Goal: Transaction & Acquisition: Purchase product/service

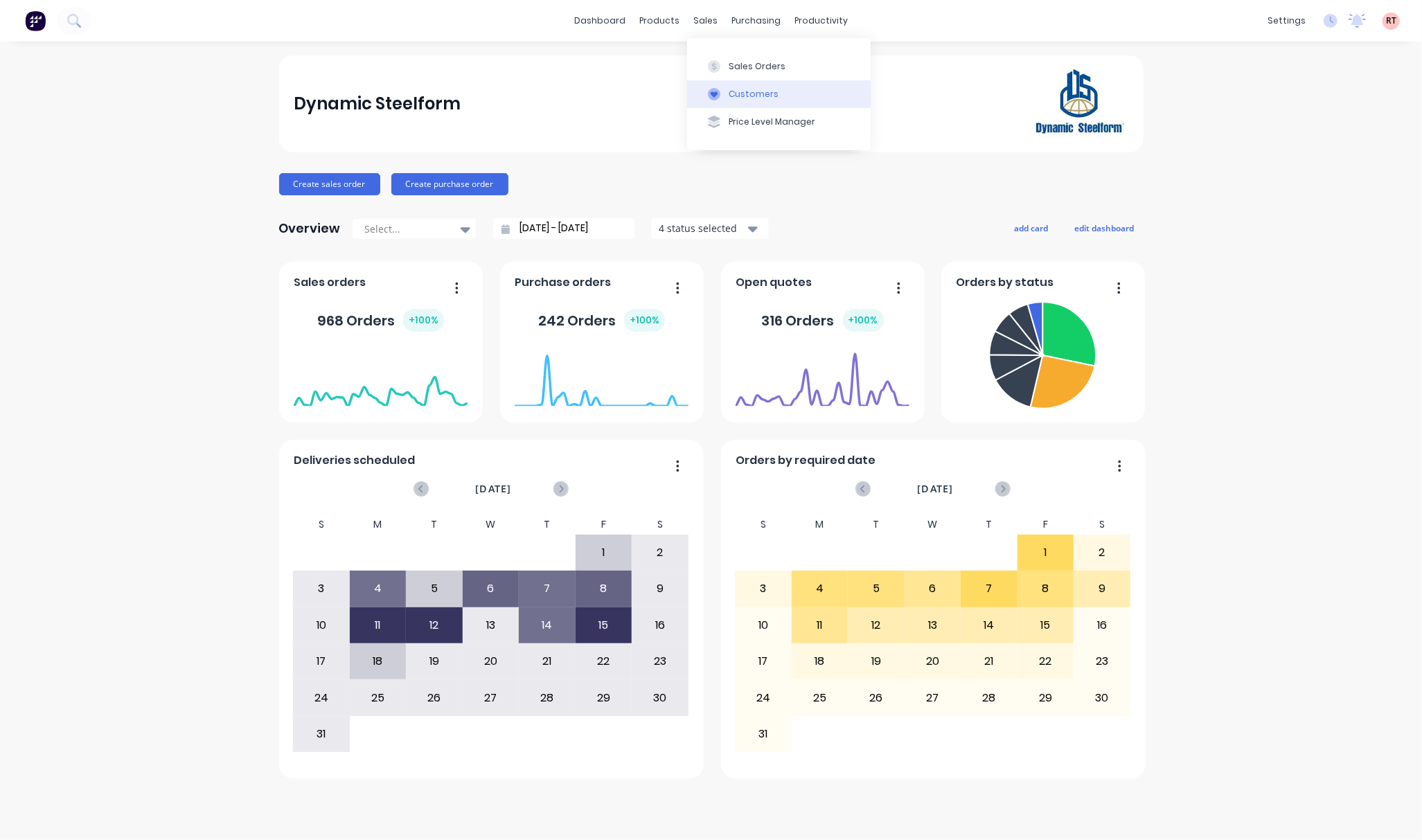
click at [768, 82] on button "Customers" at bounding box center [778, 94] width 184 height 27
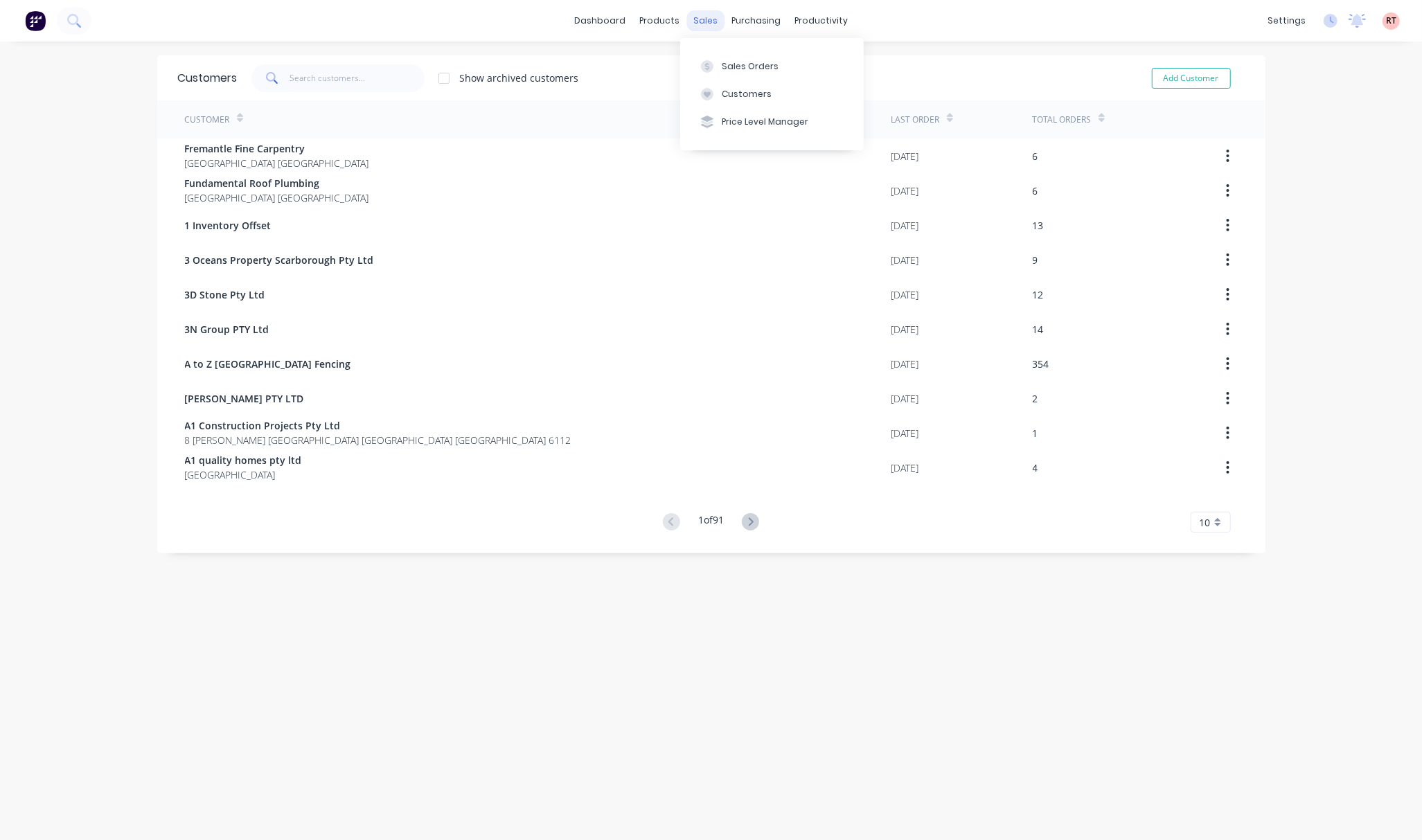
click at [699, 21] on div "sales" at bounding box center [705, 21] width 38 height 21
click at [747, 64] on div "Sales Orders" at bounding box center [750, 67] width 57 height 13
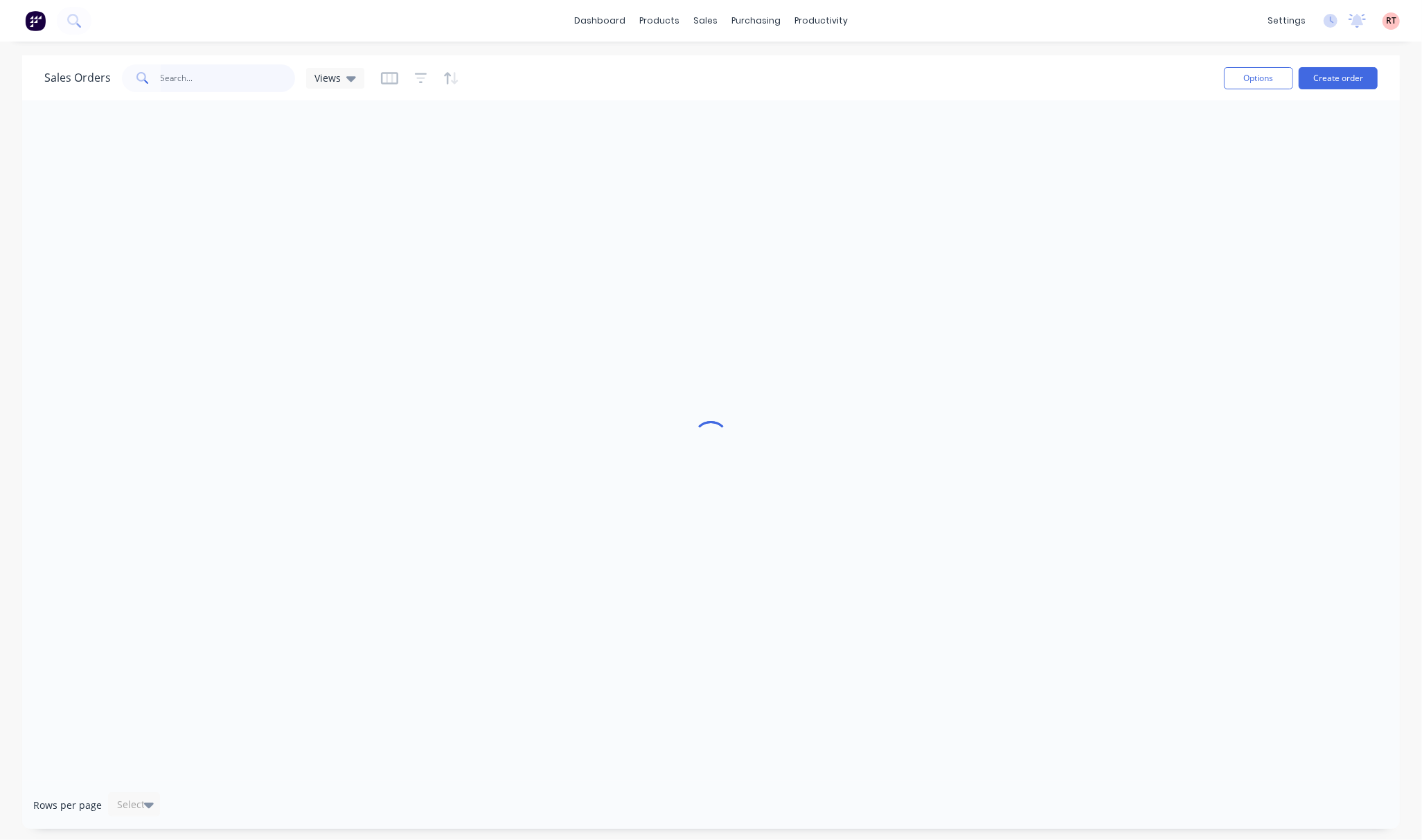
click at [244, 78] on input "text" at bounding box center [228, 78] width 135 height 27
type input "47479"
click at [923, 231] on div at bounding box center [711, 441] width 1378 height 681
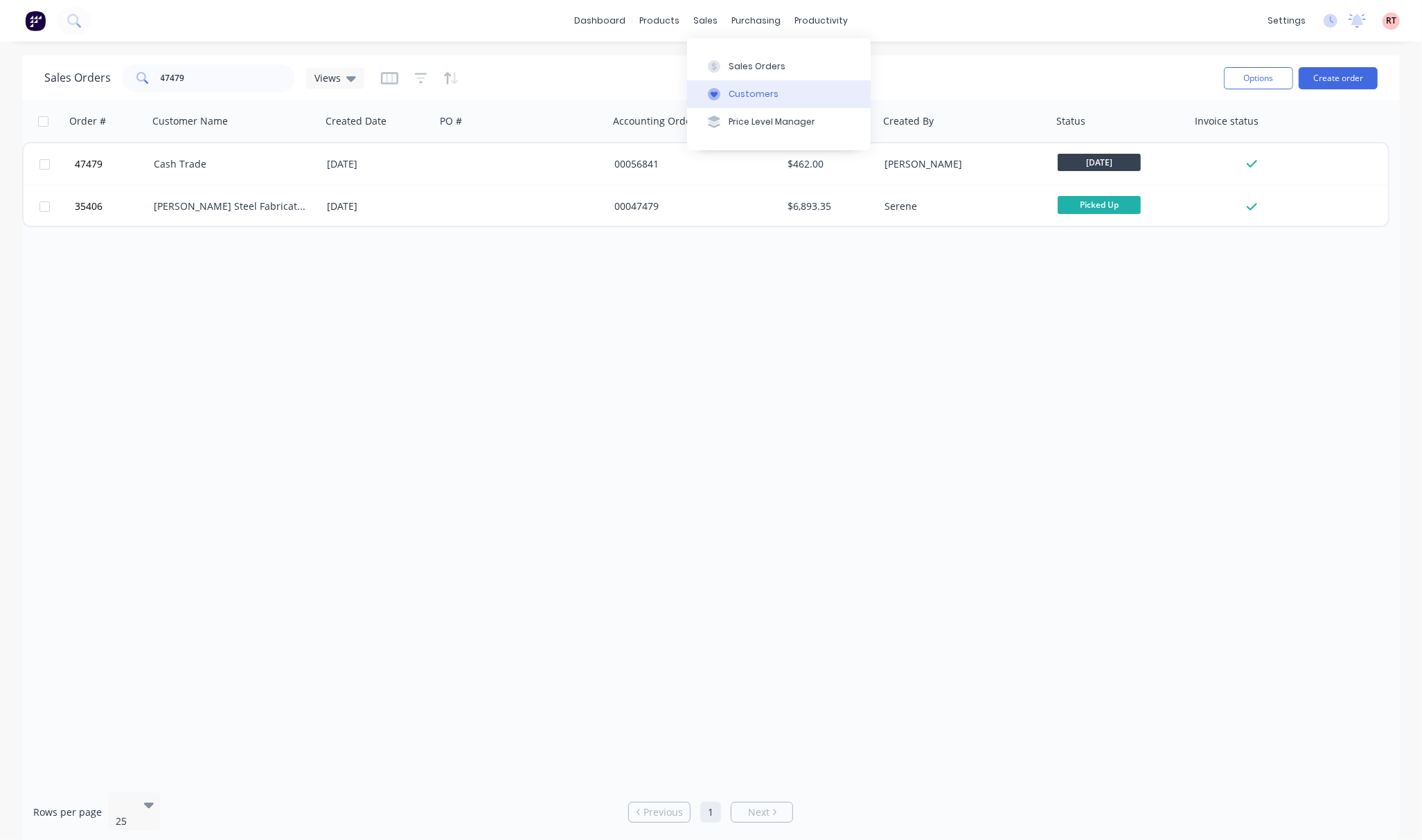
click at [756, 97] on div "Customers" at bounding box center [753, 94] width 50 height 13
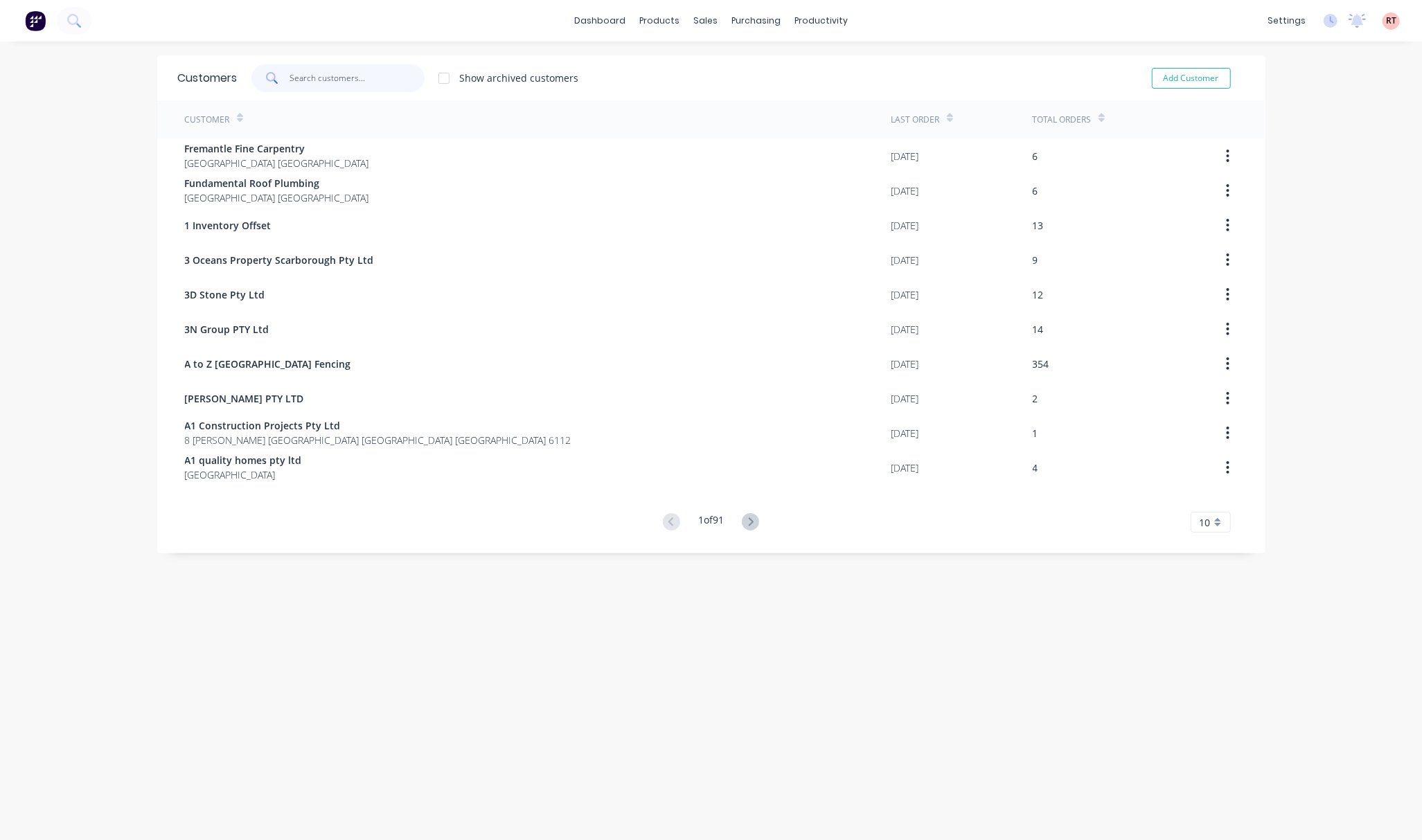
click at [319, 84] on input "text" at bounding box center [357, 78] width 135 height 27
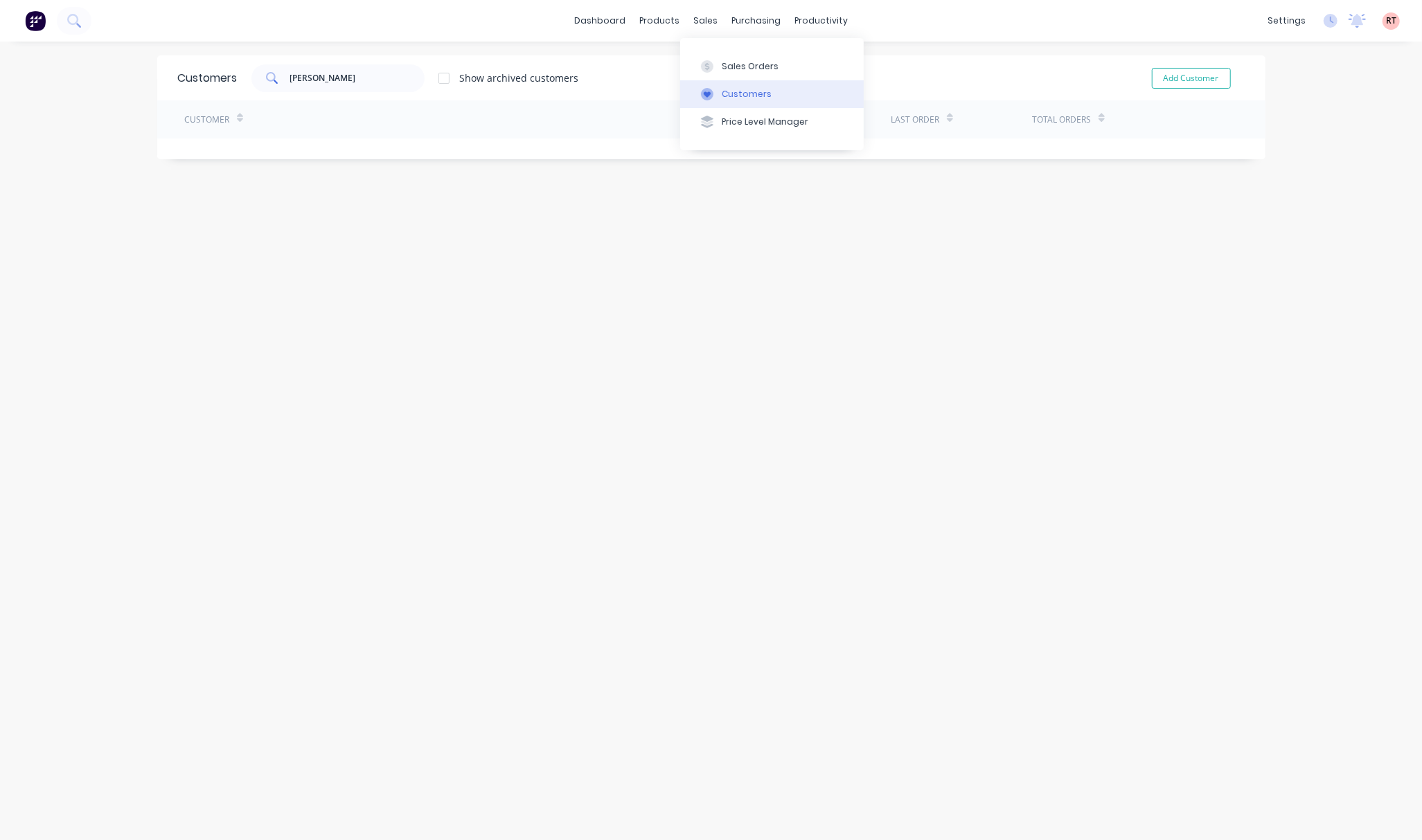
click at [727, 97] on div "Customers" at bounding box center [747, 94] width 50 height 13
click at [723, 88] on div "Customers" at bounding box center [747, 94] width 50 height 13
drag, startPoint x: 312, startPoint y: 75, endPoint x: 234, endPoint y: 77, distance: 78.0
click at [239, 77] on div "Fong Show archived customers" at bounding box center [408, 78] width 341 height 27
click at [728, 95] on div "Customers" at bounding box center [747, 94] width 50 height 13
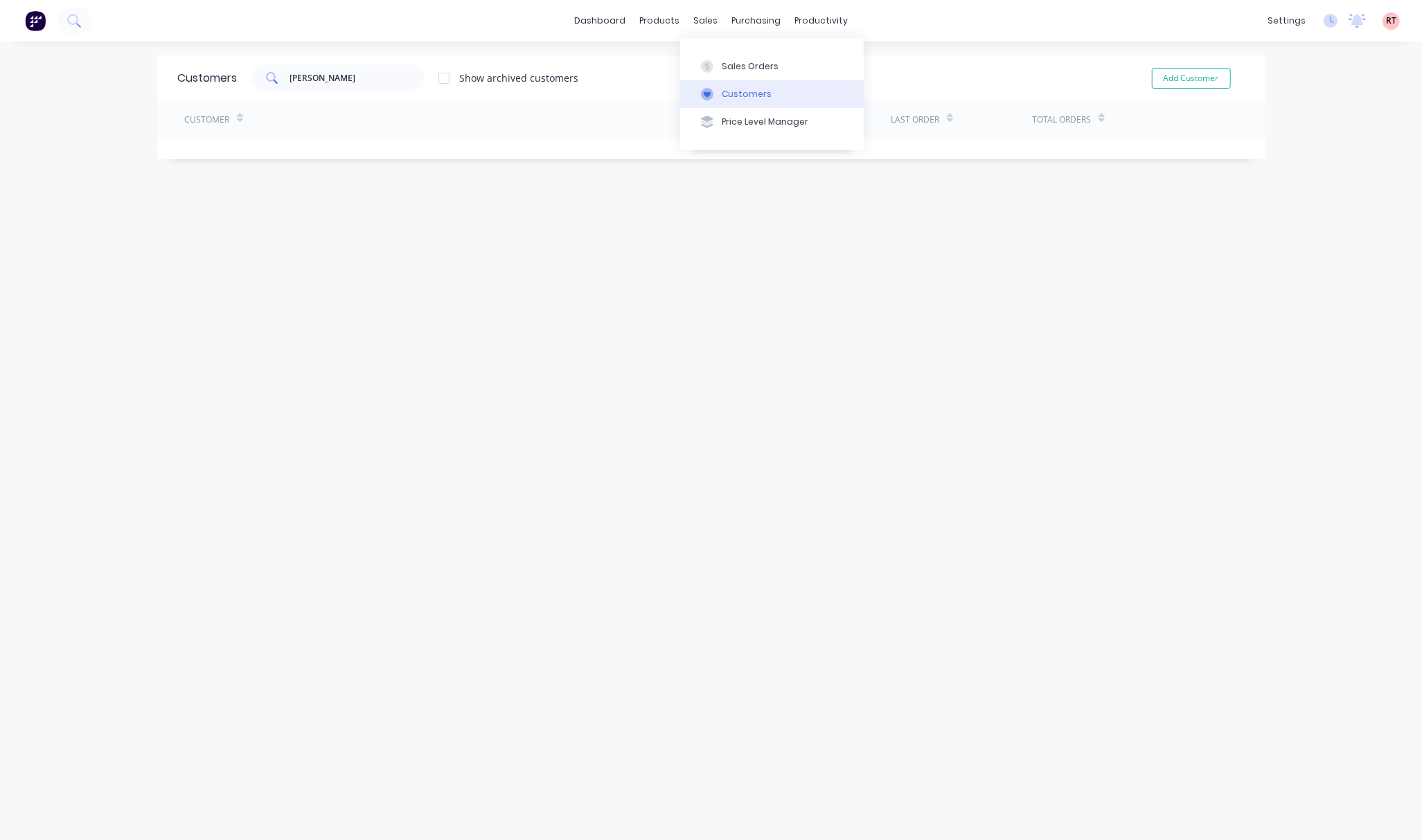
click at [773, 93] on button "Customers" at bounding box center [772, 94] width 184 height 27
click at [372, 68] on input "Fong" at bounding box center [357, 78] width 135 height 27
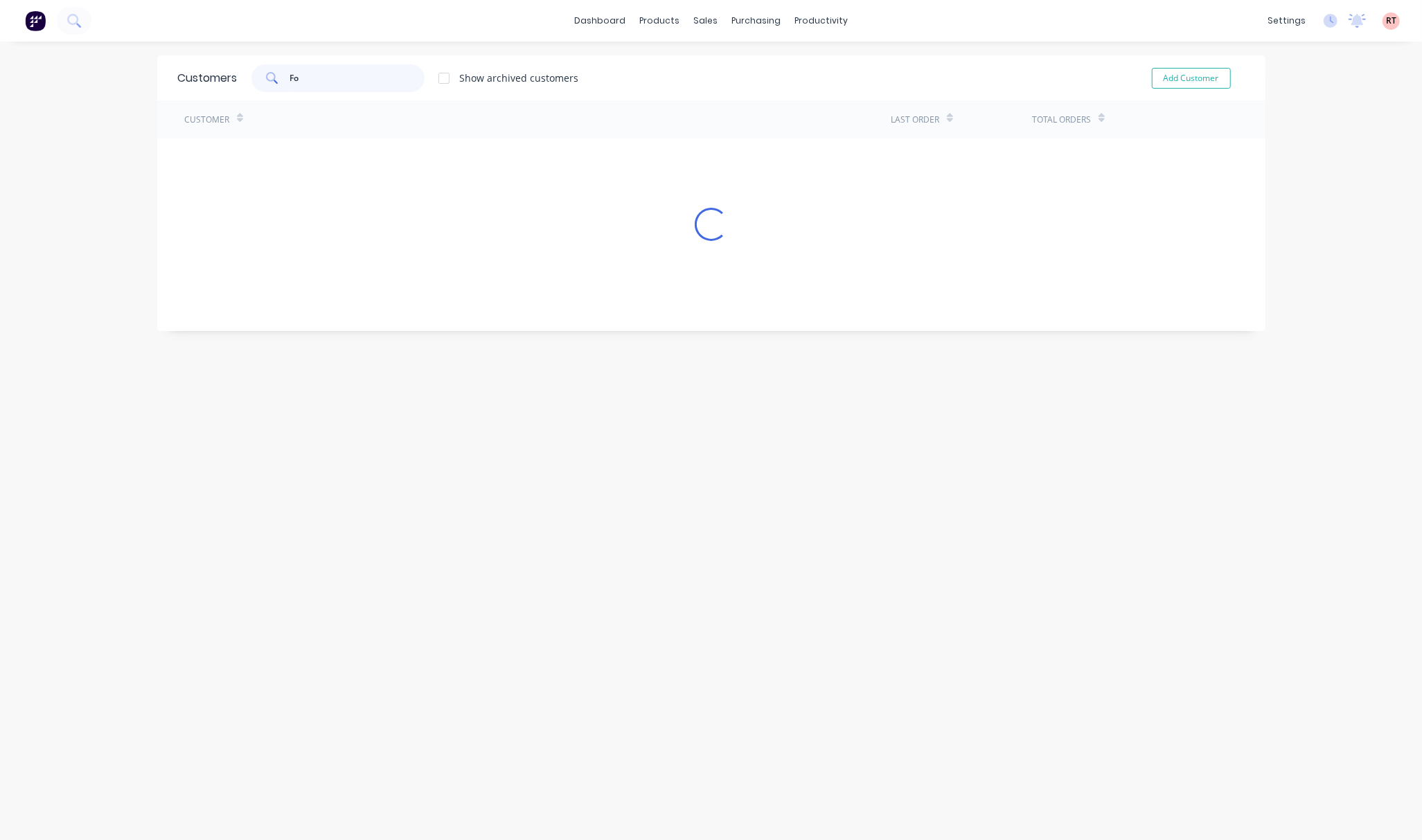
type input "F"
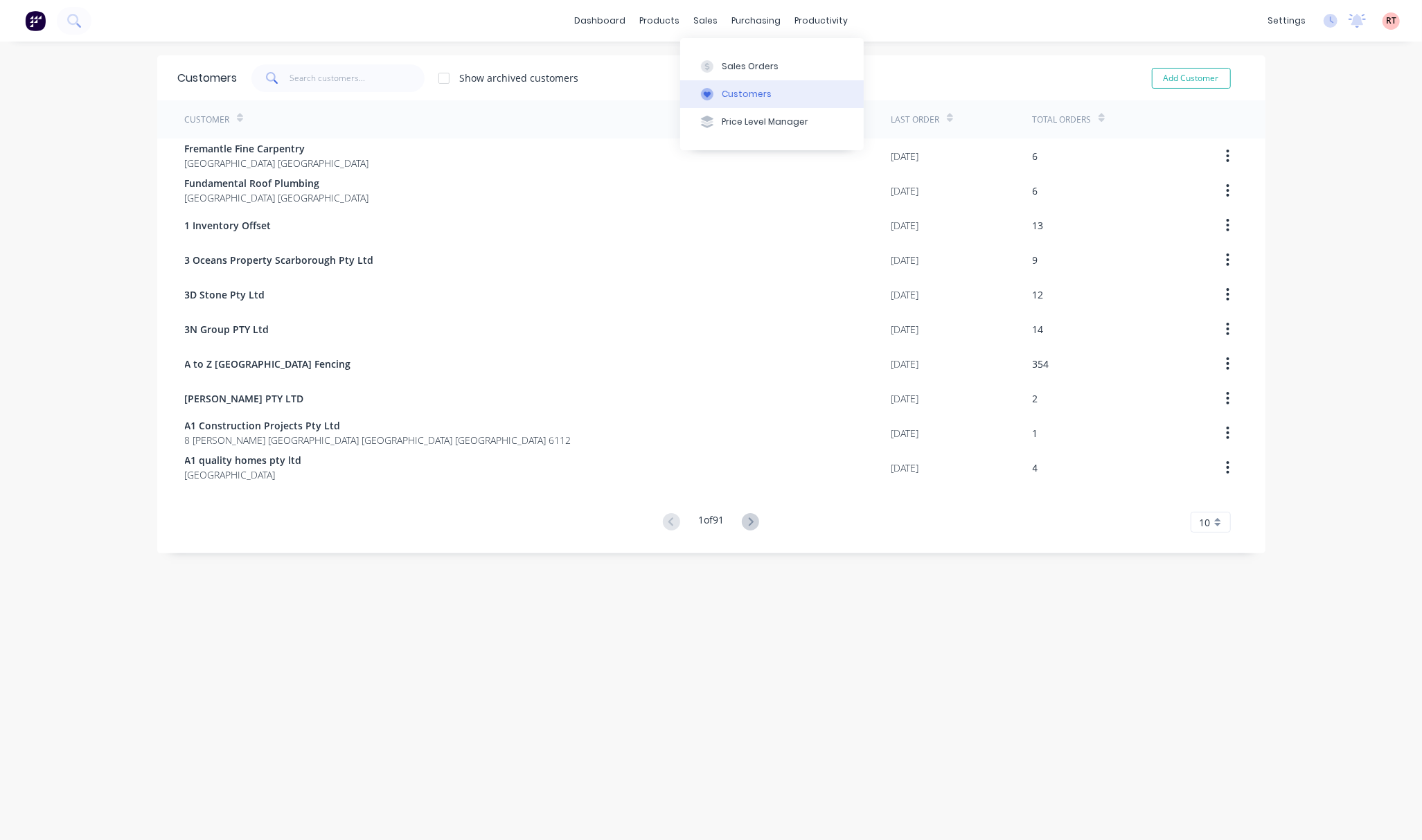
click at [778, 96] on button "Customers" at bounding box center [772, 94] width 184 height 27
drag, startPoint x: 329, startPoint y: 76, endPoint x: 336, endPoint y: 72, distance: 8.1
click at [332, 76] on input "text" at bounding box center [357, 78] width 135 height 27
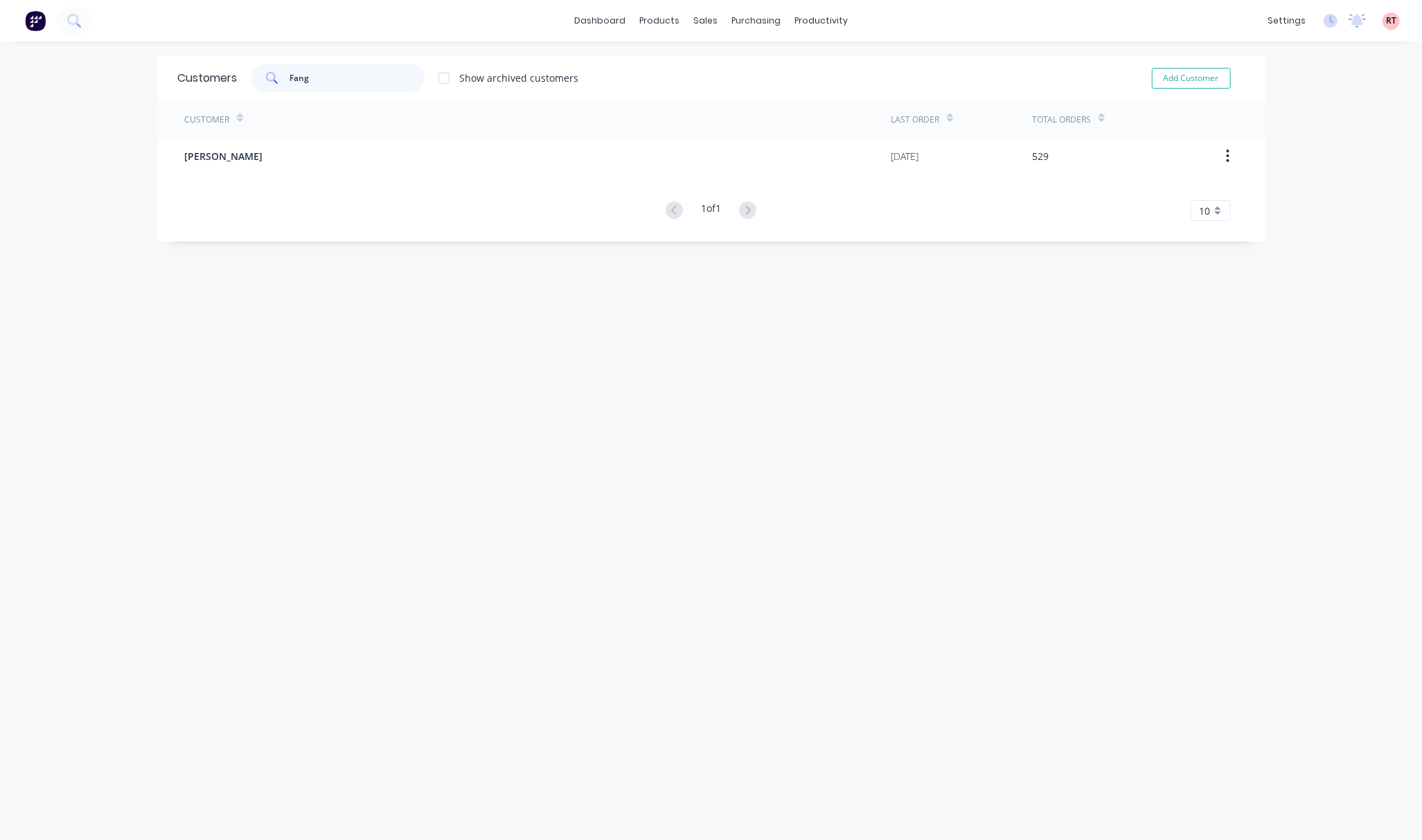
type input "Fang"
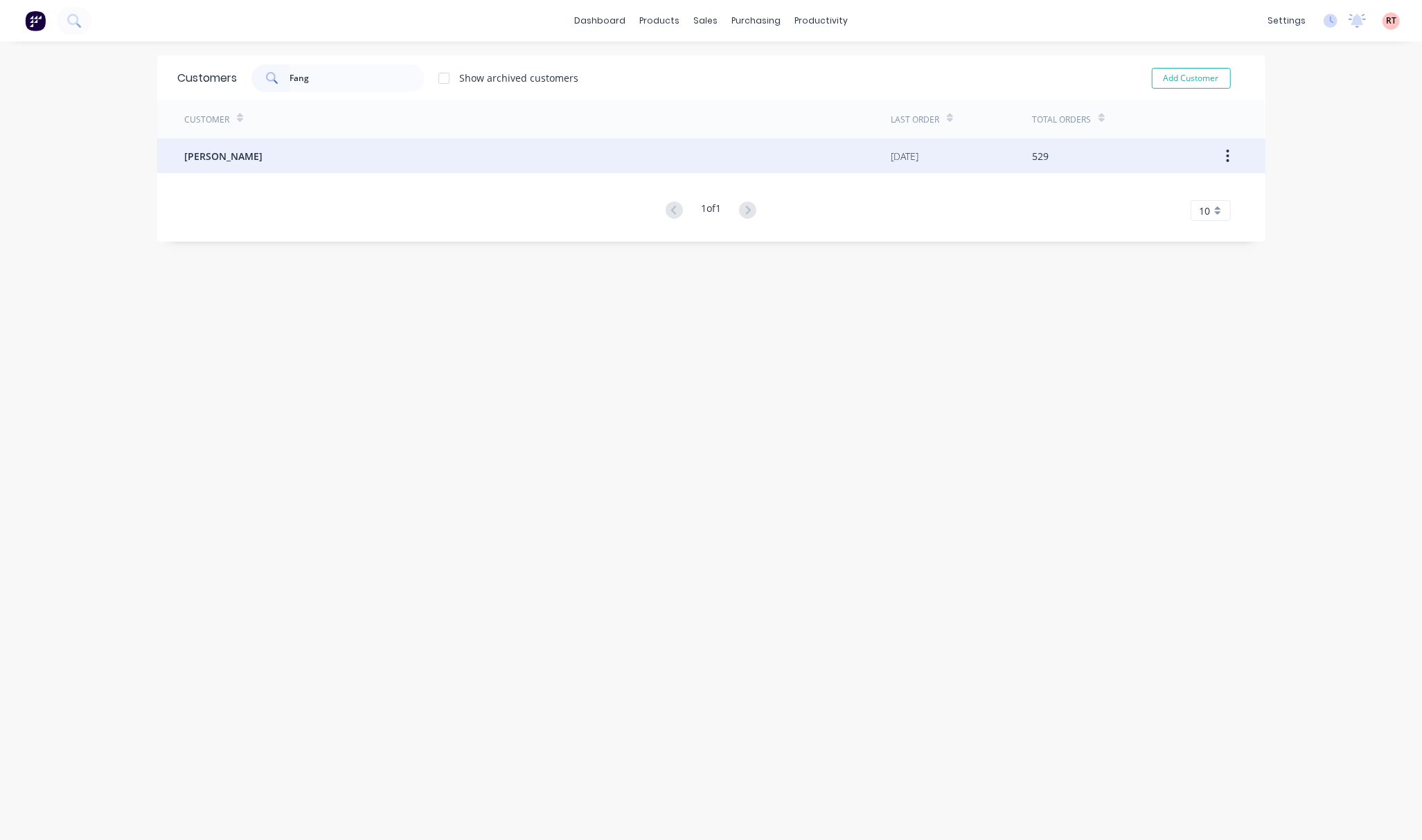
click at [363, 167] on div "Mr Fang" at bounding box center [538, 155] width 706 height 34
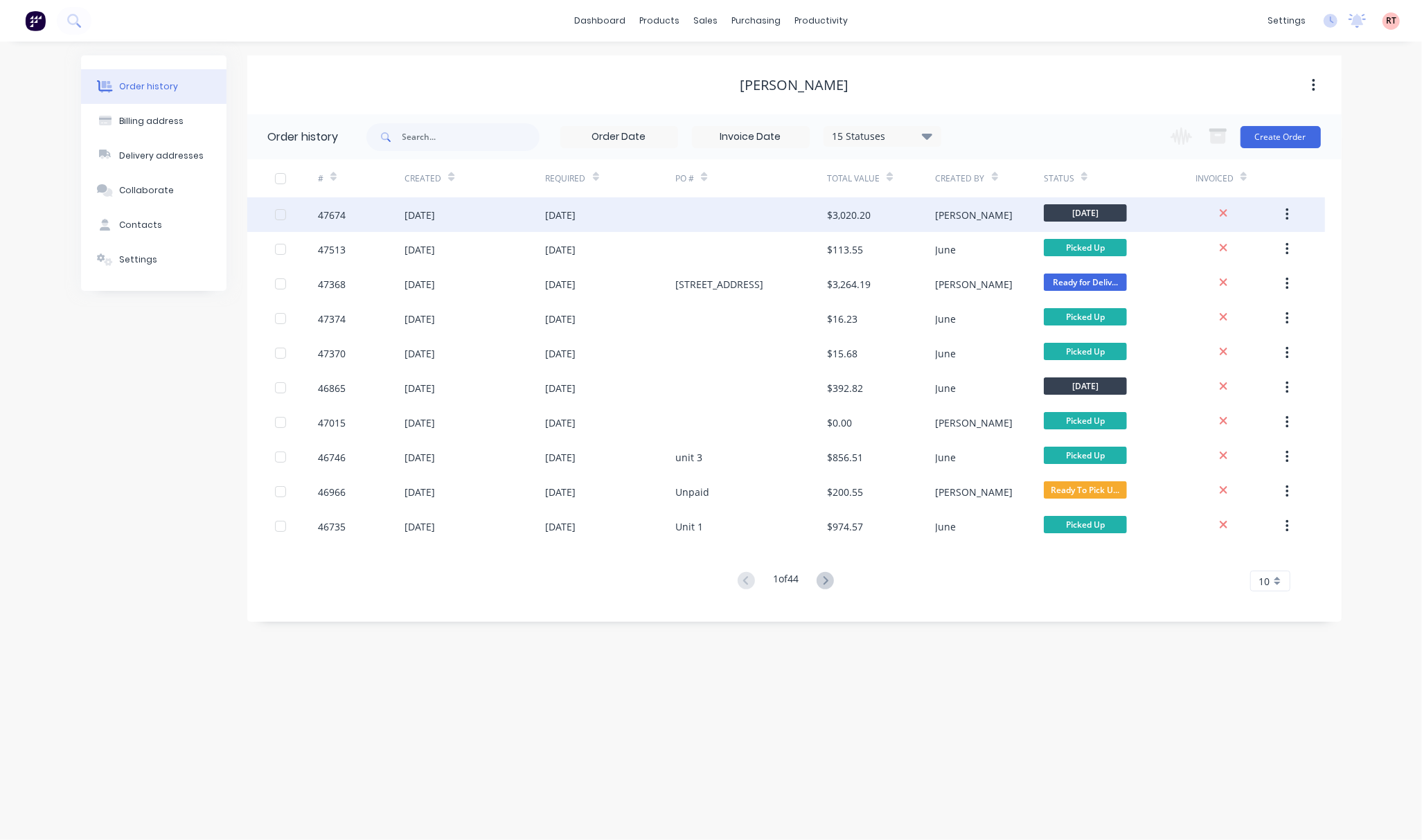
click at [719, 209] on div at bounding box center [751, 215] width 152 height 34
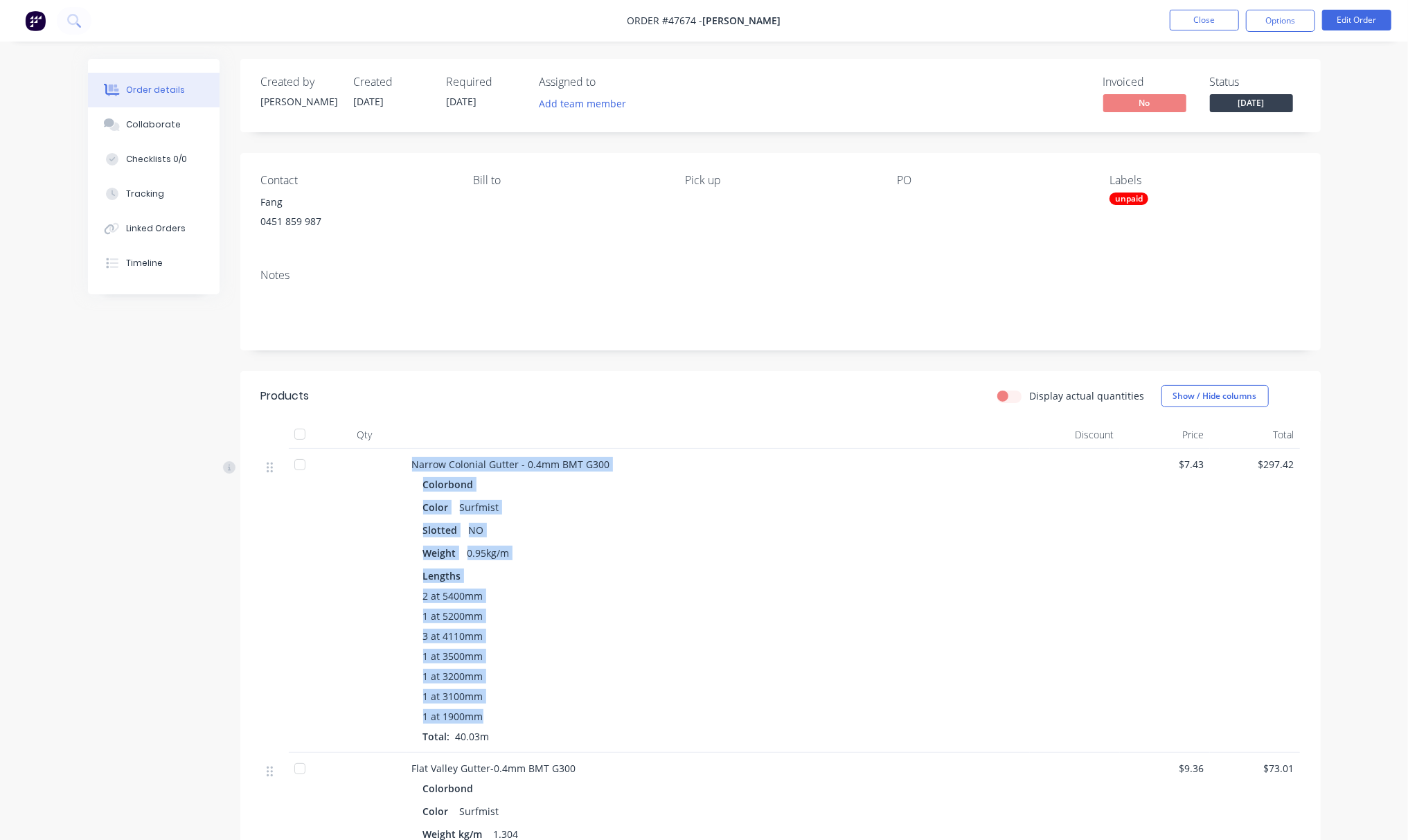
drag, startPoint x: 412, startPoint y: 460, endPoint x: 539, endPoint y: 716, distance: 285.8
click at [539, 716] on div "Narrow Colonial Gutter - 0.4mm BMT G300 Colorbond Color Surfmist Slotted NO Wei…" at bounding box center [718, 601] width 623 height 304
click at [632, 668] on div "2 at 5400mm 1 at 5200mm 3 at 4110mm 1 at 3500mm 1 at 3200mm 1 at 3100mm 1 at 19…" at bounding box center [718, 666] width 590 height 155
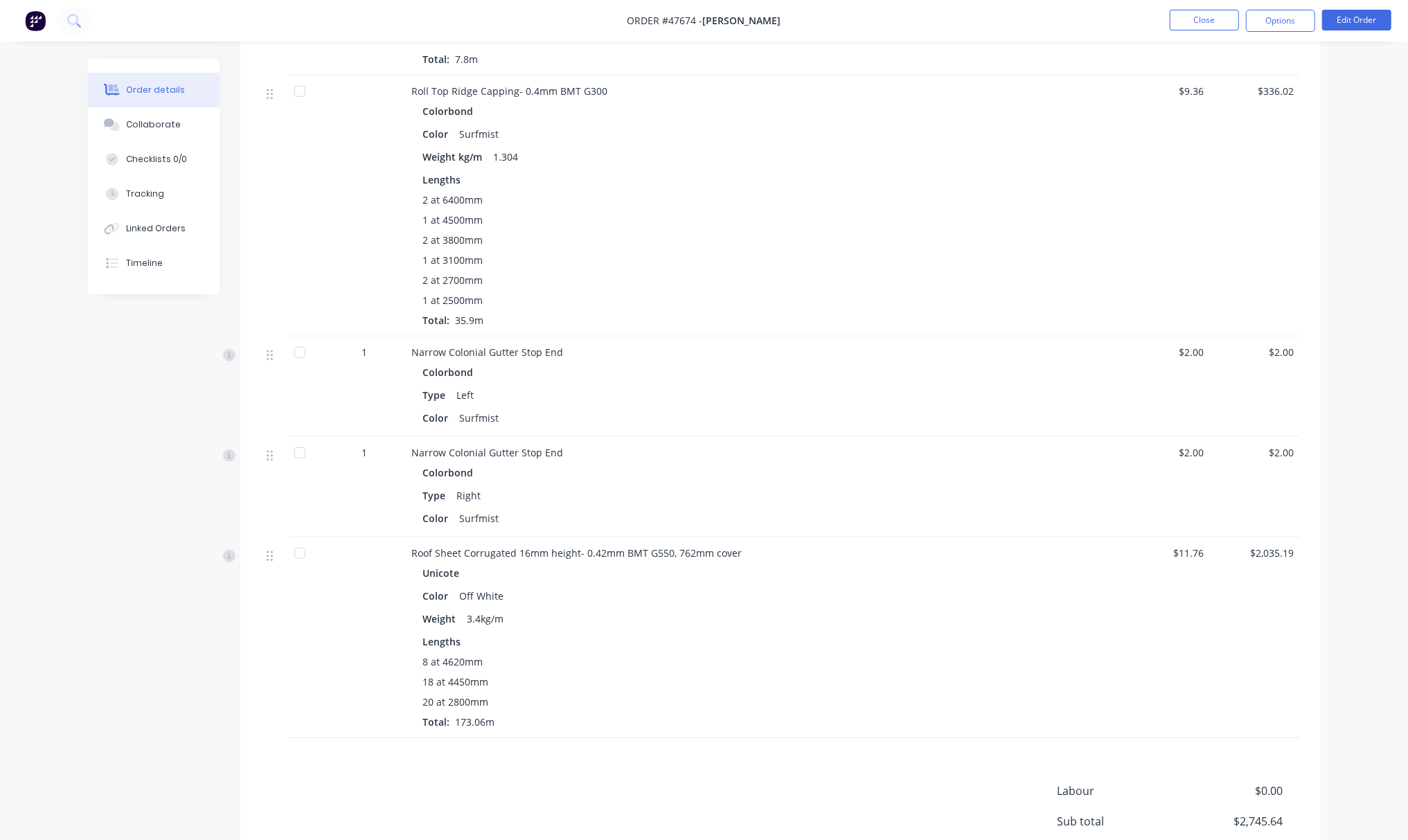
scroll to position [953, 0]
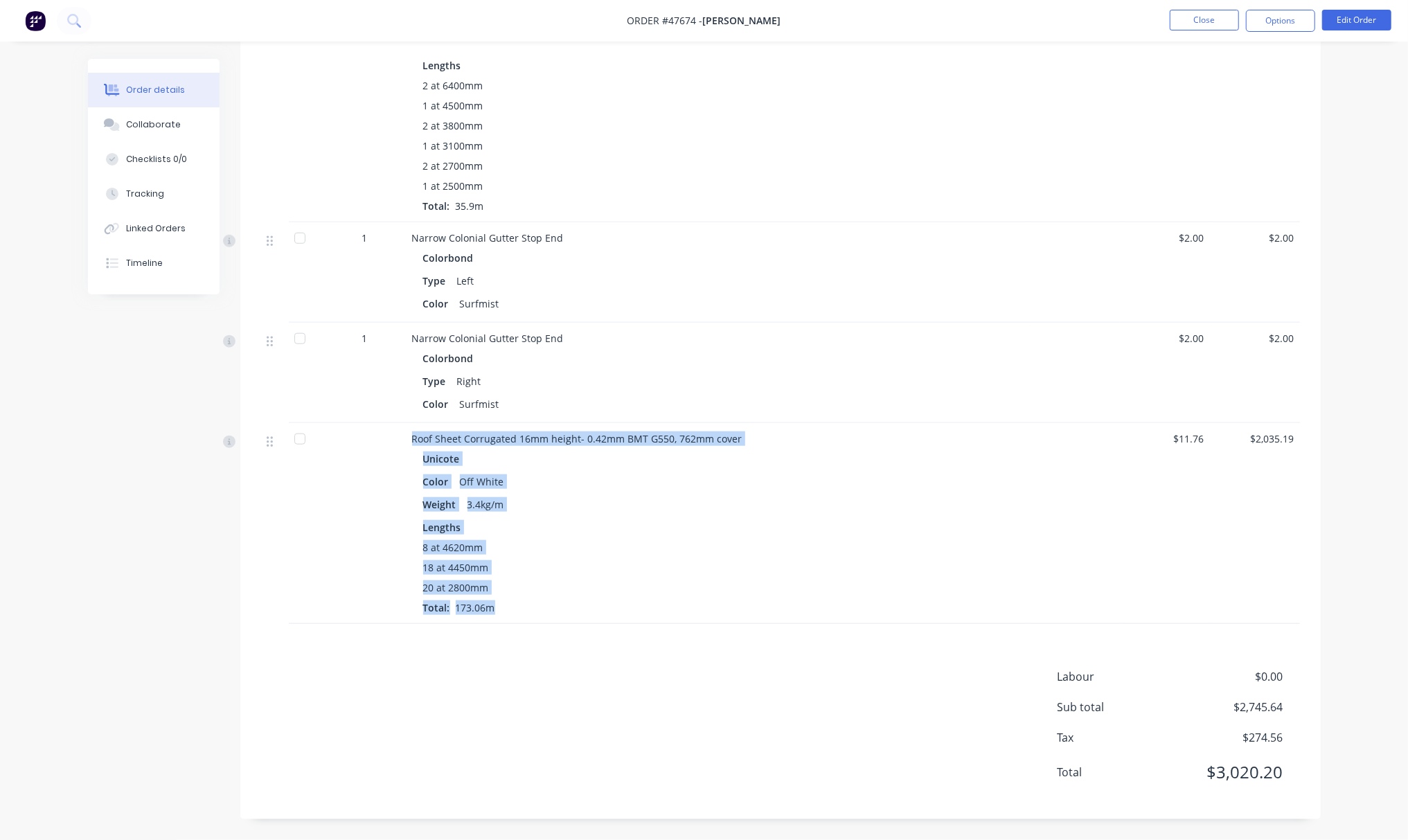
drag, startPoint x: 503, startPoint y: 611, endPoint x: 399, endPoint y: 466, distance: 178.4
click at [399, 466] on div "Roof Sheet Corrugated 16mm height- 0.42mm BMT G550, 762mm cover Unicote Color O…" at bounding box center [780, 523] width 1039 height 201
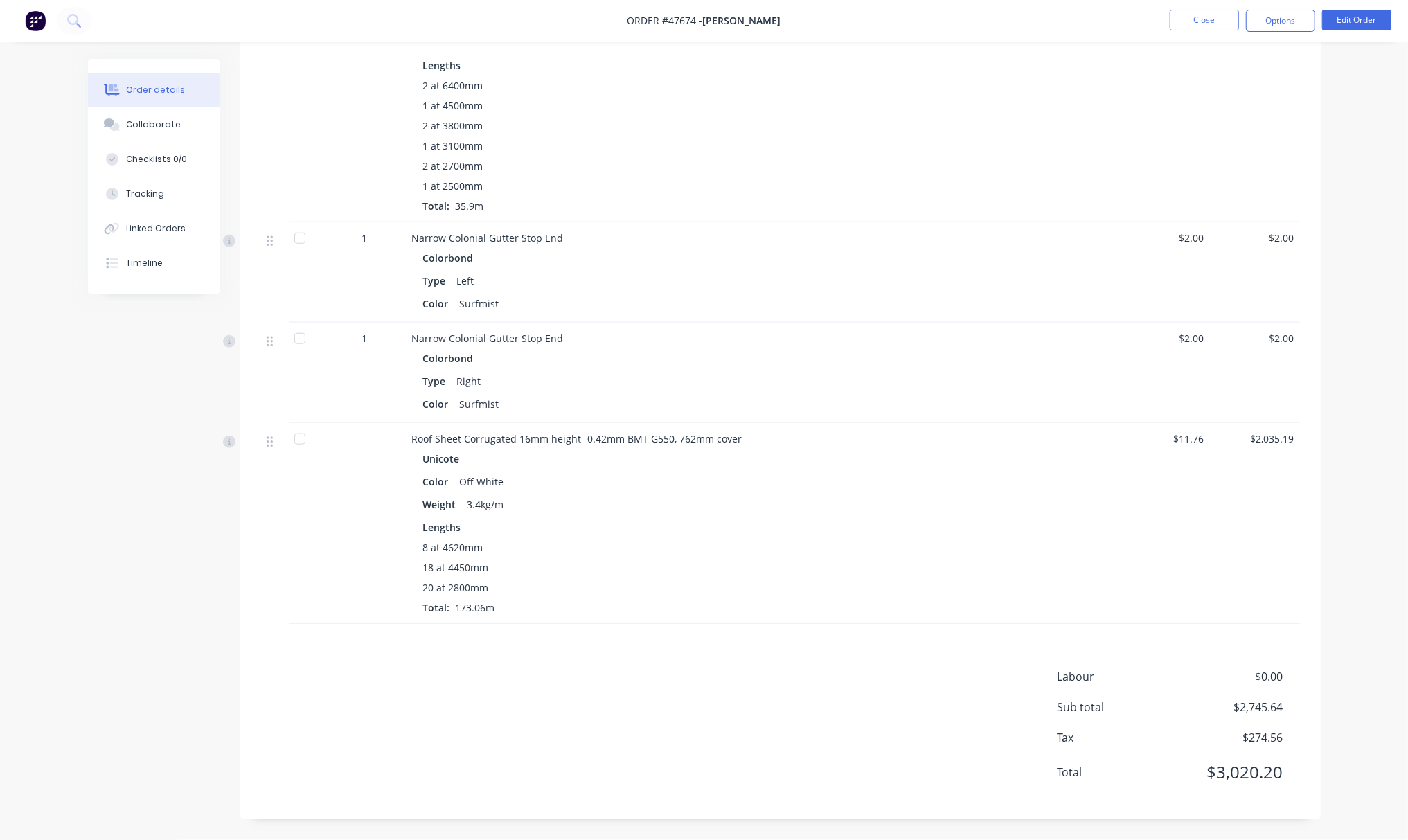
click at [554, 672] on div "Labour $0.00 Sub total $2,745.64 Tax $274.56 Total $3,020.20" at bounding box center [780, 733] width 1039 height 130
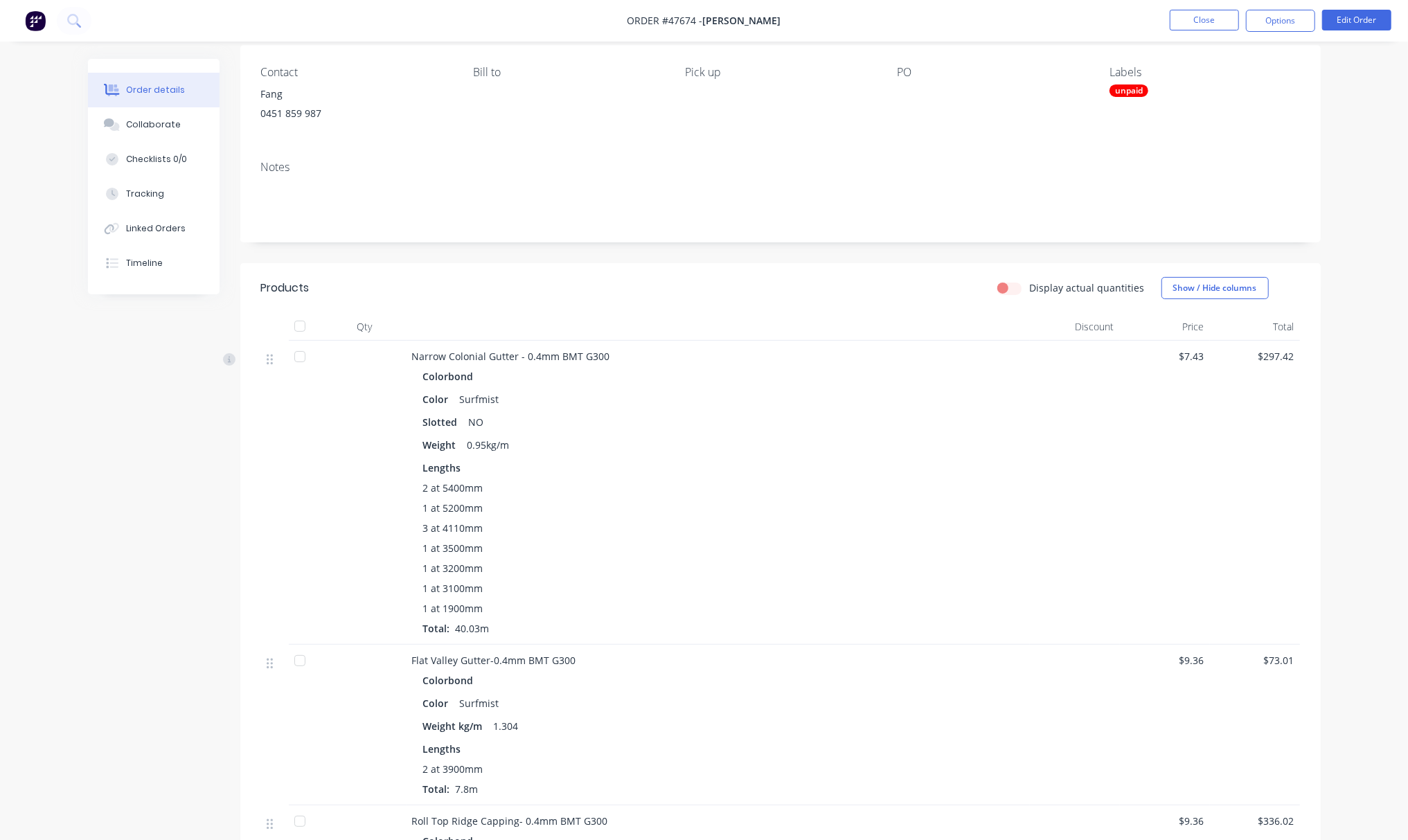
scroll to position [0, 0]
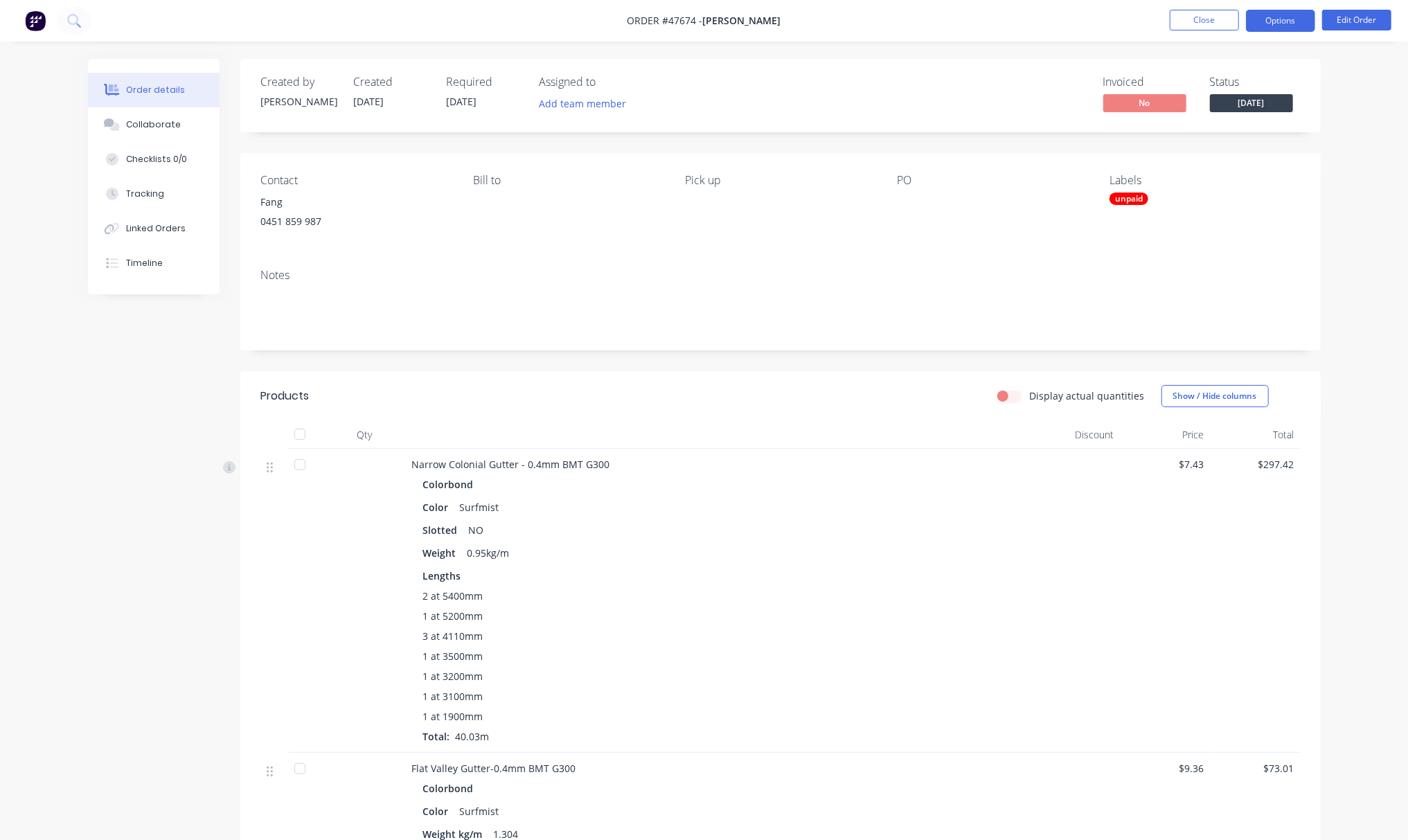
click at [1298, 20] on button "Options" at bounding box center [1281, 20] width 69 height 22
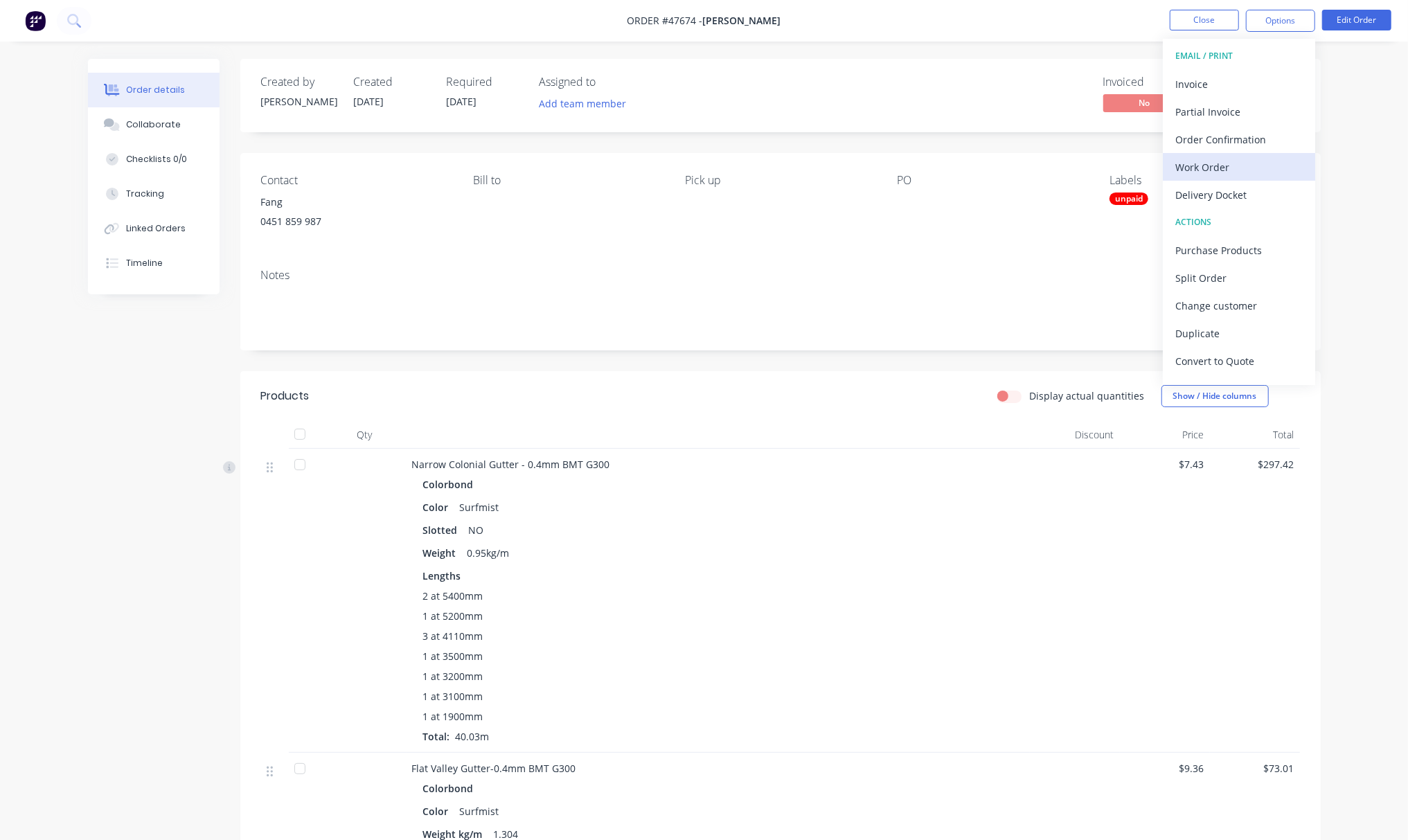
click at [1259, 167] on div "Work Order" at bounding box center [1238, 167] width 127 height 20
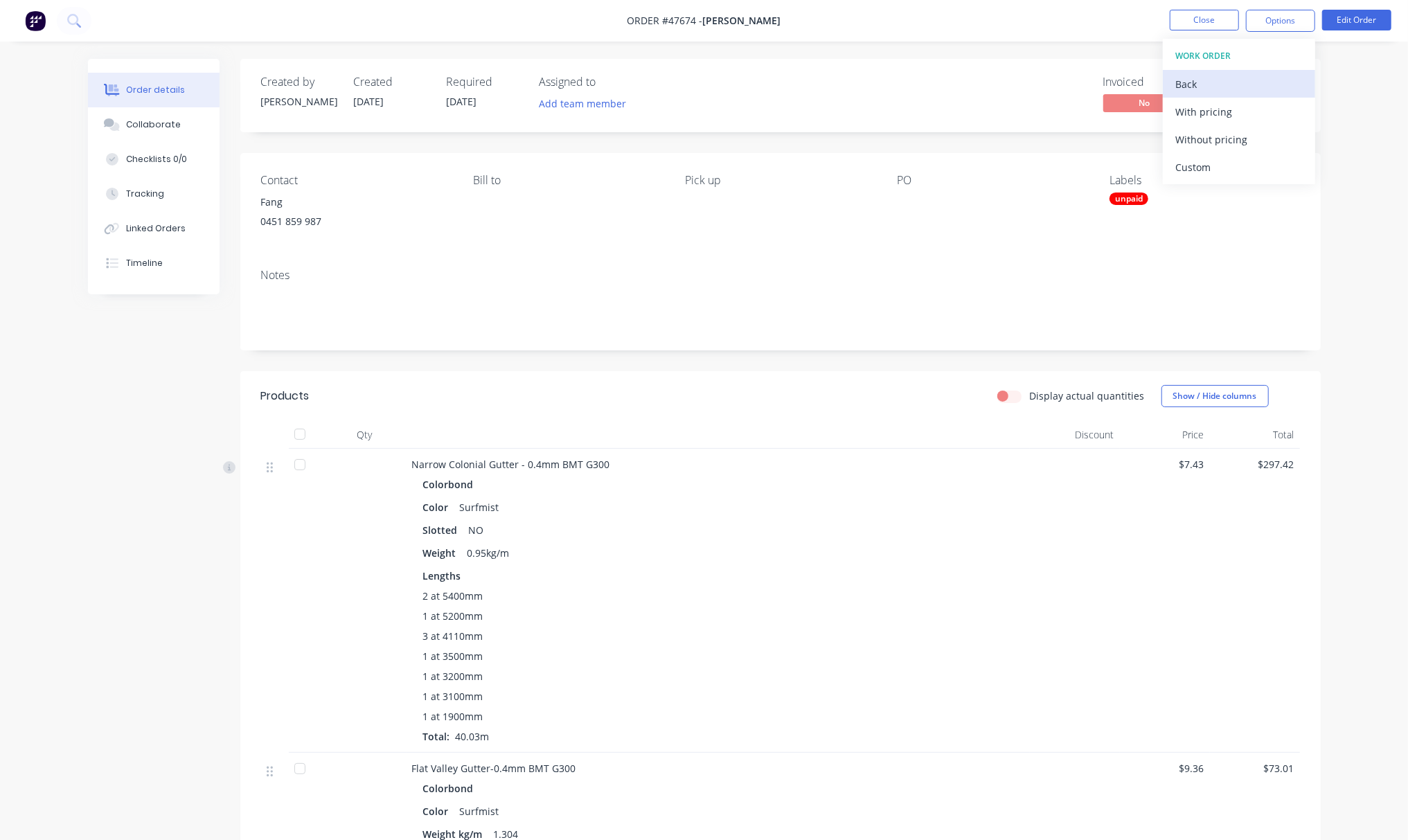
click at [1271, 78] on div "Back" at bounding box center [1238, 84] width 127 height 20
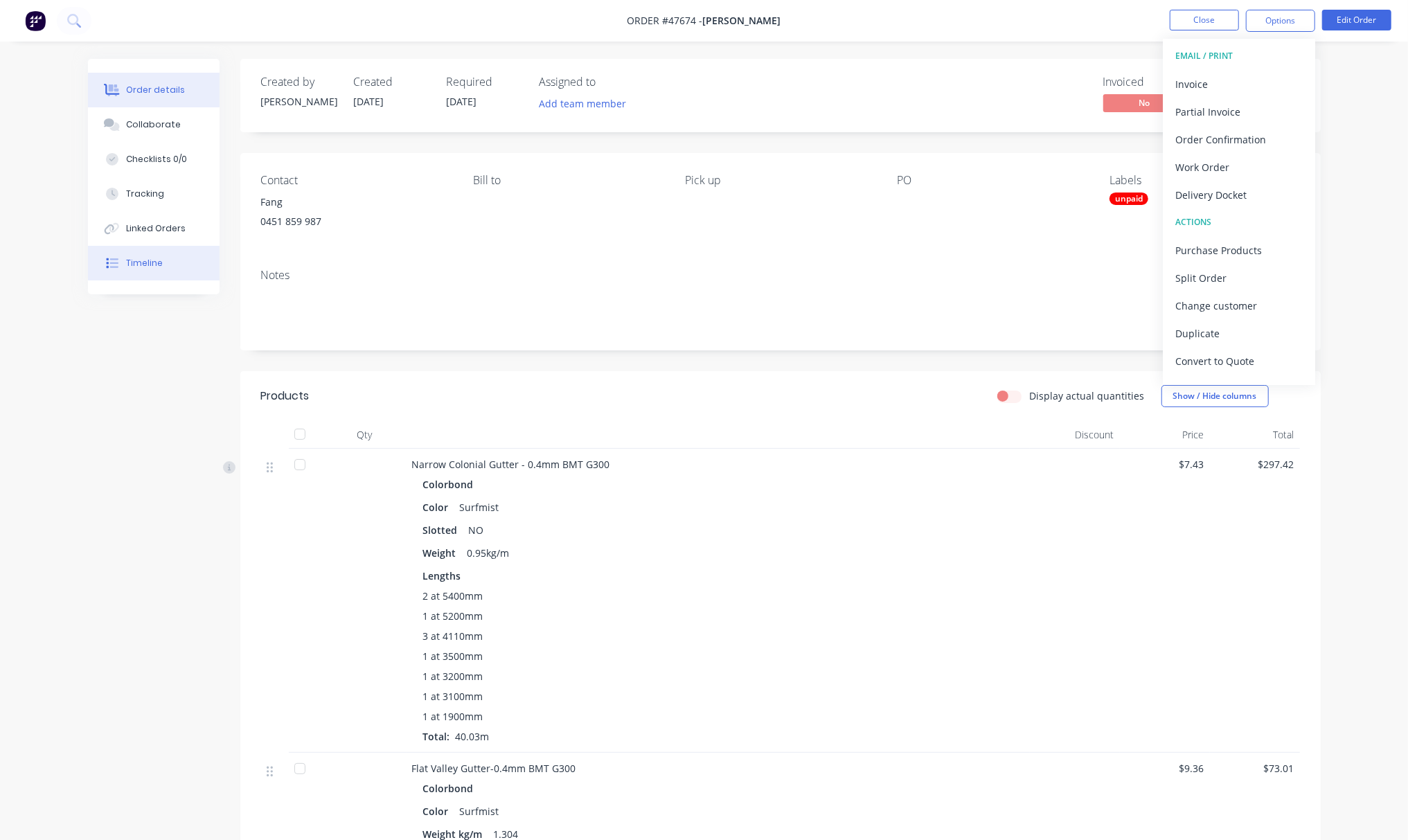
click at [217, 266] on button "Timeline" at bounding box center [153, 262] width 132 height 34
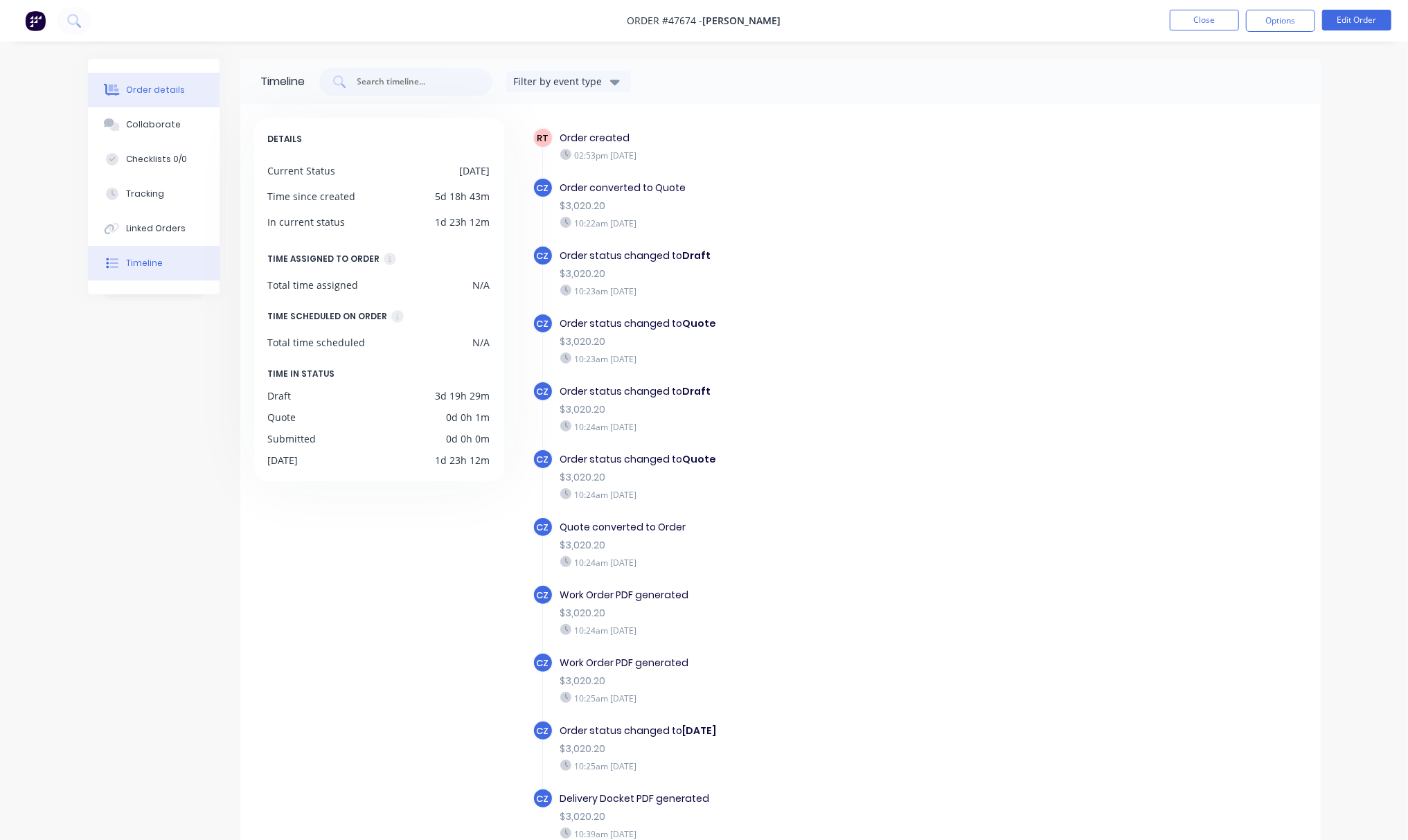
click at [156, 77] on button "Order details" at bounding box center [153, 89] width 132 height 34
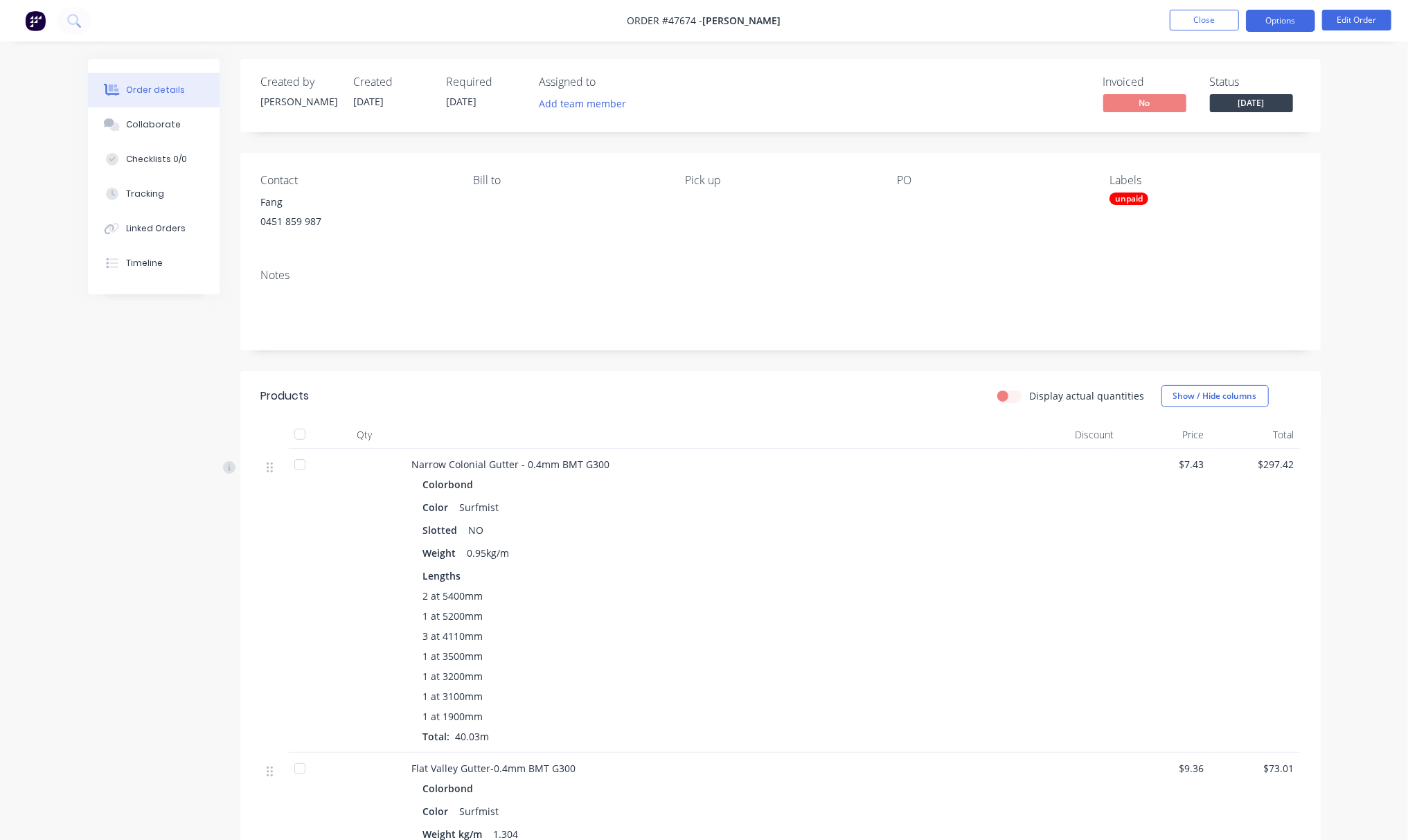
click at [1277, 18] on button "Options" at bounding box center [1281, 20] width 69 height 22
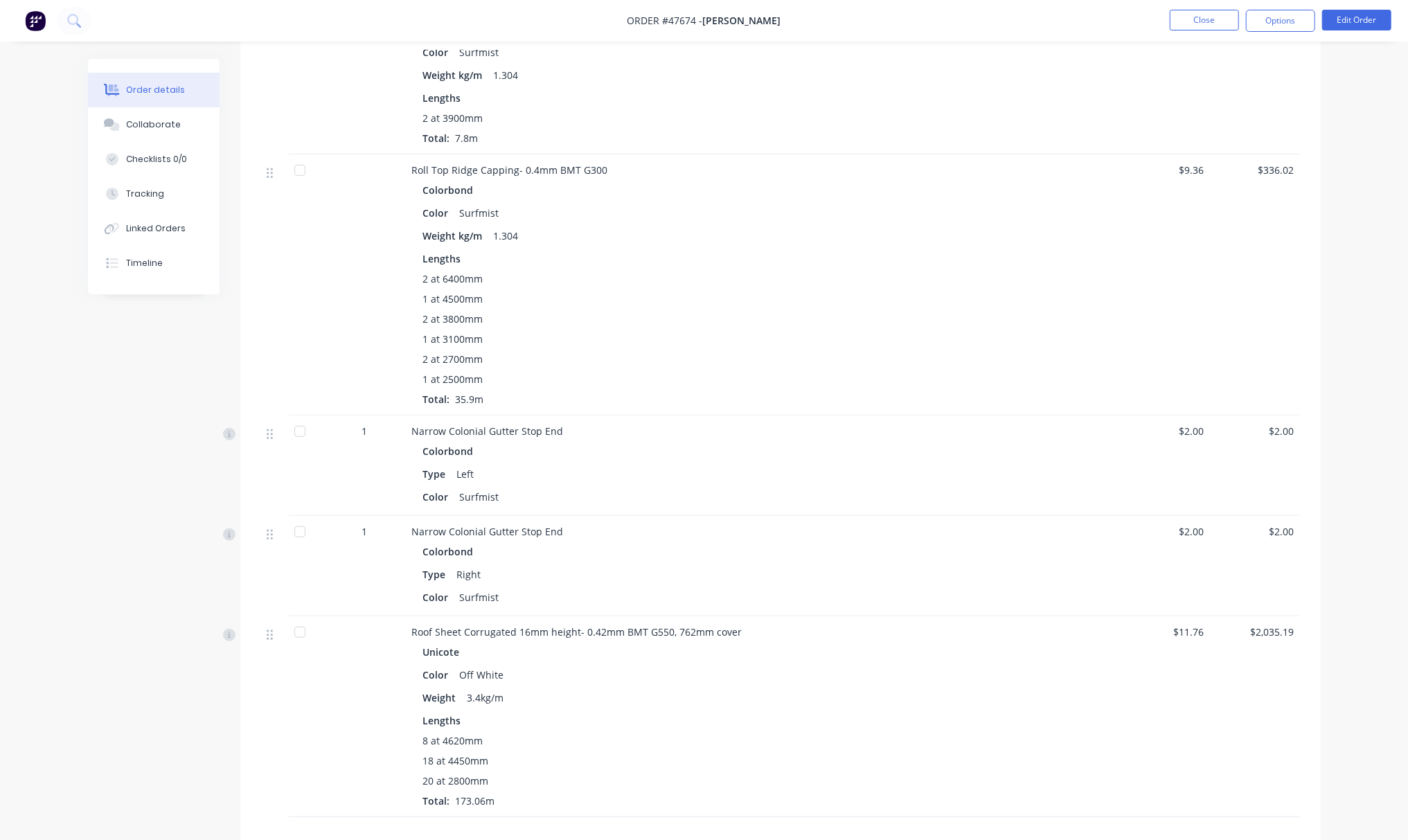
scroll to position [779, 0]
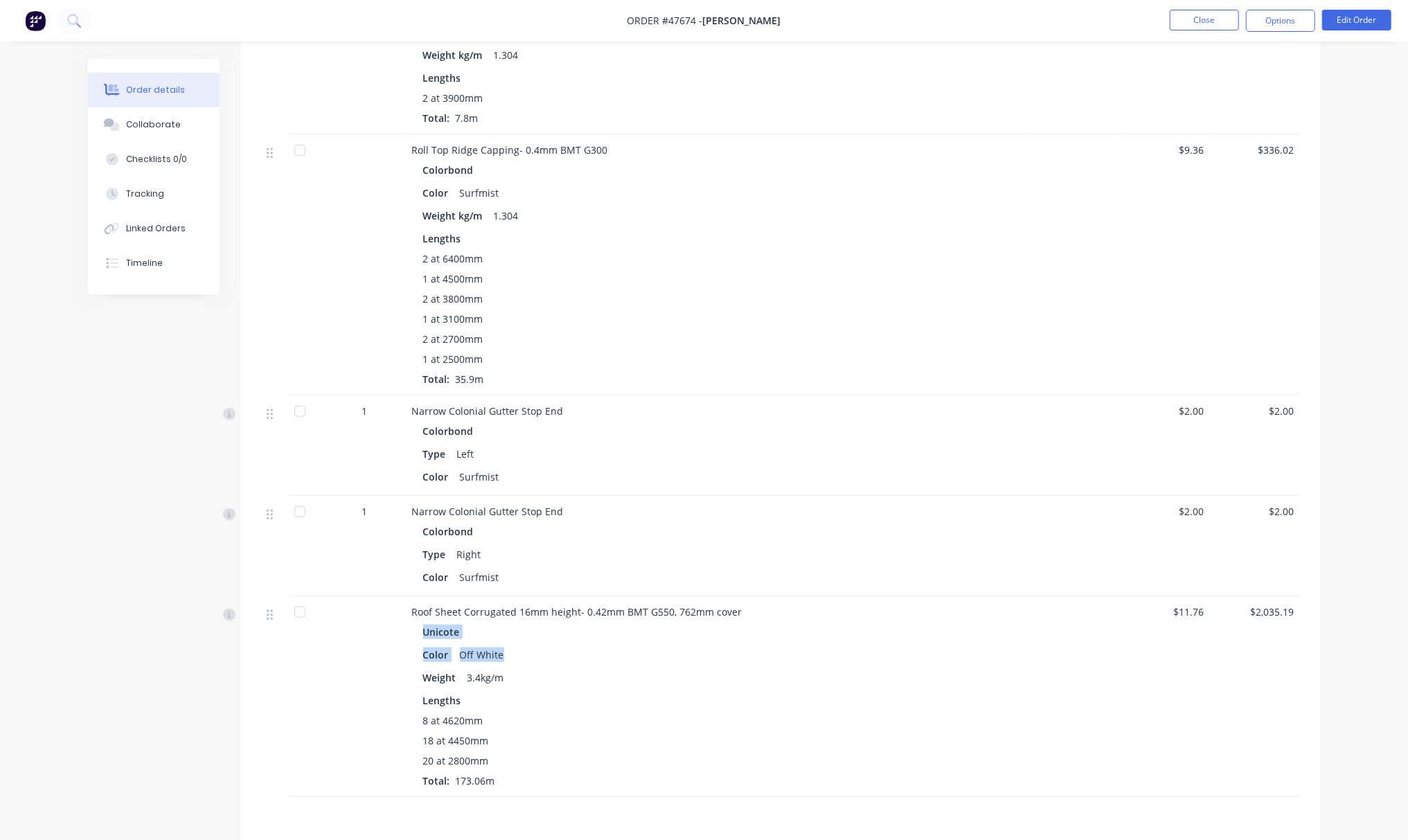
drag, startPoint x: 422, startPoint y: 632, endPoint x: 502, endPoint y: 644, distance: 80.9
click at [502, 644] on div "Unicote Color Off White Weight 3.4kg/m Lengths 8 at 4620mm 18 at 4450mm 20 at 2…" at bounding box center [718, 705] width 612 height 166
click at [625, 651] on div "Color Off White" at bounding box center [718, 654] width 590 height 20
click at [588, 670] on div "Weight 3.4kg/m" at bounding box center [718, 677] width 590 height 20
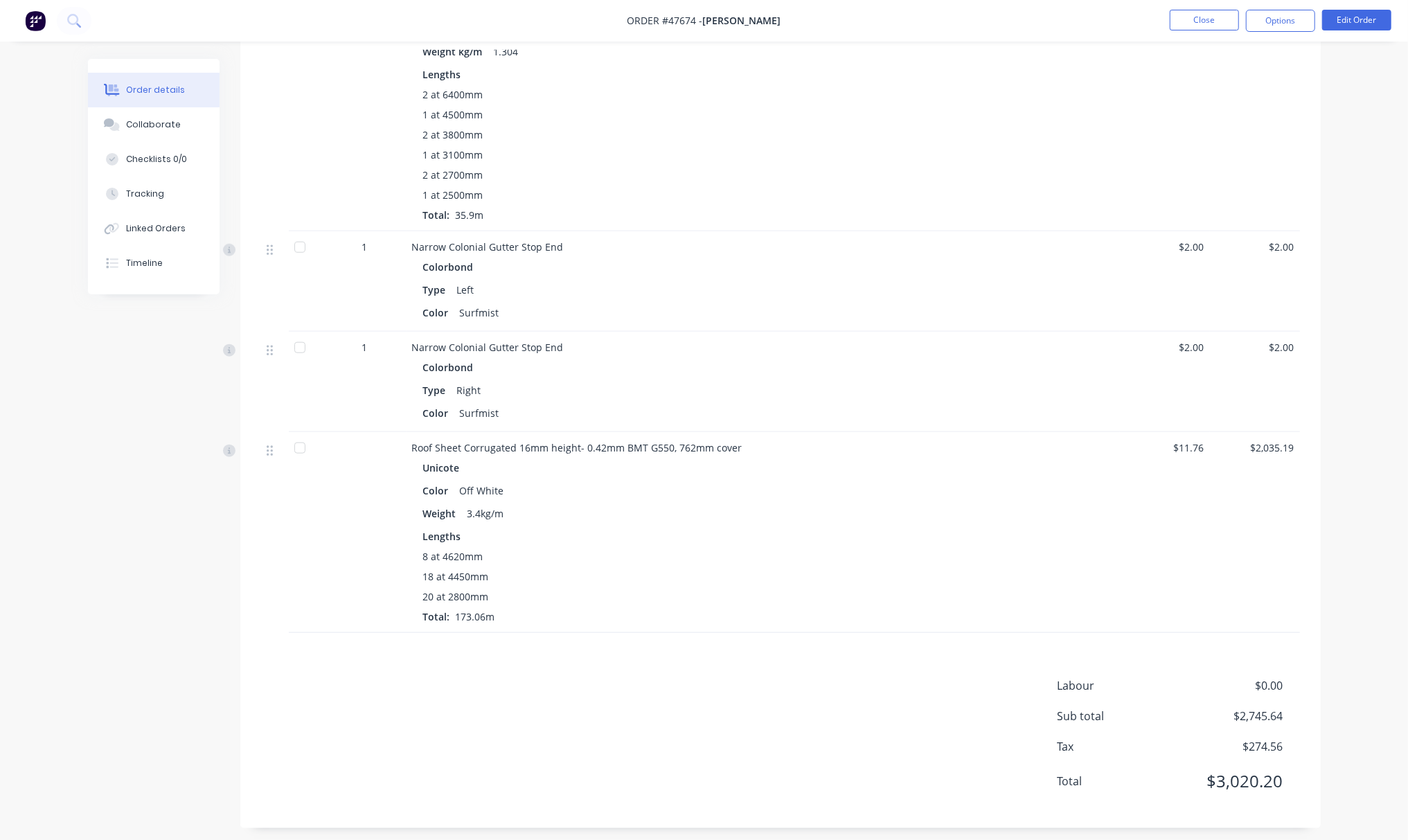
scroll to position [953, 0]
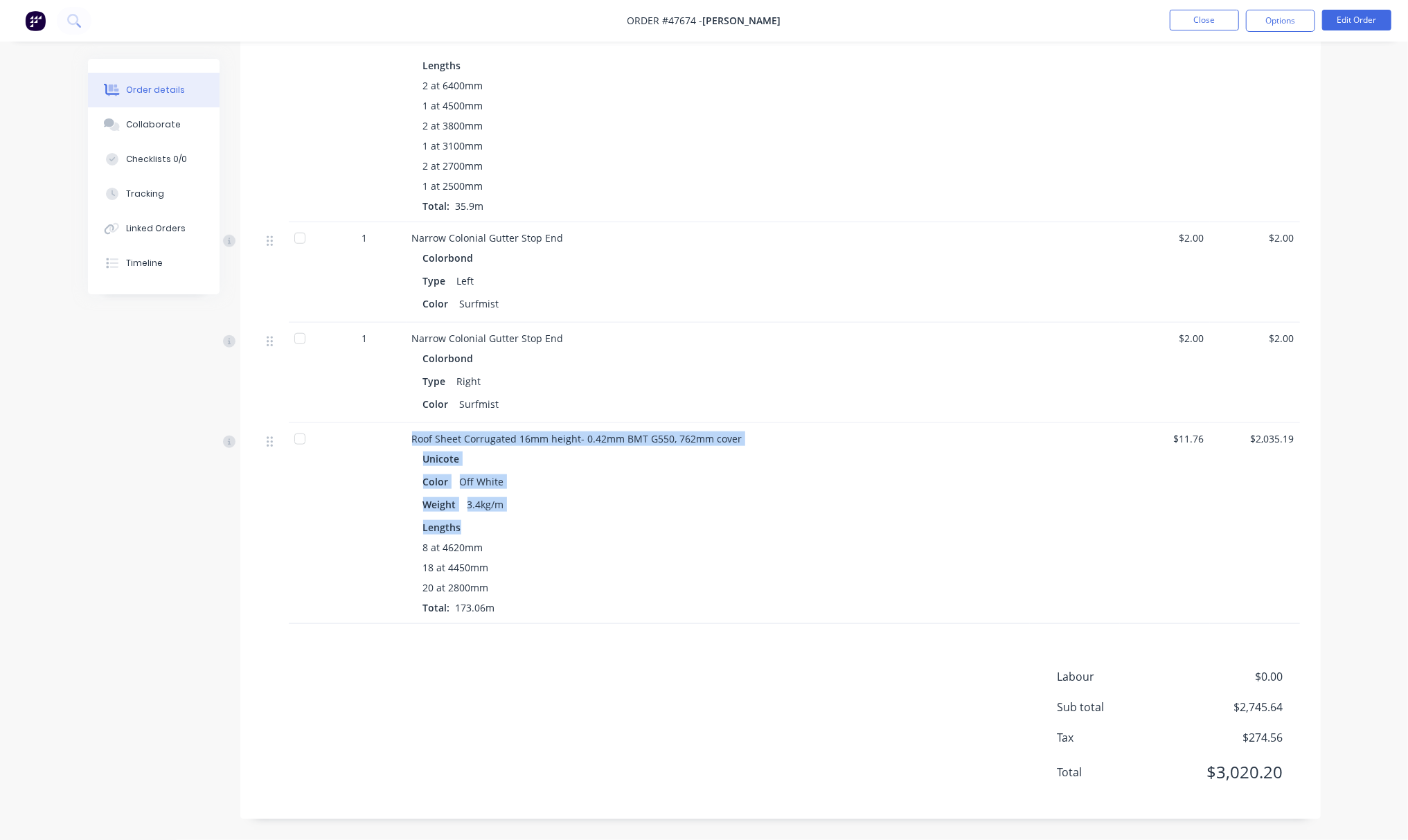
drag, startPoint x: 414, startPoint y: 433, endPoint x: 513, endPoint y: 541, distance: 146.5
click at [507, 538] on div "Roof Sheet Corrugated 16mm height- 0.42mm BMT G550, 762mm cover Unicote Color O…" at bounding box center [718, 523] width 623 height 201
drag, startPoint x: 509, startPoint y: 602, endPoint x: 406, endPoint y: 421, distance: 208.3
click at [406, 421] on div "Narrow Colonial Gutter - 0.4mm BMT G300 Colorbond Color Surfmist Slotted NO Wei…" at bounding box center [780, 60] width 1039 height 1127
click at [586, 704] on div "Labour $0.00 Sub total $2,745.64 Tax $274.56 Total $3,020.20" at bounding box center [780, 733] width 1039 height 130
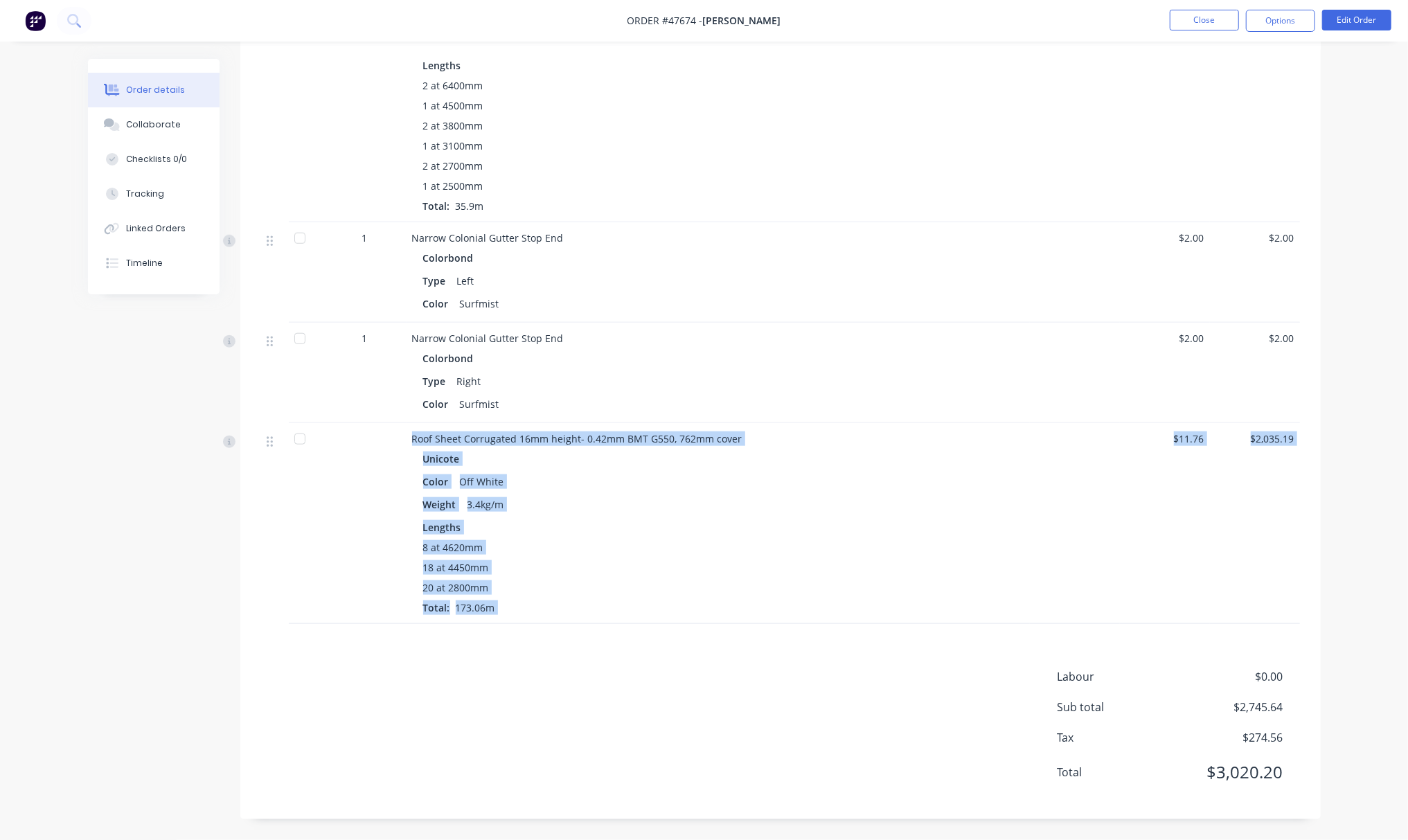
drag, startPoint x: 402, startPoint y: 438, endPoint x: 595, endPoint y: 644, distance: 282.3
click at [595, 644] on div "Products Display actual quantities Show / Hide columns Qty Discount Price Total…" at bounding box center [781, 119] width 1081 height 1400
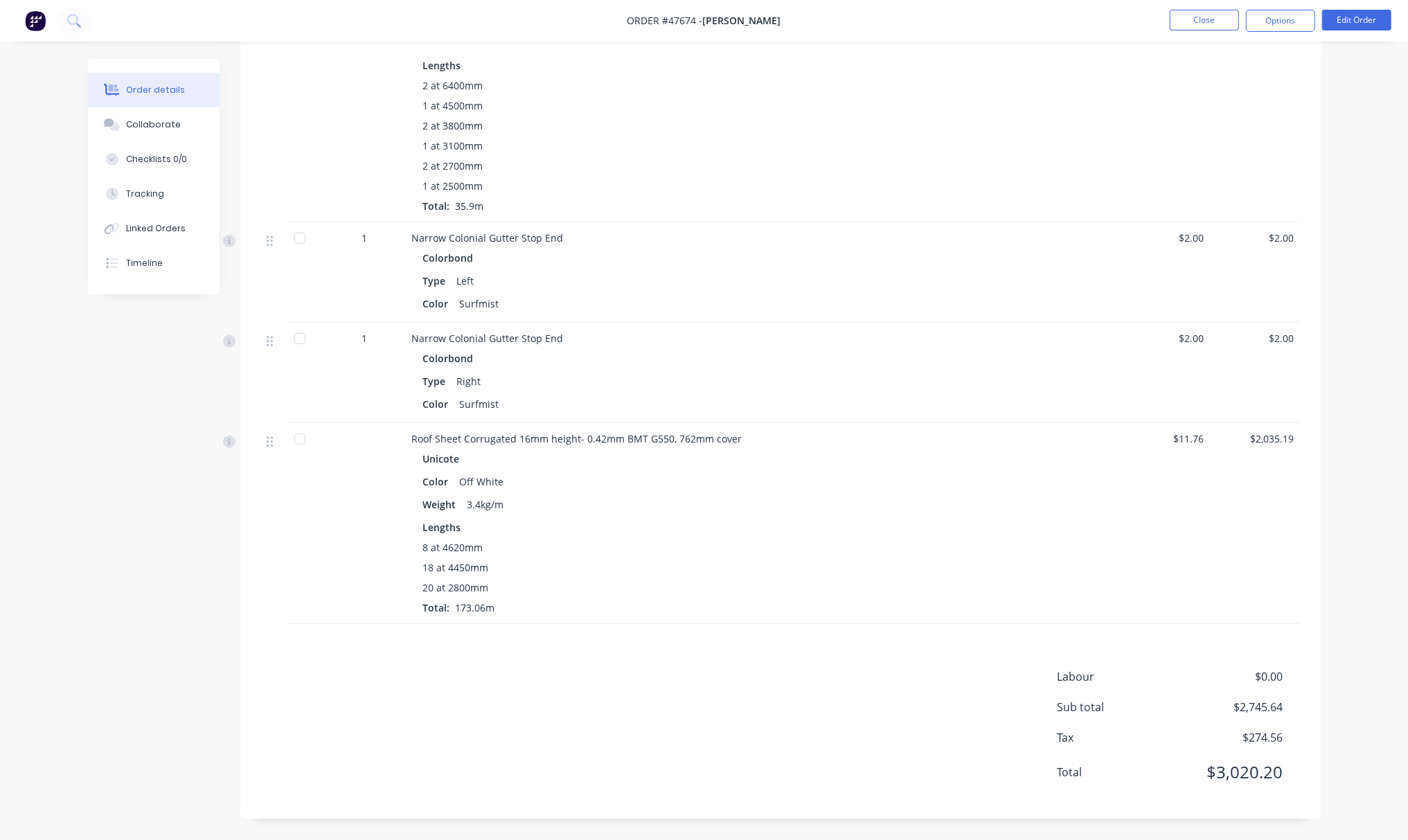
click at [554, 704] on div "Labour $0.00 Sub total $2,745.64 Tax $274.56 Total $3,020.20" at bounding box center [780, 733] width 1039 height 130
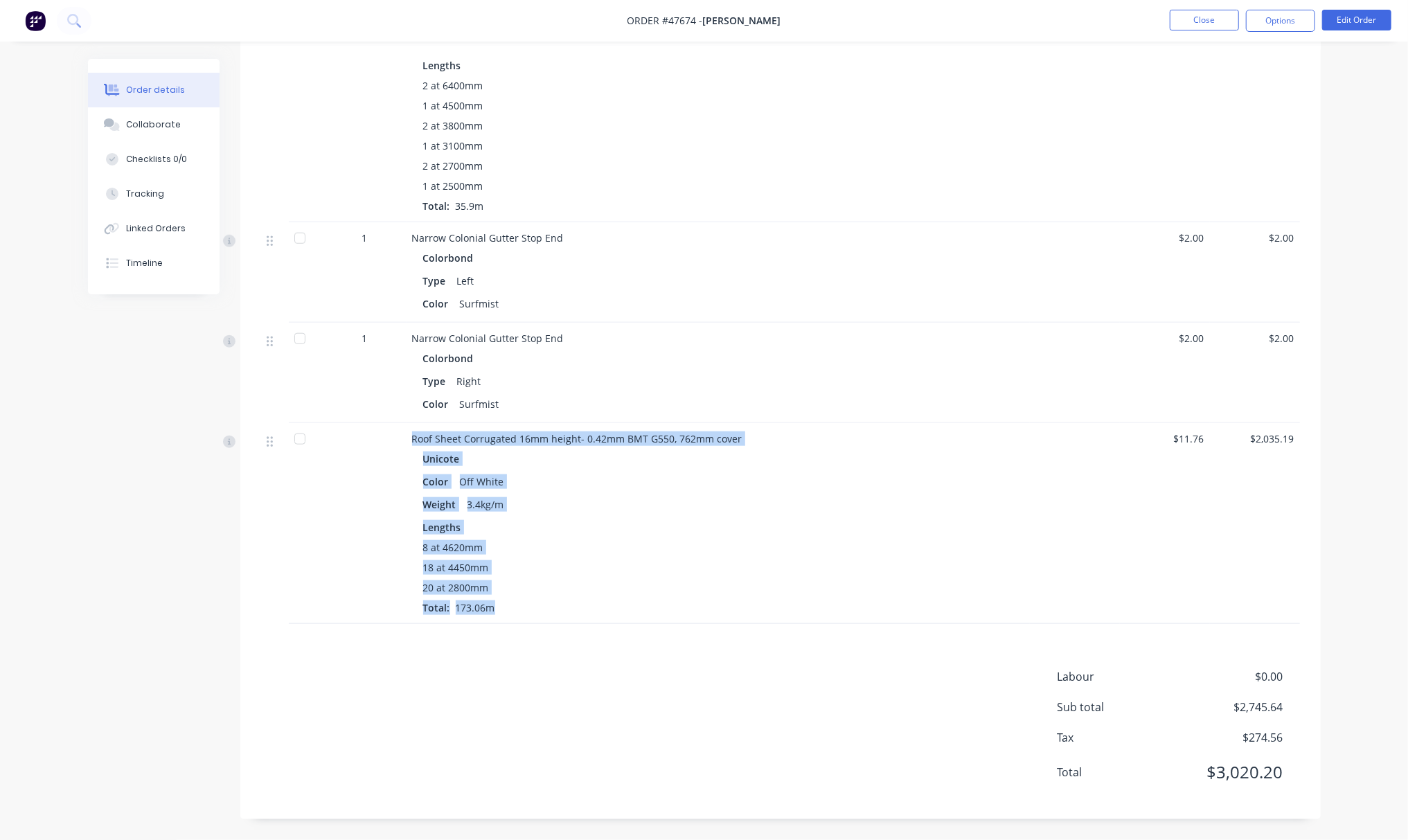
drag, startPoint x: 405, startPoint y: 435, endPoint x: 563, endPoint y: 608, distance: 234.3
click at [563, 608] on div "Roof Sheet Corrugated 16mm height- 0.42mm BMT G550, 762mm cover Unicote Color O…" at bounding box center [780, 523] width 1039 height 201
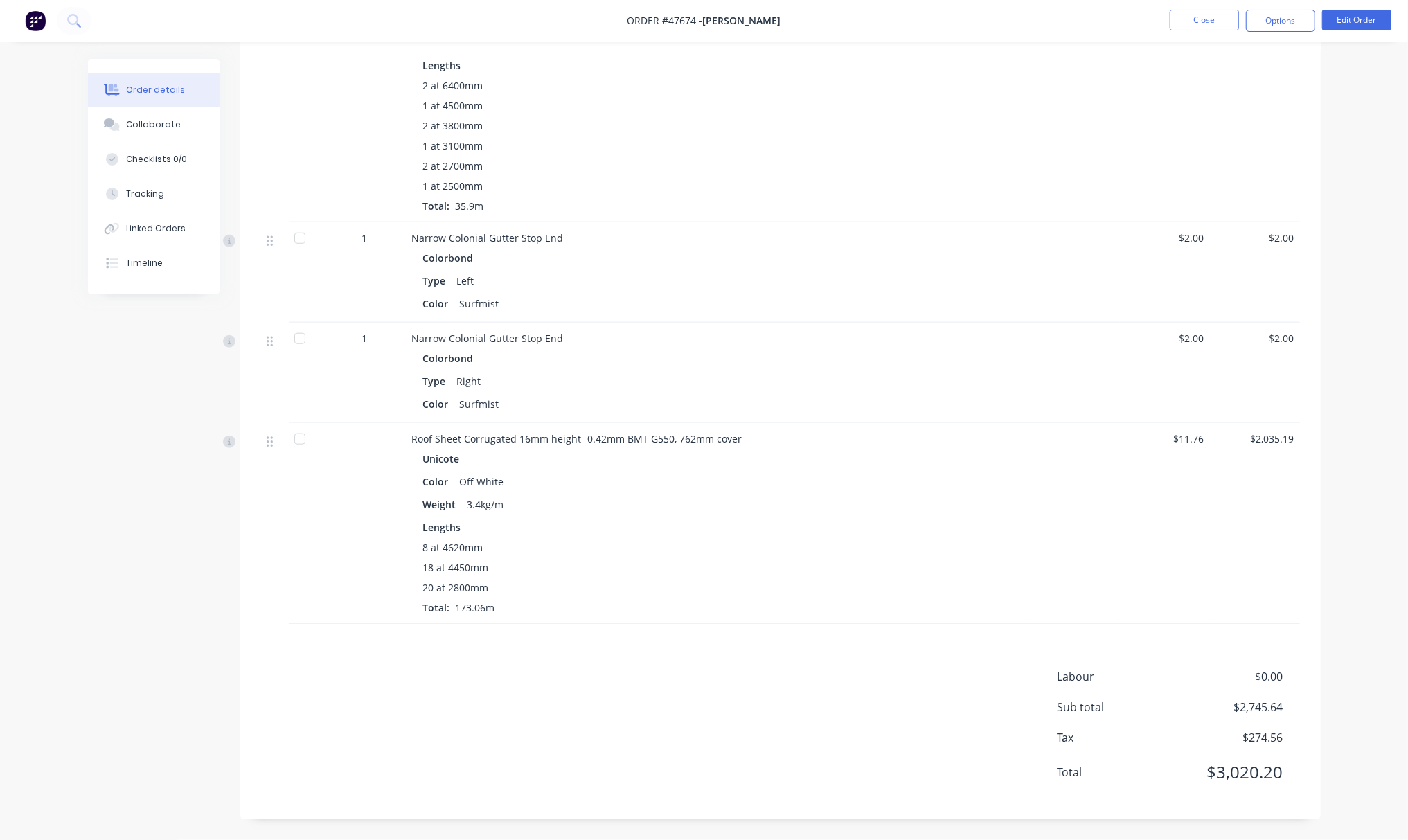
click at [458, 632] on div "Products Display actual quantities Show / Hide columns Qty Discount Price Total…" at bounding box center [781, 119] width 1081 height 1400
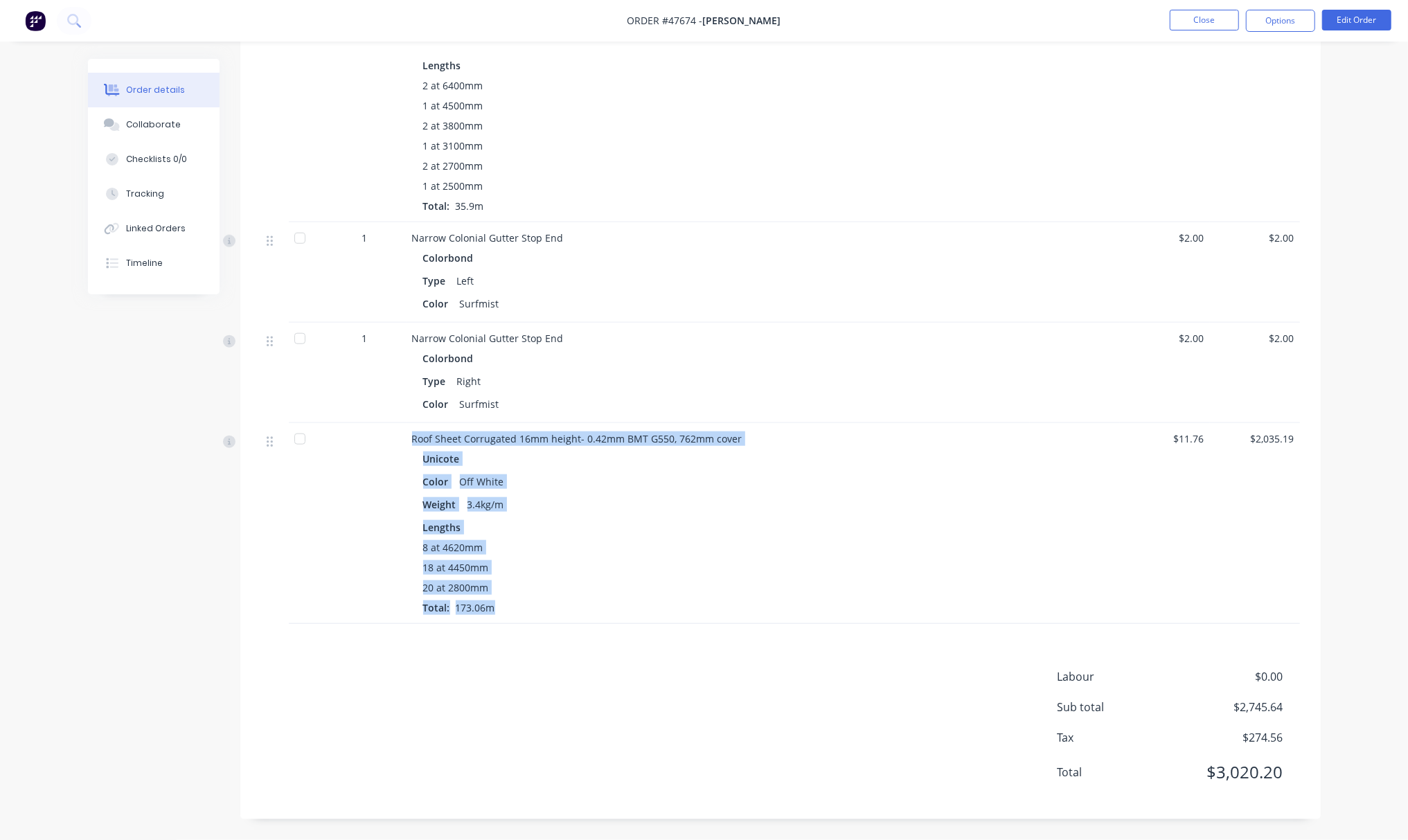
drag, startPoint x: 395, startPoint y: 432, endPoint x: 569, endPoint y: 616, distance: 253.2
click at [569, 616] on div "Roof Sheet Corrugated 16mm height- 0.42mm BMT G550, 762mm cover Unicote Color O…" at bounding box center [780, 523] width 1039 height 201
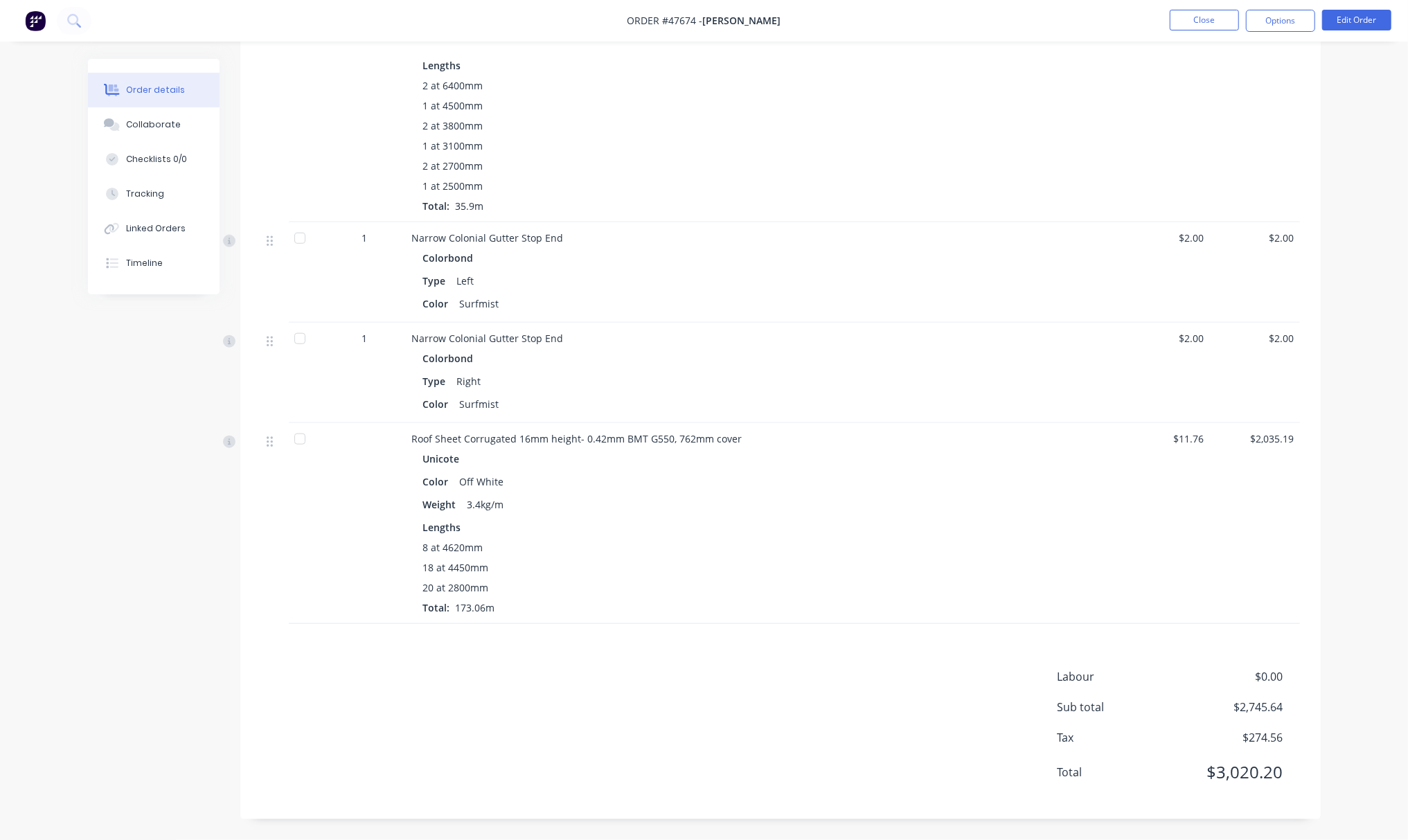
click at [438, 669] on div "Labour $0.00 Sub total $2,745.64 Tax $274.56 Total $3,020.20" at bounding box center [780, 733] width 1039 height 130
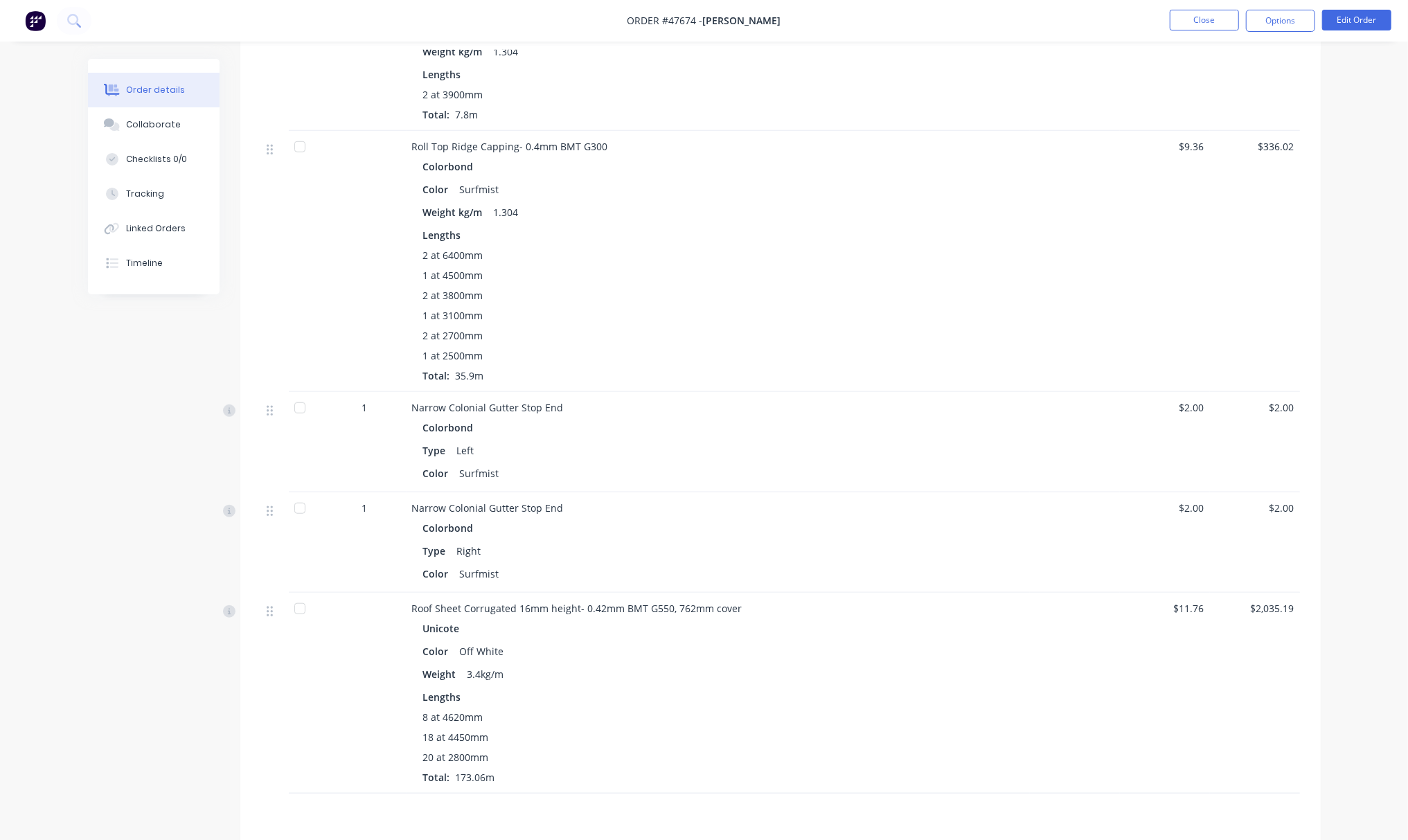
scroll to position [923, 0]
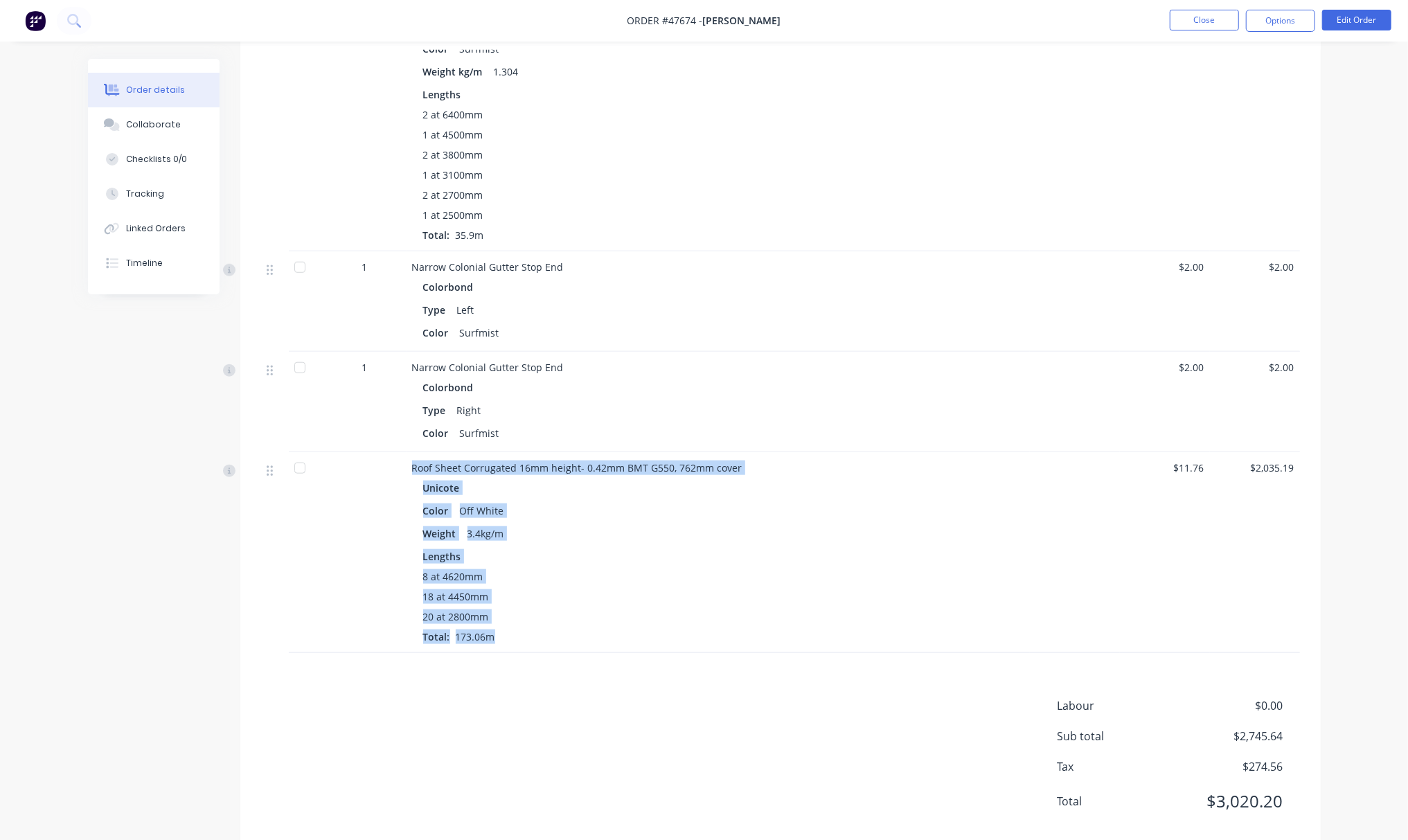
drag, startPoint x: 407, startPoint y: 461, endPoint x: 571, endPoint y: 649, distance: 249.5
click at [571, 649] on div "Roof Sheet Corrugated 16mm height- 0.42mm BMT G550, 762mm cover Unicote Color O…" at bounding box center [718, 552] width 623 height 201
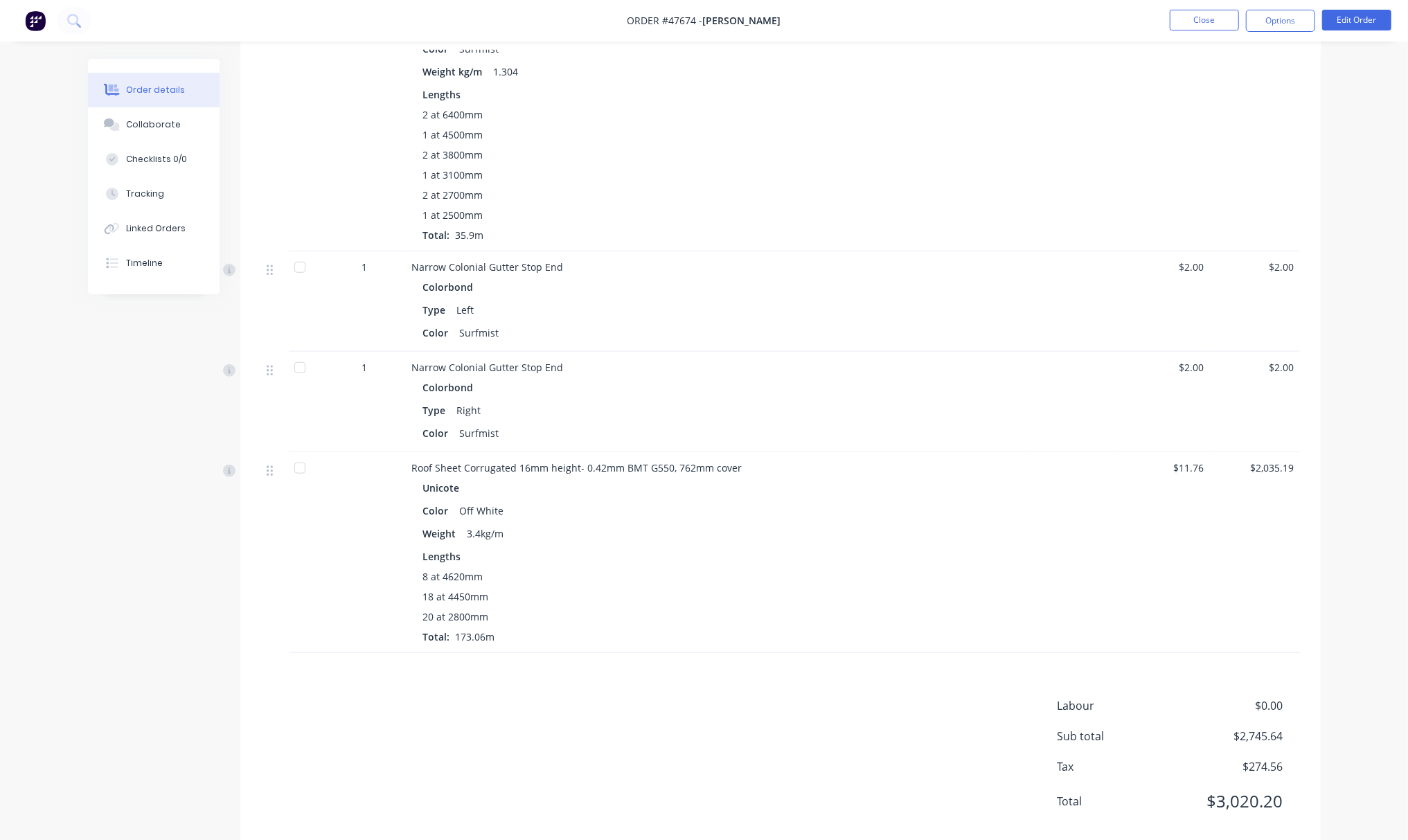
click at [583, 696] on div "Products Display actual quantities Show / Hide columns Qty Discount Price Total…" at bounding box center [781, 148] width 1081 height 1400
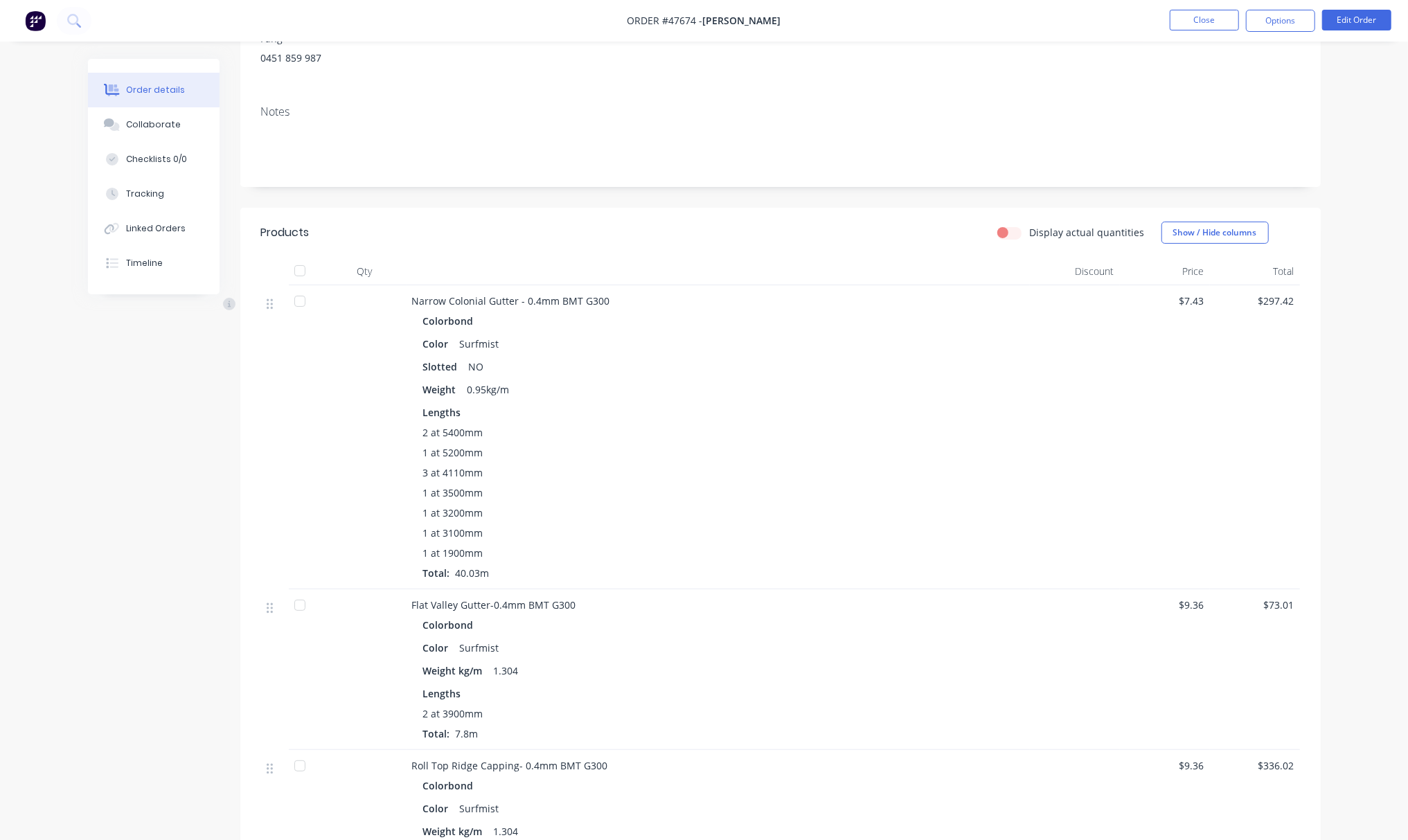
scroll to position [0, 0]
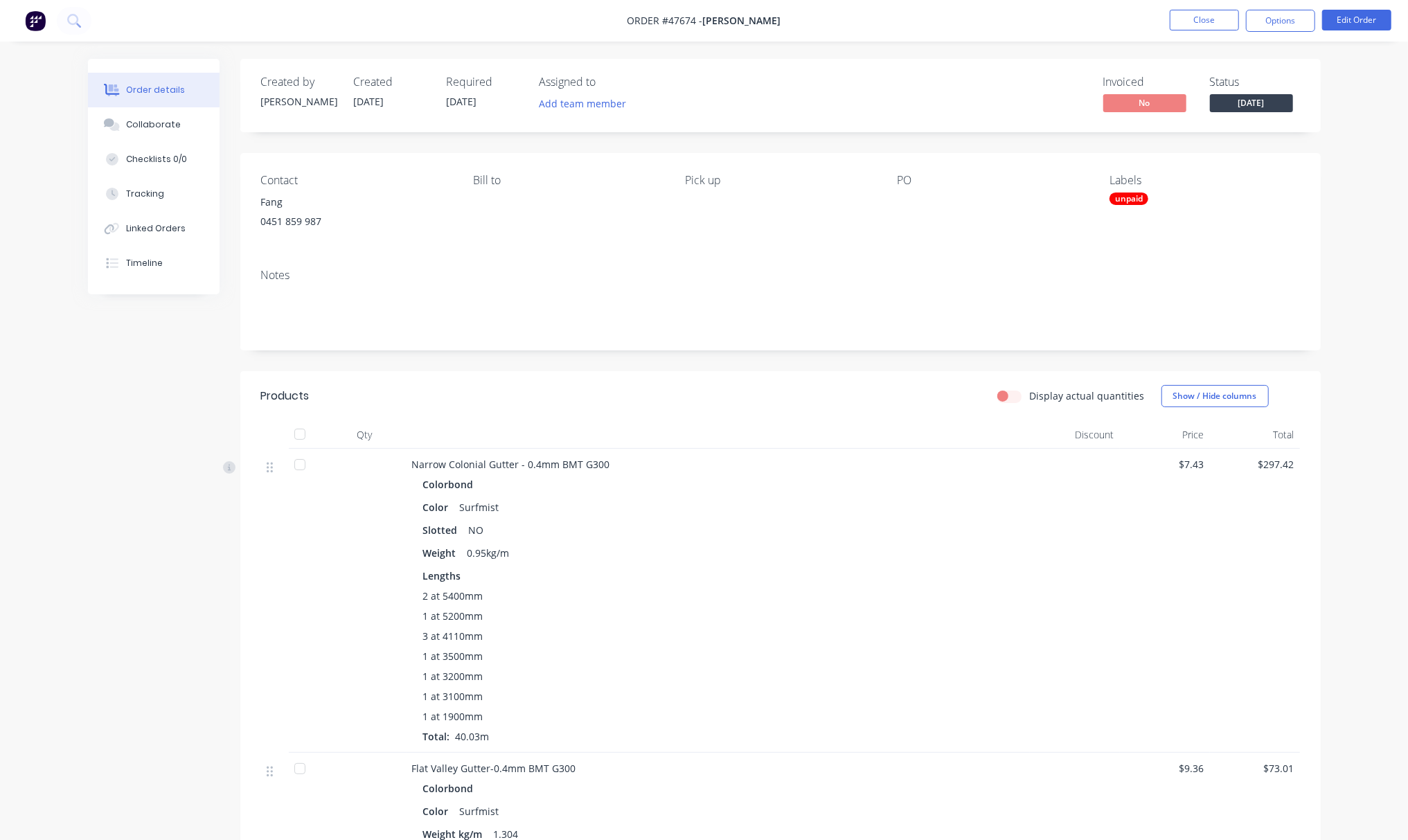
click at [813, 385] on div "Display actual quantities Show / Hide columns" at bounding box center [890, 395] width 818 height 22
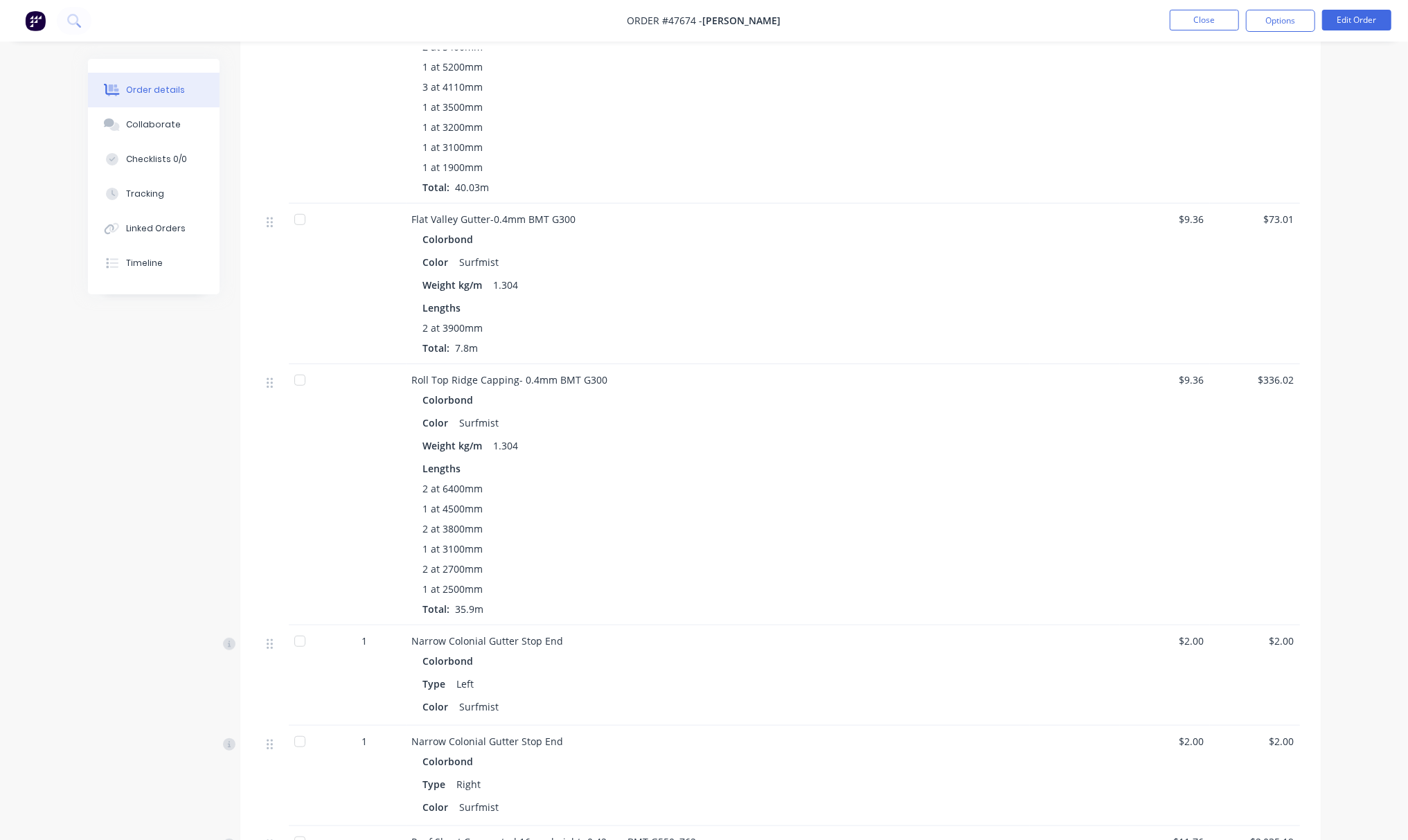
scroll to position [30, 0]
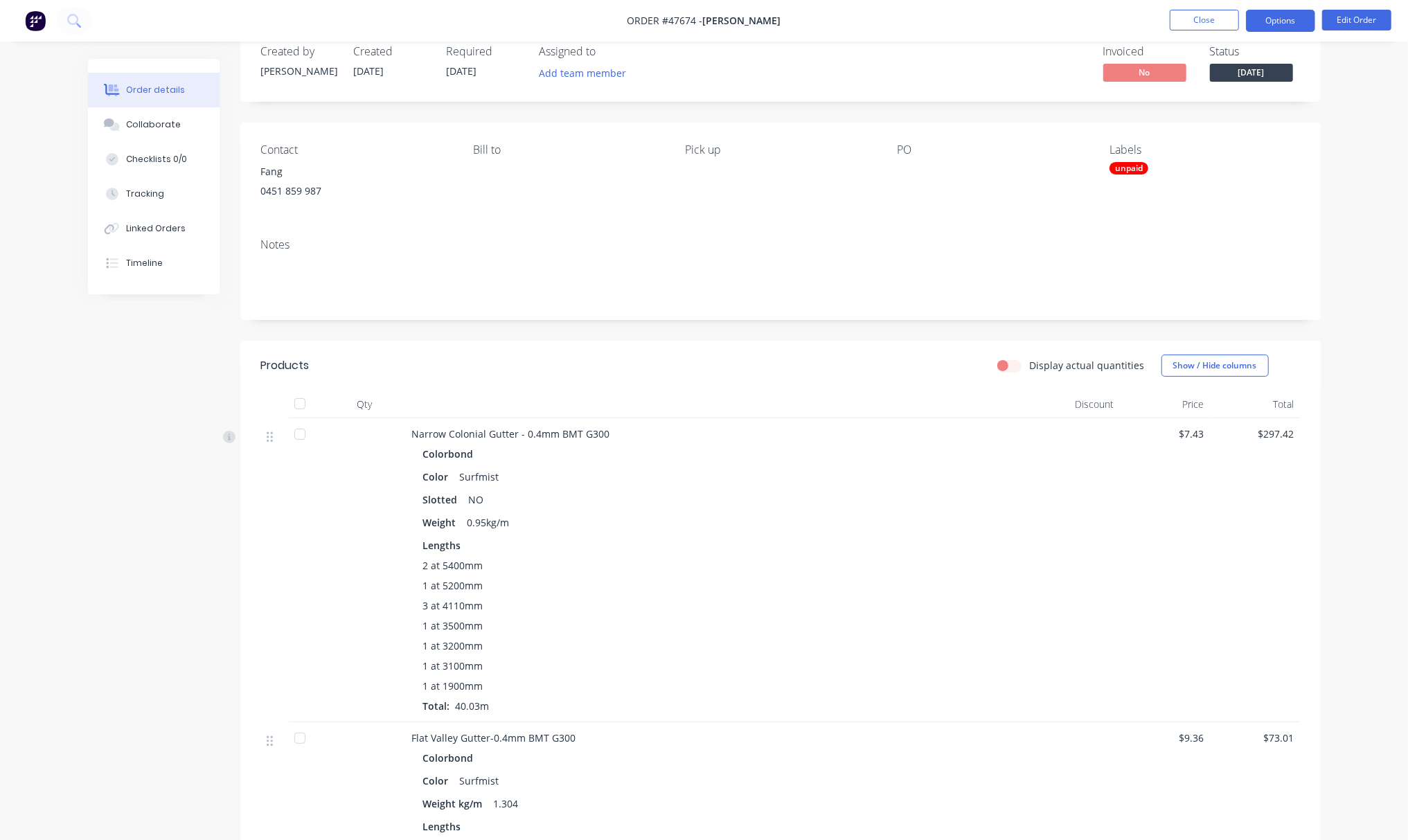
click at [1281, 15] on button "Options" at bounding box center [1281, 20] width 69 height 22
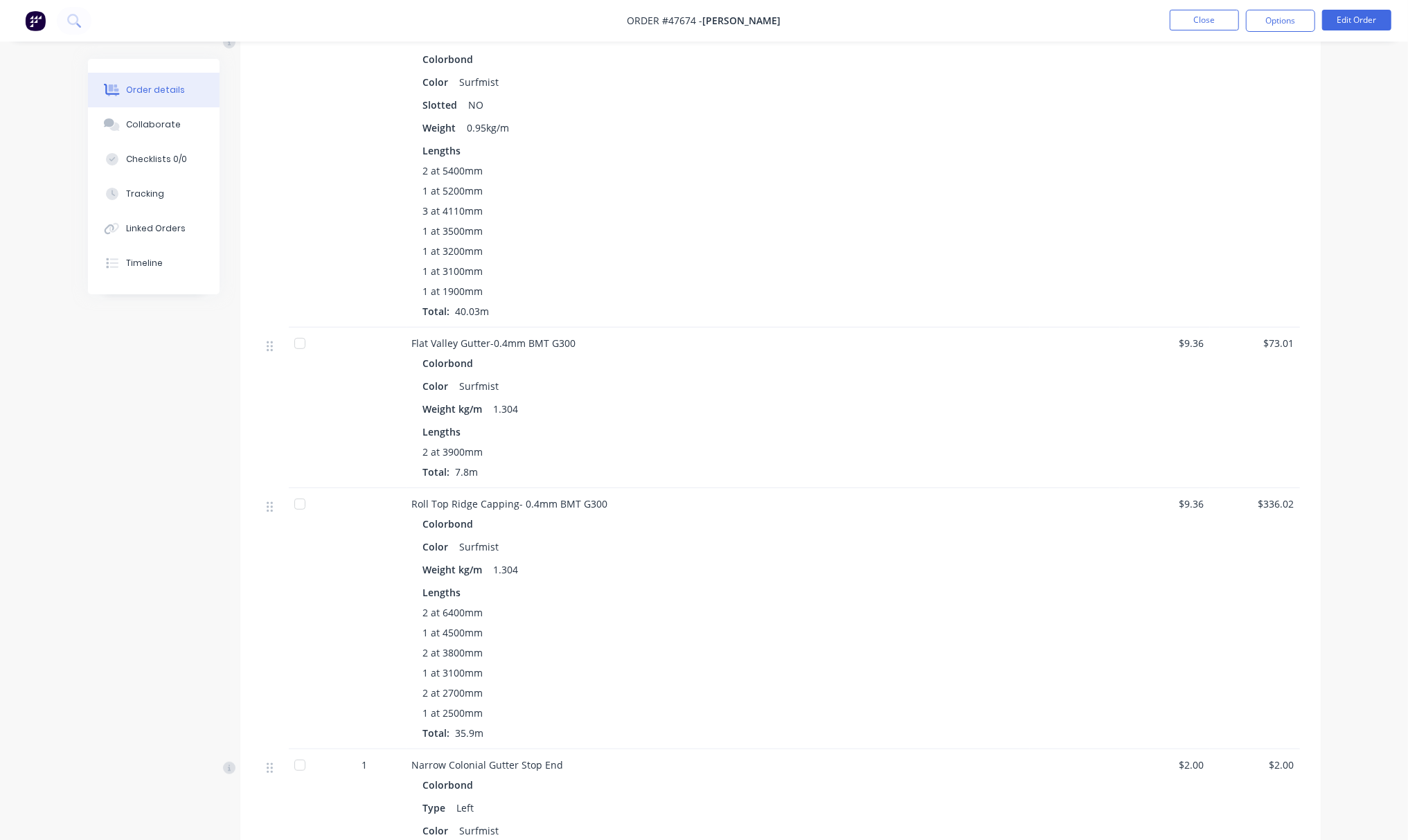
scroll to position [0, 0]
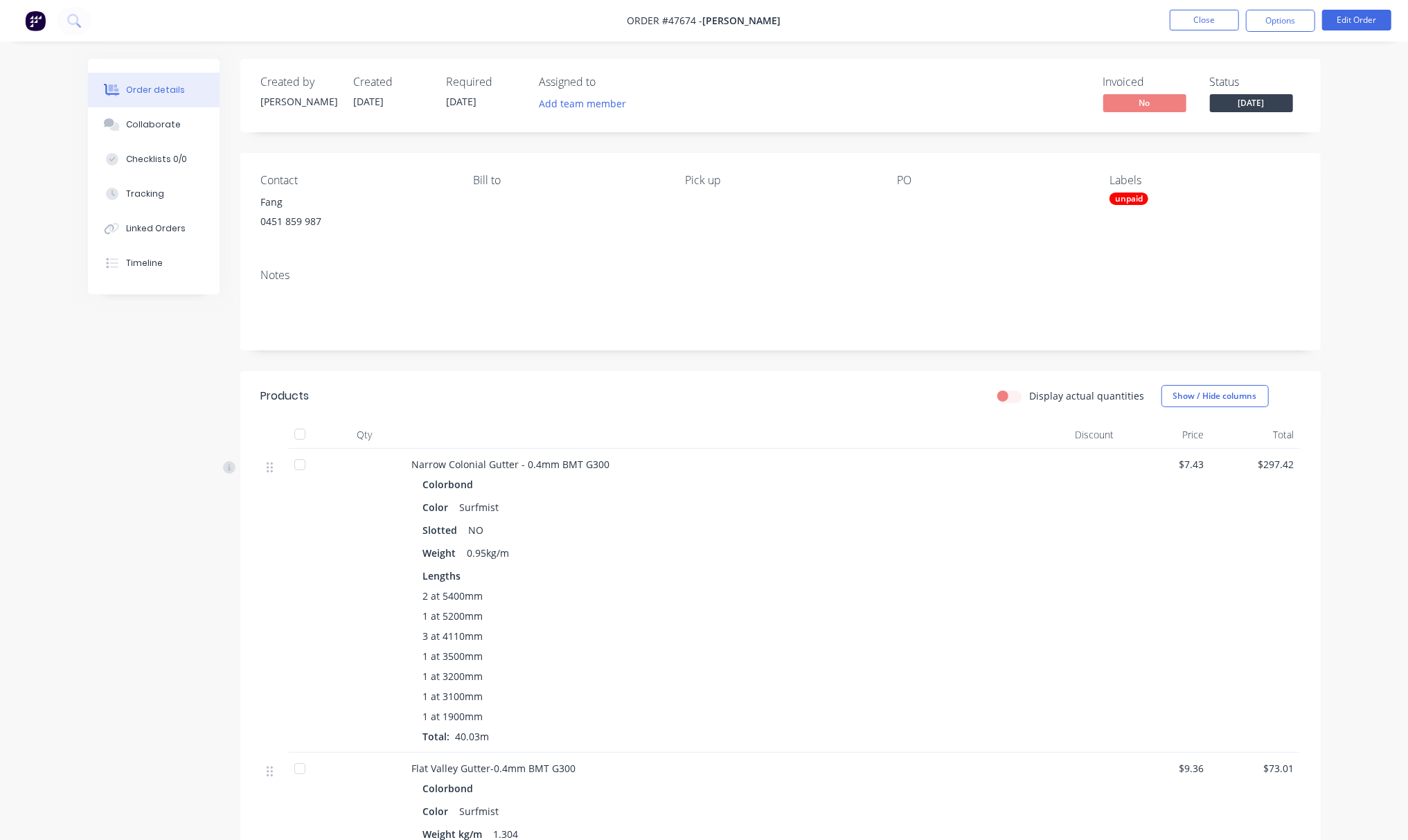
click at [1286, 25] on button "Options" at bounding box center [1281, 20] width 69 height 22
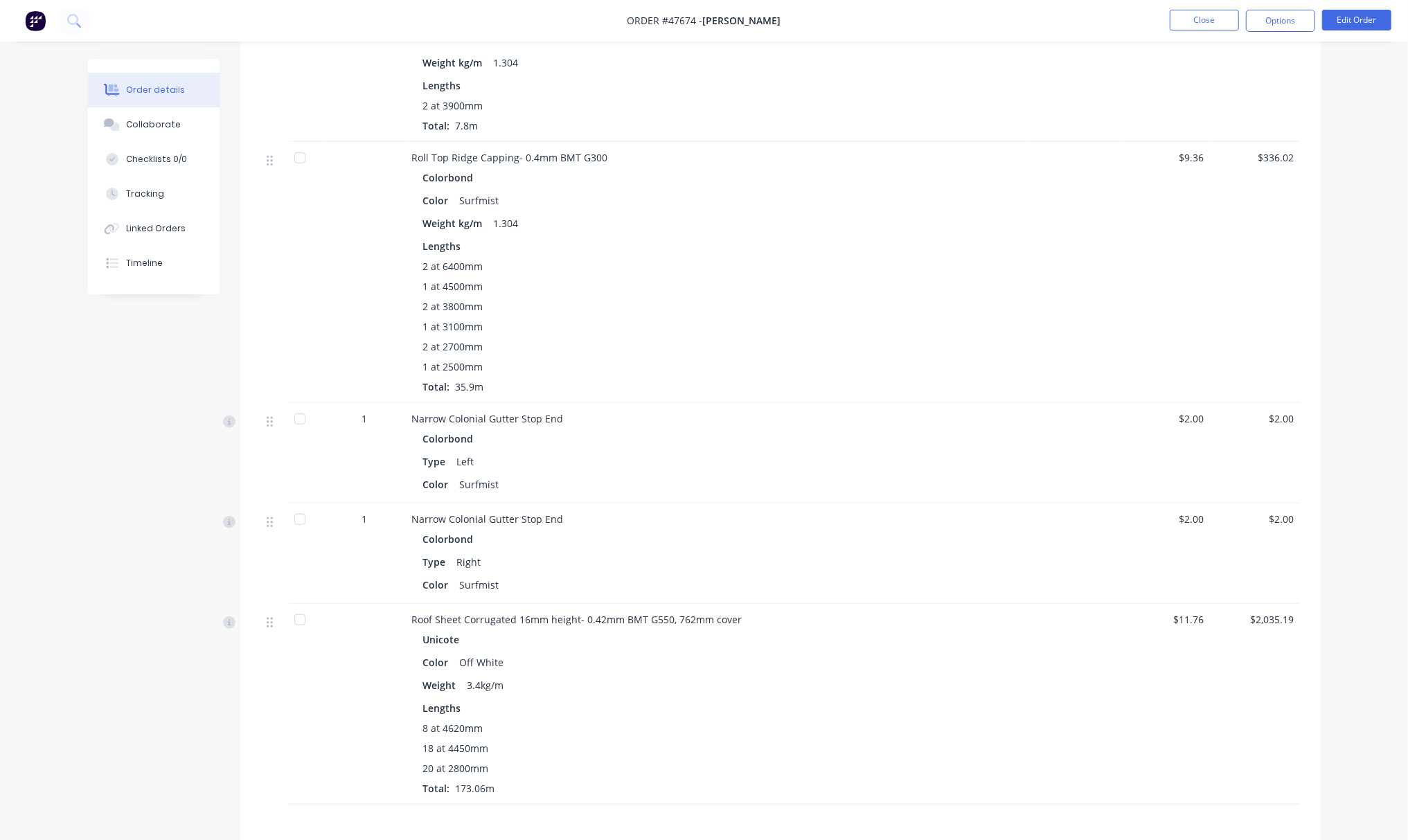
scroll to position [585, 0]
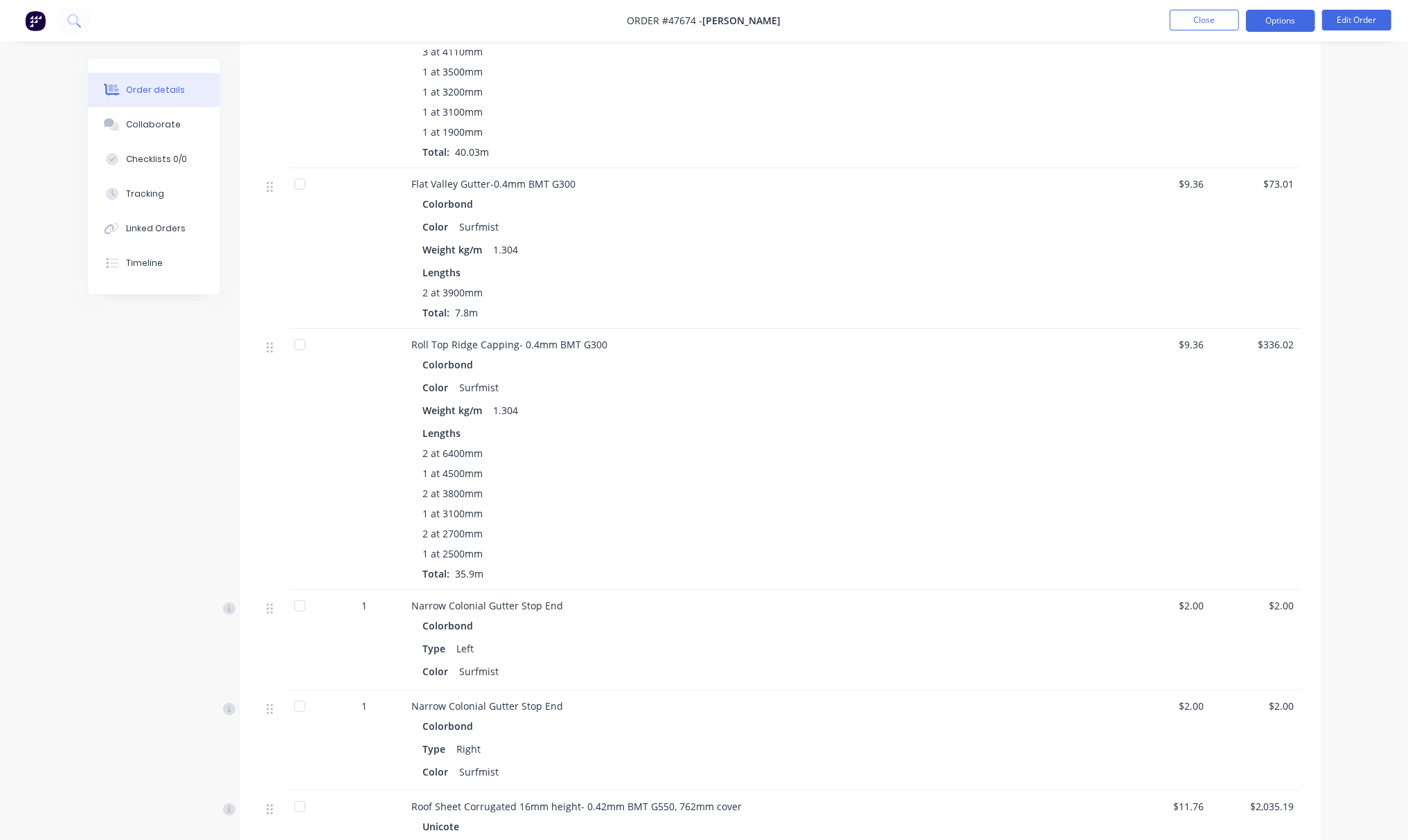
click at [1281, 18] on button "Options" at bounding box center [1281, 20] width 69 height 22
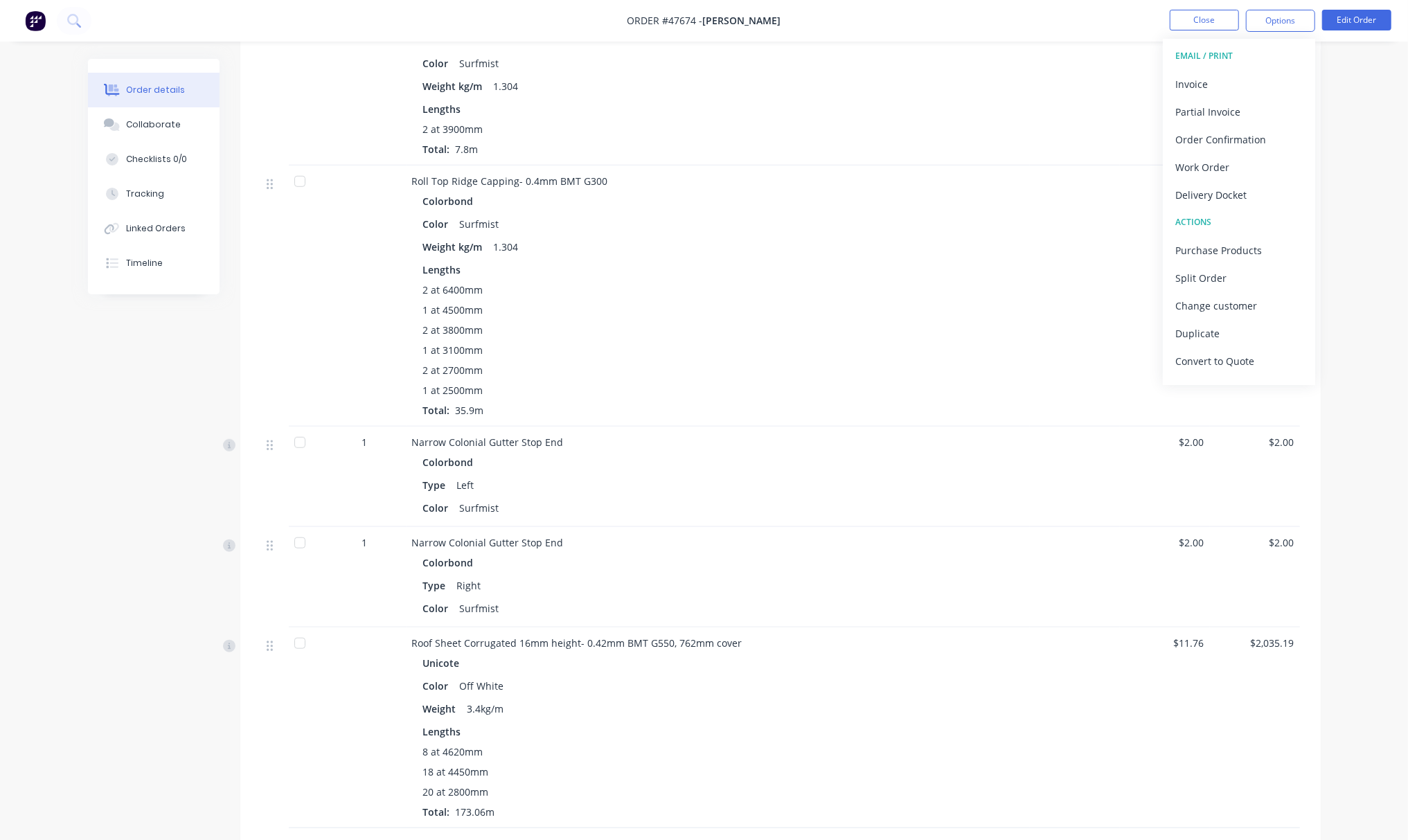
scroll to position [953, 0]
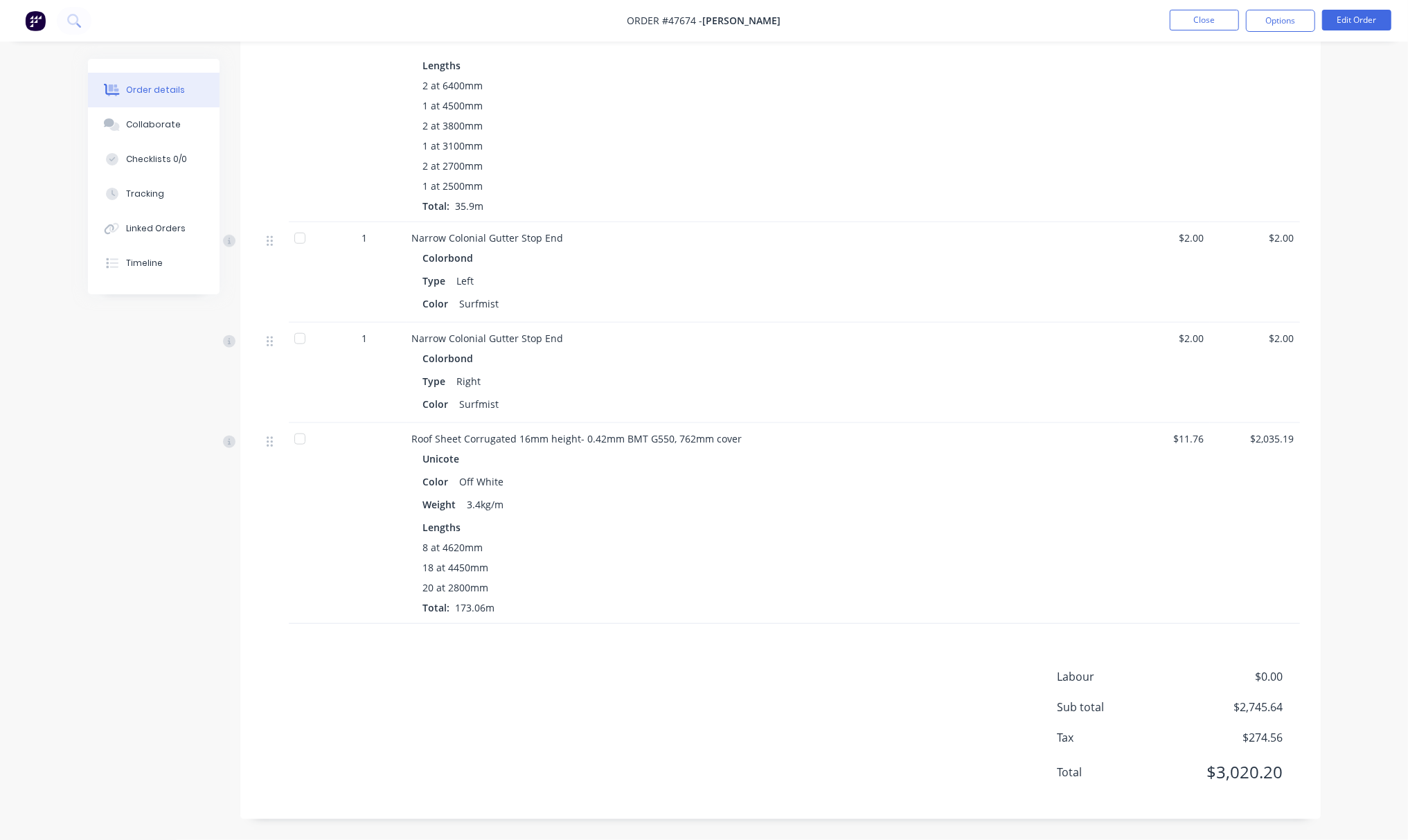
drag, startPoint x: 702, startPoint y: 419, endPoint x: 818, endPoint y: 419, distance: 116.0
click at [818, 419] on div "Narrow Colonial Gutter Stop End Colorbond Type Right Color Surfmist" at bounding box center [718, 373] width 623 height 101
drag, startPoint x: 837, startPoint y: 430, endPoint x: 1078, endPoint y: 405, distance: 242.3
click at [941, 421] on div "Narrow Colonial Gutter - 0.4mm BMT G300 Colorbond Color Surfmist Slotted NO Wei…" at bounding box center [780, 60] width 1039 height 1127
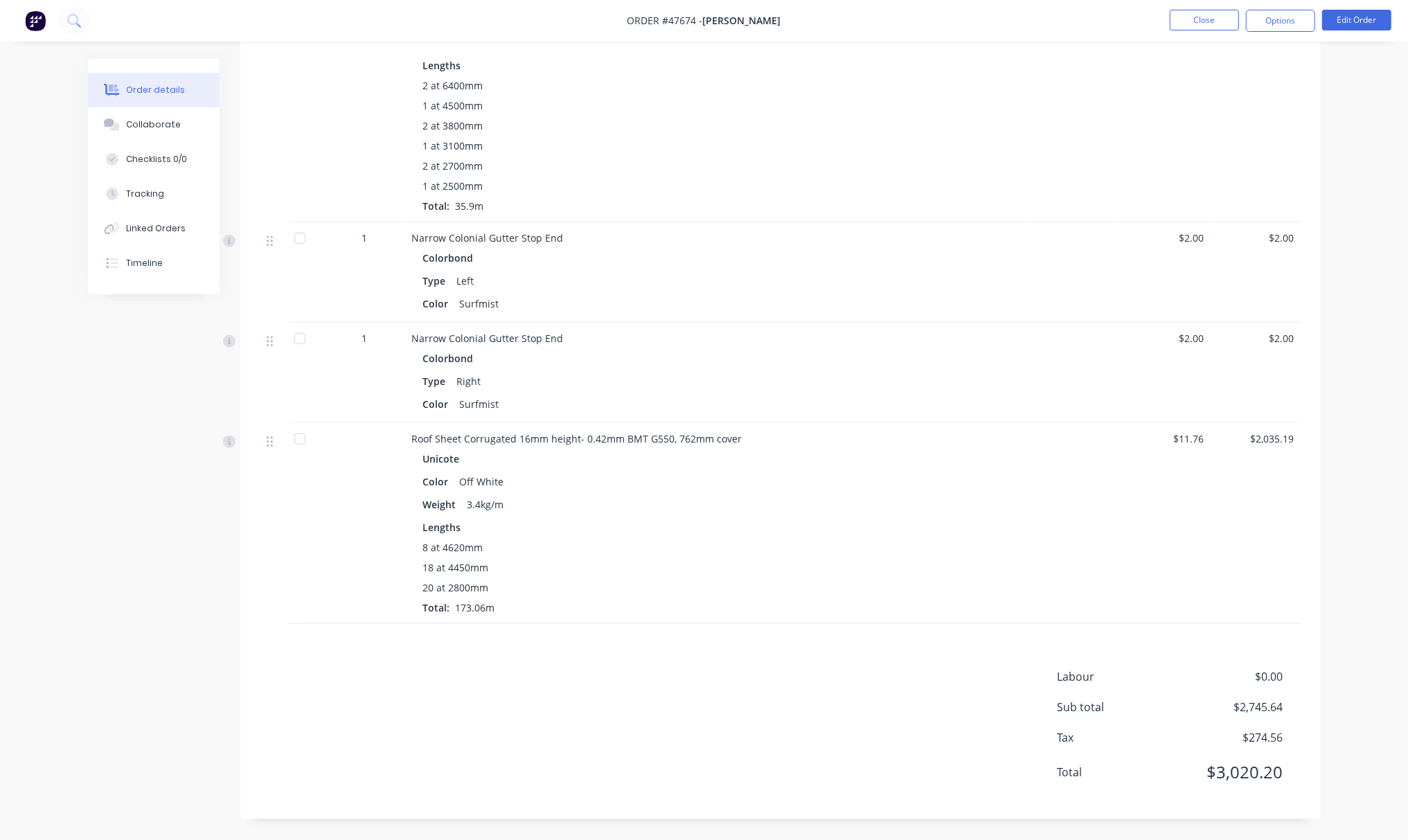
drag, startPoint x: 269, startPoint y: 422, endPoint x: 406, endPoint y: 433, distance: 137.4
click at [406, 433] on div "Roof Sheet Corrugated 16mm height- 0.42mm BMT G550, 762mm cover Unicote Color O…" at bounding box center [780, 523] width 1039 height 201
drag, startPoint x: 261, startPoint y: 419, endPoint x: 333, endPoint y: 421, distance: 72.0
click at [333, 421] on div "1 Narrow Colonial Gutter Stop End Colorbond Type Right Color Surfmist $2.00 $2.…" at bounding box center [780, 373] width 1039 height 101
drag, startPoint x: 283, startPoint y: 419, endPoint x: 616, endPoint y: 416, distance: 333.0
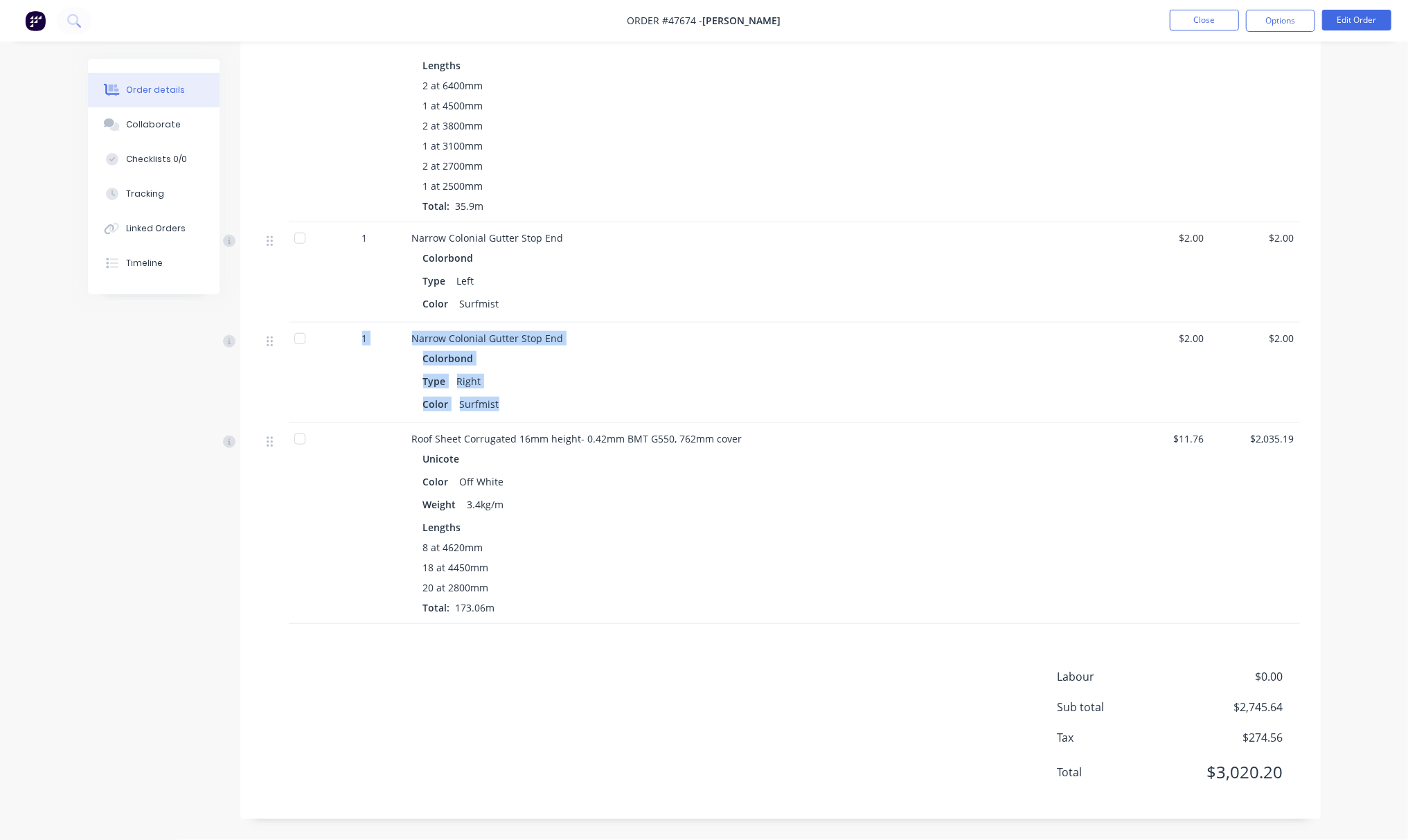
click at [616, 416] on div "1 Narrow Colonial Gutter Stop End Colorbond Type Right Color Surfmist $2.00 $2.…" at bounding box center [780, 373] width 1039 height 101
click at [707, 408] on div "Color Surfmist" at bounding box center [718, 404] width 590 height 20
drag, startPoint x: 287, startPoint y: 421, endPoint x: 511, endPoint y: 421, distance: 224.0
click at [511, 421] on div "1 Narrow Colonial Gutter Stop End Colorbond Type Right Color Surfmist $2.00 $2.…" at bounding box center [780, 373] width 1039 height 101
click at [675, 403] on div "Color Surfmist" at bounding box center [718, 404] width 590 height 20
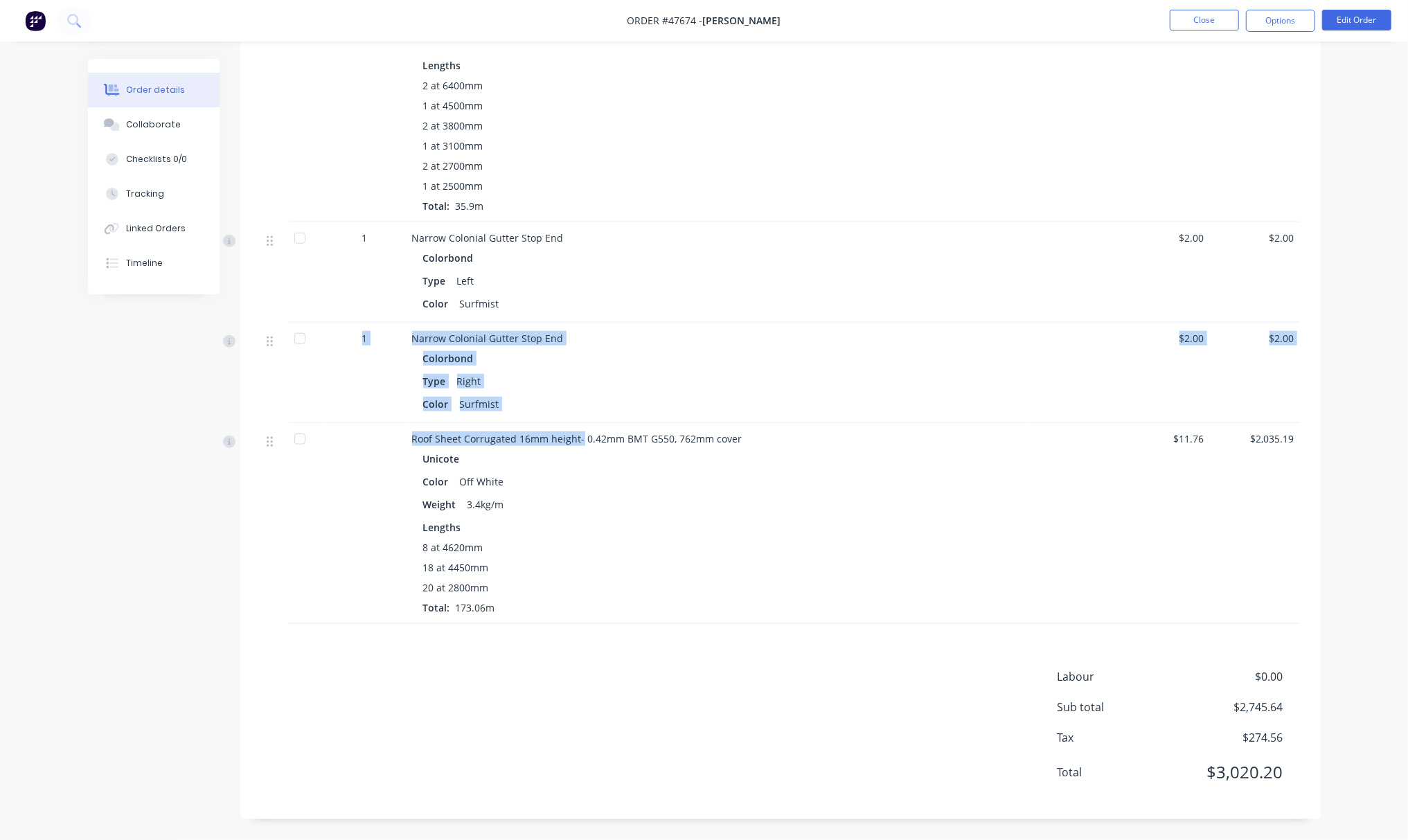
drag, startPoint x: 287, startPoint y: 421, endPoint x: 576, endPoint y: 421, distance: 289.0
click at [580, 422] on div "Narrow Colonial Gutter - 0.4mm BMT G300 Colorbond Color Surfmist Slotted NO Wei…" at bounding box center [780, 60] width 1039 height 1127
click at [654, 402] on div "Color Surfmist" at bounding box center [718, 404] width 590 height 20
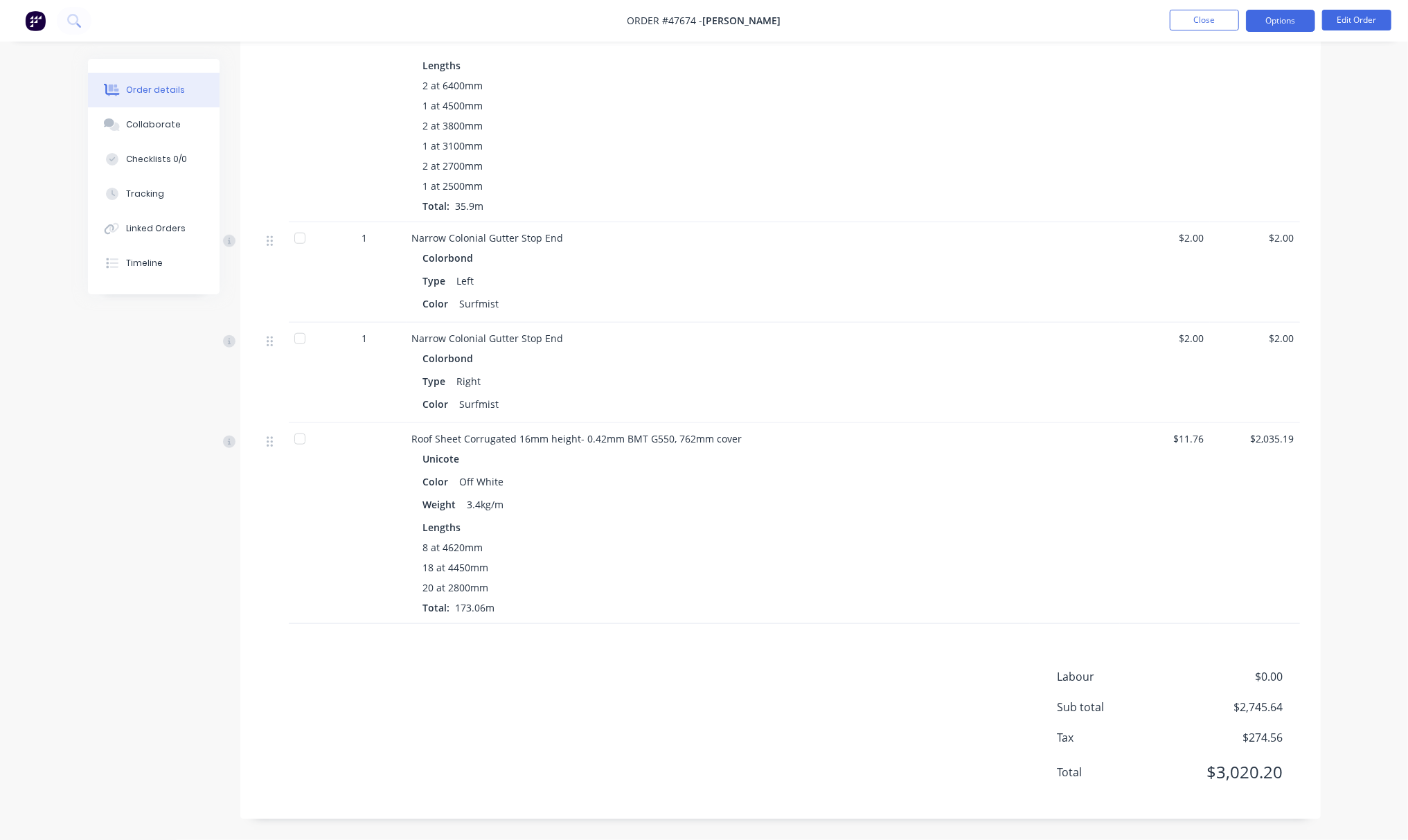
click at [1288, 25] on button "Options" at bounding box center [1281, 20] width 69 height 22
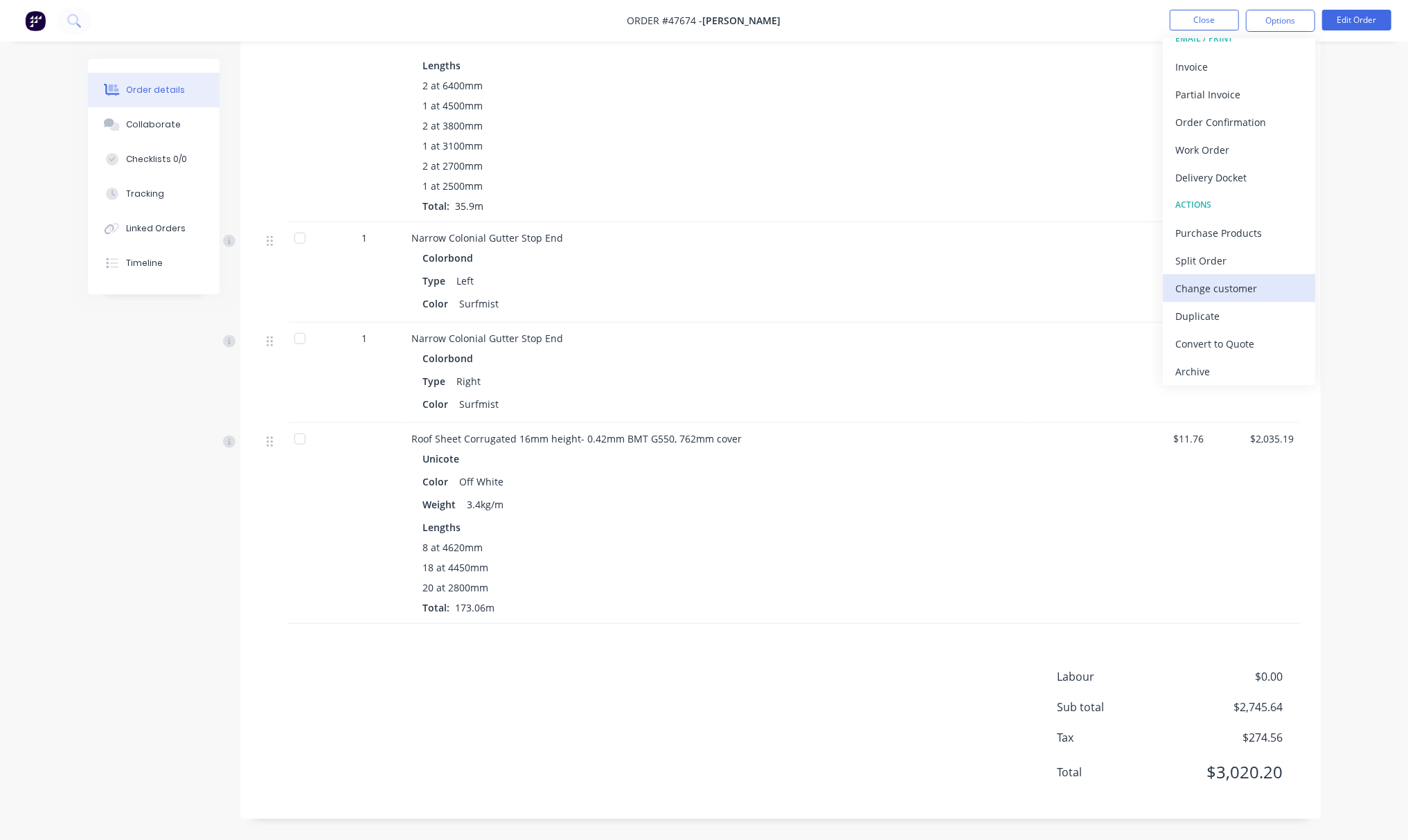
scroll to position [21, 0]
click at [1358, 18] on button "Edit Order" at bounding box center [1357, 20] width 69 height 21
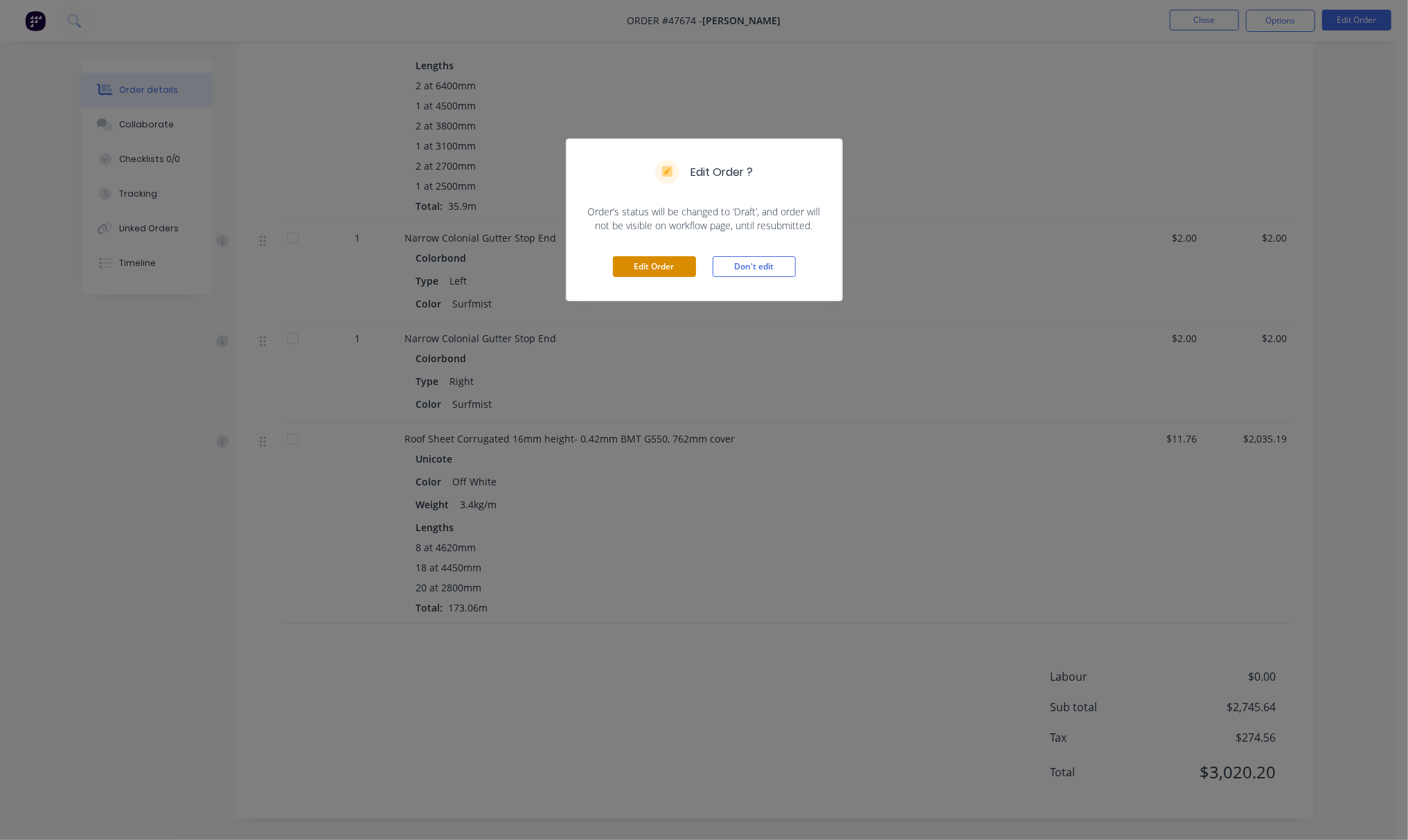
click at [671, 267] on button "Edit Order" at bounding box center [654, 267] width 83 height 21
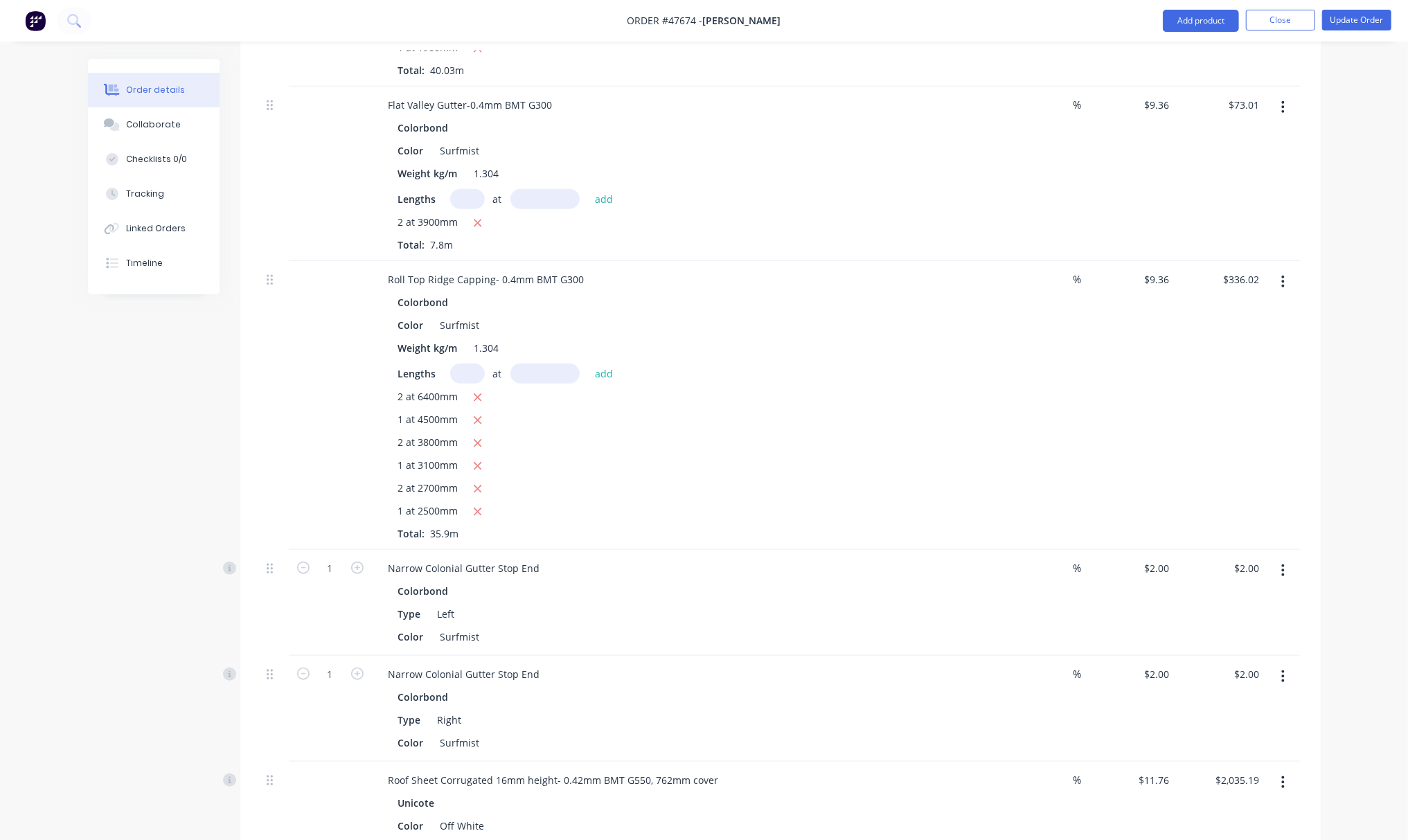
scroll to position [1015, 0]
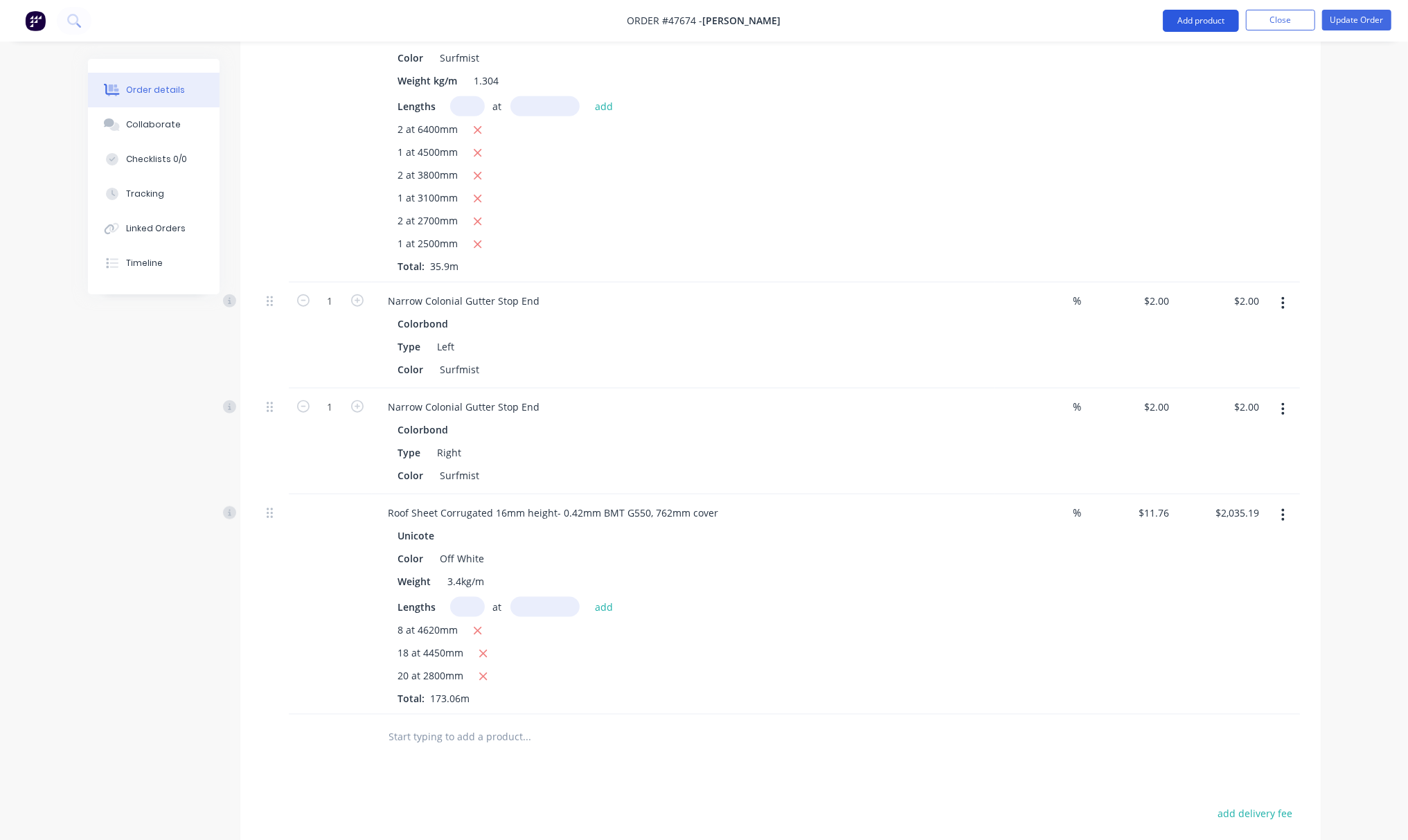
click at [1208, 20] on button "Add product" at bounding box center [1201, 20] width 76 height 22
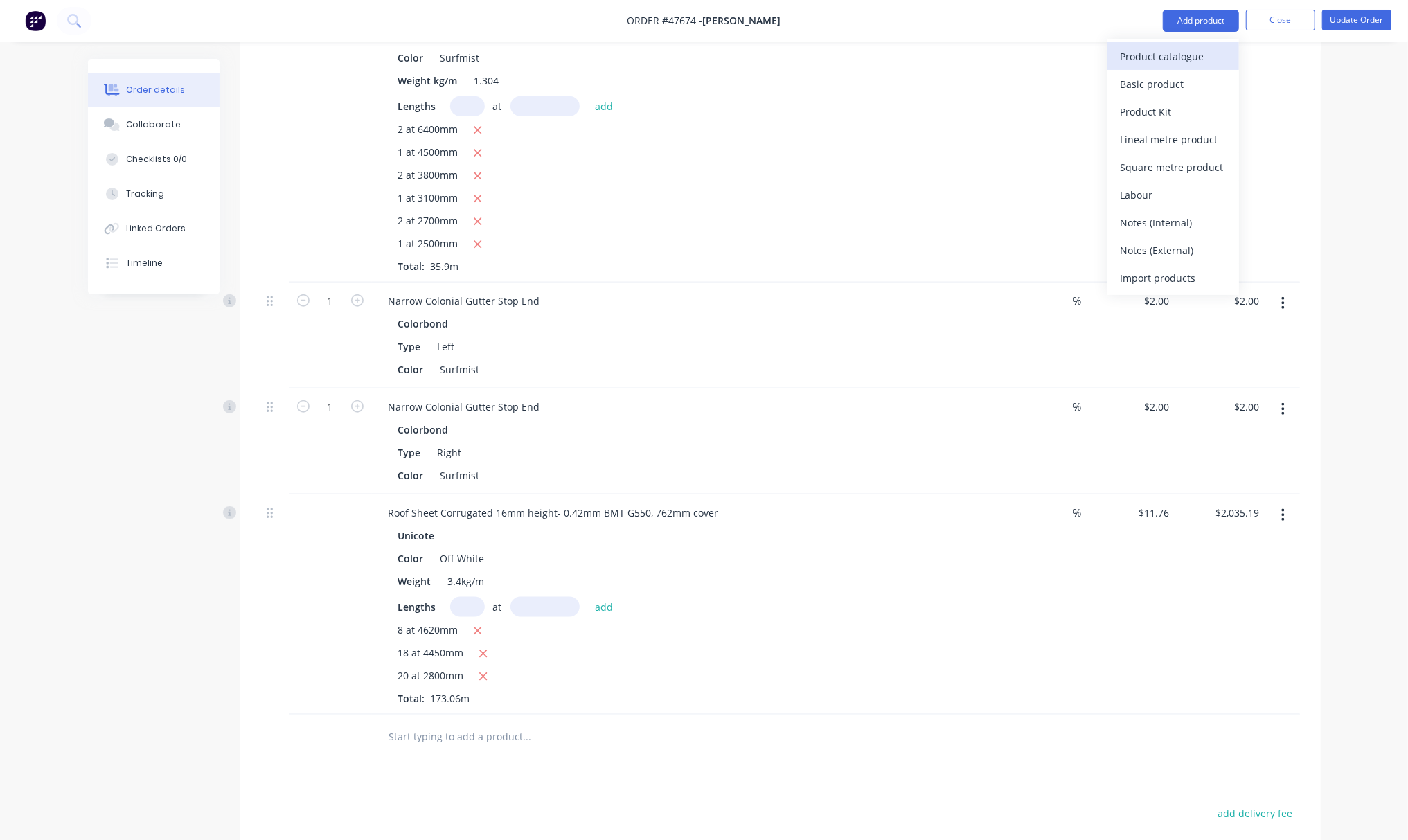
click at [1167, 58] on div "Product catalogue" at bounding box center [1174, 56] width 107 height 20
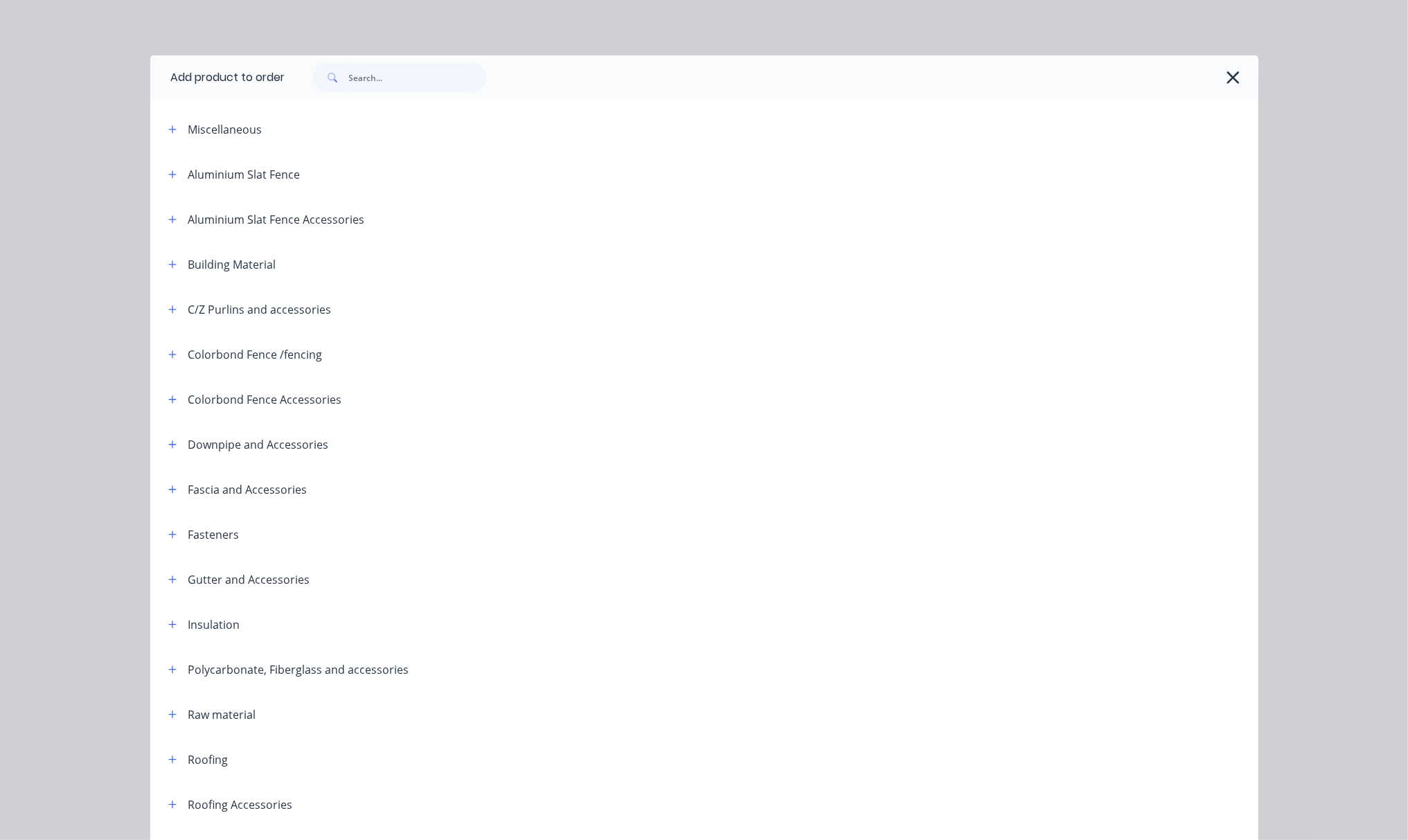
scroll to position [726, 0]
click at [688, 18] on div "Add product to order Miscellaneous Aluminium Slat Fence Aluminium Slat Fence Ac…" at bounding box center [704, 420] width 1408 height 840
click at [1212, 75] on div at bounding box center [765, 77] width 959 height 27
click at [1228, 78] on icon "button" at bounding box center [1233, 77] width 13 height 13
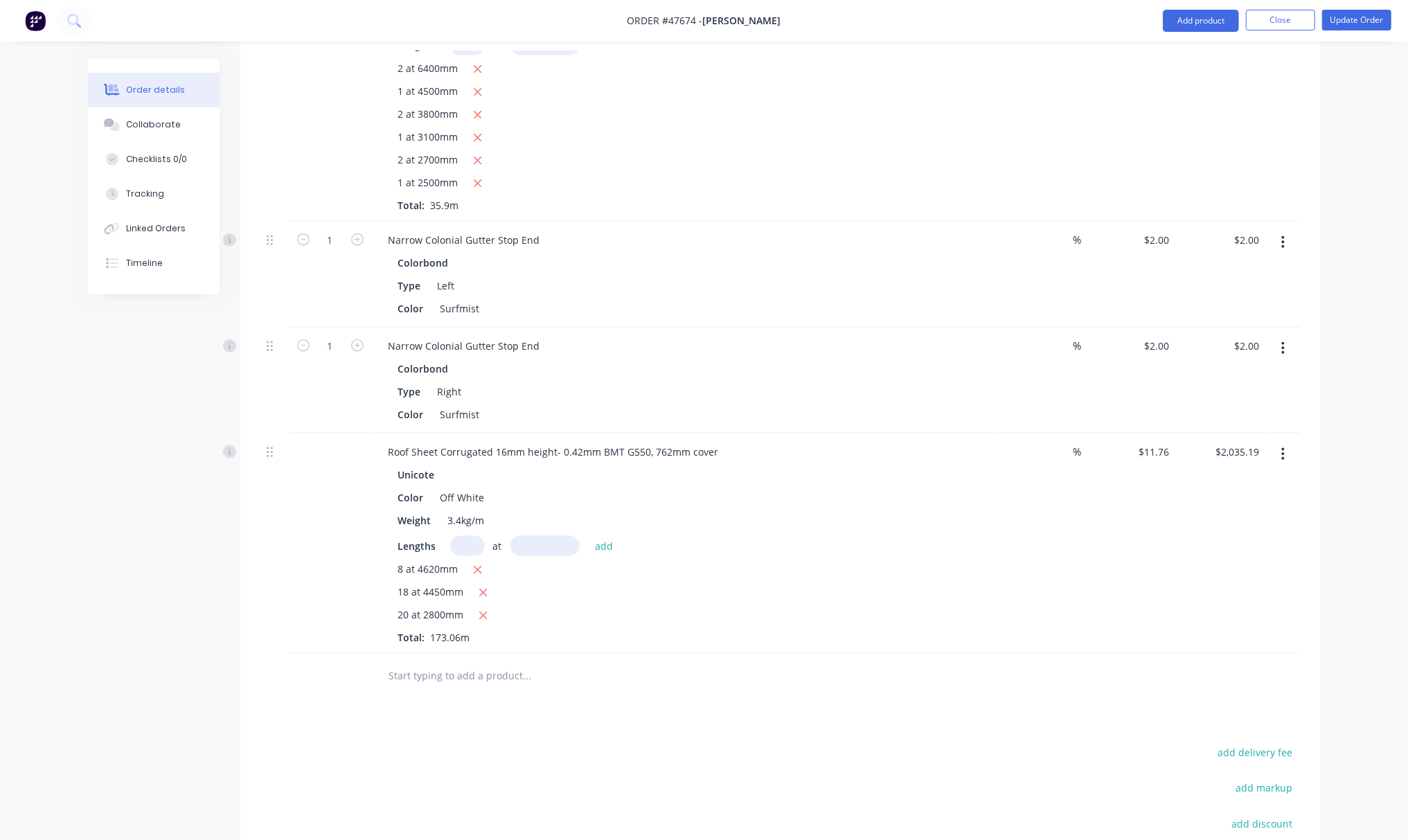
scroll to position [1076, 0]
click at [1200, 10] on button "Add product" at bounding box center [1201, 20] width 76 height 22
drag, startPoint x: 388, startPoint y: 454, endPoint x: 718, endPoint y: 450, distance: 330.0
click at [718, 450] on div "Roof Sheet Corrugated 16mm height- 0.42mm BMT G550, 762mm cover" at bounding box center [553, 452] width 353 height 20
click at [737, 436] on div "Roof Sheet Corrugated 16mm height- 0.42mm BMT G550, 762mm cover Unicote Color O…" at bounding box center [684, 544] width 623 height 220
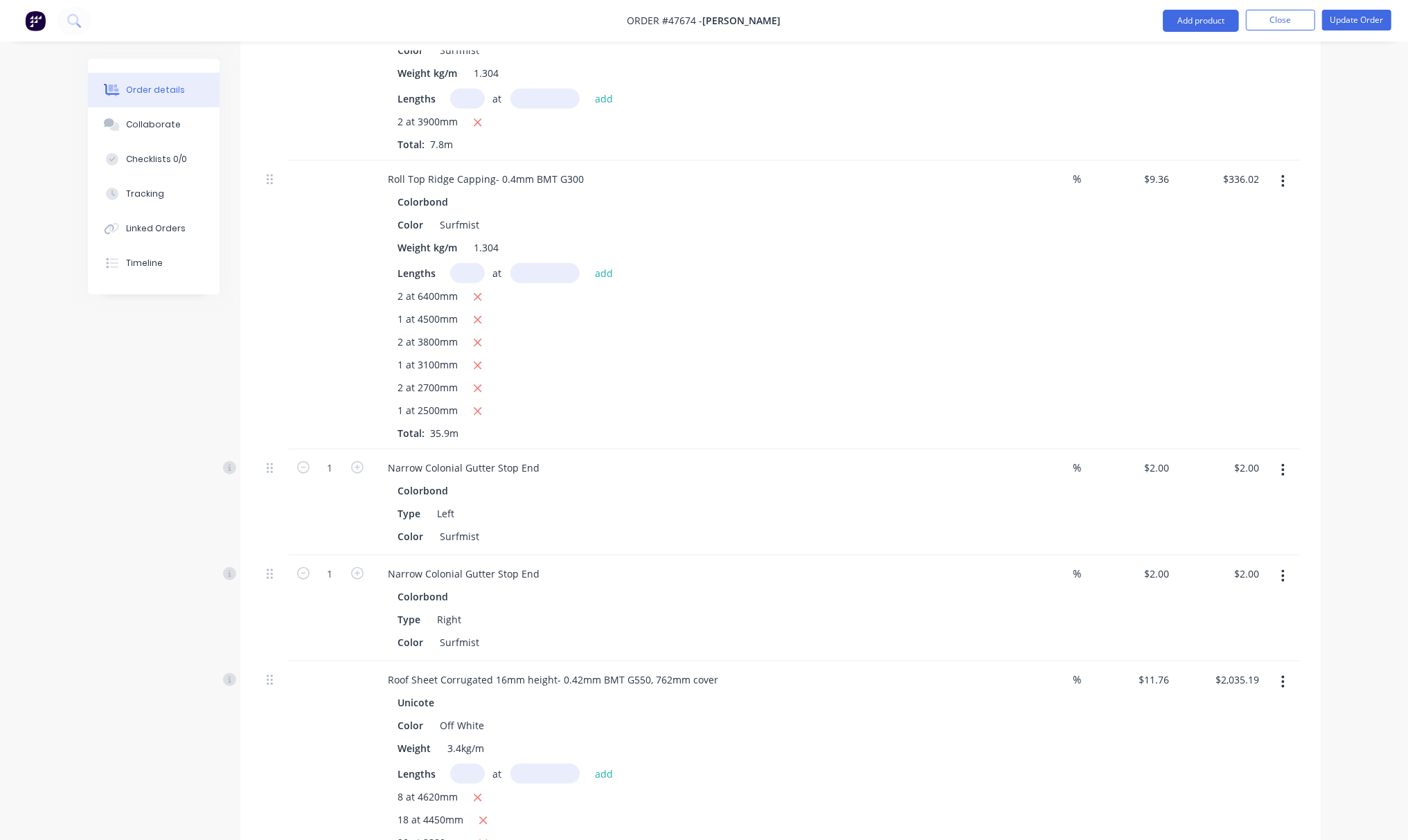
scroll to position [1260, 0]
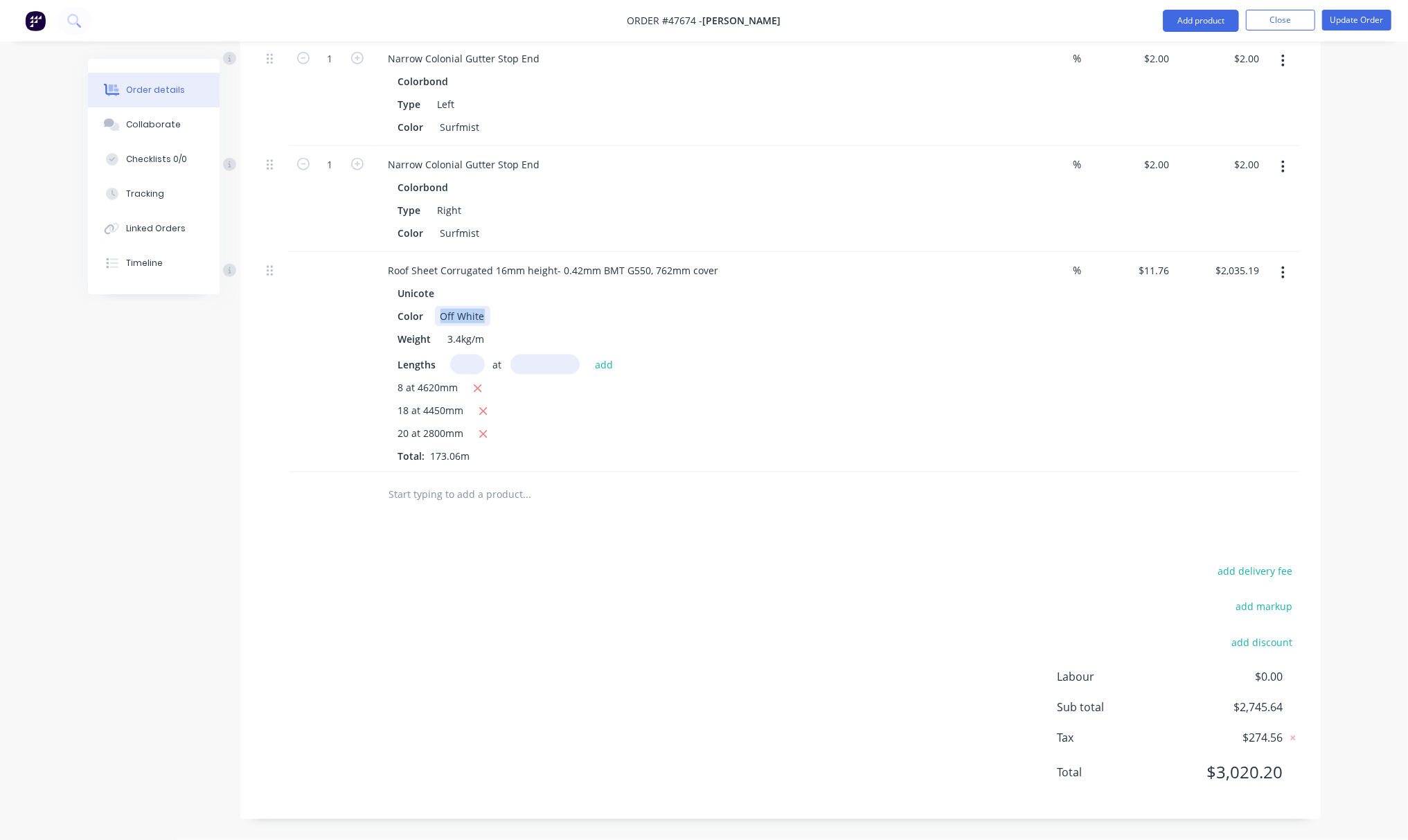
drag, startPoint x: 480, startPoint y: 317, endPoint x: 429, endPoint y: 317, distance: 51.0
click at [429, 317] on div "Color Off White" at bounding box center [680, 316] width 576 height 20
click at [769, 571] on div "add delivery fee add markup add discount Labour $0.00 Sub total $2,745.64 Tax $…" at bounding box center [780, 680] width 1039 height 237
click at [1183, 18] on button "Add product" at bounding box center [1201, 20] width 76 height 22
click at [1190, 56] on div "Product catalogue" at bounding box center [1174, 56] width 107 height 20
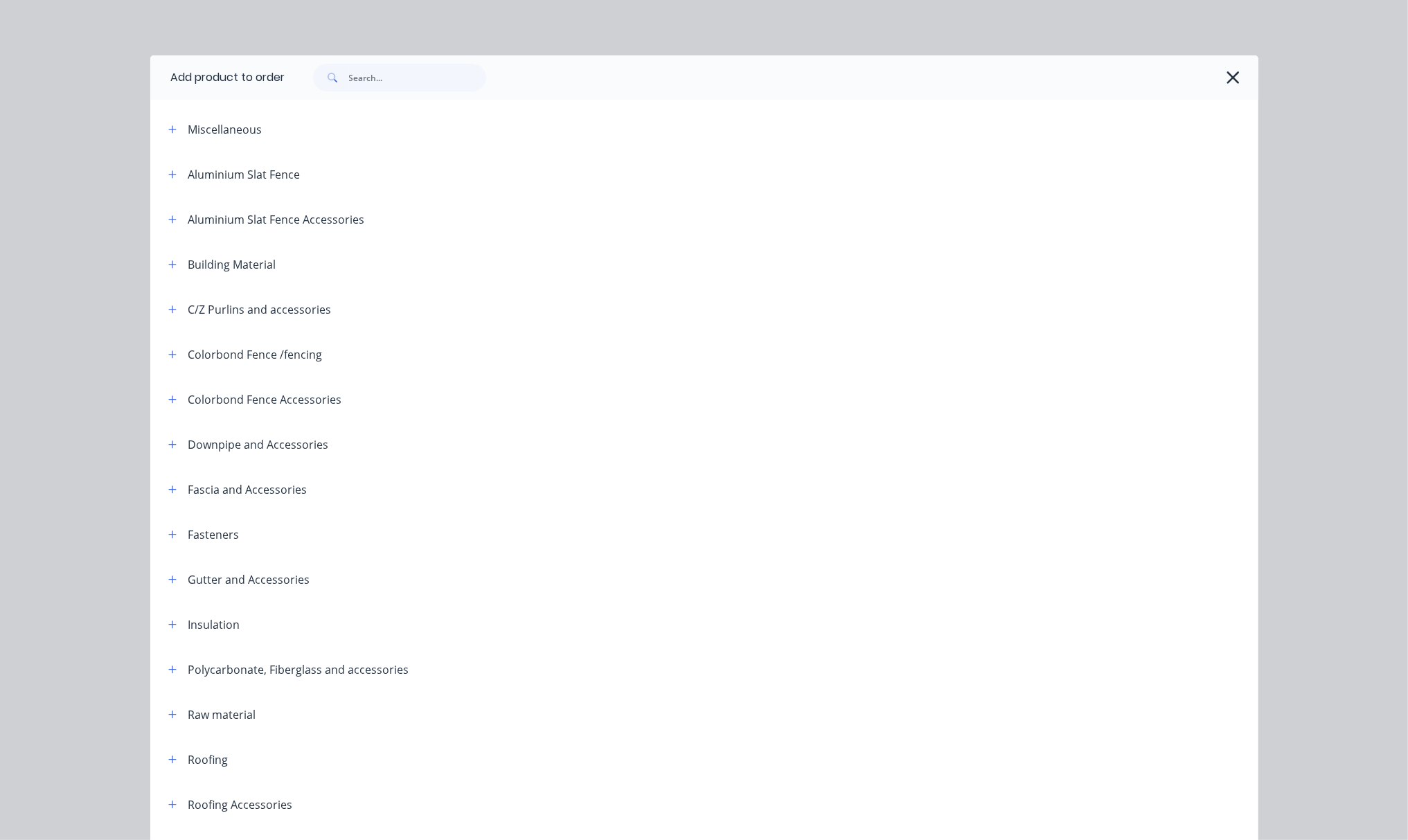
scroll to position [706, 0]
click at [1227, 72] on icon "button" at bounding box center [1233, 77] width 15 height 20
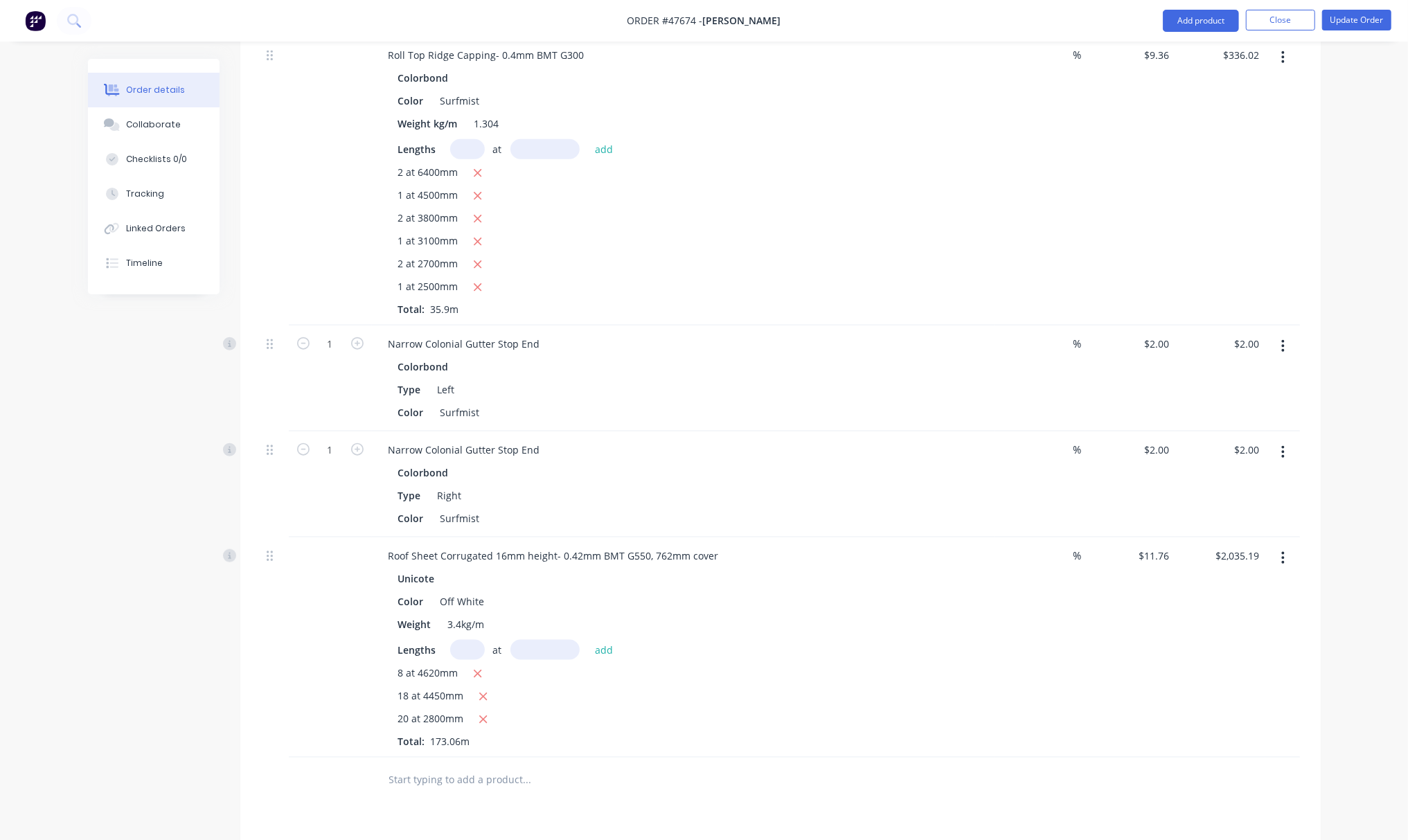
scroll to position [1260, 0]
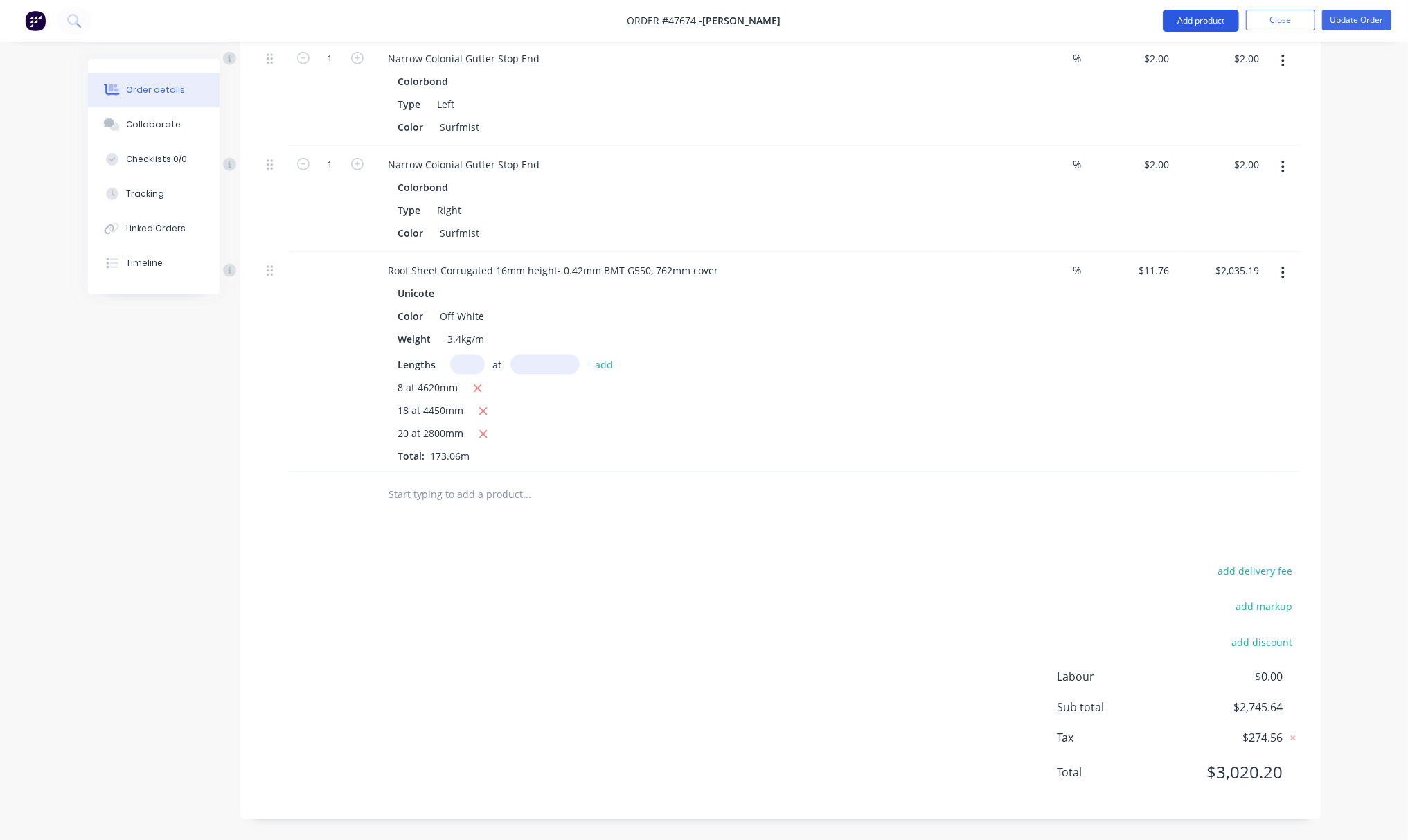
click at [1179, 18] on button "Add product" at bounding box center [1201, 20] width 76 height 22
click at [1178, 50] on div "Product catalogue" at bounding box center [1174, 56] width 107 height 20
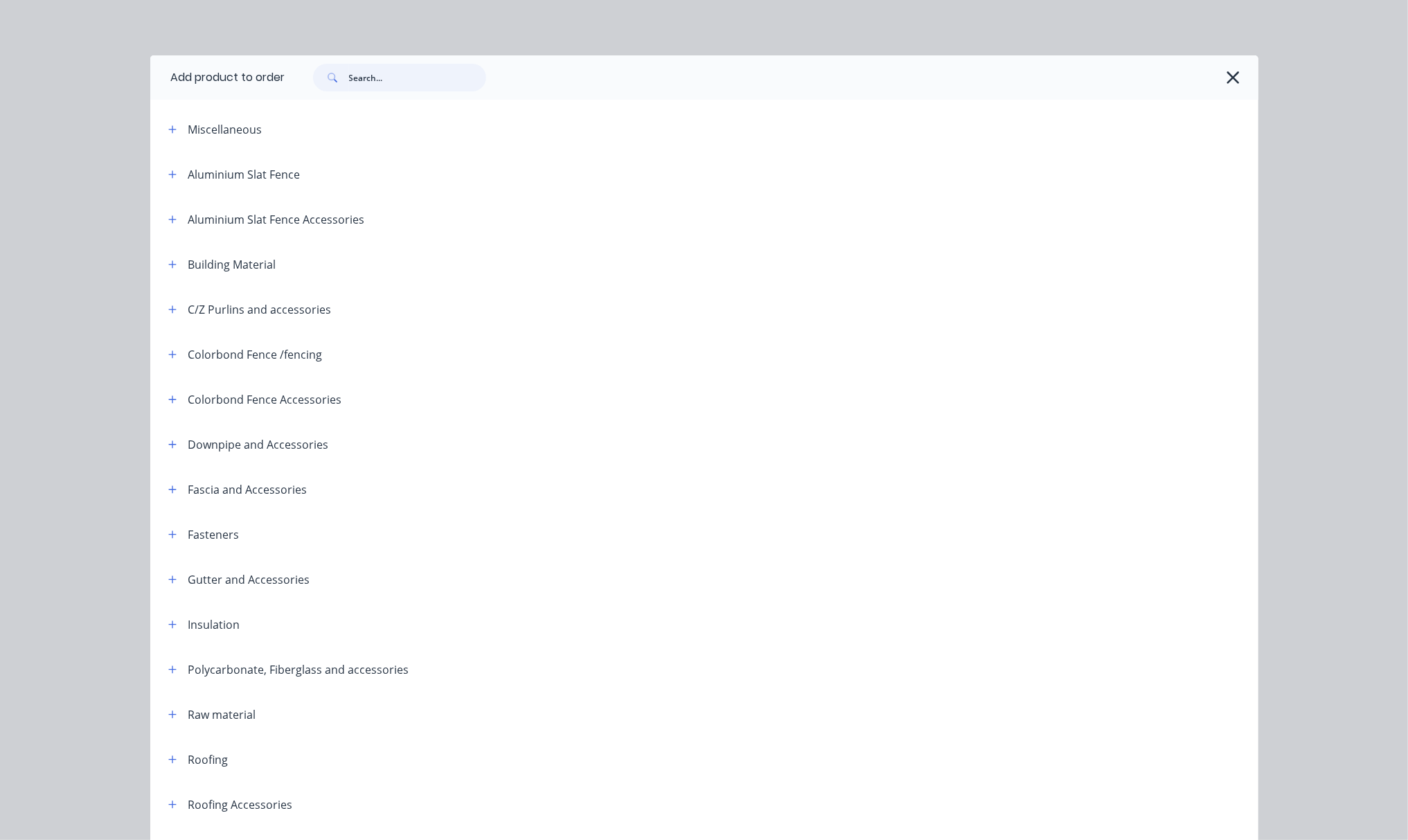
click at [388, 81] on input "text" at bounding box center [417, 77] width 137 height 27
click at [419, 32] on div "Add product to order Miscellaneous Aluminium Slat Fence Aluminium Slat Fence Ac…" at bounding box center [704, 420] width 1408 height 840
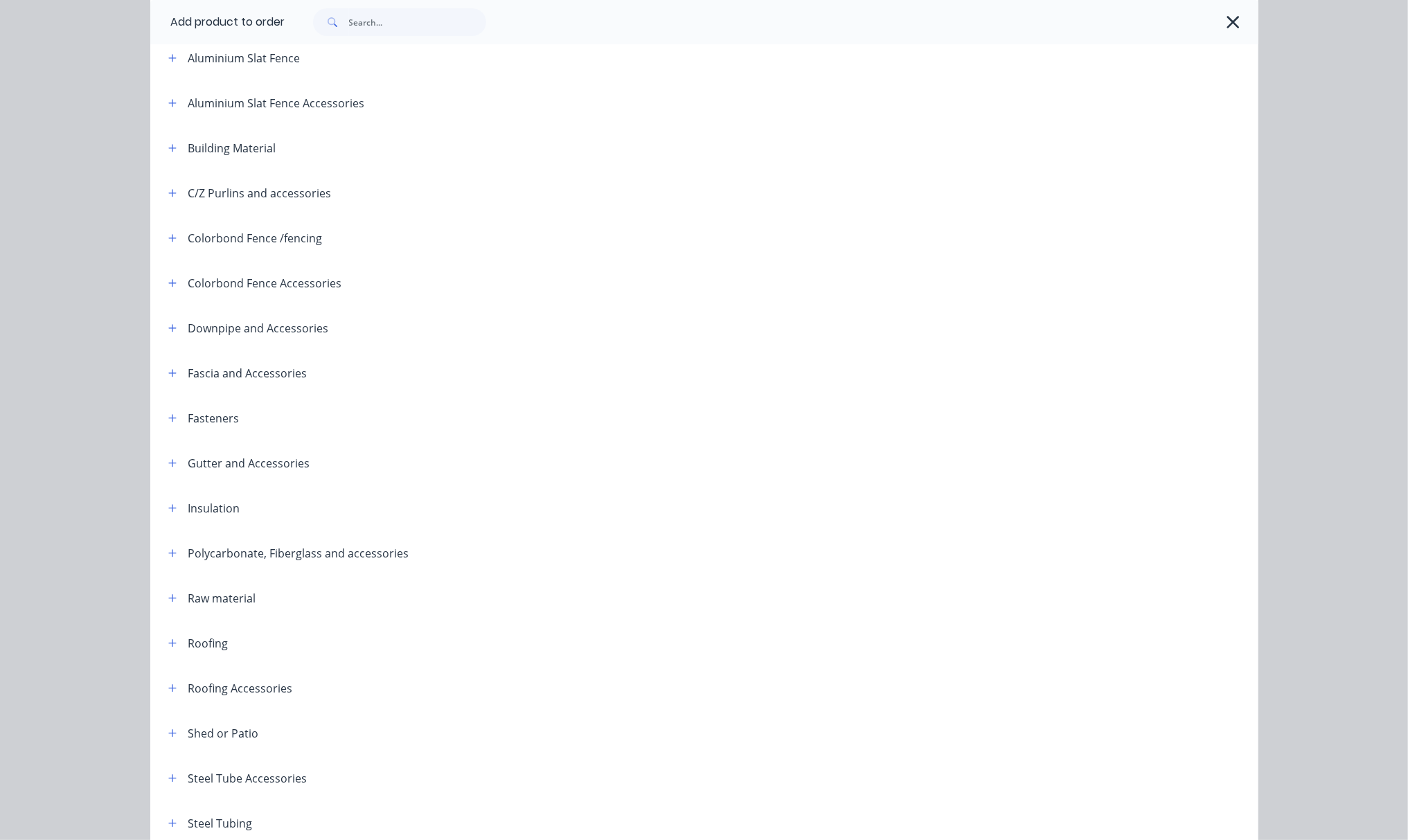
scroll to position [0, 0]
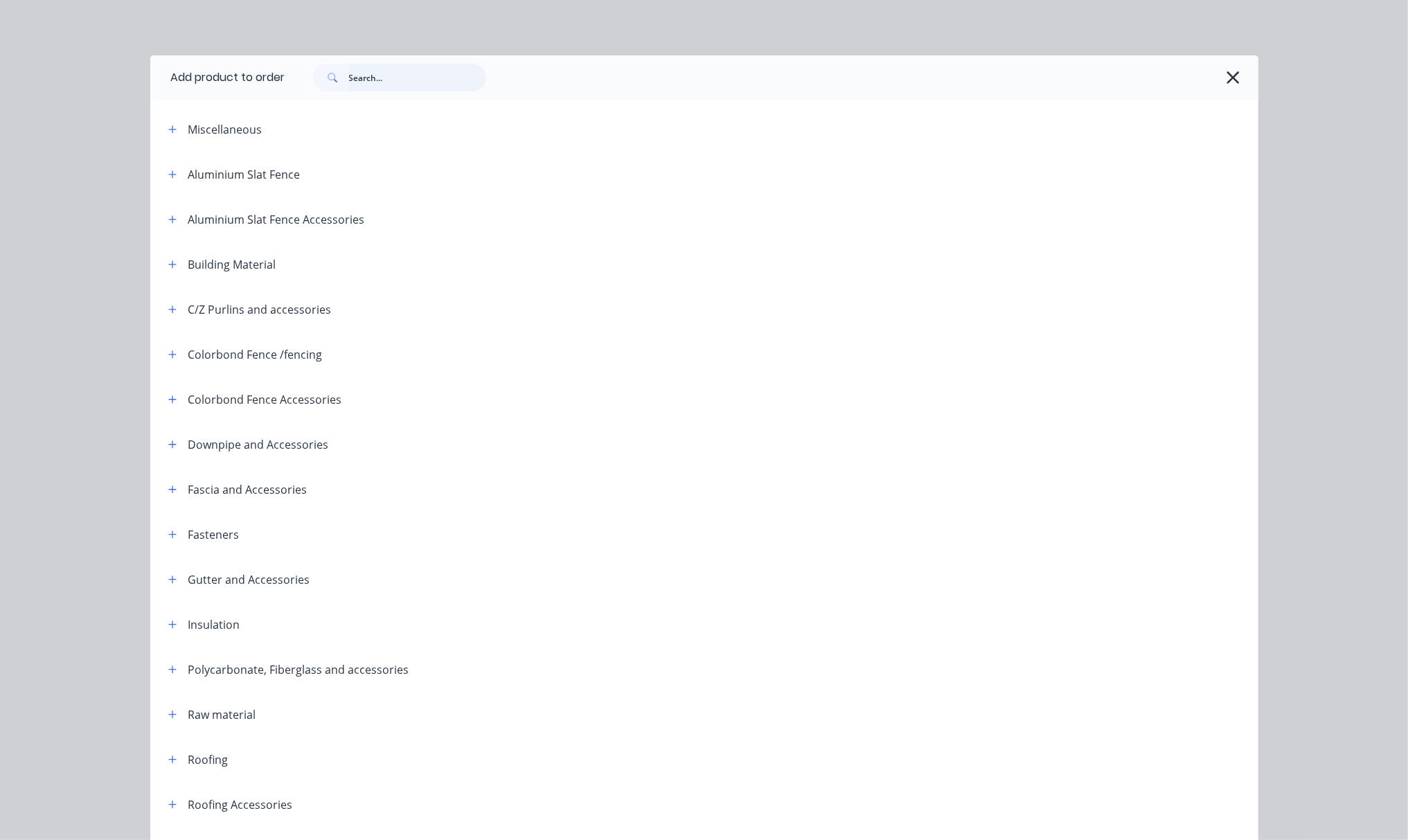
click at [359, 83] on input "text" at bounding box center [417, 77] width 137 height 27
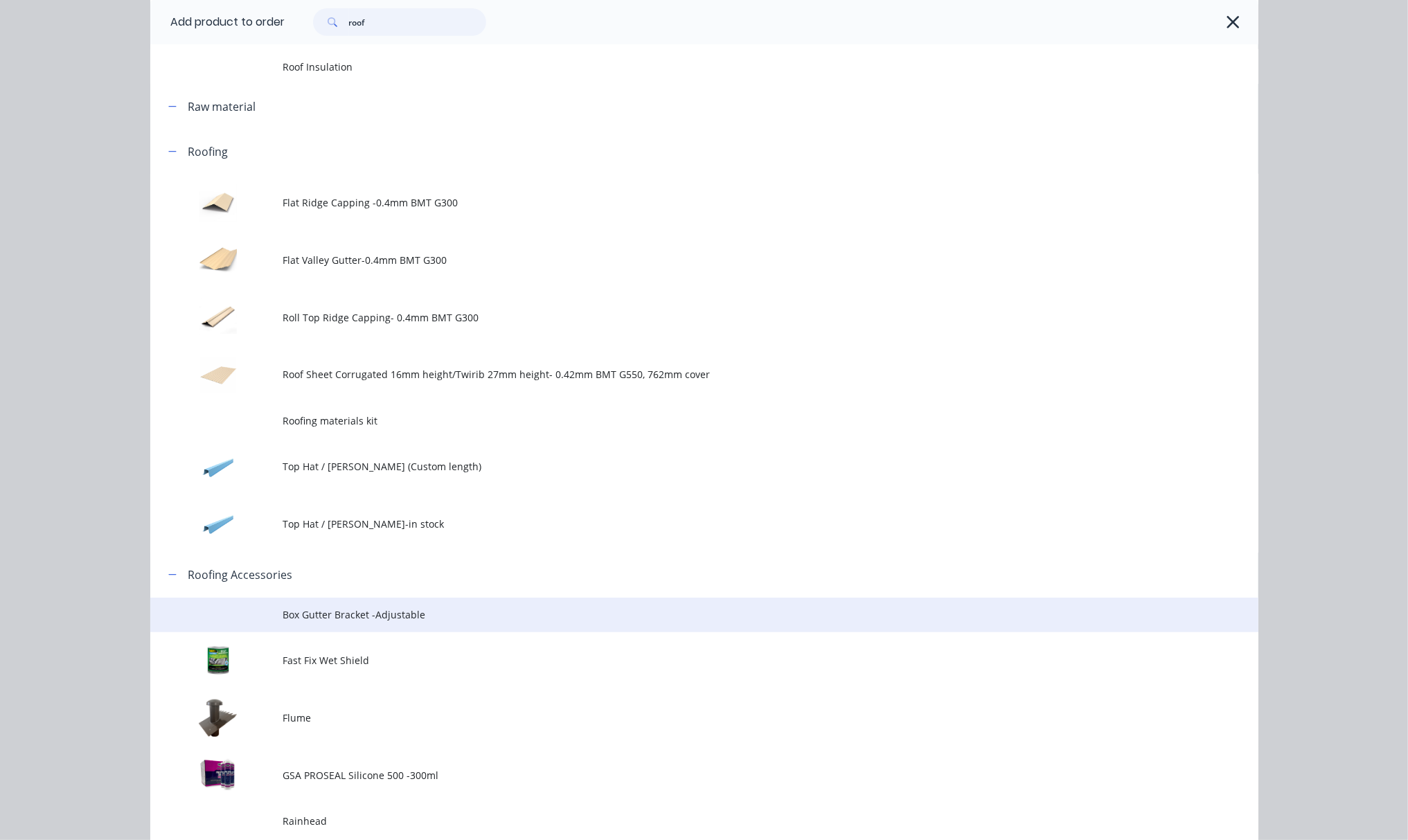
scroll to position [462, 0]
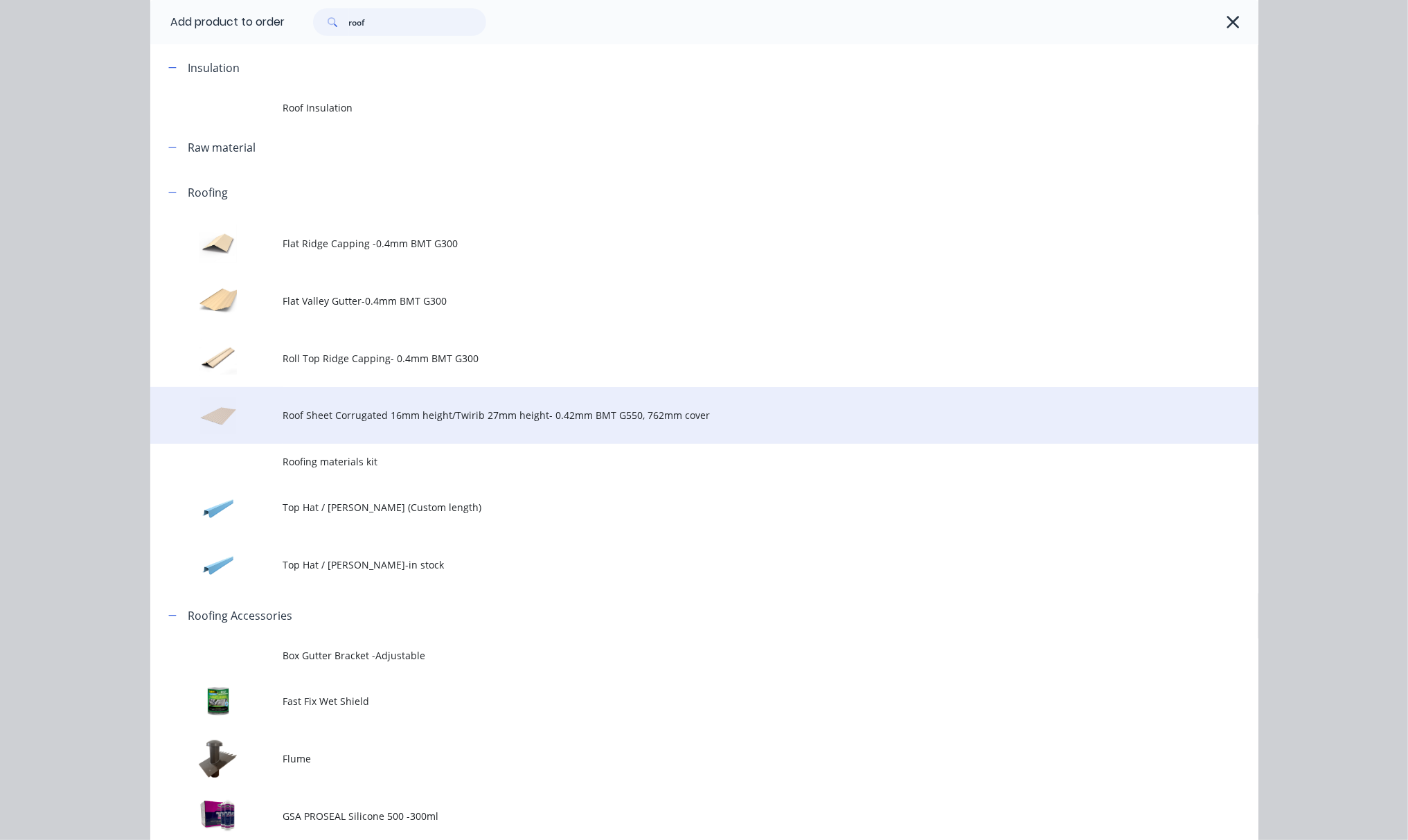
type input "roof"
click at [640, 408] on span "Roof Sheet Corrugated 16mm height/Twirib 27mm height- 0.42mm BMT G550, 762mm co…" at bounding box center [673, 415] width 780 height 15
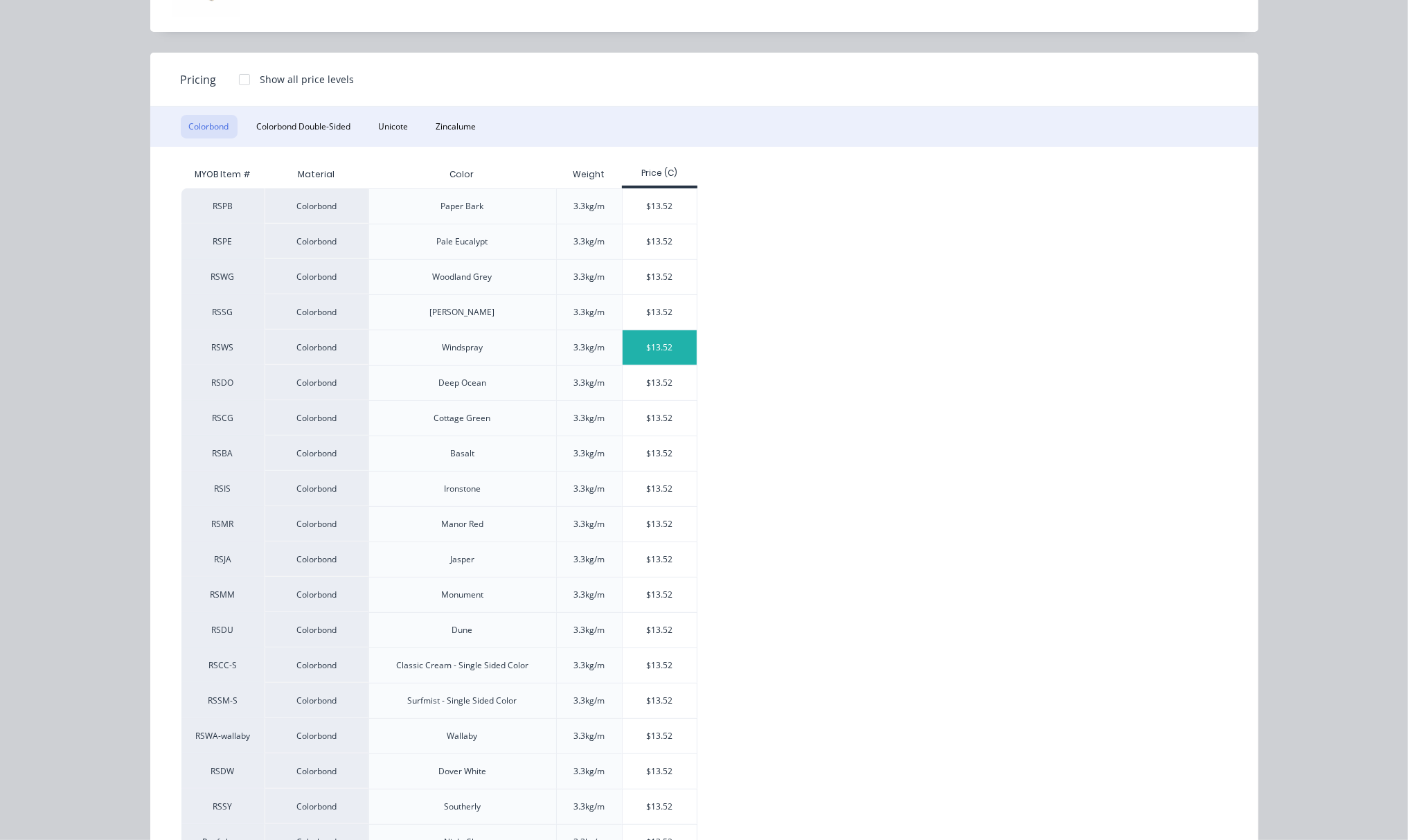
scroll to position [220, 0]
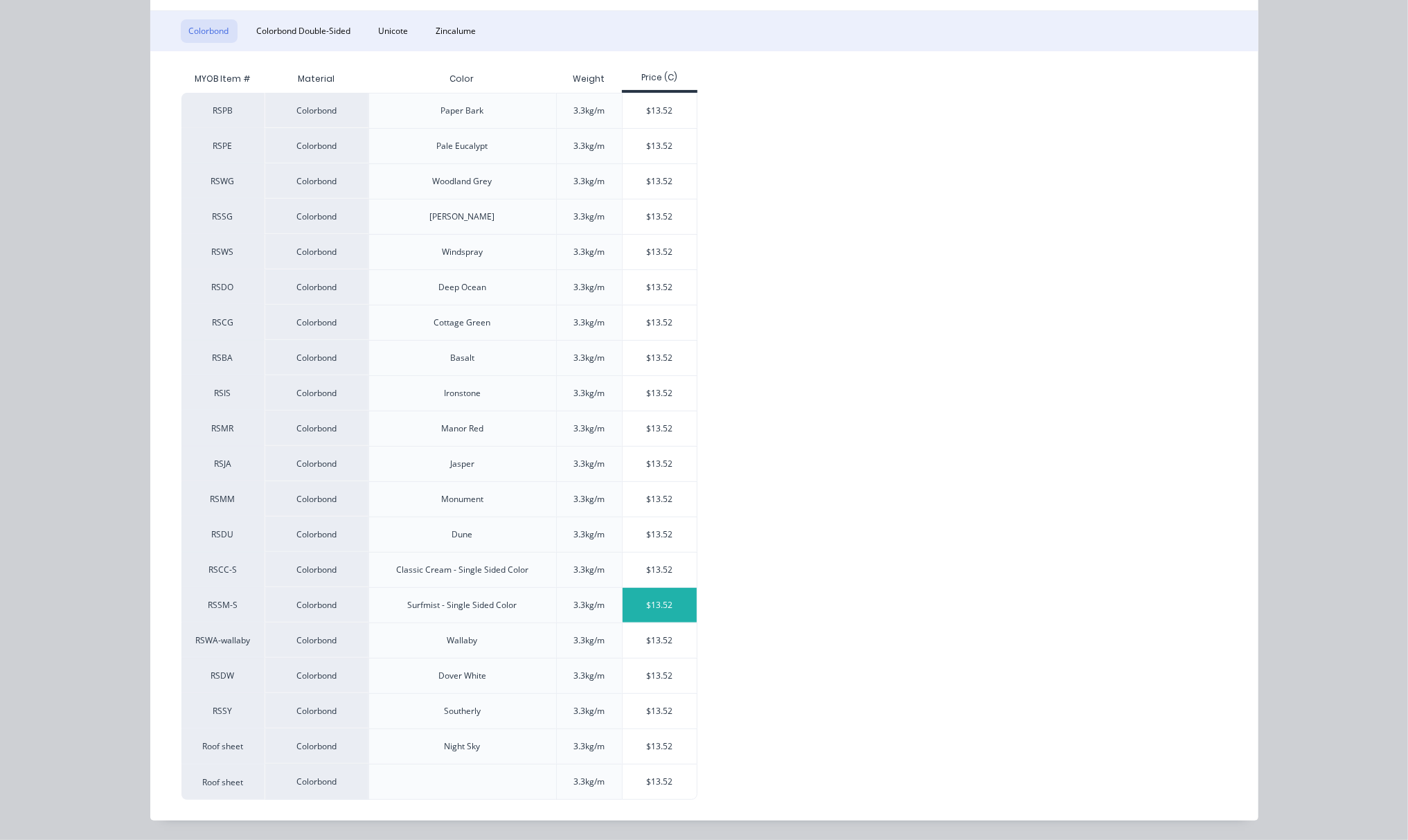
click at [646, 599] on div "$13.52" at bounding box center [659, 605] width 74 height 34
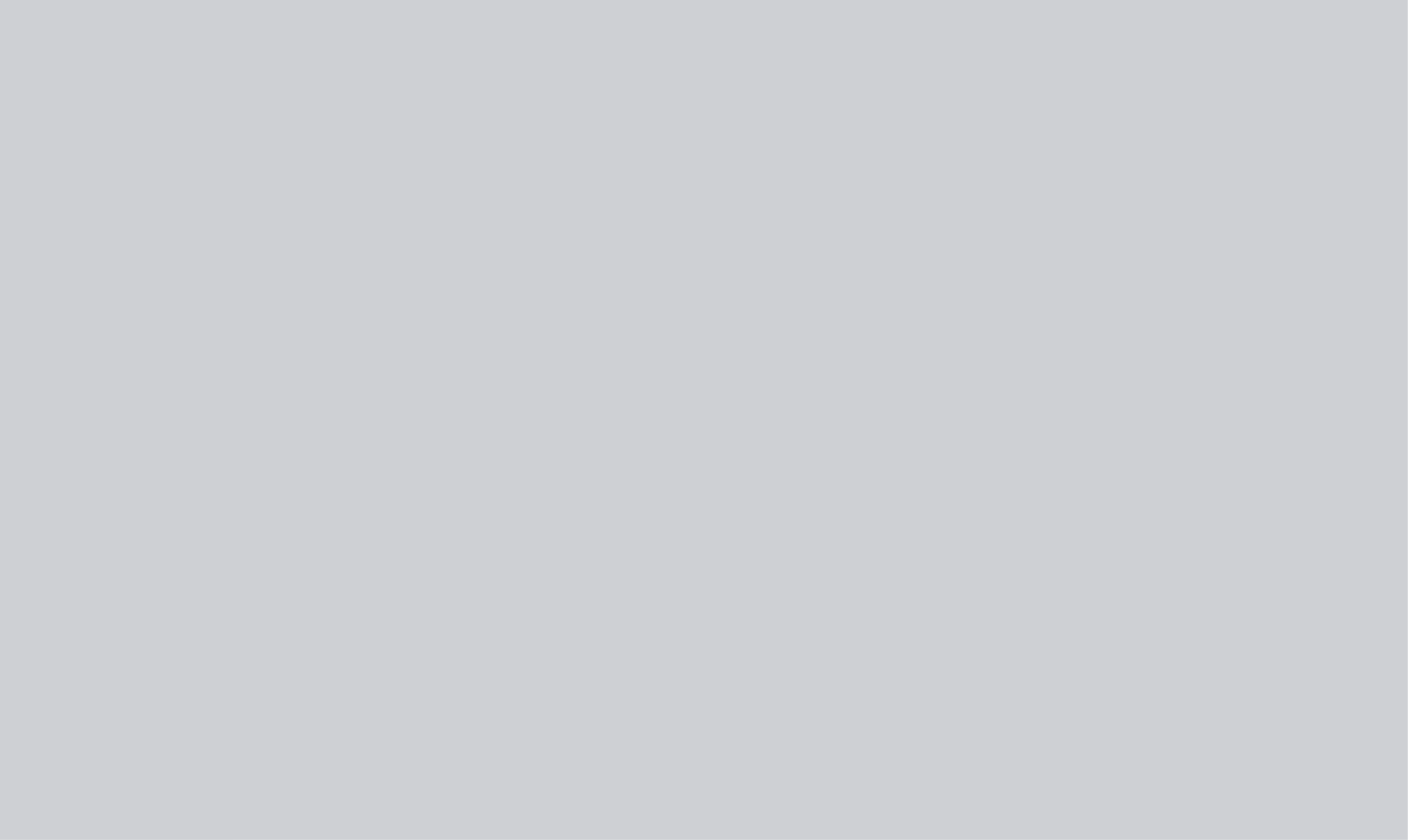
scroll to position [0, 0]
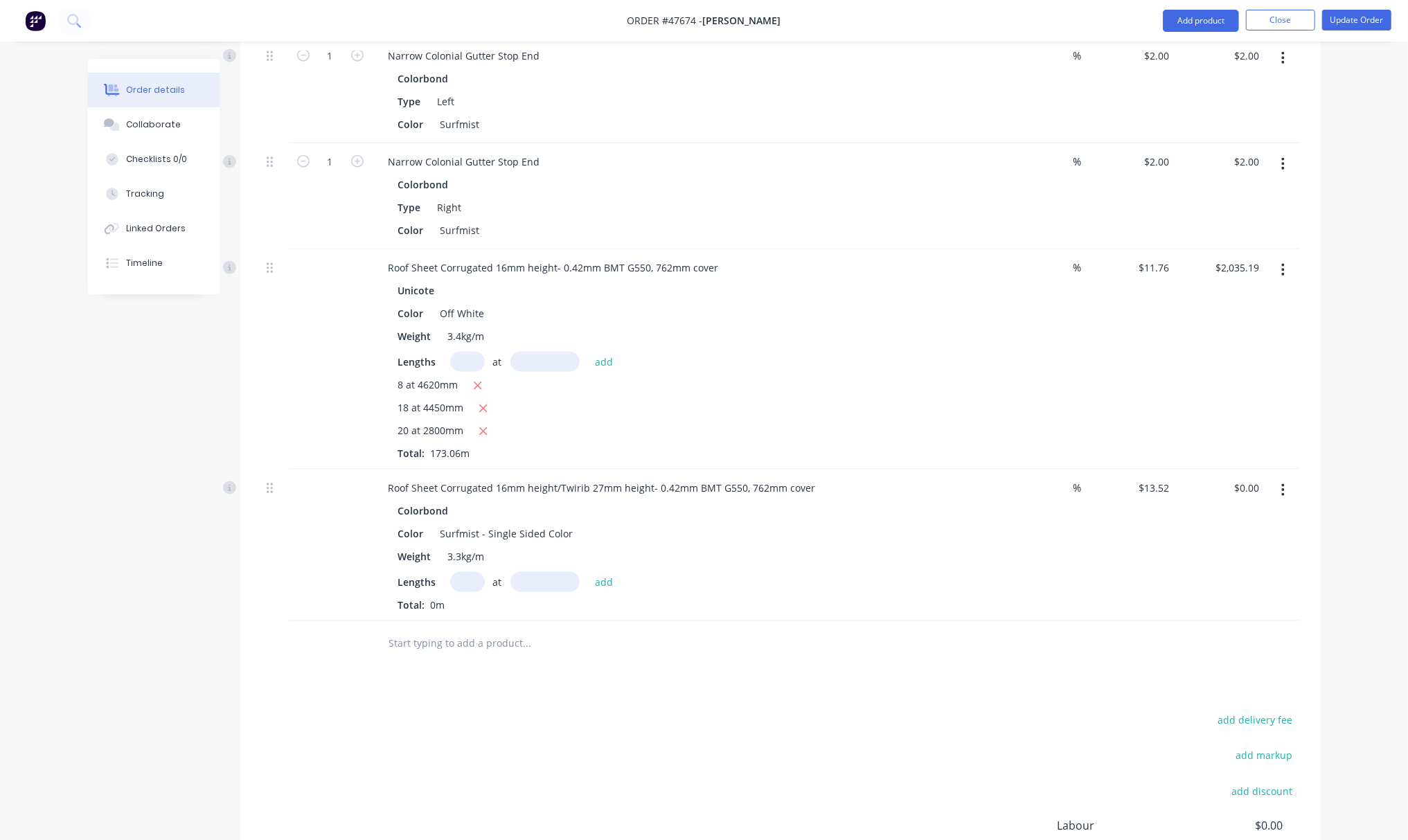
click at [476, 583] on input "text" at bounding box center [467, 582] width 34 height 20
type input "8"
click at [538, 580] on input "text" at bounding box center [545, 582] width 69 height 20
type input "4620"
click at [588, 572] on button "add" at bounding box center [604, 581] width 32 height 19
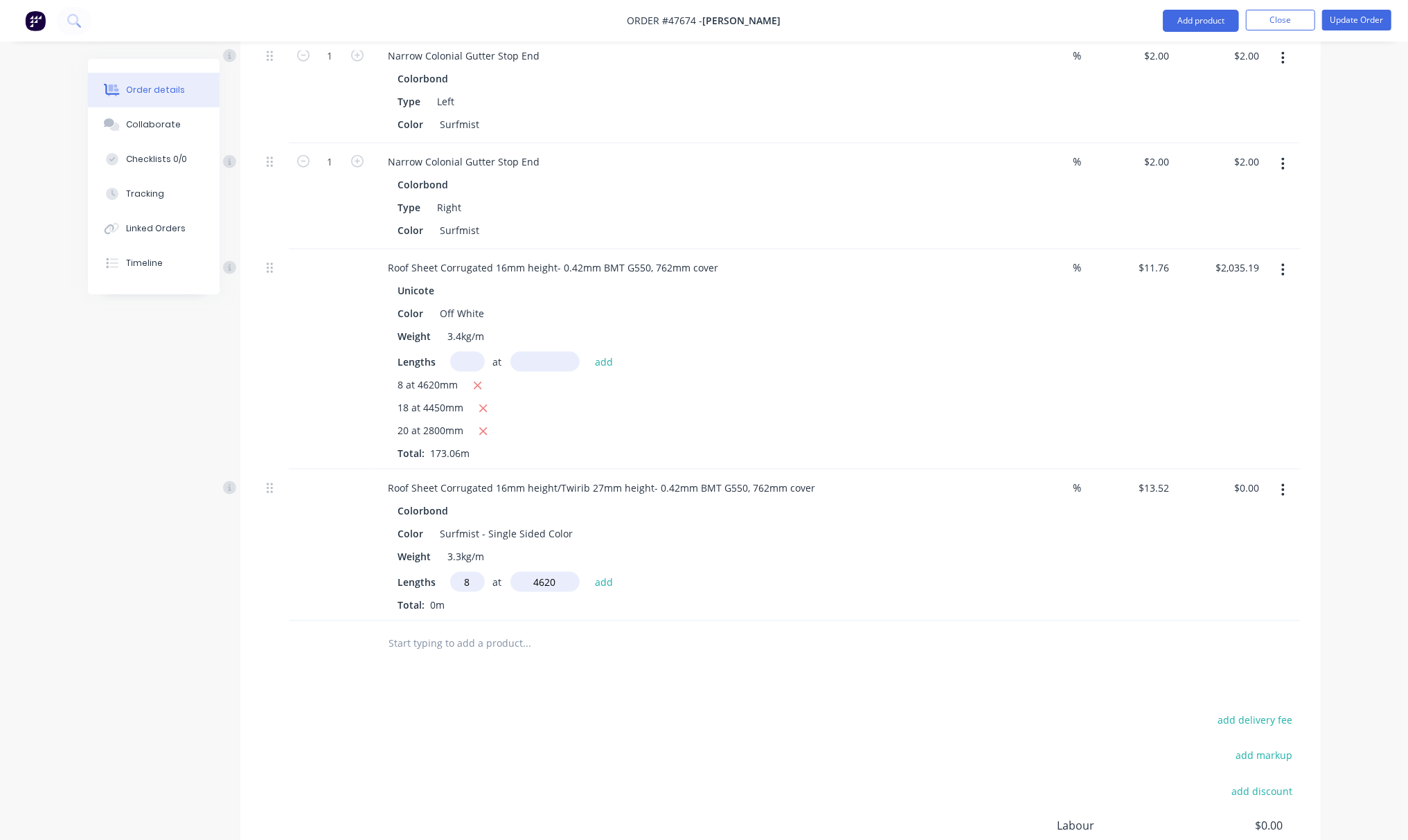
type input "$499.70"
type input "18"
click at [546, 583] on input "text" at bounding box center [545, 582] width 69 height 20
type input "4450"
click at [588, 572] on button "add" at bounding box center [604, 581] width 32 height 19
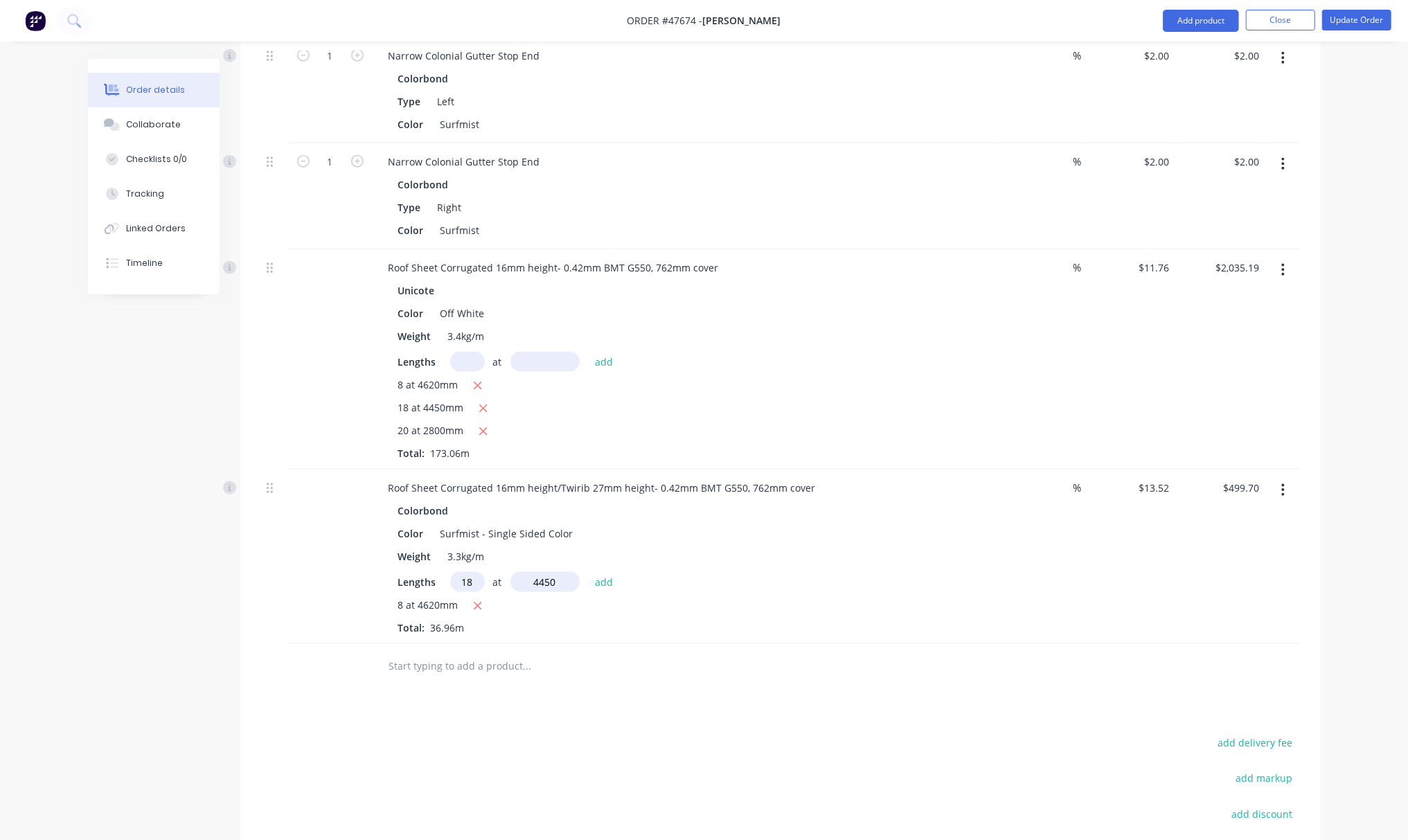
type input "$1,582.65"
type input "20"
click at [539, 583] on input "text" at bounding box center [545, 582] width 69 height 20
type input "2800"
click at [588, 572] on button "add" at bounding box center [604, 581] width 32 height 19
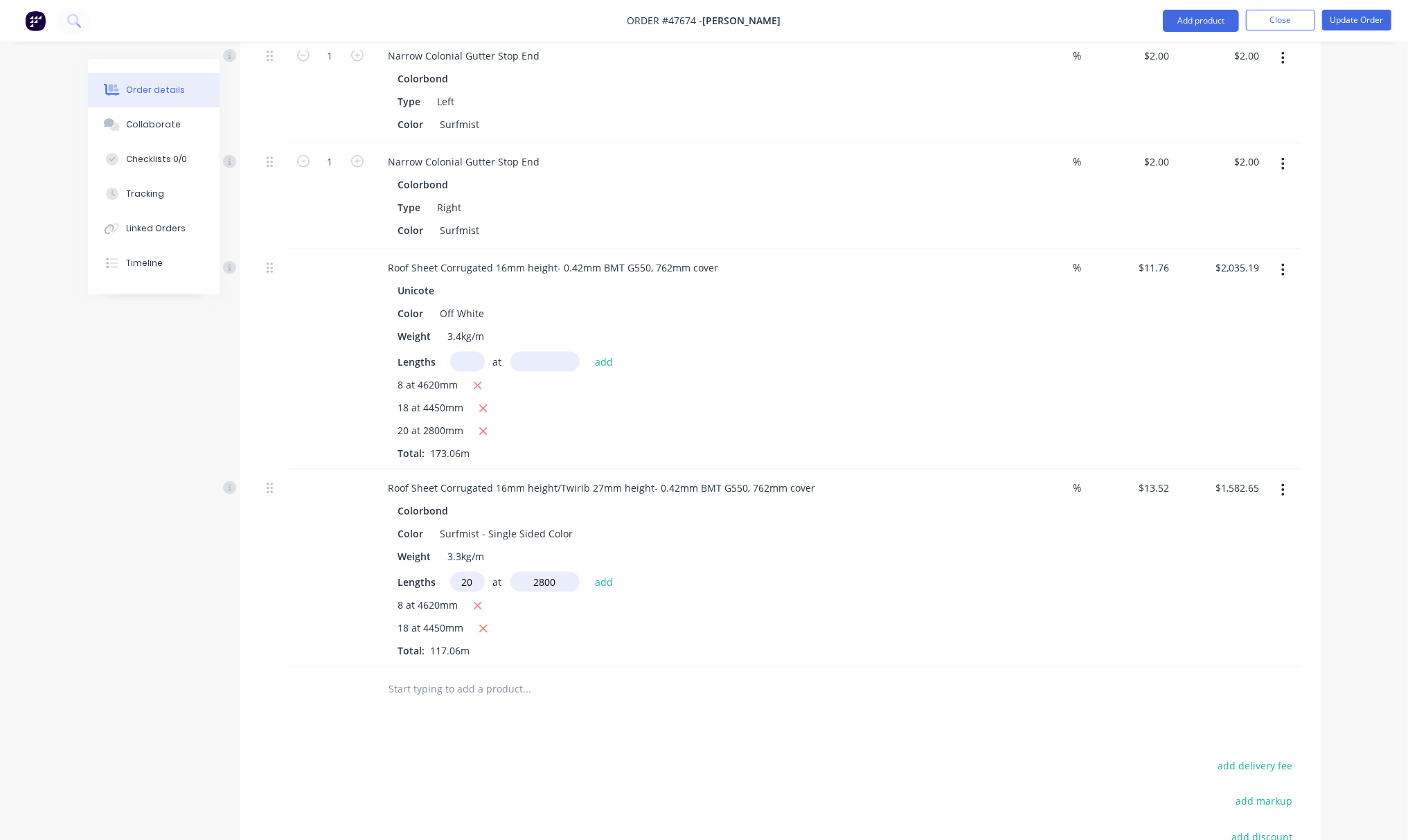
type input "$2,339.77"
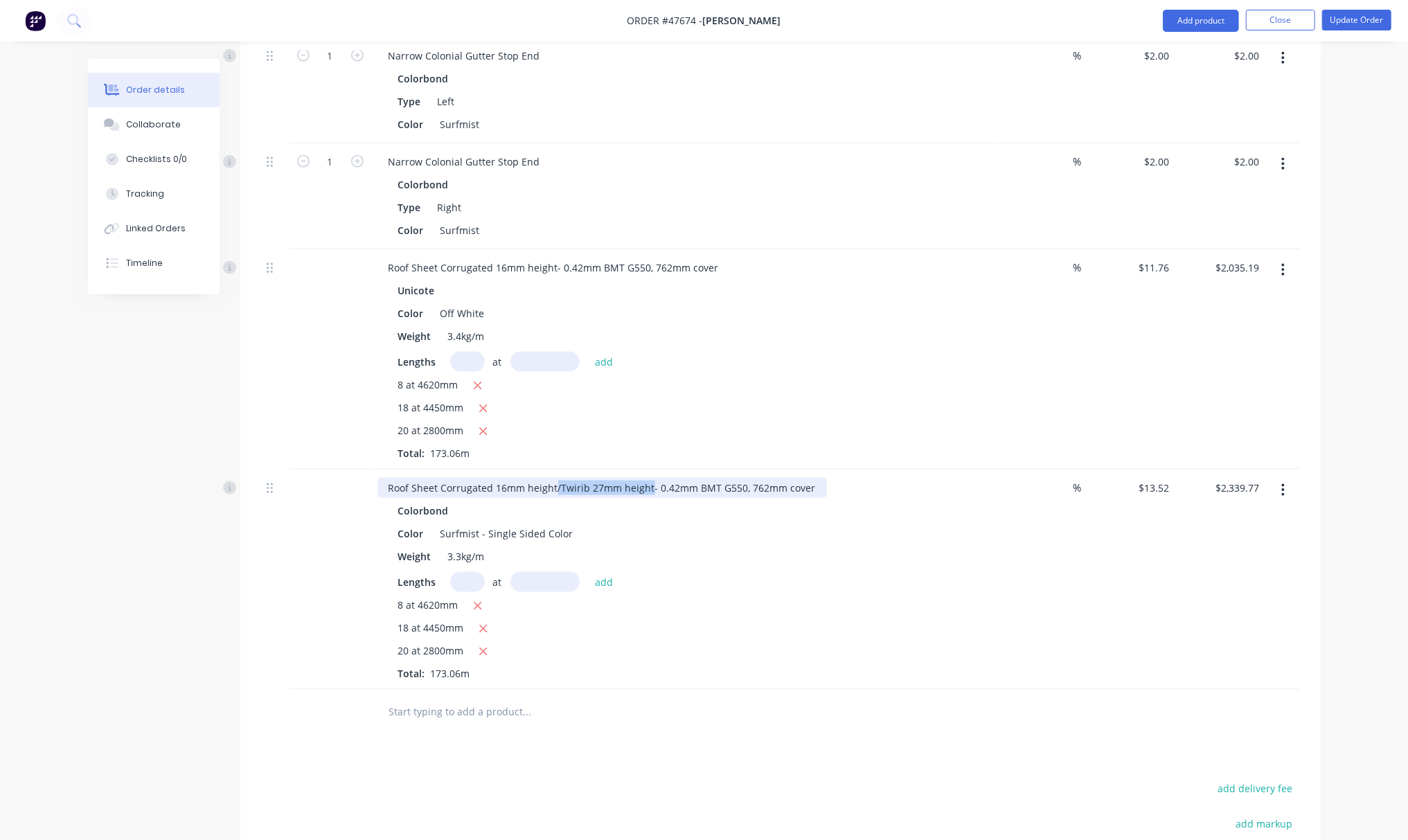
drag, startPoint x: 552, startPoint y: 490, endPoint x: 648, endPoint y: 488, distance: 96.0
click at [648, 488] on div "Roof Sheet Corrugated 16mm height/Twirib 27mm height- 0.42mm BMT G550, 762mm co…" at bounding box center [602, 488] width 450 height 20
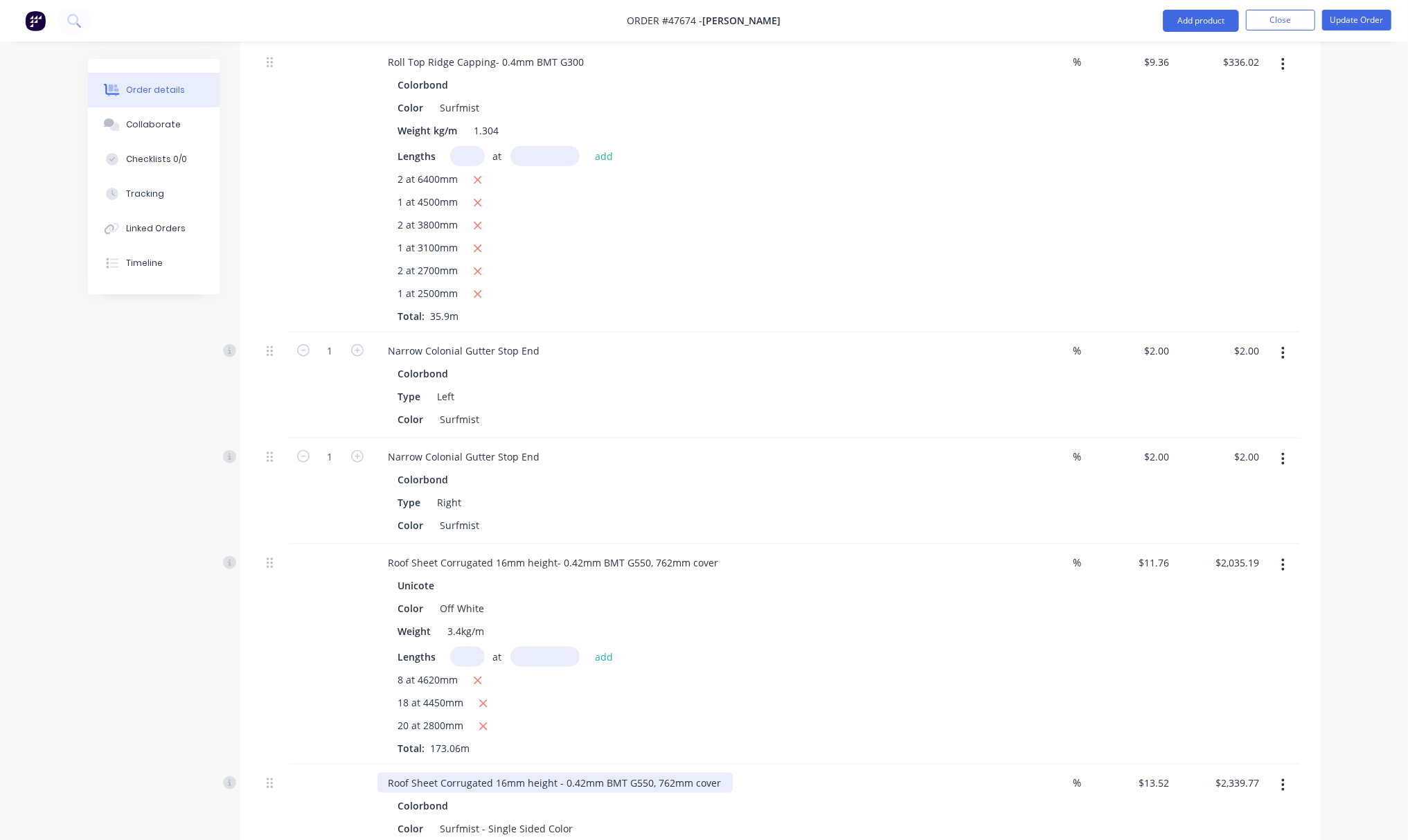
scroll to position [1168, 0]
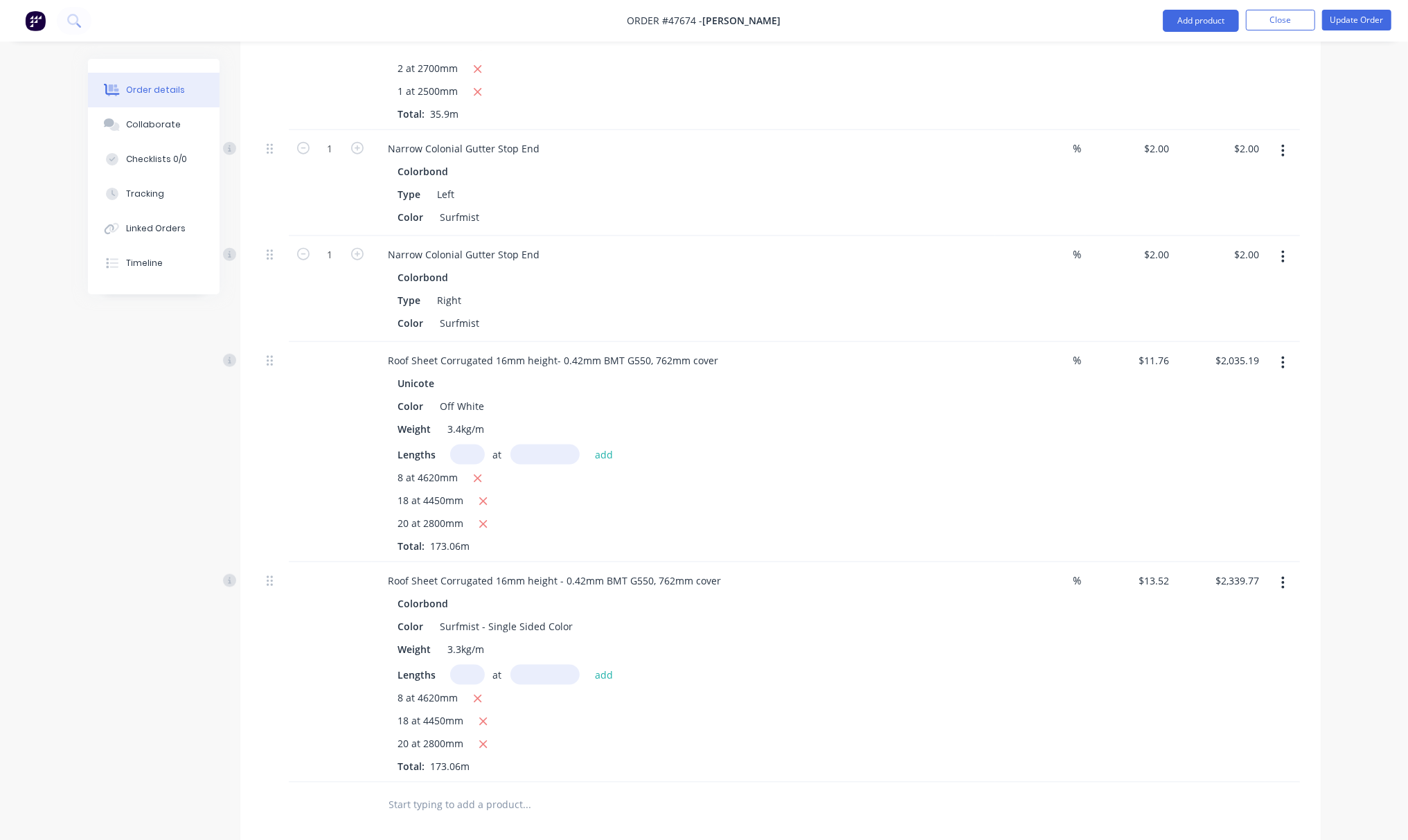
click at [1278, 371] on button "button" at bounding box center [1283, 362] width 32 height 25
click at [1239, 476] on div "Delete" at bounding box center [1234, 482] width 107 height 20
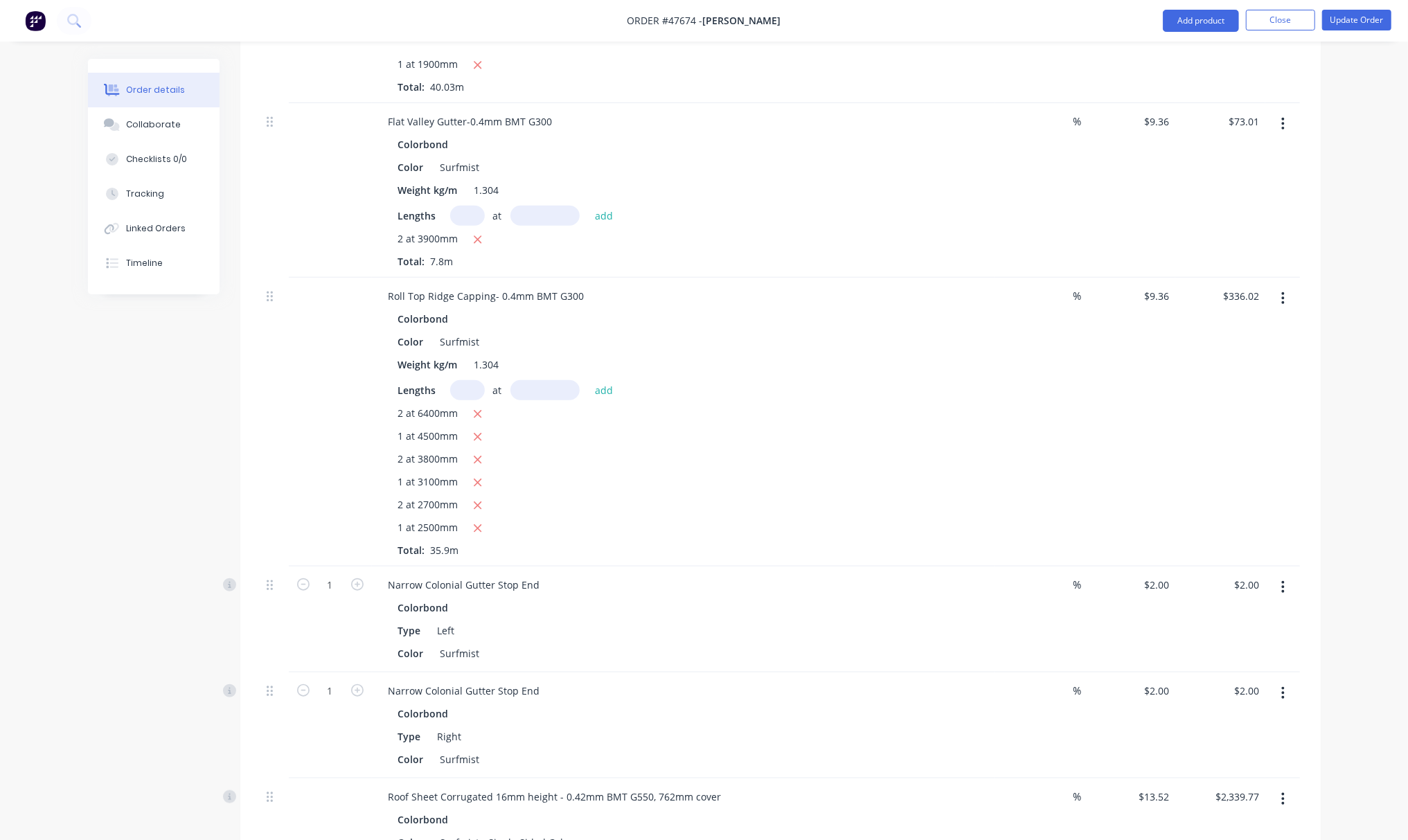
scroll to position [244, 0]
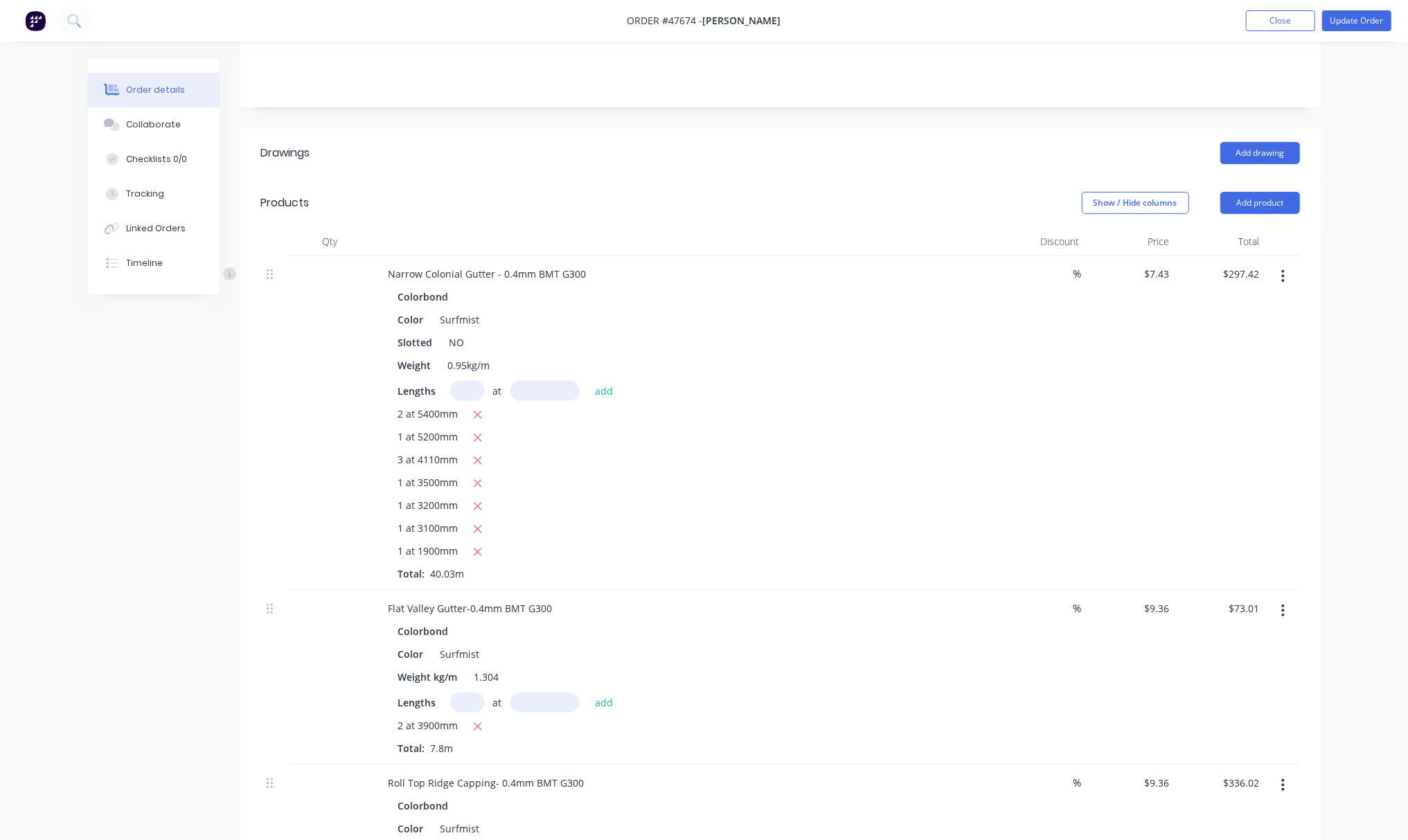
click at [868, 155] on div "Add drawing" at bounding box center [890, 153] width 818 height 22
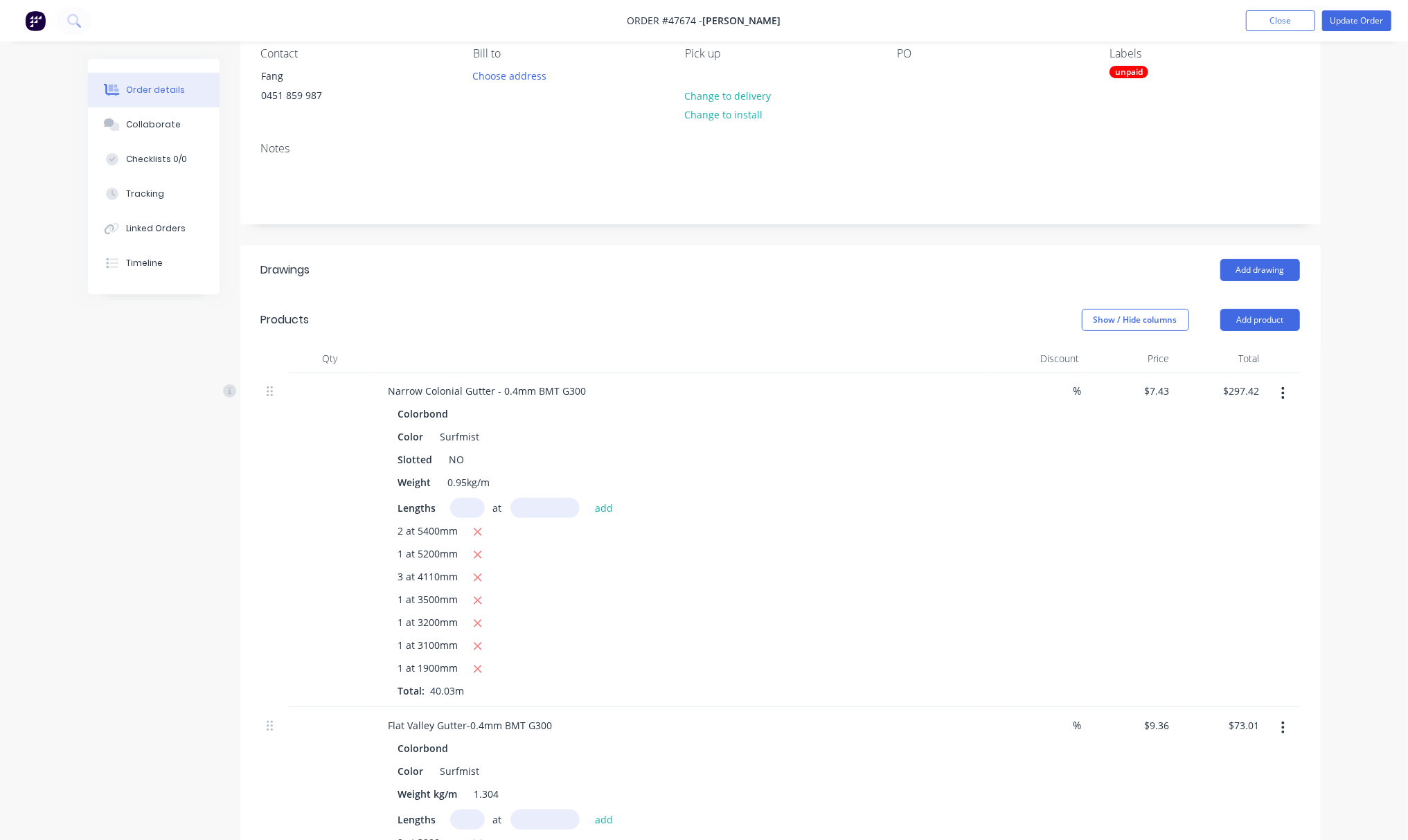
scroll to position [0, 0]
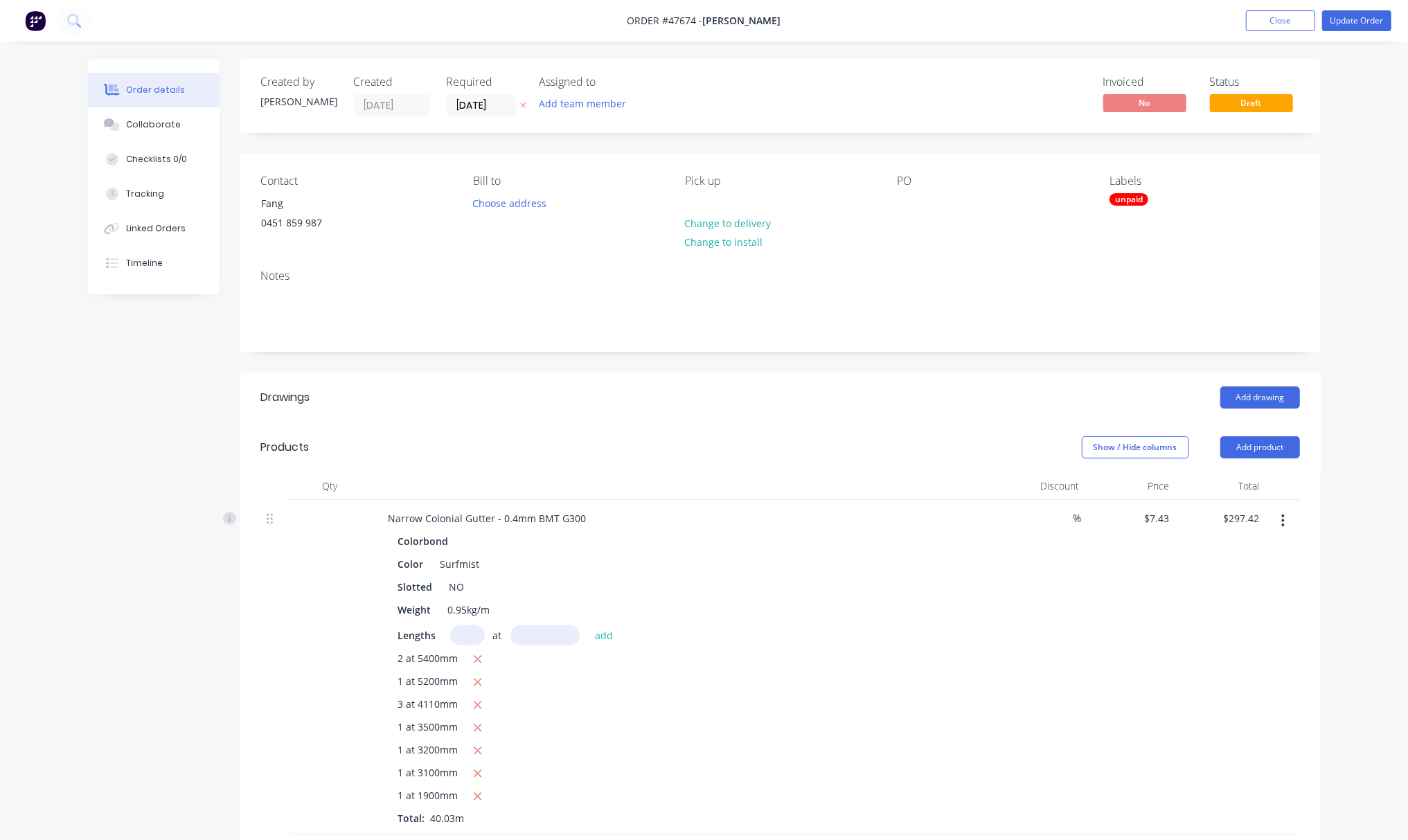
click at [1352, 27] on button "Update Order" at bounding box center [1357, 21] width 69 height 21
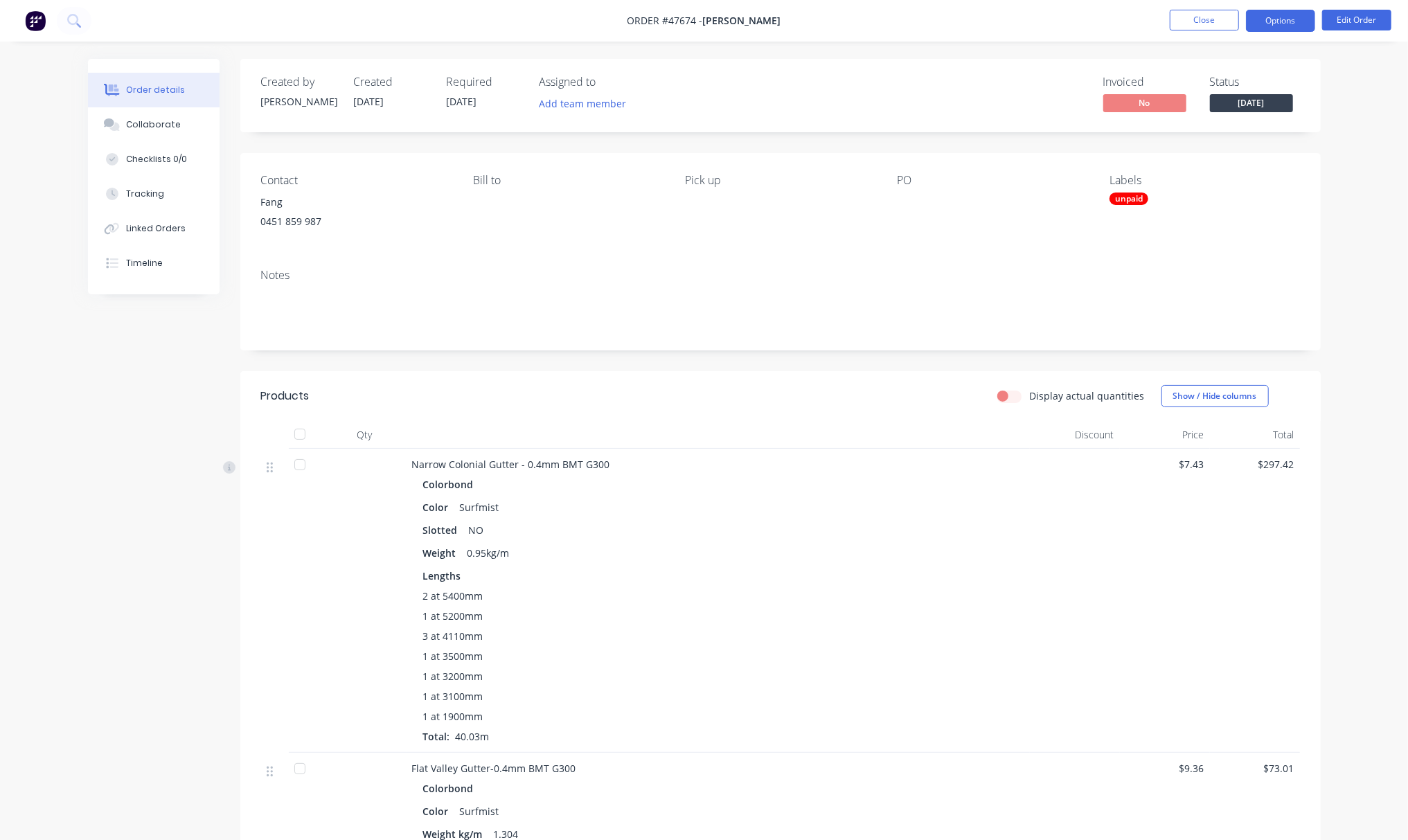
click at [1261, 18] on button "Options" at bounding box center [1281, 20] width 69 height 22
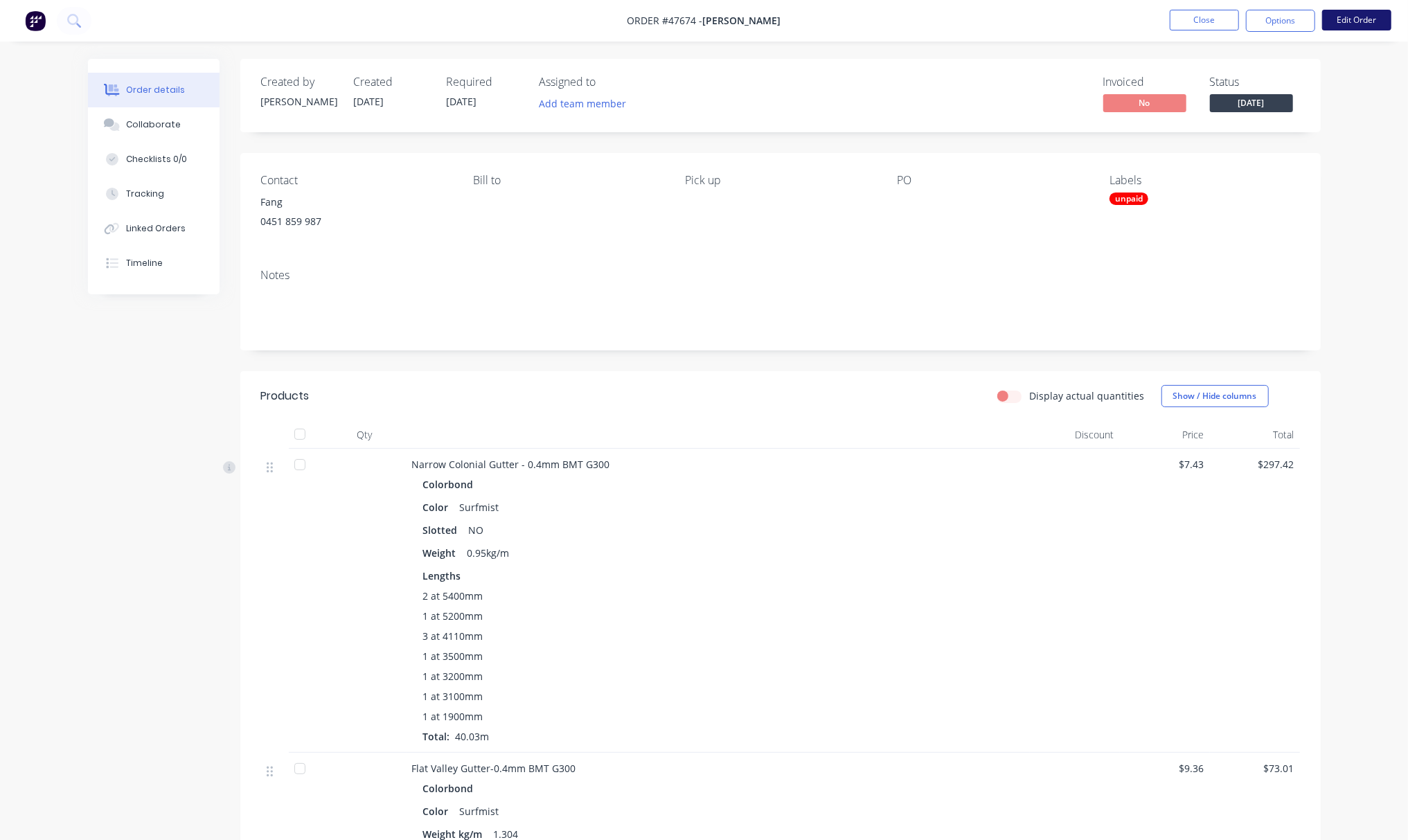
click at [1366, 15] on button "Edit Order" at bounding box center [1357, 20] width 69 height 21
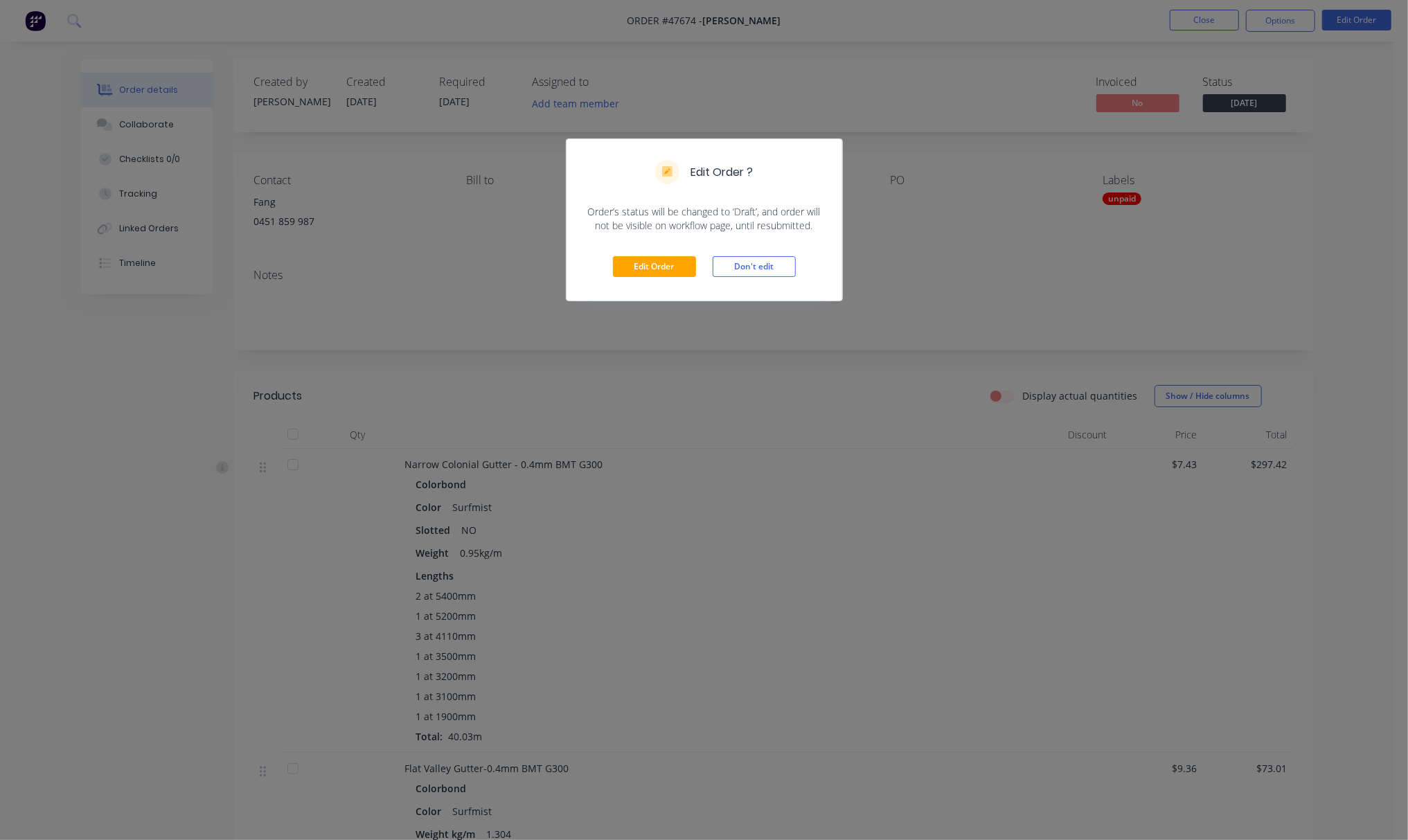
click at [790, 336] on div "Edit Order ? Order’s status will be changed to ‘Draft’, and order will not be v…" at bounding box center [704, 420] width 1408 height 840
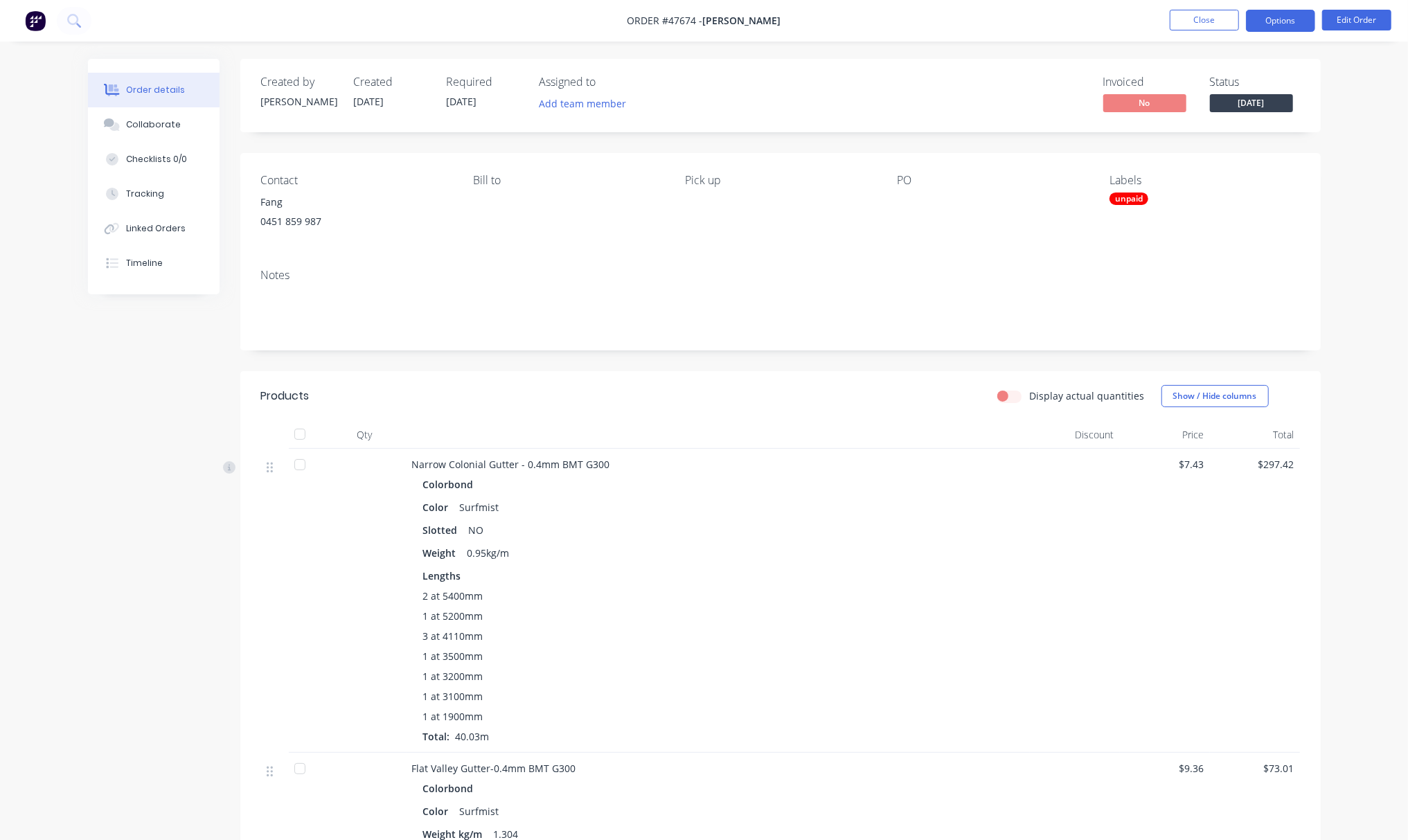
click at [1287, 14] on button "Options" at bounding box center [1281, 20] width 69 height 22
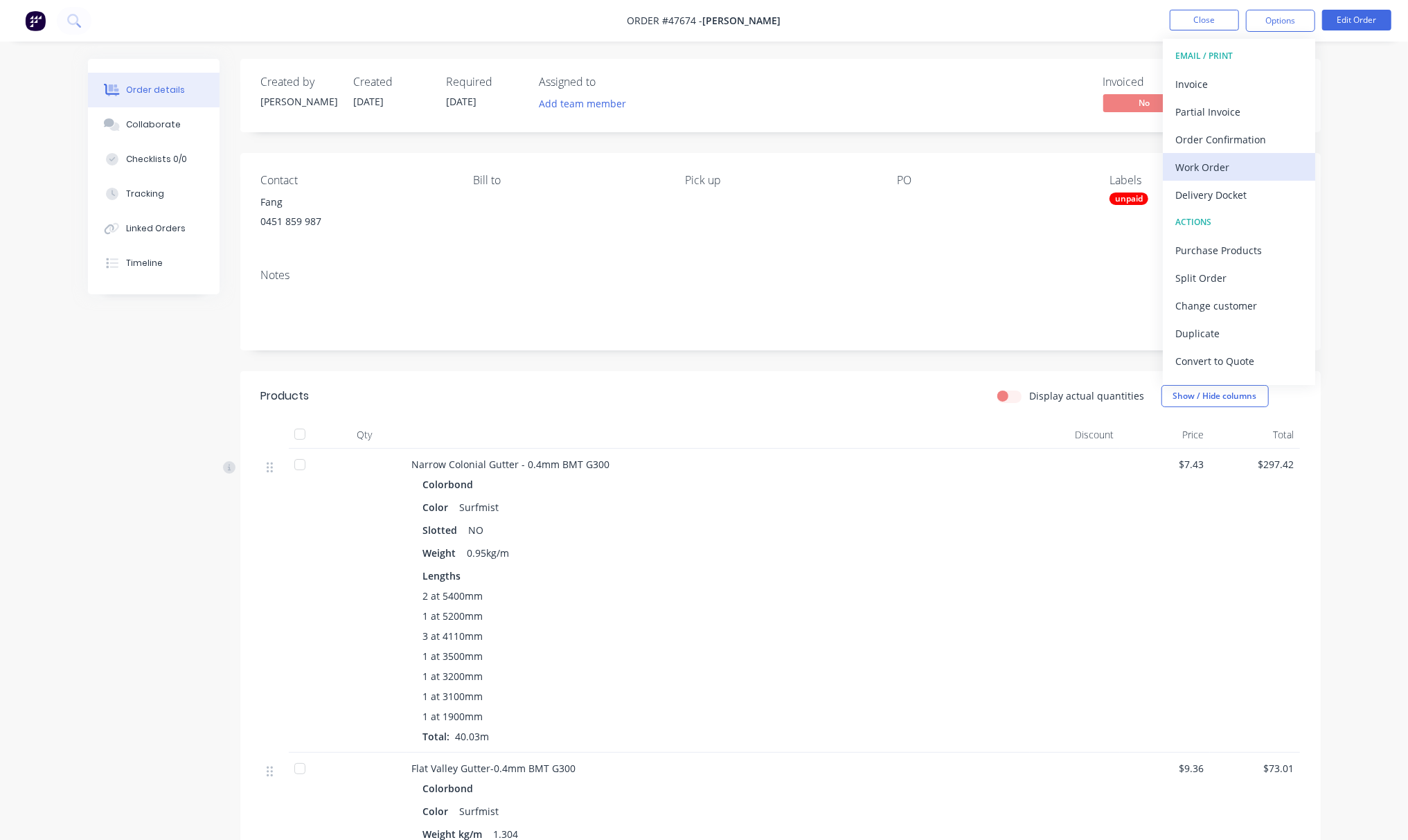
click at [1237, 165] on div "Work Order" at bounding box center [1238, 167] width 127 height 20
click at [1234, 174] on div "Custom" at bounding box center [1238, 167] width 127 height 20
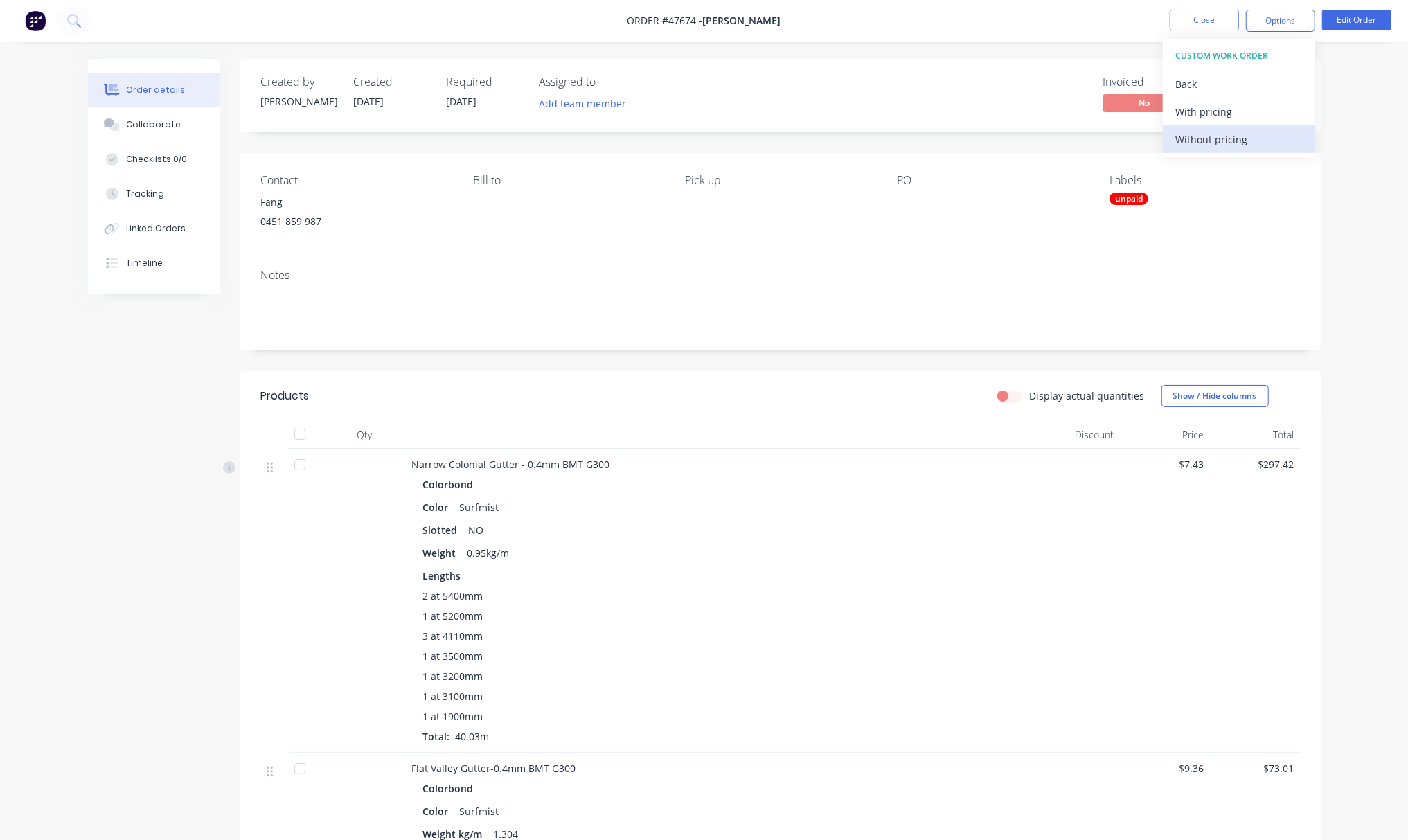
click at [1251, 144] on div "Without pricing" at bounding box center [1238, 139] width 127 height 20
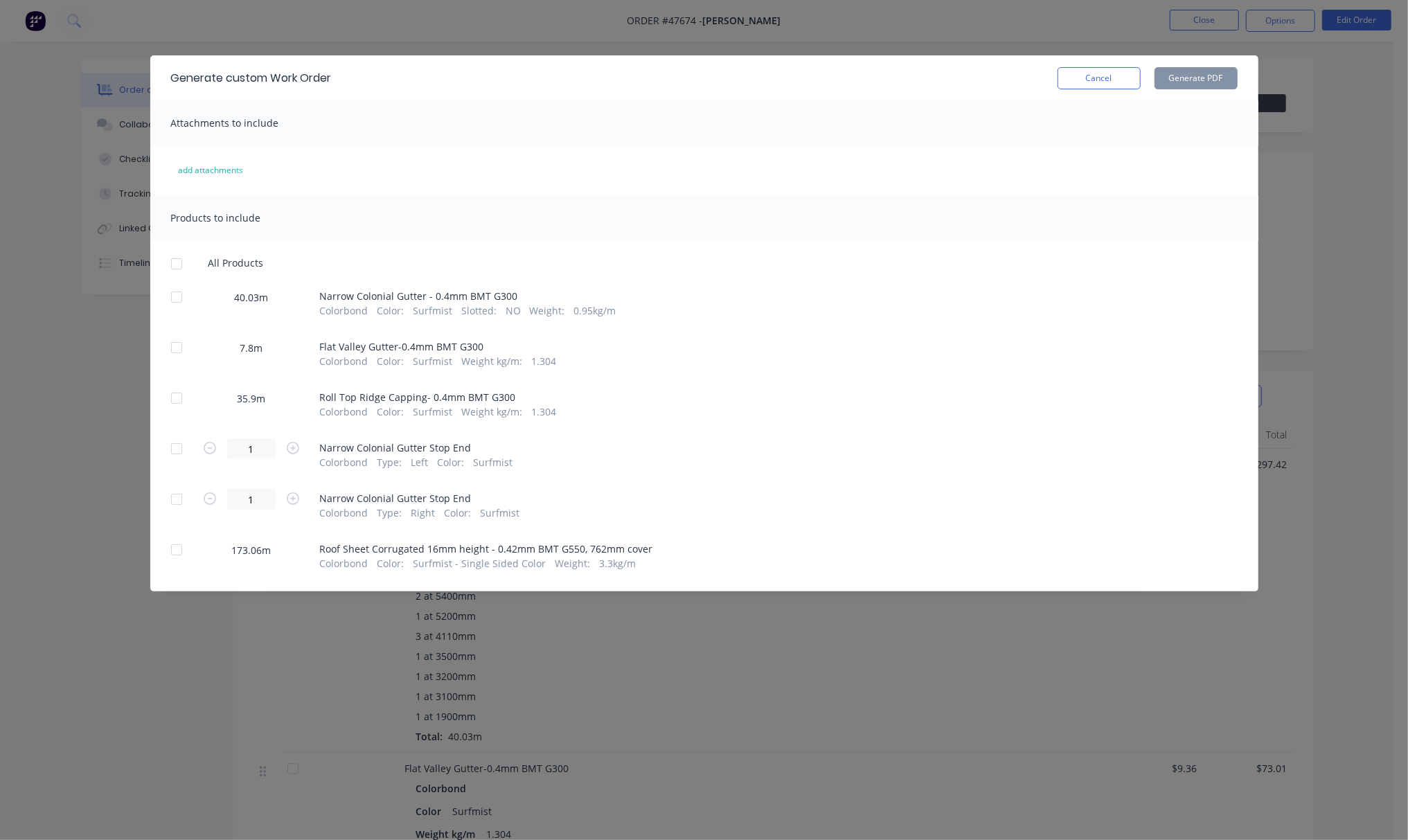
click at [179, 552] on div at bounding box center [176, 549] width 27 height 27
click at [1208, 75] on button "Generate PDF" at bounding box center [1196, 77] width 83 height 22
click at [466, 30] on div "Generate custom Work Order Cancel Generate PDF Attachments to include add attac…" at bounding box center [704, 420] width 1408 height 840
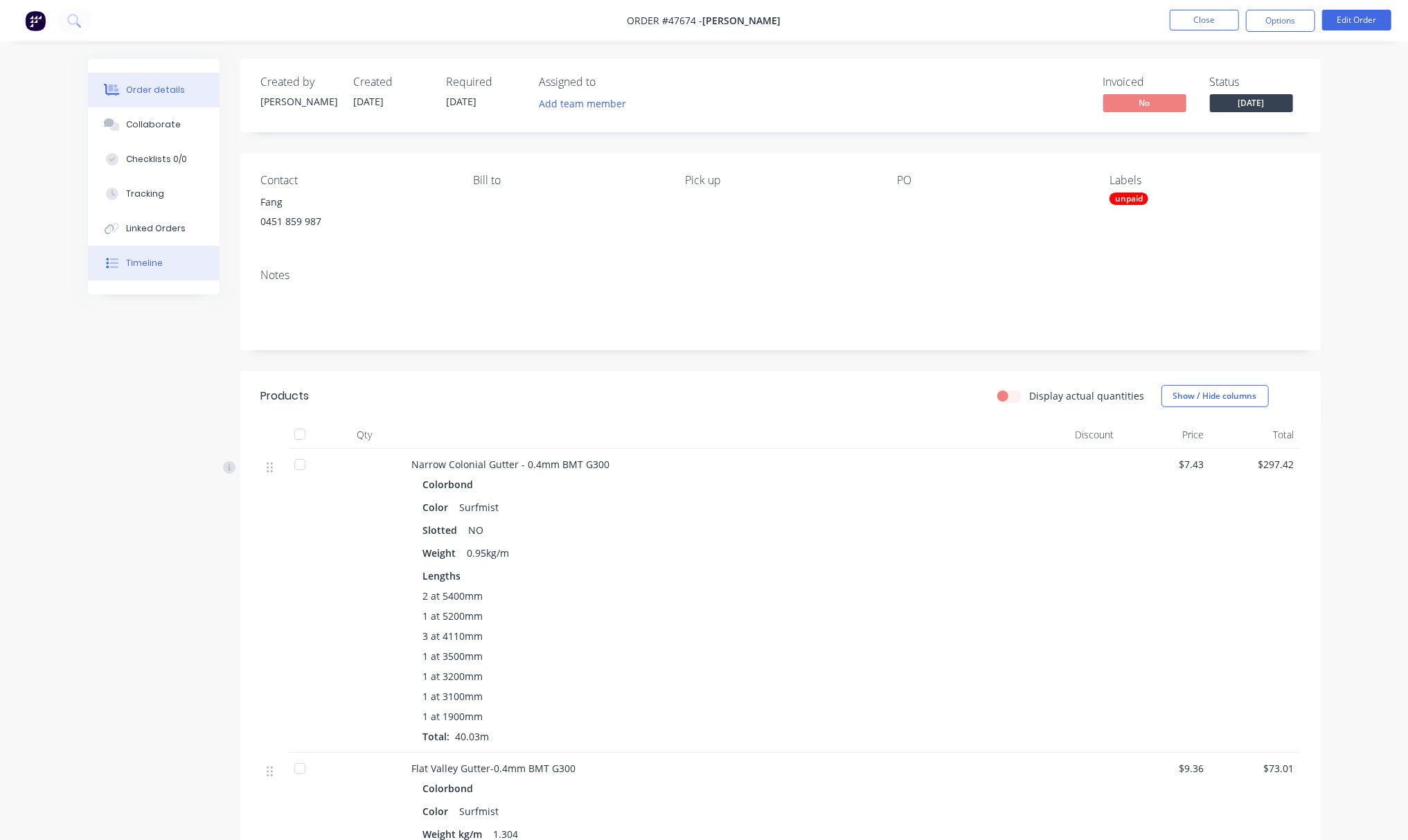
click at [202, 275] on button "Timeline" at bounding box center [153, 262] width 132 height 34
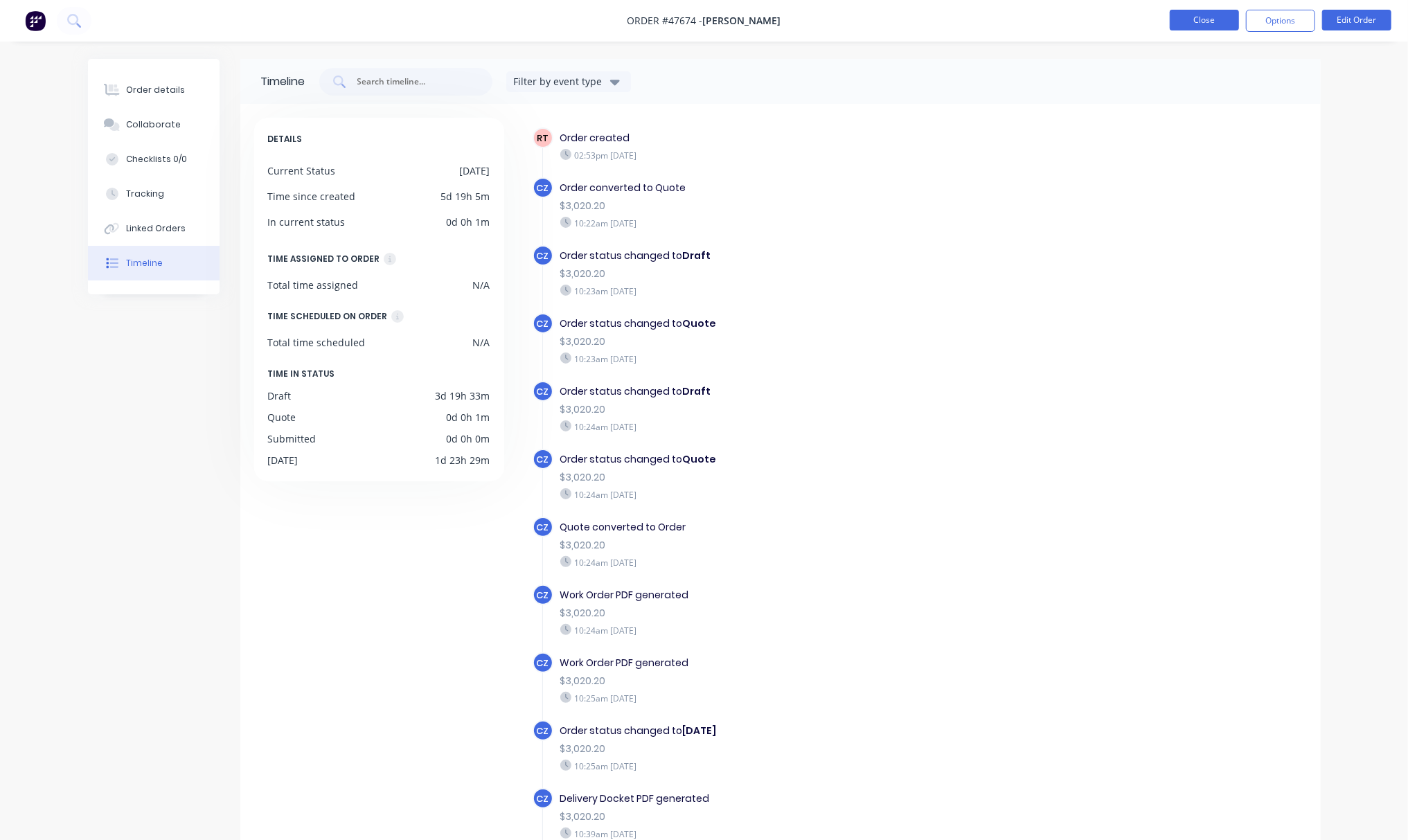
click at [1187, 21] on button "Close" at bounding box center [1204, 20] width 69 height 21
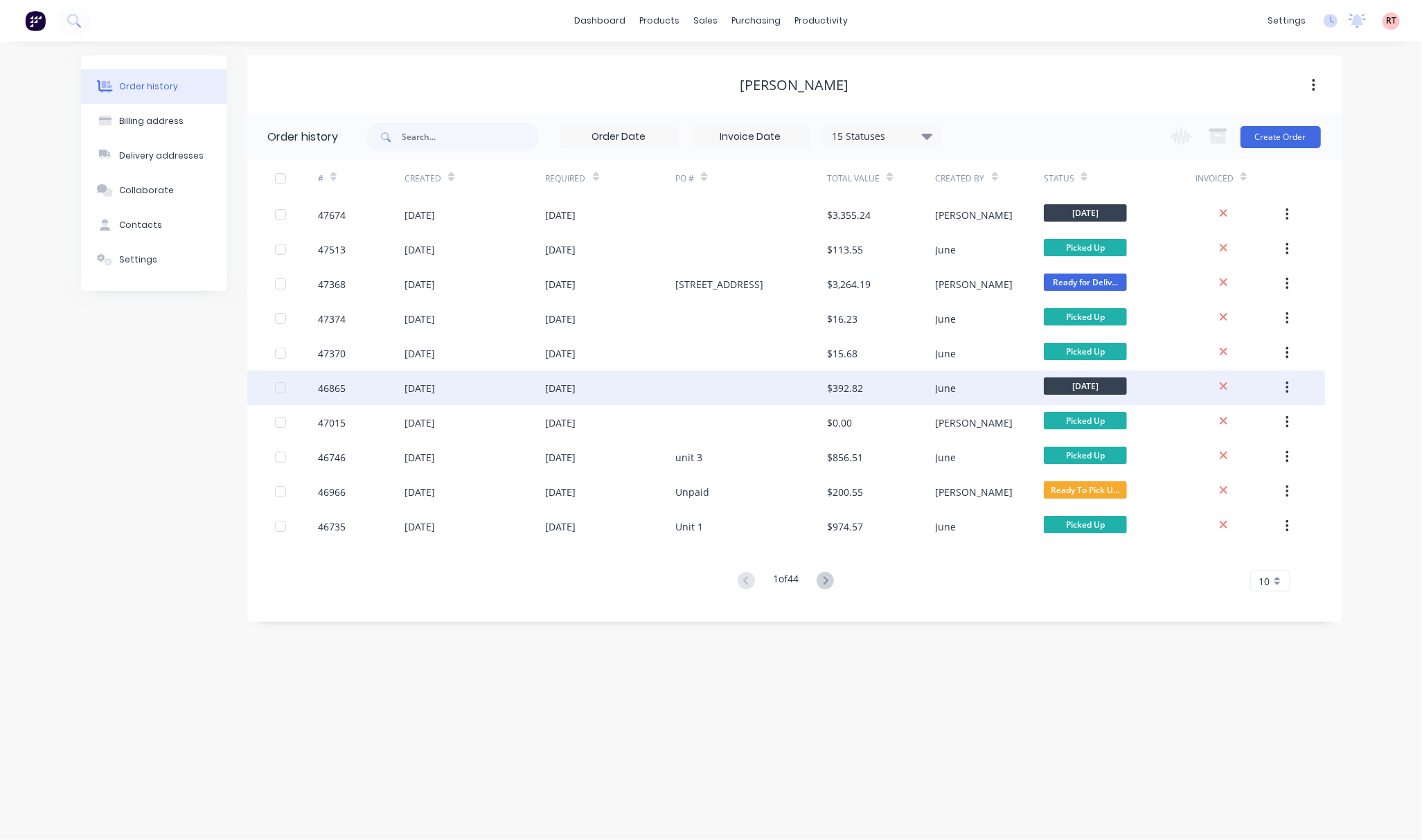
click at [743, 392] on div at bounding box center [751, 388] width 152 height 34
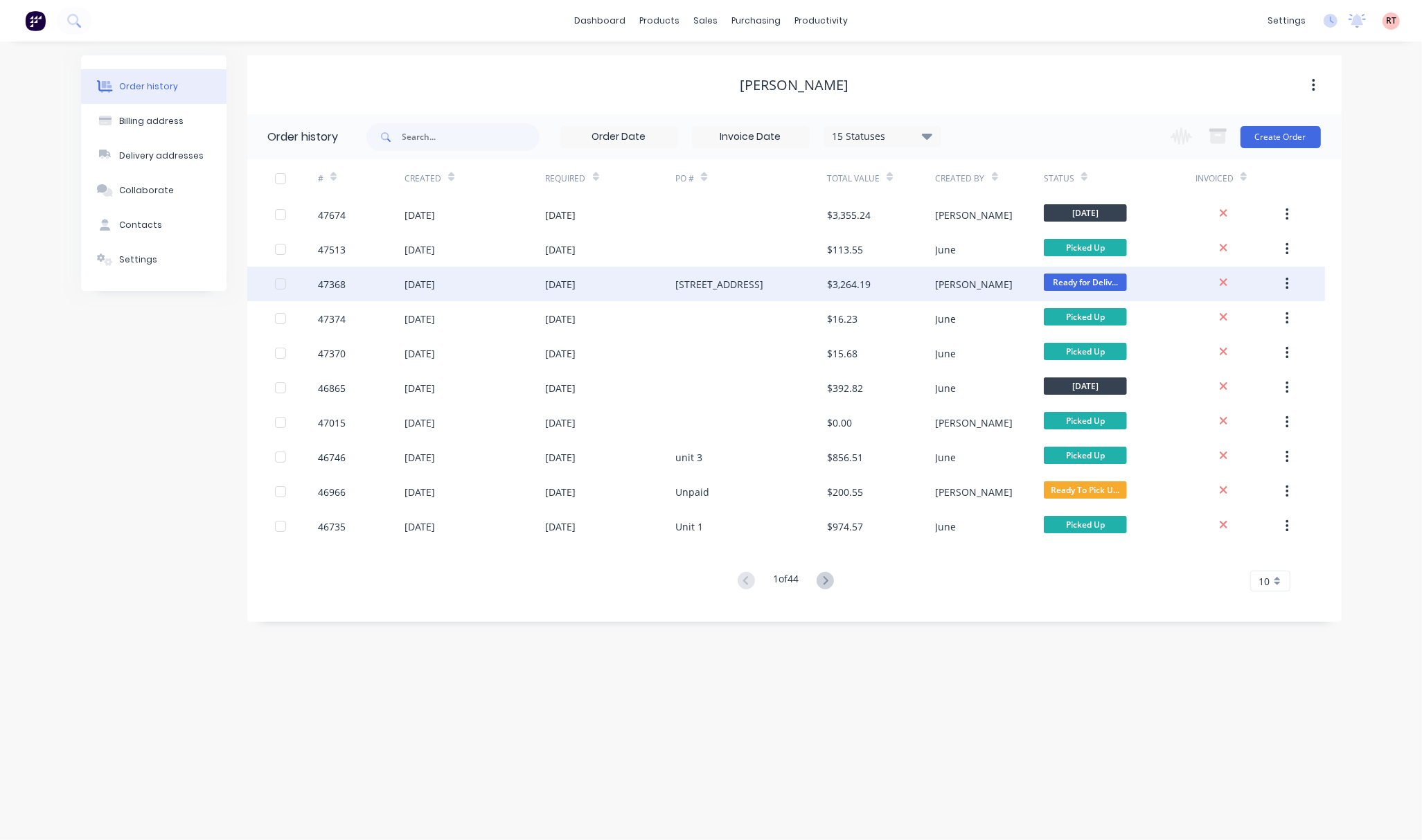
click at [798, 289] on div "5 Conon Rd, Applecross" at bounding box center [751, 284] width 152 height 34
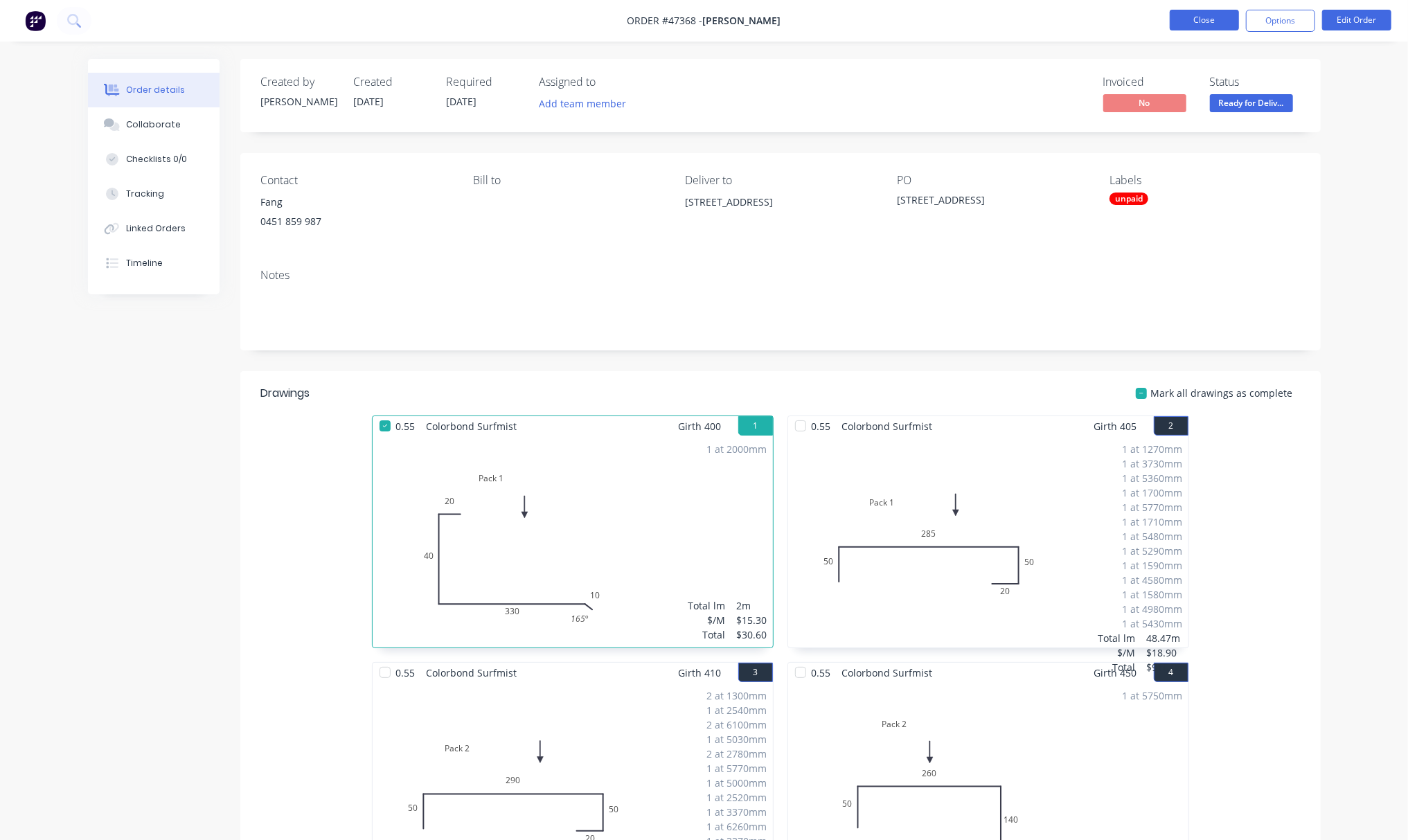
click at [1189, 25] on button "Close" at bounding box center [1204, 20] width 69 height 21
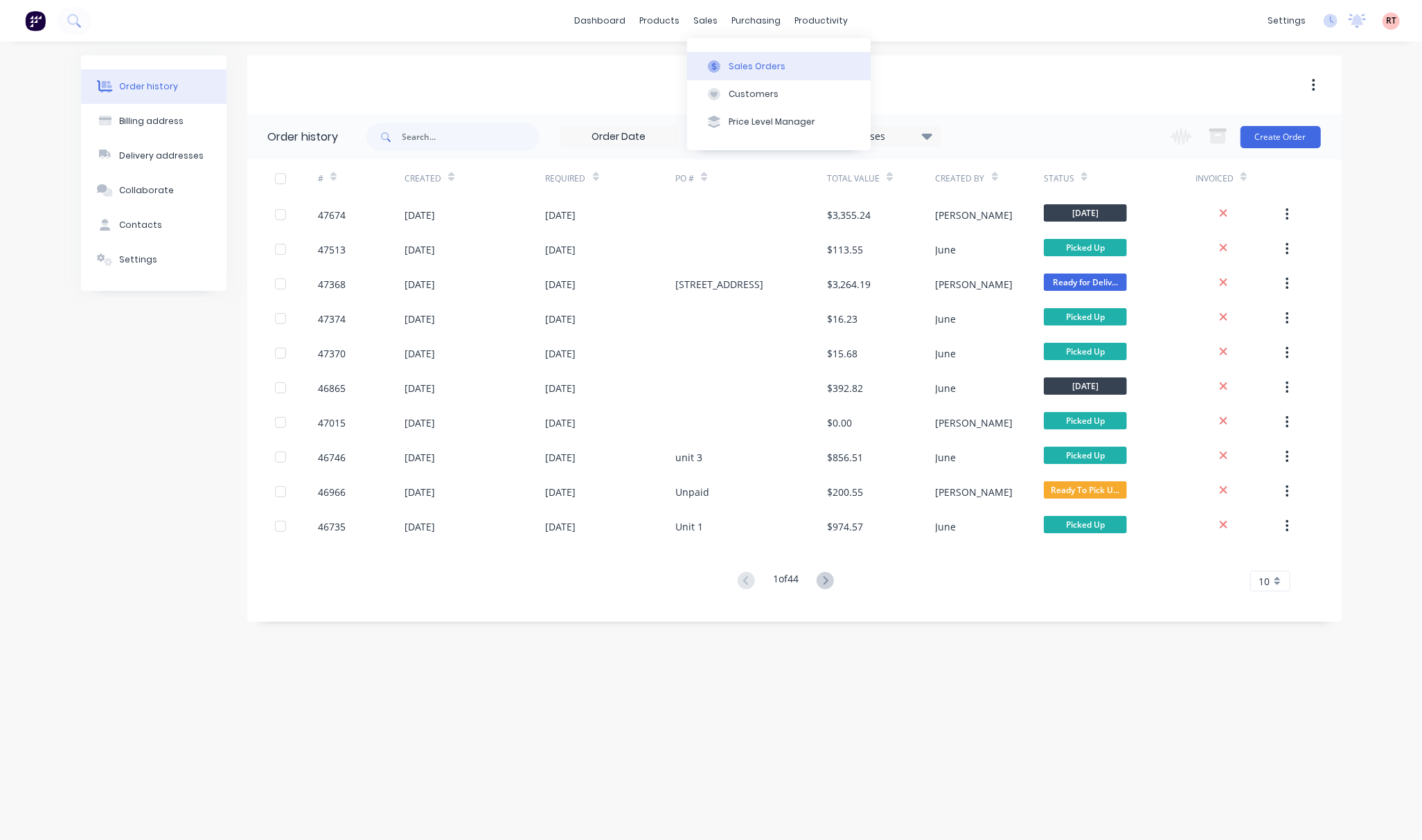
click at [751, 65] on div "Sales Orders" at bounding box center [756, 67] width 57 height 13
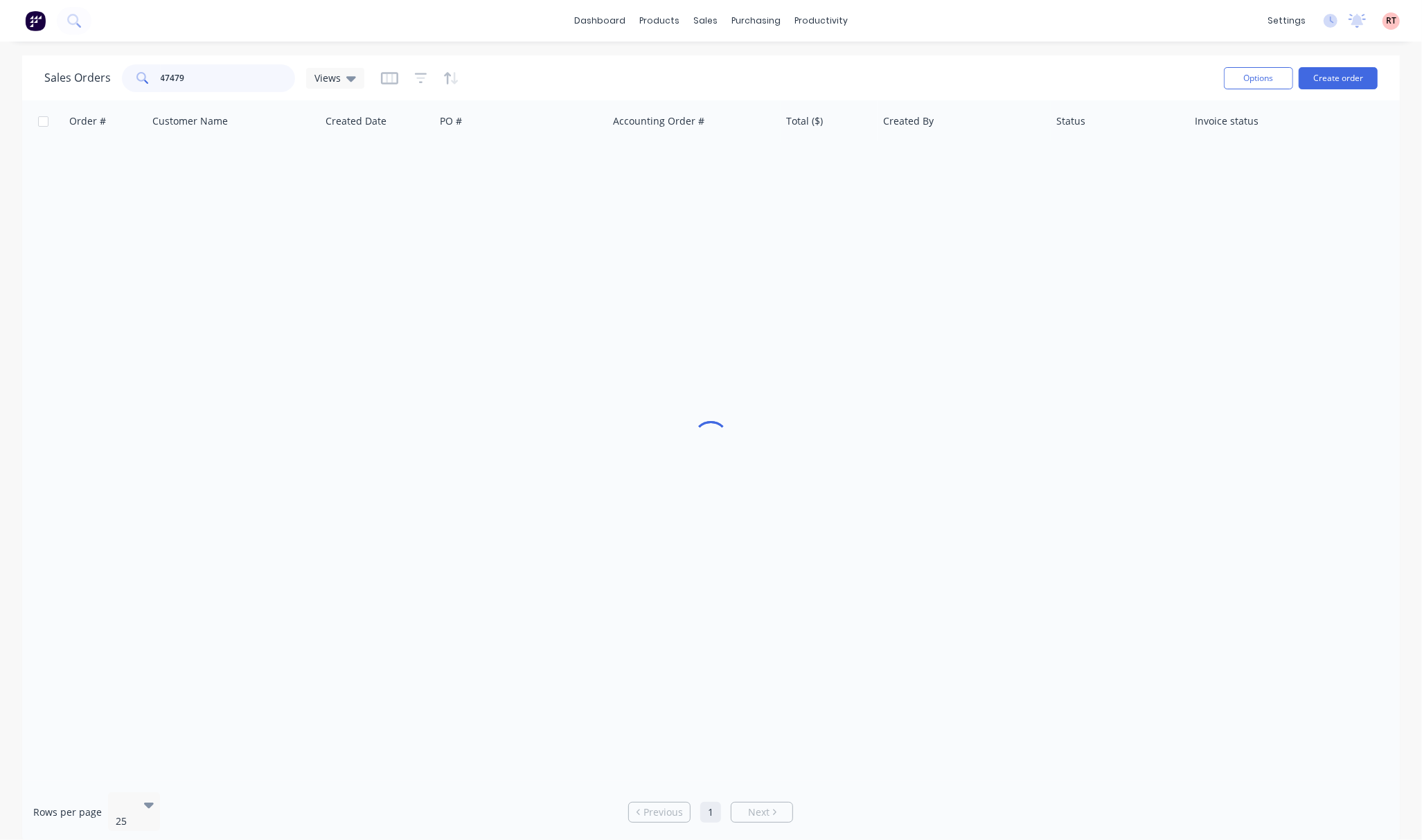
drag, startPoint x: 211, startPoint y: 80, endPoint x: 53, endPoint y: 80, distance: 158.0
click at [53, 80] on div "Sales Orders 47479 Views" at bounding box center [204, 78] width 320 height 27
type input "47712"
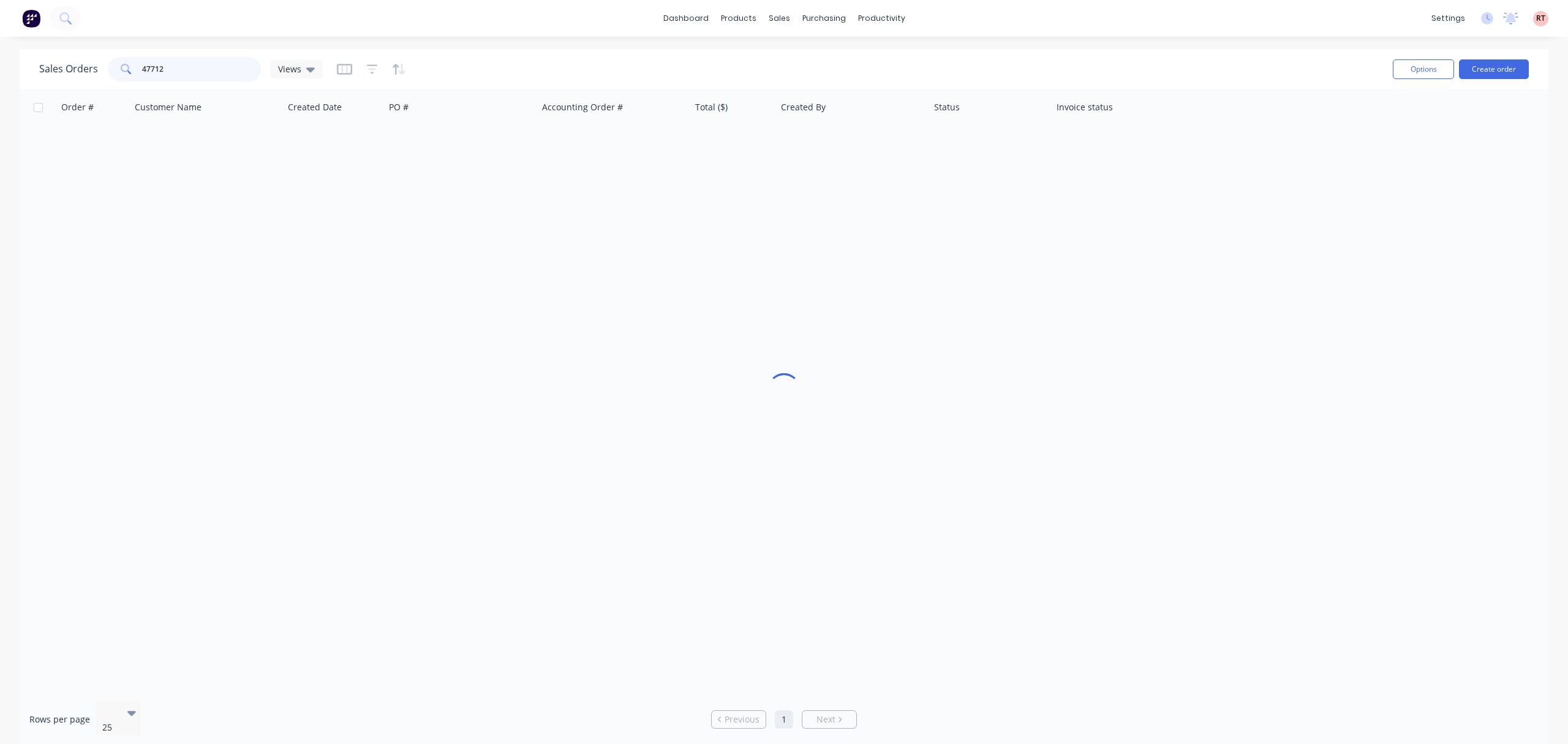
click at [176, 73] on input "47712" at bounding box center [202, 69] width 119 height 24
click at [222, 80] on input "47712" at bounding box center [202, 69] width 119 height 24
click at [222, 79] on input "47712" at bounding box center [202, 69] width 119 height 24
click at [215, 72] on input "47712" at bounding box center [202, 69] width 119 height 24
click at [1257, 290] on div at bounding box center [783, 390] width 1529 height 603
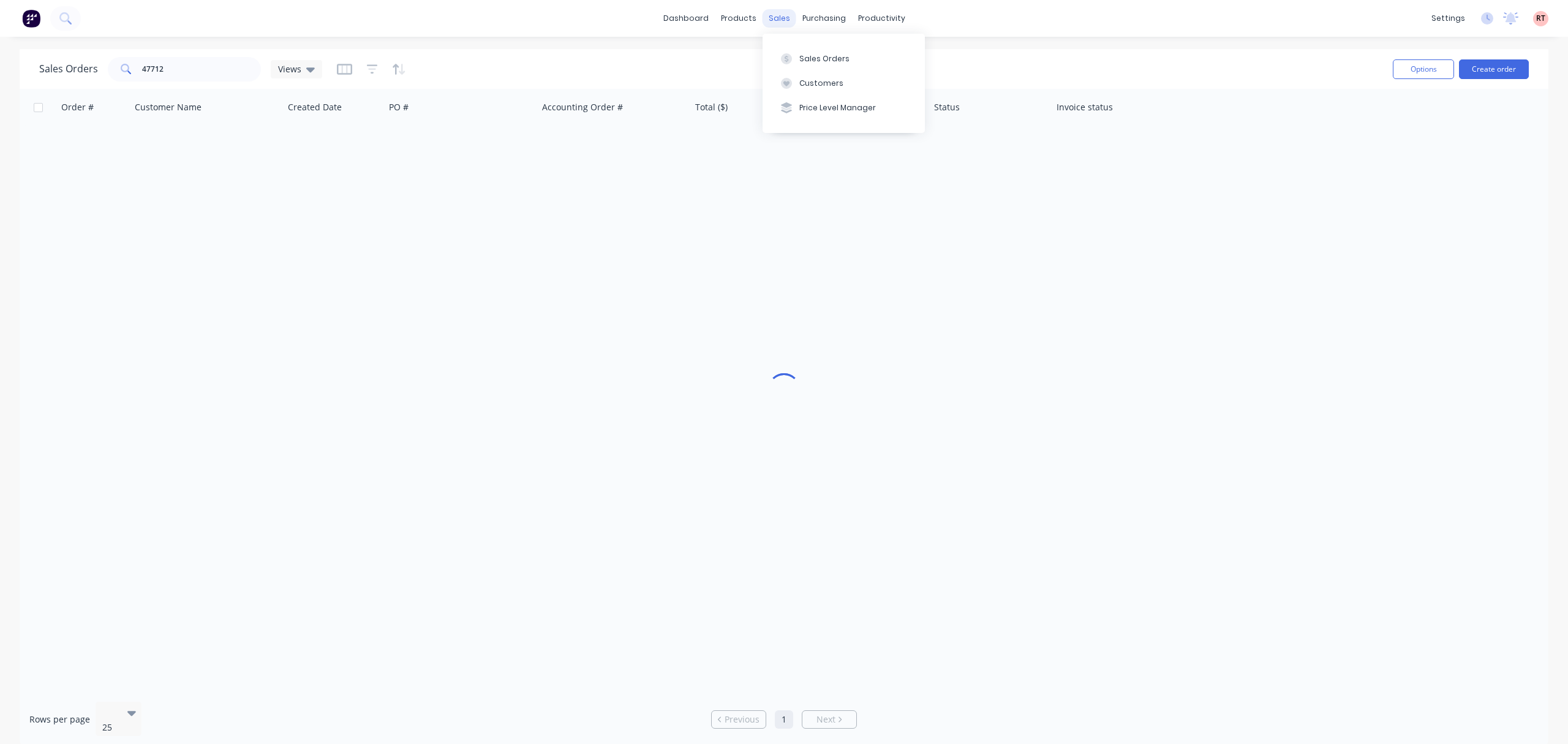
click at [770, 15] on div "sales" at bounding box center [779, 19] width 34 height 19
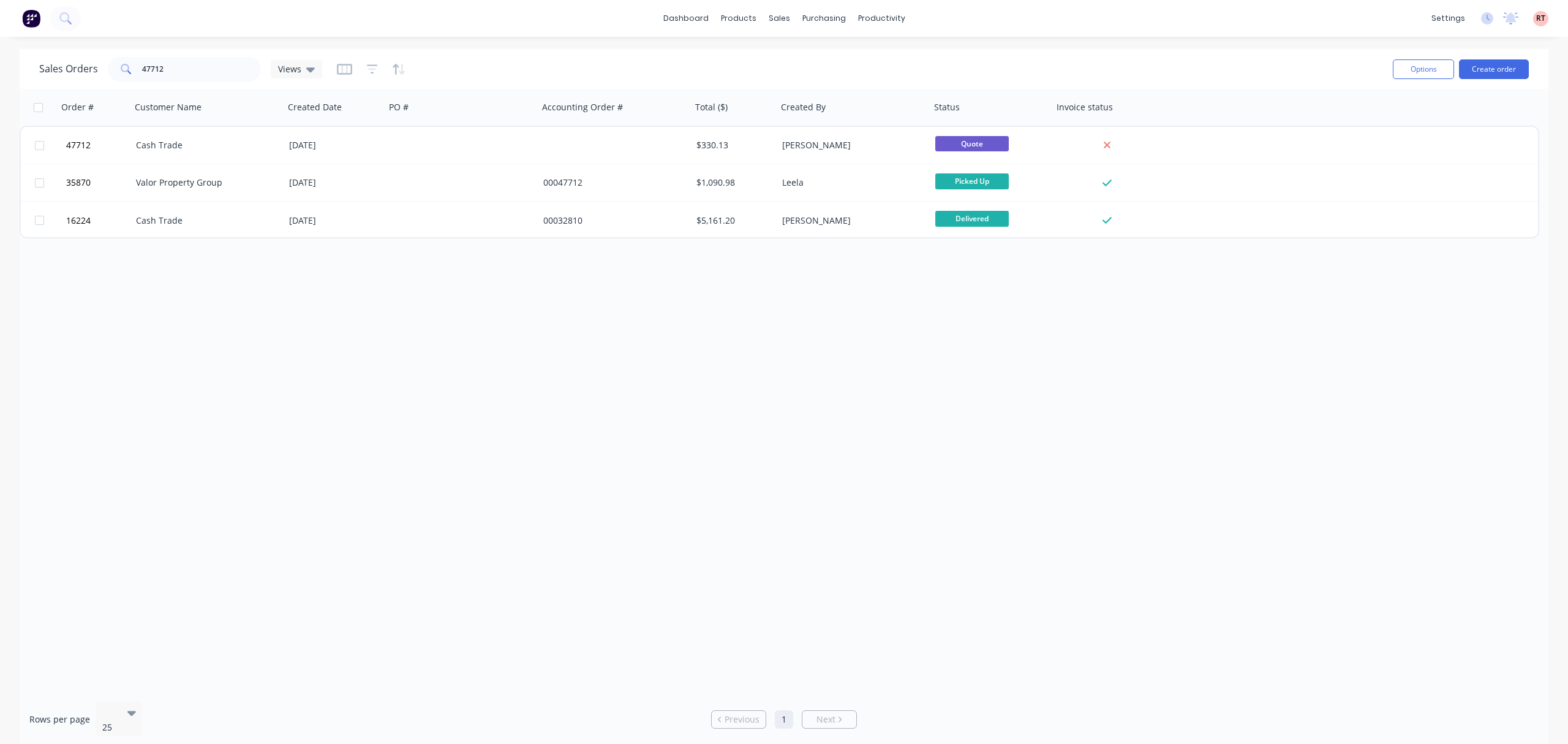
click at [466, 47] on div "dashboard products sales purchasing productivity dashboard products Product Cat…" at bounding box center [784, 372] width 1568 height 744
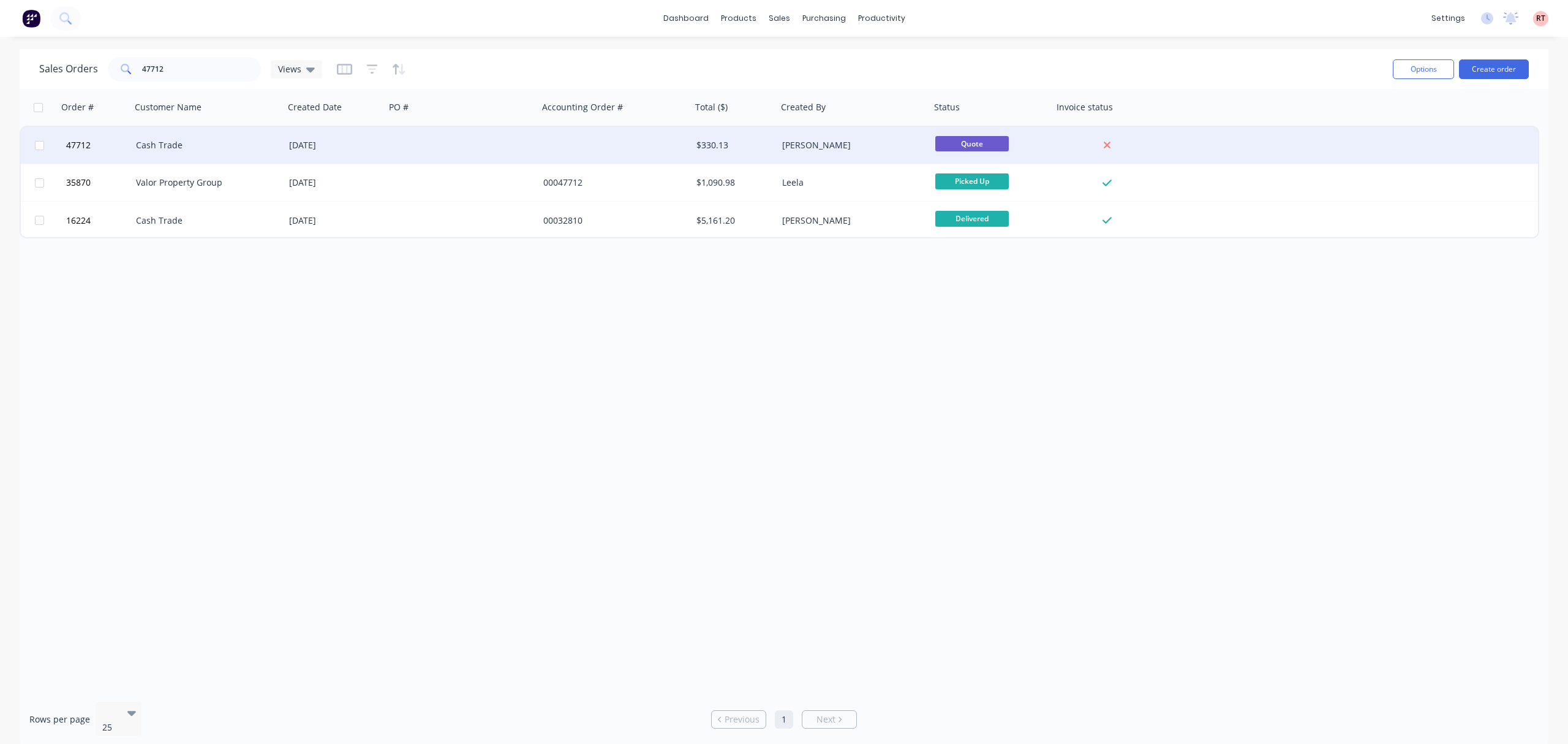
drag, startPoint x: 574, startPoint y: 141, endPoint x: 569, endPoint y: 133, distance: 9.4
click at [569, 133] on div at bounding box center [615, 145] width 153 height 37
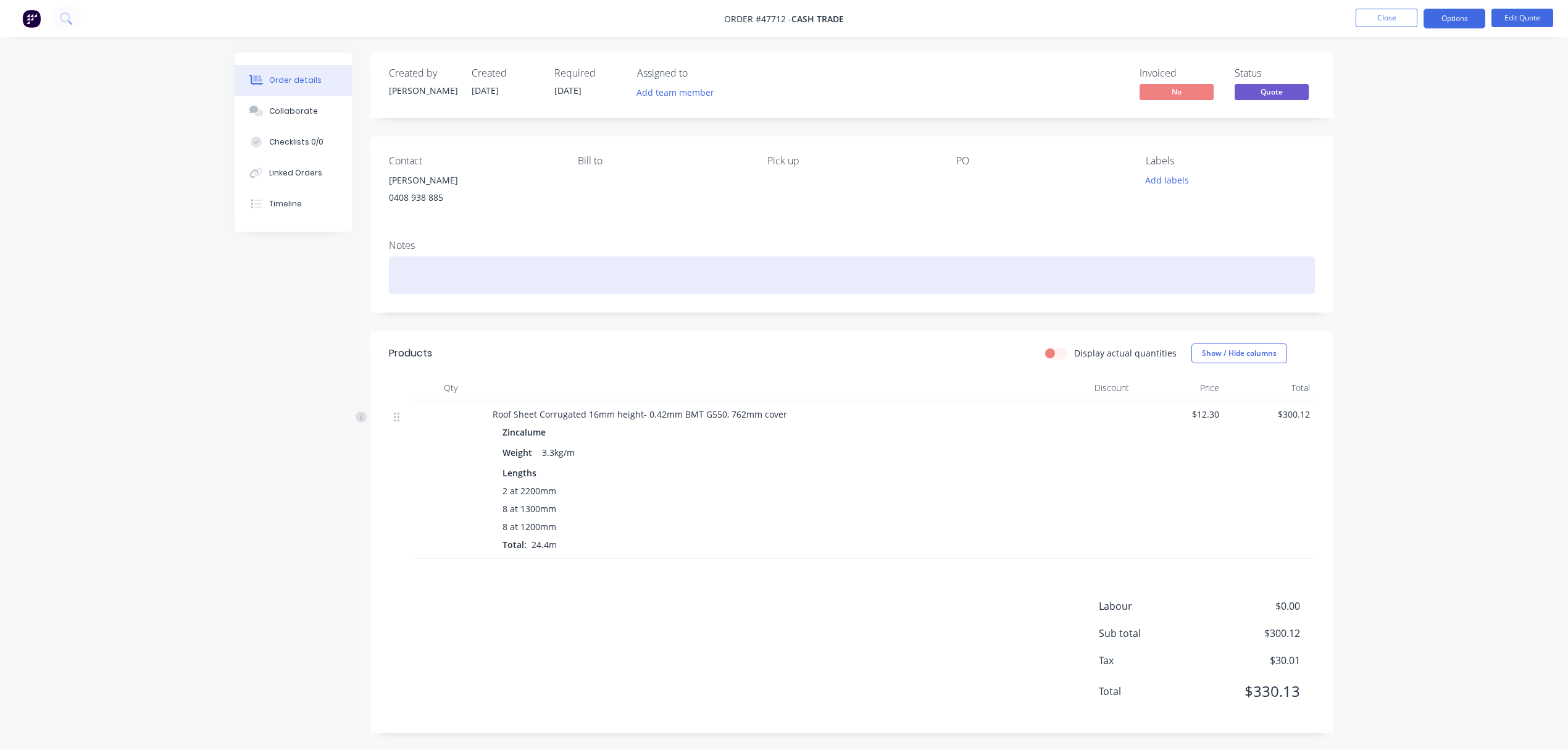
scroll to position [3, 0]
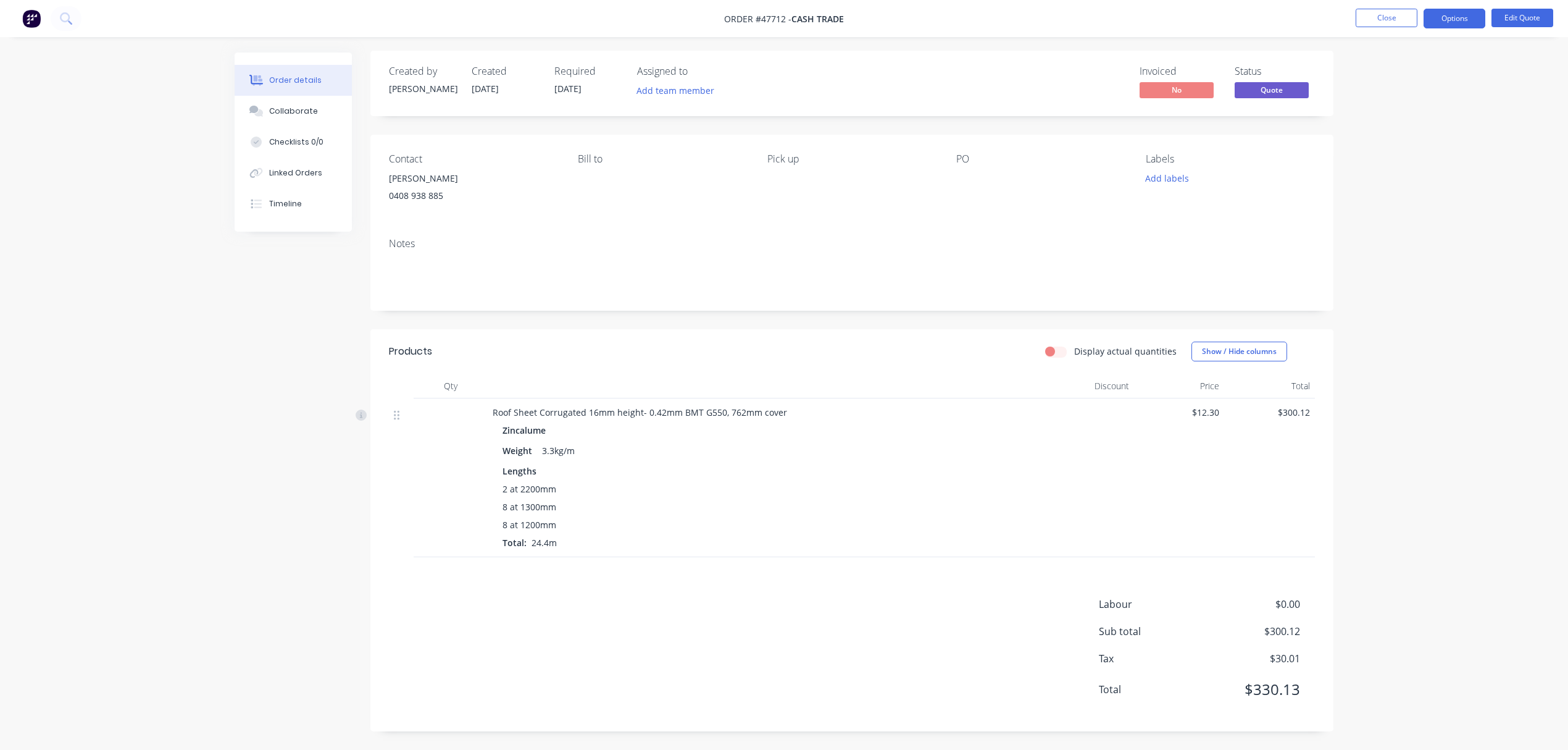
click at [1267, 99] on div "Order details Collaborate Checklists 0/0 Linked Orders Timeline Order details C…" at bounding box center [784, 374] width 1568 height 752
click at [1267, 18] on button "Options" at bounding box center [1454, 18] width 61 height 19
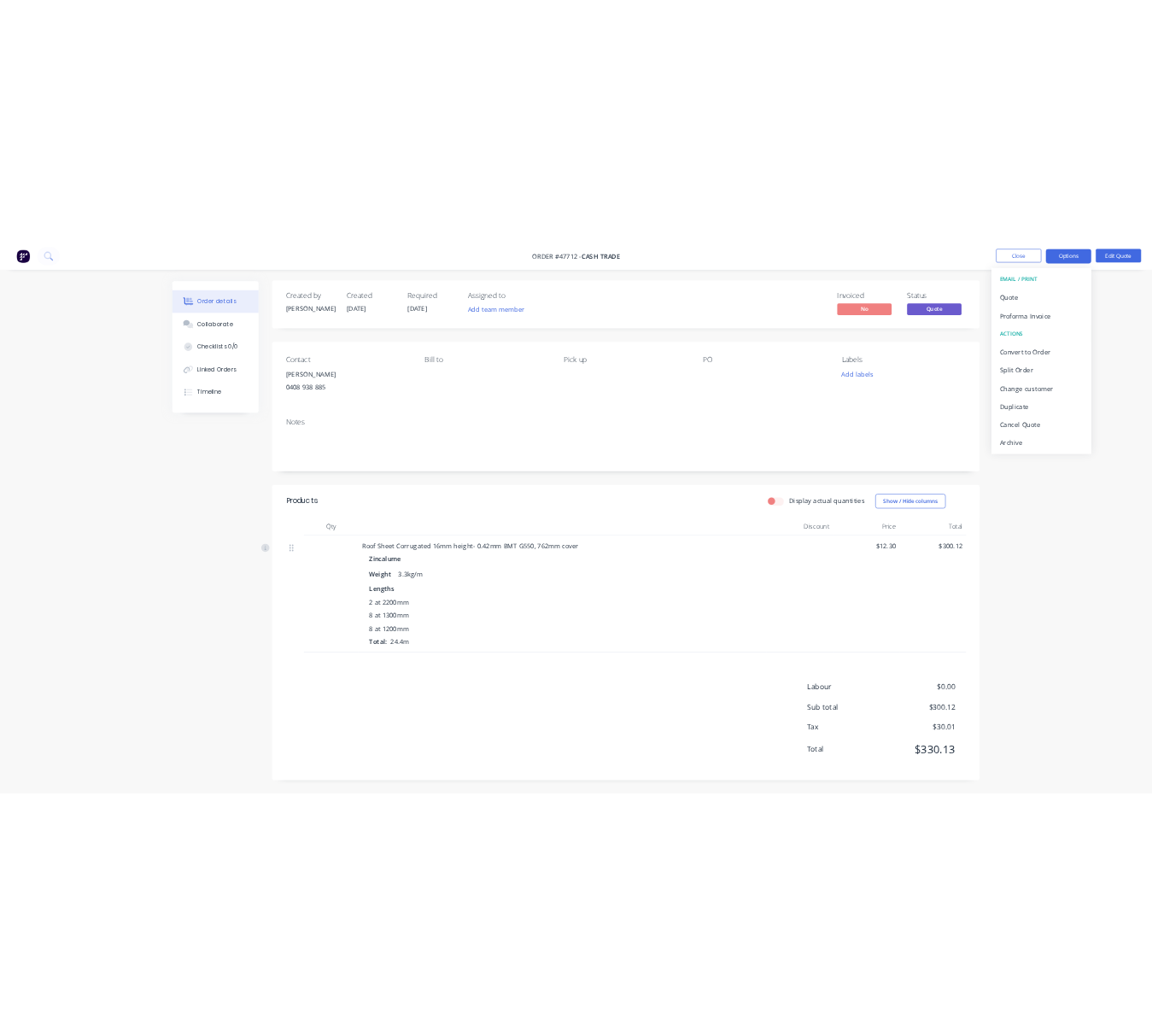
scroll to position [0, 0]
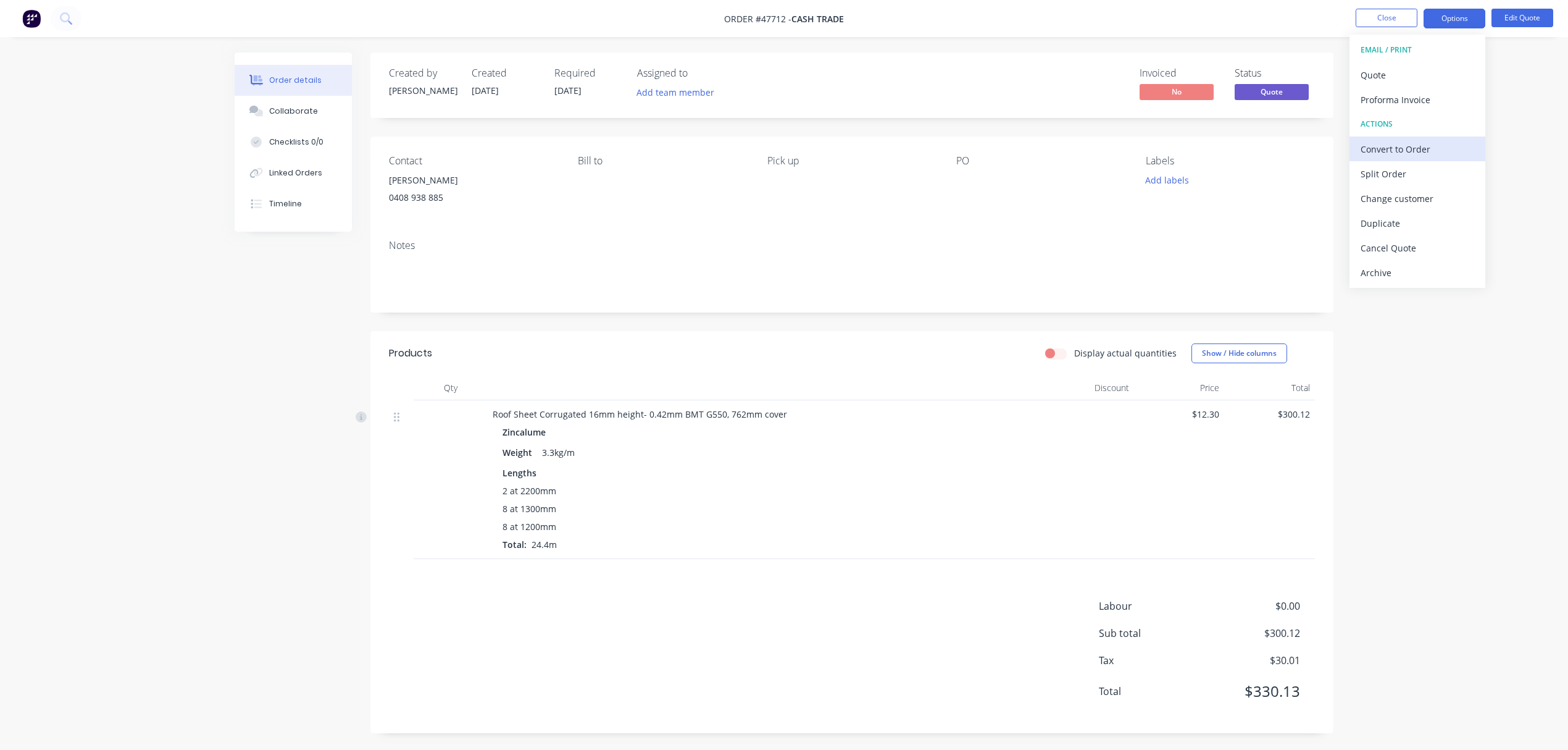
click at [1267, 153] on div "Convert to Order" at bounding box center [1417, 149] width 114 height 18
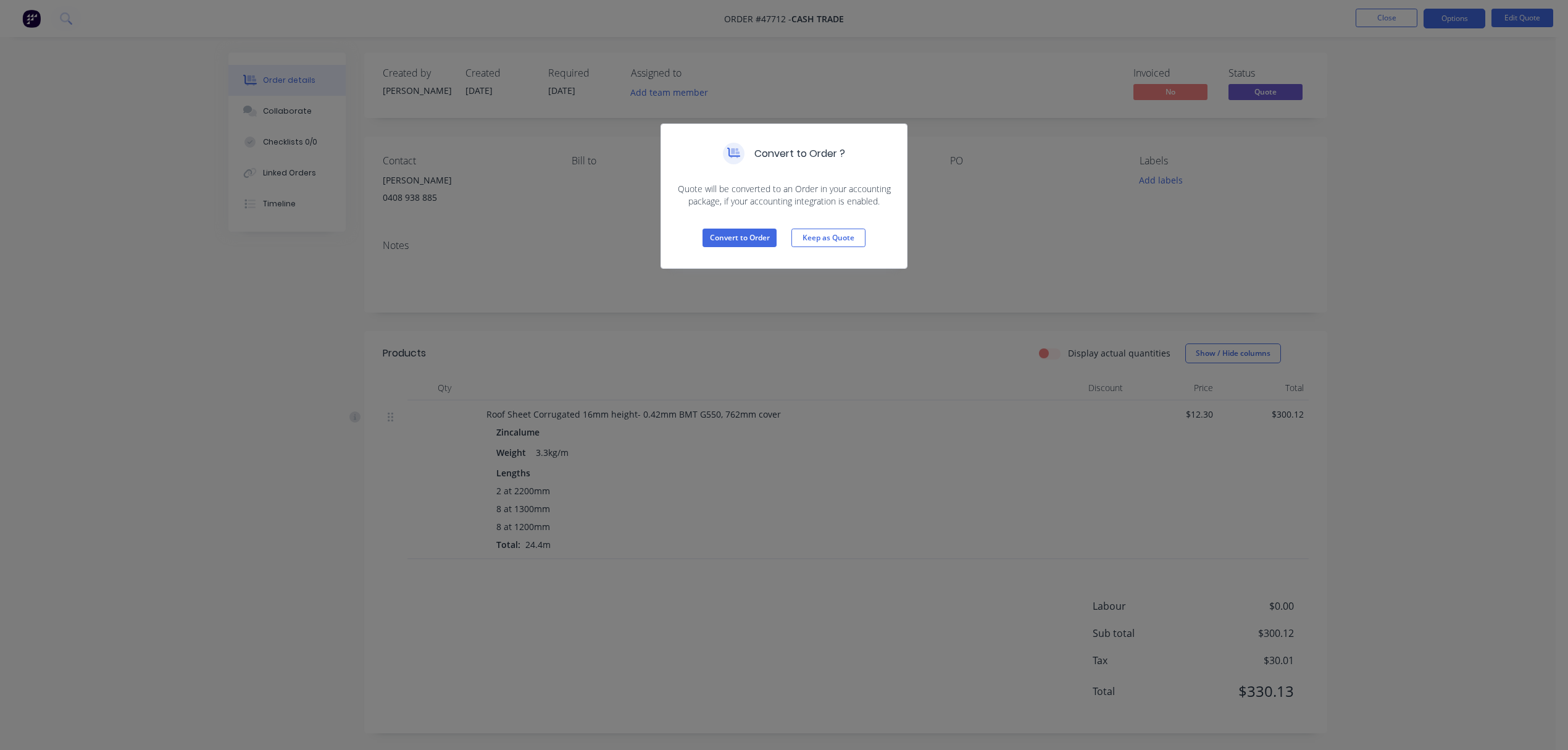
click at [736, 248] on div "Convert to Order Keep as Quote" at bounding box center [784, 238] width 246 height 60
click at [734, 238] on button "Convert to Order" at bounding box center [739, 238] width 74 height 19
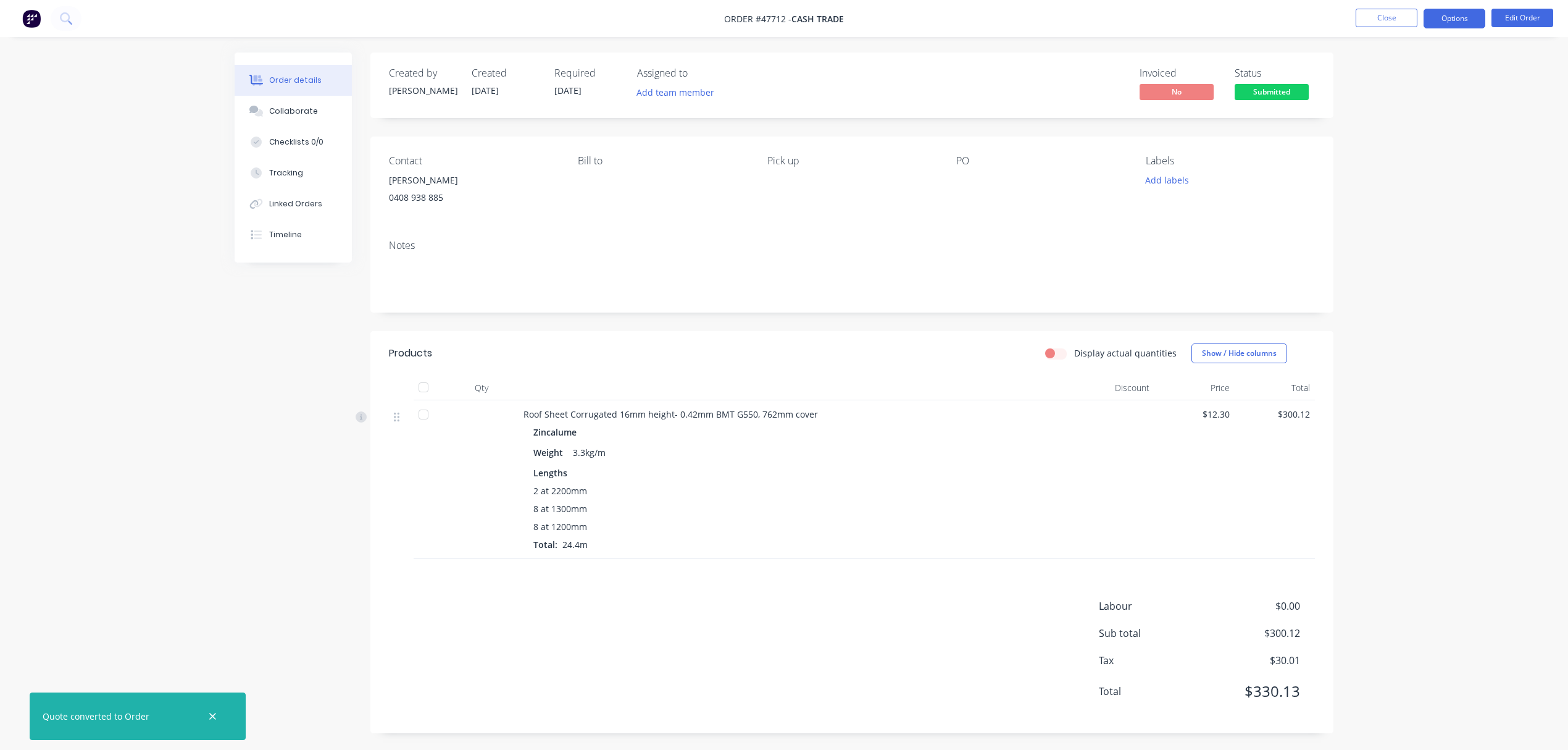
click at [1267, 15] on button "Options" at bounding box center [1454, 18] width 61 height 19
click at [1267, 72] on div "Invoice" at bounding box center [1417, 75] width 114 height 18
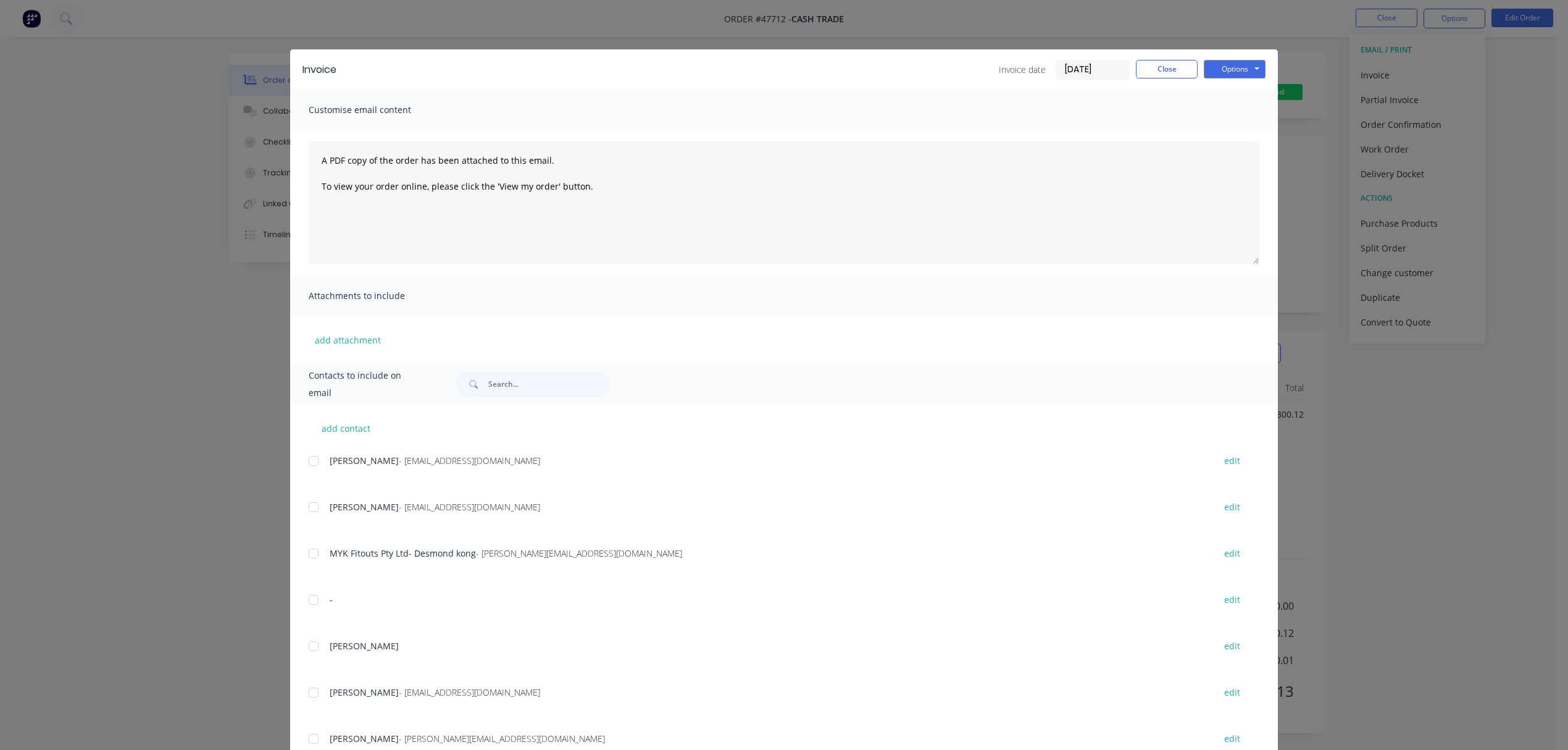
click at [1267, 402] on div "Invoice Invoice date 11/08/25 Close Options Preview Print Email Customise email…" at bounding box center [784, 375] width 1568 height 750
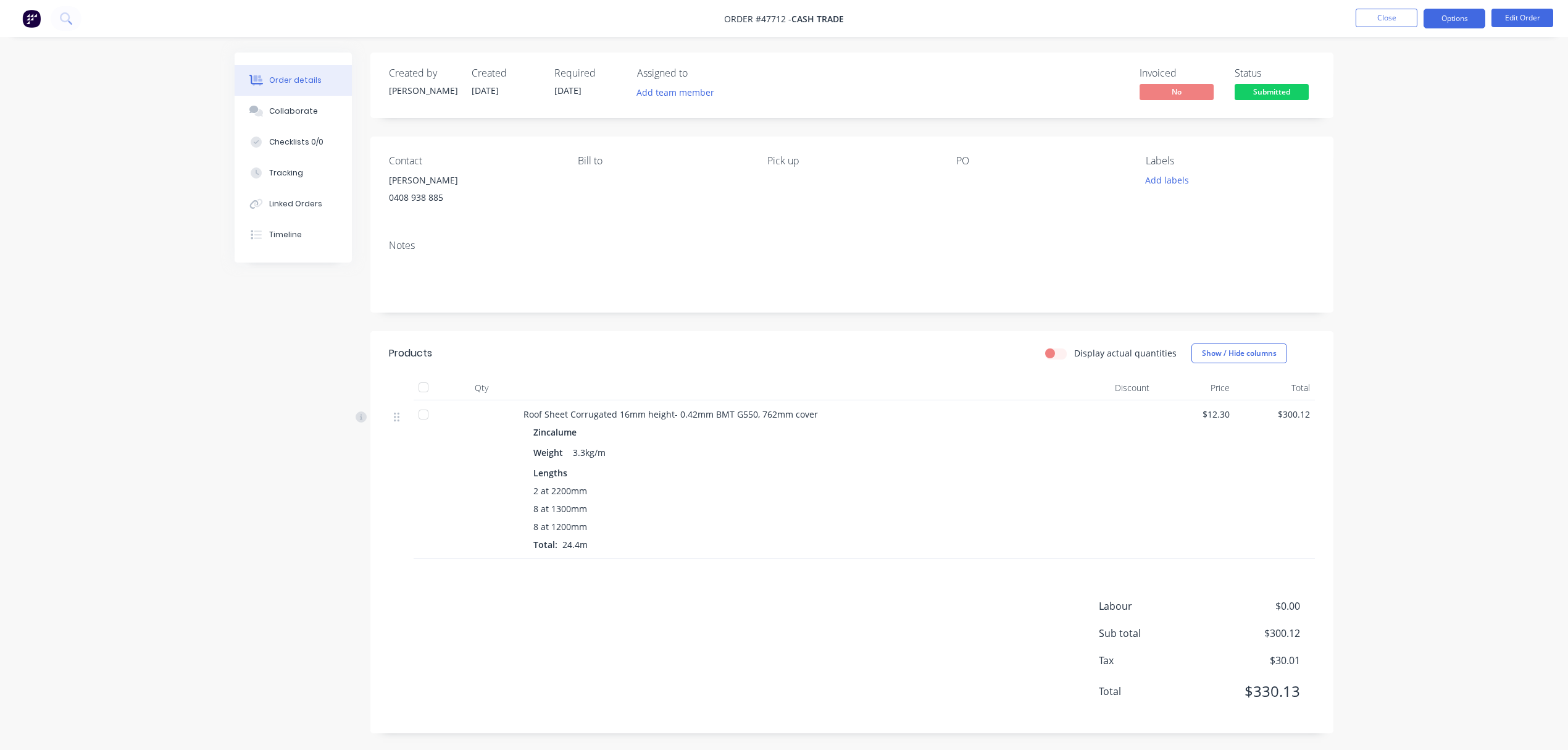
click at [1267, 18] on button "Options" at bounding box center [1454, 18] width 61 height 19
click at [1267, 77] on div "Invoice" at bounding box center [1417, 75] width 114 height 18
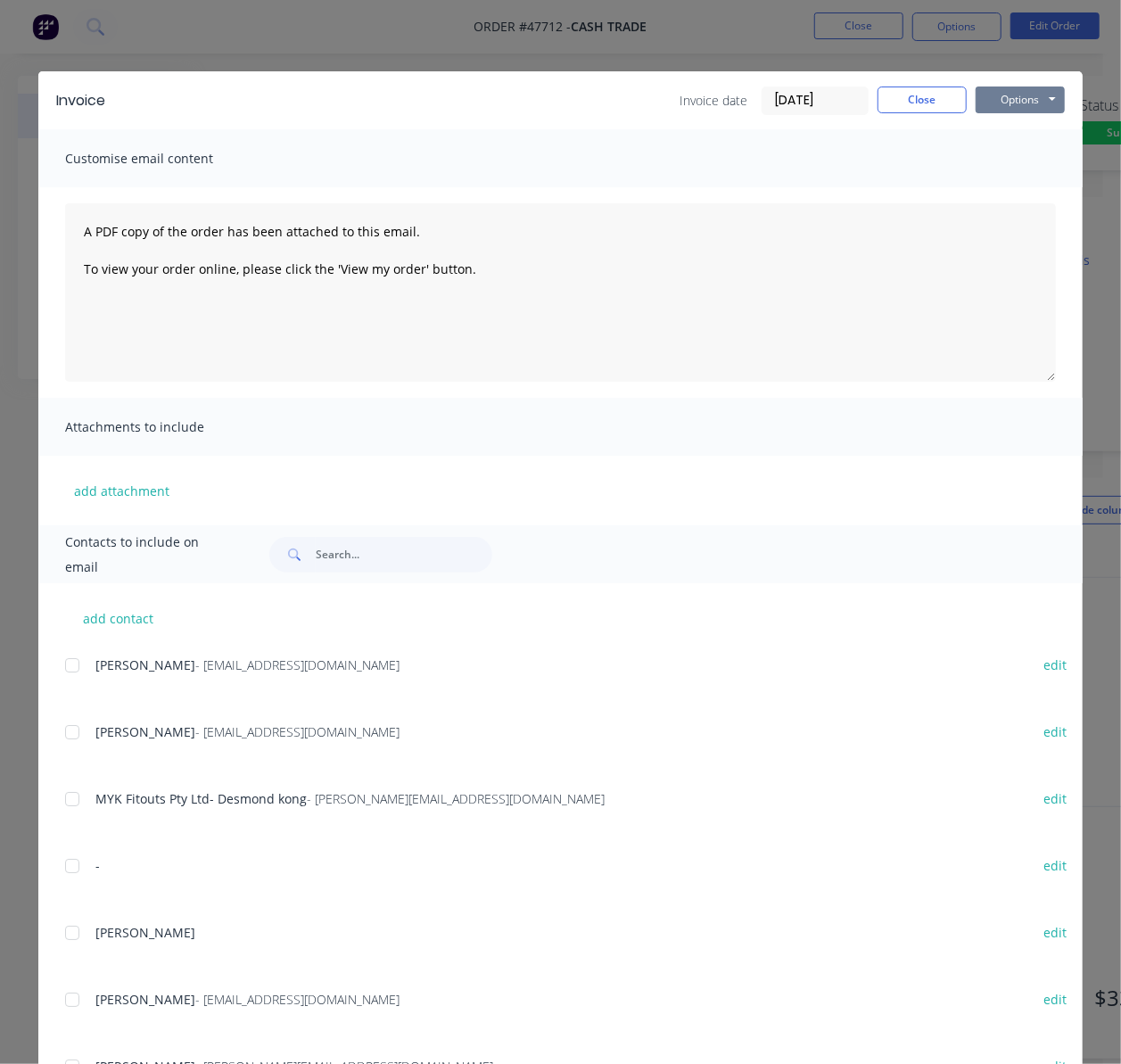
click at [1002, 100] on button "Options" at bounding box center [1020, 100] width 89 height 27
click at [1006, 161] on button "Print" at bounding box center [1033, 160] width 114 height 29
click at [639, 47] on div "Invoice Invoice date 11/08/25 Close Options Preview Print Email Customise email…" at bounding box center [560, 532] width 1121 height 1064
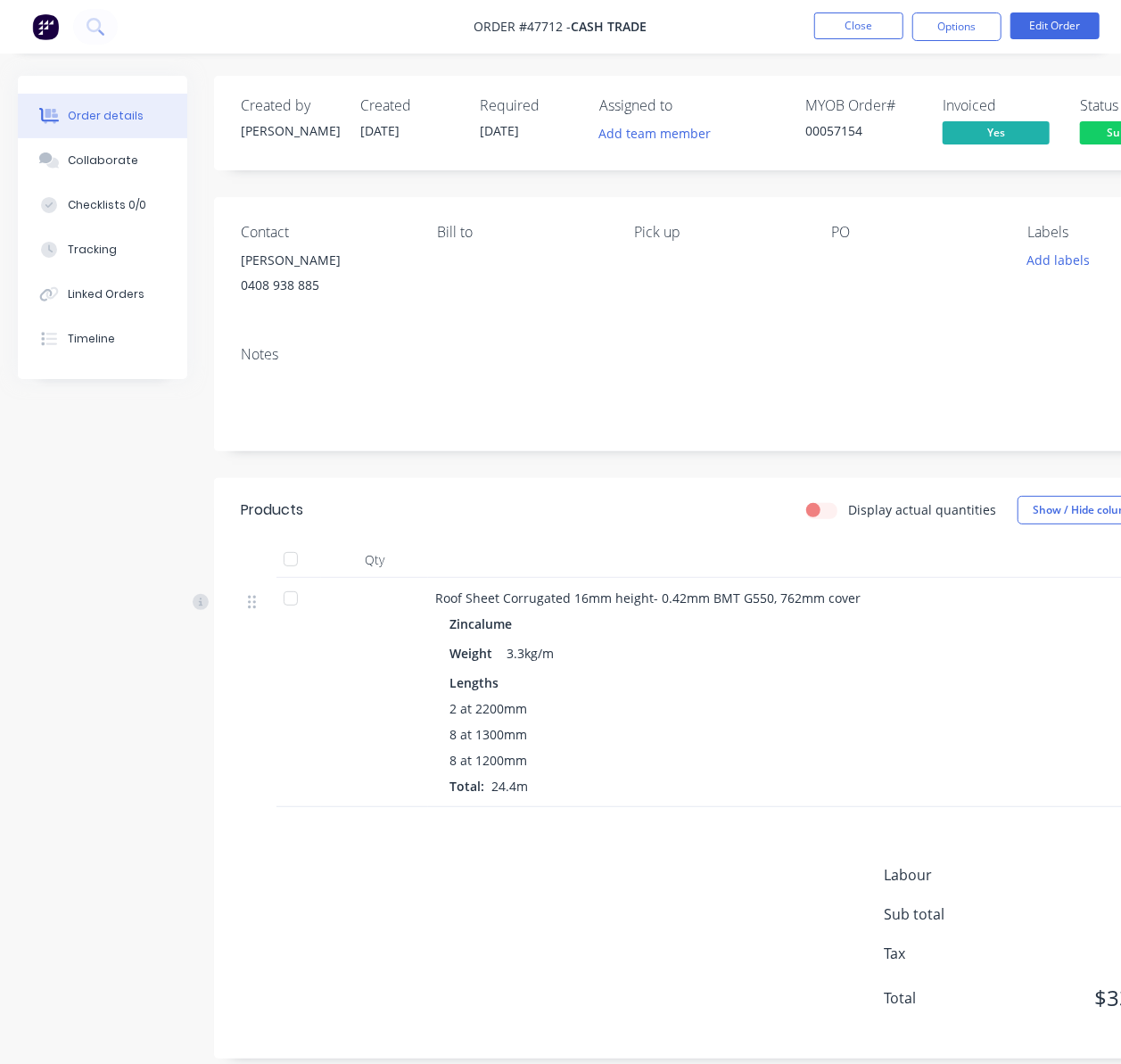
drag, startPoint x: 0, startPoint y: 184, endPoint x: -101, endPoint y: 207, distance: 103.6
click at [0, 207] on html "Order #47712 - Cash Trade Close Options Edit Order Order details Collaborate Ch…" at bounding box center [560, 543] width 1121 height 1086
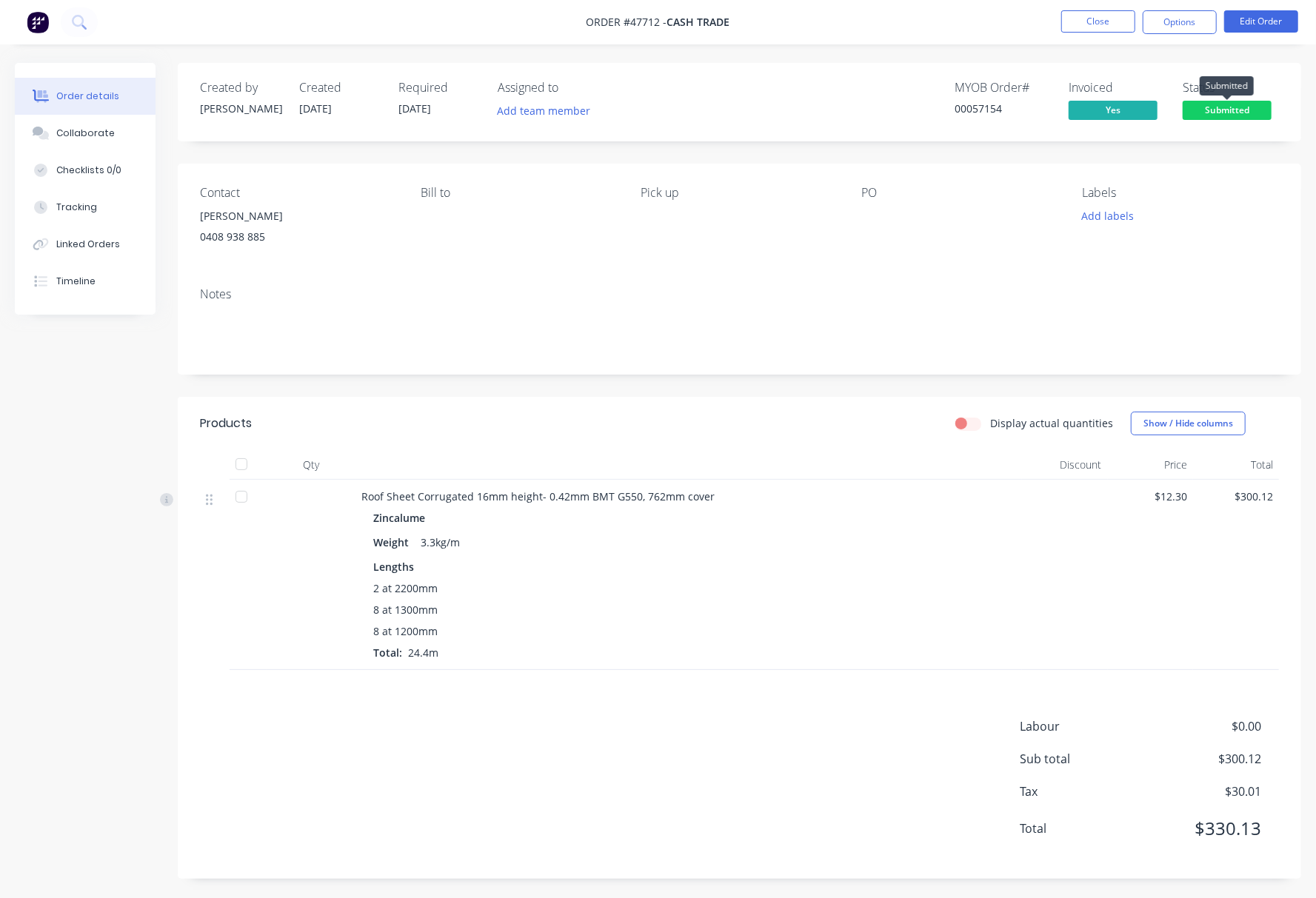
click at [1225, 105] on span "Submitted" at bounding box center [1227, 110] width 89 height 19
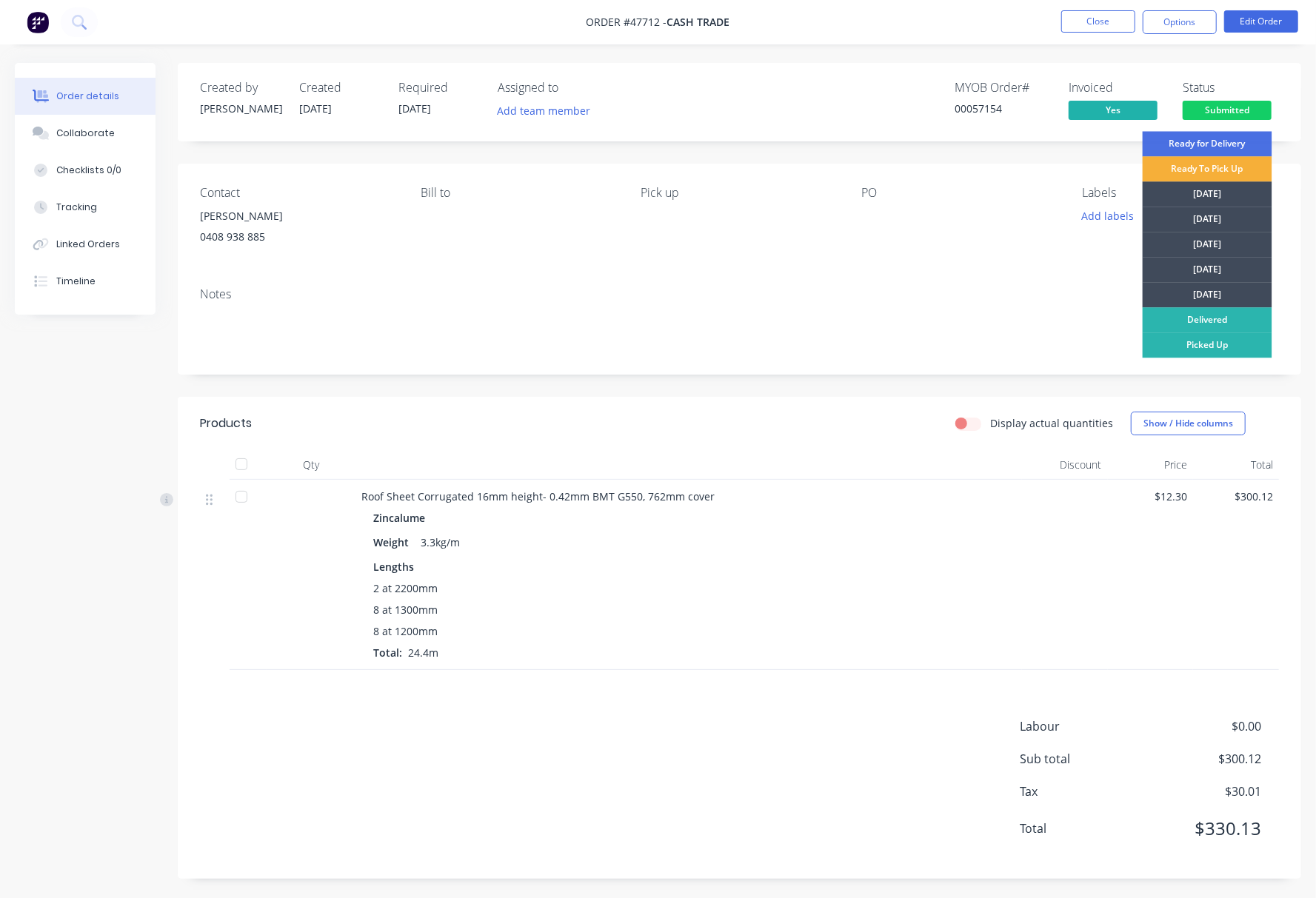
click at [810, 285] on div "Notes" at bounding box center [739, 325] width 1123 height 99
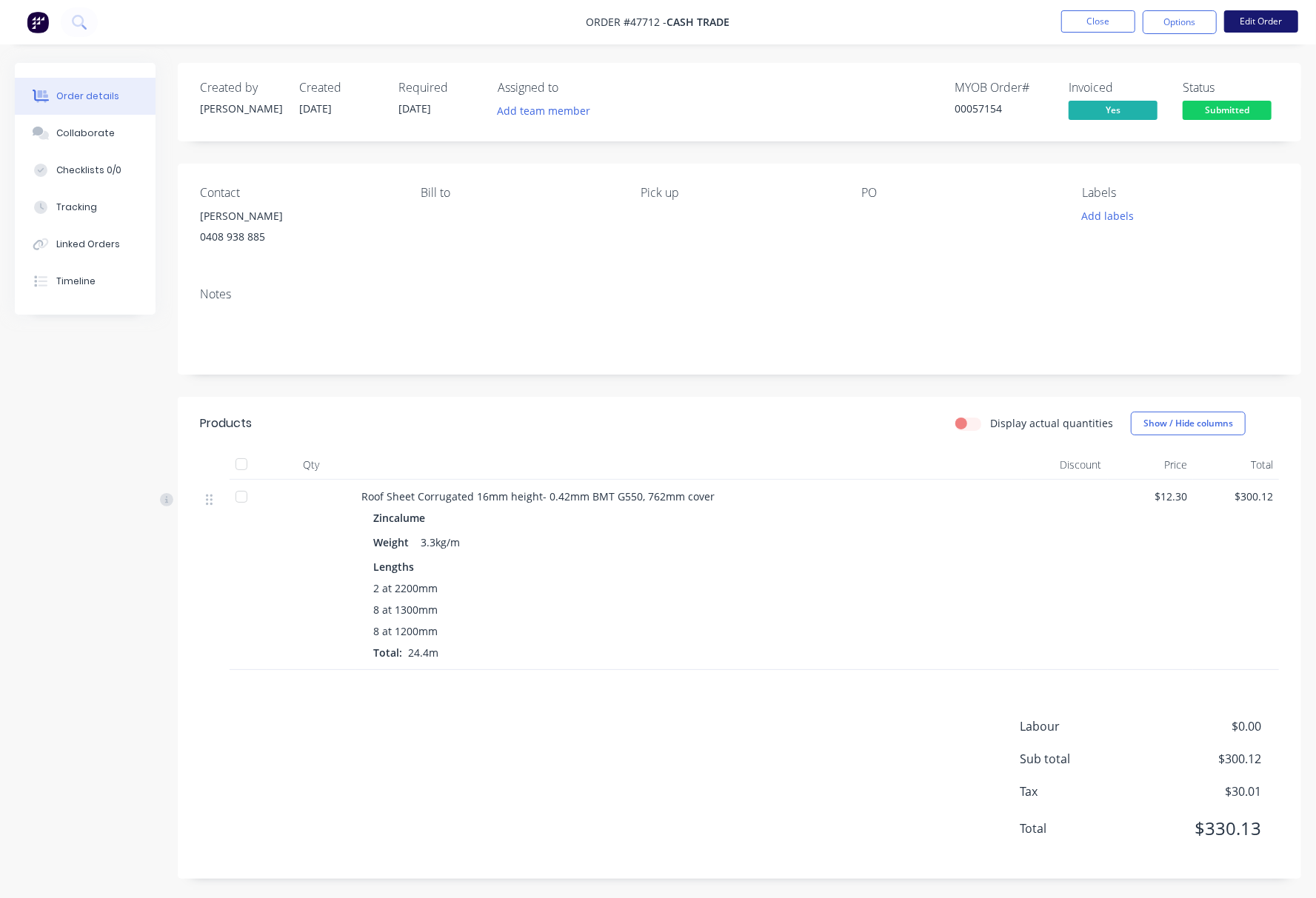
click at [1266, 19] on button "Edit Order" at bounding box center [1261, 22] width 74 height 23
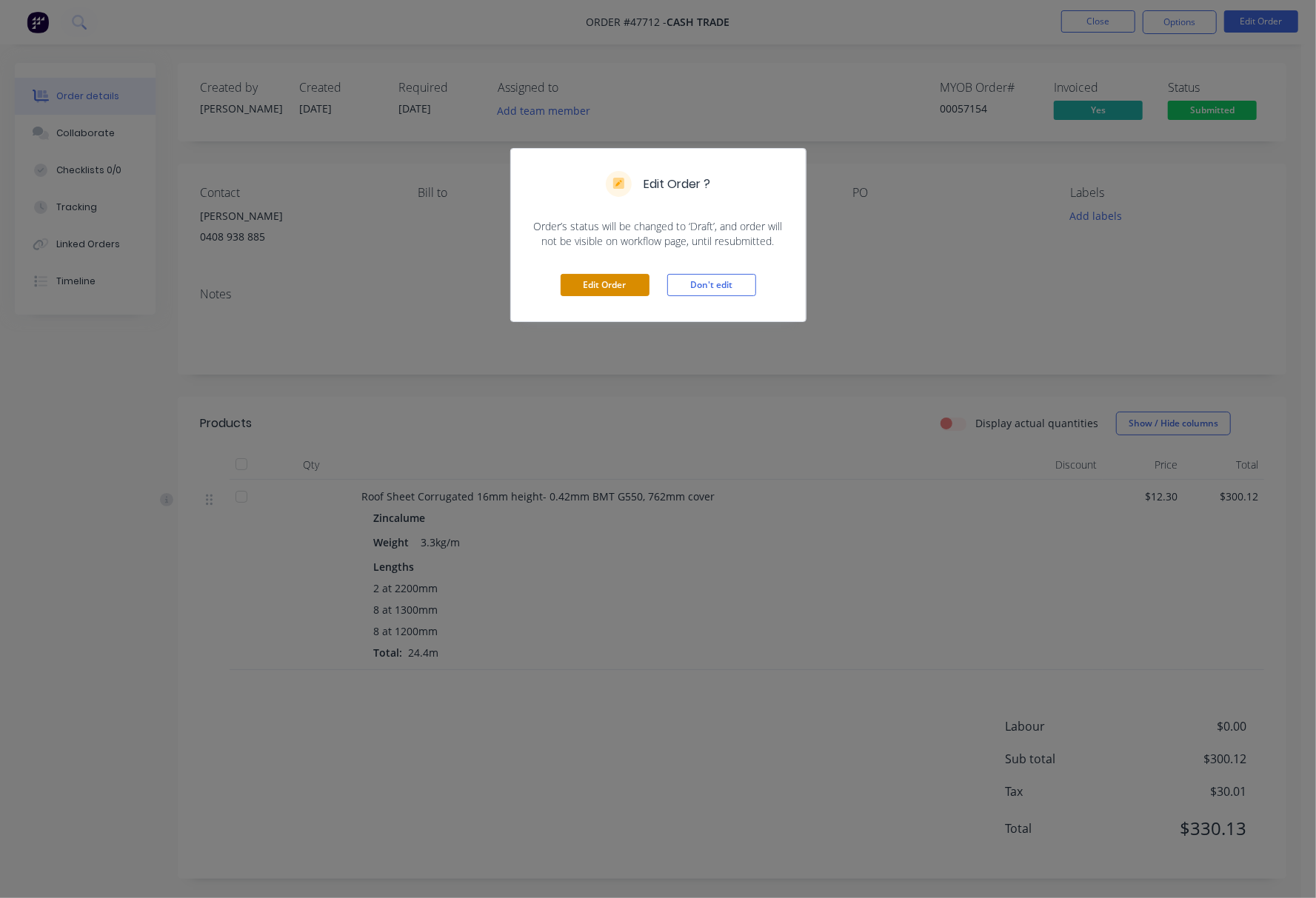
click at [604, 293] on button "Edit Order" at bounding box center [605, 285] width 89 height 23
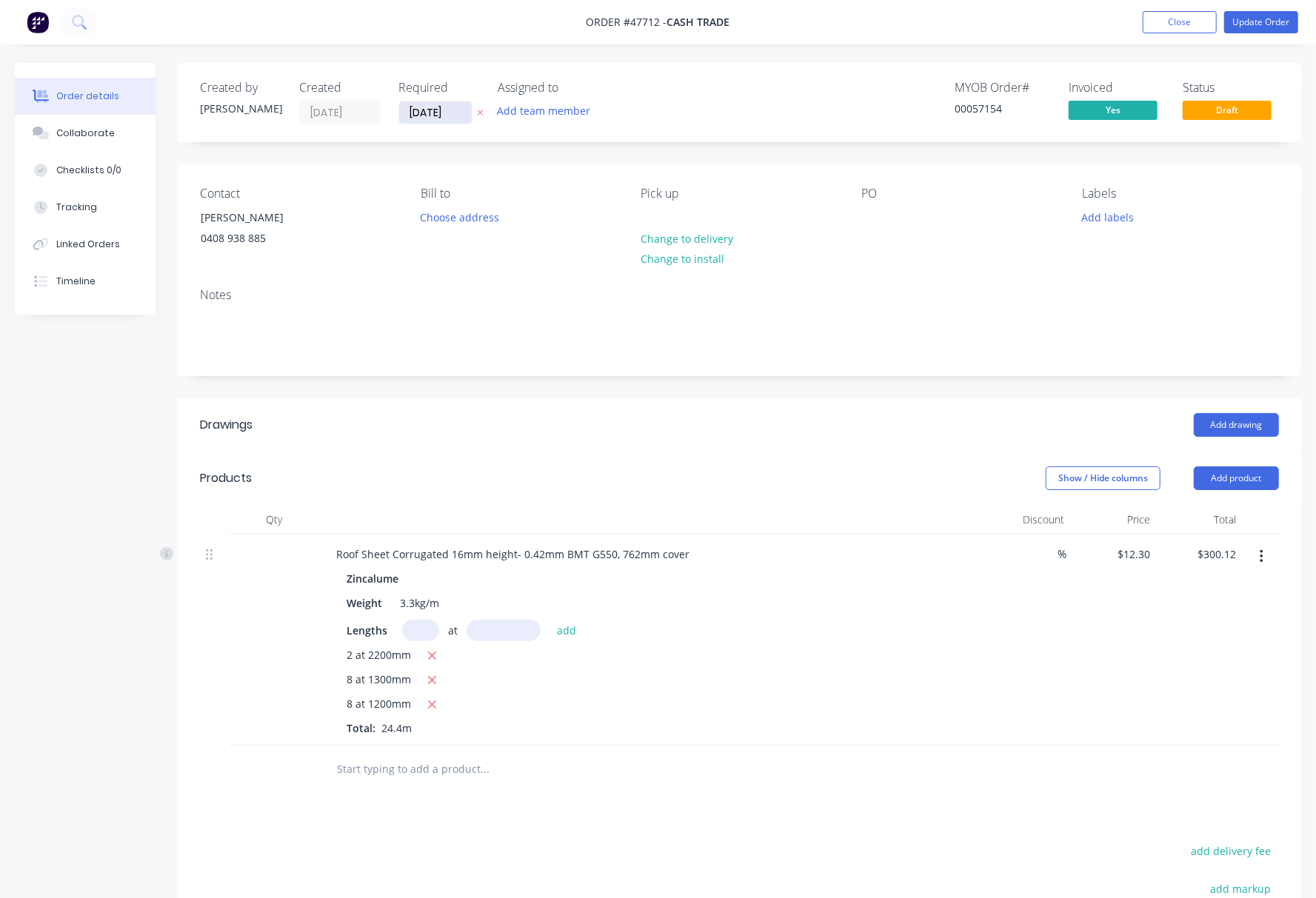
click at [437, 105] on input "06/08/25" at bounding box center [436, 113] width 72 height 23
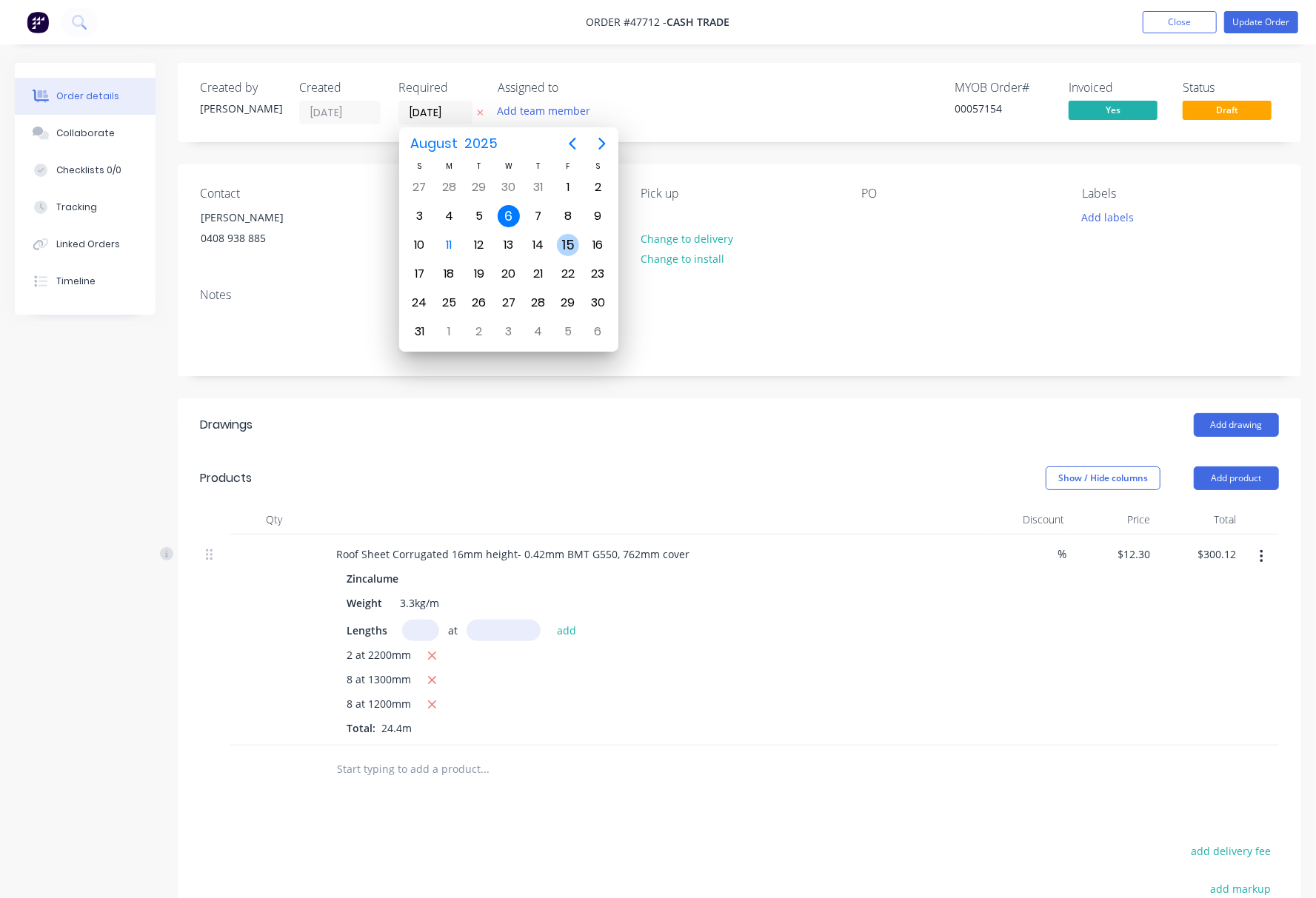
click at [573, 241] on div "15" at bounding box center [568, 245] width 23 height 23
type input "15/08/25"
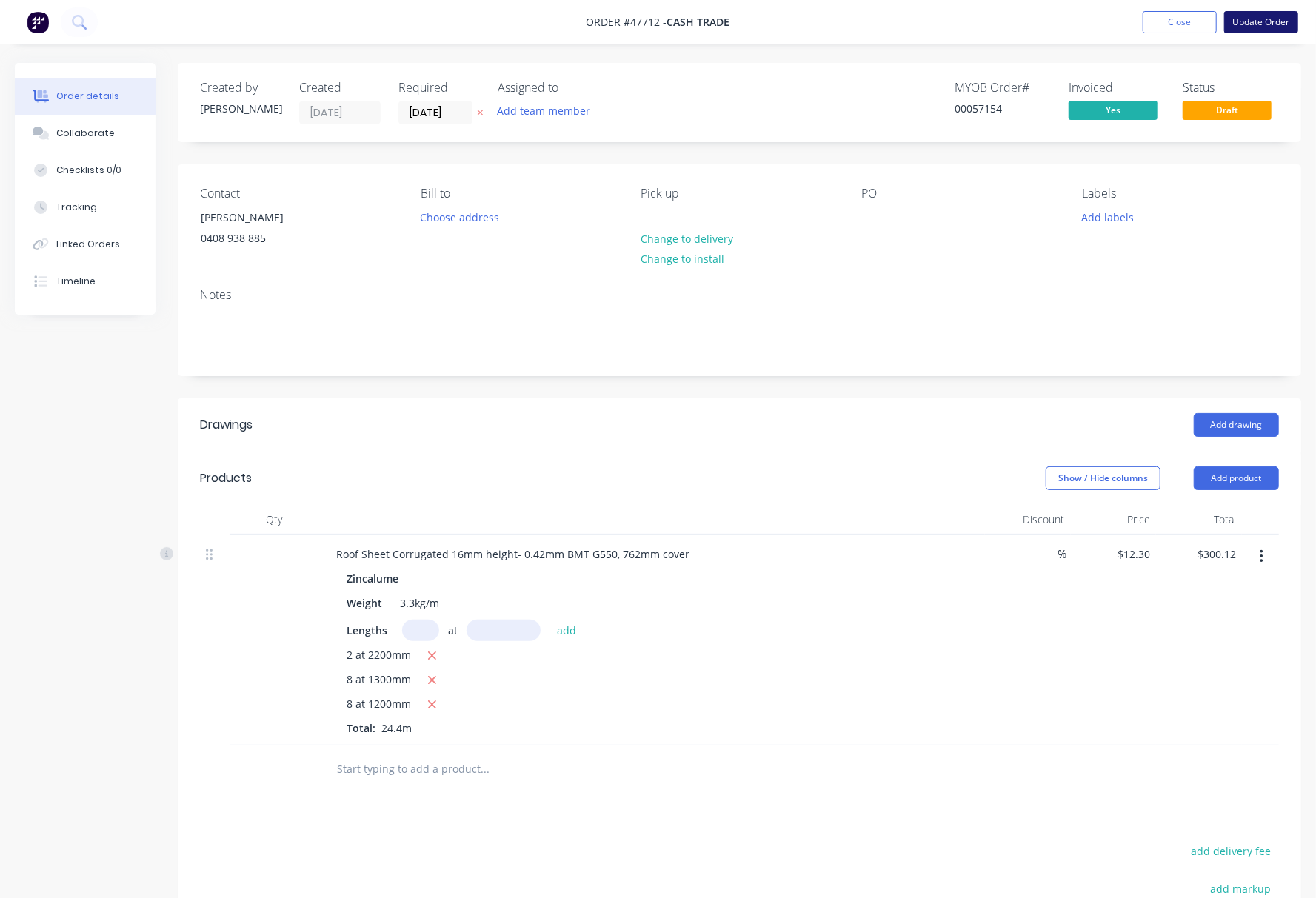
click at [1253, 22] on button "Update Order" at bounding box center [1261, 23] width 74 height 23
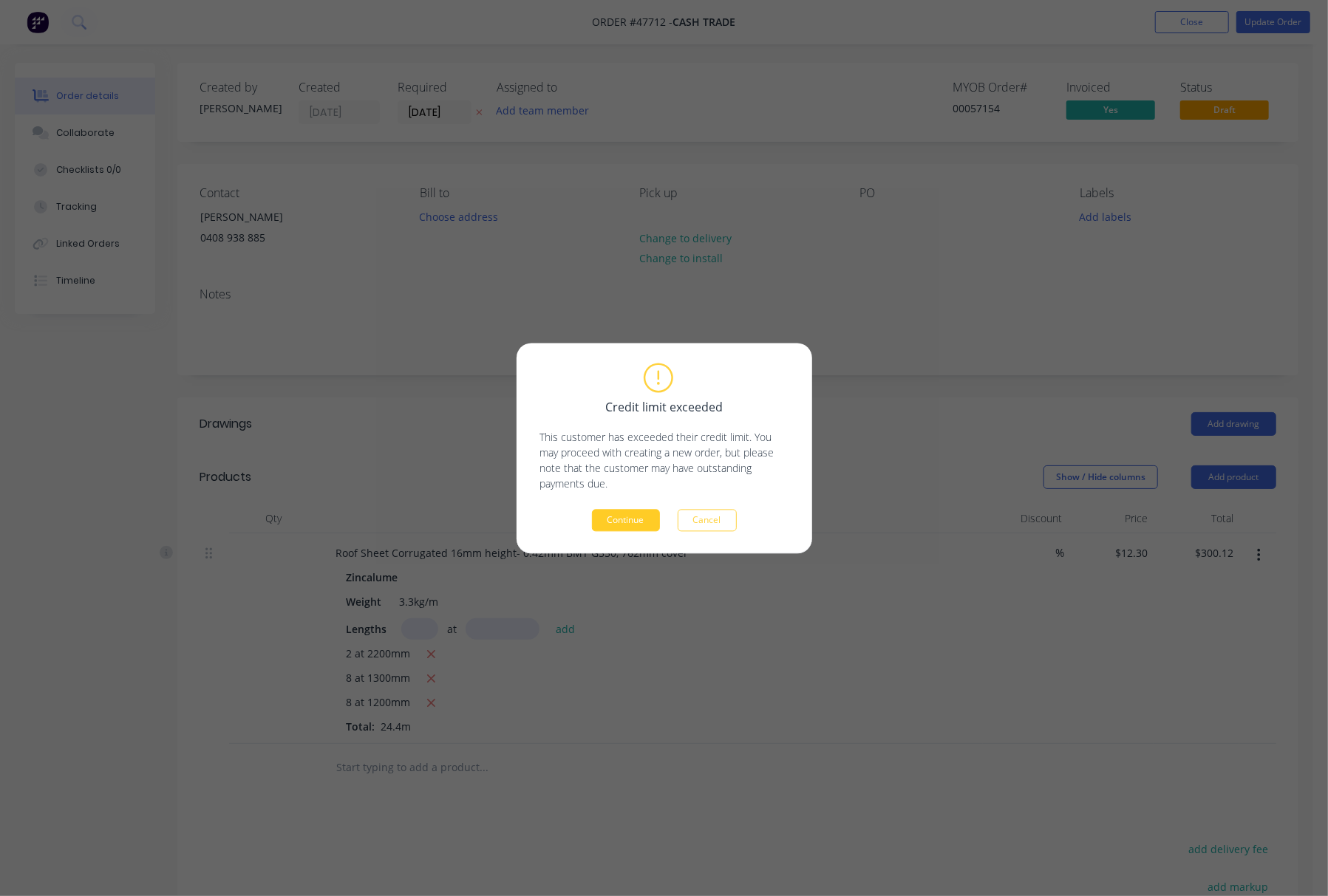
click at [643, 521] on button "Continue" at bounding box center [625, 520] width 68 height 23
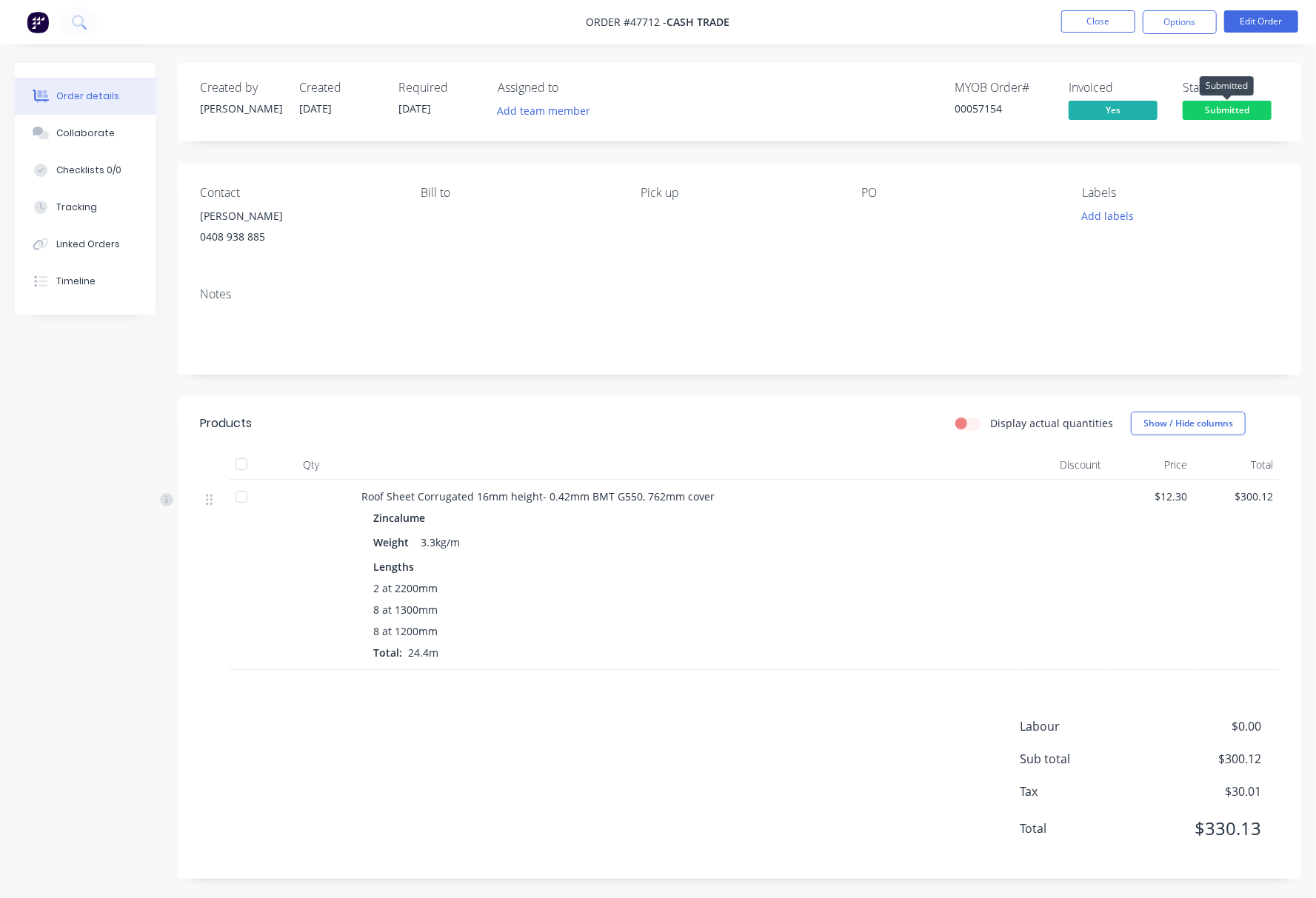
click at [1239, 114] on span "Submitted" at bounding box center [1227, 110] width 89 height 19
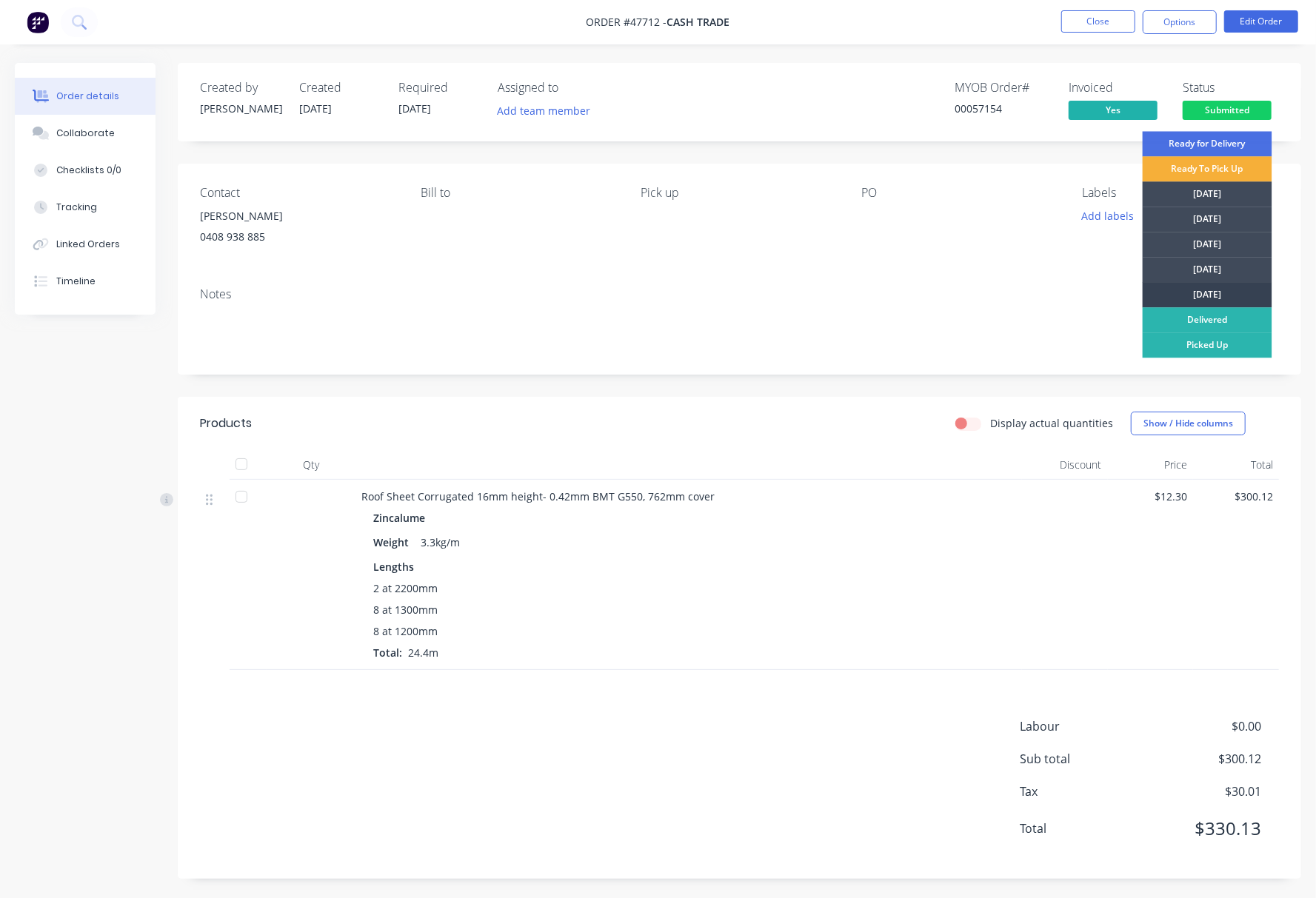
click at [1224, 293] on div "[DATE]" at bounding box center [1208, 294] width 129 height 25
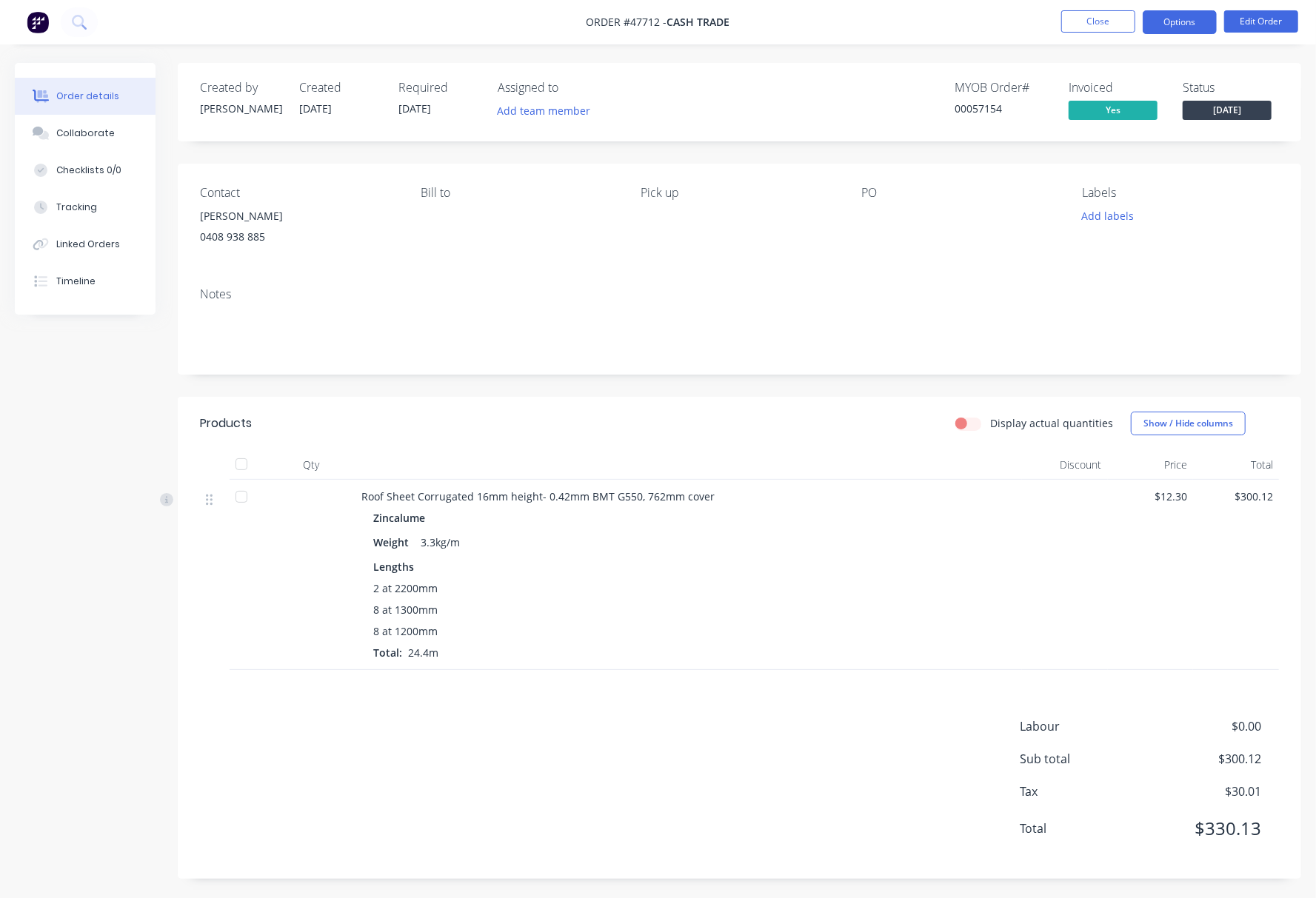
click at [1173, 19] on button "Options" at bounding box center [1180, 22] width 74 height 23
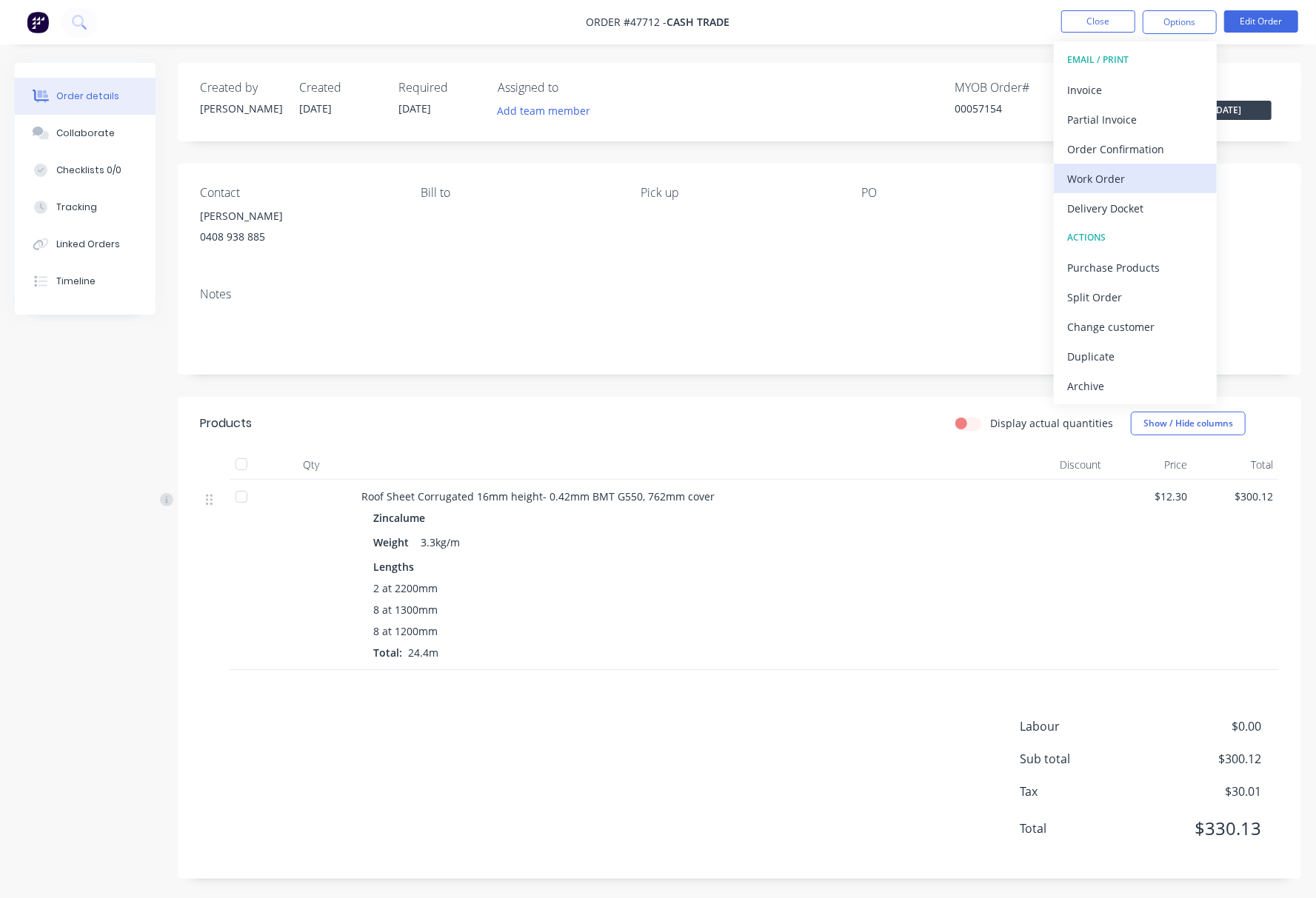
click at [1172, 173] on div "Work Order" at bounding box center [1135, 178] width 136 height 22
click at [1175, 157] on div "Without pricing" at bounding box center [1135, 149] width 136 height 22
click at [1115, 205] on div "Delivery Docket" at bounding box center [1135, 208] width 136 height 22
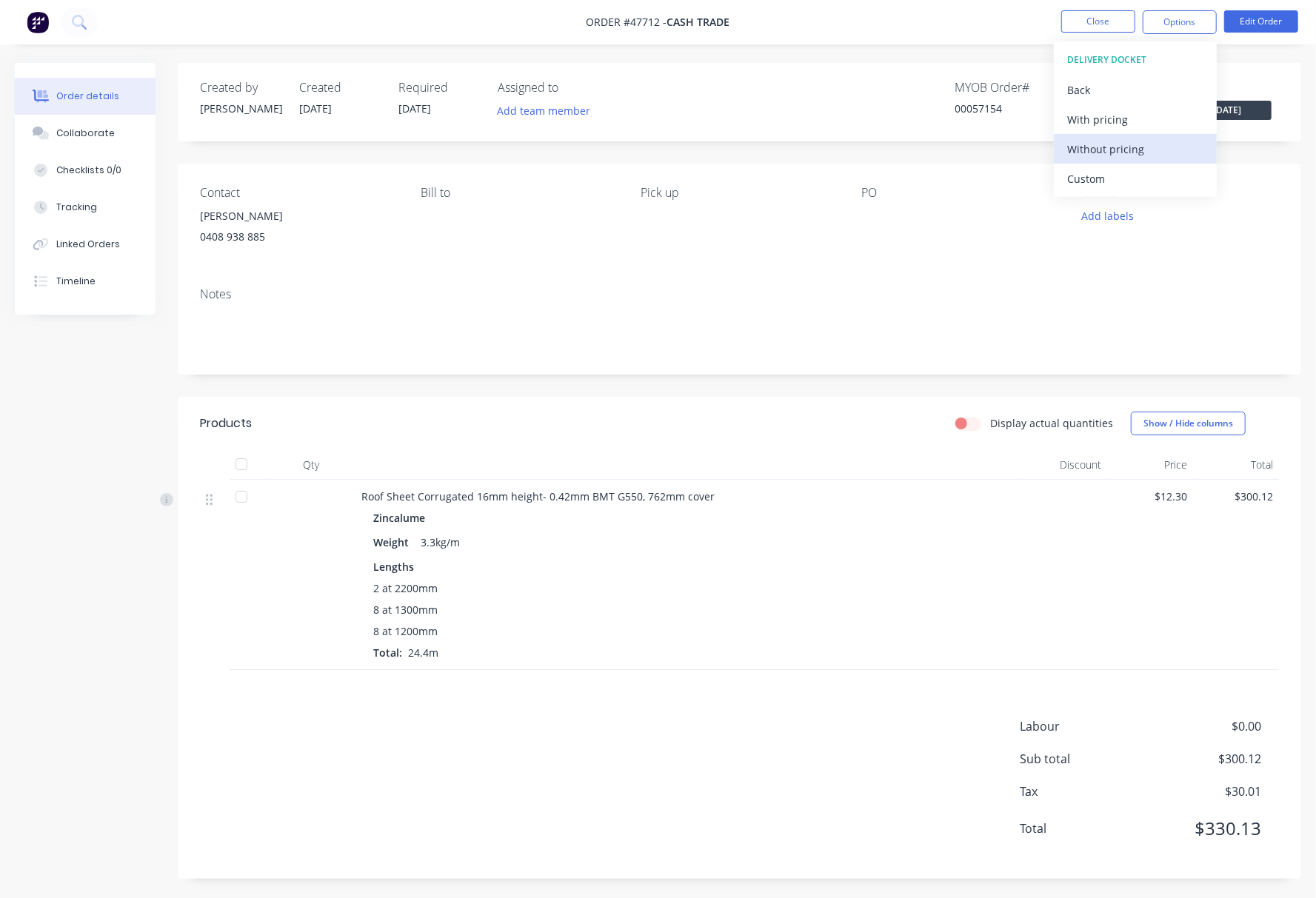
click at [1159, 150] on div "Without pricing" at bounding box center [1135, 149] width 136 height 22
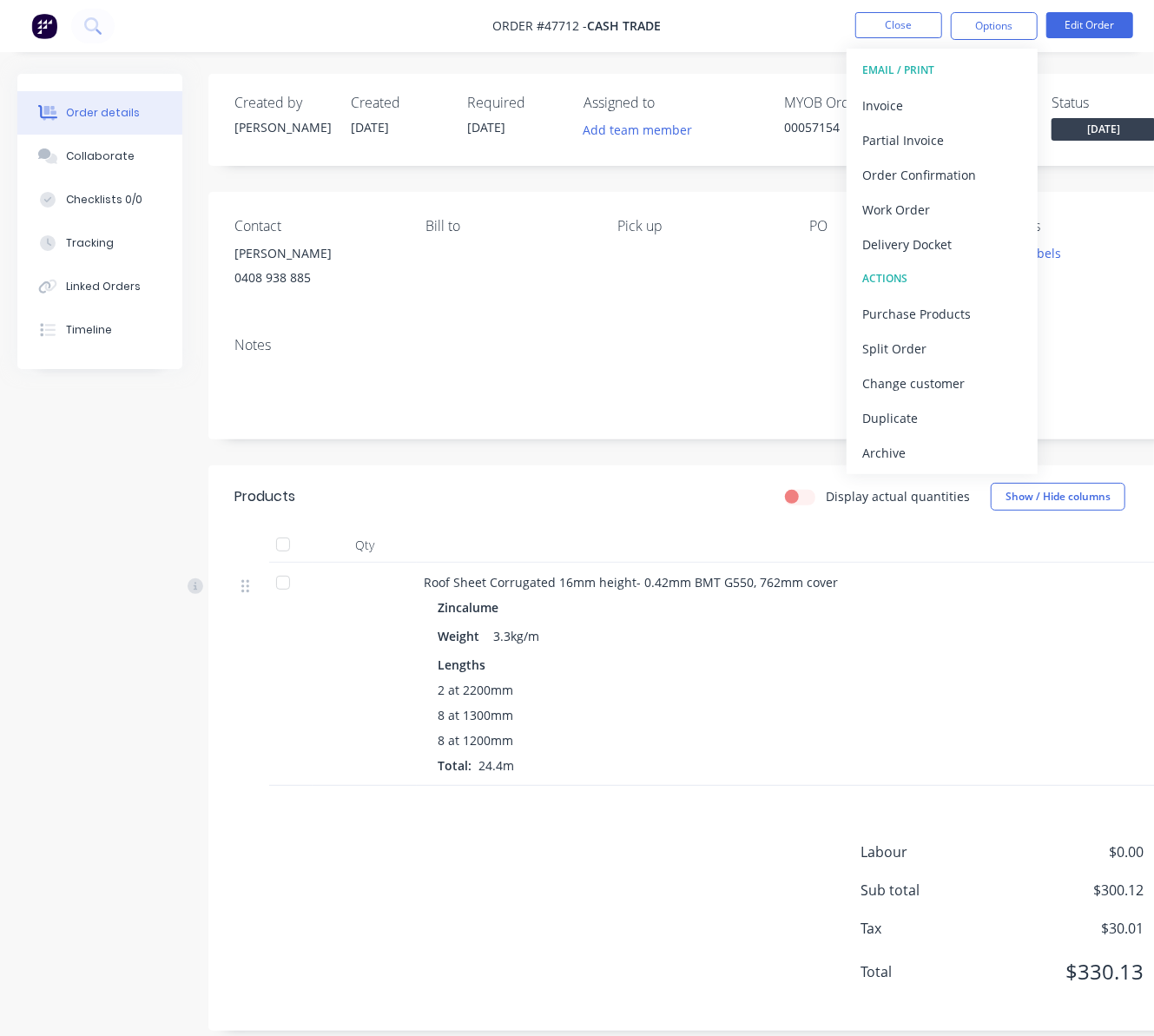
click at [731, 25] on nav "Order #47712 - Cash Trade Close Options EMAIL / PRINT Invoice Partial Invoice O…" at bounding box center [577, 26] width 1154 height 52
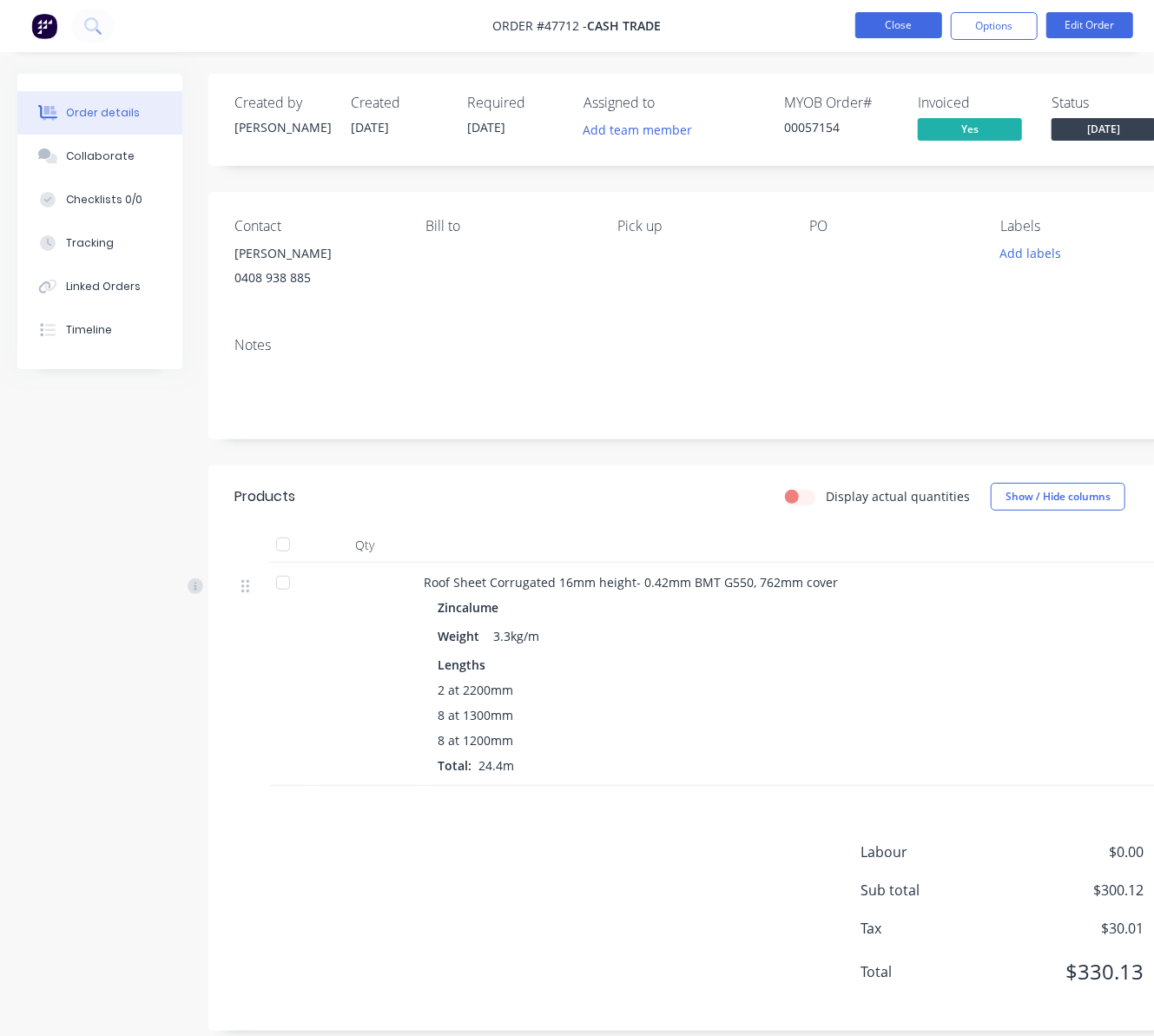
click at [876, 21] on button "Close" at bounding box center [899, 26] width 86 height 26
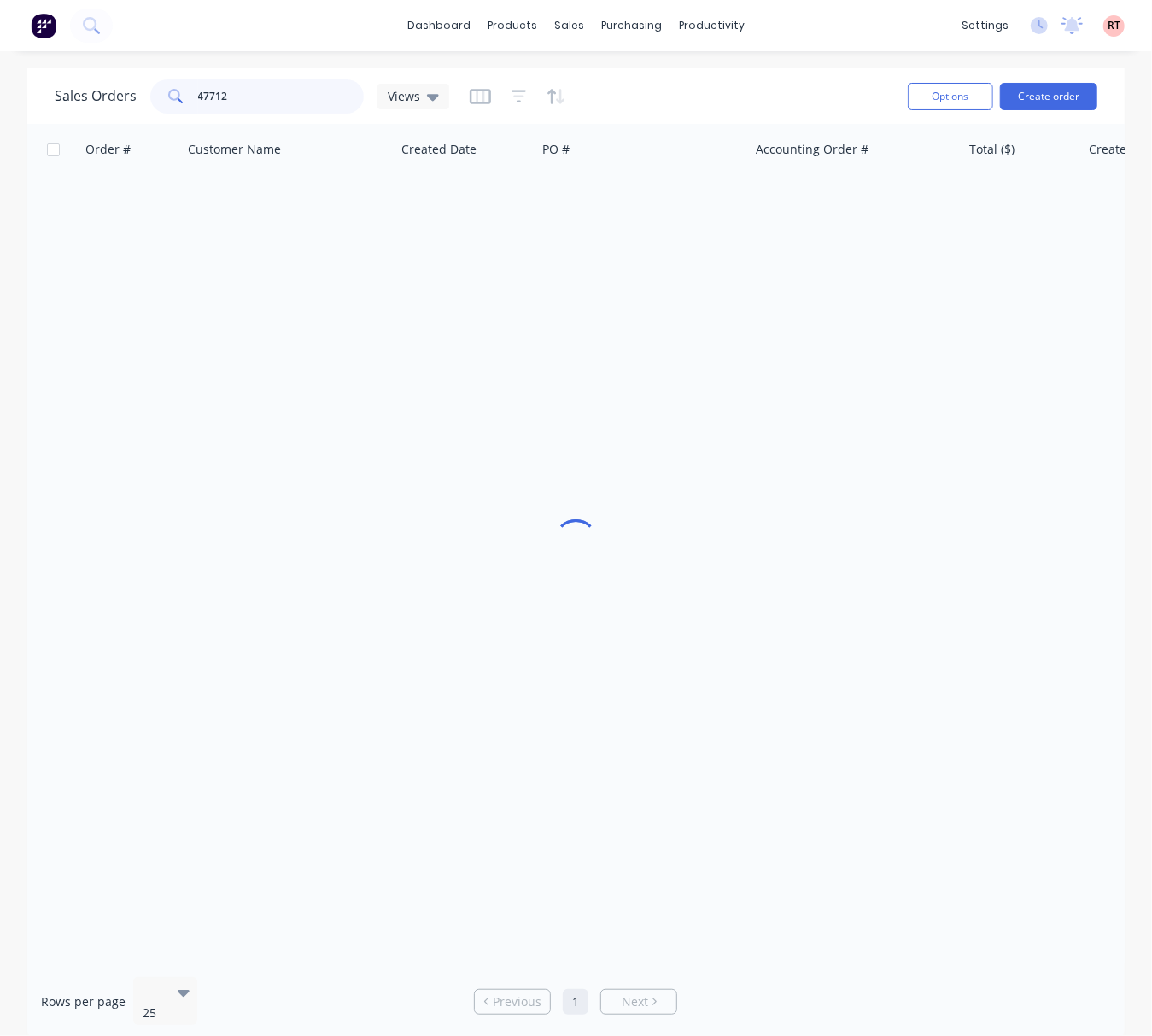
drag, startPoint x: 309, startPoint y: 94, endPoint x: 103, endPoint y: 102, distance: 206.2
click at [147, 102] on div "Sales Orders 47712 Views" at bounding box center [252, 96] width 395 height 34
type input "47592"
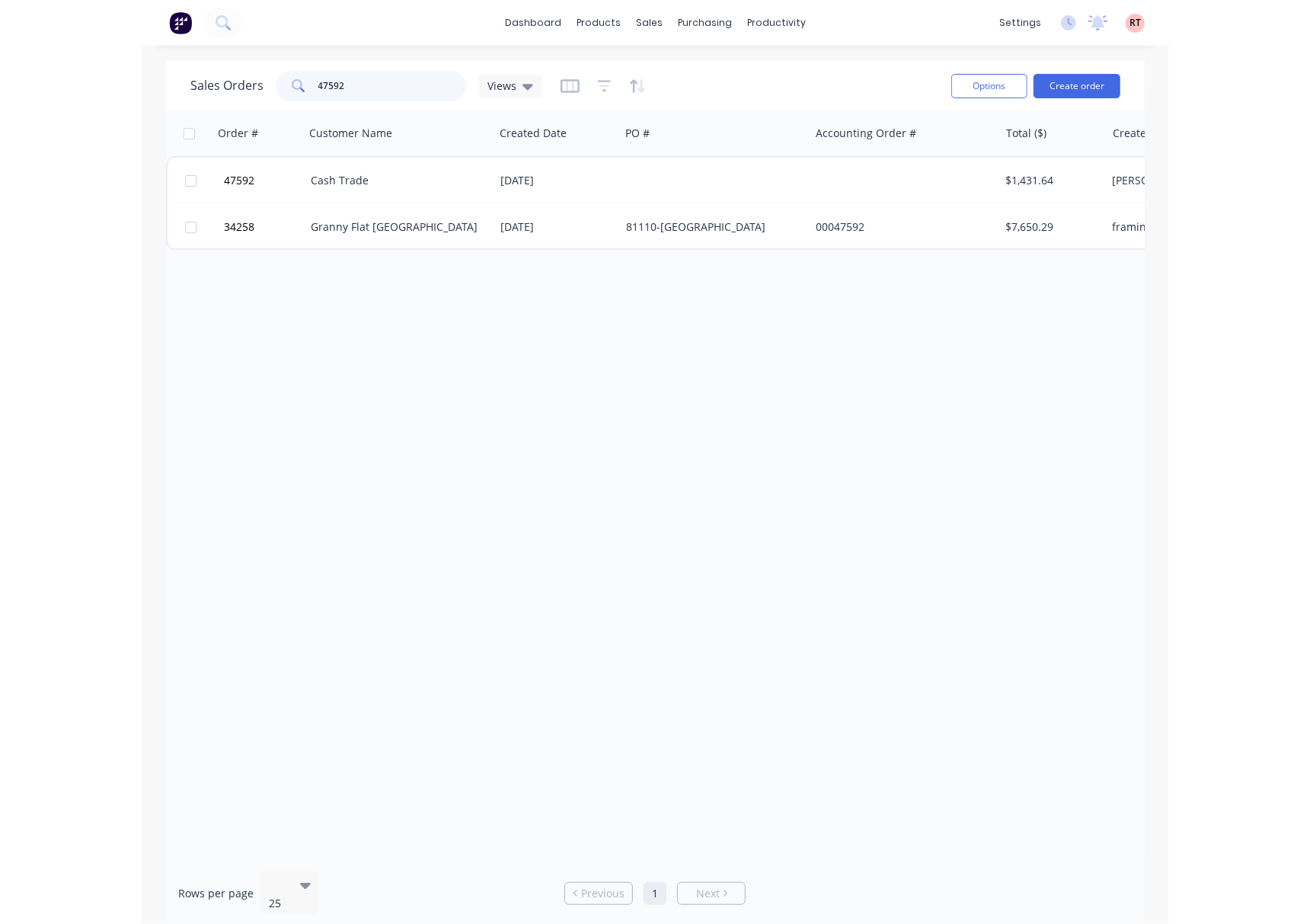
scroll to position [0, 219]
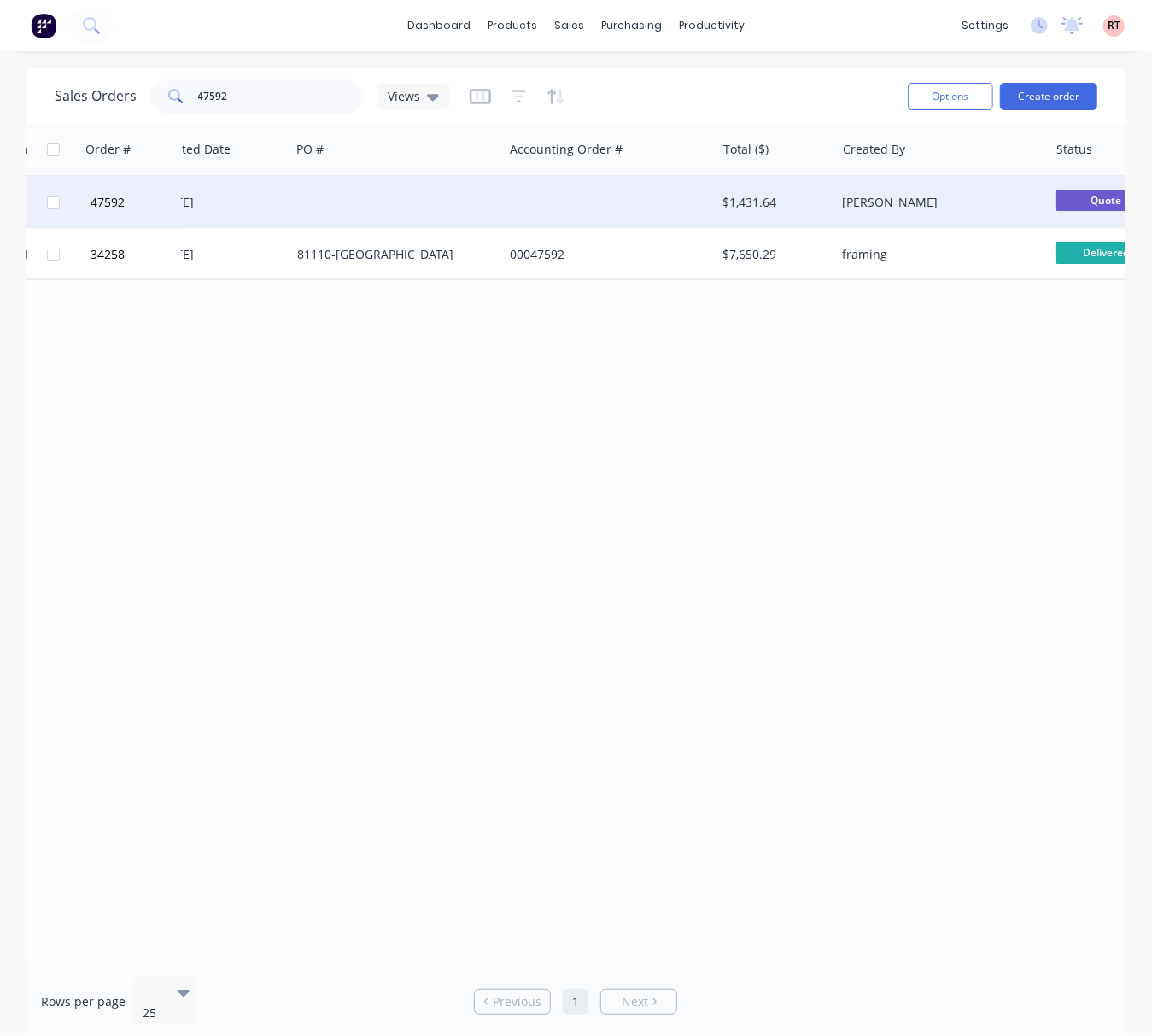
click at [578, 201] on div at bounding box center [609, 202] width 213 height 51
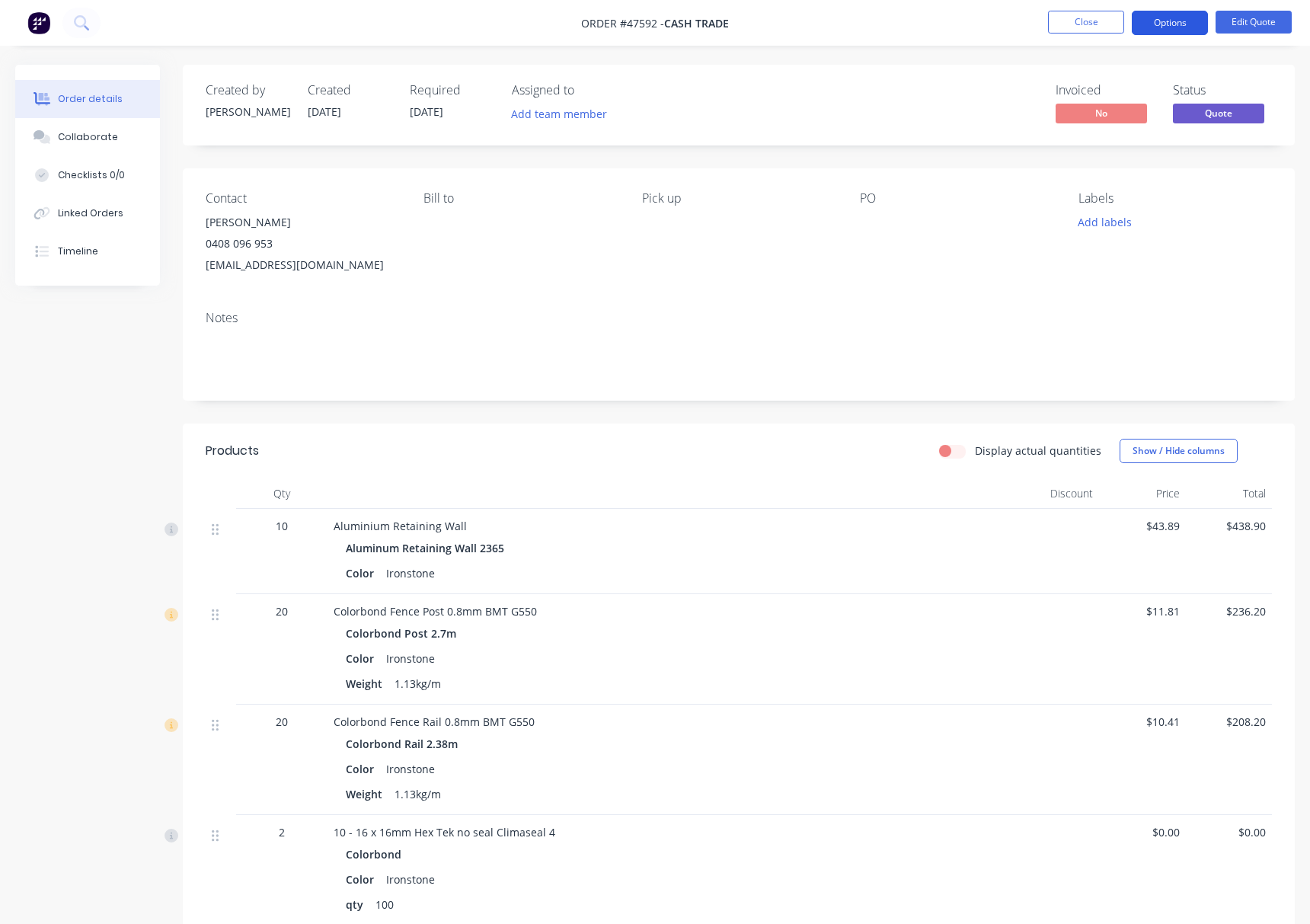
click at [1165, 27] on button "Options" at bounding box center [1170, 22] width 76 height 24
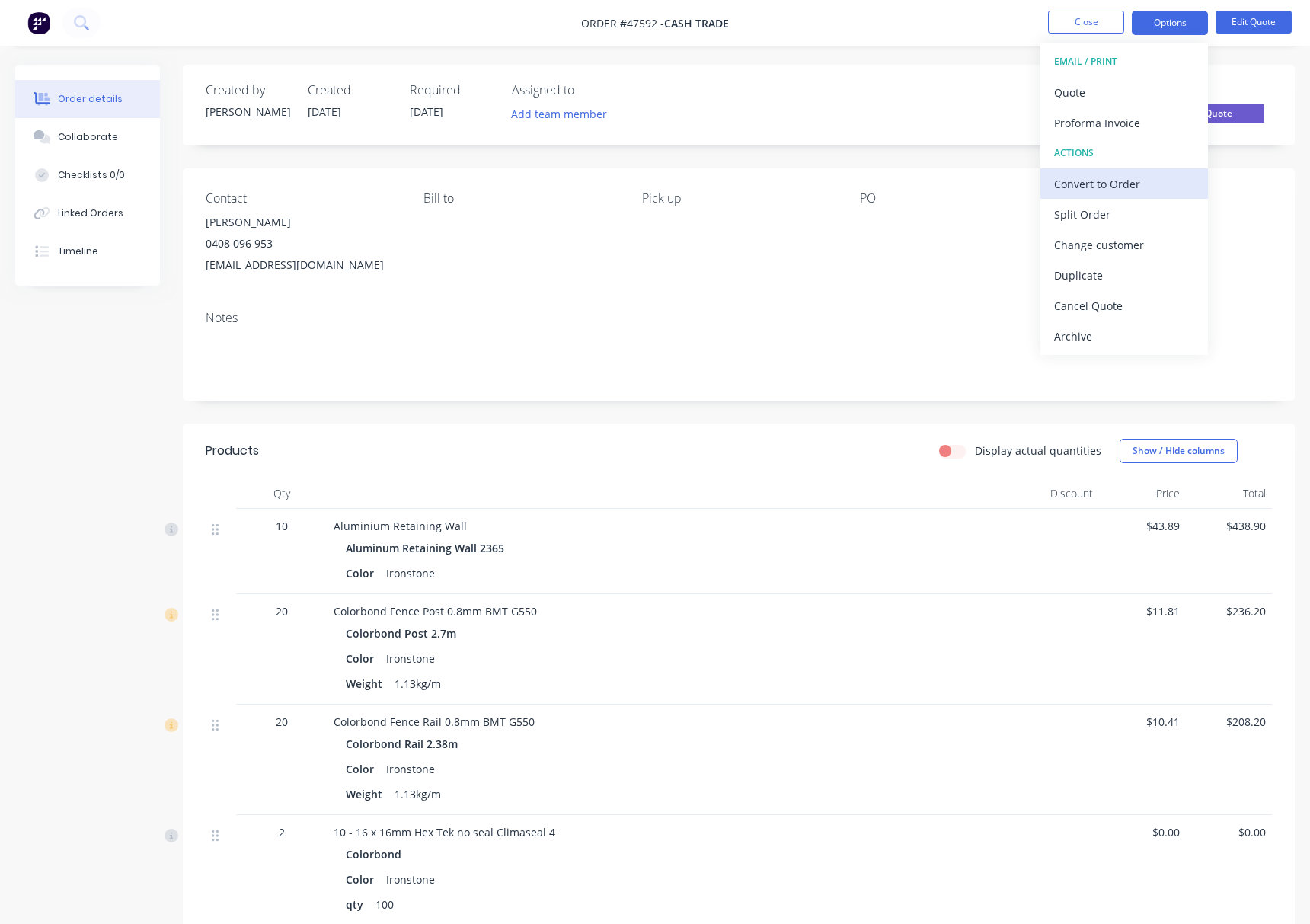
click at [1125, 176] on div "Convert to Order" at bounding box center [1124, 183] width 140 height 22
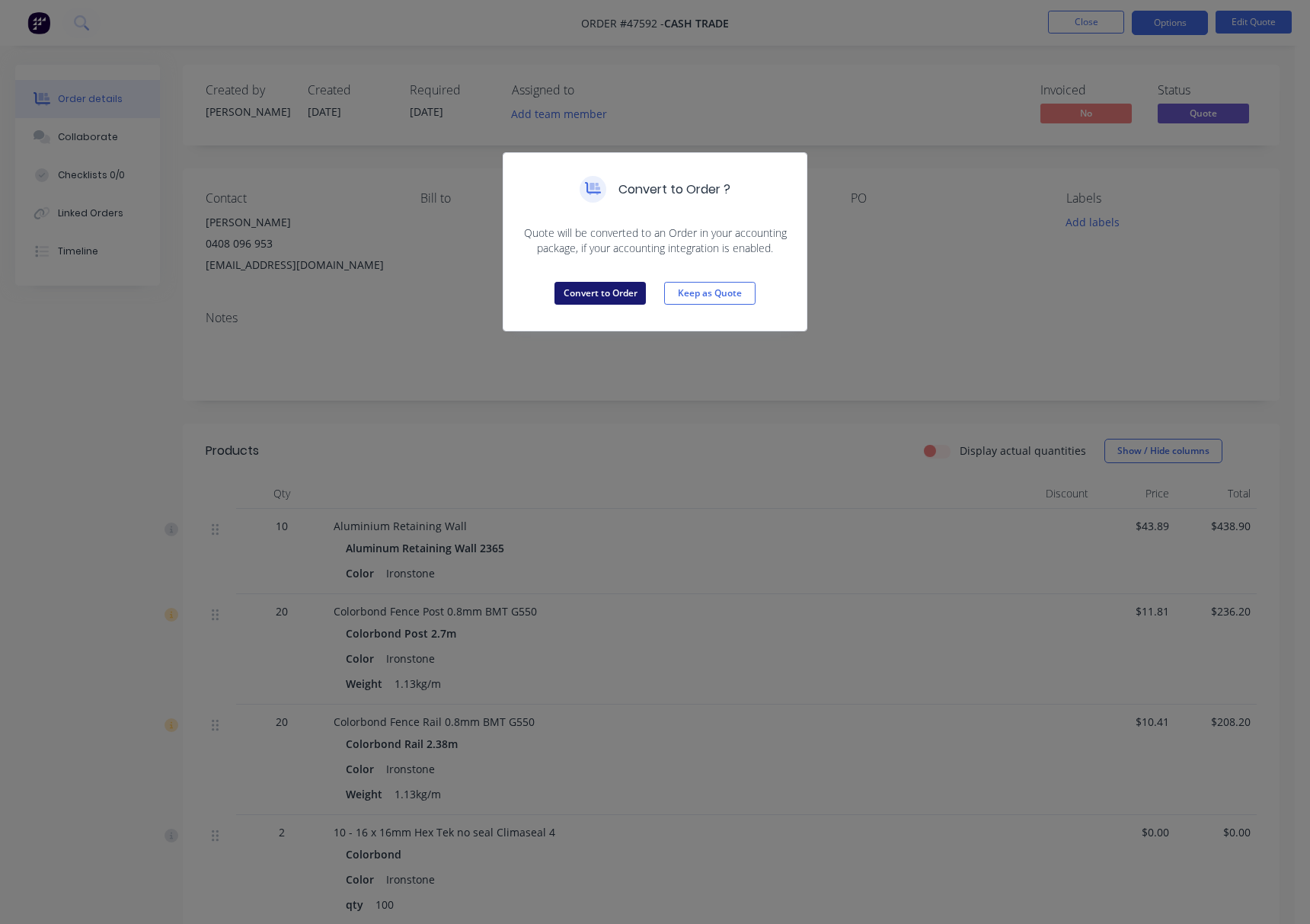
click at [613, 299] on button "Convert to Order" at bounding box center [600, 293] width 91 height 23
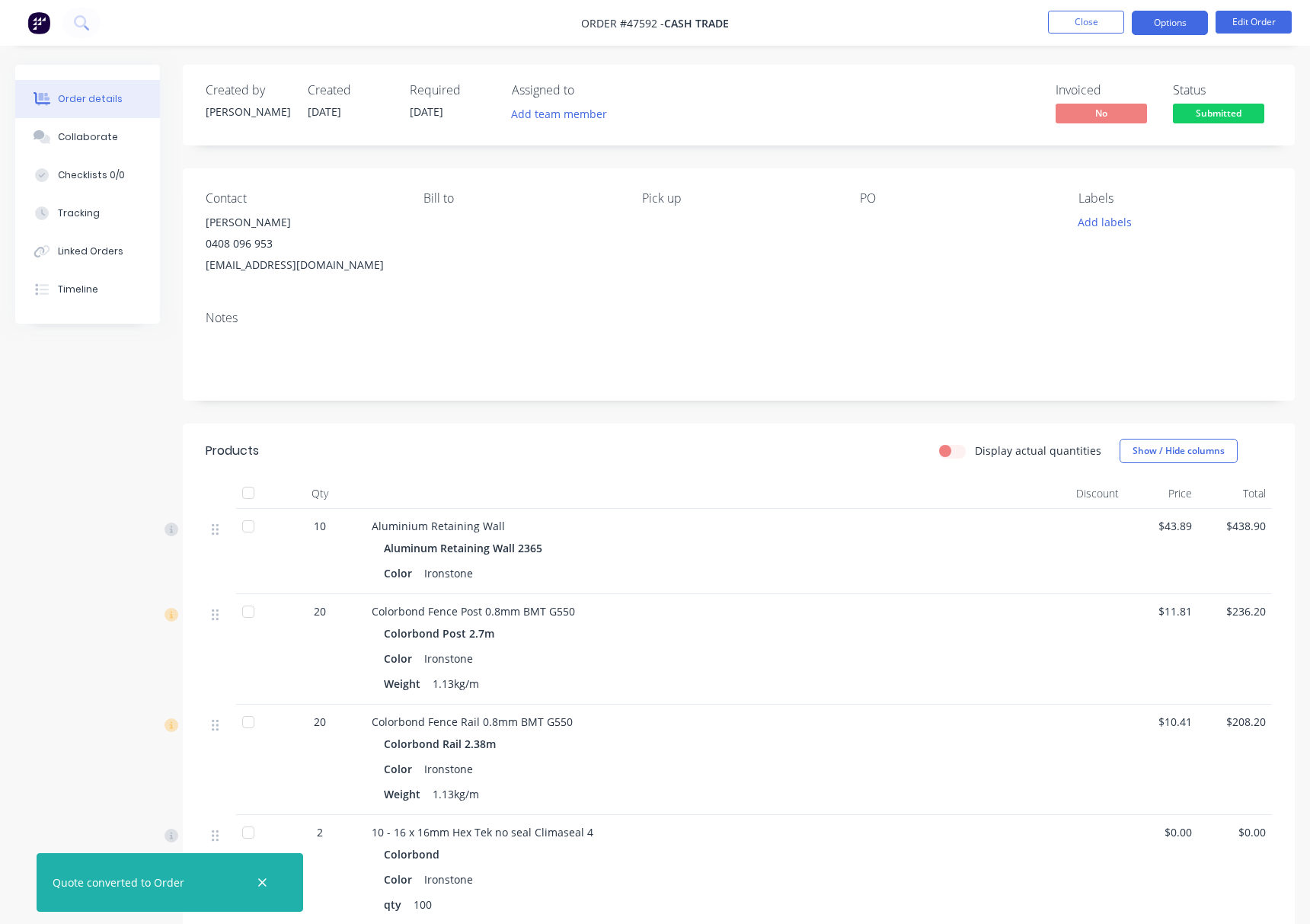
click at [1168, 23] on button "Options" at bounding box center [1170, 22] width 76 height 24
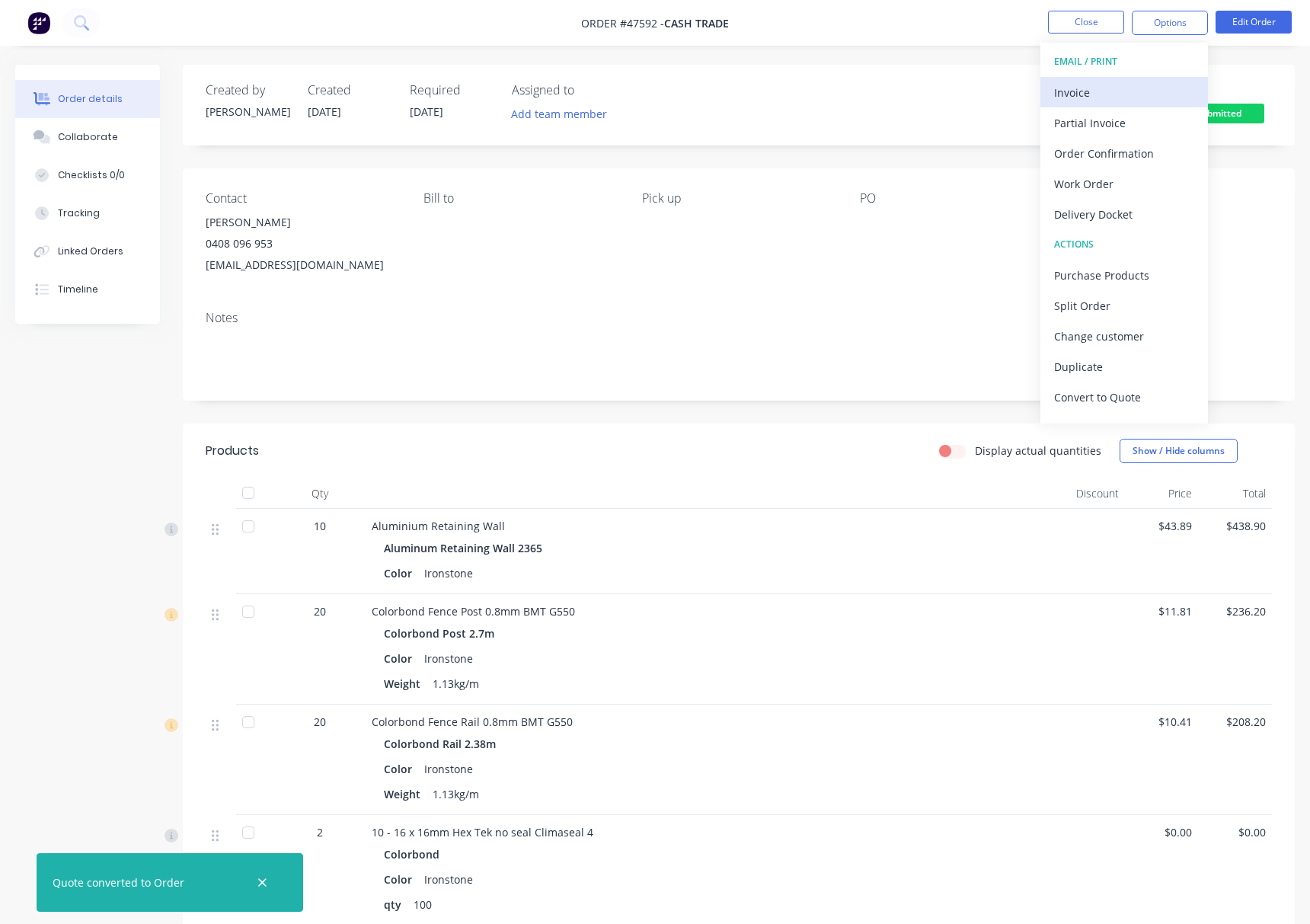
click at [1134, 92] on div "Invoice" at bounding box center [1124, 92] width 140 height 22
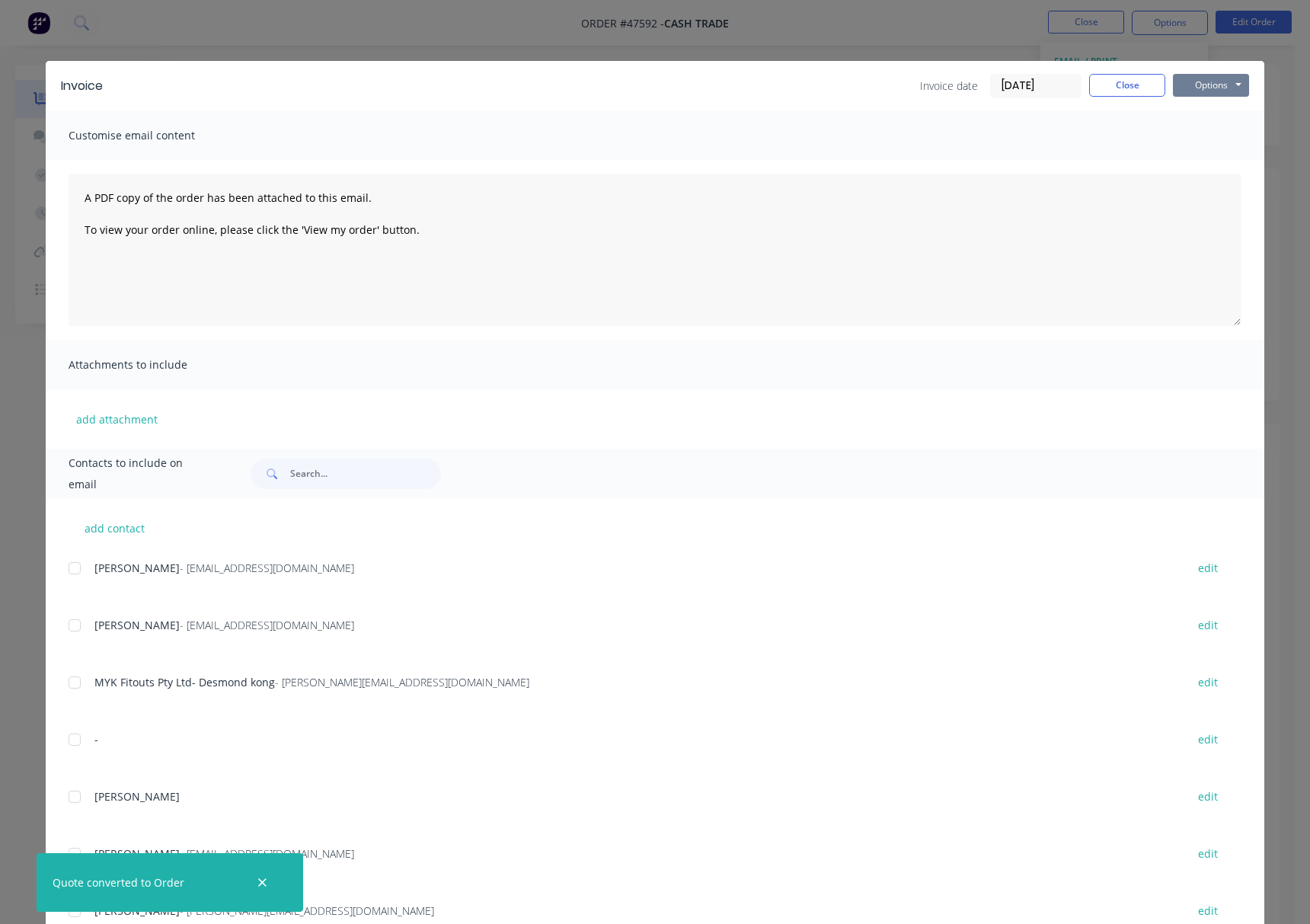
click at [1209, 80] on button "Options" at bounding box center [1211, 85] width 76 height 23
click at [1207, 129] on button "Print" at bounding box center [1222, 137] width 97 height 25
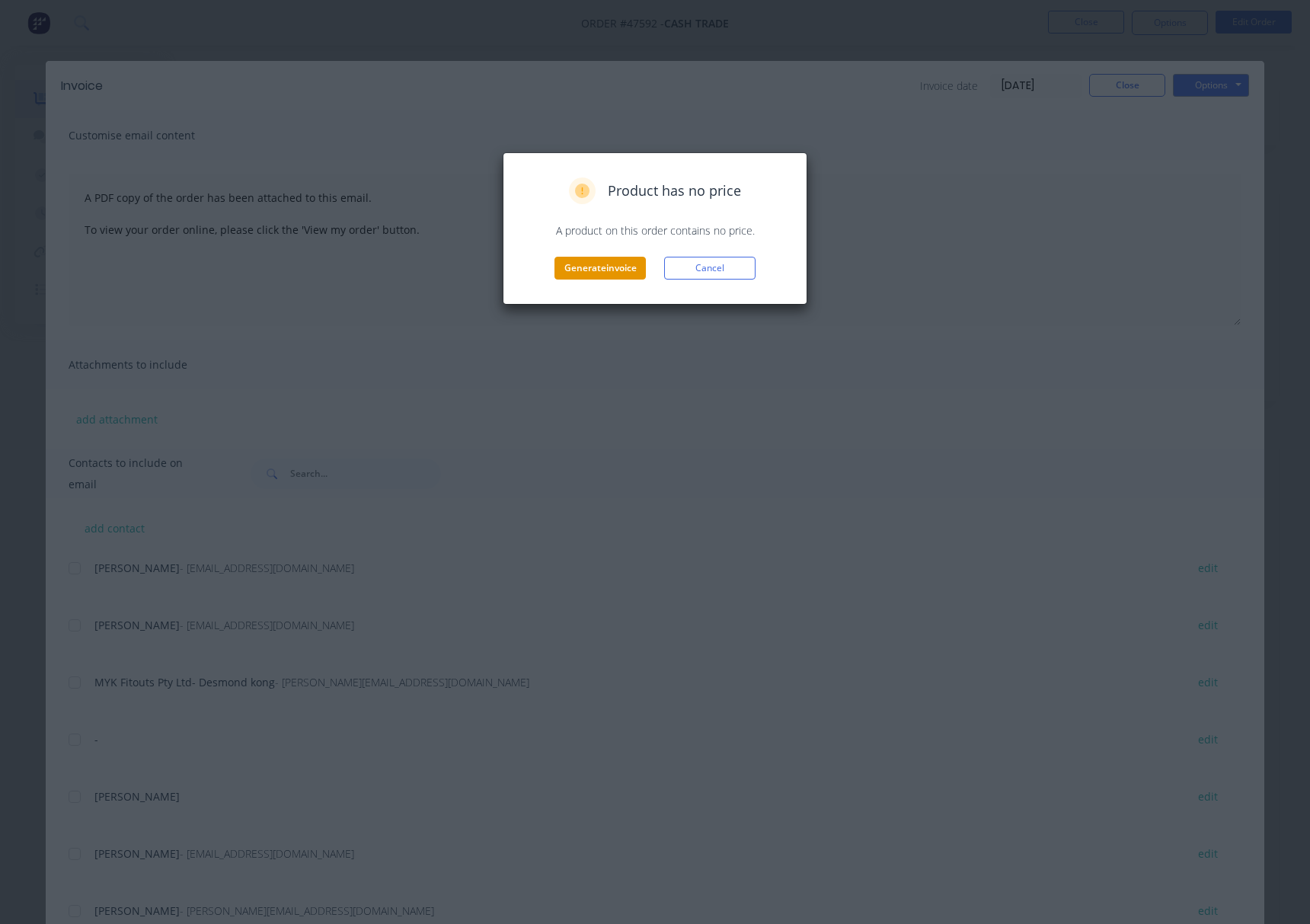
click at [591, 272] on button "Generate invoice" at bounding box center [600, 269] width 91 height 23
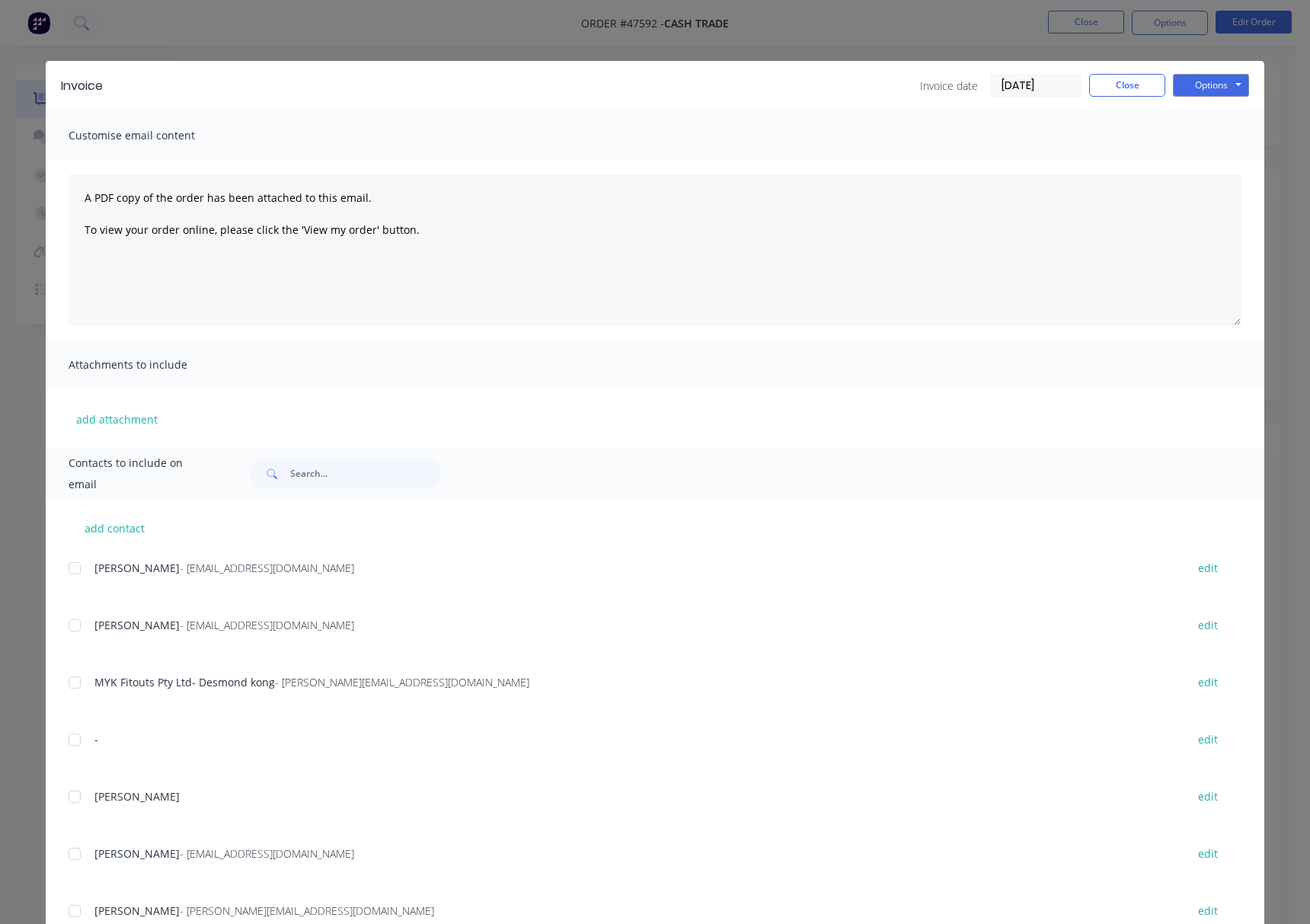
click at [1167, 24] on div "Invoice Invoice date 11/08/25 Close Options Preview Print Email Customise email…" at bounding box center [655, 462] width 1310 height 924
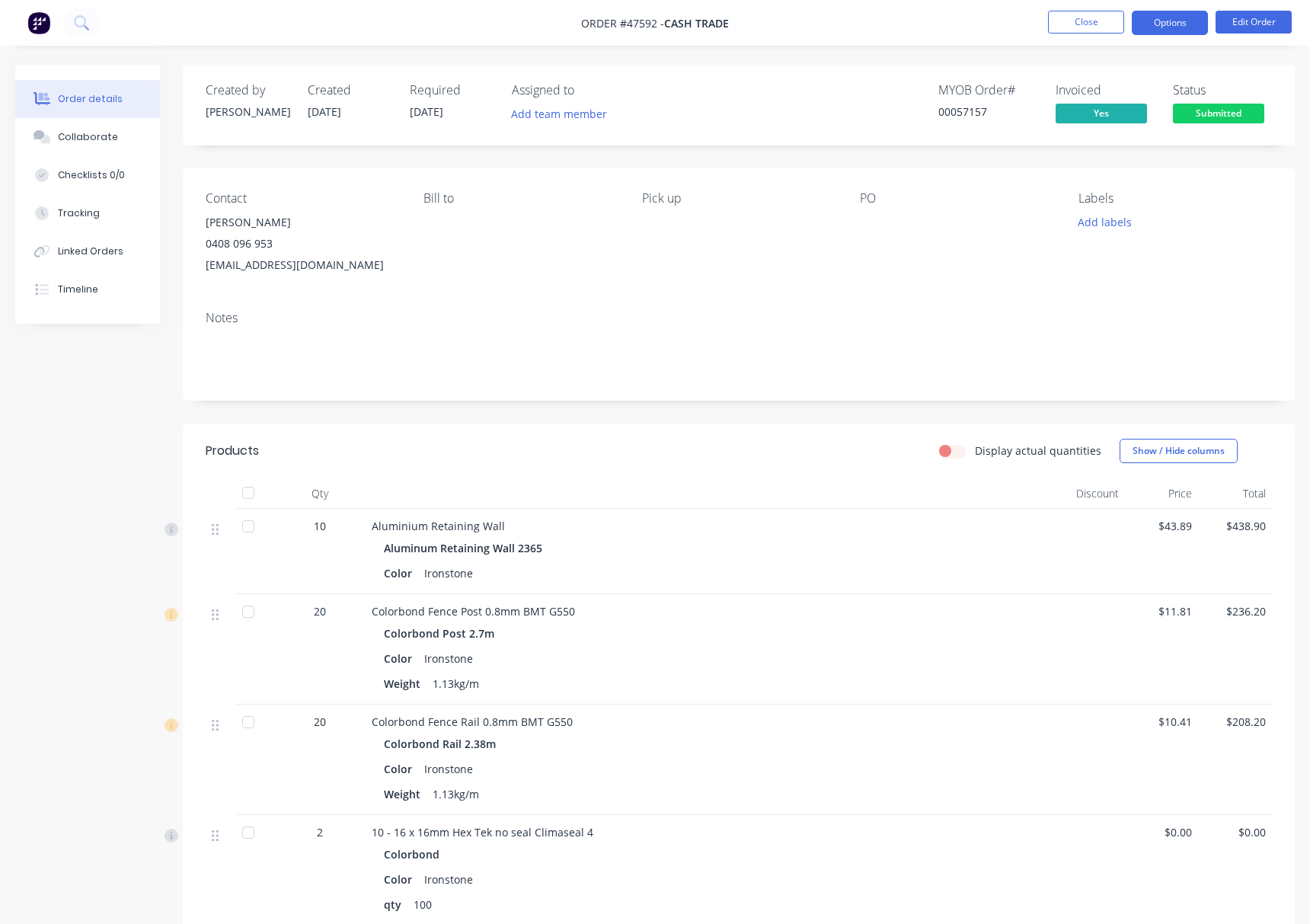
click at [1167, 19] on button "Options" at bounding box center [1170, 22] width 76 height 24
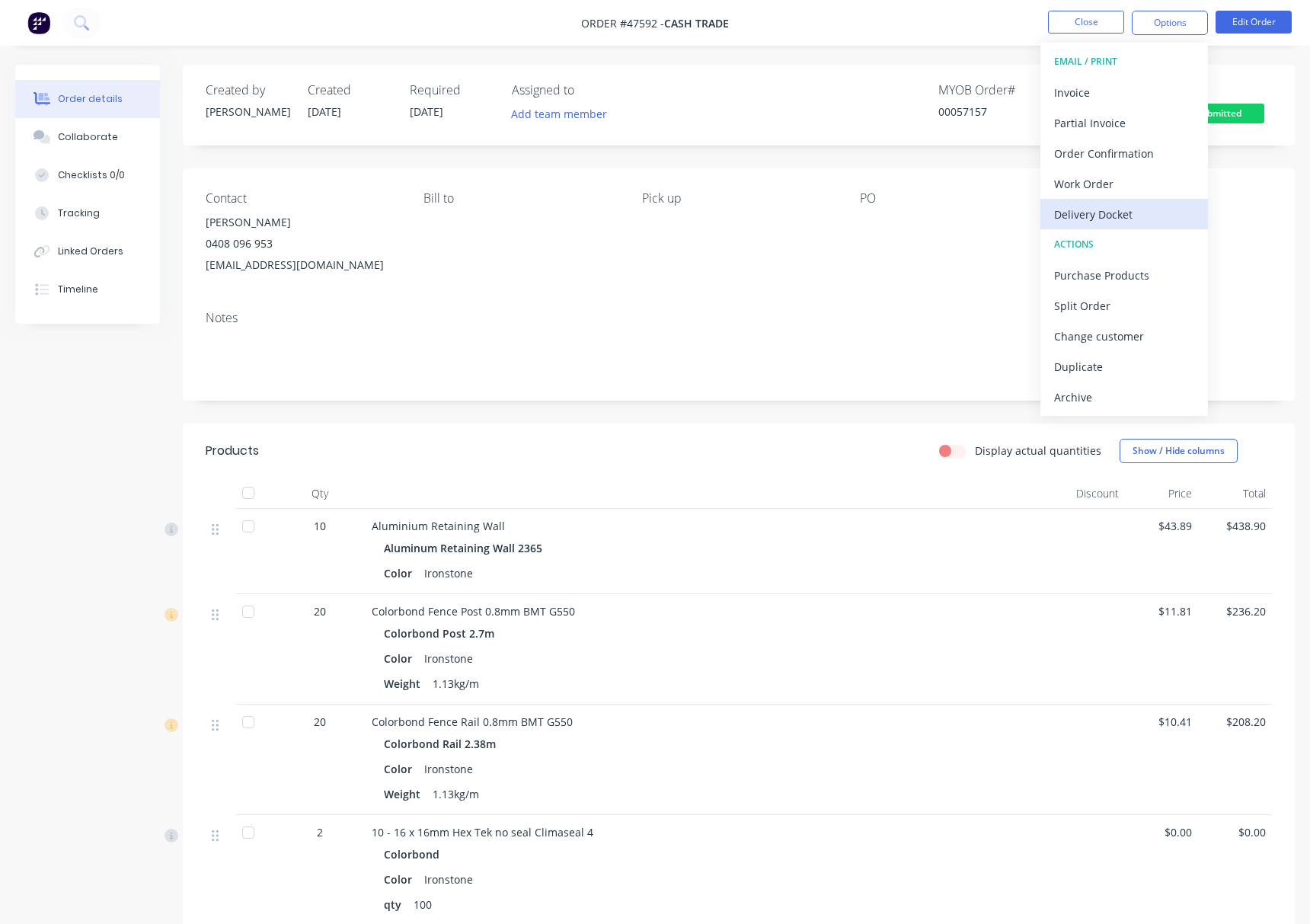
click at [1155, 209] on div "Delivery Docket" at bounding box center [1124, 214] width 140 height 22
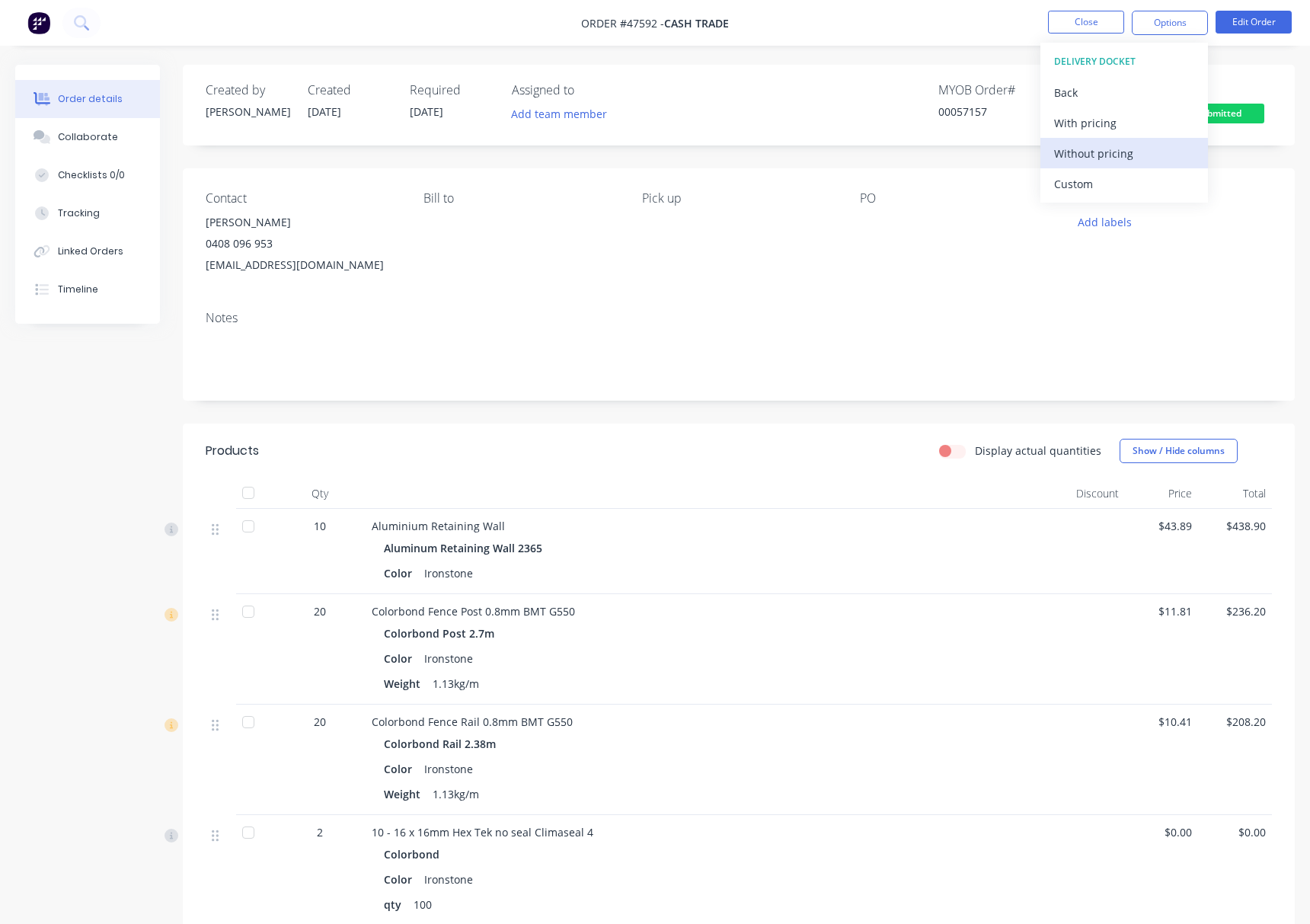
click at [1154, 157] on div "Without pricing" at bounding box center [1124, 153] width 140 height 22
click at [891, 317] on div "Notes" at bounding box center [739, 318] width 1066 height 15
click at [1211, 118] on span "Submitted" at bounding box center [1219, 113] width 91 height 19
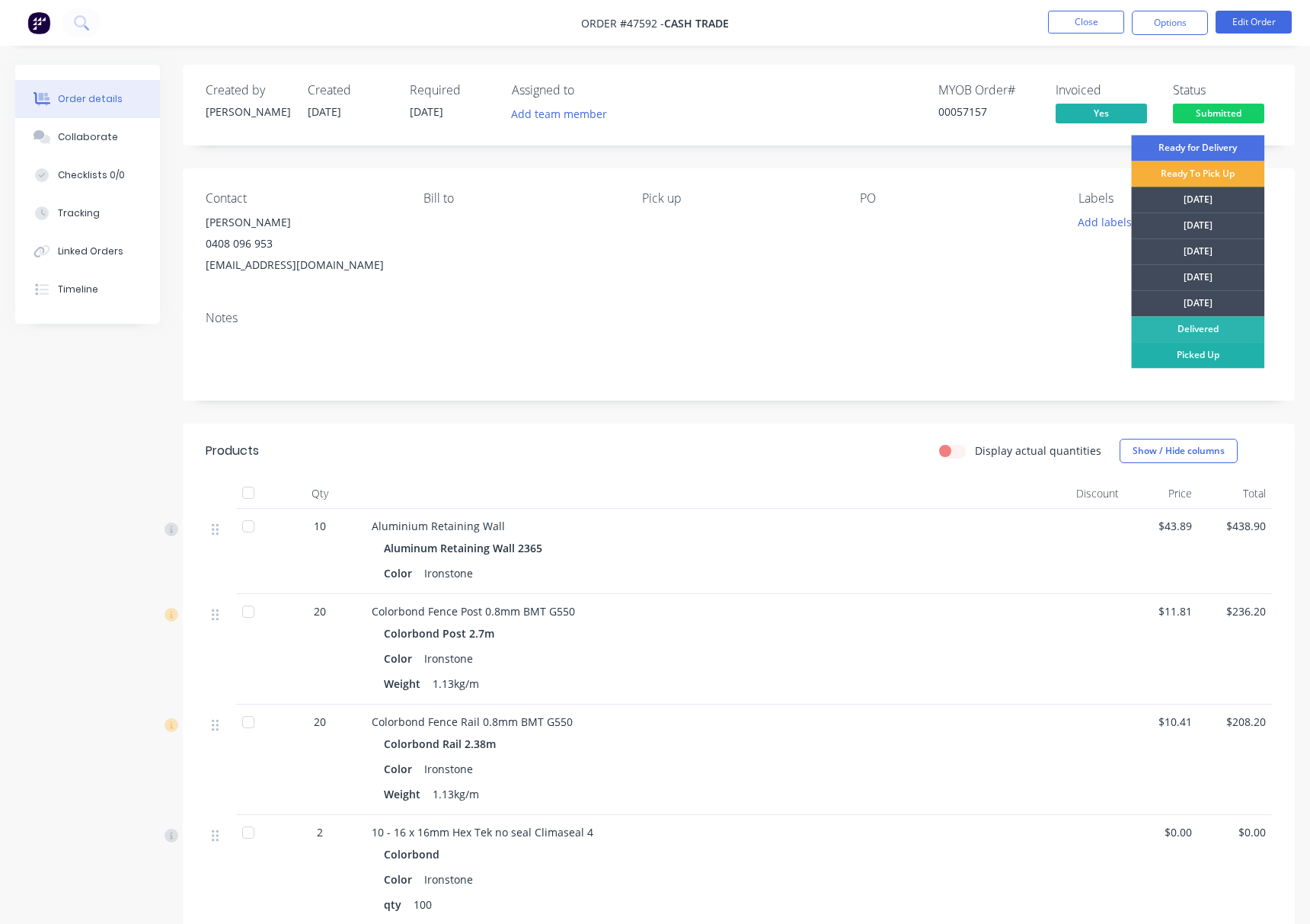
click at [1225, 352] on div "Picked Up" at bounding box center [1198, 354] width 133 height 26
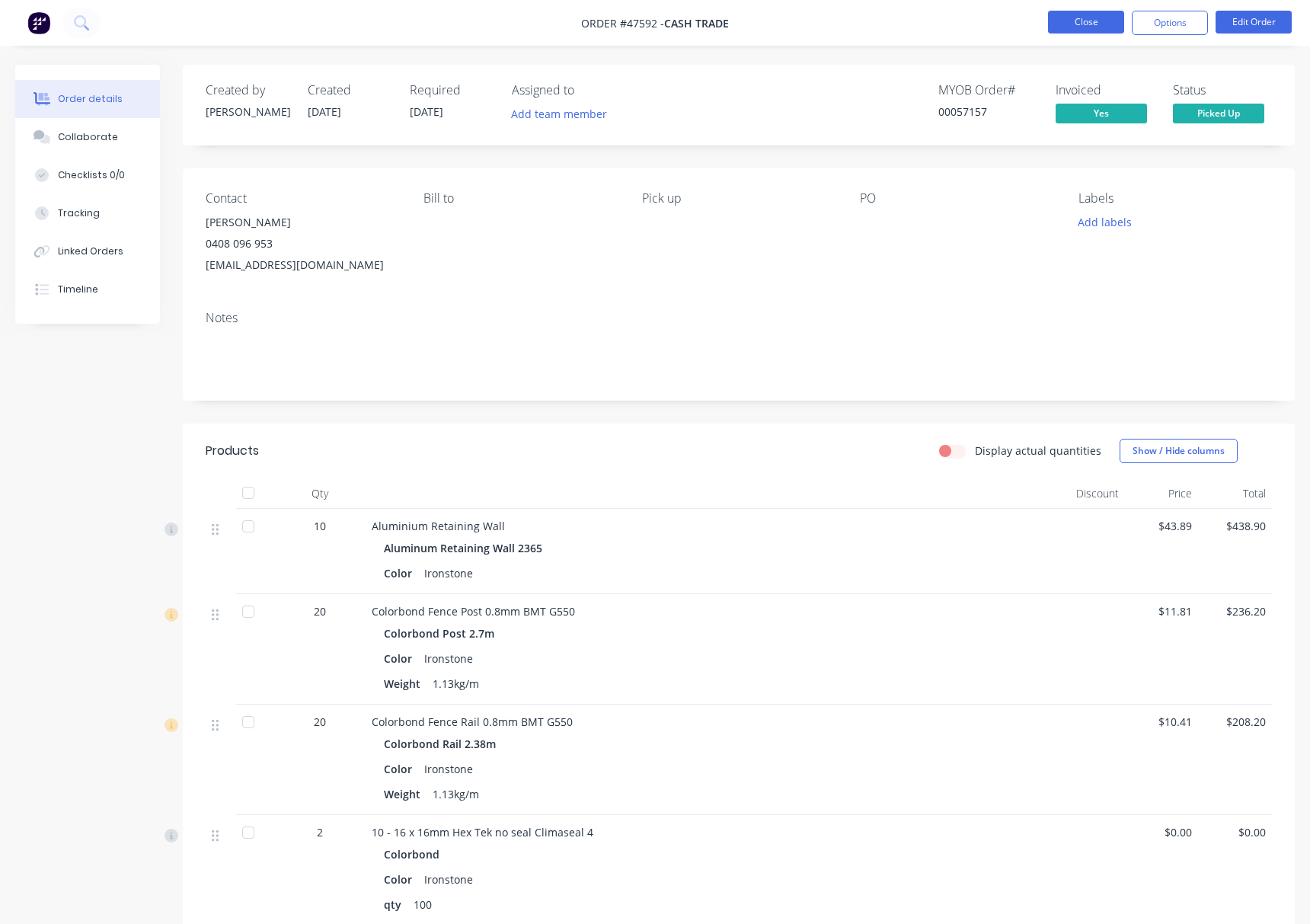
click at [1067, 20] on button "Close" at bounding box center [1086, 22] width 76 height 23
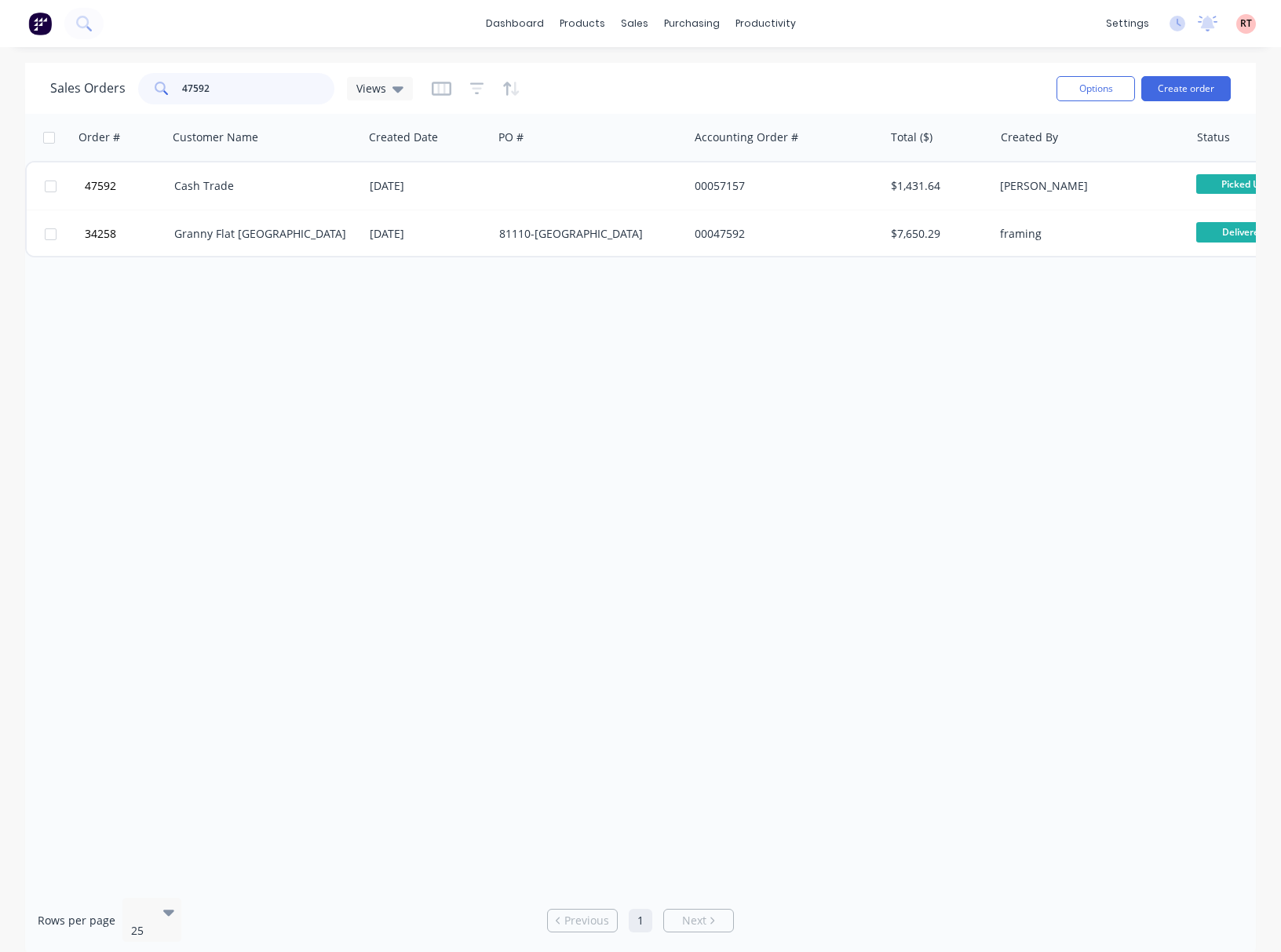
drag, startPoint x: 246, startPoint y: 85, endPoint x: 10, endPoint y: 92, distance: 236.1
click at [81, 92] on div "Sales Orders 47592 Views" at bounding box center [231, 89] width 363 height 31
type input "47158"
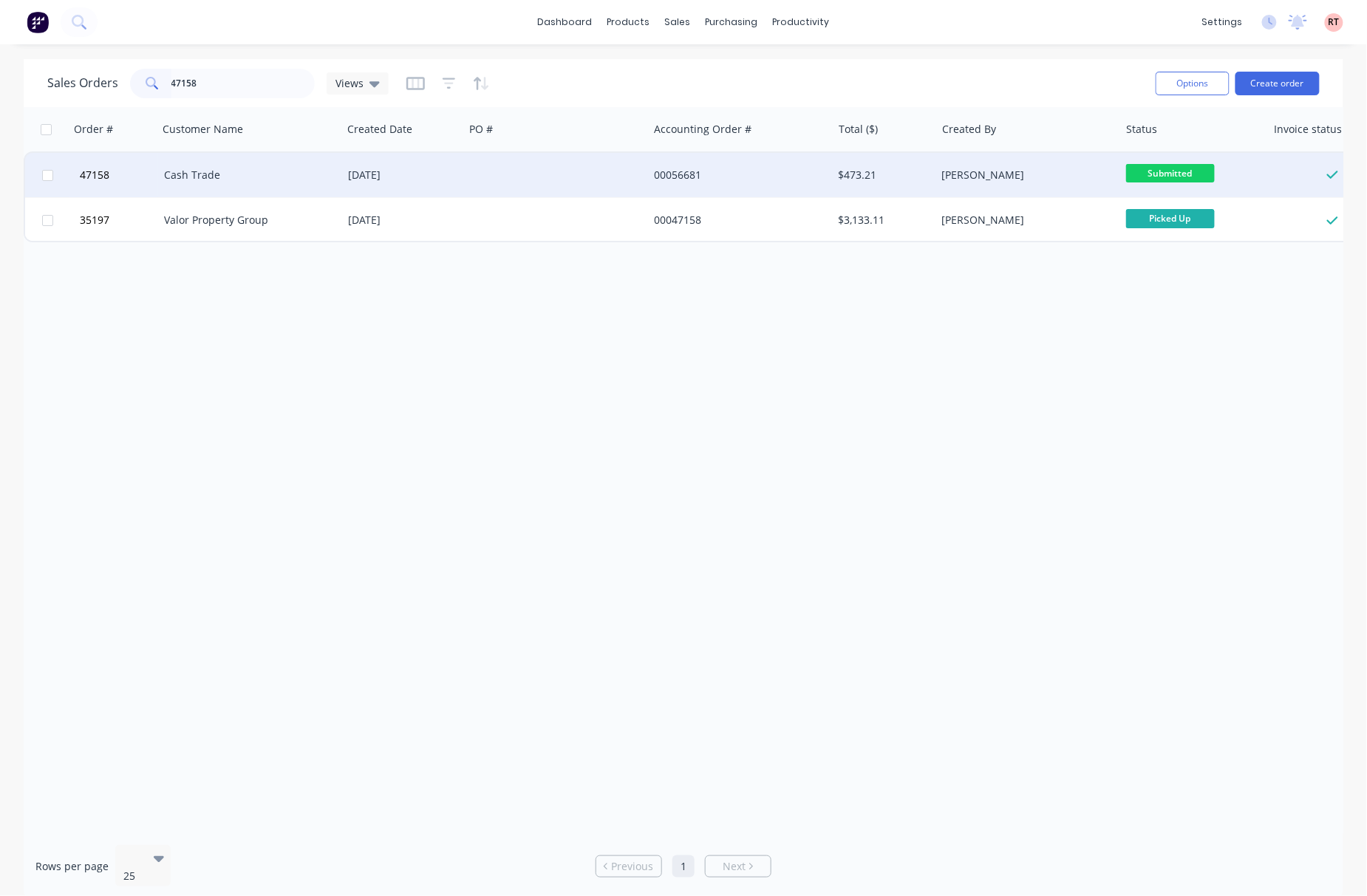
click at [539, 176] on div at bounding box center [556, 175] width 184 height 44
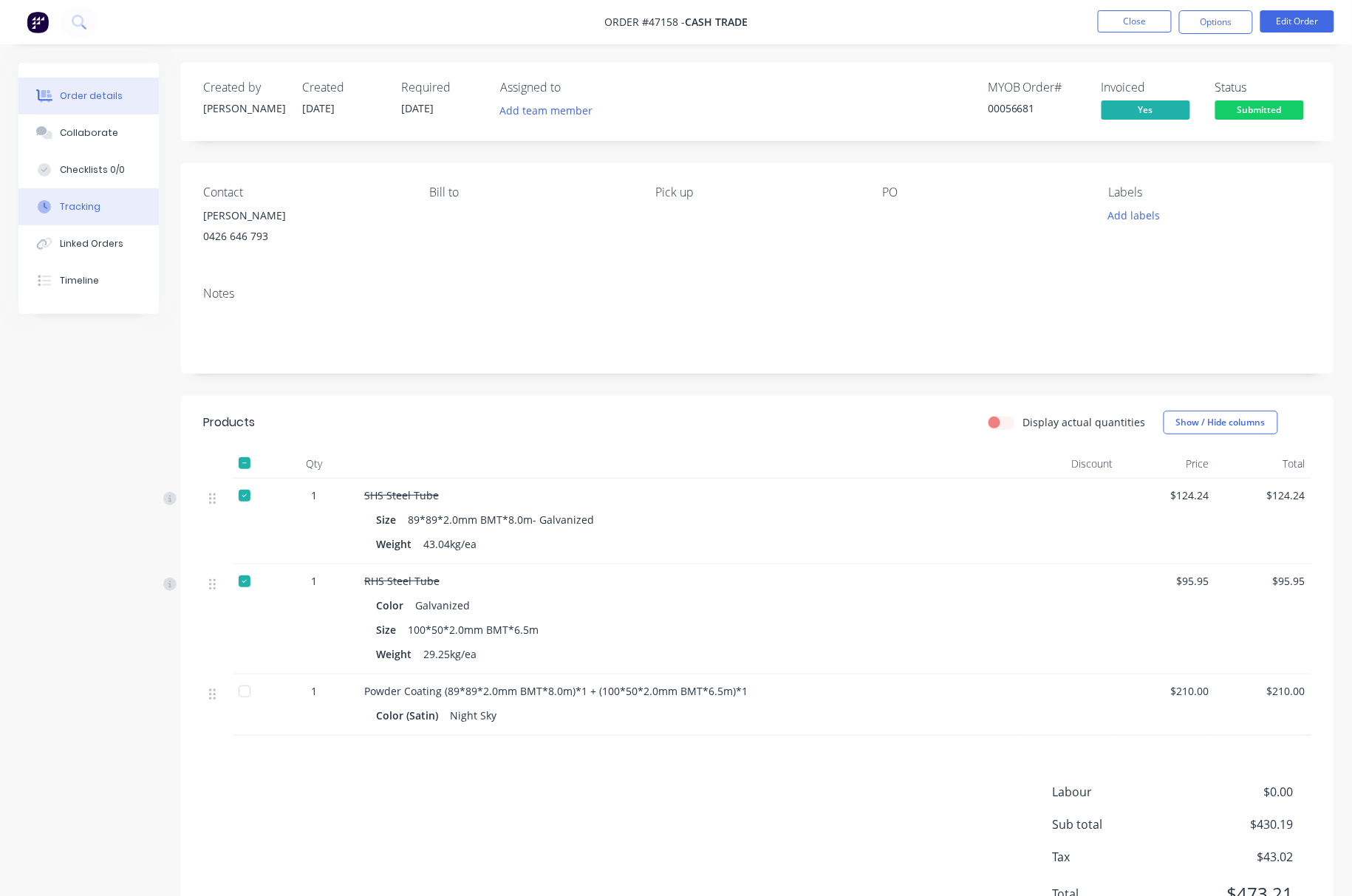
click at [108, 205] on button "Tracking" at bounding box center [89, 206] width 140 height 37
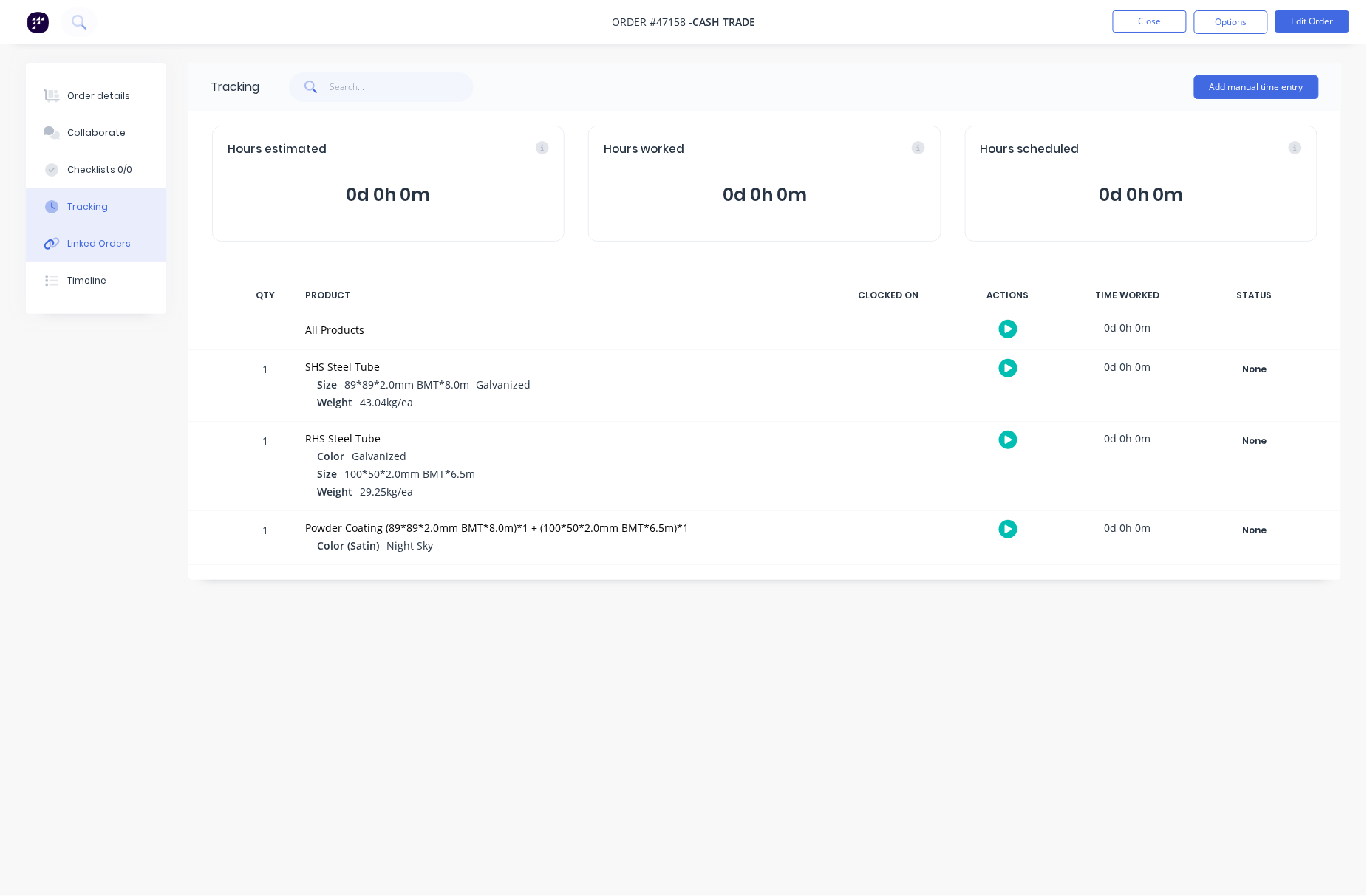
click at [108, 244] on div "Linked Orders" at bounding box center [99, 244] width 64 height 14
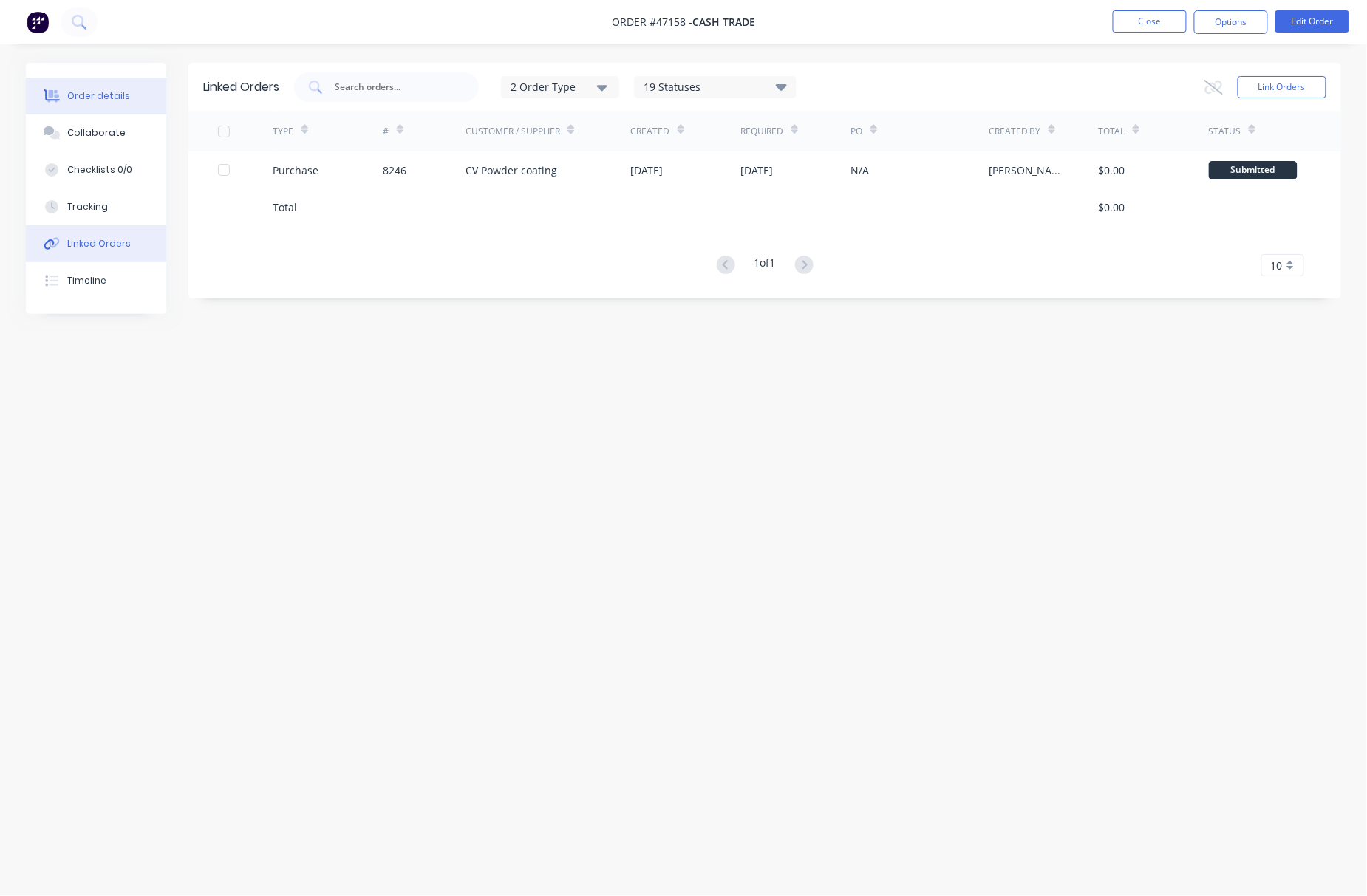
click at [99, 92] on div "Order details" at bounding box center [99, 96] width 63 height 14
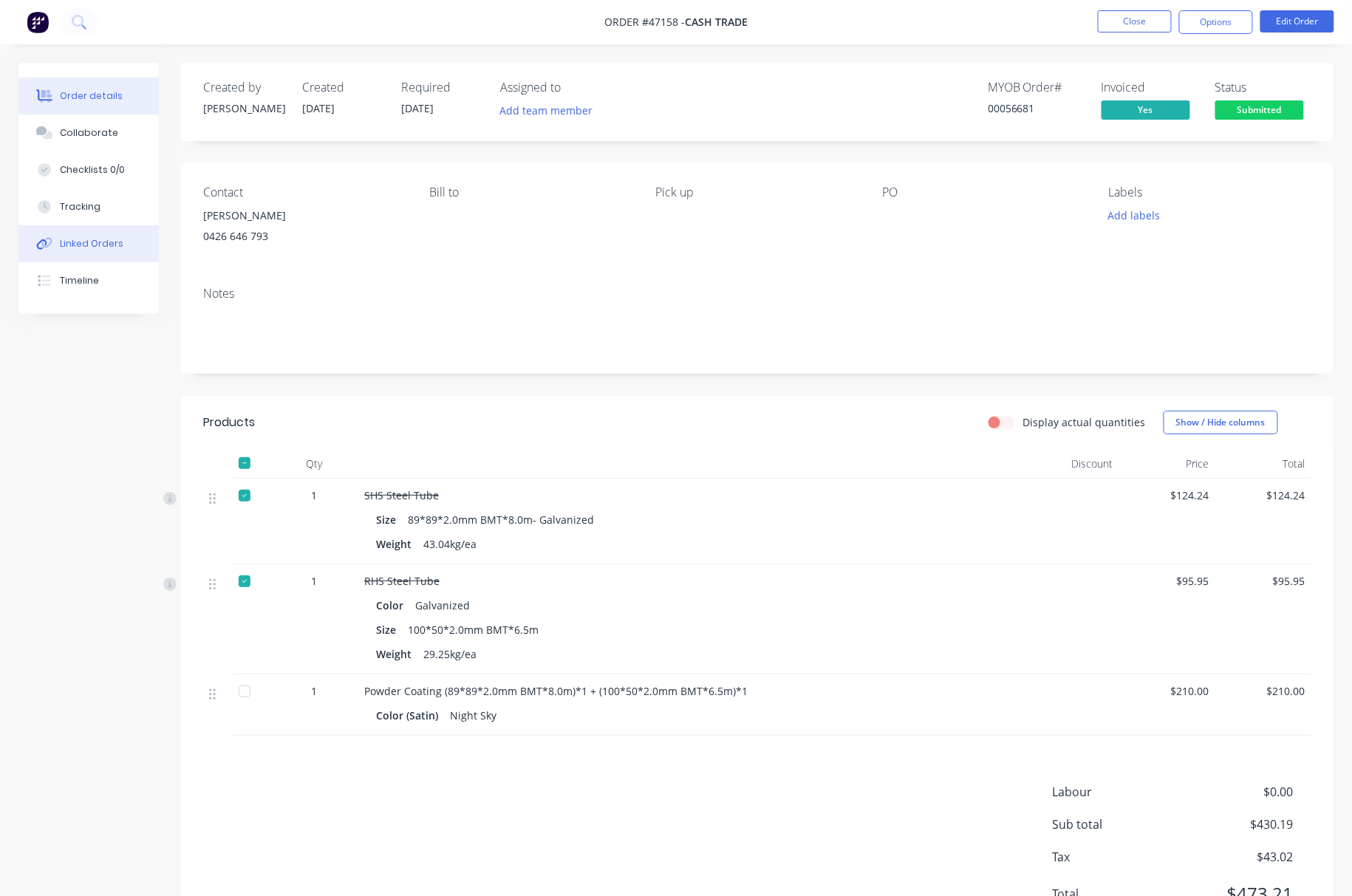
click at [119, 244] on button "Linked Orders" at bounding box center [89, 243] width 140 height 37
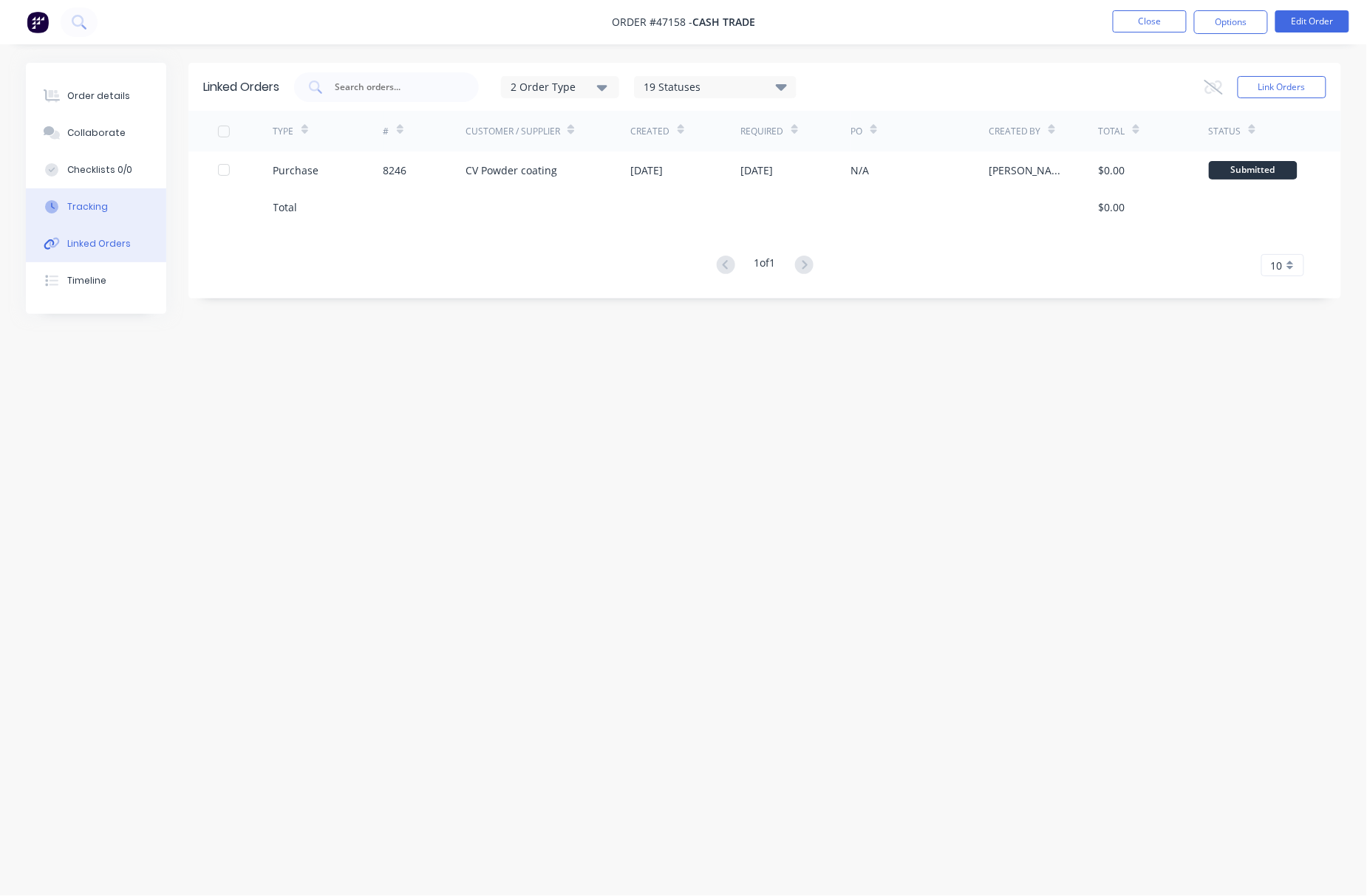
click at [119, 205] on button "Tracking" at bounding box center [95, 206] width 140 height 37
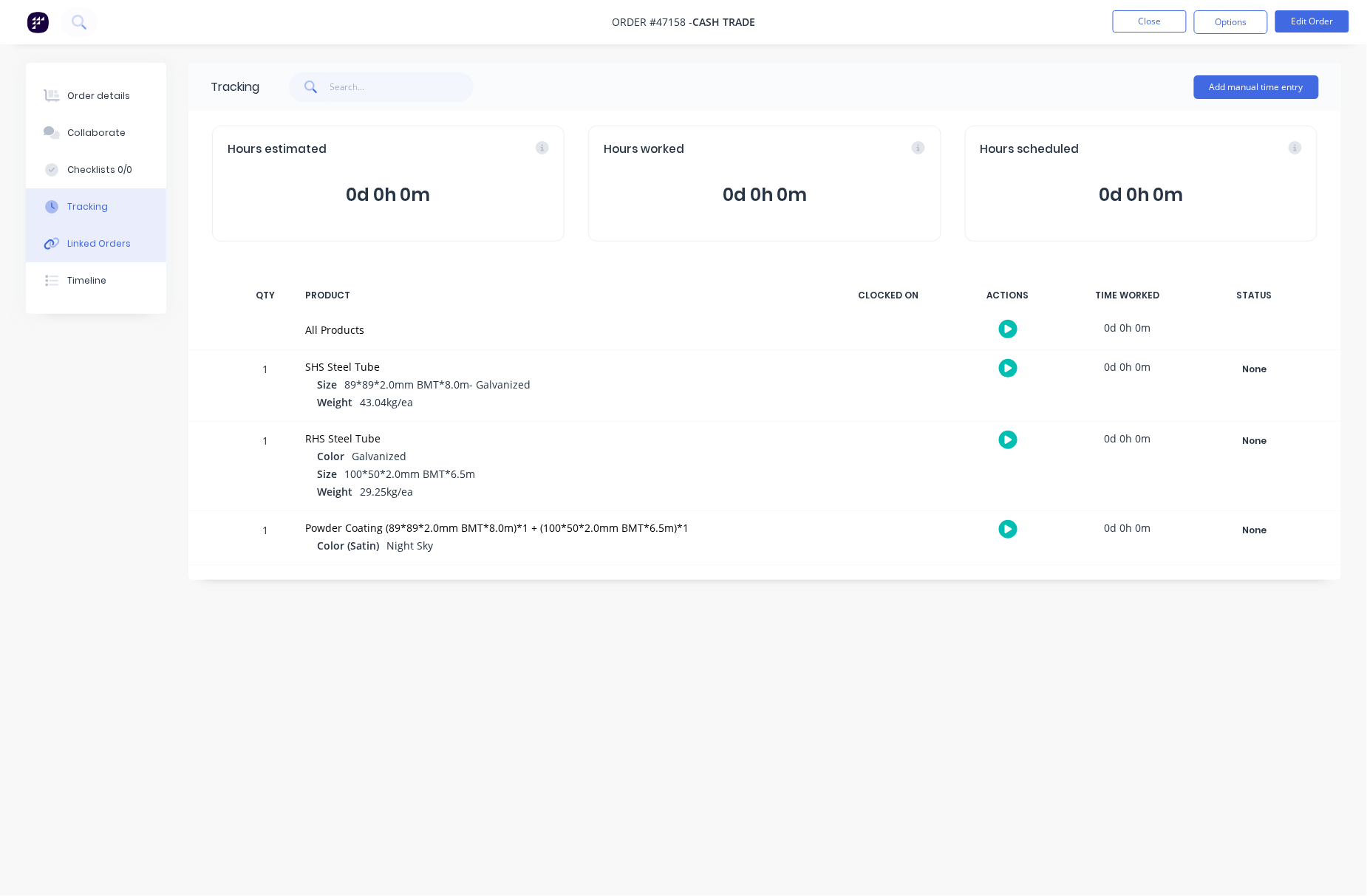
click at [125, 253] on button "Linked Orders" at bounding box center [95, 243] width 140 height 37
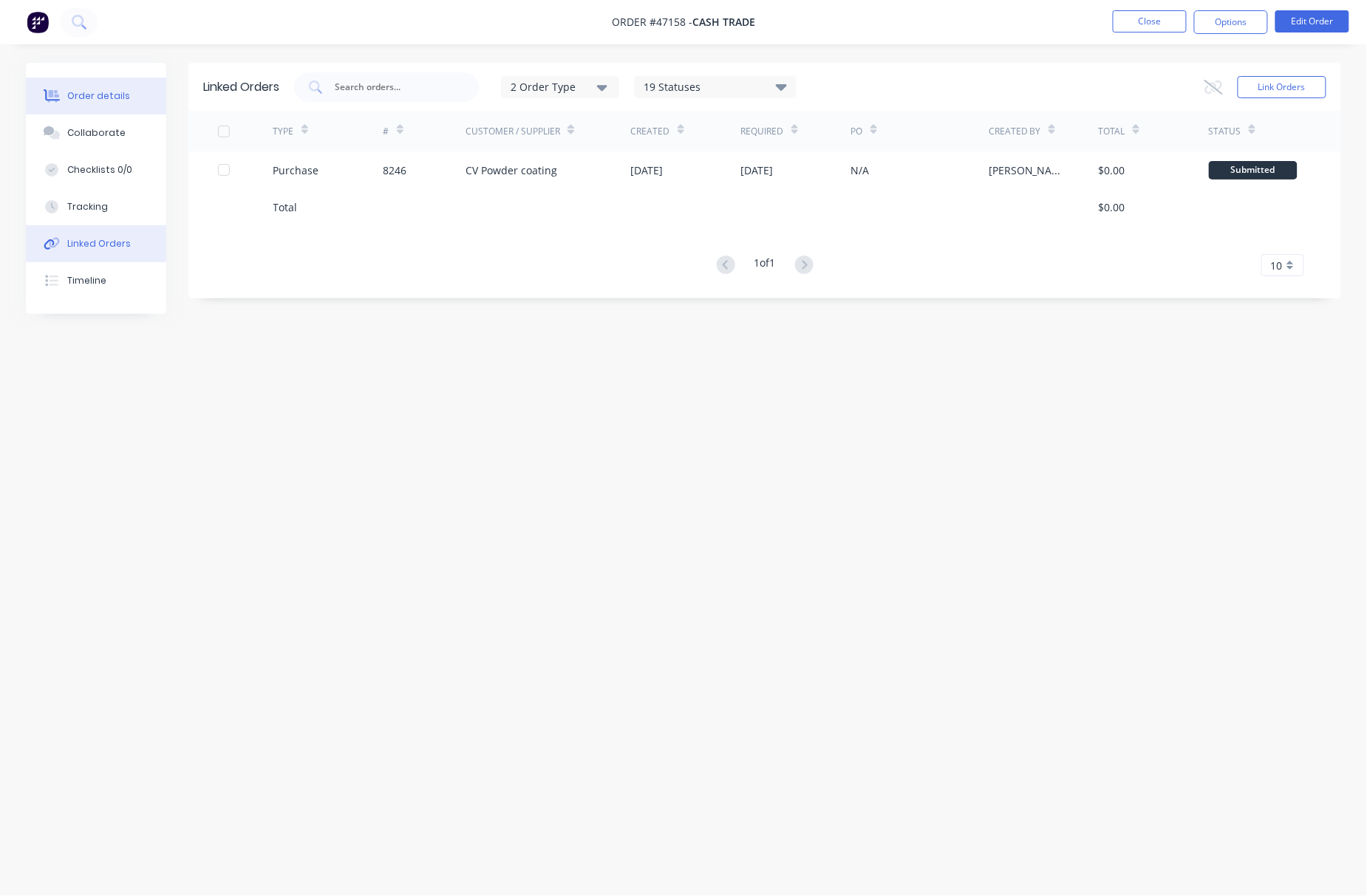
click at [93, 95] on div "Order details" at bounding box center [99, 96] width 63 height 14
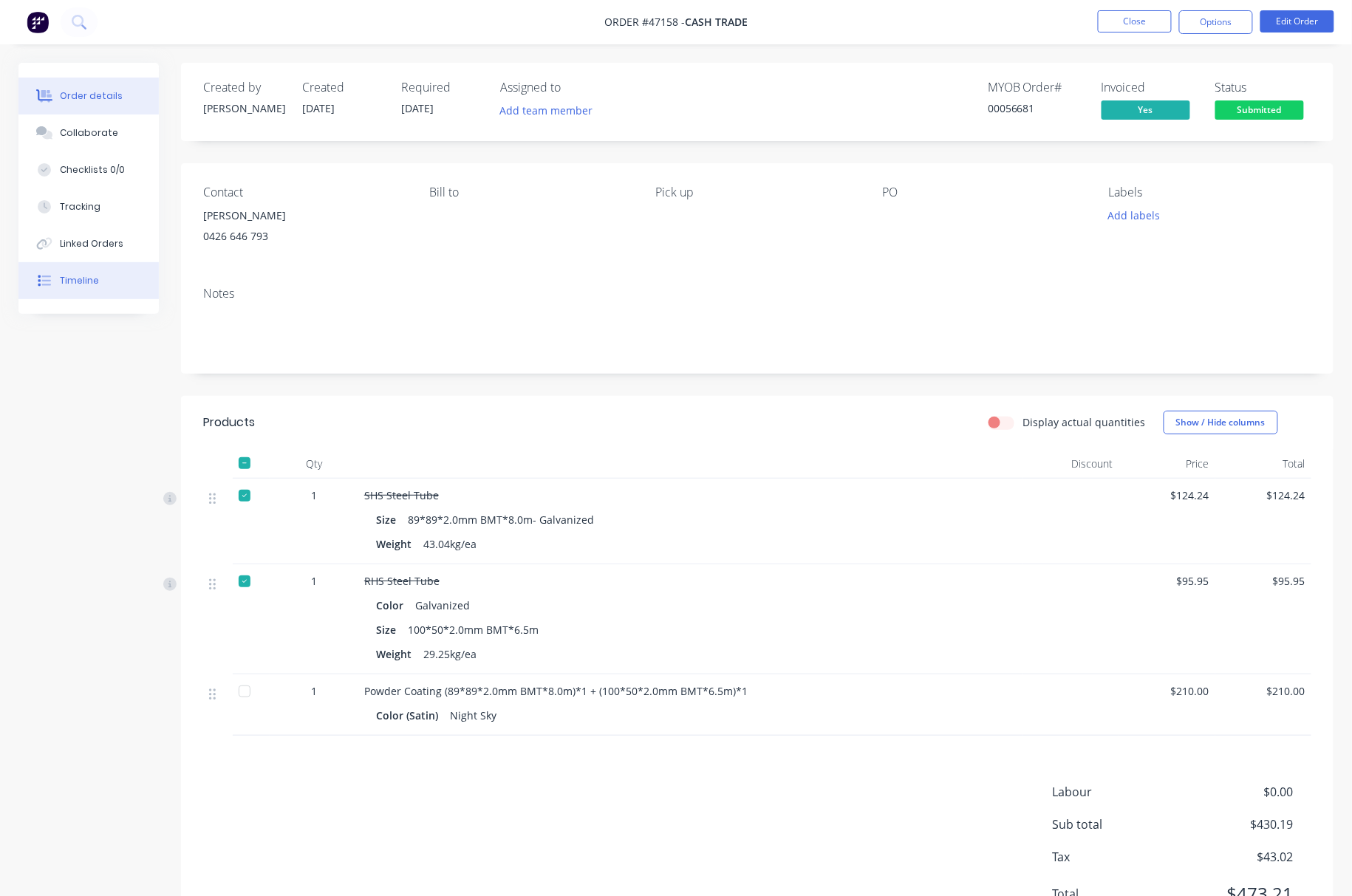
click at [116, 273] on button "Timeline" at bounding box center [89, 280] width 140 height 37
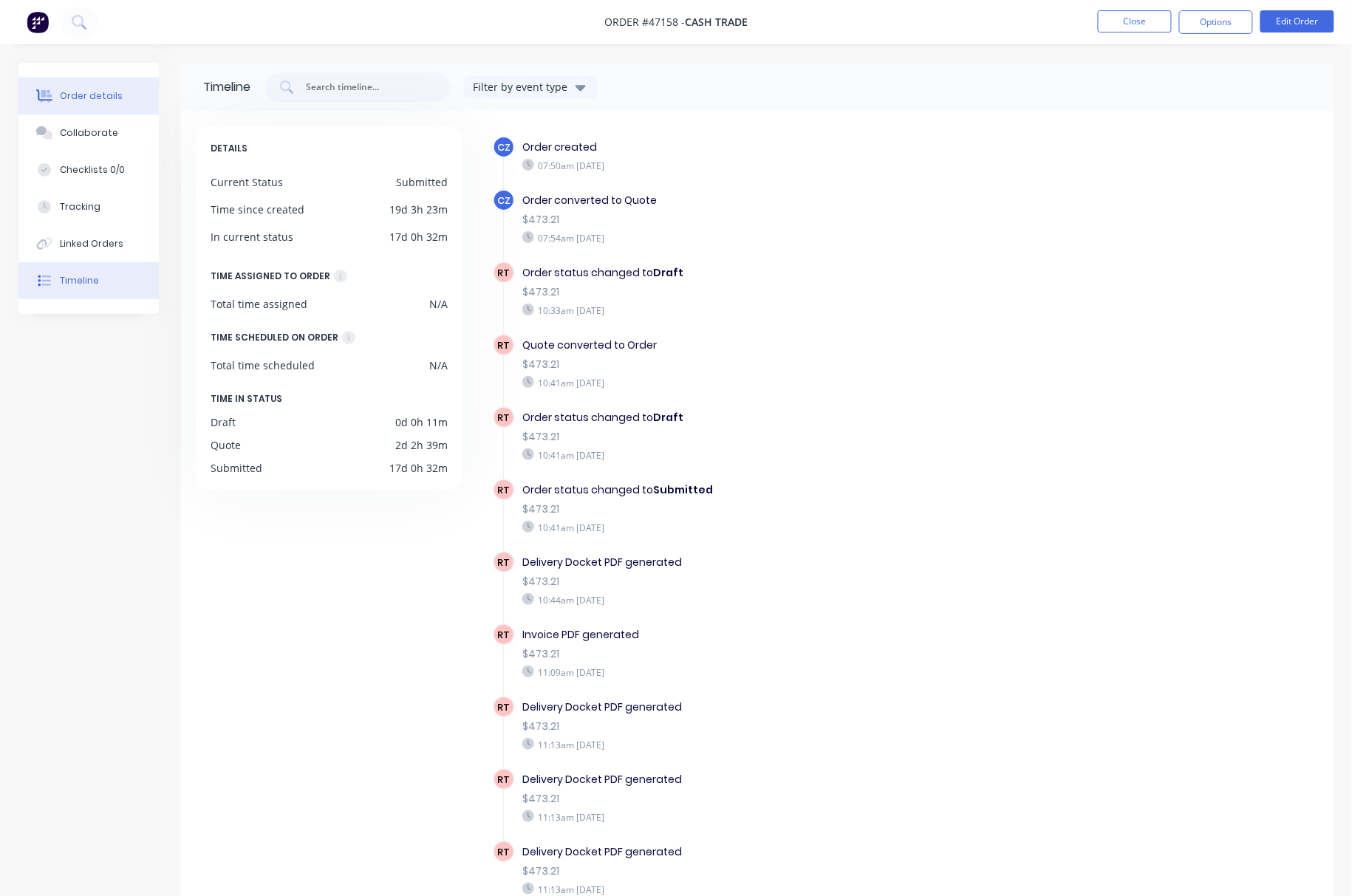
click at [113, 101] on button "Order details" at bounding box center [89, 95] width 140 height 37
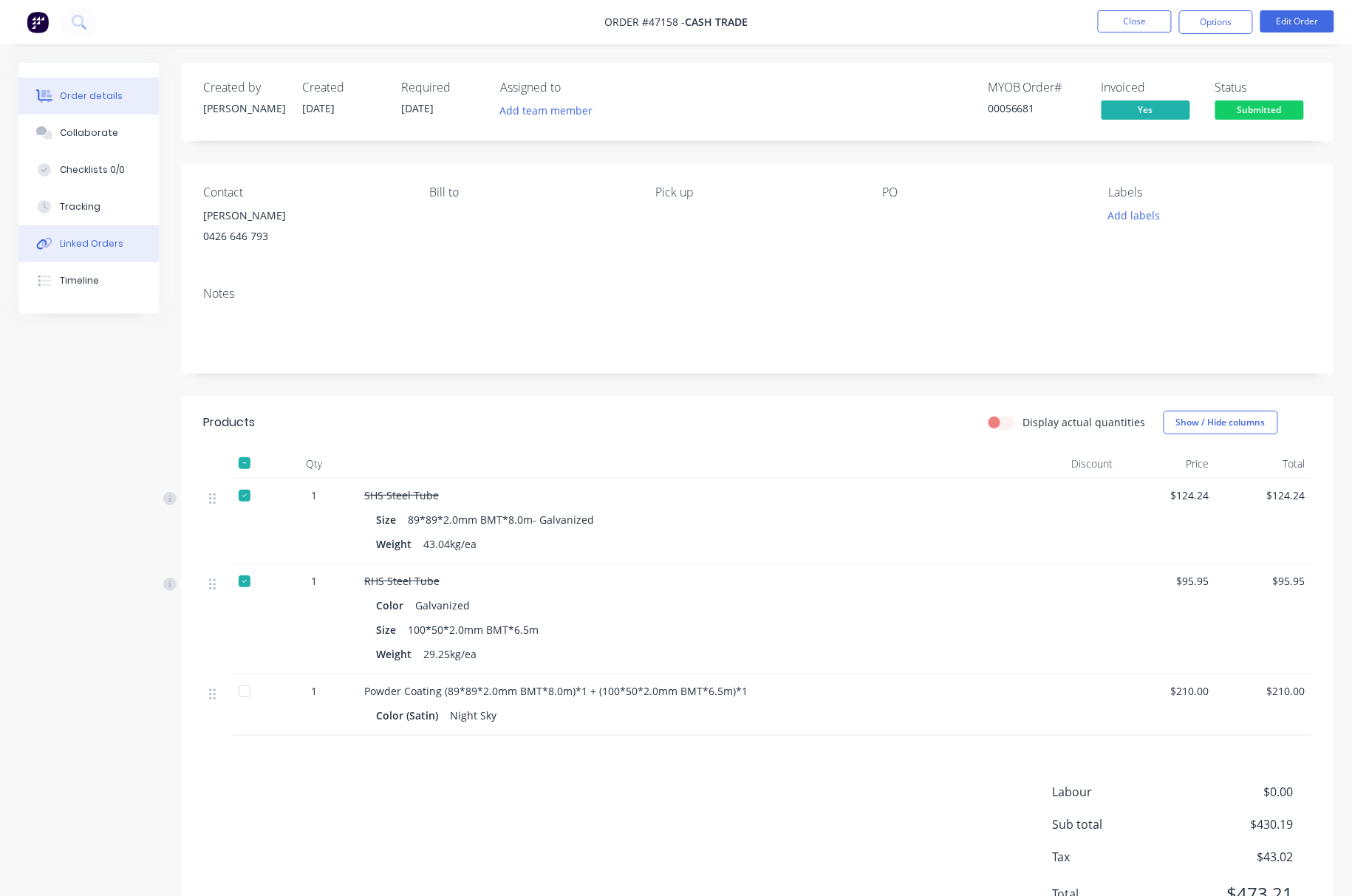
click at [107, 238] on div "Linked Orders" at bounding box center [92, 244] width 64 height 14
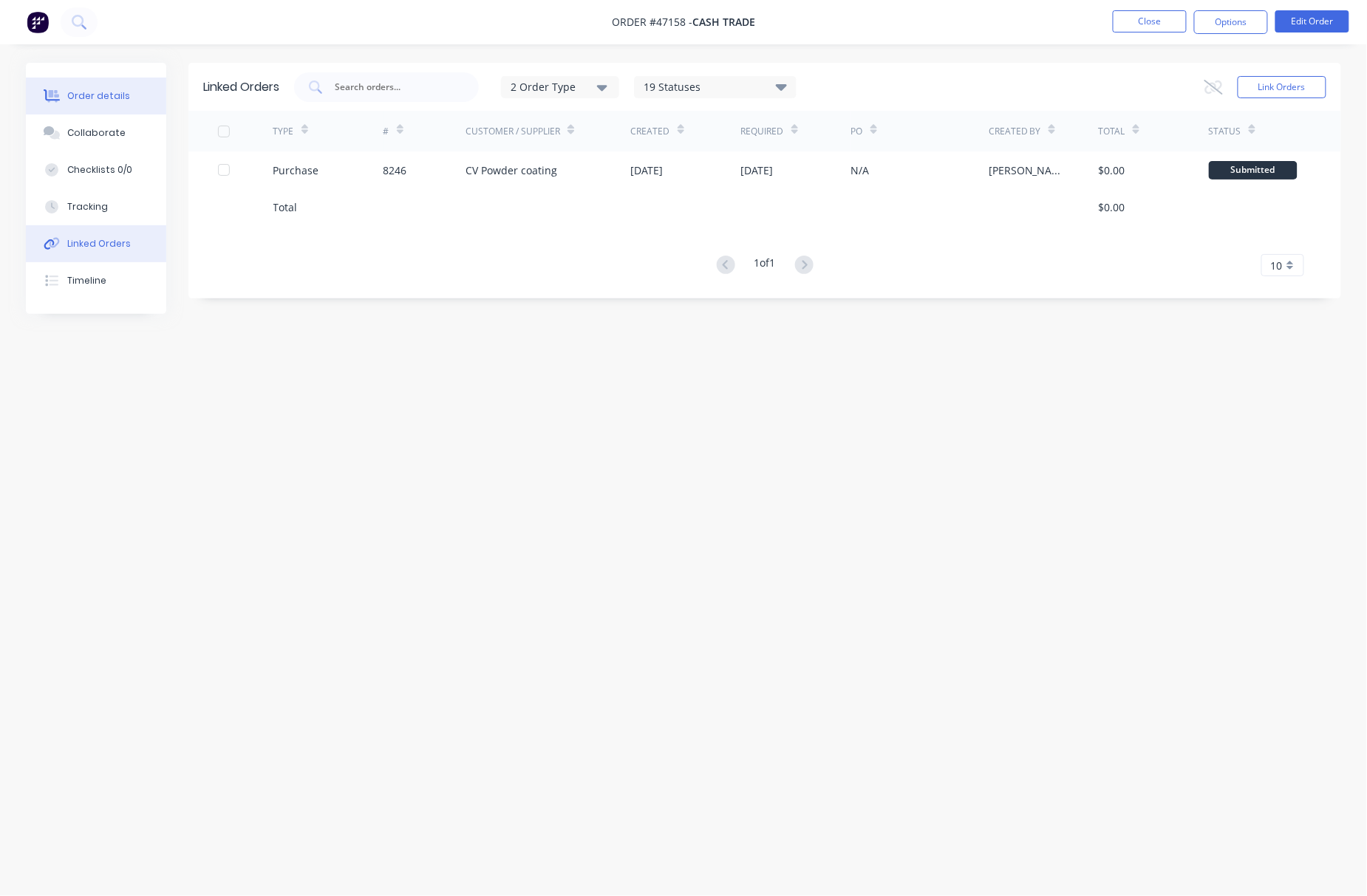
click at [74, 104] on button "Order details" at bounding box center [95, 95] width 140 height 37
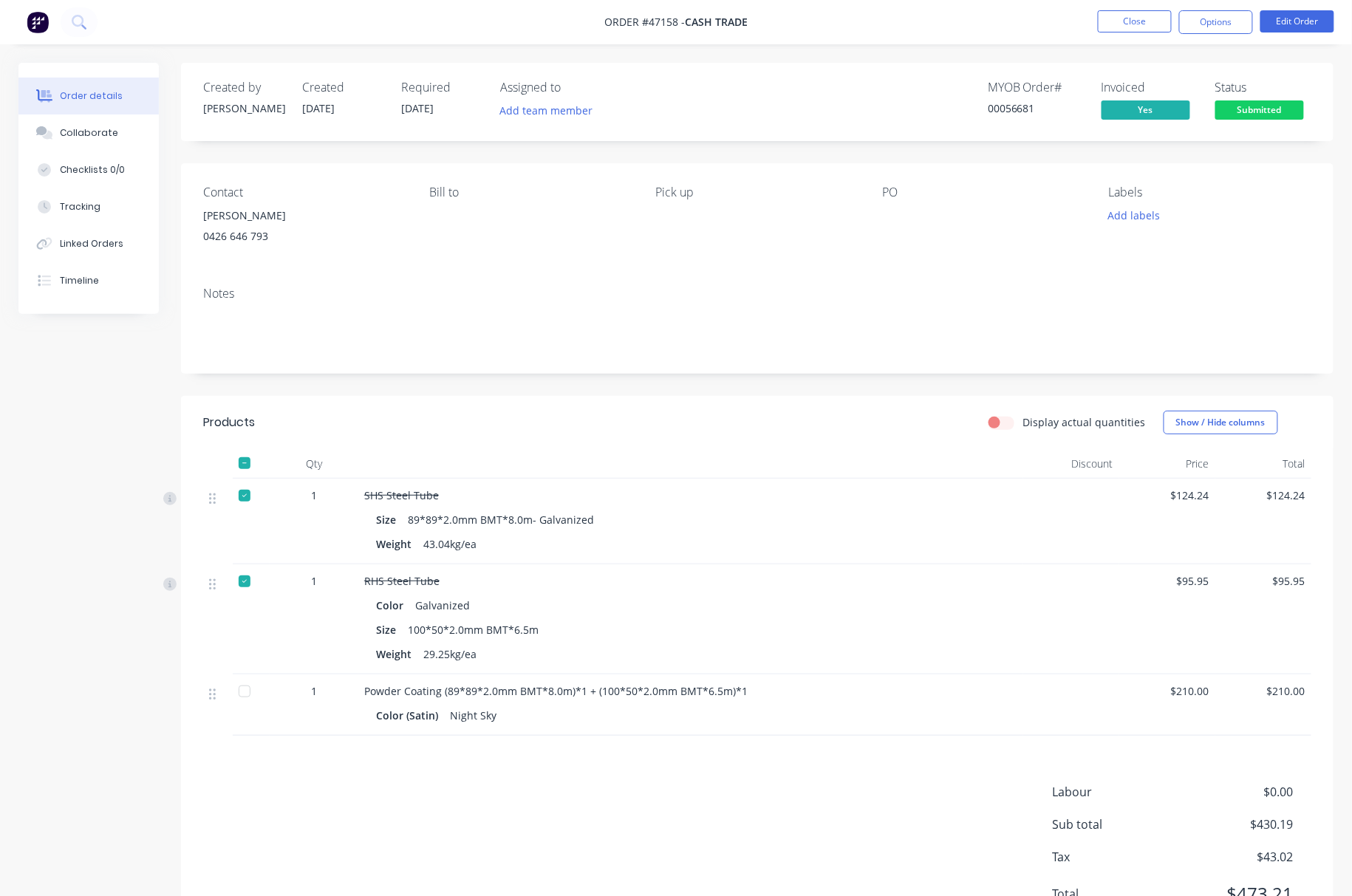
drag, startPoint x: 1254, startPoint y: 98, endPoint x: 1272, endPoint y: 107, distance: 20.1
click at [1255, 98] on span at bounding box center [1260, 98] width 10 height 5
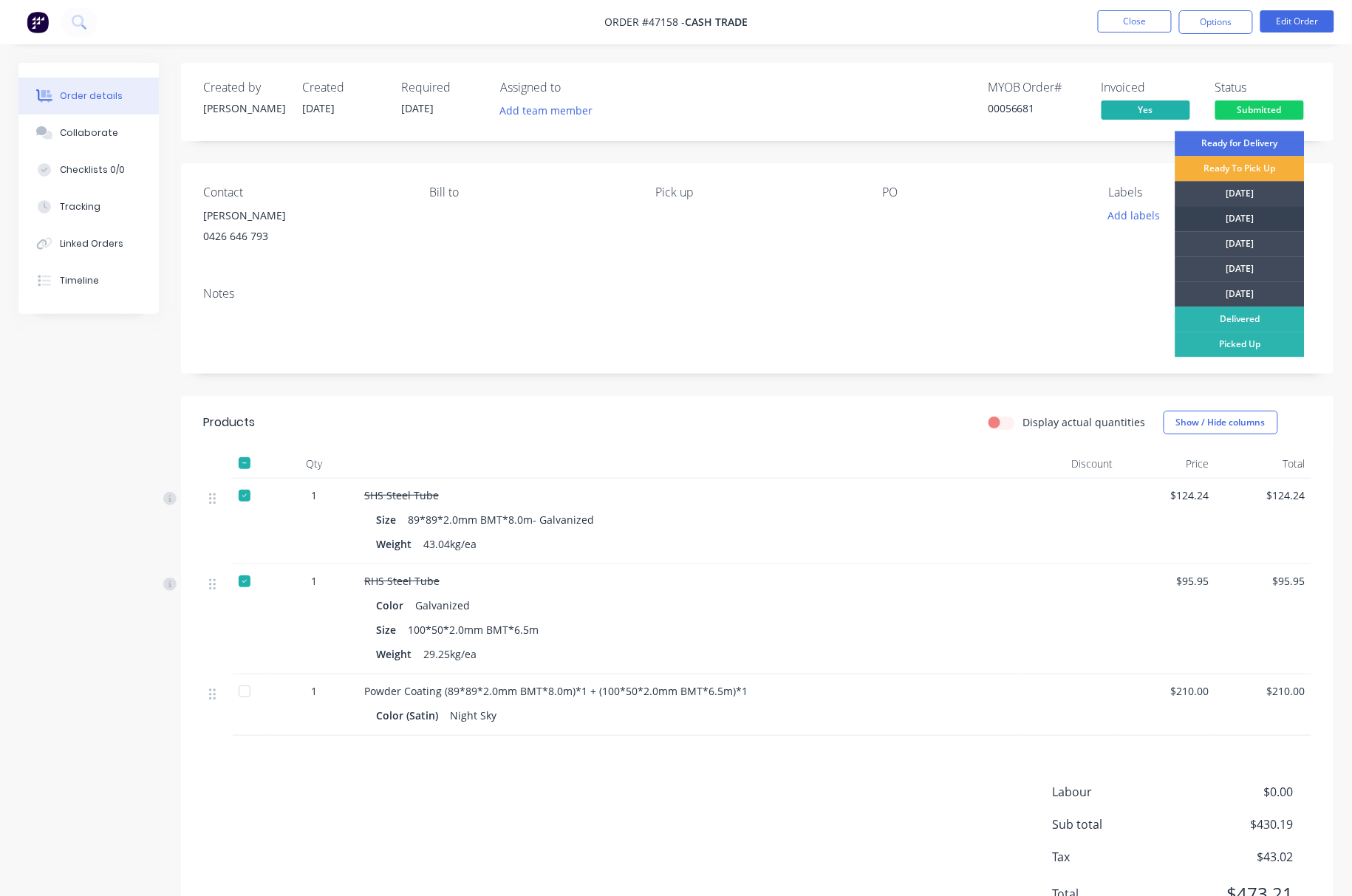
click at [1256, 212] on div "[DATE]" at bounding box center [1240, 218] width 129 height 25
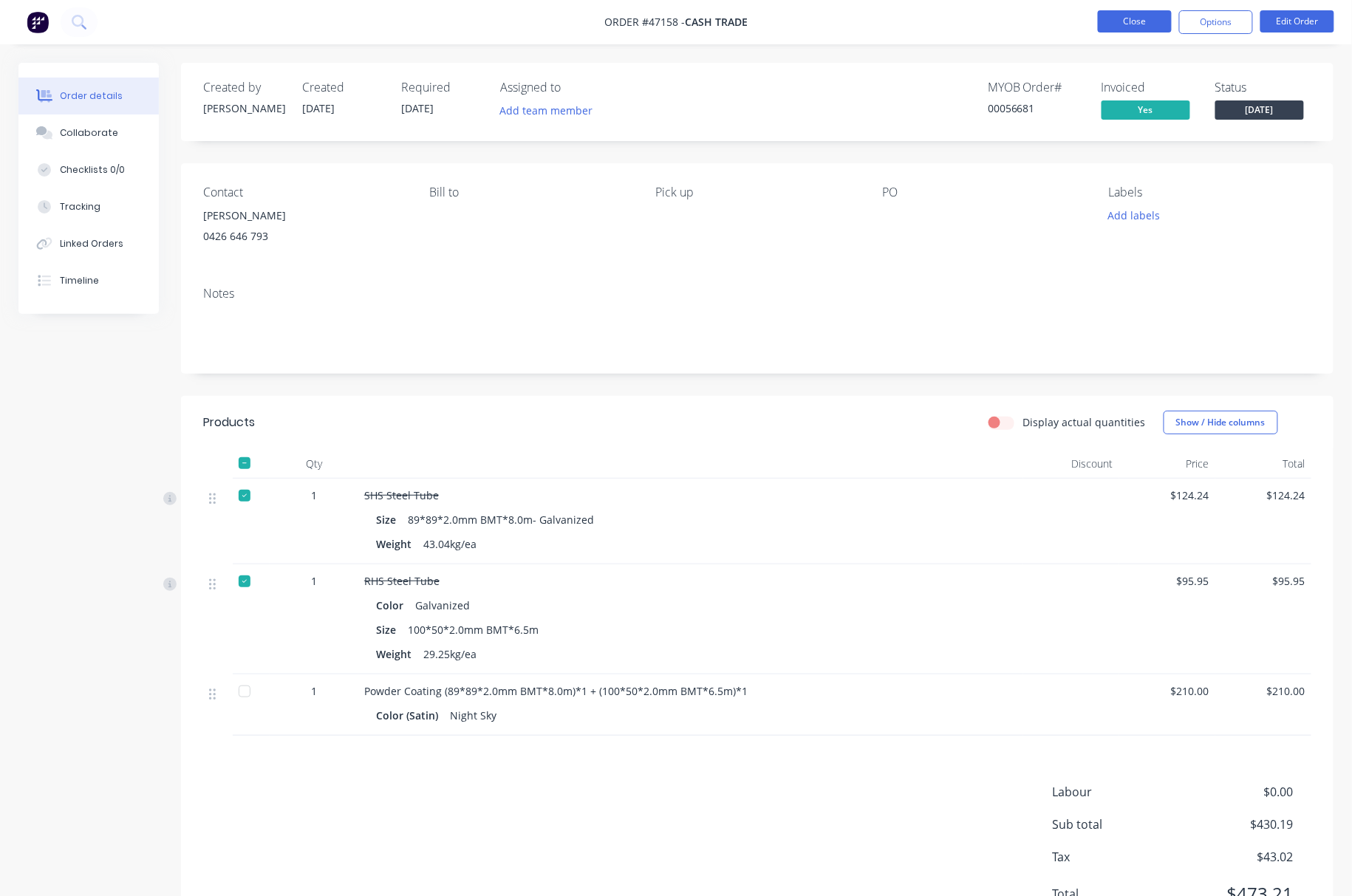
click at [1112, 16] on button "Close" at bounding box center [1135, 22] width 74 height 23
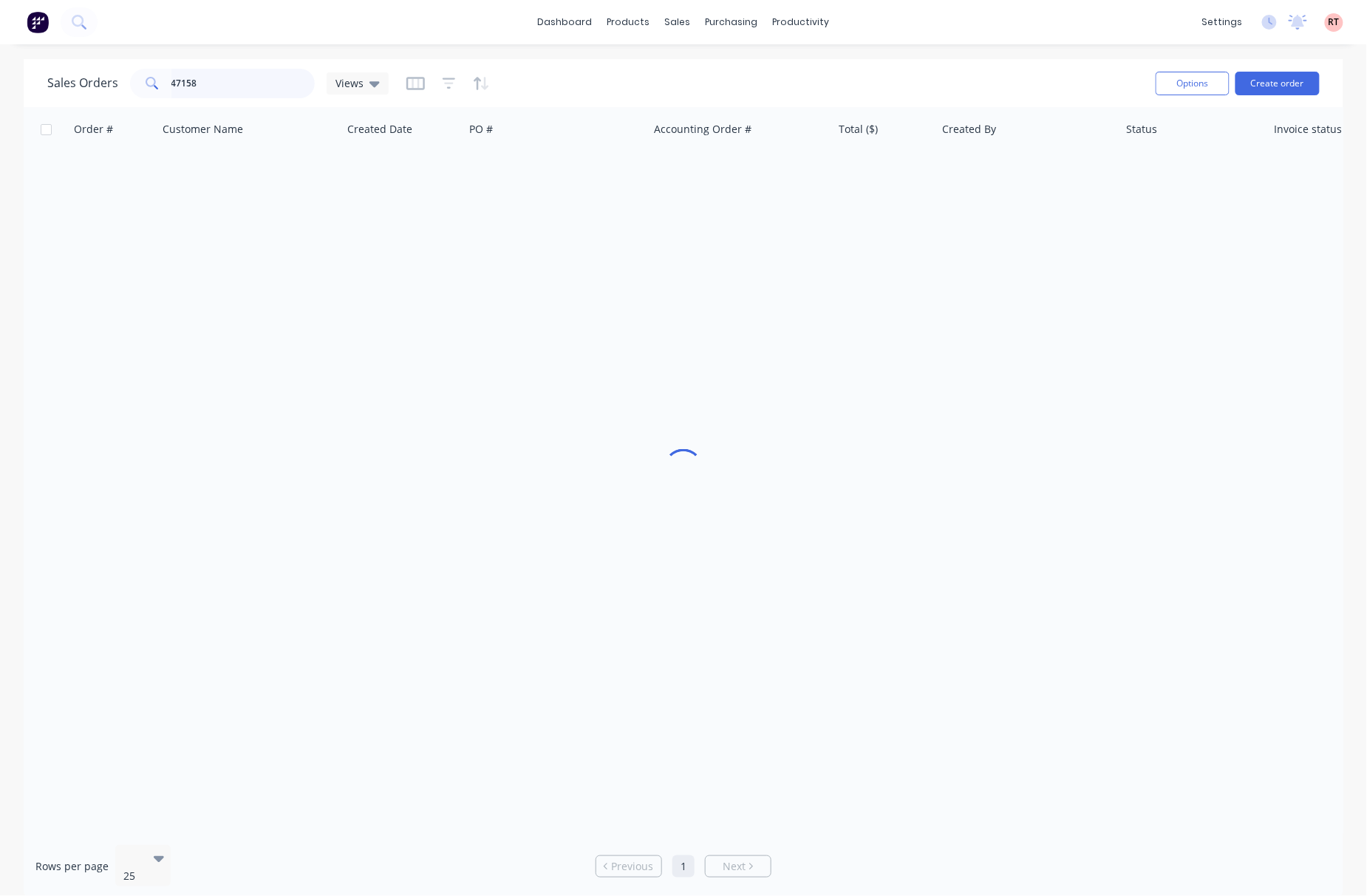
click at [229, 86] on input "47158" at bounding box center [243, 83] width 144 height 29
type input "47112"
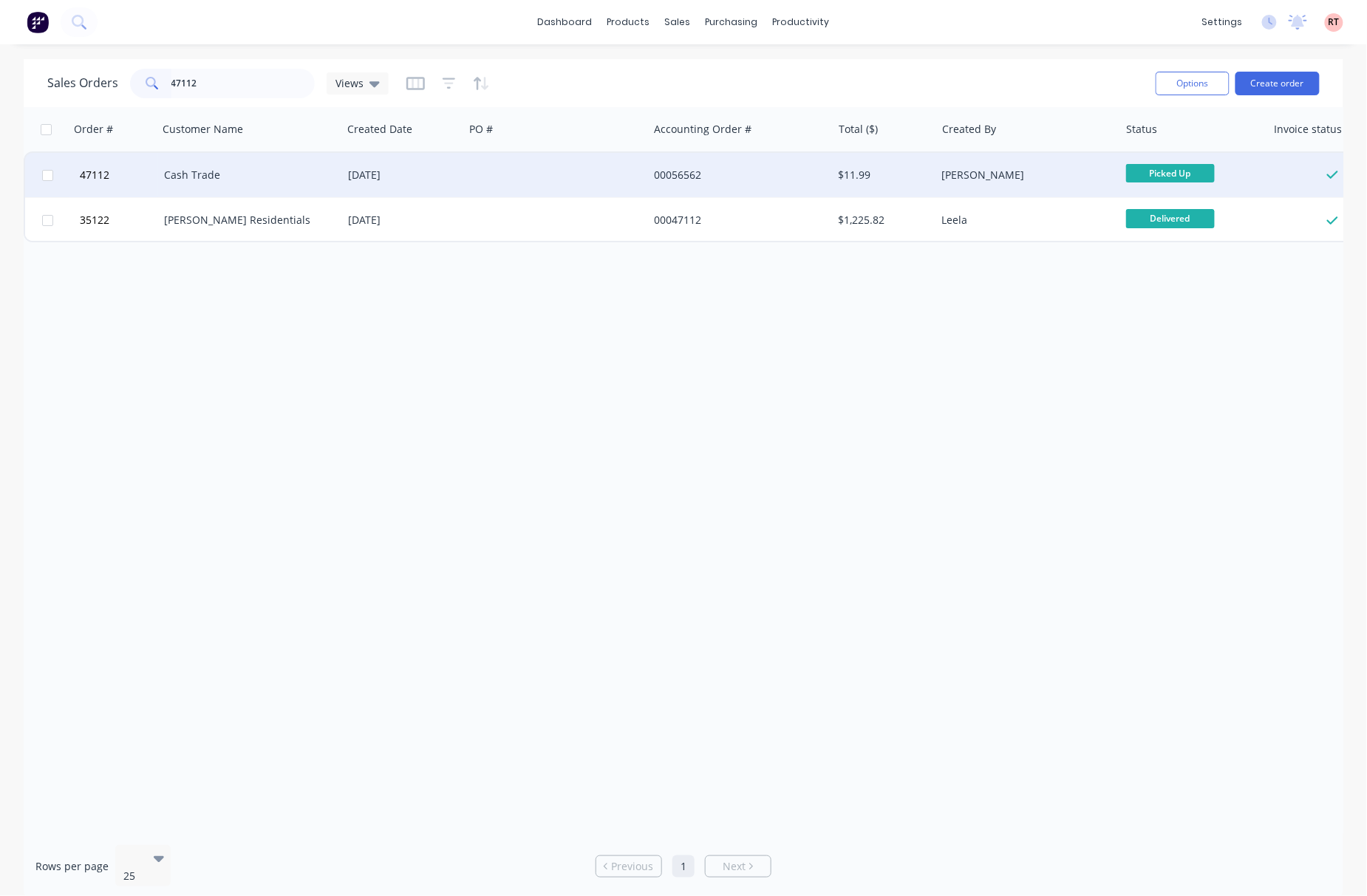
click at [465, 182] on div at bounding box center [556, 175] width 184 height 44
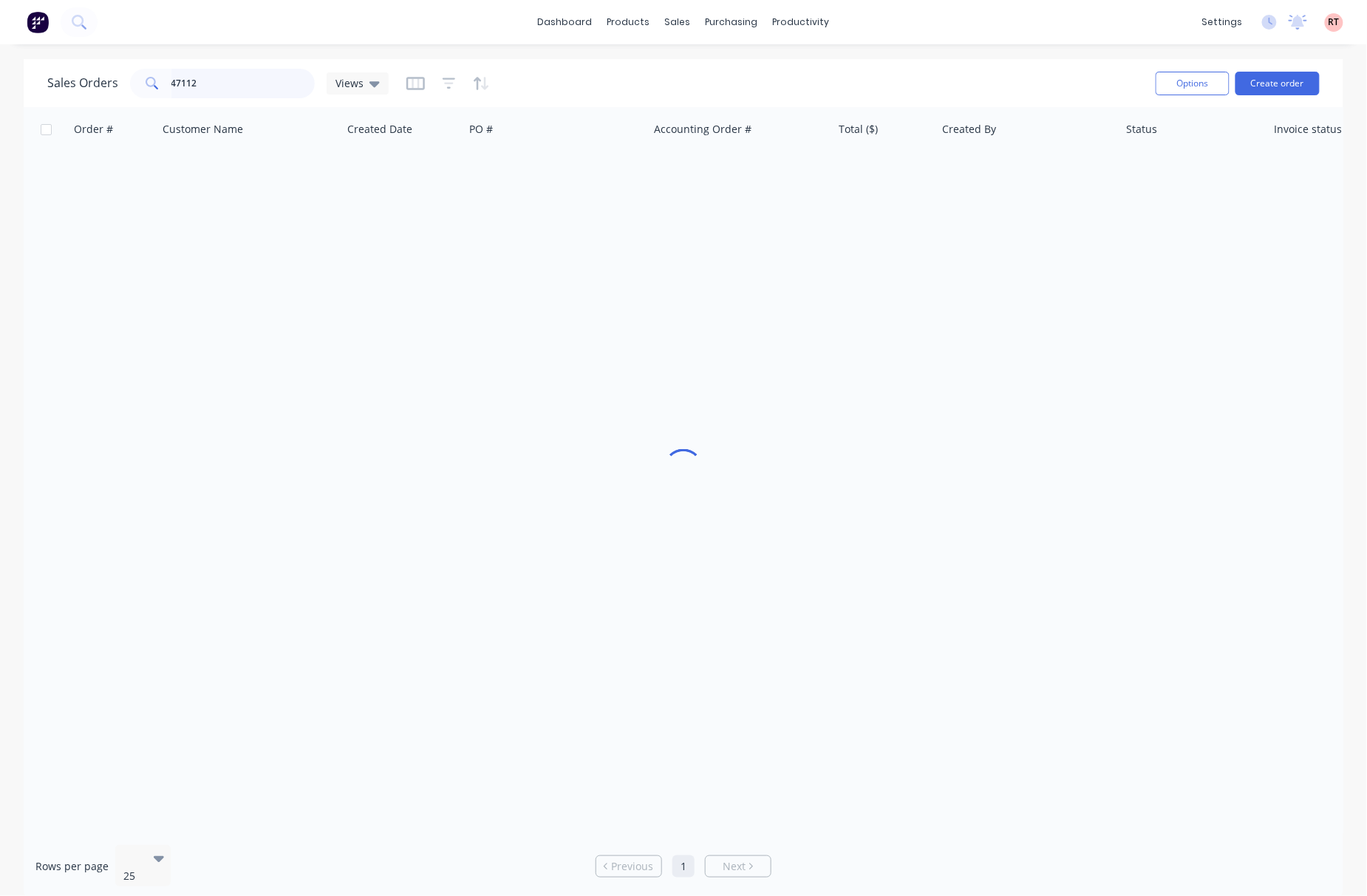
click at [175, 83] on input "47112" at bounding box center [243, 83] width 144 height 29
type input "57112"
click at [359, 334] on div at bounding box center [683, 471] width 1320 height 726
drag, startPoint x: 801, startPoint y: 825, endPoint x: 1024, endPoint y: 828, distance: 223.0
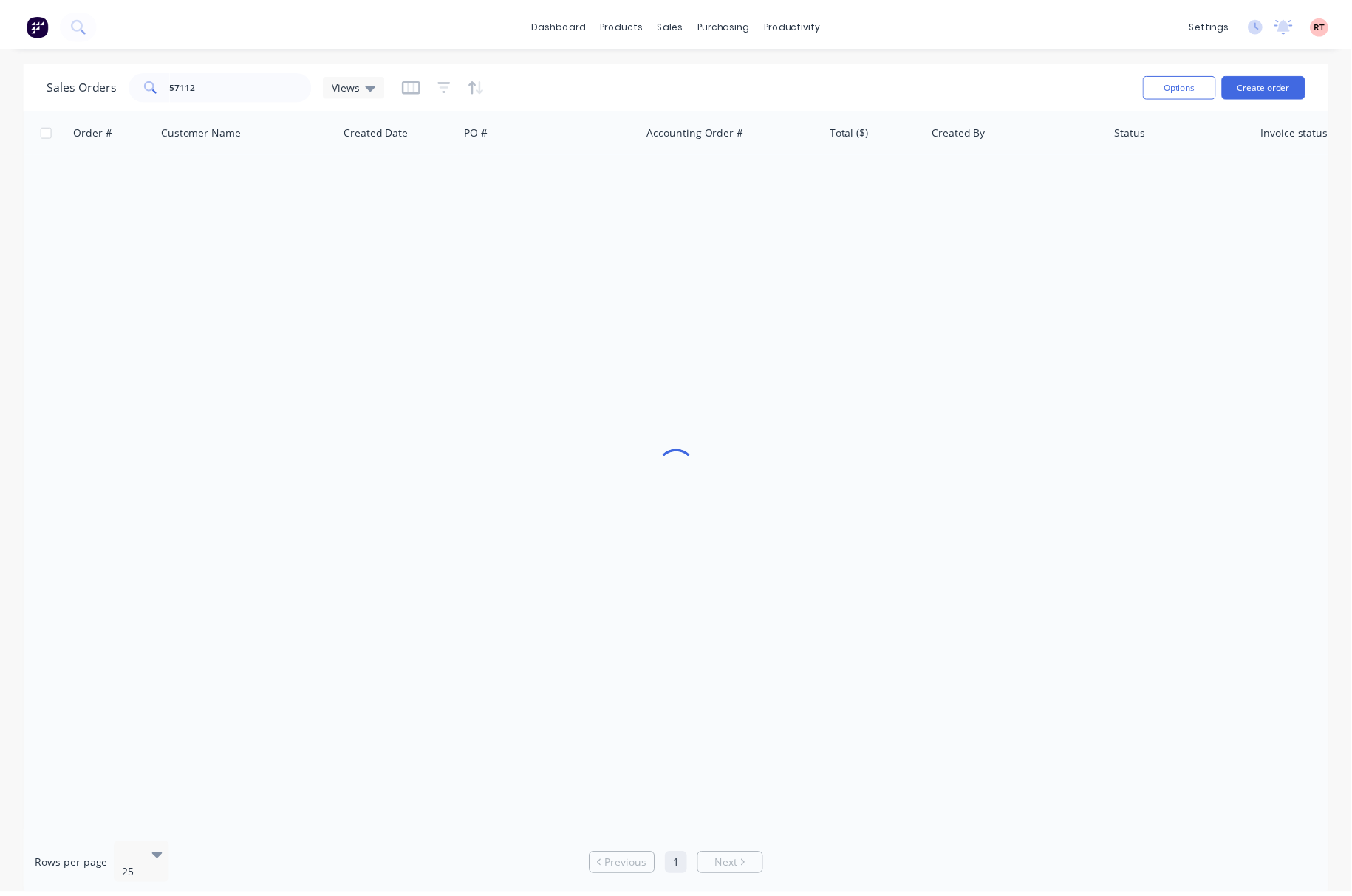
scroll to position [0, 0]
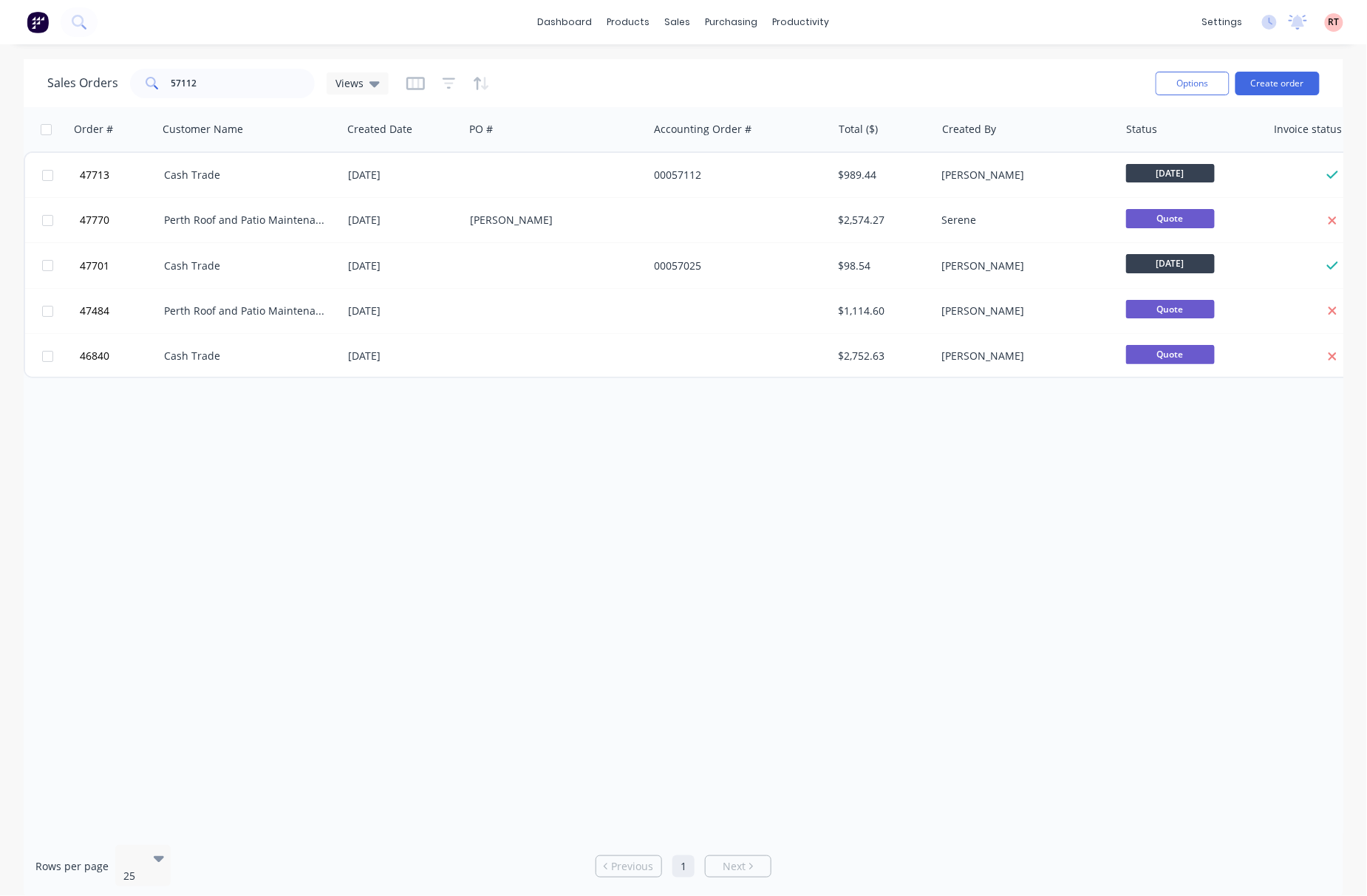
click at [827, 663] on div "Order # Customer Name Created Date PO # Accounting Order # Total ($) Created By…" at bounding box center [683, 471] width 1320 height 726
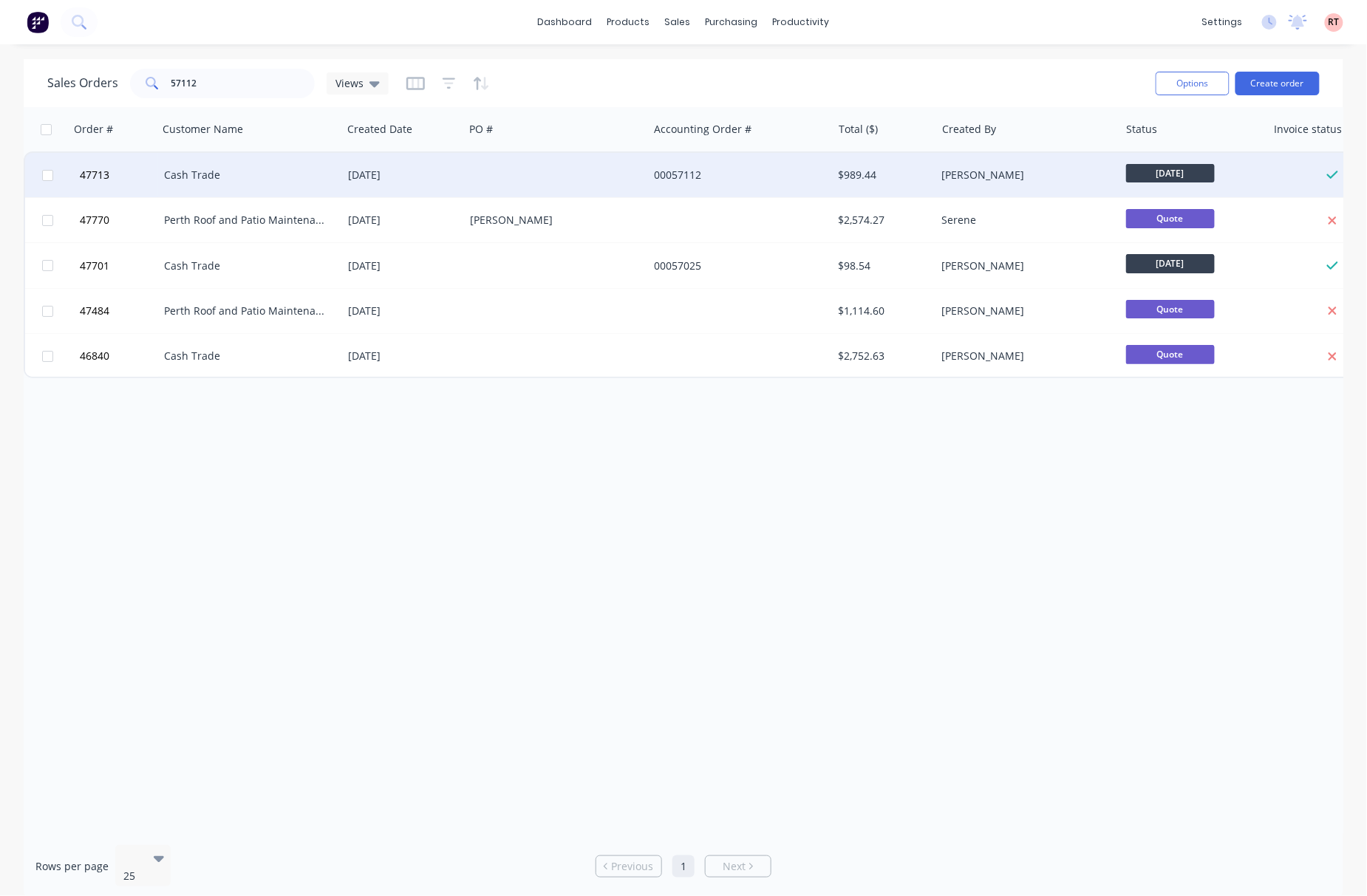
click at [757, 177] on div "00057112" at bounding box center [736, 175] width 164 height 15
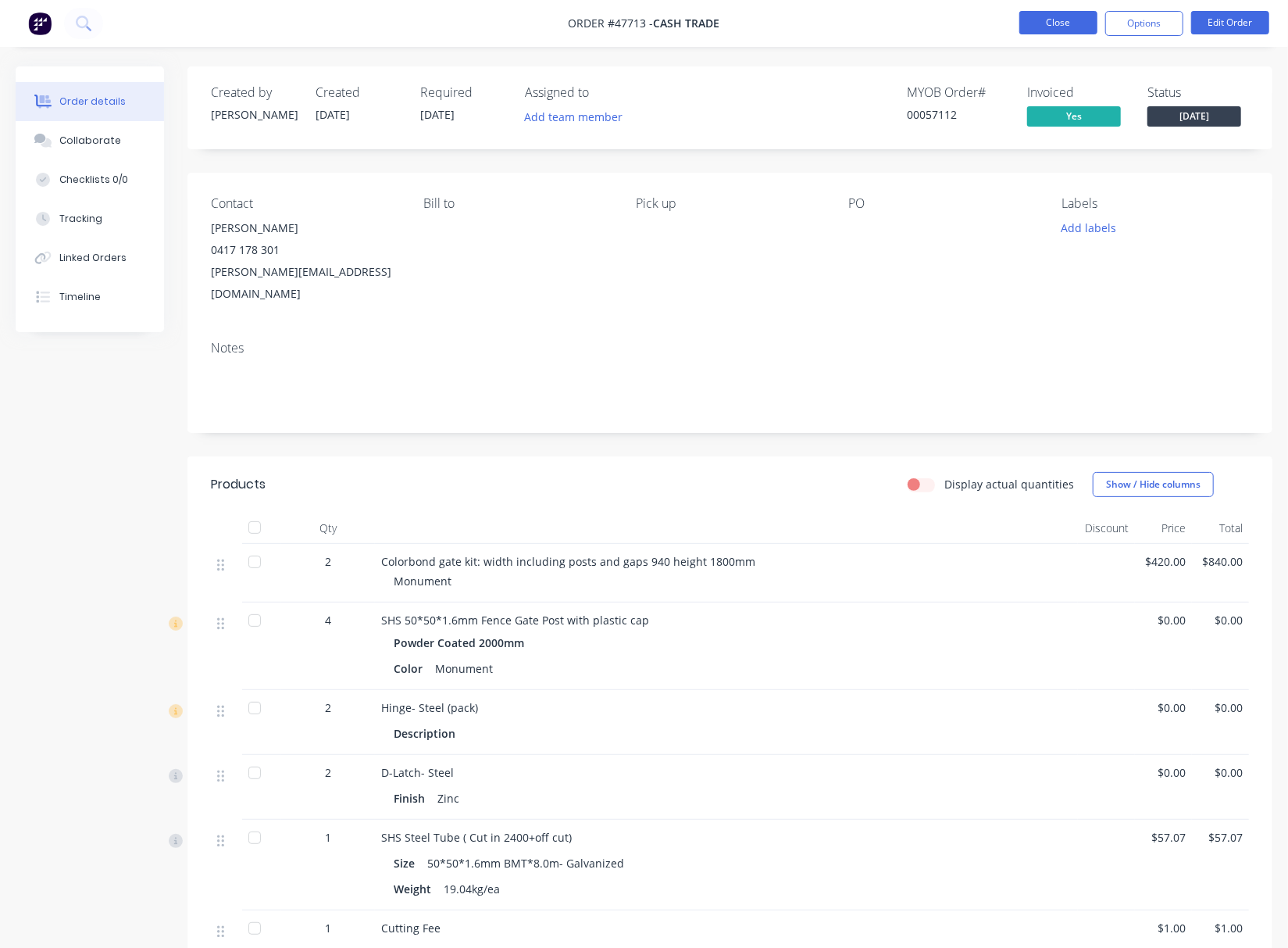
click at [1045, 29] on button "Close" at bounding box center [1059, 23] width 78 height 24
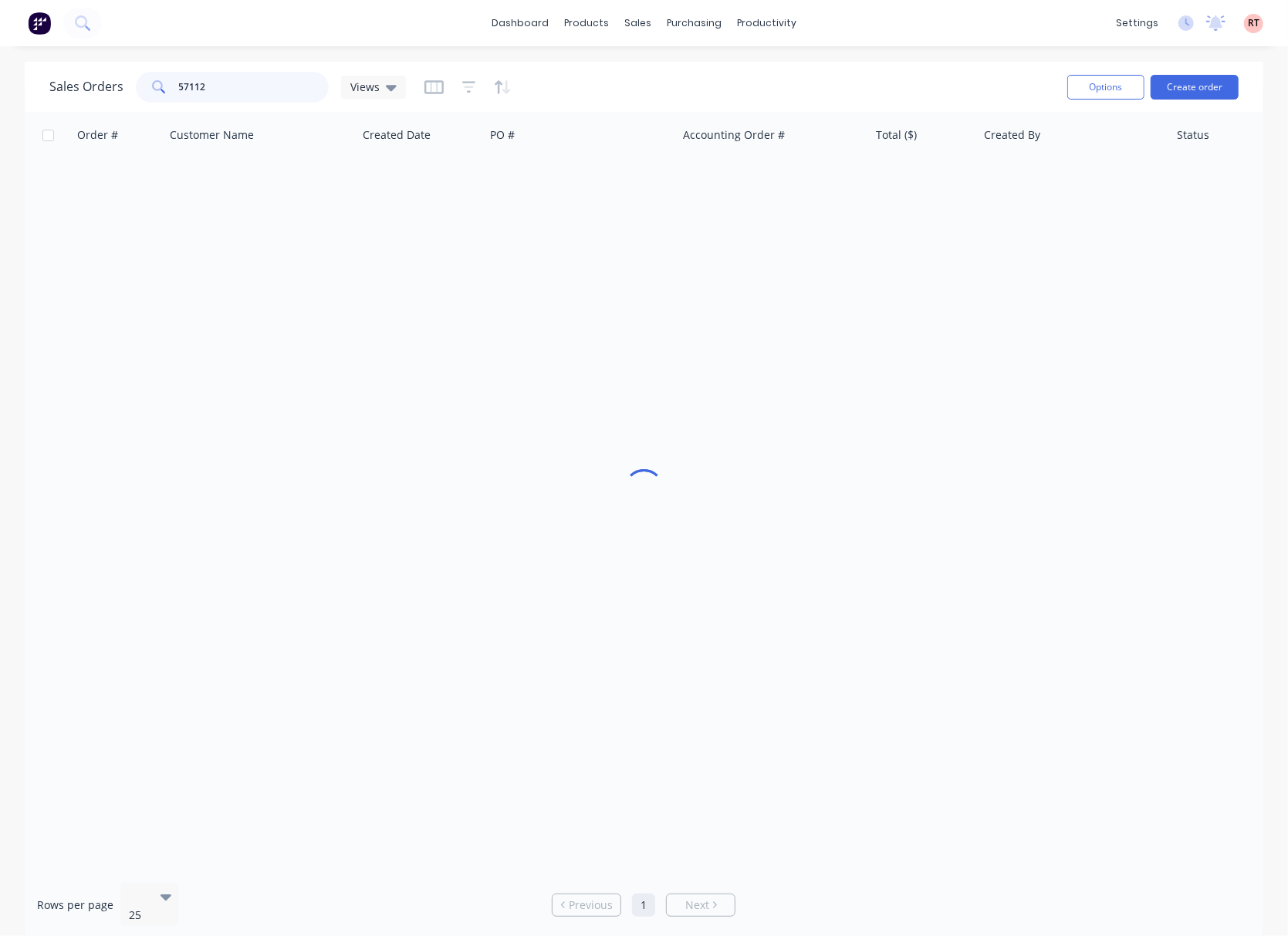
drag, startPoint x: 236, startPoint y: 86, endPoint x: 115, endPoint y: 81, distance: 121.1
click at [115, 82] on div "Sales Orders 57112 Views" at bounding box center [227, 87] width 357 height 31
type input "0892745245"
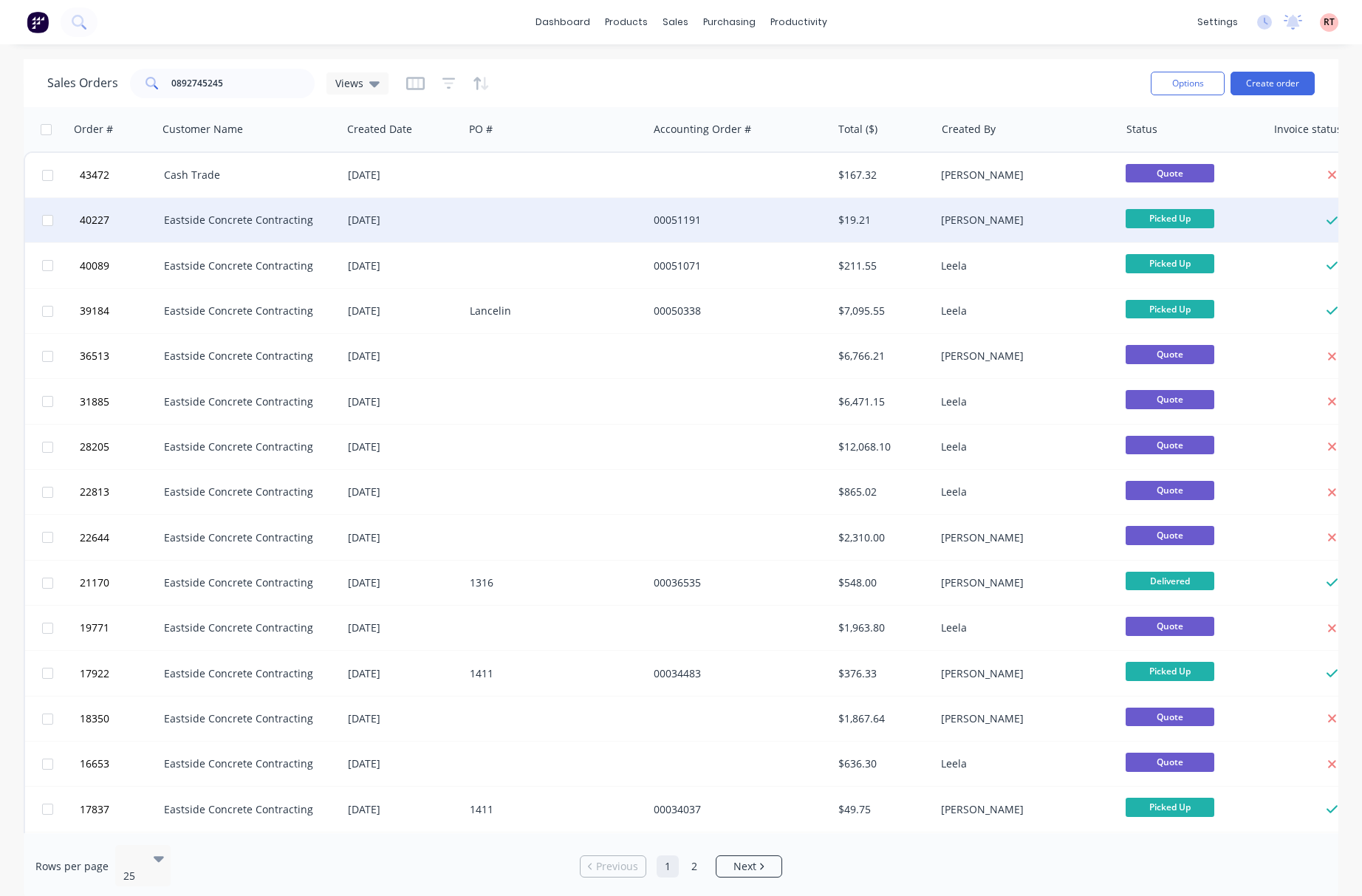
click at [541, 223] on div at bounding box center [555, 220] width 184 height 44
click at [255, 215] on div "Eastside Concrete Contracting" at bounding box center [246, 220] width 164 height 15
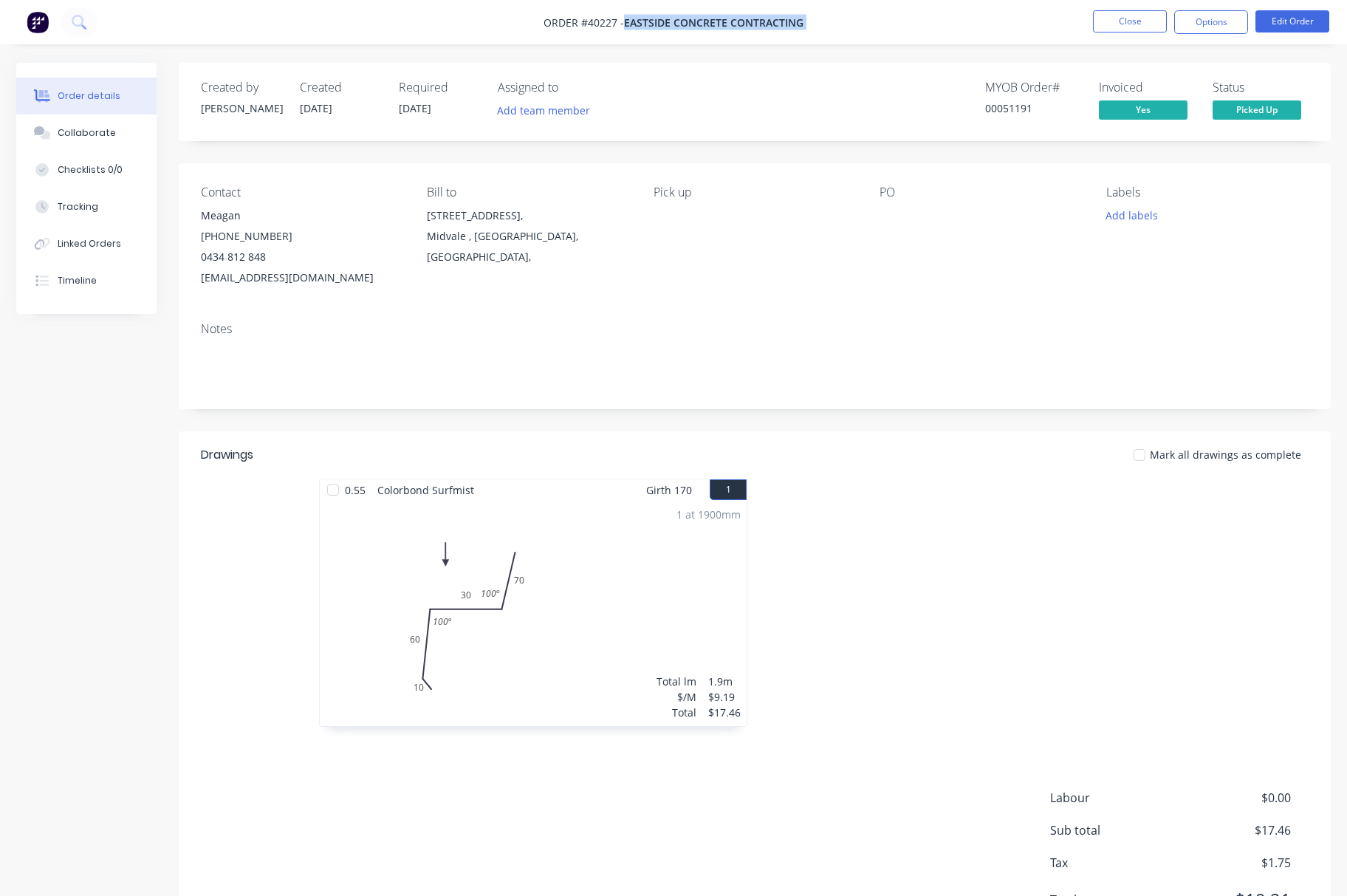
drag, startPoint x: 624, startPoint y: 21, endPoint x: 846, endPoint y: 26, distance: 222.1
click at [823, 23] on nav "Order #40227 - Eastside Concrete Contracting Close Options Edit Order" at bounding box center [673, 22] width 1347 height 44
copy div "Eastside Concrete Contracting Close Options Edit Order"
click at [1123, 20] on button "Close" at bounding box center [1130, 22] width 74 height 23
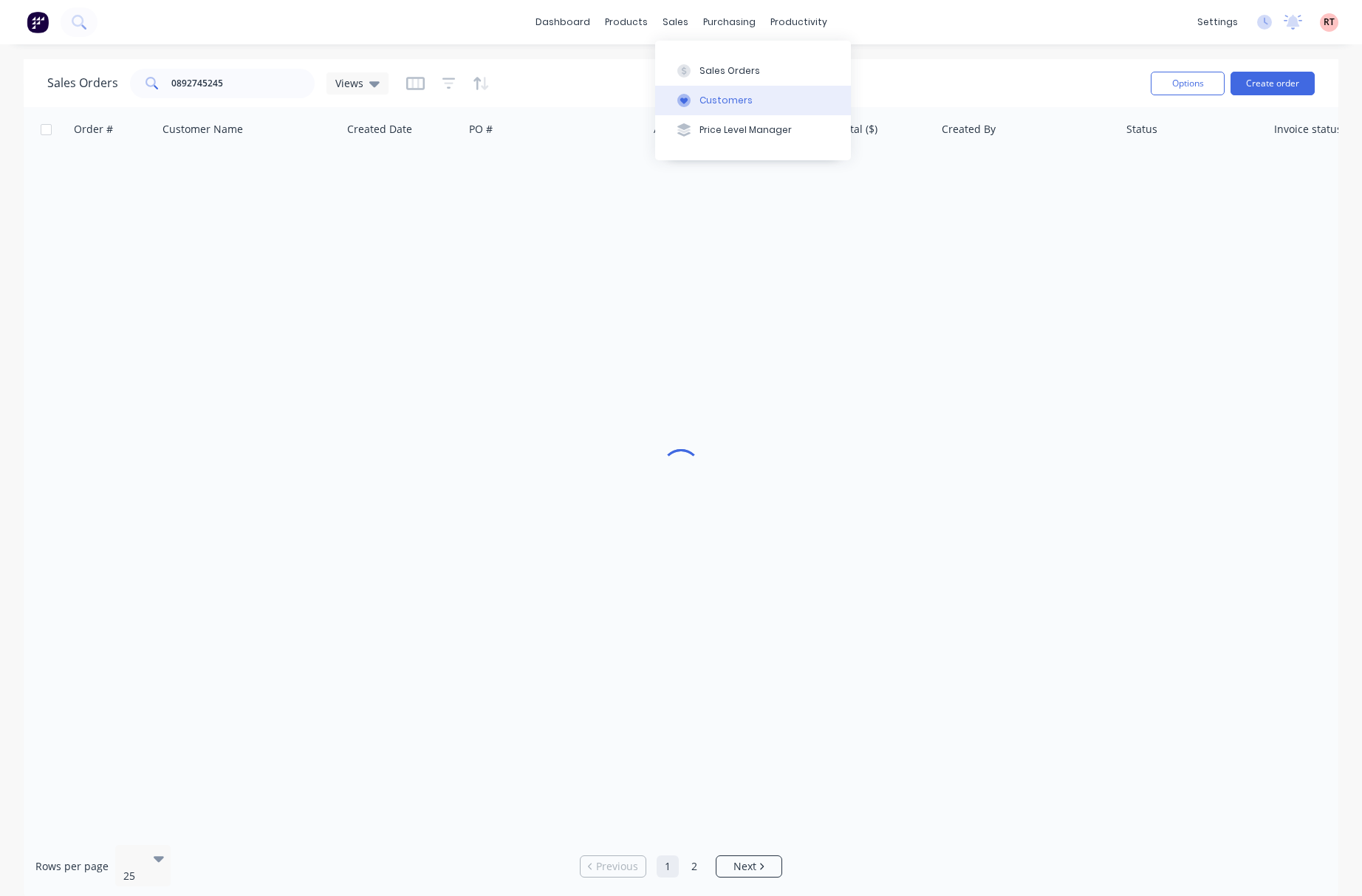
click at [718, 96] on div "Customers" at bounding box center [726, 101] width 53 height 14
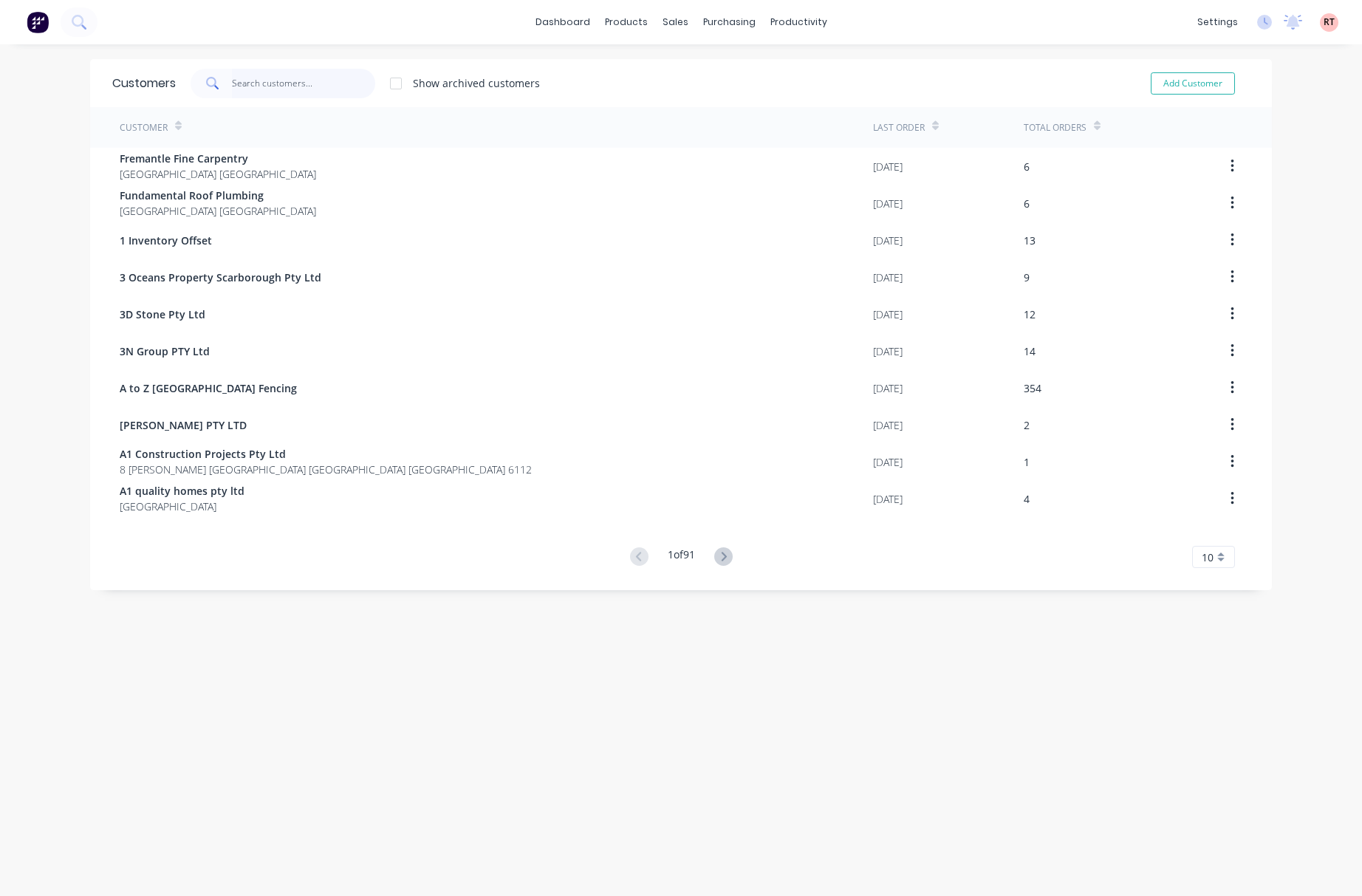
click at [313, 83] on input "text" at bounding box center [304, 83] width 144 height 29
paste input "Eastside Concrete Contracting"
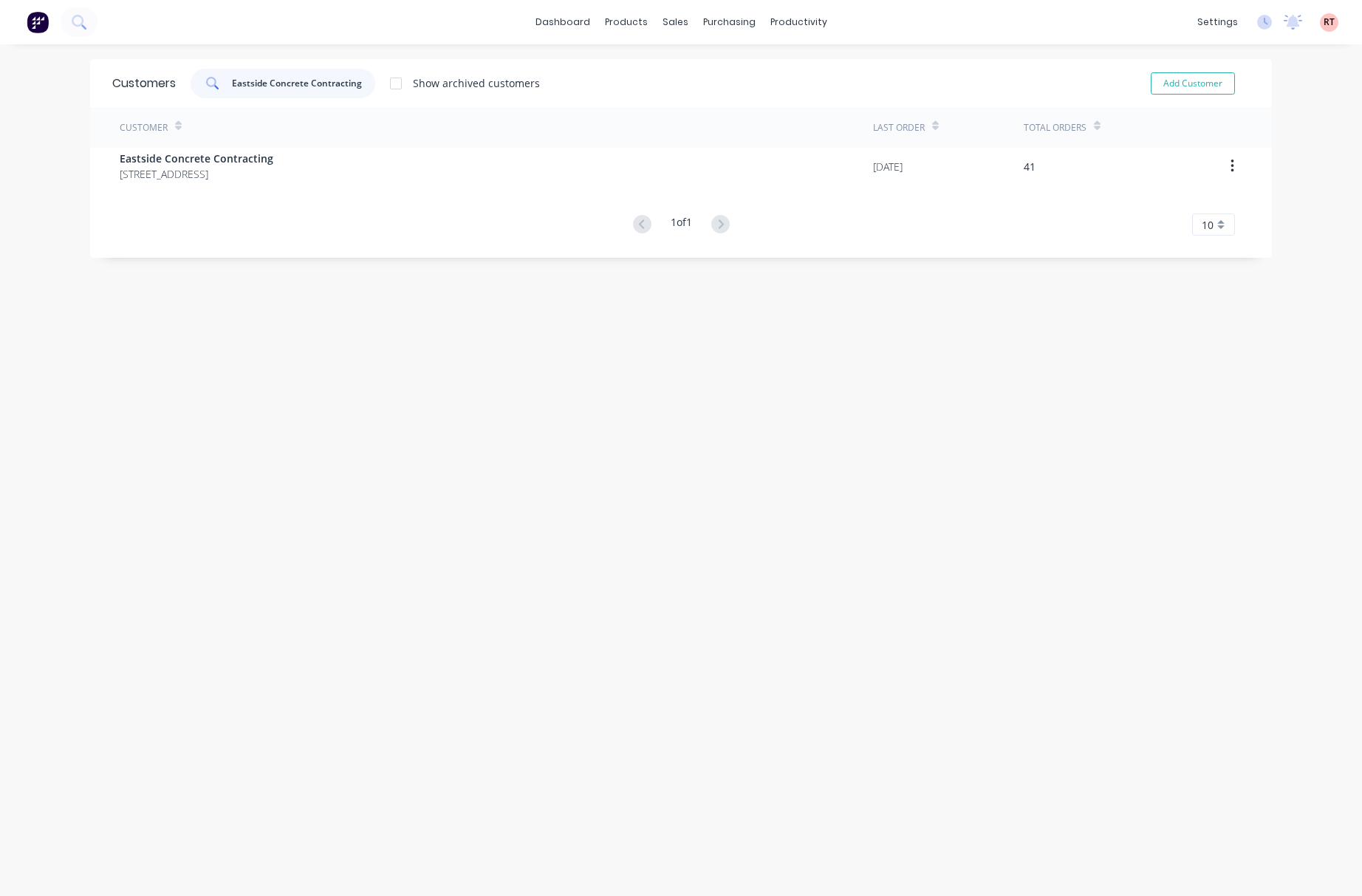
type input "Eastside Concrete Contracting"
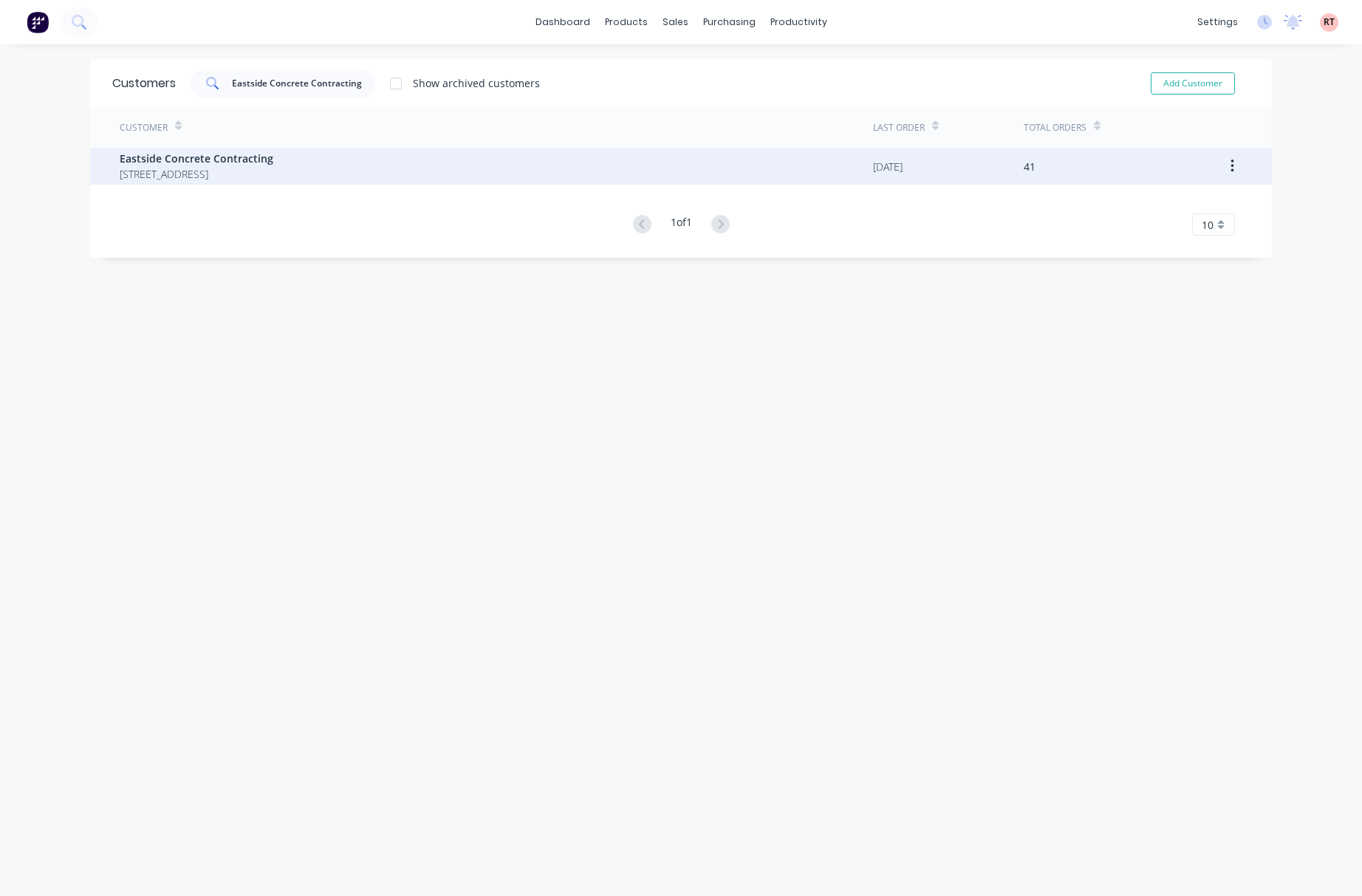
click at [483, 170] on div "Eastside Concrete Contracting 10 Meliador Way, Midvale Western Australia Austra…" at bounding box center [496, 166] width 753 height 37
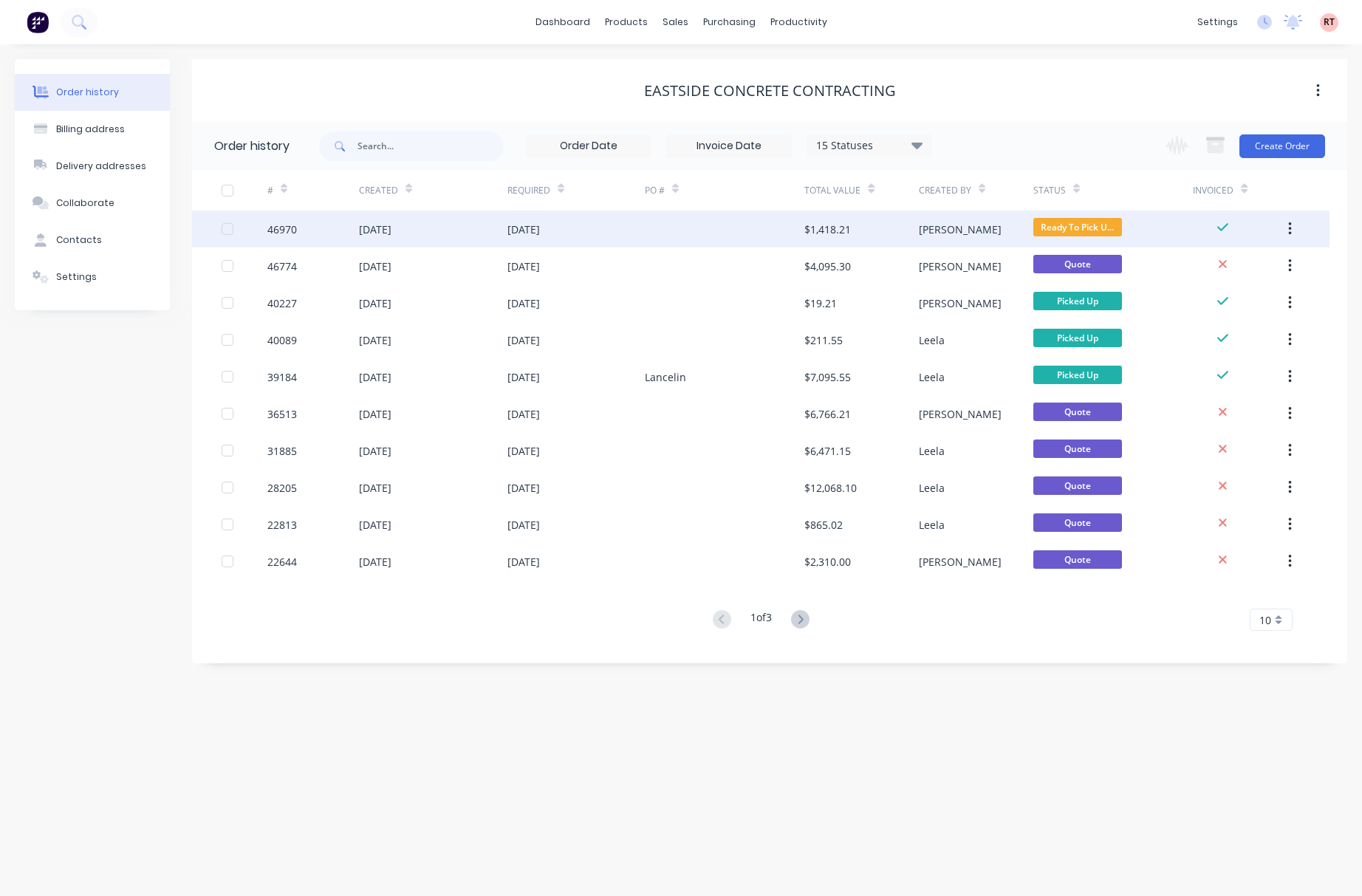
click at [712, 228] on div at bounding box center [725, 229] width 161 height 37
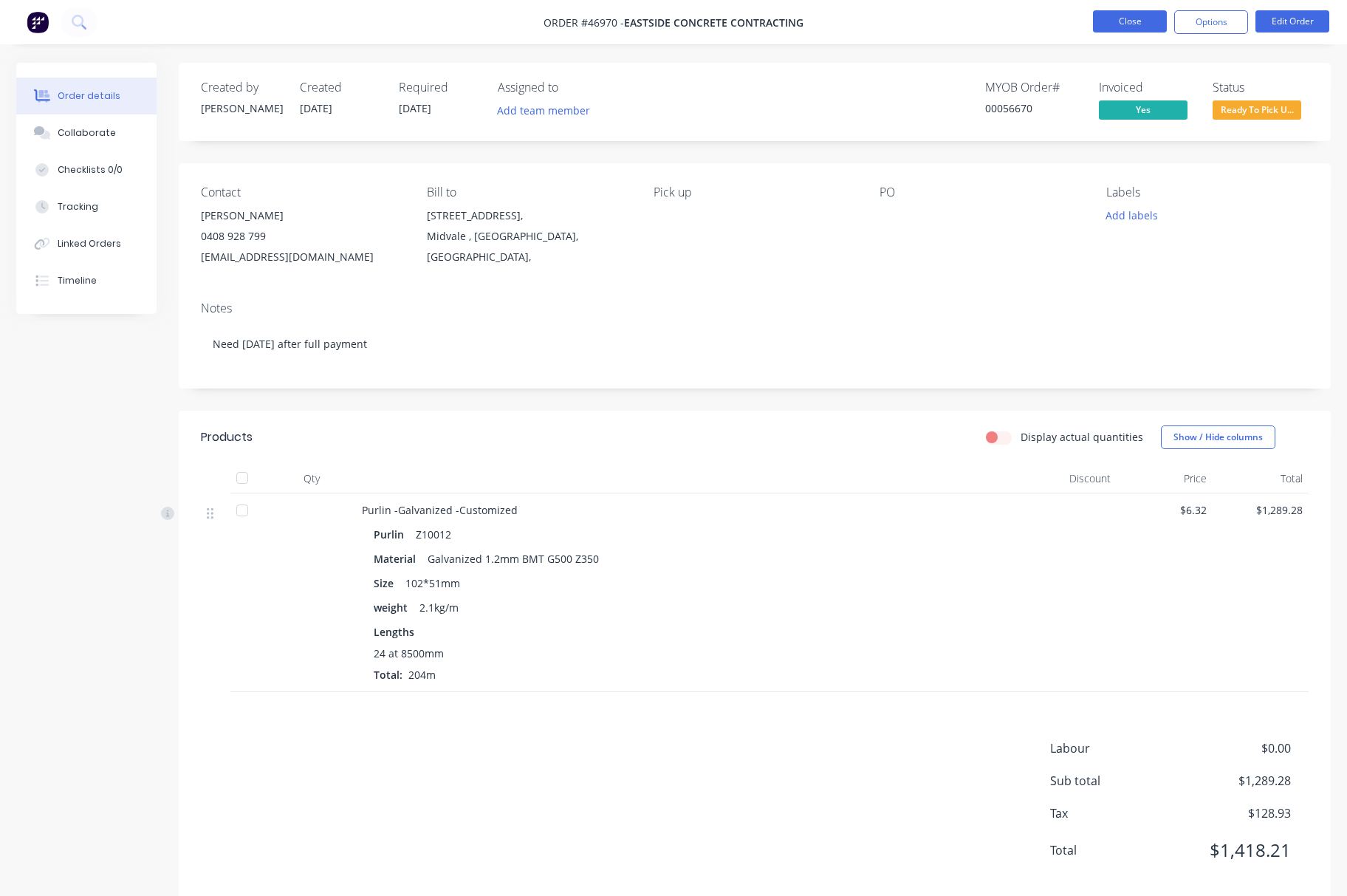
click at [1130, 24] on button "Close" at bounding box center [1130, 22] width 74 height 23
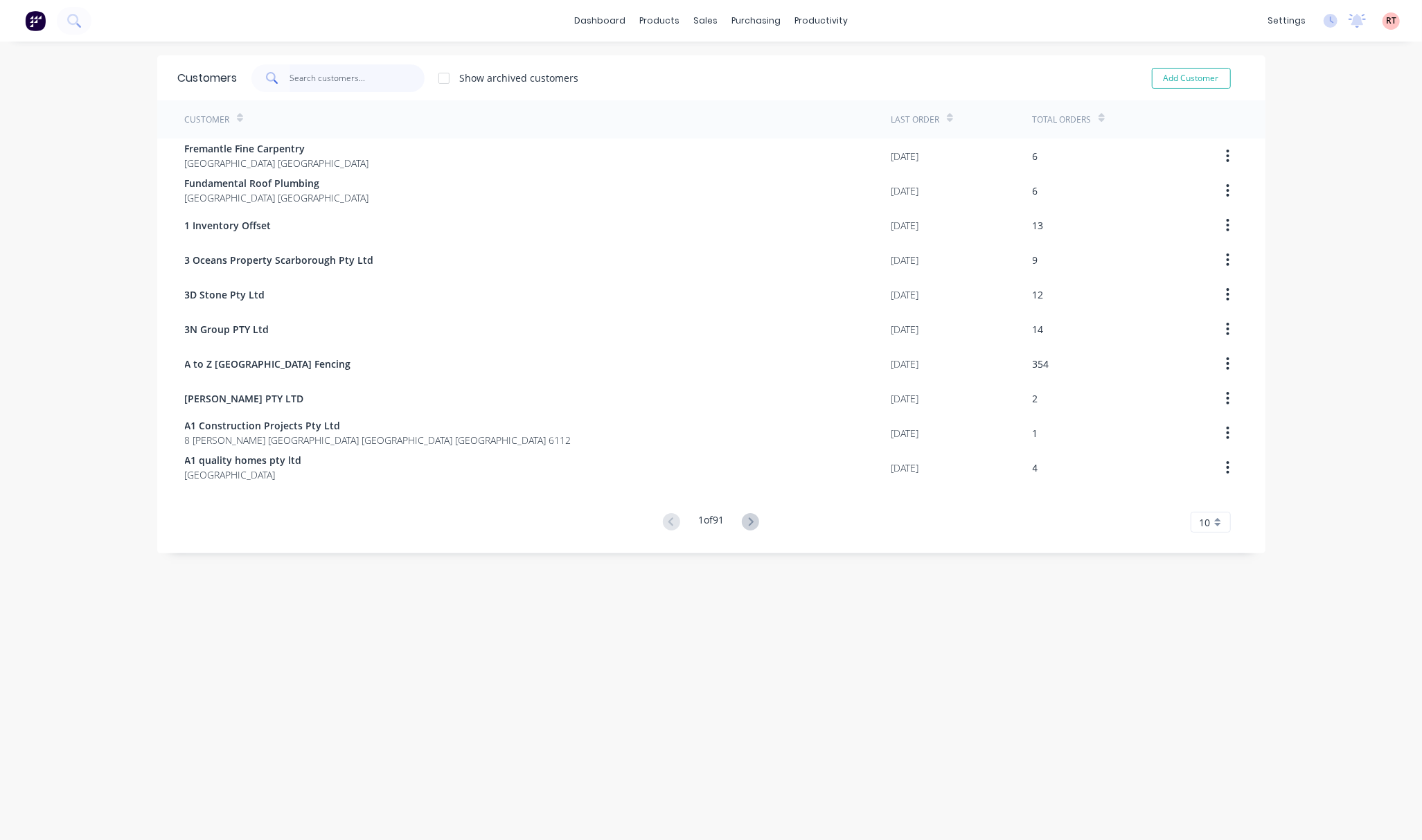
click at [353, 78] on input "text" at bounding box center [357, 78] width 135 height 27
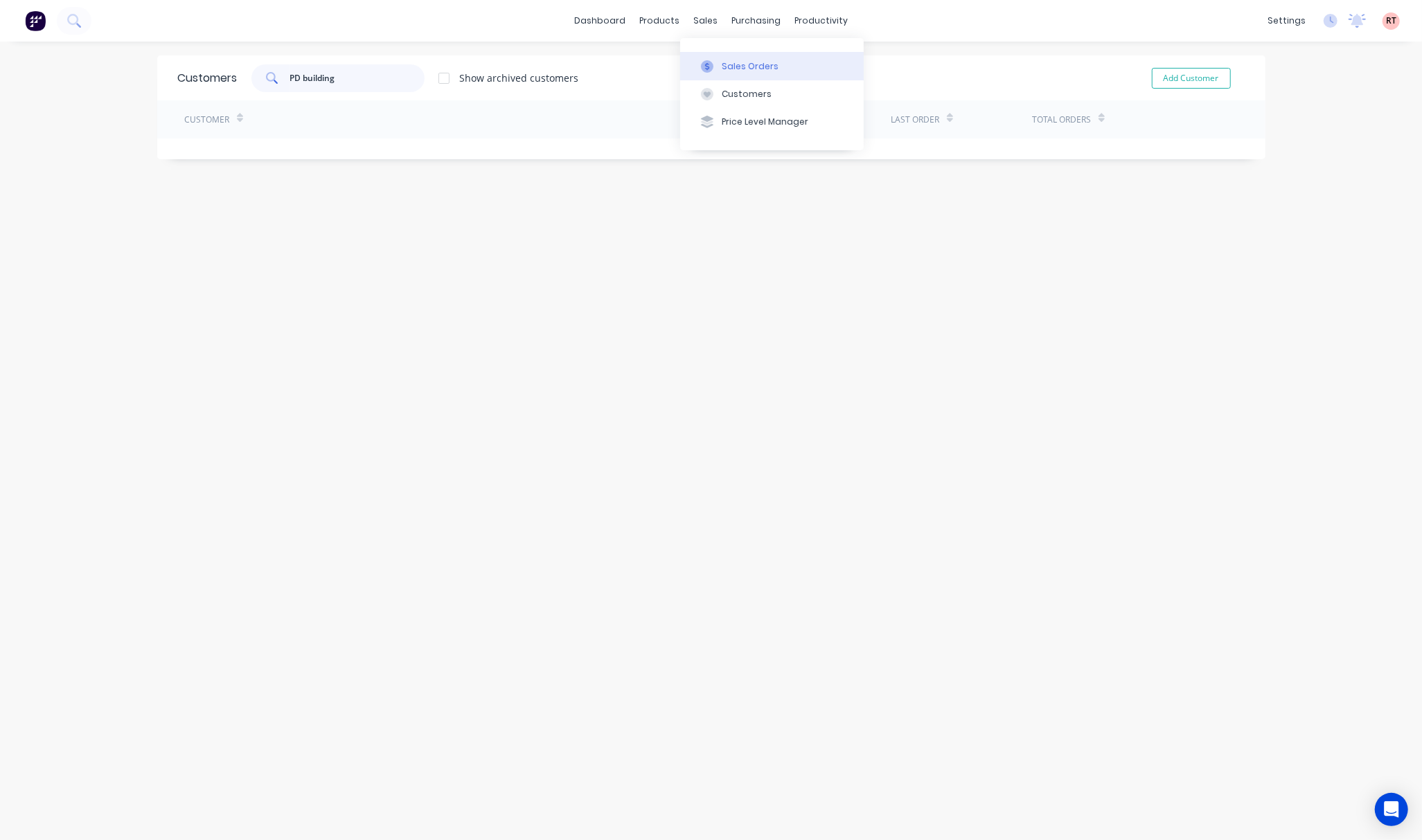
type input "PD building"
click at [719, 72] on button "Sales Orders" at bounding box center [772, 65] width 184 height 27
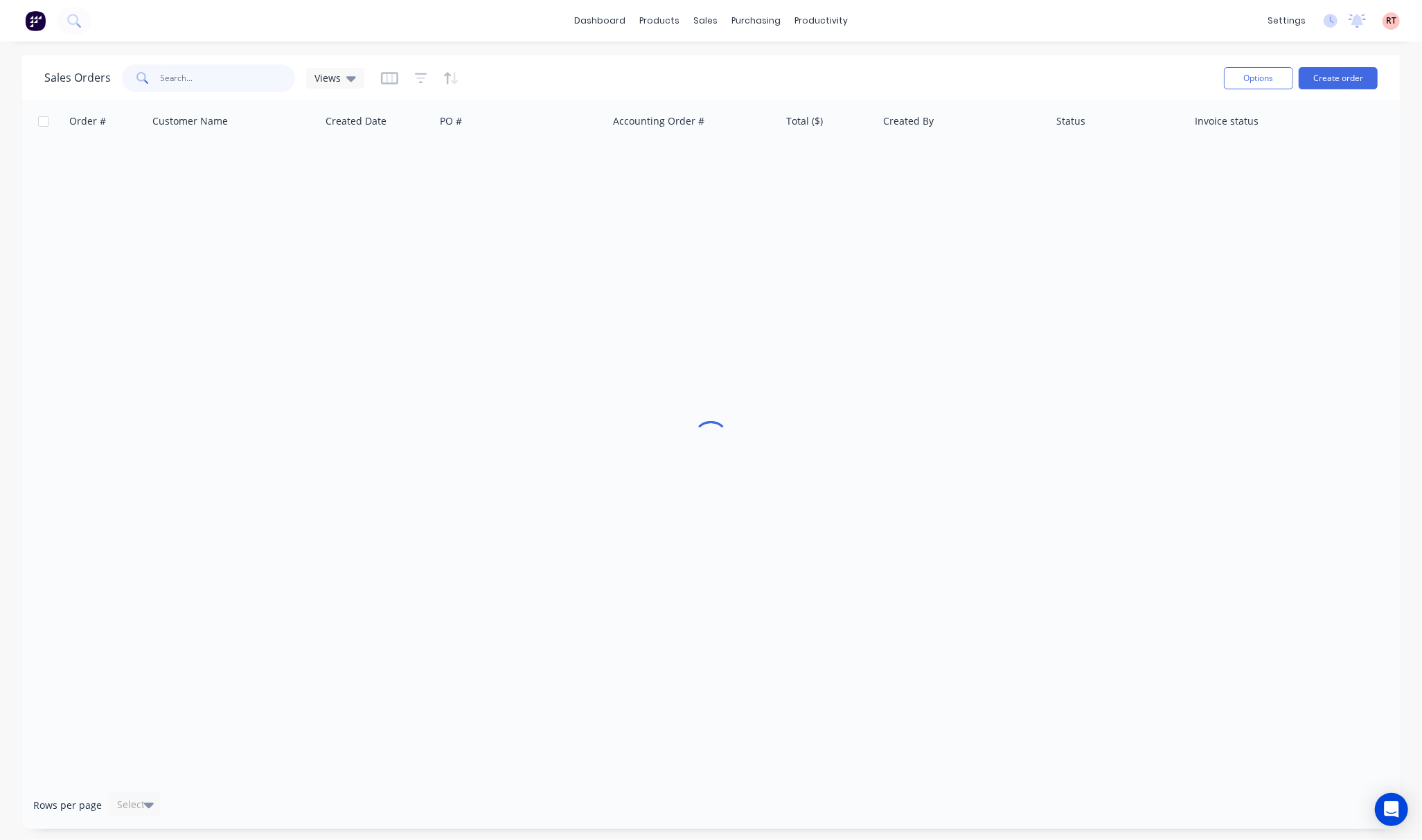
click at [211, 77] on input "text" at bounding box center [228, 78] width 135 height 27
click at [711, 84] on button "Customers" at bounding box center [778, 94] width 184 height 27
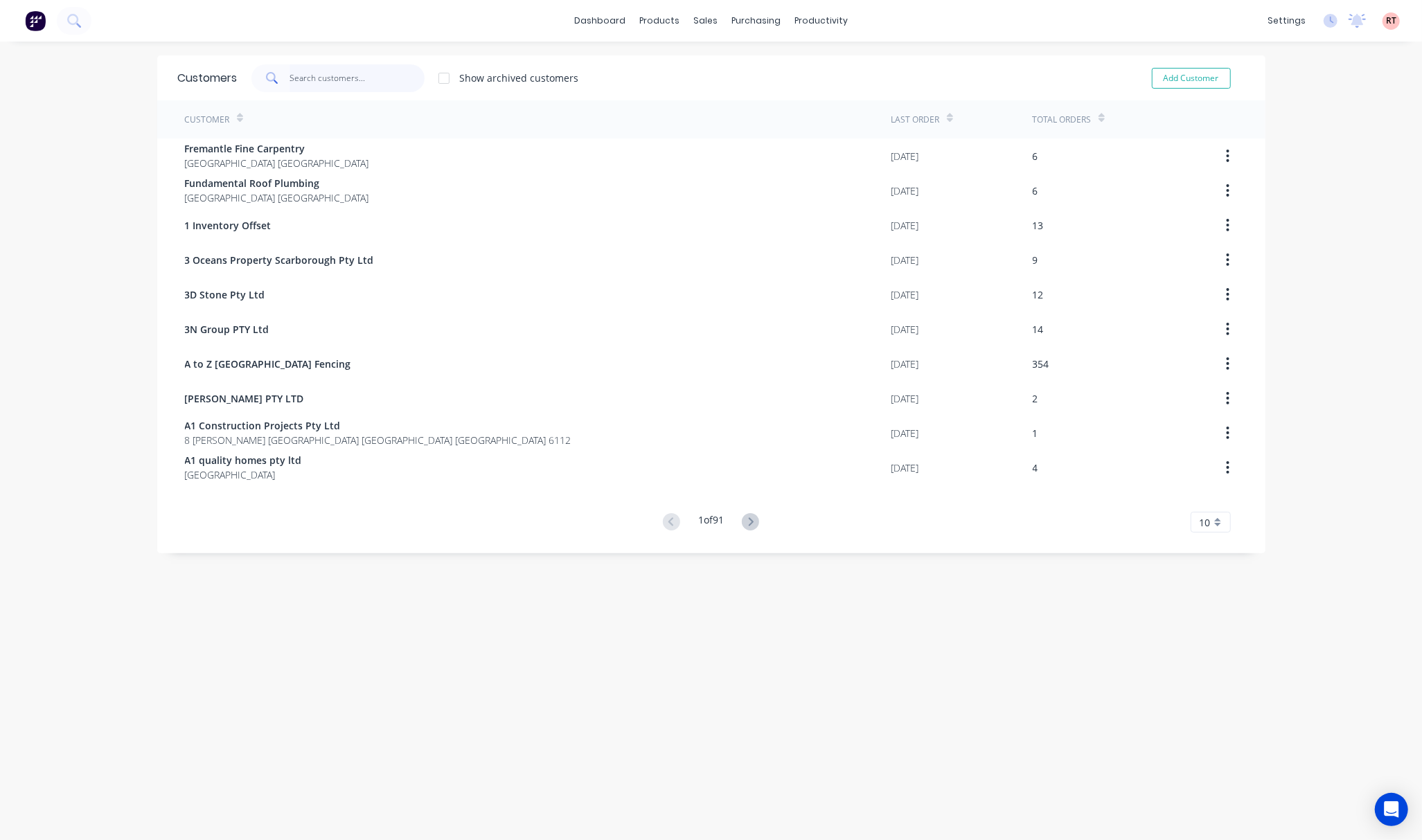
click at [352, 73] on input "text" at bounding box center [357, 78] width 135 height 27
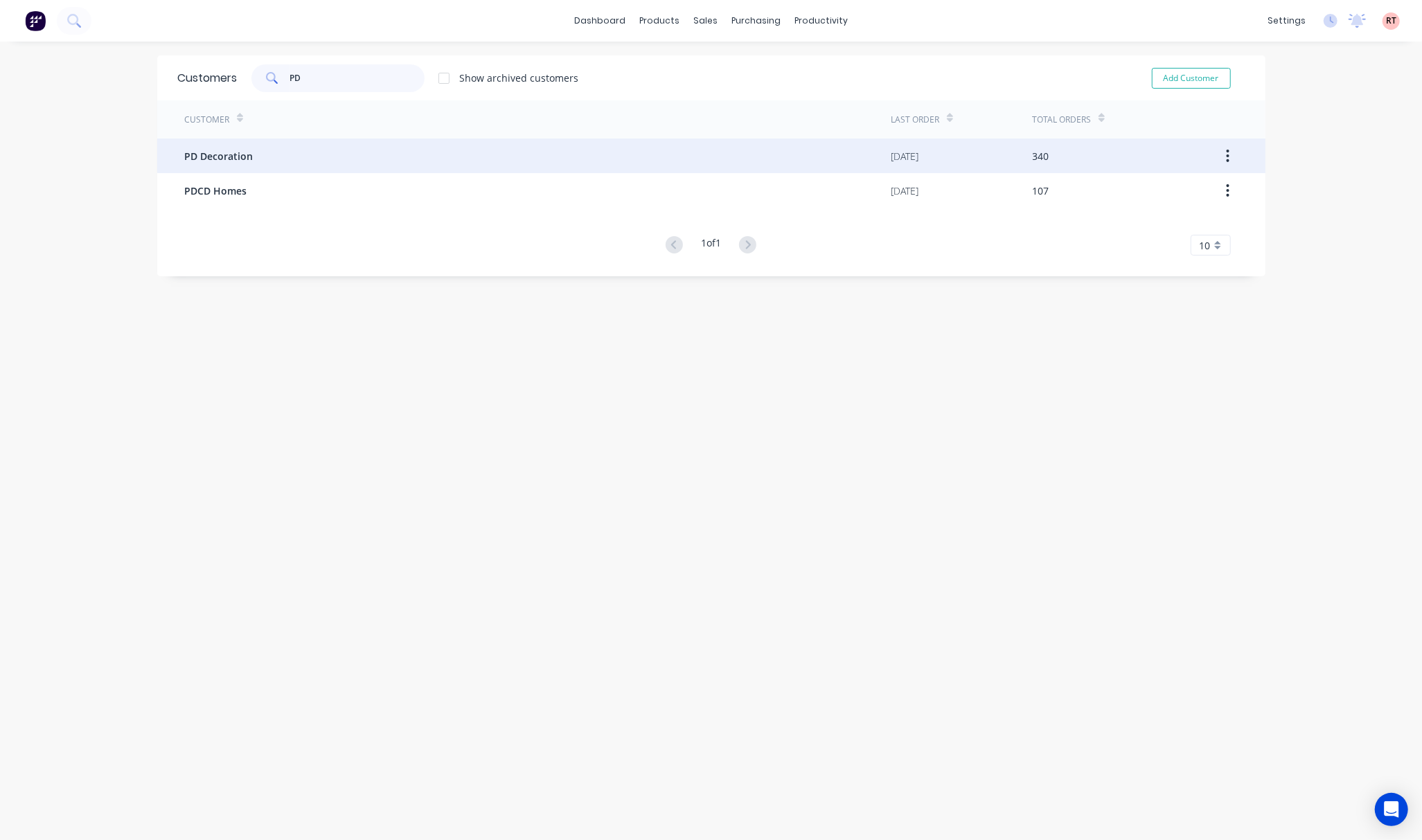
type input "PD"
click at [310, 160] on div "PD Decoration" at bounding box center [538, 155] width 706 height 34
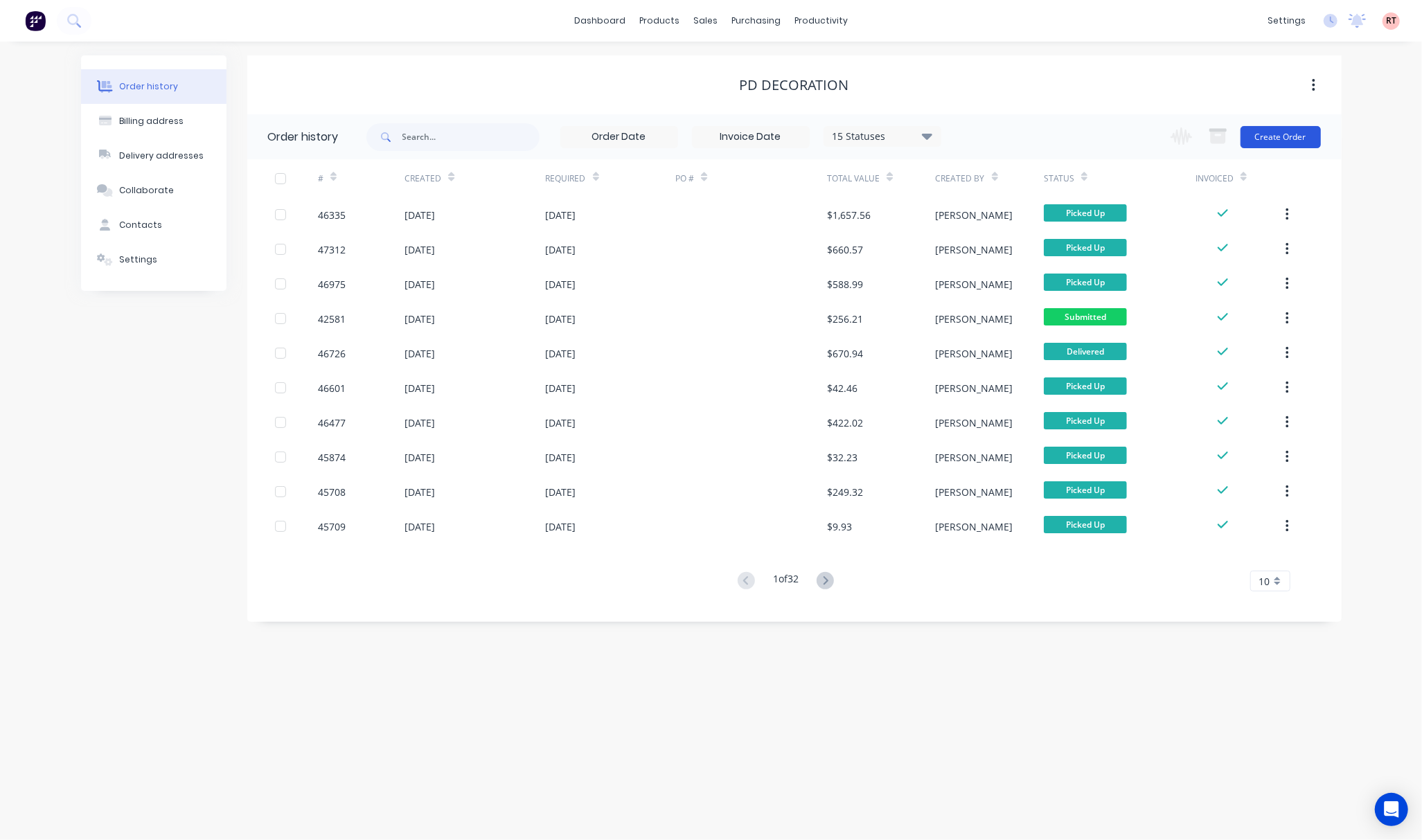
click at [1257, 126] on button "Create Order" at bounding box center [1281, 136] width 80 height 22
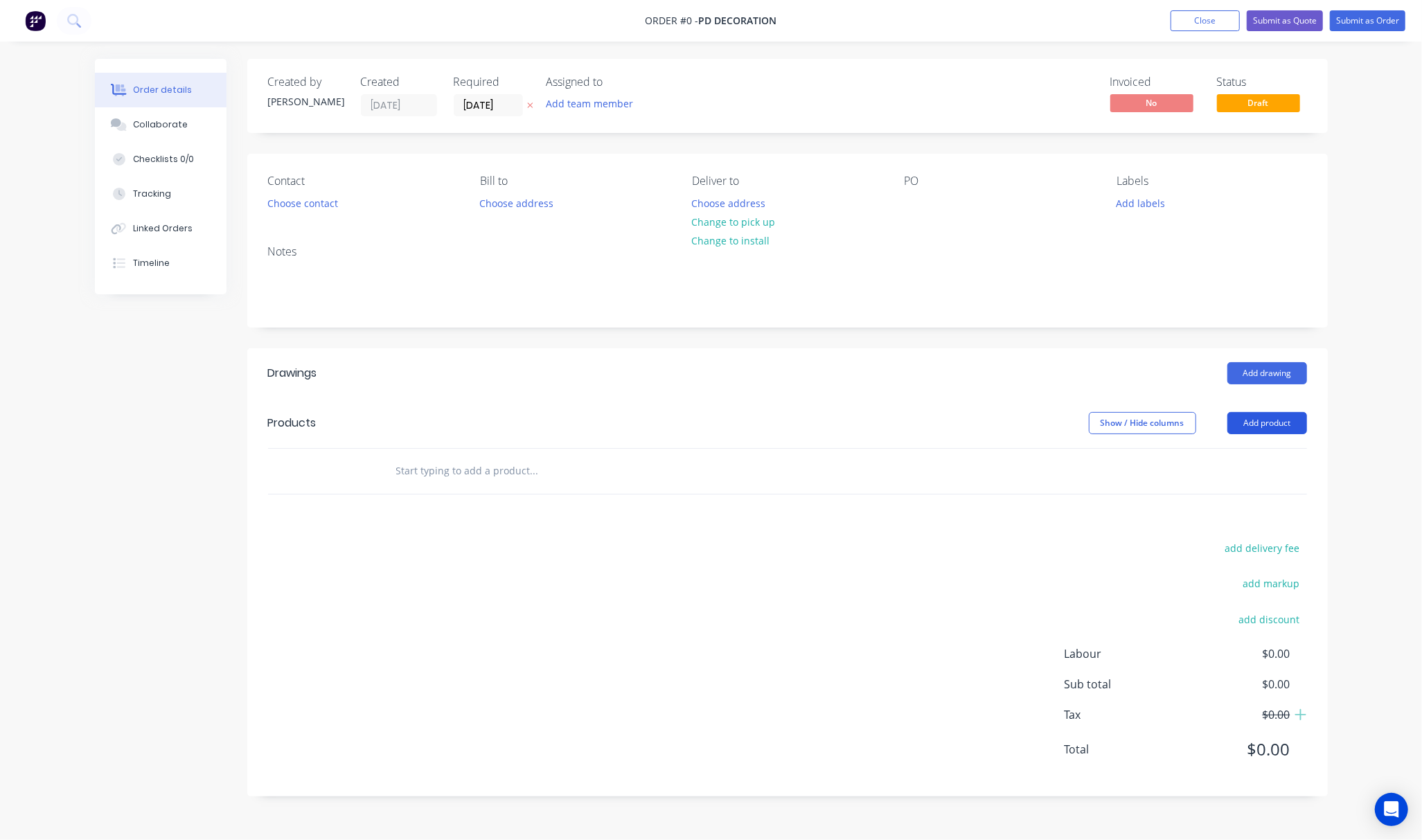
click at [1283, 416] on button "Add product" at bounding box center [1267, 423] width 80 height 22
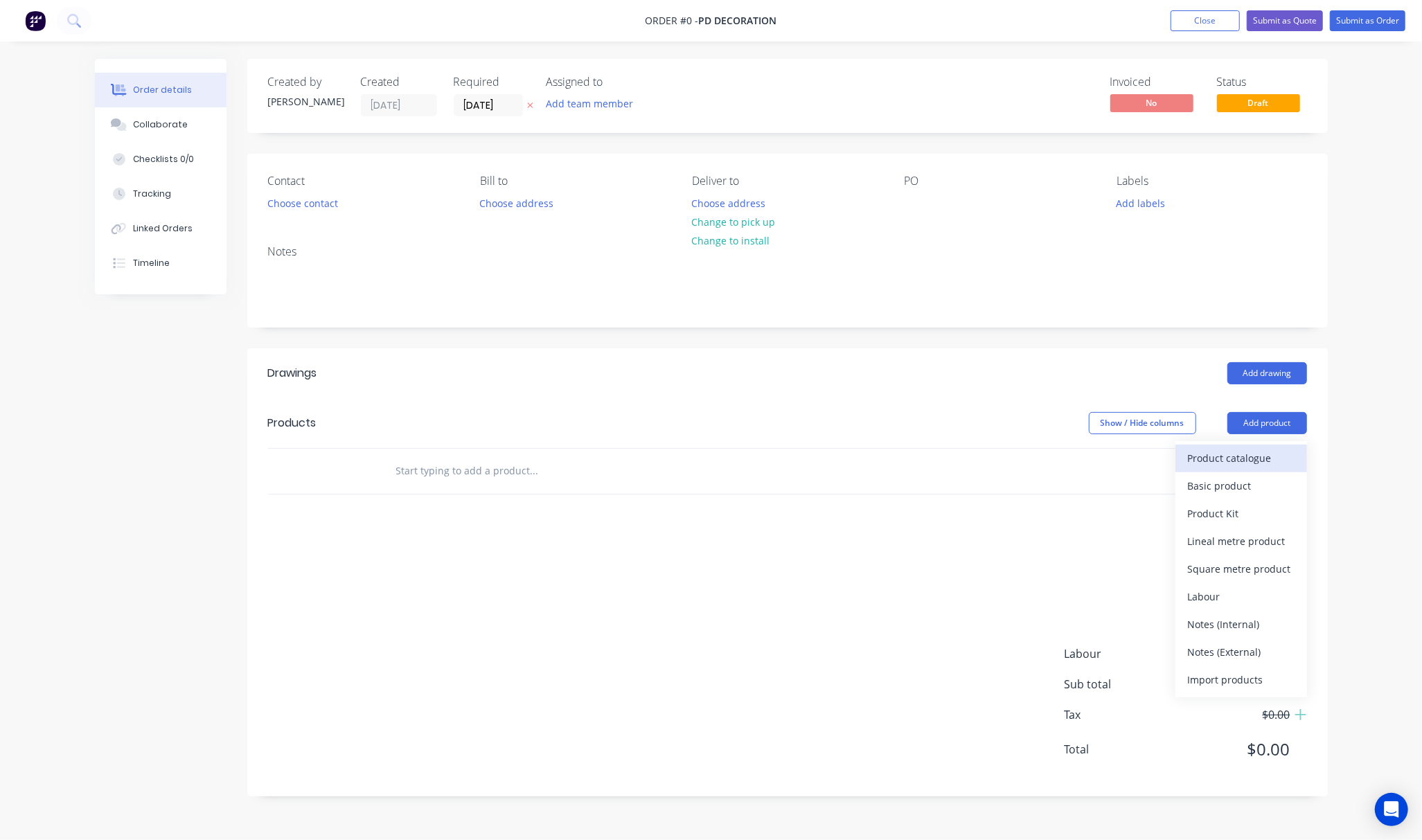
click at [1238, 457] on div "Product catalogue" at bounding box center [1241, 458] width 107 height 20
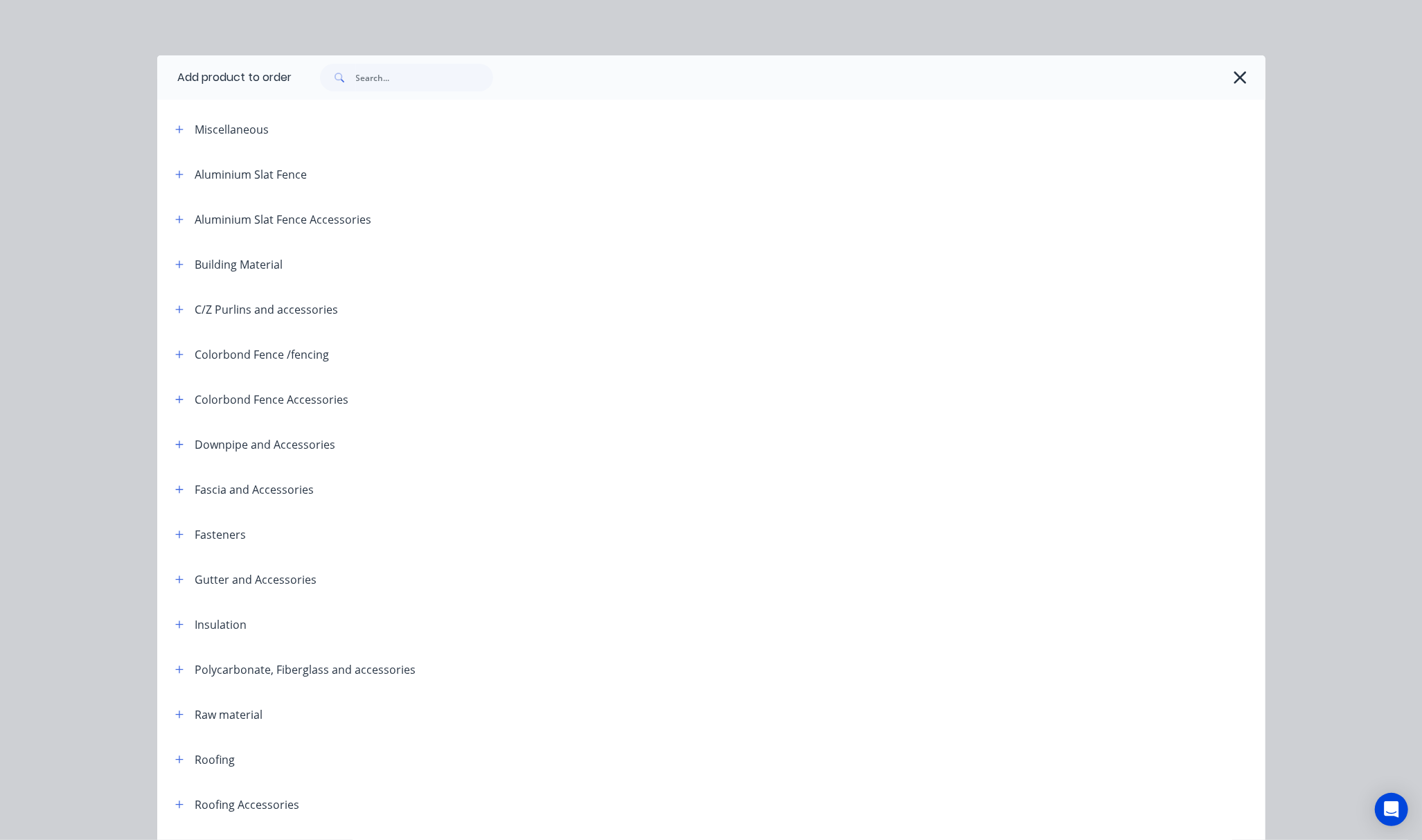
click at [432, 91] on div at bounding box center [778, 77] width 973 height 44
drag, startPoint x: 432, startPoint y: 86, endPoint x: 426, endPoint y: 91, distance: 7.8
click at [431, 86] on input "text" at bounding box center [424, 77] width 137 height 27
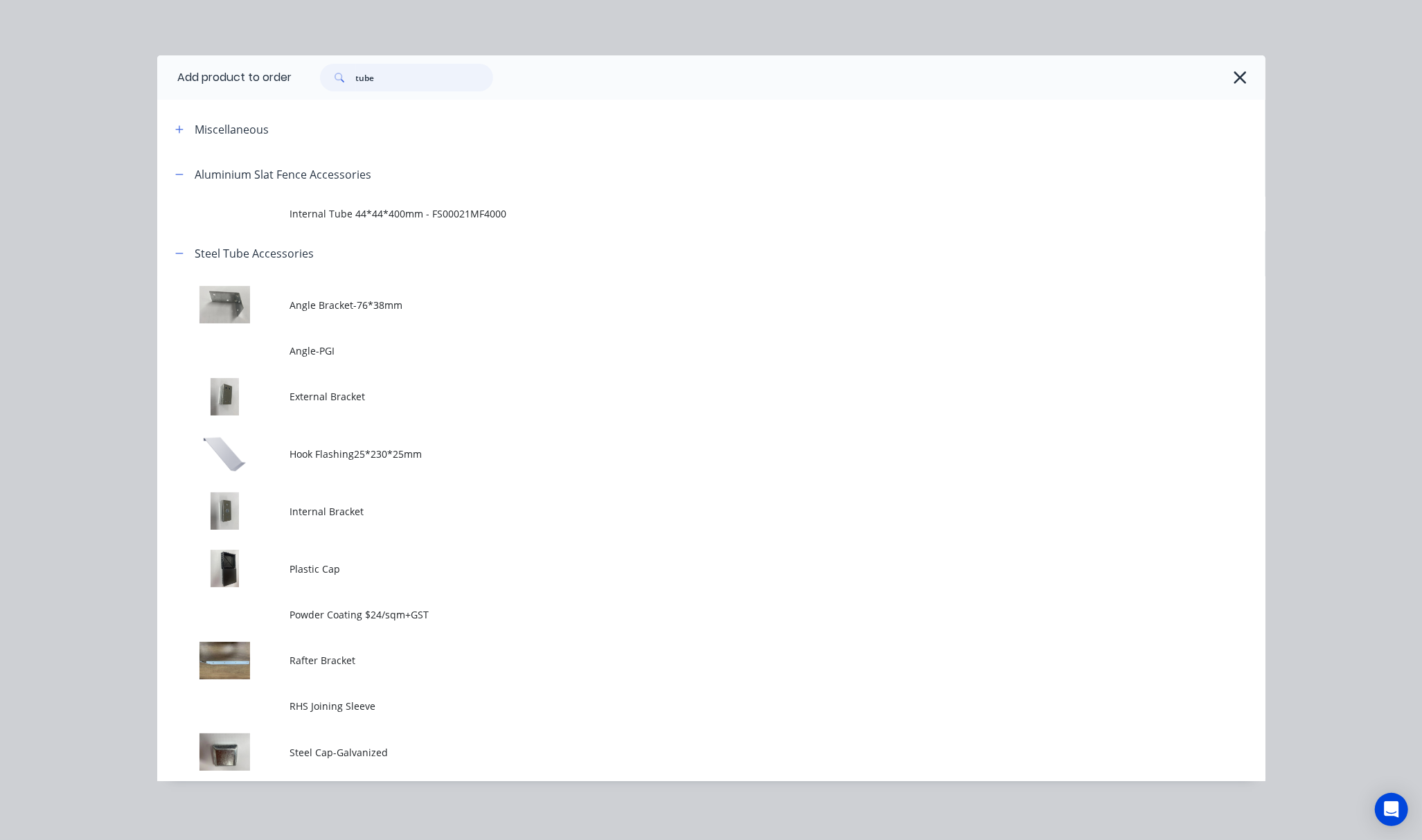
type input "tube"
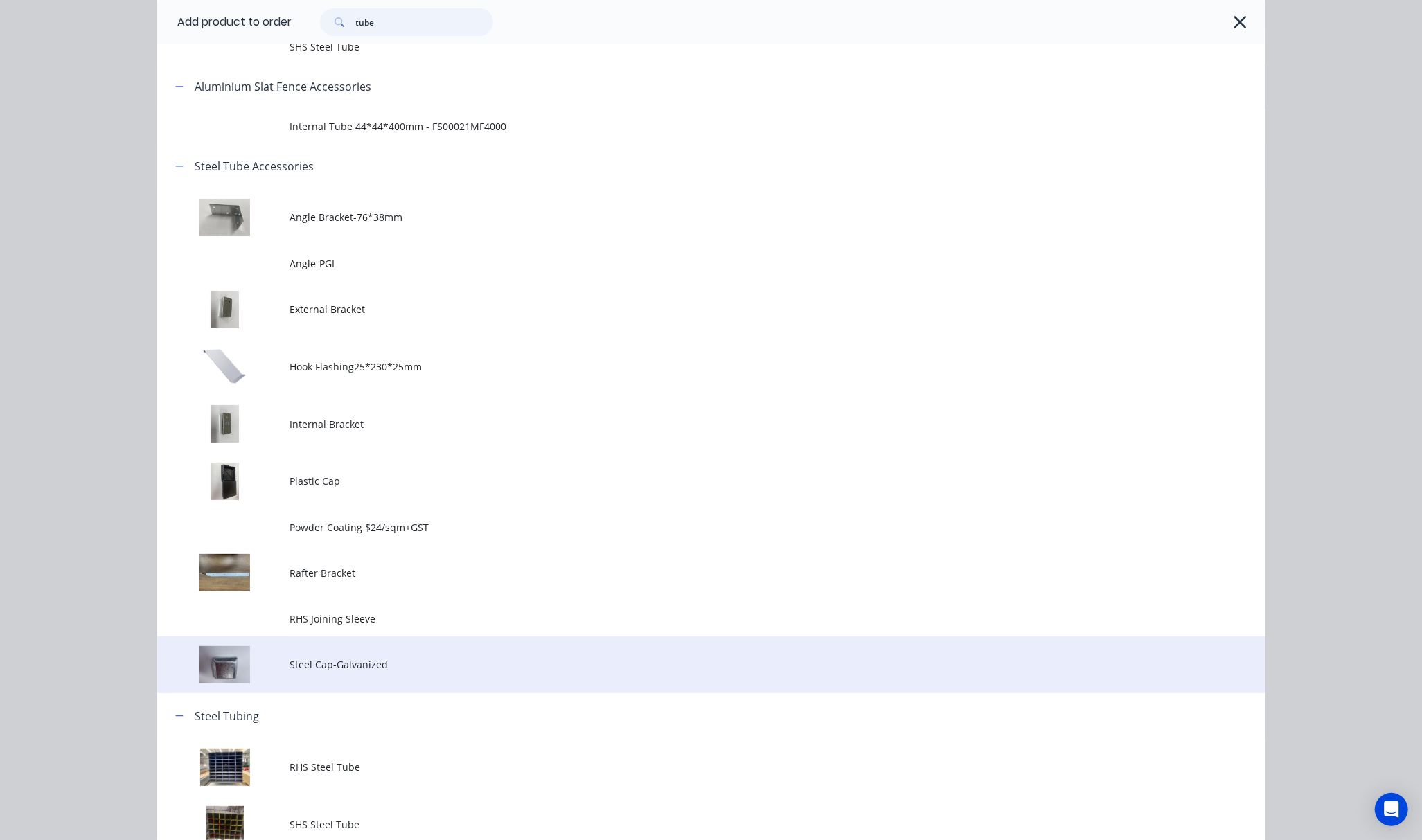
scroll to position [196, 0]
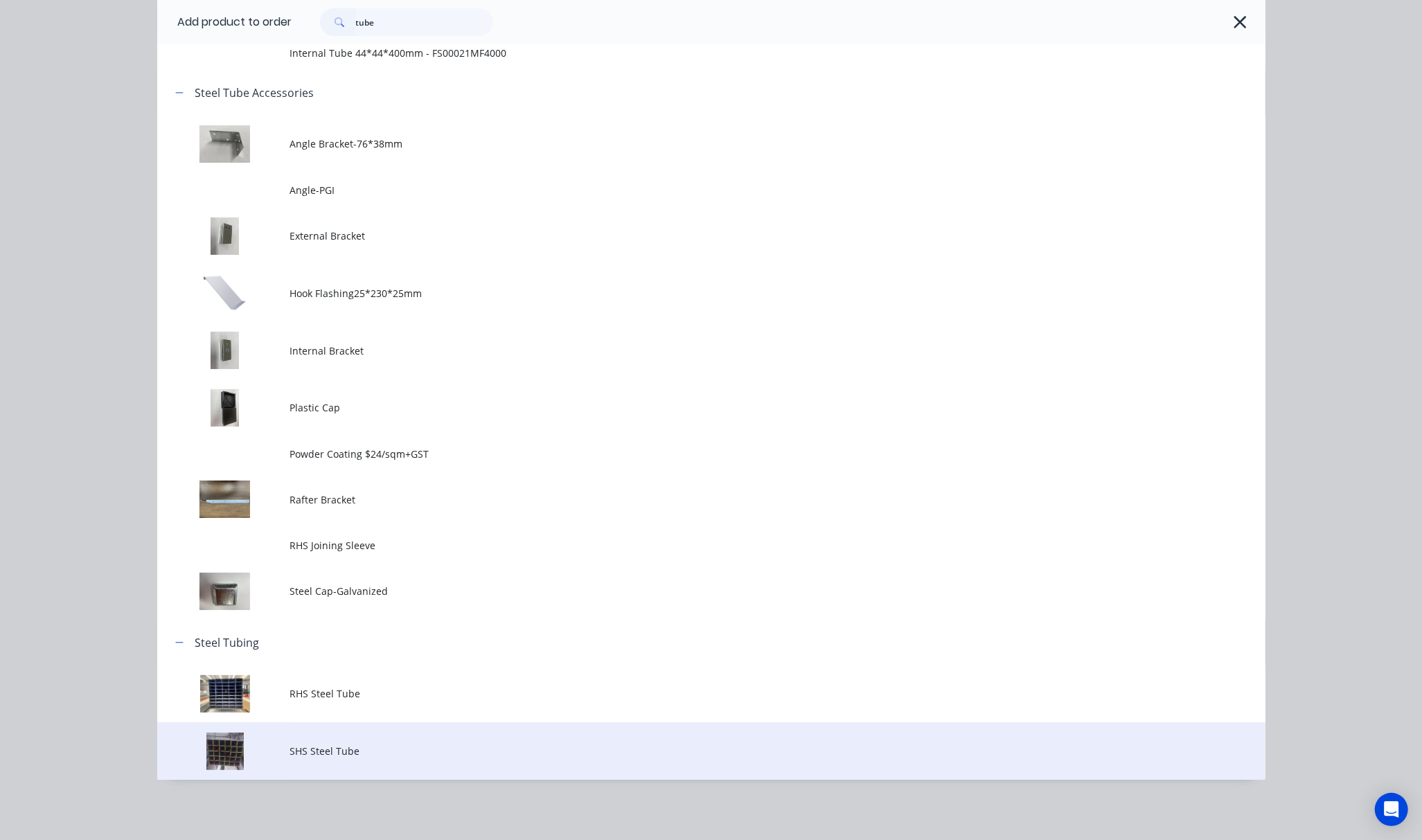
click at [391, 739] on td "SHS Steel Tube" at bounding box center [777, 751] width 975 height 58
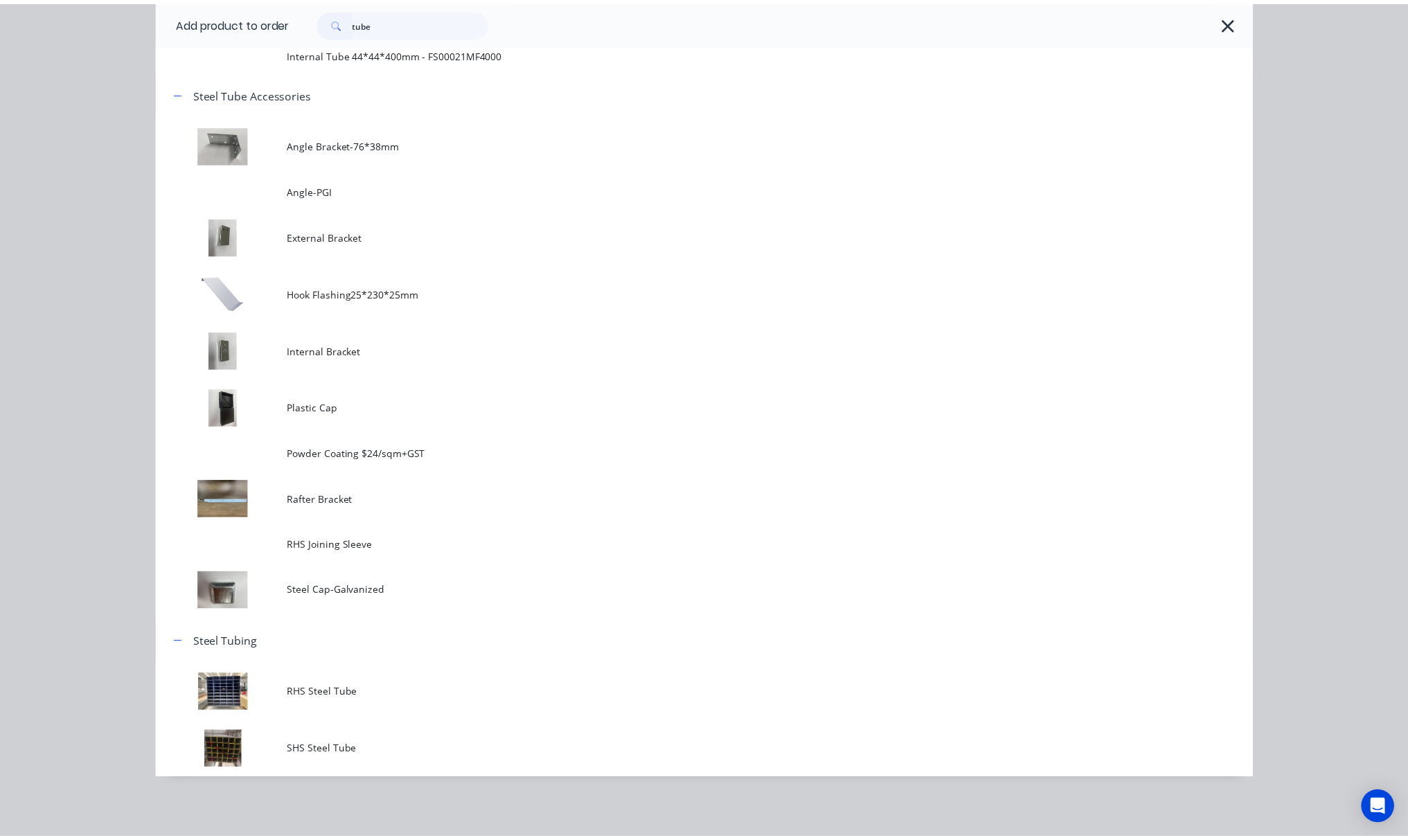
scroll to position [0, 0]
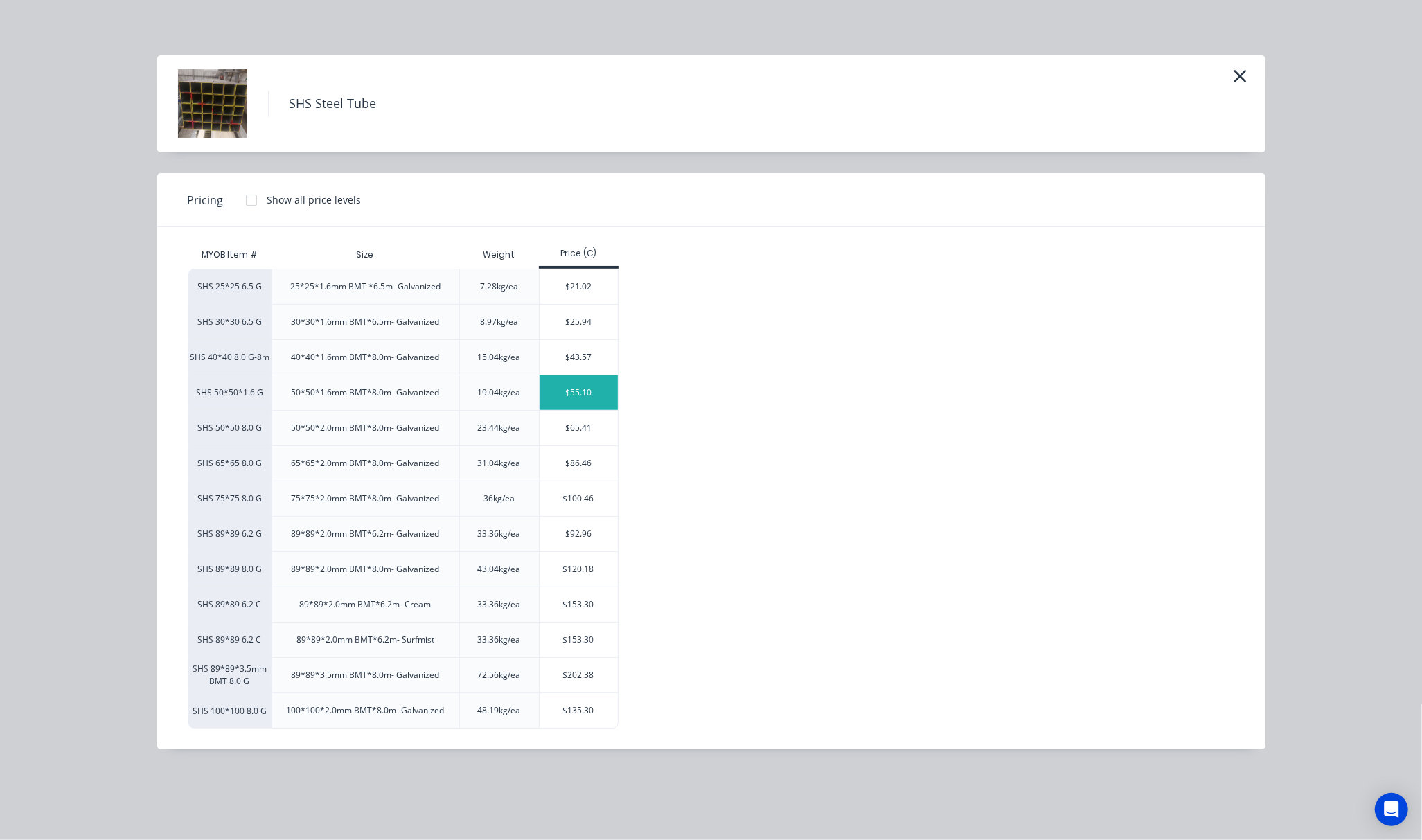
click at [580, 379] on div "$55.10" at bounding box center [578, 392] width 78 height 34
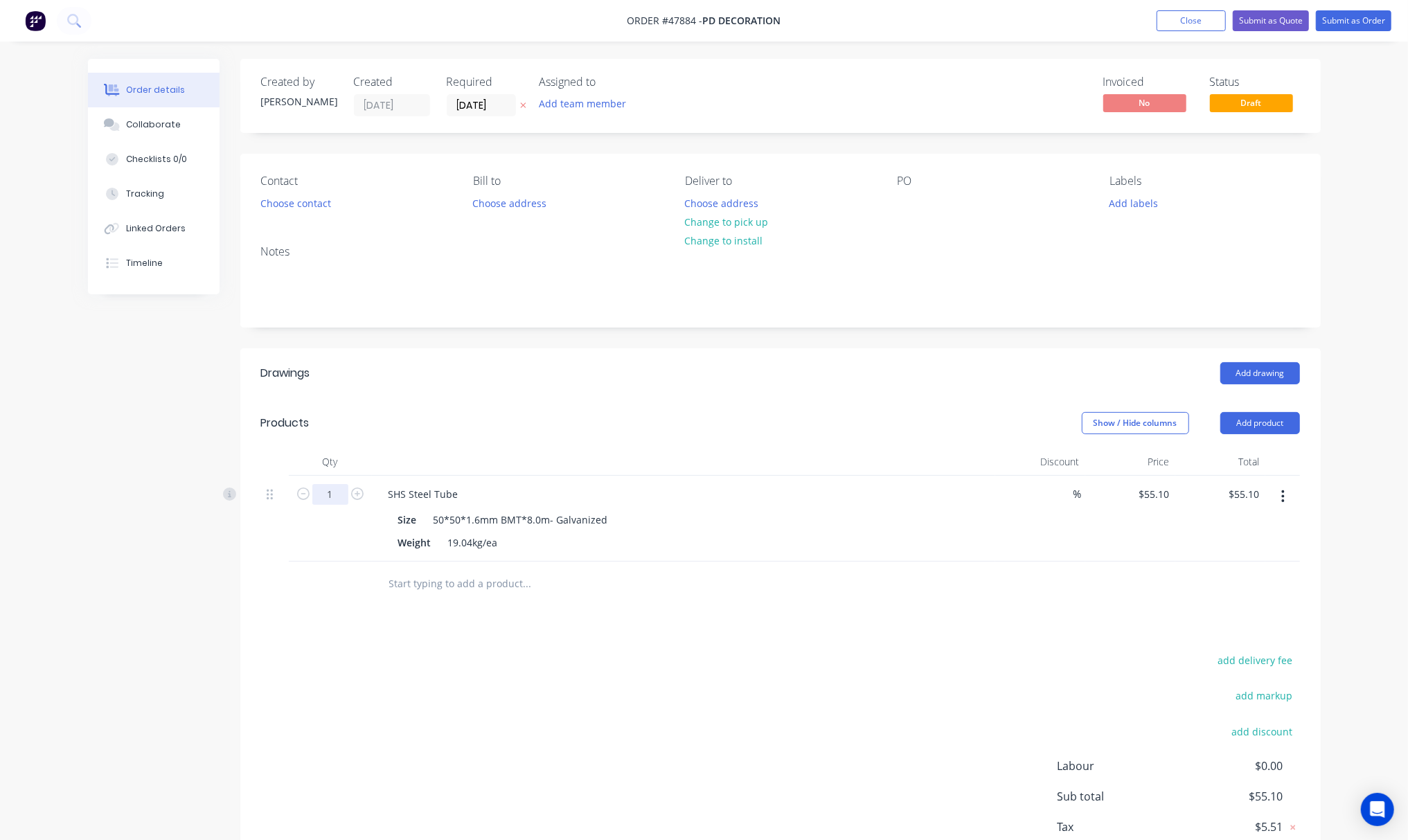
click at [330, 497] on input "1" at bounding box center [330, 495] width 36 height 21
type input "5"
type input "$275.50"
click at [627, 627] on div "Drawings Add drawing Products Show / Hide columns Add product Qty Discount Pric…" at bounding box center [781, 628] width 1081 height 560
click at [1345, 25] on button "Submit as Order" at bounding box center [1353, 21] width 75 height 21
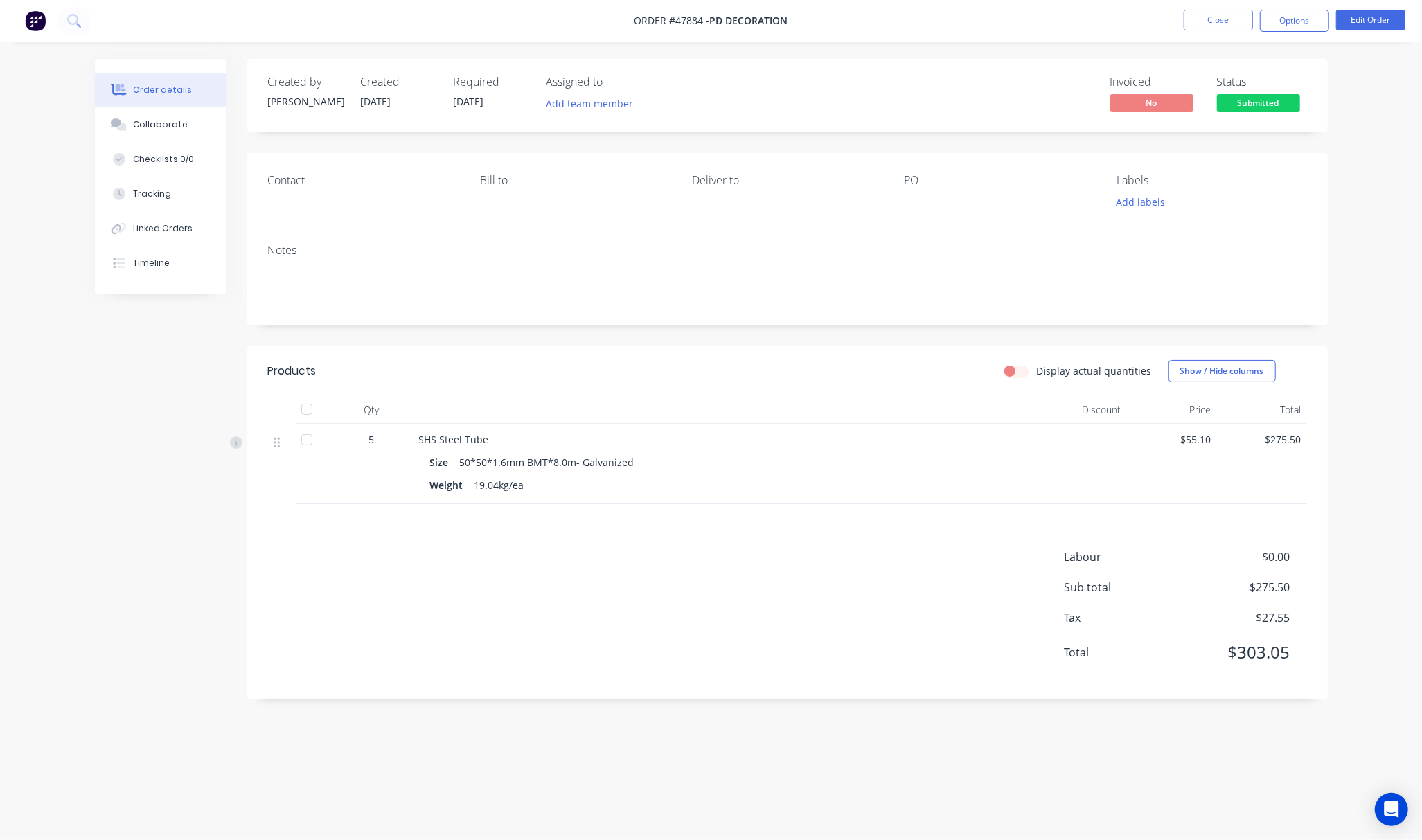
click at [1297, 32] on nav "Order #47884 - PD Decoration Close Options Edit Order" at bounding box center [711, 20] width 1422 height 42
click at [1298, 31] on button "Options" at bounding box center [1294, 20] width 69 height 22
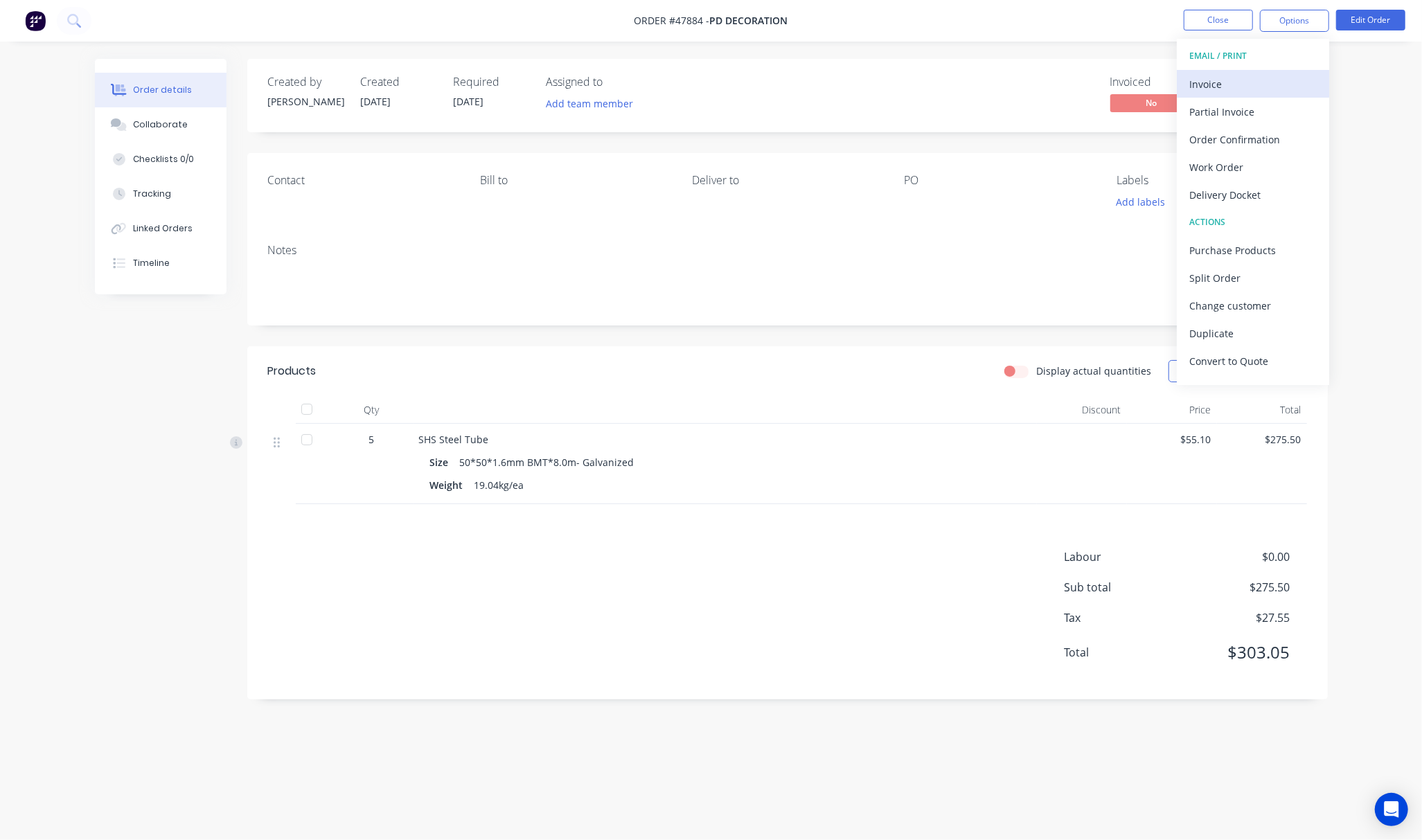
click at [1248, 84] on div "Invoice" at bounding box center [1252, 84] width 127 height 20
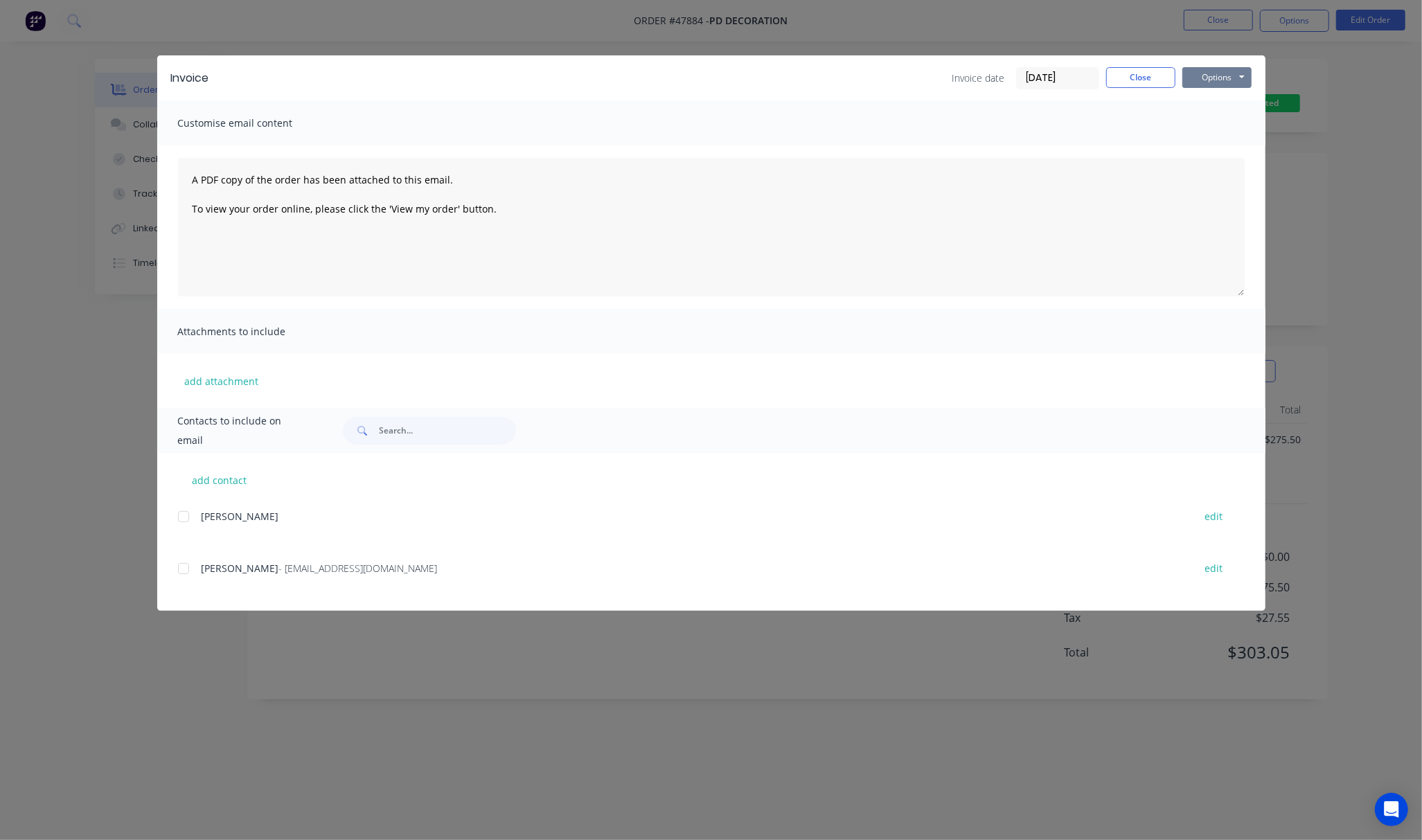
click at [1209, 73] on button "Options" at bounding box center [1217, 77] width 69 height 21
click at [1345, 184] on div "Invoice Invoice date 11/08/25 Close Options Preview Print Email Customise email…" at bounding box center [711, 420] width 1422 height 840
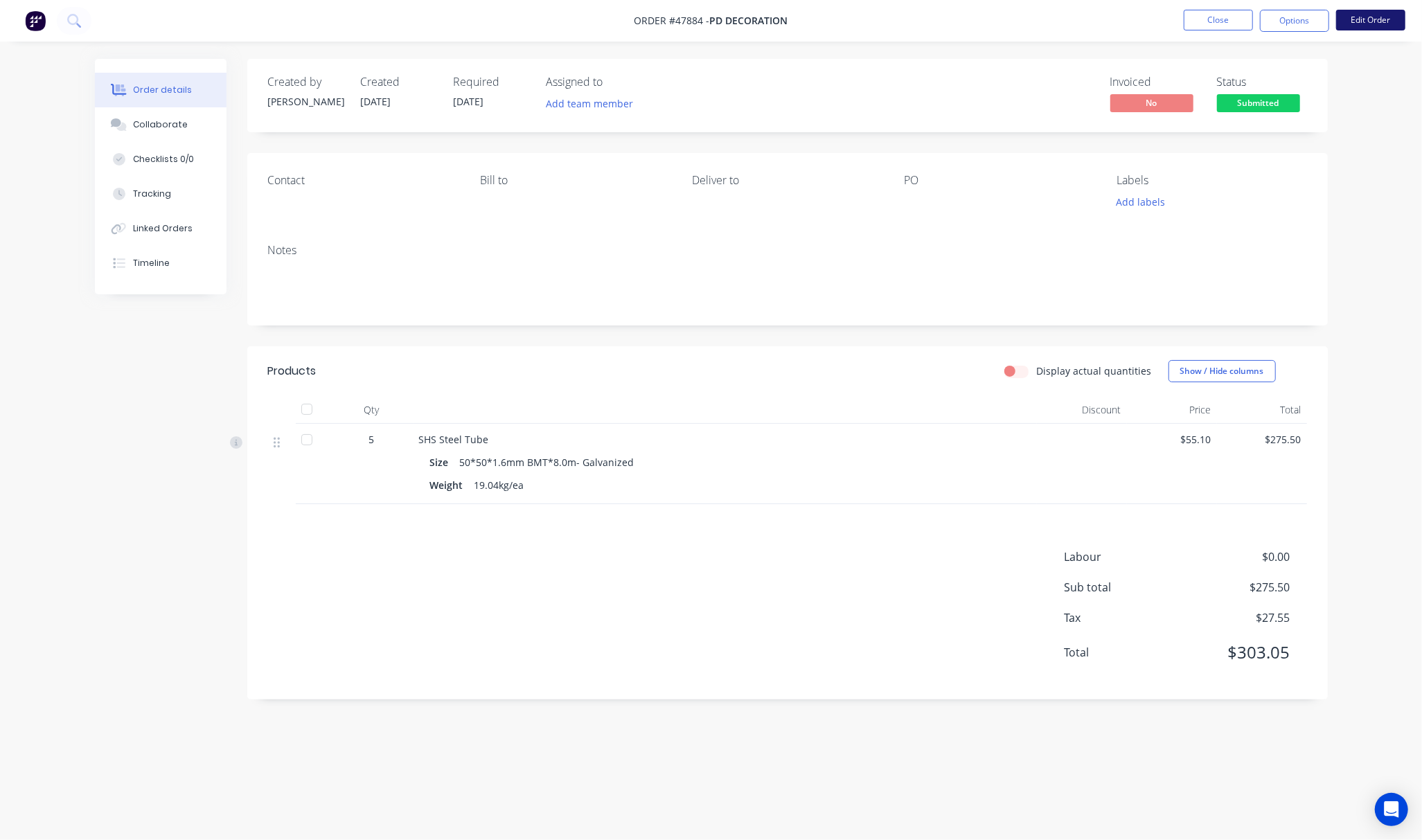
click at [1364, 18] on button "Edit Order" at bounding box center [1371, 20] width 69 height 21
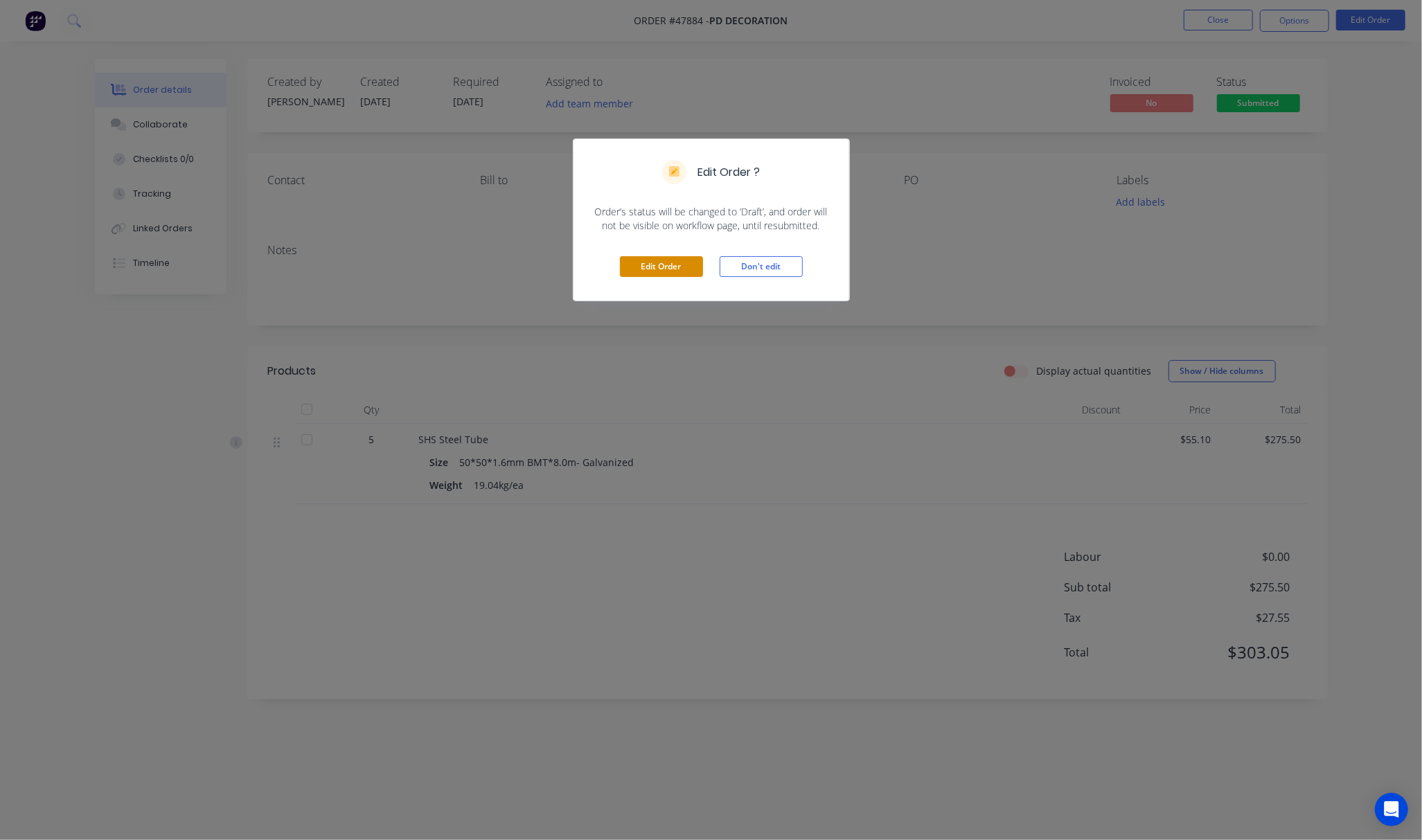
click at [682, 263] on button "Edit Order" at bounding box center [661, 267] width 83 height 21
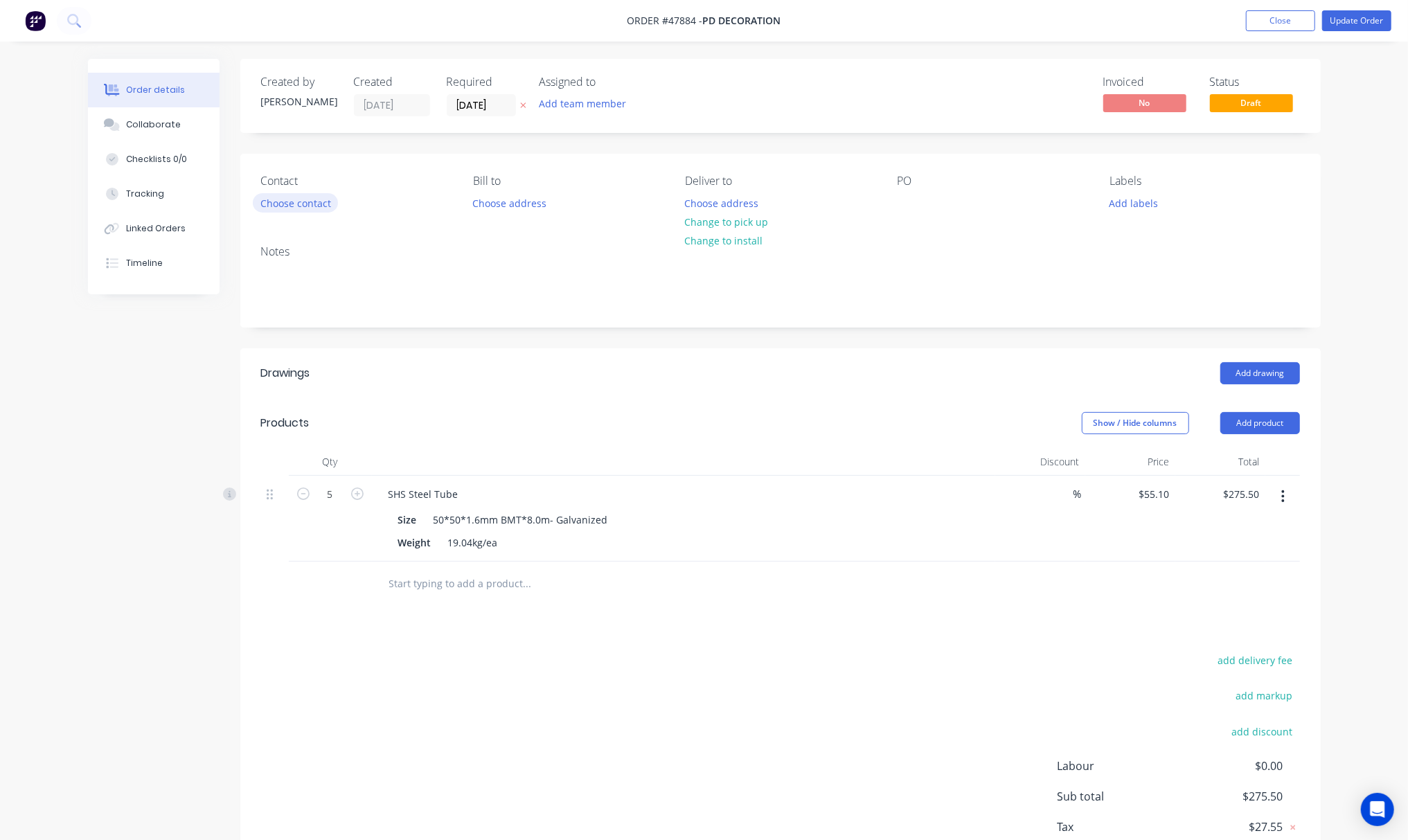
click at [308, 203] on button "Choose contact" at bounding box center [295, 203] width 85 height 19
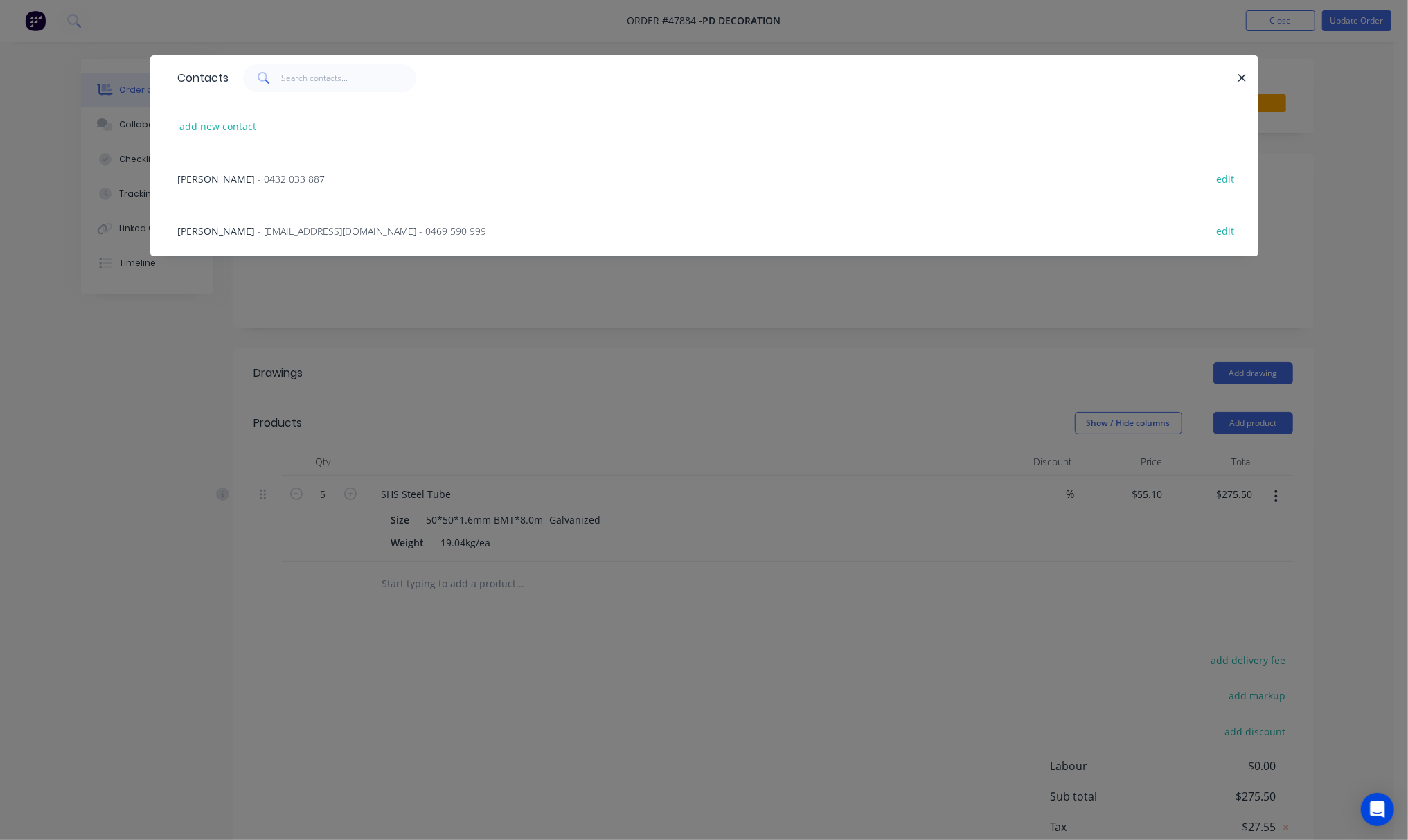
click at [439, 236] on div "Hao Zhang - onefy@foxmail.com - 0469 590 999 edit" at bounding box center [704, 230] width 1067 height 52
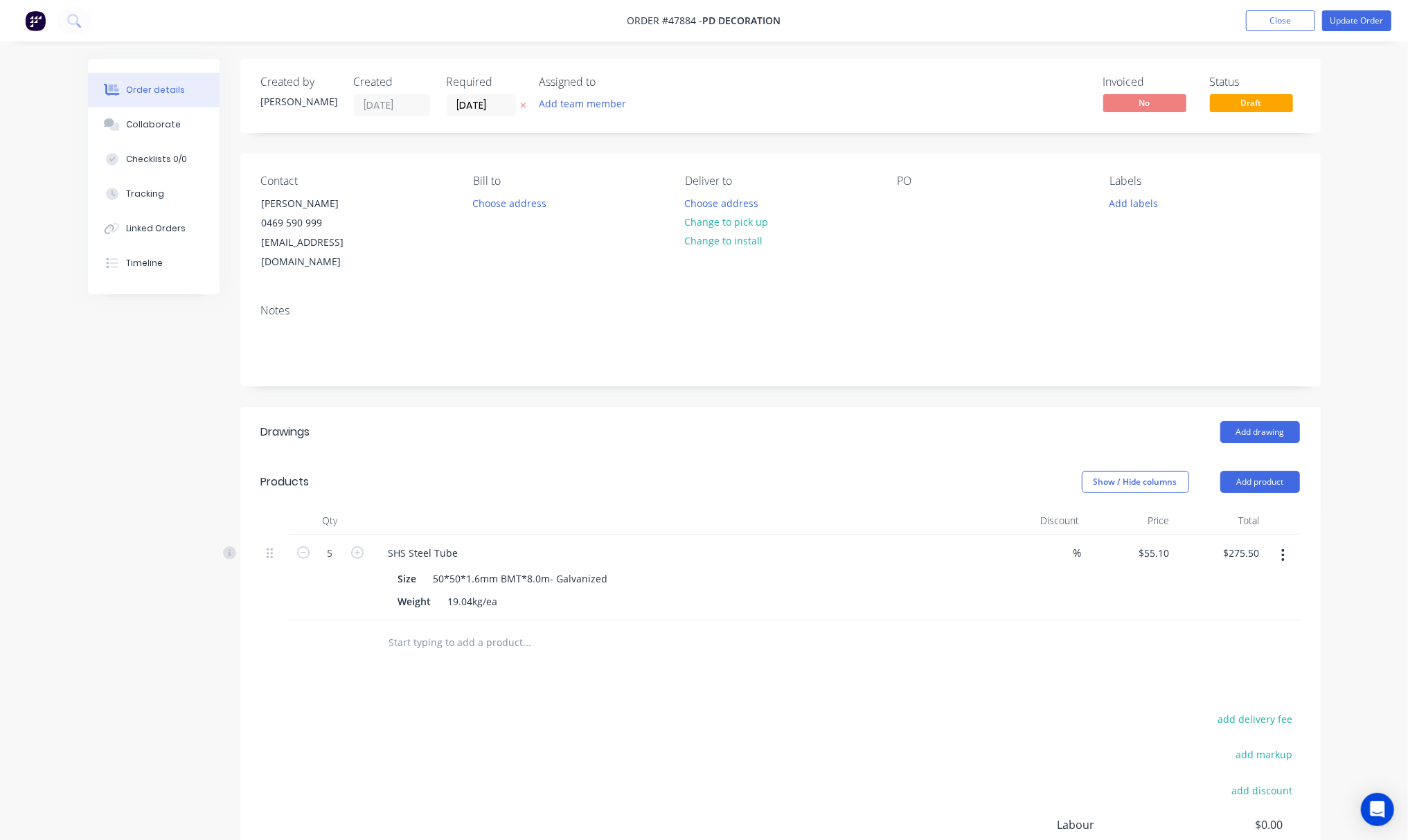
drag, startPoint x: 925, startPoint y: 273, endPoint x: 961, endPoint y: 281, distance: 36.9
click at [927, 274] on div "Contact Hao Zhang 0469 590 999 onefy@foxmail.com Bill to Choose address Deliver…" at bounding box center [781, 270] width 1081 height 232
click at [1020, 302] on div "Notes" at bounding box center [781, 339] width 1081 height 93
click at [707, 216] on button "Change to pick up" at bounding box center [727, 222] width 99 height 19
click at [1373, 17] on button "Update Order" at bounding box center [1357, 21] width 69 height 21
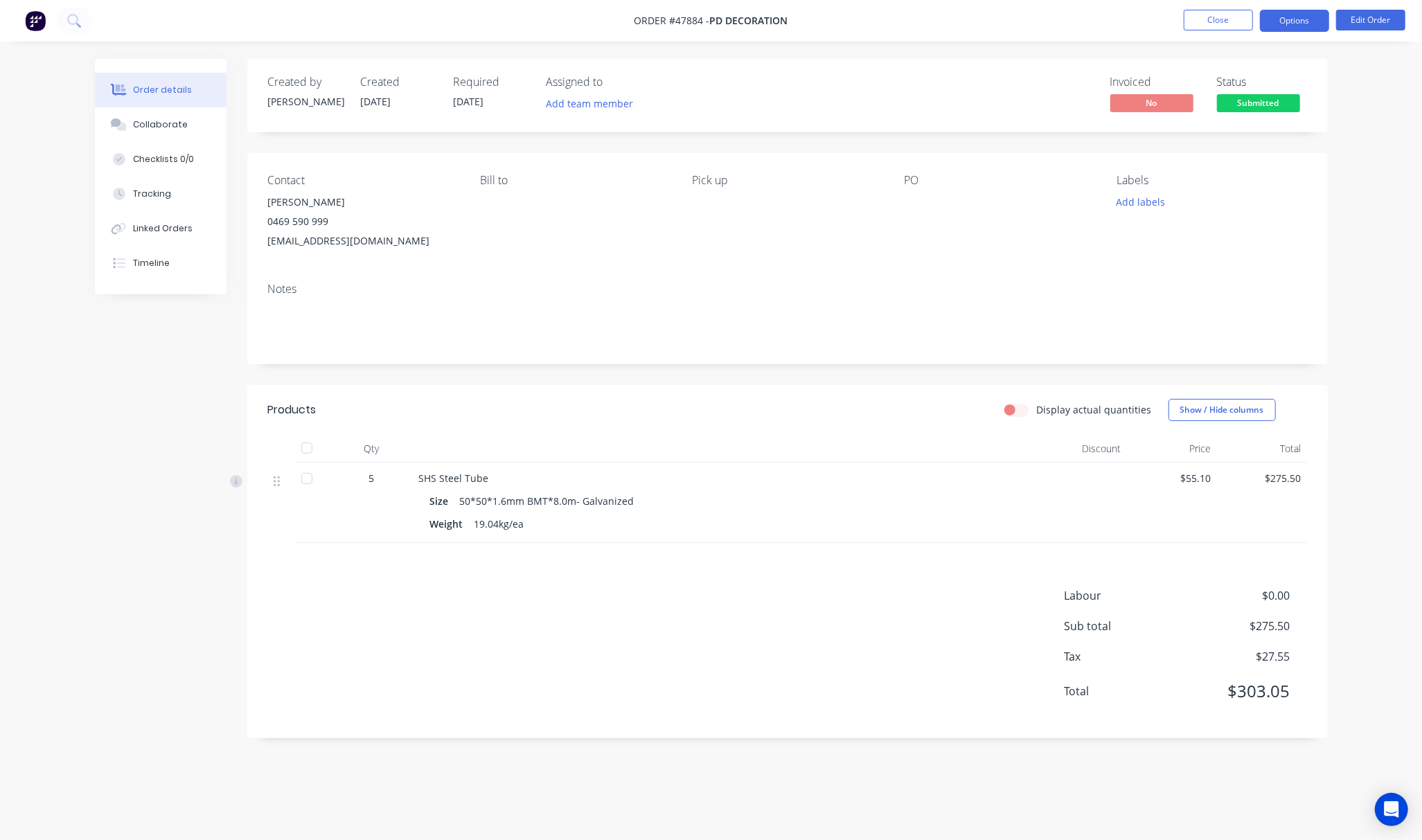
click at [1304, 25] on button "Options" at bounding box center [1294, 20] width 69 height 22
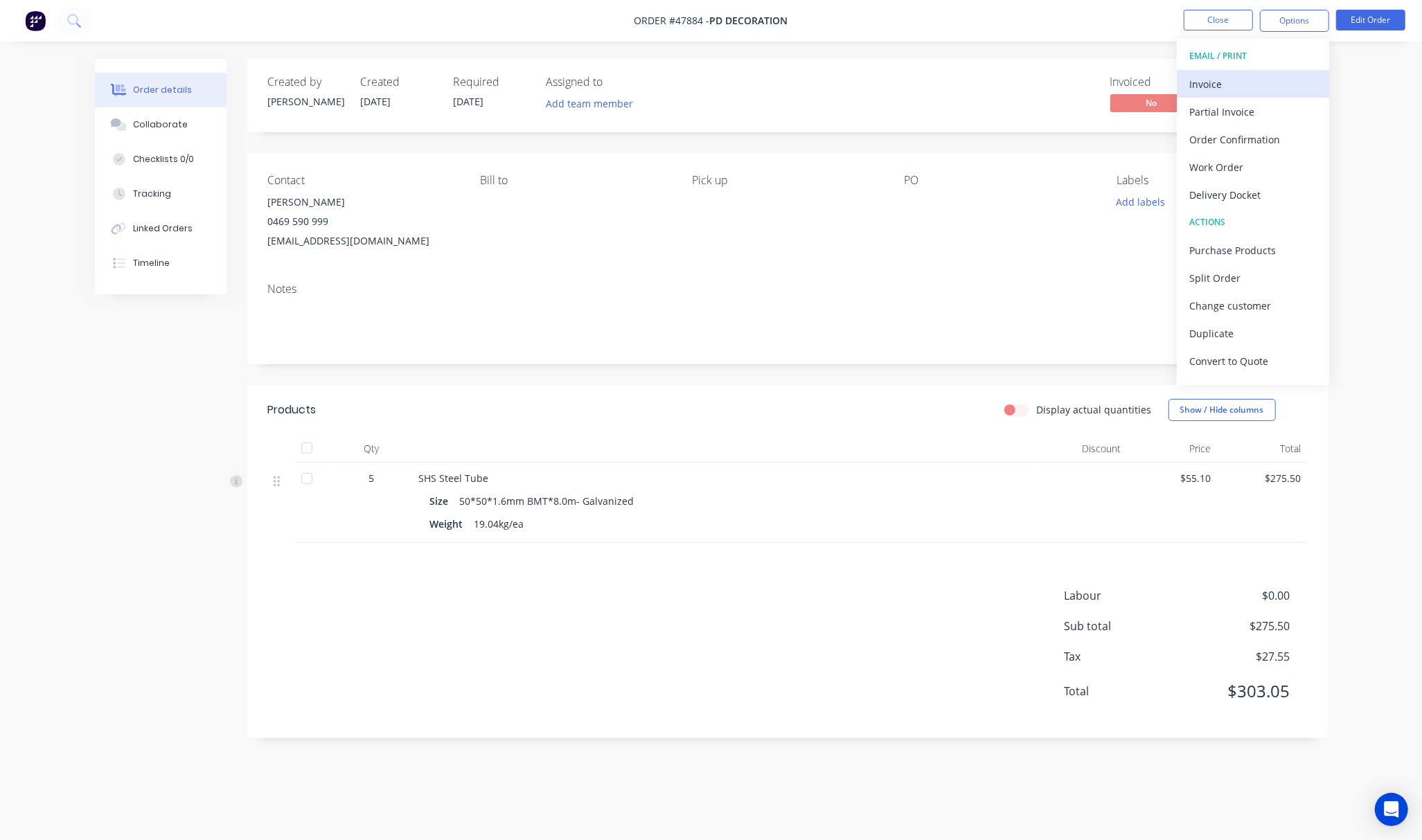
click at [1263, 77] on div "Invoice" at bounding box center [1252, 84] width 127 height 20
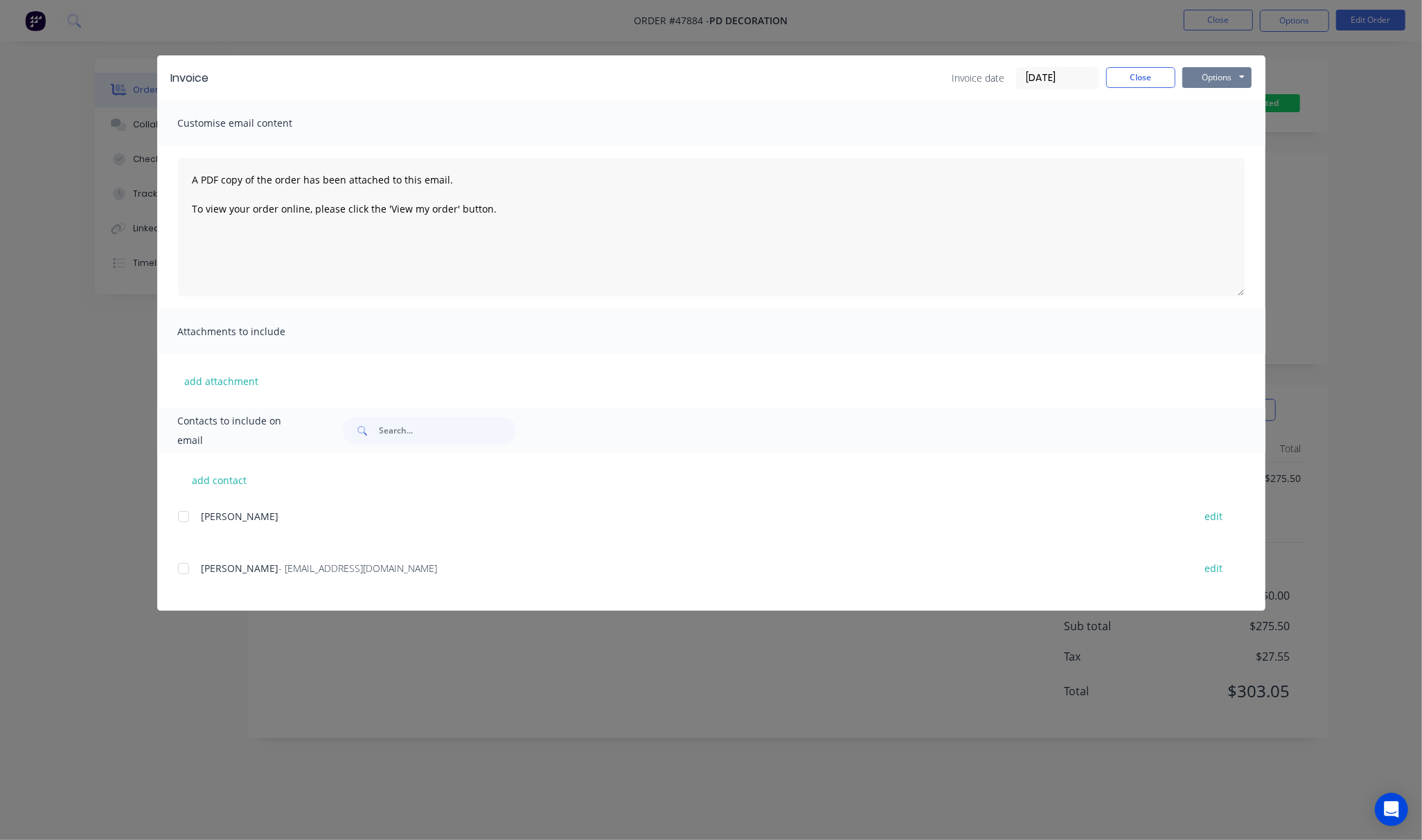
click at [1217, 75] on button "Options" at bounding box center [1217, 77] width 69 height 21
click at [1241, 125] on button "Print" at bounding box center [1226, 125] width 89 height 23
click at [1342, 97] on div "Invoice Invoice date 11/08/25 Close Options Preview Print Email Customise email…" at bounding box center [711, 420] width 1422 height 840
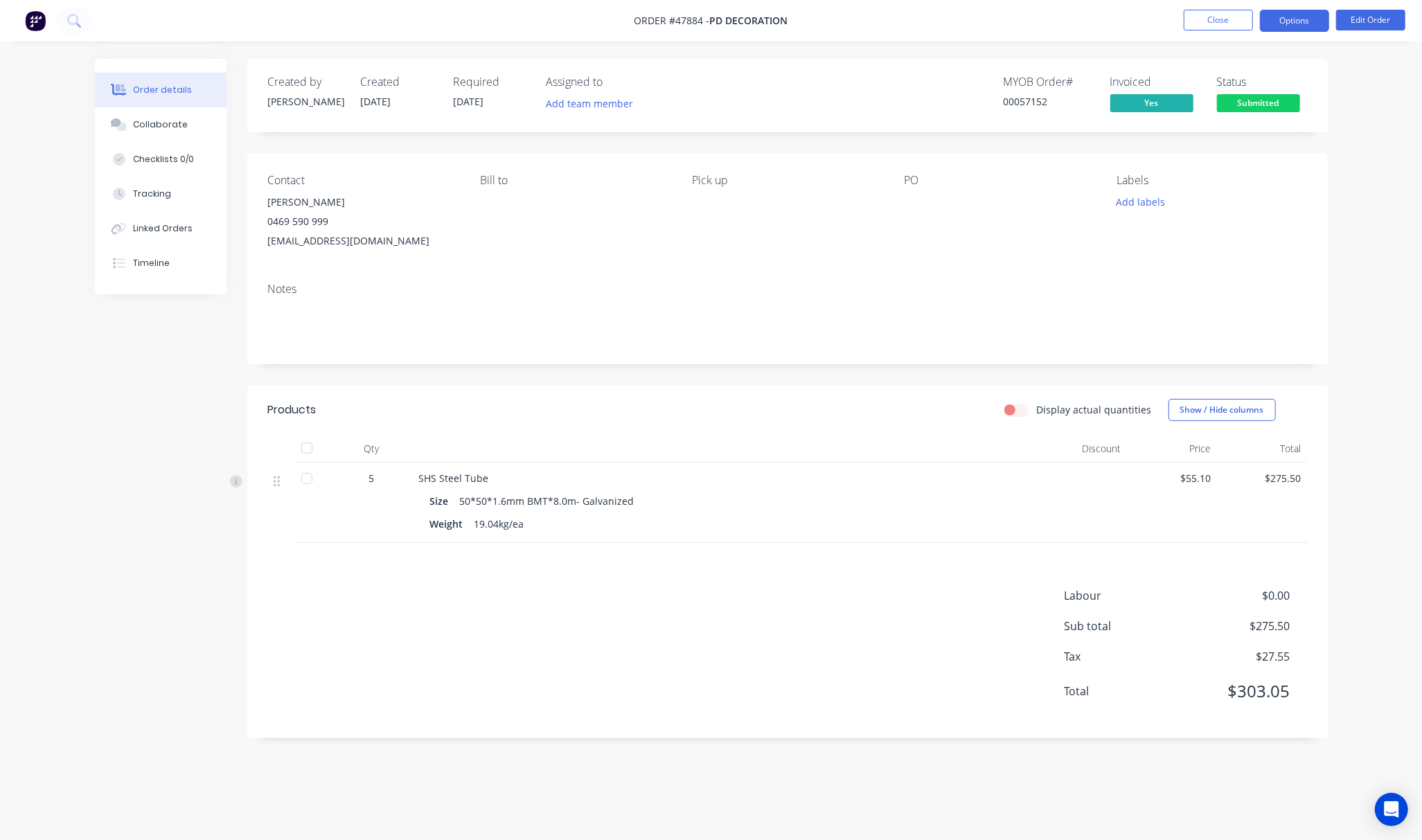
click at [1291, 12] on button "Options" at bounding box center [1294, 20] width 69 height 22
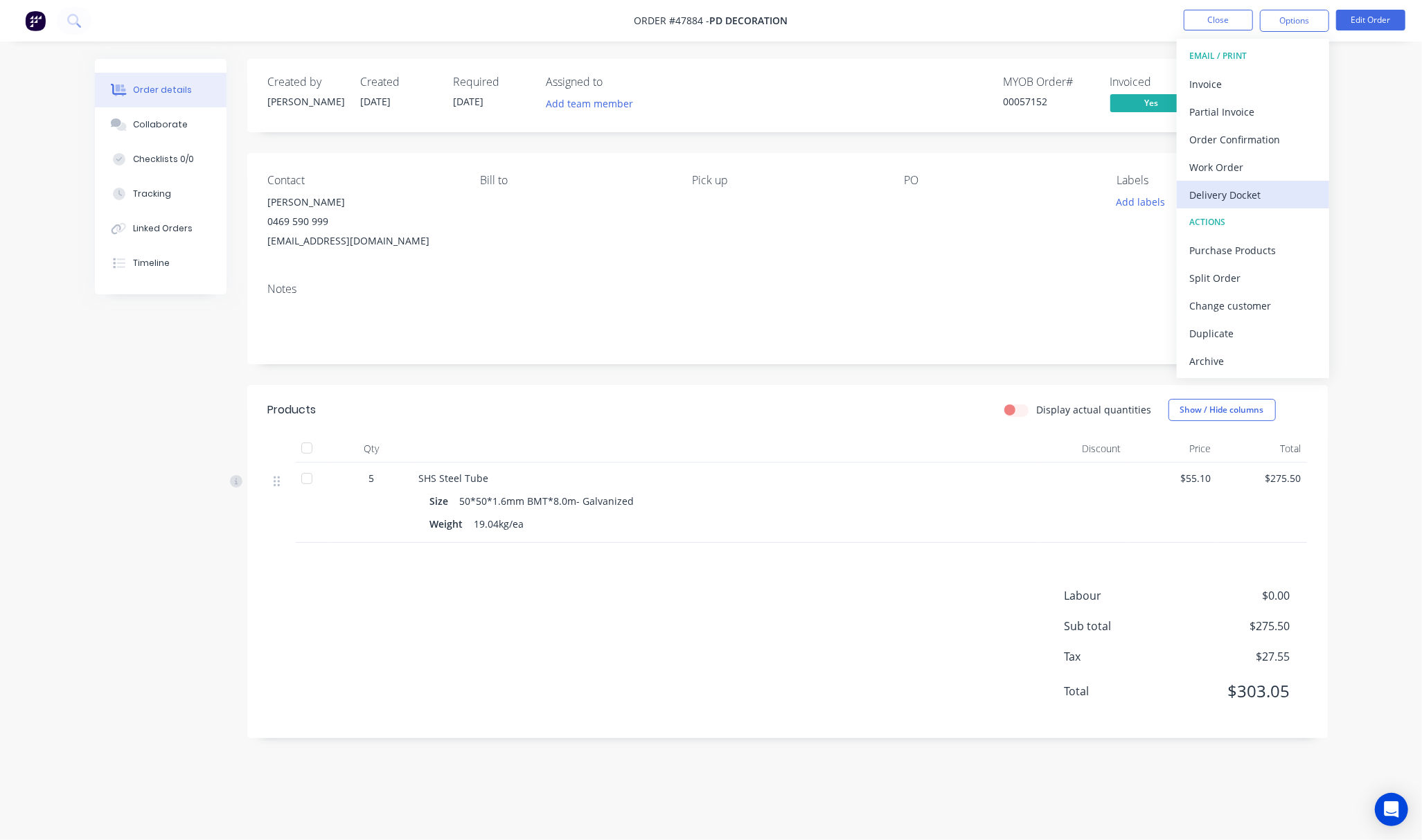
click at [1280, 198] on div "Delivery Docket" at bounding box center [1252, 195] width 127 height 20
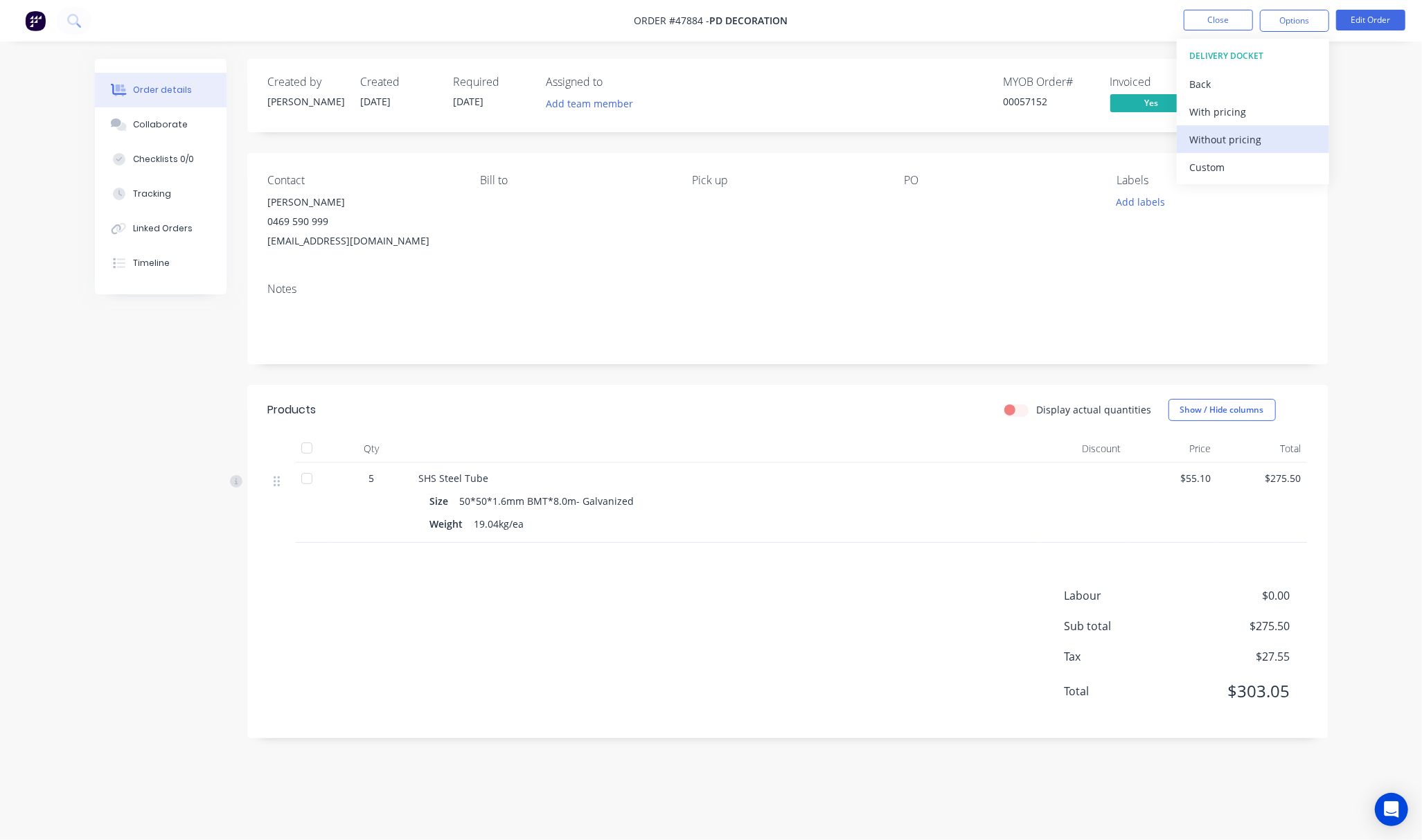
click at [1278, 137] on div "Without pricing" at bounding box center [1252, 139] width 127 height 20
click at [899, 140] on div "Created by Rachel Created 11/08/25 Required 11/08/25 Assigned to Add team membe…" at bounding box center [787, 399] width 1081 height 680
click at [1263, 109] on span "Submitted" at bounding box center [1258, 103] width 83 height 18
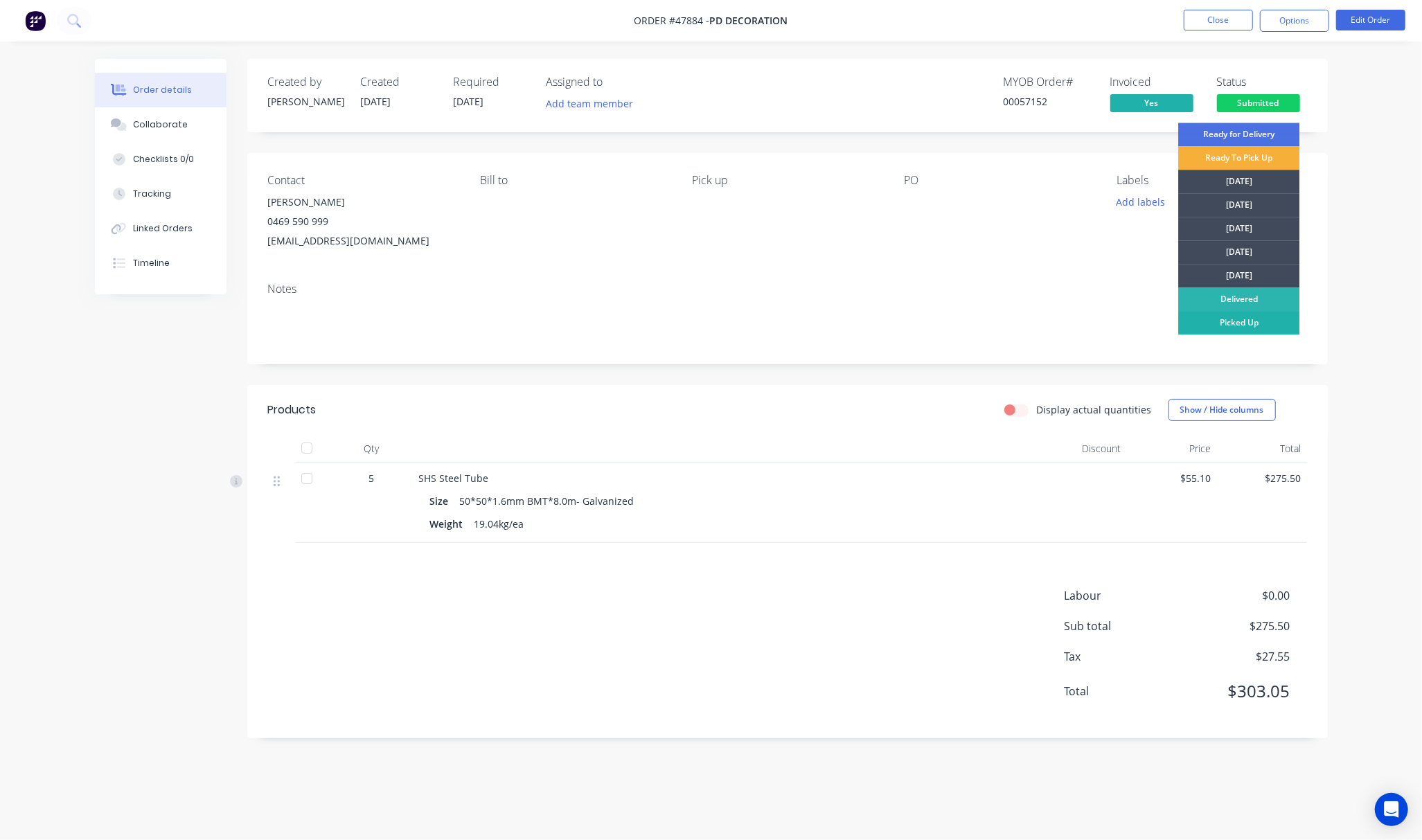
click at [1239, 323] on div "Picked Up" at bounding box center [1238, 322] width 121 height 23
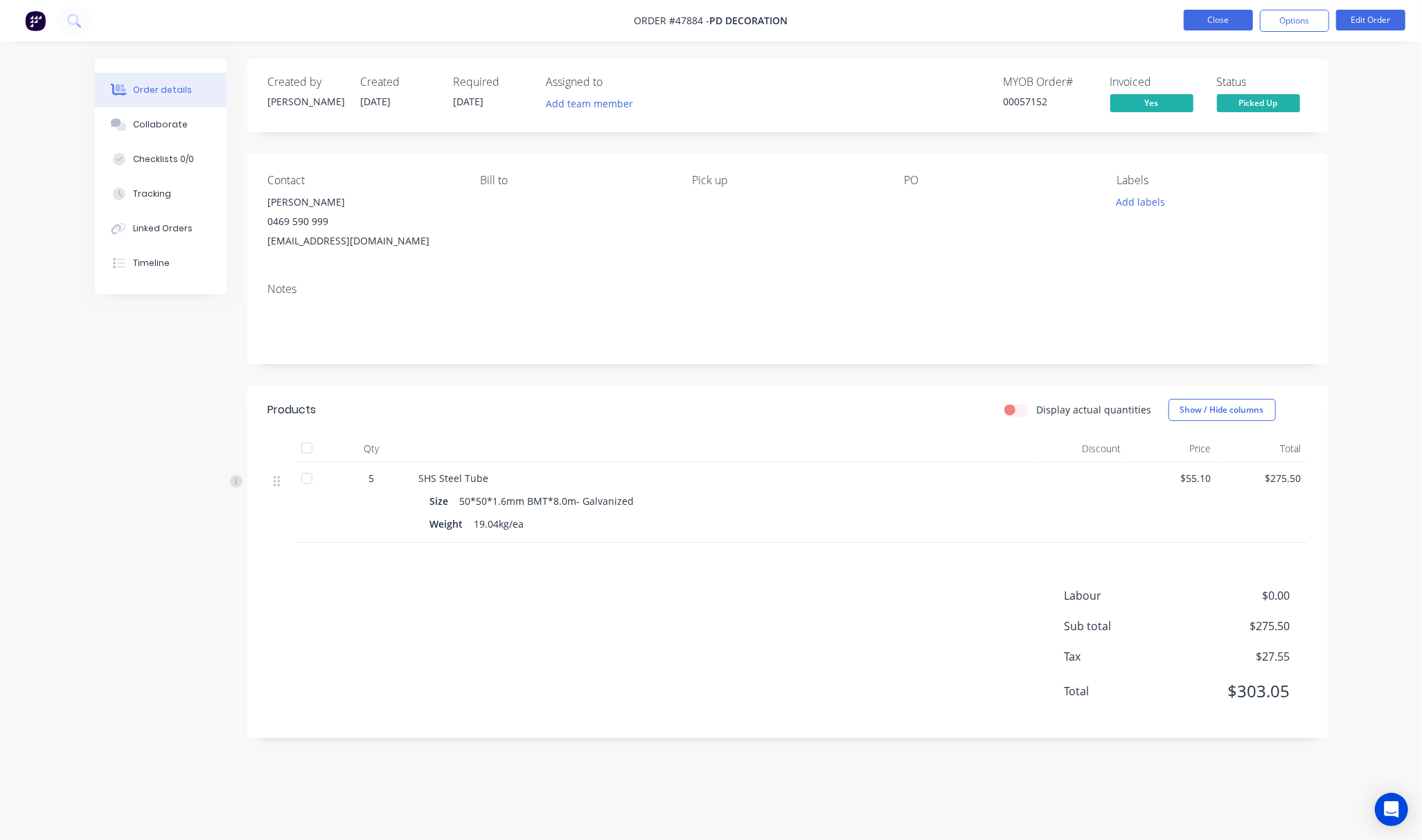
click at [1214, 23] on button "Close" at bounding box center [1218, 20] width 69 height 21
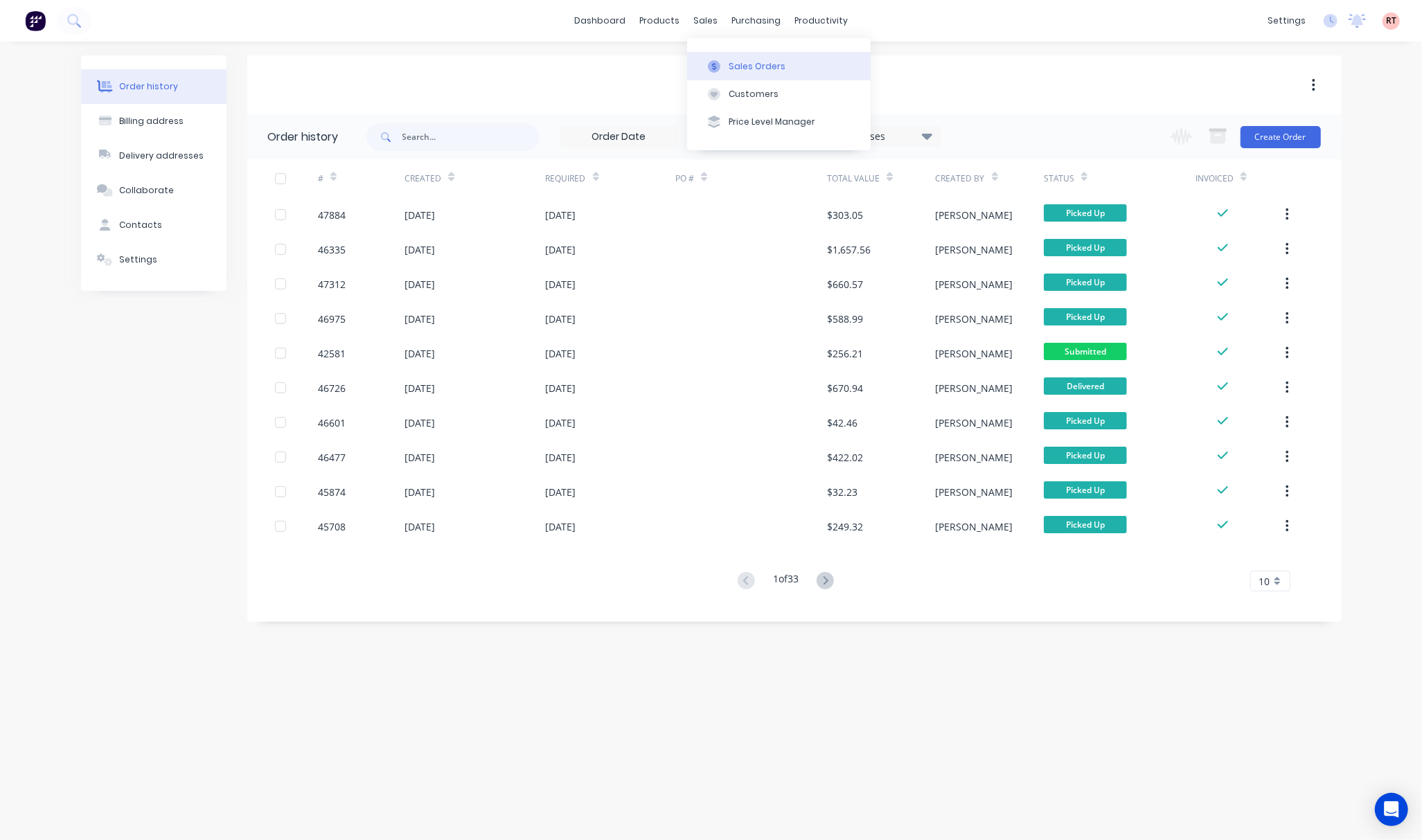
click at [751, 61] on div "Sales Orders" at bounding box center [756, 67] width 57 height 13
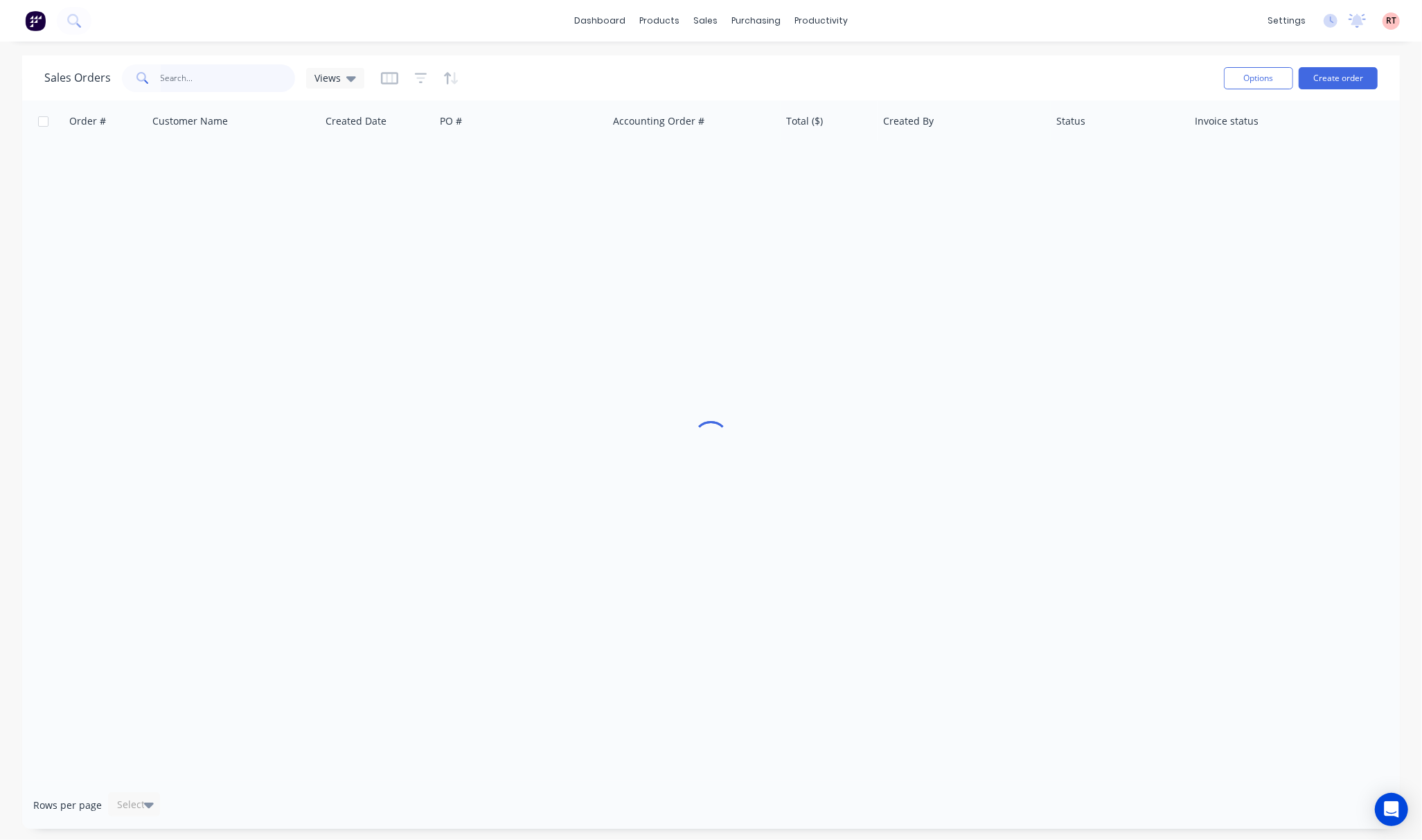
click at [229, 73] on input "text" at bounding box center [228, 78] width 135 height 27
type input "47479"
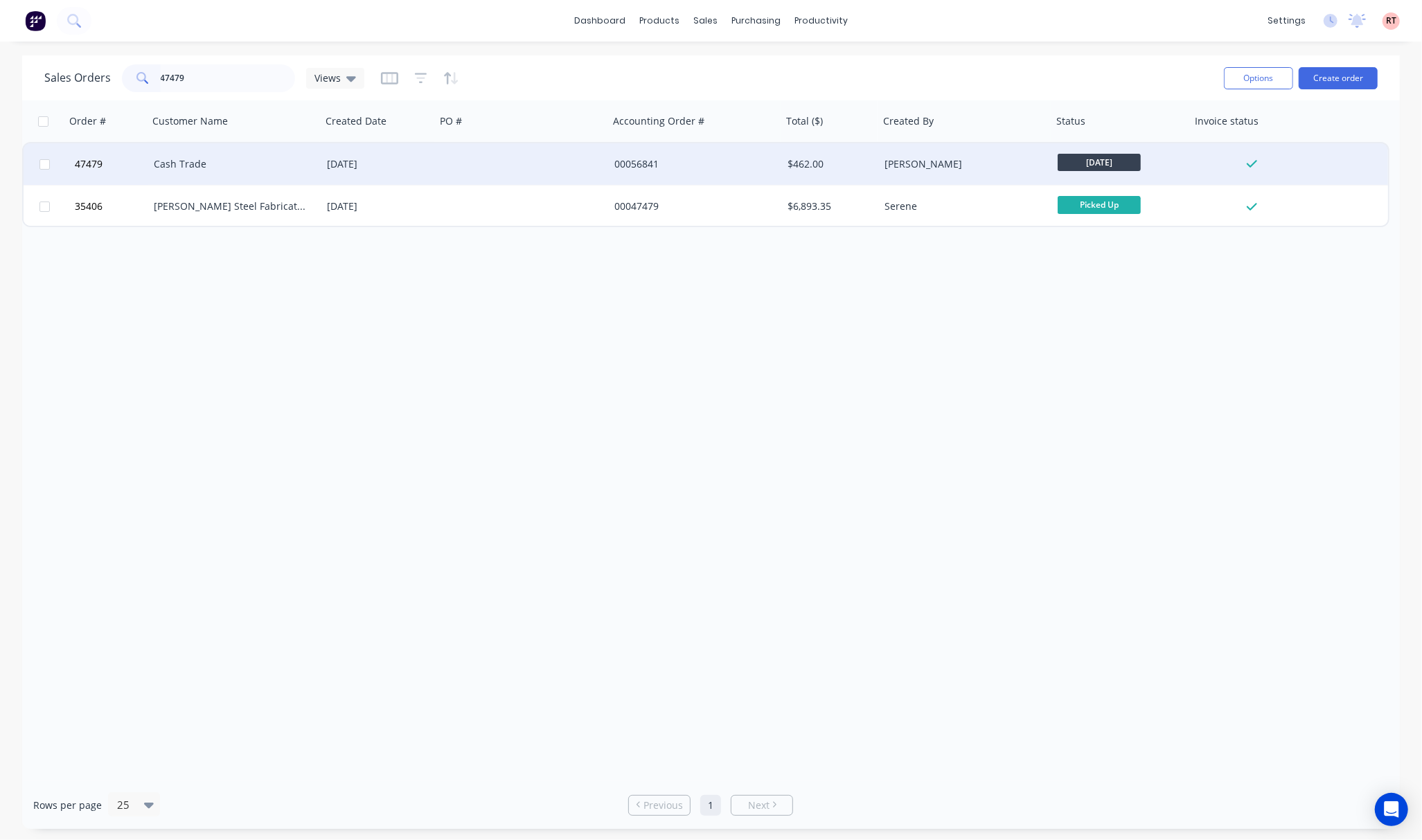
click at [508, 167] on div at bounding box center [522, 164] width 173 height 42
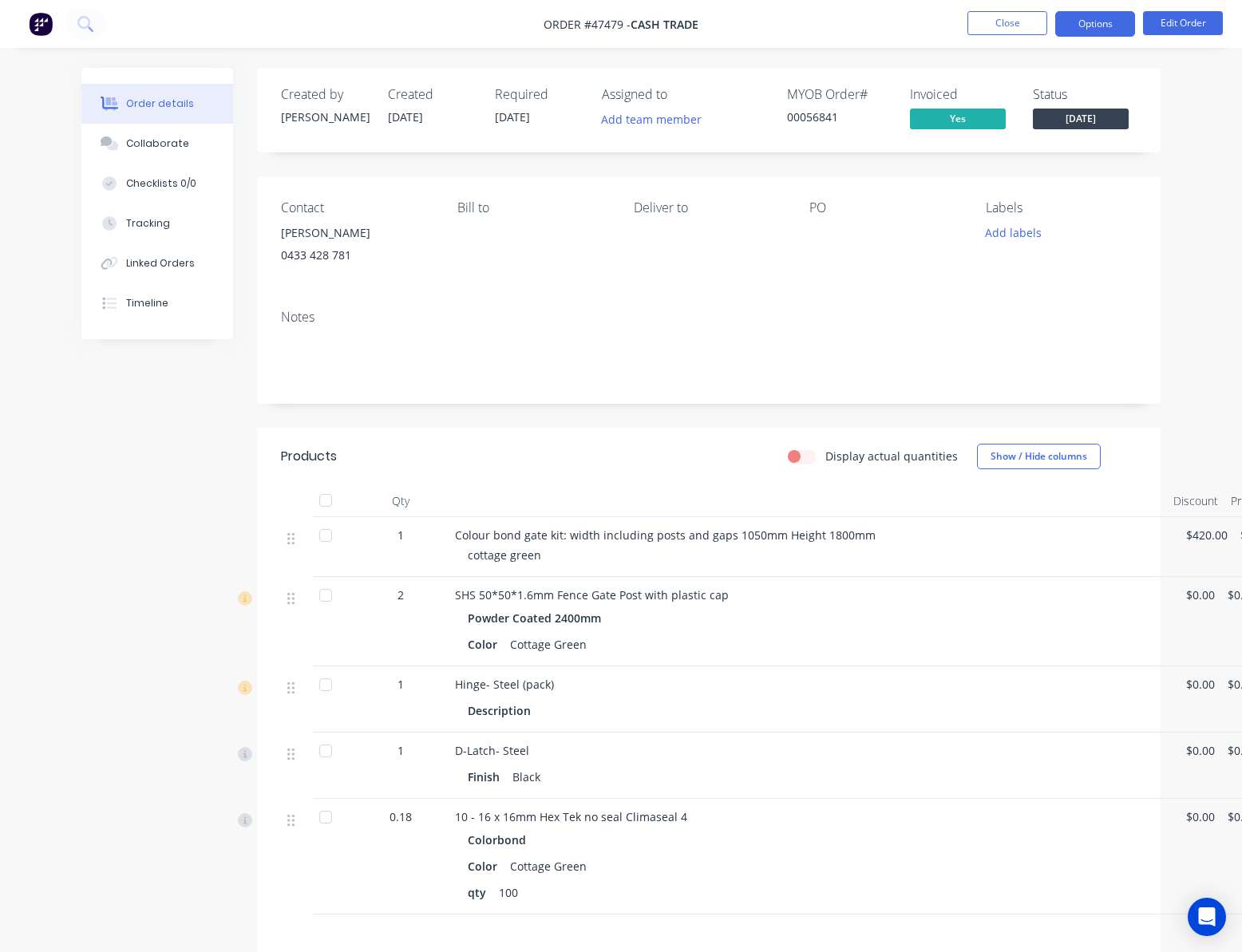
click at [1099, 28] on button "Options" at bounding box center [1094, 24] width 79 height 25
click at [1178, 25] on button "Edit Order" at bounding box center [1183, 24] width 79 height 24
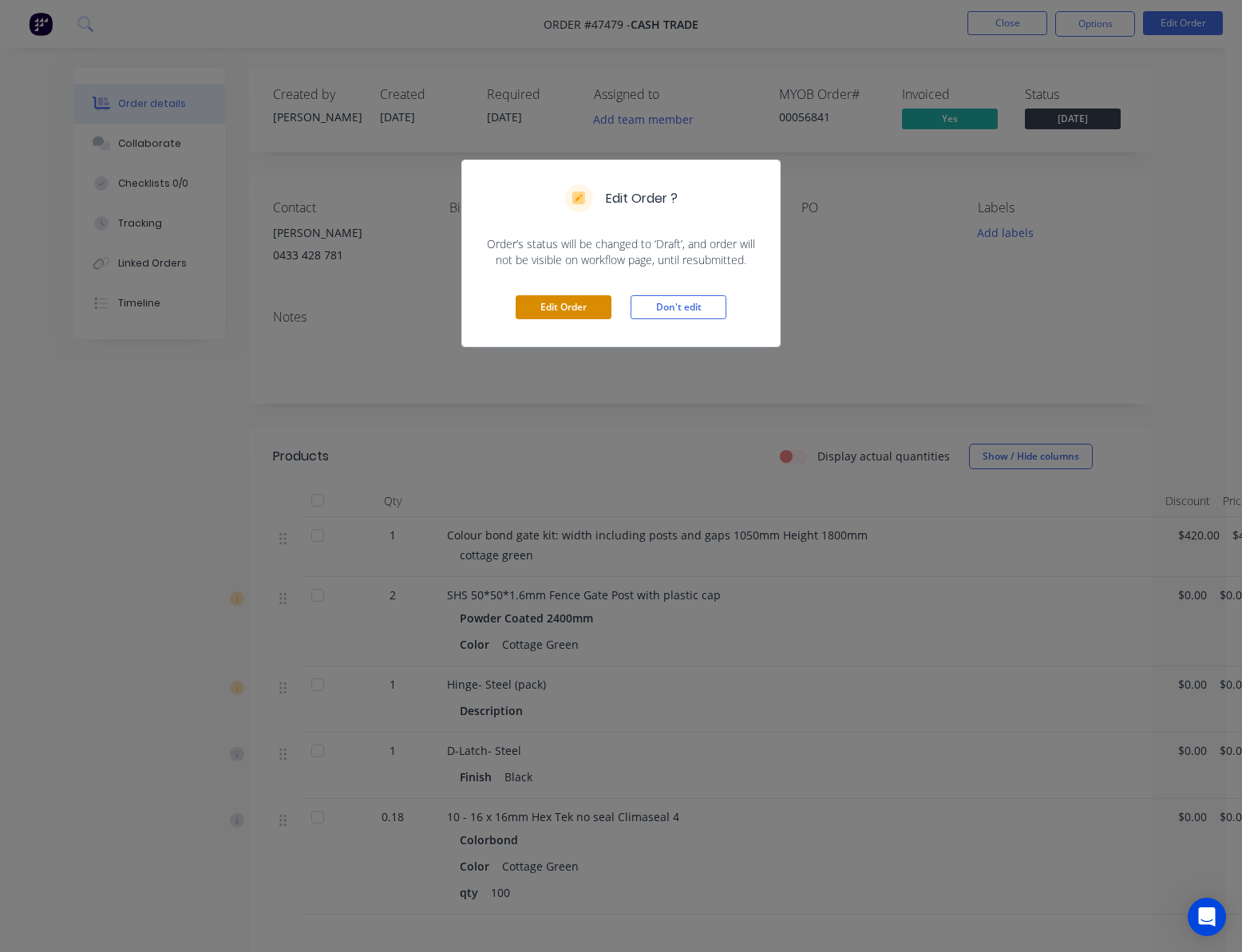
click at [559, 310] on button "Edit Order" at bounding box center [563, 307] width 96 height 24
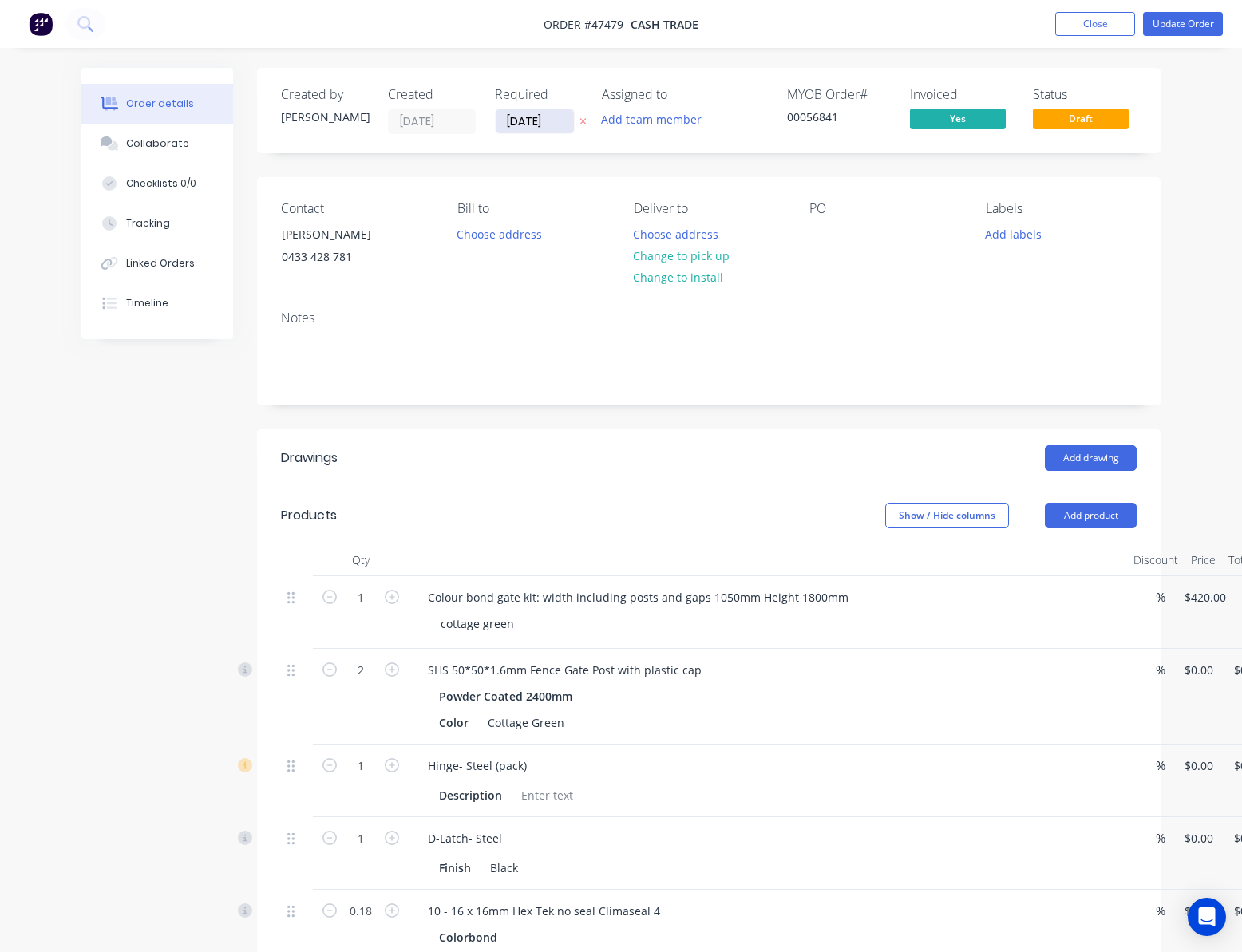
click at [542, 117] on input "31/07/25" at bounding box center [534, 122] width 78 height 24
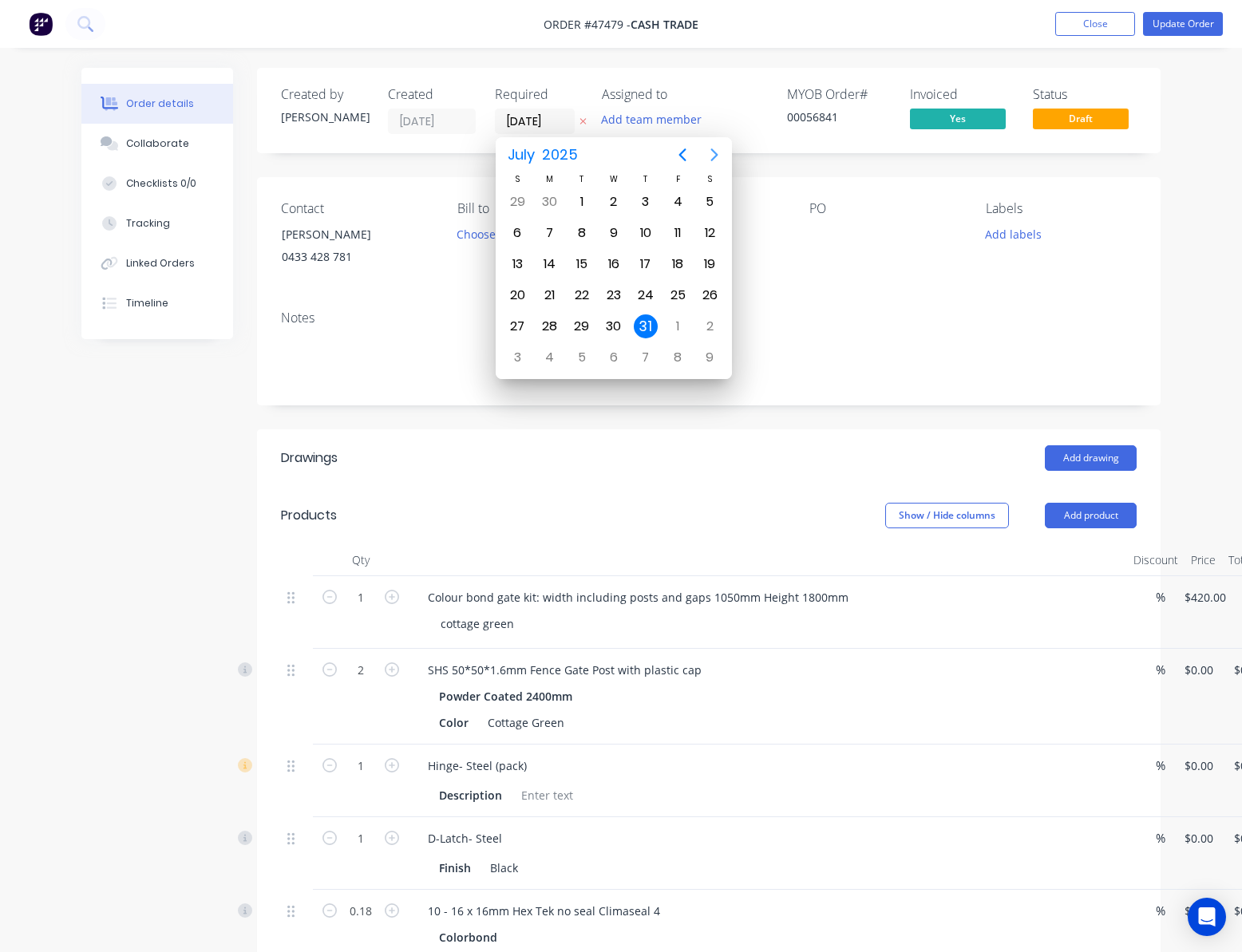
click at [718, 150] on icon "Next page" at bounding box center [714, 155] width 19 height 19
click at [685, 152] on icon "Previous page" at bounding box center [683, 155] width 19 height 19
click at [719, 148] on icon "Next page" at bounding box center [714, 155] width 19 height 19
click at [646, 263] on div "14" at bounding box center [646, 264] width 24 height 24
type input "14/08/25"
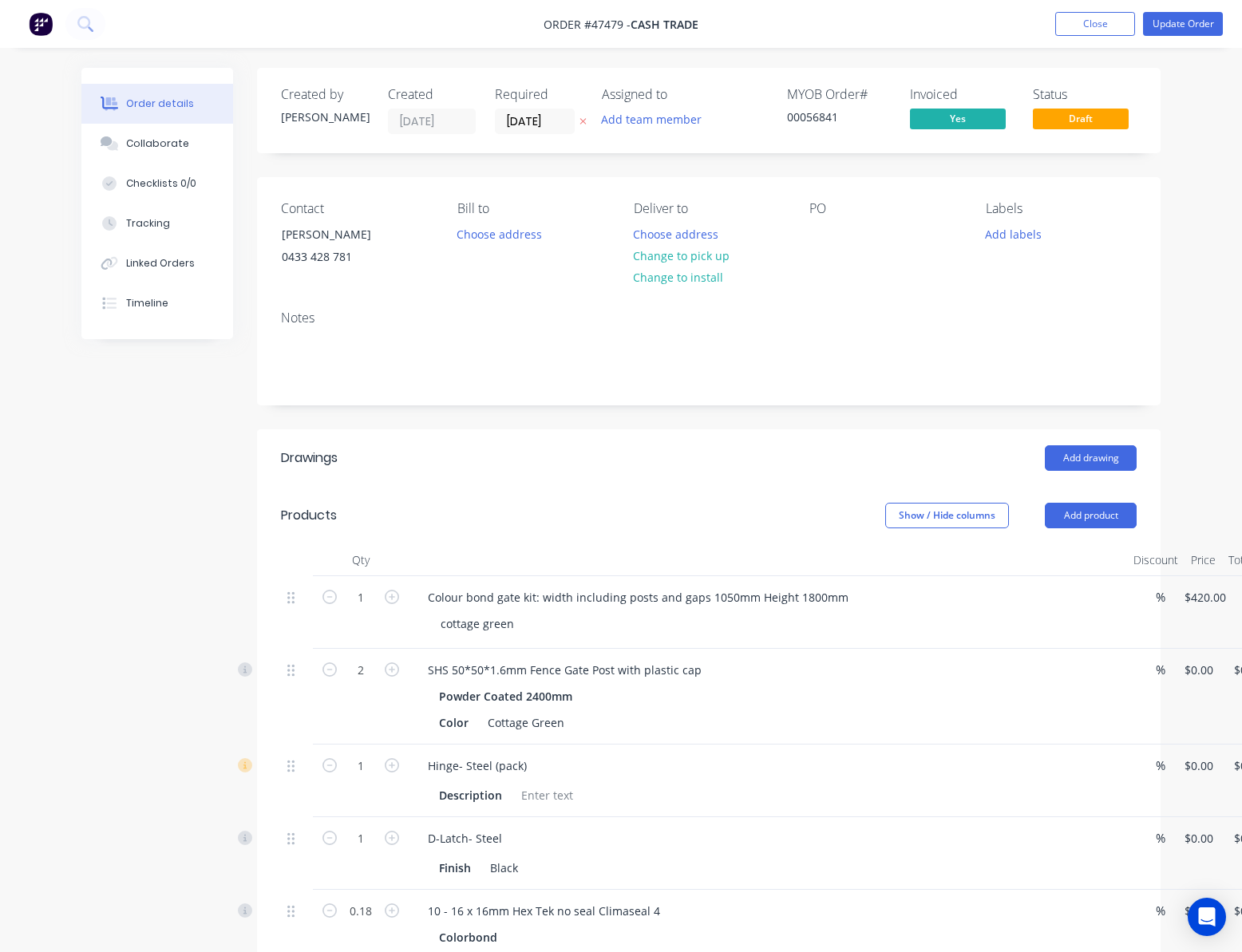
drag, startPoint x: 1158, startPoint y: 230, endPoint x: 1200, endPoint y: 100, distance: 136.6
click at [1200, 100] on div "Order details Collaborate Checklists 0/0 Tracking Linked Orders Timeline Order …" at bounding box center [621, 718] width 1242 height 1436
click at [1182, 24] on button "Update Order" at bounding box center [1183, 24] width 79 height 24
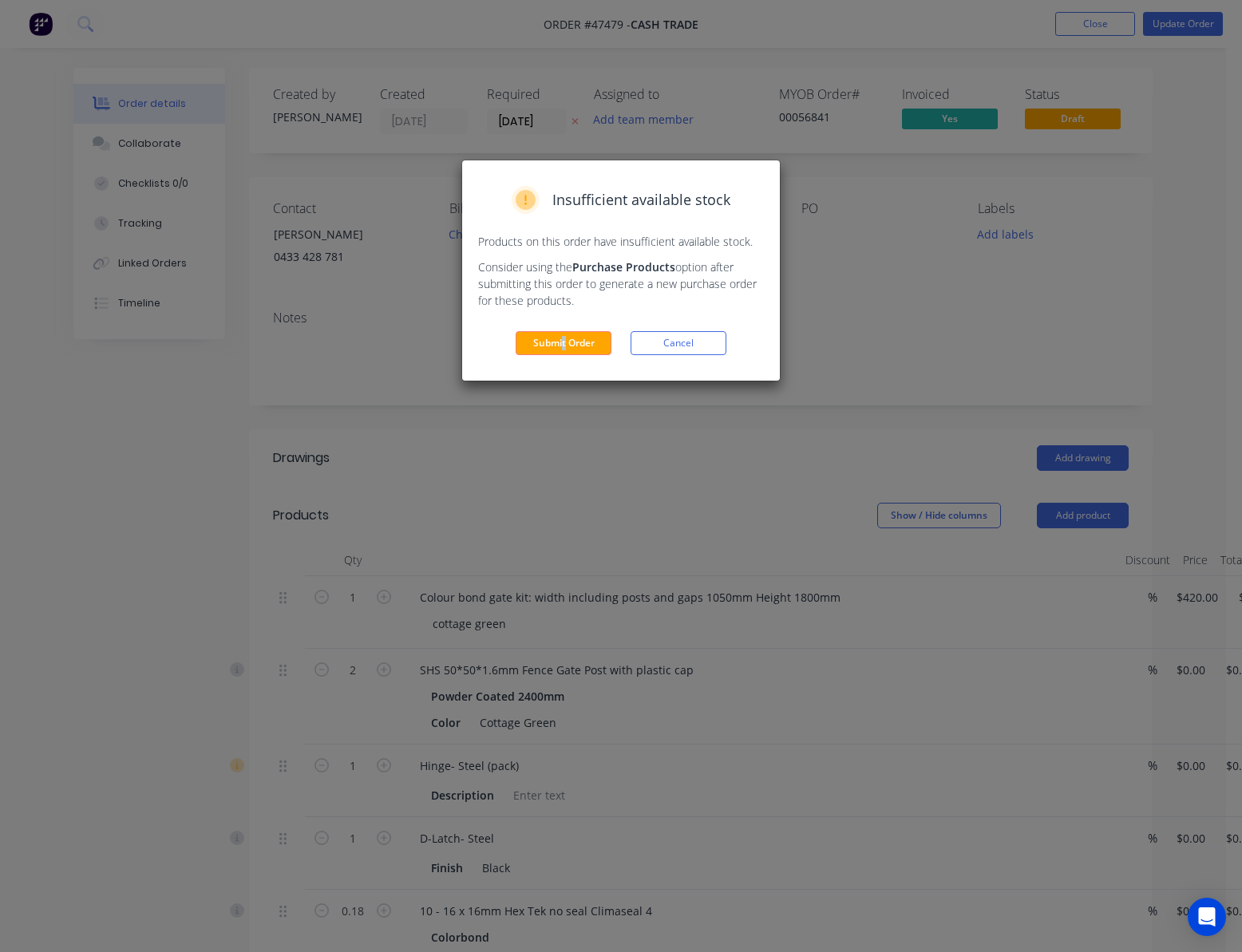
click at [563, 361] on div "Insufficient available stock Products on this order have insufficient available…" at bounding box center [621, 271] width 318 height 221
click at [587, 335] on button "Submit Order" at bounding box center [563, 343] width 96 height 24
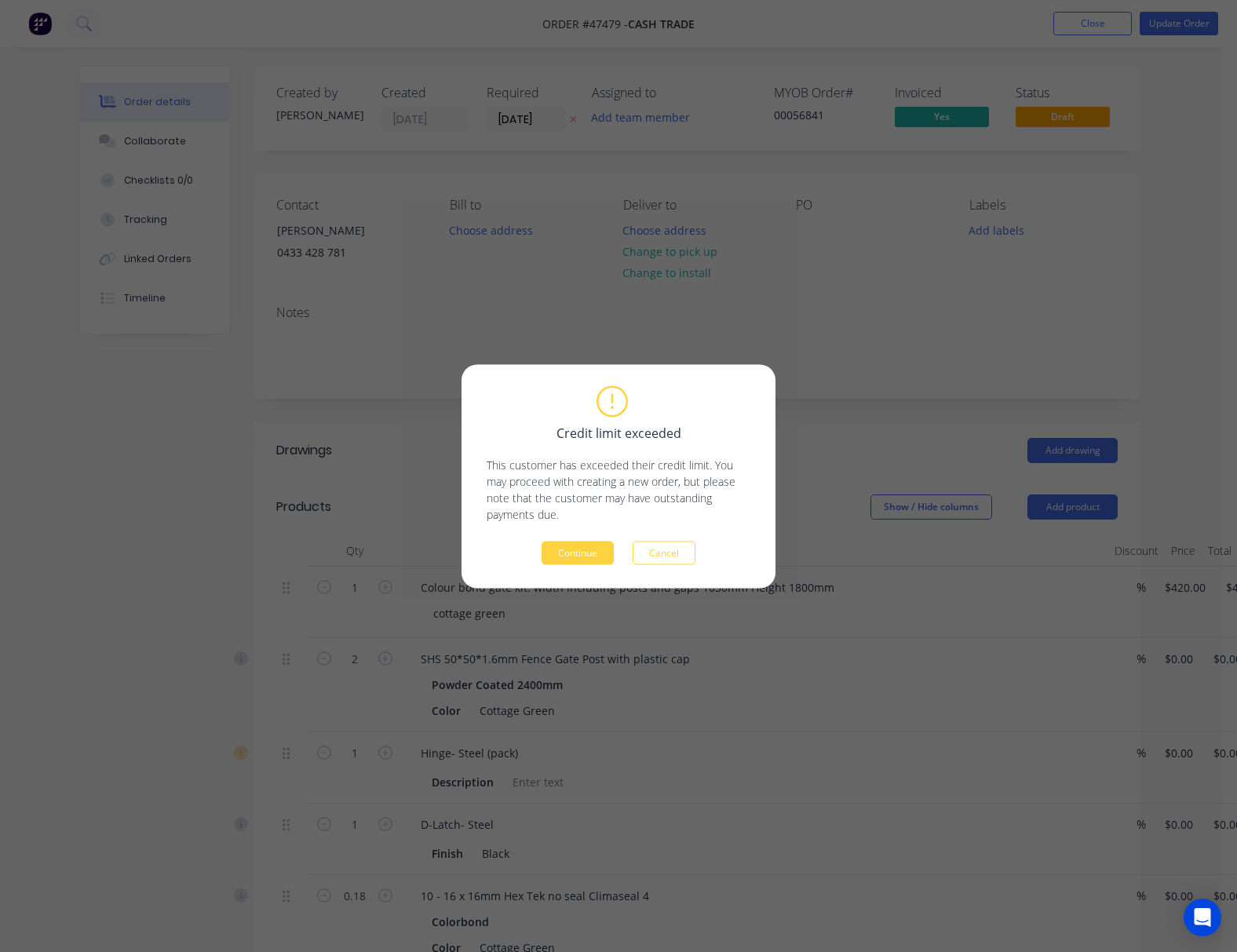
click at [564, 535] on div "Credit limit exceeded This customer has exceeded their credit limit. You may pr…" at bounding box center [618, 475] width 264 height 176
click at [589, 556] on button "Continue" at bounding box center [577, 553] width 73 height 24
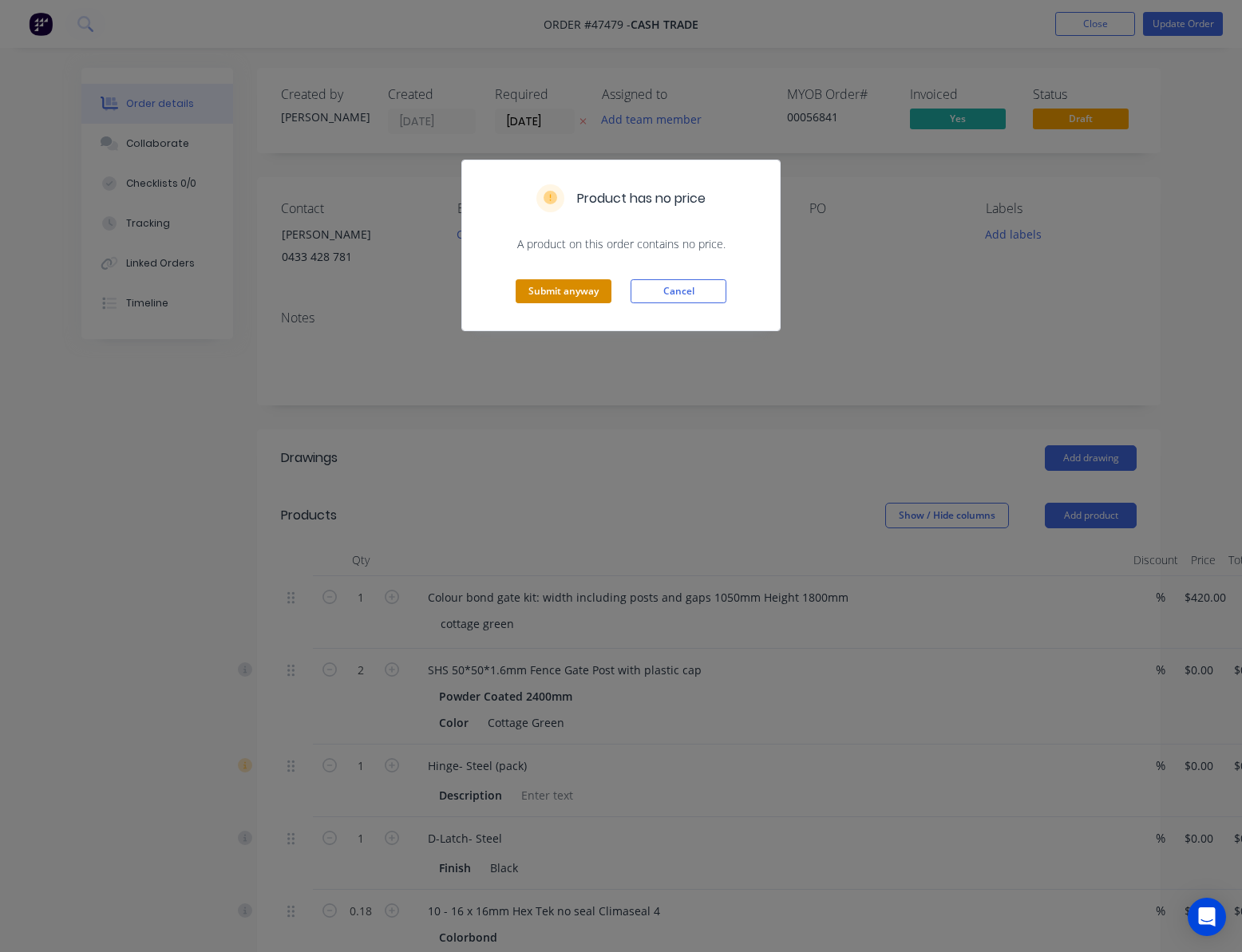
click at [559, 301] on button "Submit anyway" at bounding box center [563, 292] width 96 height 24
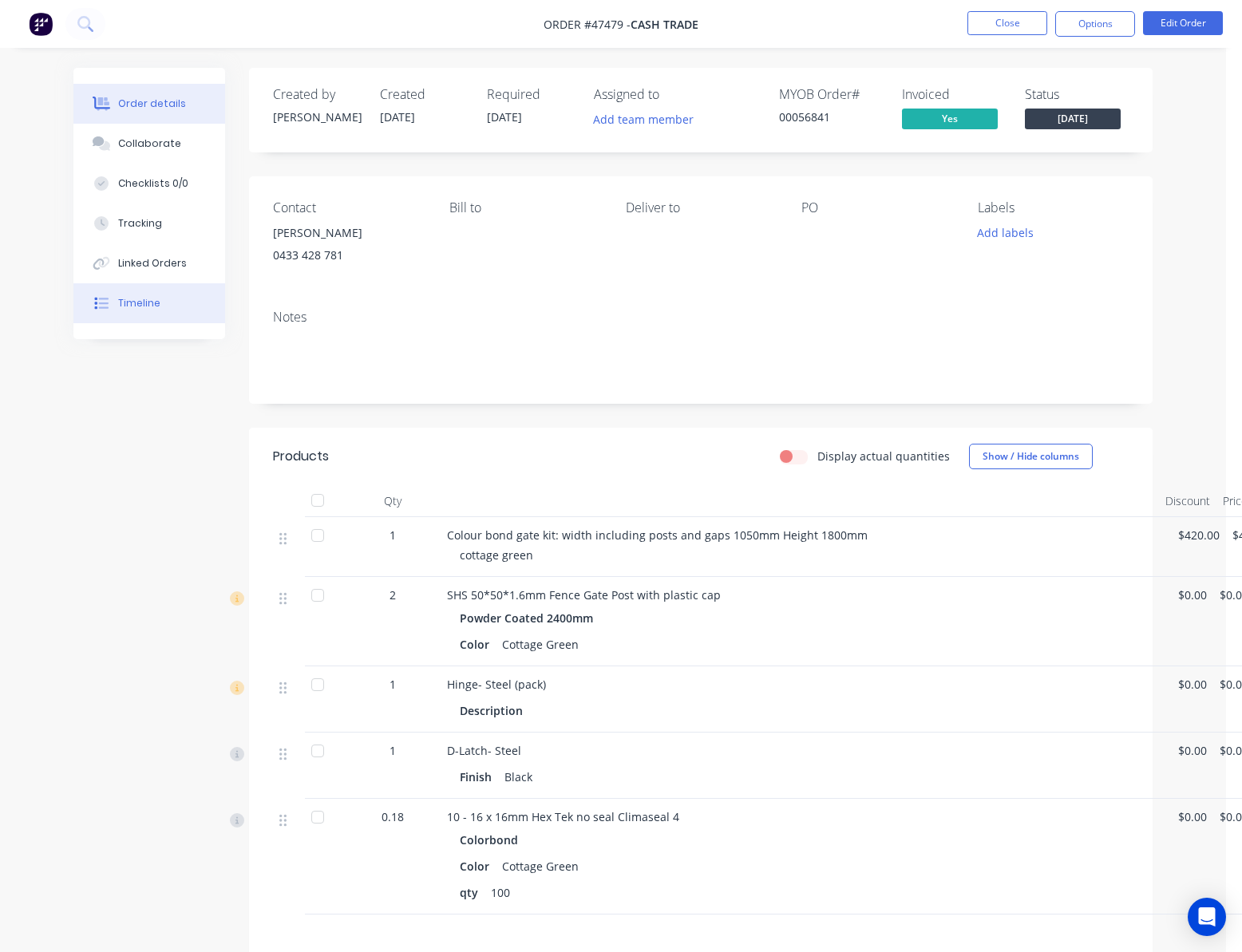
click at [144, 314] on button "Timeline" at bounding box center [149, 302] width 152 height 40
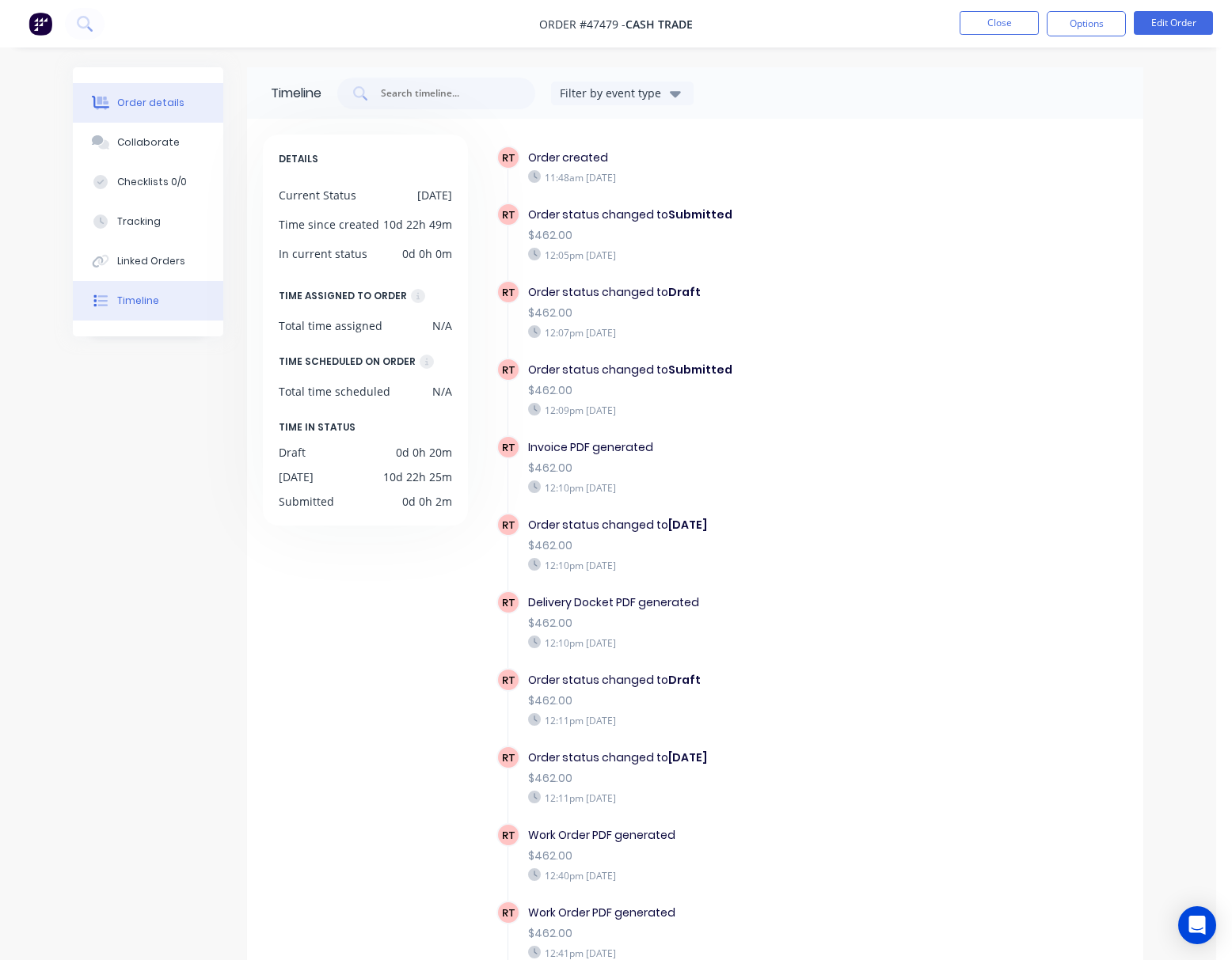
click at [181, 105] on button "Order details" at bounding box center [148, 102] width 150 height 39
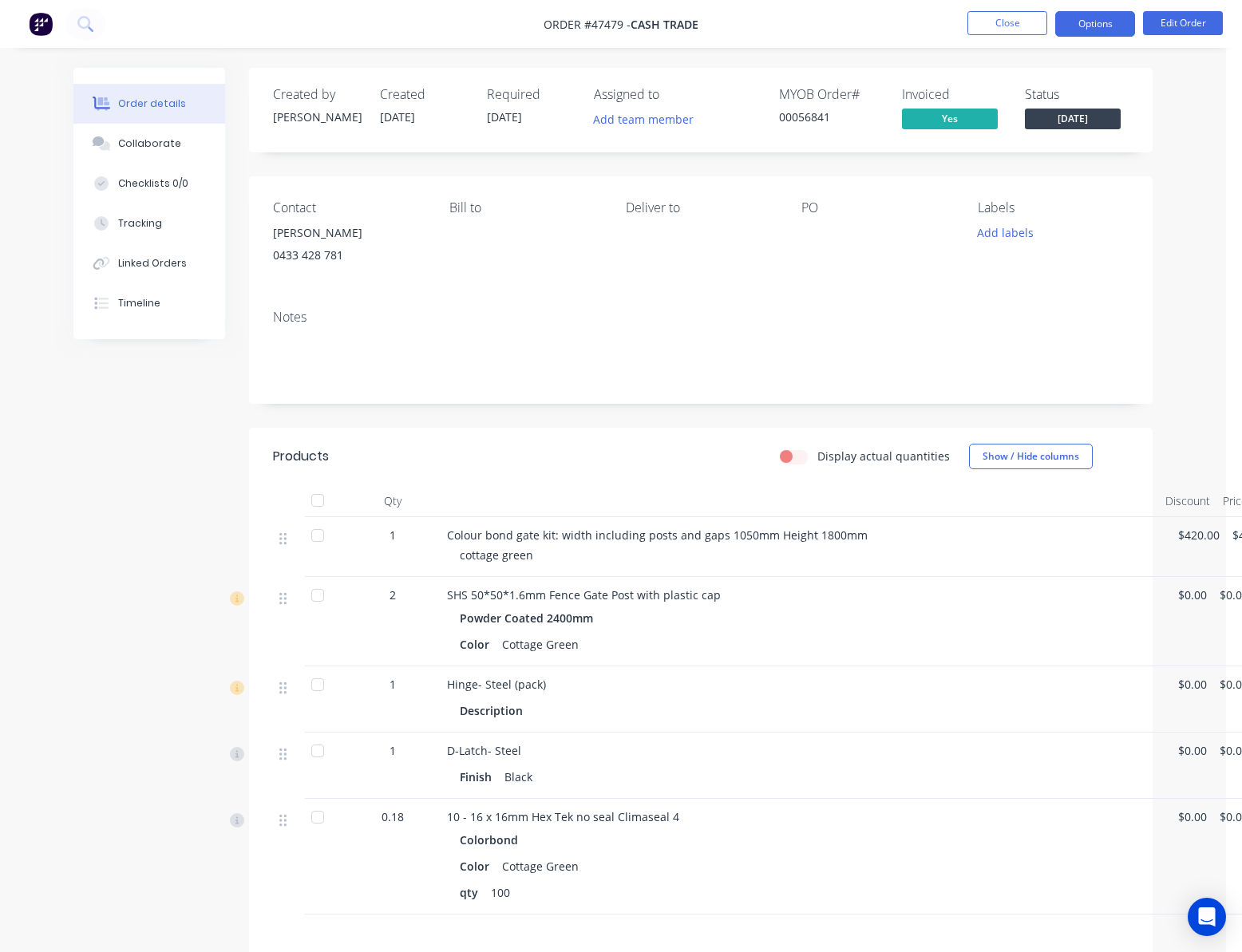
click at [1111, 18] on button "Options" at bounding box center [1094, 24] width 79 height 25
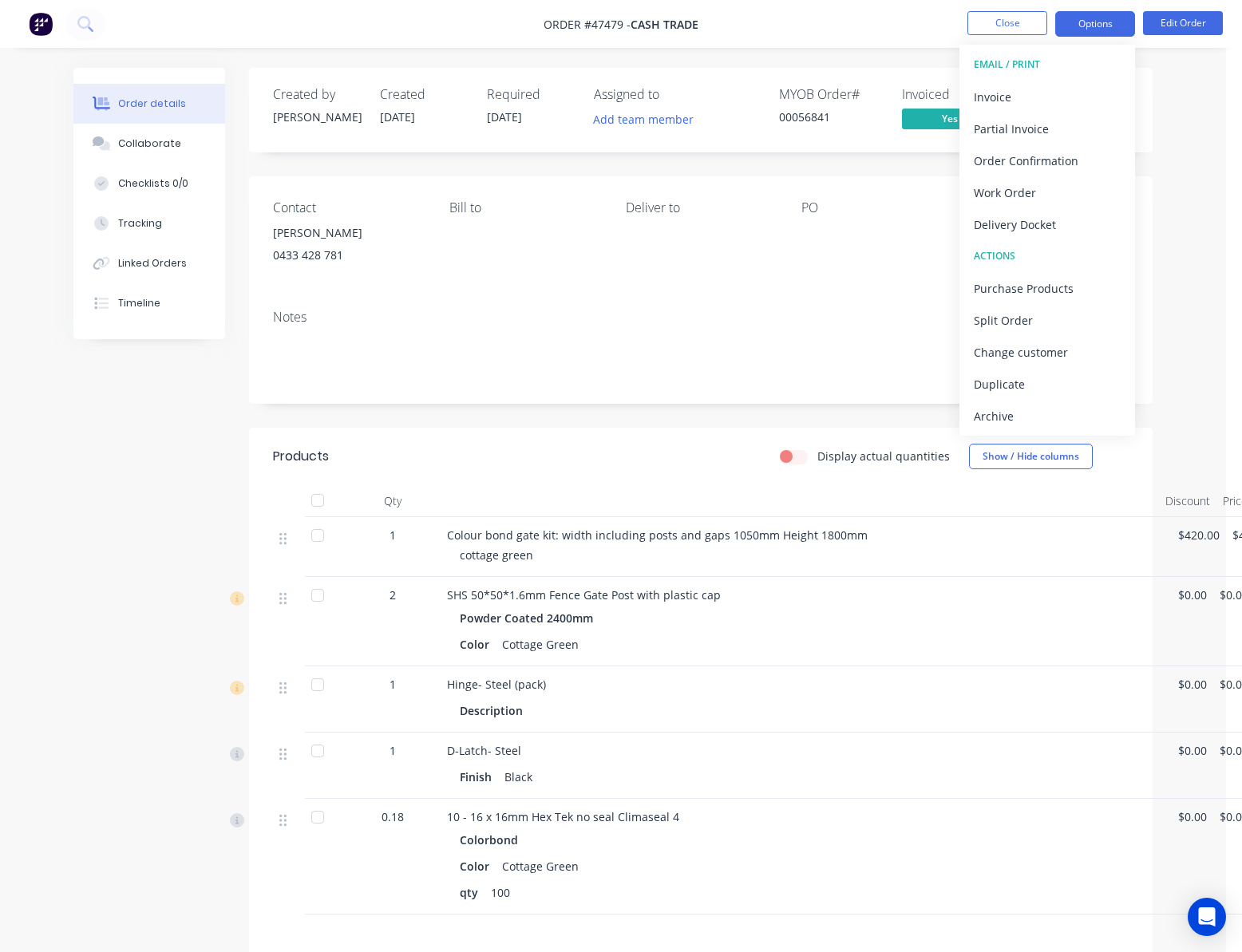
click at [1099, 21] on button "Options" at bounding box center [1094, 24] width 79 height 25
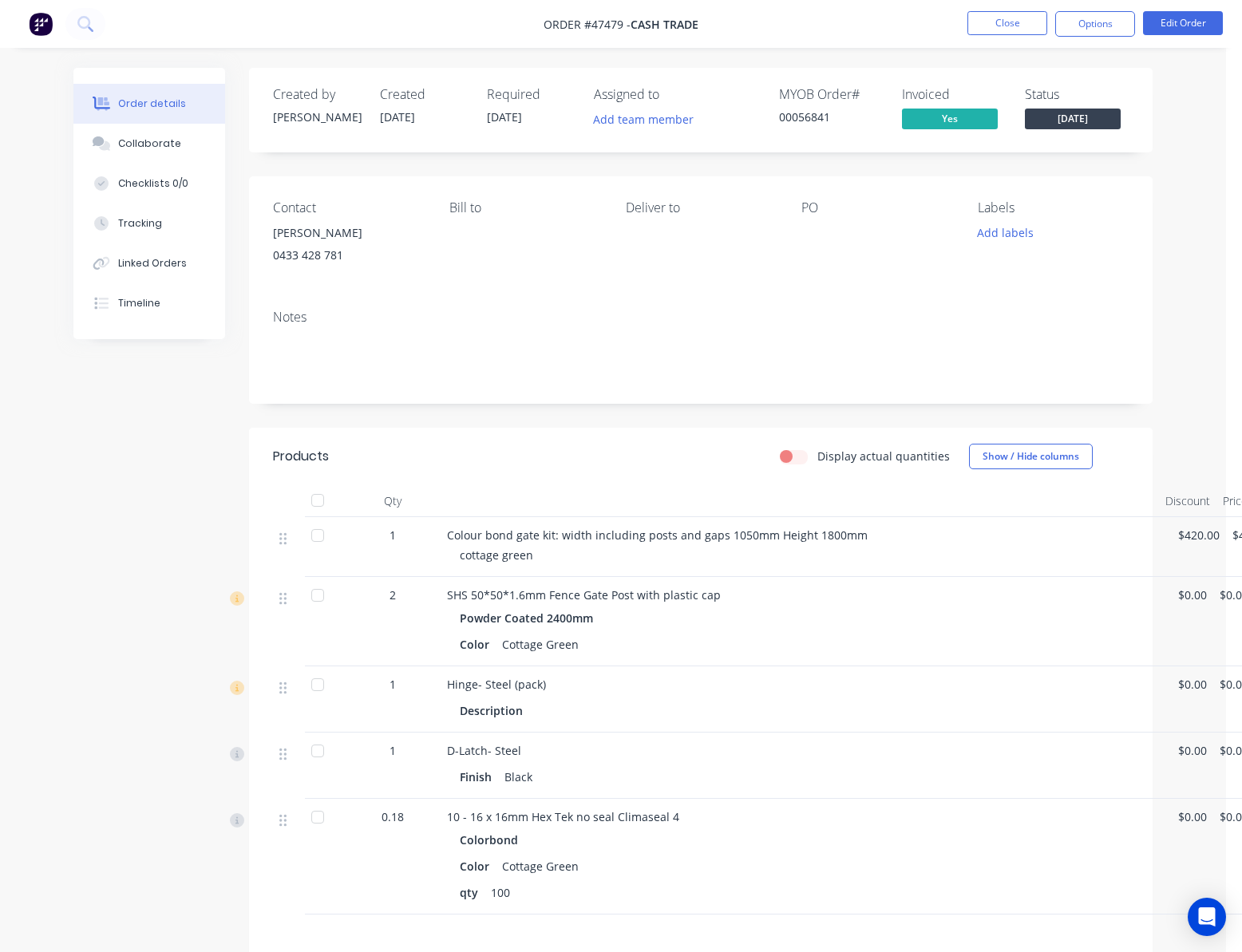
click at [514, 118] on span "14/08/25" at bounding box center [503, 117] width 35 height 15
click at [488, 126] on div "Required 14/08/25" at bounding box center [530, 109] width 88 height 46
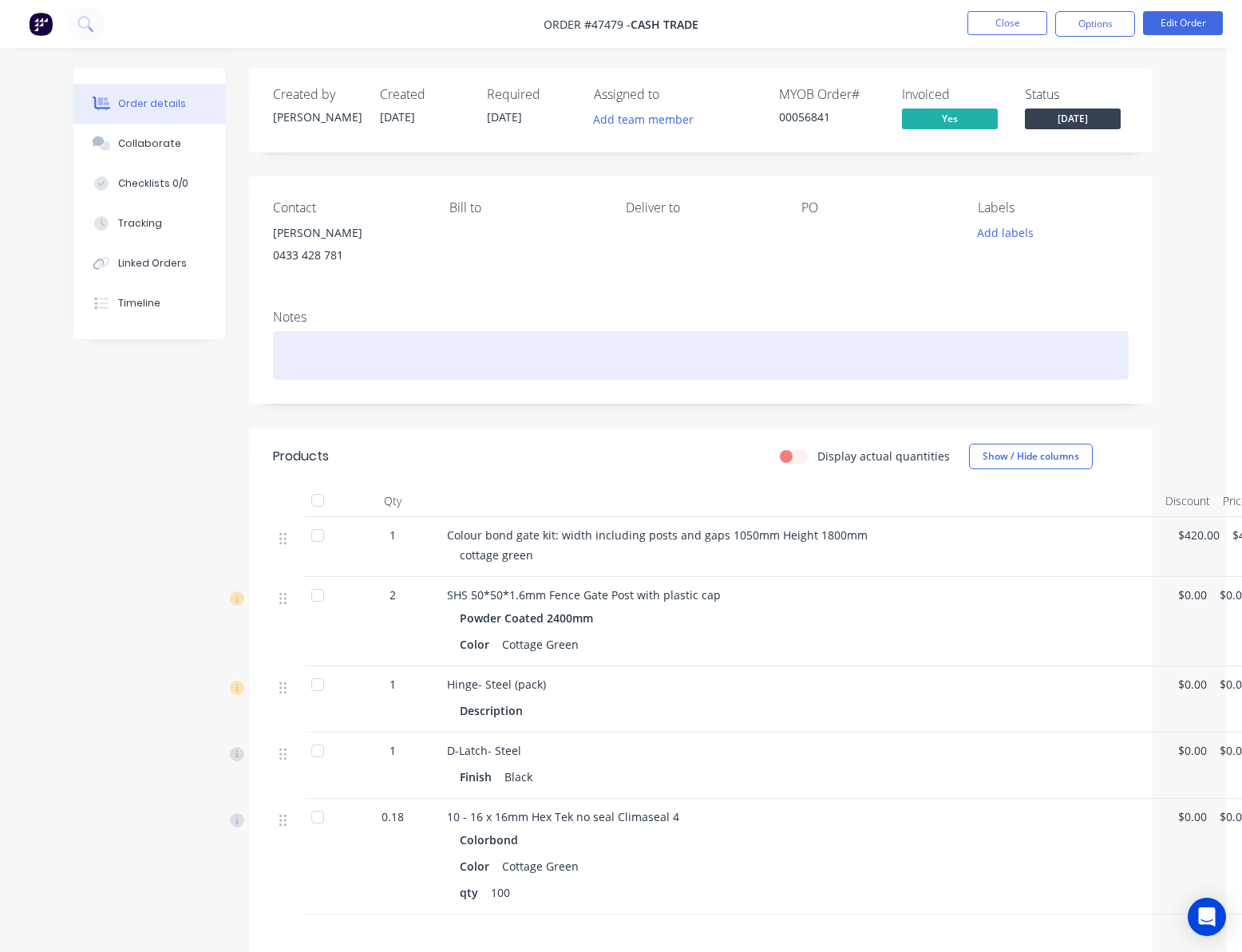
drag, startPoint x: 1086, startPoint y: 744, endPoint x: 1237, endPoint y: 907, distance: 222.2
click at [1117, 776] on div "Created by Rachel Created 31/07/25 Required 14/08/25 Assigned to Add team membe…" at bounding box center [700, 604] width 903 height 1072
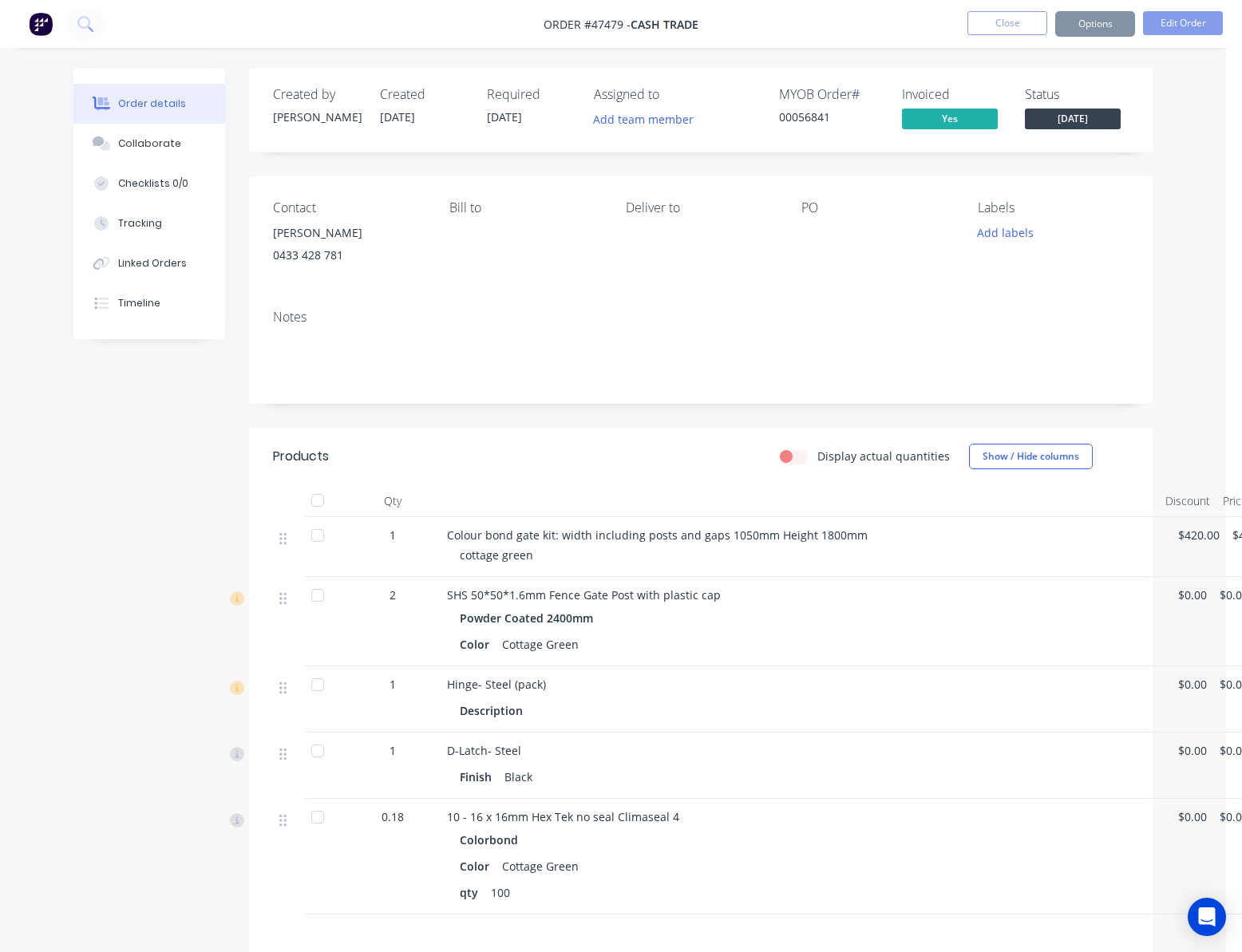
click at [756, 178] on div "Contact Wang 0433 428 781 Bill to Deliver to PO Labels Add labels" at bounding box center [700, 237] width 903 height 121
click at [506, 109] on span "14/08/25" at bounding box center [503, 117] width 35 height 15
click at [1102, 15] on button "Options" at bounding box center [1094, 24] width 79 height 25
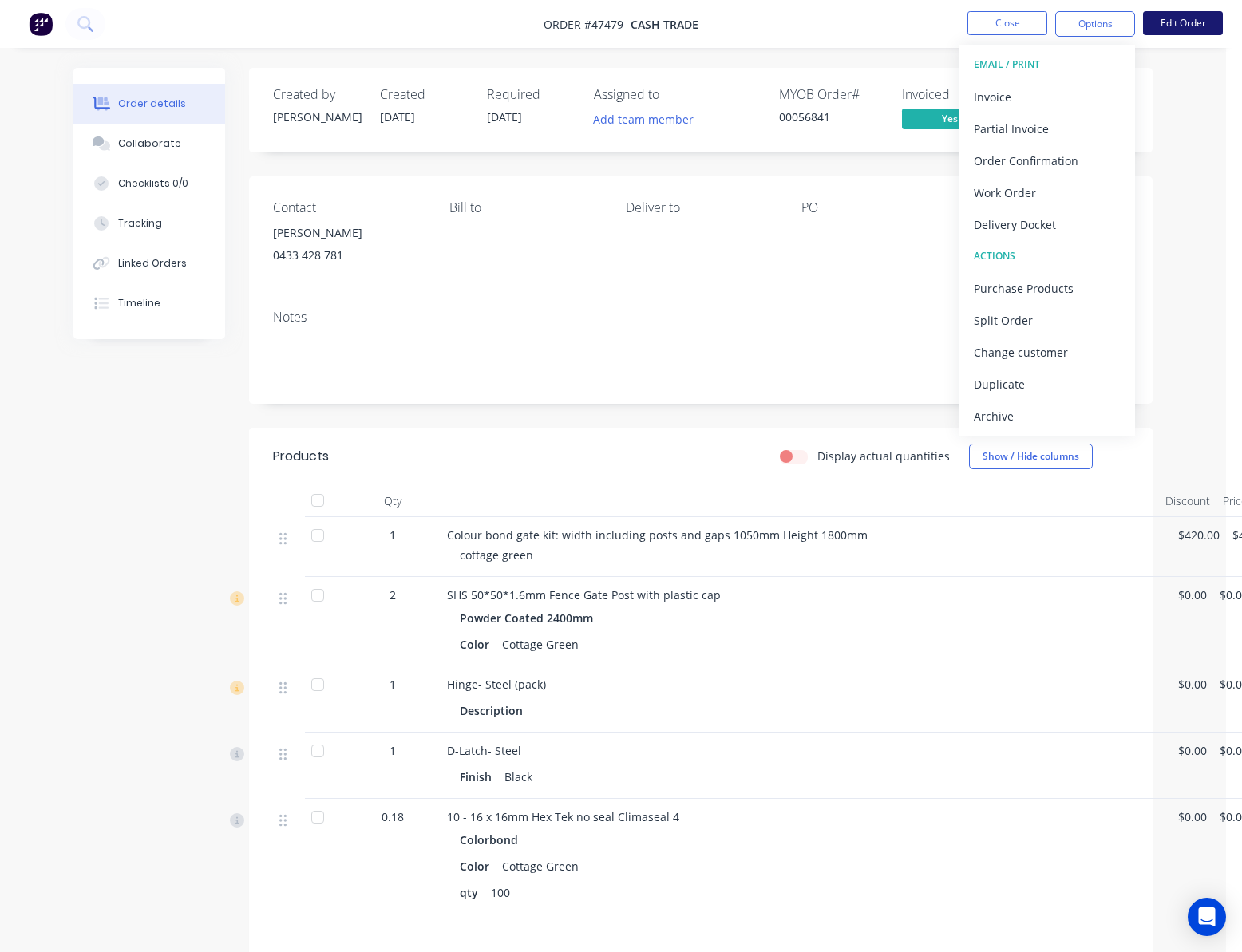
drag, startPoint x: 1201, startPoint y: 6, endPoint x: 1197, endPoint y: 14, distance: 8.9
click at [1203, 6] on nav "Order #47479 - Cash Trade Close Options EMAIL / PRINT Invoice Partial Invoice O…" at bounding box center [621, 24] width 1242 height 48
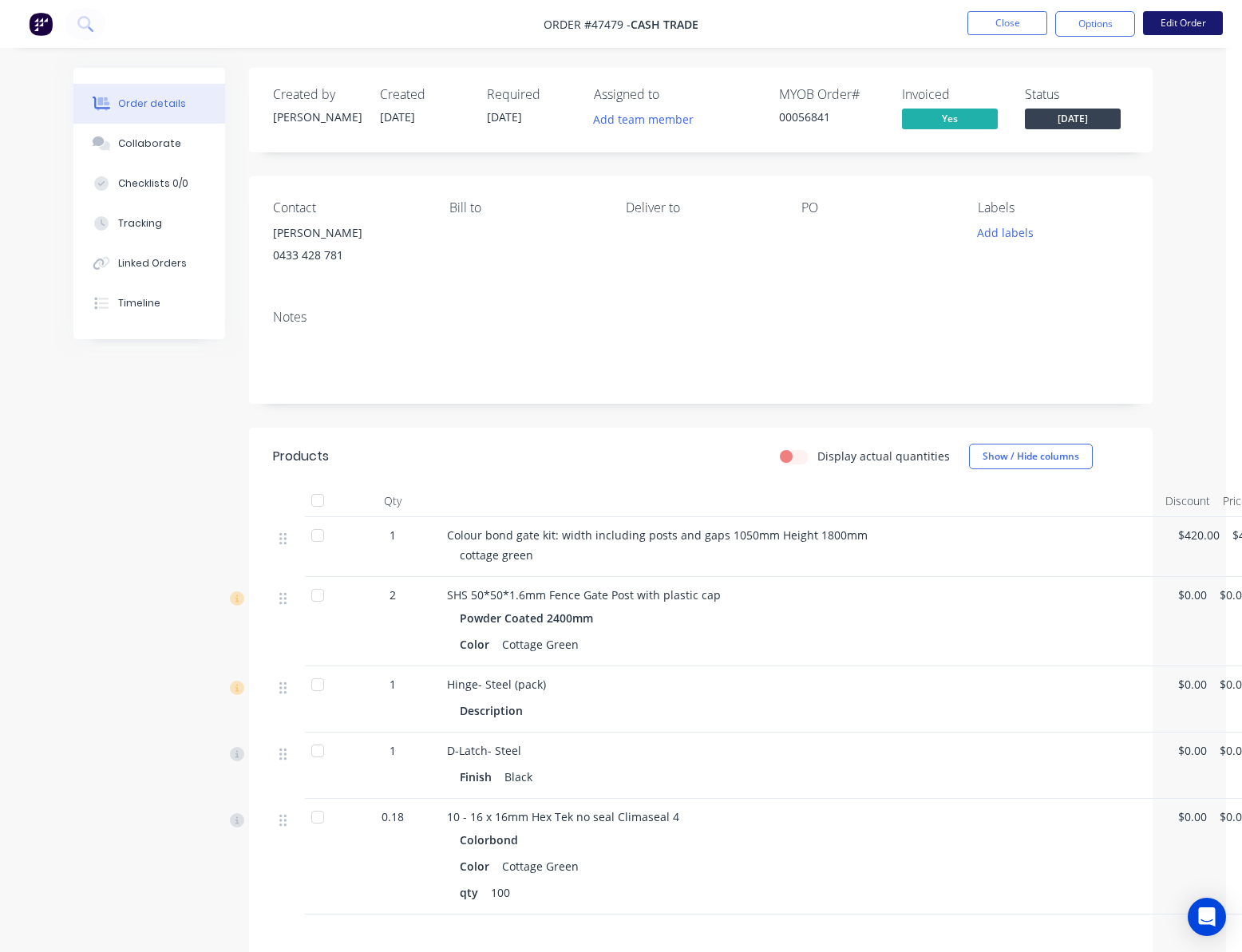
click at [1197, 15] on button "Edit Order" at bounding box center [1183, 24] width 79 height 24
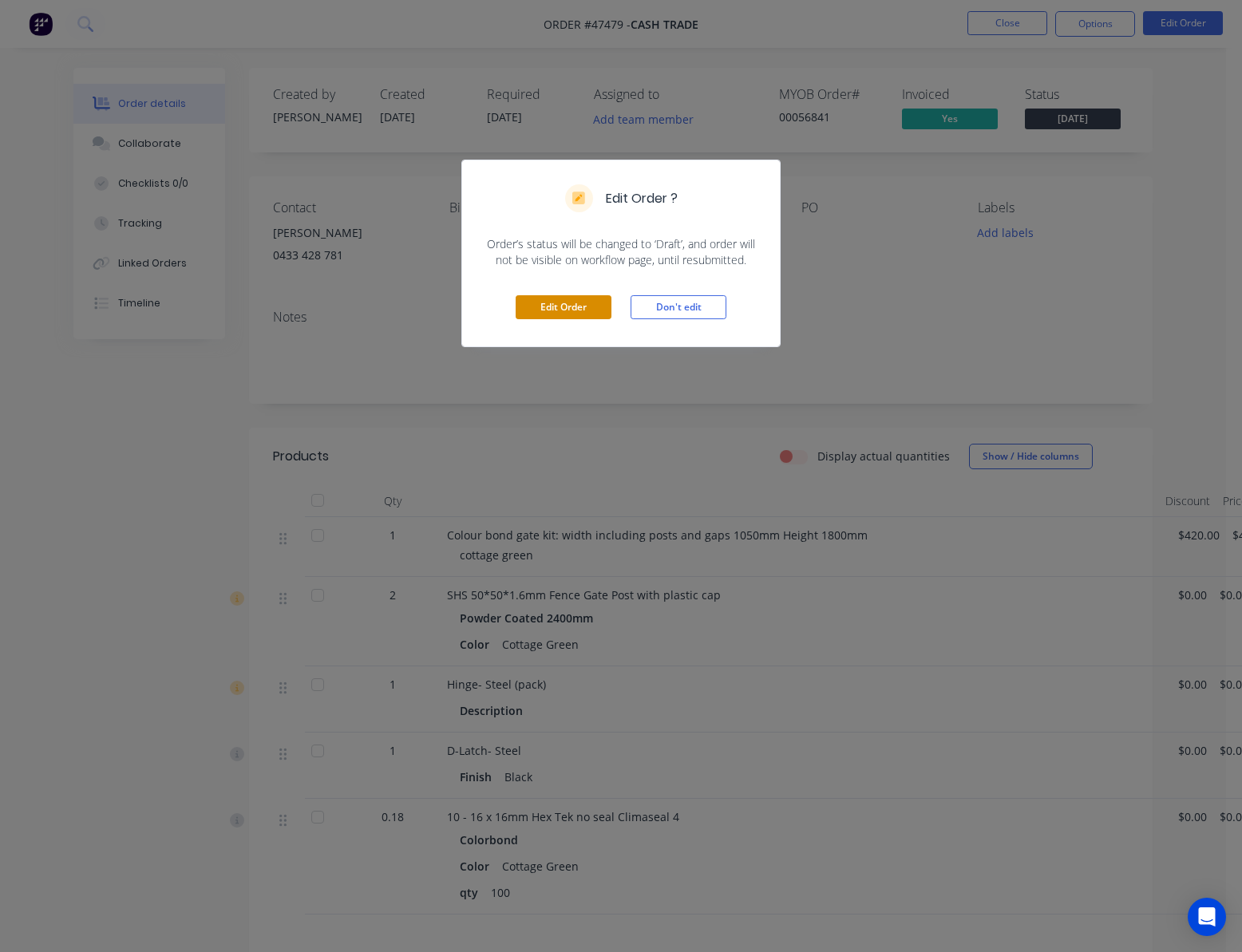
click at [579, 318] on button "Edit Order" at bounding box center [563, 307] width 96 height 24
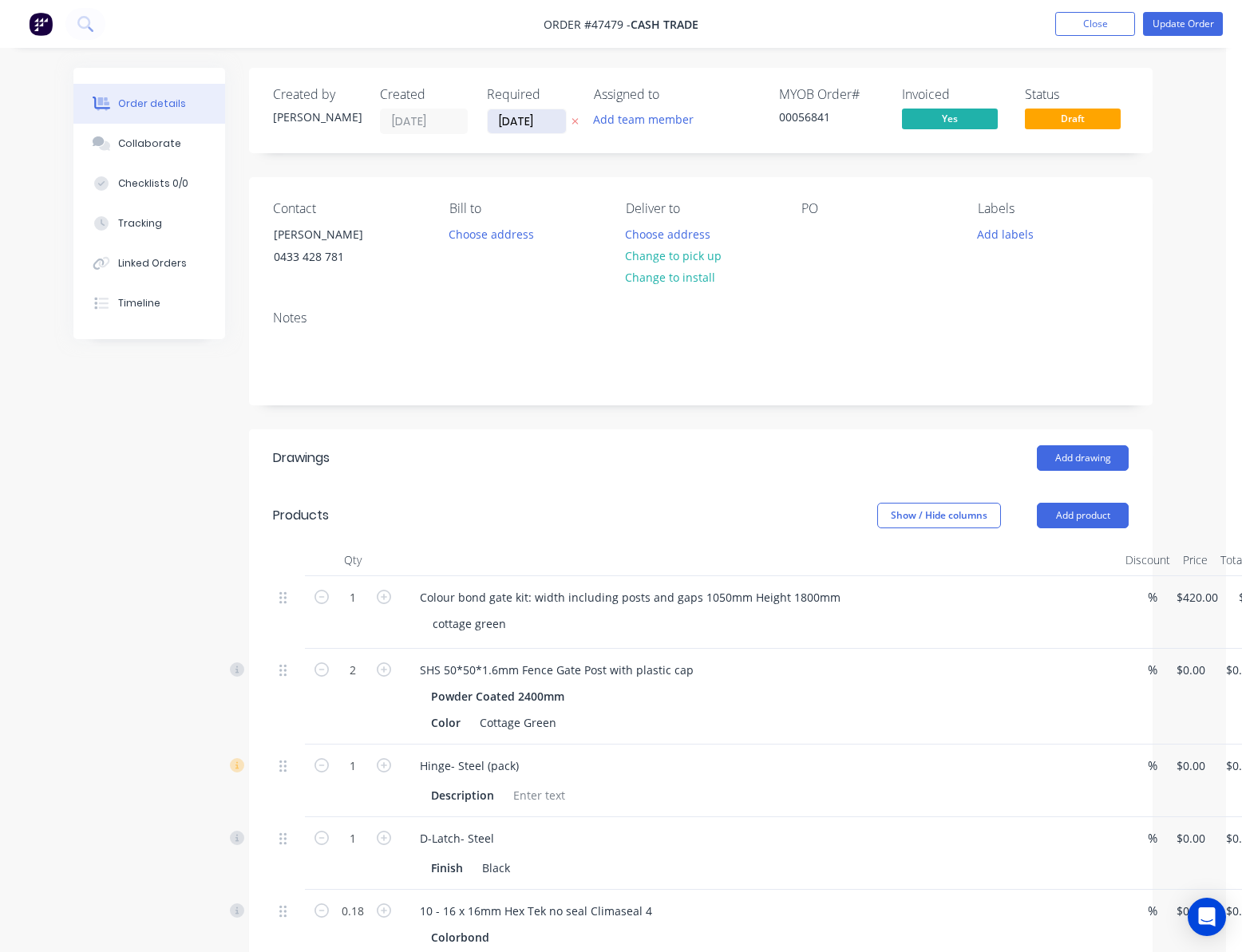
click at [536, 113] on input "14/08/25" at bounding box center [526, 122] width 78 height 24
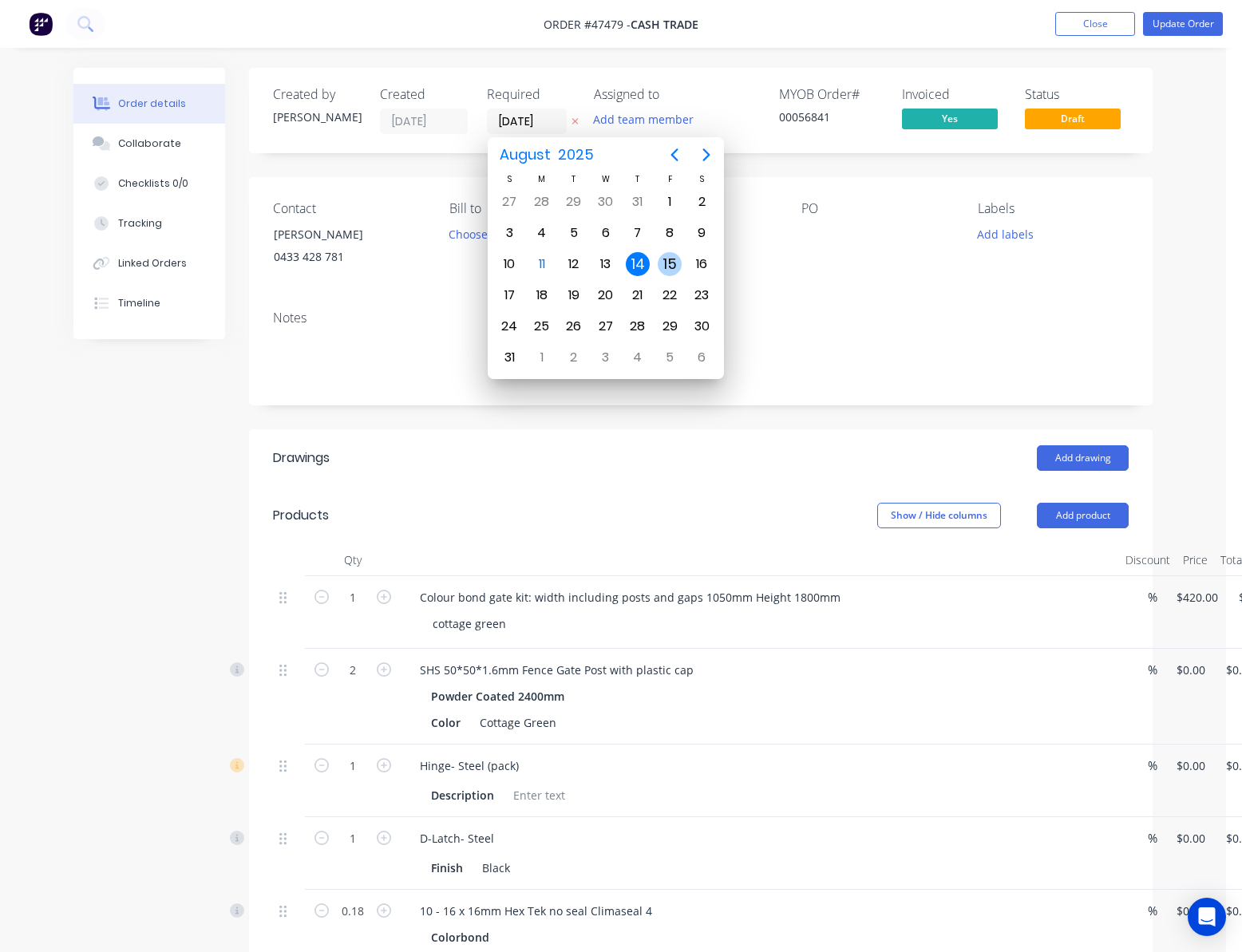
click at [675, 269] on div "15" at bounding box center [670, 264] width 24 height 24
type input "15/08/25"
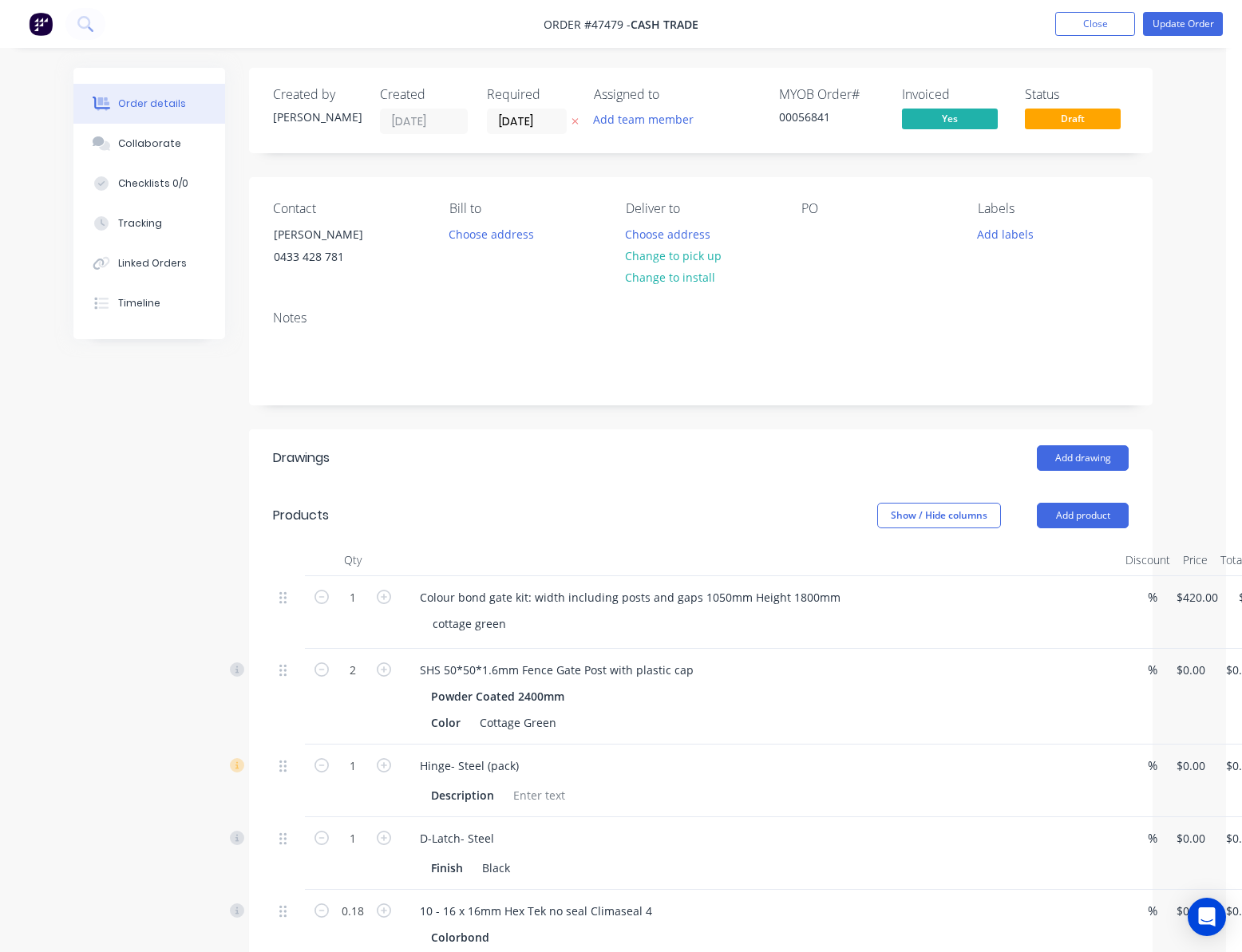
click at [1112, 274] on div "Labels Add labels" at bounding box center [1053, 238] width 151 height 73
click at [482, 169] on div "Created by Rachel Created 31/07/25 Required 15/08/25 Assigned to Add team membe…" at bounding box center [700, 740] width 903 height 1344
click at [1180, 26] on button "Update Order" at bounding box center [1183, 24] width 79 height 24
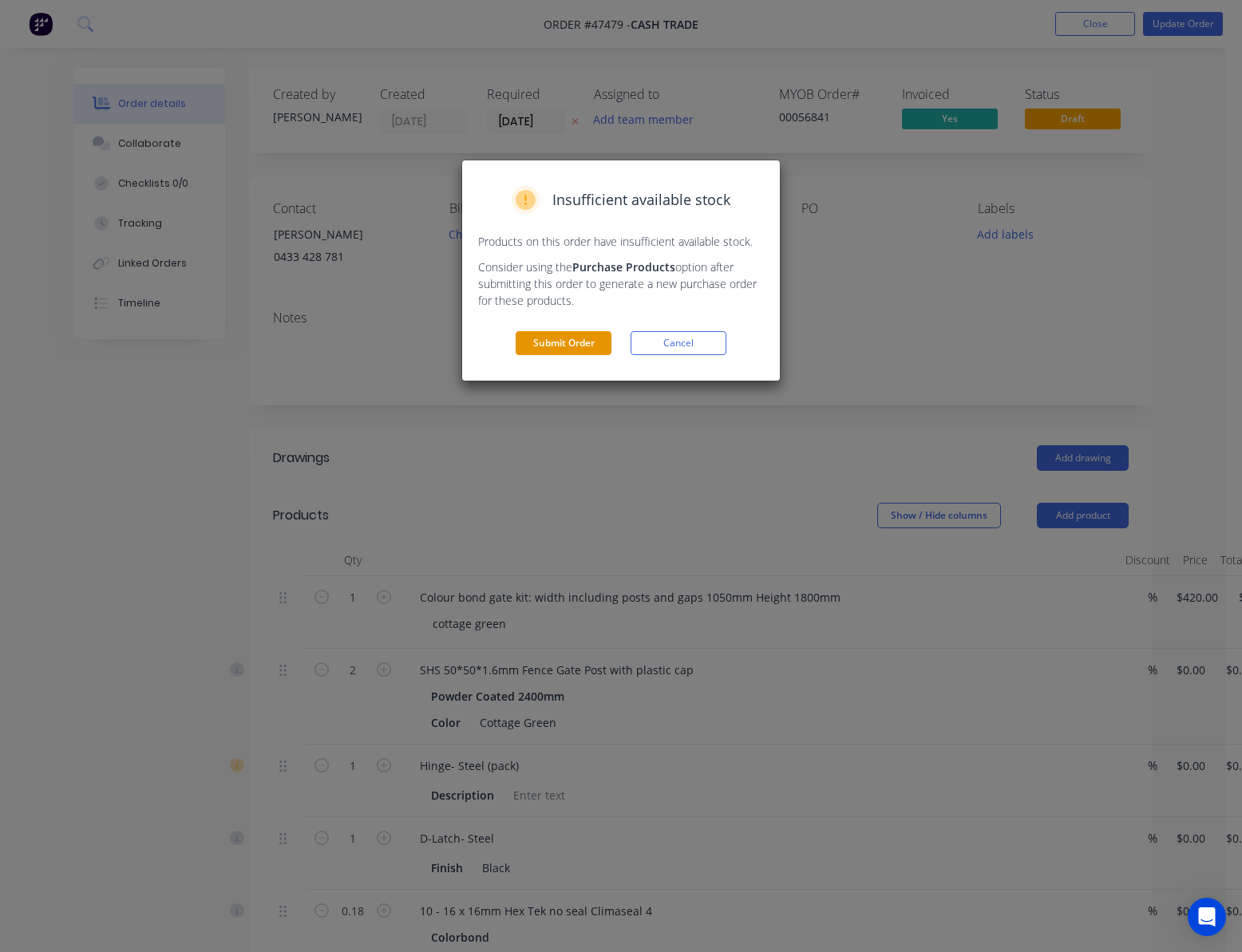
click at [578, 351] on button "Submit Order" at bounding box center [563, 343] width 96 height 24
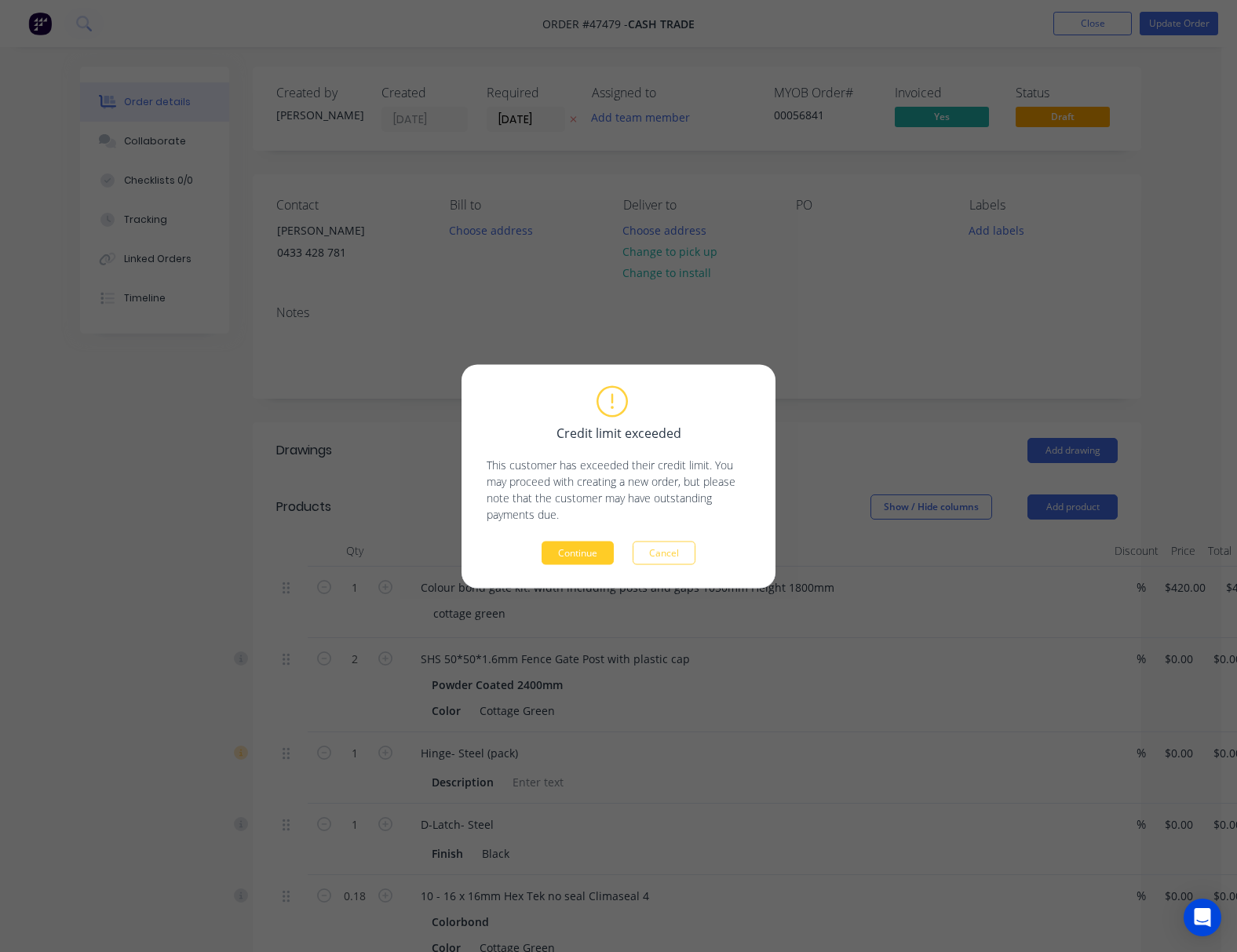
click at [572, 554] on button "Continue" at bounding box center [577, 553] width 73 height 24
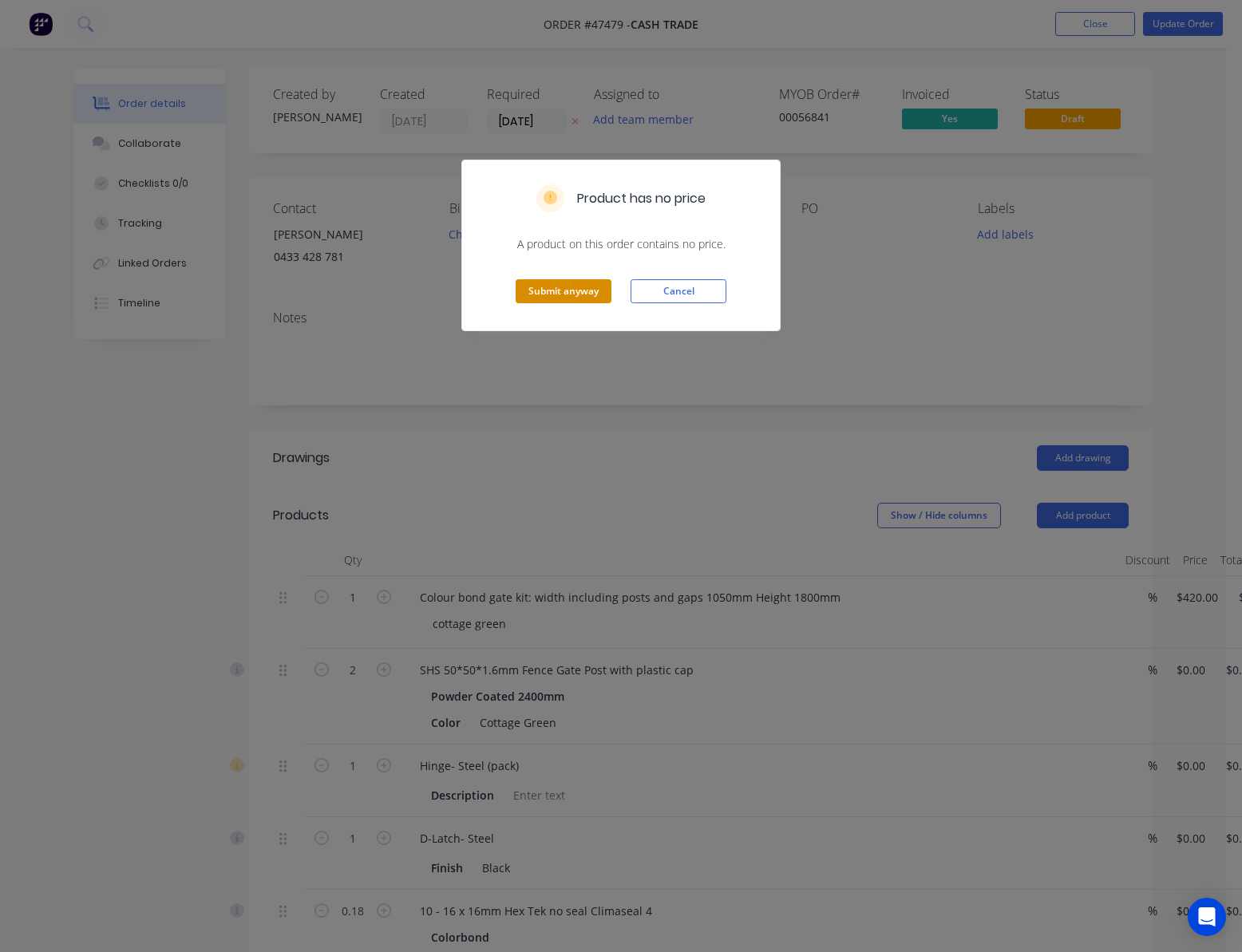
click at [581, 290] on button "Submit anyway" at bounding box center [563, 292] width 96 height 24
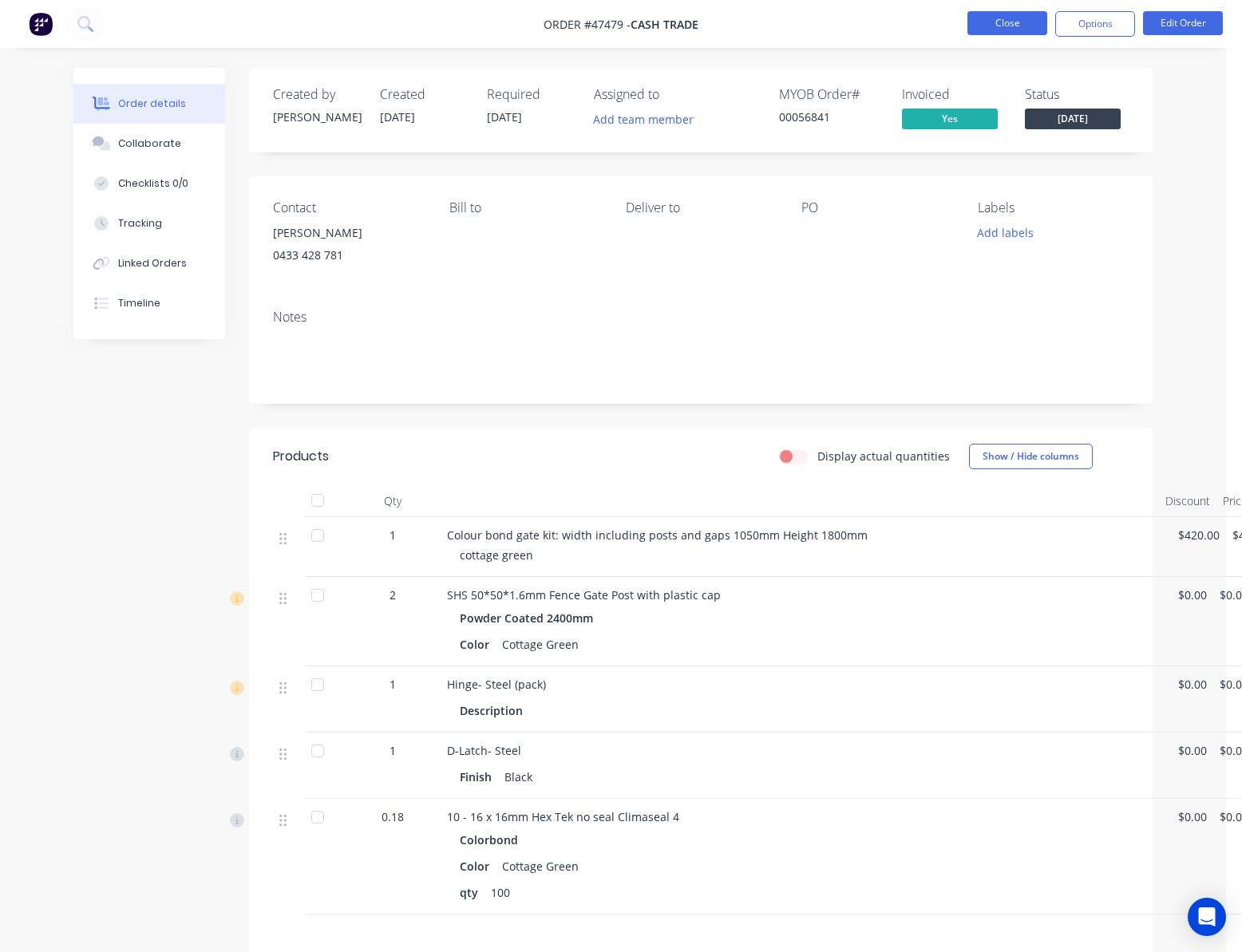
click at [1007, 23] on button "Close" at bounding box center [1007, 24] width 79 height 24
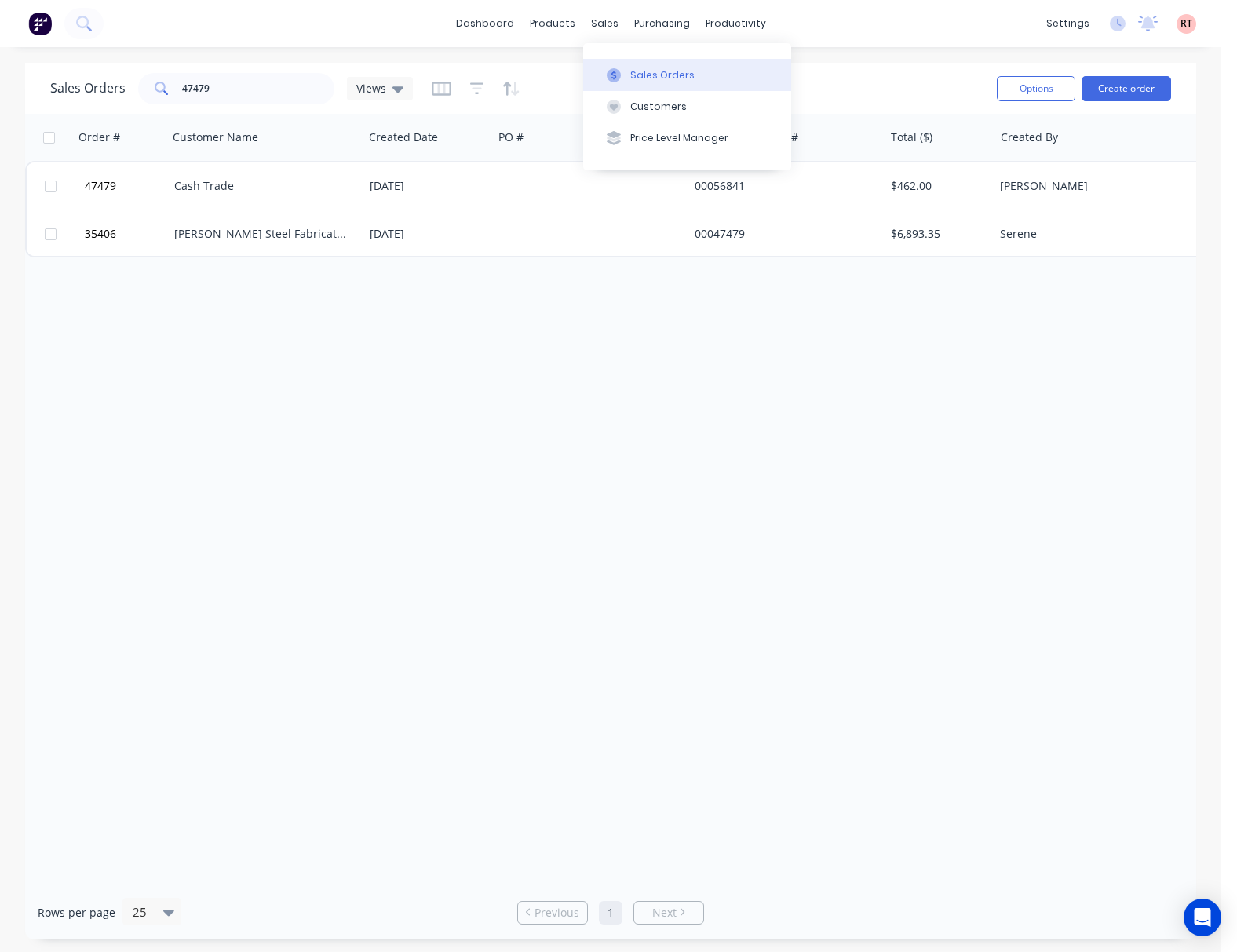
click at [647, 69] on div "Sales Orders" at bounding box center [662, 76] width 65 height 14
click at [672, 107] on div "Customers" at bounding box center [658, 107] width 57 height 14
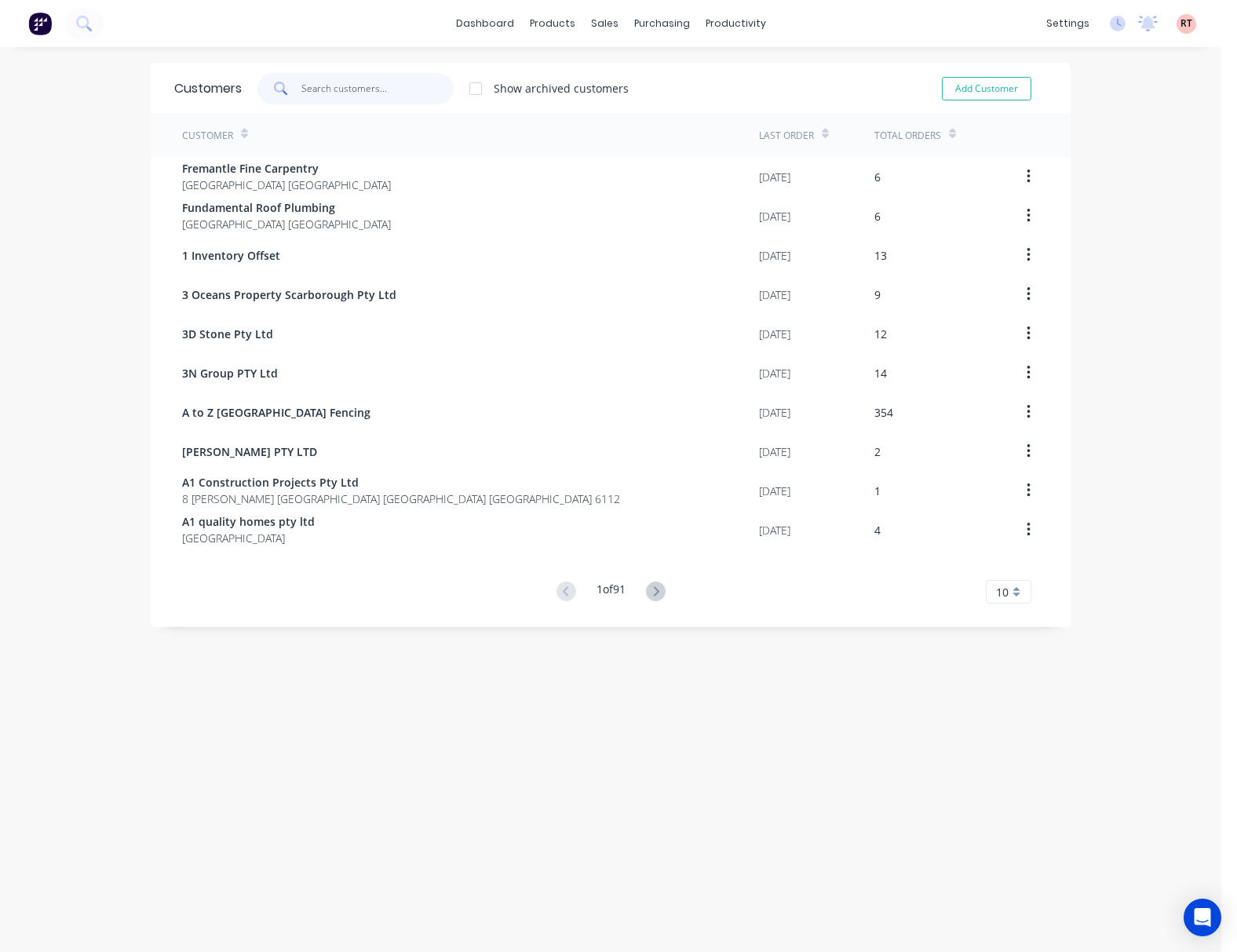
click at [362, 89] on input "text" at bounding box center [378, 89] width 153 height 31
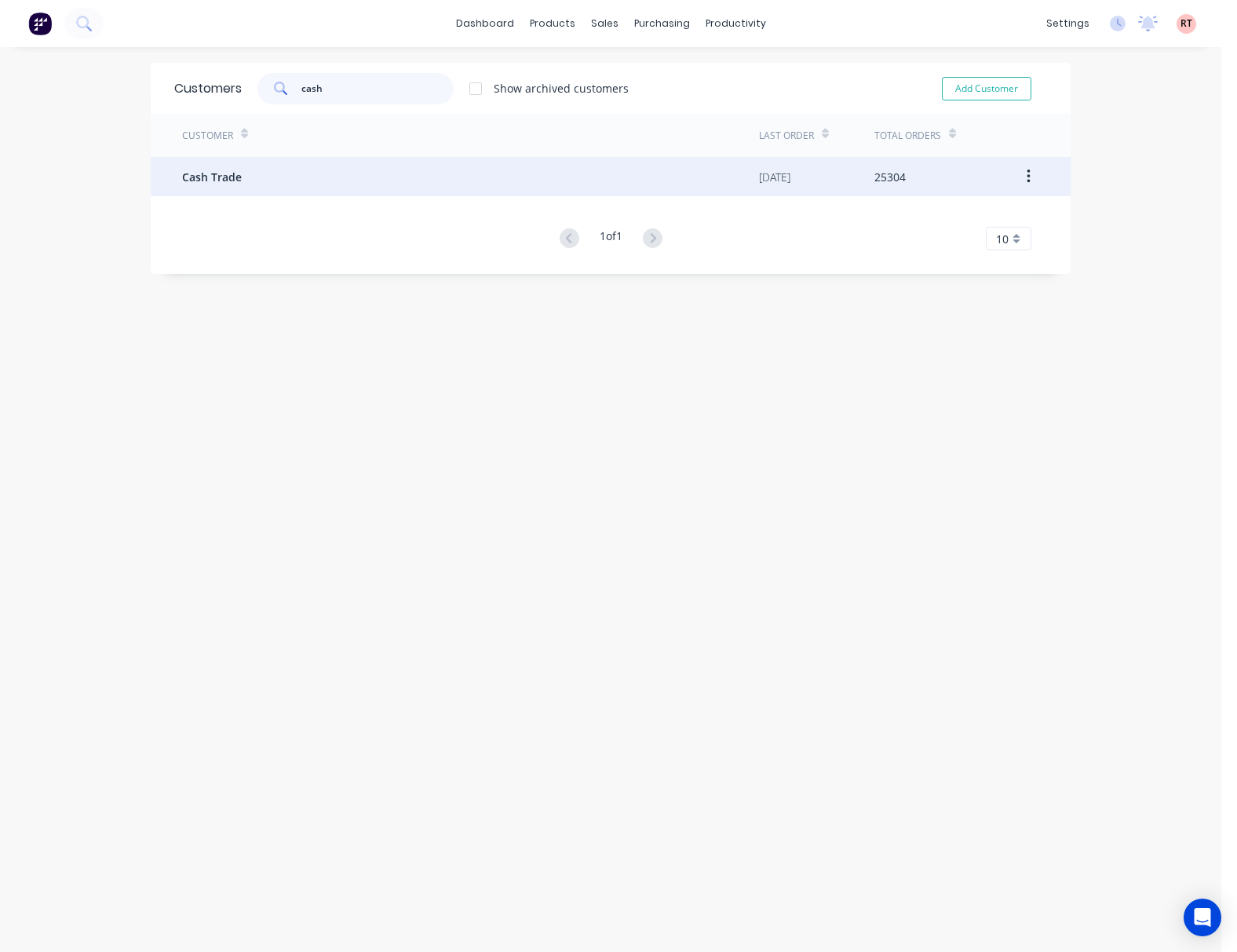
type input "cash"
click at [353, 177] on div "Cash Trade" at bounding box center [470, 176] width 577 height 39
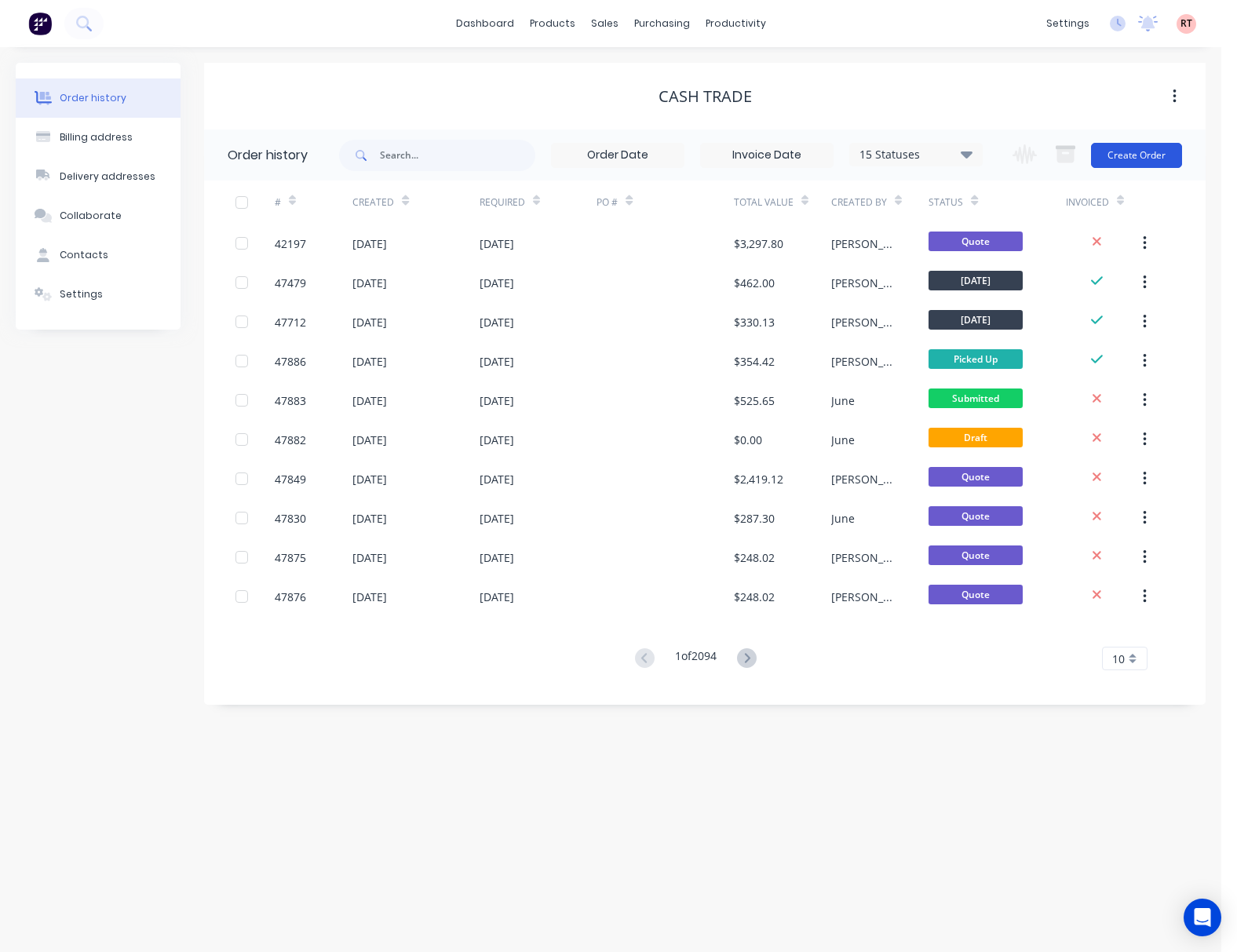
click at [1128, 158] on button "Create Order" at bounding box center [1137, 155] width 91 height 25
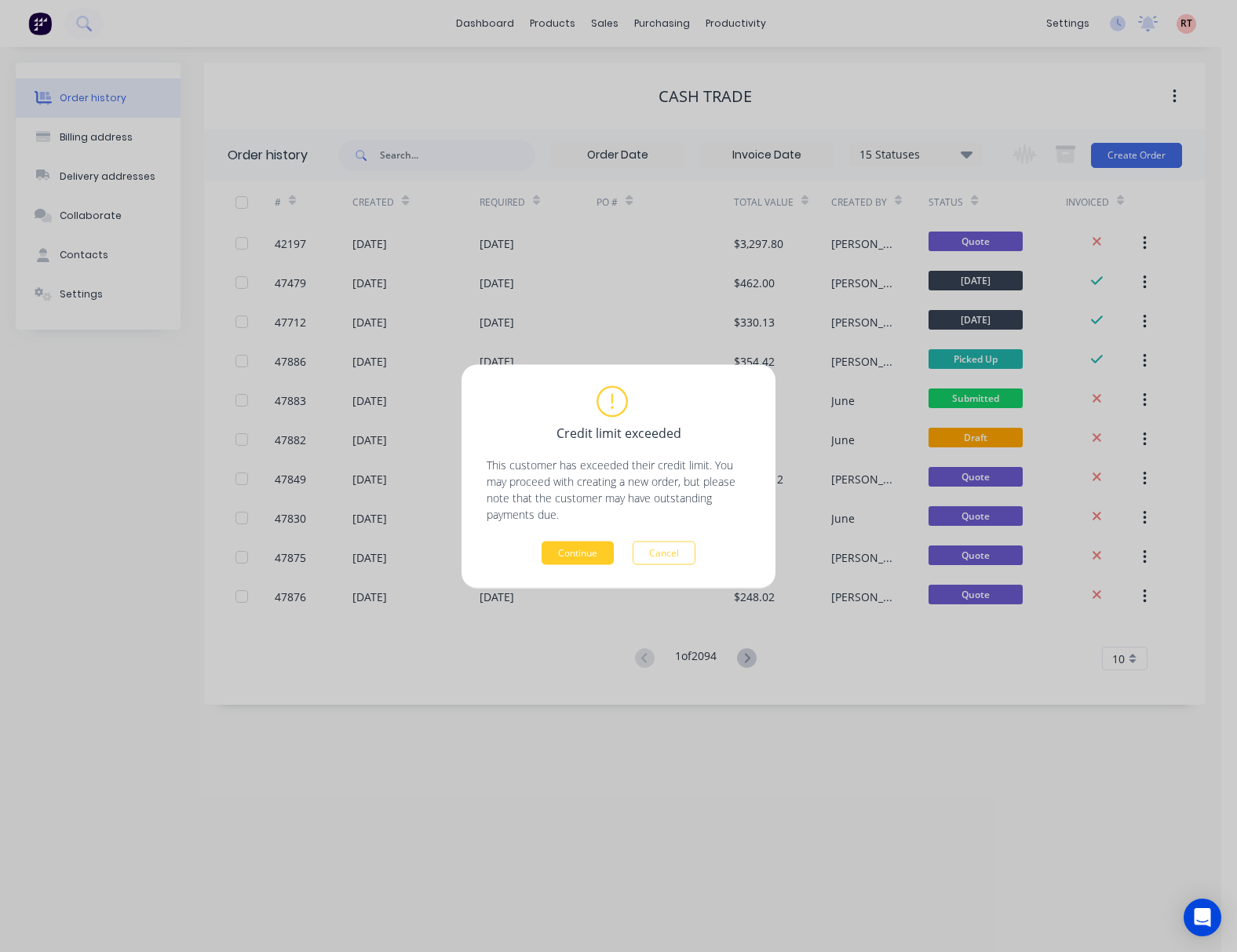
click at [591, 547] on button "Continue" at bounding box center [577, 553] width 73 height 24
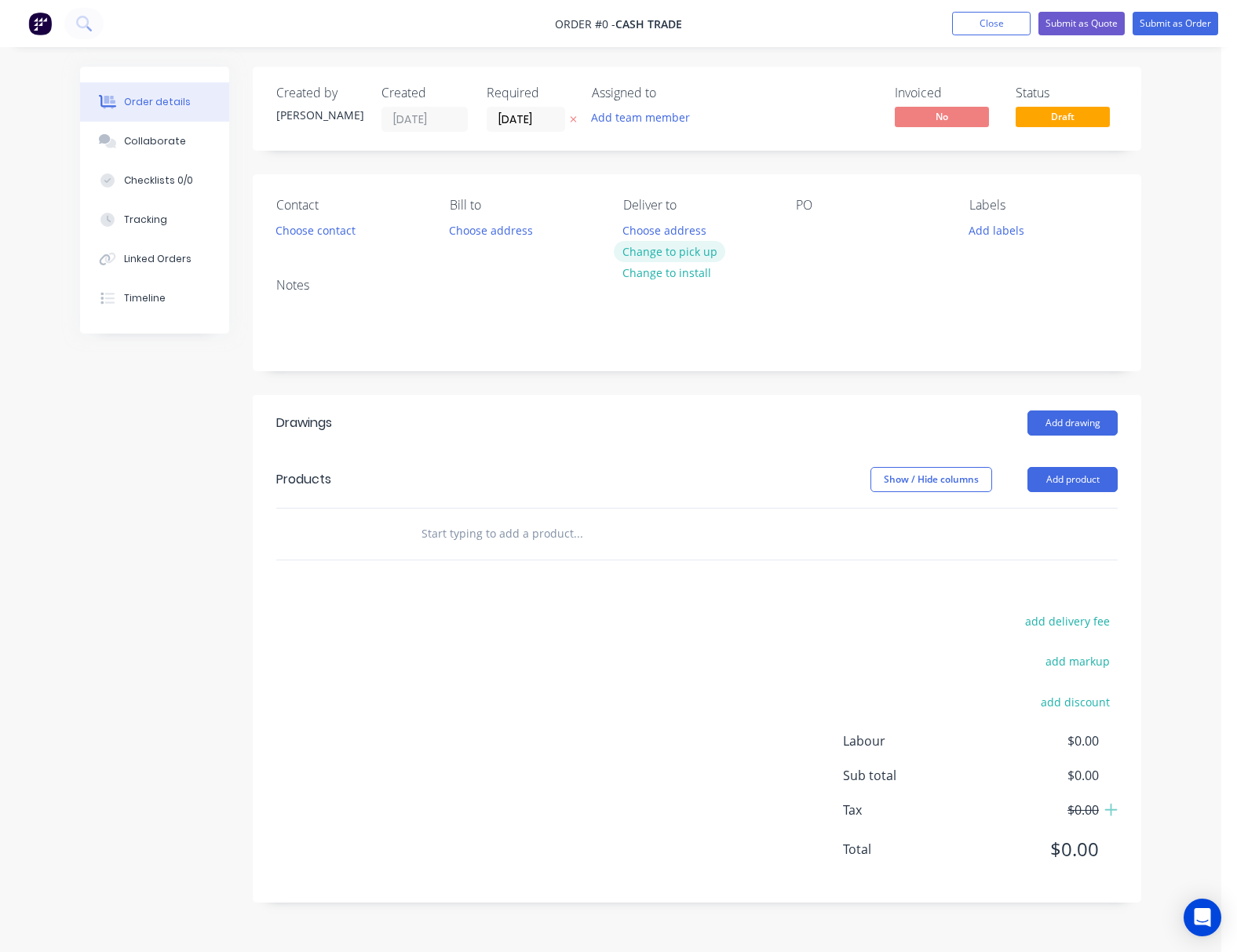
click at [687, 242] on button "Change to pick up" at bounding box center [670, 251] width 112 height 22
click at [1065, 478] on button "Add product" at bounding box center [1072, 479] width 90 height 25
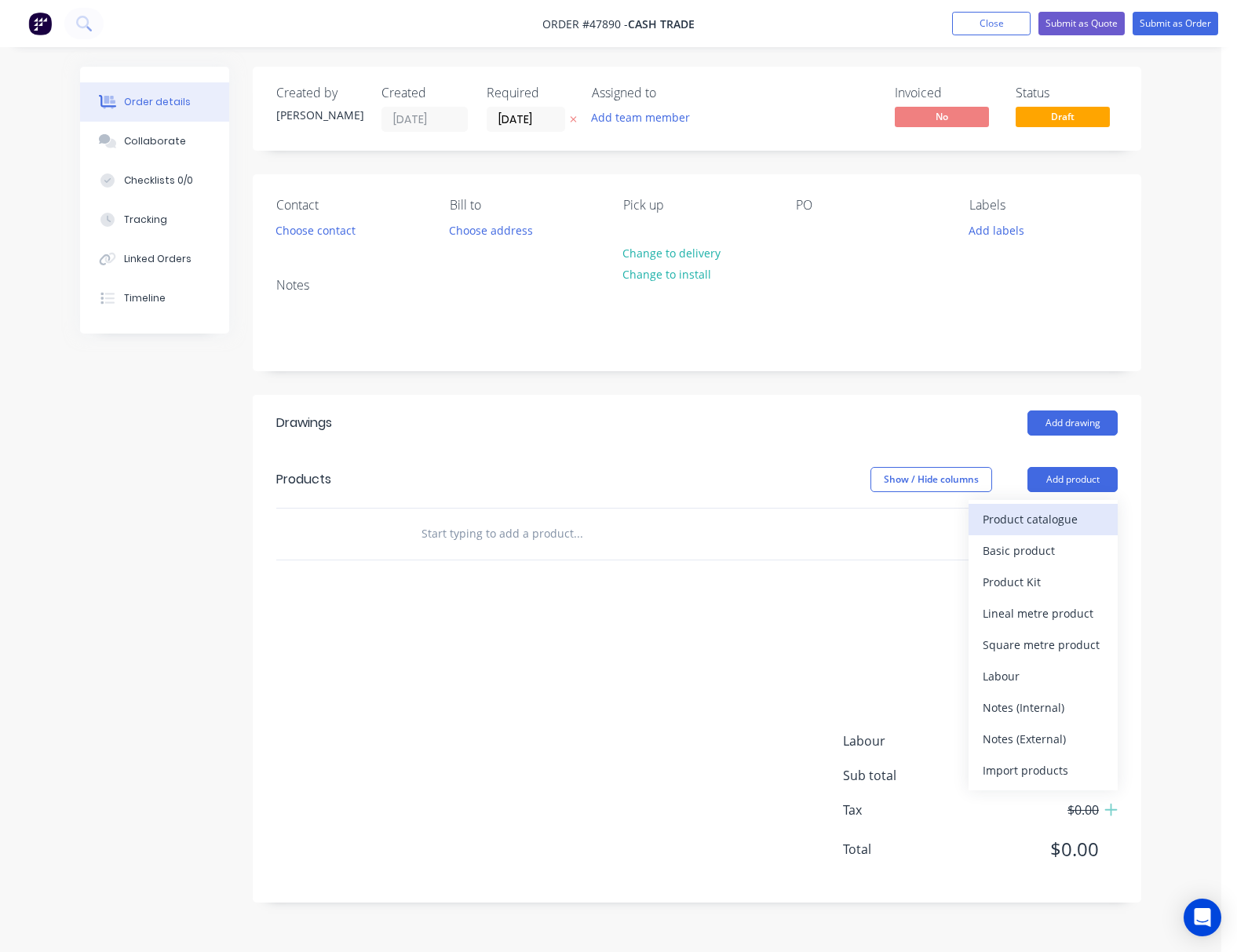
click at [1052, 519] on div "Product catalogue" at bounding box center [1043, 519] width 121 height 23
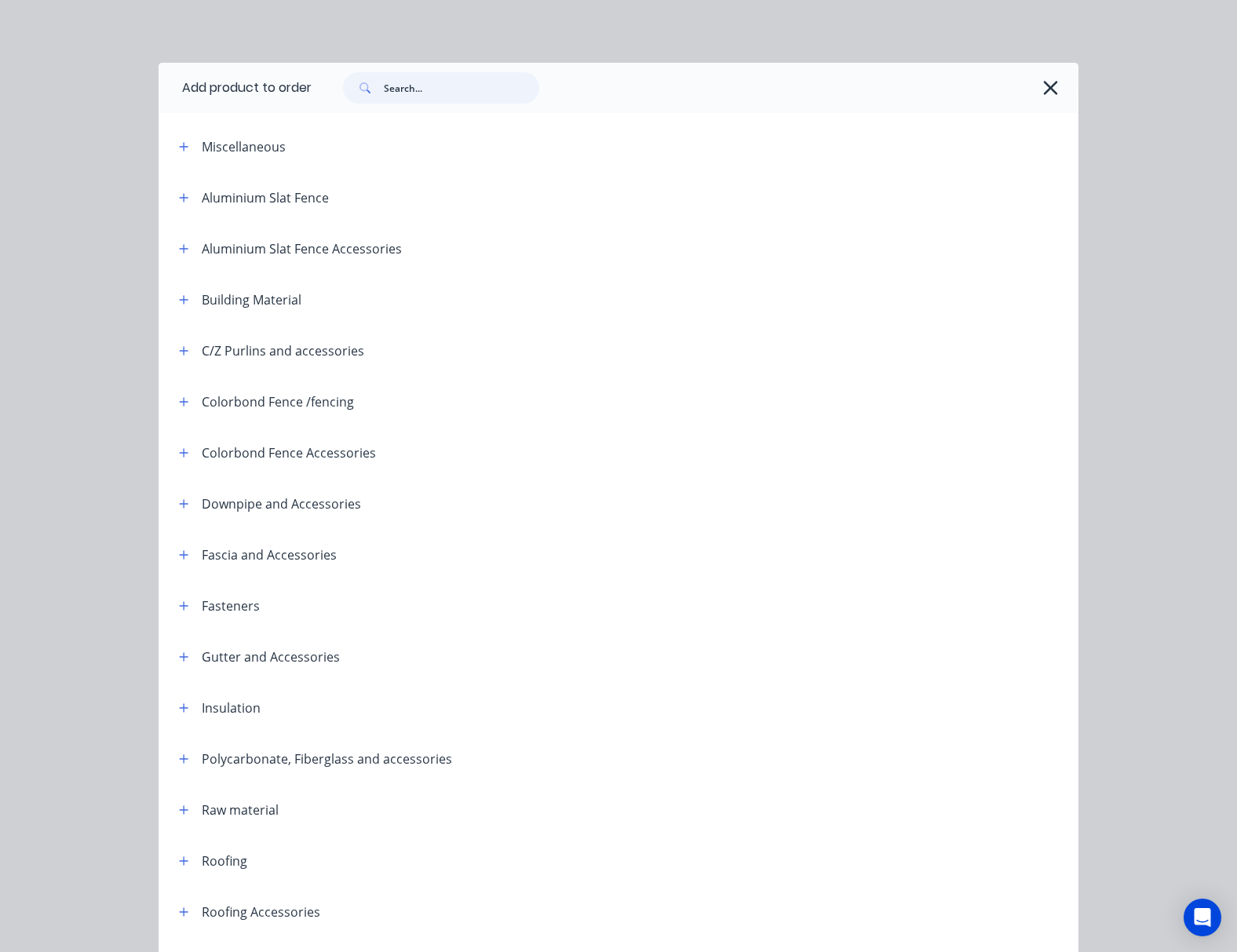
click at [435, 83] on input "text" at bounding box center [461, 88] width 156 height 31
type input "roof"
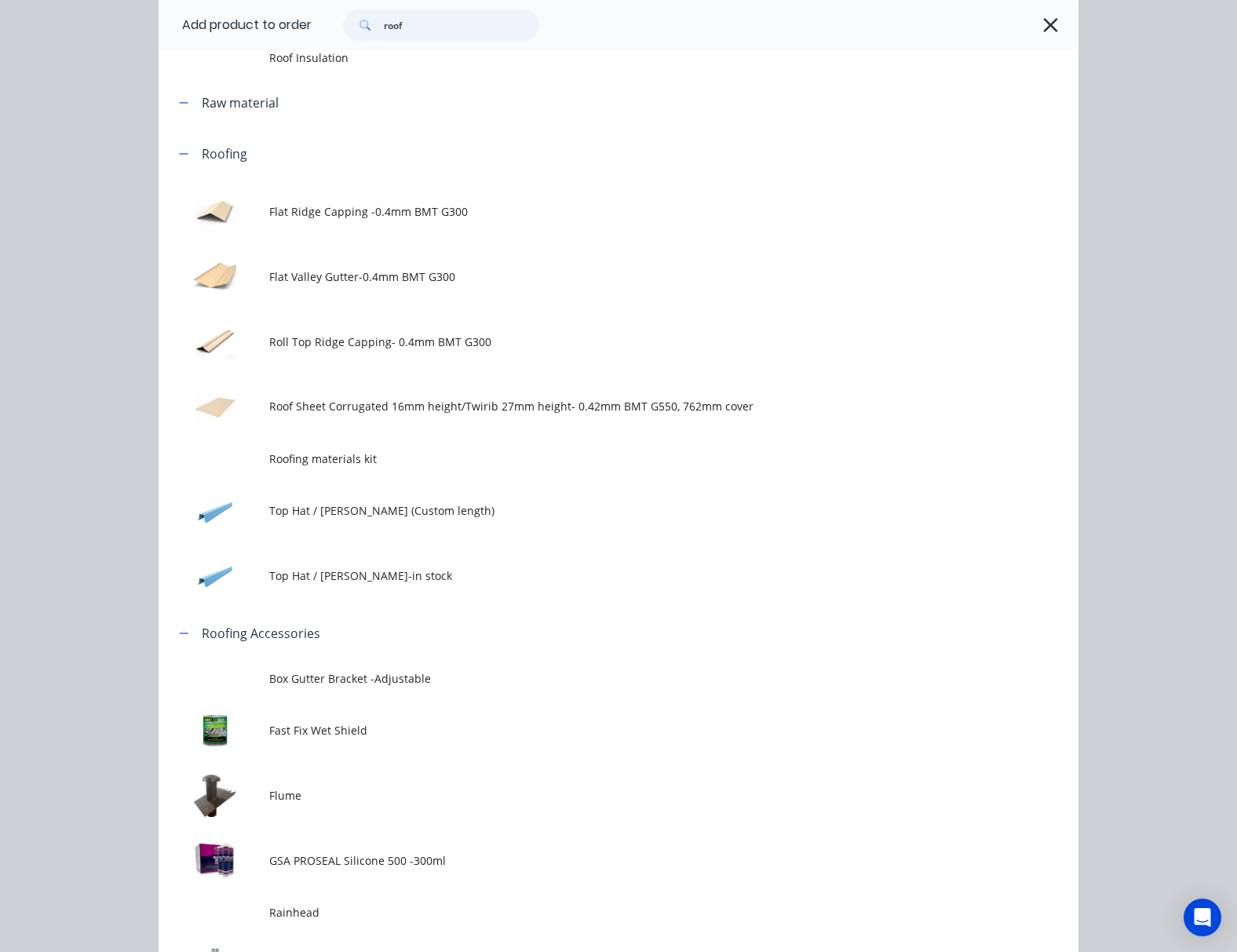
scroll to position [627, 0]
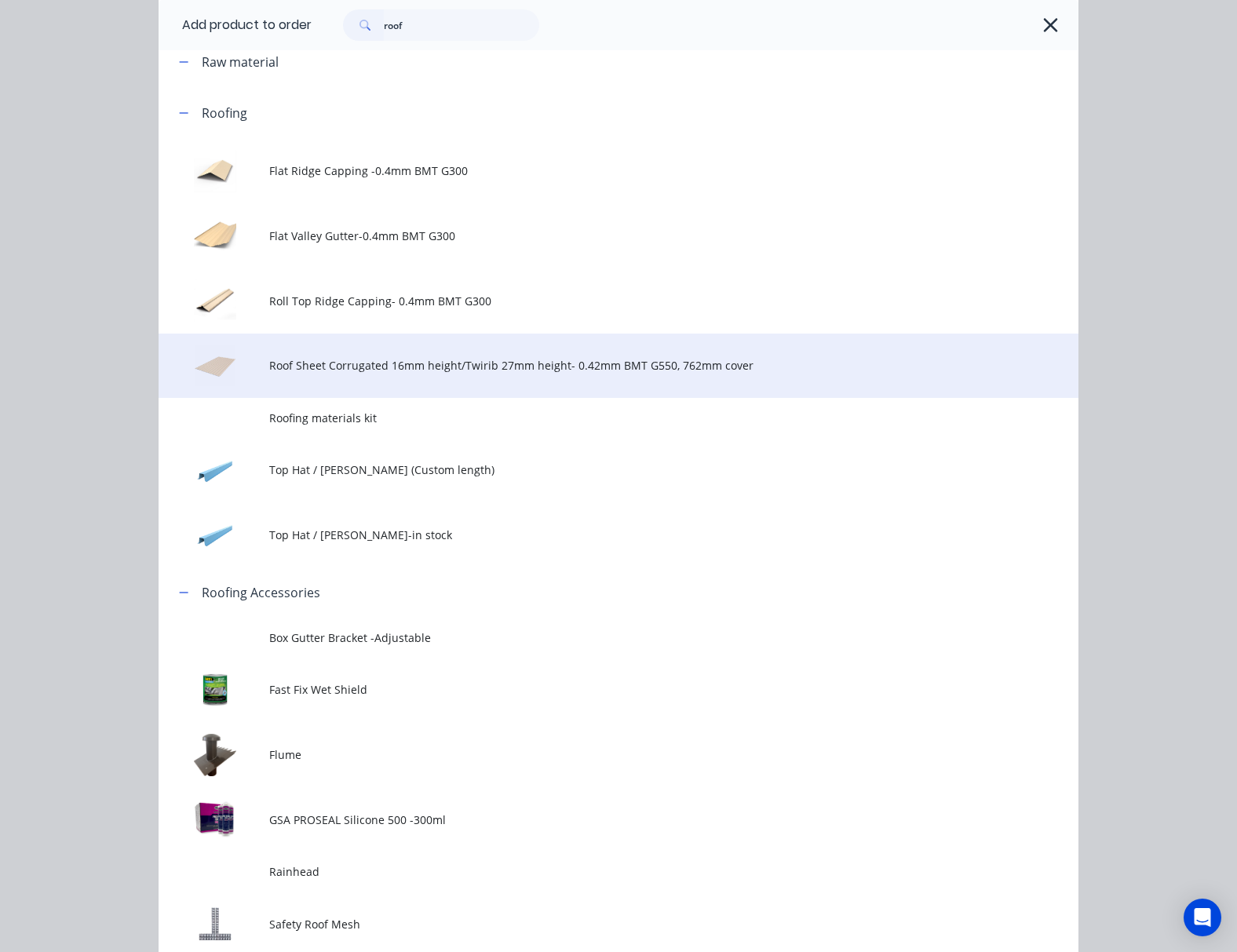
click at [463, 366] on span "Roof Sheet Corrugated 16mm height/Twirib 27mm height- 0.42mm BMT G550, 762mm co…" at bounding box center [593, 365] width 648 height 17
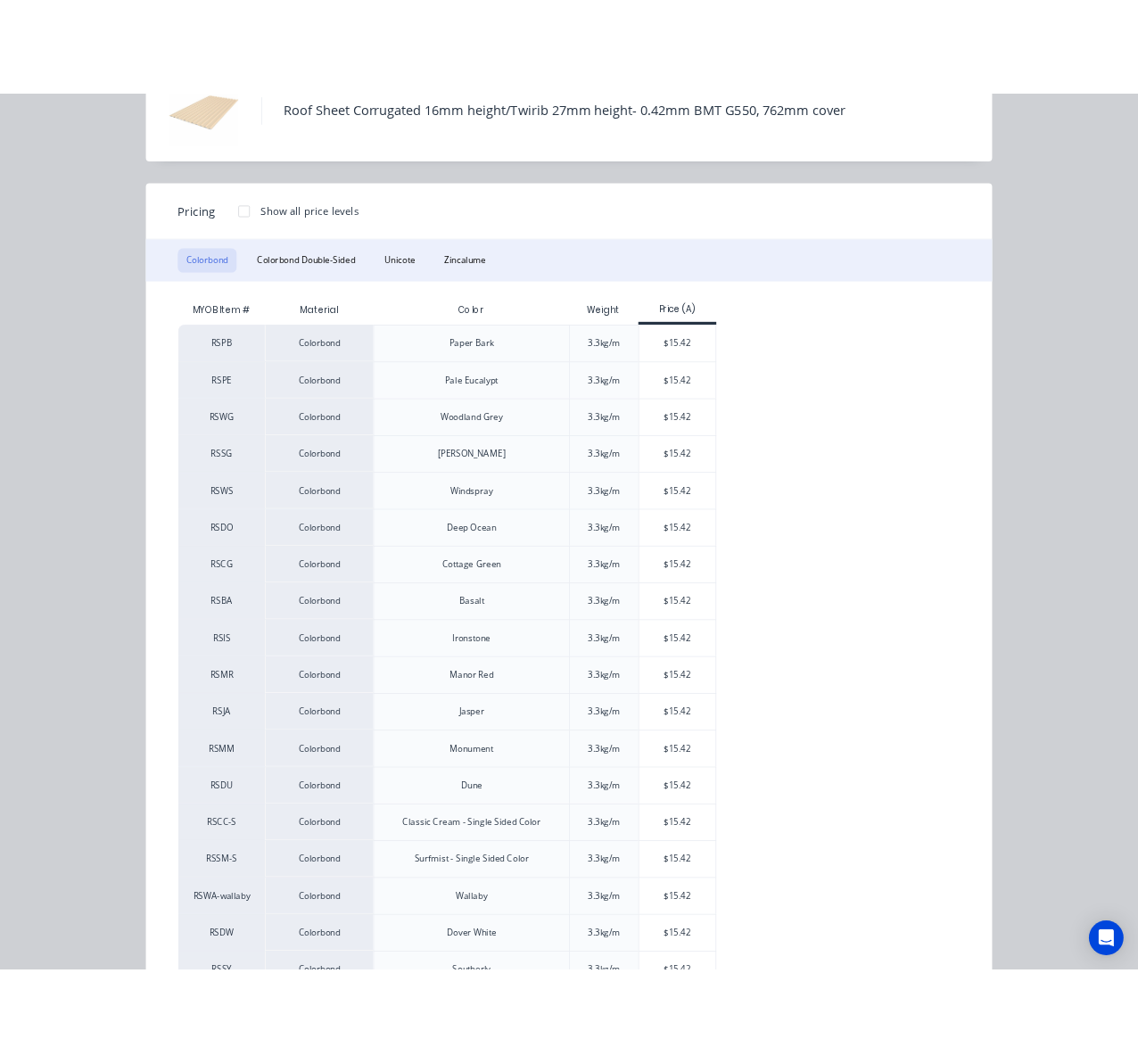
scroll to position [0, 0]
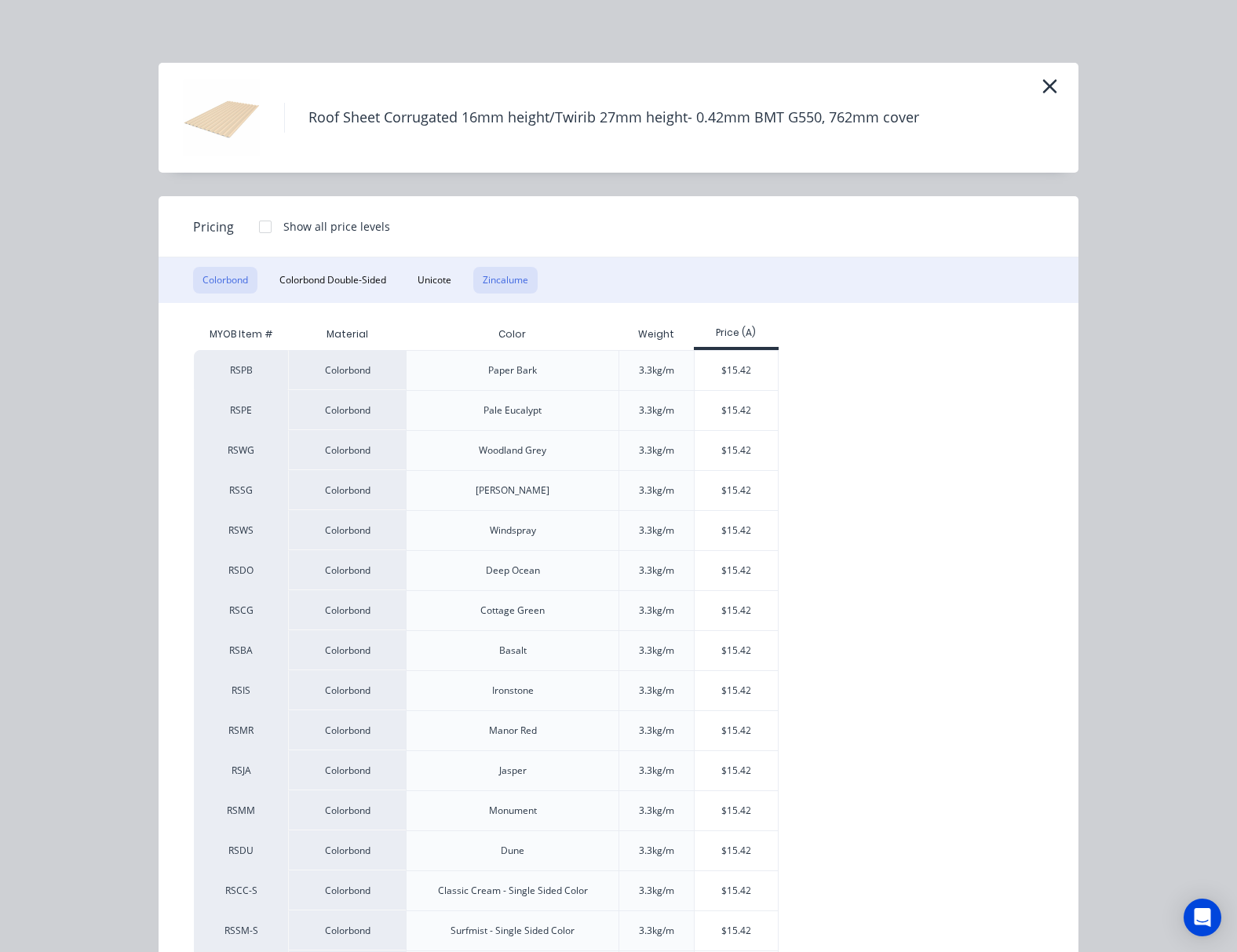
click at [499, 280] on button "Zincalume" at bounding box center [506, 280] width 65 height 26
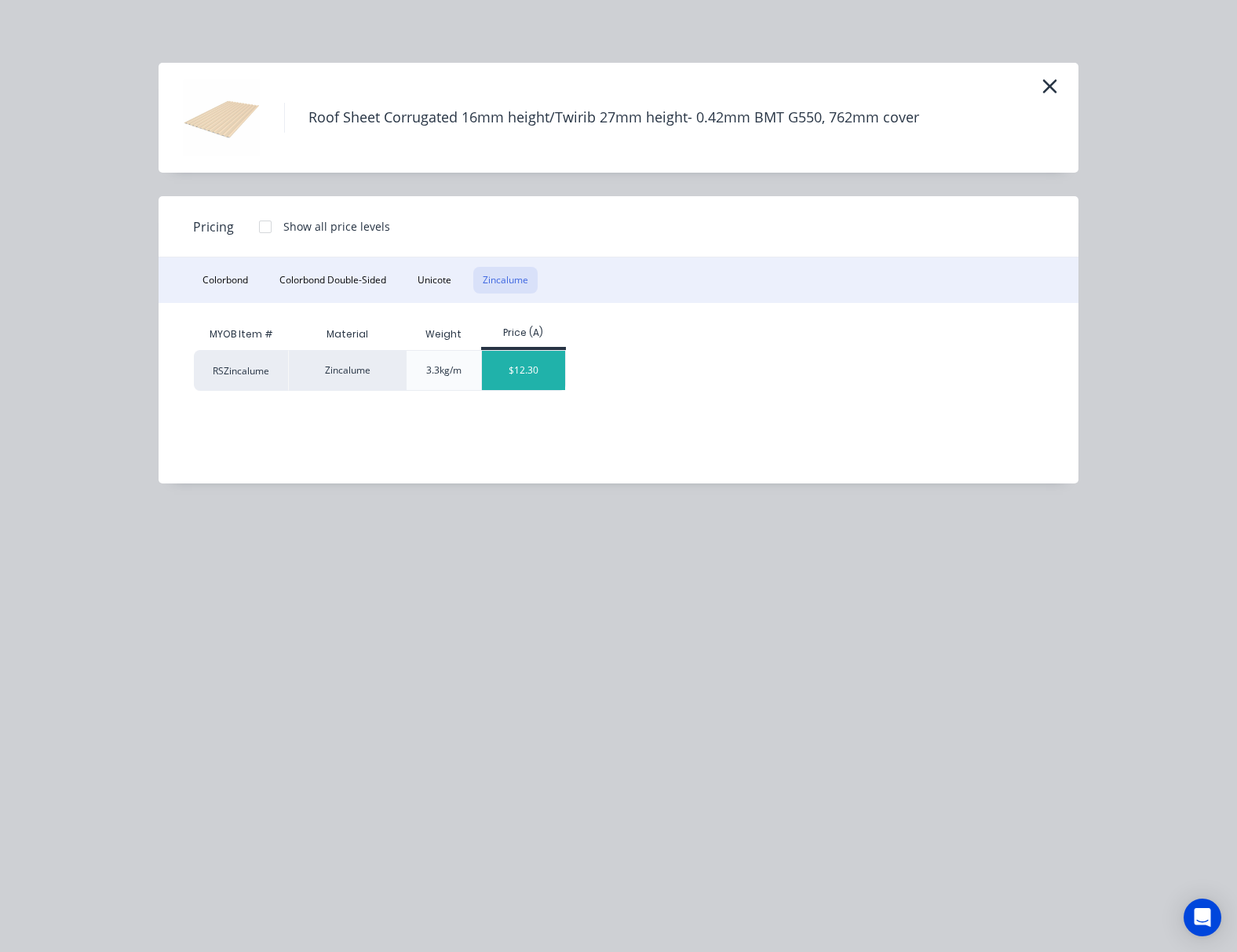
click at [520, 375] on div "$12.30" at bounding box center [523, 370] width 84 height 39
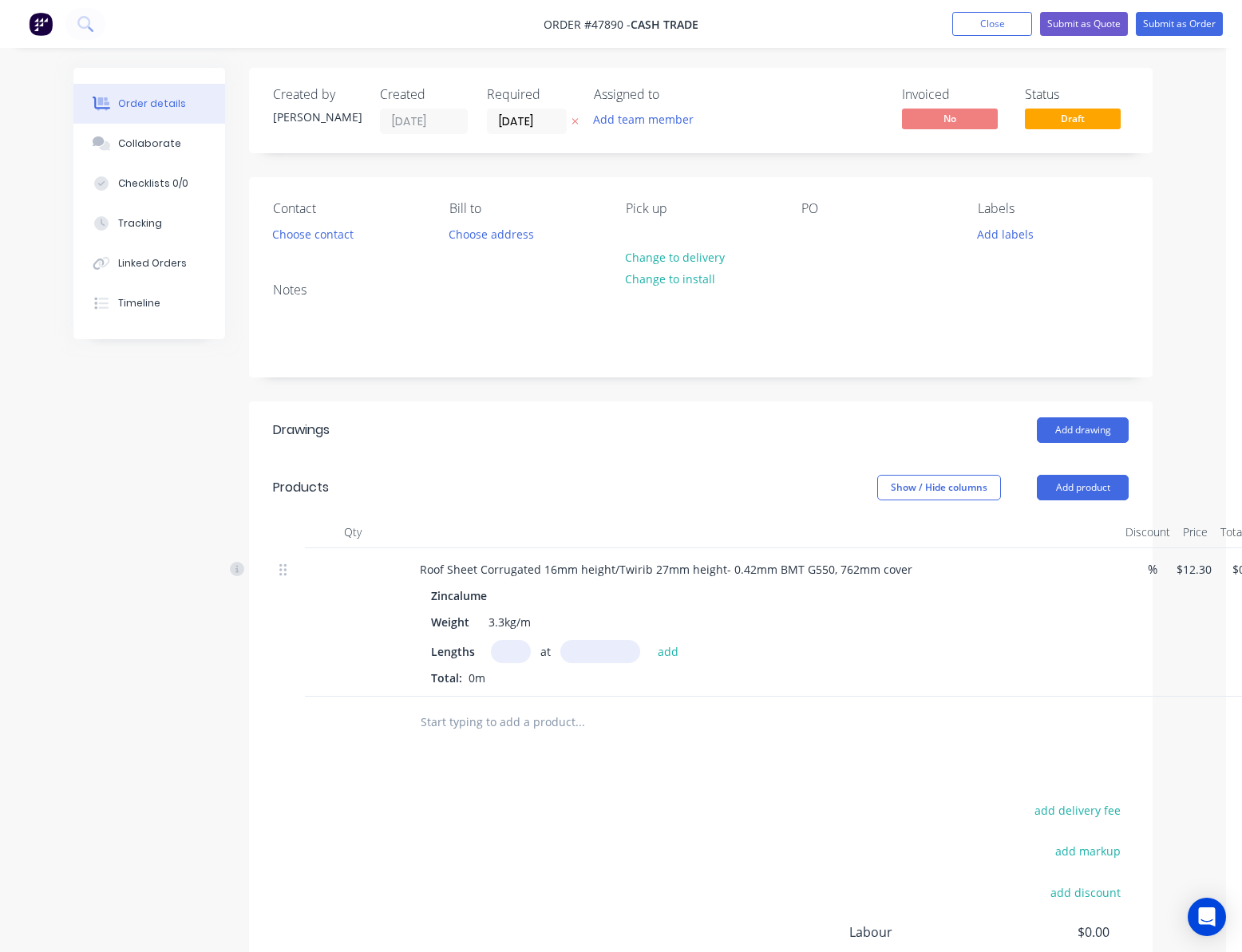
click at [529, 654] on input "text" at bounding box center [510, 651] width 40 height 24
type input "8"
click at [626, 661] on input "text" at bounding box center [600, 651] width 79 height 24
type input "3850"
click at [649, 640] on button "add" at bounding box center [668, 650] width 37 height 22
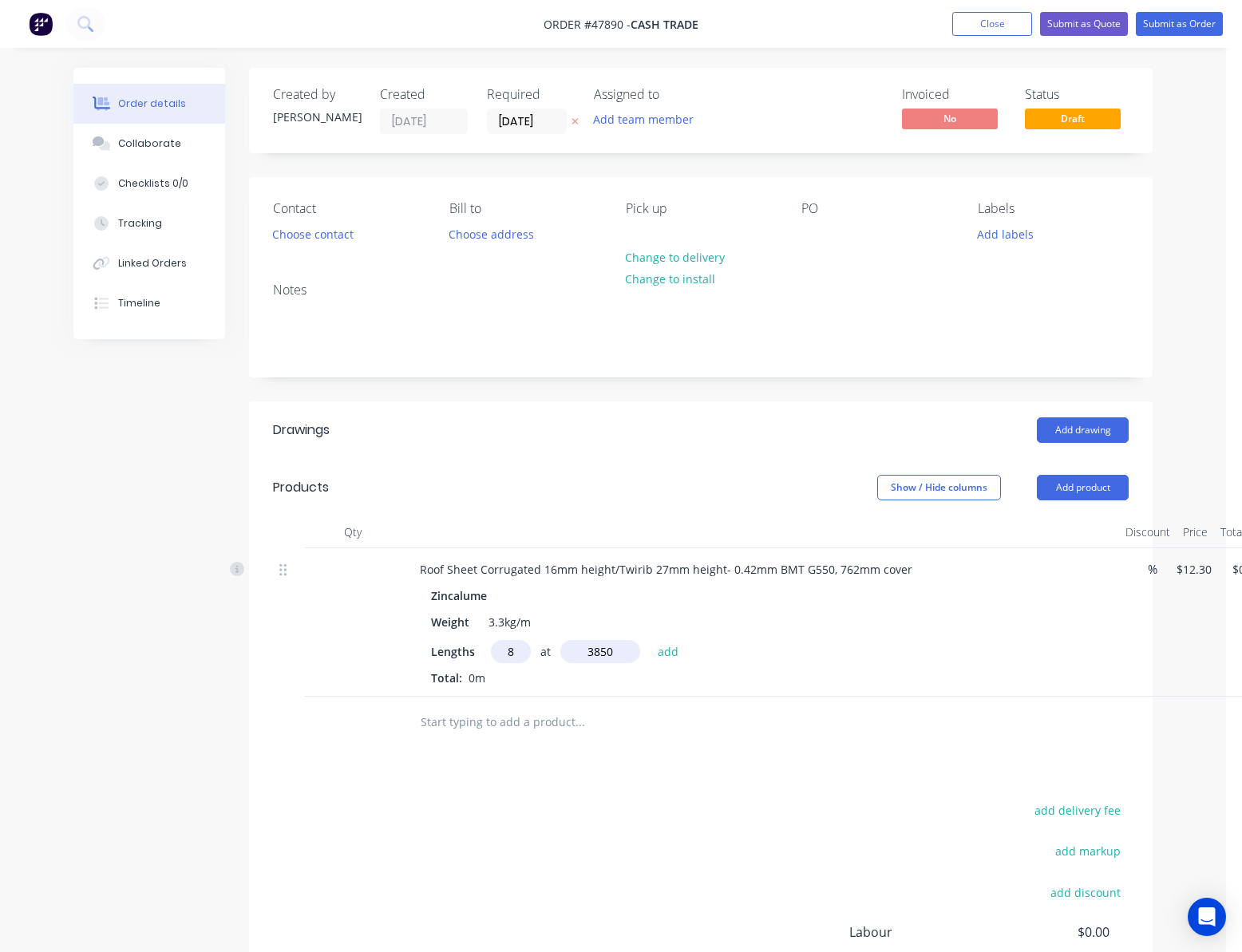
type input "$378.84"
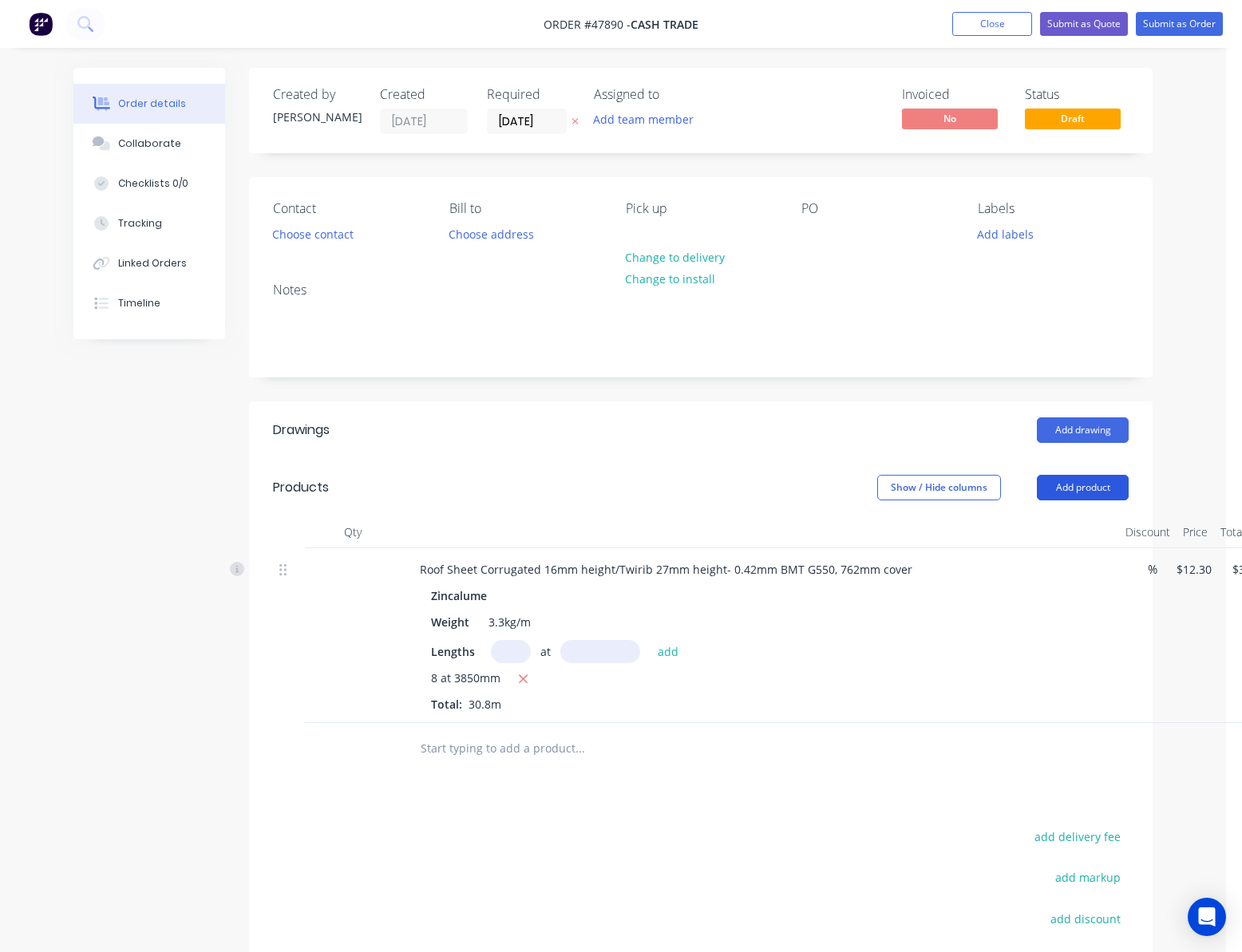
click at [1093, 482] on button "Add product" at bounding box center [1082, 487] width 92 height 25
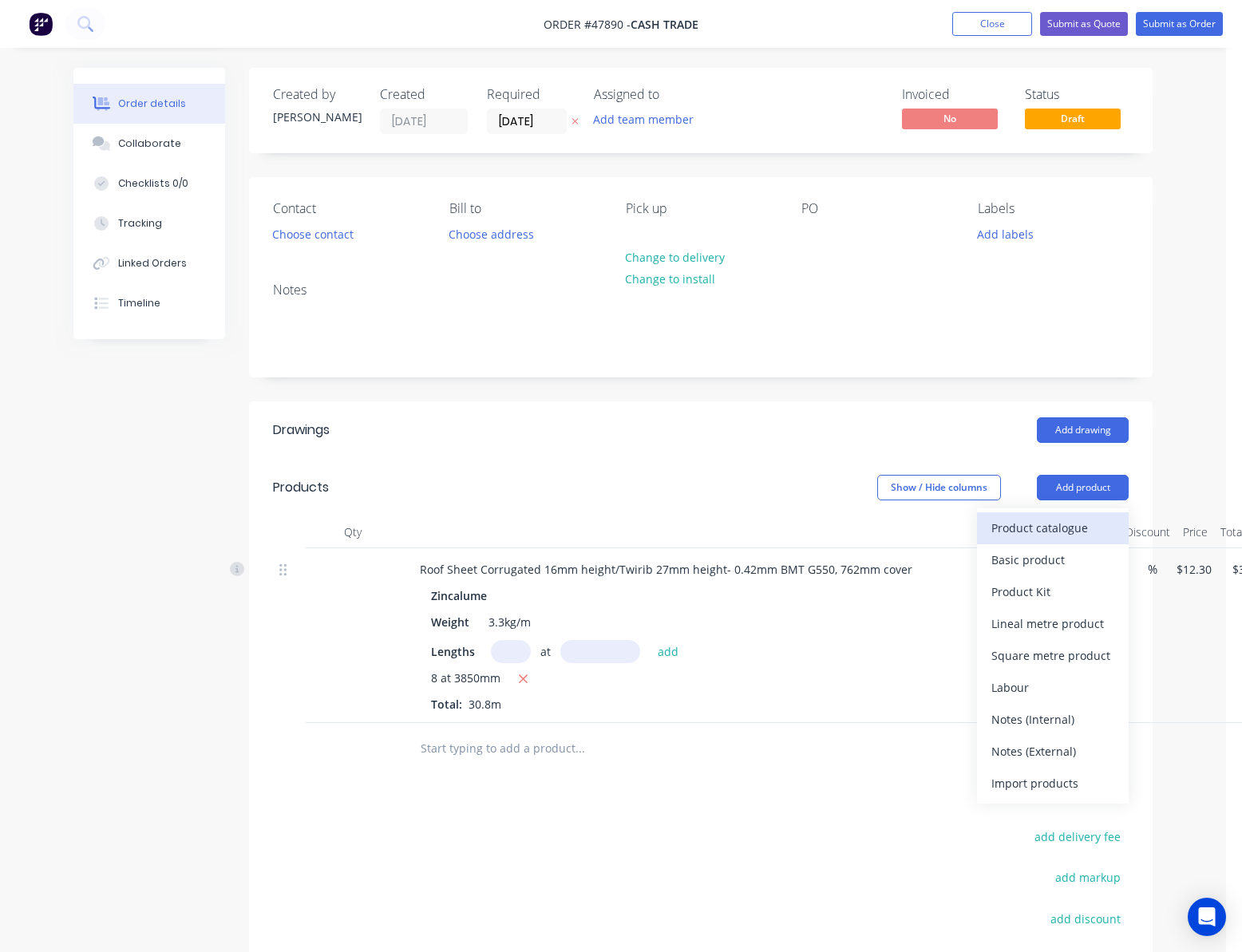
click at [1064, 539] on div "Product catalogue" at bounding box center [1053, 528] width 123 height 24
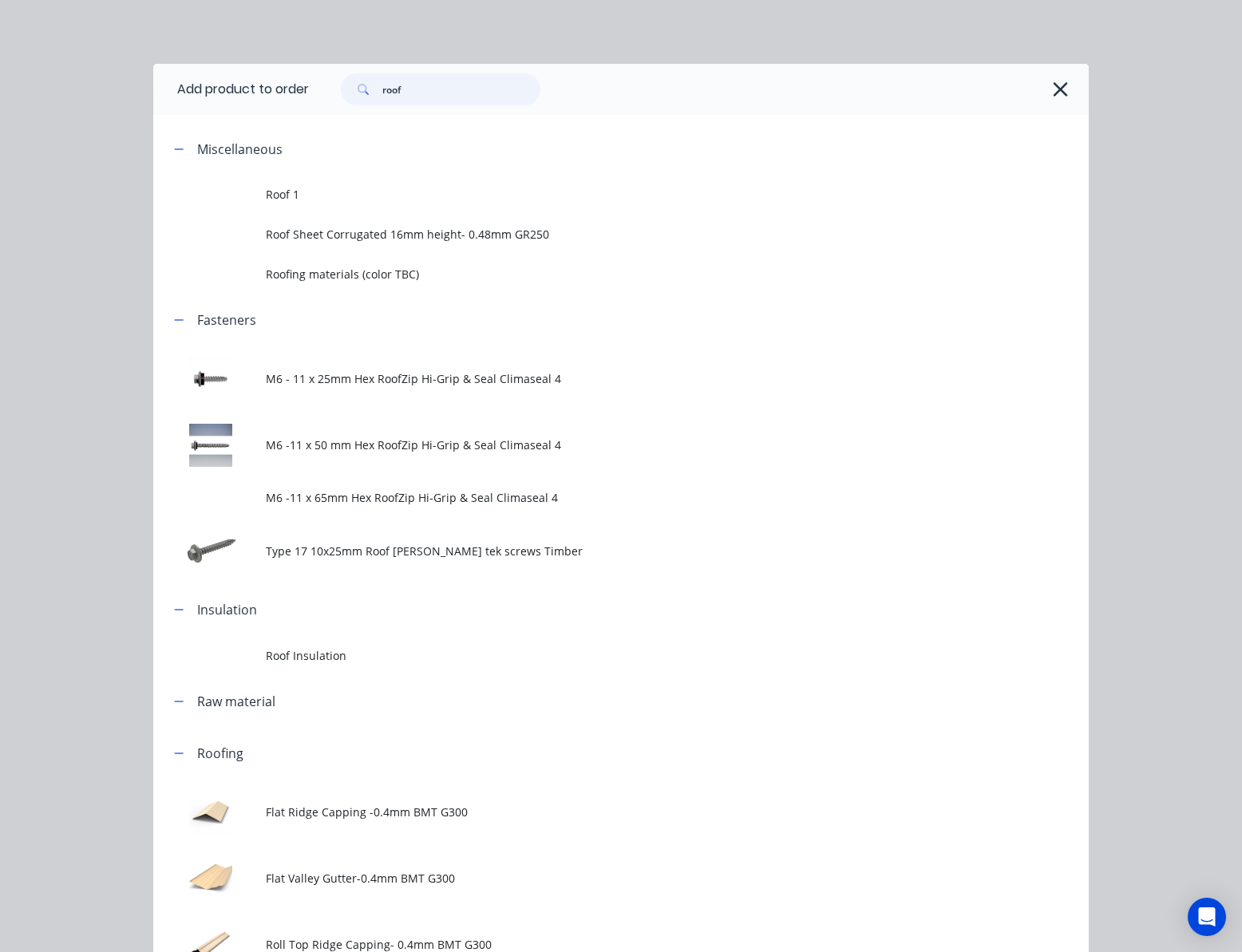
drag, startPoint x: 438, startPoint y: 75, endPoint x: 282, endPoint y: 100, distance: 158.0
click at [285, 96] on header "Add product to order roof" at bounding box center [621, 89] width 936 height 51
type input "purlin"
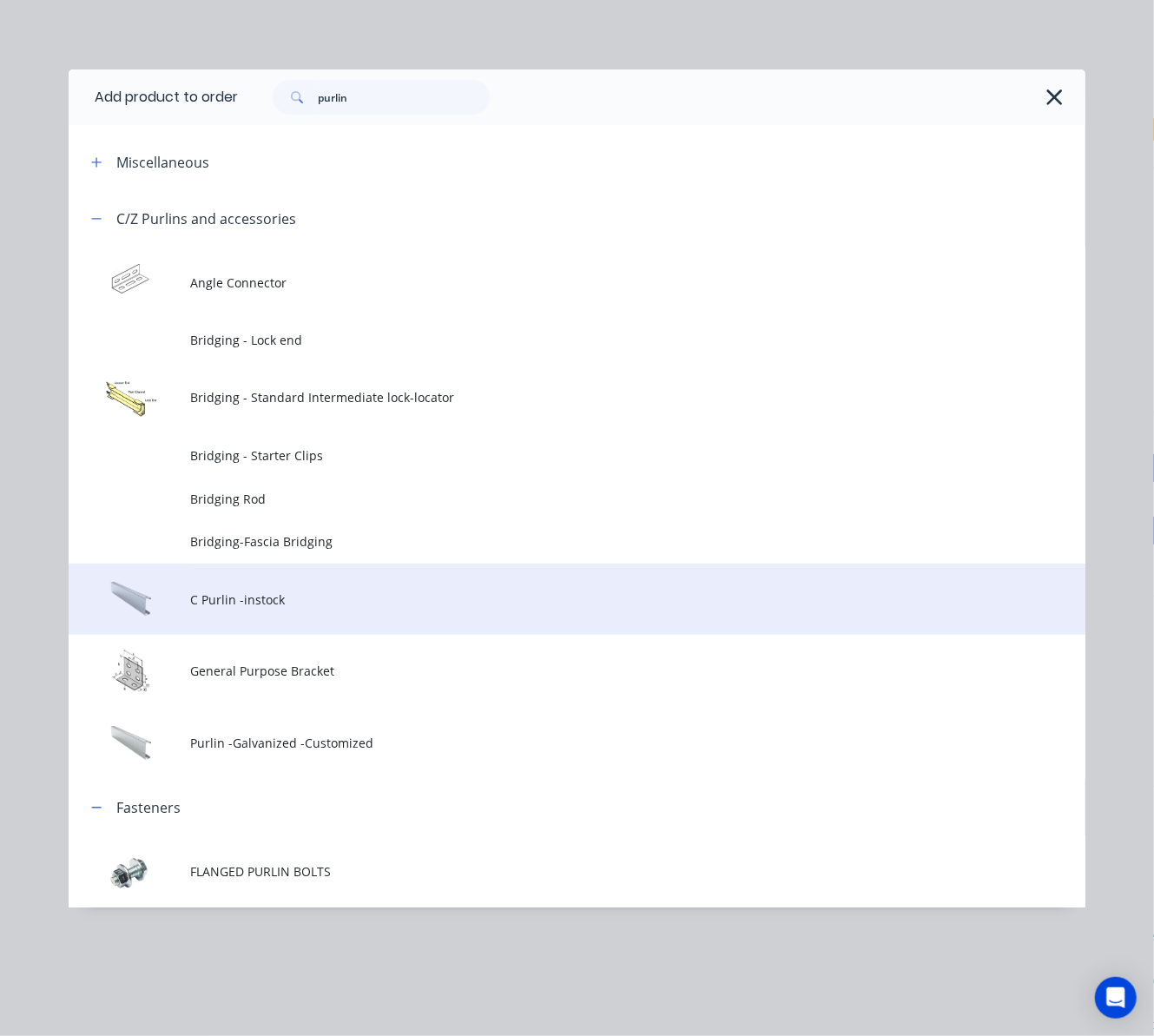
click at [255, 598] on span "C Purlin -instock" at bounding box center [549, 599] width 716 height 19
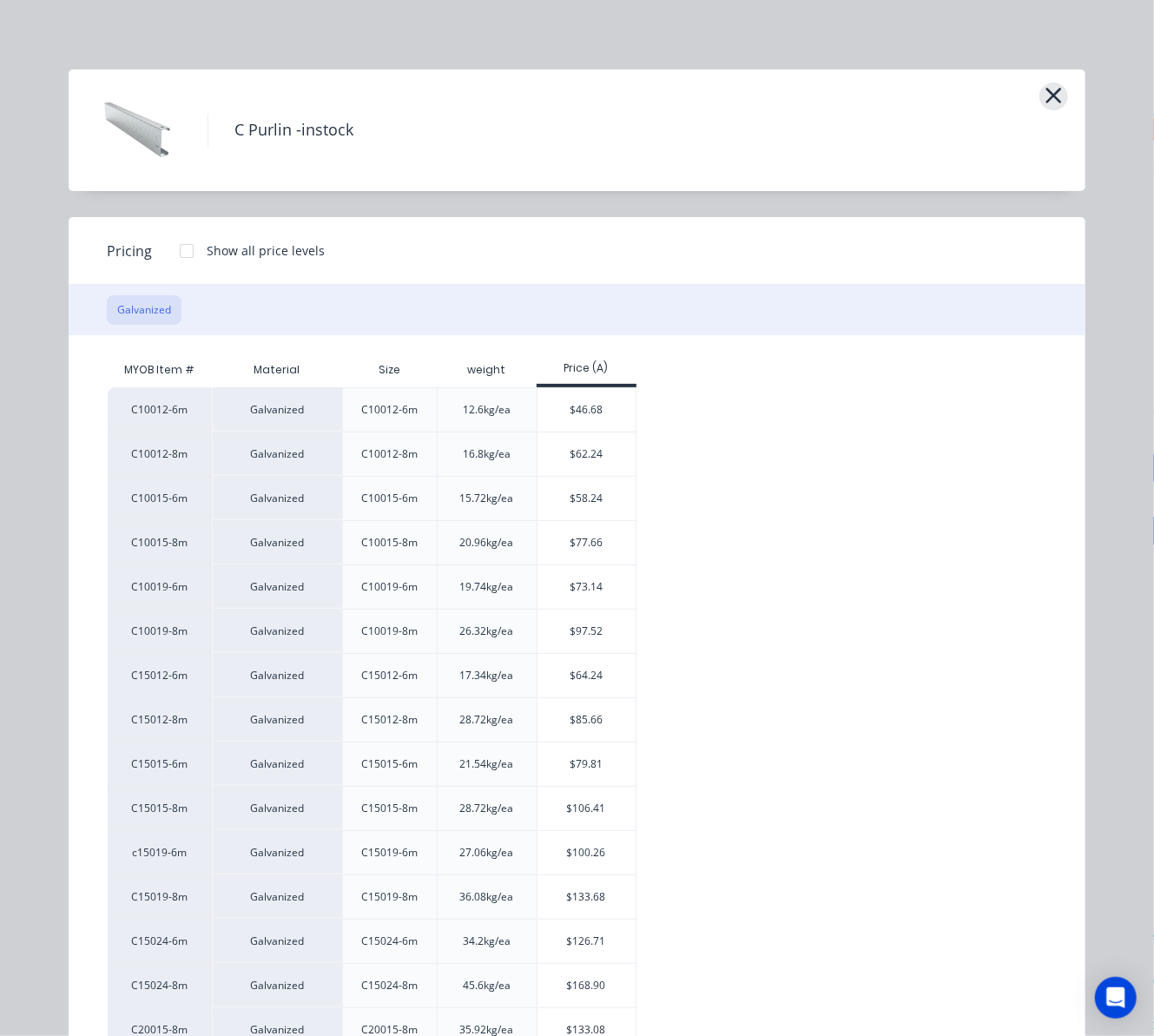
click at [1051, 94] on icon "button" at bounding box center [1053, 95] width 19 height 25
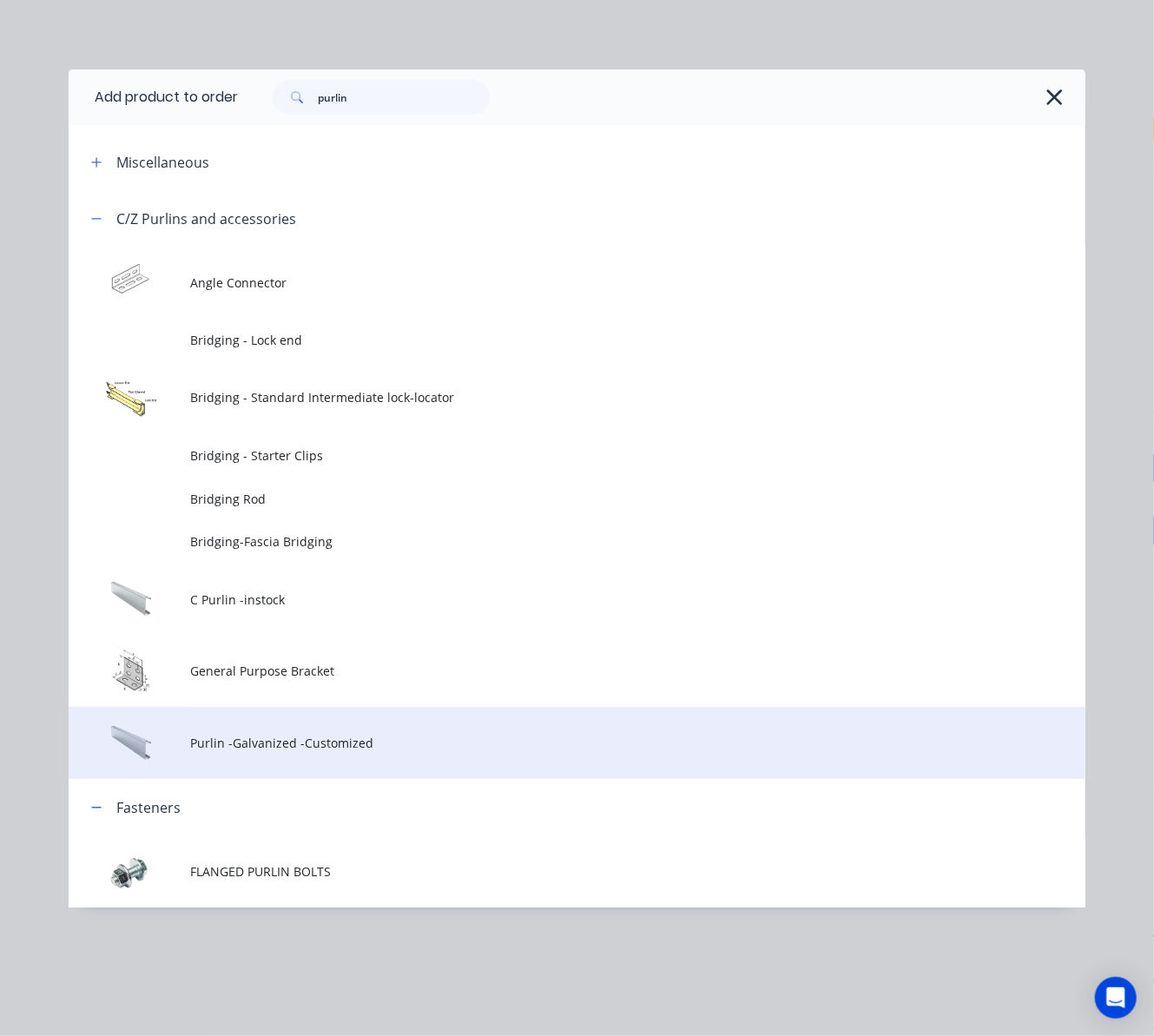
click at [491, 734] on span "Purlin -Galvanized -Customized" at bounding box center [549, 743] width 716 height 19
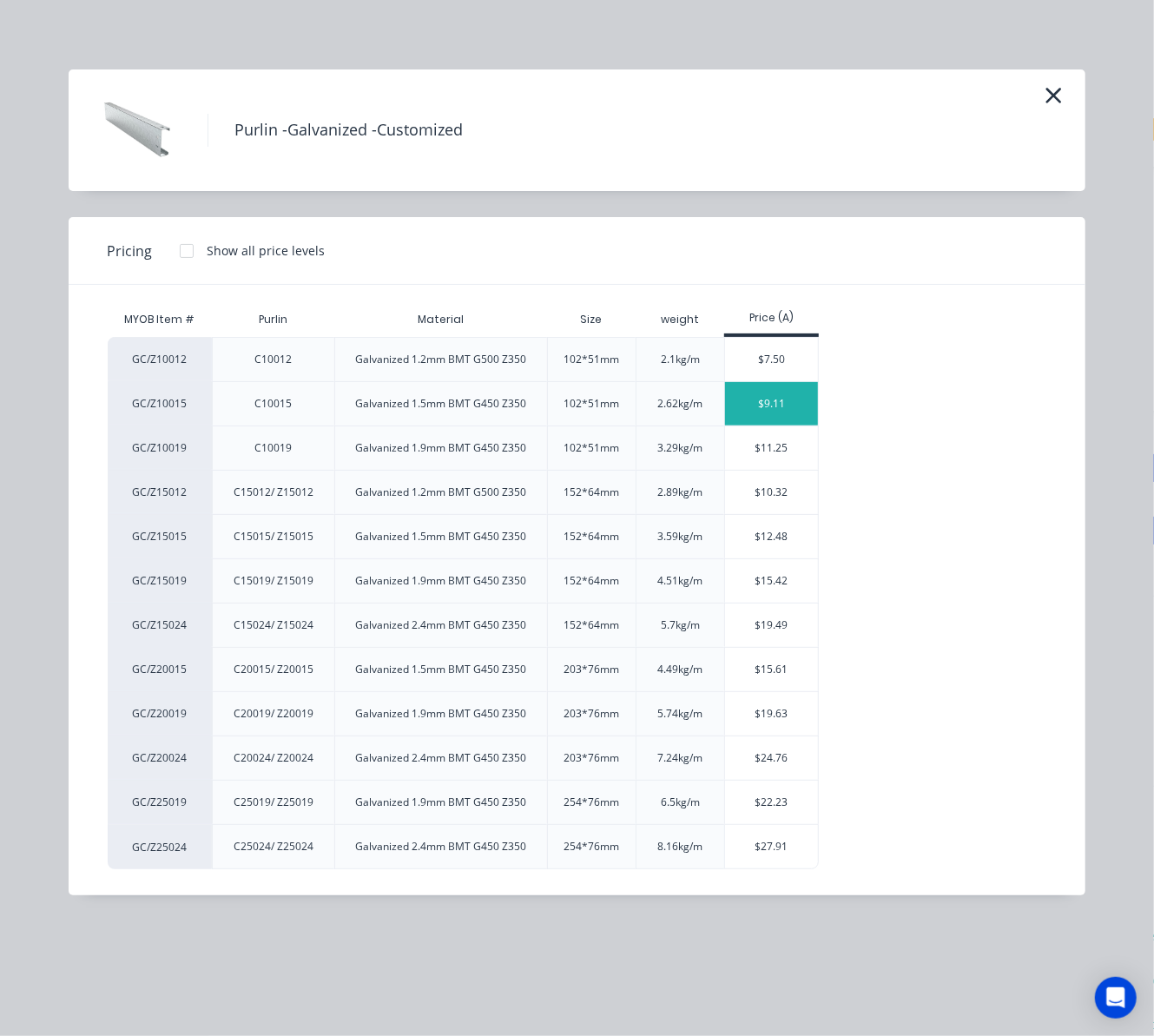
click at [765, 405] on div "$9.11" at bounding box center [771, 403] width 93 height 43
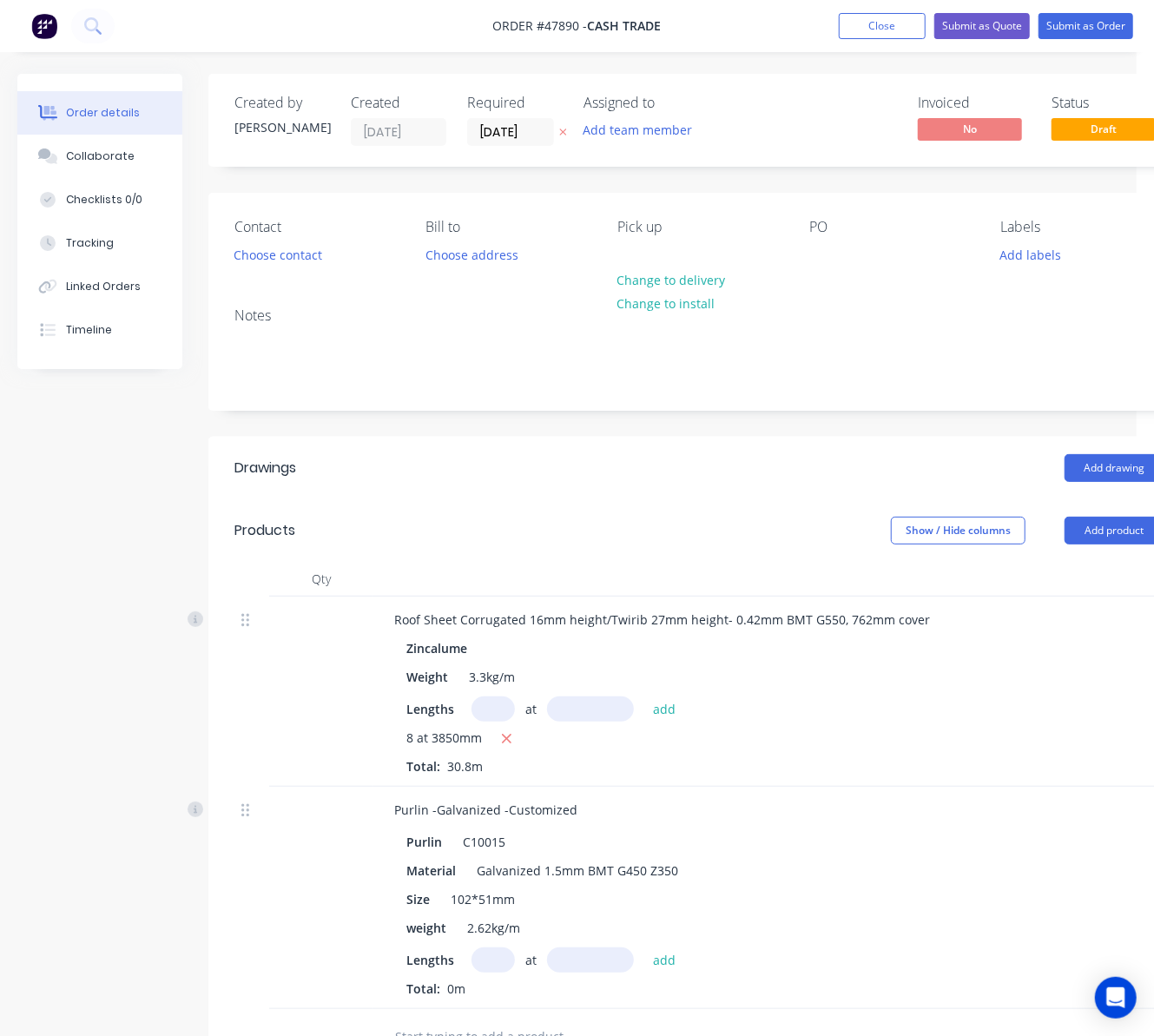
scroll to position [320, 0]
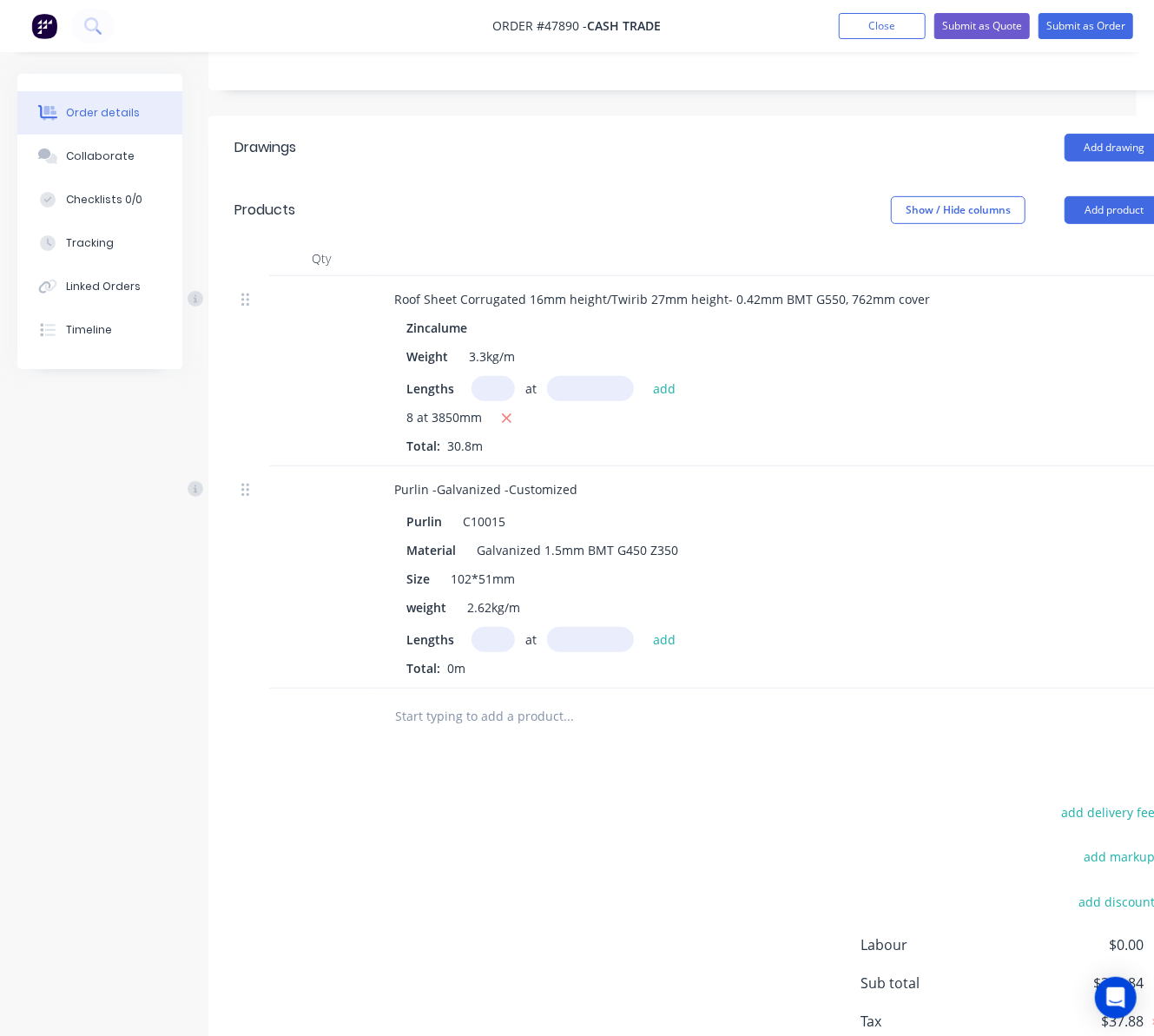
click at [498, 637] on input "text" at bounding box center [492, 640] width 43 height 26
type input "5"
drag, startPoint x: 581, startPoint y: 633, endPoint x: 583, endPoint y: 622, distance: 11.2
click at [581, 636] on input "text" at bounding box center [590, 640] width 86 height 26
type input "6100"
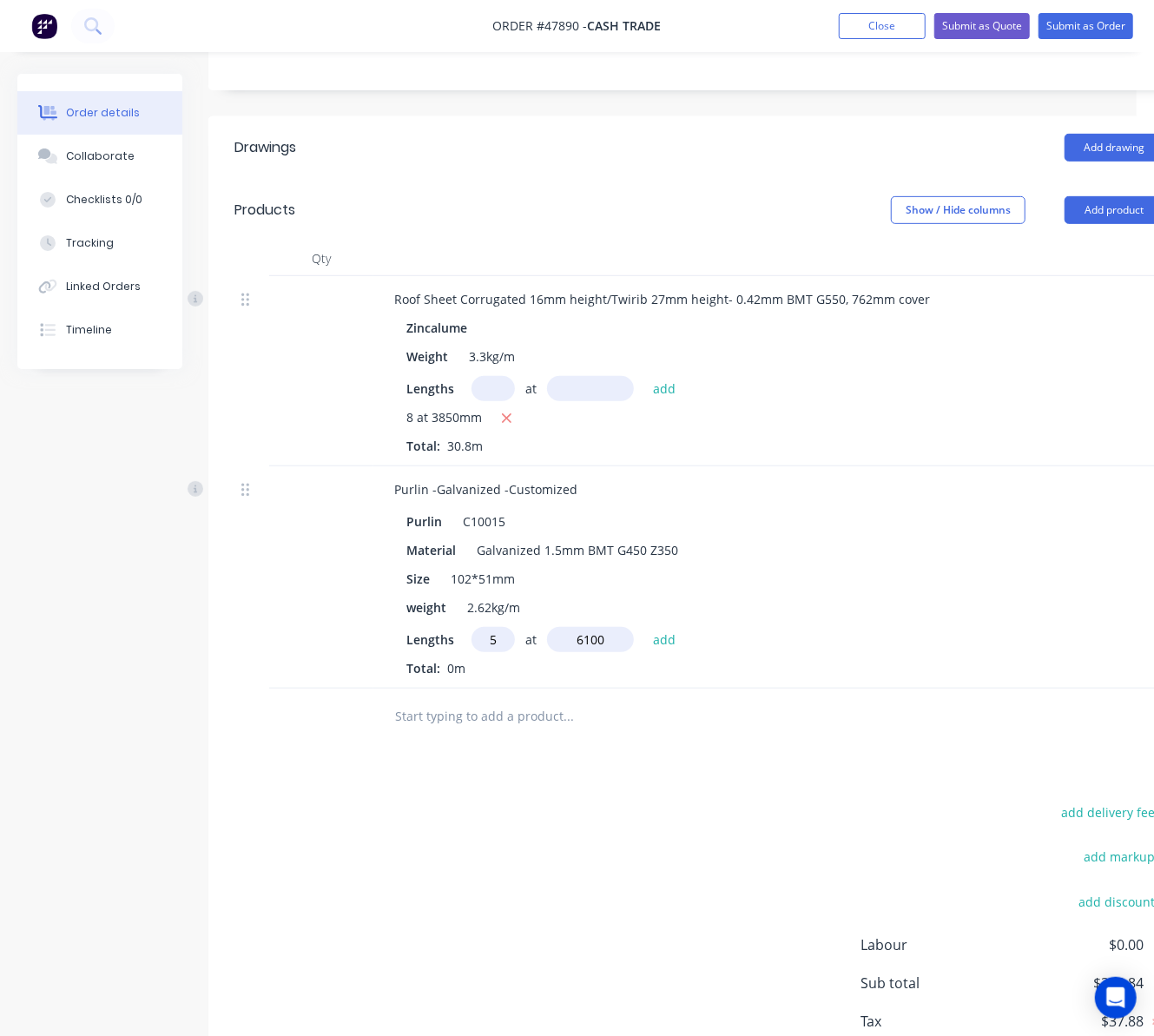
click at [644, 627] on button "add" at bounding box center [664, 639] width 41 height 24
type input "$277.86"
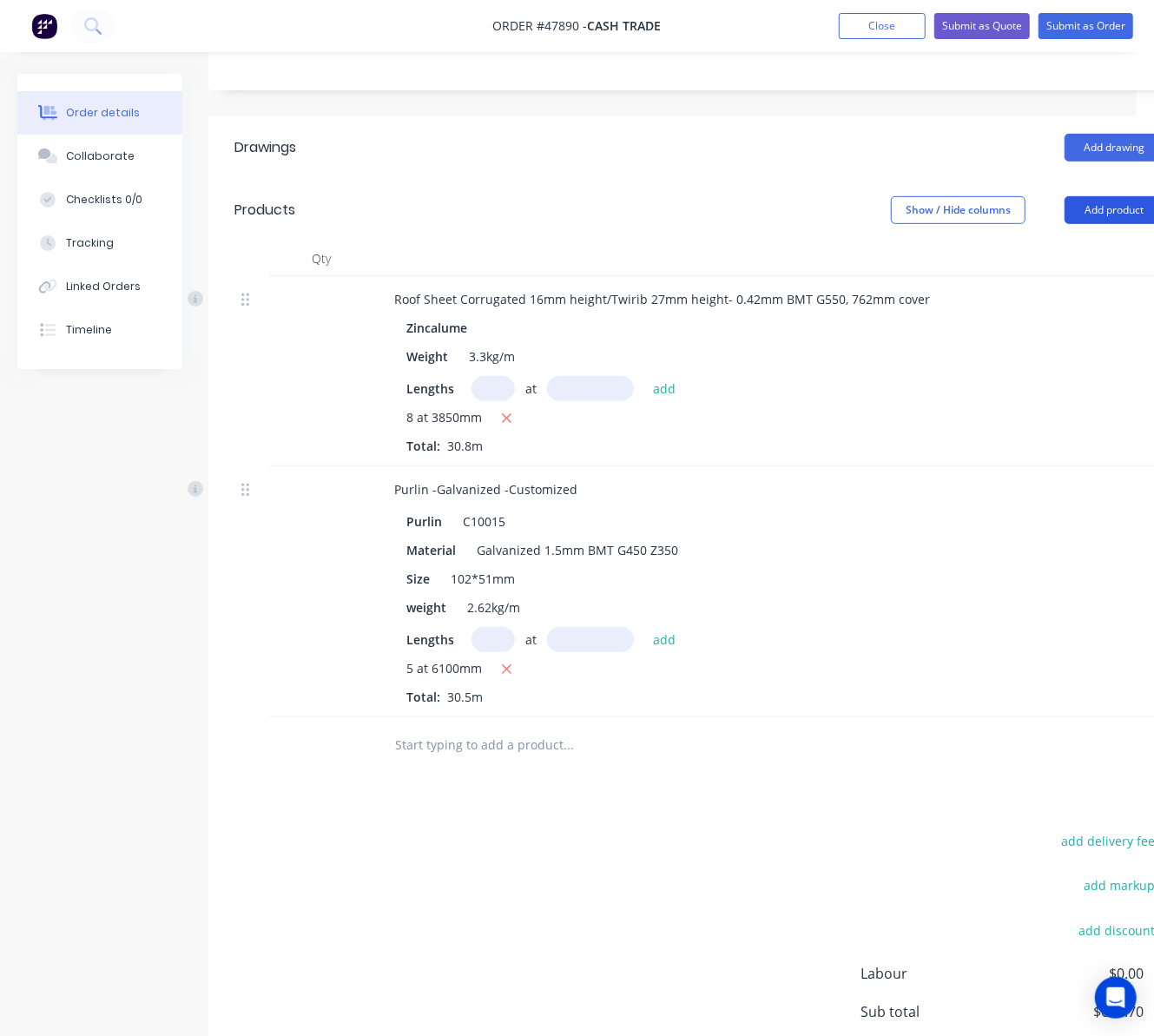
click at [1094, 212] on button "Add product" at bounding box center [1114, 209] width 100 height 27
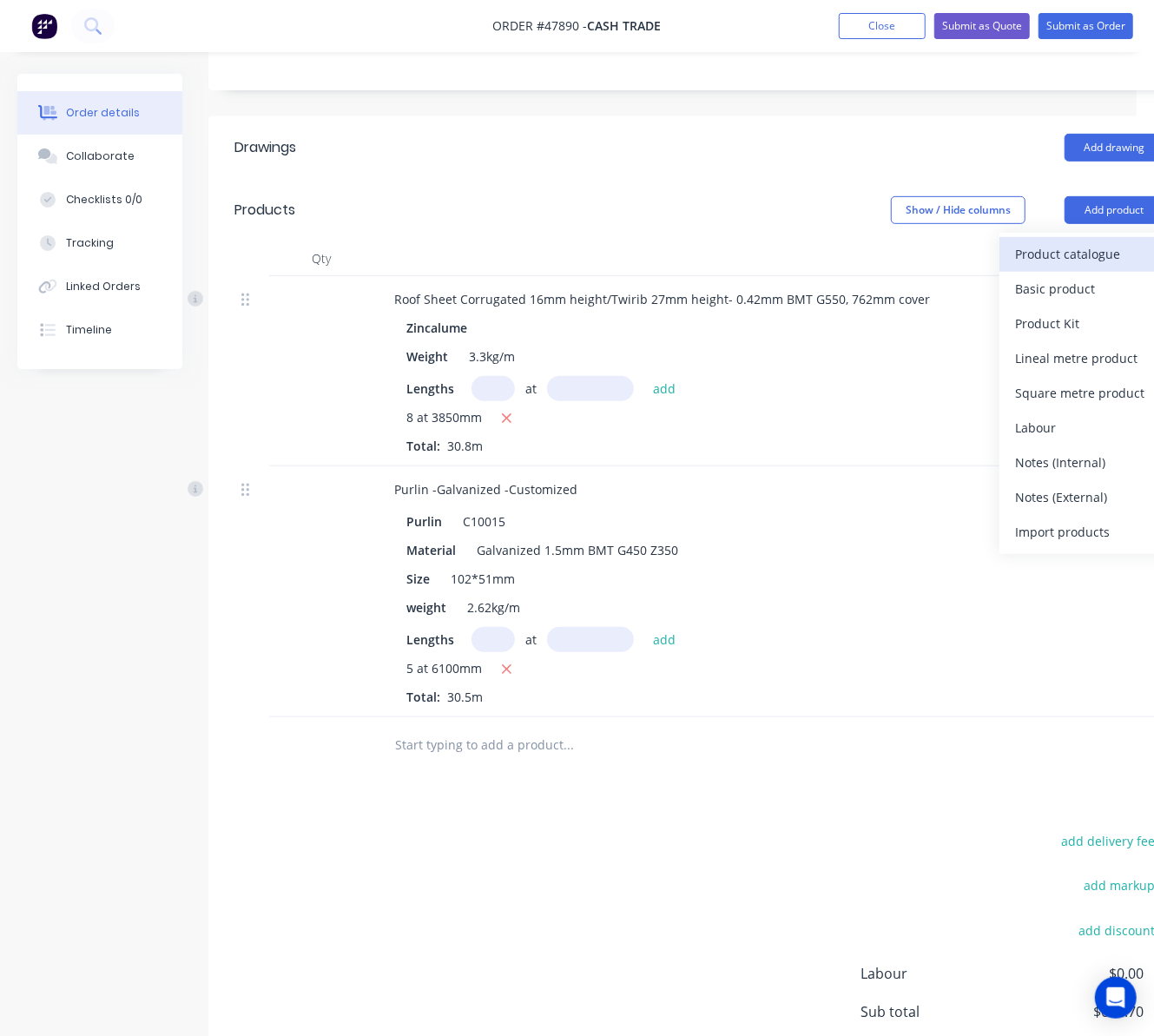
click at [1064, 250] on div "Product catalogue" at bounding box center [1083, 254] width 134 height 26
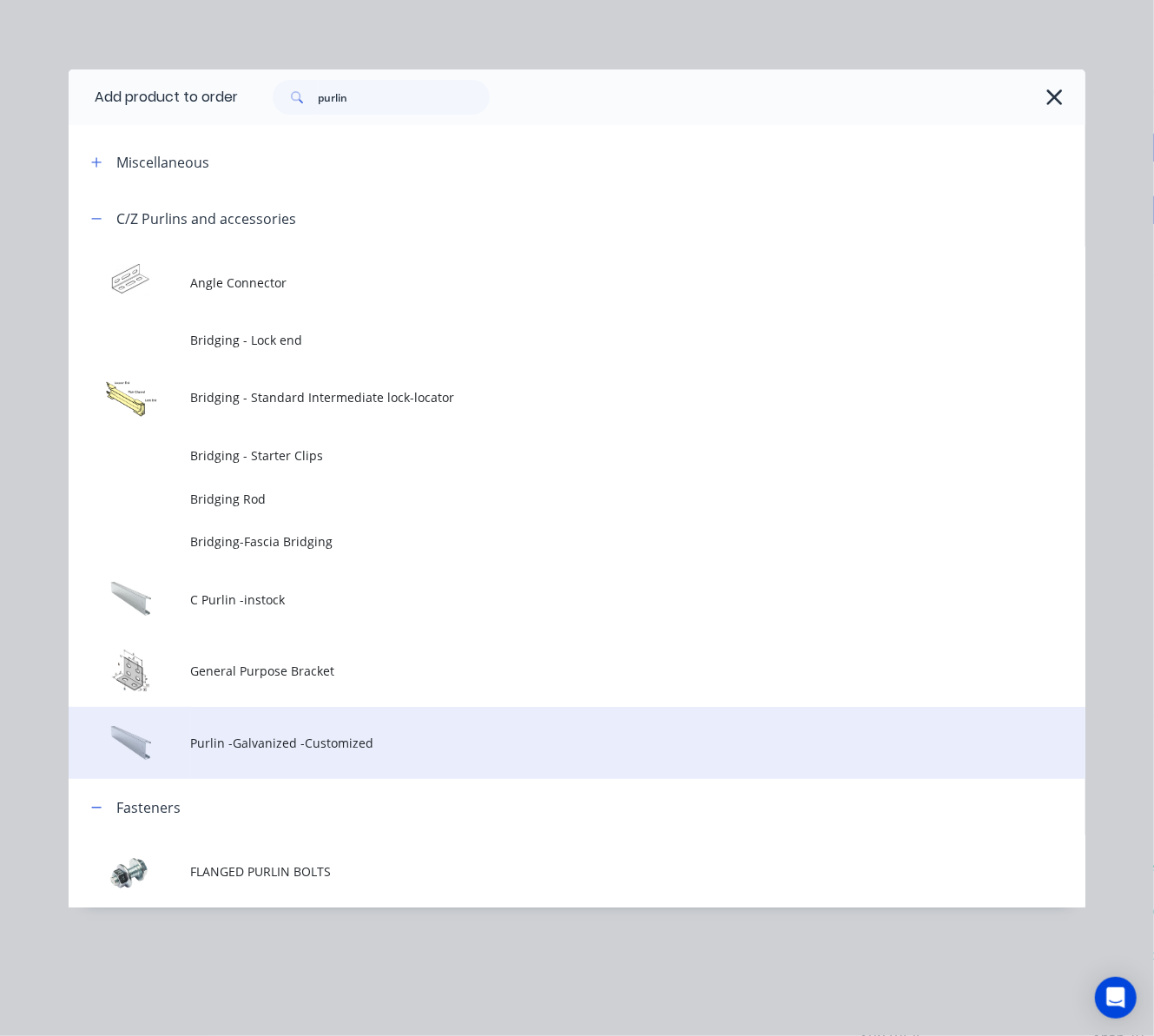
click at [502, 747] on span "Purlin -Galvanized -Customized" at bounding box center [549, 743] width 716 height 19
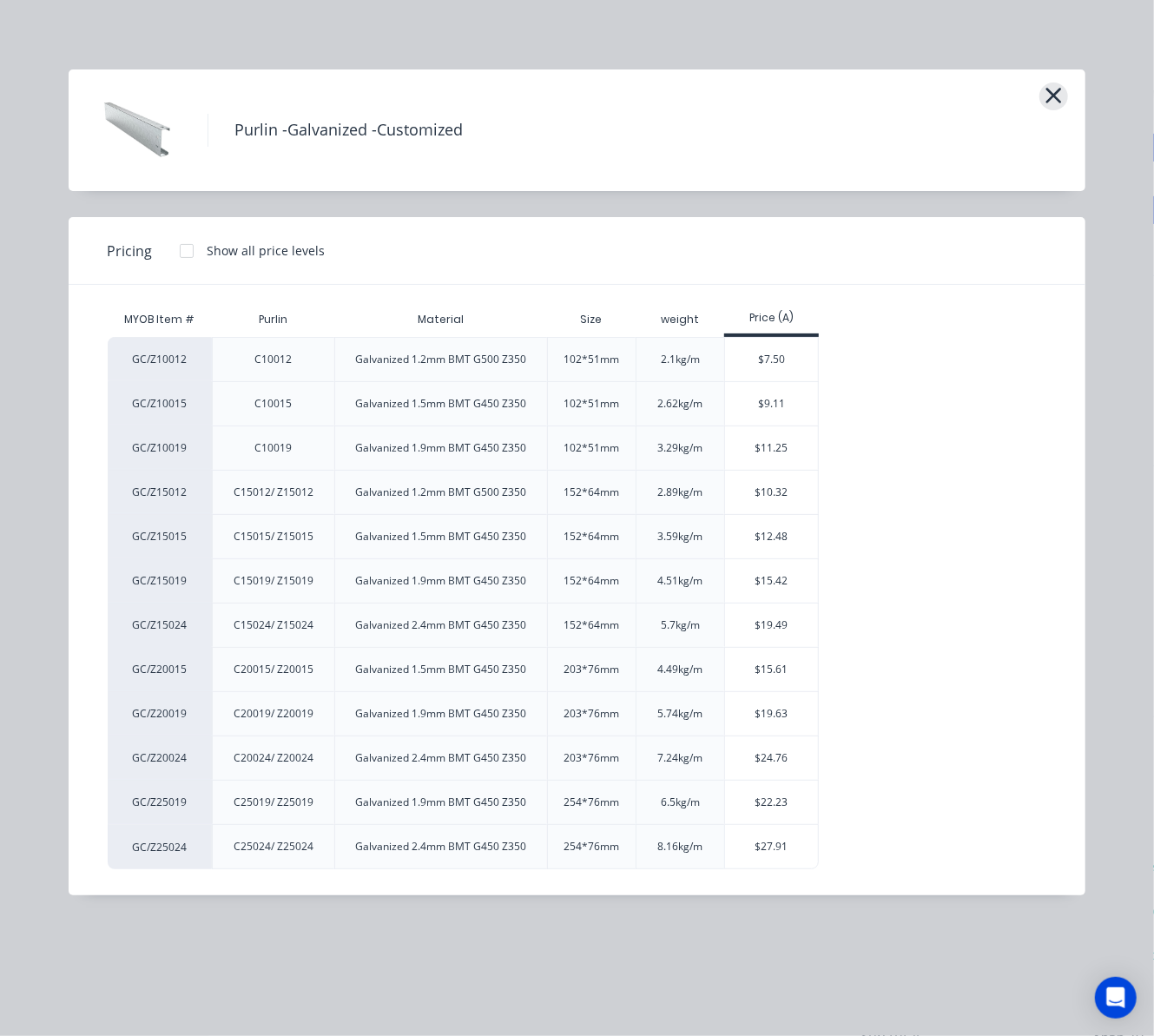
click at [1068, 92] on button "button" at bounding box center [1053, 96] width 28 height 27
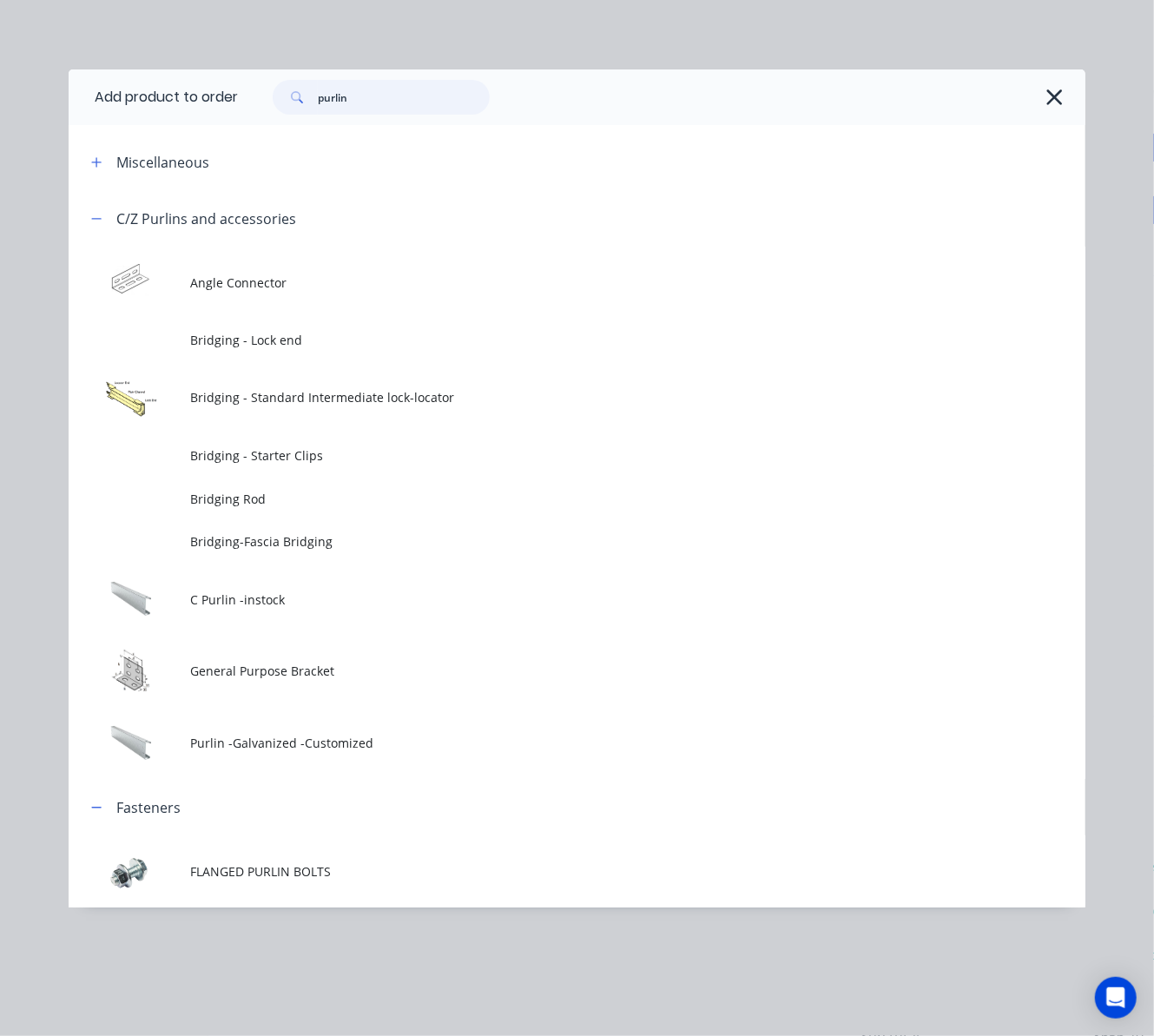
click at [320, 91] on input "purlin" at bounding box center [403, 97] width 172 height 34
type input "z purlin"
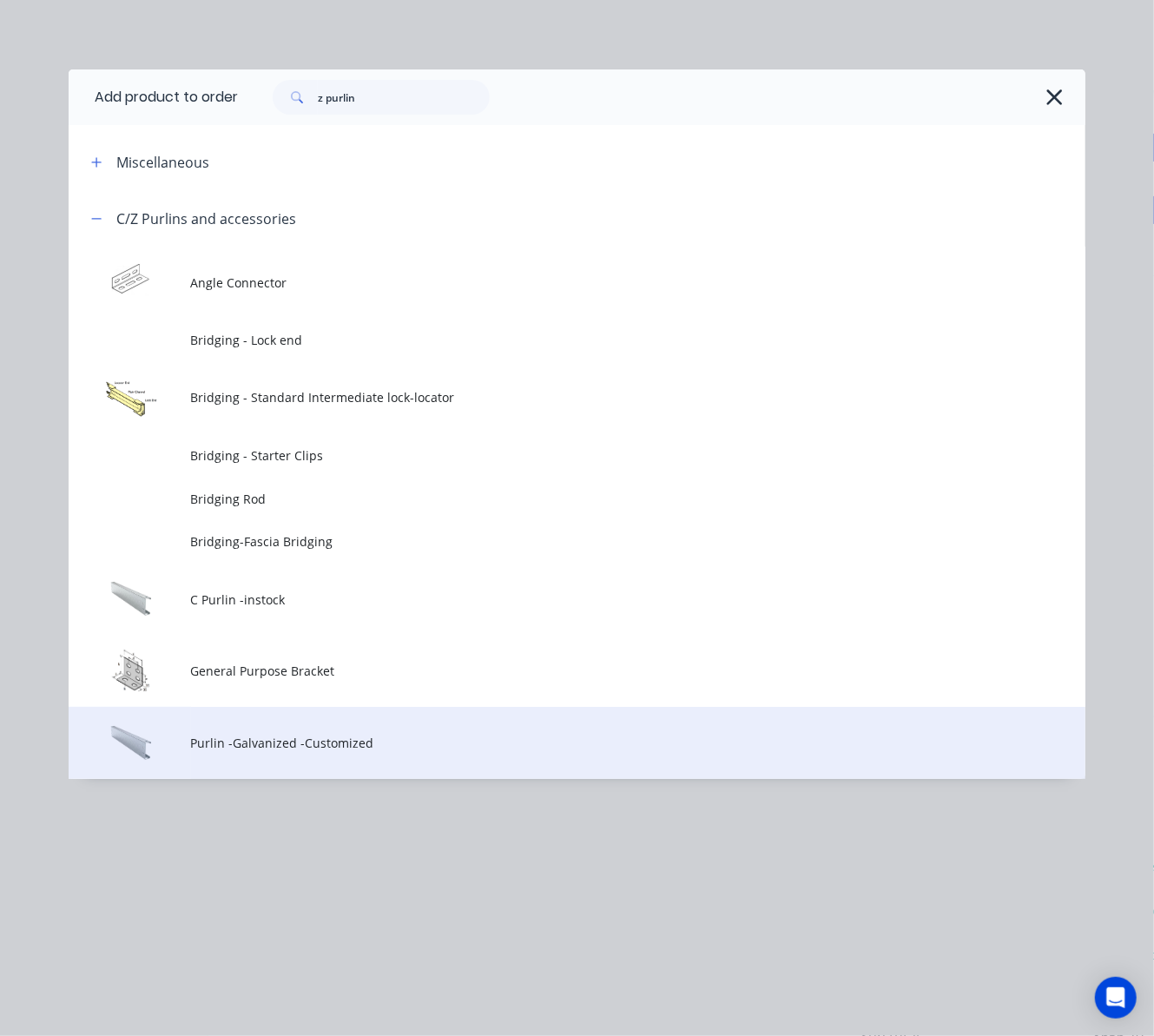
click at [432, 745] on span "Purlin -Galvanized -Customized" at bounding box center [549, 743] width 716 height 19
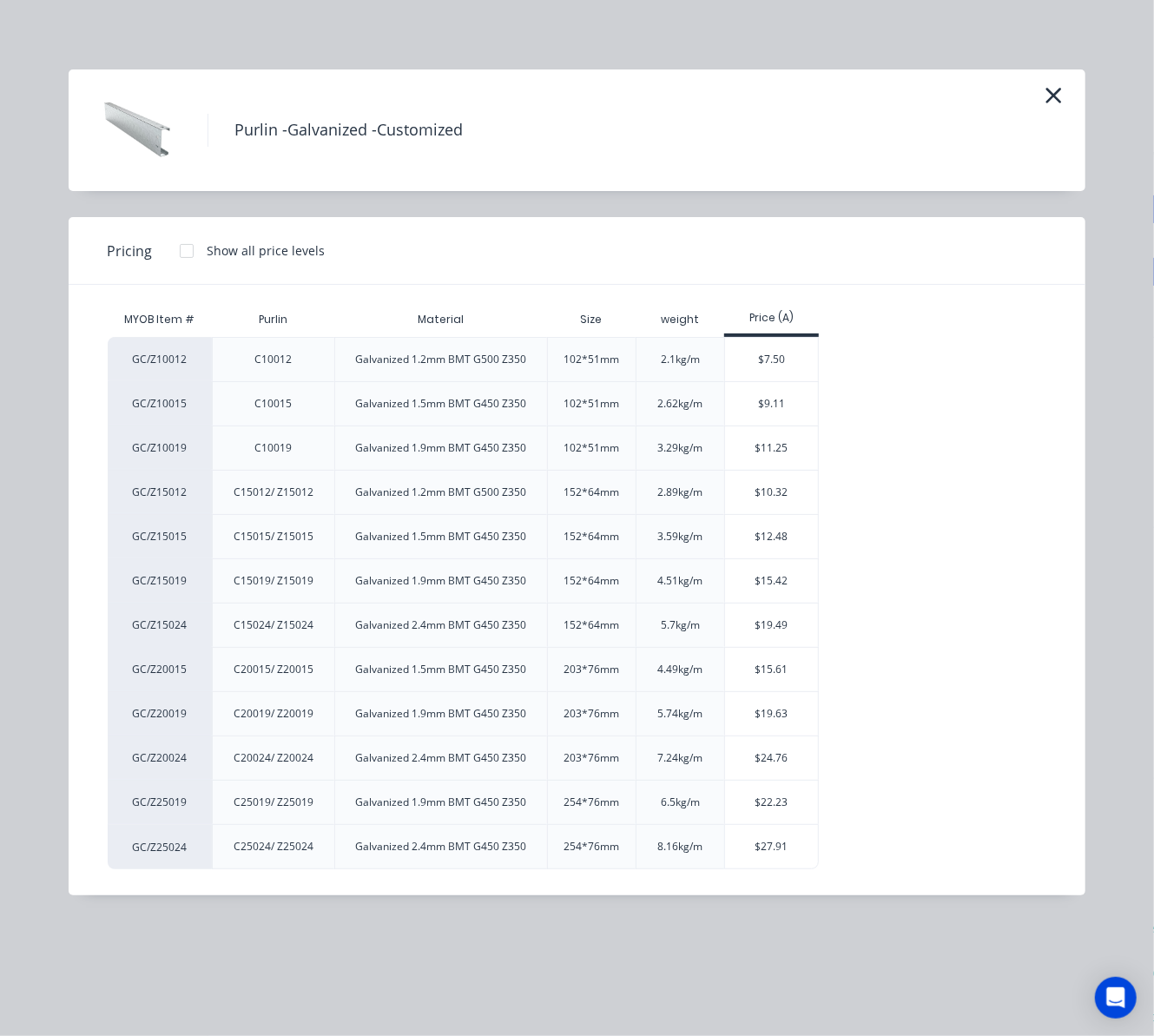
scroll to position [205, 0]
click at [1061, 88] on icon "button" at bounding box center [1053, 95] width 19 height 25
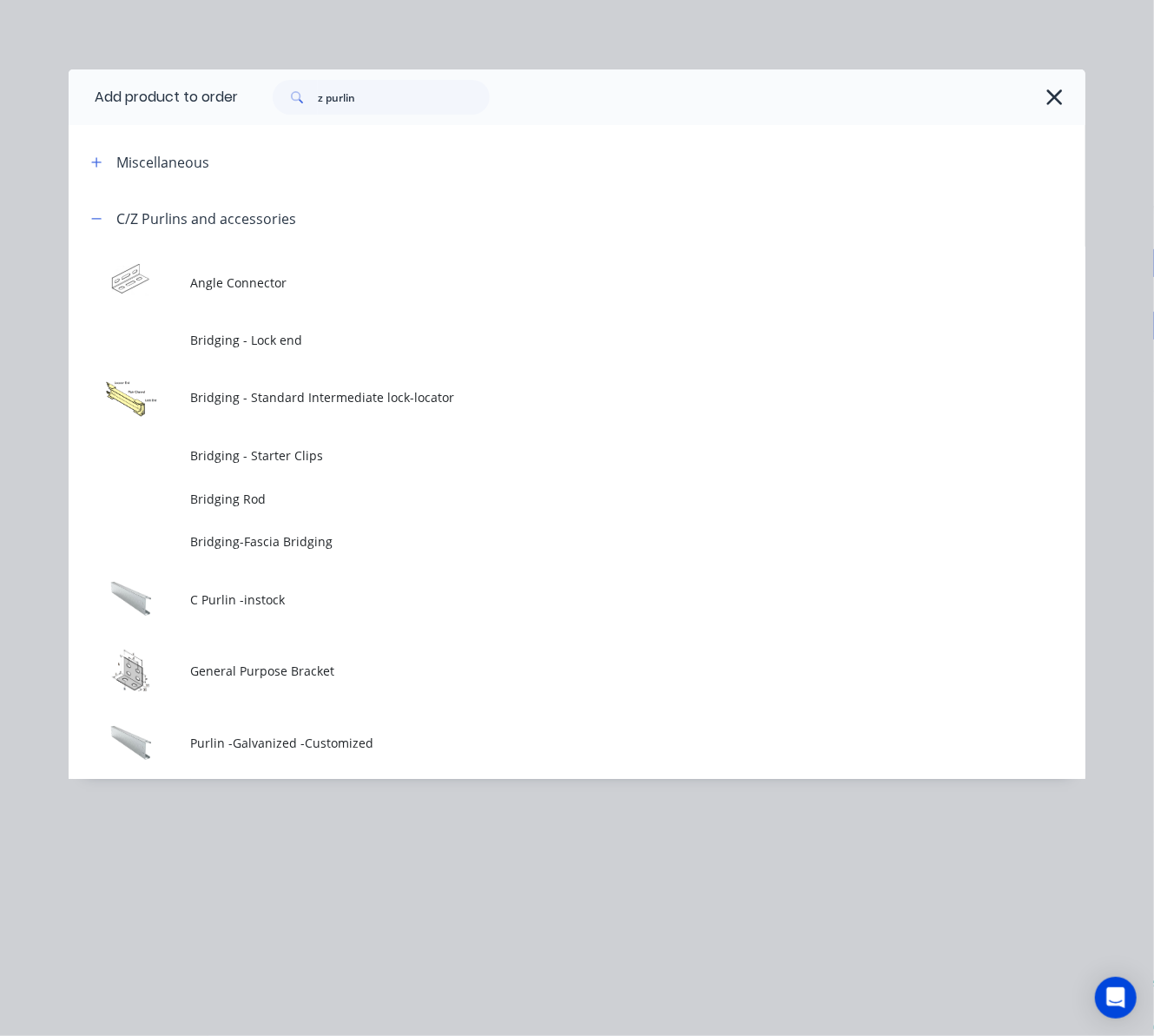
click at [1054, 97] on icon "button" at bounding box center [1054, 97] width 16 height 16
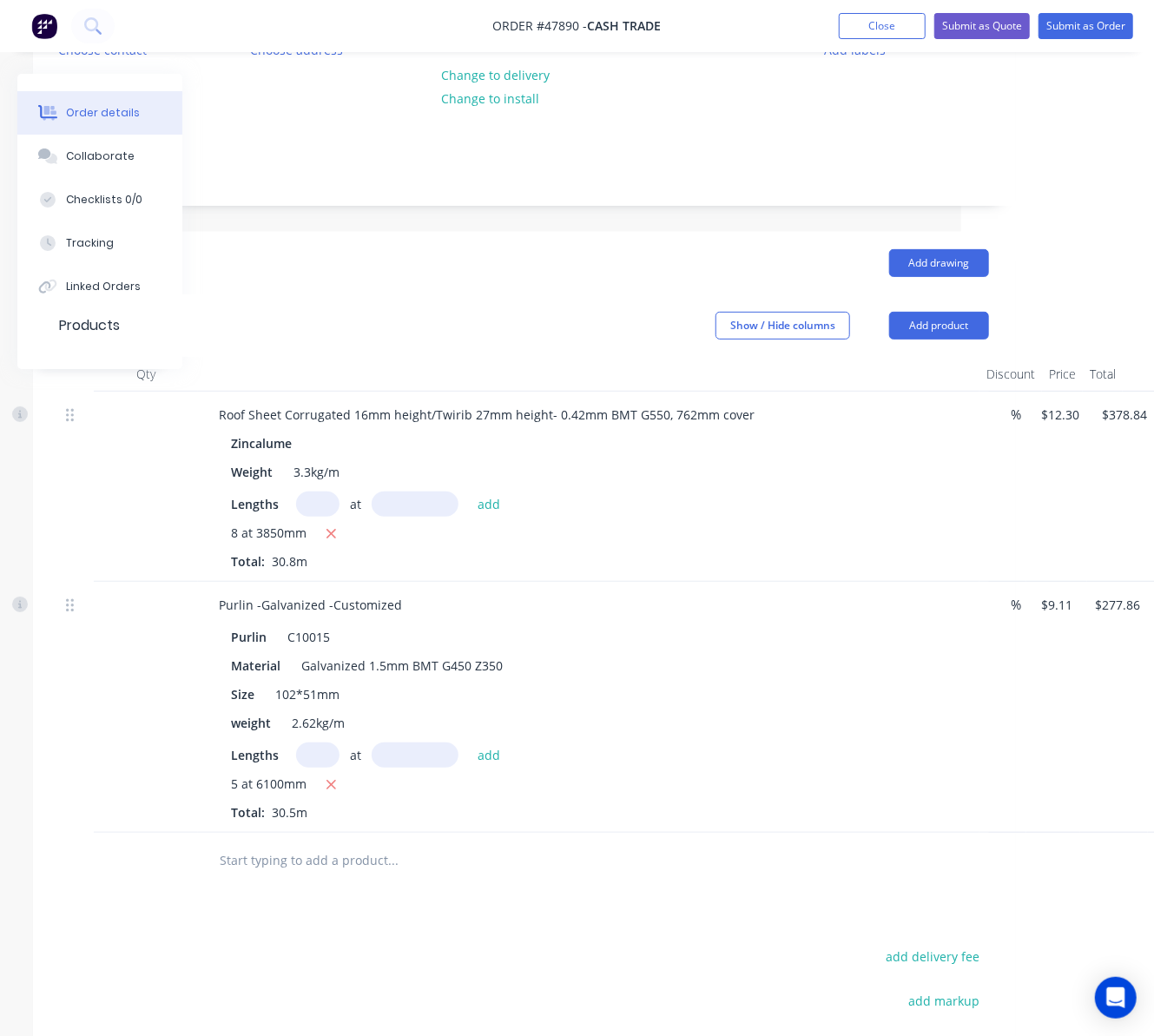
scroll to position [205, 181]
click at [328, 789] on icon "button" at bounding box center [326, 785] width 11 height 16
type input "$0.00"
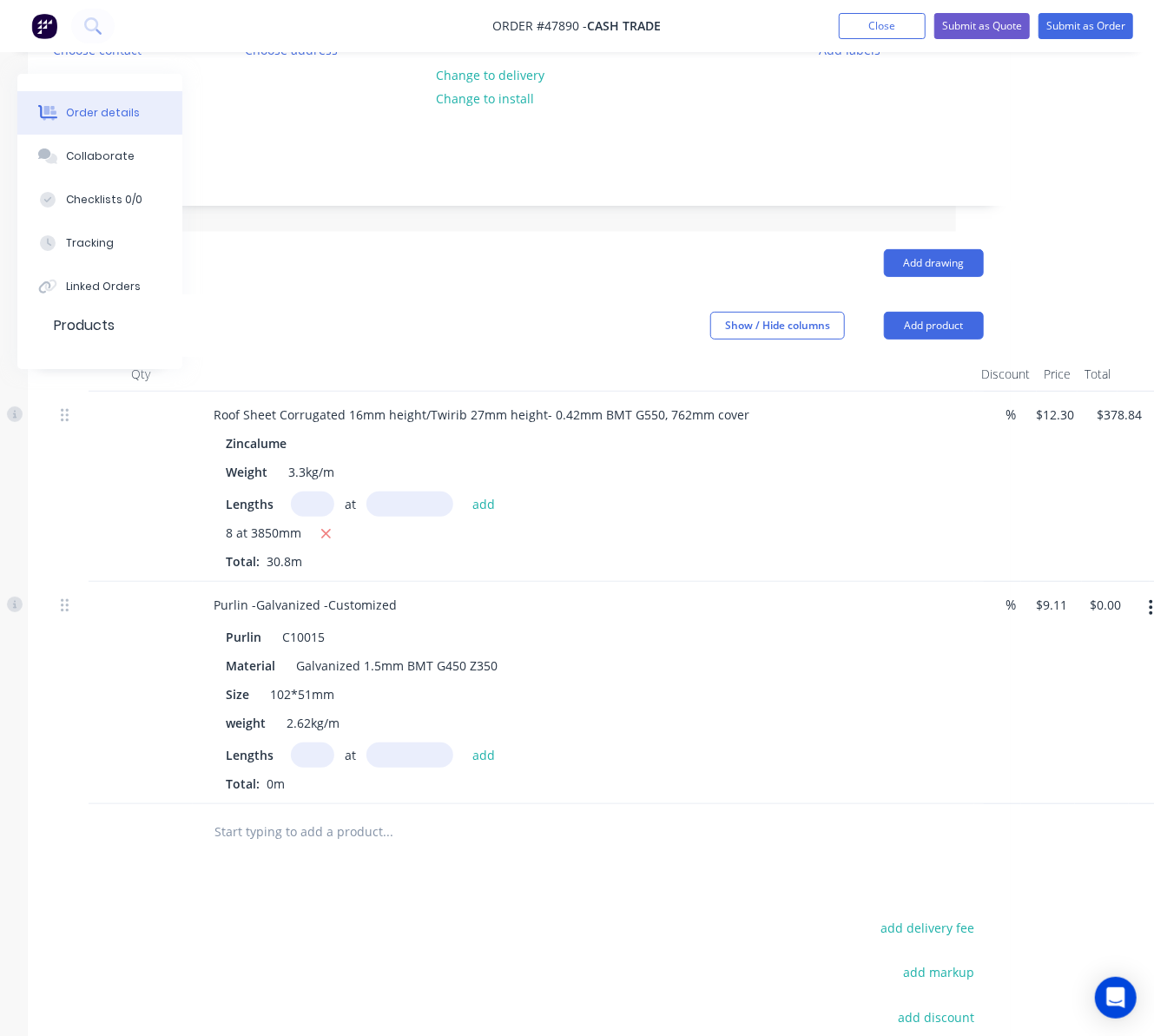
click at [334, 764] on div "at add" at bounding box center [398, 755] width 214 height 26
click at [325, 758] on input "text" at bounding box center [312, 755] width 43 height 26
type input "5"
type input "3"
click at [427, 762] on input "text" at bounding box center [409, 755] width 86 height 26
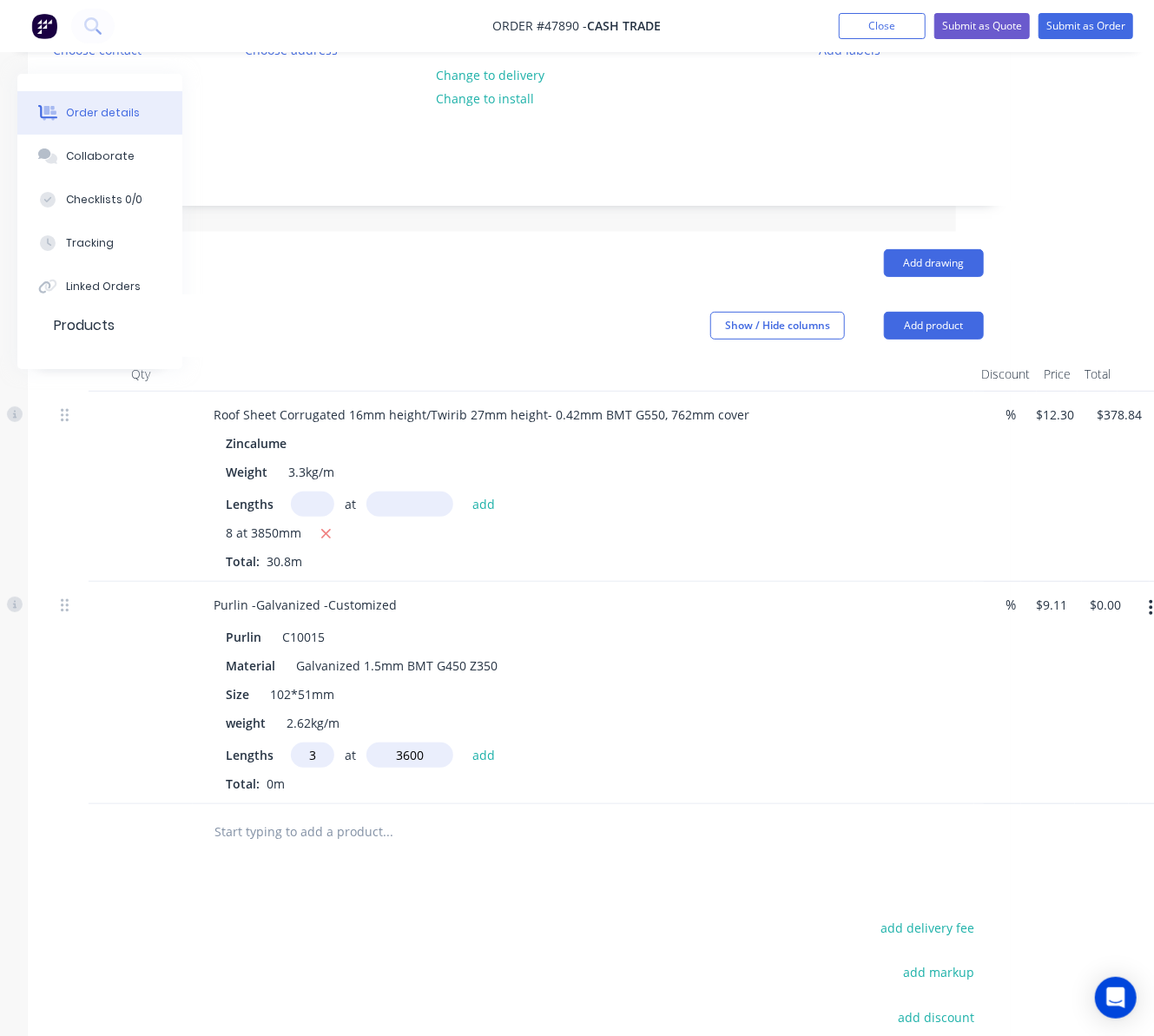
type input "3600"
click at [464, 743] on button "add" at bounding box center [484, 754] width 41 height 24
type input "$98.39"
click at [533, 913] on div "Drawings Add drawing Products Show / Hide columns Add product Qty Discount Pric…" at bounding box center [518, 750] width 982 height 1036
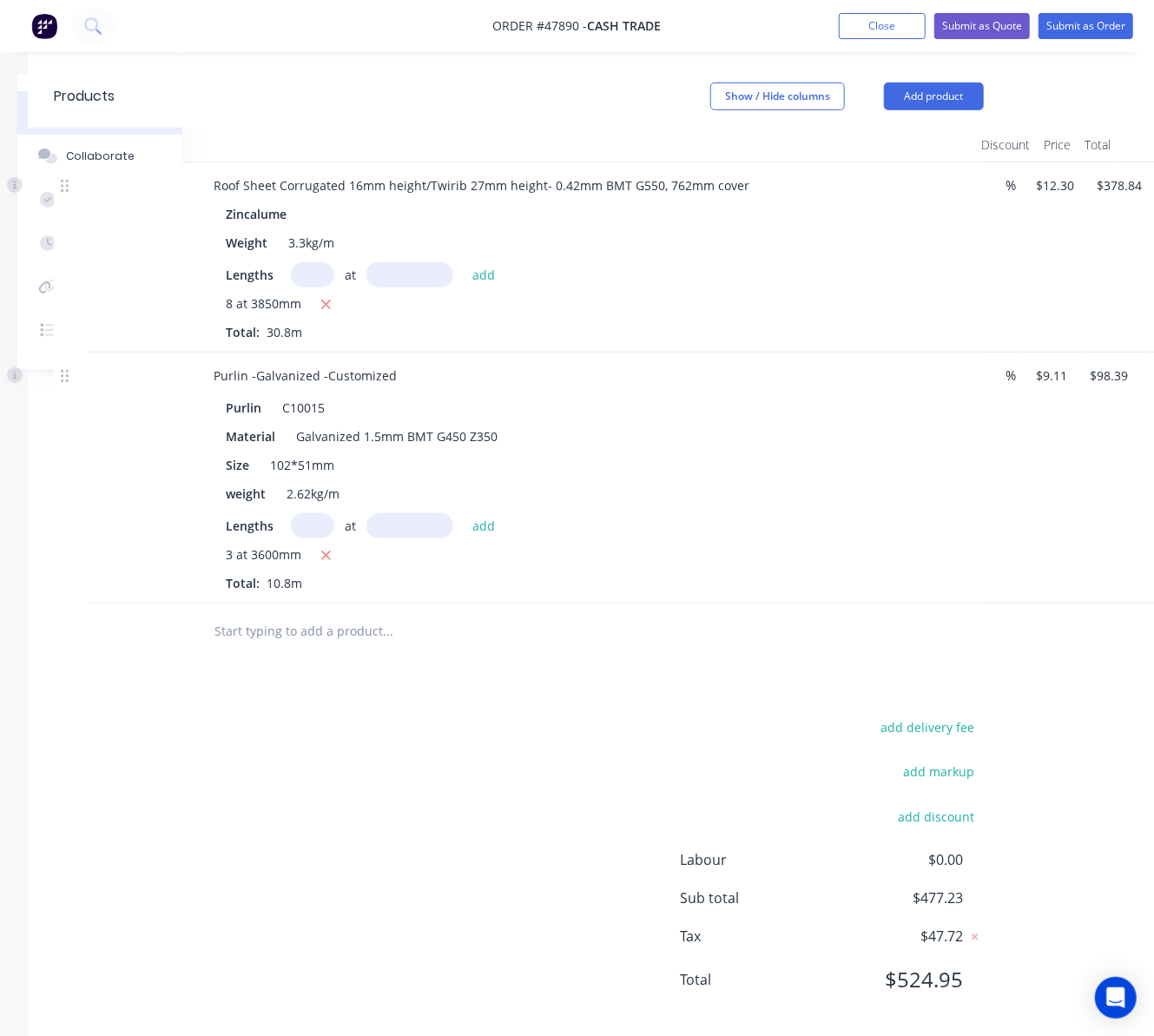
scroll to position [436, 181]
click at [927, 104] on button "Add product" at bounding box center [933, 94] width 100 height 27
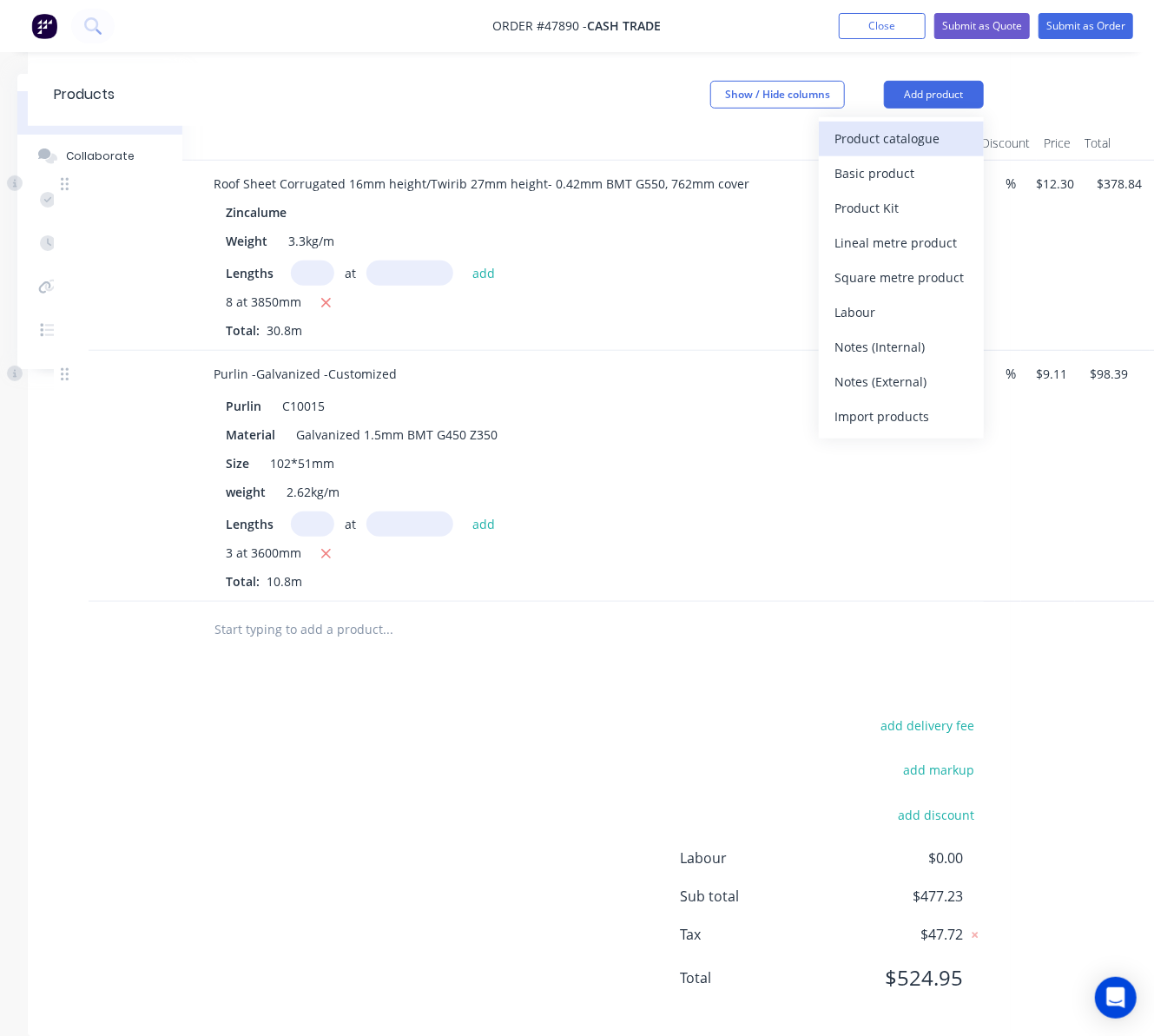
click at [907, 142] on div "Product catalogue" at bounding box center [902, 139] width 134 height 26
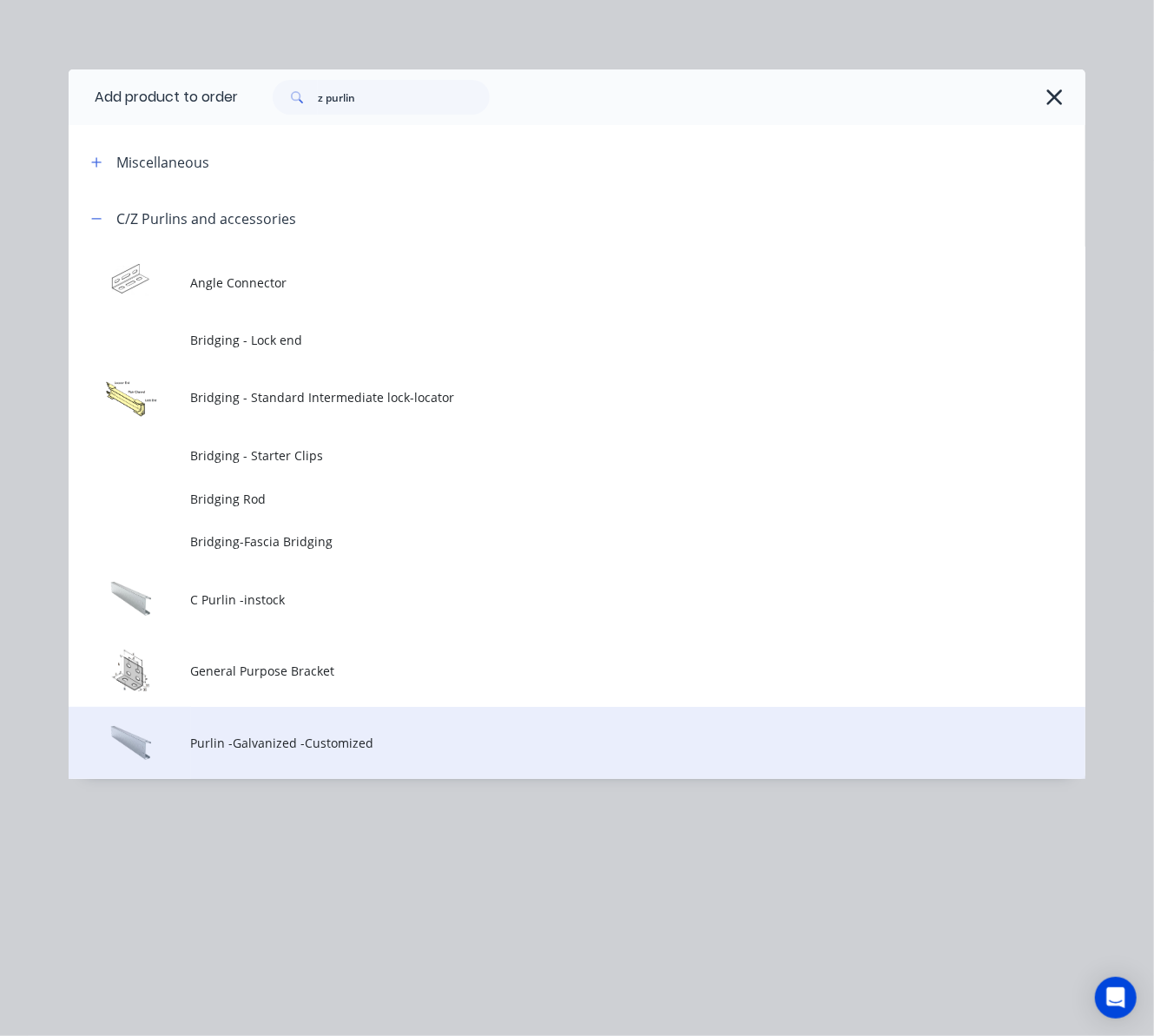
click at [415, 731] on td "Purlin -Galvanized -Customized" at bounding box center [639, 743] width 895 height 72
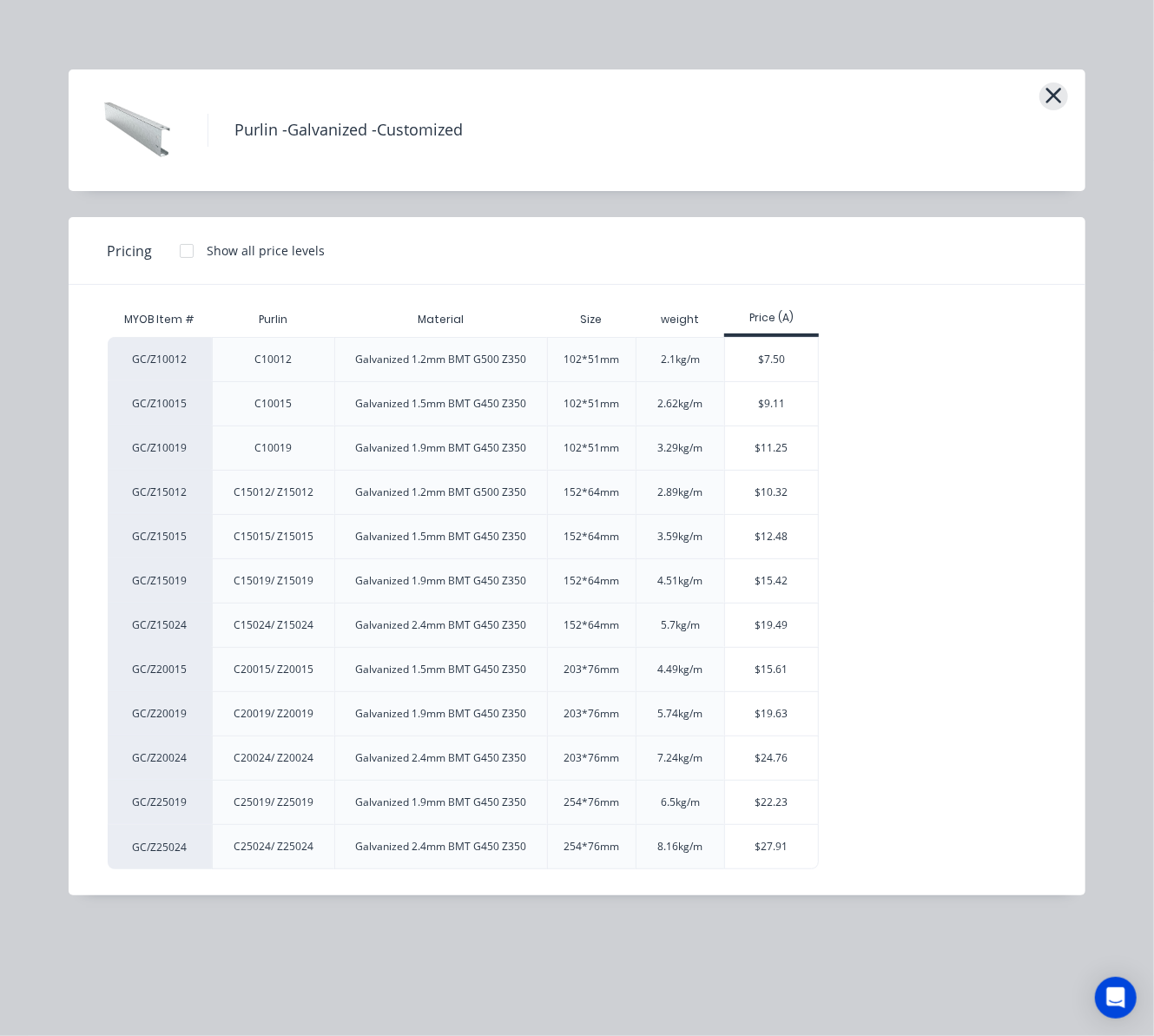
click at [1047, 97] on icon "button" at bounding box center [1053, 95] width 19 height 25
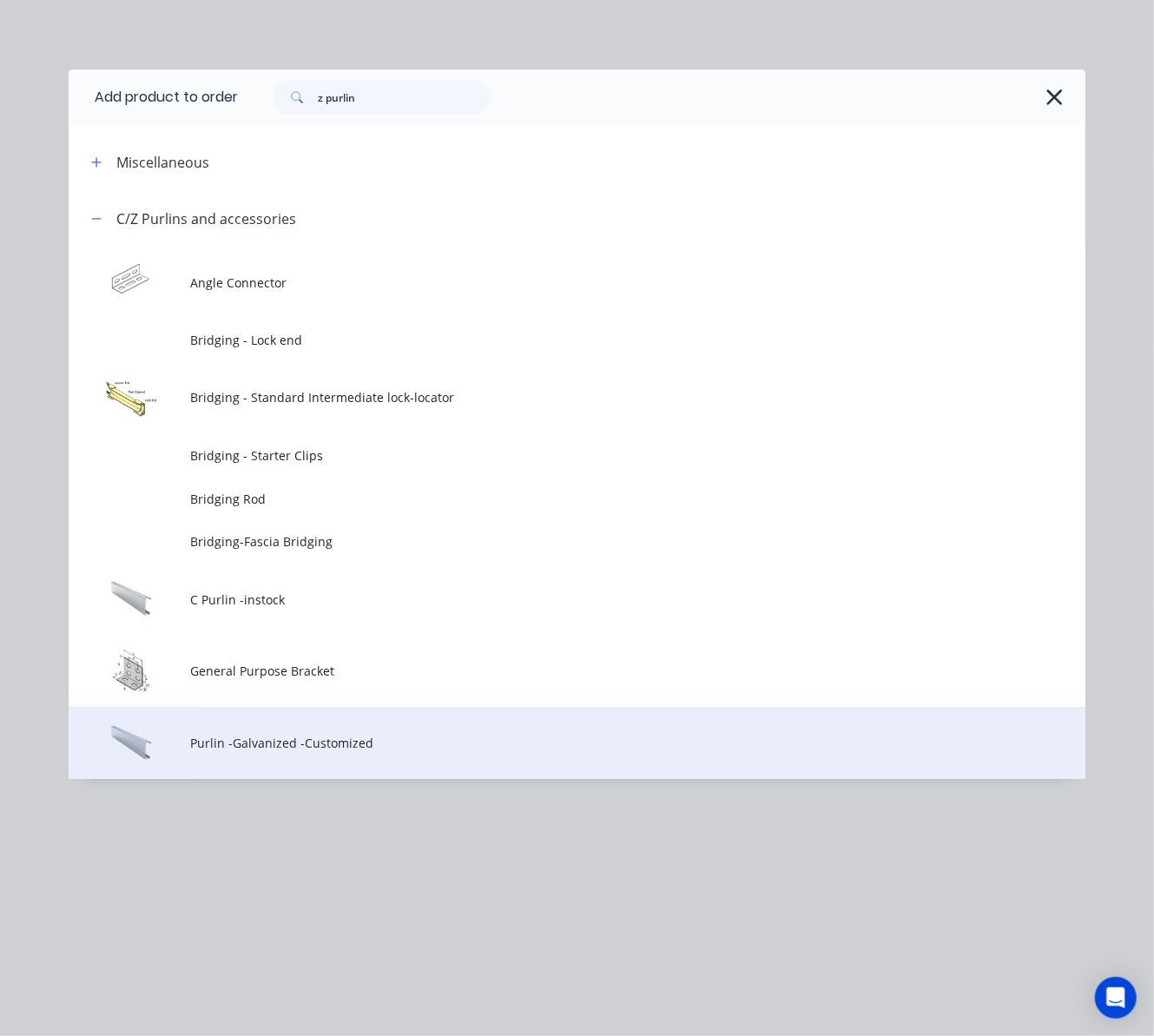
click at [327, 730] on td "Purlin -Galvanized -Customized" at bounding box center [639, 743] width 895 height 72
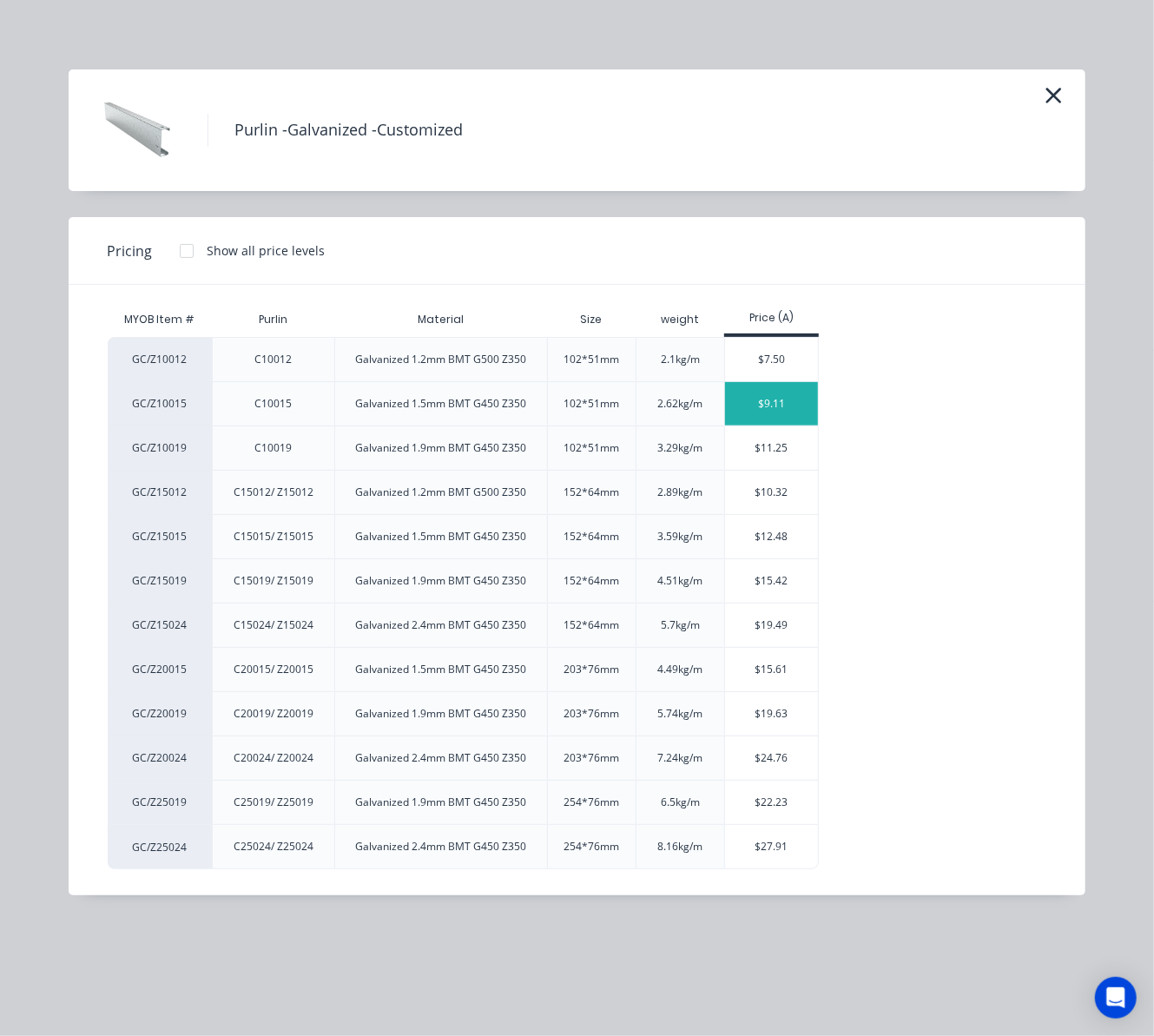
click at [765, 407] on div "$9.11" at bounding box center [771, 403] width 93 height 43
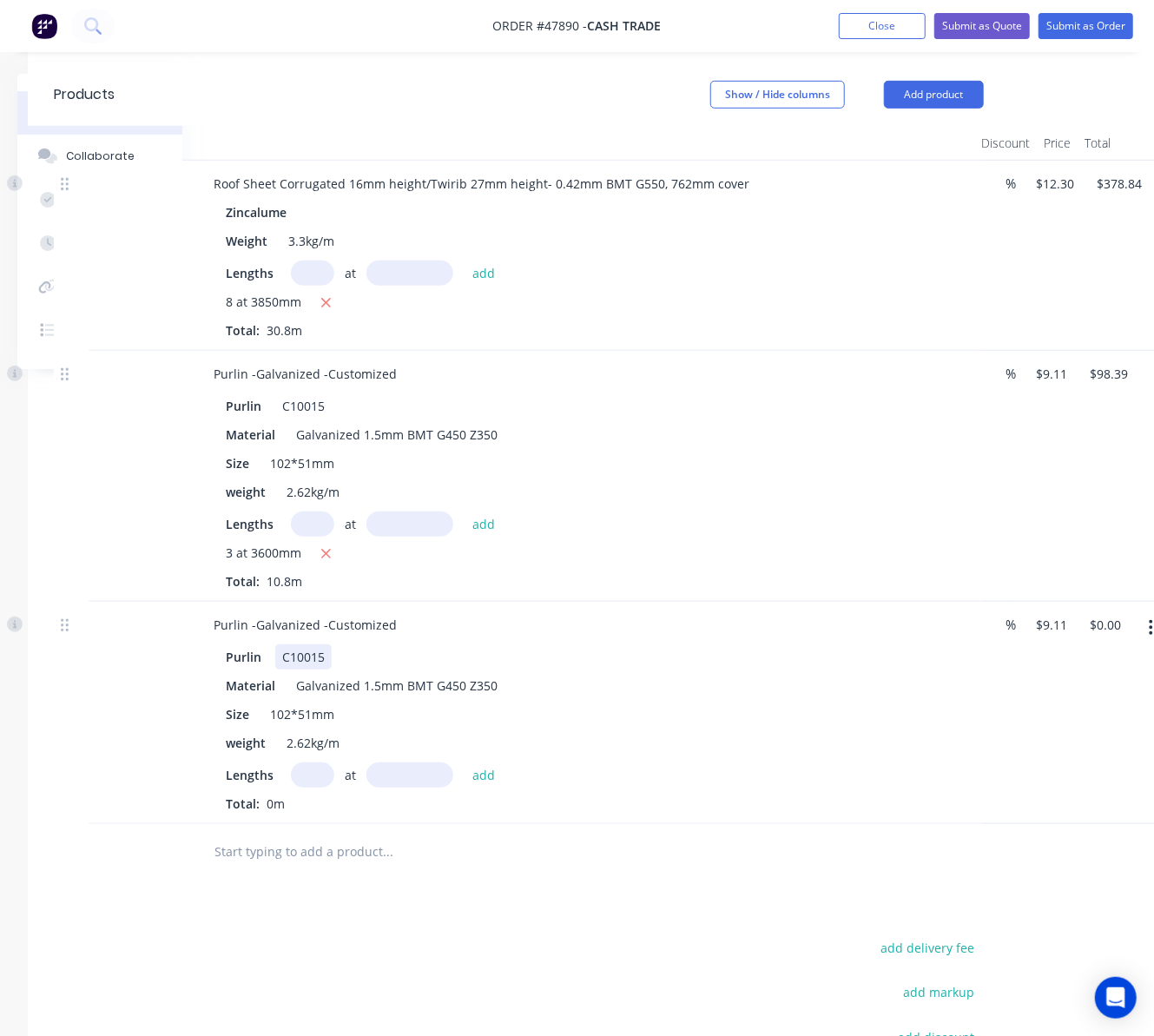
click at [288, 657] on div "C10015" at bounding box center [303, 657] width 56 height 26
click at [310, 777] on input "text" at bounding box center [312, 775] width 43 height 26
type input "5"
click at [404, 771] on input "text" at bounding box center [409, 775] width 86 height 26
type input "6100"
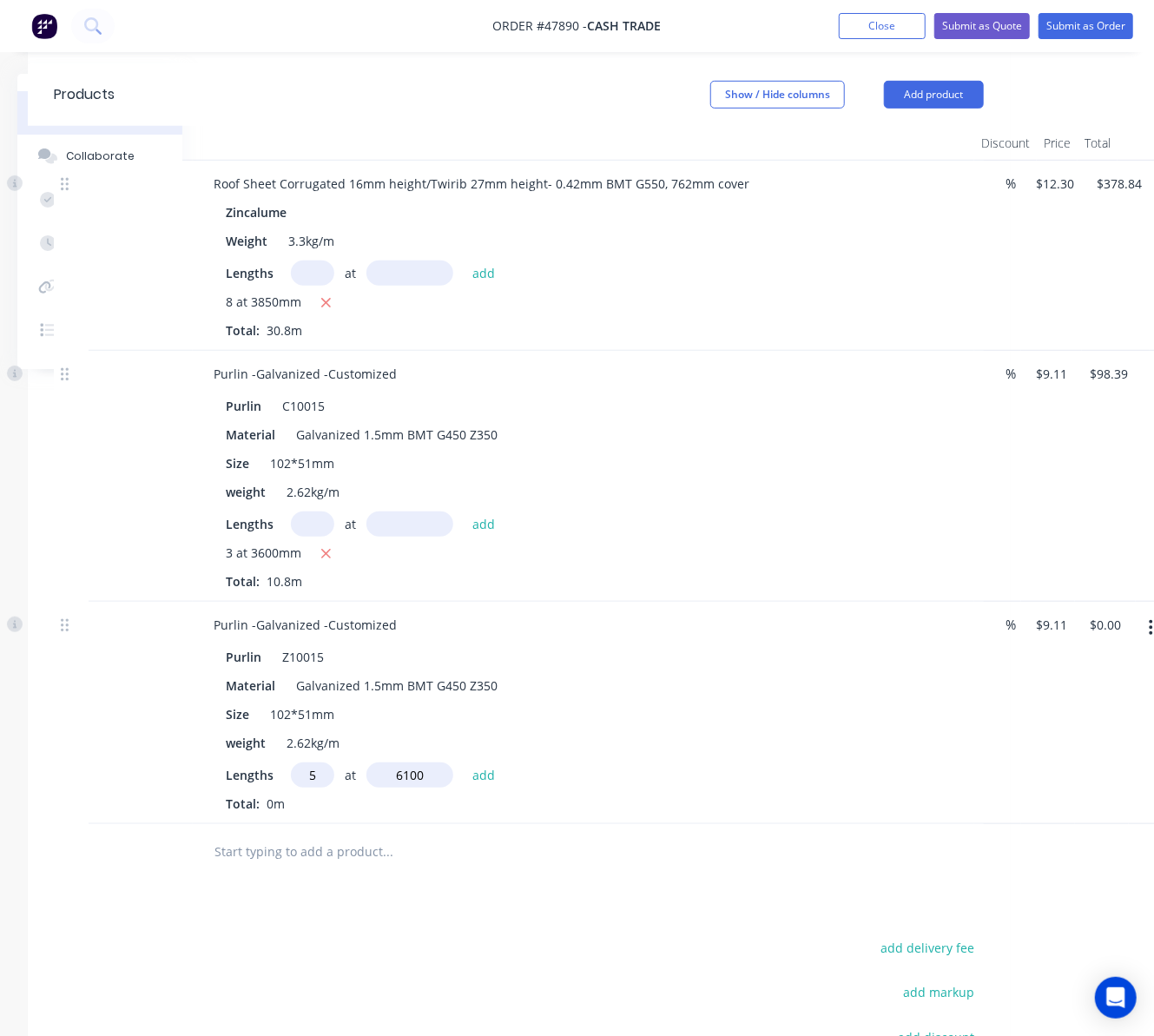
click at [464, 762] on button "add" at bounding box center [484, 774] width 41 height 24
type input "$277.86"
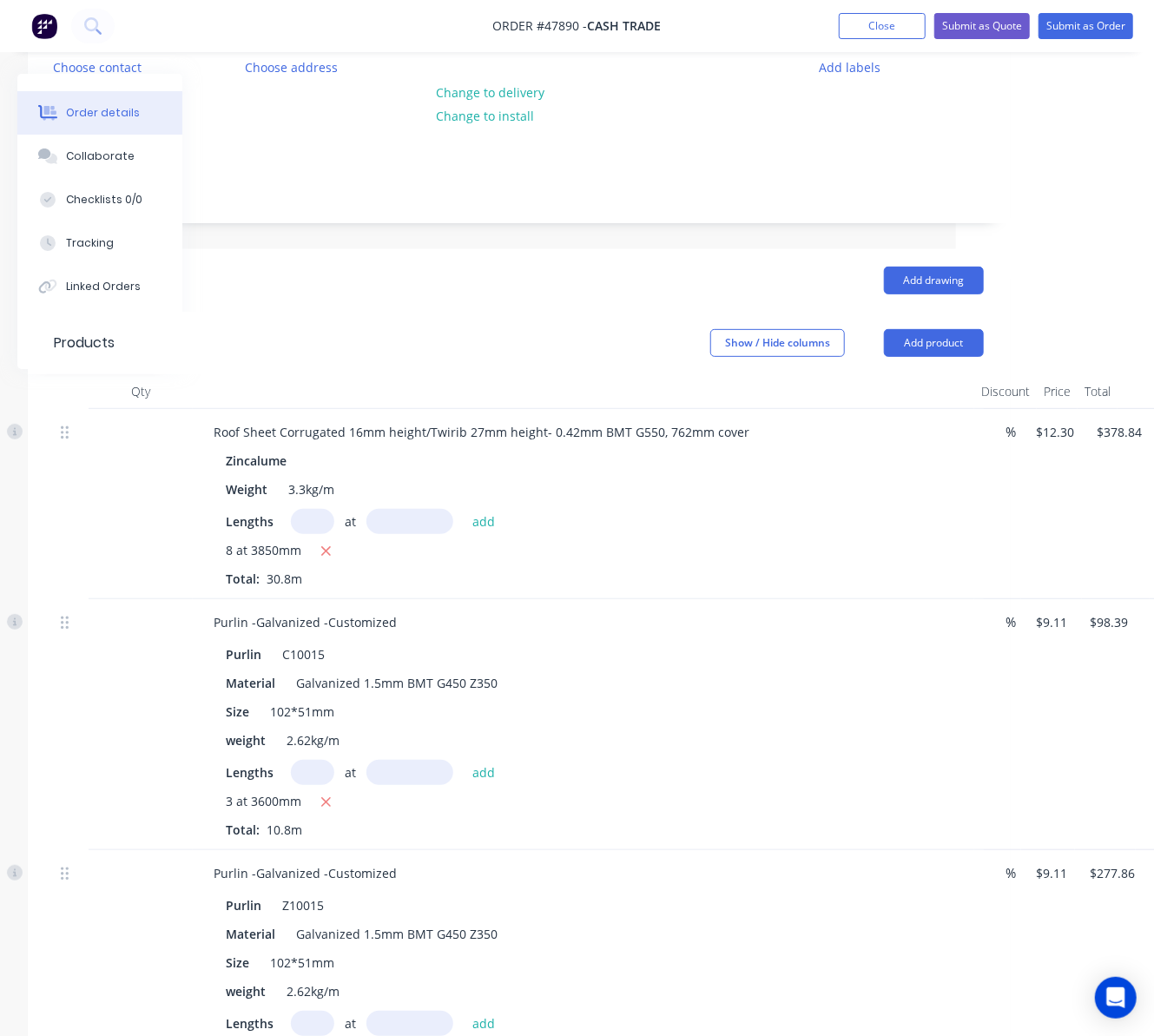
scroll to position [138, 181]
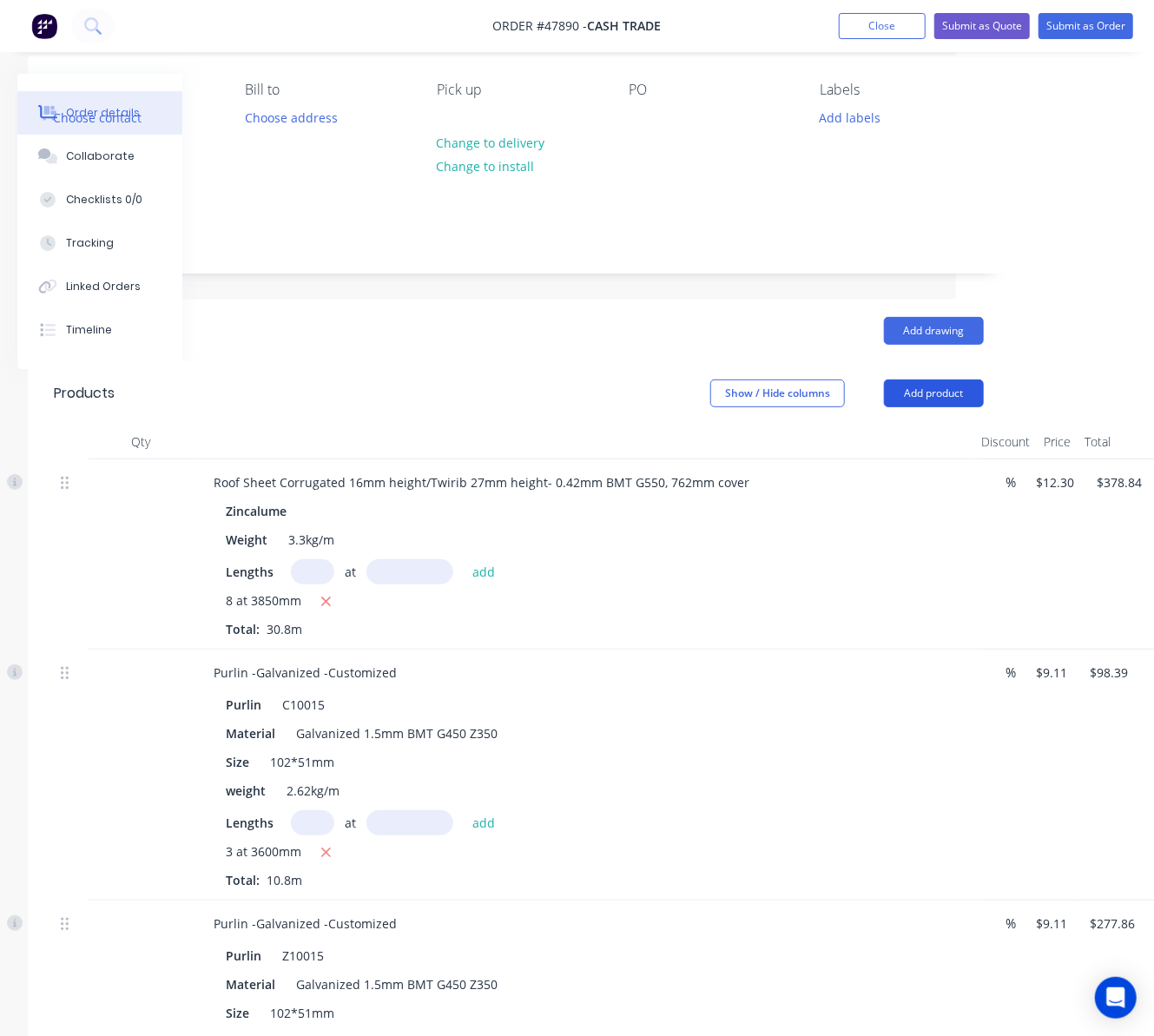
click at [917, 398] on button "Add product" at bounding box center [933, 393] width 100 height 27
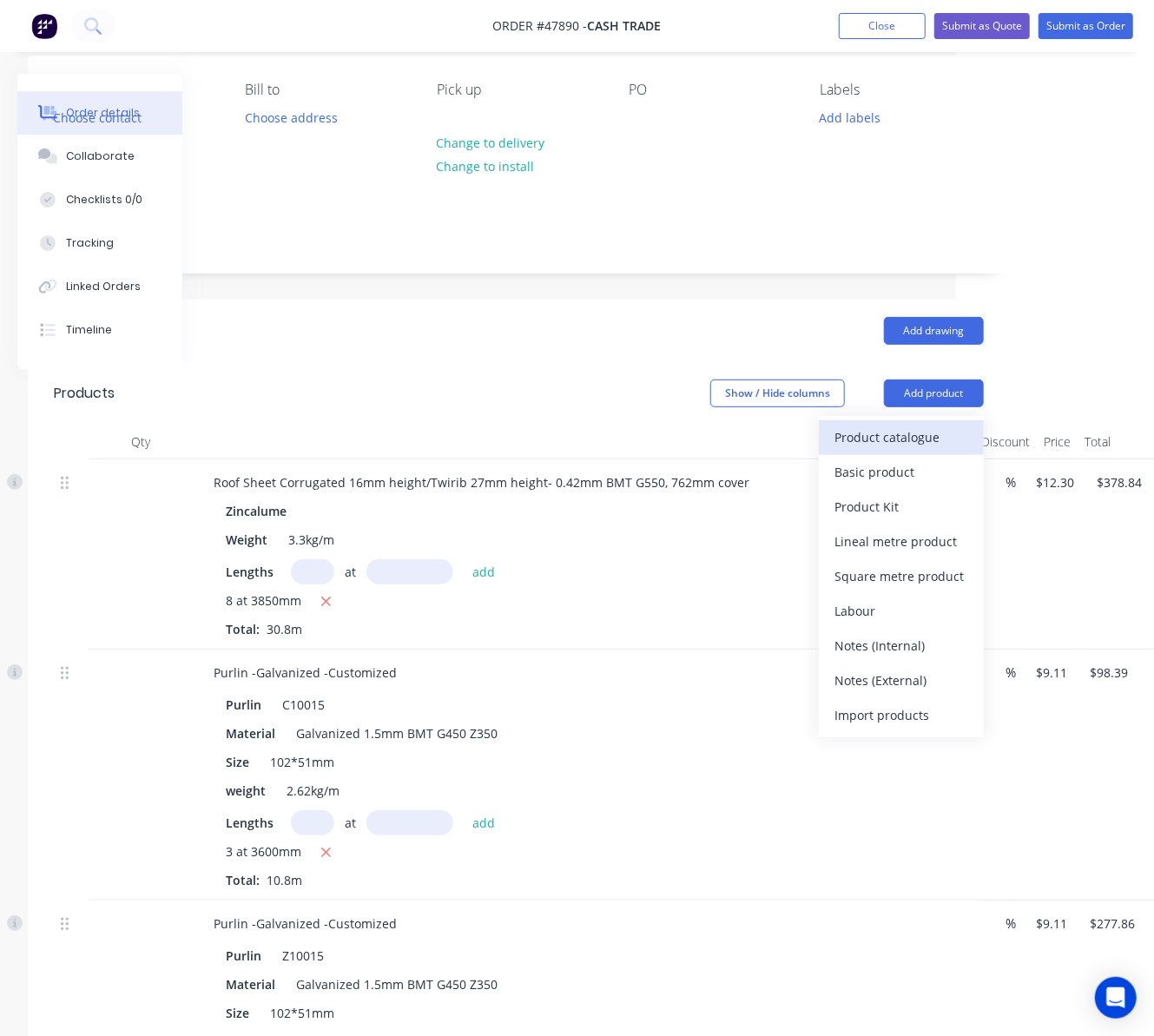
click at [910, 439] on div "Product catalogue" at bounding box center [902, 437] width 134 height 26
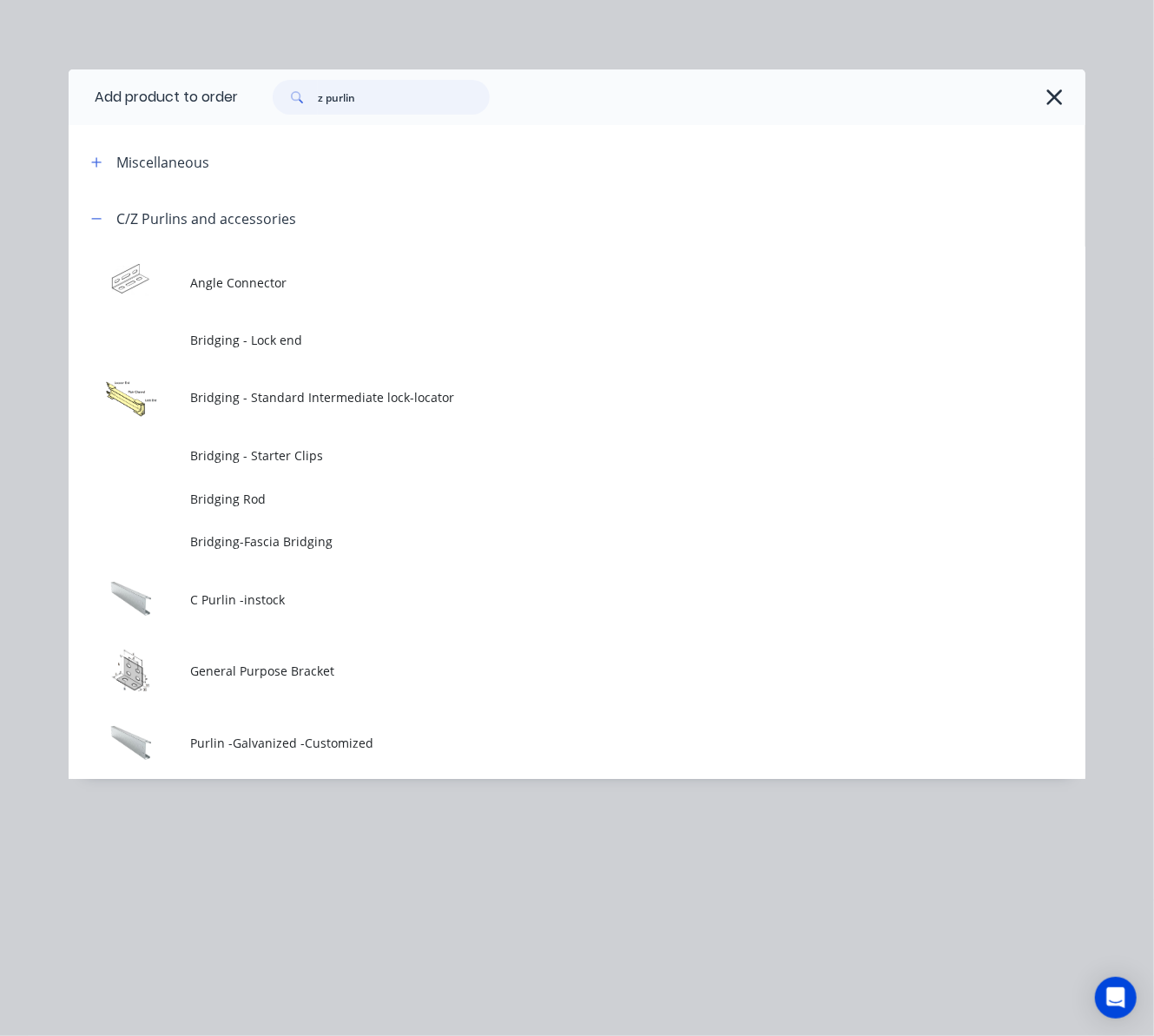
drag, startPoint x: 379, startPoint y: 98, endPoint x: 216, endPoint y: 111, distance: 163.5
click at [216, 111] on header "Add product to order z purlin" at bounding box center [577, 97] width 1017 height 56
type input "tube"
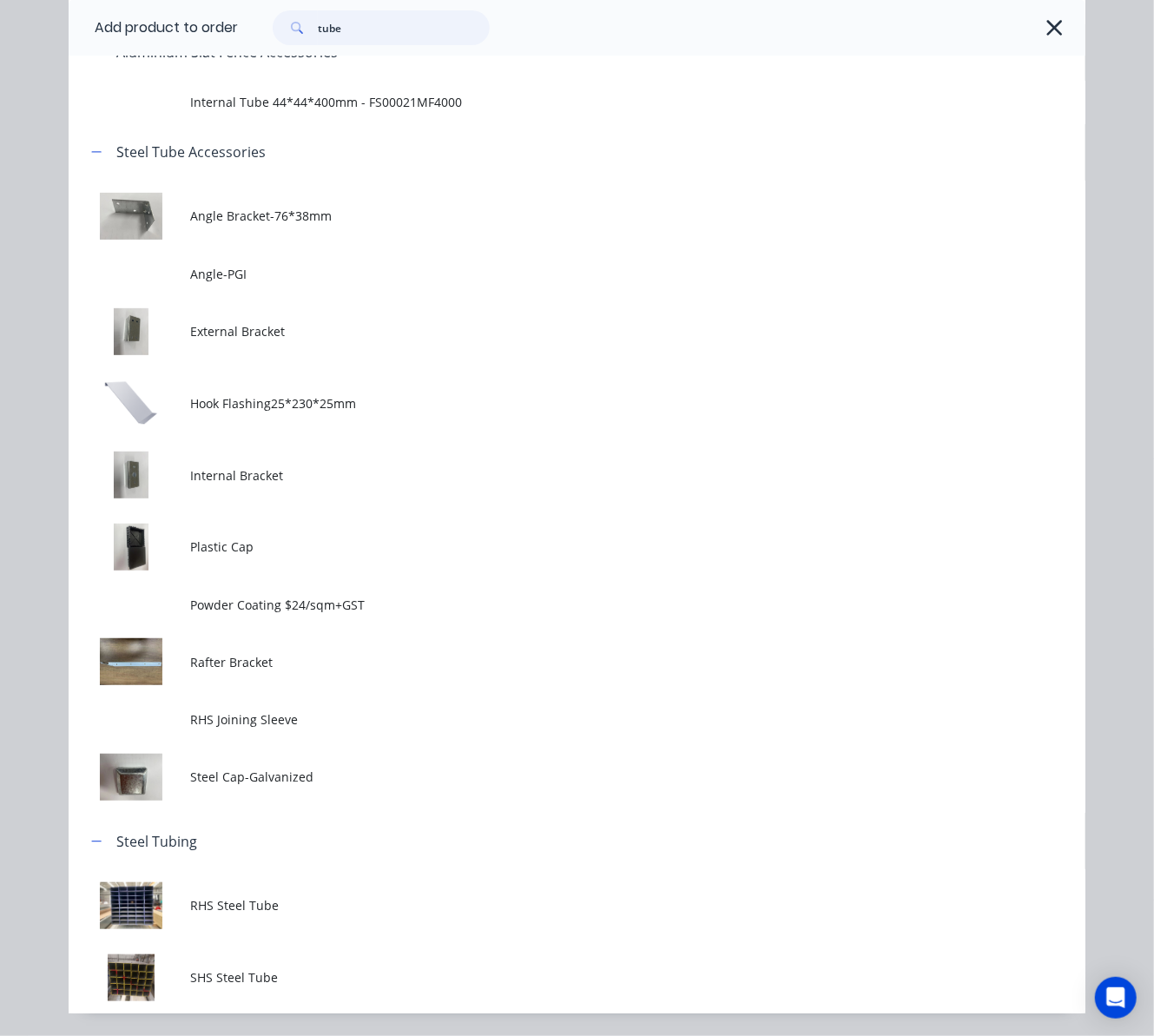
scroll to position [262, 0]
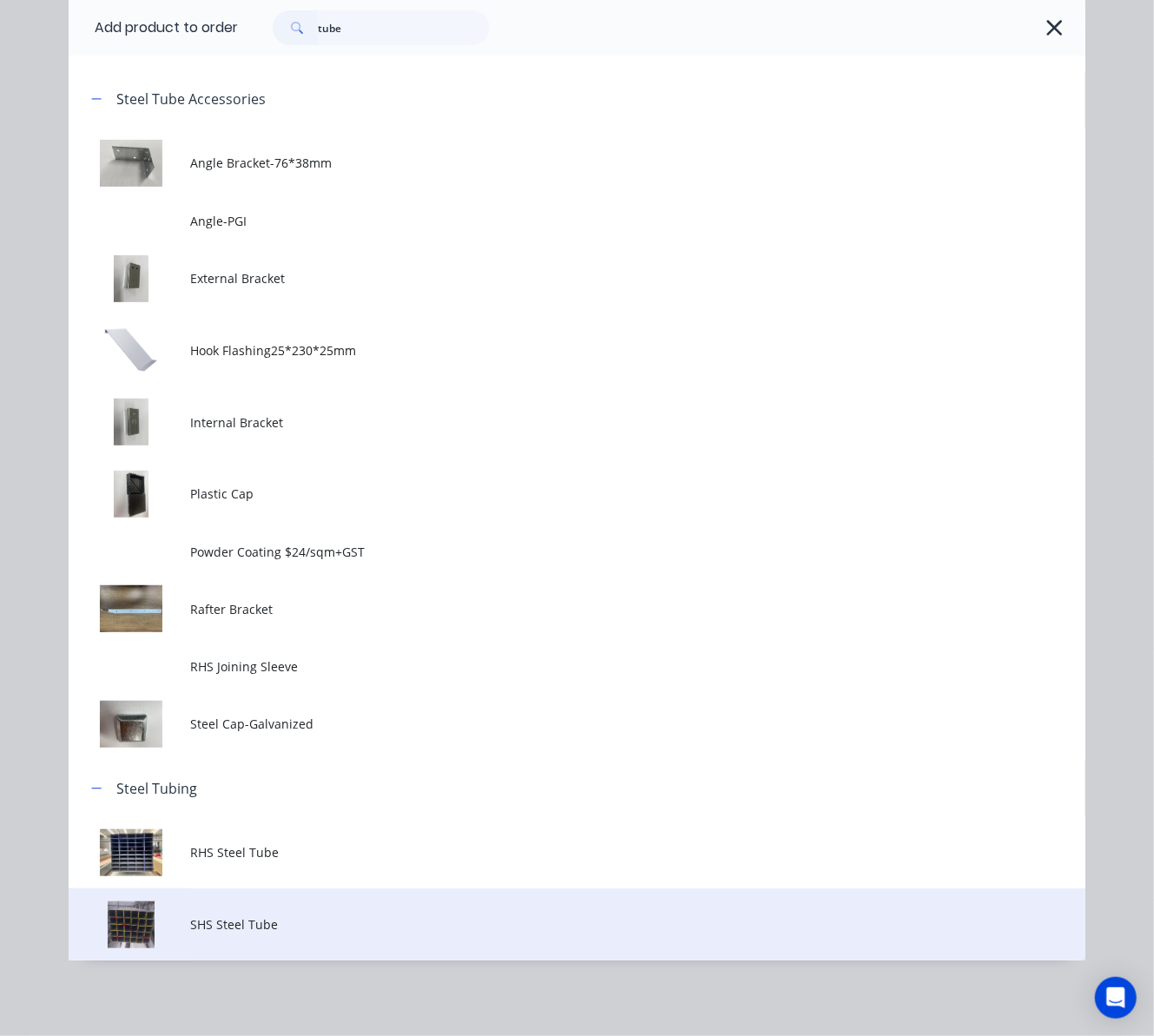
click at [352, 922] on span "SHS Steel Tube" at bounding box center [549, 924] width 716 height 19
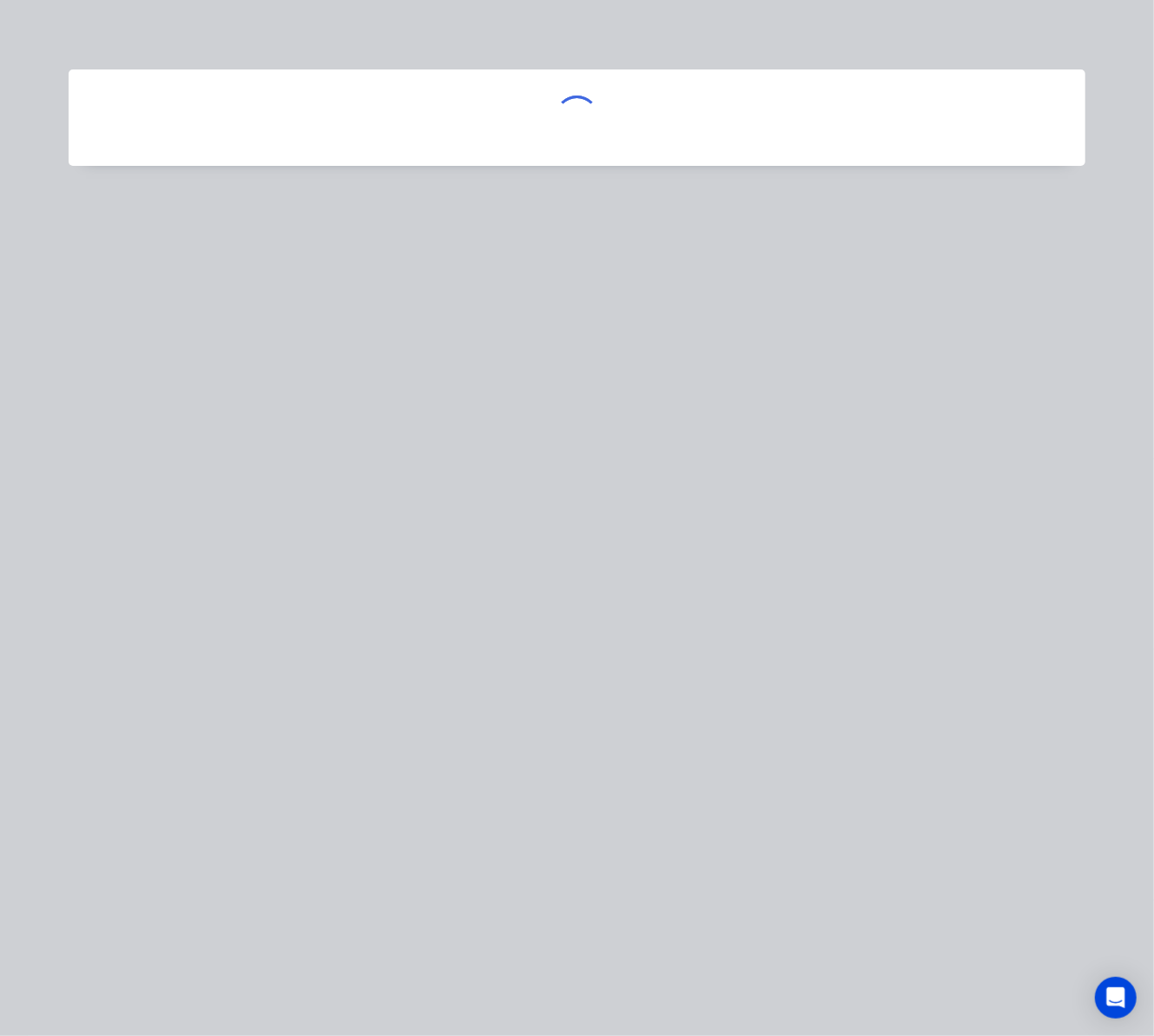
scroll to position [0, 0]
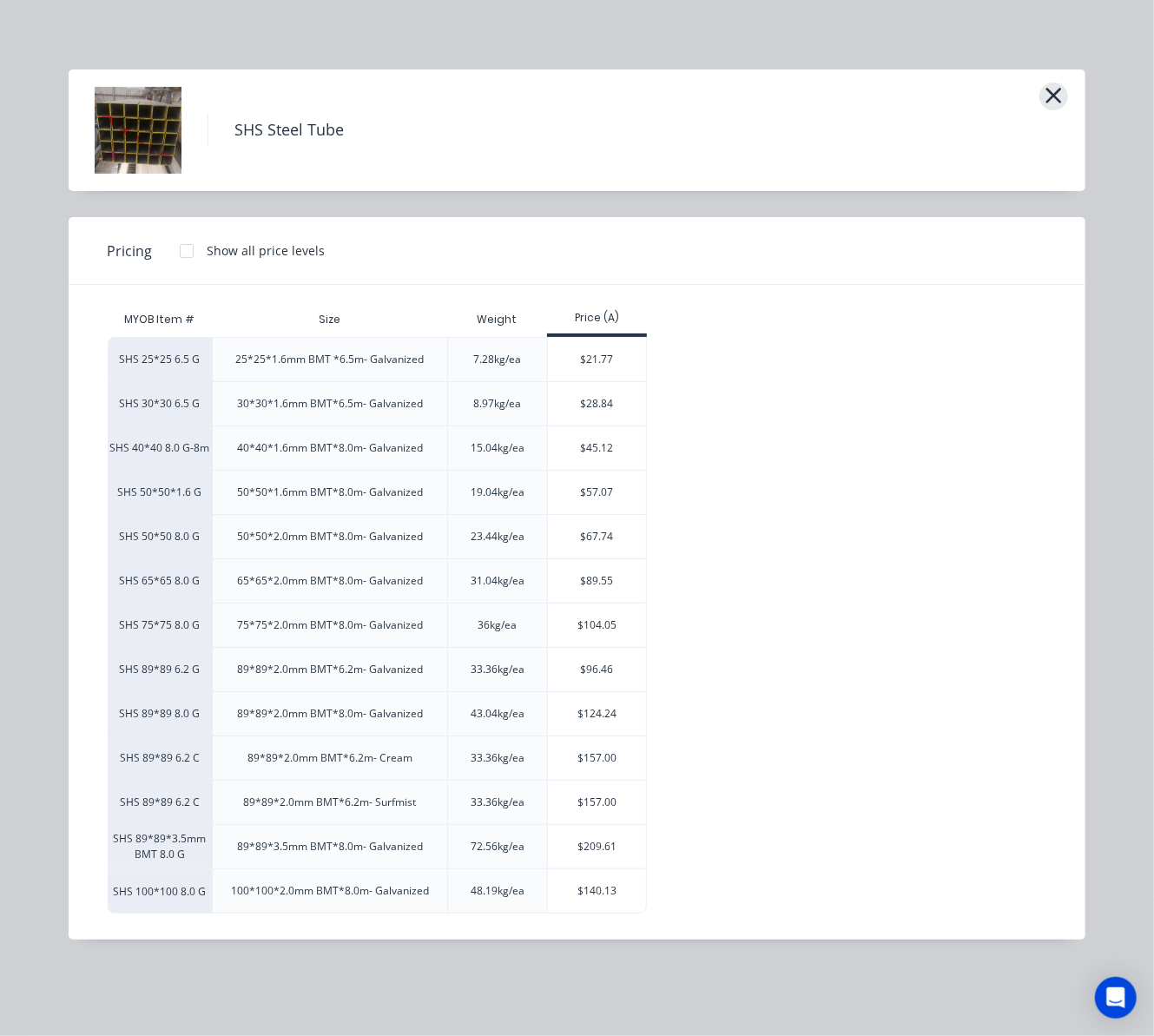
click at [1045, 101] on icon "button" at bounding box center [1053, 95] width 19 height 25
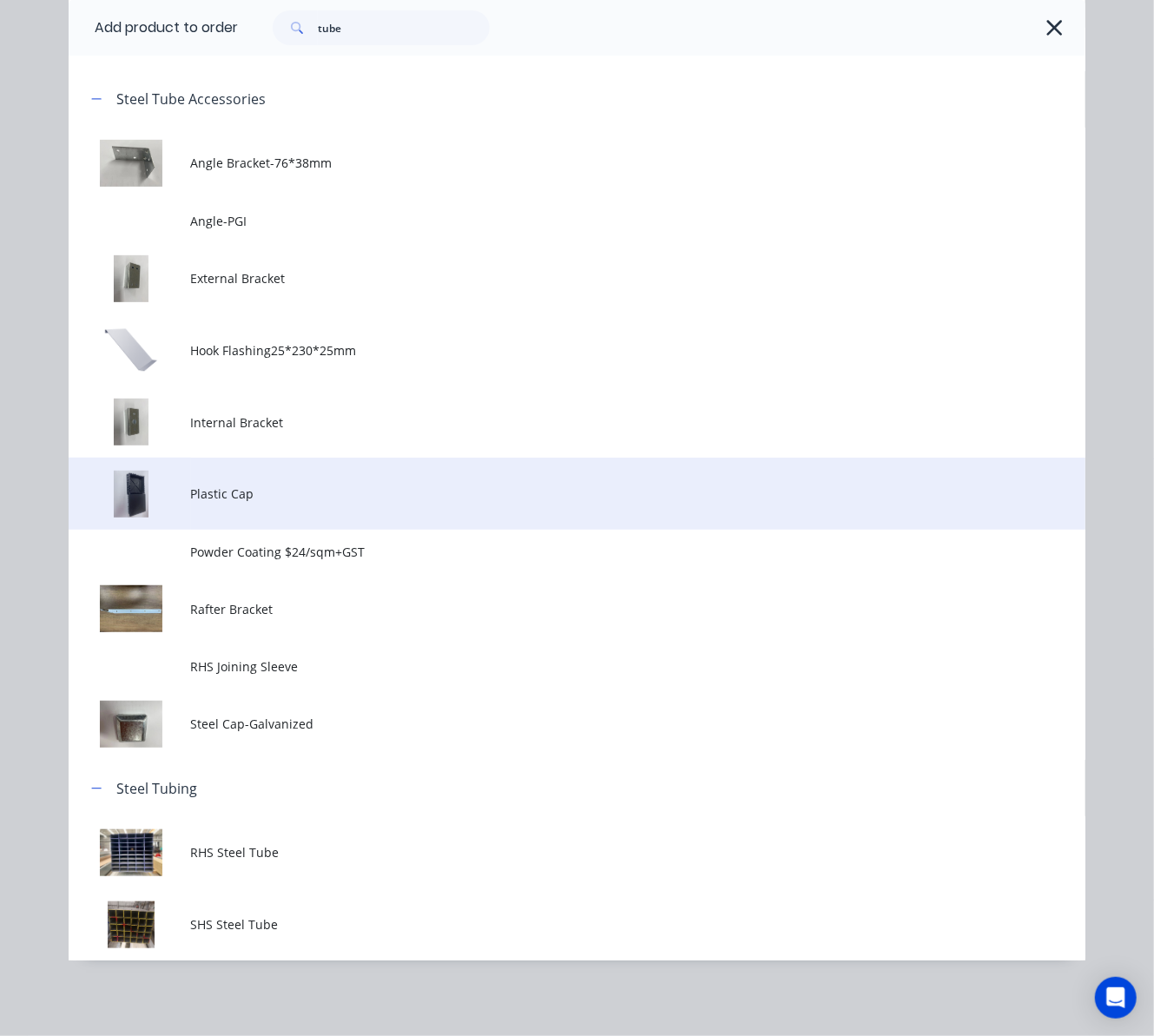
click at [293, 492] on span "Plastic Cap" at bounding box center [549, 493] width 716 height 19
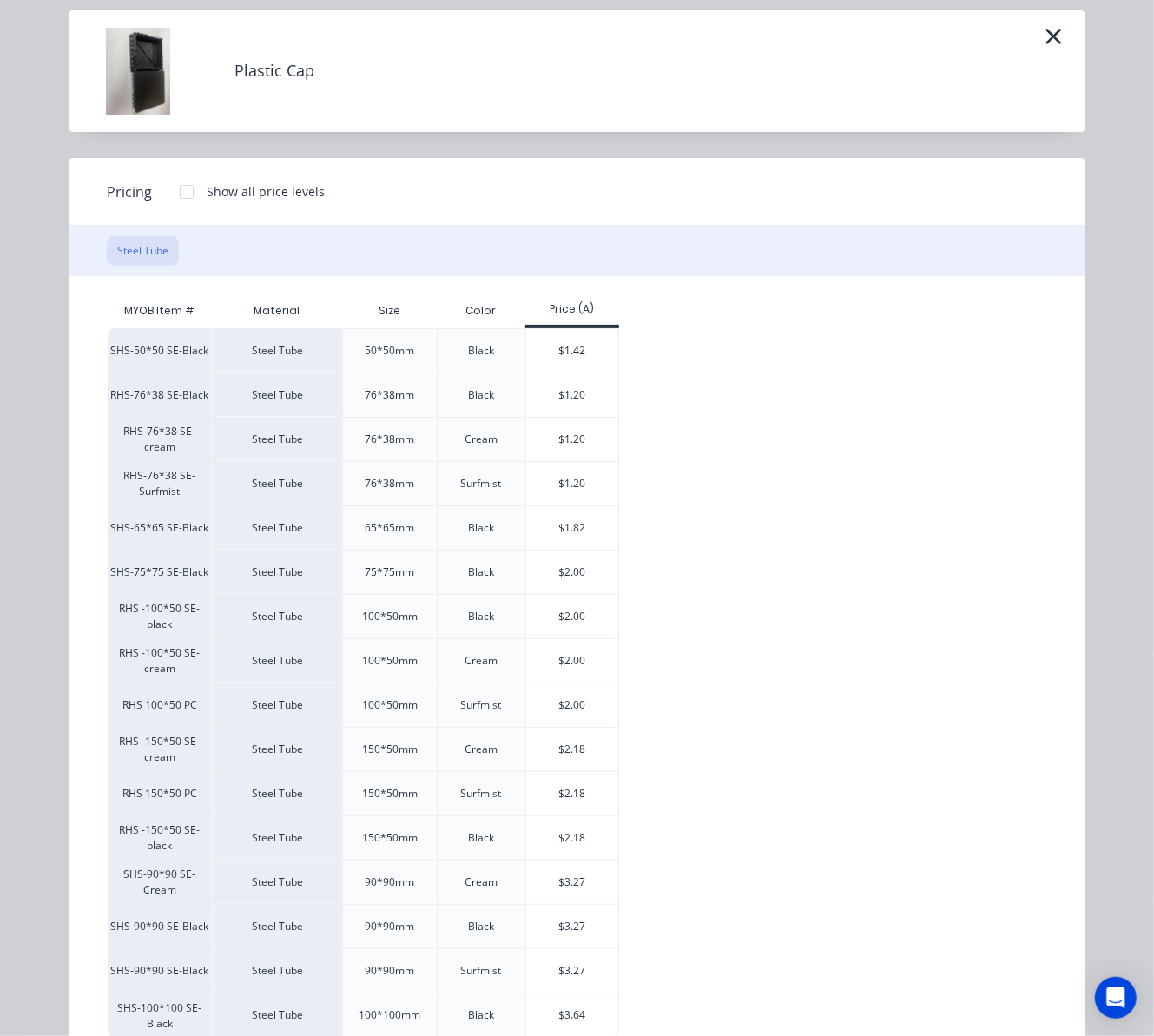
scroll to position [116, 0]
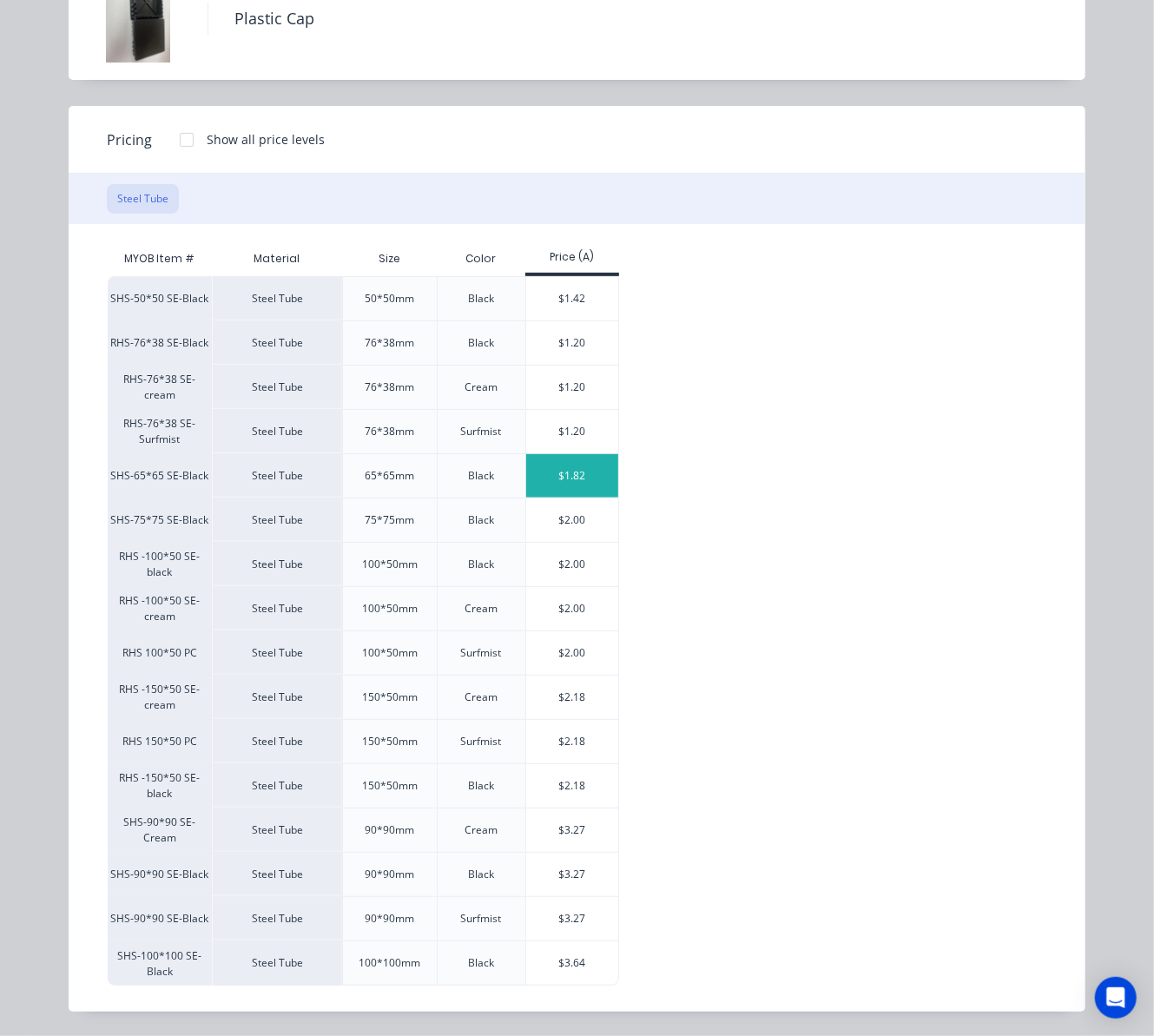
click at [583, 473] on div "$1.82" at bounding box center [572, 476] width 93 height 43
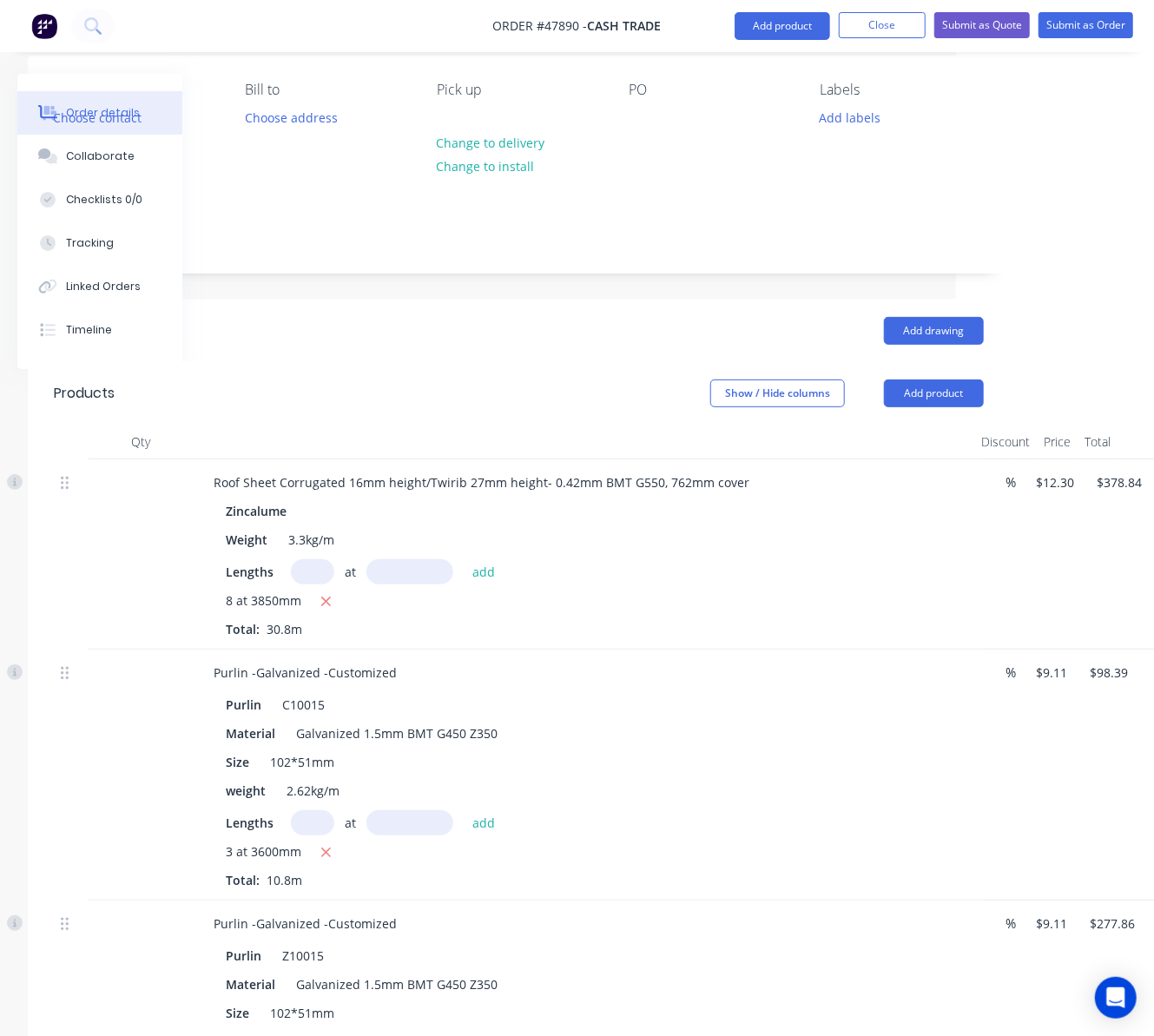
scroll to position [850, 181]
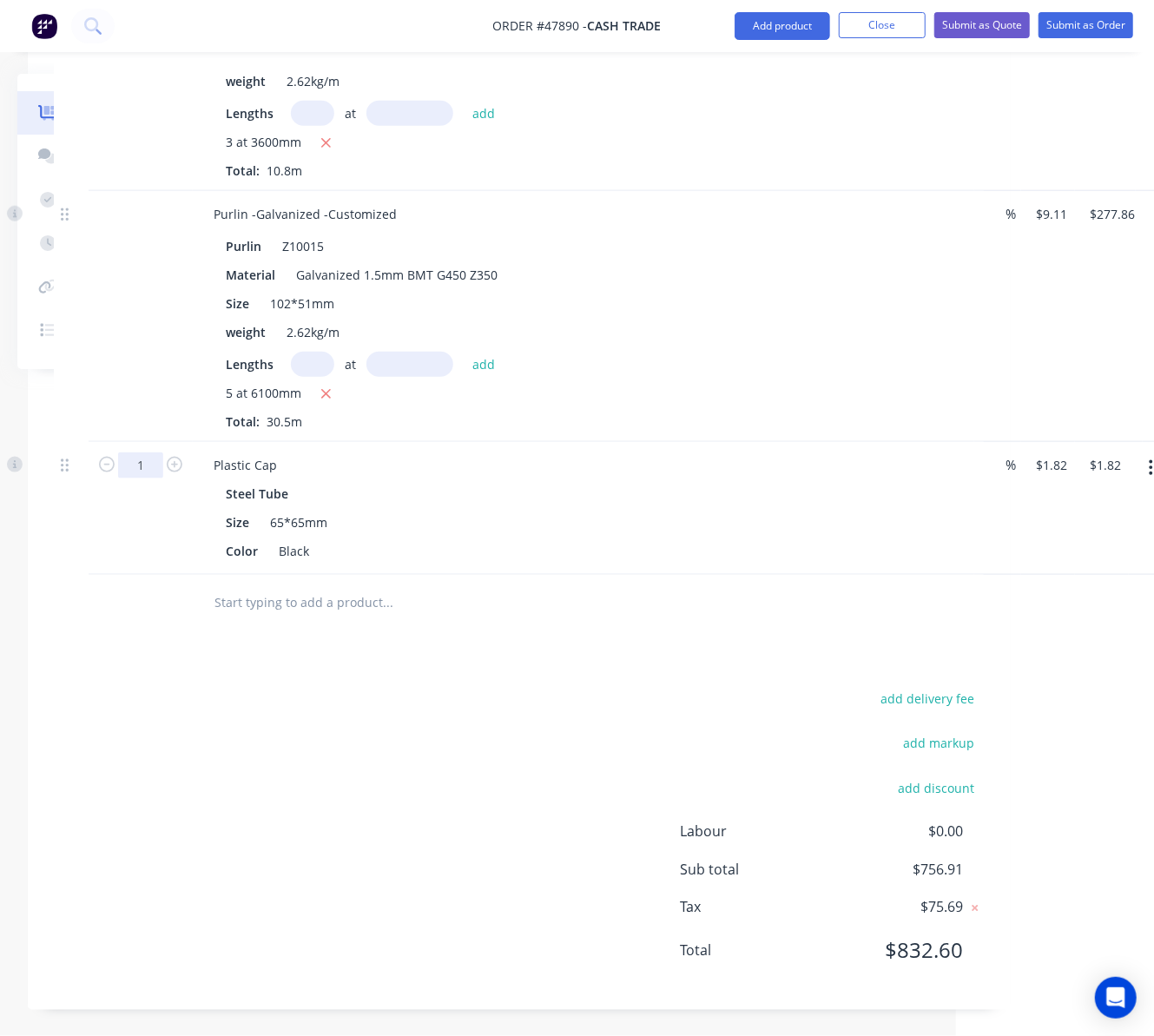
click at [146, 470] on input "1" at bounding box center [140, 466] width 45 height 26
type input "3"
type input "$5.46"
click at [461, 679] on div "Drawings Add drawing Products Show / Hide columns Add product Qty Discount Pric…" at bounding box center [518, 299] width 982 height 1420
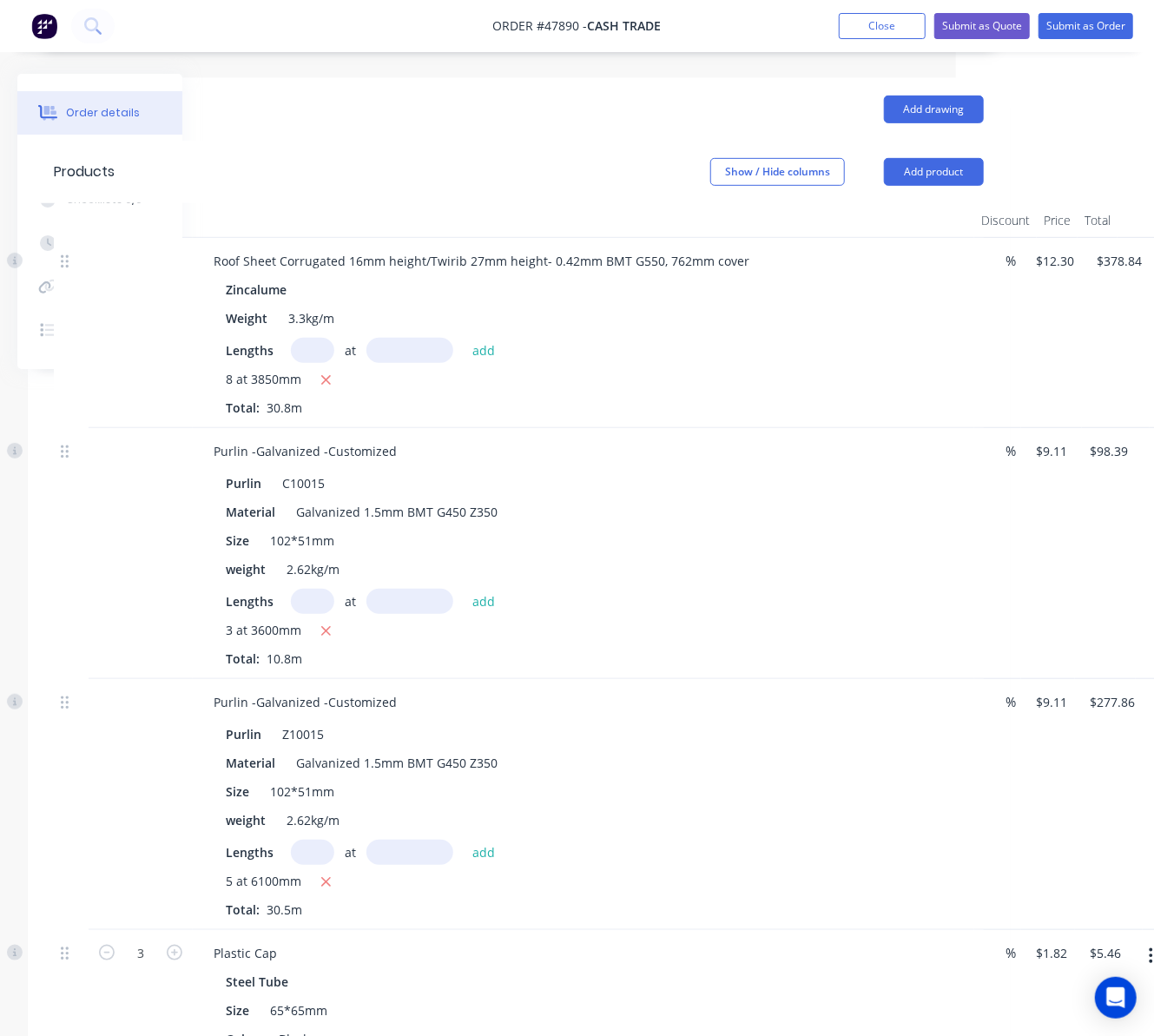
scroll to position [0, 181]
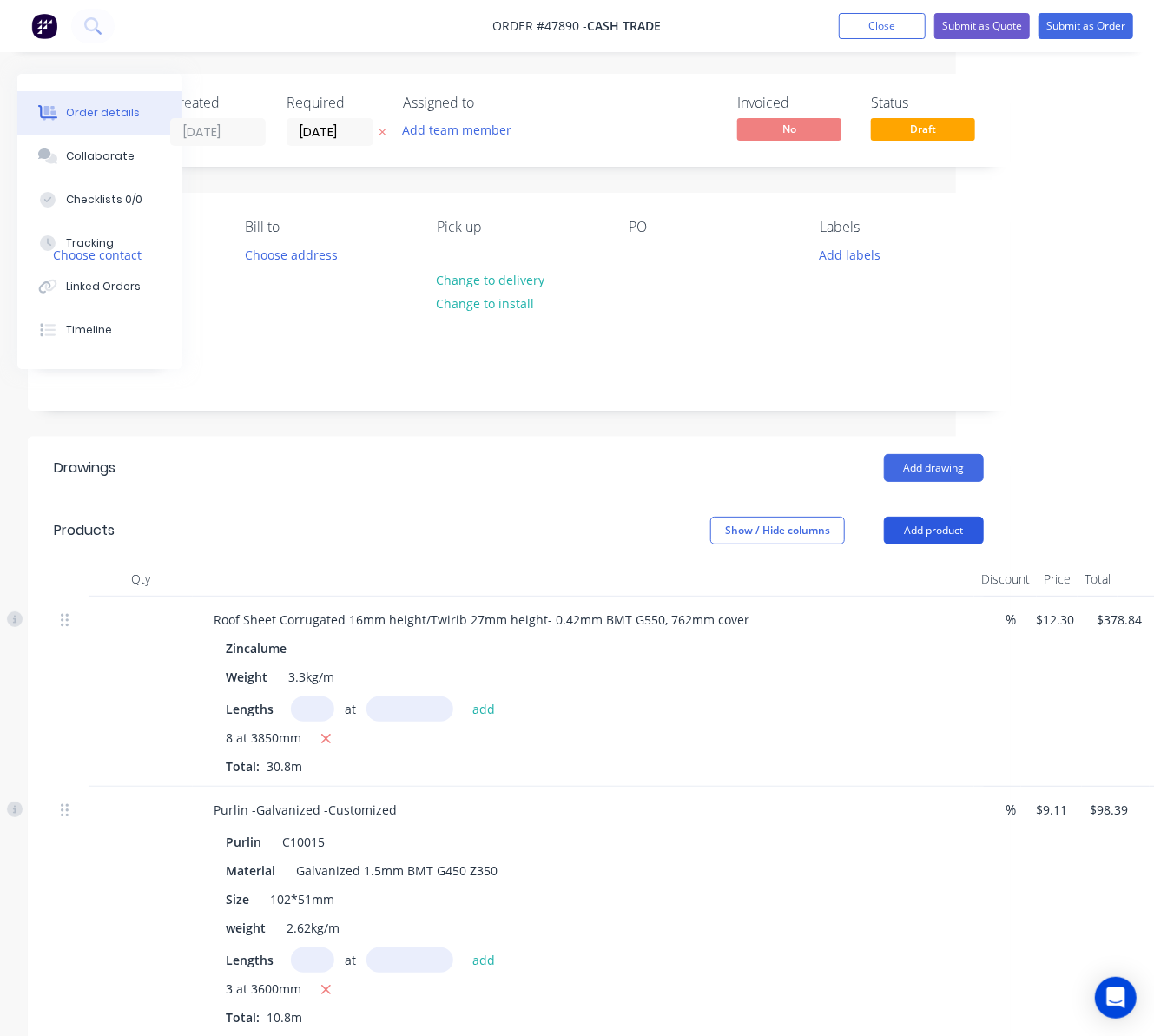
click at [942, 526] on button "Add product" at bounding box center [933, 530] width 100 height 27
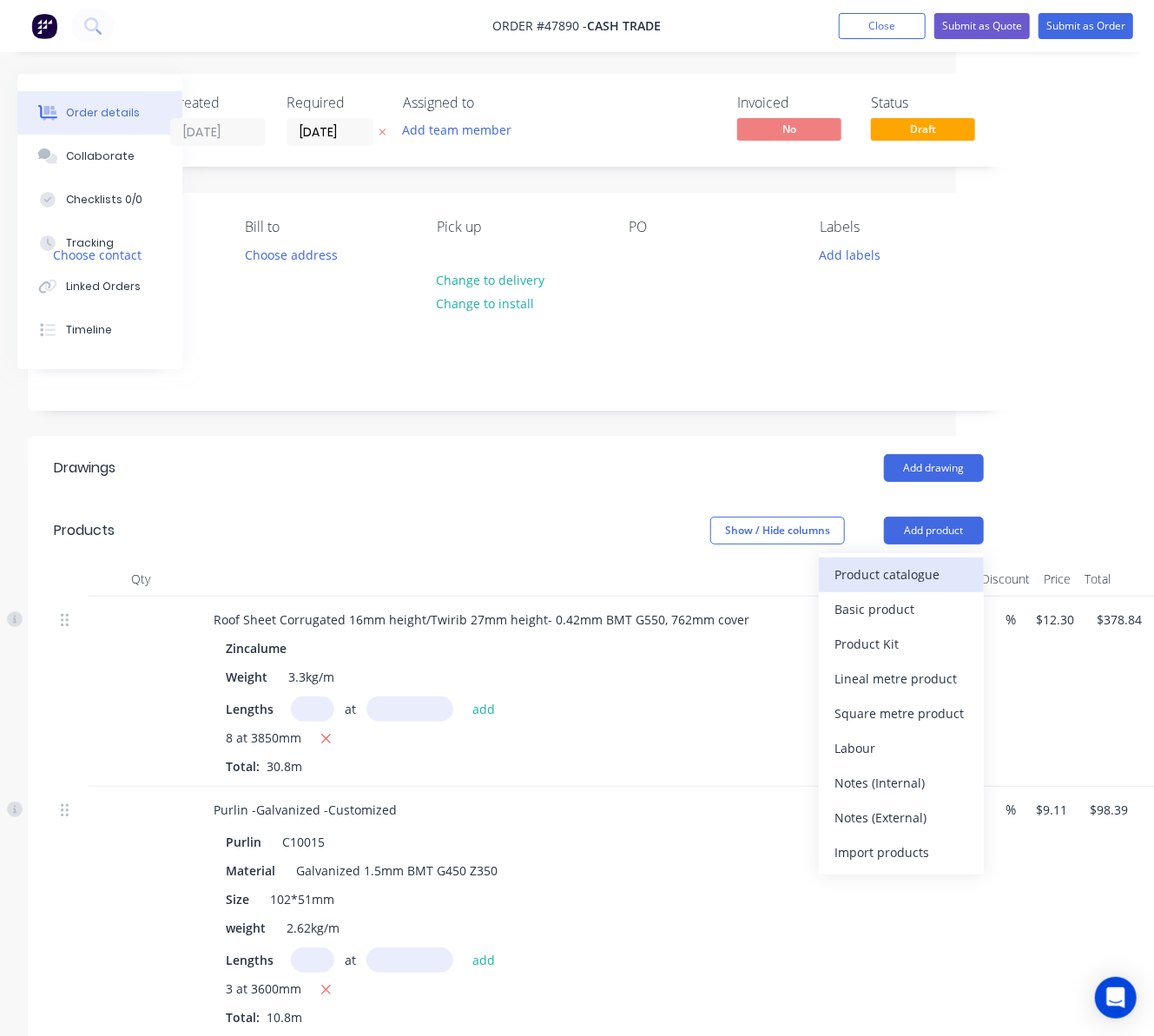
click at [884, 574] on div "Product catalogue" at bounding box center [902, 574] width 134 height 26
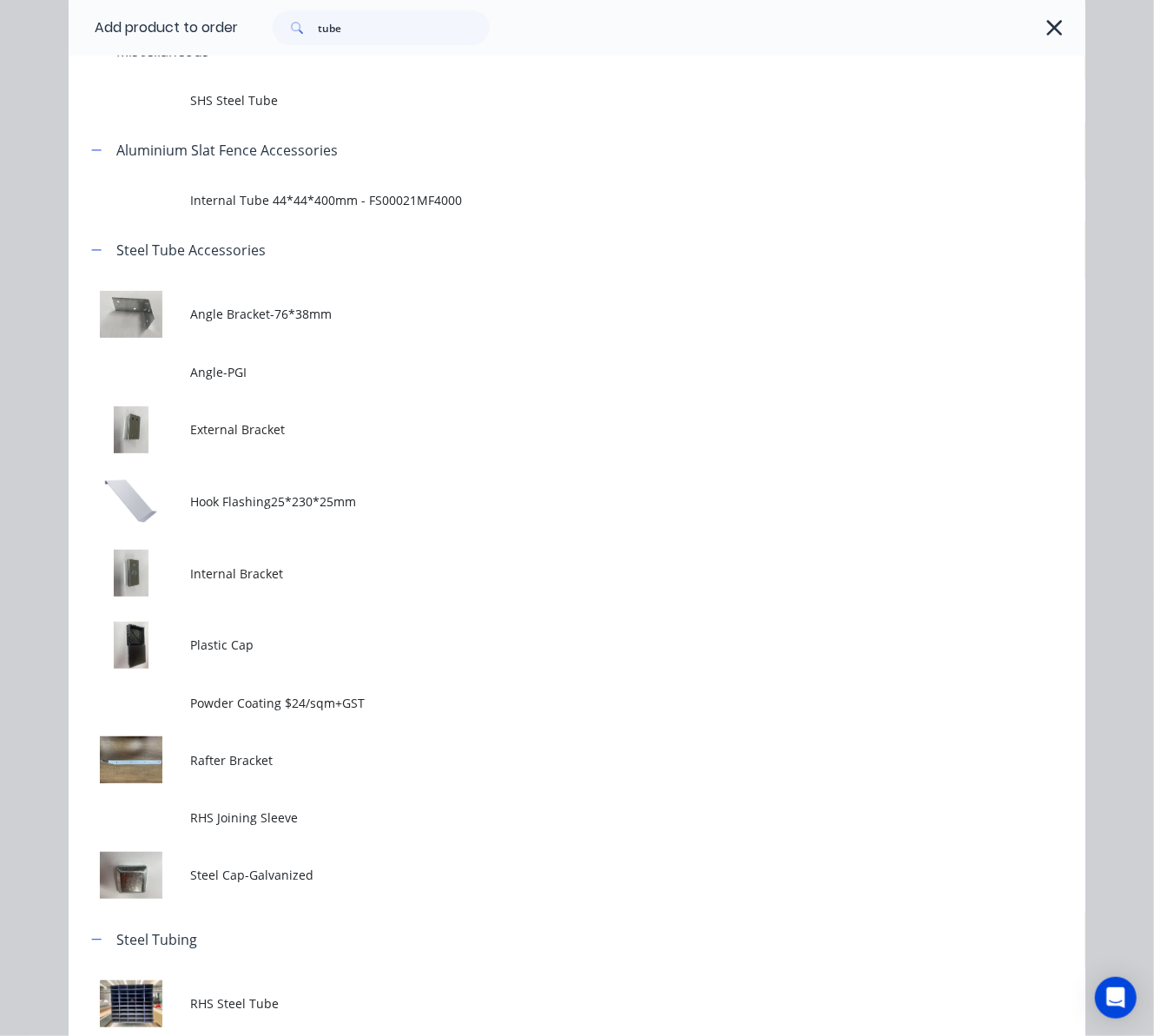
scroll to position [0, 0]
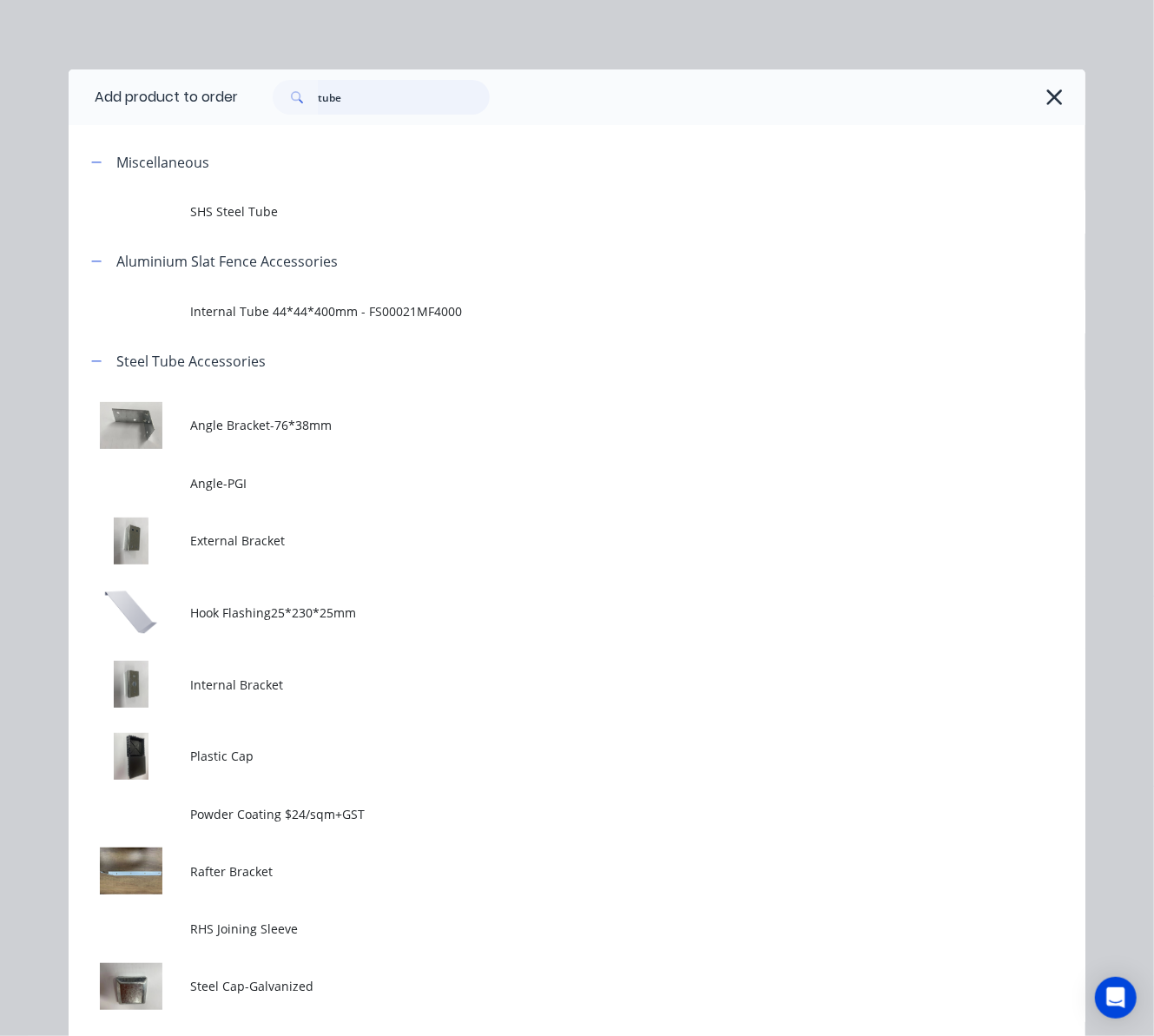
drag, startPoint x: 356, startPoint y: 94, endPoint x: 132, endPoint y: 118, distance: 225.3
click at [132, 118] on header "Add product to order tube" at bounding box center [577, 97] width 1017 height 56
type input "gutter"
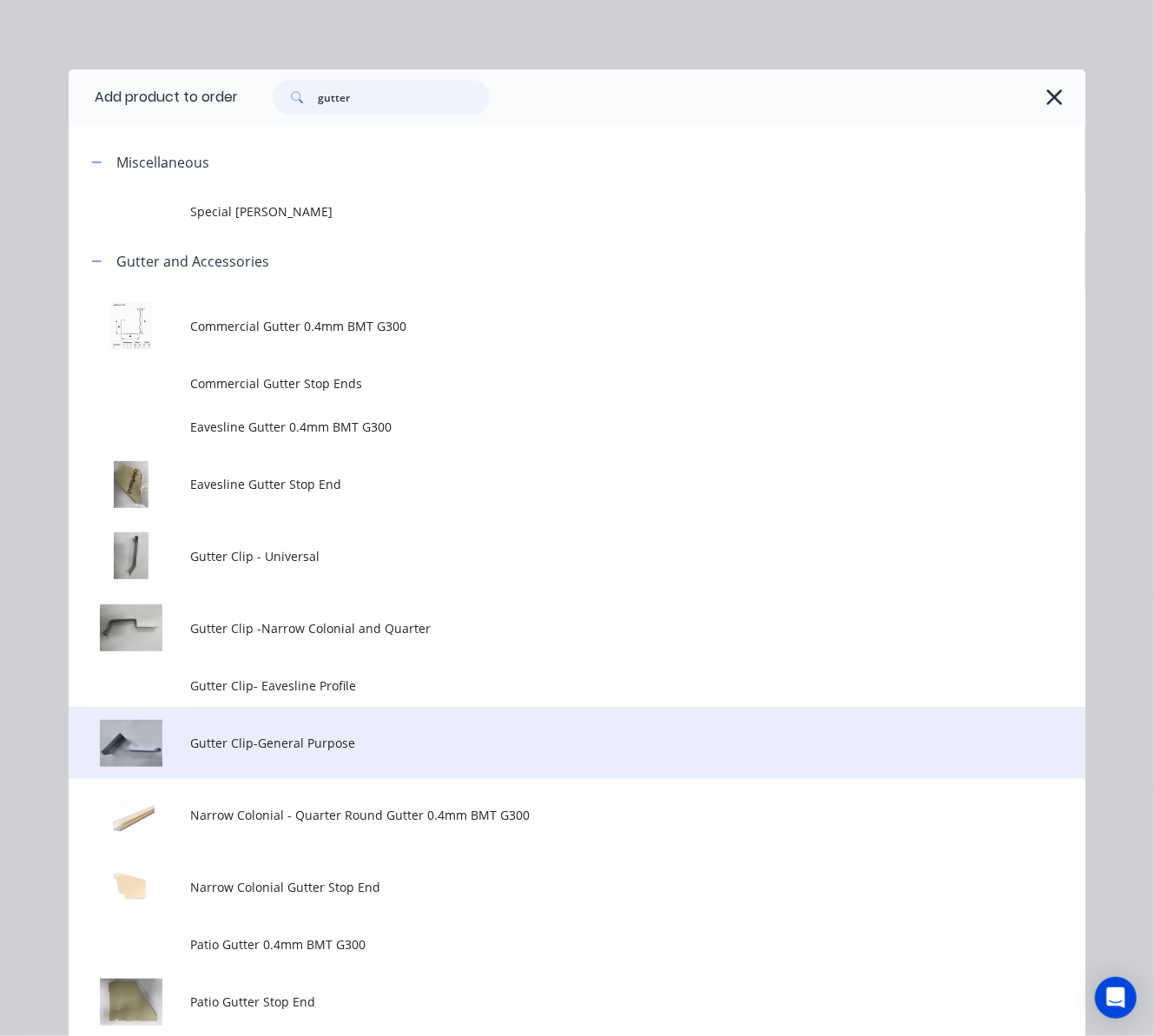
scroll to position [450, 0]
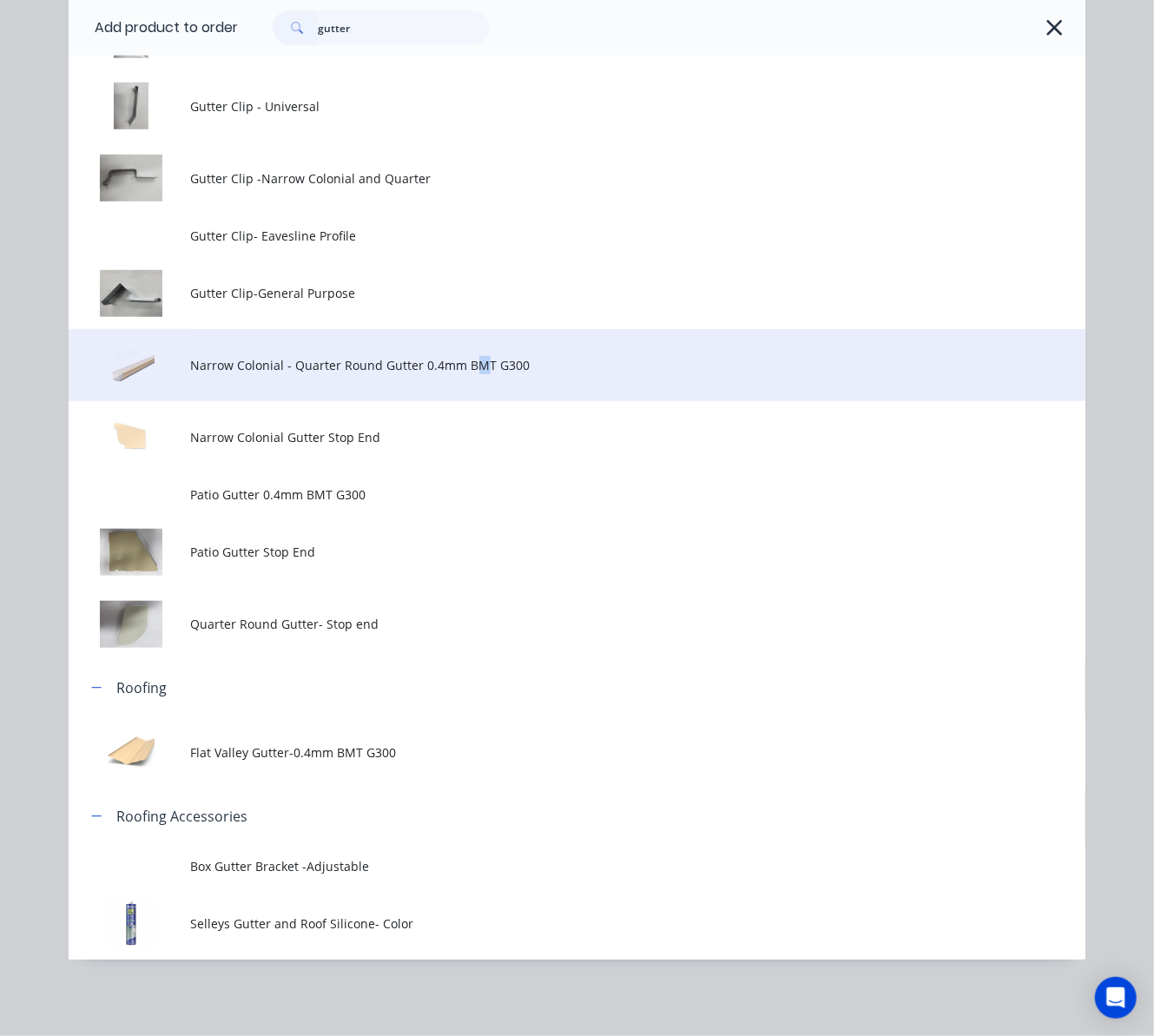
click at [469, 368] on span "Narrow Colonial - Quarter Round Gutter 0.4mm BMT G300" at bounding box center [549, 365] width 716 height 19
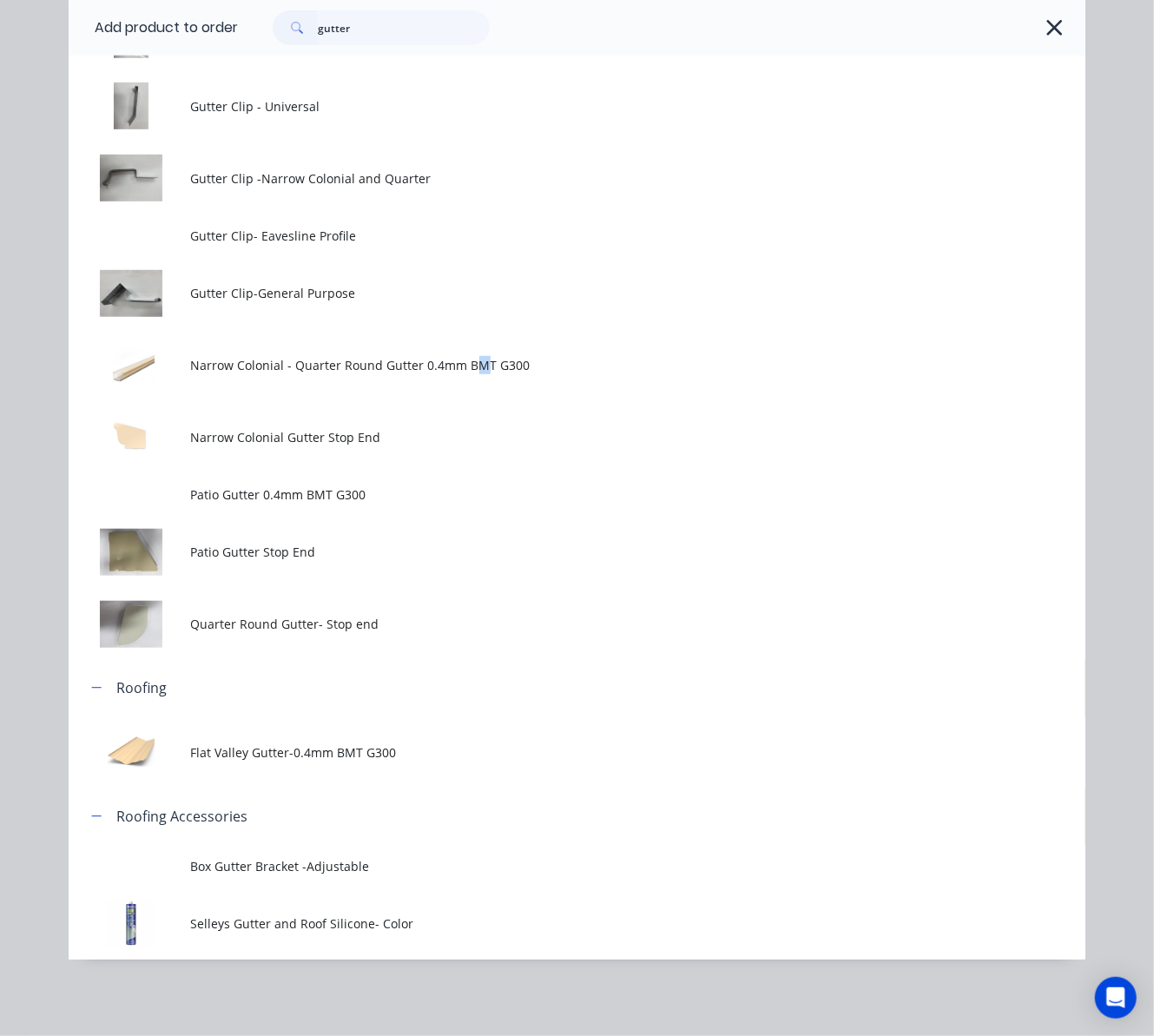
scroll to position [0, 0]
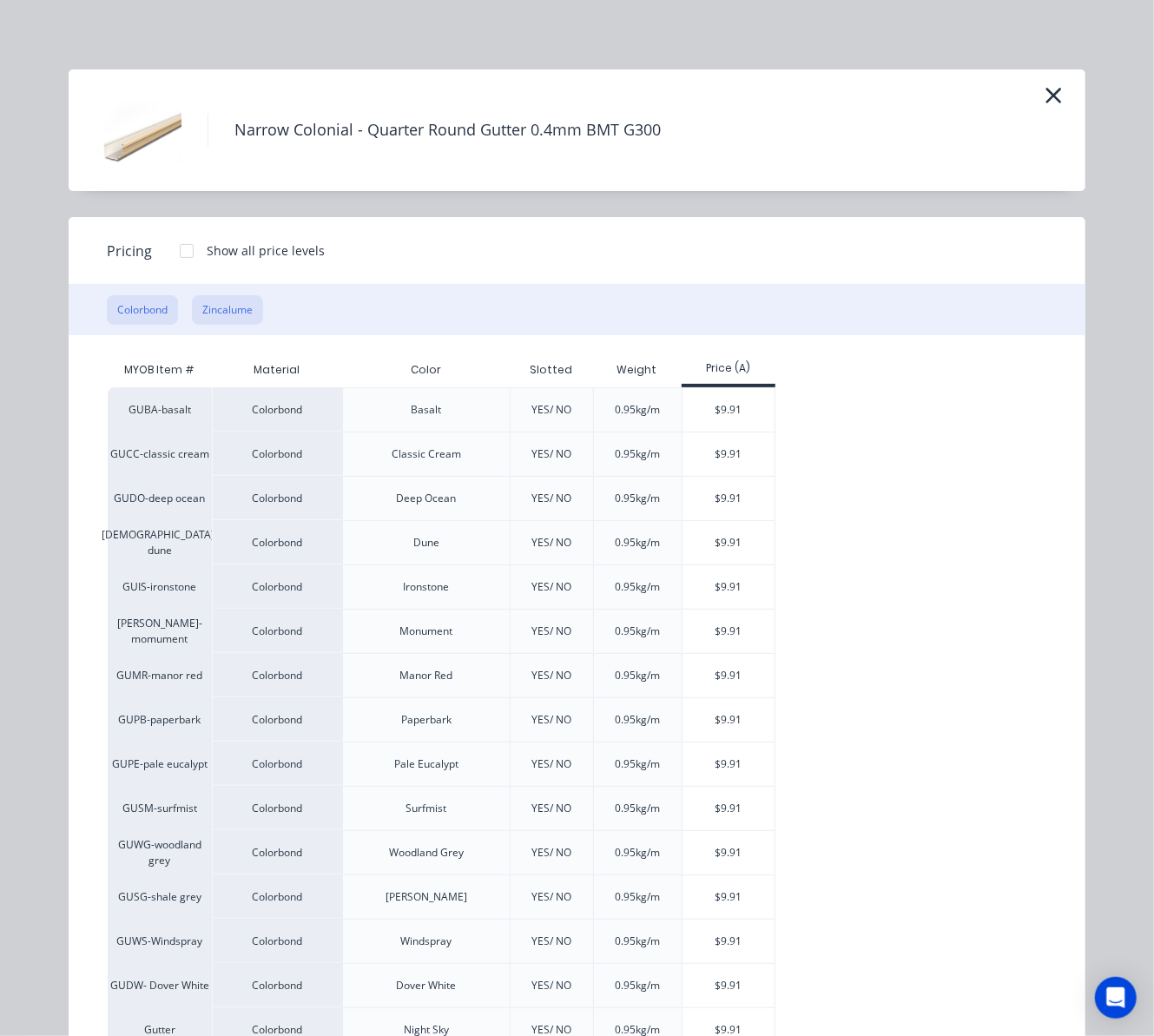
click at [230, 301] on button "Zincalume" at bounding box center [228, 310] width 71 height 29
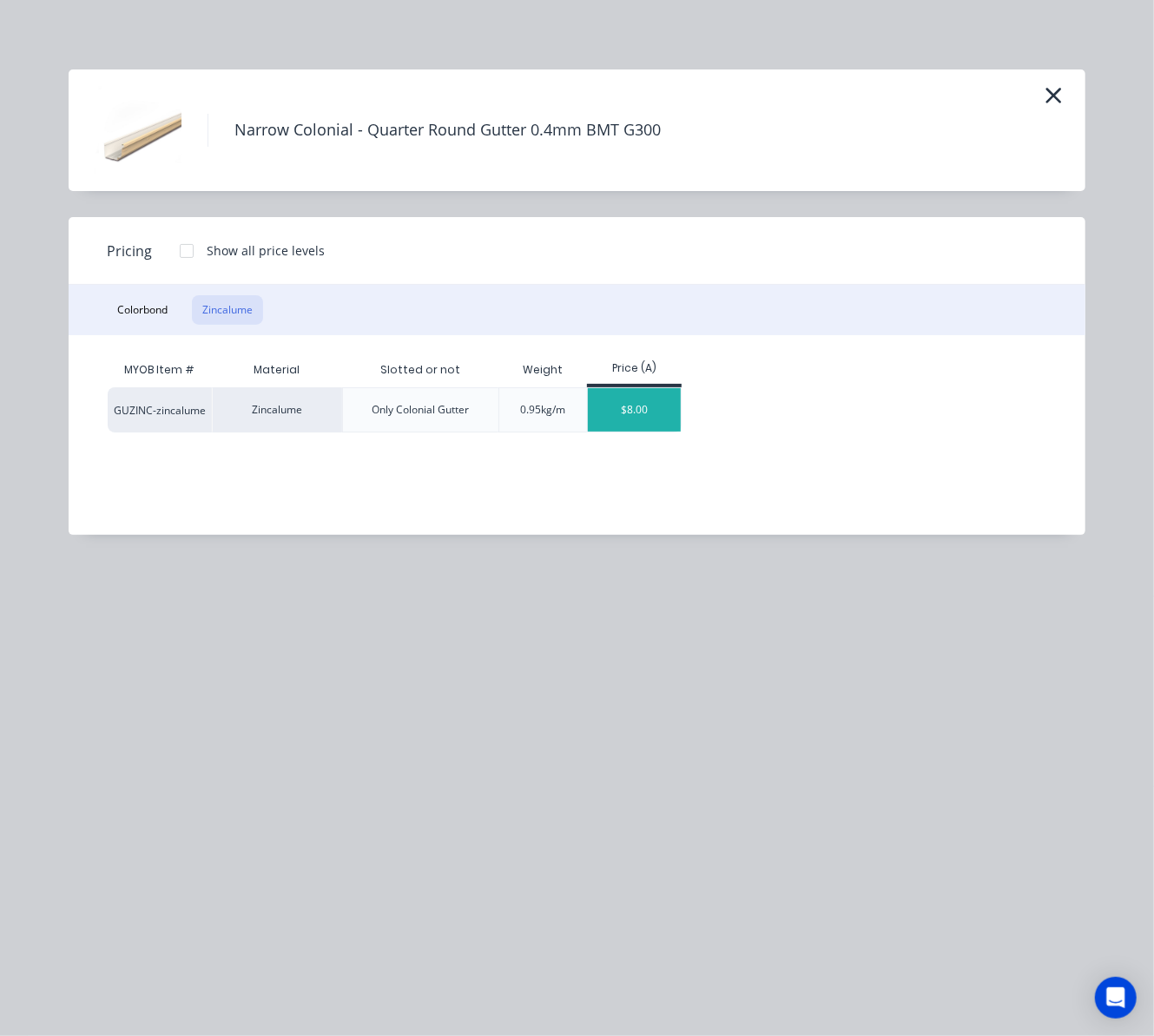
click at [665, 414] on div "$8.00" at bounding box center [633, 409] width 93 height 43
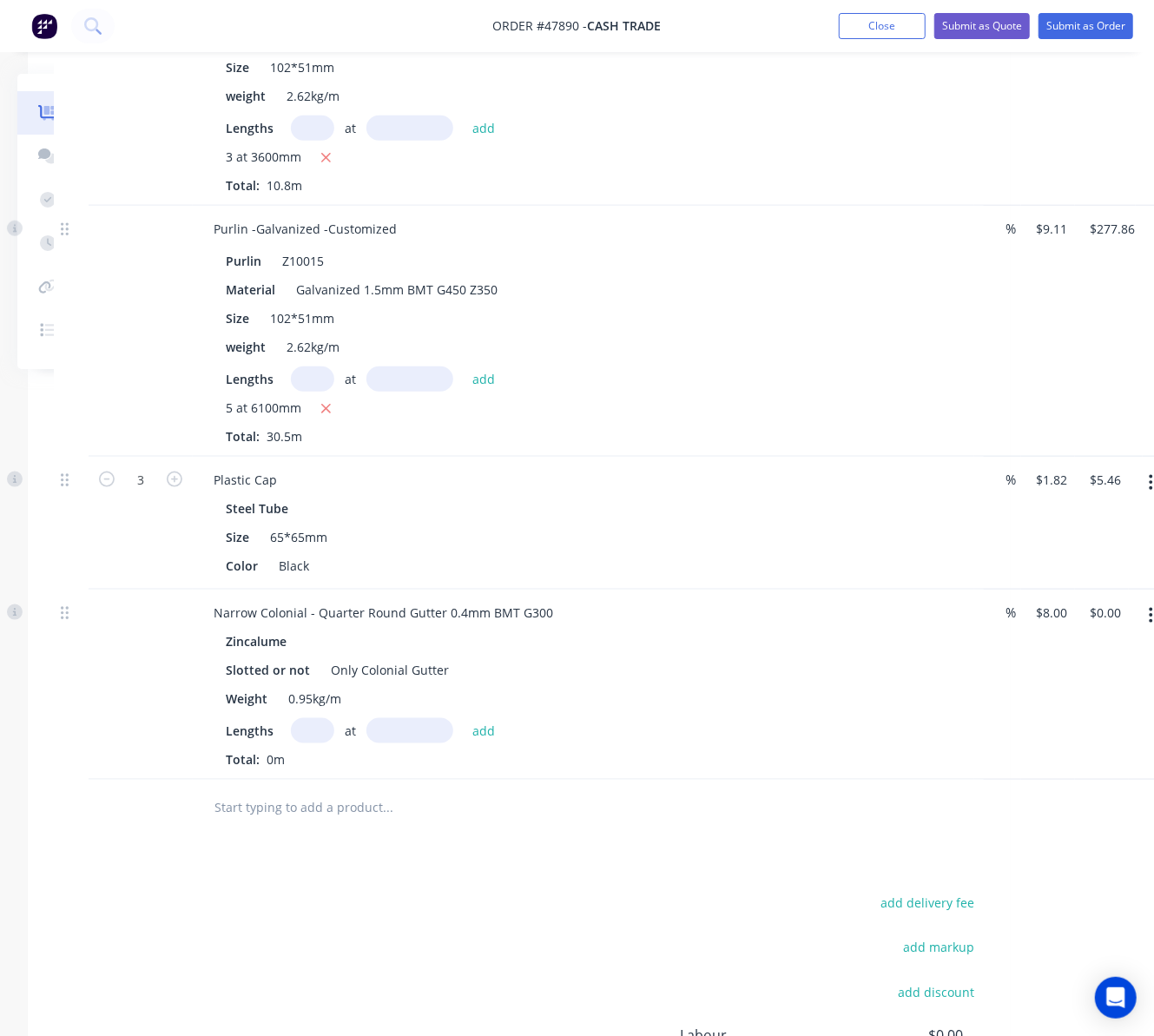
scroll to position [926, 181]
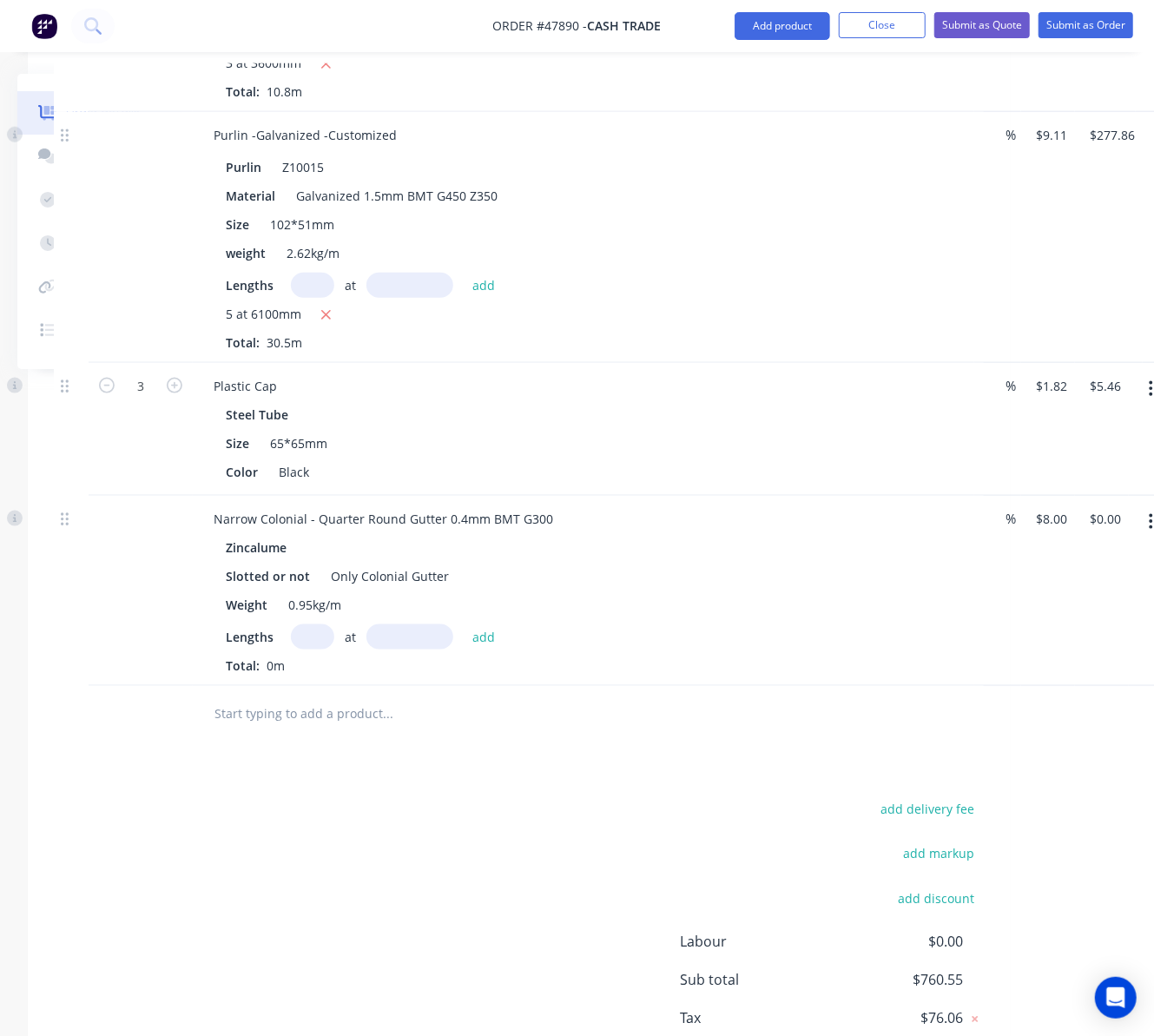
click at [312, 637] on input "text" at bounding box center [312, 637] width 43 height 26
type input "1"
click at [375, 634] on input "text" at bounding box center [409, 637] width 86 height 26
type input "6100"
click at [464, 625] on button "add" at bounding box center [484, 636] width 41 height 24
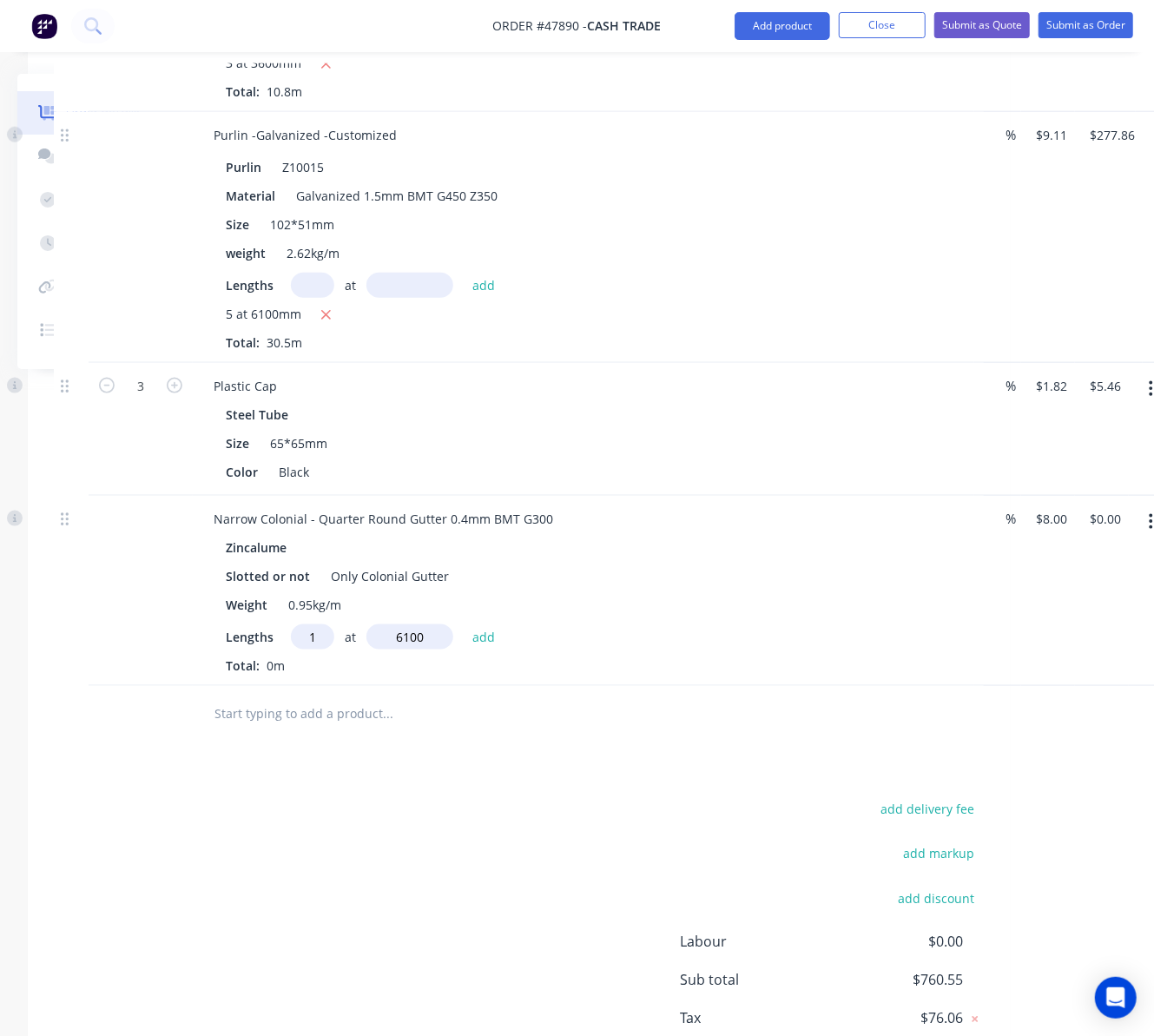
type input "$48.80"
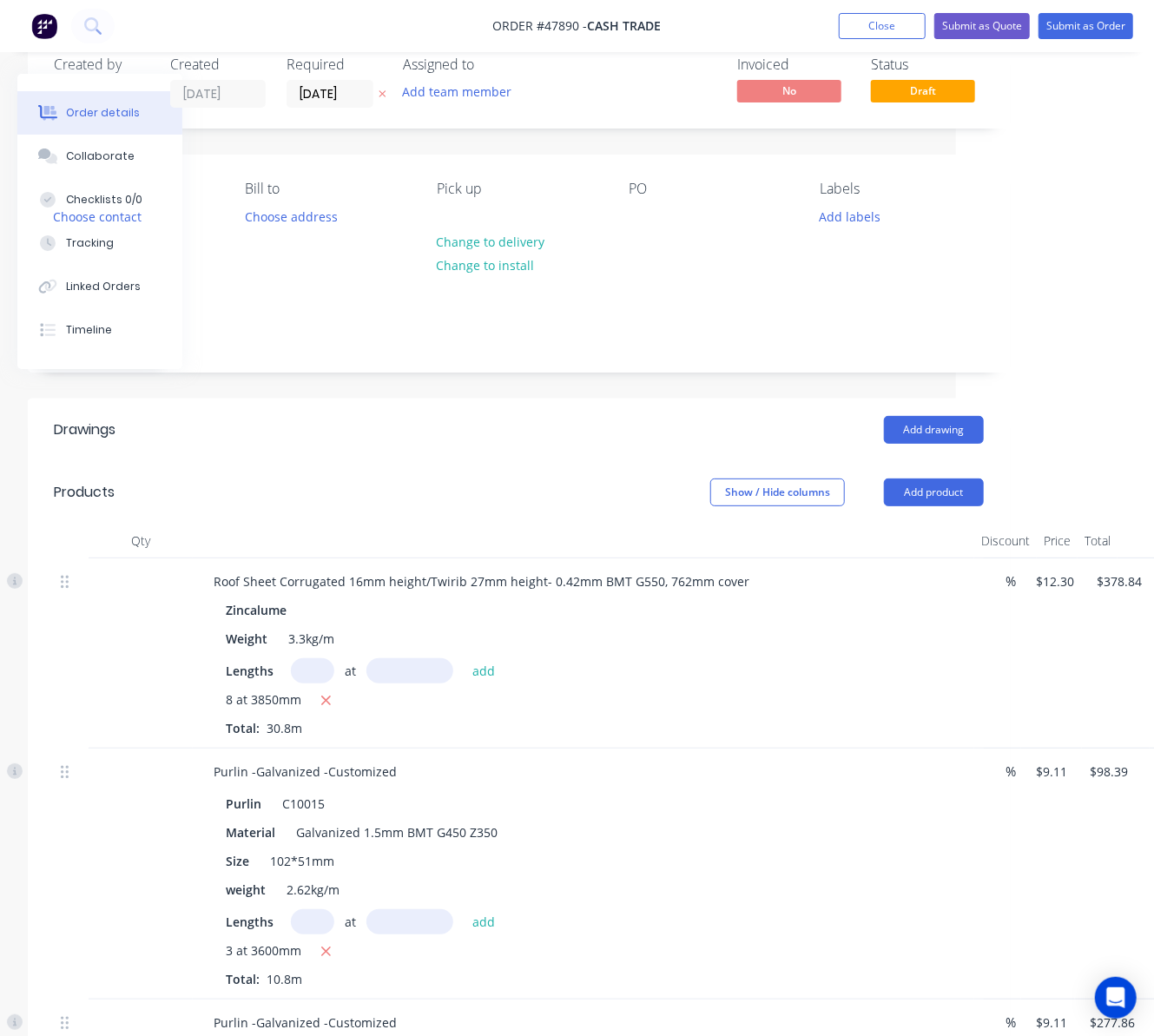
scroll to position [0, 181]
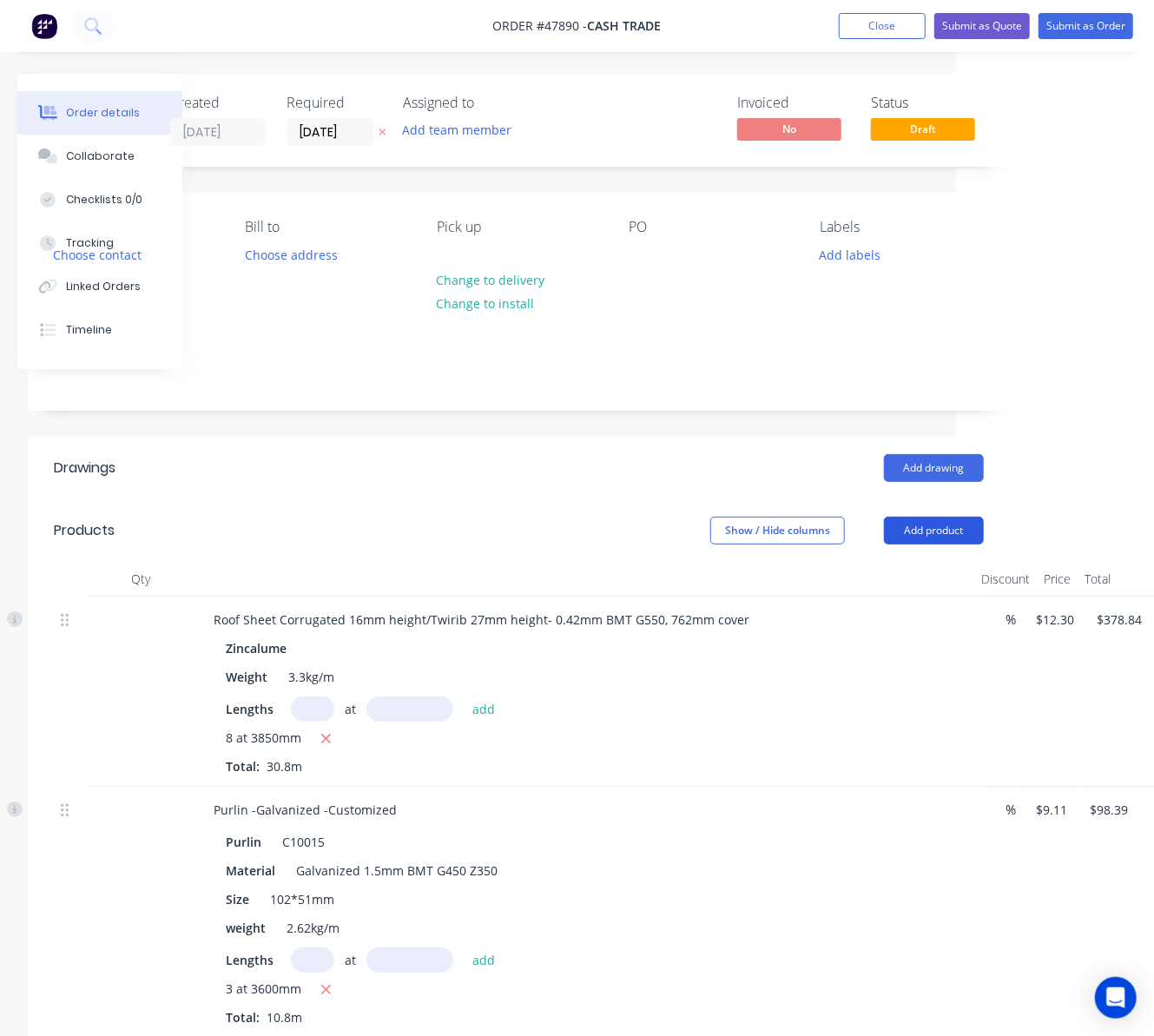
click at [918, 529] on button "Add product" at bounding box center [933, 530] width 100 height 27
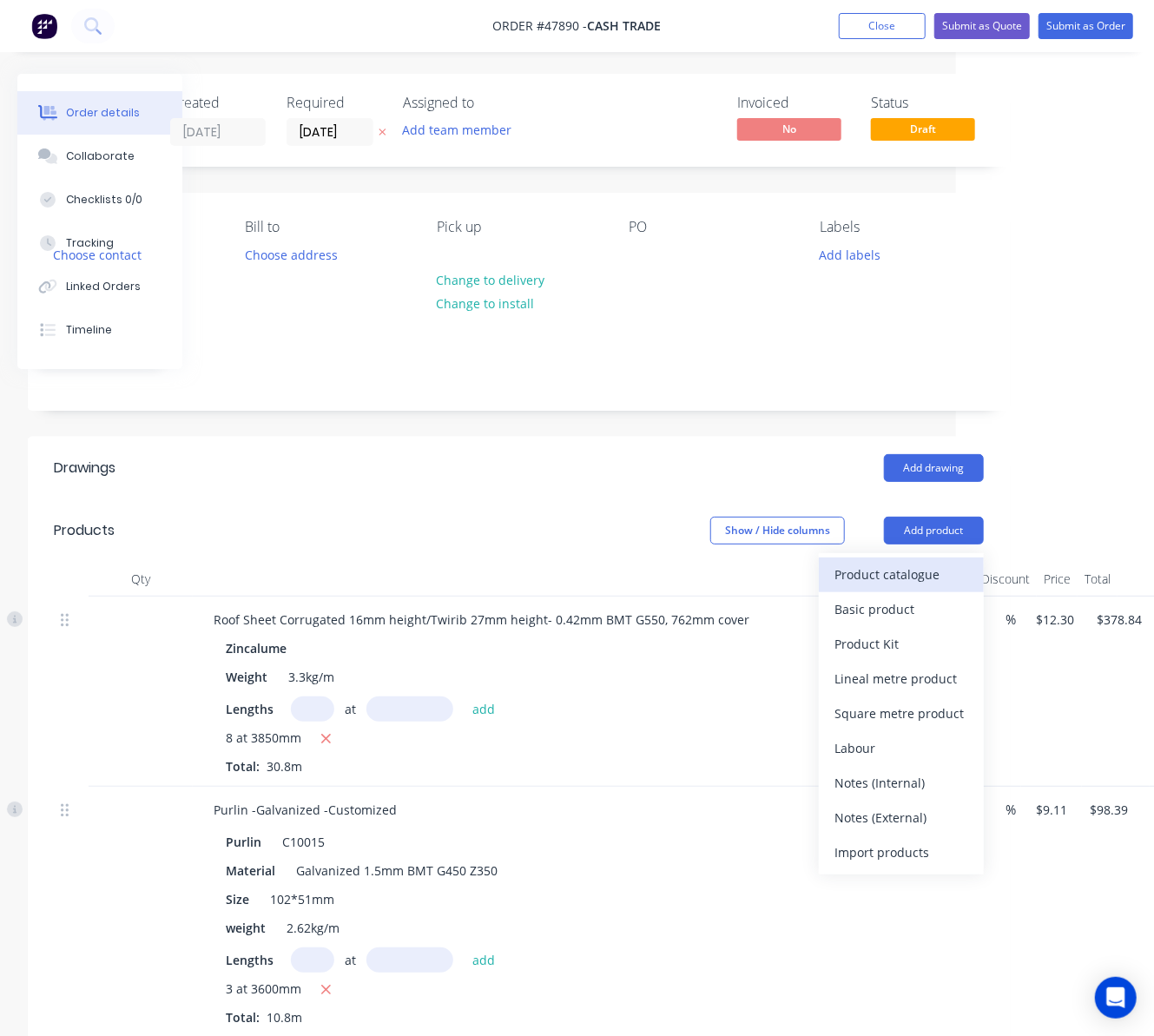
click at [913, 581] on div "Product catalogue" at bounding box center [902, 574] width 134 height 26
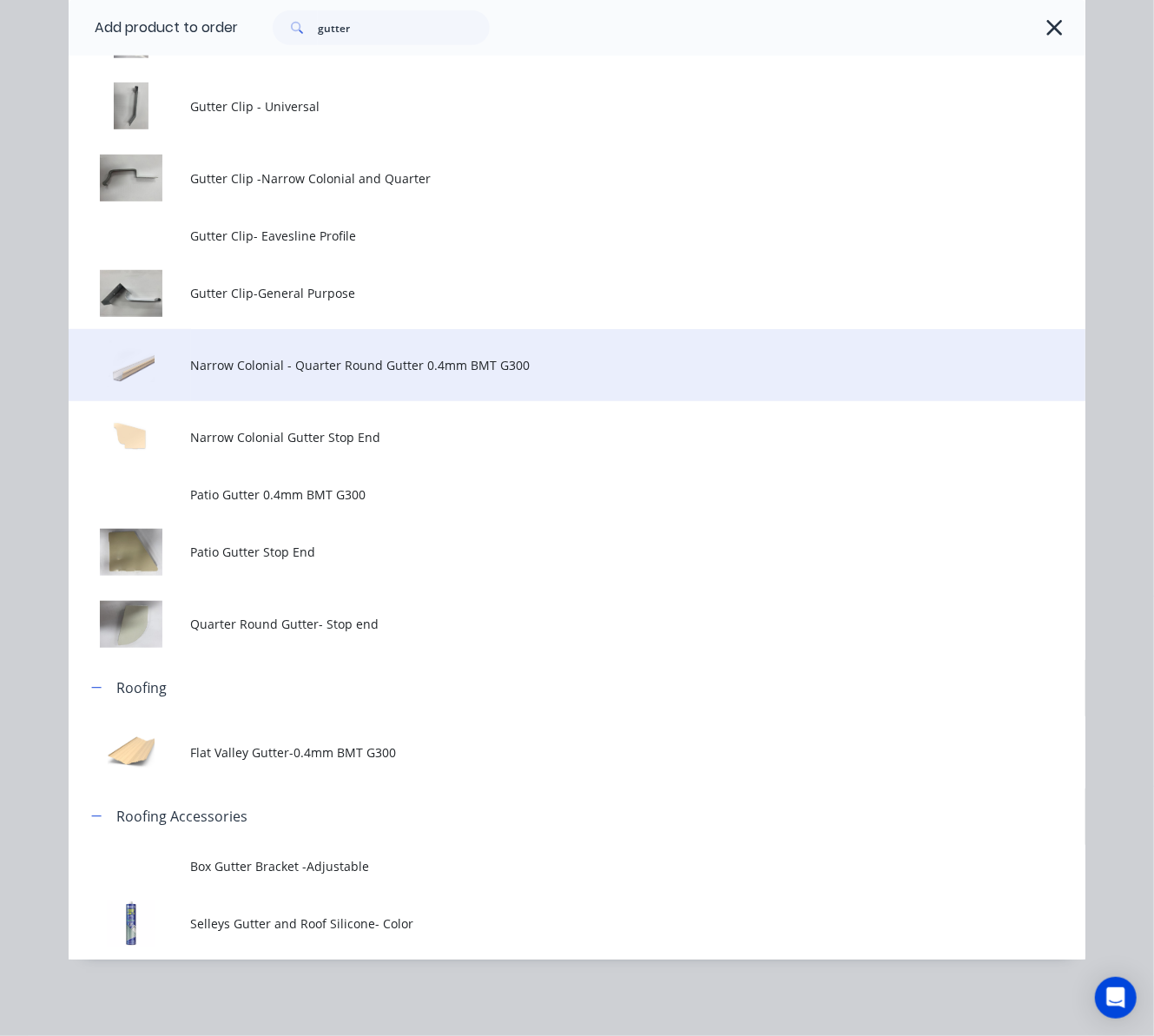
scroll to position [334, 0]
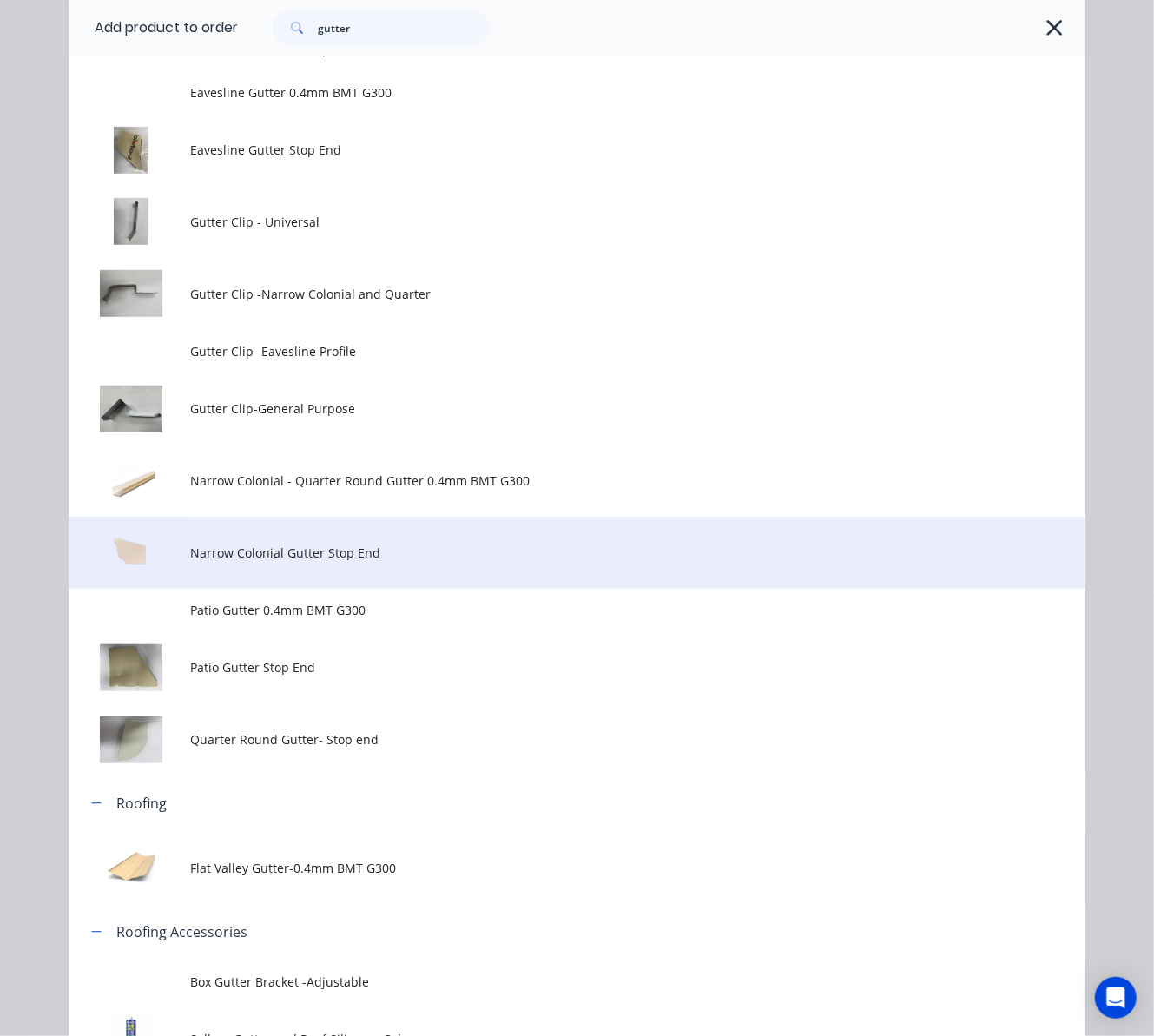
click at [466, 552] on span "Narrow Colonial Gutter Stop End" at bounding box center [549, 552] width 716 height 19
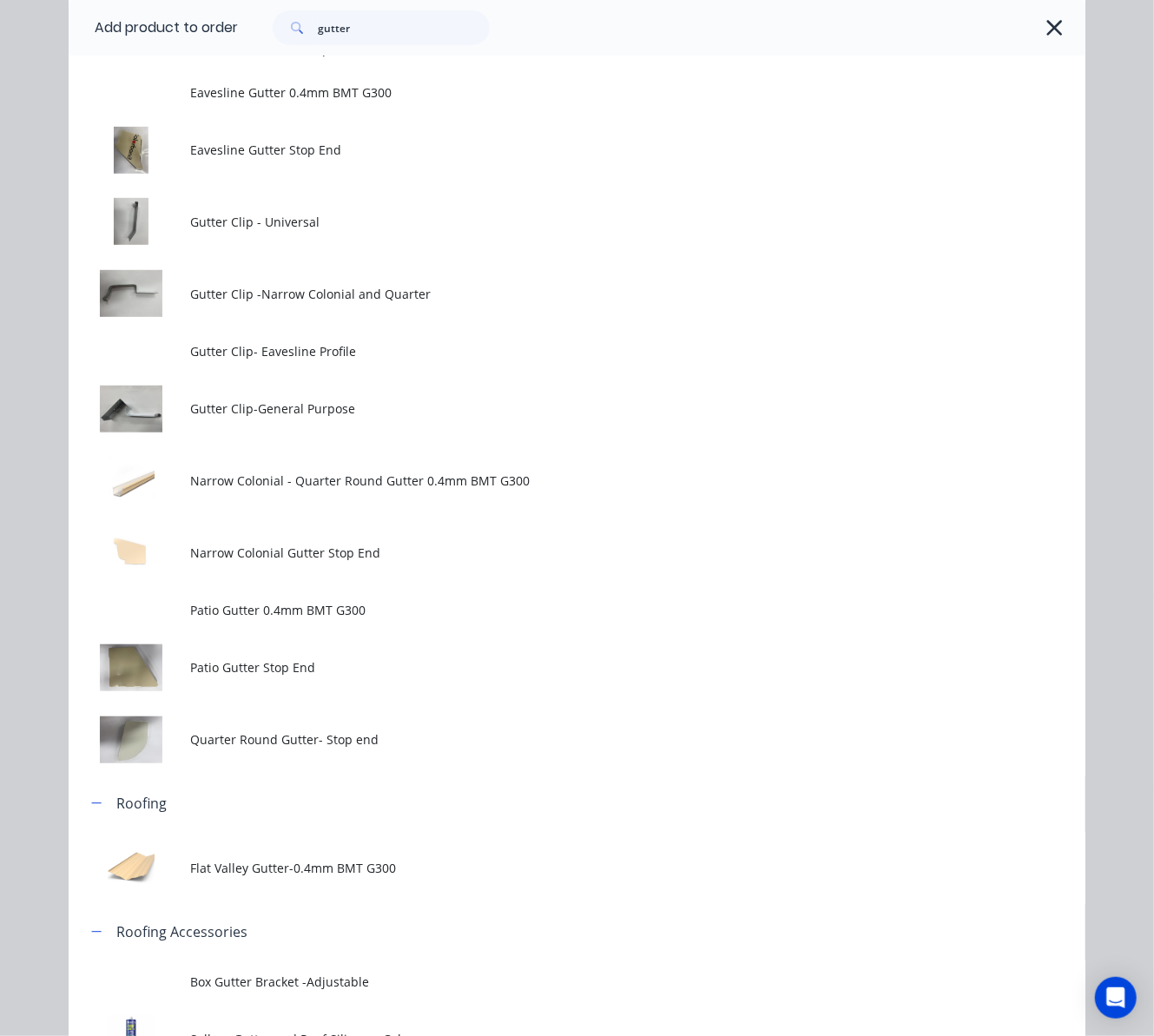
scroll to position [0, 0]
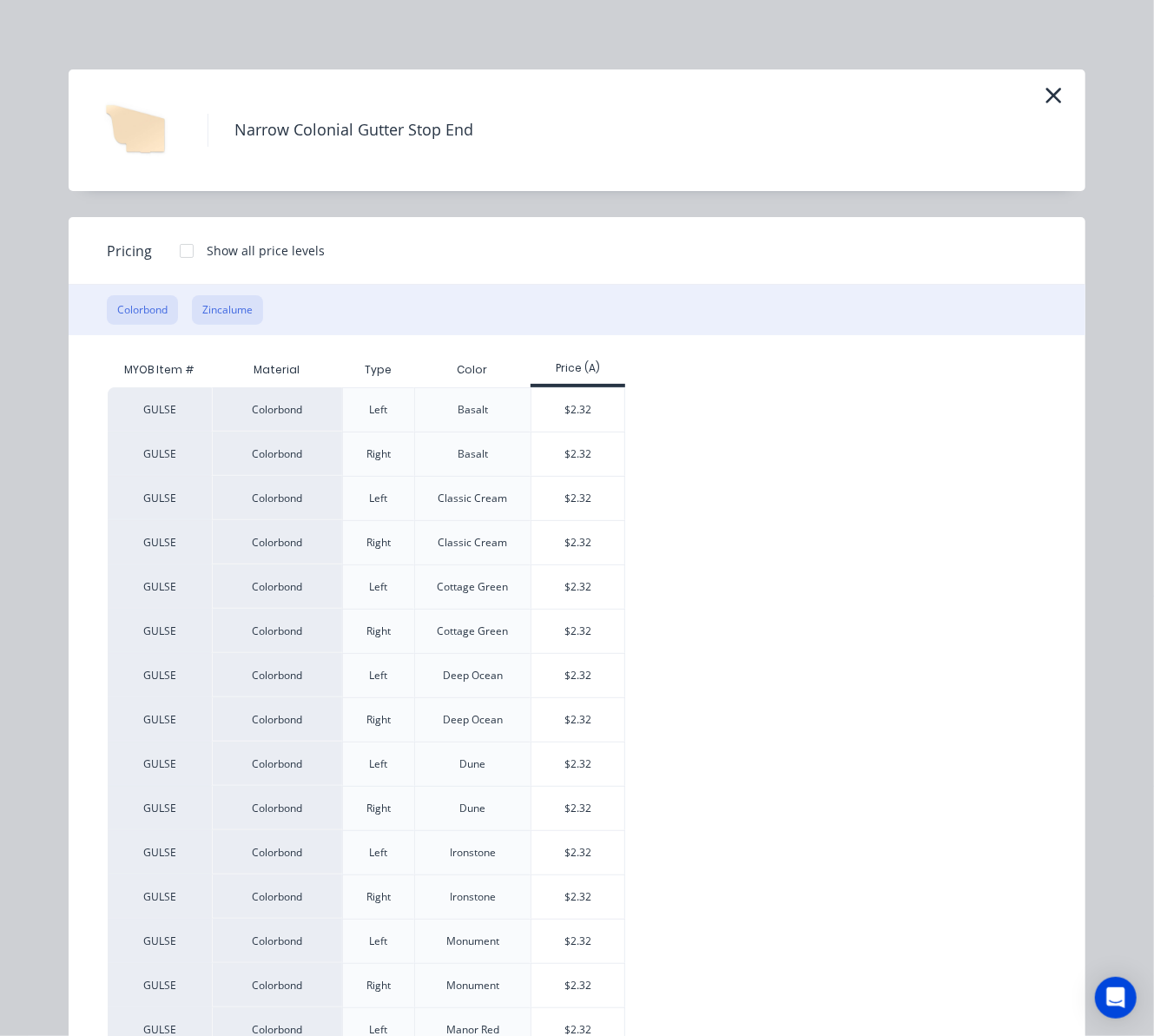
click at [203, 305] on button "Zincalume" at bounding box center [228, 310] width 71 height 29
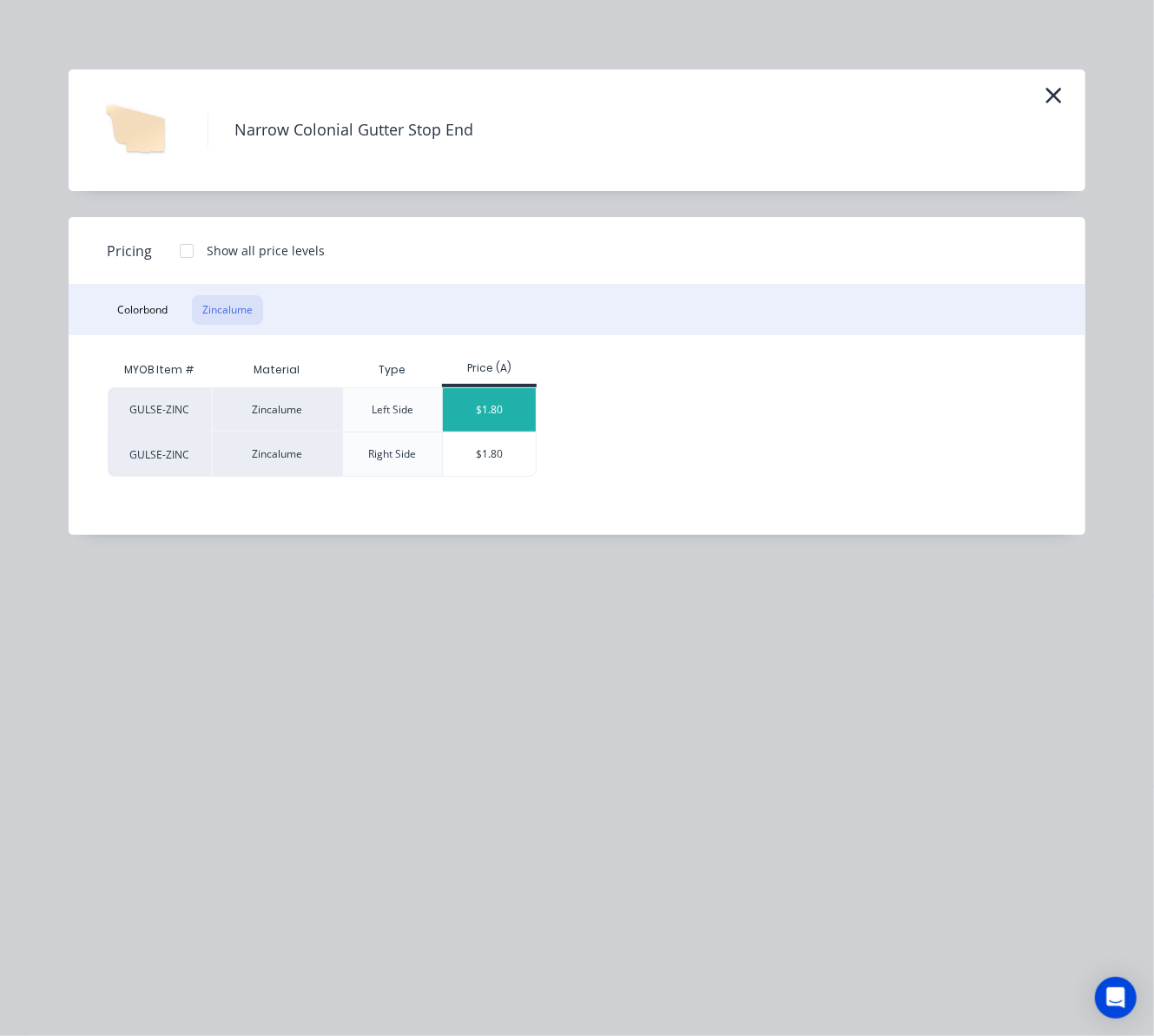
click at [481, 410] on div "$1.80" at bounding box center [489, 409] width 93 height 43
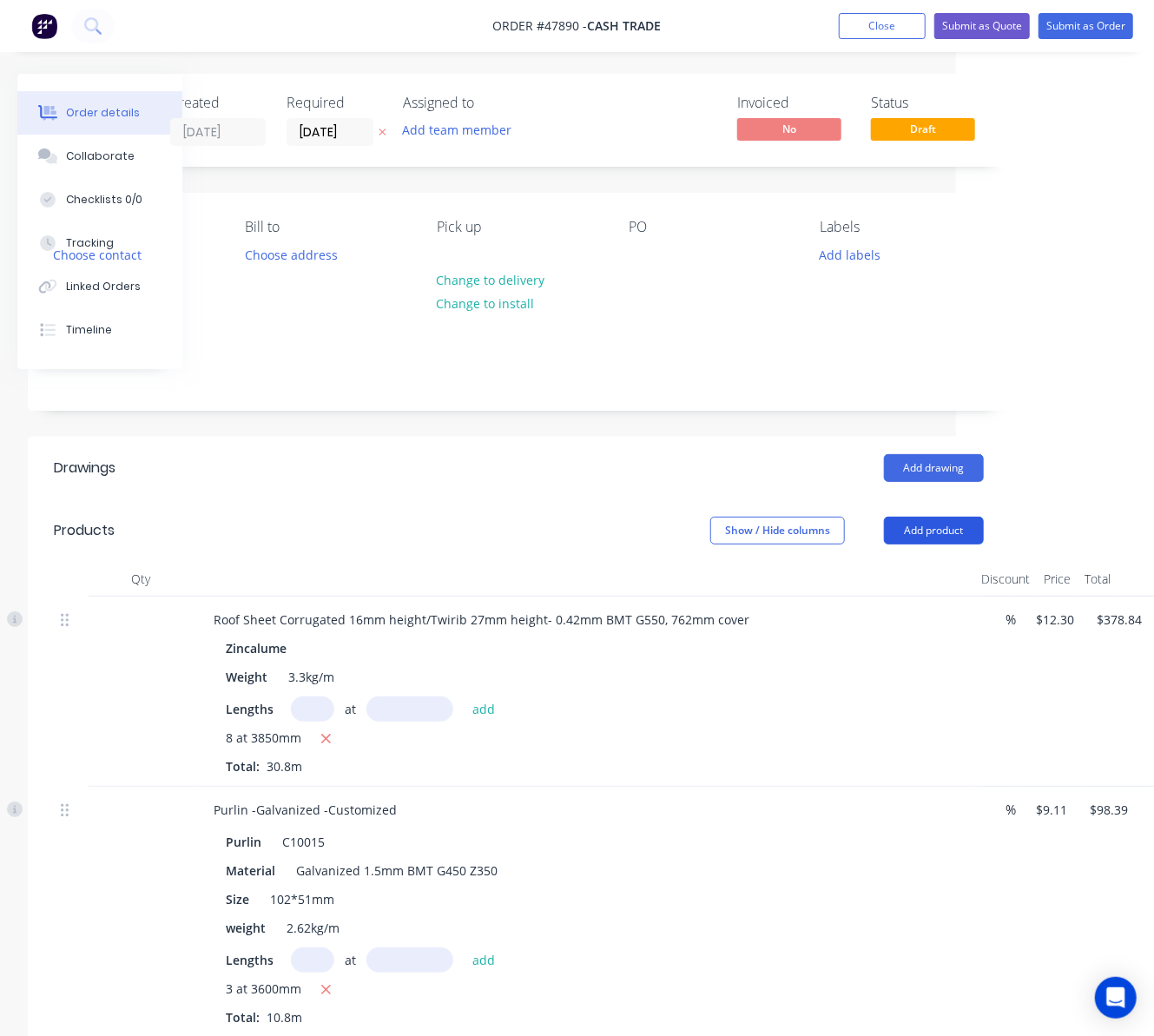
click at [901, 517] on button "Add product" at bounding box center [933, 530] width 100 height 27
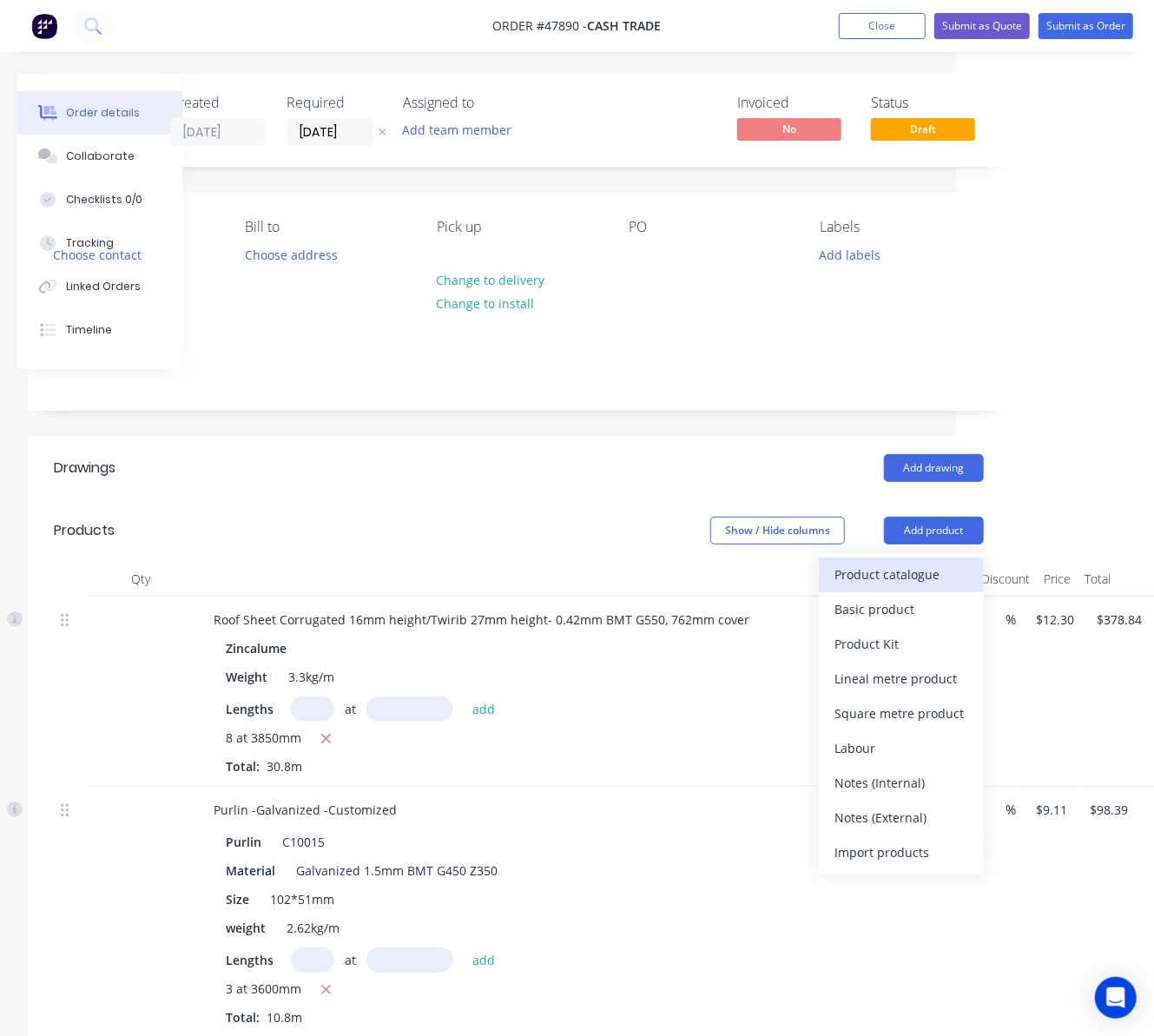
click at [888, 571] on div "Product catalogue" at bounding box center [902, 574] width 134 height 26
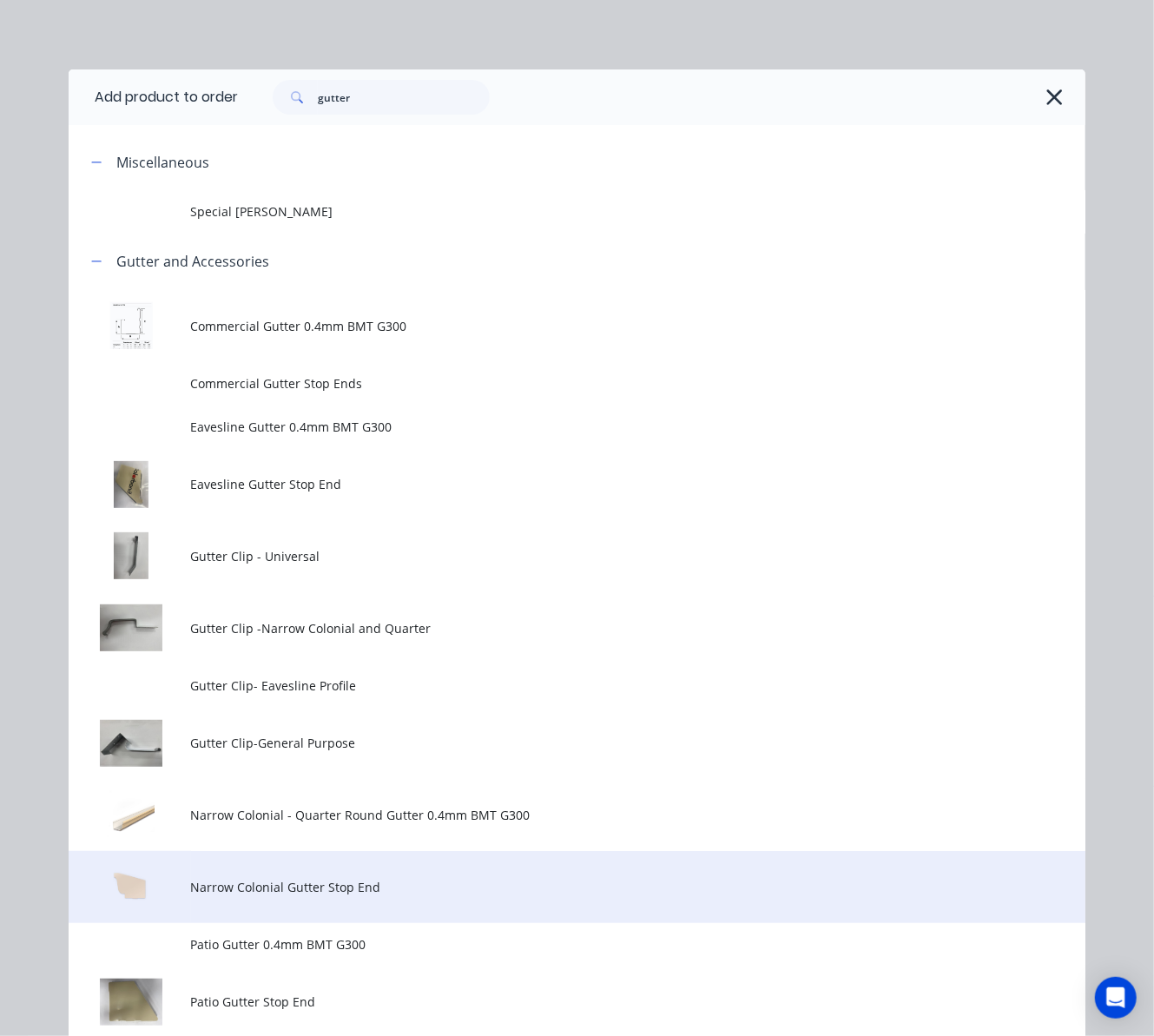
click at [328, 890] on span "Narrow Colonial Gutter Stop End" at bounding box center [549, 887] width 716 height 19
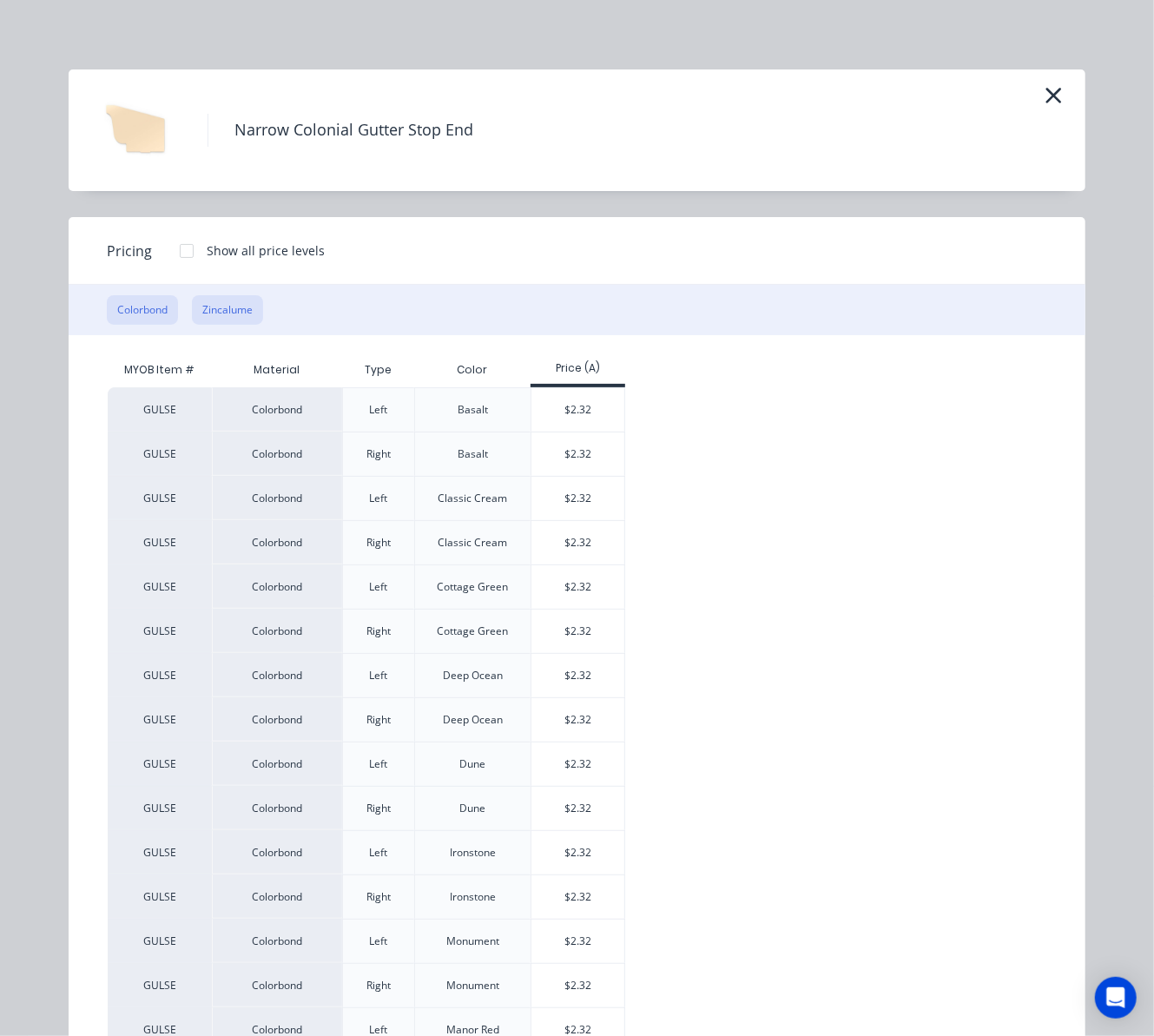
click at [209, 321] on button "Zincalume" at bounding box center [228, 310] width 71 height 29
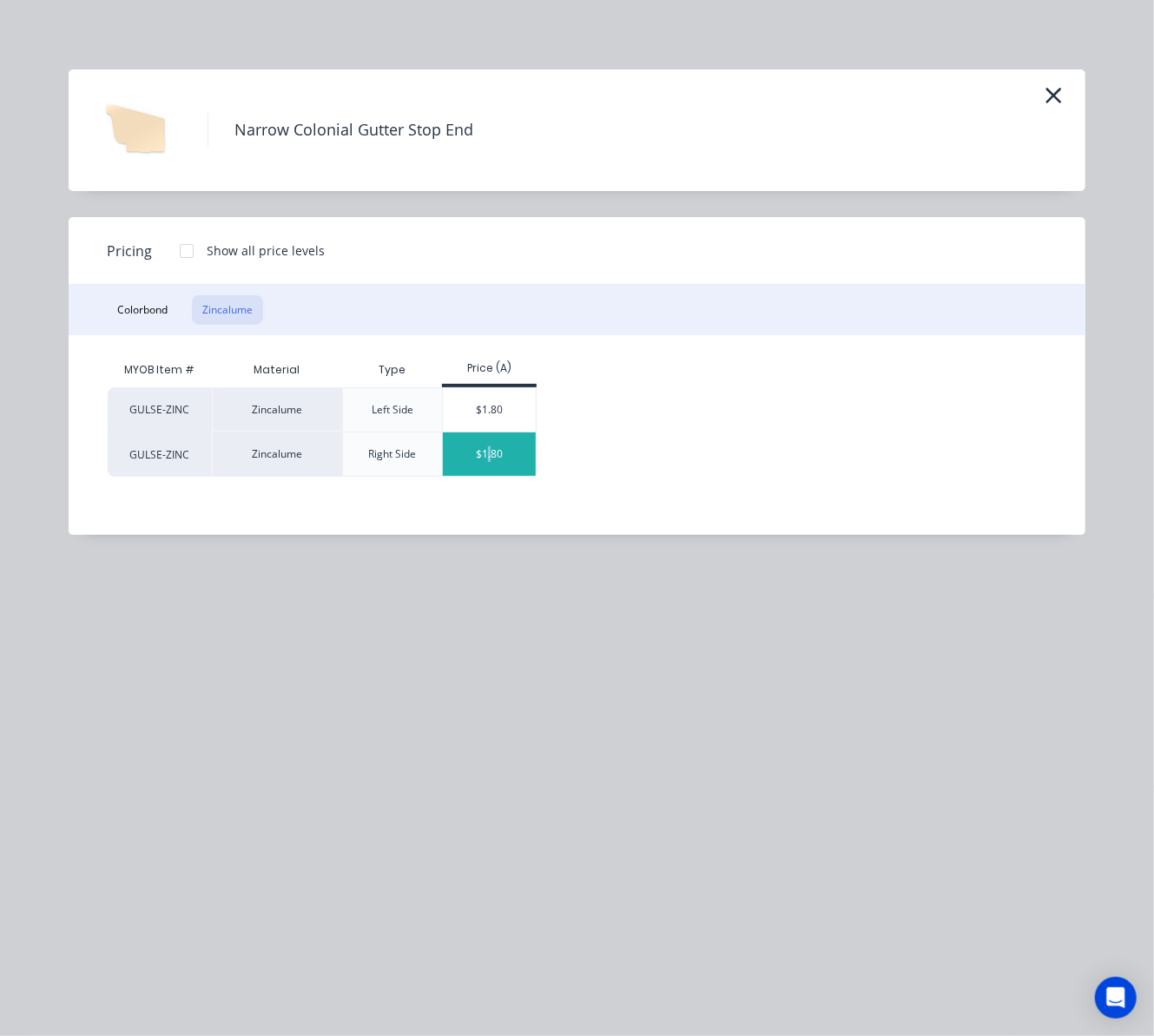
click at [491, 455] on div "$1.80" at bounding box center [489, 454] width 93 height 43
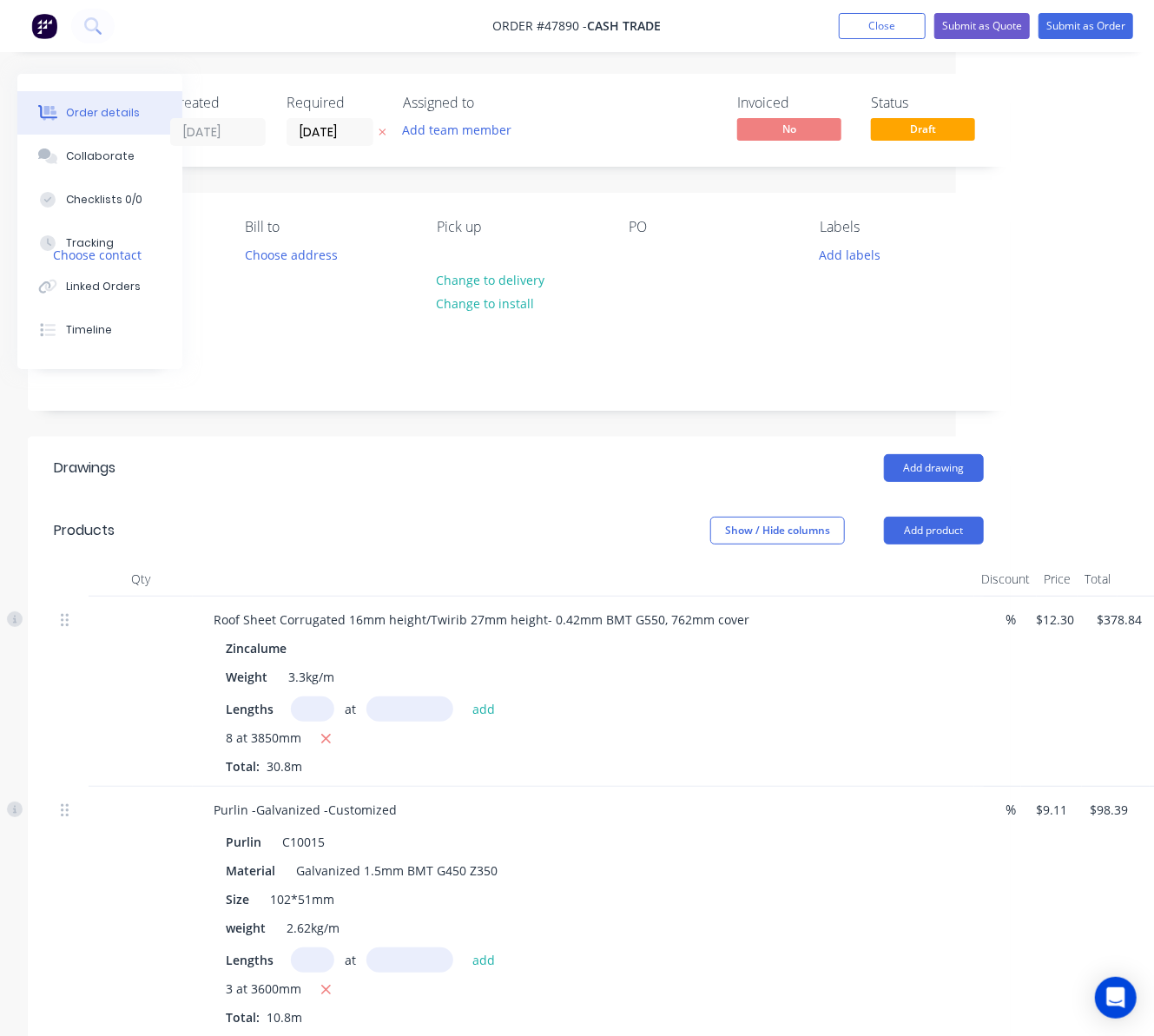
click at [918, 512] on header "Products Show / Hide columns Add product" at bounding box center [518, 530] width 982 height 63
click at [918, 532] on button "Add product" at bounding box center [933, 530] width 100 height 27
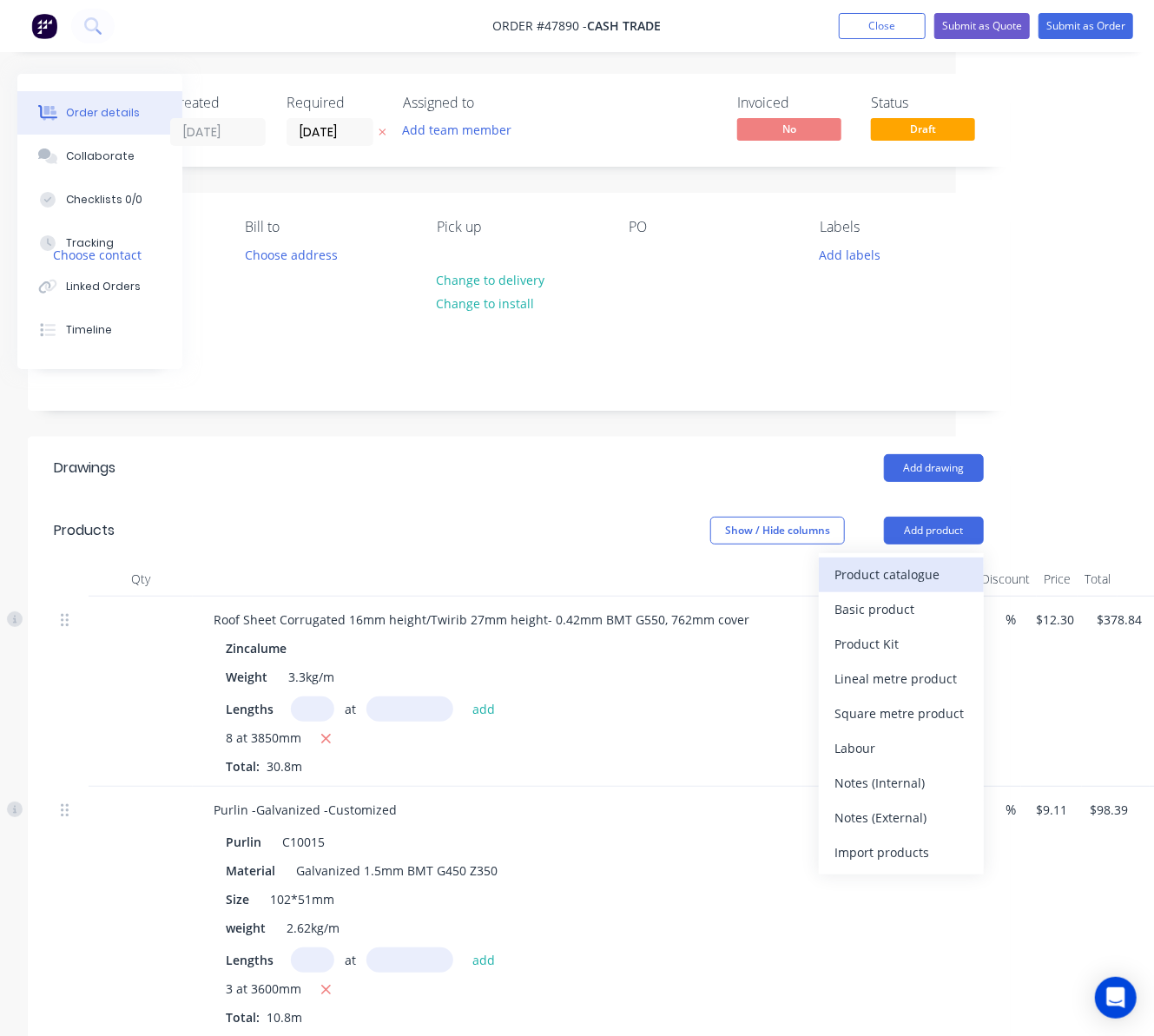
click at [897, 574] on div "Product catalogue" at bounding box center [902, 574] width 134 height 26
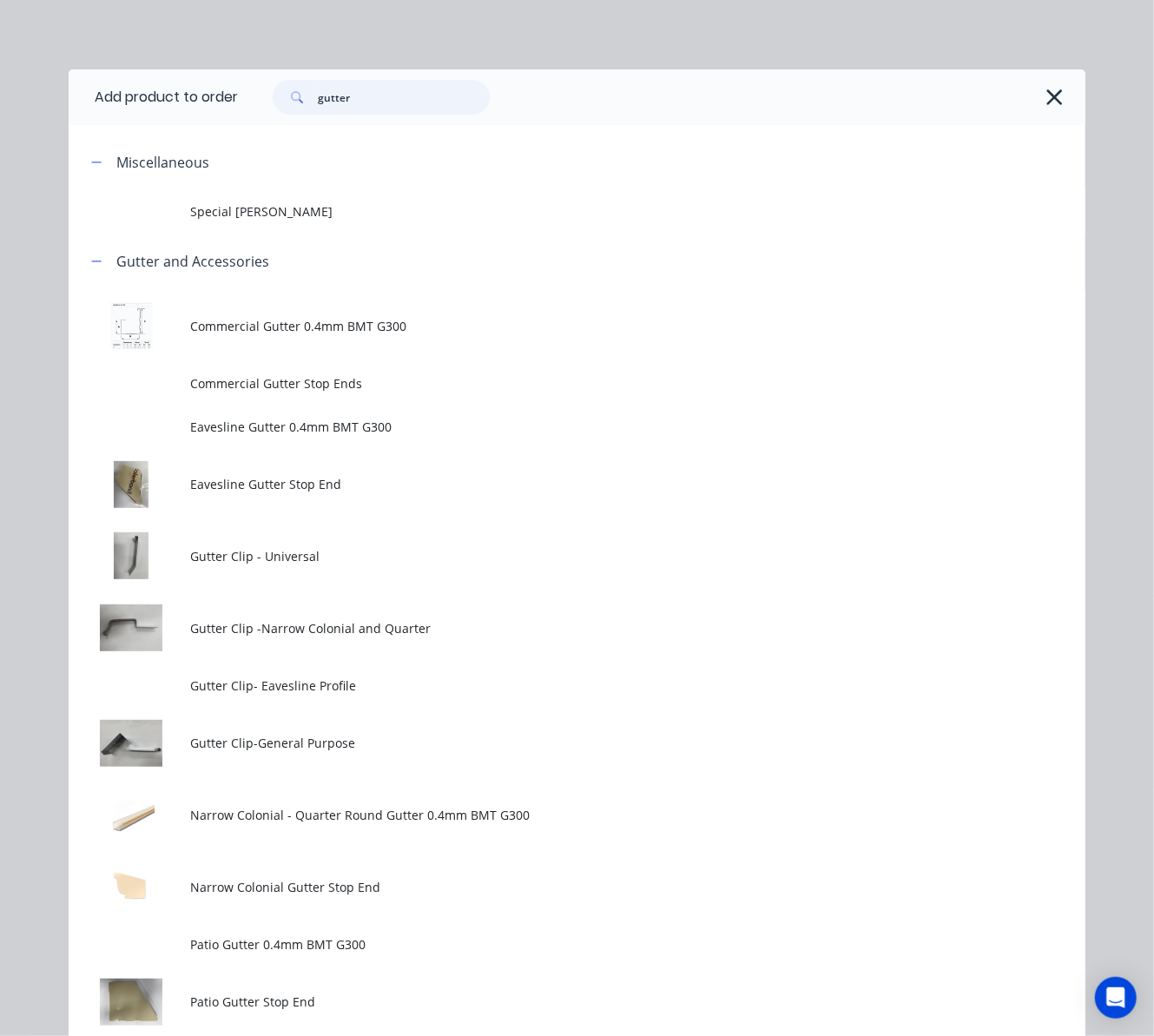
drag, startPoint x: 360, startPoint y: 101, endPoint x: 172, endPoint y: 112, distance: 188.3
click at [176, 112] on header "Add product to order gutter" at bounding box center [577, 97] width 1017 height 56
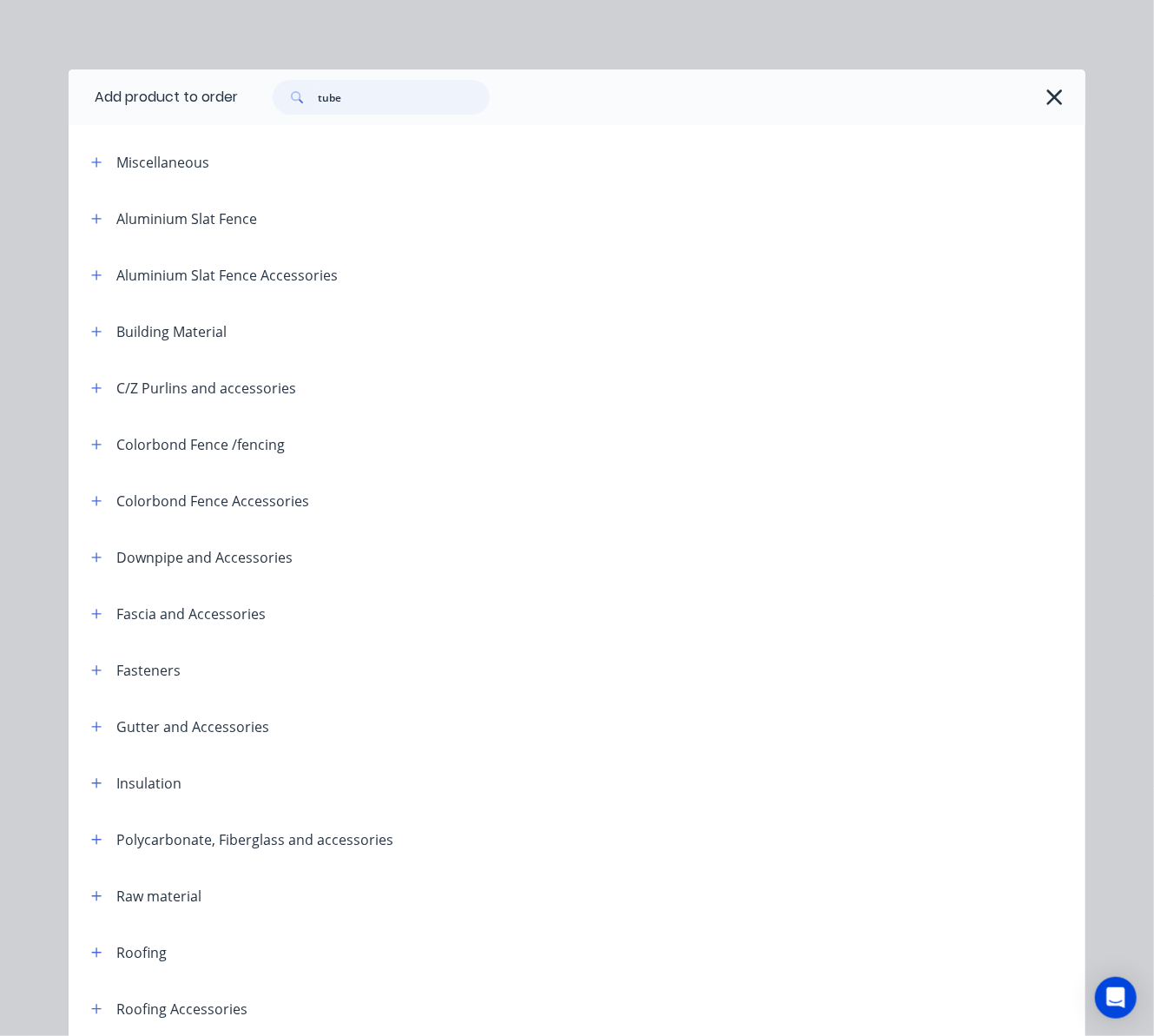
type input "tube"
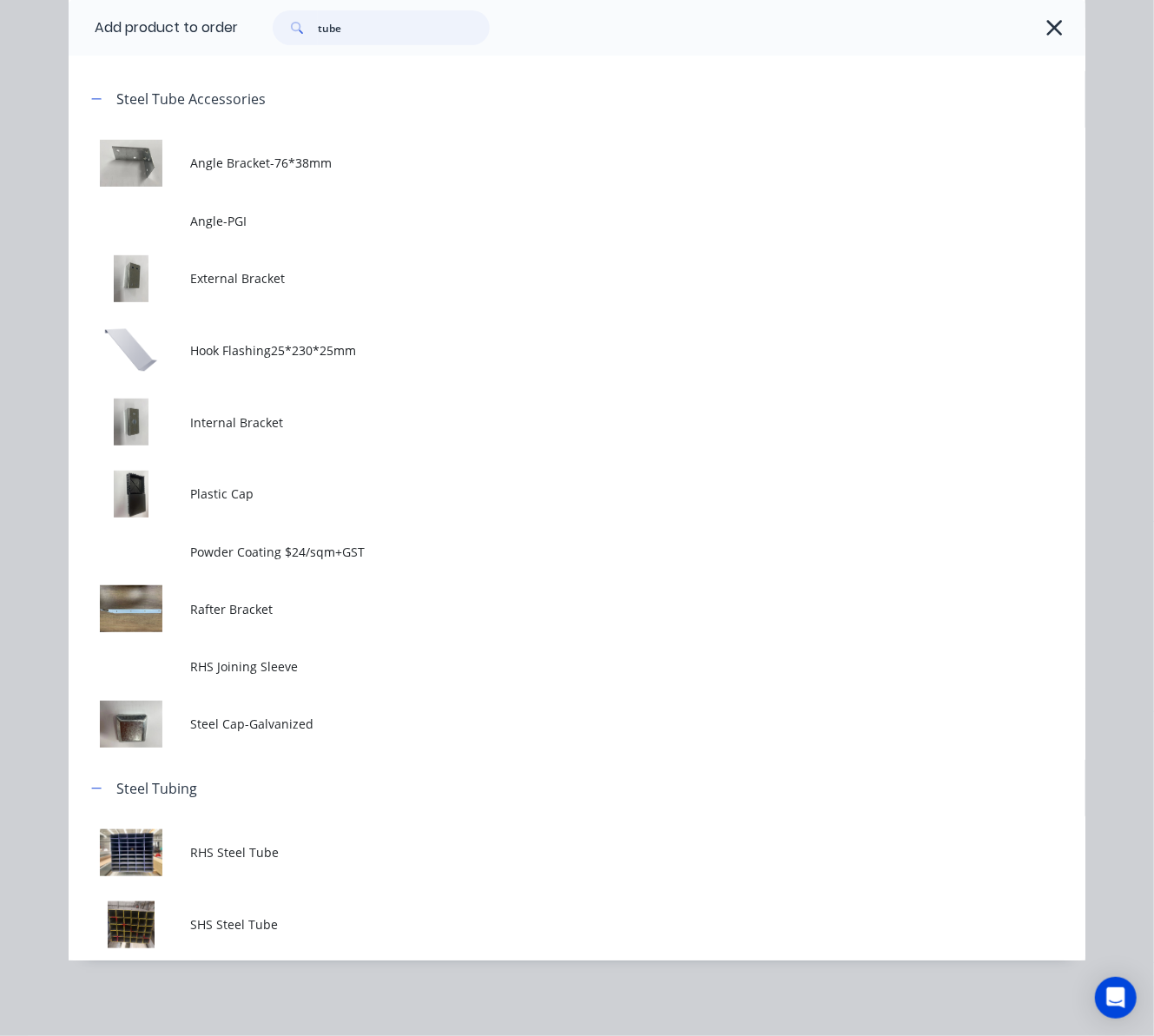
scroll to position [116, 181]
click at [240, 918] on span "SHS Steel Tube" at bounding box center [549, 924] width 716 height 19
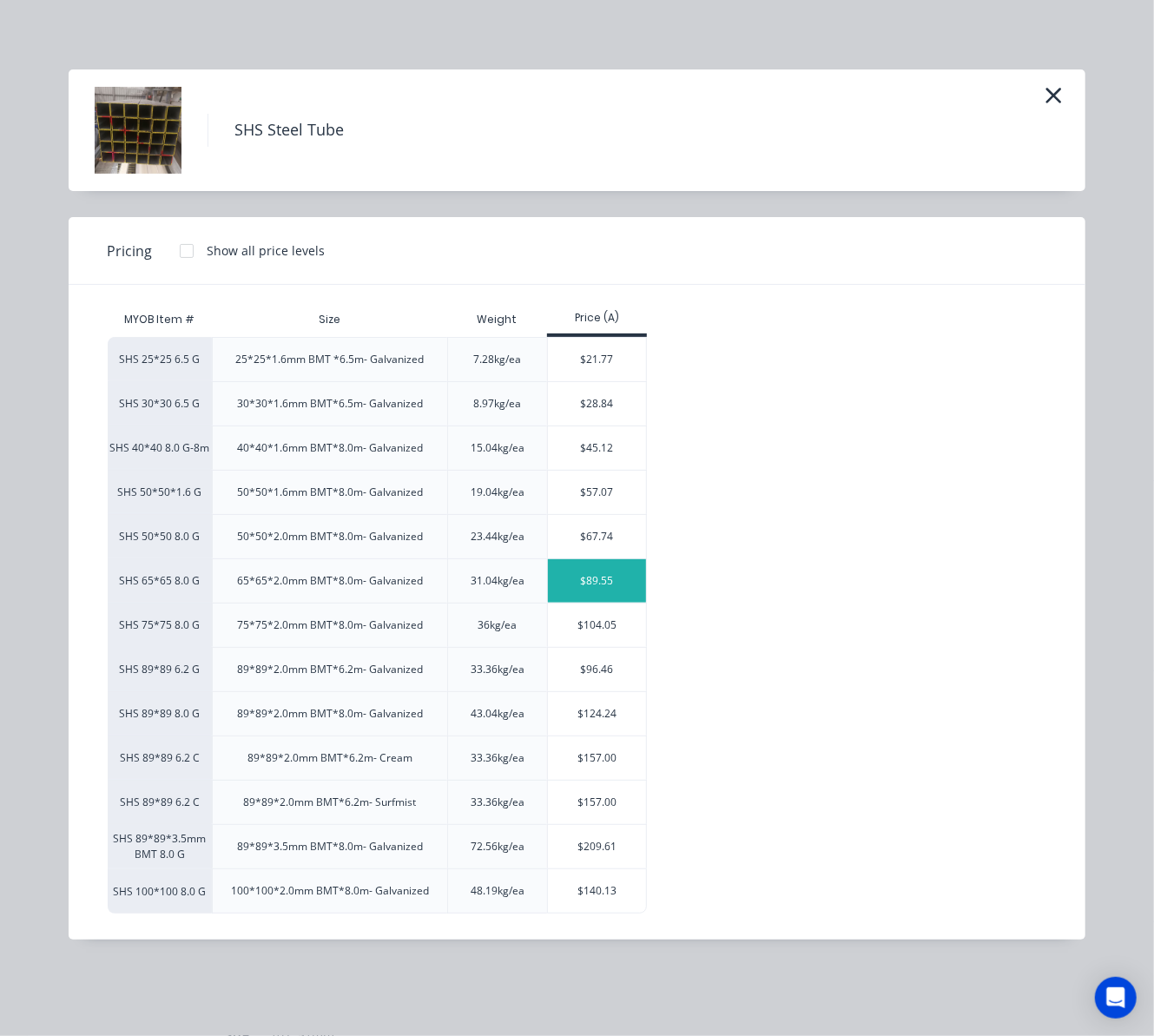
click at [595, 585] on div "$89.55" at bounding box center [596, 581] width 98 height 43
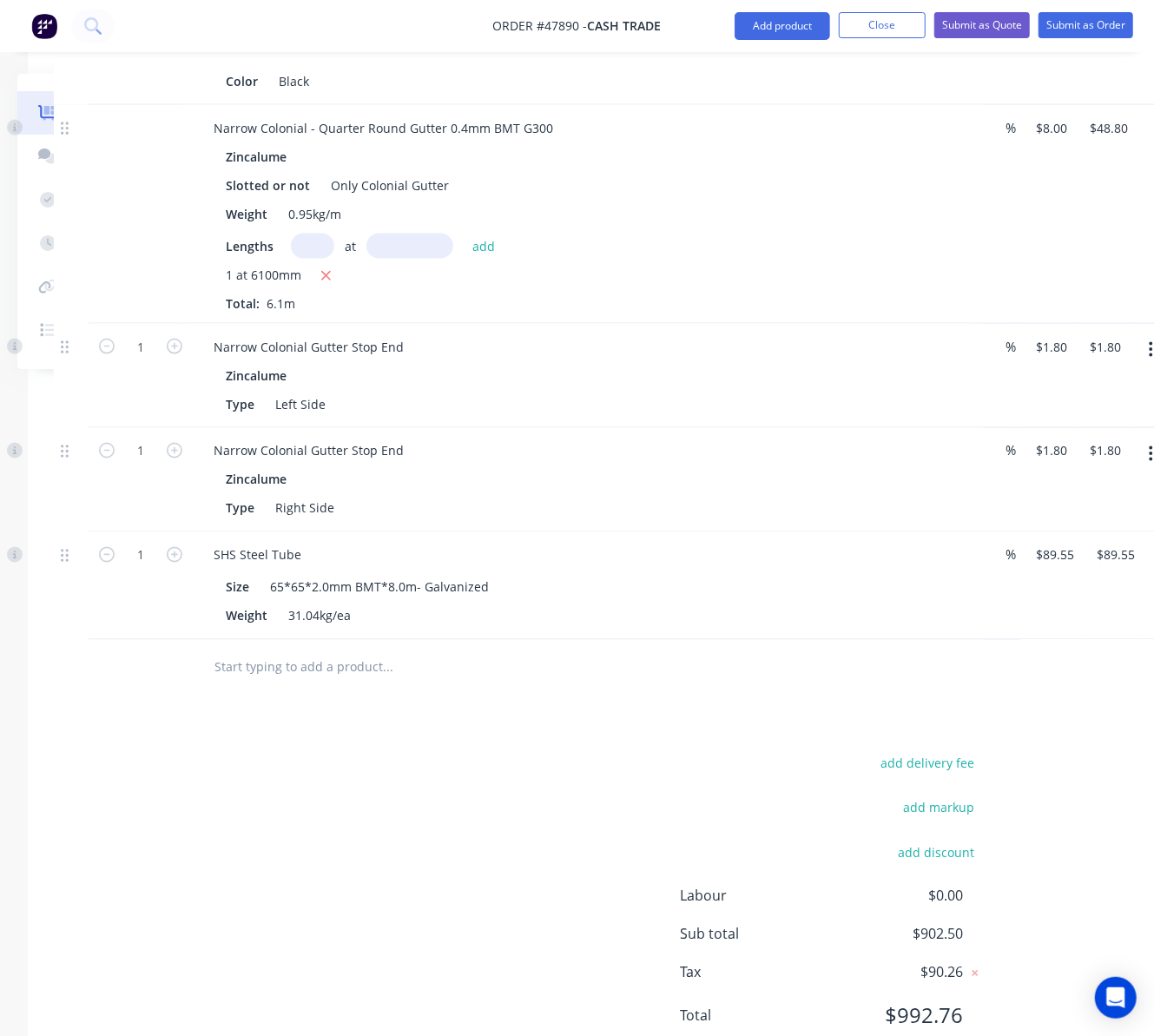
scroll to position [1386, 181]
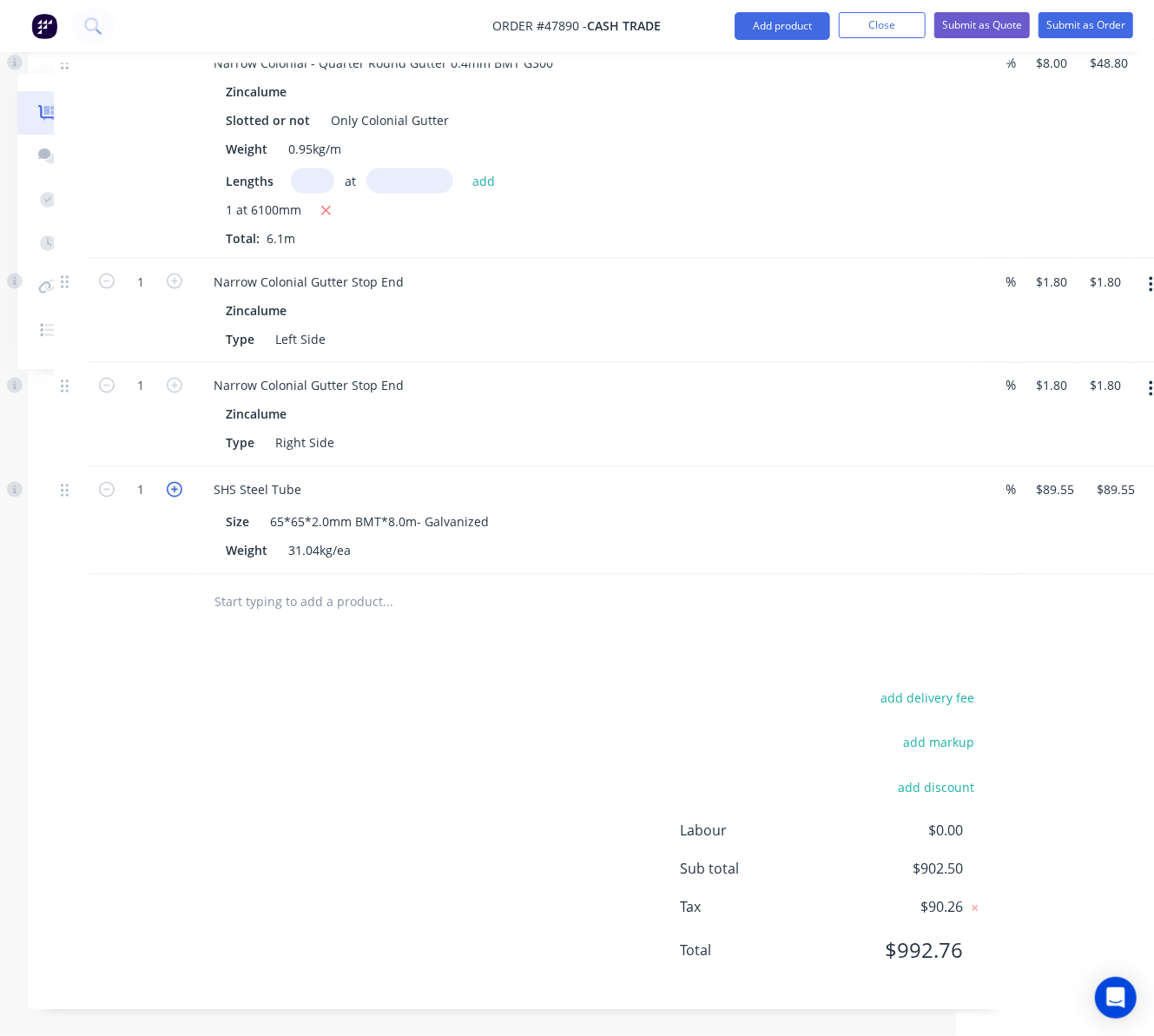
click at [170, 484] on icon "button" at bounding box center [175, 490] width 16 height 16
type input "2"
type input "$179.10"
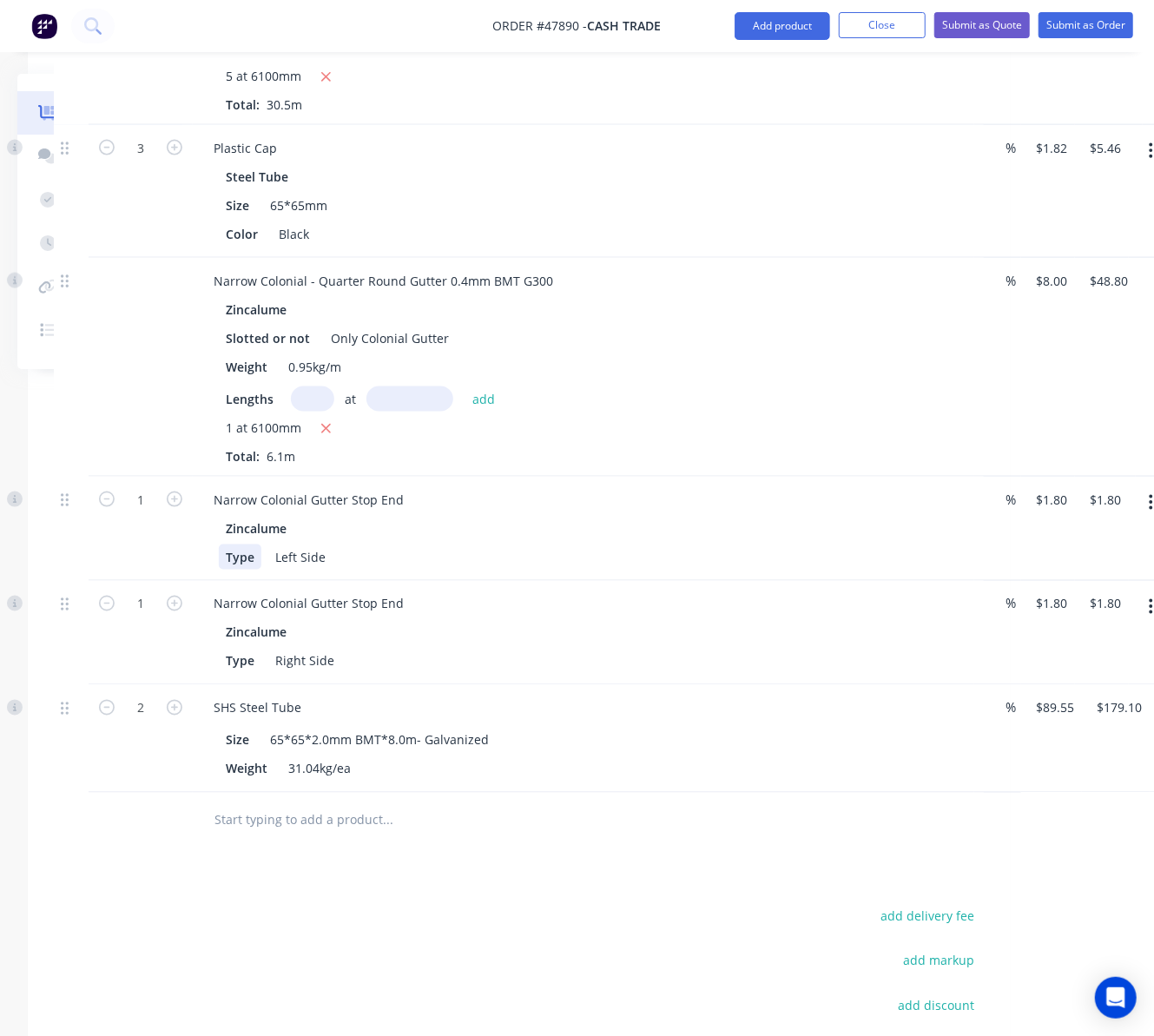
scroll to position [1154, 181]
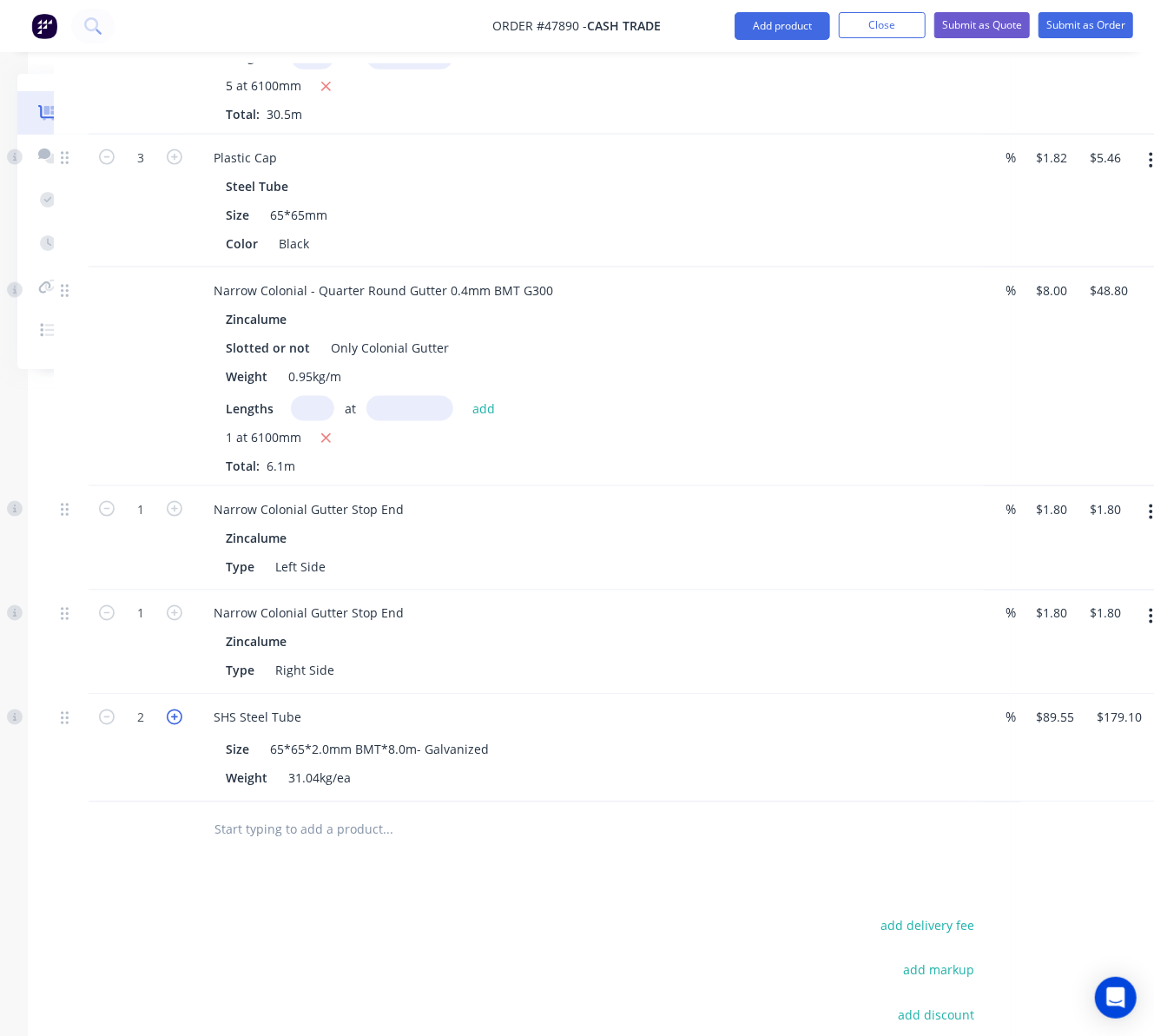
click at [169, 720] on icon "button" at bounding box center [175, 717] width 16 height 16
type input "3"
type input "$268.65"
click at [216, 898] on div "Drawings Add drawing Products Show / Hide columns Add product Qty Discount Pric…" at bounding box center [518, 260] width 982 height 1956
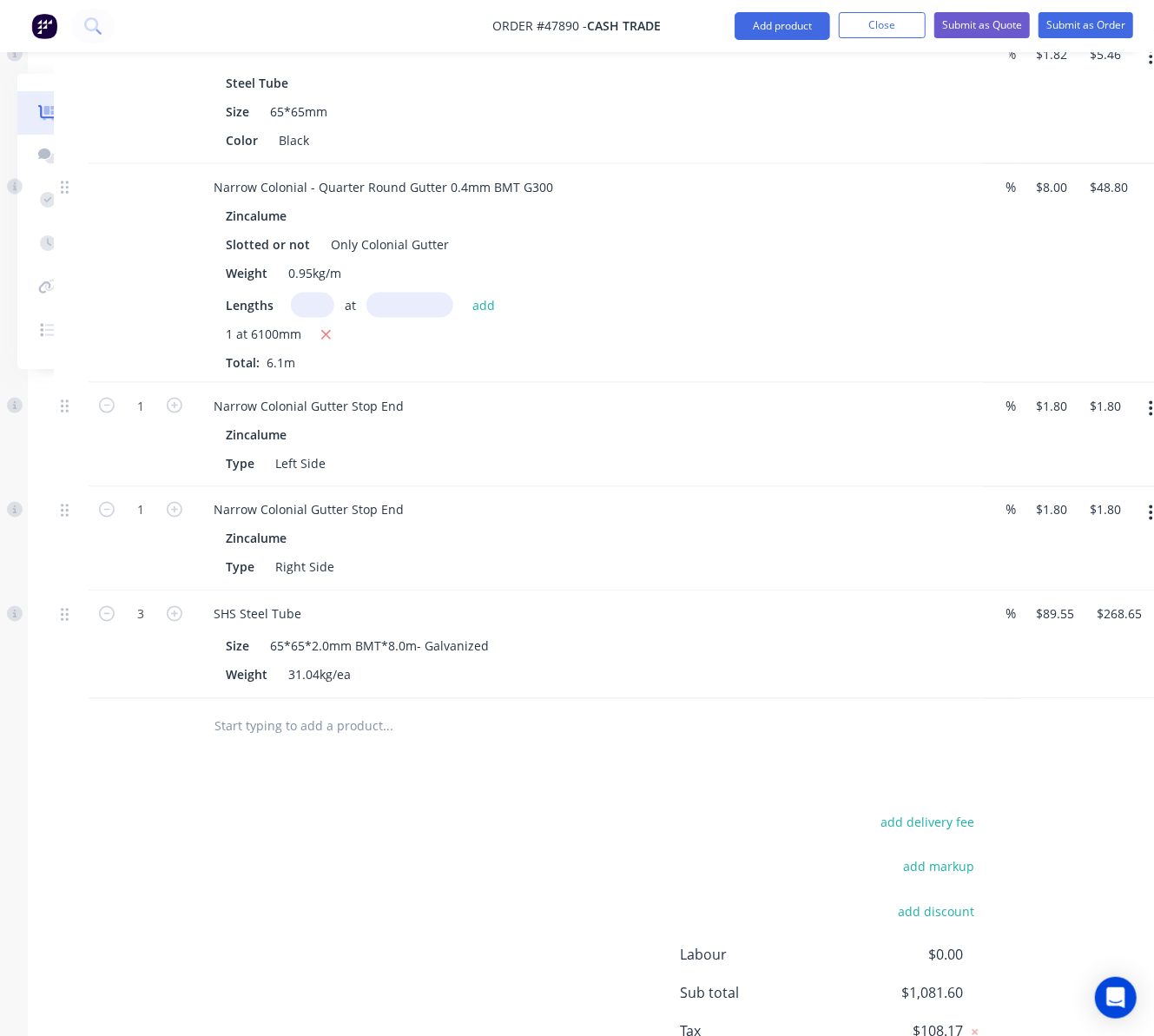
scroll to position [1386, 181]
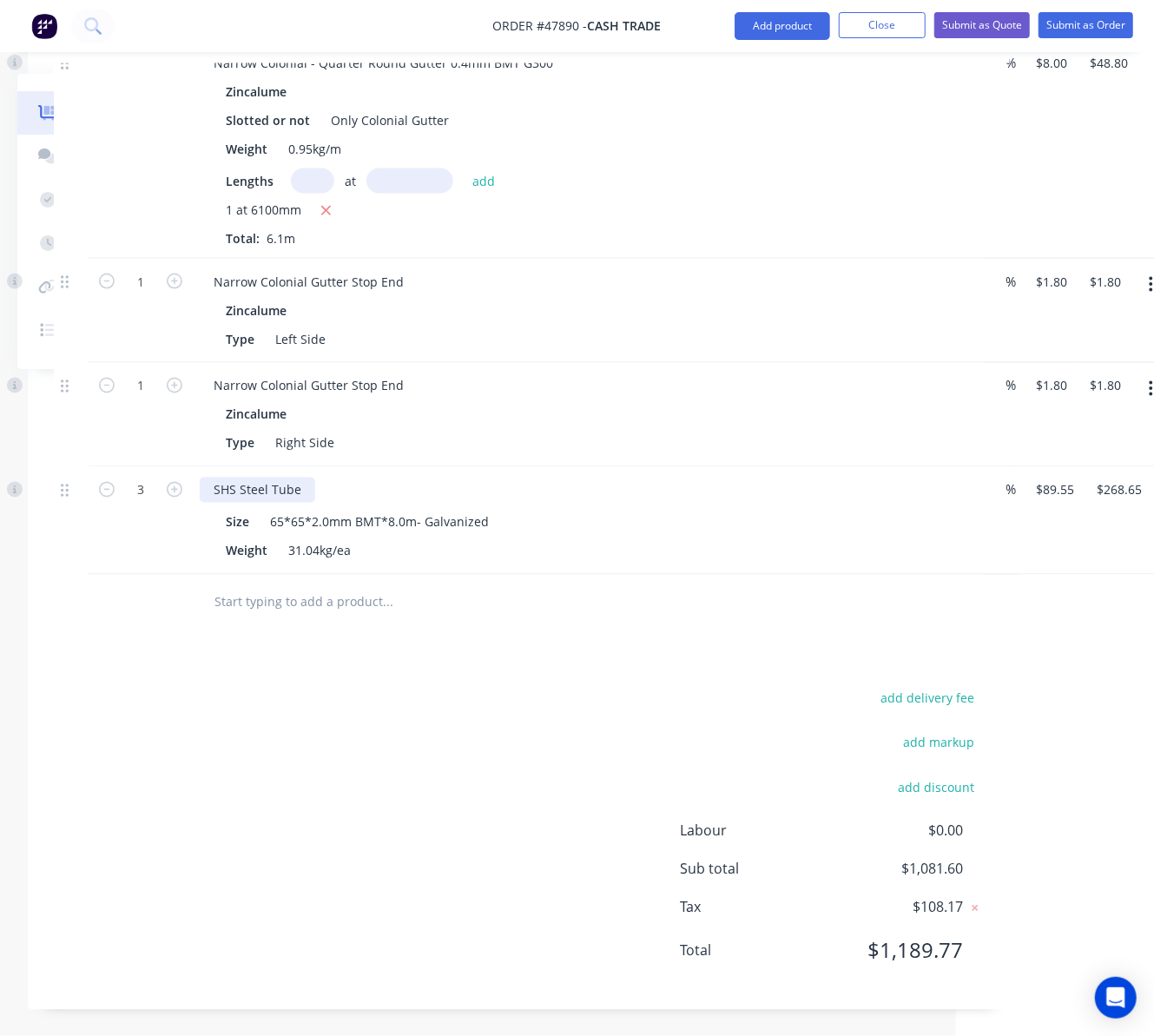
click at [306, 491] on div "SHS Steel Tube" at bounding box center [257, 490] width 116 height 26
click at [106, 493] on icon "button" at bounding box center [107, 490] width 16 height 16
type input "2"
type input "$179.10"
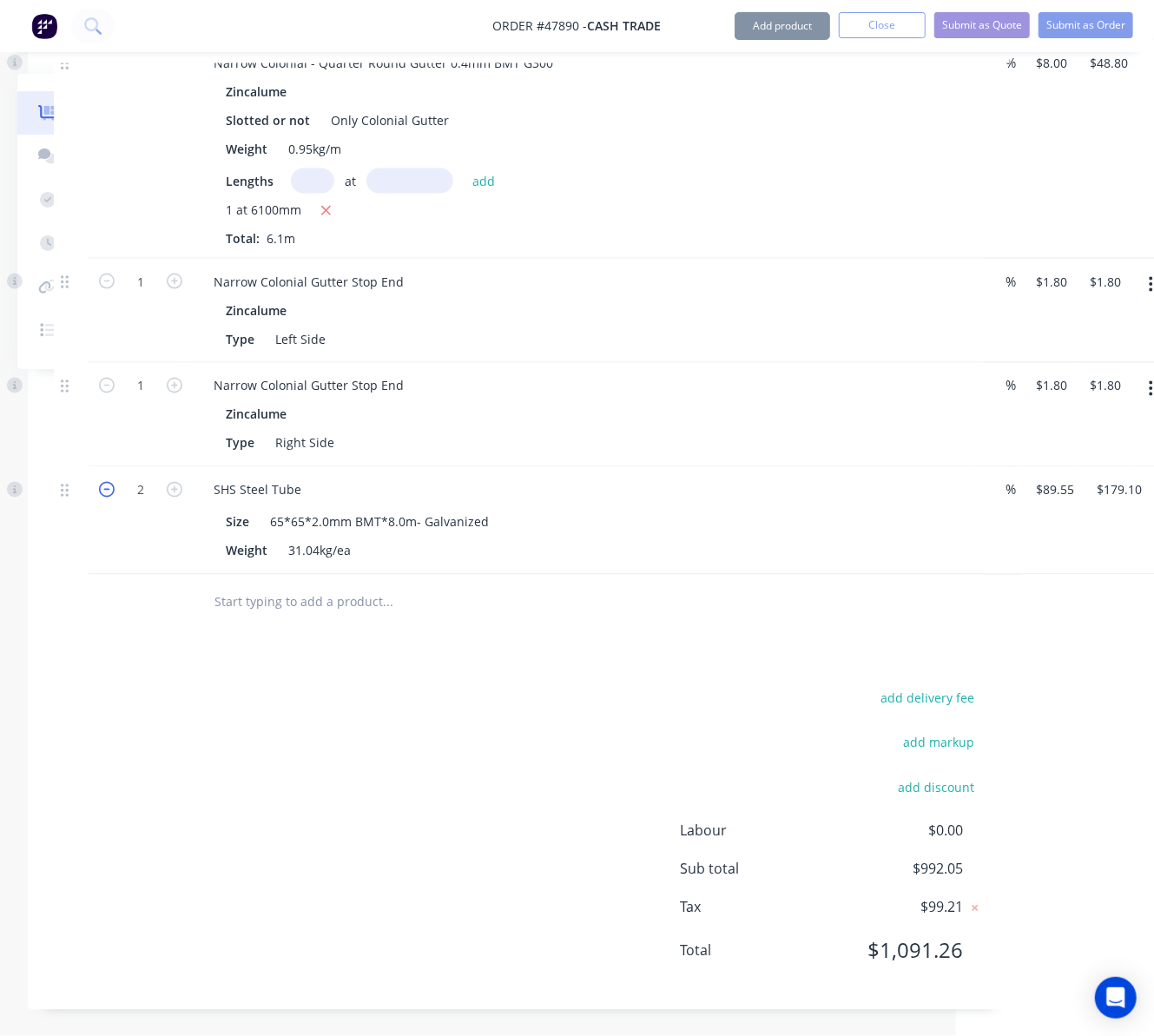
click at [106, 493] on icon "button" at bounding box center [107, 490] width 16 height 16
type input "1"
type input "$89.55"
click at [316, 490] on div "SHS Steel Tube" at bounding box center [583, 490] width 768 height 26
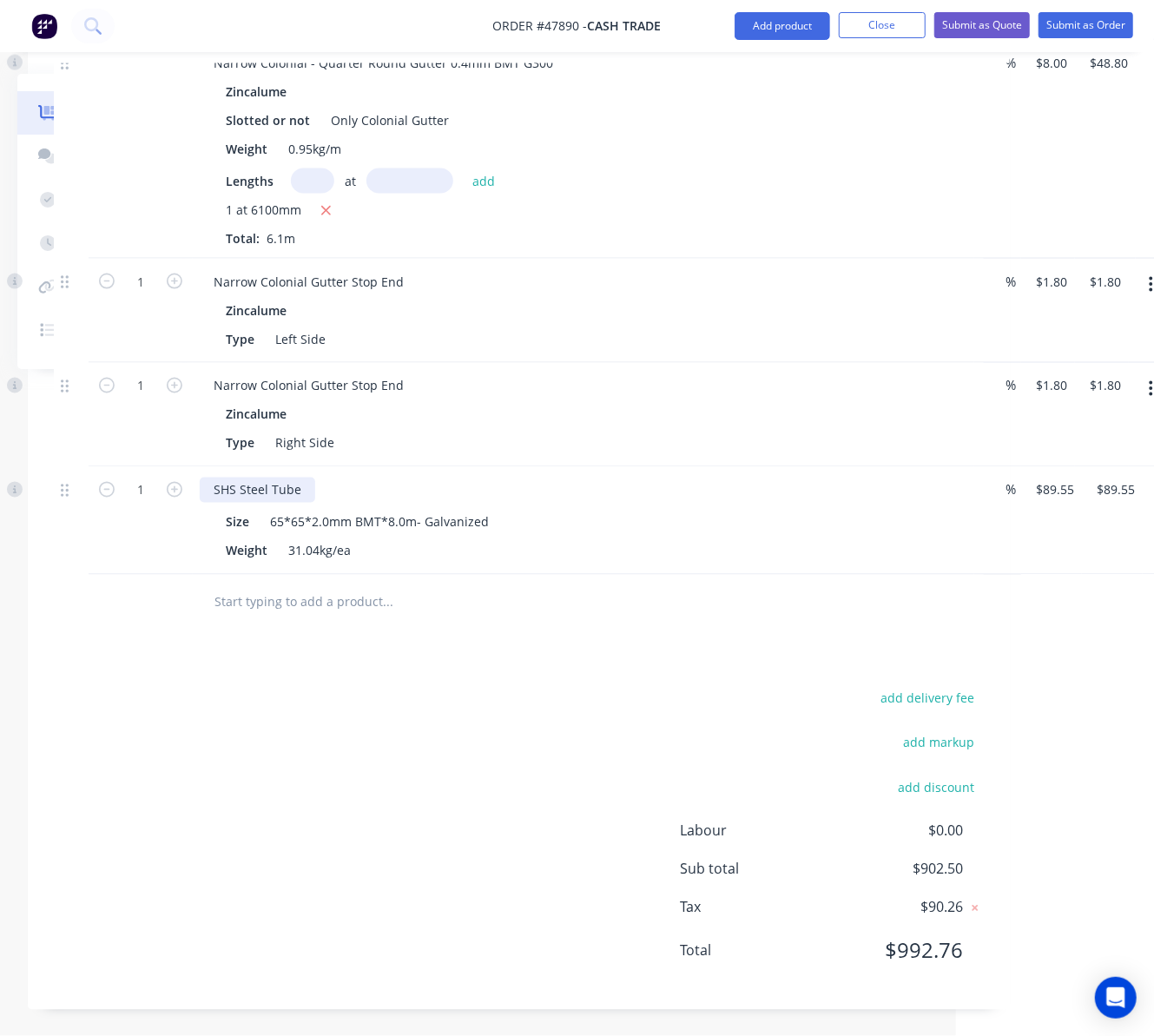
click at [304, 490] on div "SHS Steel Tube" at bounding box center [257, 490] width 116 height 26
click at [368, 488] on div "SHS Steel Tube ( Cut in 2500+2100+off cut)" at bounding box center [336, 490] width 274 height 26
click at [370, 488] on div "SHS Steel Tube ( Cut in 2500+2100+off cut)" at bounding box center [336, 490] width 274 height 26
click at [547, 649] on div "Drawings Add drawing Products Show / Hide columns Add product Qty Discount Pric…" at bounding box center [518, 33] width 982 height 1956
click at [747, 26] on button "Add product" at bounding box center [783, 26] width 95 height 27
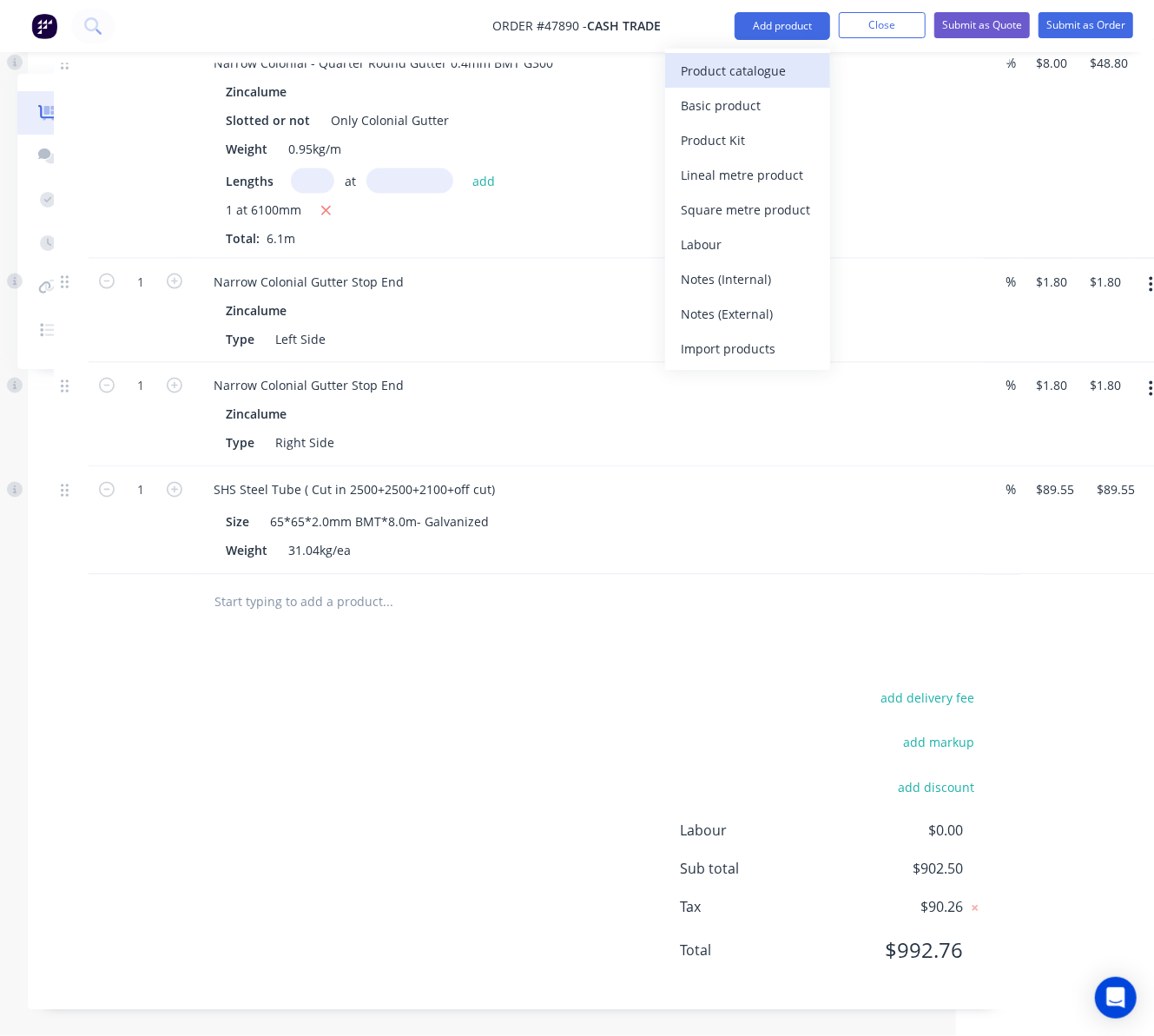
click at [720, 70] on div "Product catalogue" at bounding box center [748, 71] width 134 height 26
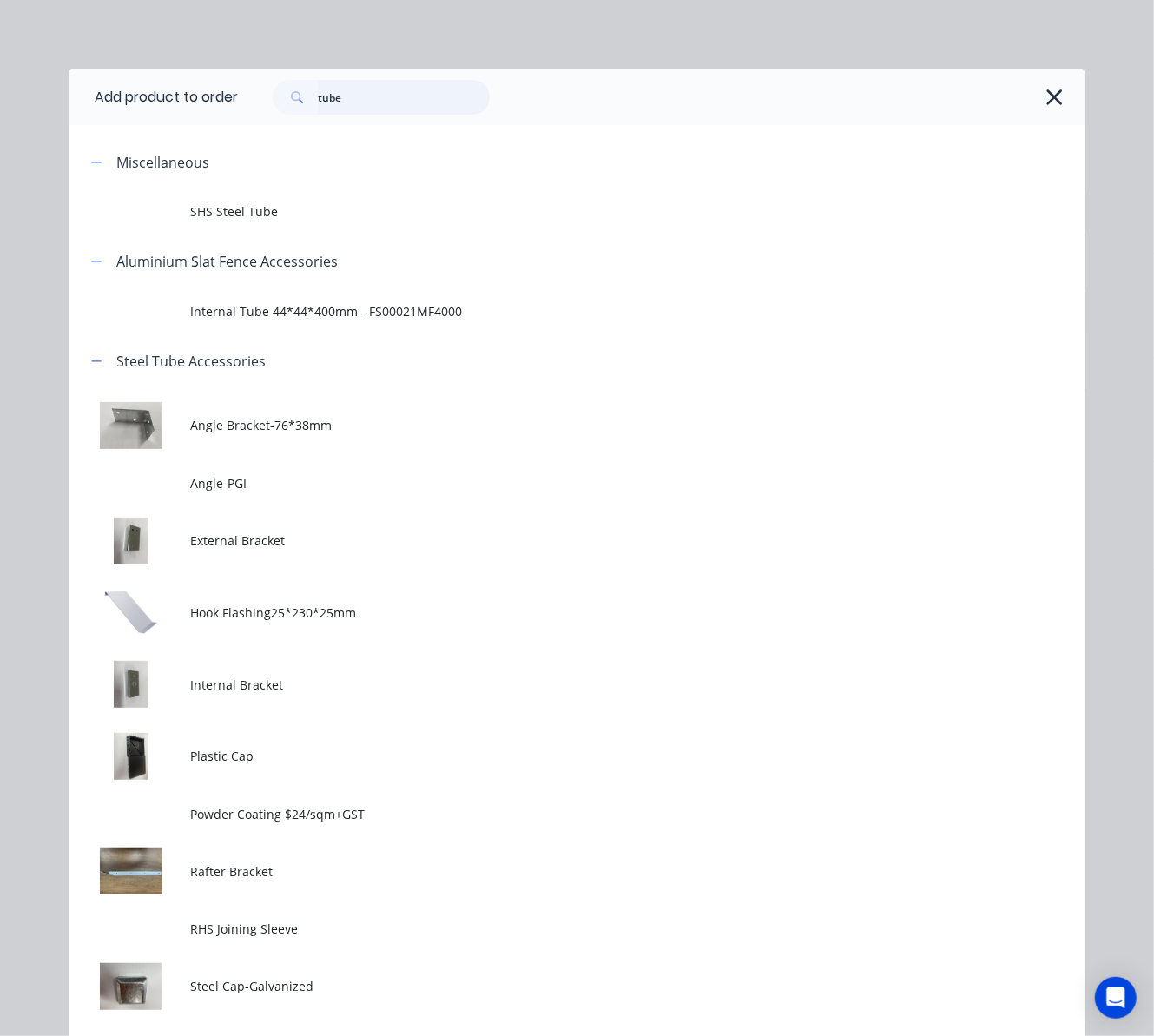
drag, startPoint x: 420, startPoint y: 109, endPoint x: 149, endPoint y: 126, distance: 271.5
click at [149, 126] on div "Add product to order tube Miscellaneous SHS Steel Tube Aluminium Slat Fence Acc…" at bounding box center [577, 646] width 1017 height 1153
type input "cut"
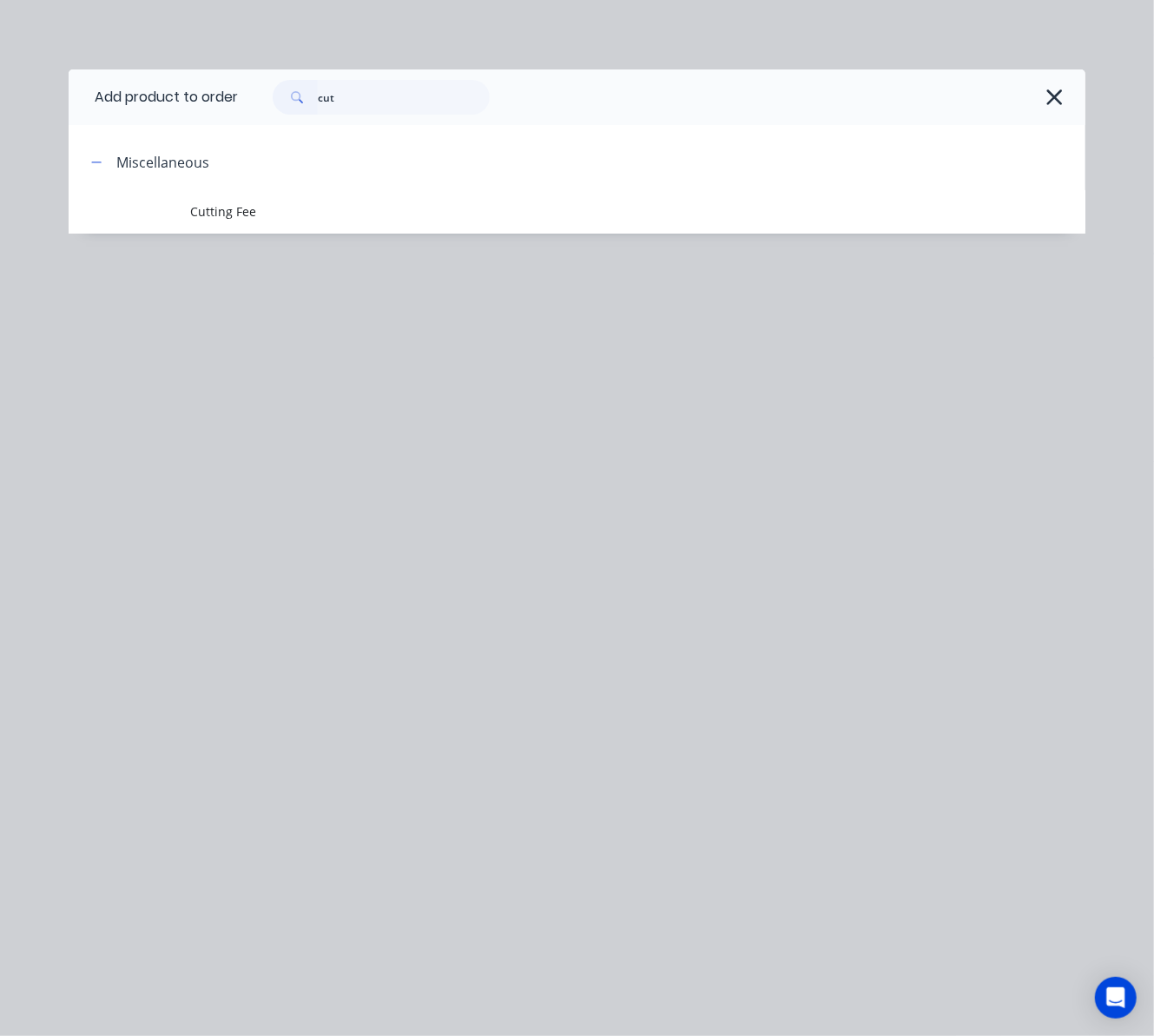
click at [300, 249] on div "Add product to order cut Miscellaneous Cutting Fee" at bounding box center [577, 177] width 1017 height 216
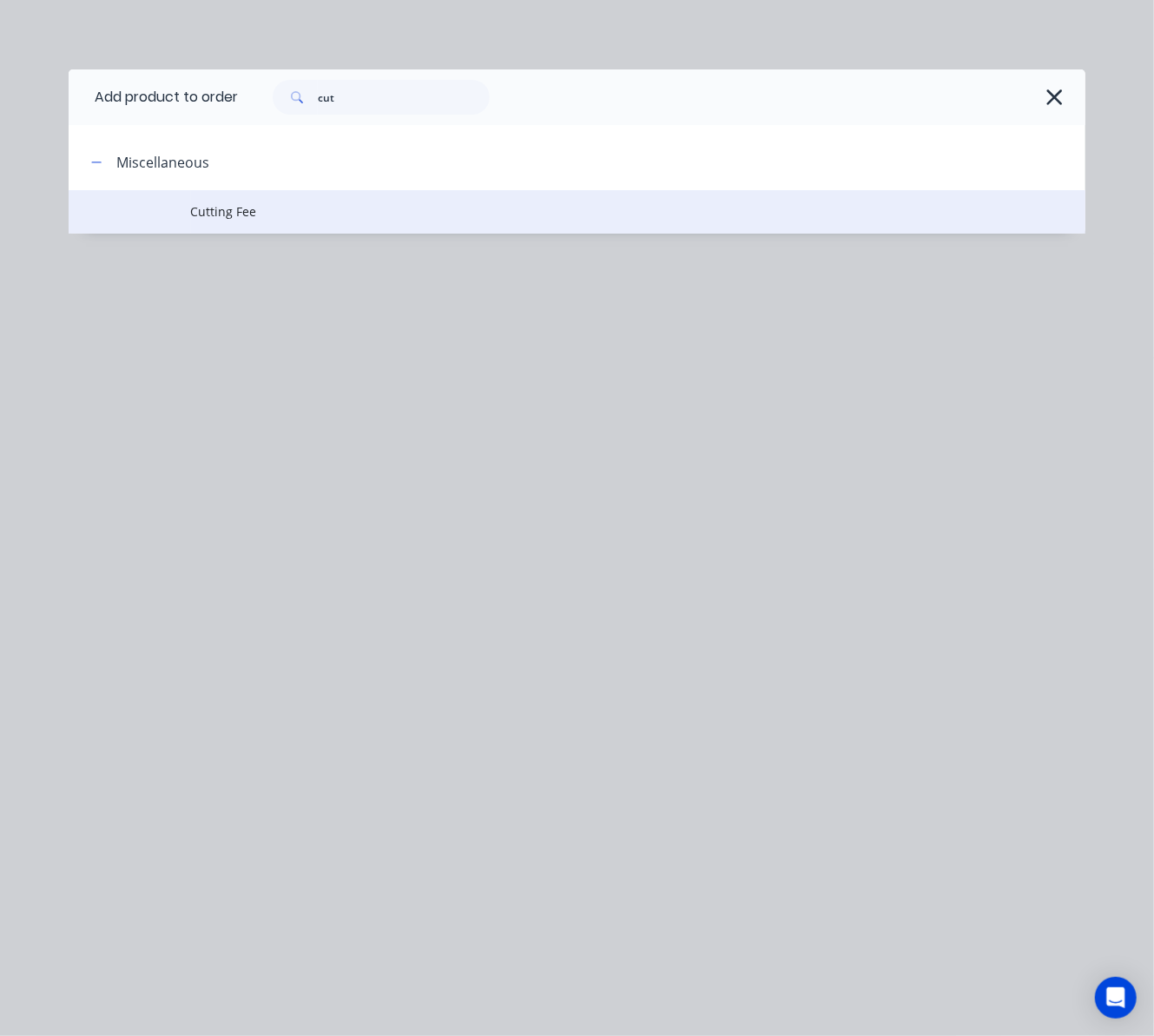
click at [333, 206] on span "Cutting Fee" at bounding box center [549, 211] width 716 height 19
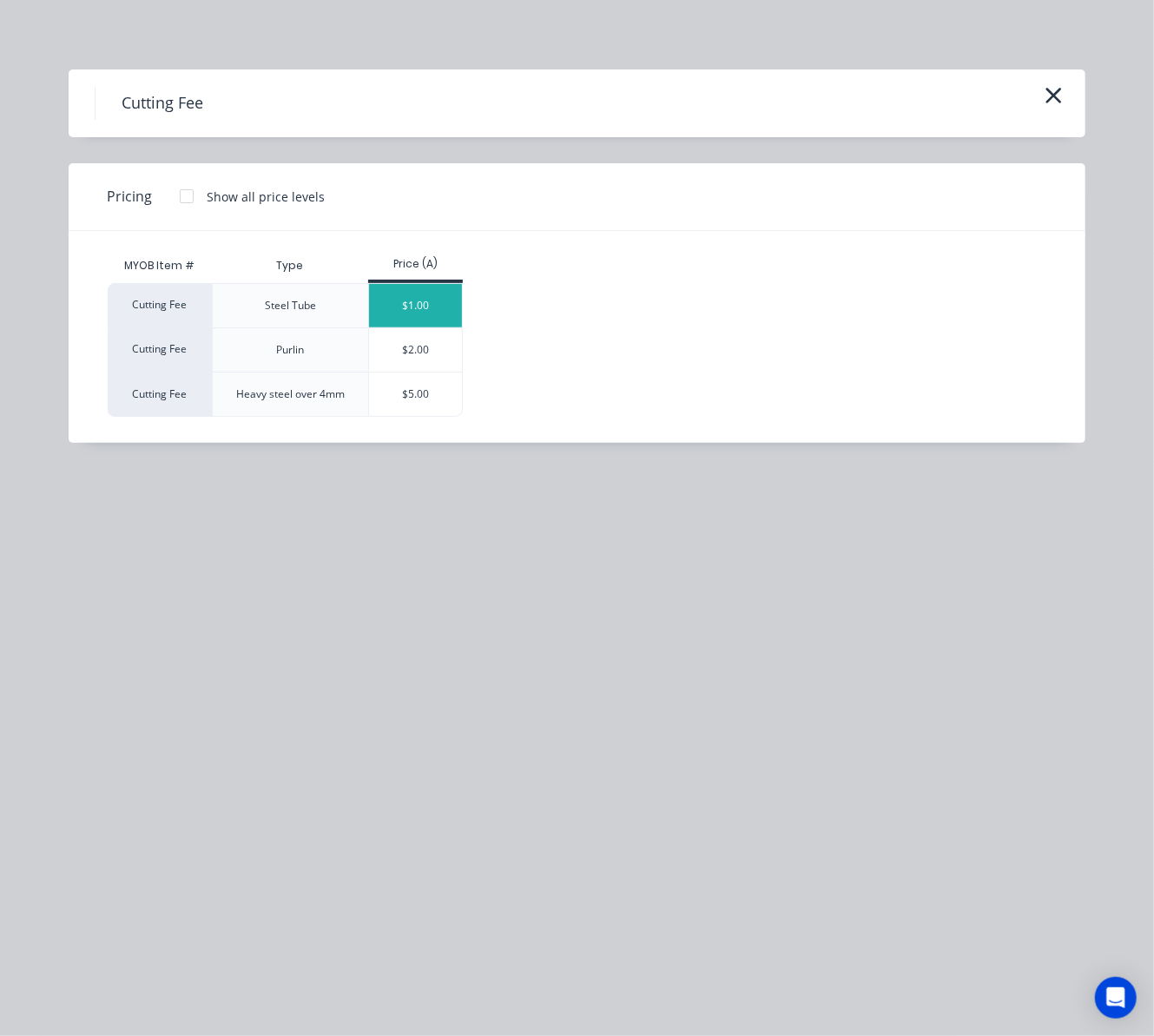
click at [417, 303] on div "$1.00" at bounding box center [415, 305] width 93 height 43
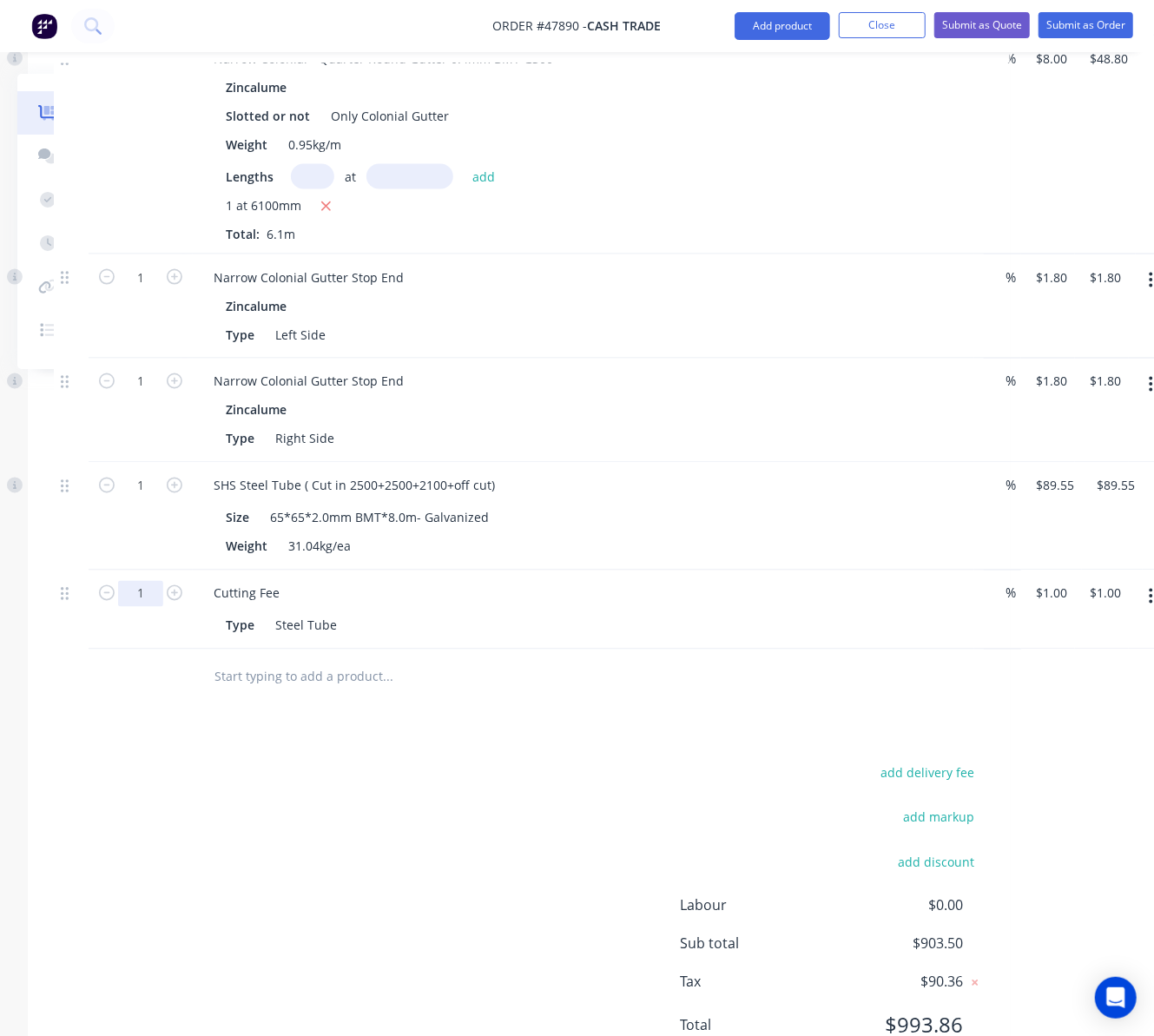
type input "2"
type input "3"
type input "$3.00"
click at [378, 692] on input "text" at bounding box center [387, 677] width 348 height 34
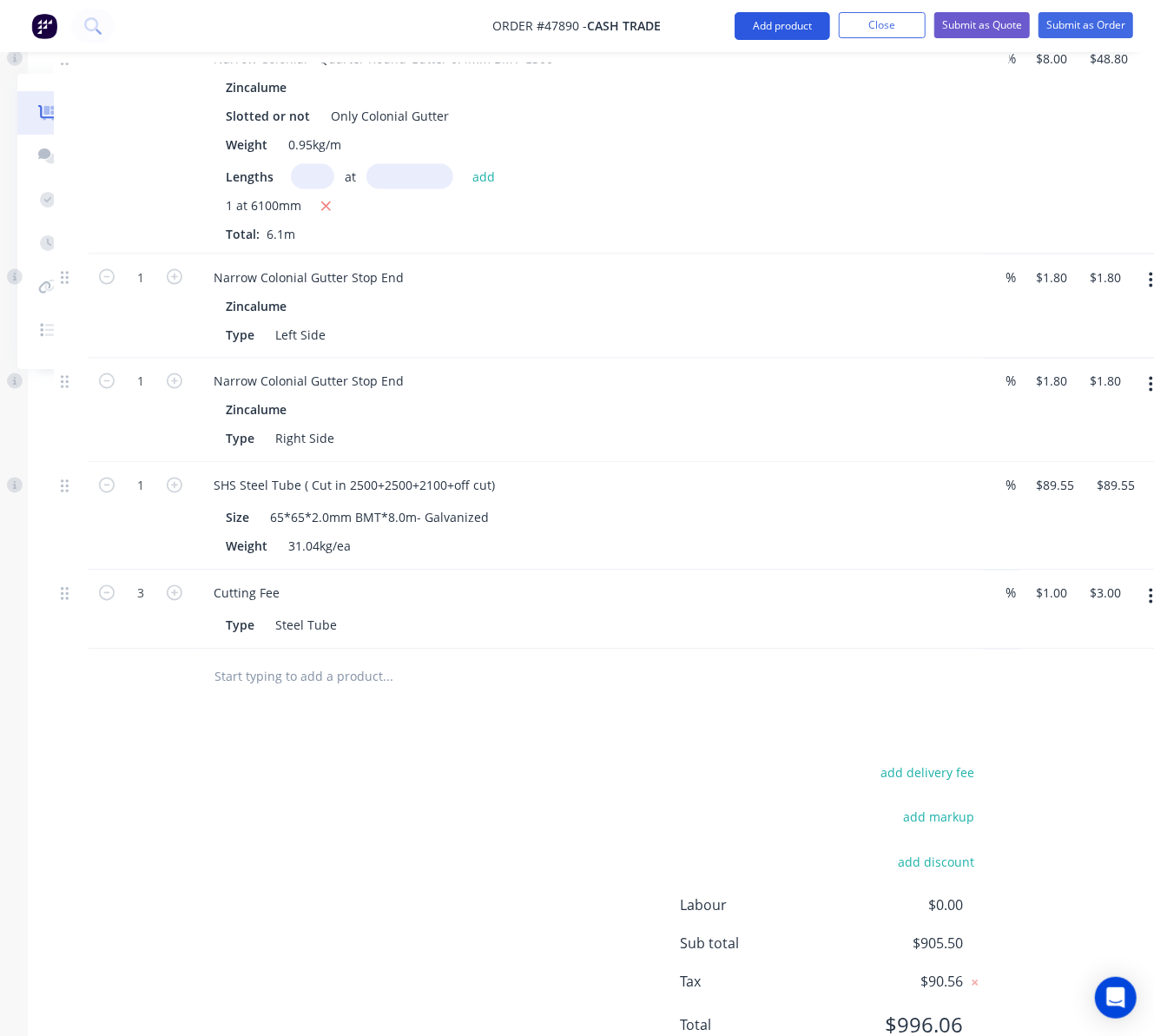
click at [776, 29] on button "Add product" at bounding box center [783, 26] width 95 height 27
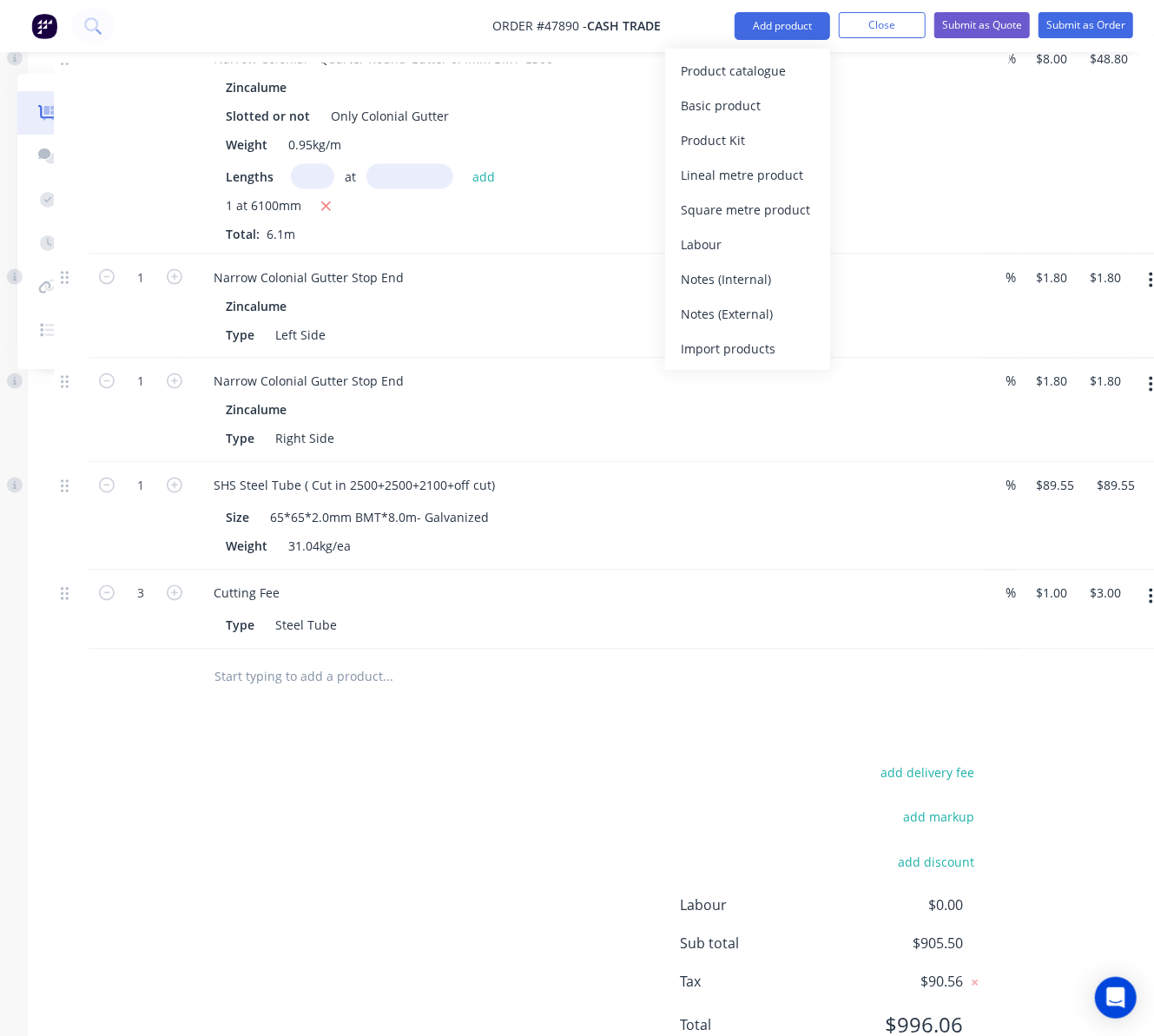
click at [472, 813] on div "add delivery fee add markup add discount Labour $0.00 Sub total $905.50 Tax $90…" at bounding box center [519, 910] width 930 height 297
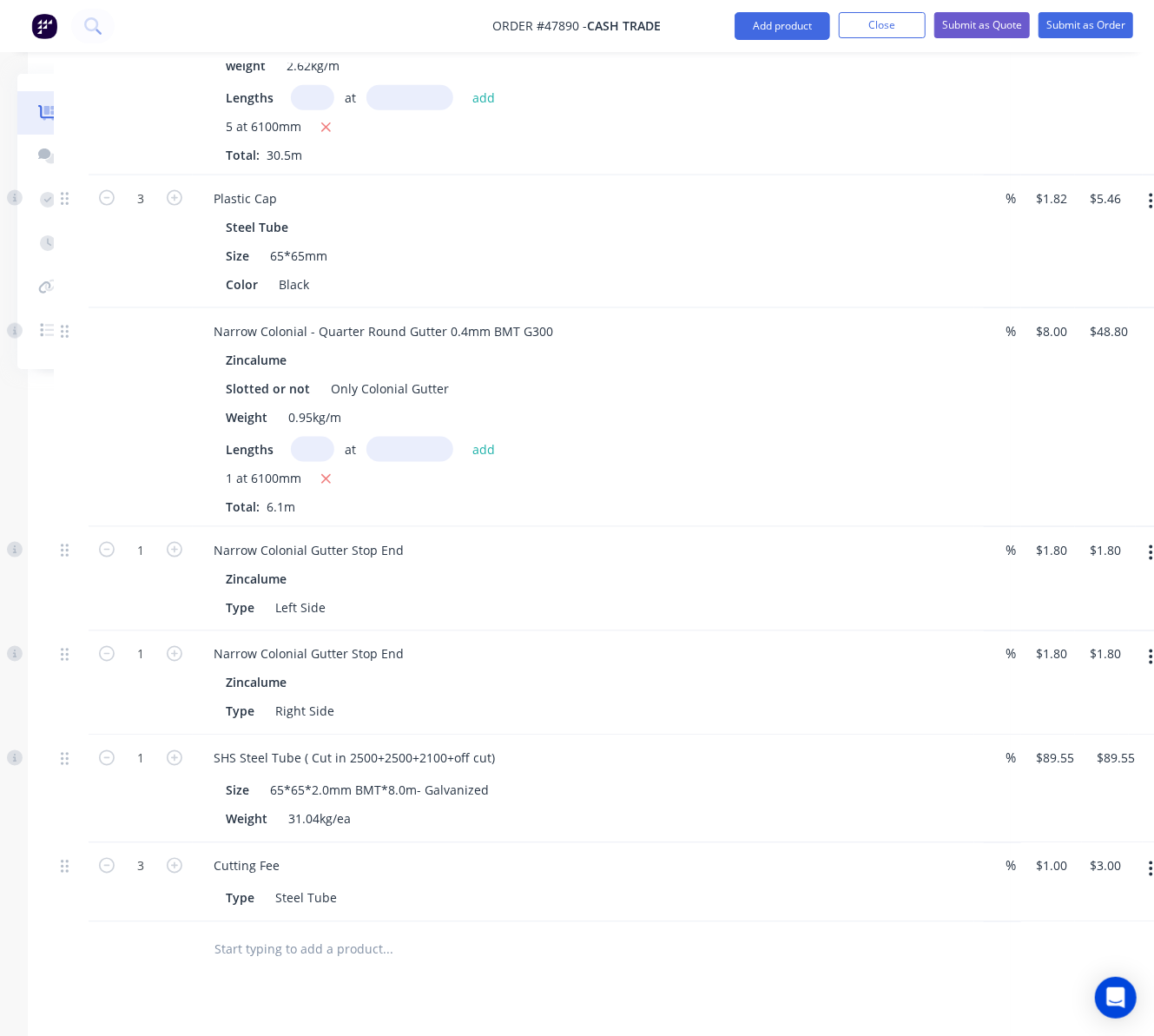
scroll to position [1270, 181]
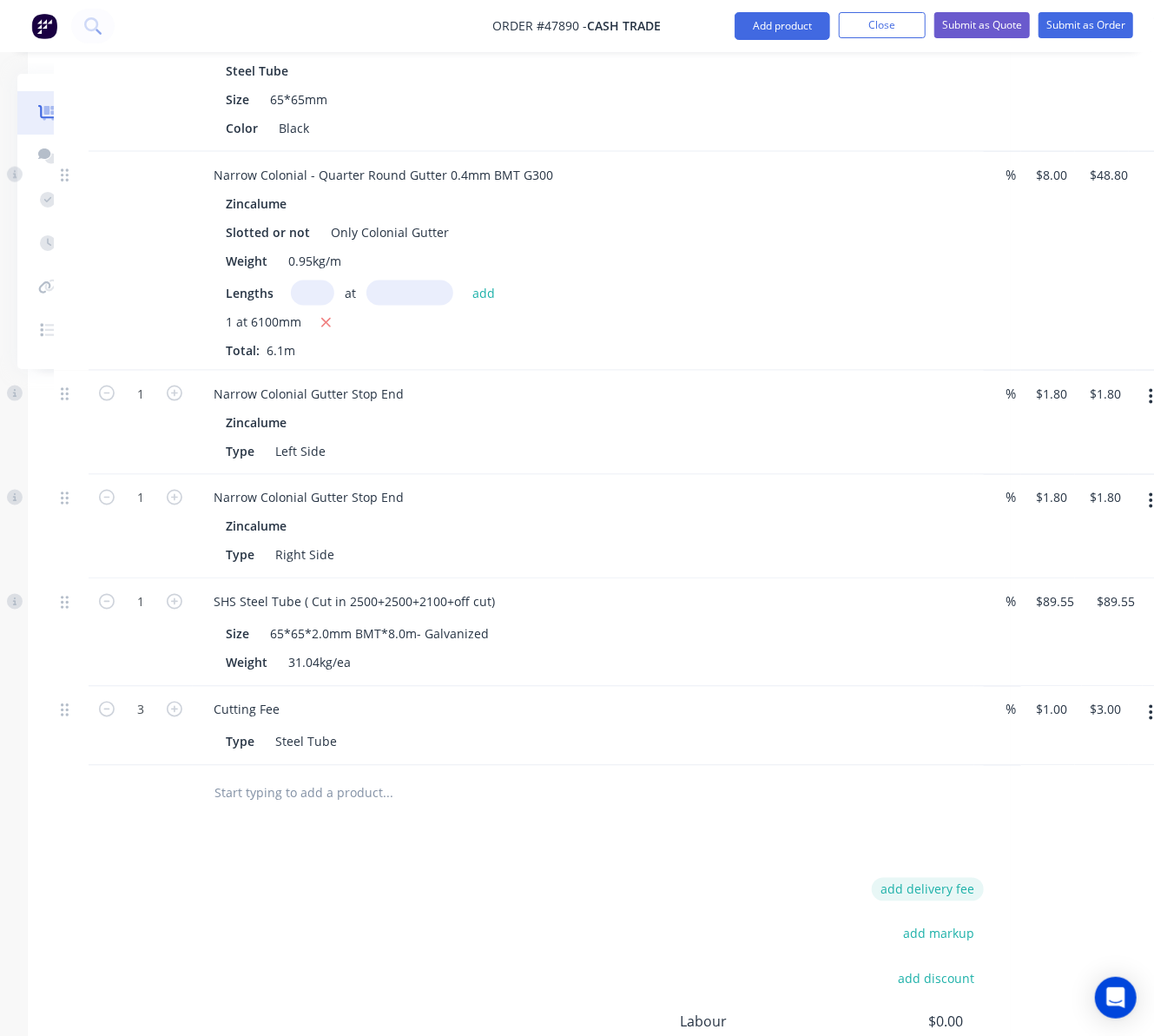
click at [949, 897] on button "add delivery fee" at bounding box center [927, 890] width 112 height 24
type input "65"
click input "submit" at bounding box center [0, 0] width 0 height 0
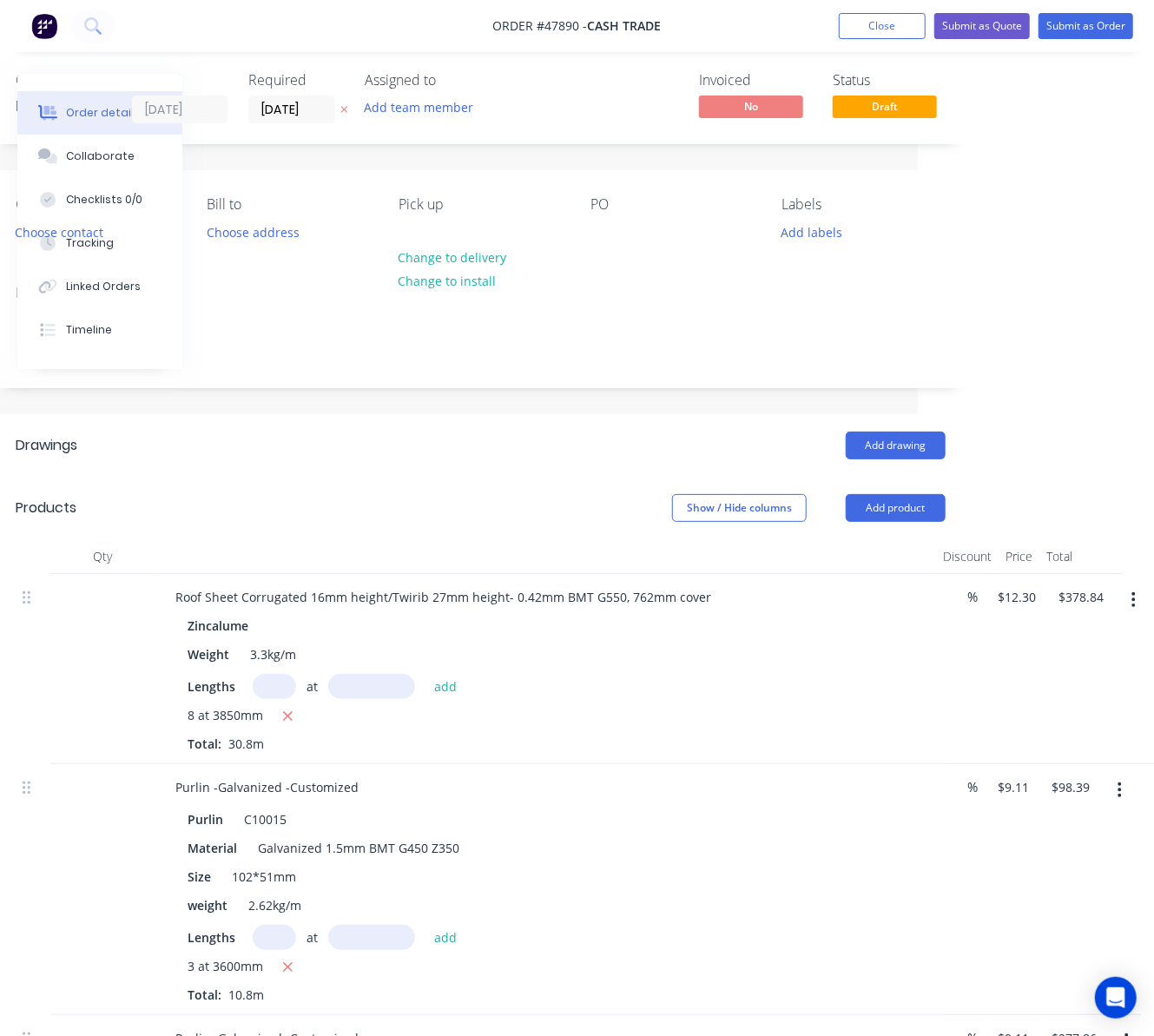
scroll to position [0, 219]
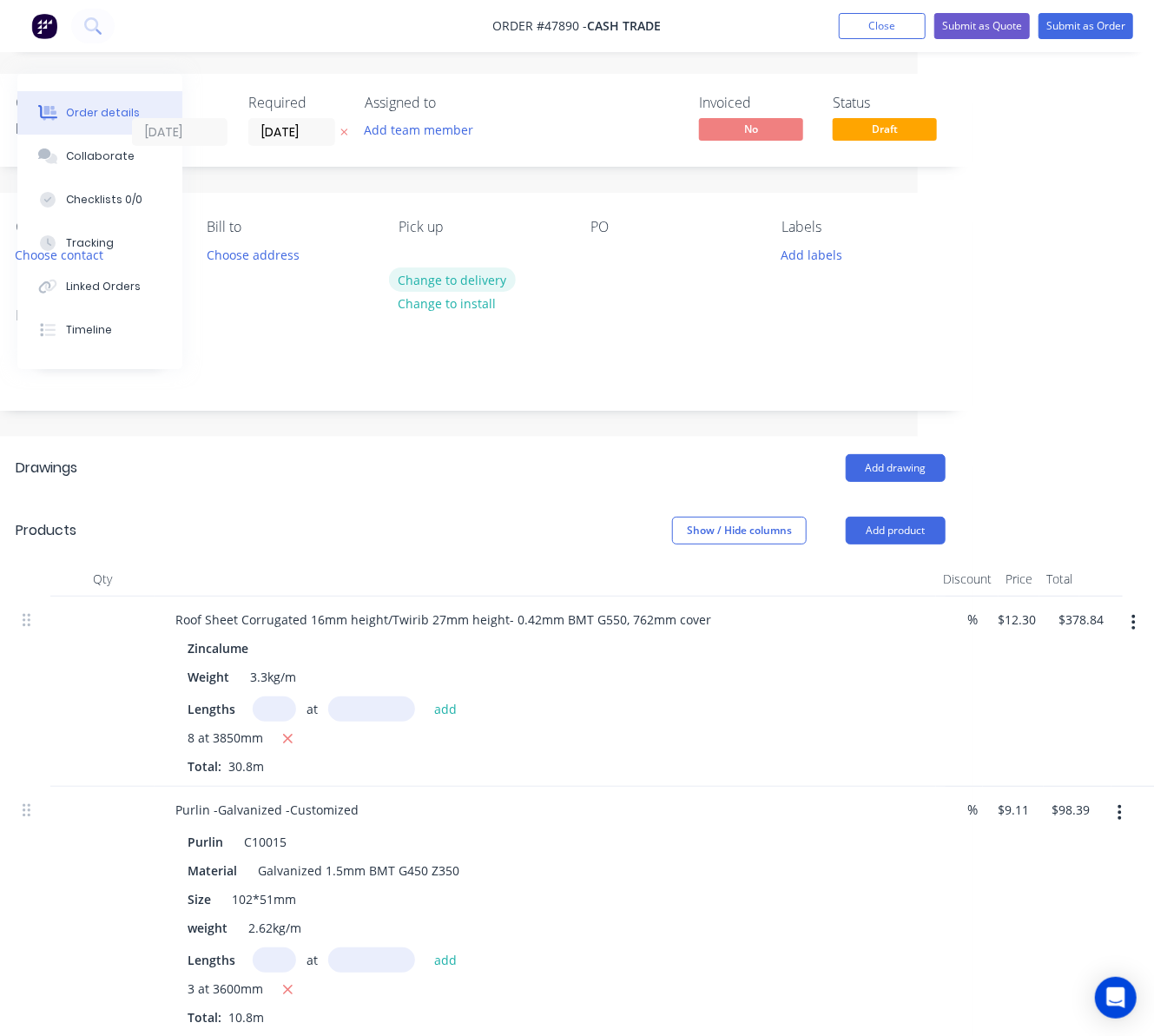
click at [462, 278] on button "Change to delivery" at bounding box center [453, 279] width 127 height 24
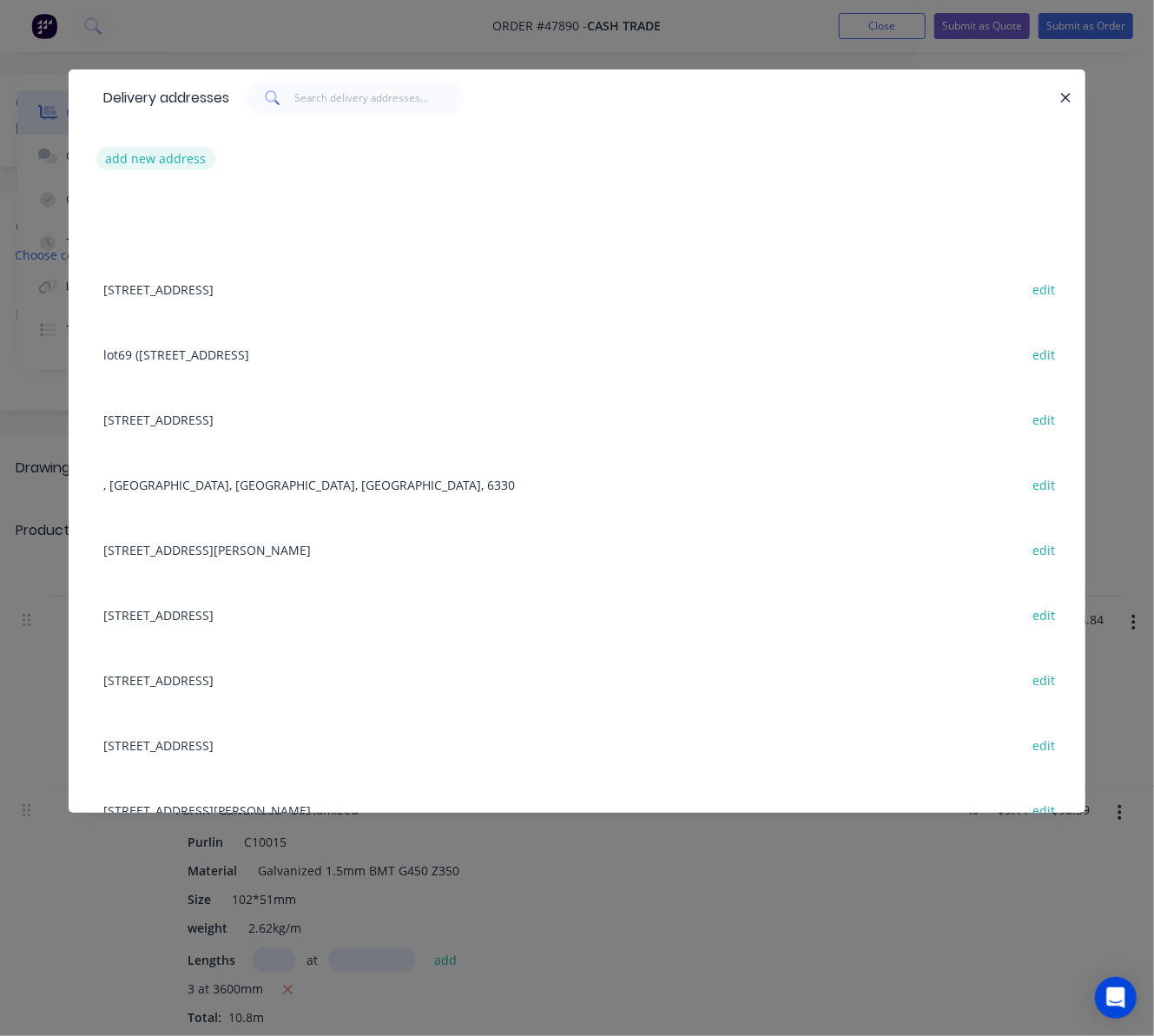
click at [189, 149] on button "add new address" at bounding box center [155, 158] width 119 height 24
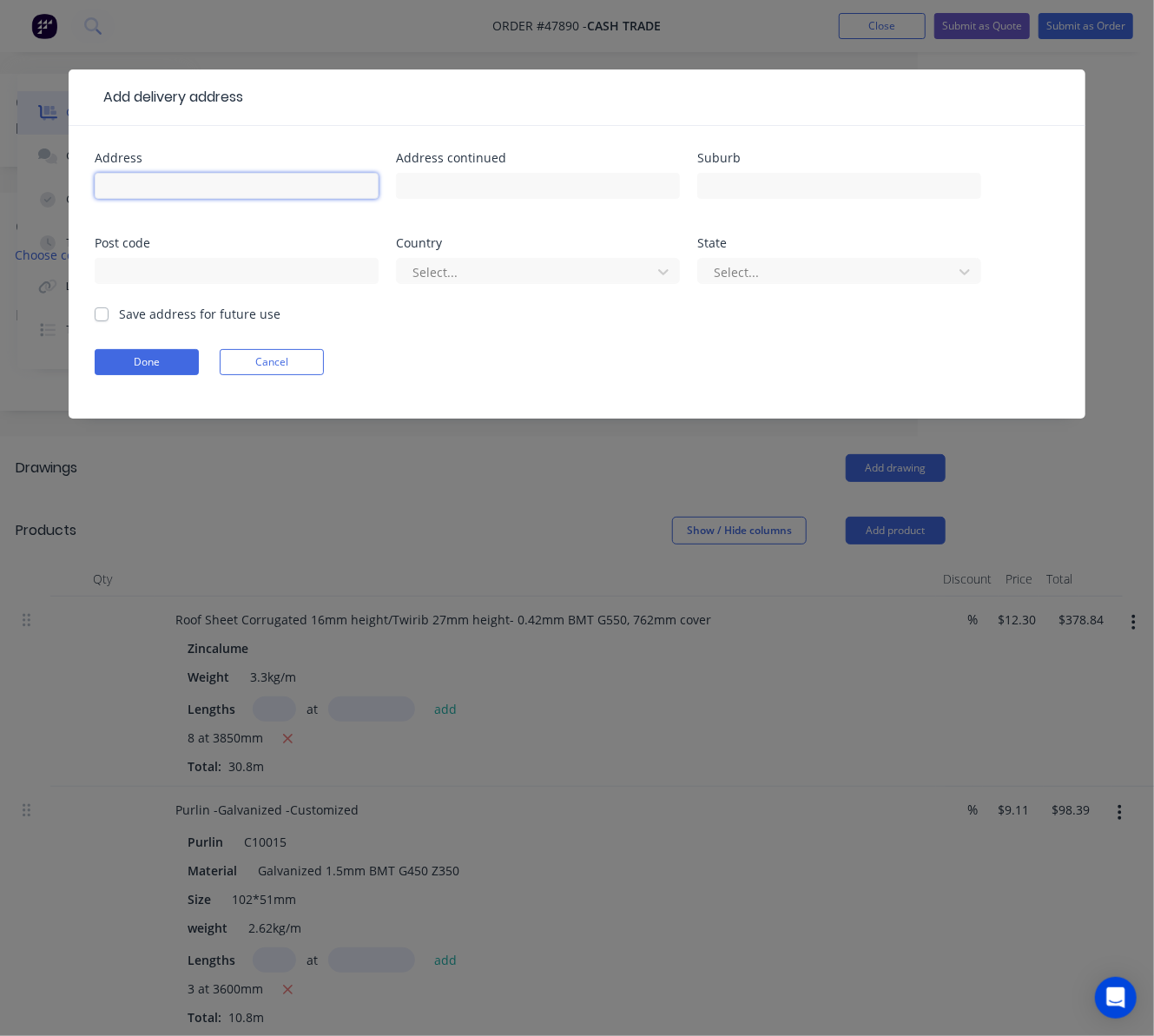
click at [257, 191] on input "text" at bounding box center [236, 186] width 284 height 26
paste input "48 Doolette St"
type input "48 Doolette St"
click at [518, 181] on input "text" at bounding box center [538, 186] width 284 height 26
click at [789, 181] on input "text" at bounding box center [839, 186] width 284 height 26
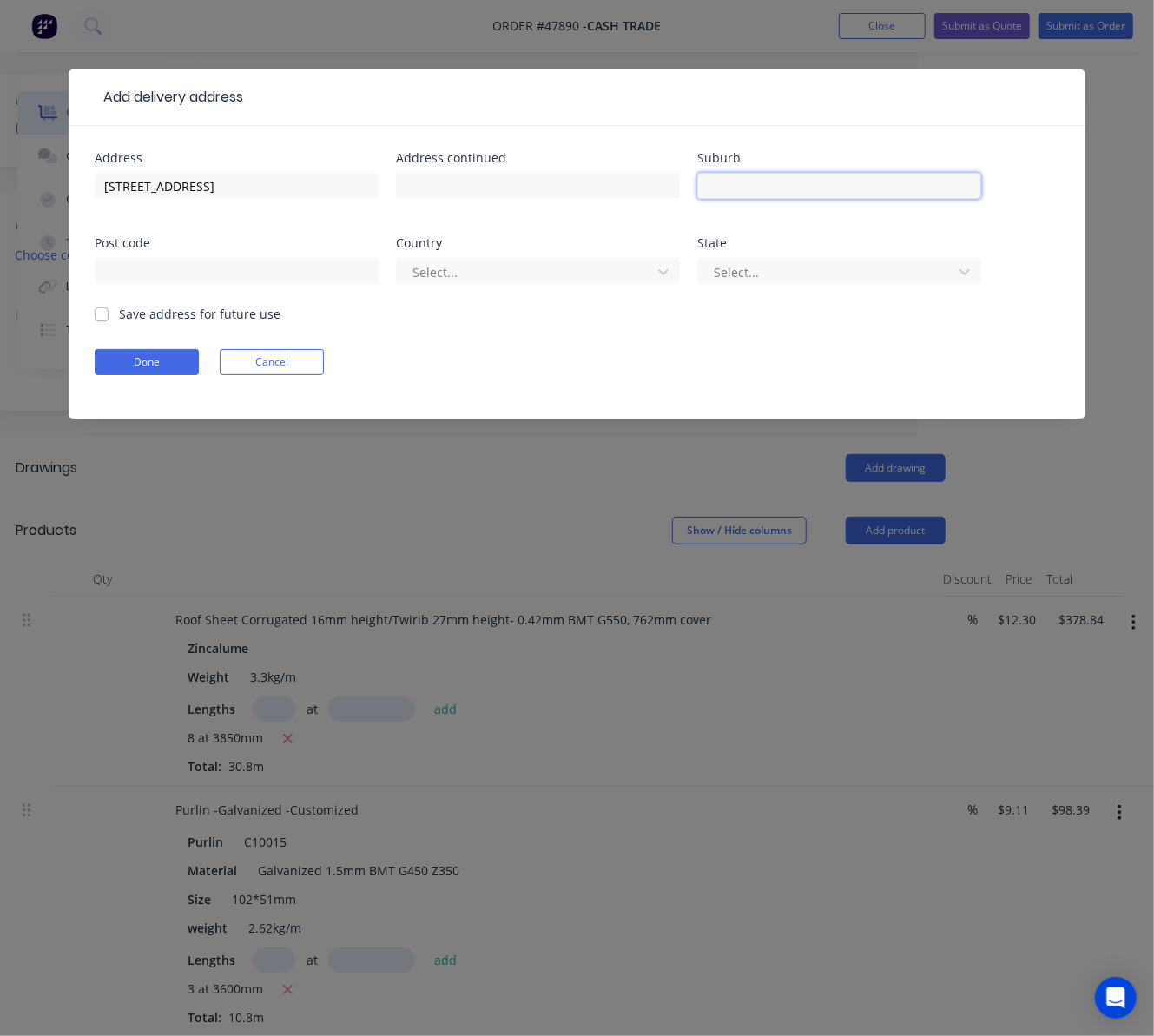
click at [734, 183] on input "text" at bounding box center [839, 186] width 284 height 26
type input "v"
paste input "Spearwood"
type input "Spearwood"
click at [228, 275] on input "text" at bounding box center [236, 271] width 284 height 26
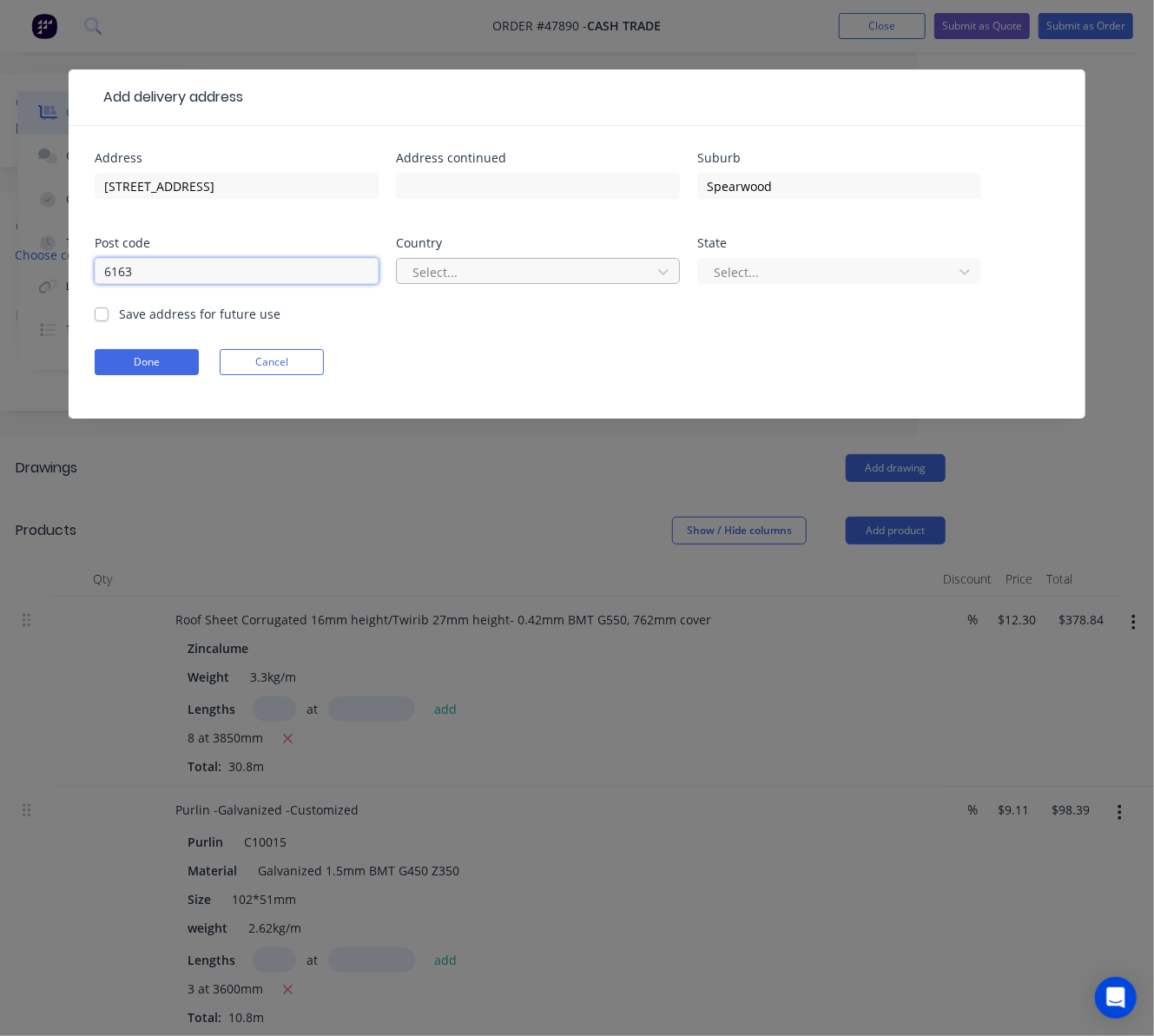
type input "6163"
click at [483, 265] on div at bounding box center [527, 272] width 232 height 22
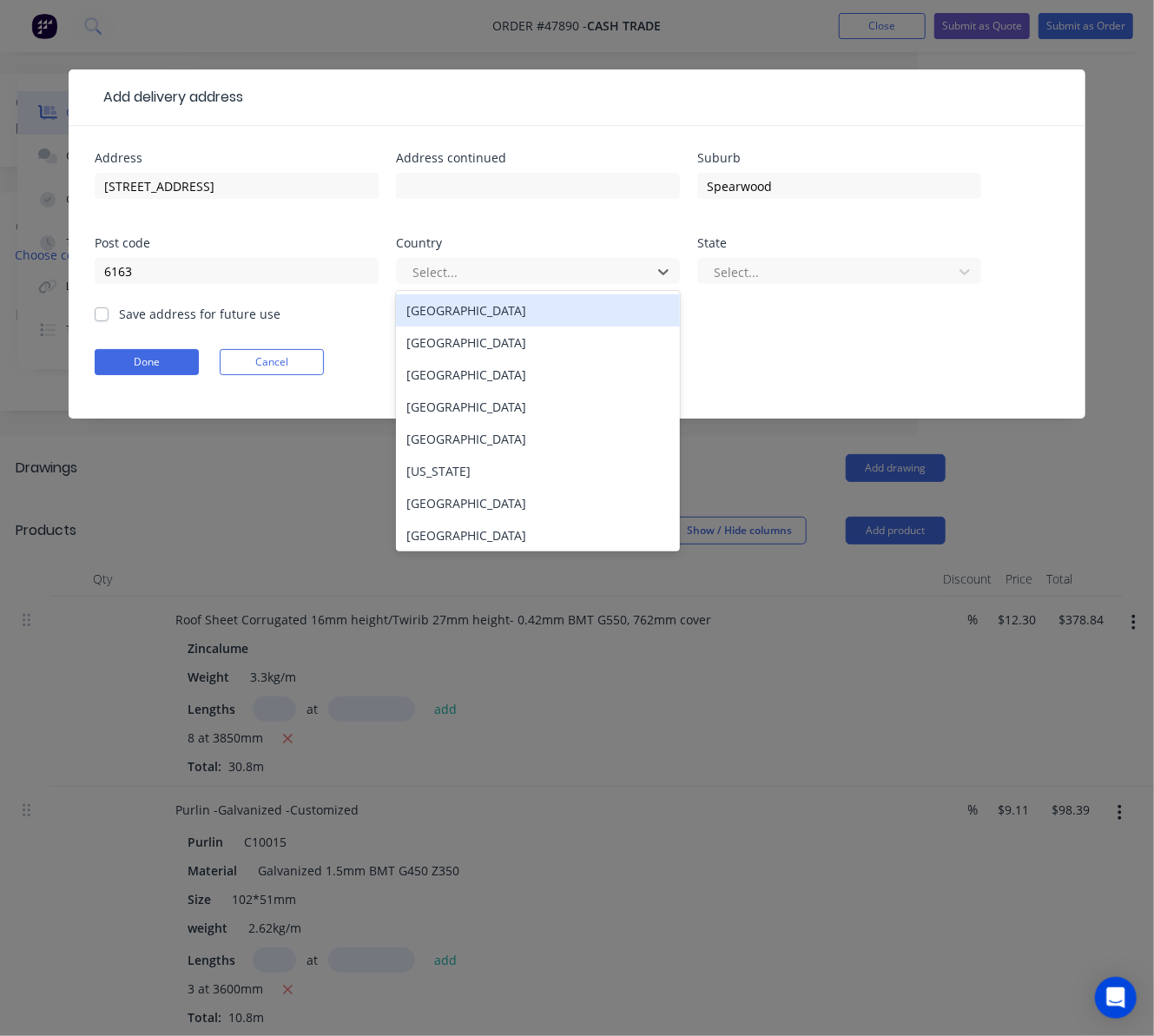
click at [490, 311] on div "[GEOGRAPHIC_DATA]" at bounding box center [538, 311] width 284 height 32
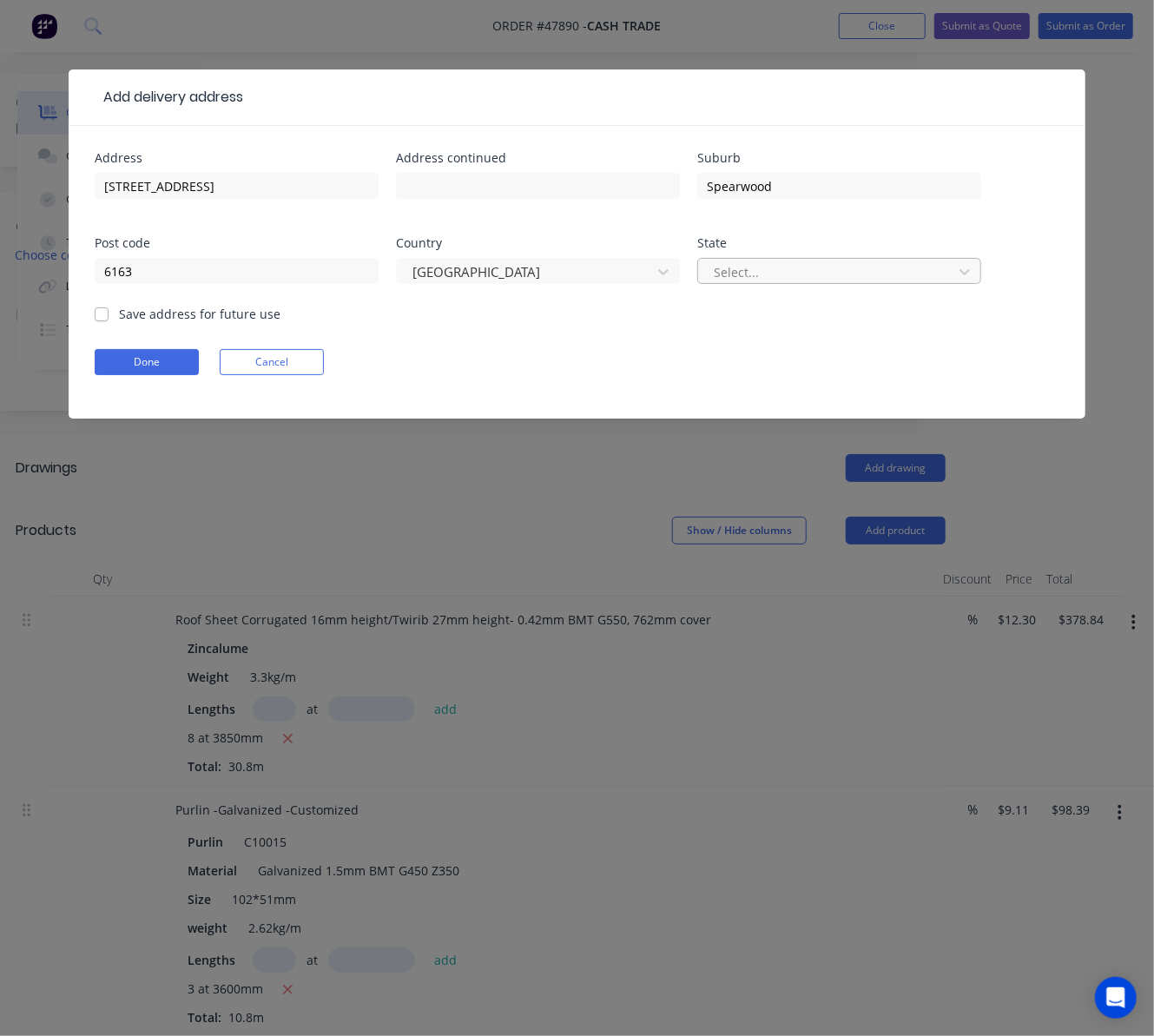
click at [818, 274] on div at bounding box center [828, 272] width 232 height 22
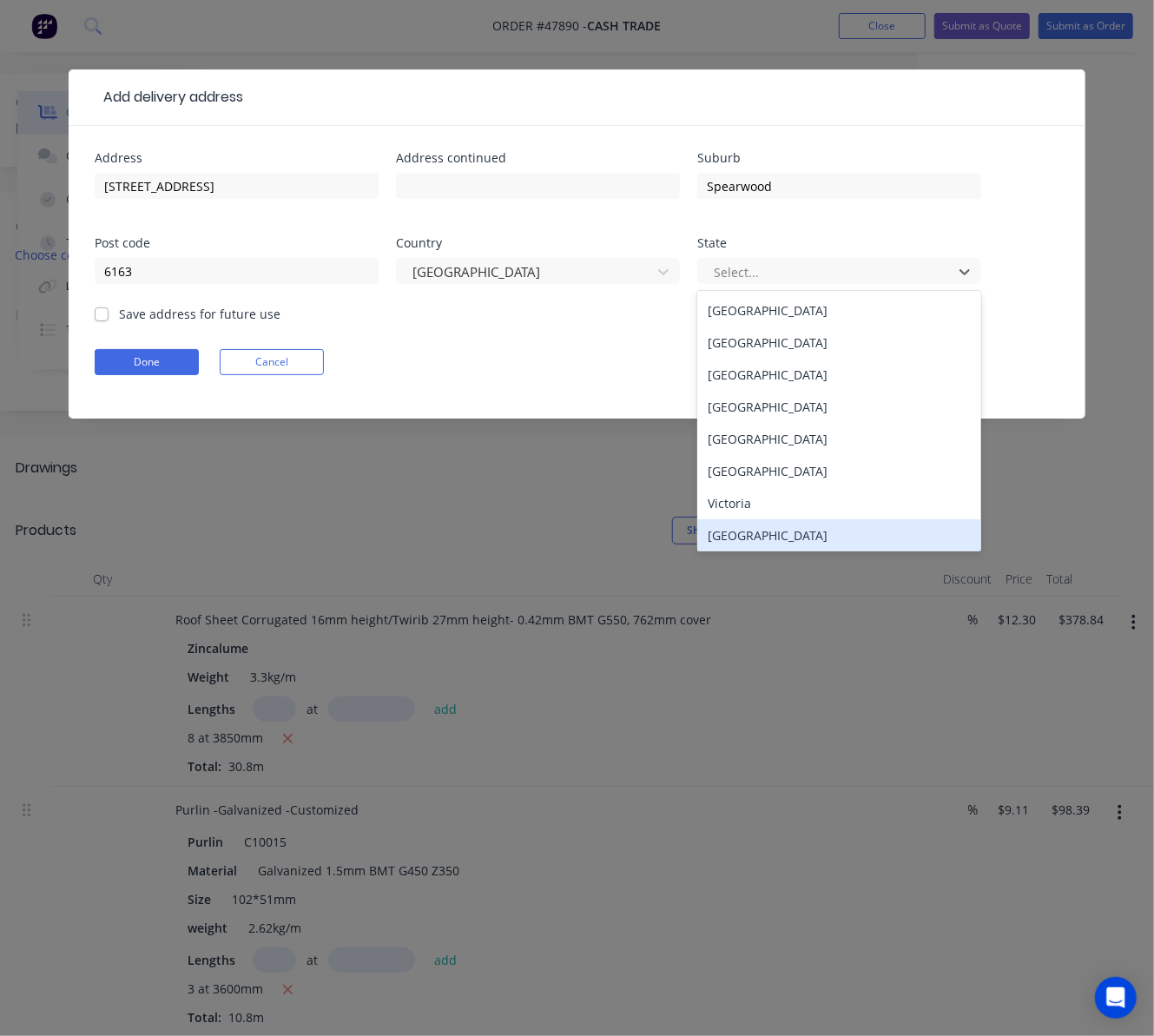
click at [823, 531] on div "Western Australia" at bounding box center [839, 536] width 284 height 32
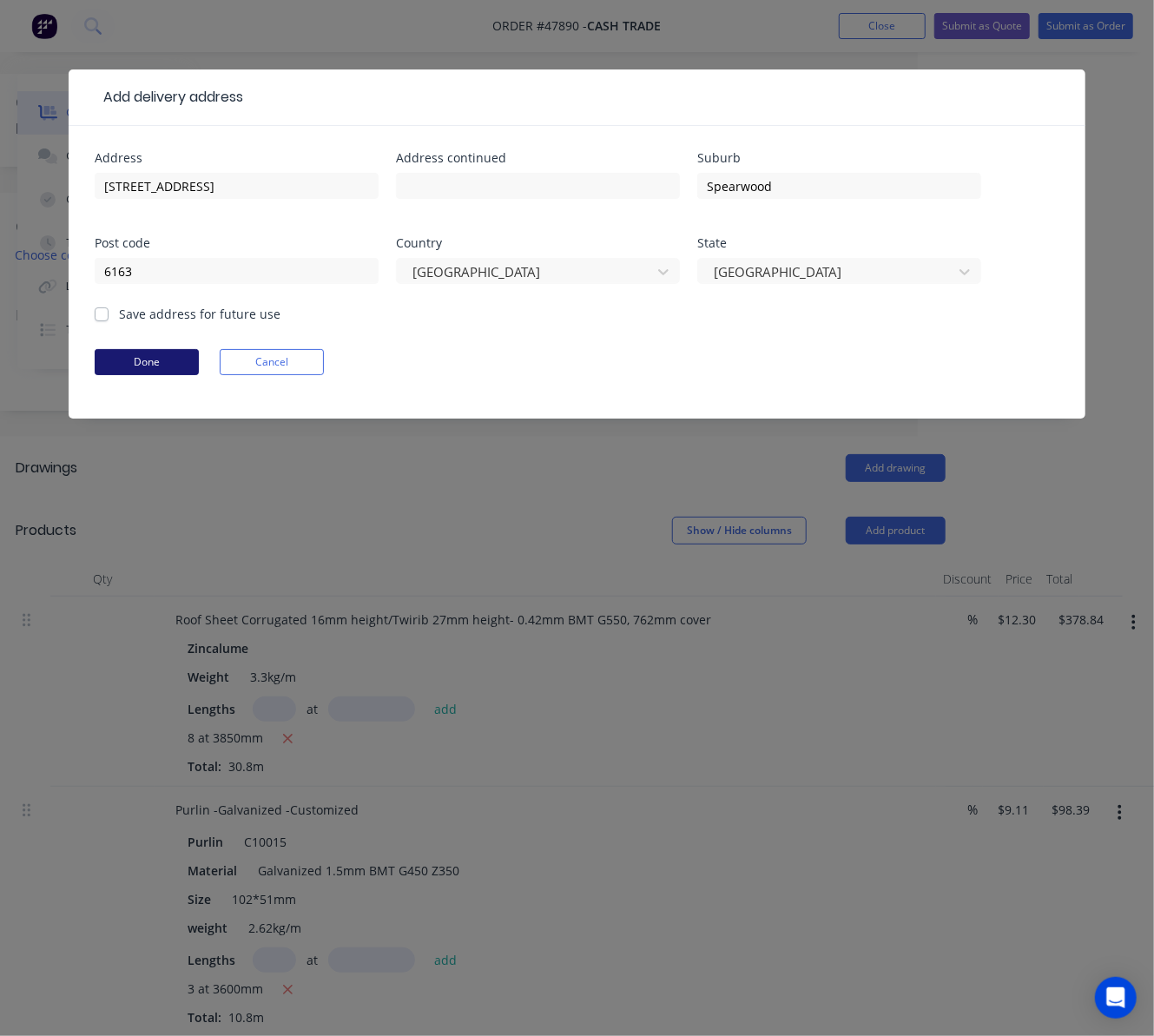
click at [156, 366] on button "Done" at bounding box center [146, 363] width 104 height 26
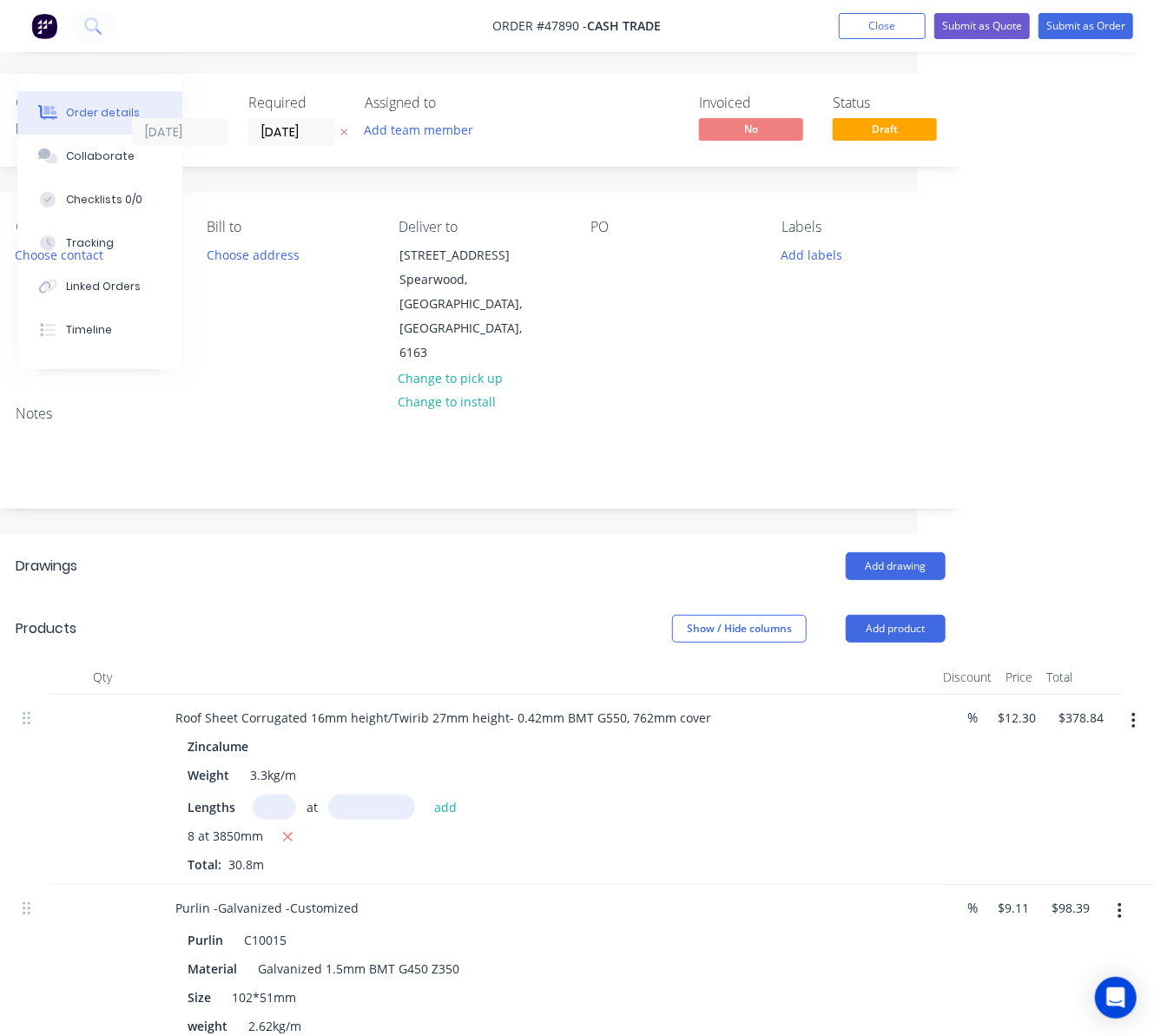
scroll to position [0, 0]
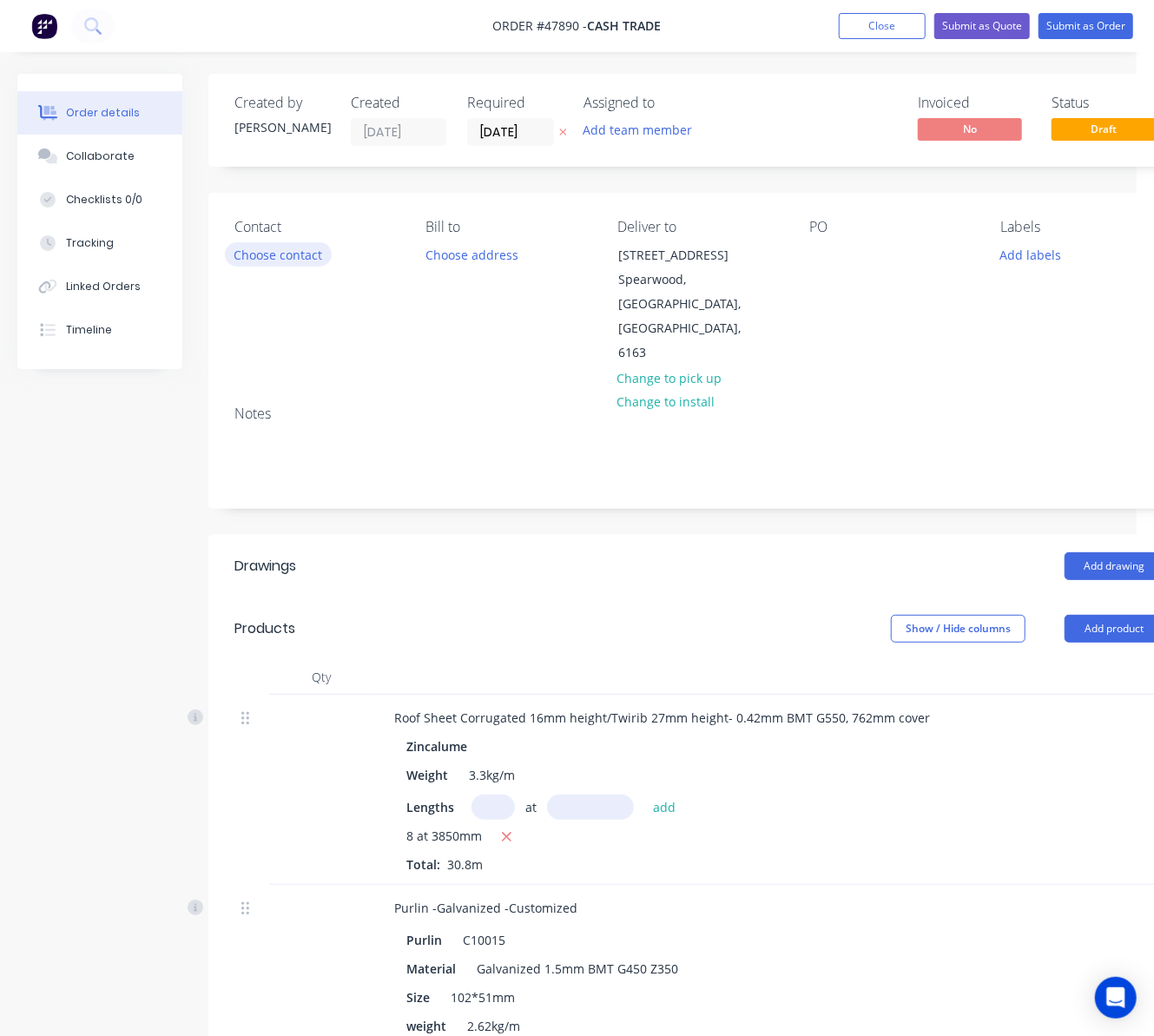
click at [274, 255] on button "Choose contact" at bounding box center [278, 254] width 107 height 24
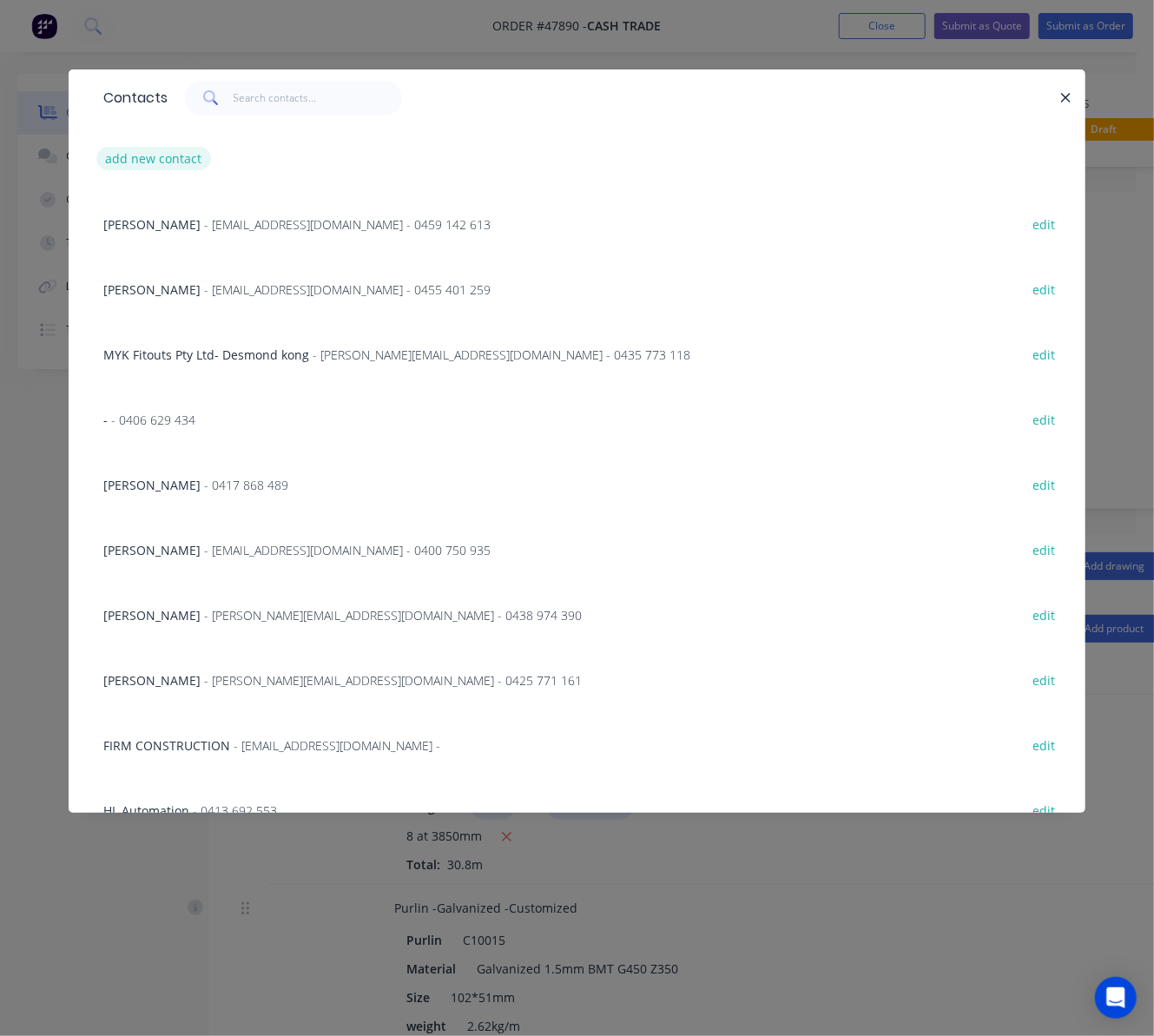
click at [154, 153] on button "add new contact" at bounding box center [154, 158] width 115 height 24
select select "AU"
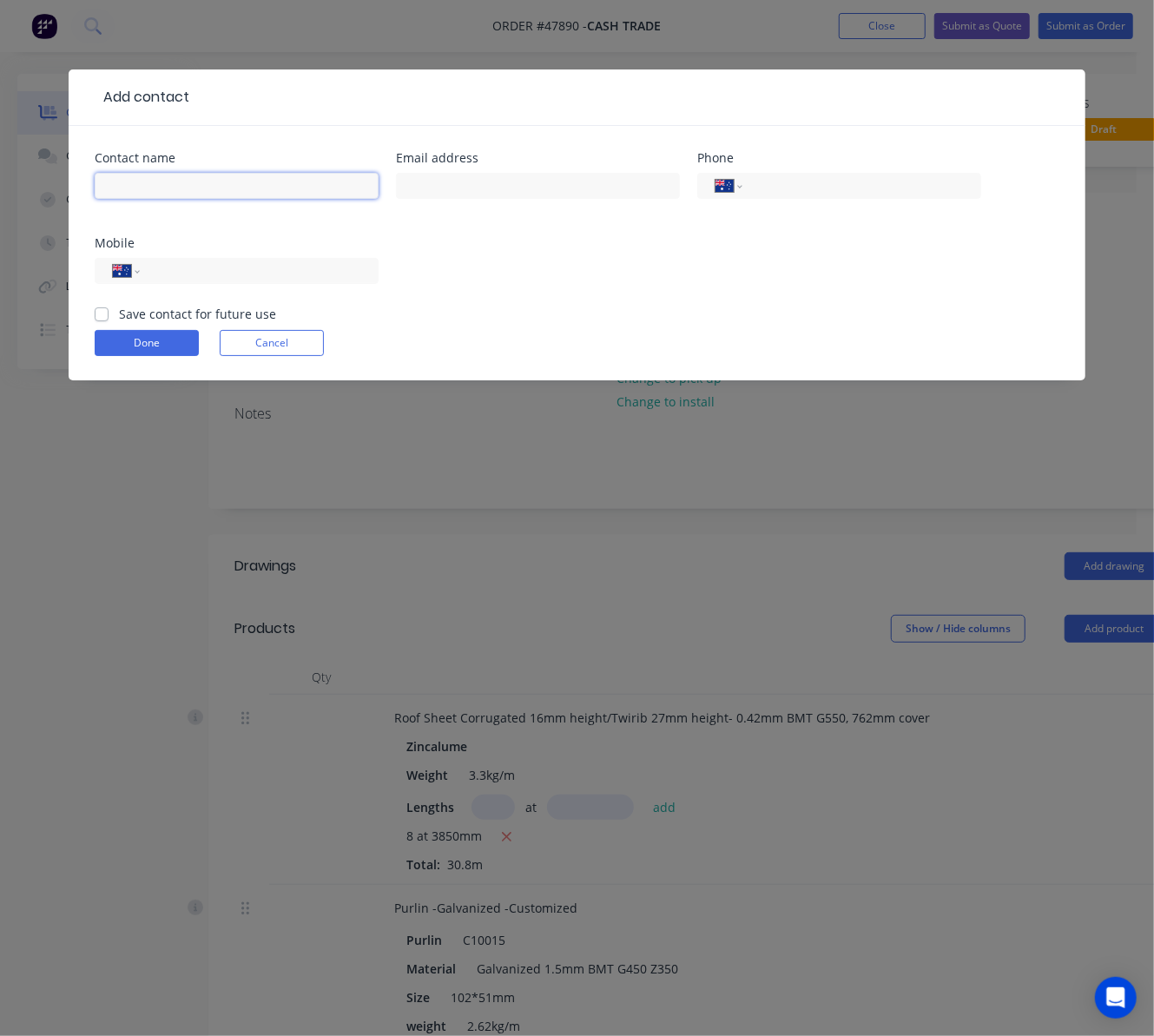
click at [158, 189] on input "text" at bounding box center [236, 186] width 284 height 26
paste input "Yvonne Goold"
type input "Yvonne Goold"
click at [558, 278] on div "Contact name Yvonne Goold Email address Phone International Afghanistan Åland I…" at bounding box center [577, 228] width 965 height 153
click at [439, 189] on input "text" at bounding box center [538, 186] width 284 height 26
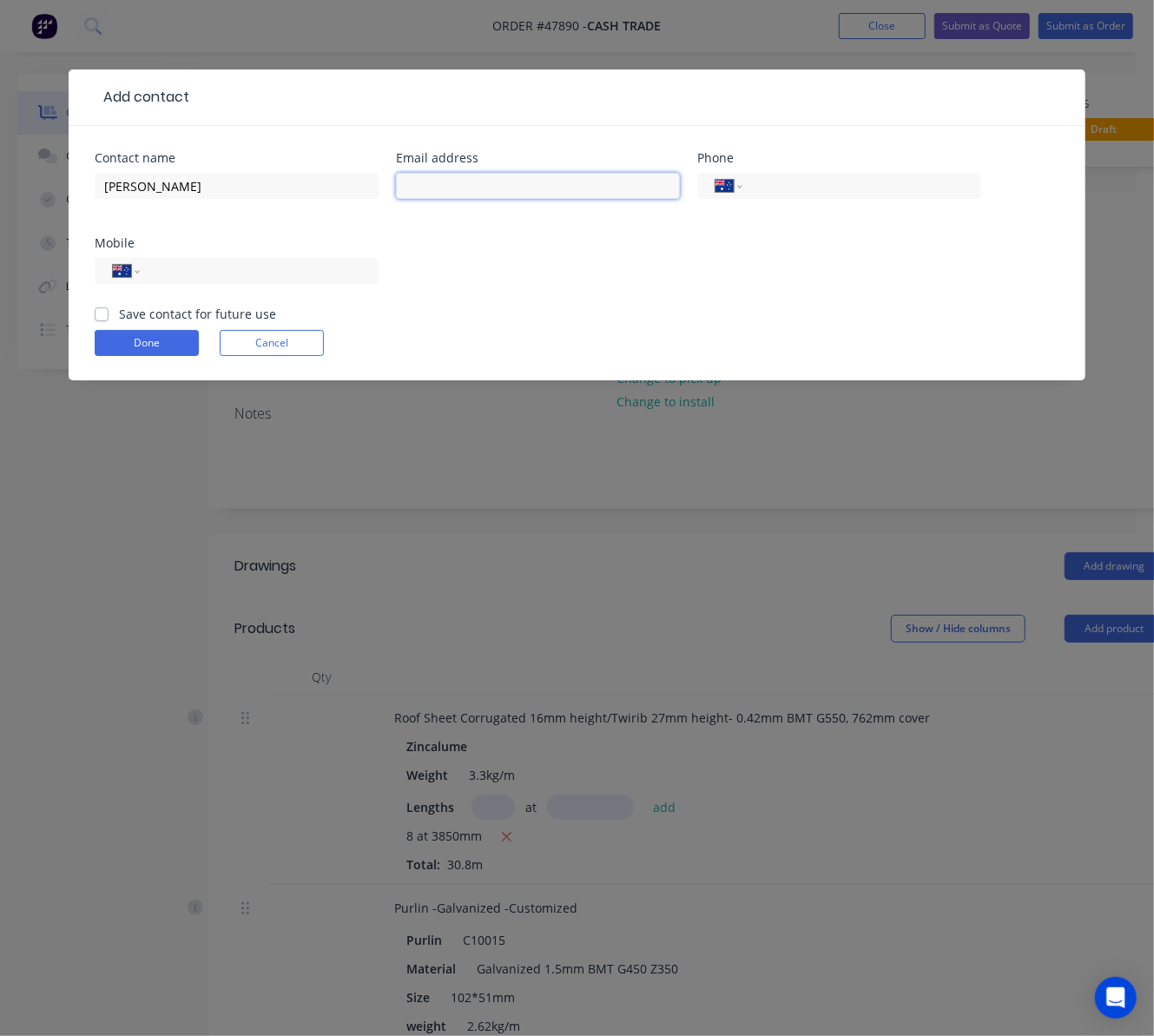
paste input "yvonne.goold@gmail.com"
type input "yvonne.goold@gmail.com"
click at [831, 191] on input "tel" at bounding box center [858, 186] width 208 height 20
click at [303, 274] on input "tel" at bounding box center [256, 271] width 208 height 20
click at [247, 283] on div "International Afghanistan Åland Islands Albania Algeria American Samoa Andorra …" at bounding box center [236, 271] width 284 height 26
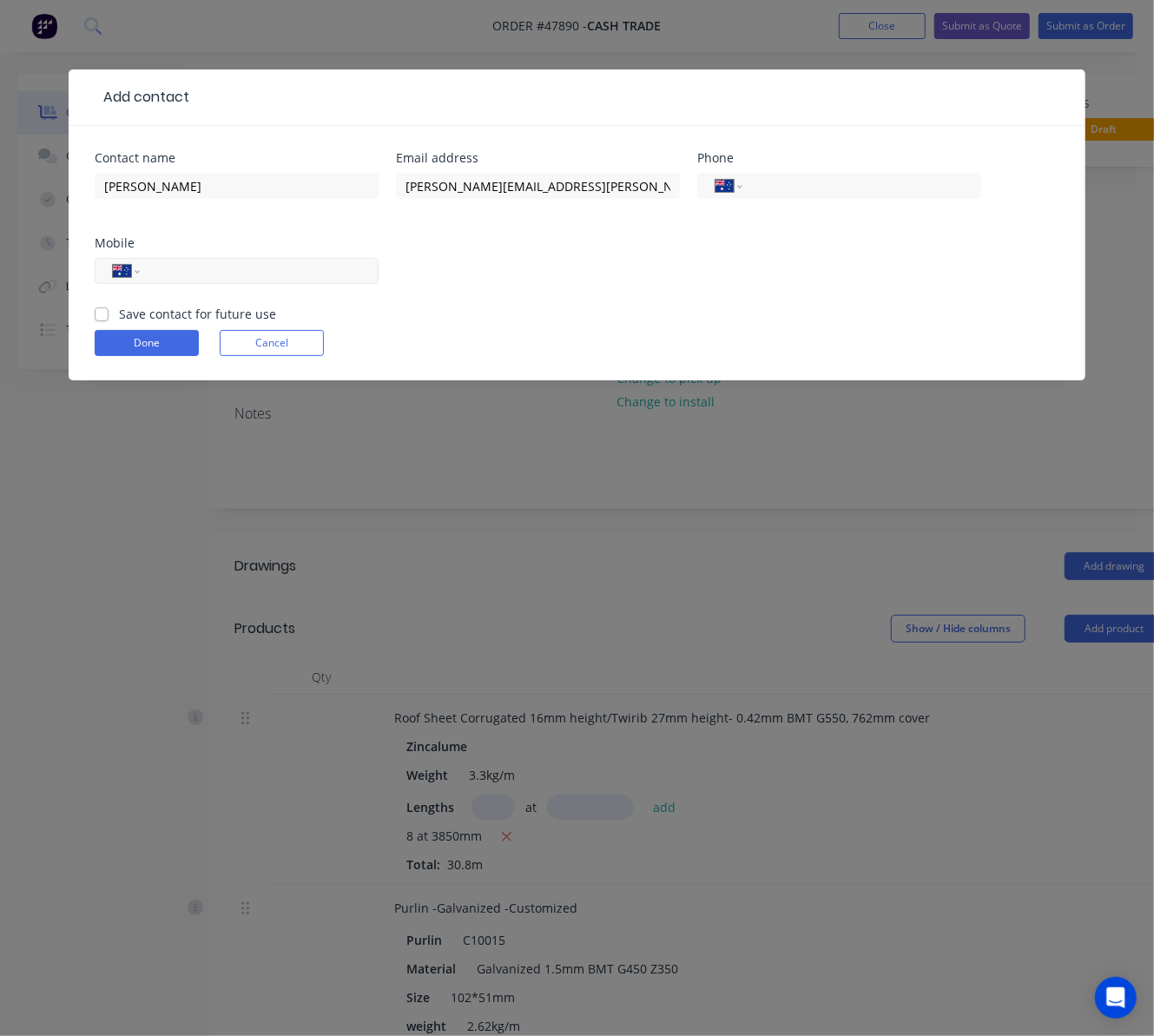
click at [248, 276] on input "tel" at bounding box center [256, 271] width 208 height 20
paste input "0402 241 925"
type input "0402 241 925"
click at [605, 303] on div "Contact name Yvonne Goold Email address yvonne.goold@gmail.com Phone Internatio…" at bounding box center [577, 228] width 965 height 153
click at [156, 344] on button "Done" at bounding box center [146, 343] width 104 height 26
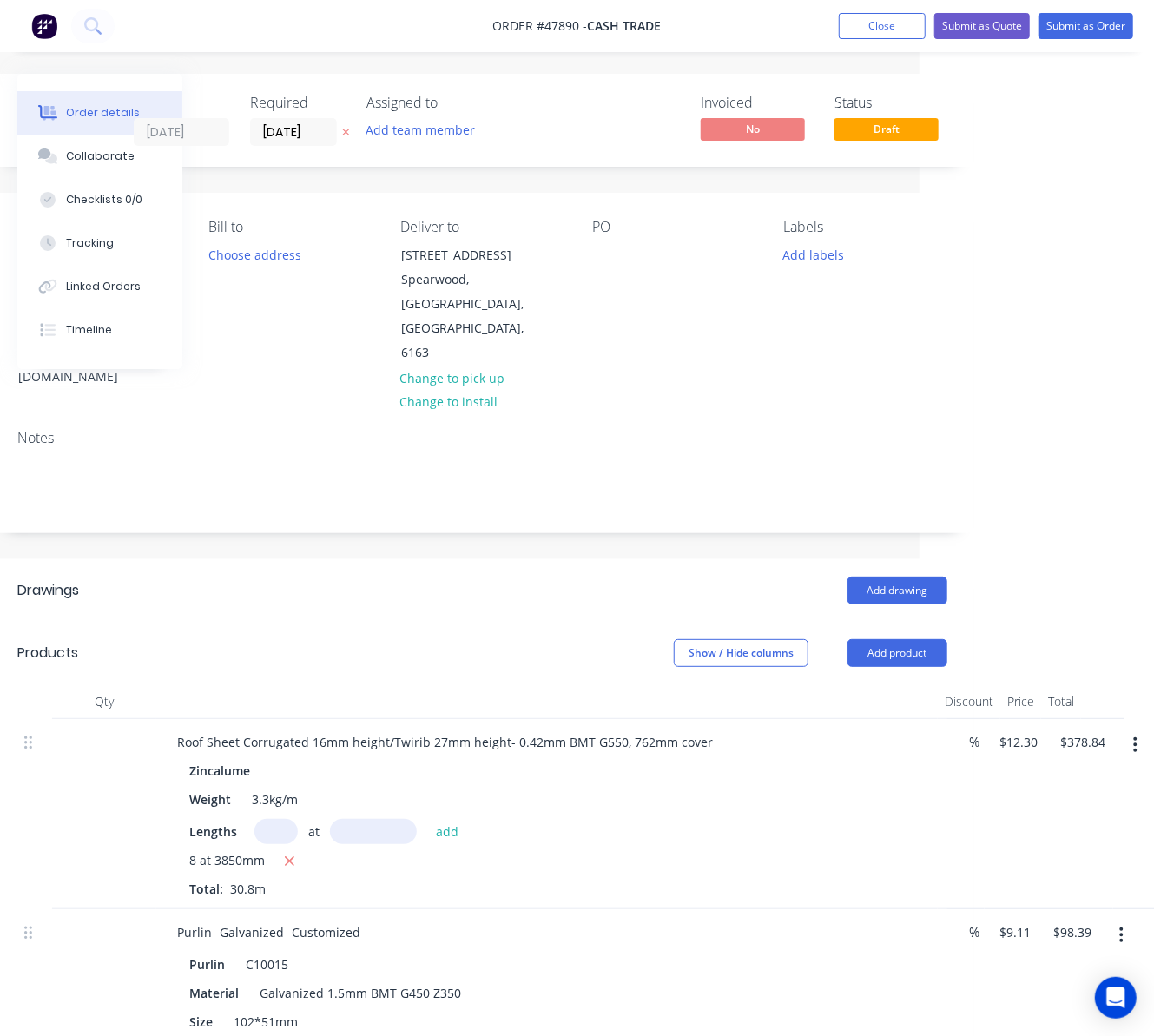
scroll to position [0, 219]
click at [984, 38] on button "Submit as Quote" at bounding box center [982, 26] width 95 height 26
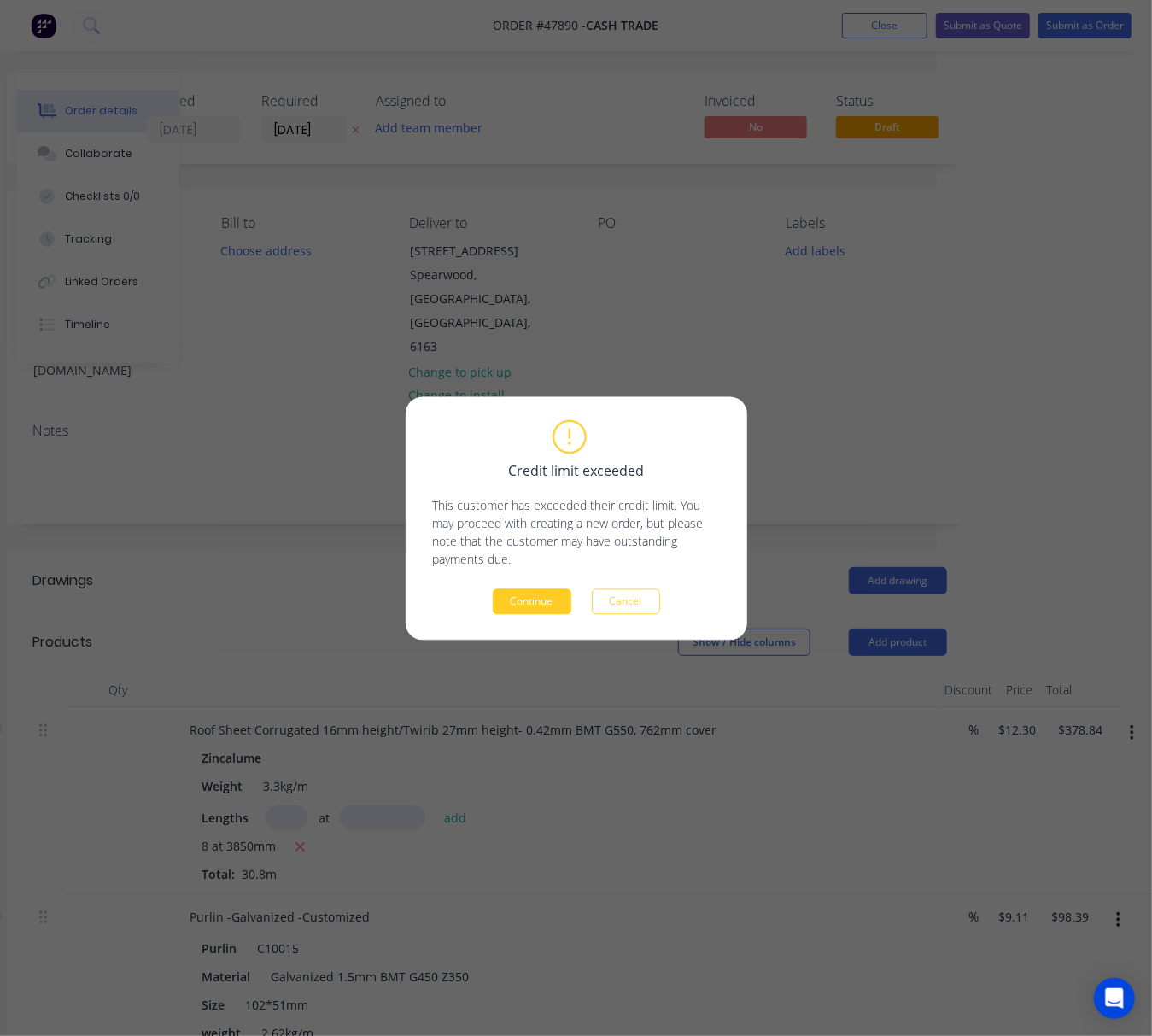
click at [540, 598] on button "Continue" at bounding box center [532, 601] width 79 height 26
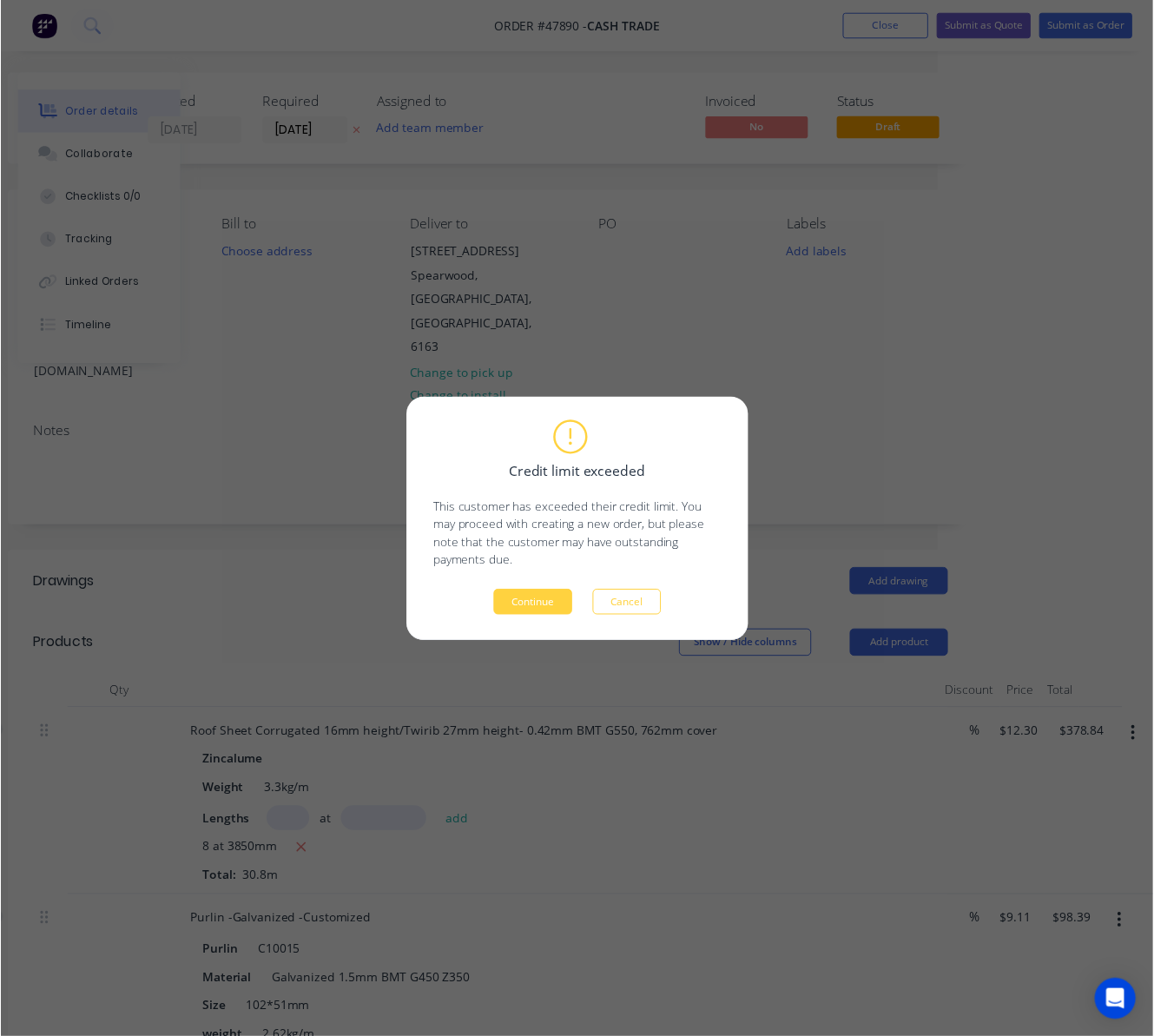
scroll to position [0, 35]
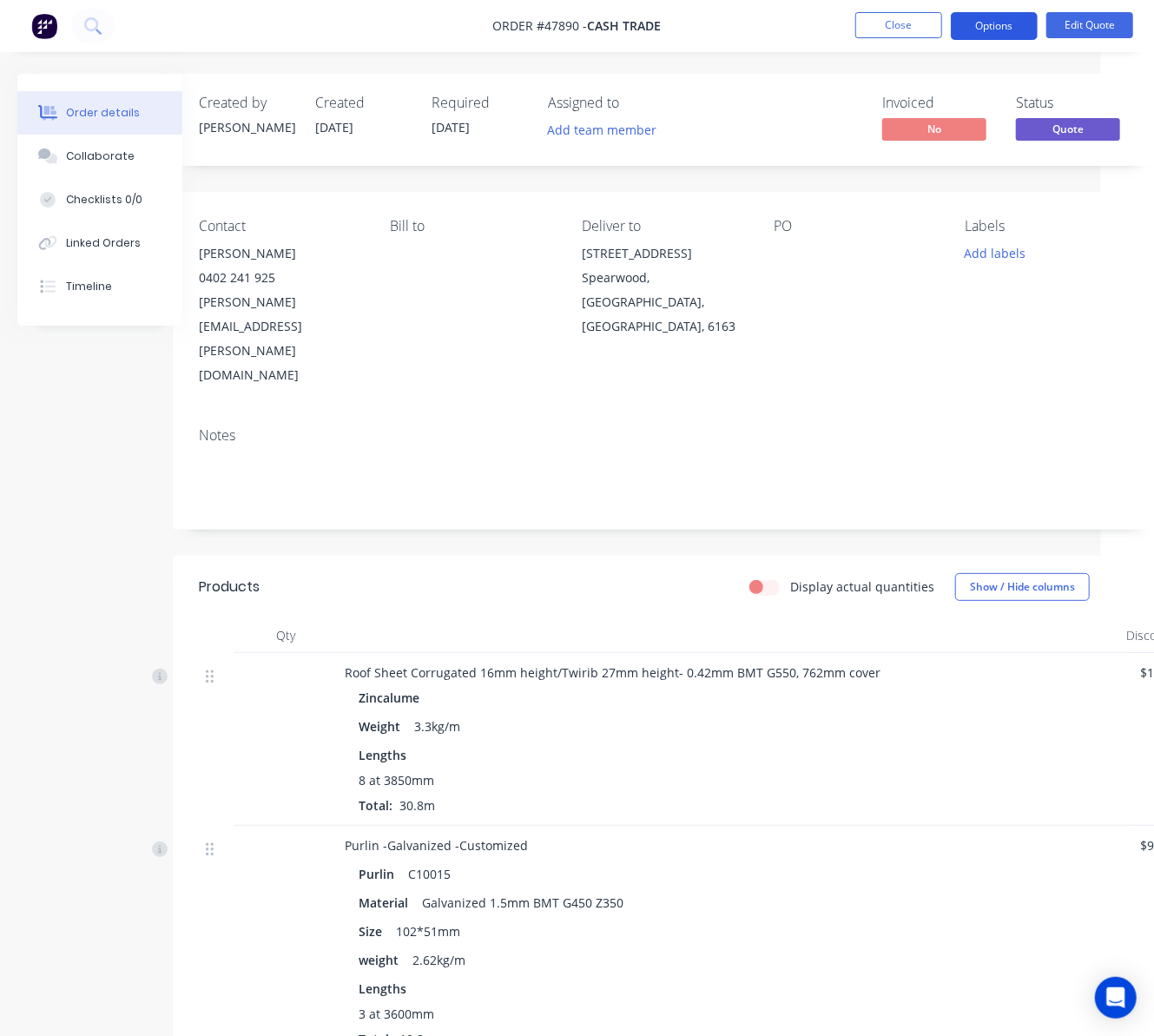
click at [985, 14] on button "Options" at bounding box center [994, 26] width 86 height 27
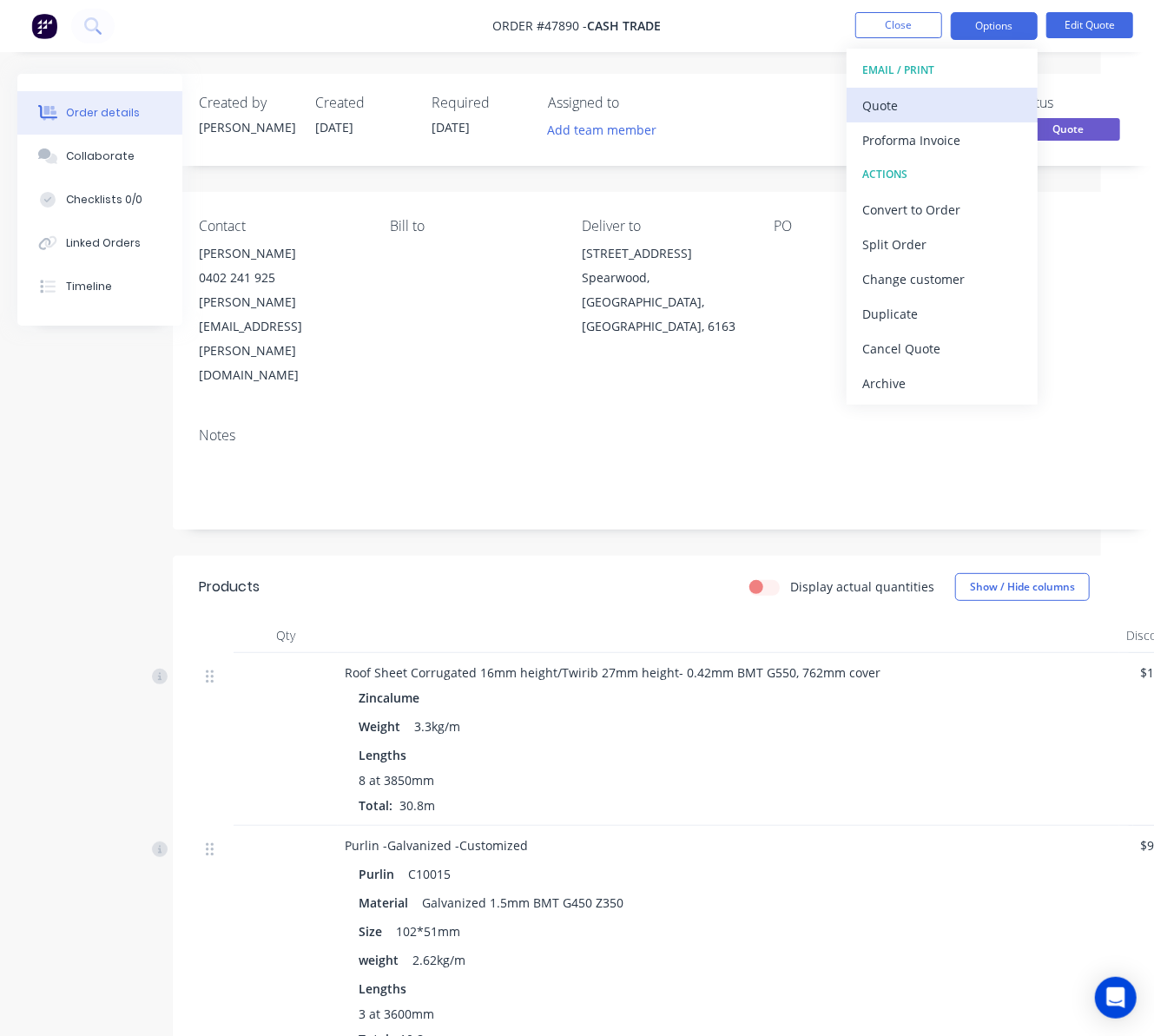
click at [938, 102] on div "Quote" at bounding box center [941, 105] width 160 height 26
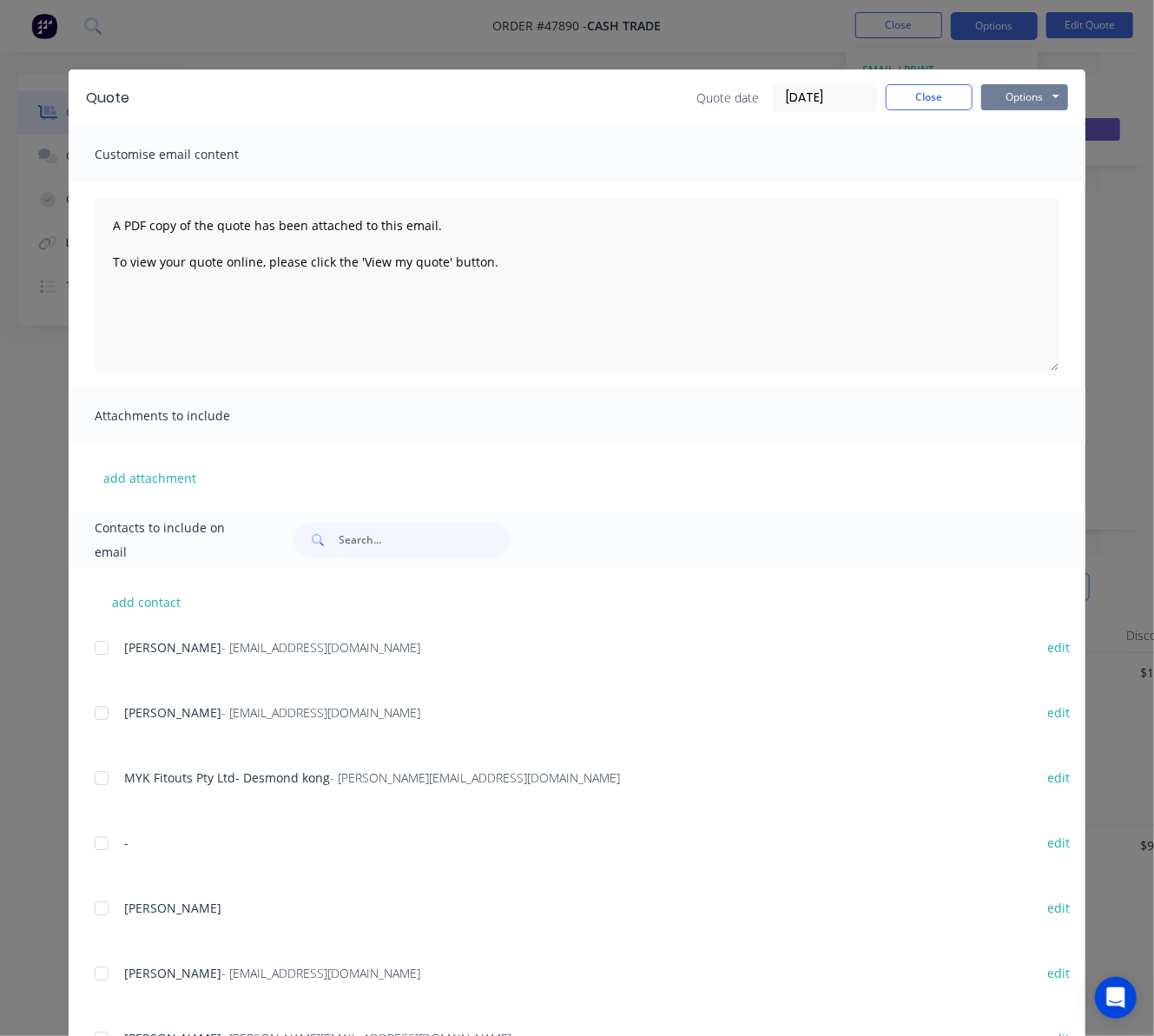
click at [1033, 98] on button "Options" at bounding box center [1024, 97] width 86 height 26
click at [1038, 153] on button "Print" at bounding box center [1037, 156] width 111 height 28
click at [872, 40] on div "Quote Quote date [DATE] Close Options Preview Print Email Customise email conte…" at bounding box center [577, 518] width 1154 height 1036
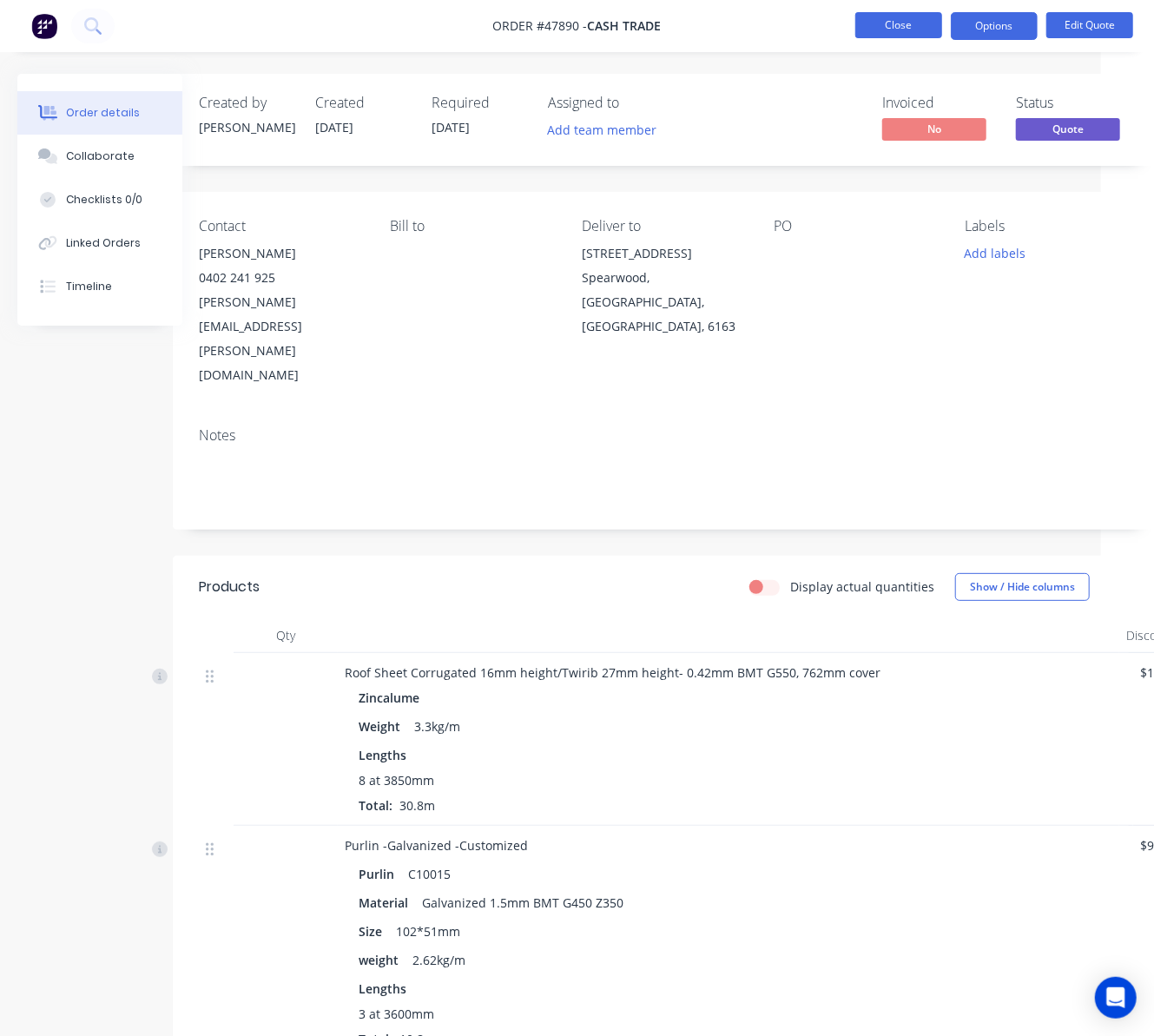
click at [894, 26] on button "Close" at bounding box center [899, 26] width 86 height 26
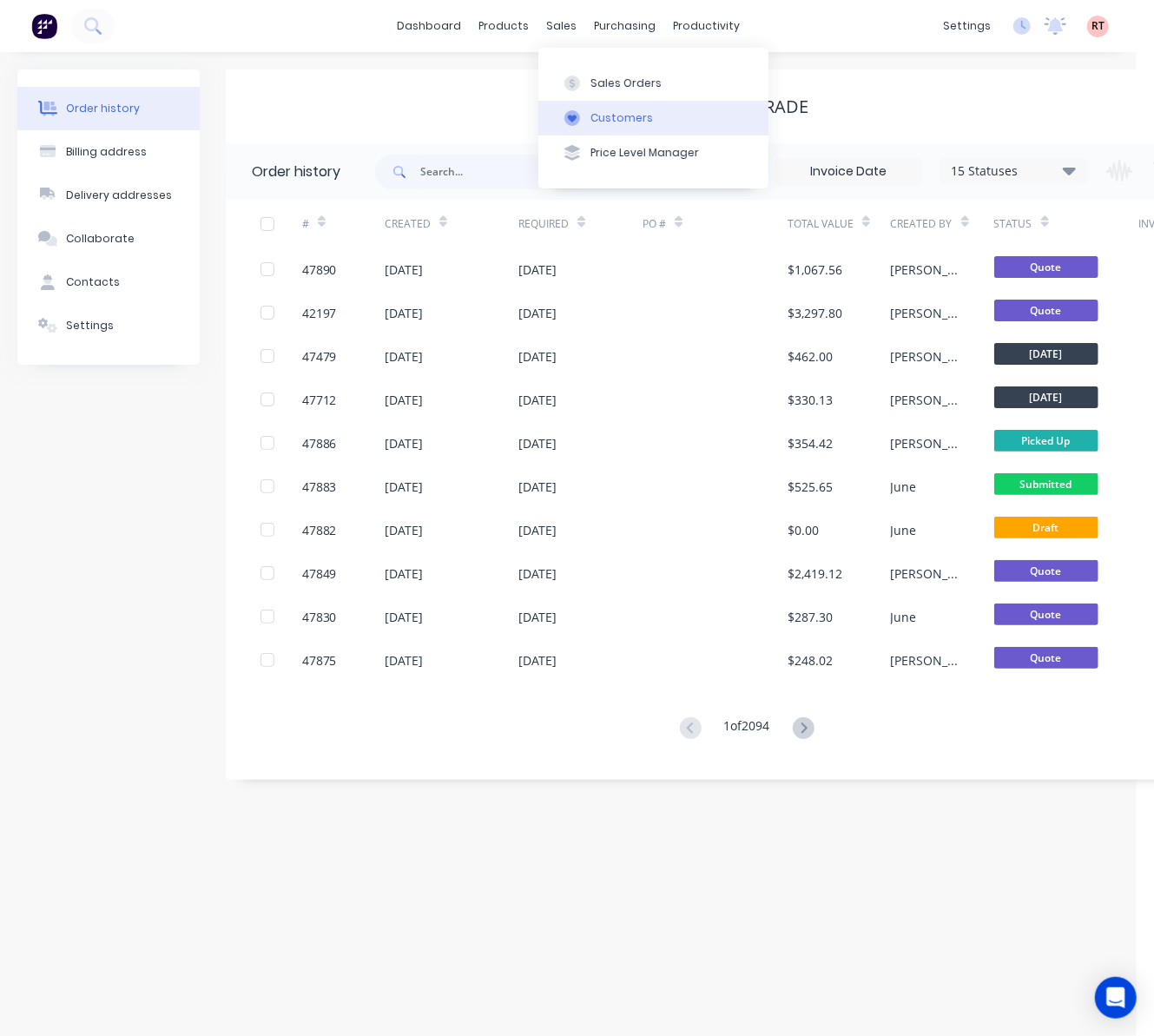
click at [615, 109] on button "Customers" at bounding box center [653, 117] width 230 height 34
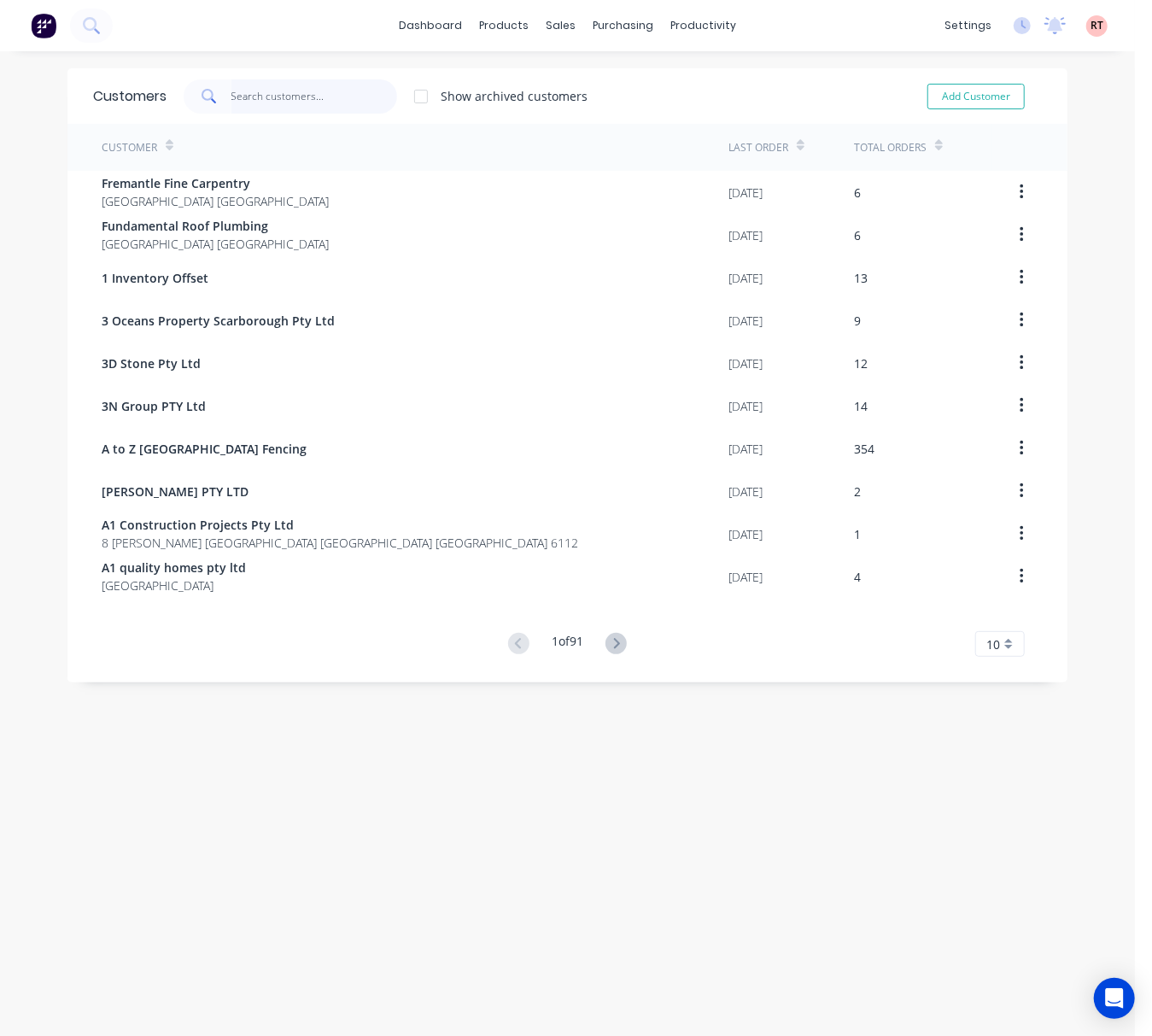
click at [270, 93] on input "text" at bounding box center [315, 96] width 167 height 34
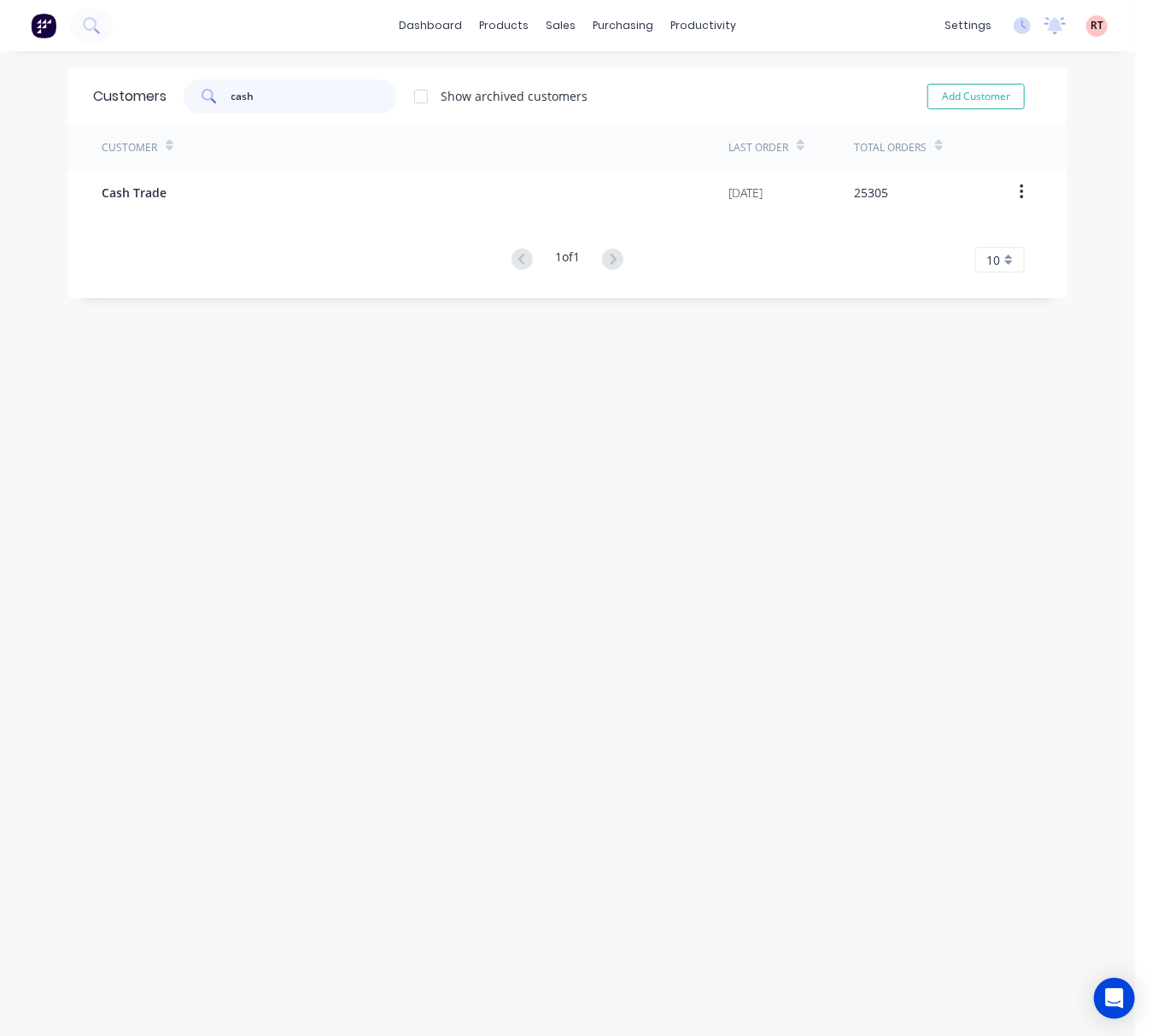
type input "cash"
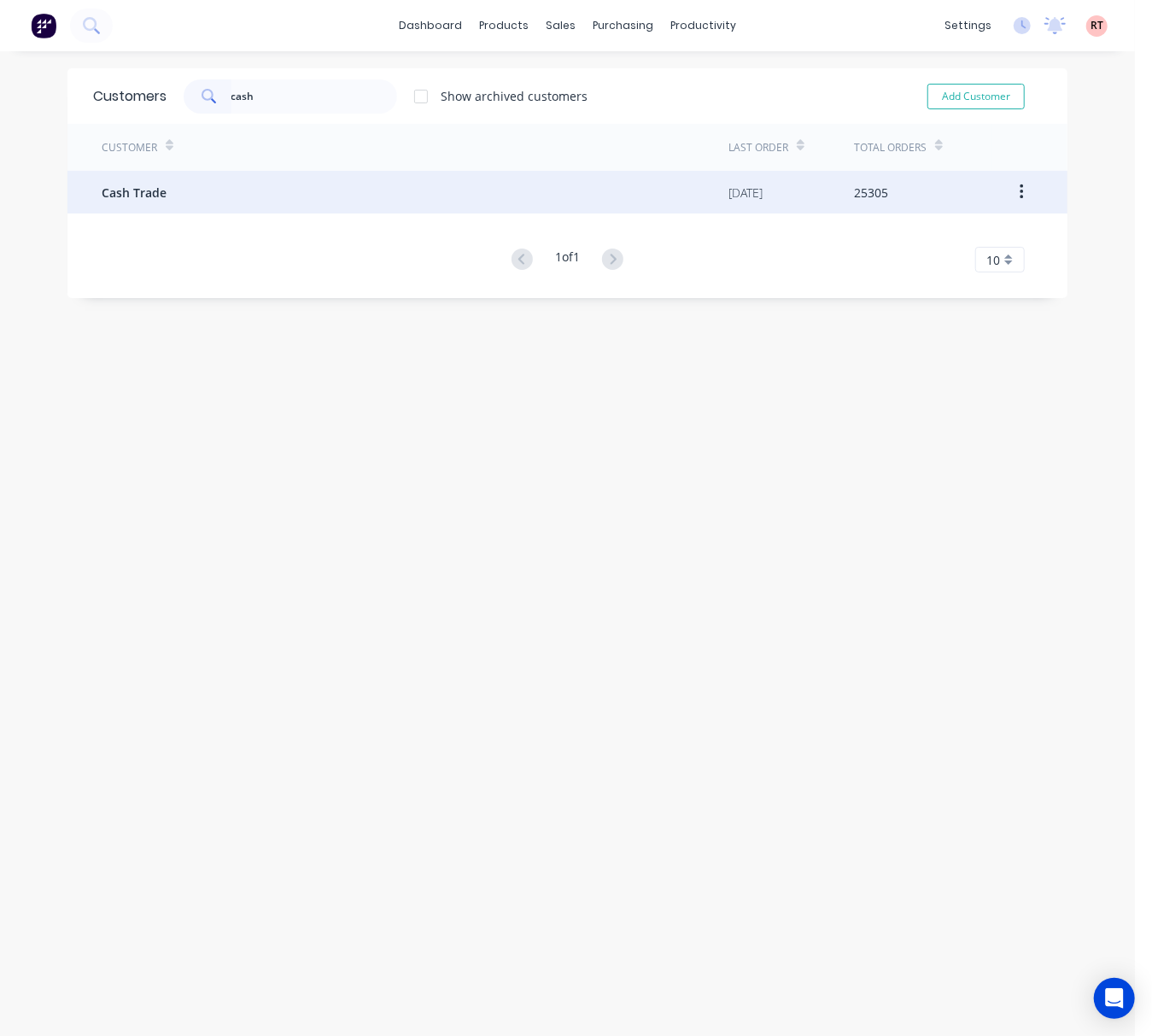
click at [300, 187] on div "Cash Trade" at bounding box center [415, 192] width 626 height 43
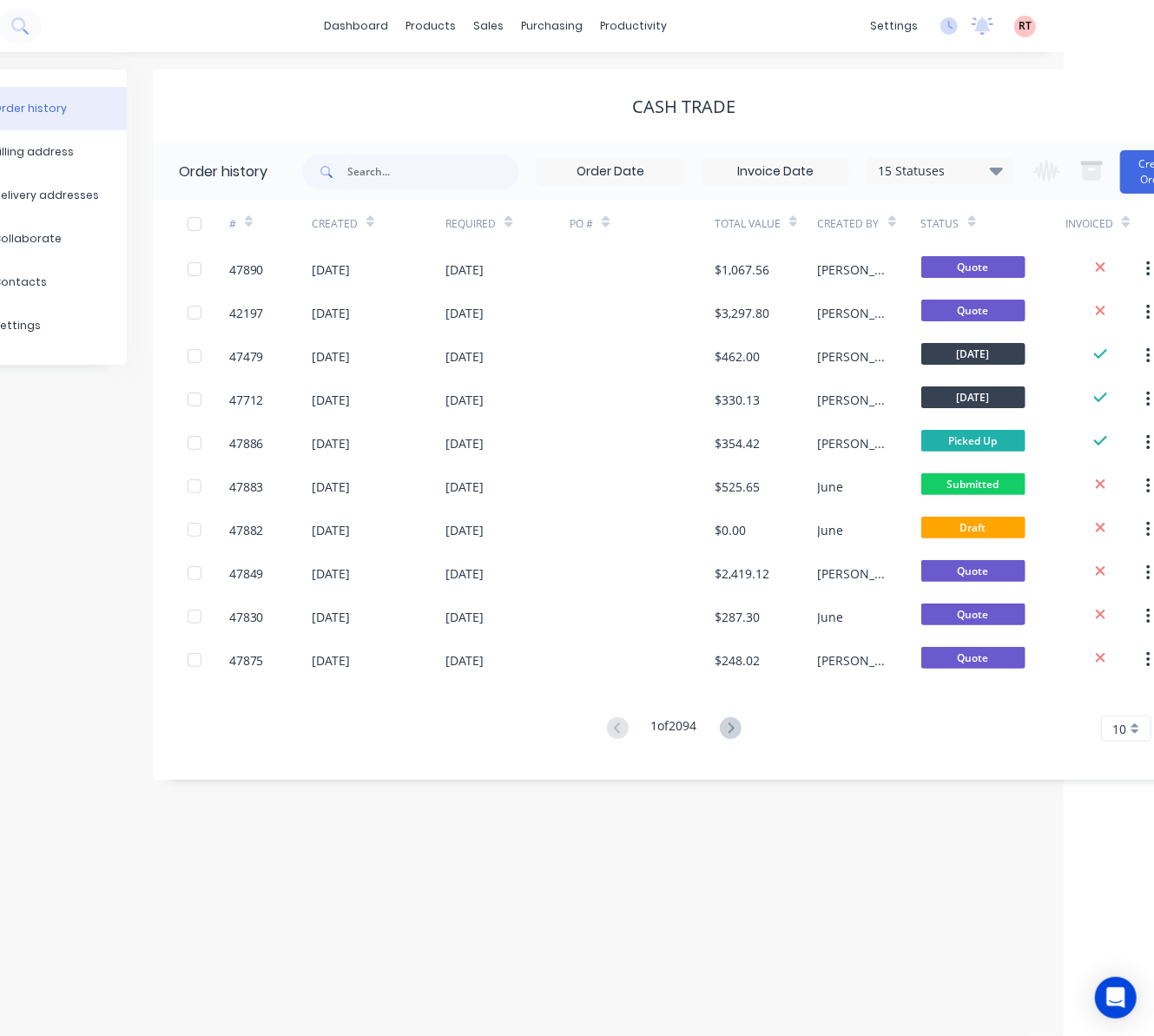
scroll to position [0, 136]
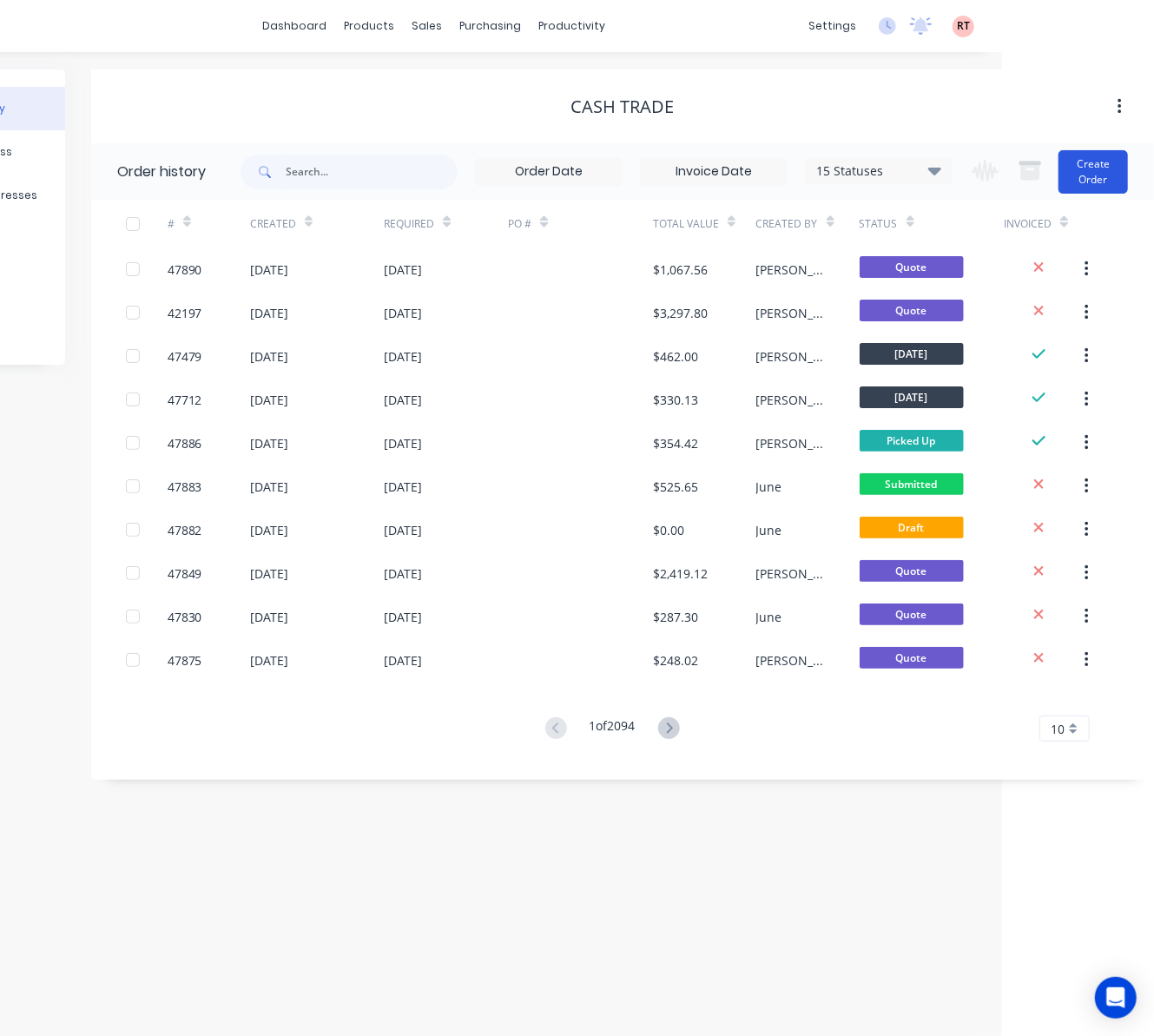
click at [1091, 188] on button "Create Order" at bounding box center [1093, 171] width 70 height 43
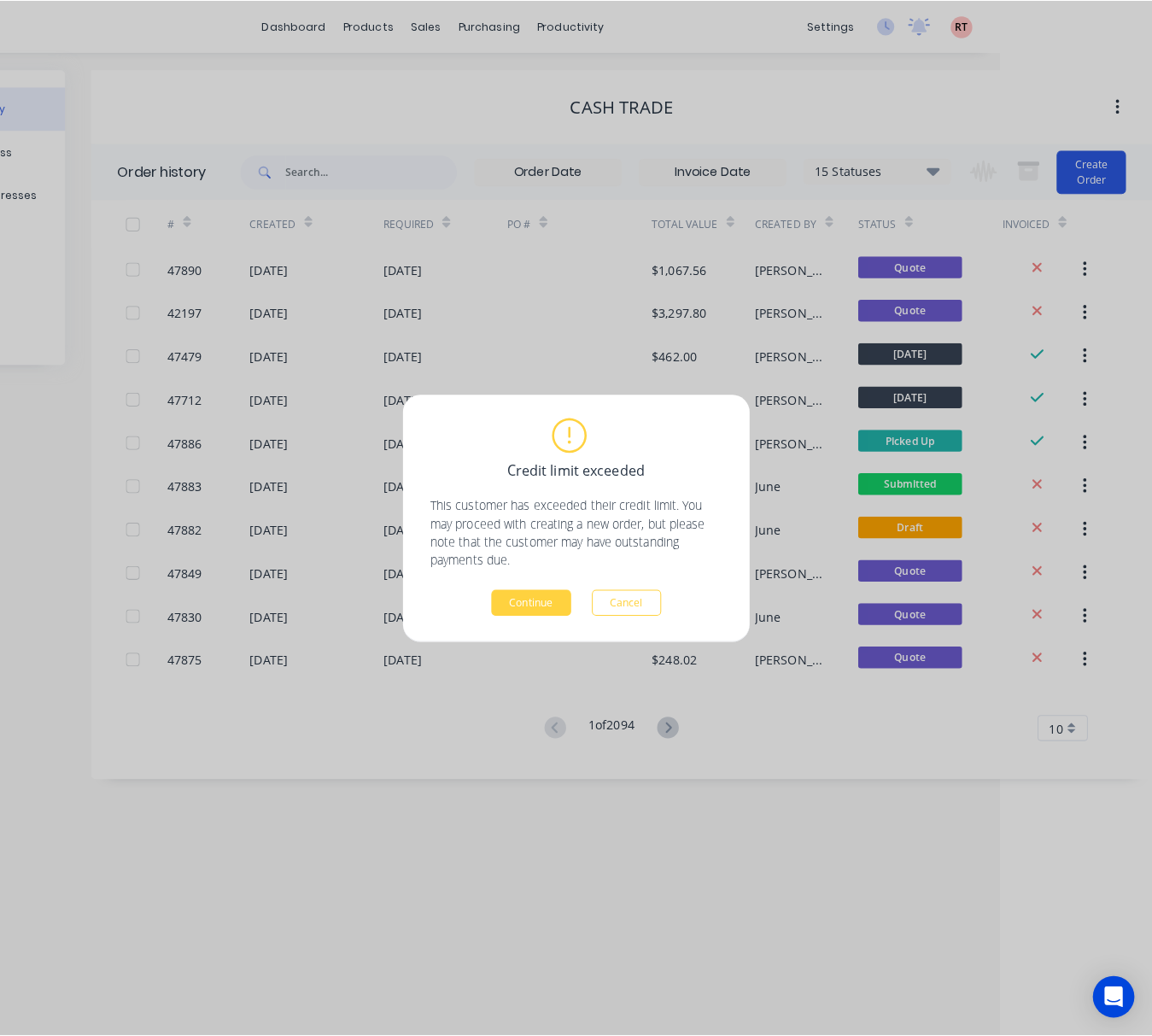
scroll to position [0, 116]
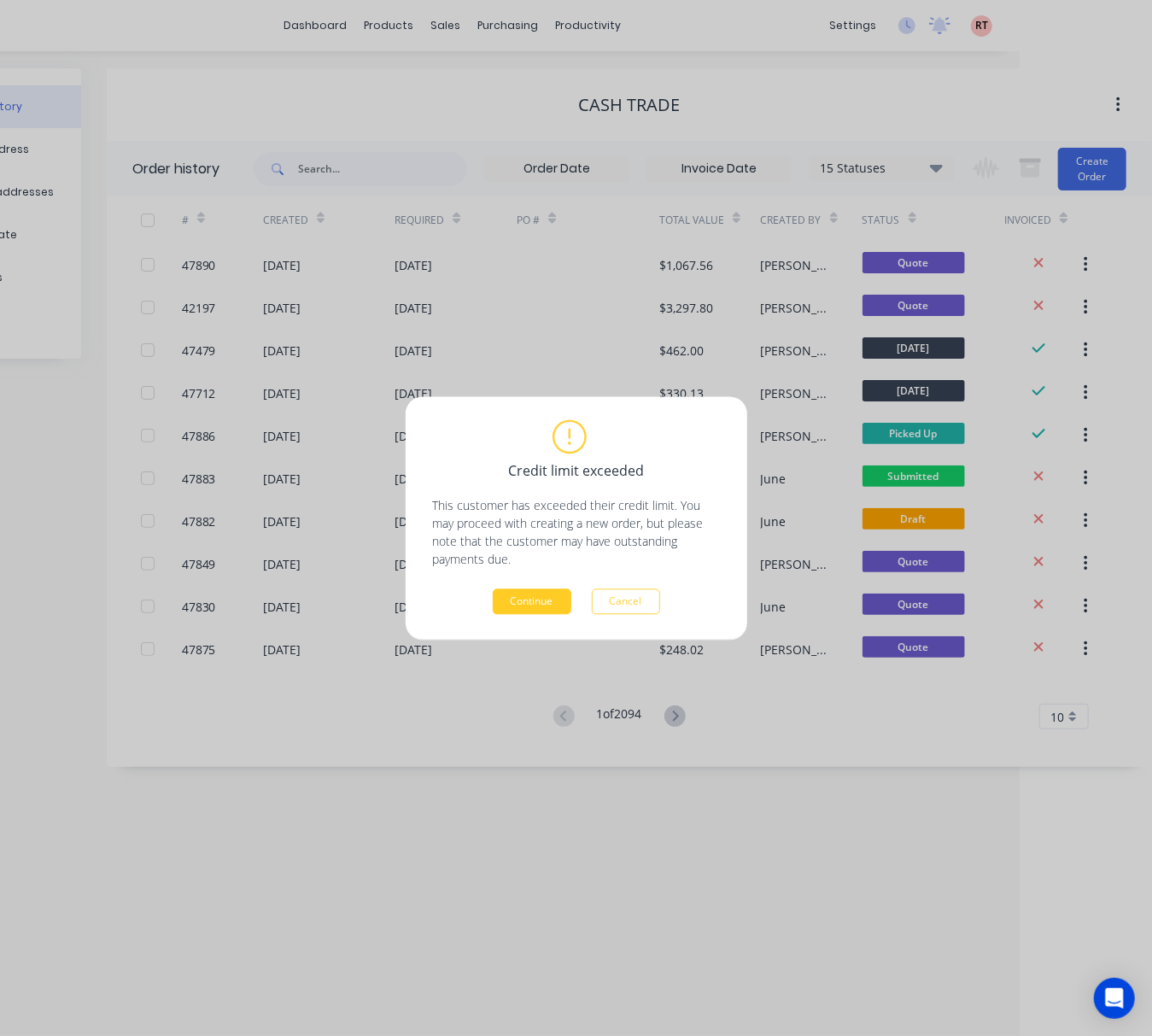
click at [538, 595] on button "Continue" at bounding box center [532, 601] width 79 height 26
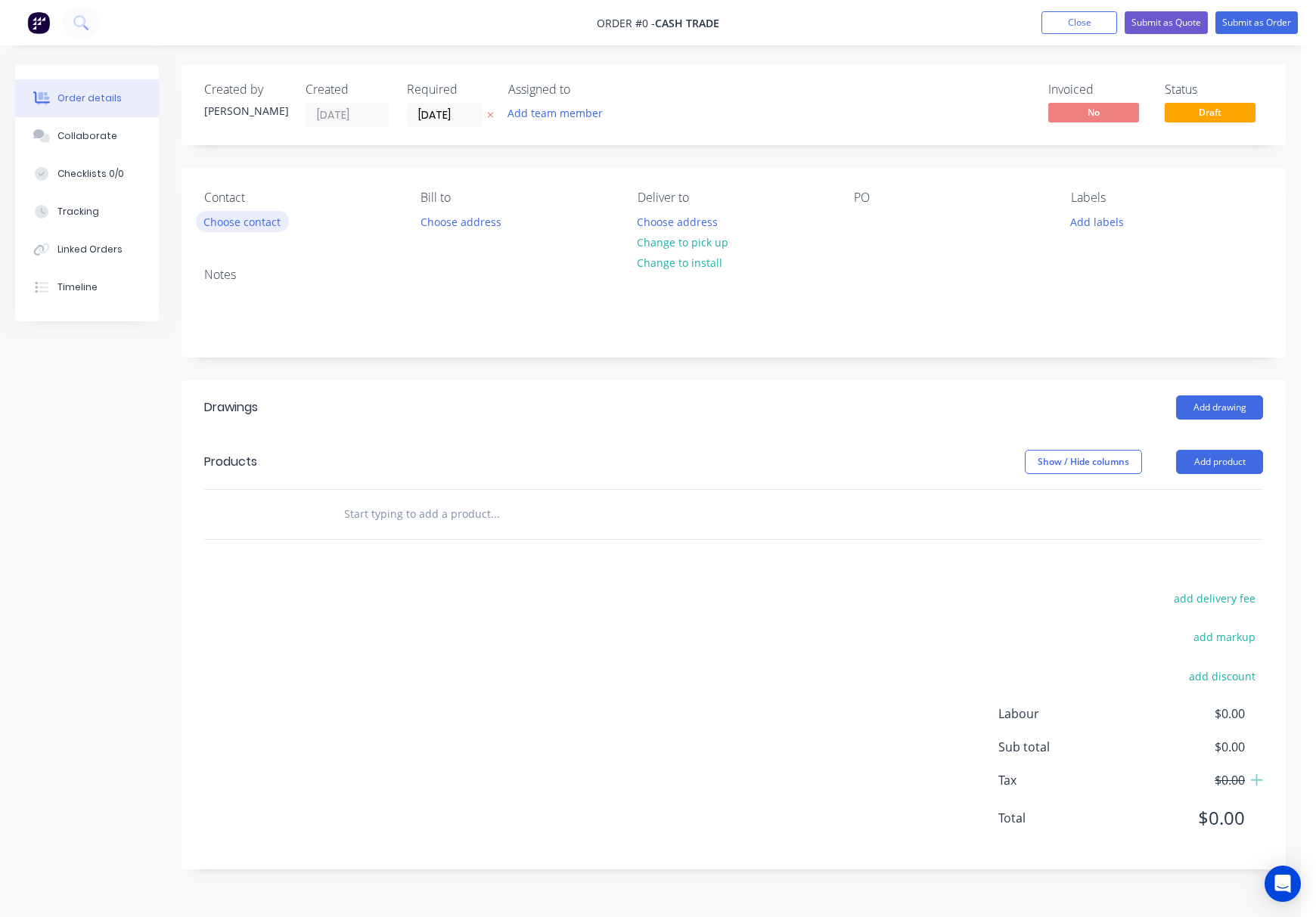
click at [258, 228] on button "Choose contact" at bounding box center [242, 221] width 93 height 21
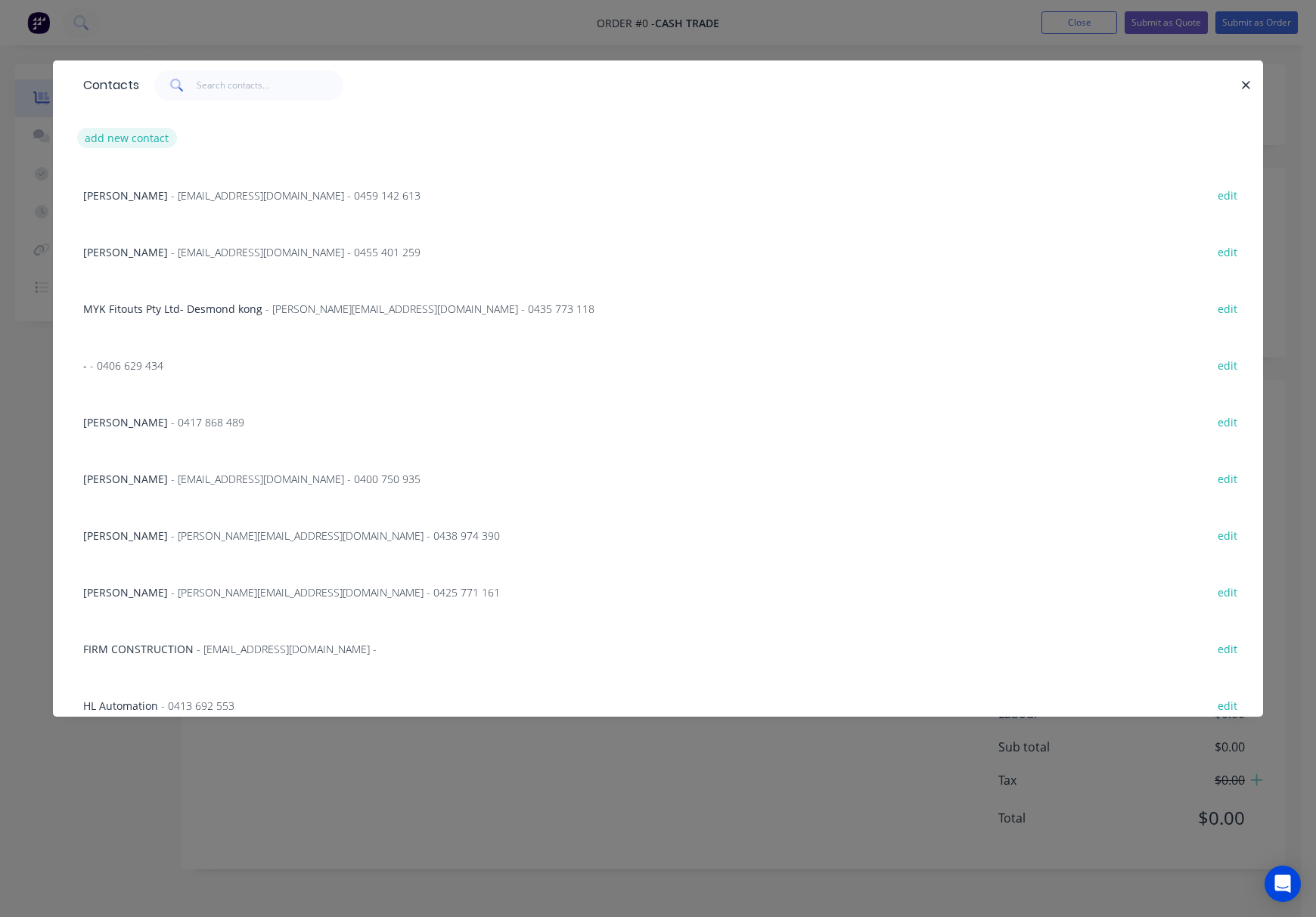
click at [140, 134] on button "add new contact" at bounding box center [127, 137] width 100 height 21
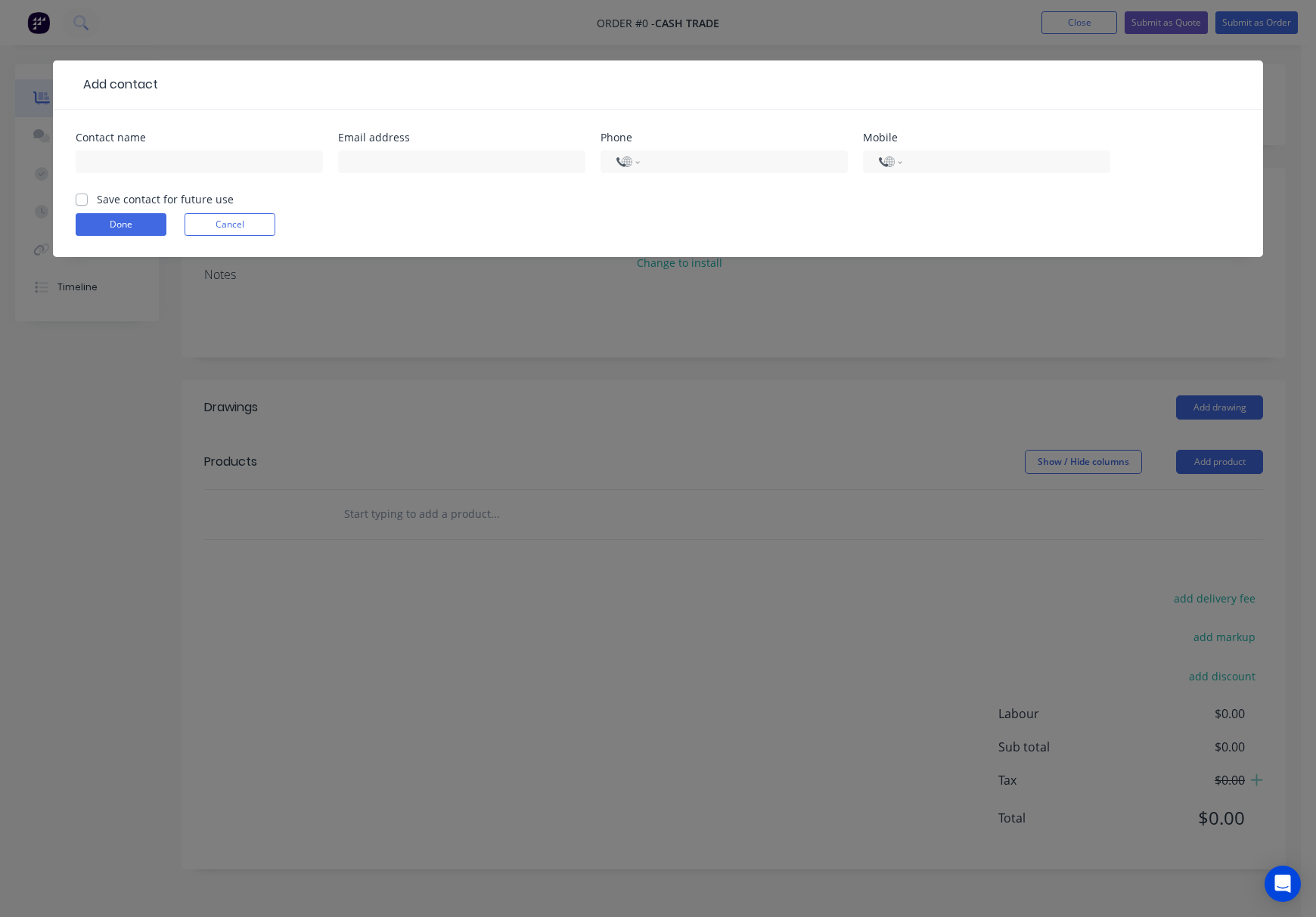
select select "AU"
click at [152, 167] on input "text" at bounding box center [199, 162] width 247 height 23
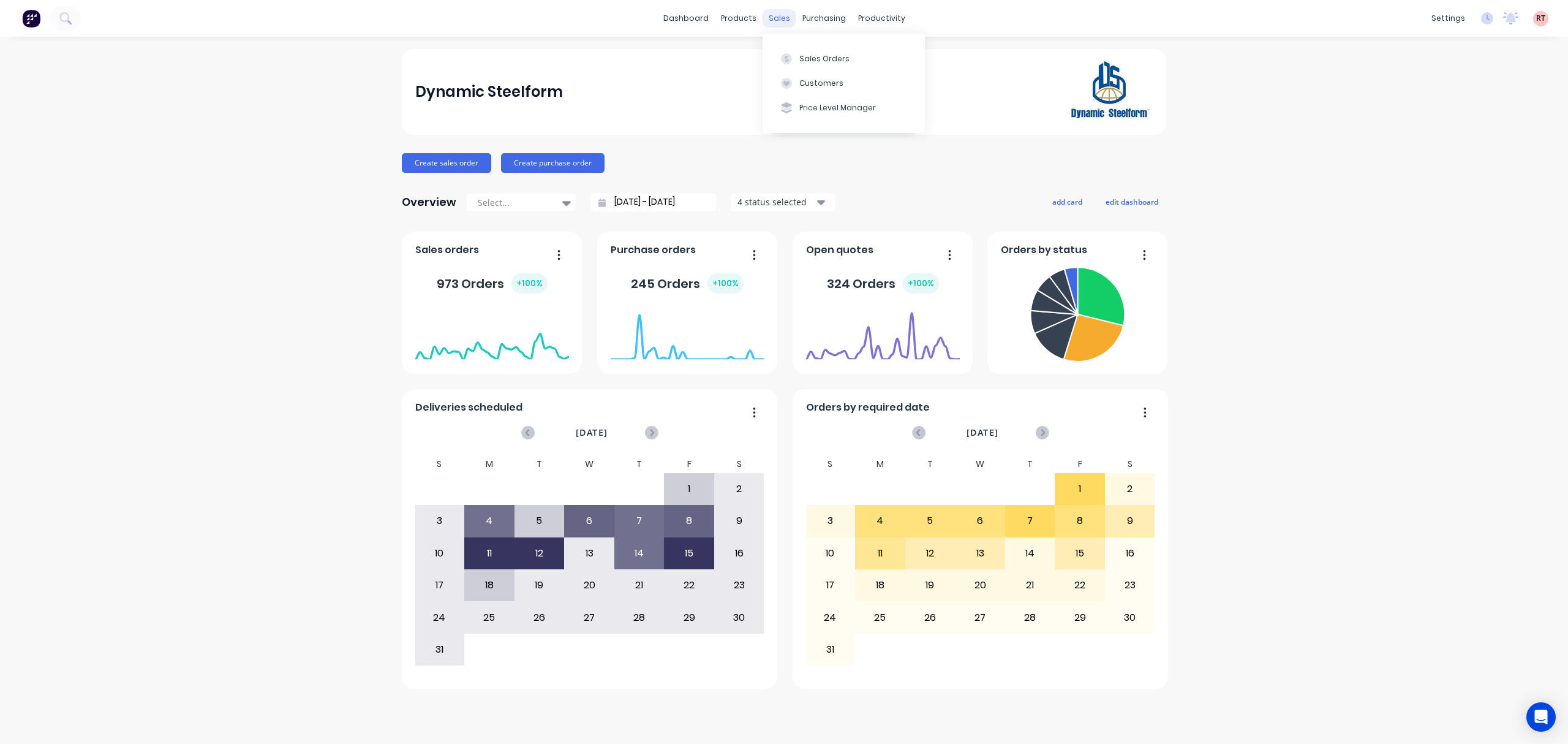
click at [772, 11] on div "sales" at bounding box center [779, 19] width 34 height 19
click at [811, 82] on div "Customers" at bounding box center [821, 83] width 44 height 11
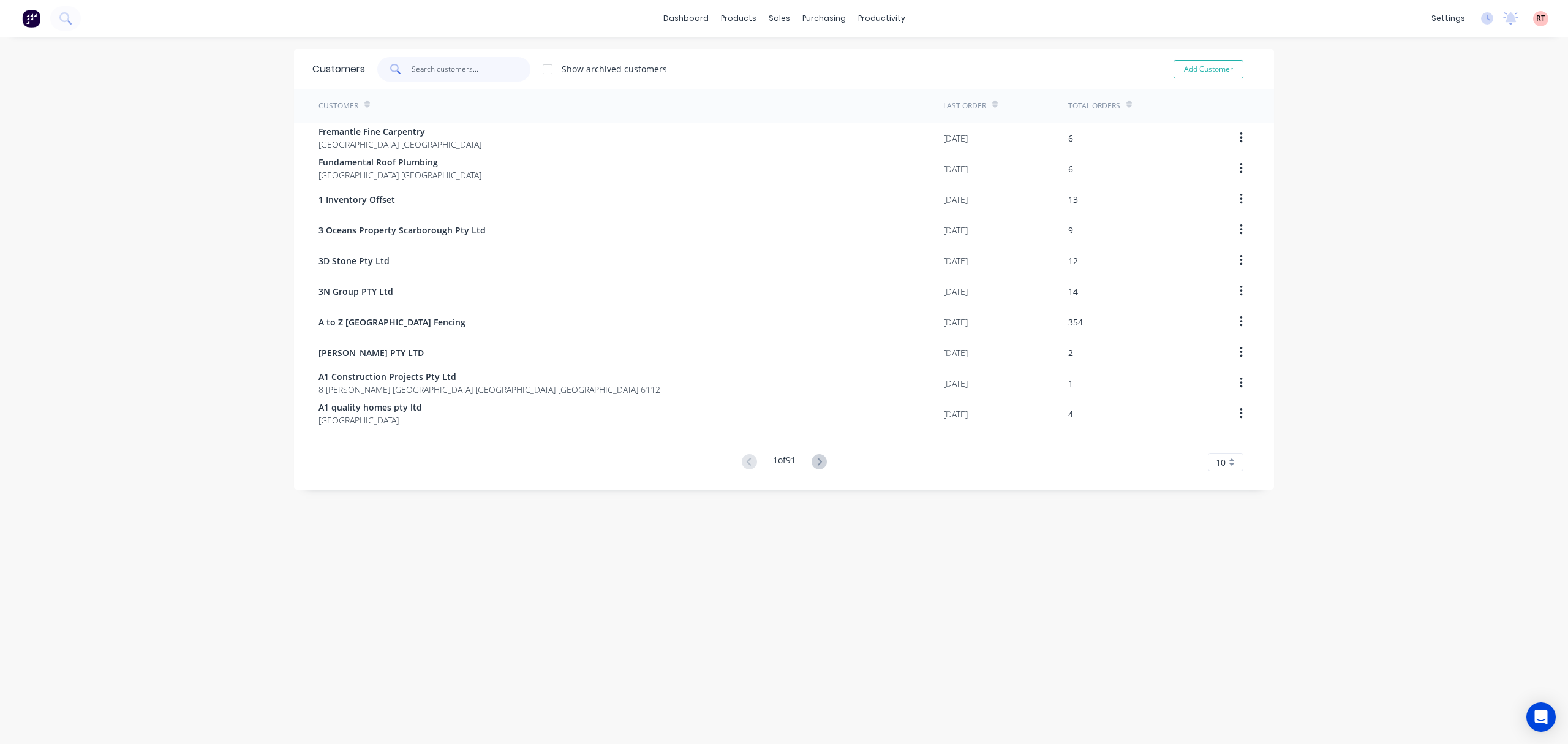
click at [483, 68] on input "text" at bounding box center [471, 69] width 119 height 24
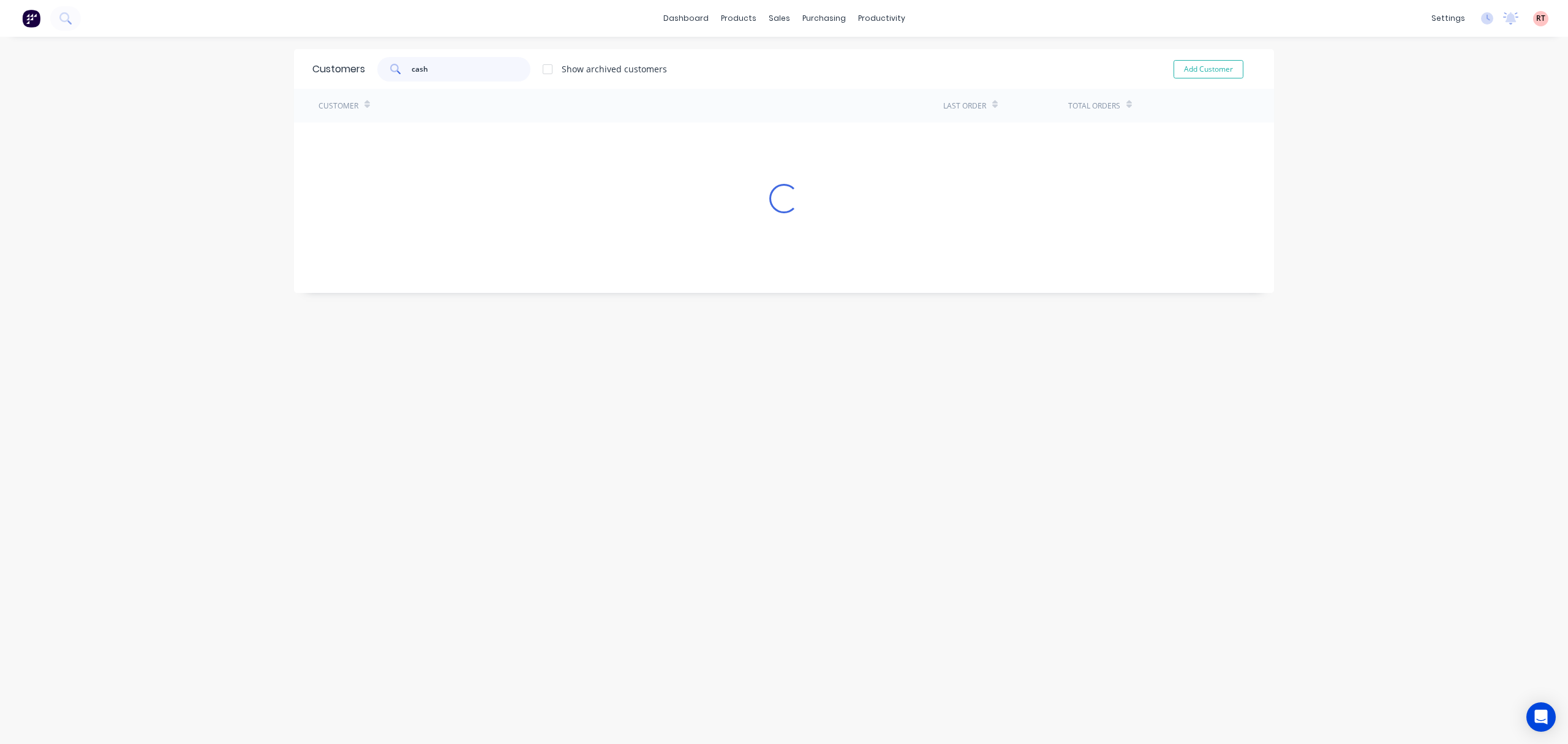
type input "cash"
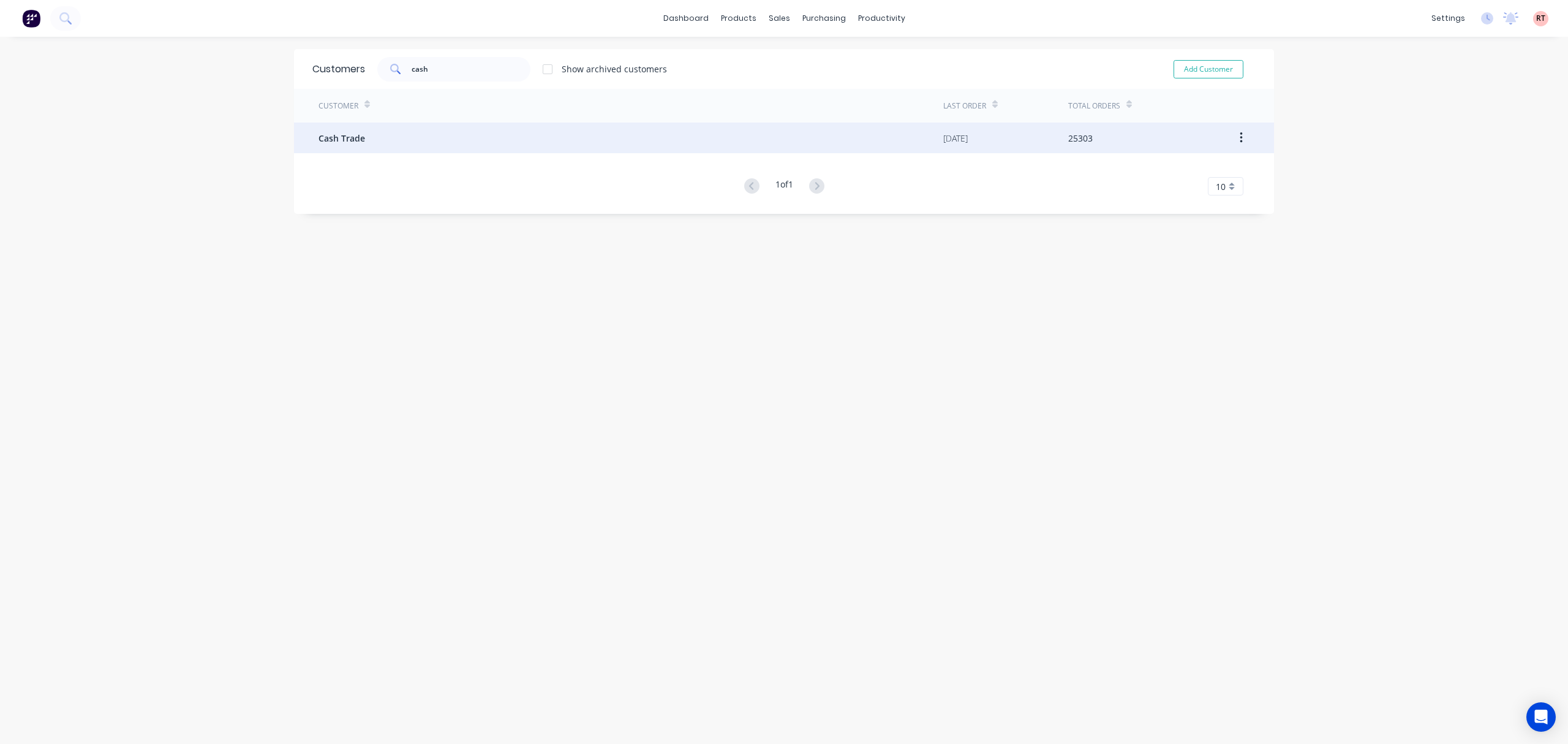
click at [543, 125] on div "Cash Trade" at bounding box center [631, 138] width 625 height 31
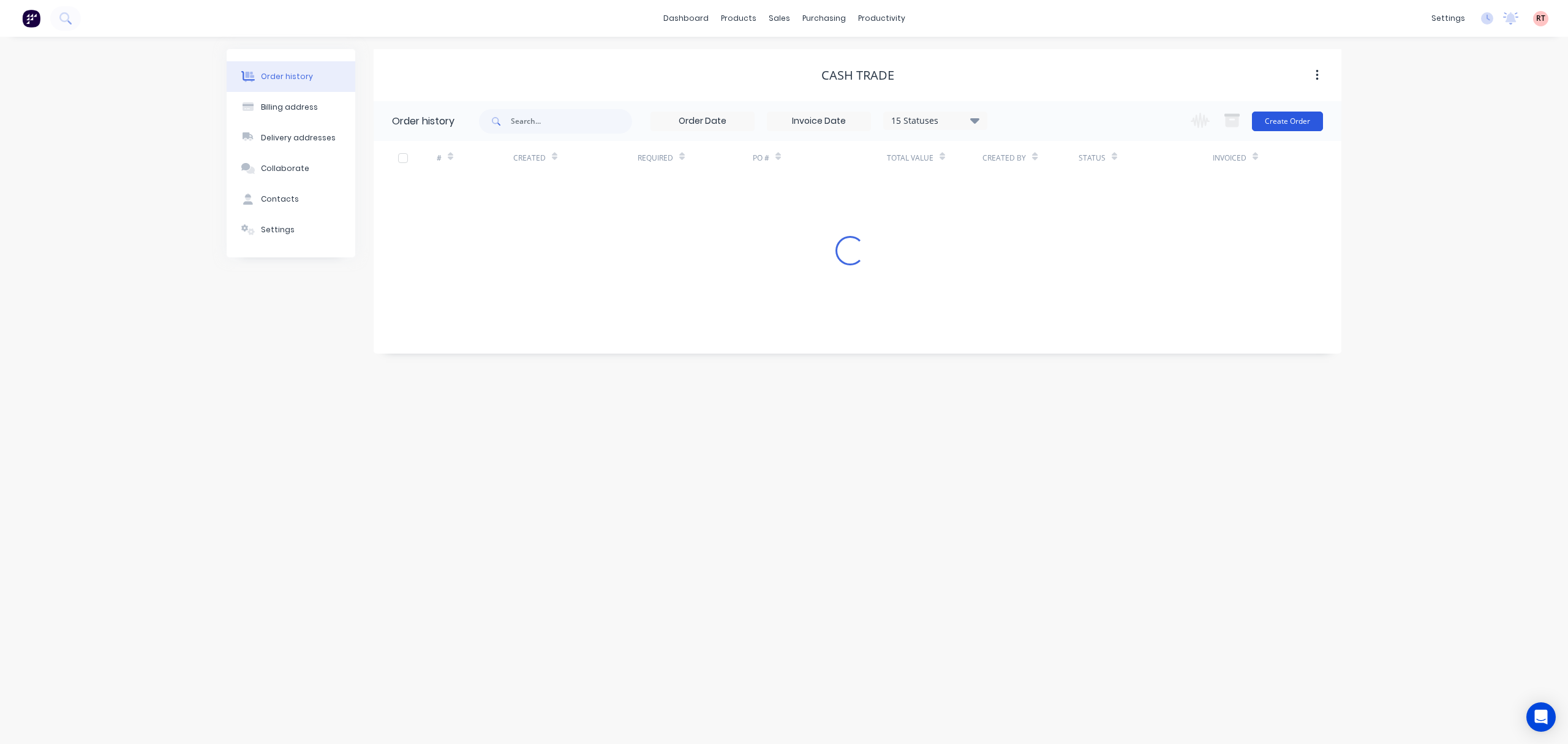
click at [1302, 123] on button "Create Order" at bounding box center [1287, 121] width 71 height 19
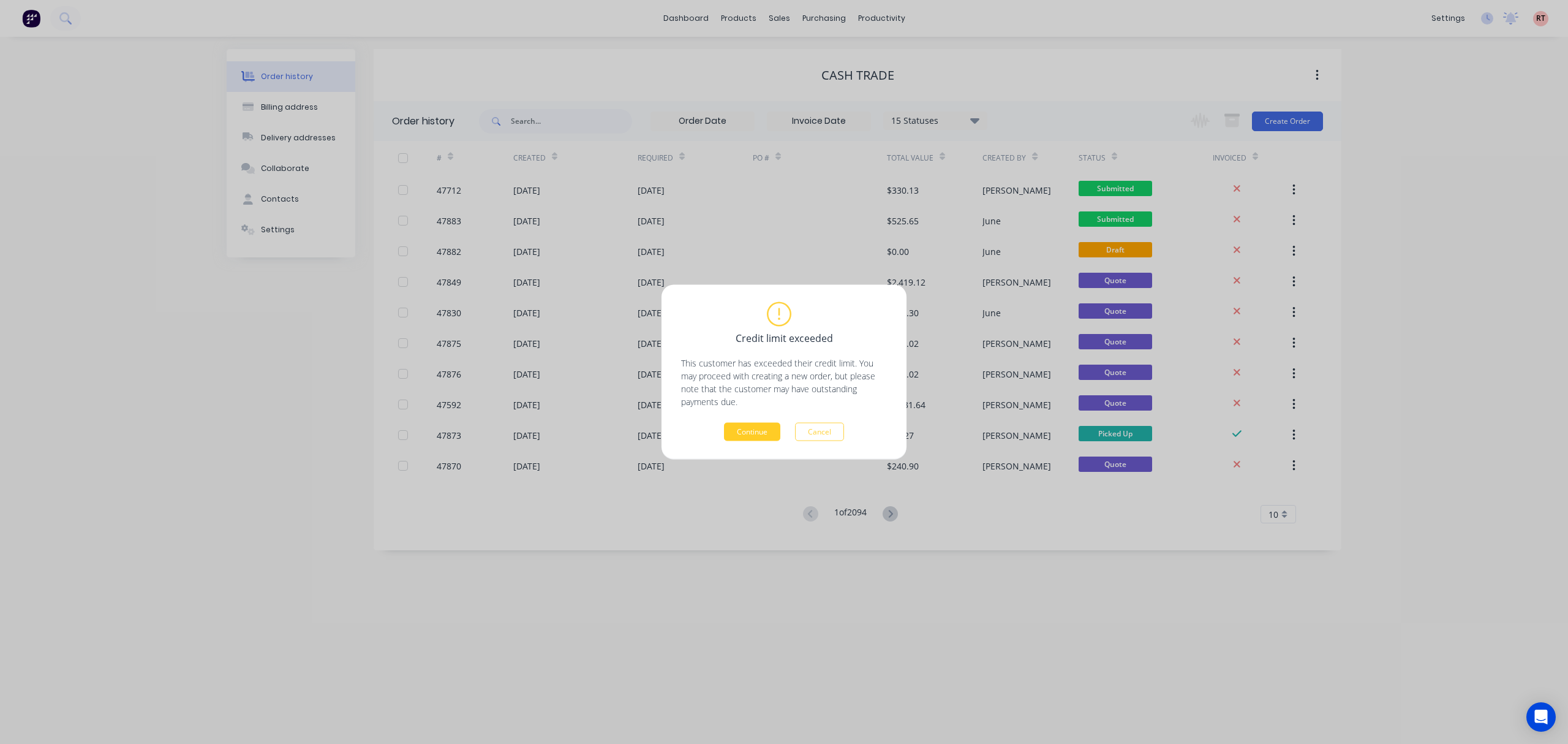
click at [761, 436] on button "Continue" at bounding box center [752, 432] width 57 height 19
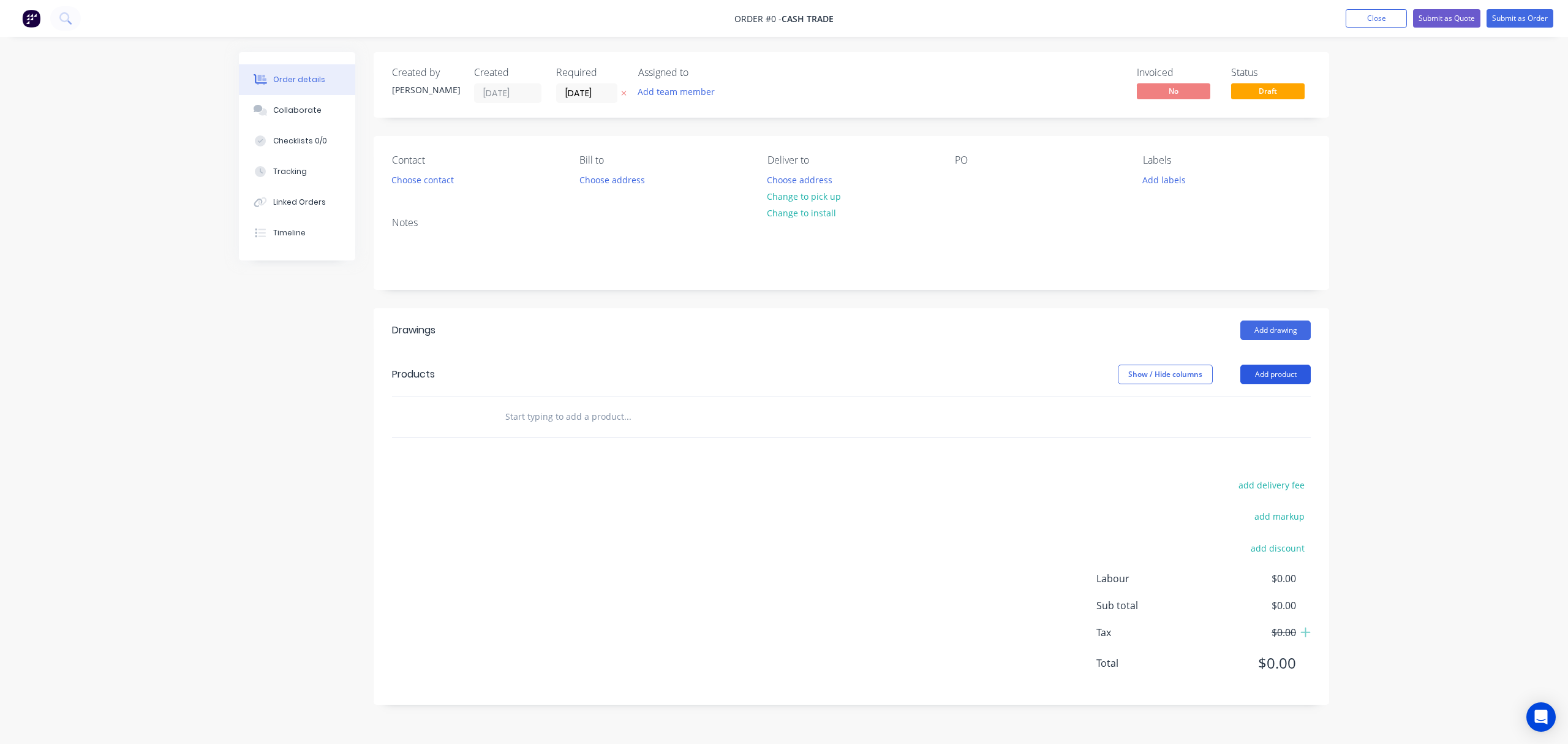
click at [1287, 371] on button "Add product" at bounding box center [1275, 374] width 70 height 19
click at [1260, 405] on div "Product catalogue" at bounding box center [1253, 405] width 95 height 18
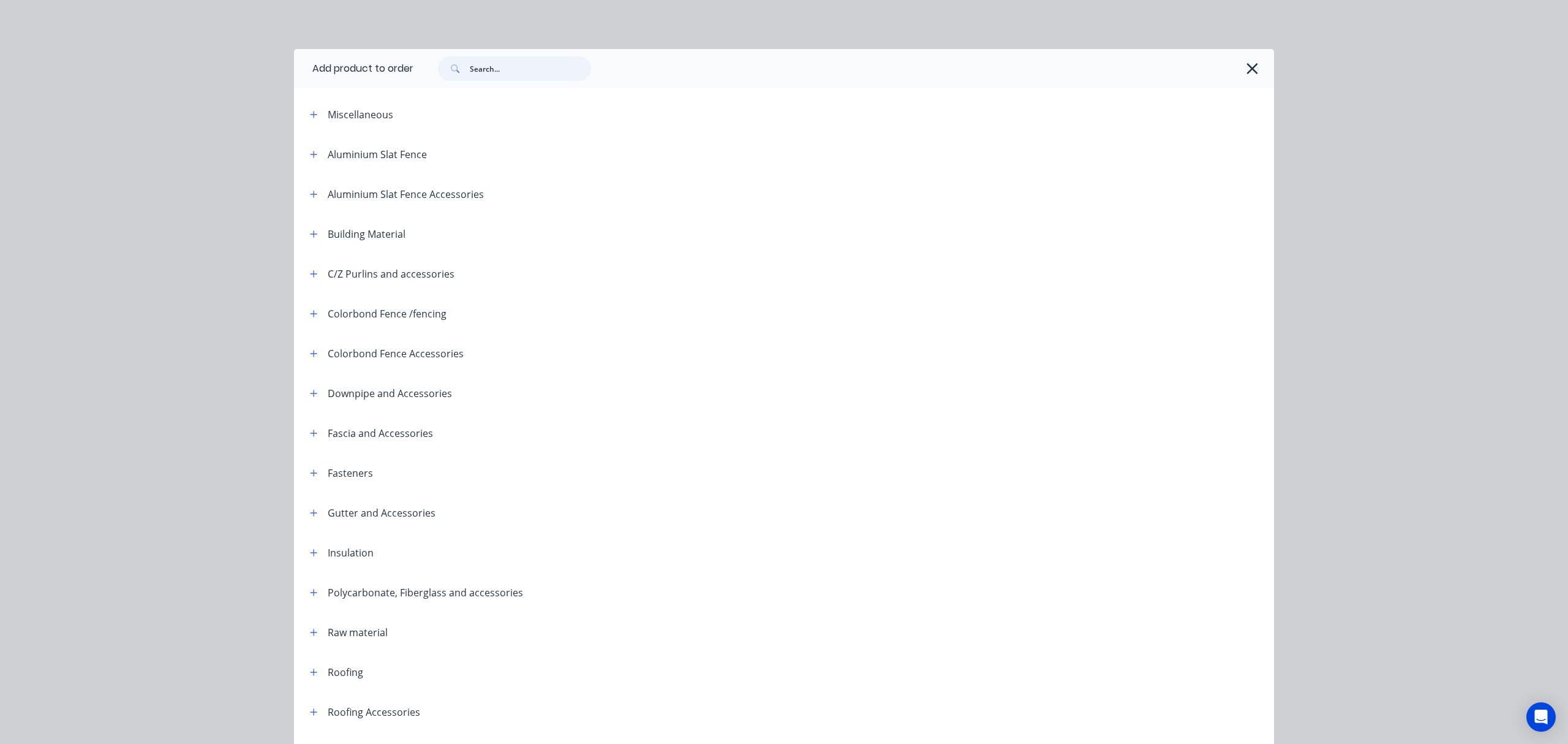
click at [515, 67] on input "text" at bounding box center [530, 68] width 121 height 24
type input "top hat"
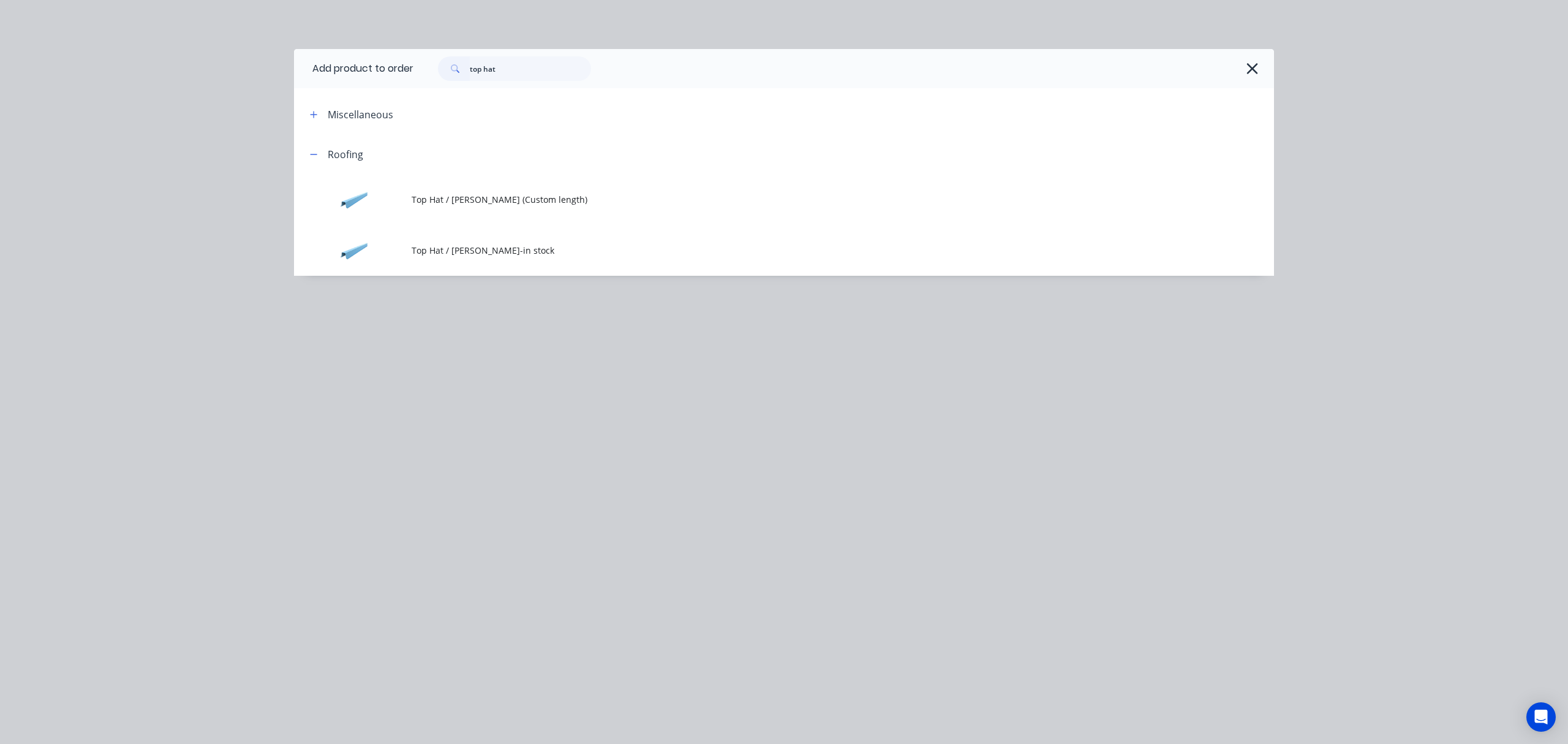
click at [584, 246] on span "Top Hat / [PERSON_NAME]-in stock" at bounding box center [756, 250] width 689 height 13
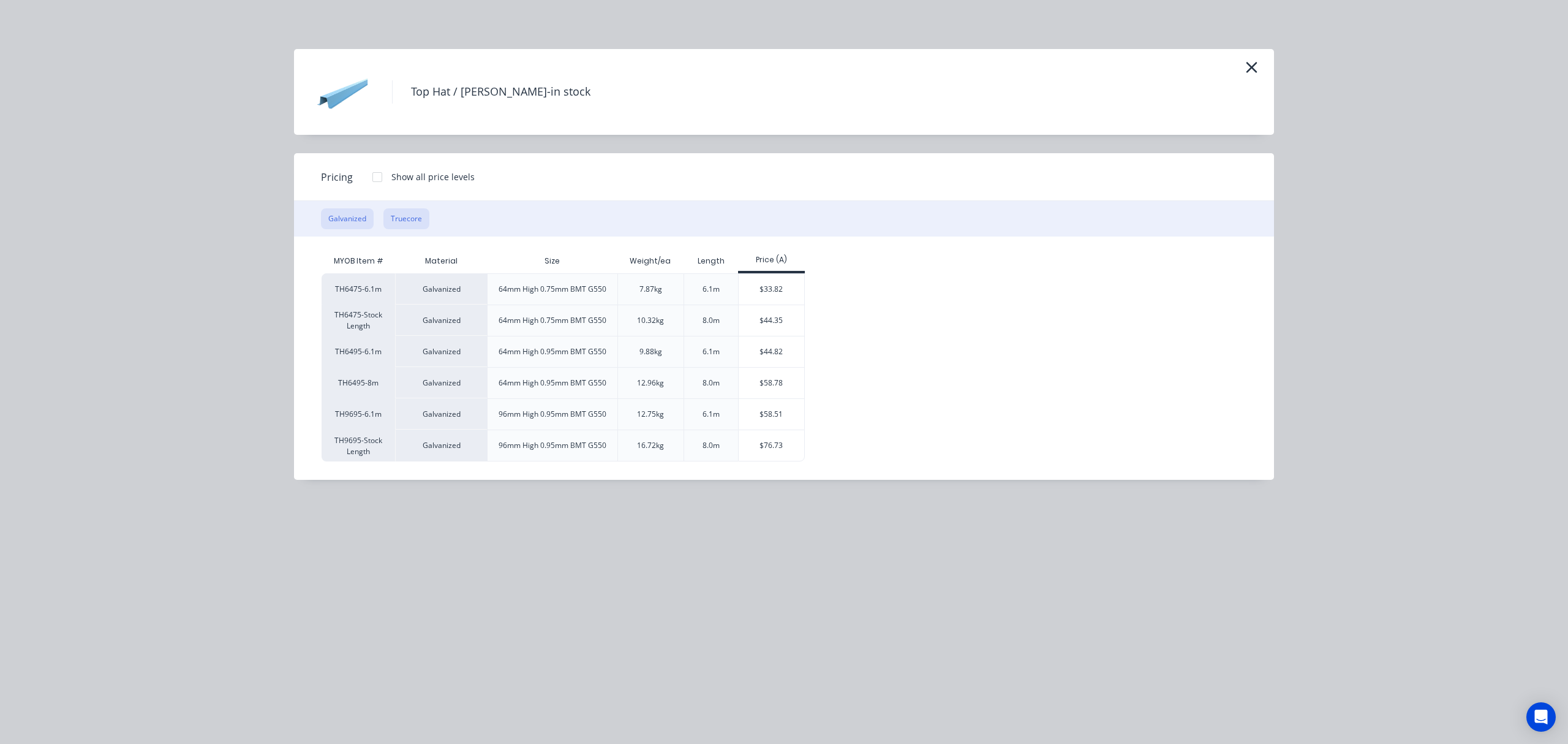
click at [410, 221] on button "Truecore" at bounding box center [406, 219] width 46 height 21
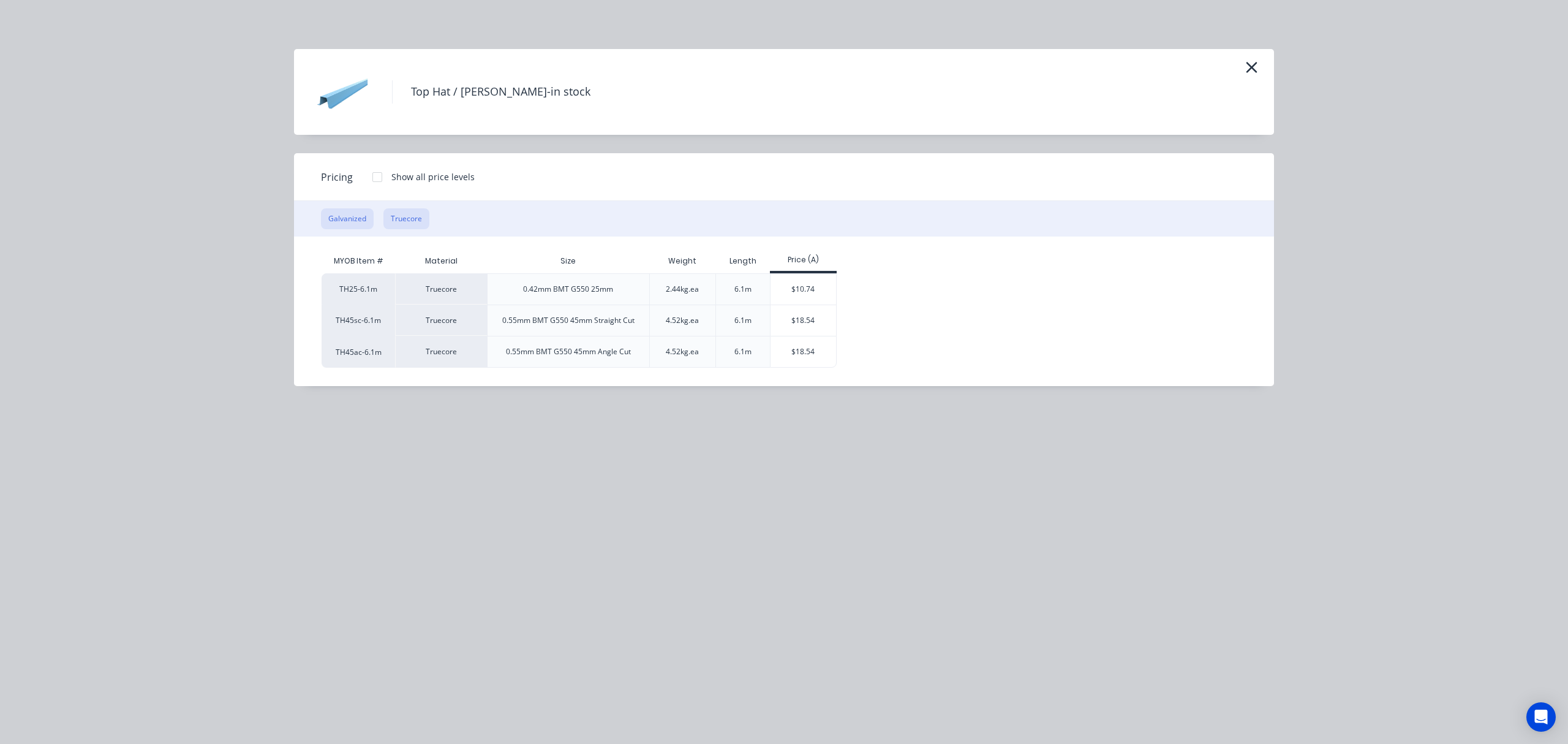
click at [354, 219] on button "Galvanized" at bounding box center [347, 219] width 53 height 21
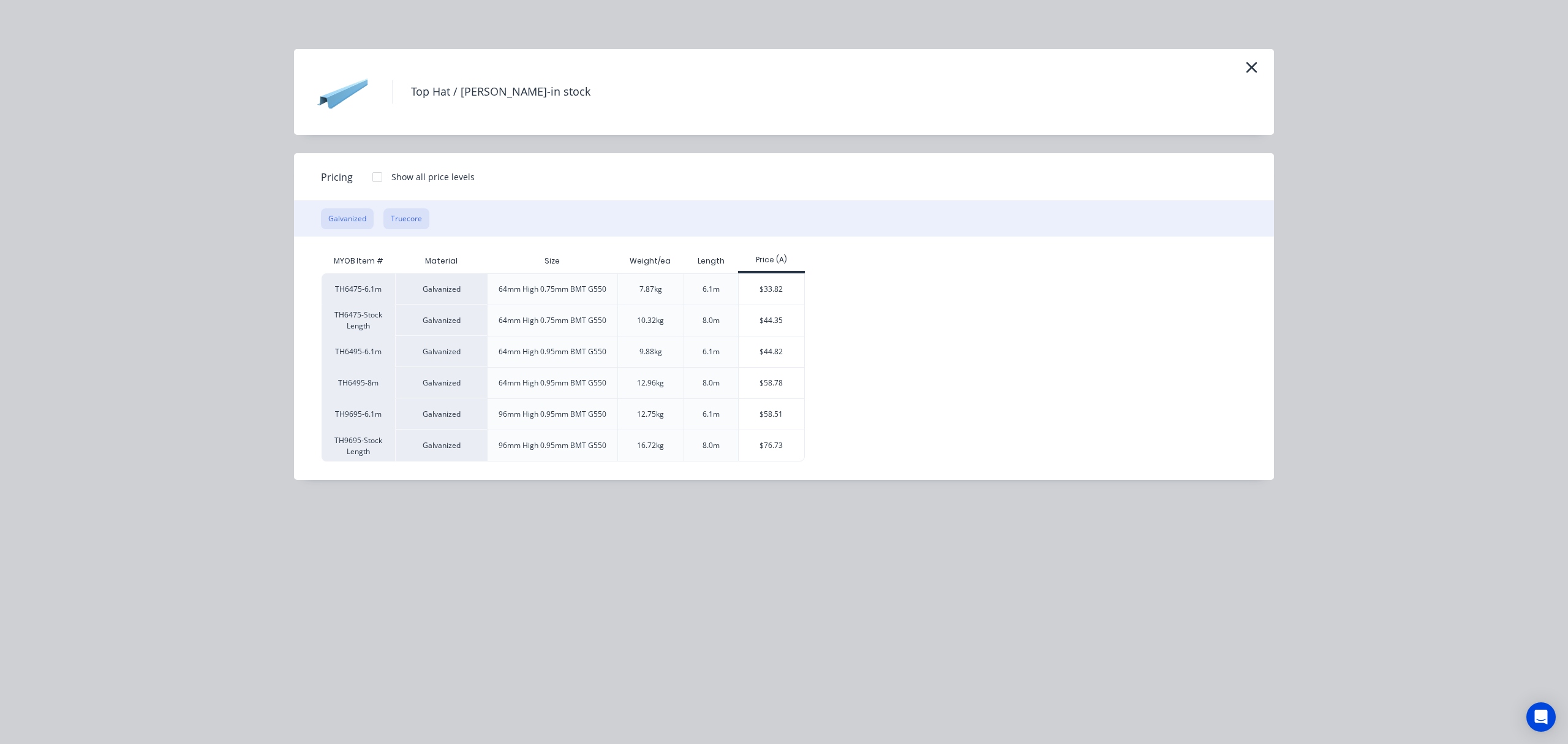
click at [406, 218] on button "Truecore" at bounding box center [406, 219] width 46 height 21
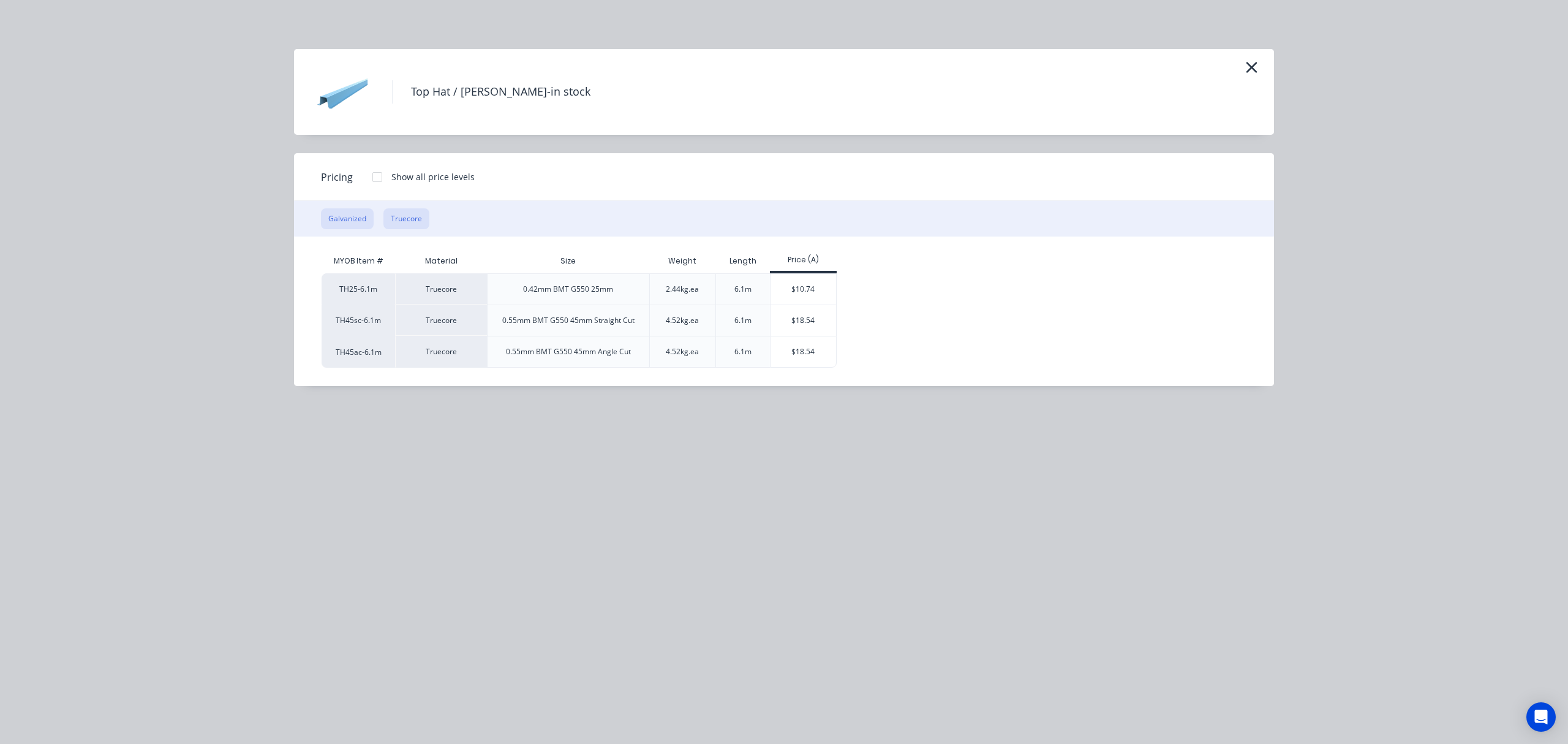
click at [349, 215] on button "Galvanized" at bounding box center [347, 219] width 53 height 21
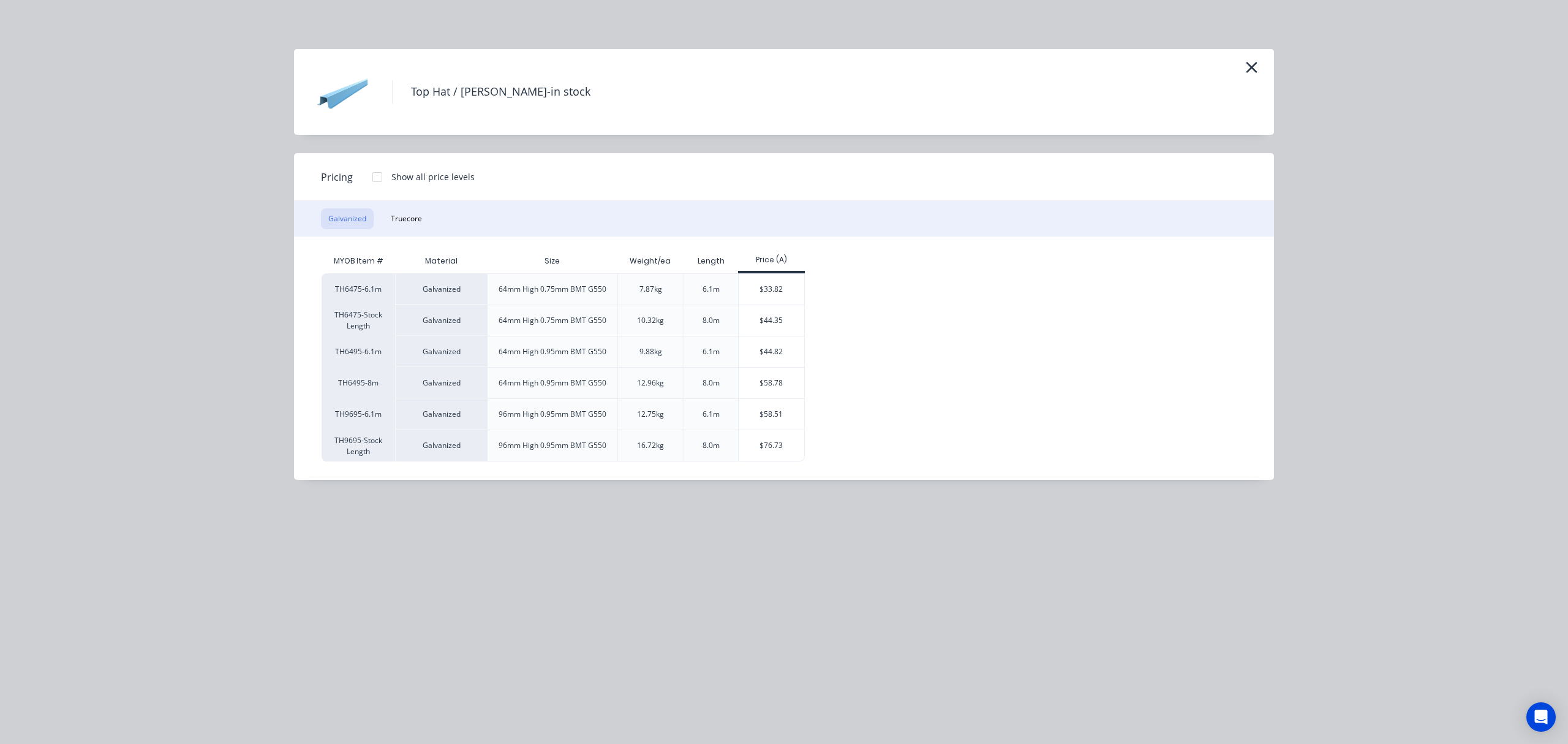
click at [430, 219] on div "Galvanized Truecore" at bounding box center [783, 219] width 980 height 35
click at [406, 221] on button "Truecore" at bounding box center [406, 219] width 46 height 21
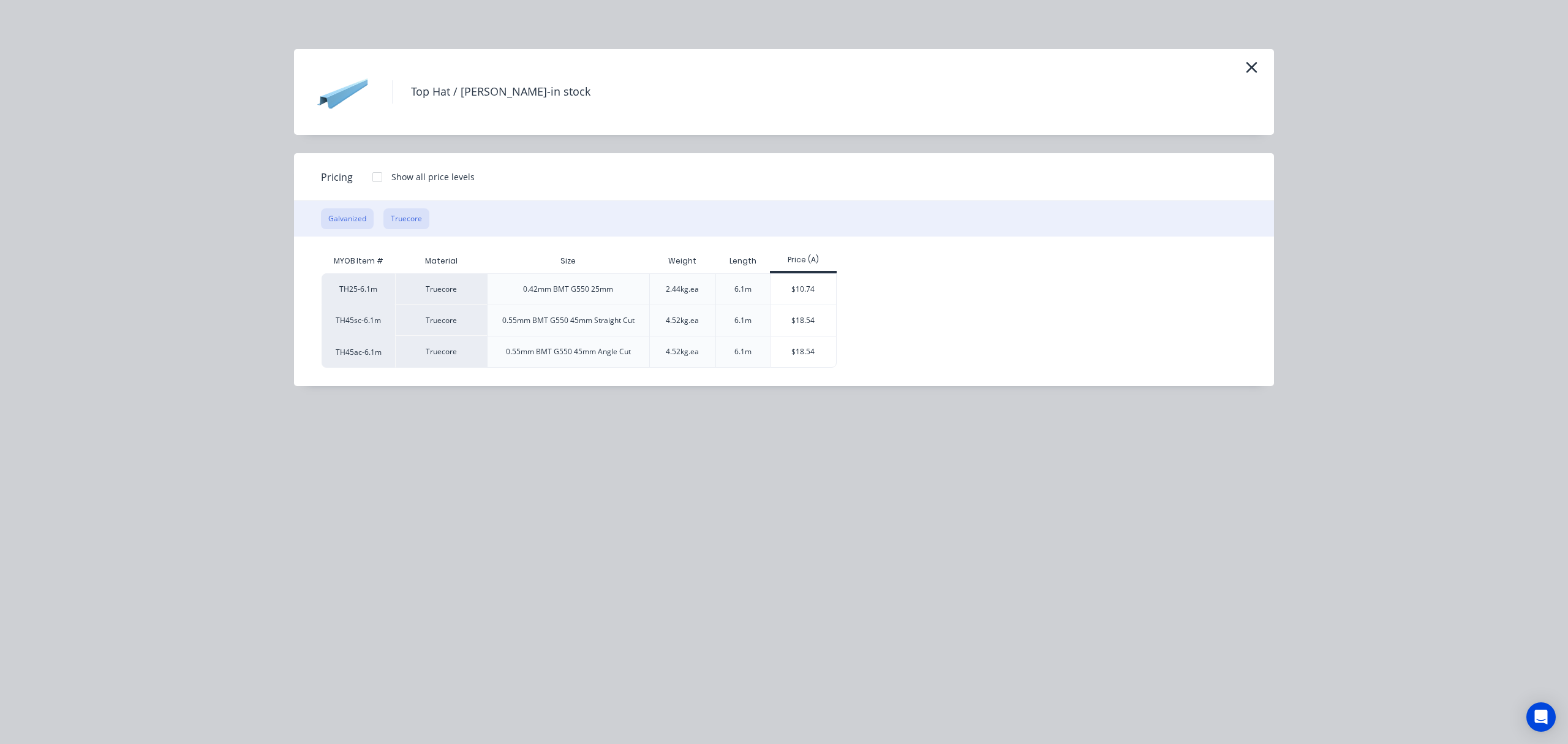
click at [348, 221] on button "Galvanized" at bounding box center [347, 219] width 53 height 21
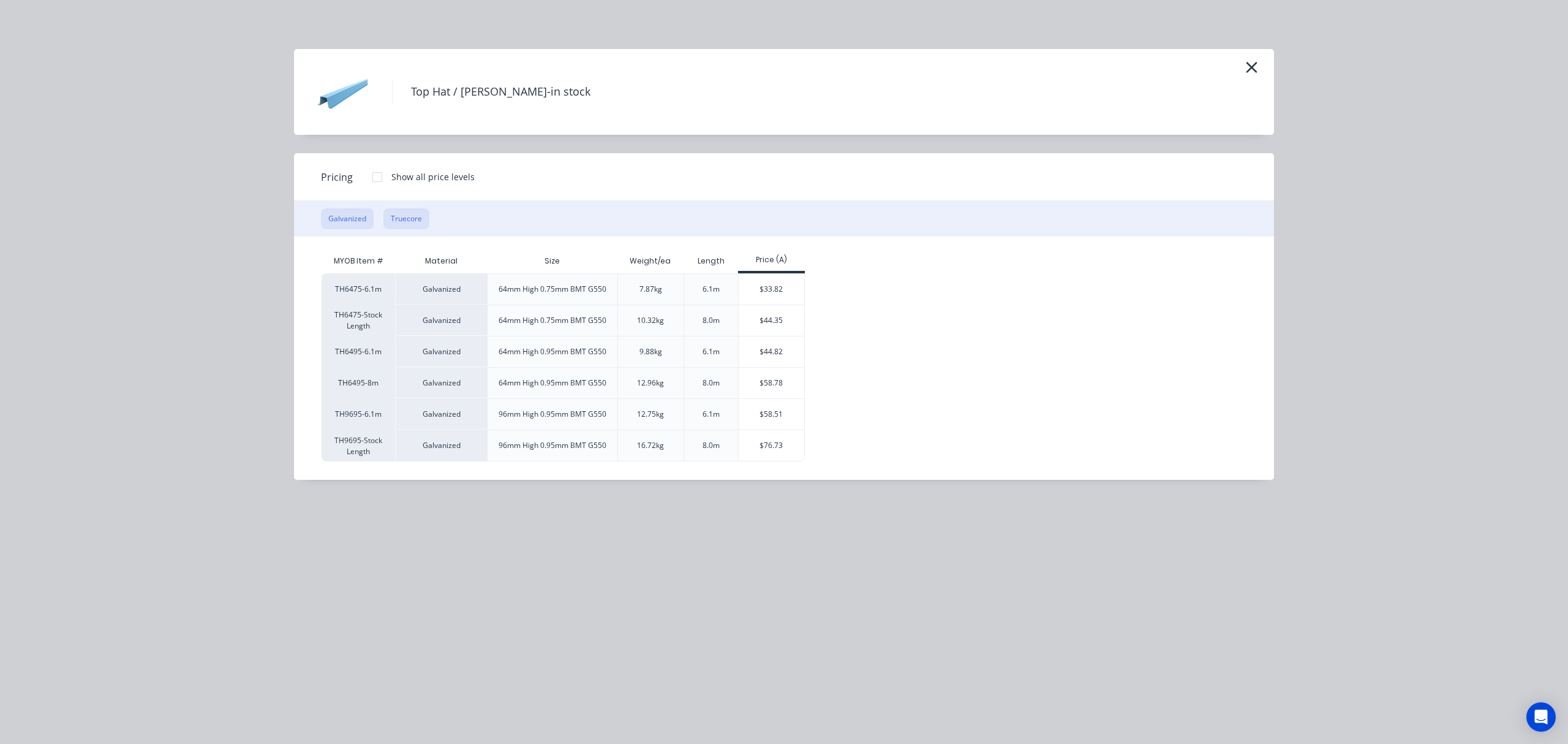
click at [397, 214] on button "Truecore" at bounding box center [406, 219] width 46 height 21
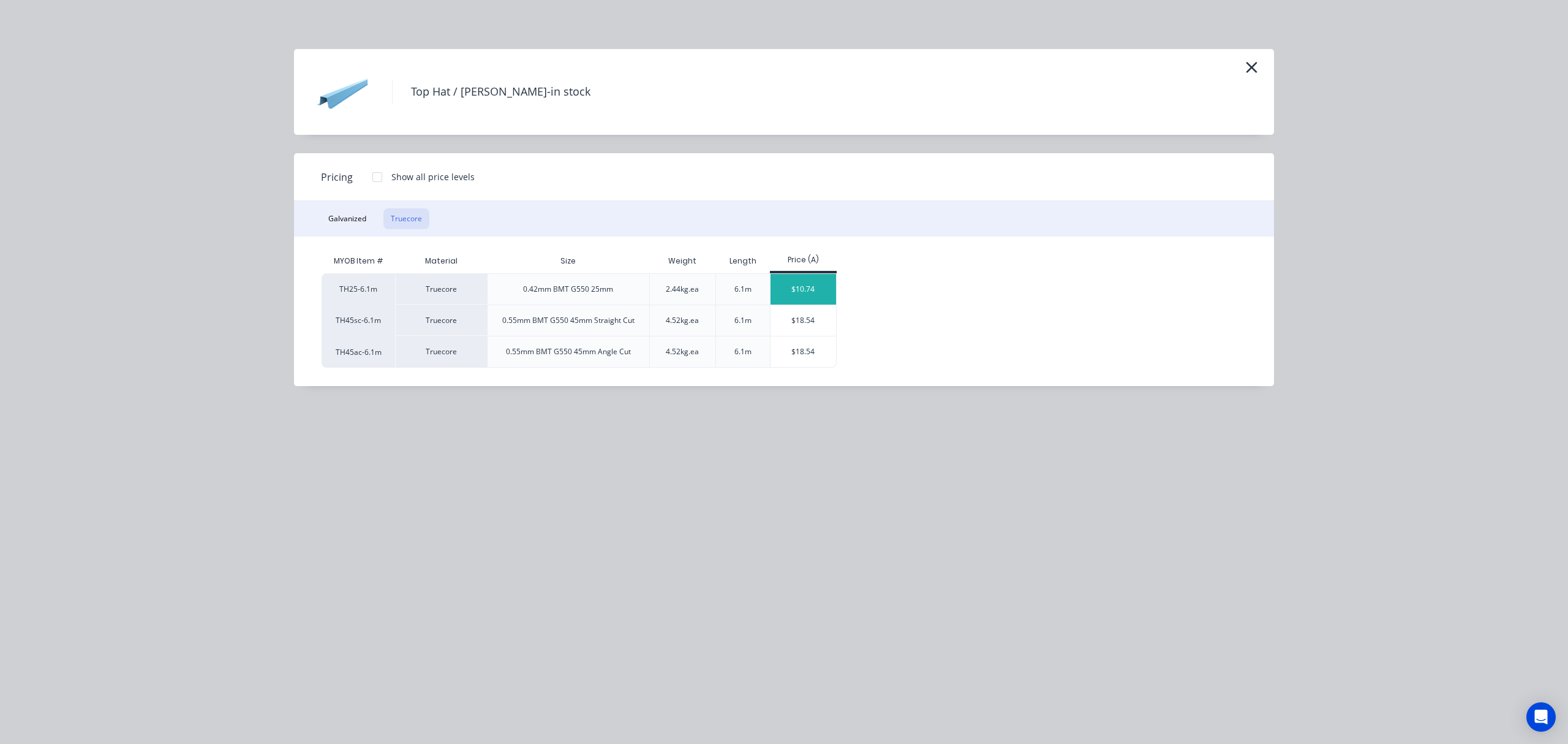
click at [804, 290] on div "$10.74" at bounding box center [803, 289] width 65 height 31
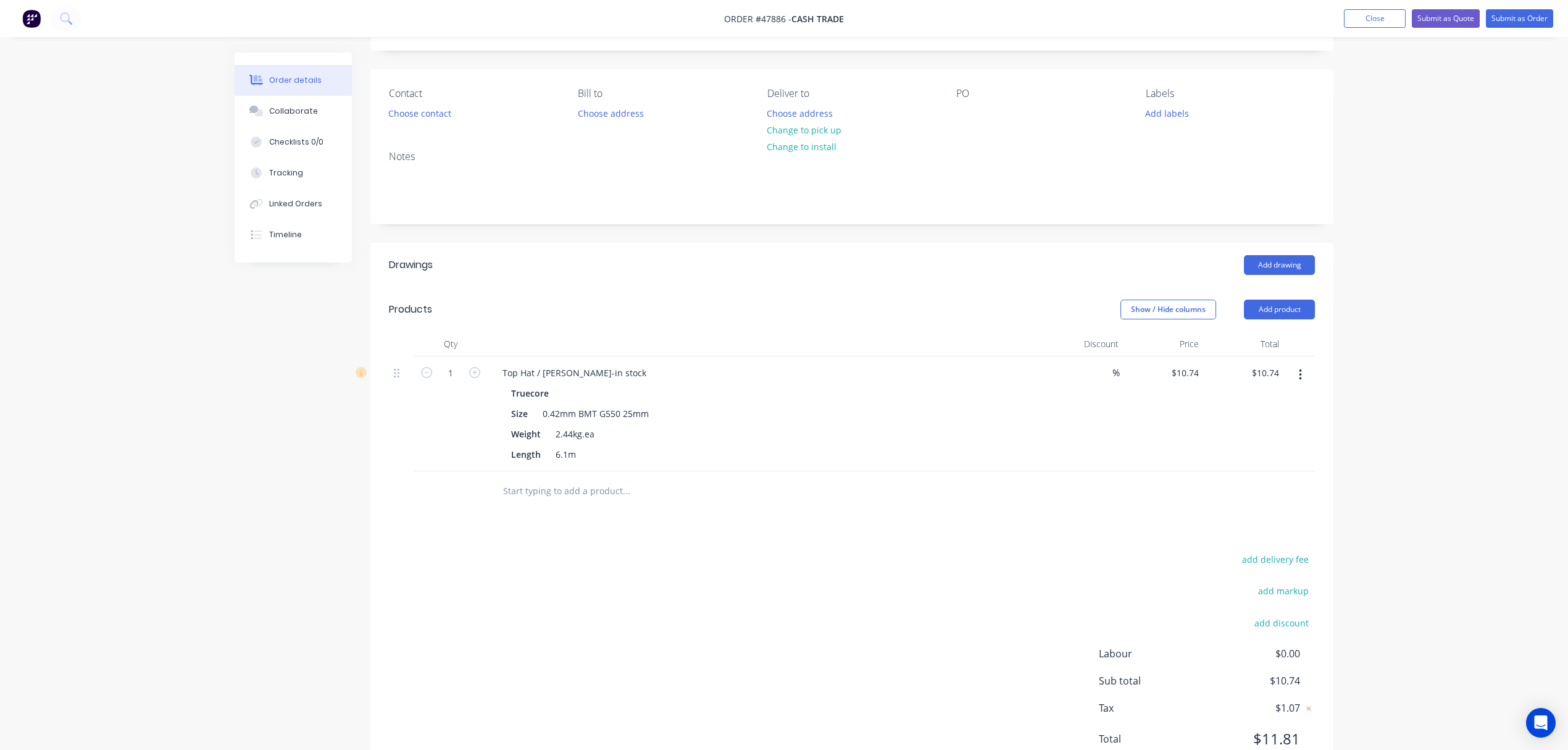
scroll to position [119, 0]
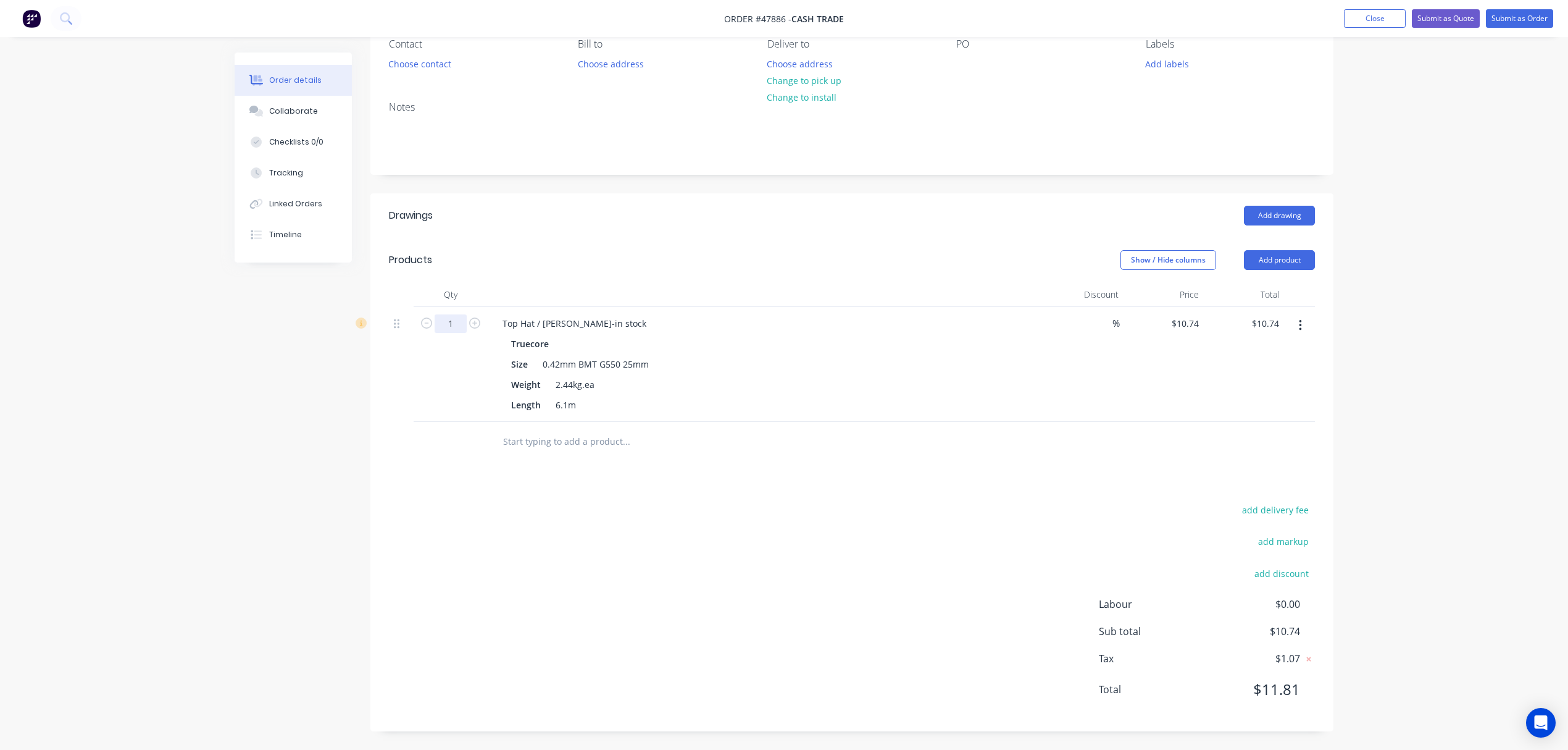
click at [455, 331] on input "1" at bounding box center [450, 324] width 32 height 19
type input "30"
type input "$322.20"
click at [573, 267] on div "Products" at bounding box center [487, 260] width 197 height 19
click at [364, 324] on icon at bounding box center [361, 323] width 11 height 11
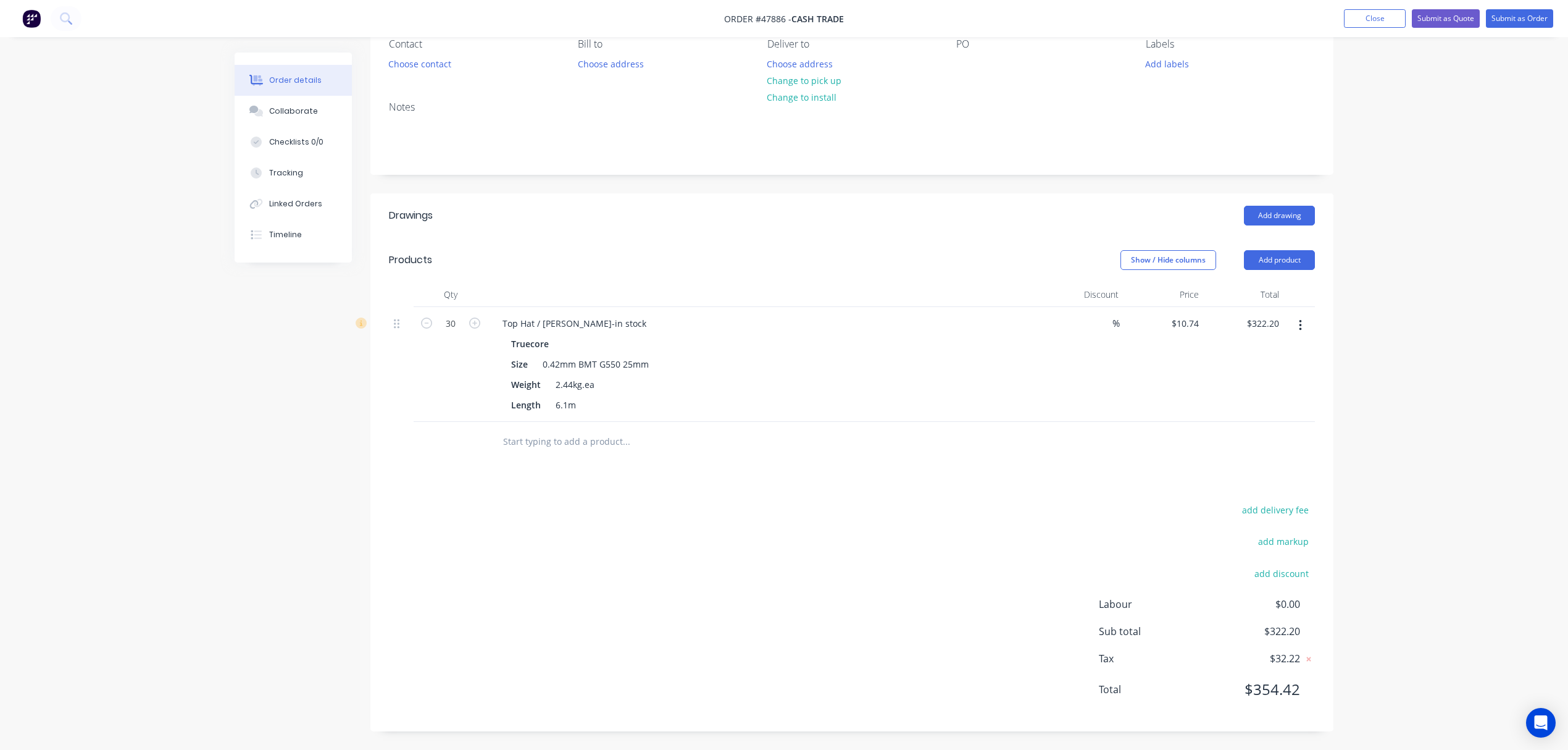
click at [472, 422] on div at bounding box center [450, 442] width 74 height 40
click at [744, 473] on div "Drawings Add drawing Products Show / Hide columns Add product Qty Discount Pric…" at bounding box center [852, 462] width 963 height 538
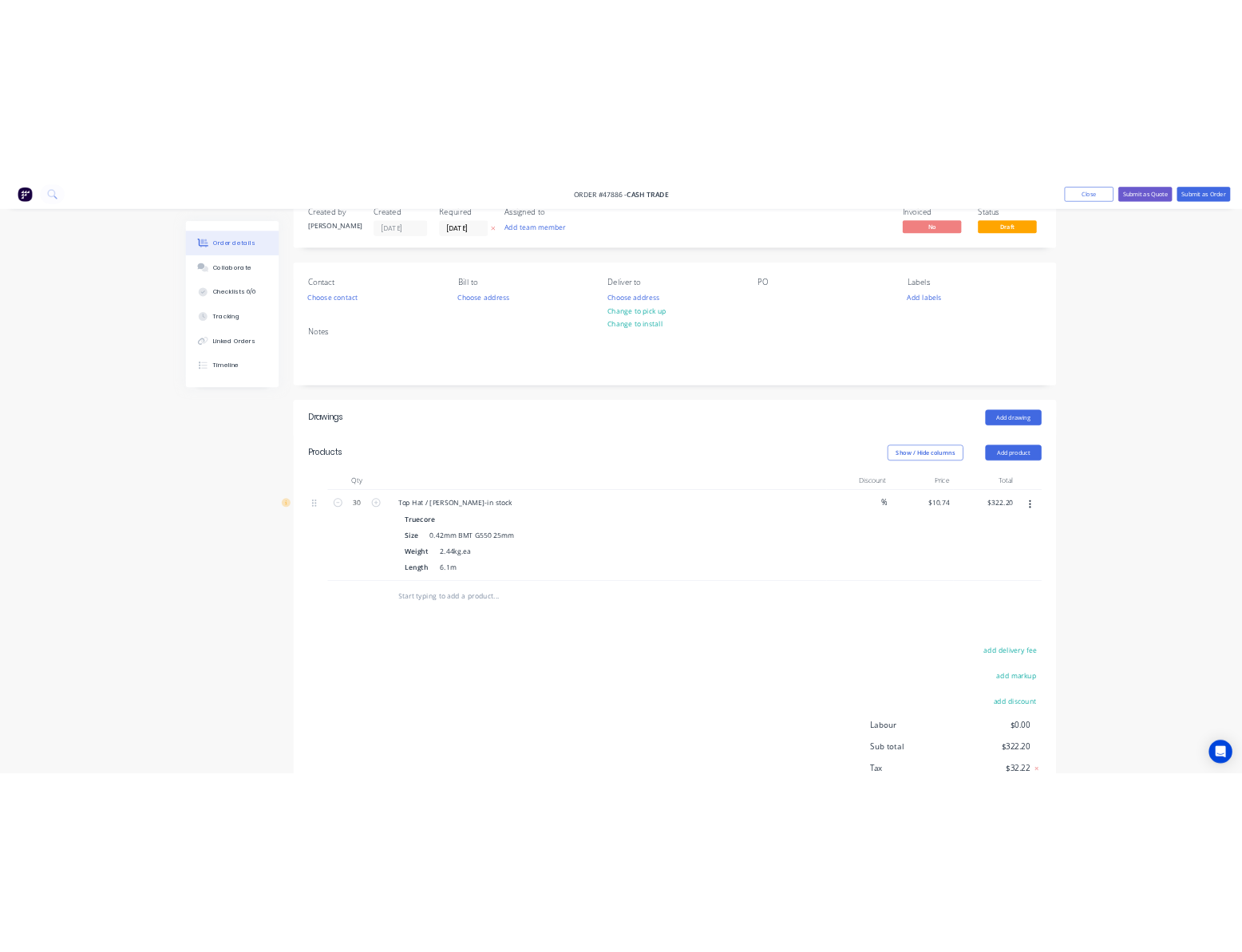
scroll to position [0, 0]
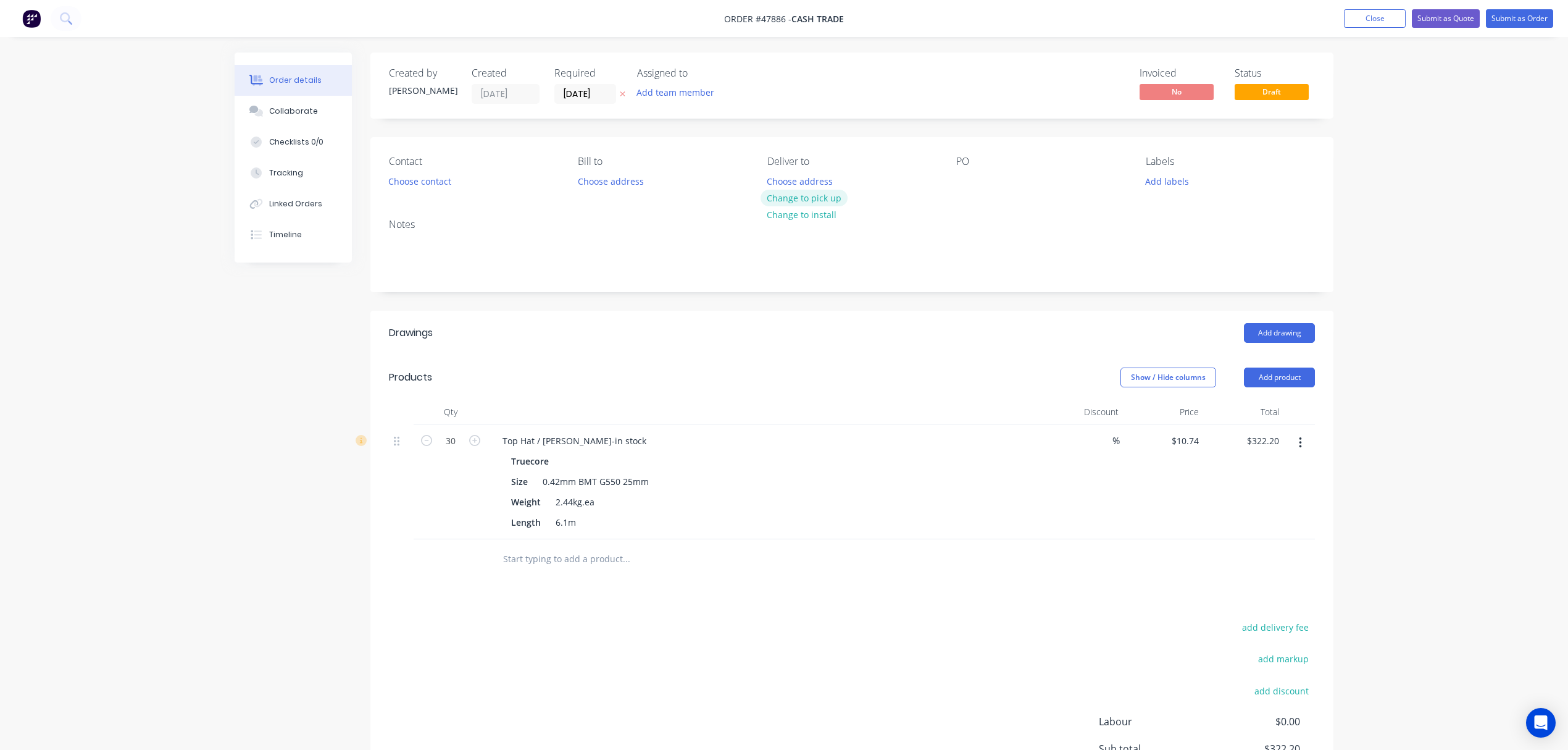
click at [813, 193] on button "Change to pick up" at bounding box center [805, 198] width 88 height 17
click at [431, 180] on button "Choose contact" at bounding box center [420, 181] width 76 height 17
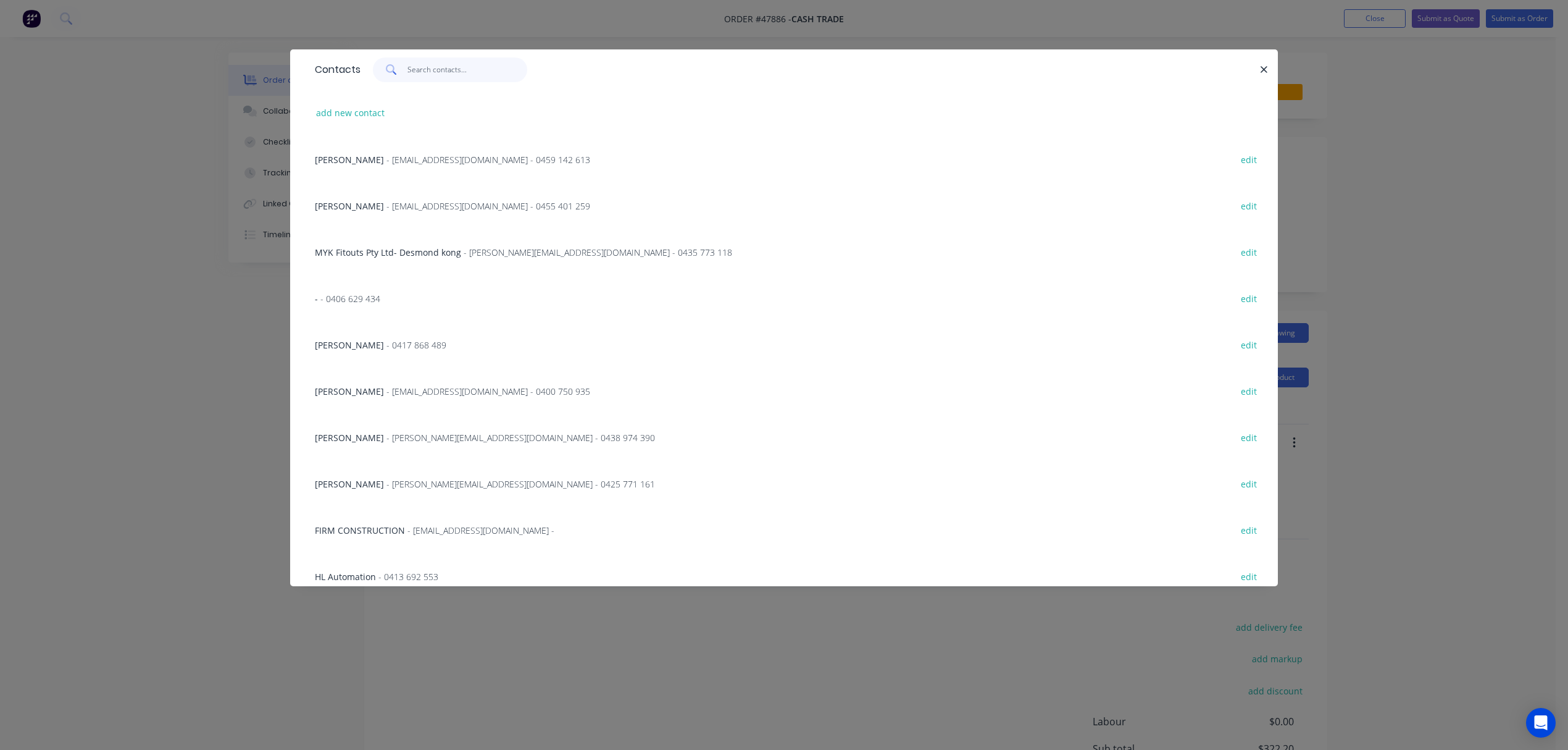
click at [423, 70] on input "text" at bounding box center [468, 70] width 120 height 24
click at [1399, 169] on div "Contacts add new contact Adrain - amcshedswa@gmail.com - 0459 142 613 edit Mich…" at bounding box center [784, 375] width 1568 height 750
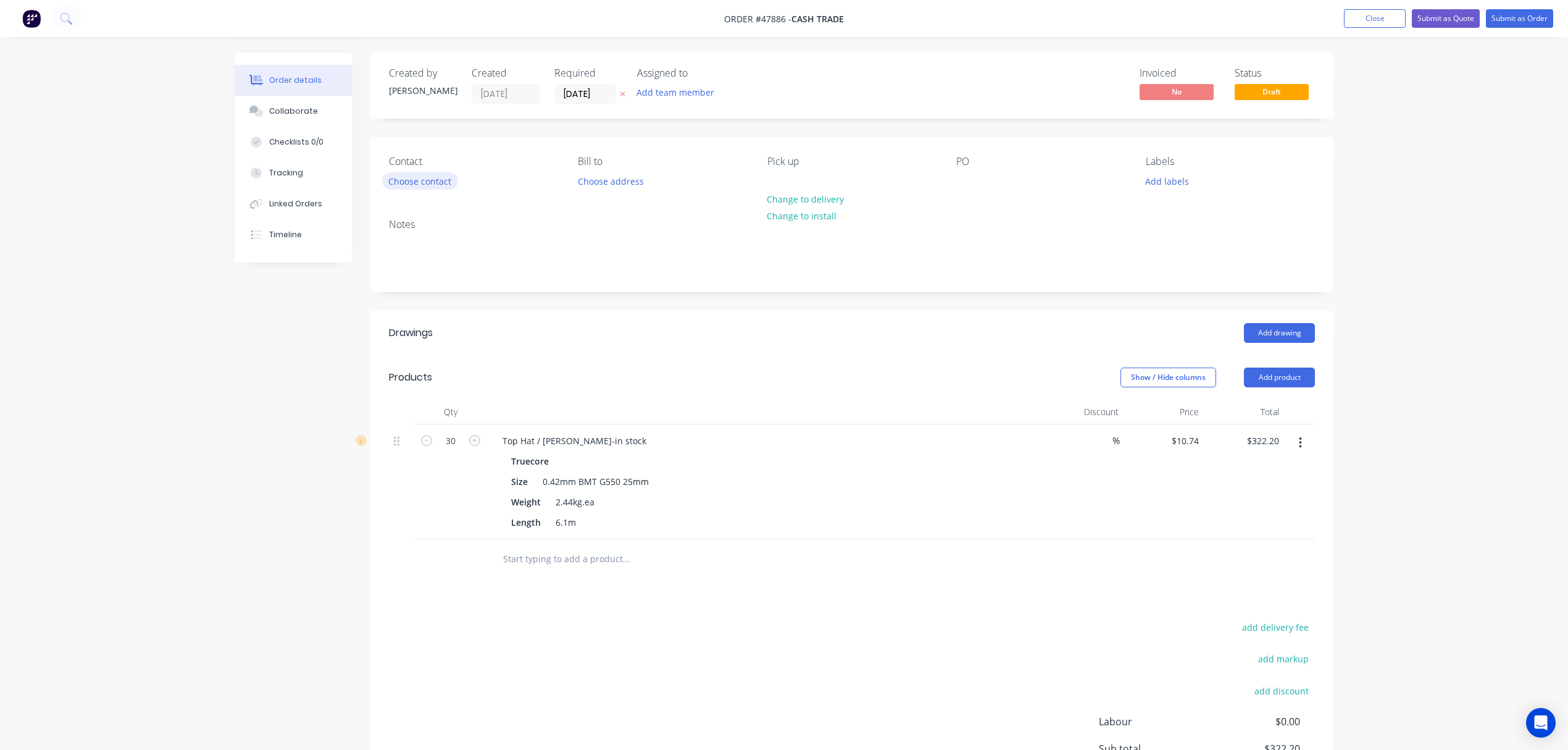
click at [418, 178] on button "Choose contact" at bounding box center [420, 181] width 76 height 17
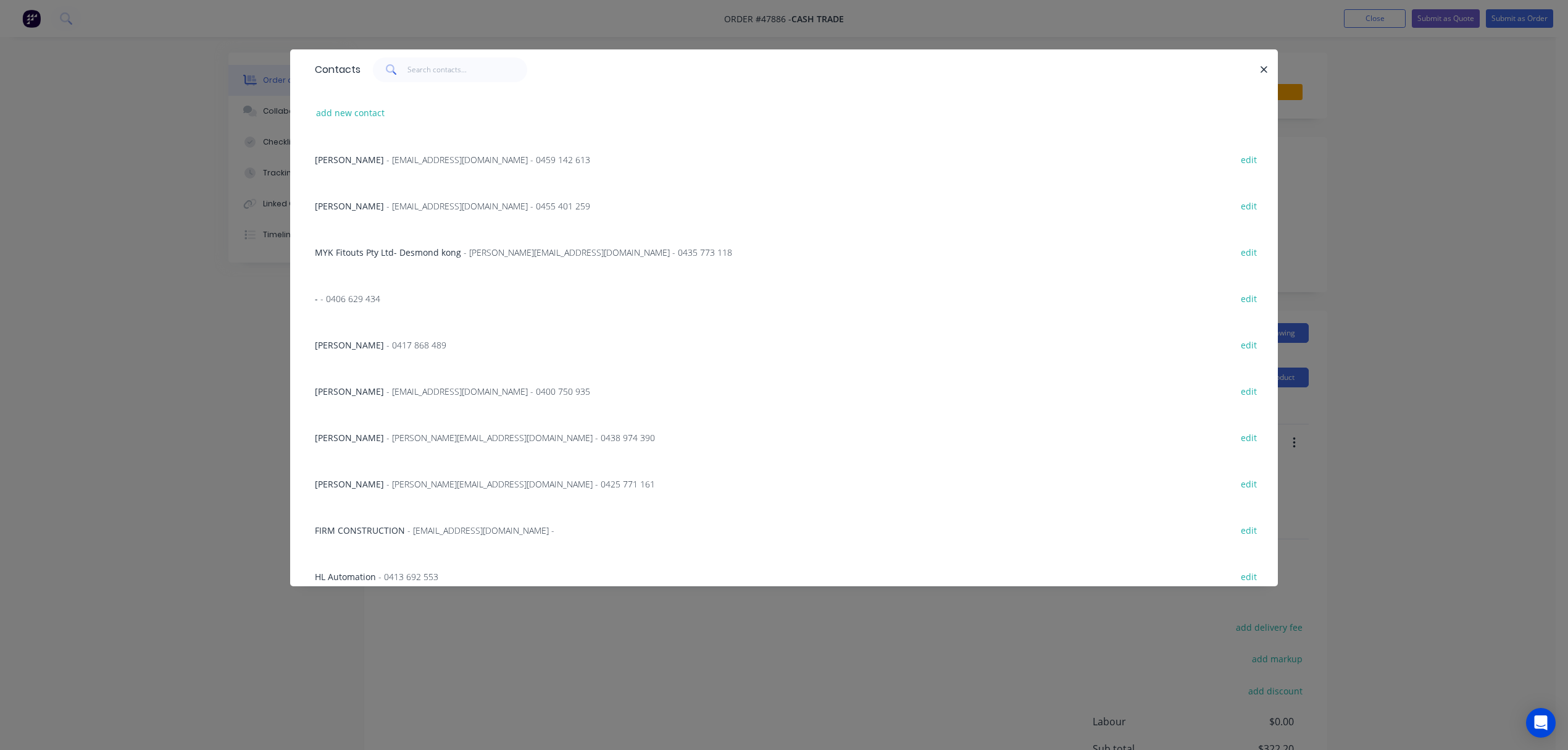
click at [585, 680] on div "Contacts add new contact Adrain - amcshedswa@gmail.com - 0459 142 613 edit Mich…" at bounding box center [784, 375] width 1568 height 750
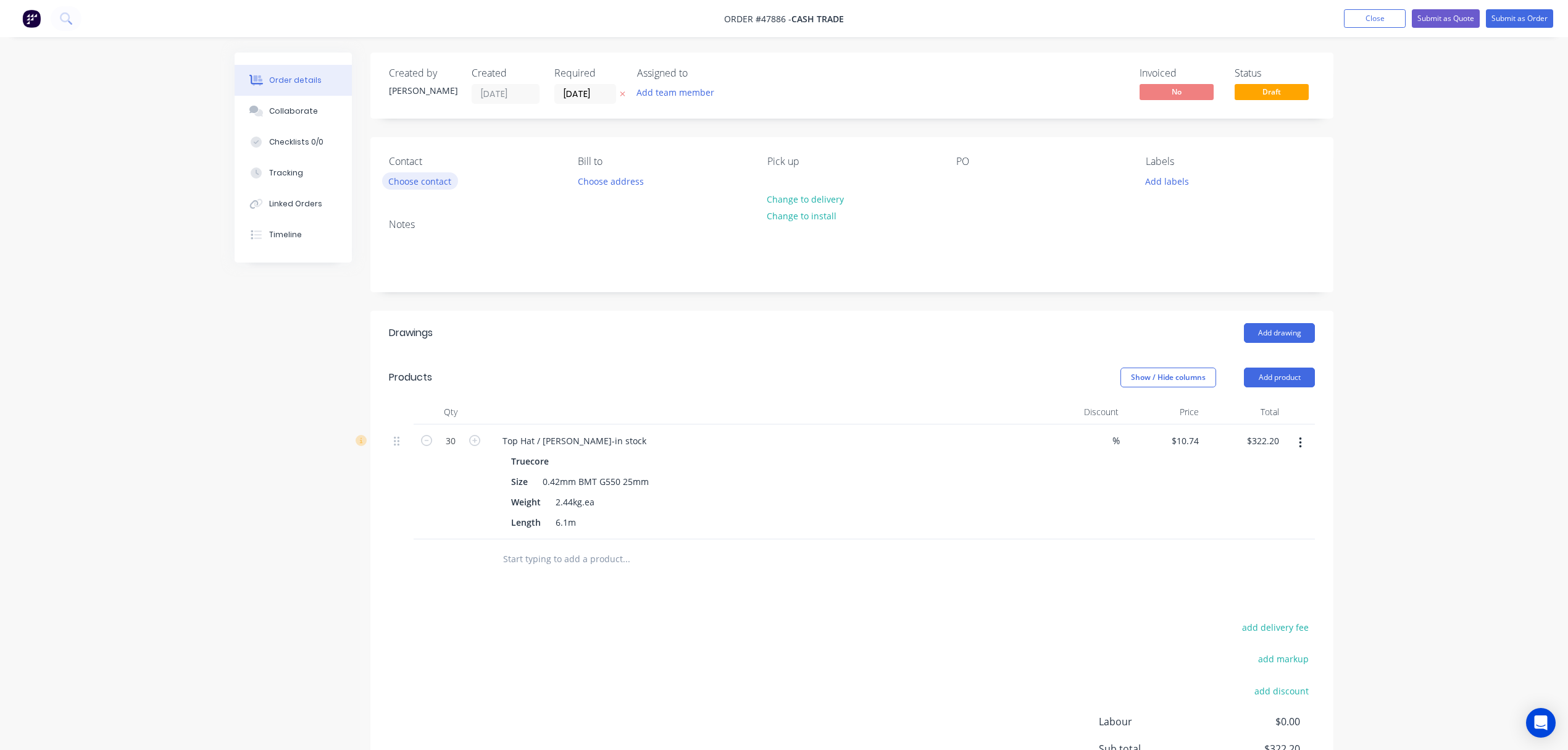
click at [422, 176] on button "Choose contact" at bounding box center [420, 181] width 76 height 17
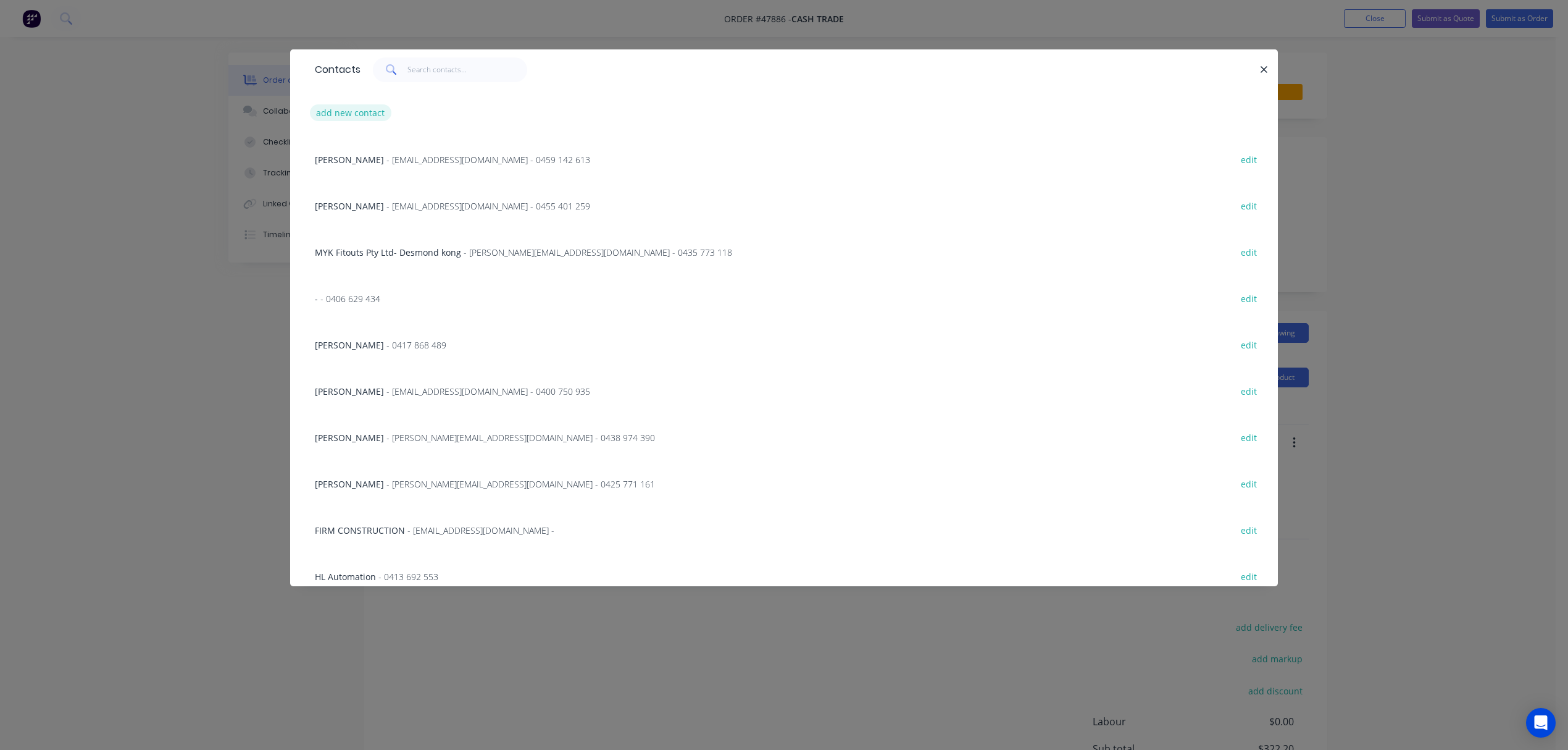
click at [348, 112] on button "add new contact" at bounding box center [351, 112] width 82 height 17
select select "AU"
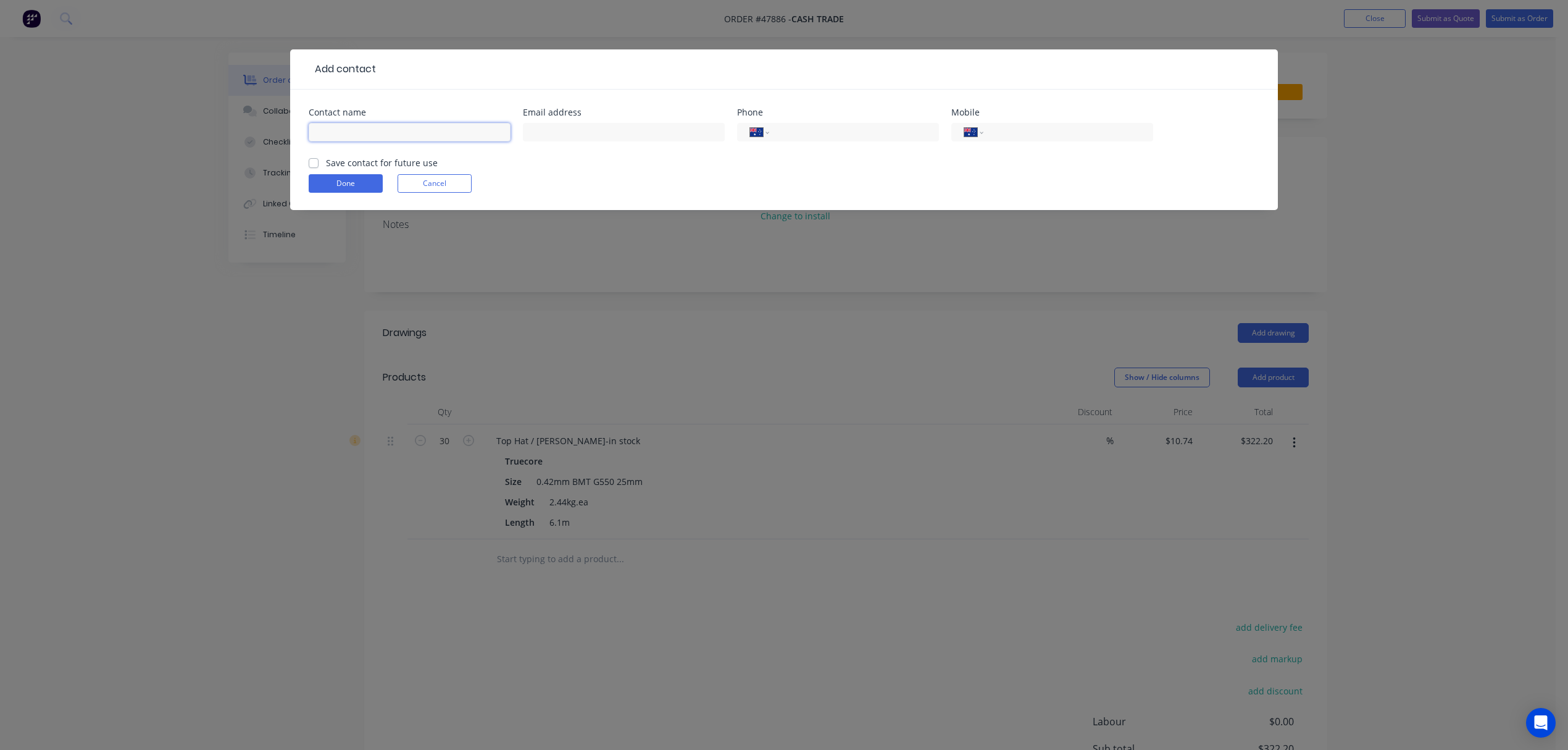
click at [371, 132] on input "text" at bounding box center [410, 132] width 202 height 19
type input "Rob"
click at [608, 186] on div "Done Cancel" at bounding box center [784, 184] width 951 height 19
click at [1065, 139] on div "International [GEOGRAPHIC_DATA] [GEOGRAPHIC_DATA] [GEOGRAPHIC_DATA] [GEOGRAPHIC…" at bounding box center [1052, 132] width 202 height 19
click at [1088, 124] on div "International [GEOGRAPHIC_DATA] [GEOGRAPHIC_DATA] [GEOGRAPHIC_DATA] [GEOGRAPHIC…" at bounding box center [1052, 132] width 202 height 19
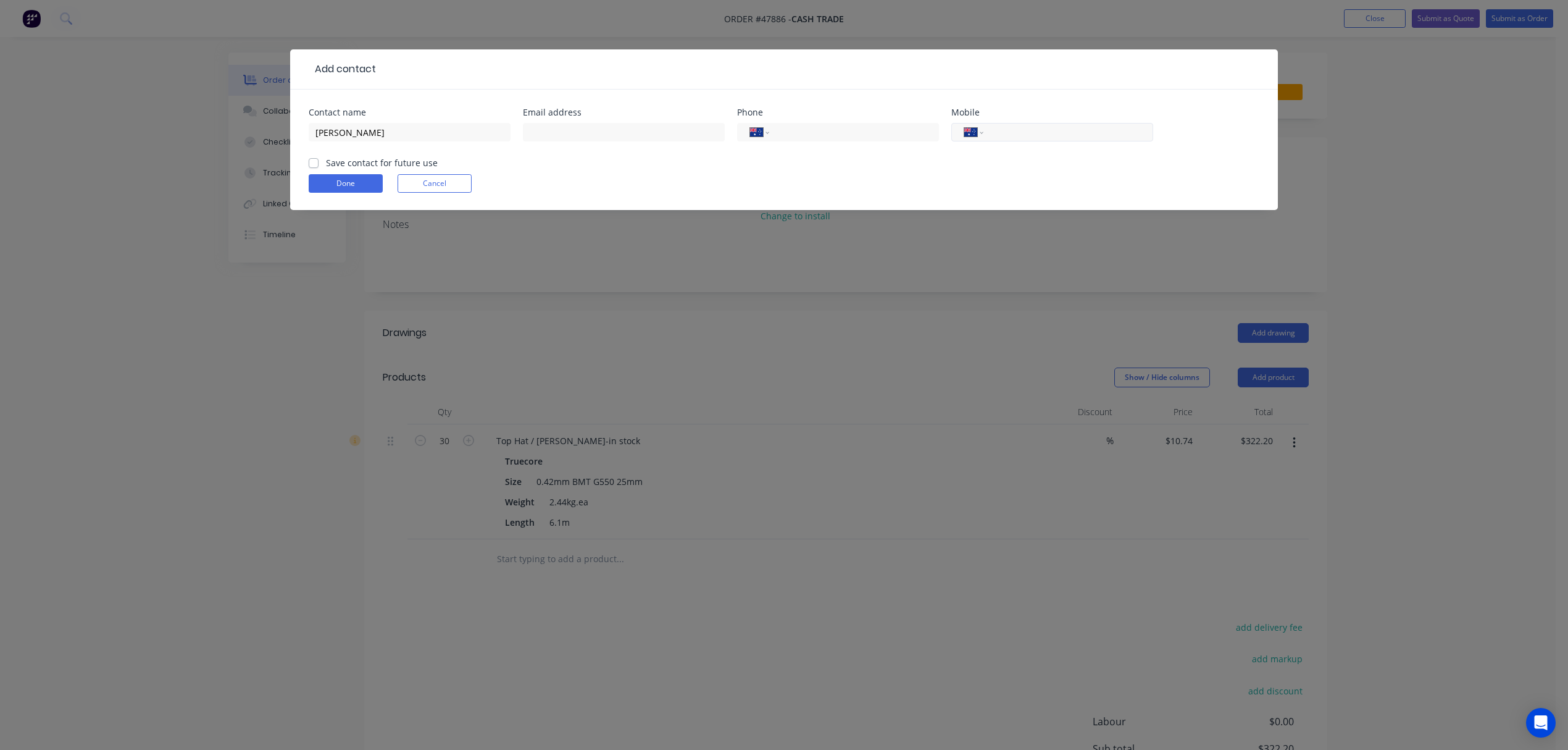
click at [1065, 136] on input "tel" at bounding box center [1066, 132] width 148 height 14
type input "0418 920 691"
click at [332, 181] on button "Done" at bounding box center [346, 184] width 74 height 19
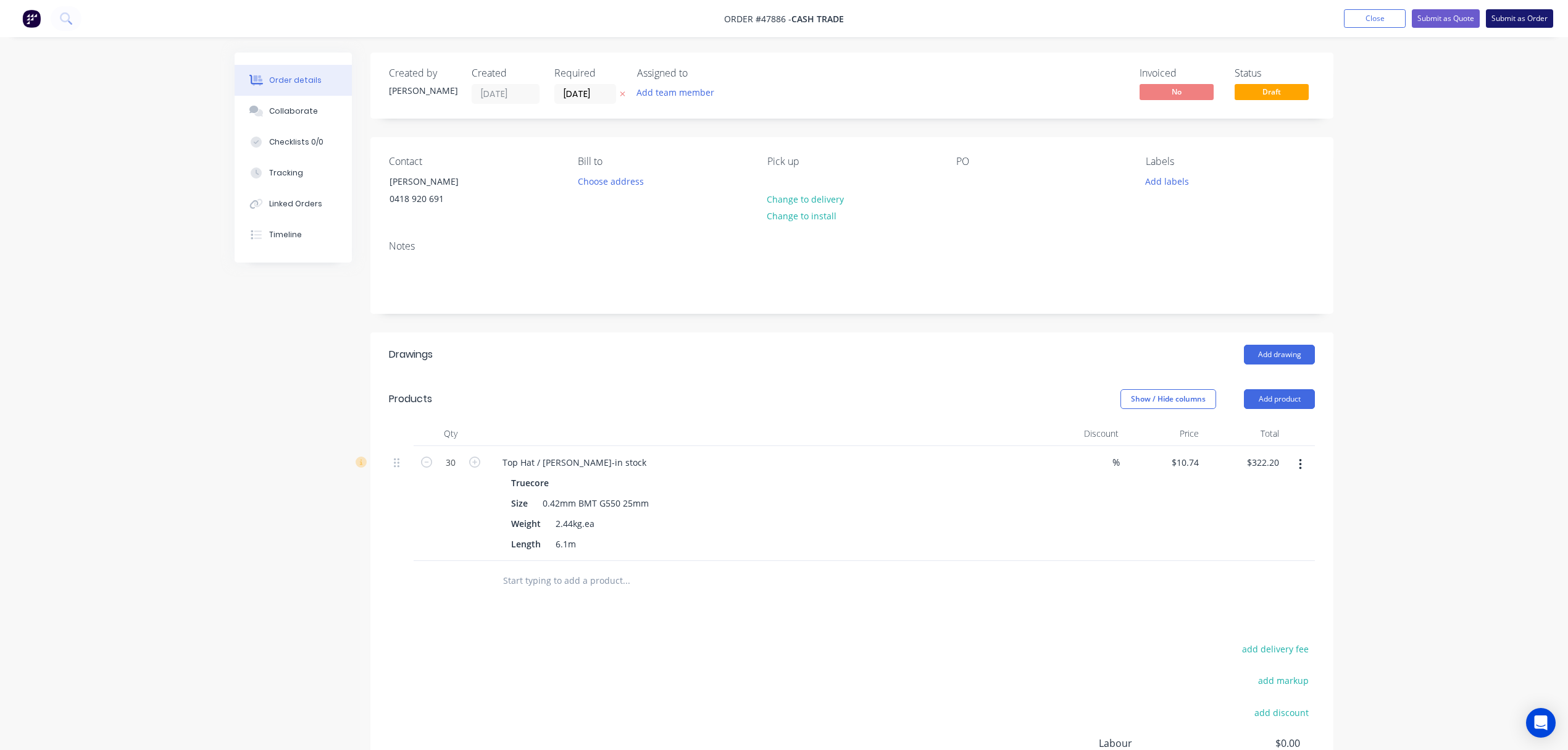
click at [1515, 19] on button "Submit as Order" at bounding box center [1519, 19] width 67 height 19
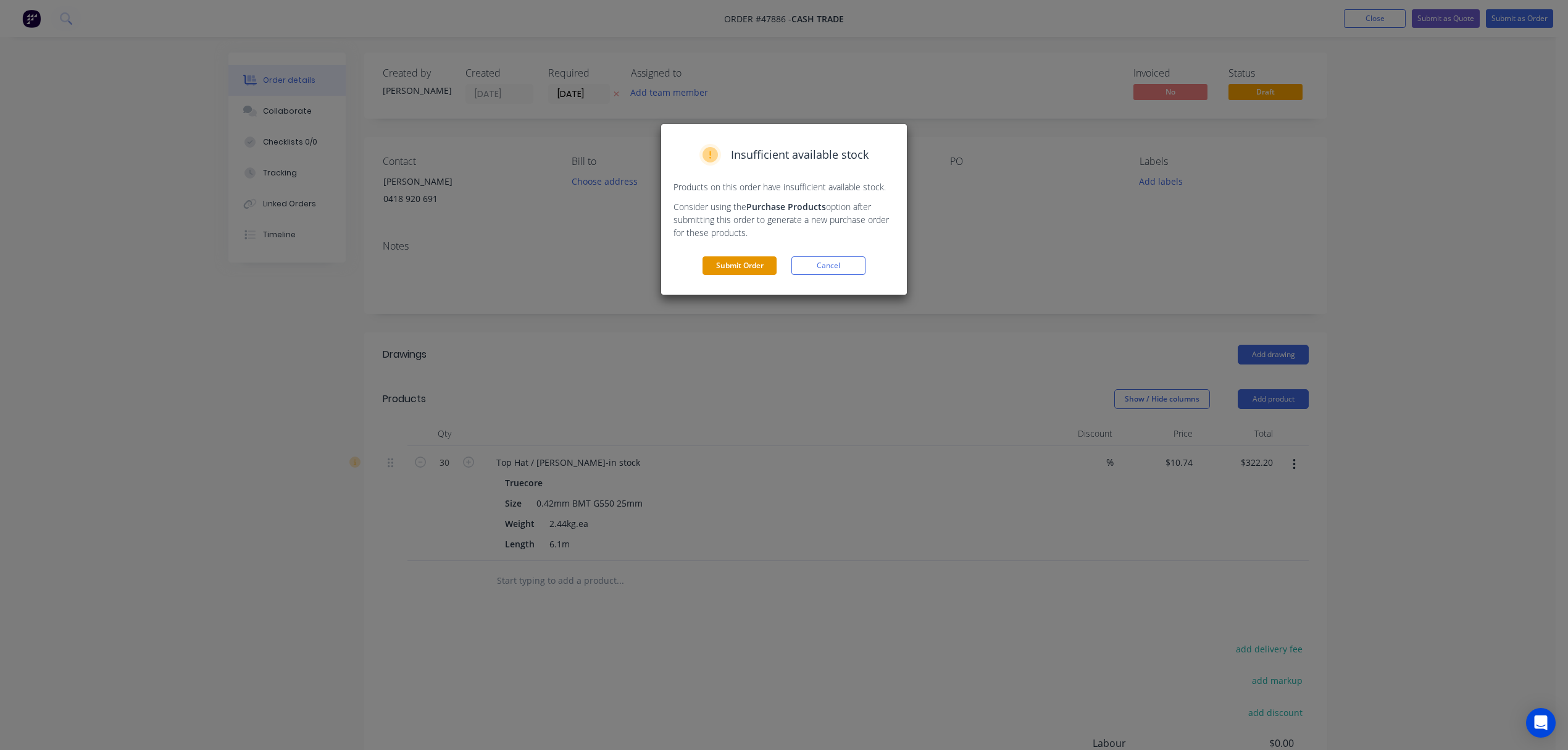
click at [753, 264] on button "Submit Order" at bounding box center [739, 265] width 74 height 19
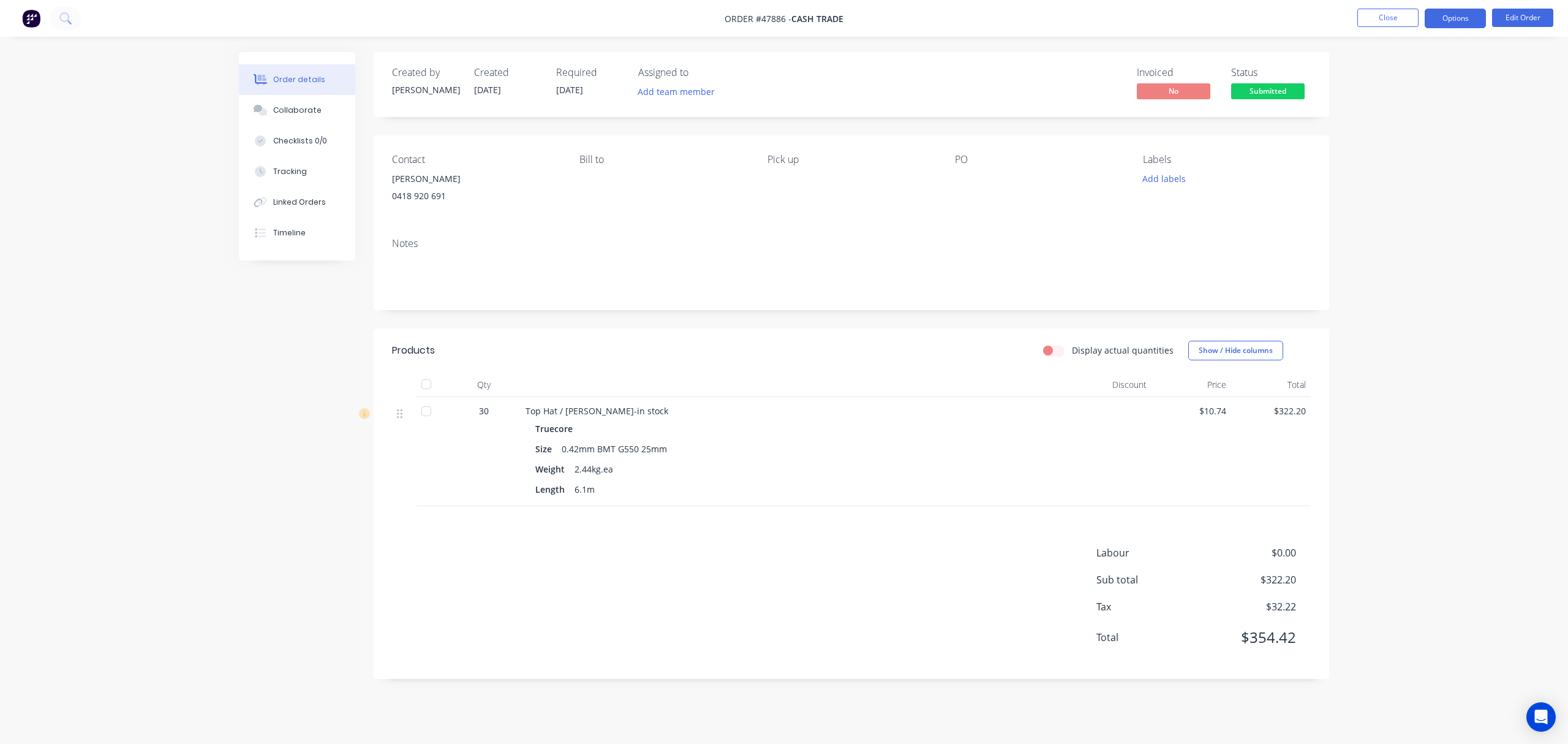
click at [1444, 22] on button "Options" at bounding box center [1455, 18] width 61 height 19
click at [1416, 72] on div "Invoice" at bounding box center [1418, 74] width 113 height 18
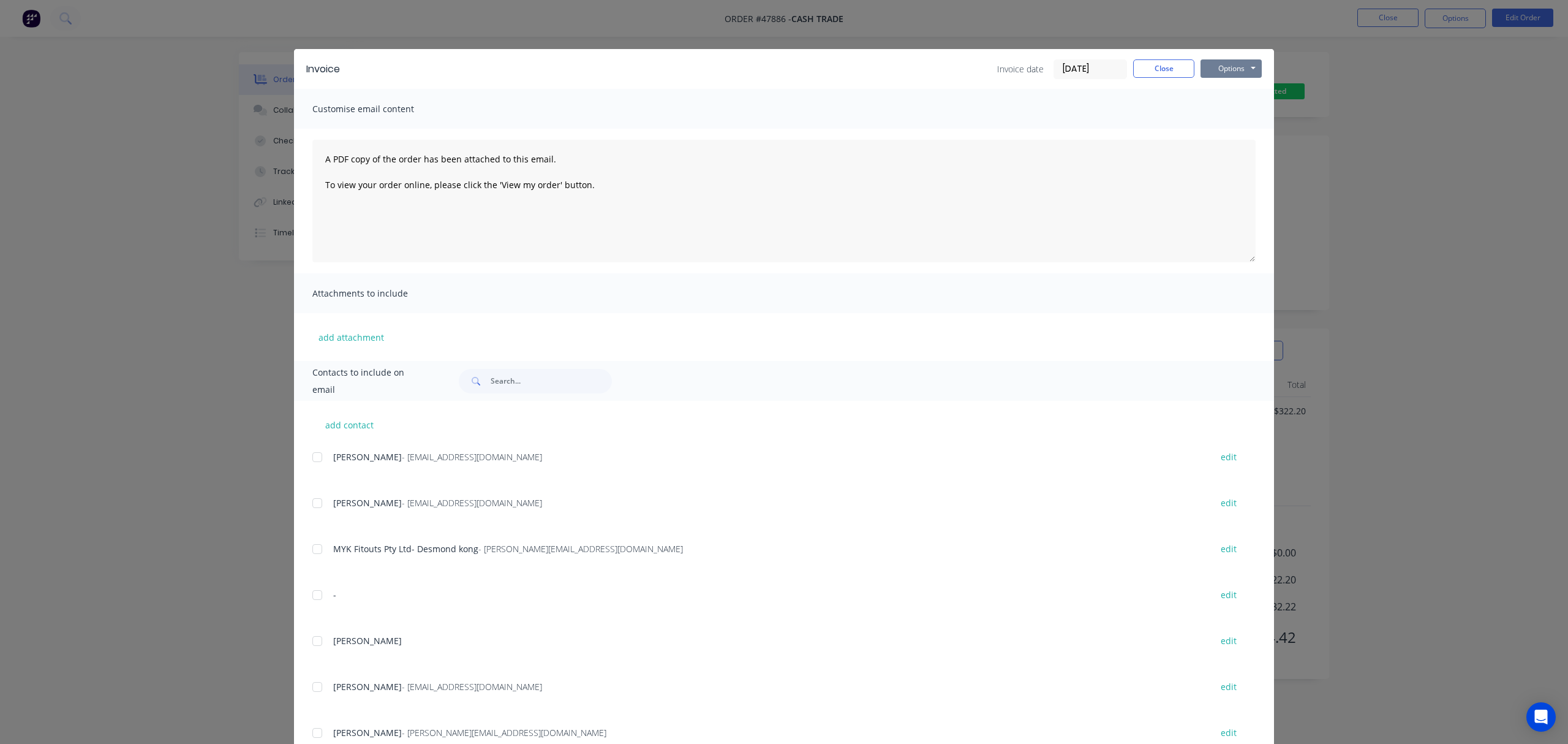
click at [1236, 67] on button "Options" at bounding box center [1231, 68] width 61 height 19
click at [1241, 109] on button "Print" at bounding box center [1239, 110] width 78 height 20
click at [1308, 184] on div "Invoice Invoice date 11/08/25 Close Options Preview Print Email Customise email…" at bounding box center [784, 372] width 1568 height 744
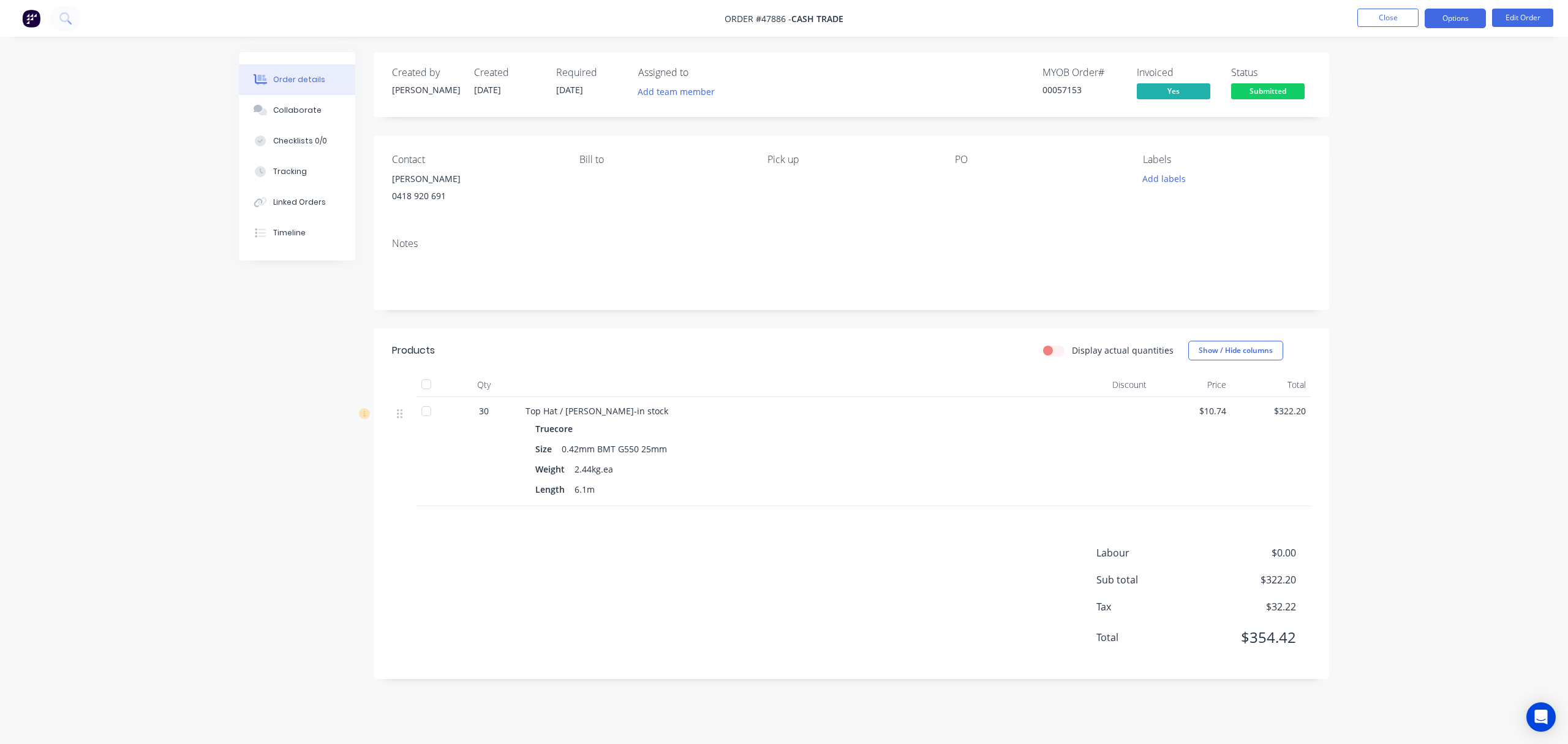
click at [1460, 17] on button "Options" at bounding box center [1455, 18] width 61 height 19
click at [1432, 174] on div "Delivery Docket" at bounding box center [1418, 172] width 113 height 18
click at [1426, 121] on div "Without pricing" at bounding box center [1418, 123] width 113 height 18
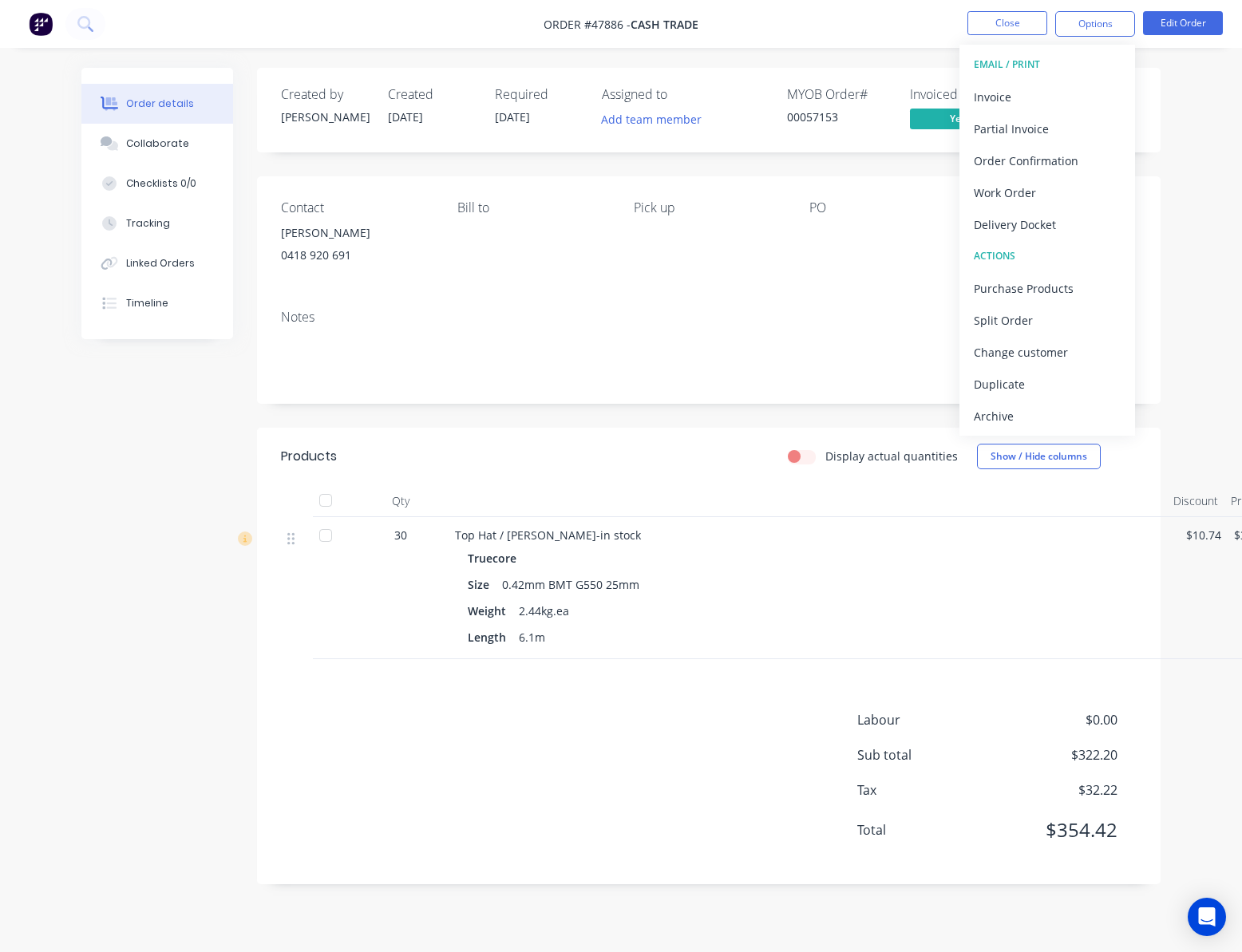
click at [924, 24] on nav "Order #47886 - Cash Trade Close Options EMAIL / PRINT Invoice Partial Invoice O…" at bounding box center [621, 24] width 1242 height 48
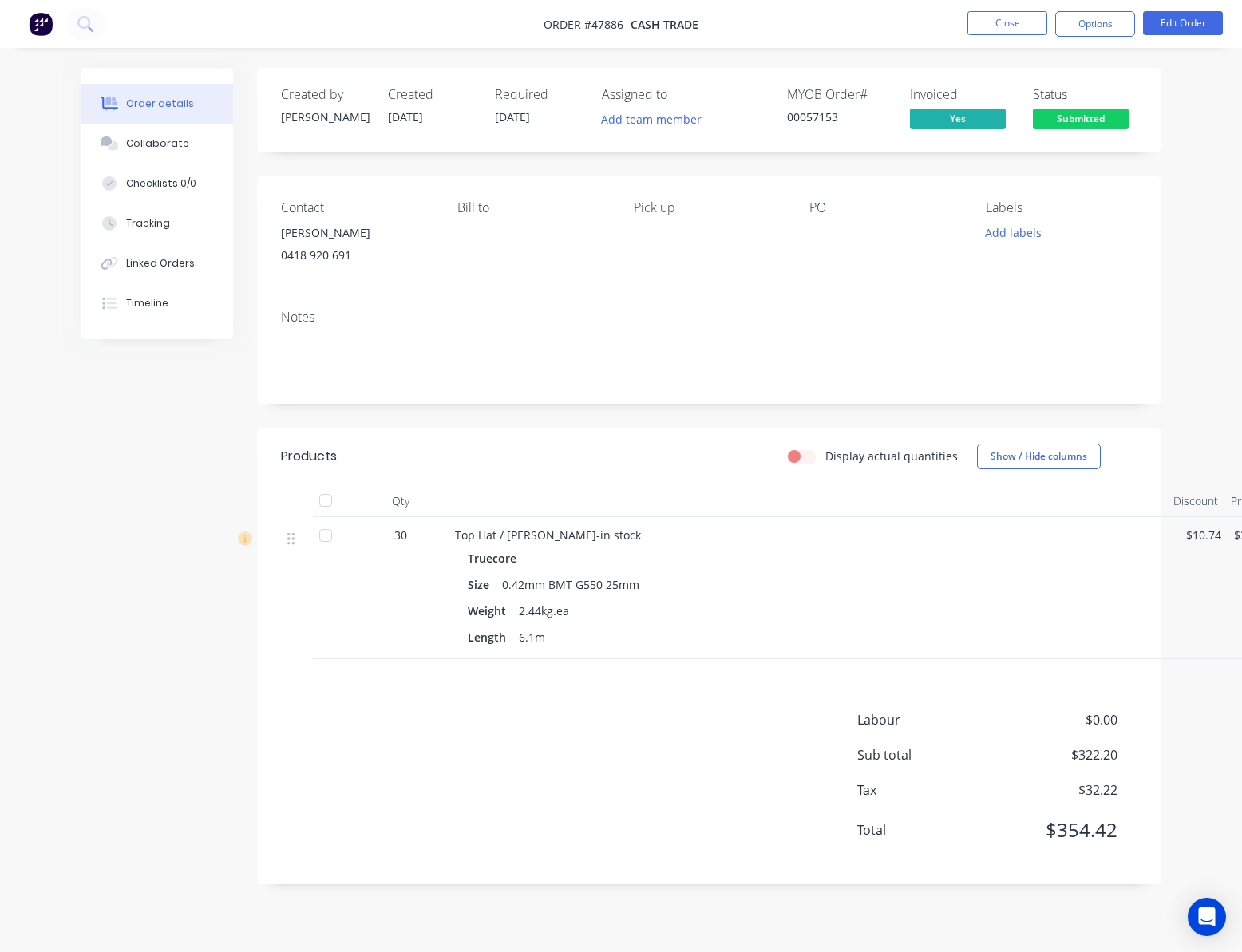
click at [1074, 110] on span "Submitted" at bounding box center [1081, 118] width 96 height 20
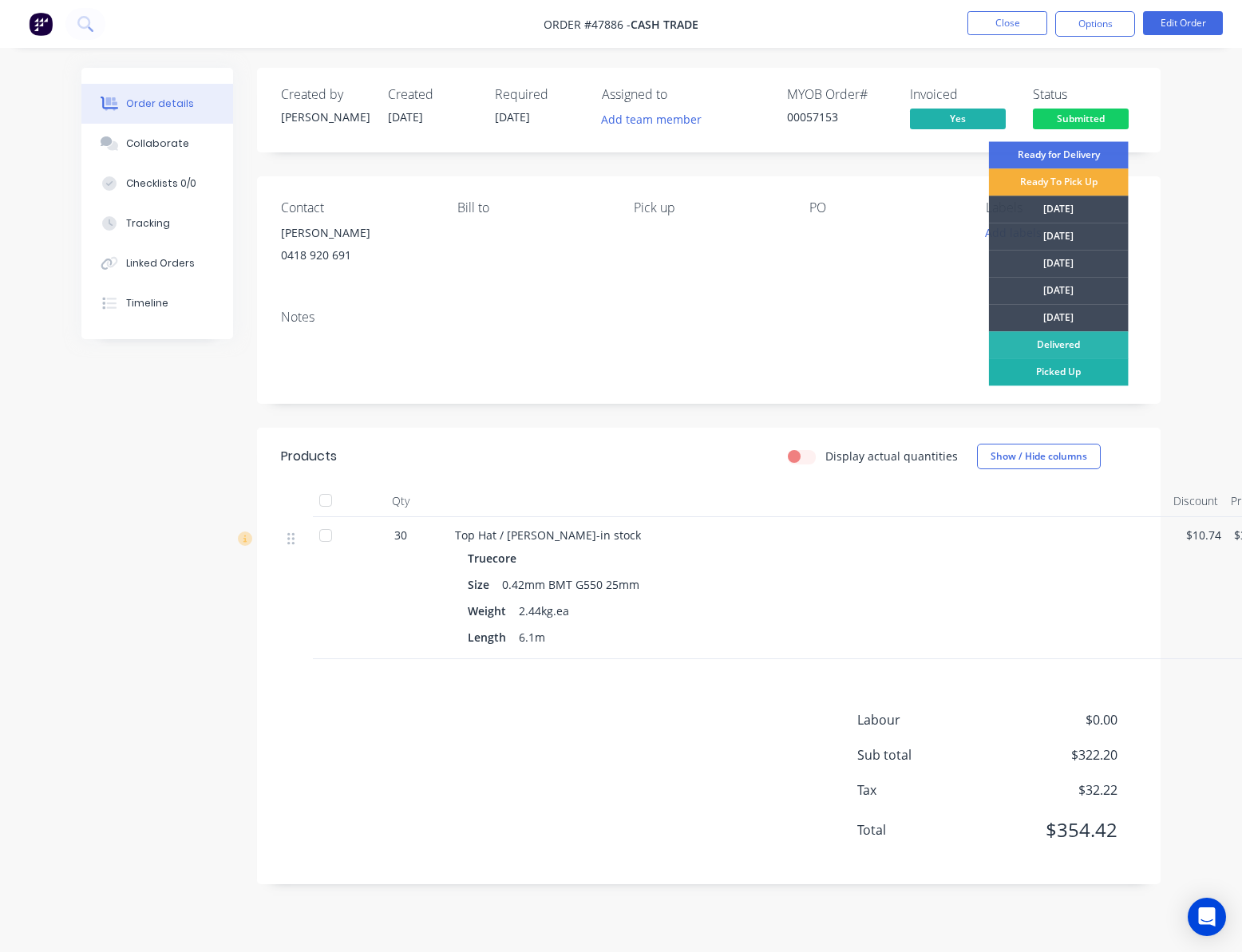
click at [1083, 371] on div "Picked Up" at bounding box center [1059, 371] width 139 height 27
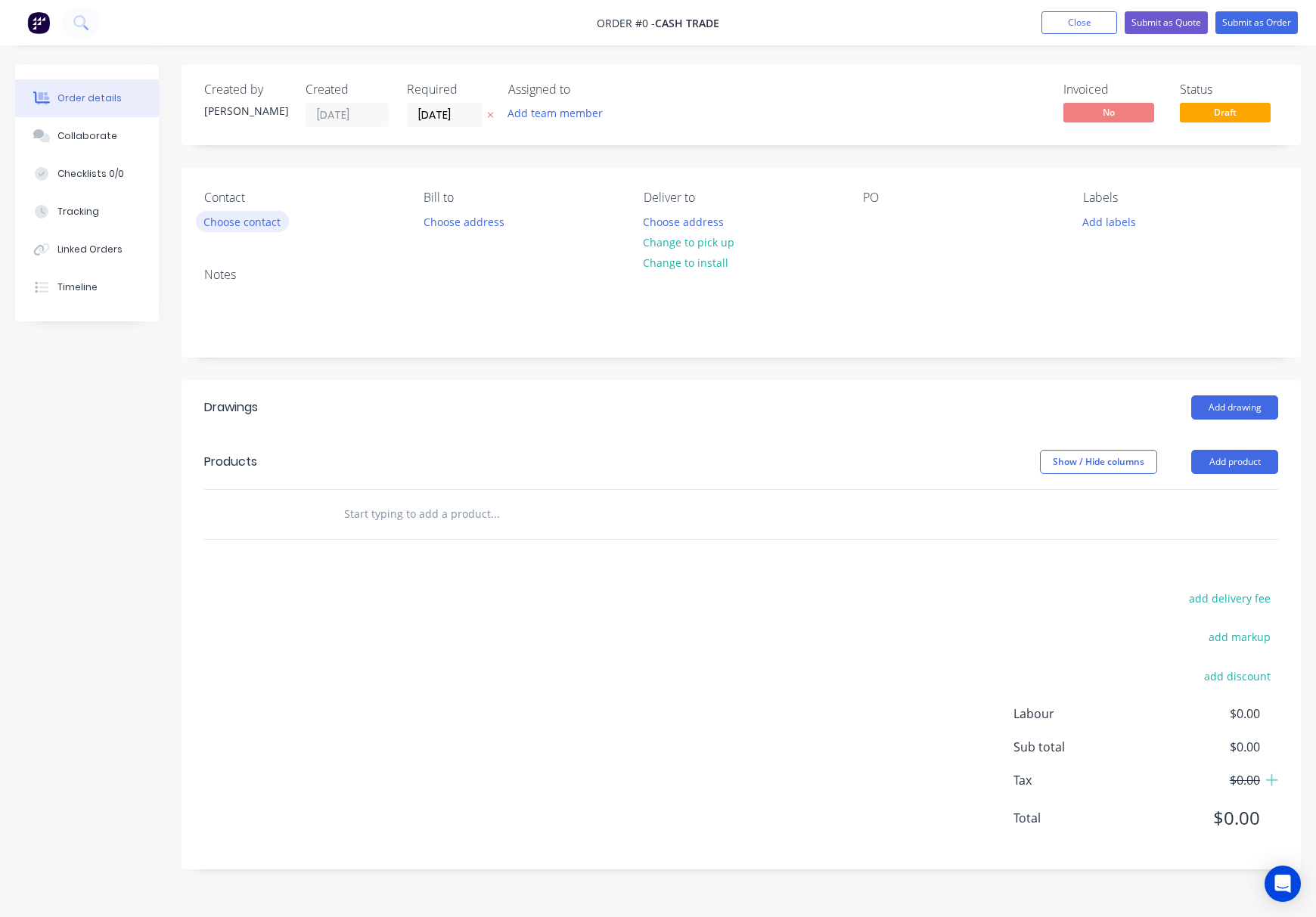
click at [242, 219] on button "Choose contact" at bounding box center [242, 221] width 93 height 21
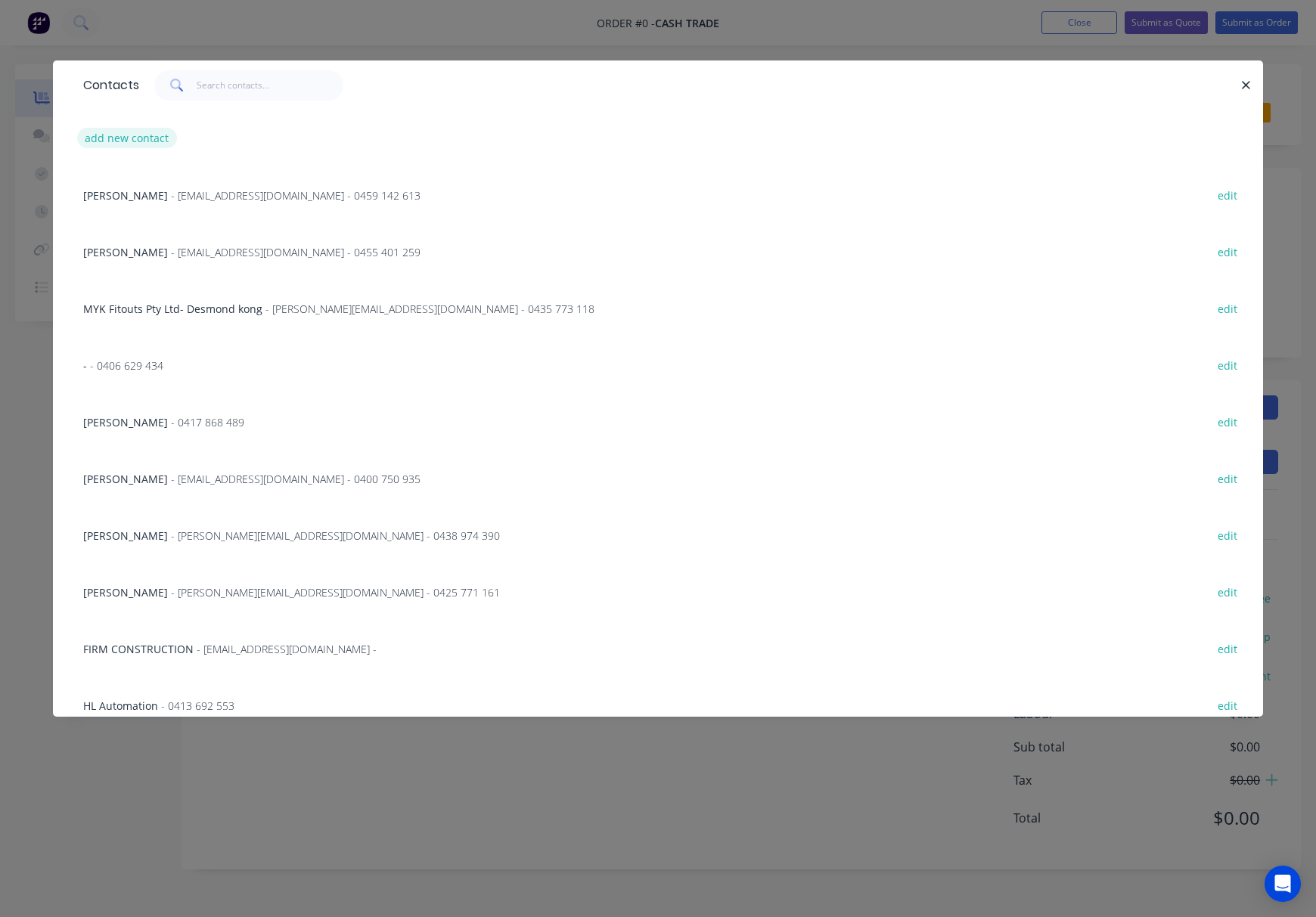
click at [141, 137] on button "add new contact" at bounding box center [127, 137] width 100 height 21
select select "AU"
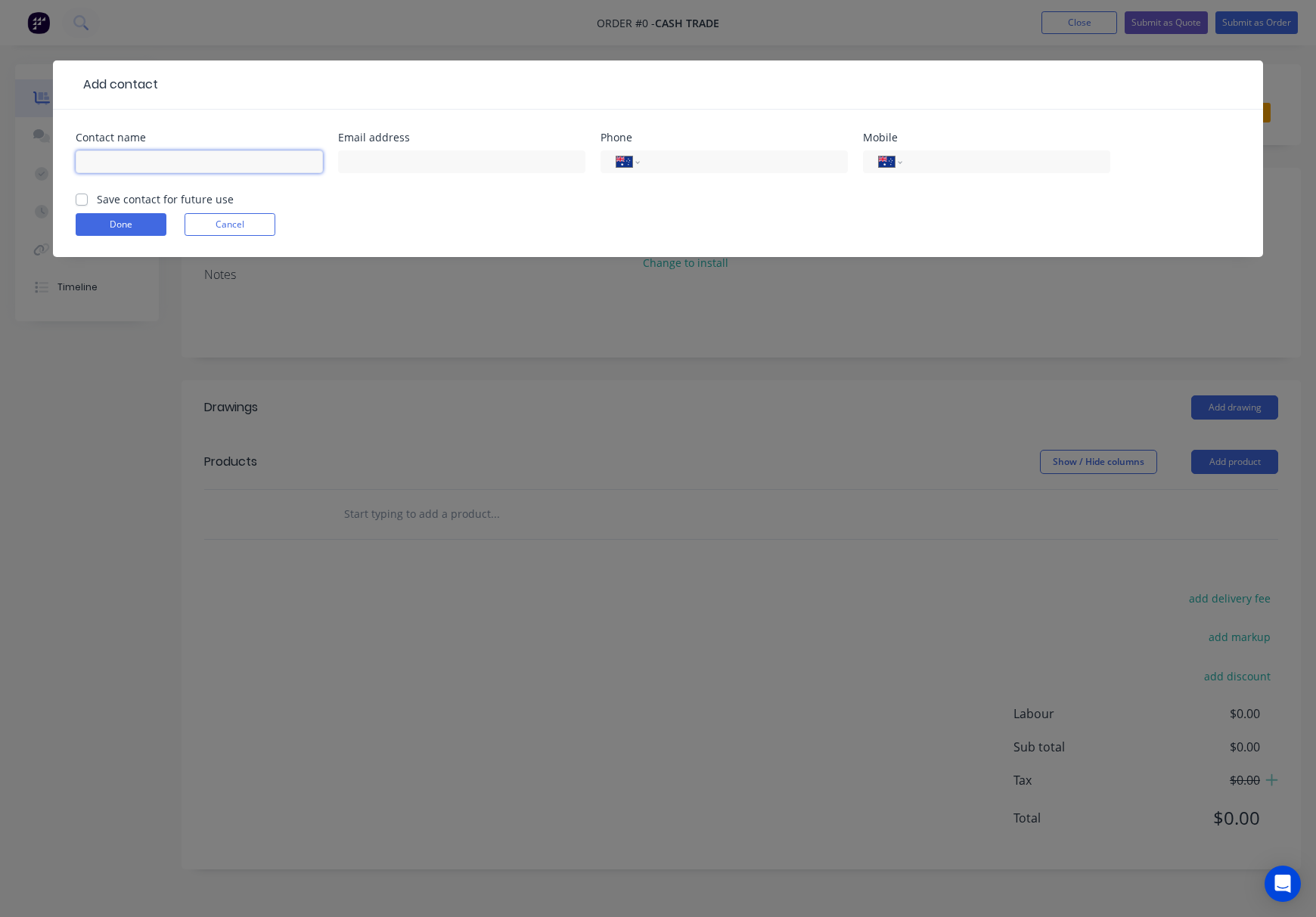
click at [154, 154] on input "text" at bounding box center [199, 162] width 247 height 23
type input "Robert Hartley"
click at [415, 154] on input "text" at bounding box center [462, 162] width 247 height 23
click at [416, 162] on input "text" at bounding box center [462, 162] width 247 height 23
paste input "homeownerbuilders@outlook.com"
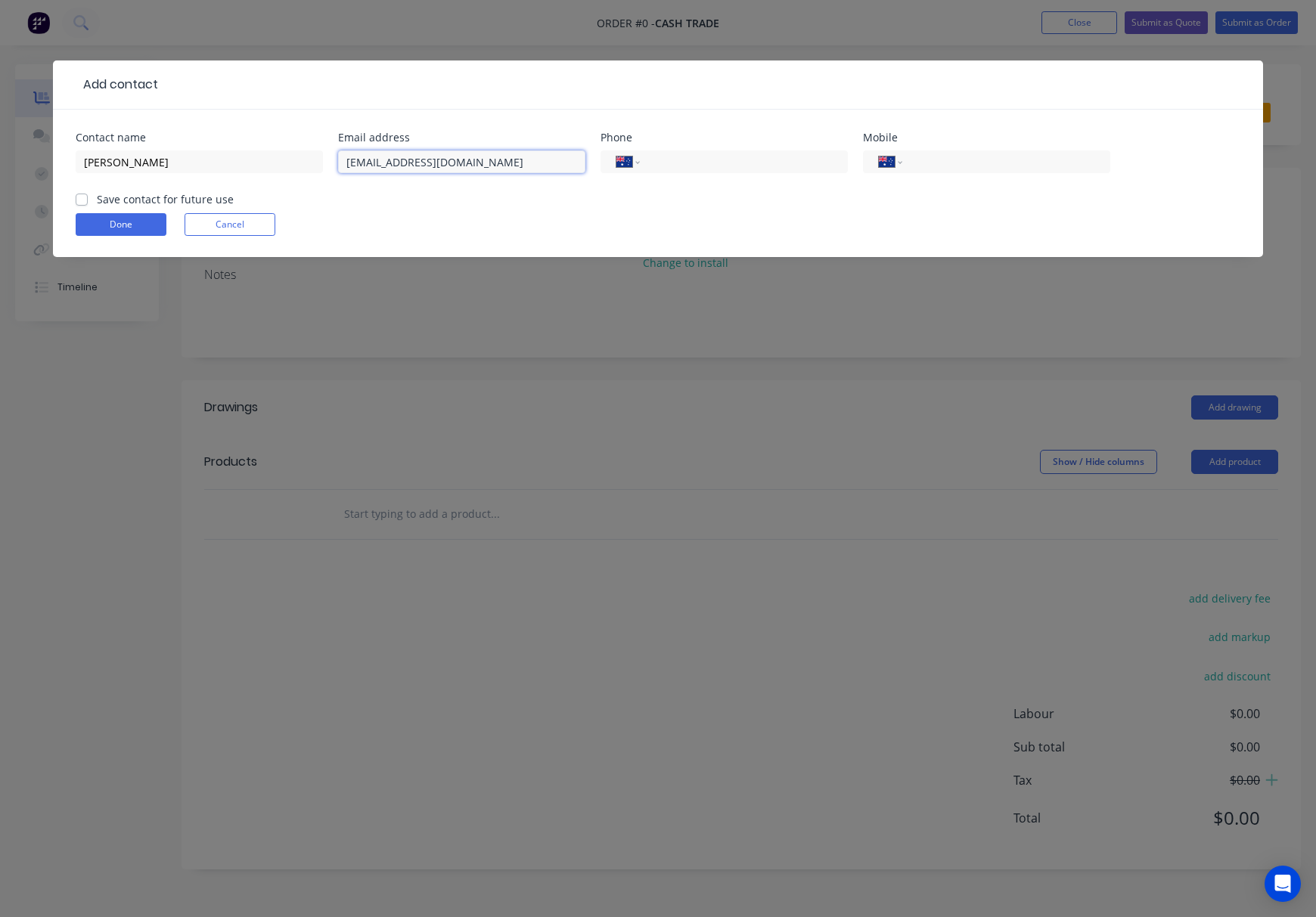
type input "homeownerbuilders@outlook.com"
drag, startPoint x: 777, startPoint y: 220, endPoint x: 772, endPoint y: 215, distance: 7.1
click at [777, 220] on div "Done Cancel" at bounding box center [658, 225] width 1165 height 23
click at [932, 161] on input "tel" at bounding box center [1003, 162] width 181 height 18
paste input "0438 618 357"
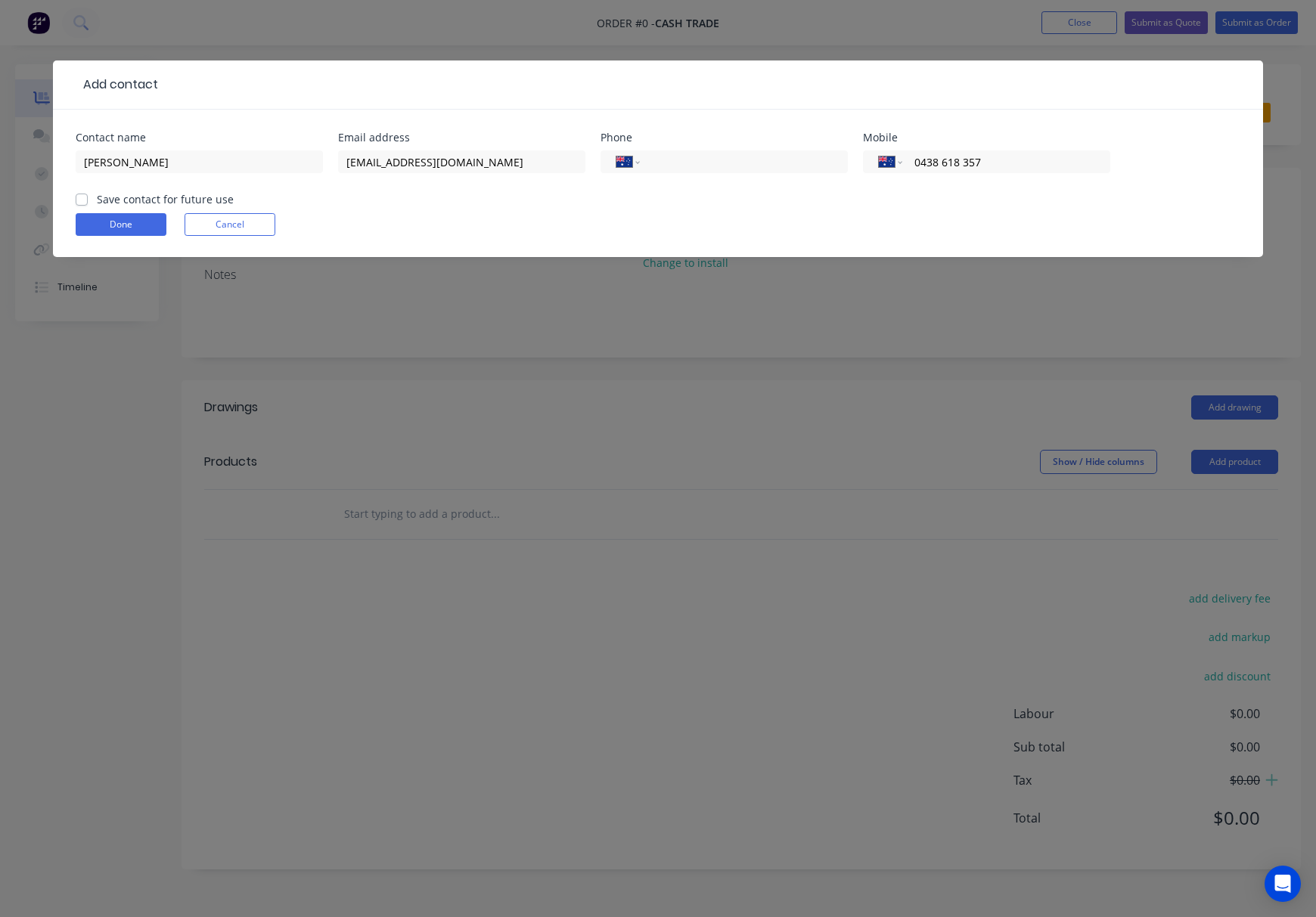
type input "0438 618 357"
click at [648, 227] on div "Done Cancel" at bounding box center [658, 225] width 1165 height 23
click at [110, 219] on button "Done" at bounding box center [121, 225] width 91 height 23
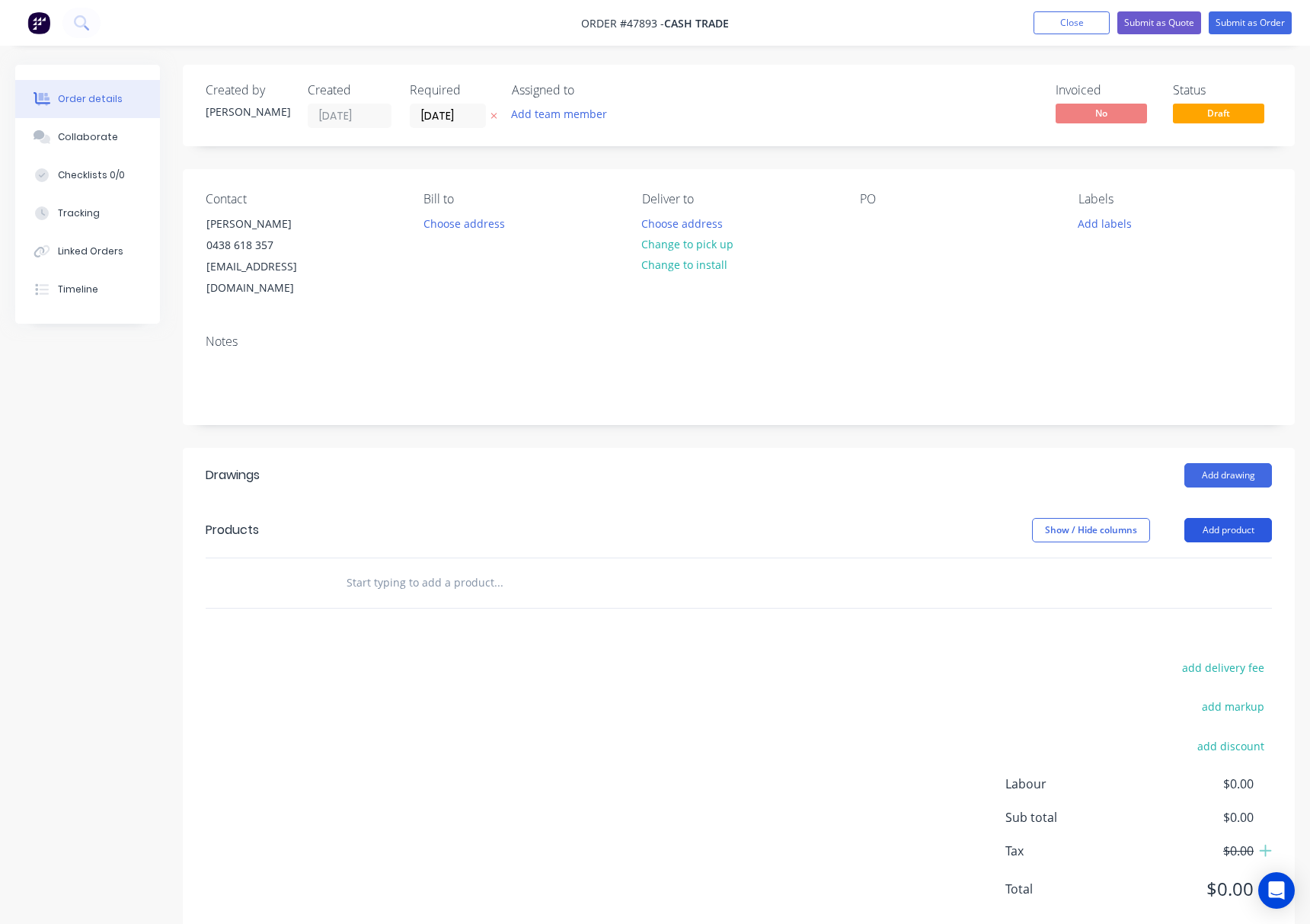
click at [1208, 518] on button "Add product" at bounding box center [1228, 529] width 87 height 24
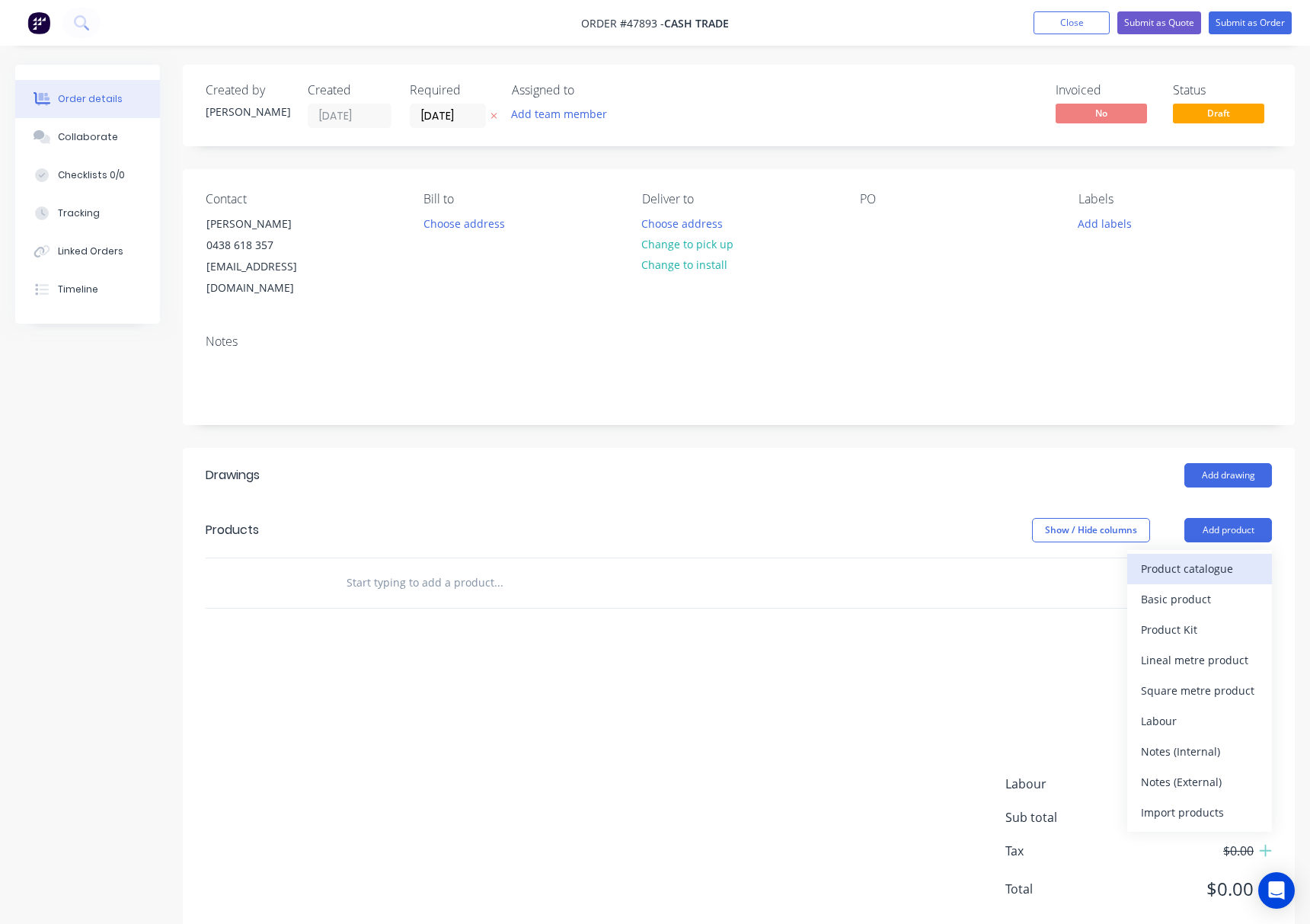
click at [1183, 558] on div "Product catalogue" at bounding box center [1199, 569] width 118 height 22
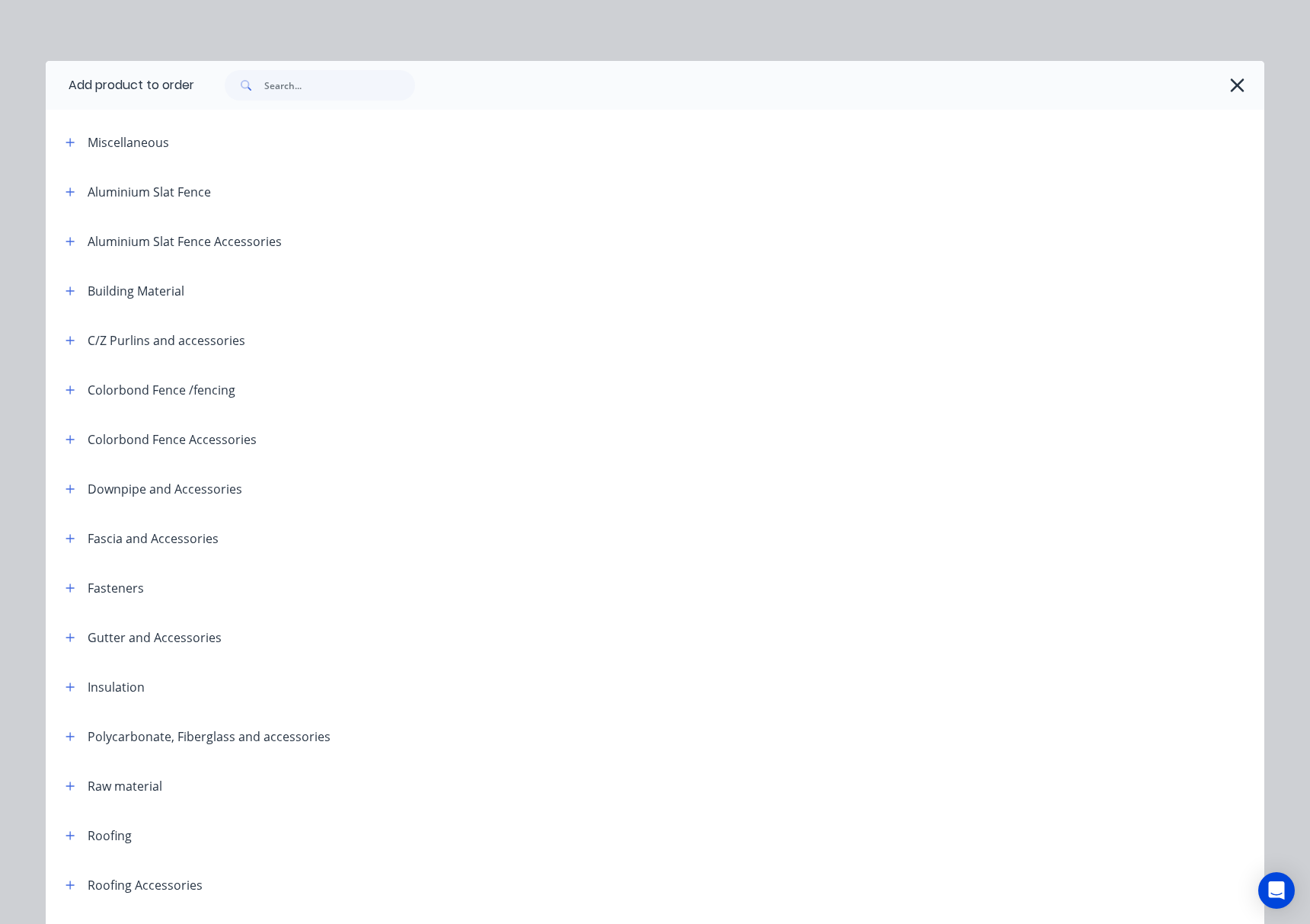
drag, startPoint x: 308, startPoint y: 327, endPoint x: 326, endPoint y: 214, distance: 114.4
click at [312, 308] on div "Miscellaneous Aluminium Slat Fence Aluminium Slat Fence Accessories Building Ma…" at bounding box center [655, 613] width 1219 height 991
click at [316, 80] on input "text" at bounding box center [340, 85] width 151 height 30
type input "poly"
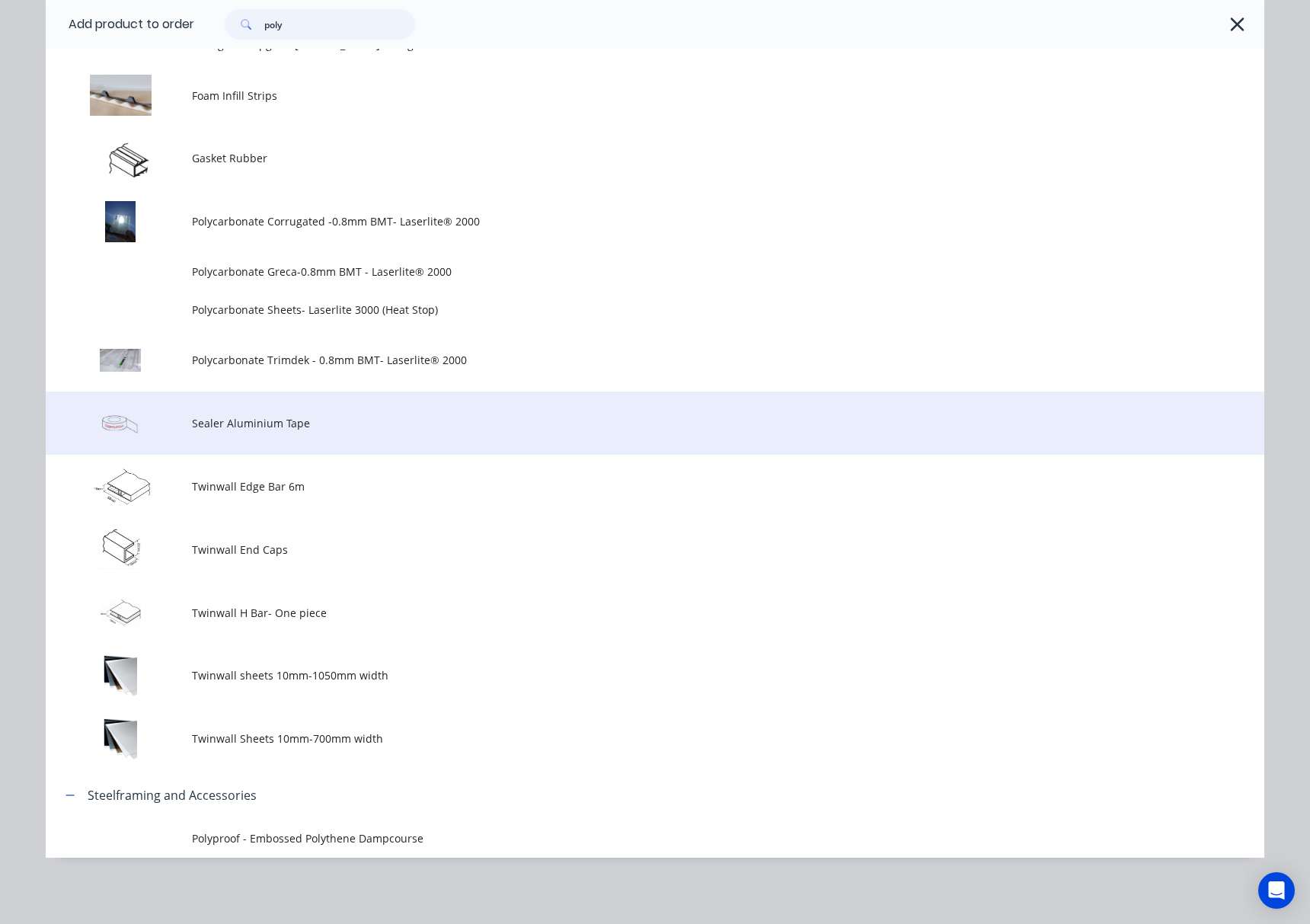
scroll to position [378, 0]
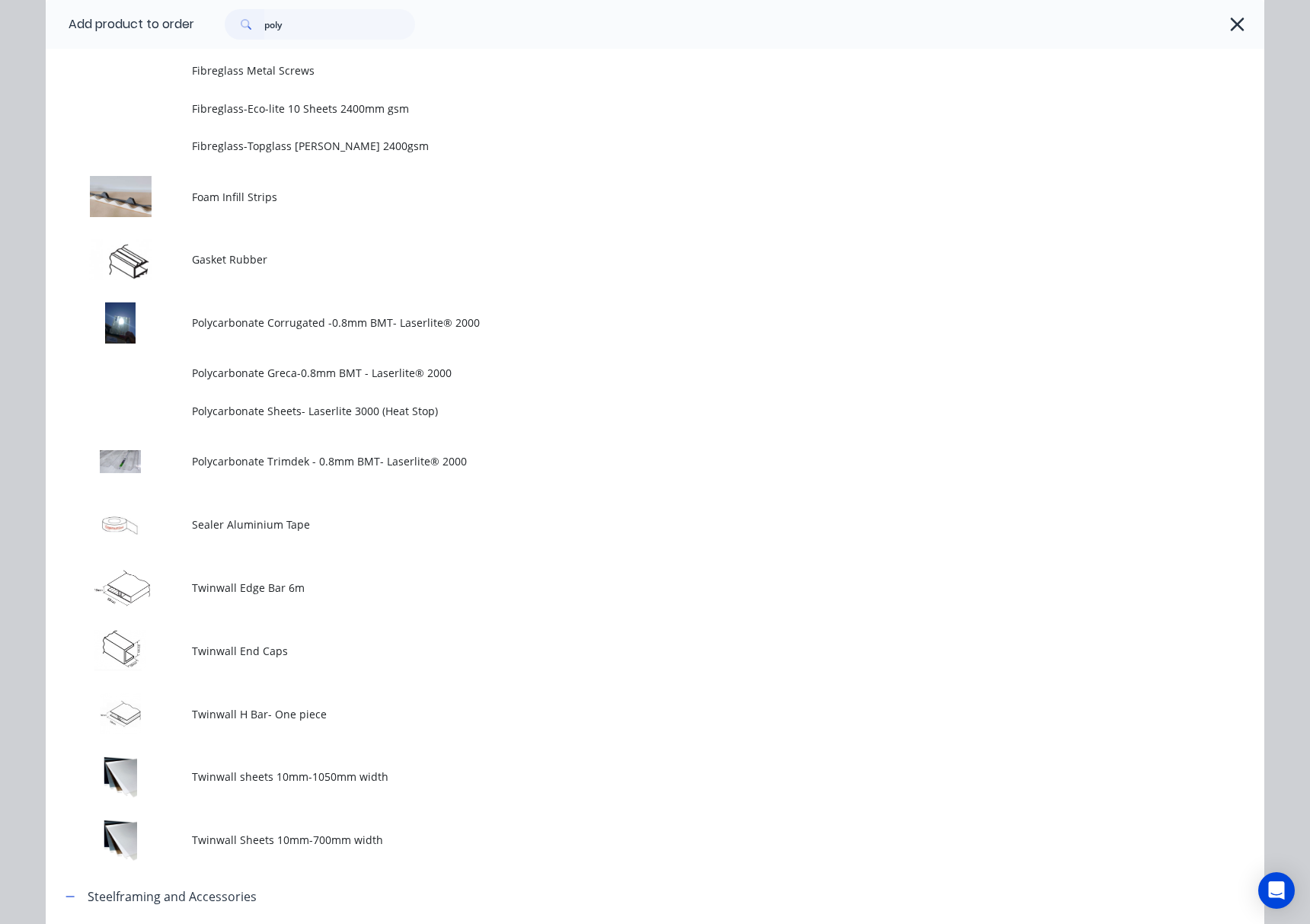
drag, startPoint x: 501, startPoint y: 317, endPoint x: 483, endPoint y: 317, distance: 18.0
click at [486, 317] on span "Polycarbonate Corrugated -0.8mm BMT- Laserlite® 2000" at bounding box center [621, 323] width 857 height 16
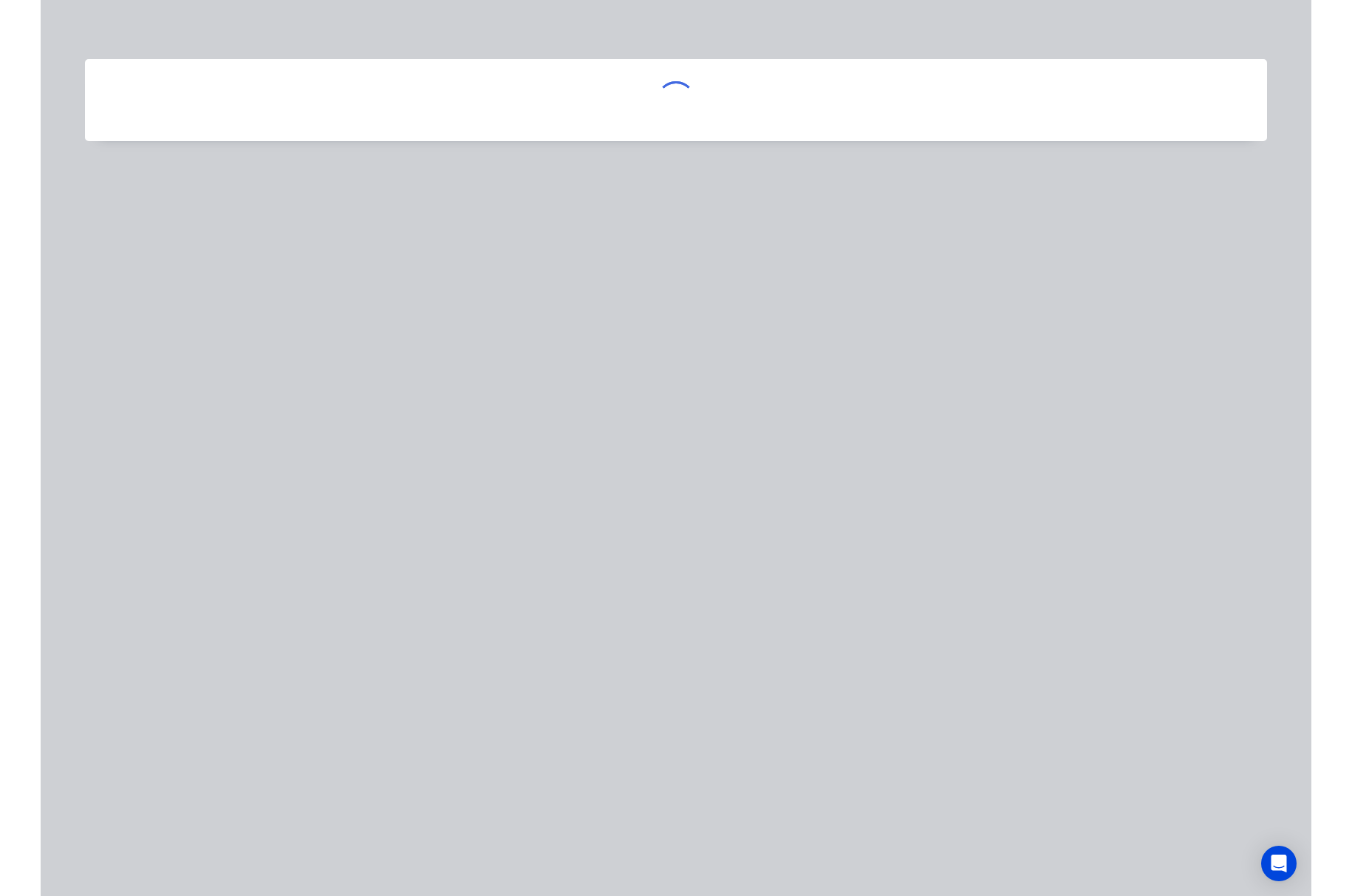
scroll to position [0, 0]
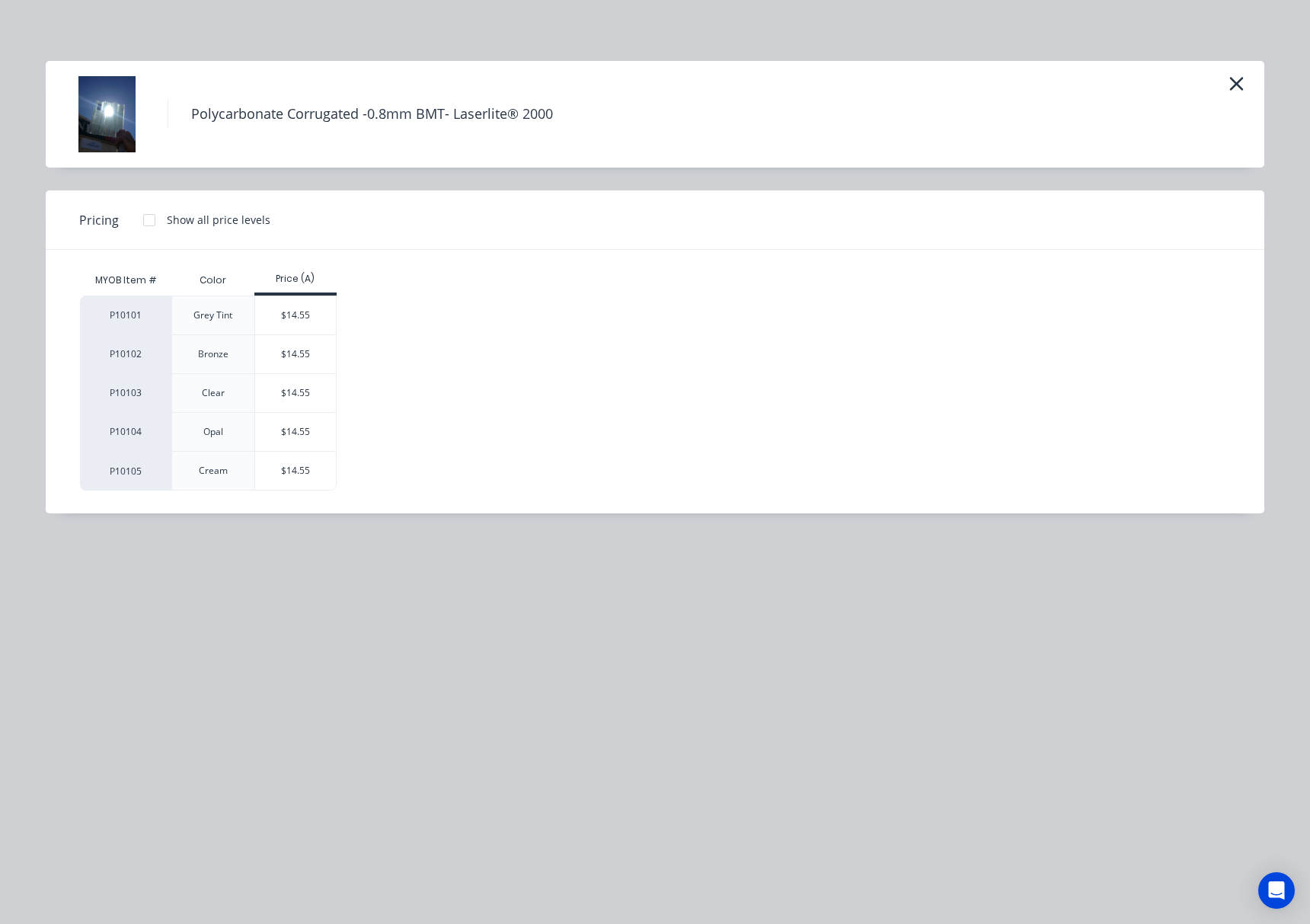
click at [294, 317] on div "$14.55" at bounding box center [296, 315] width 81 height 38
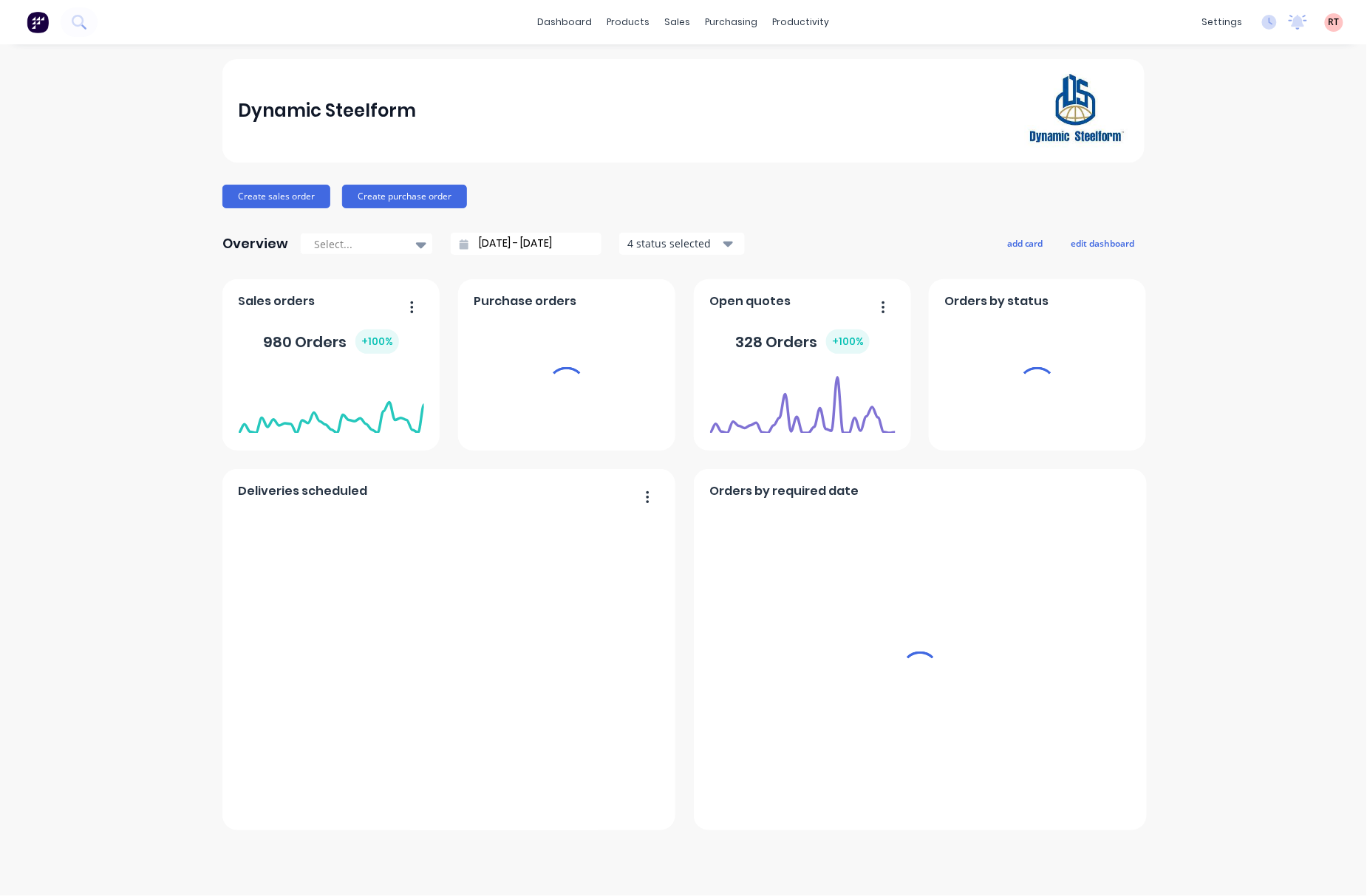
click at [624, 23] on div "products" at bounding box center [628, 23] width 58 height 23
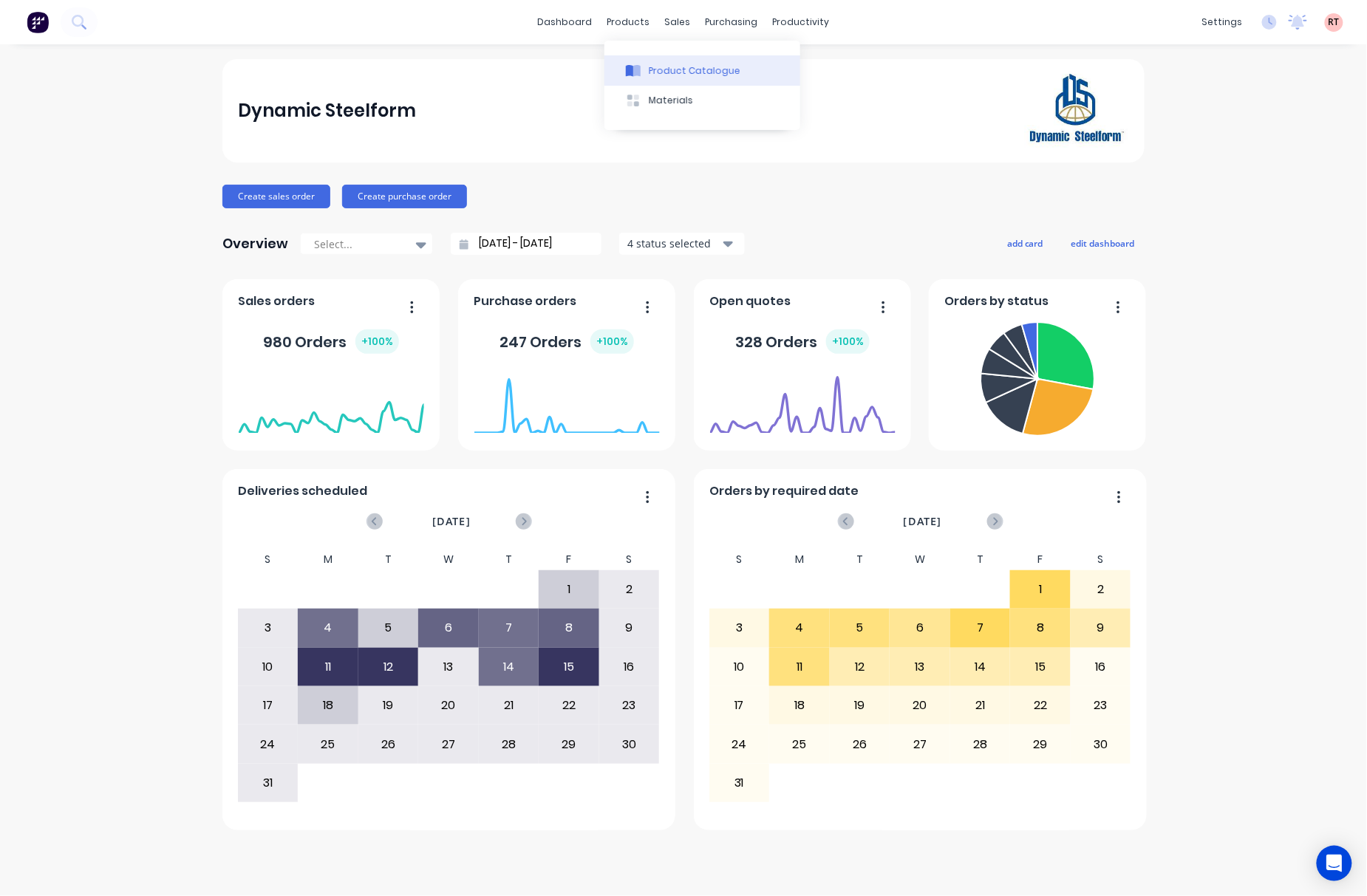
click at [665, 69] on div "Product Catalogue" at bounding box center [694, 71] width 92 height 14
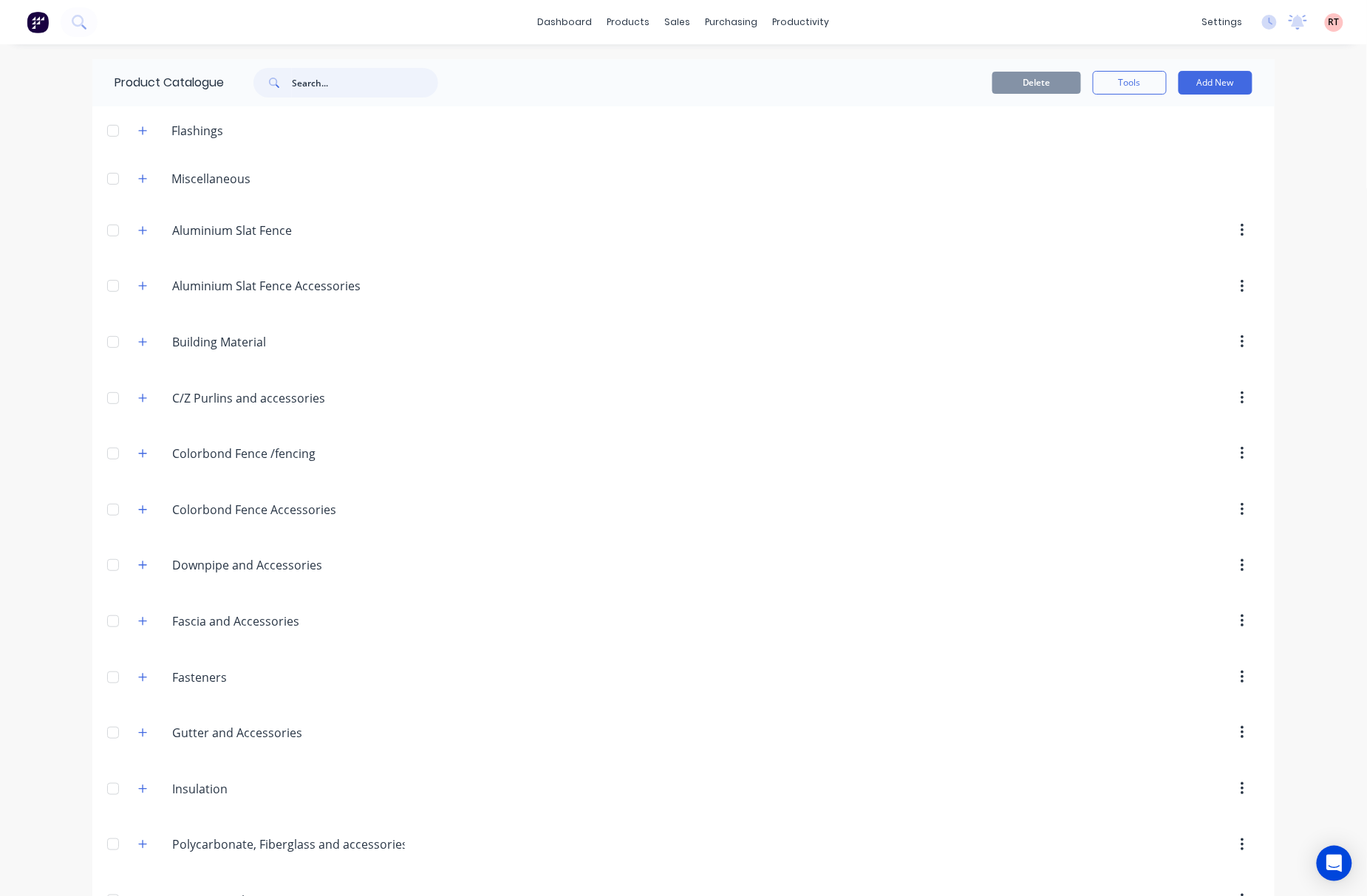
click at [313, 74] on input "text" at bounding box center [365, 83] width 146 height 29
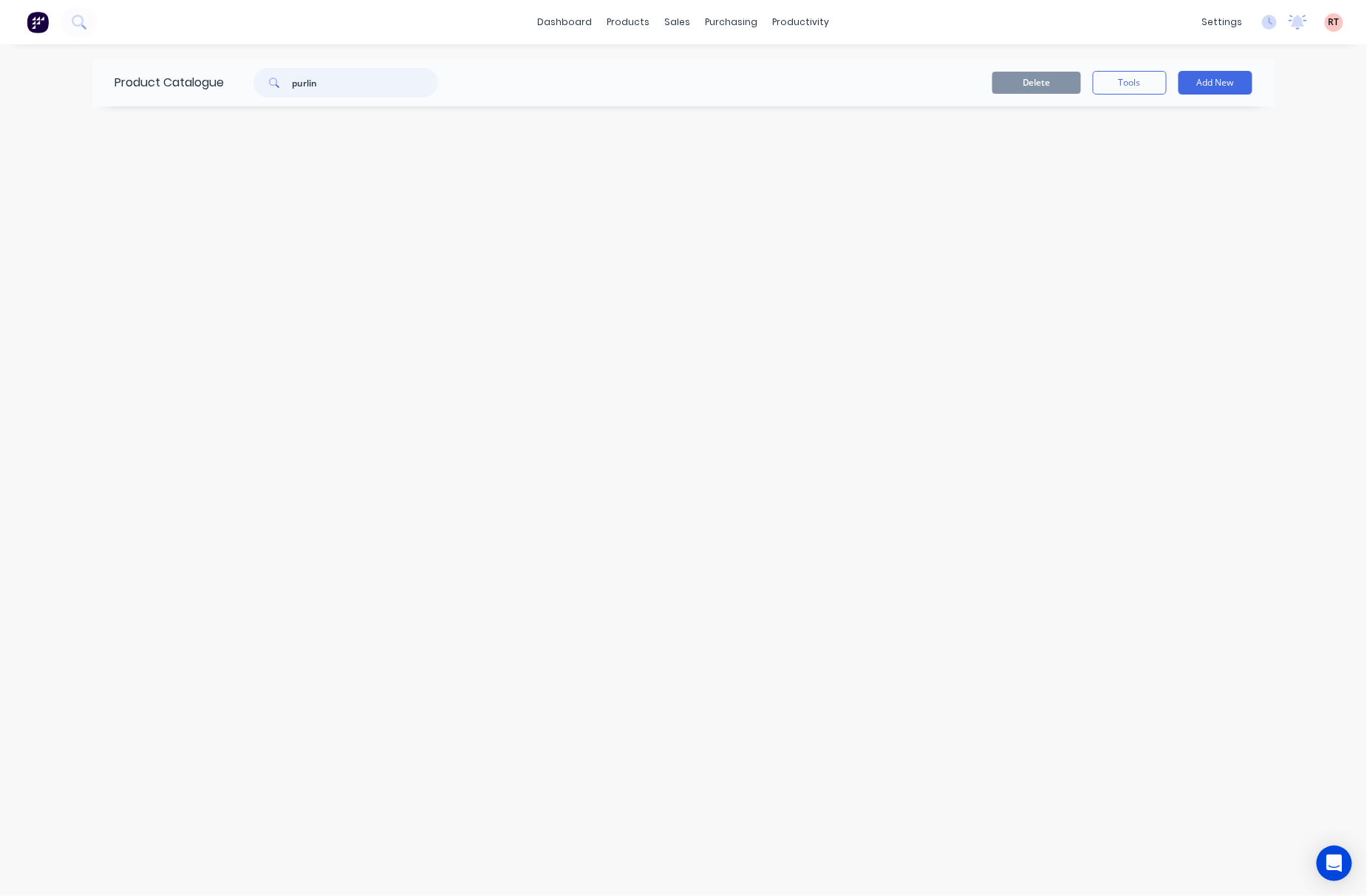
type input "purlin"
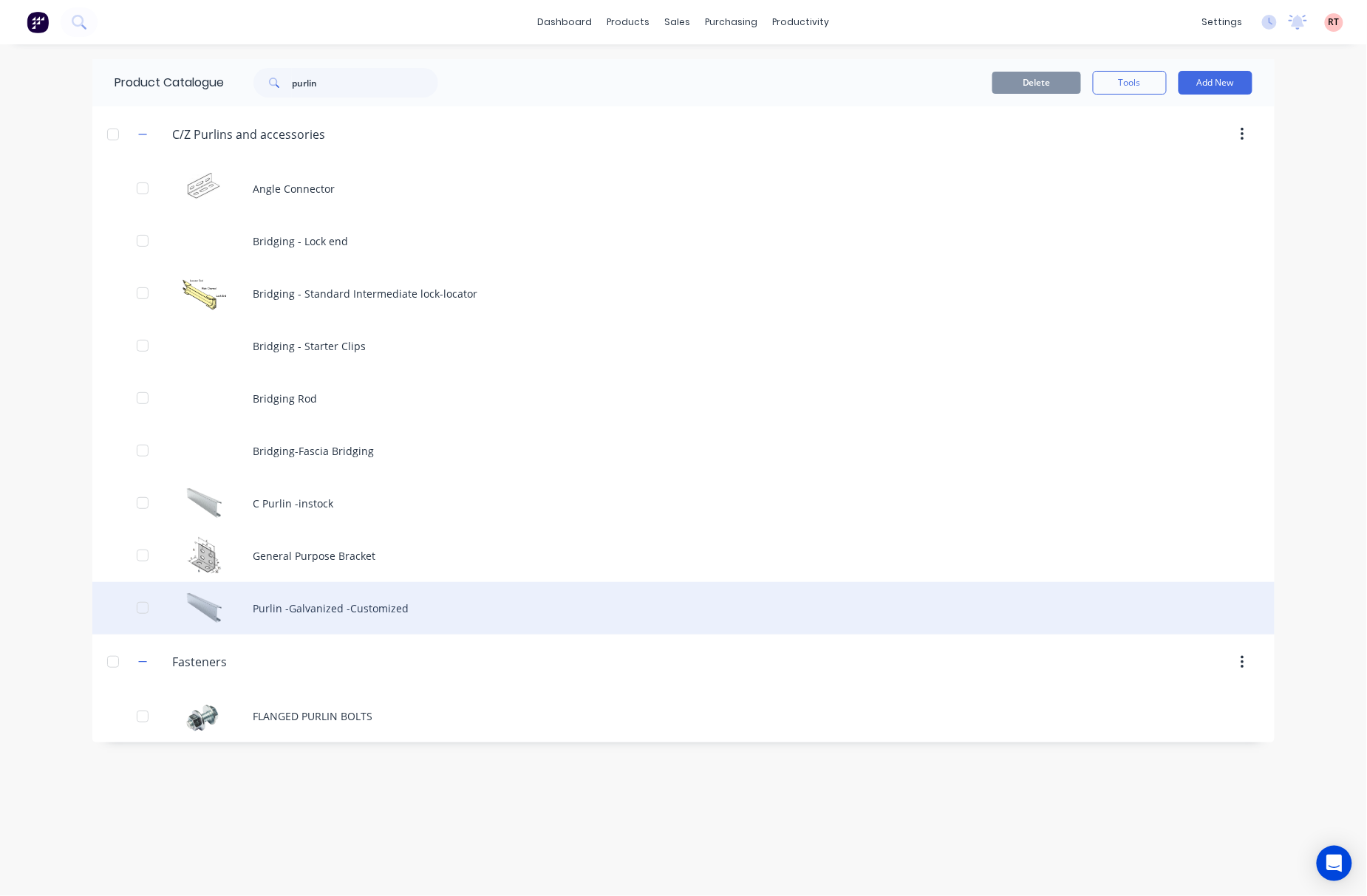
click at [502, 603] on div "Purlin -Galvanized -Customized" at bounding box center [683, 609] width 1182 height 53
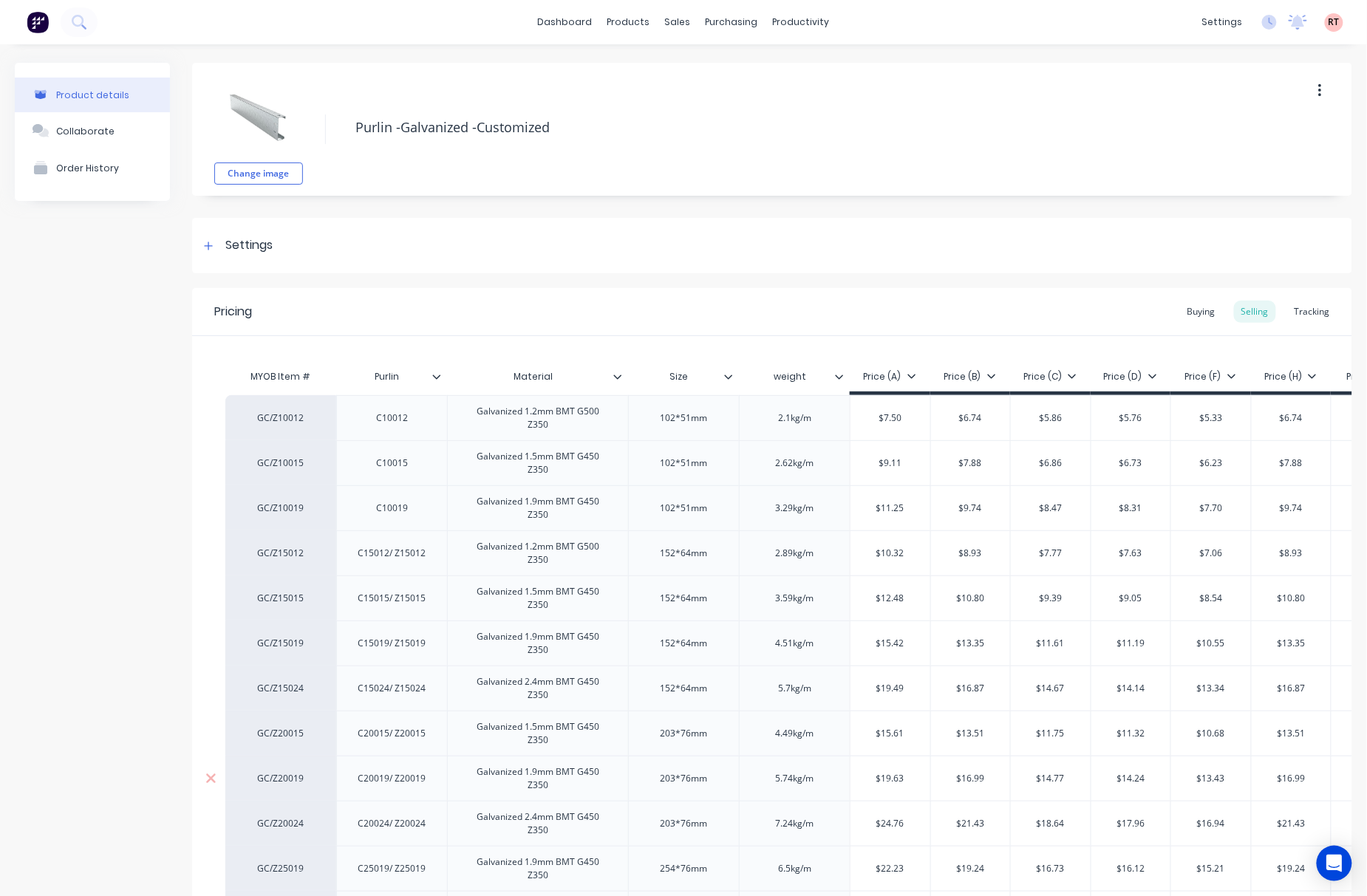
type textarea "x"
click at [663, 71] on div "Product Catalogue" at bounding box center [687, 71] width 92 height 14
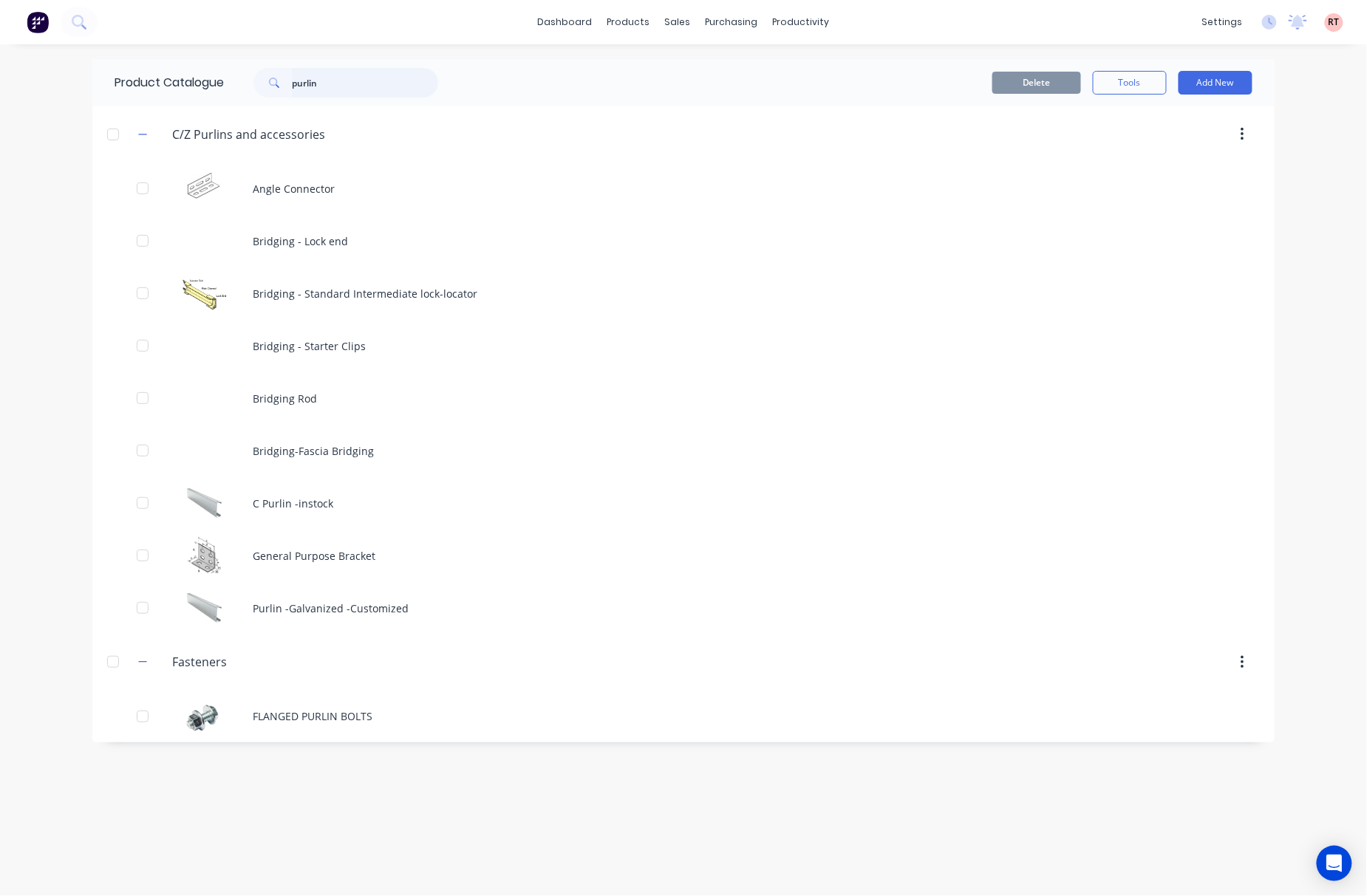
drag, startPoint x: 377, startPoint y: 87, endPoint x: 137, endPoint y: 67, distance: 240.8
click at [145, 104] on div "Product Catalogue purlin" at bounding box center [284, 83] width 383 height 47
type input "post"
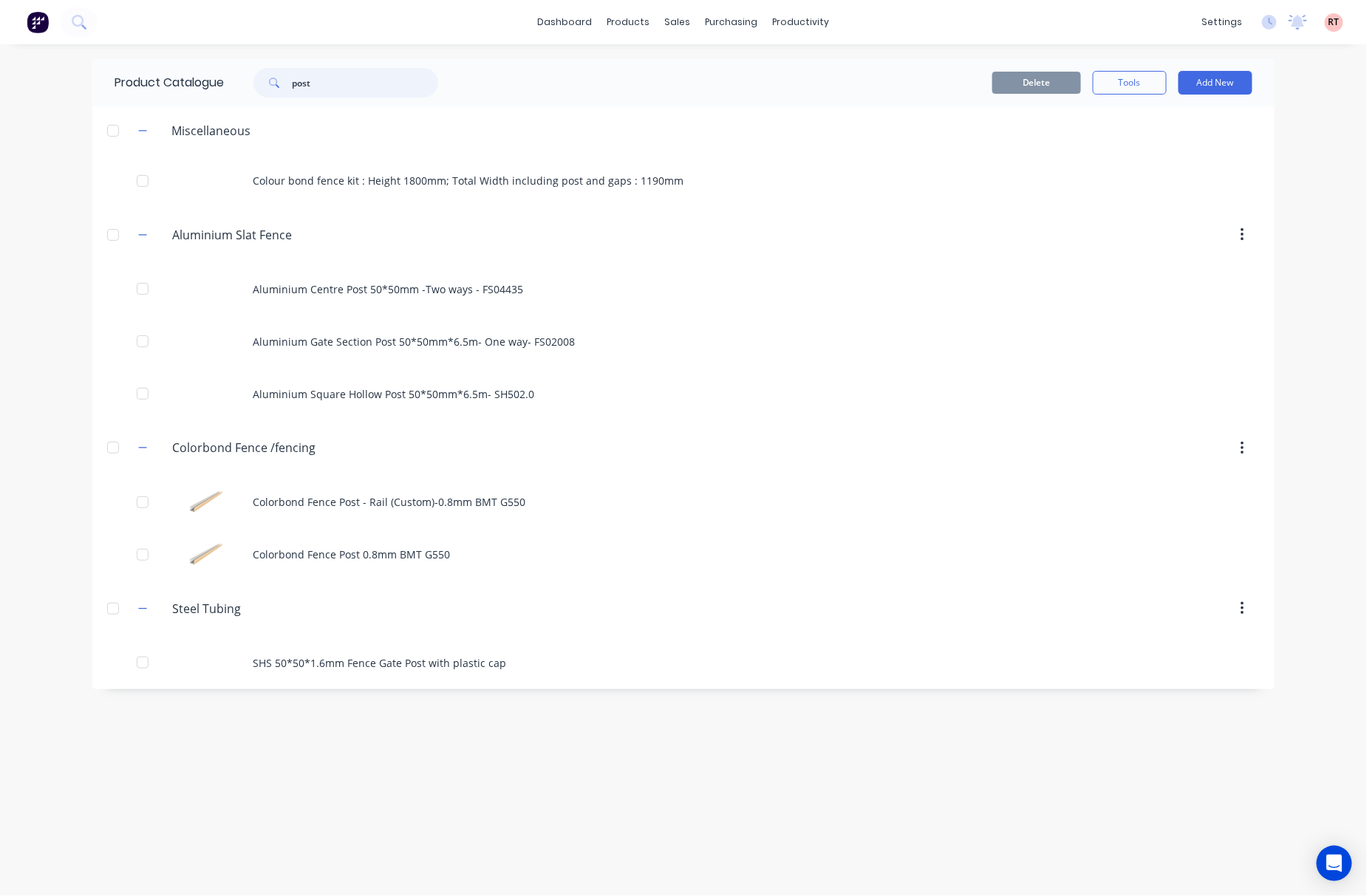
drag, startPoint x: 355, startPoint y: 80, endPoint x: 219, endPoint y: 90, distance: 136.4
click at [228, 92] on div "post" at bounding box center [342, 83] width 236 height 29
type input "tube"
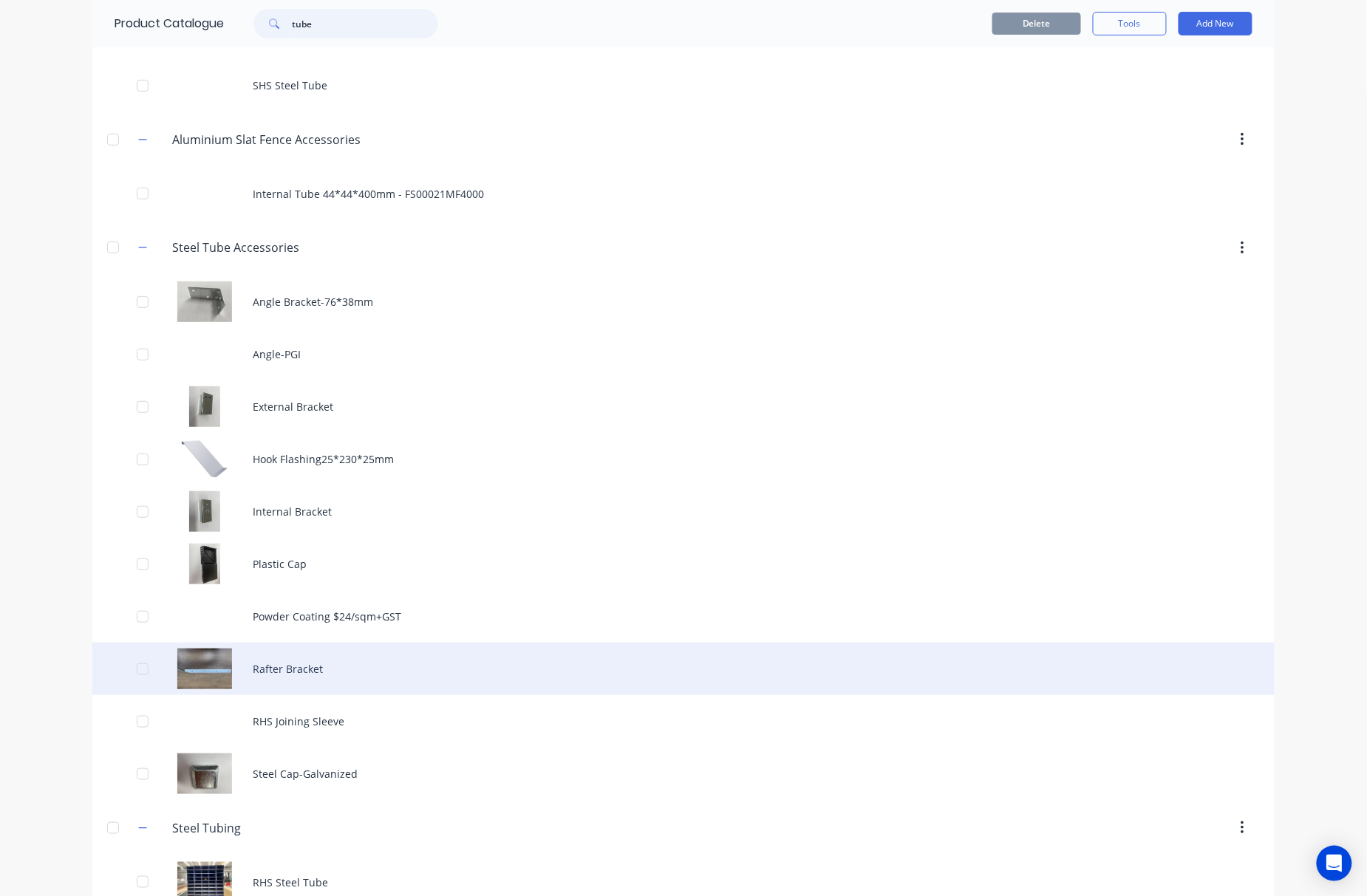
scroll to position [176, 0]
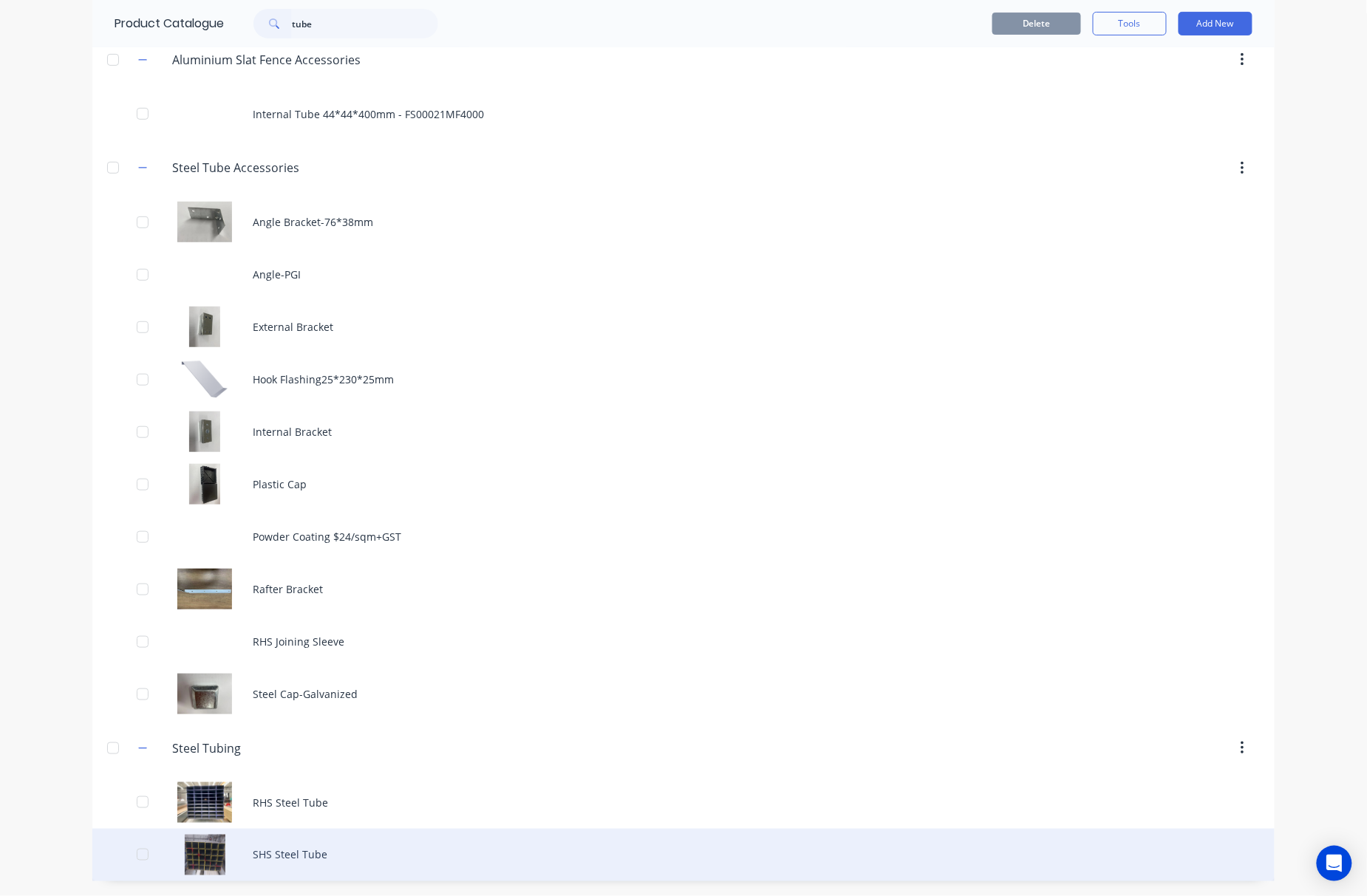
click at [414, 855] on div "SHS Steel Tube" at bounding box center [683, 855] width 1182 height 53
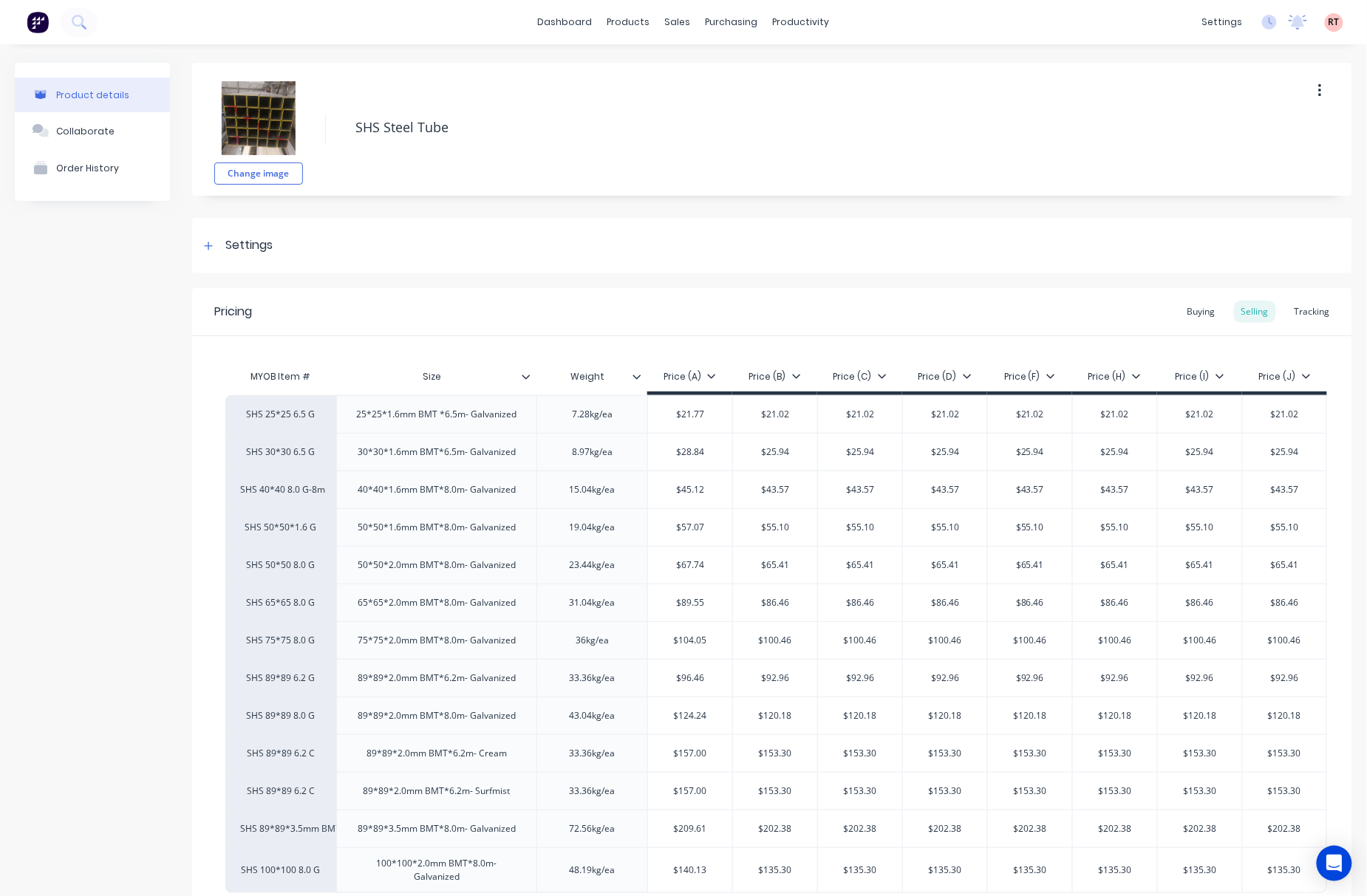
type textarea "x"
click at [669, 71] on div "Product Catalogue" at bounding box center [687, 71] width 92 height 14
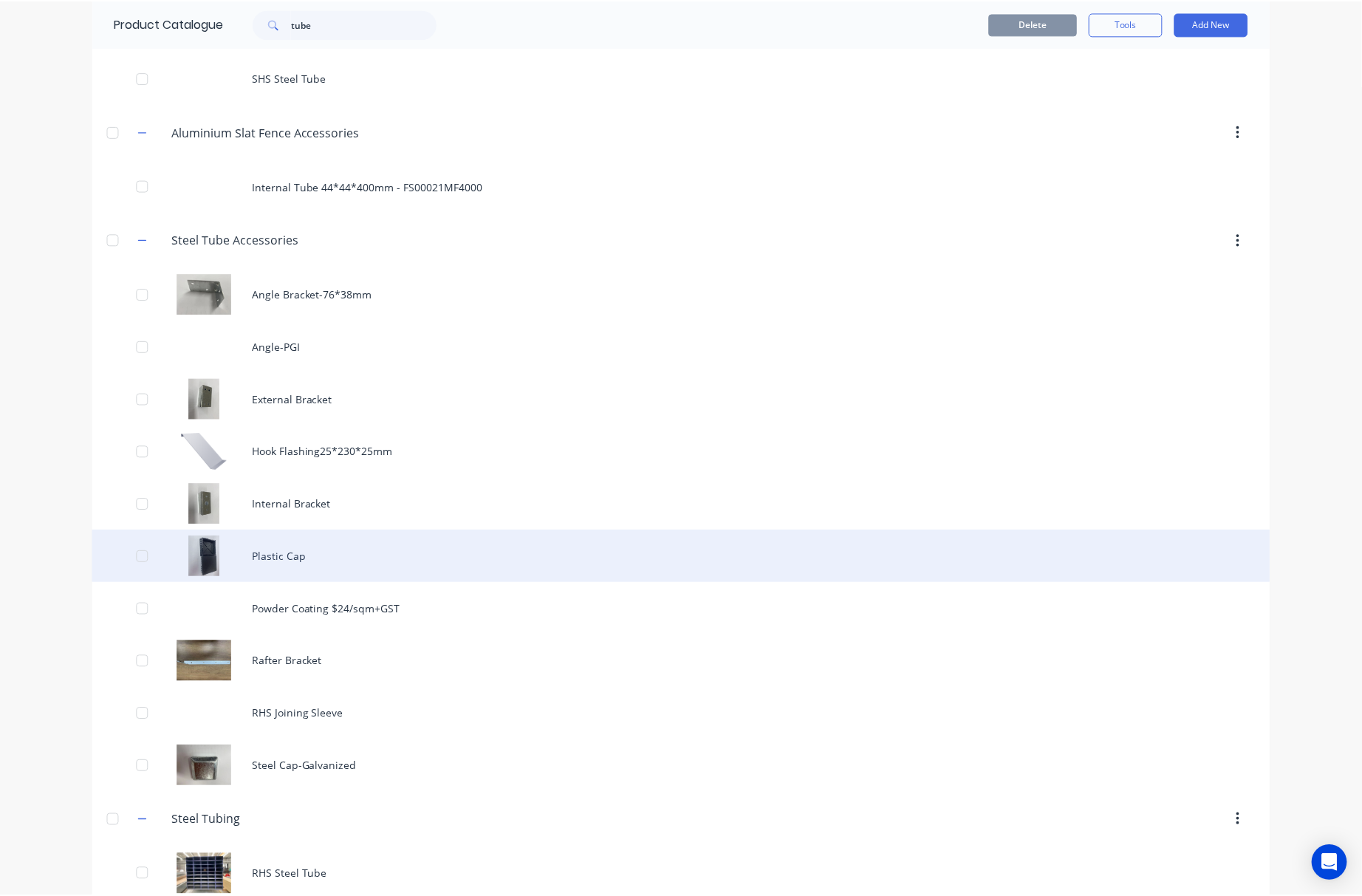
scroll to position [176, 0]
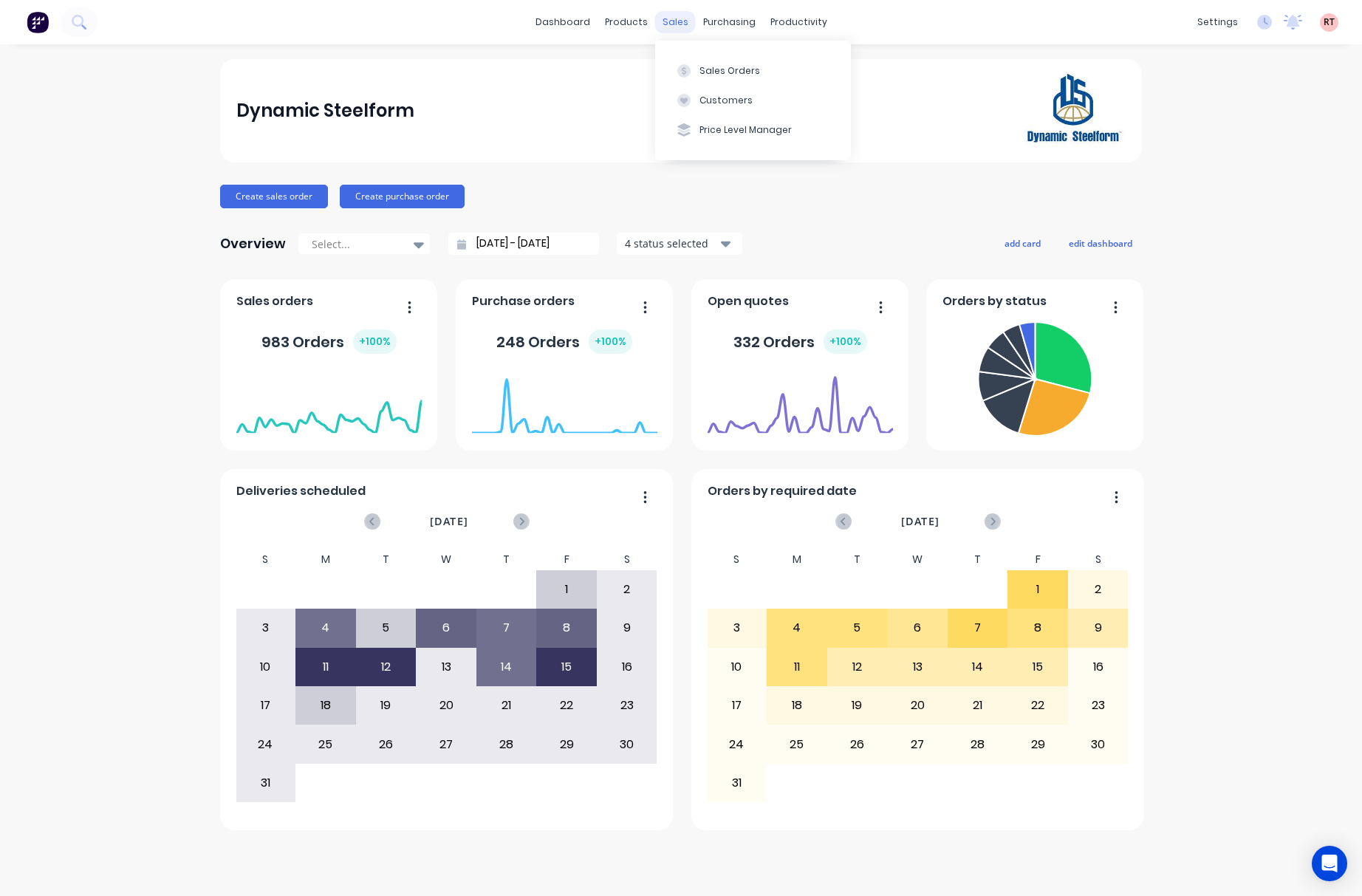
click at [671, 26] on div "sales" at bounding box center [675, 23] width 41 height 23
click at [741, 98] on div "Customers" at bounding box center [726, 101] width 53 height 14
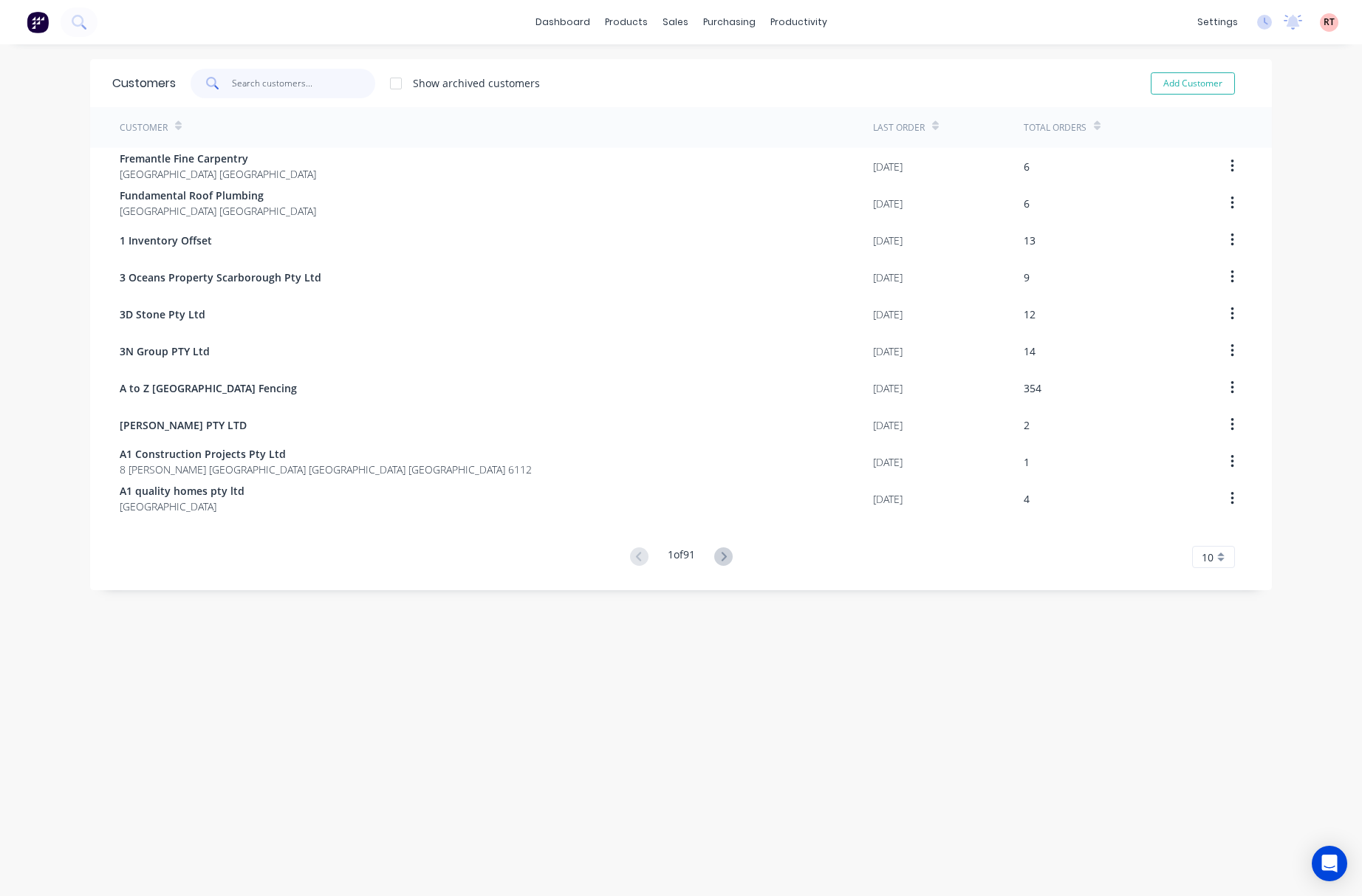
drag, startPoint x: 291, startPoint y: 74, endPoint x: 310, endPoint y: 86, distance: 22.5
click at [293, 74] on input "text" at bounding box center [304, 83] width 144 height 29
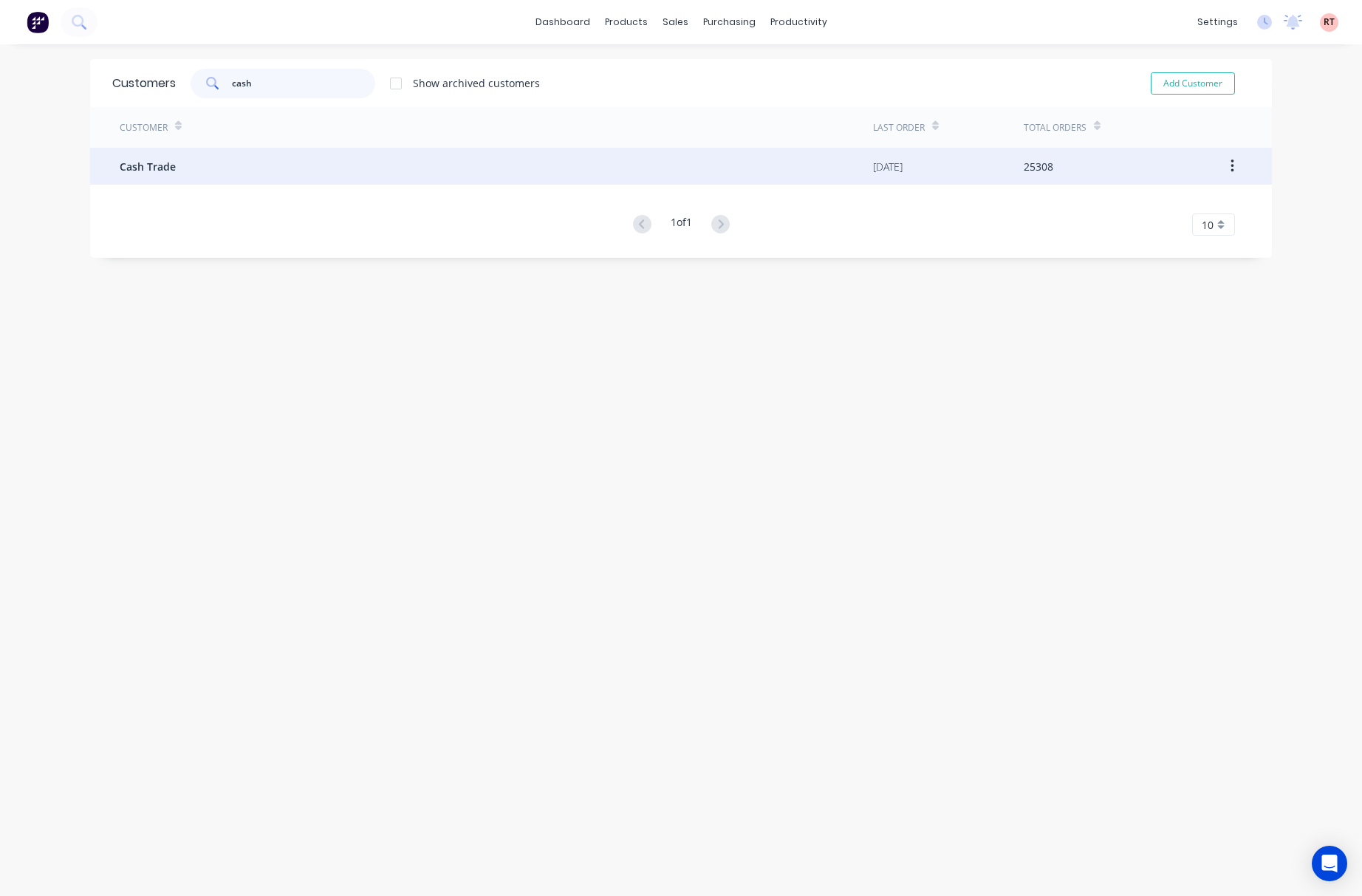
type input "cash"
click at [305, 160] on div "Cash Trade" at bounding box center [496, 166] width 753 height 37
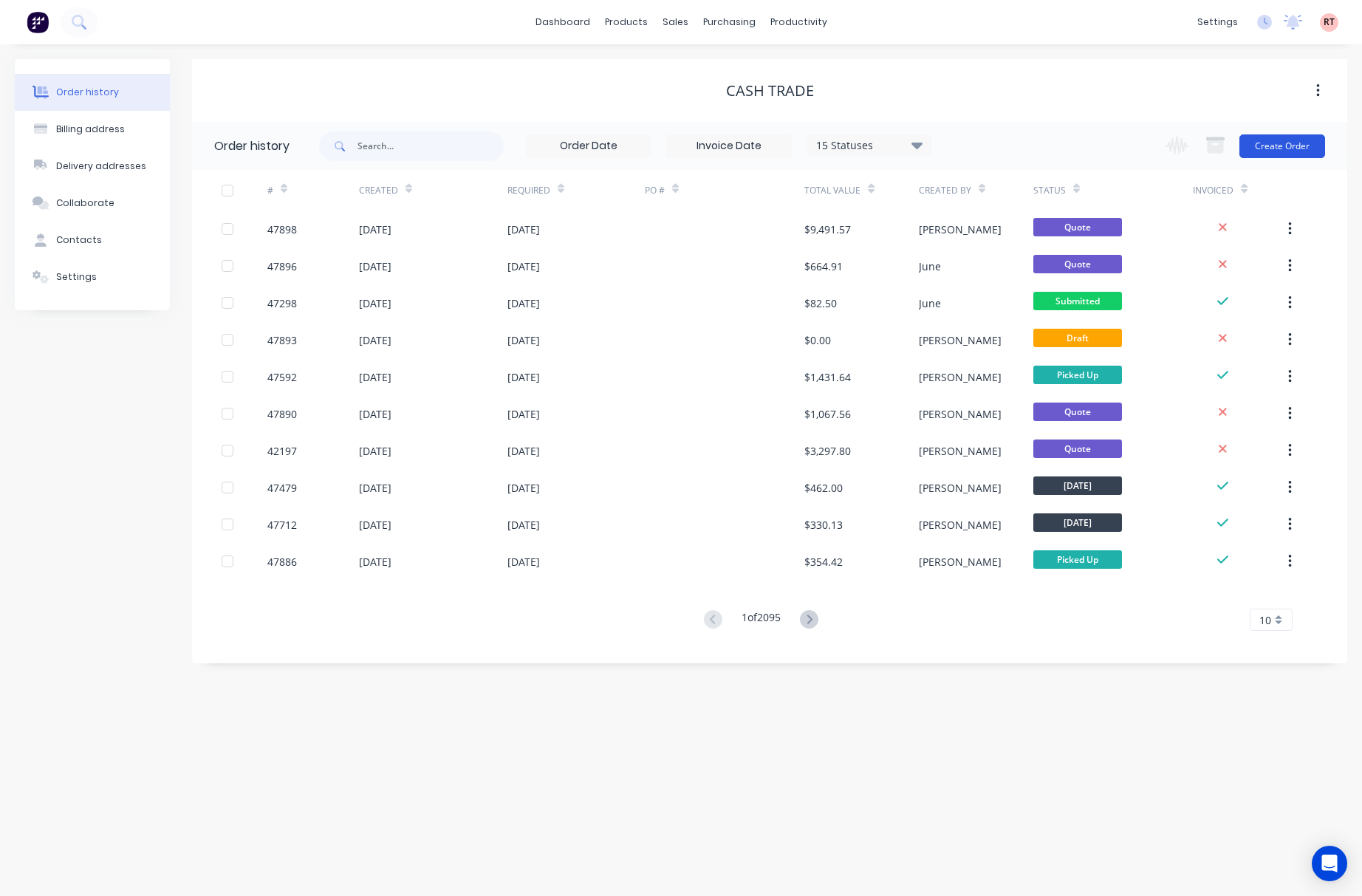
click at [1283, 140] on button "Create Order" at bounding box center [1282, 146] width 86 height 23
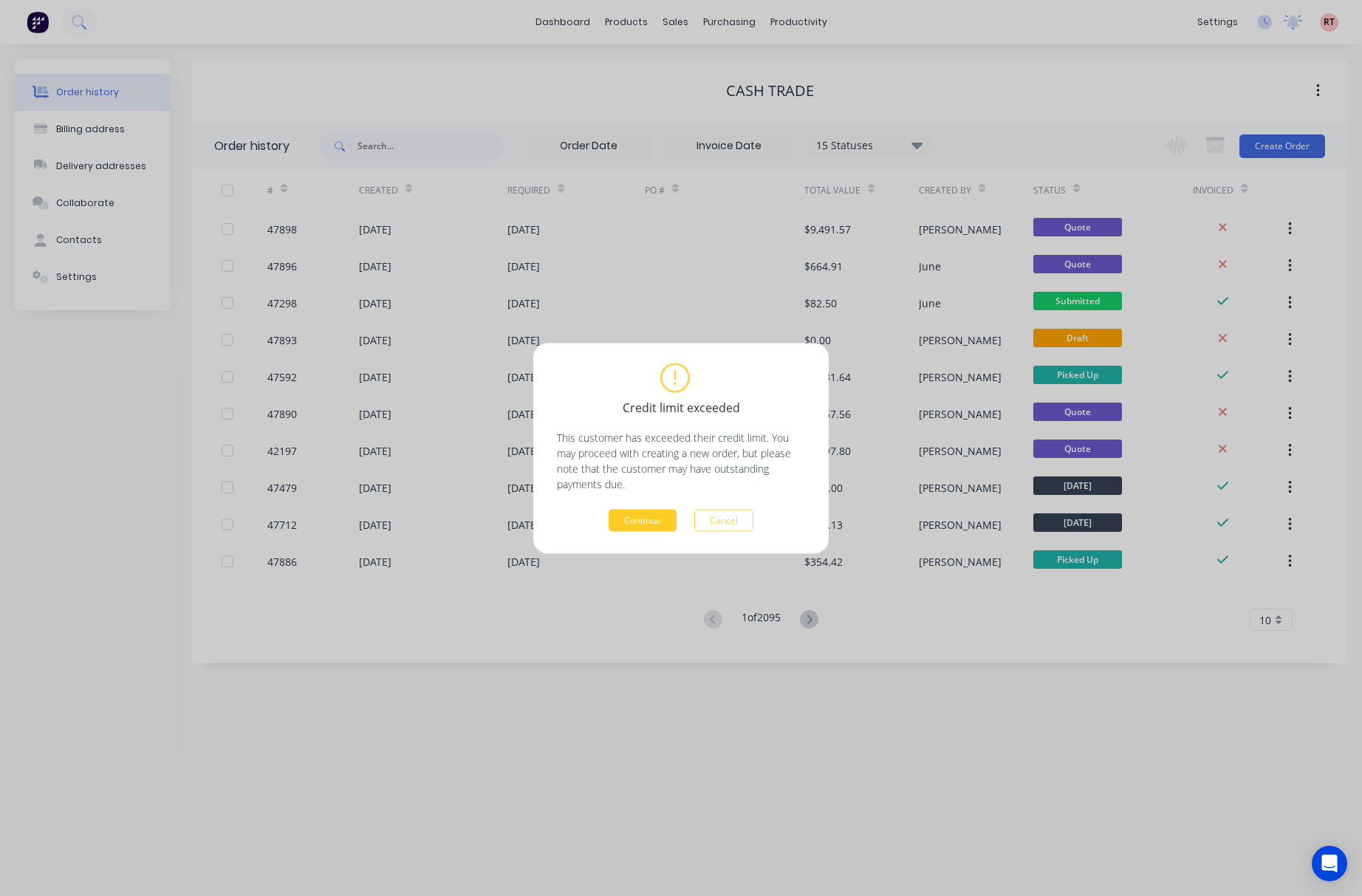
click at [622, 516] on button "Continue" at bounding box center [642, 520] width 68 height 23
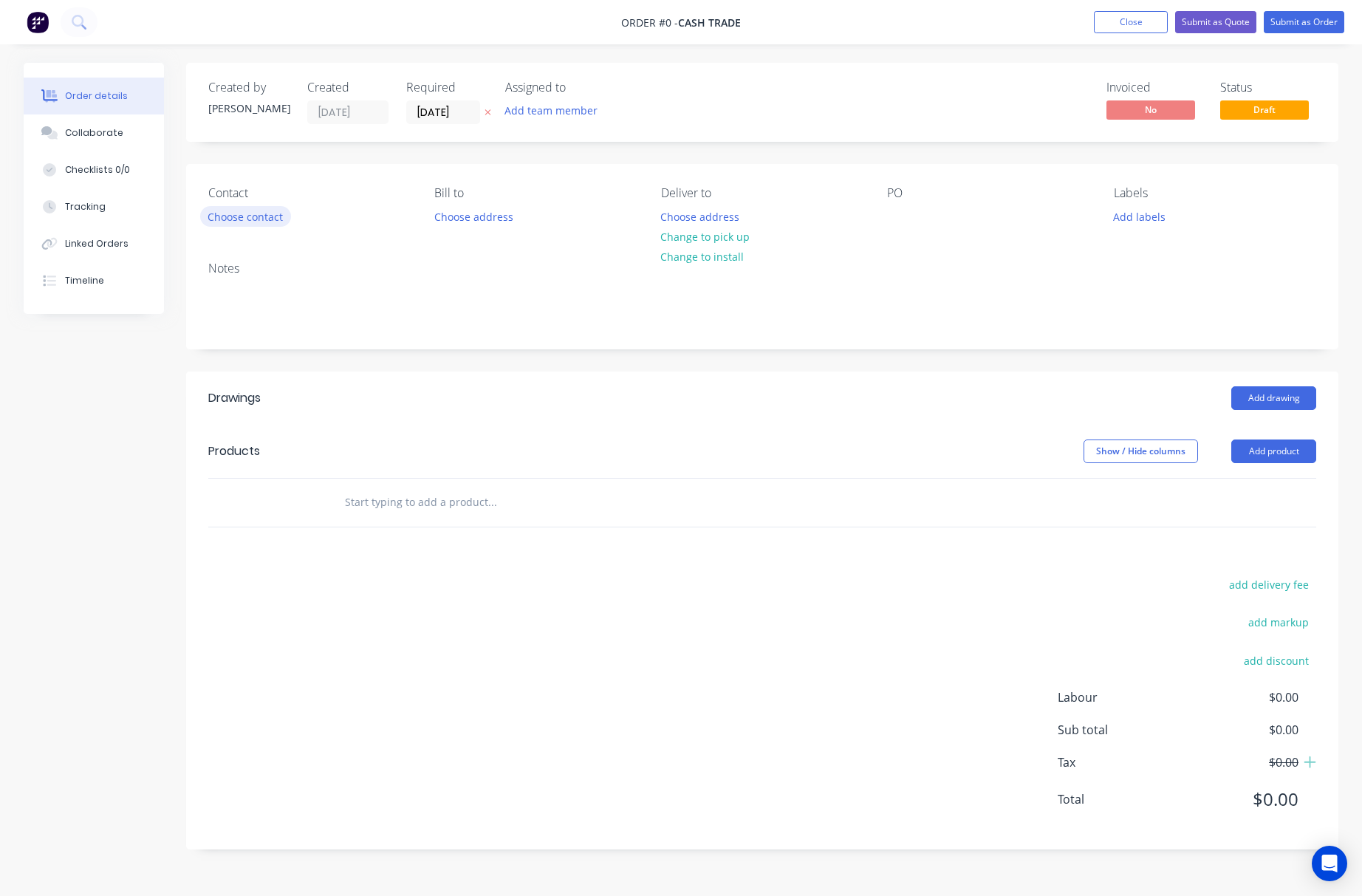
click at [244, 208] on button "Choose contact" at bounding box center [245, 216] width 91 height 20
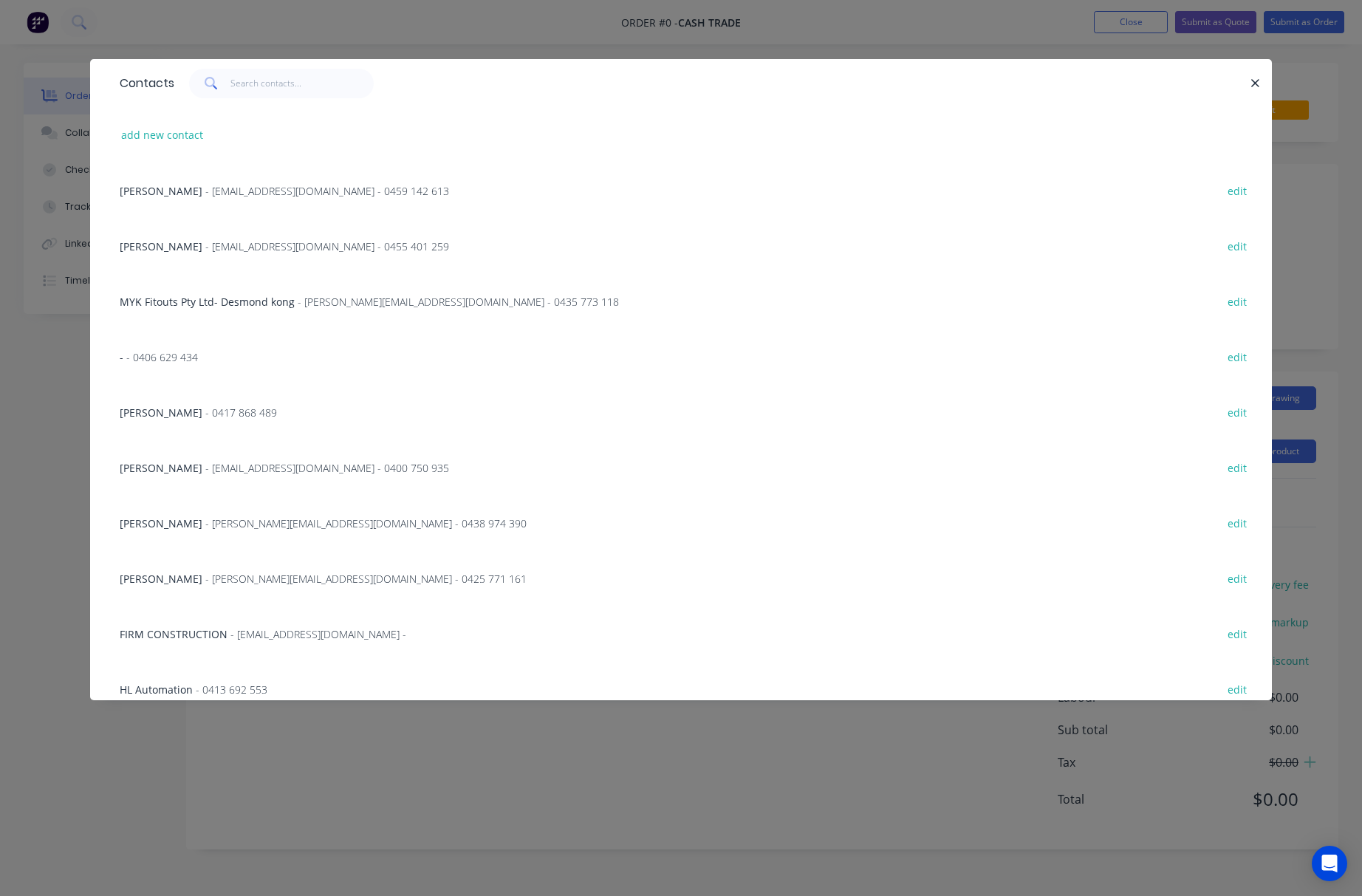
click at [731, 755] on div "Contacts add new contact [PERSON_NAME] - [EMAIL_ADDRESS][DOMAIN_NAME] - 0459 14…" at bounding box center [681, 448] width 1362 height 896
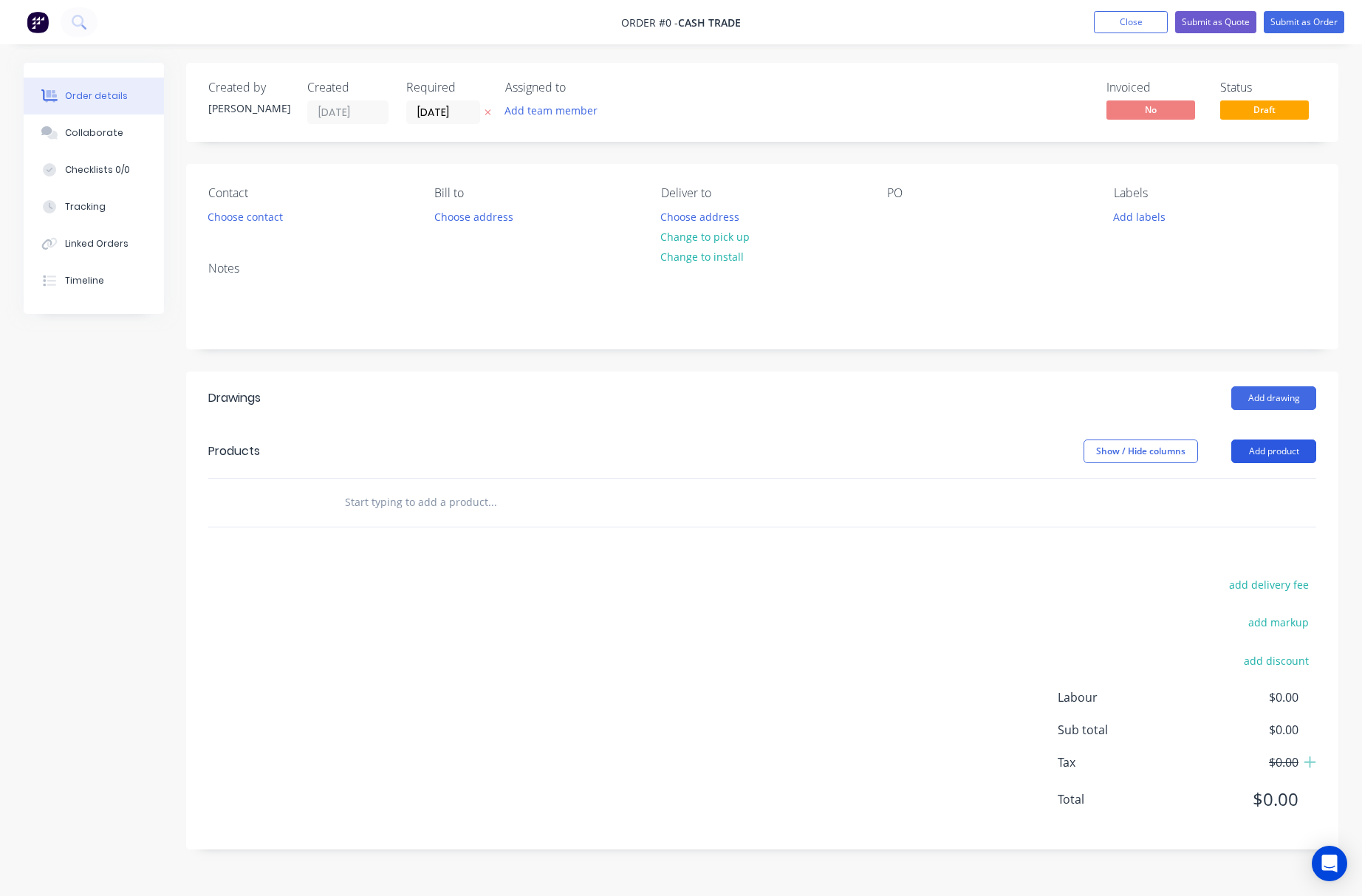
click at [1247, 450] on button "Add product" at bounding box center [1273, 451] width 85 height 23
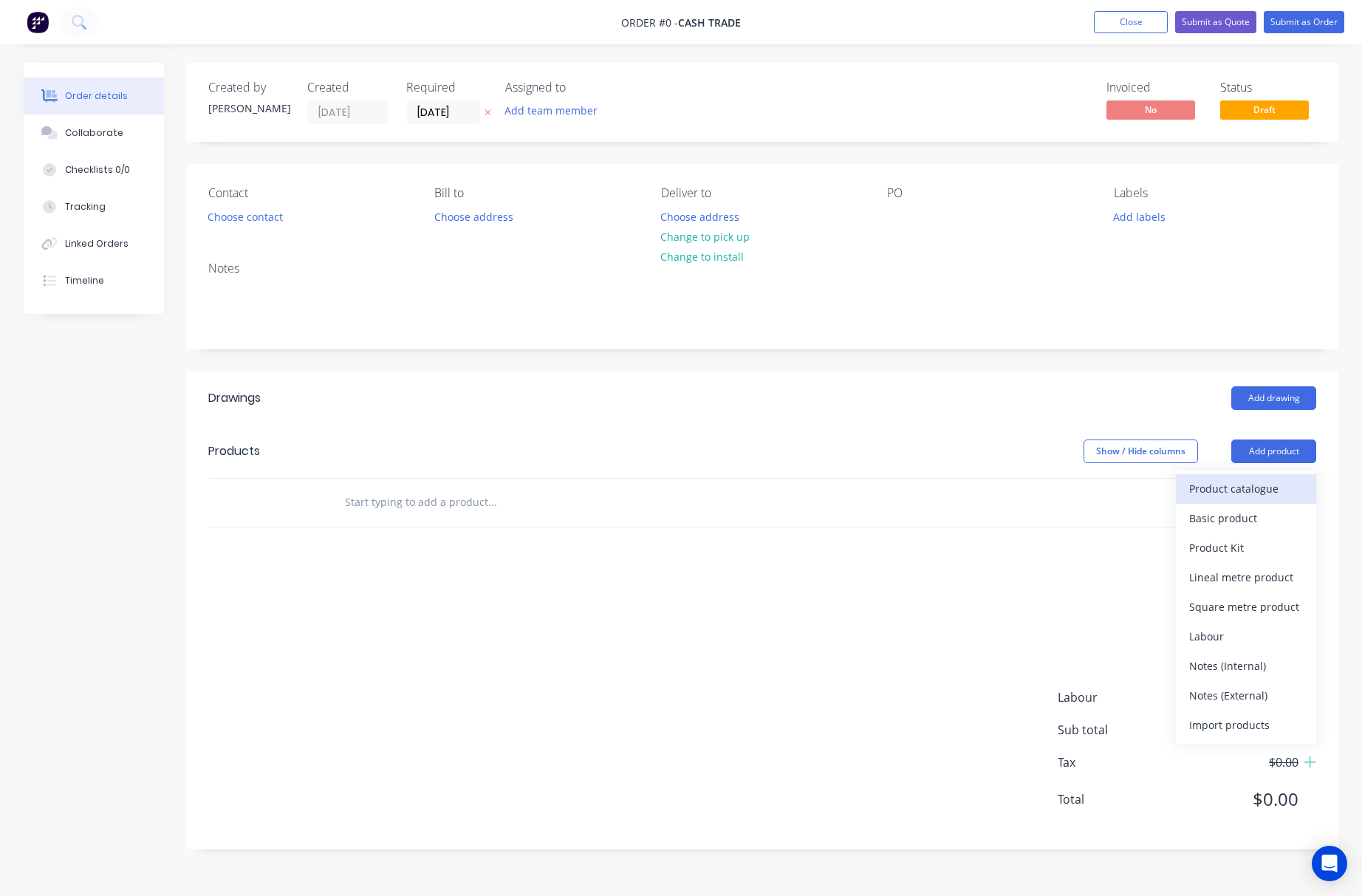
click at [1259, 491] on div "Product catalogue" at bounding box center [1246, 489] width 114 height 22
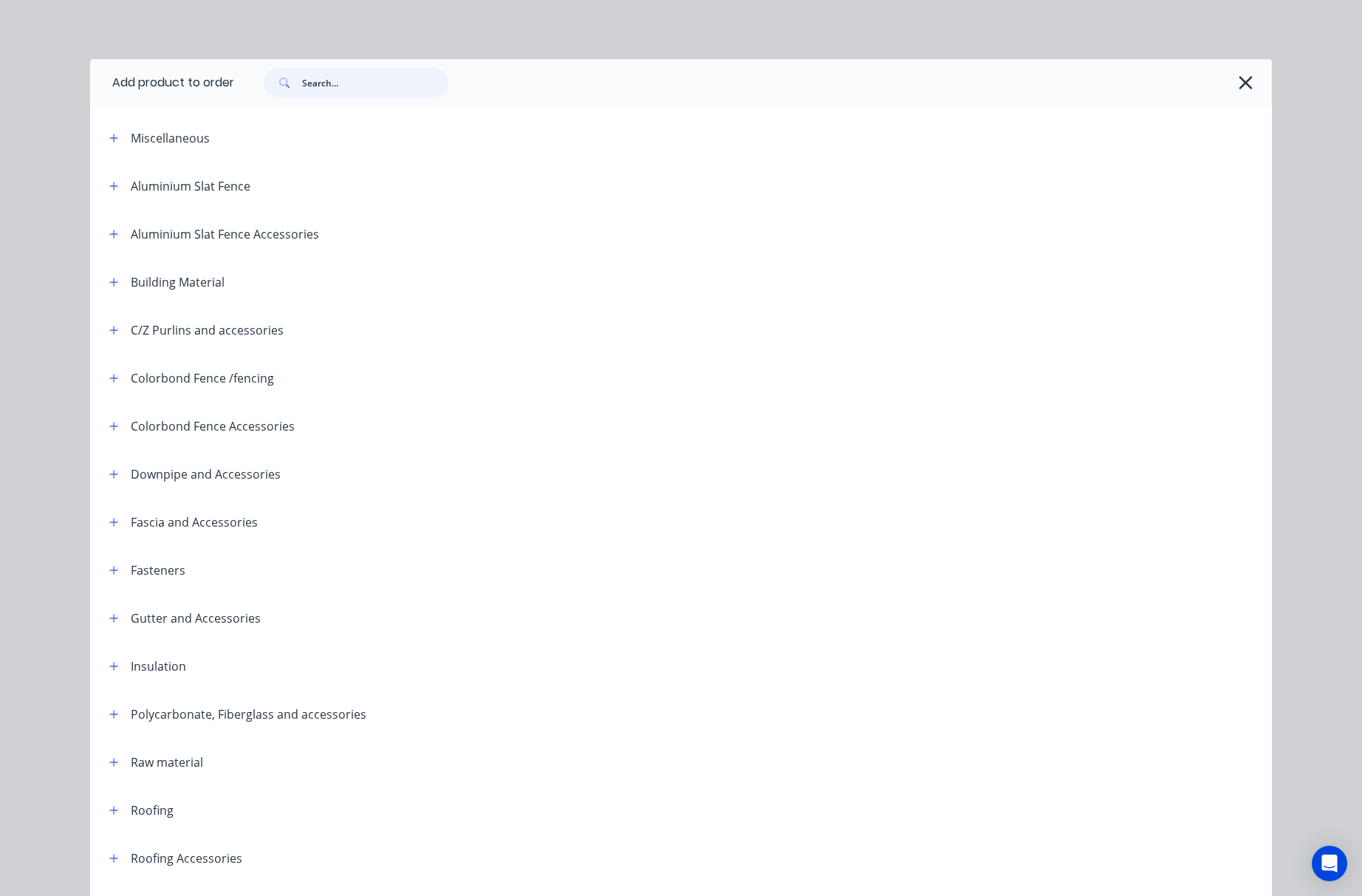
click at [355, 78] on input "text" at bounding box center [375, 83] width 146 height 29
type input "25"
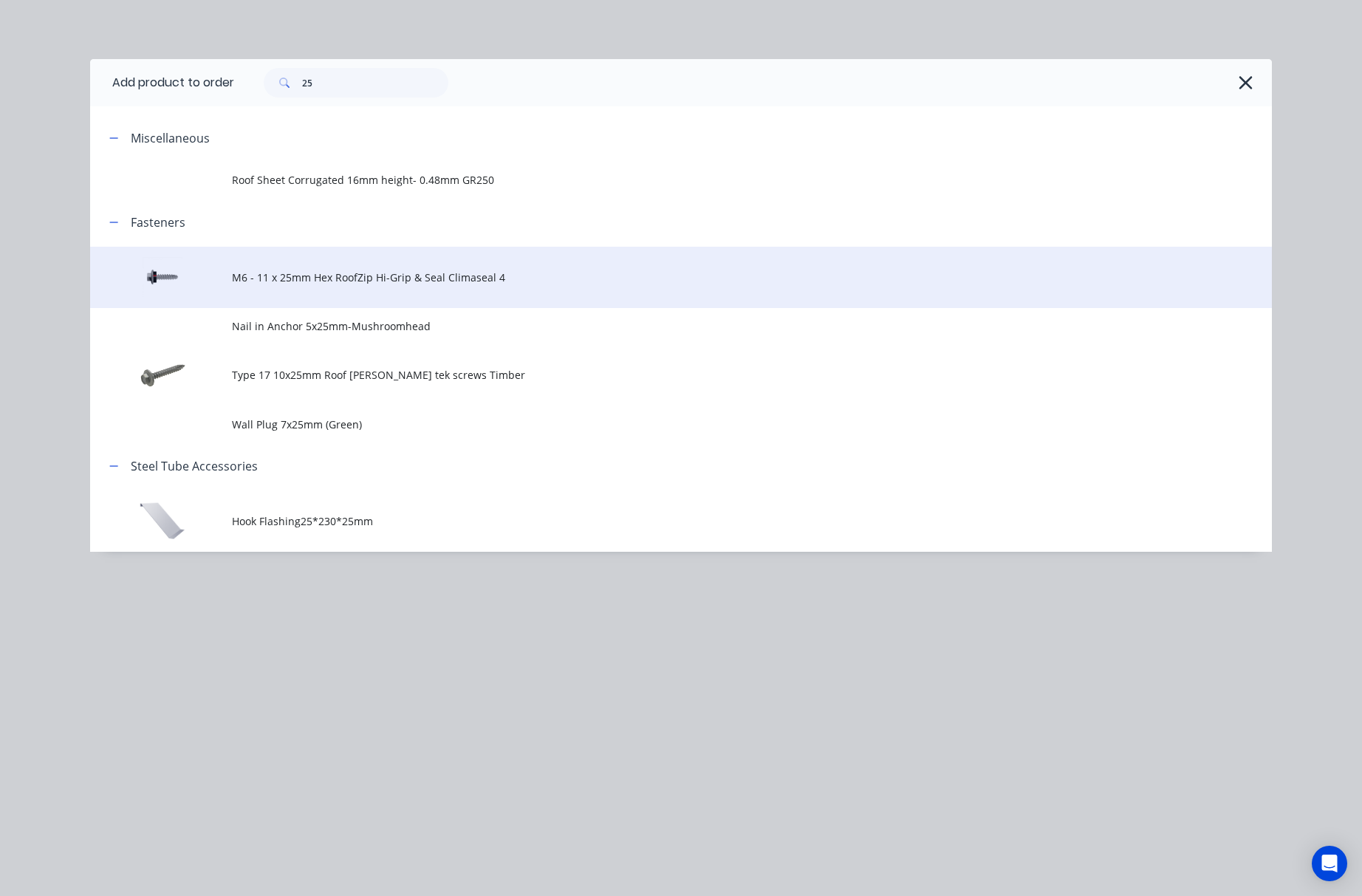
click at [624, 267] on td "M6 - 11 x 25mm Hex RoofZip Hi-Grip & Seal Climaseal 4" at bounding box center [752, 278] width 1040 height 62
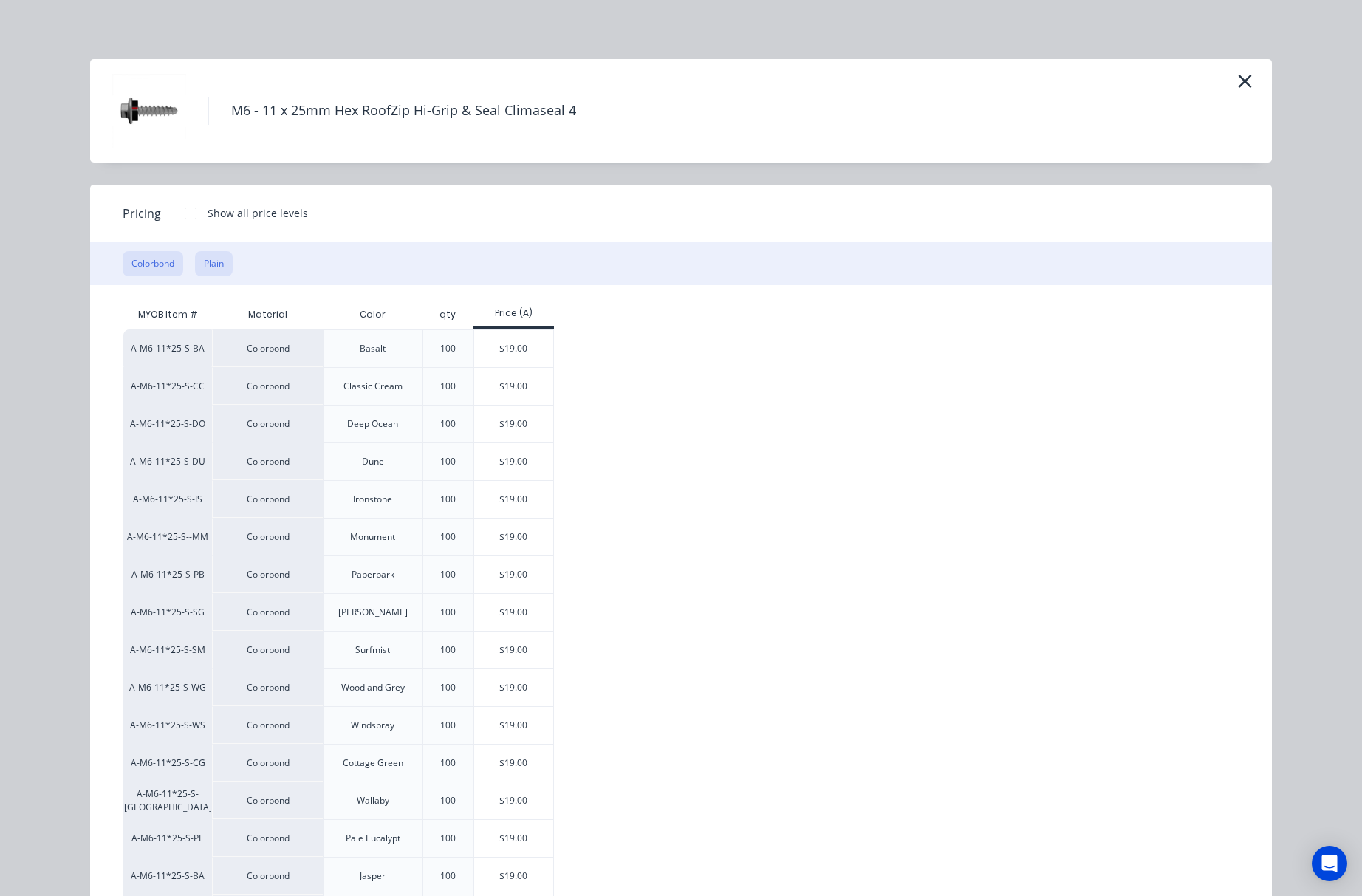
click at [212, 267] on button "Plain" at bounding box center [214, 263] width 38 height 25
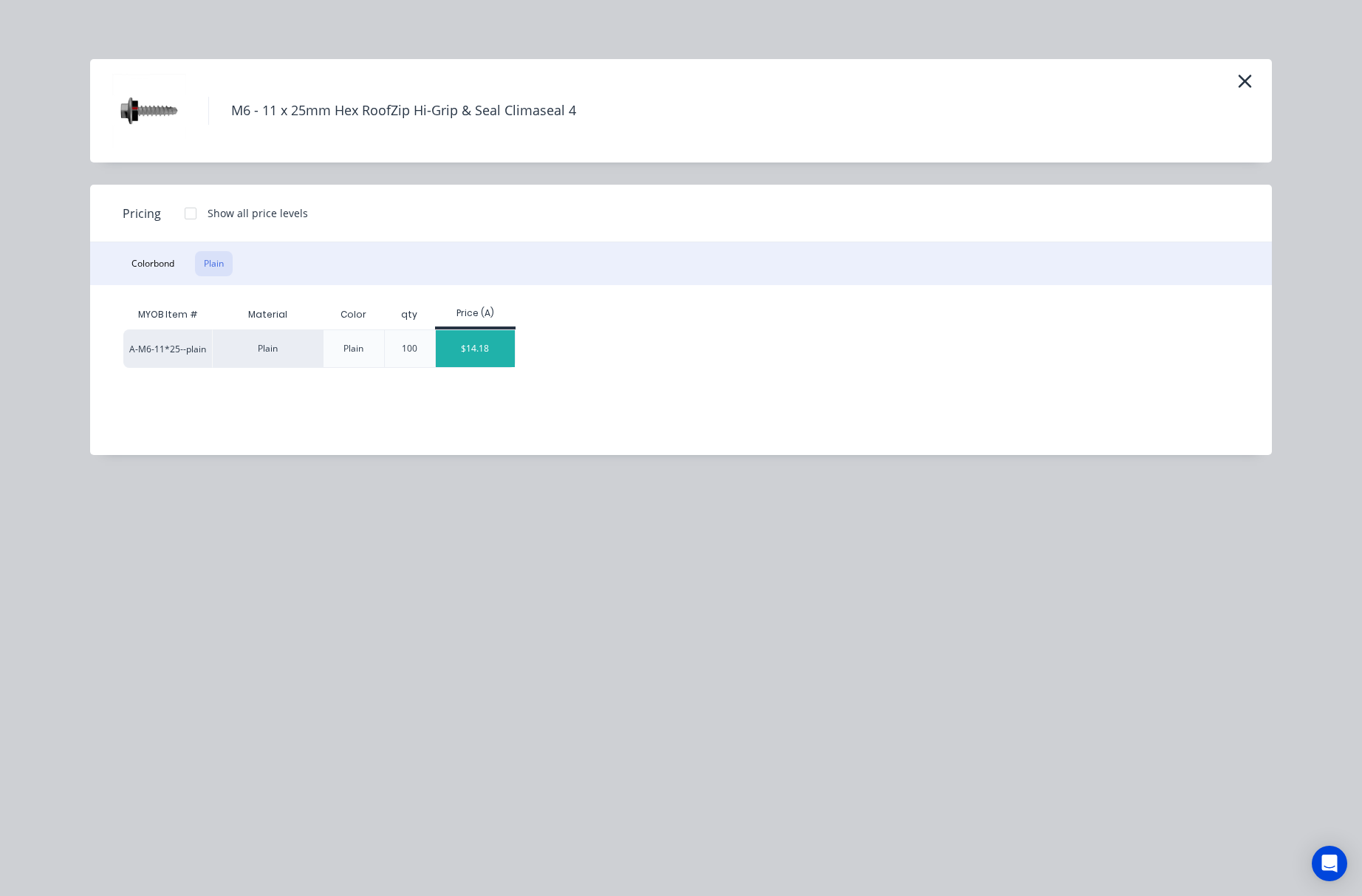
click at [495, 349] on div "$14.18" at bounding box center [475, 348] width 79 height 37
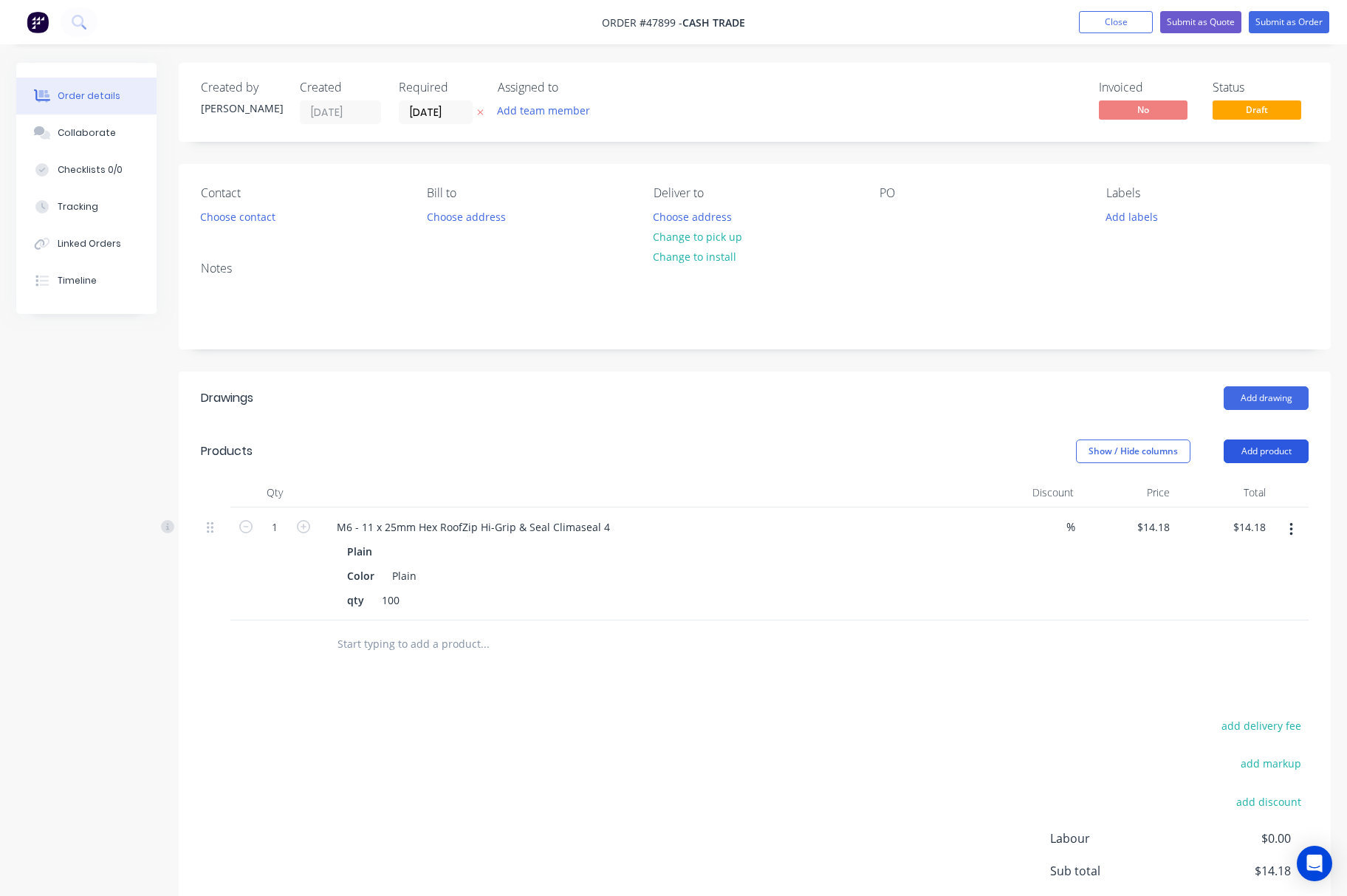
click at [1256, 443] on button "Add product" at bounding box center [1266, 451] width 85 height 23
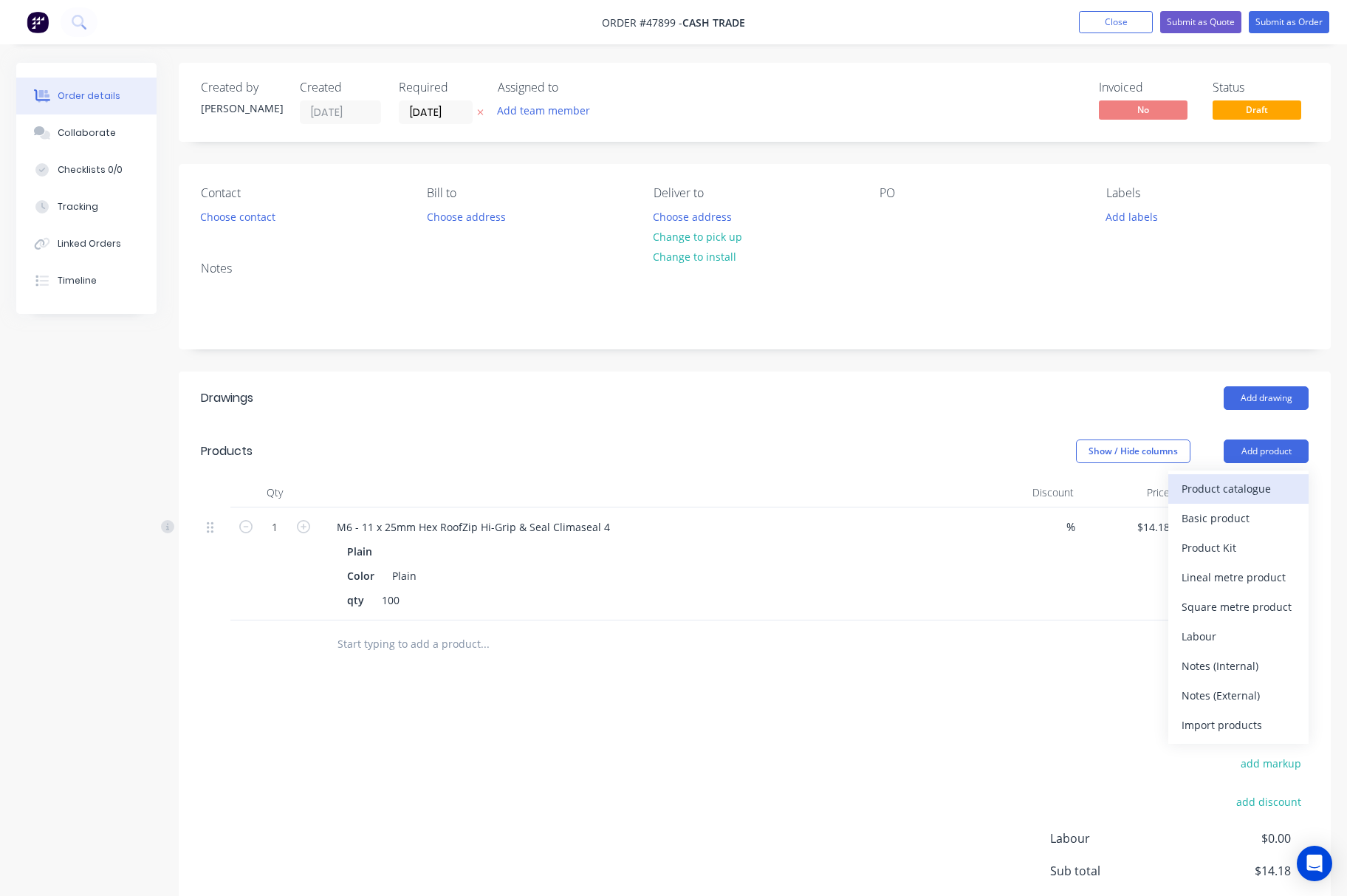
click at [1255, 476] on button "Product catalogue" at bounding box center [1238, 489] width 140 height 29
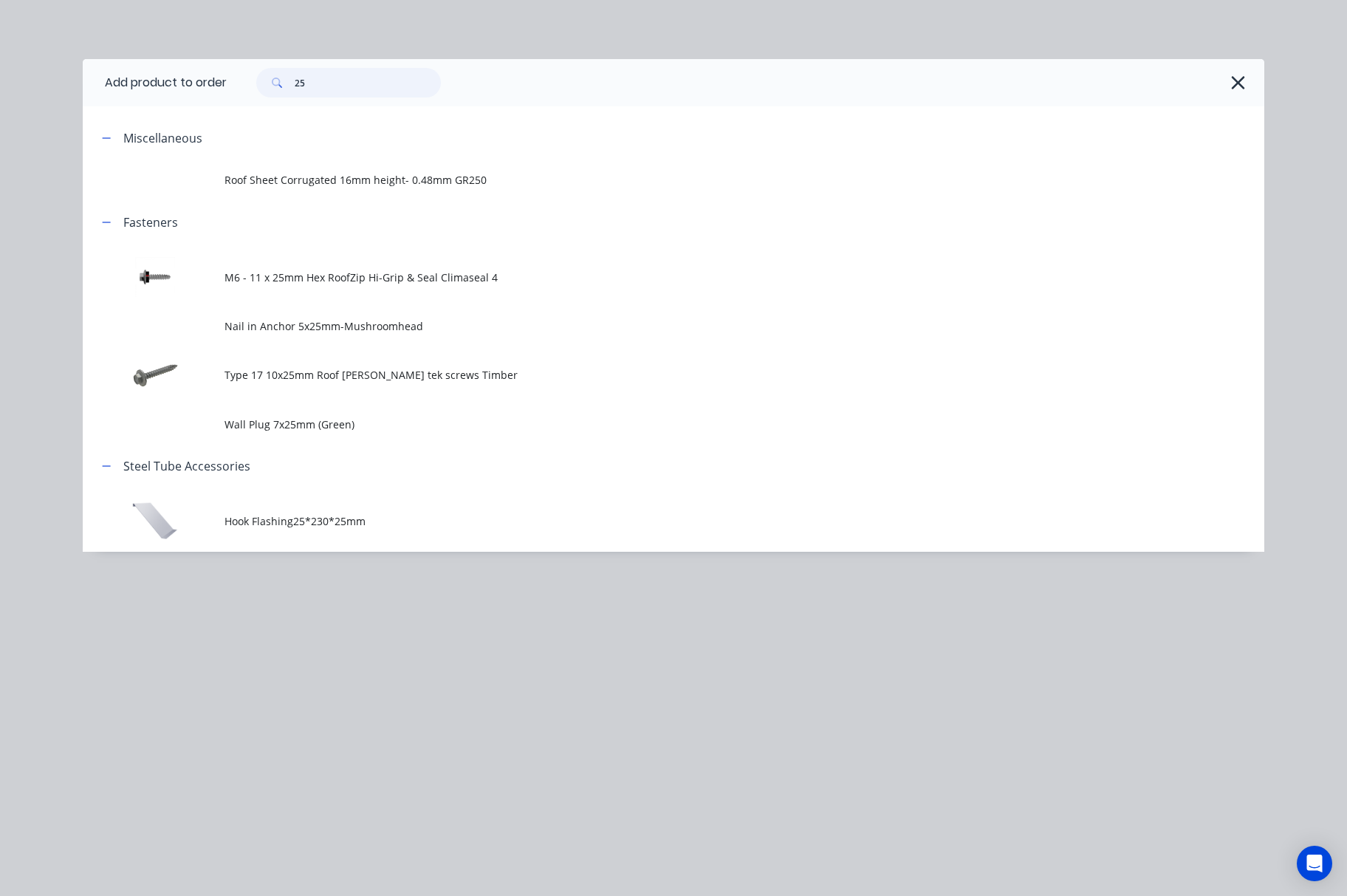
drag, startPoint x: 341, startPoint y: 90, endPoint x: 272, endPoint y: 83, distance: 69.4
click at [272, 83] on div "25" at bounding box center [349, 83] width 185 height 29
type input "6.2"
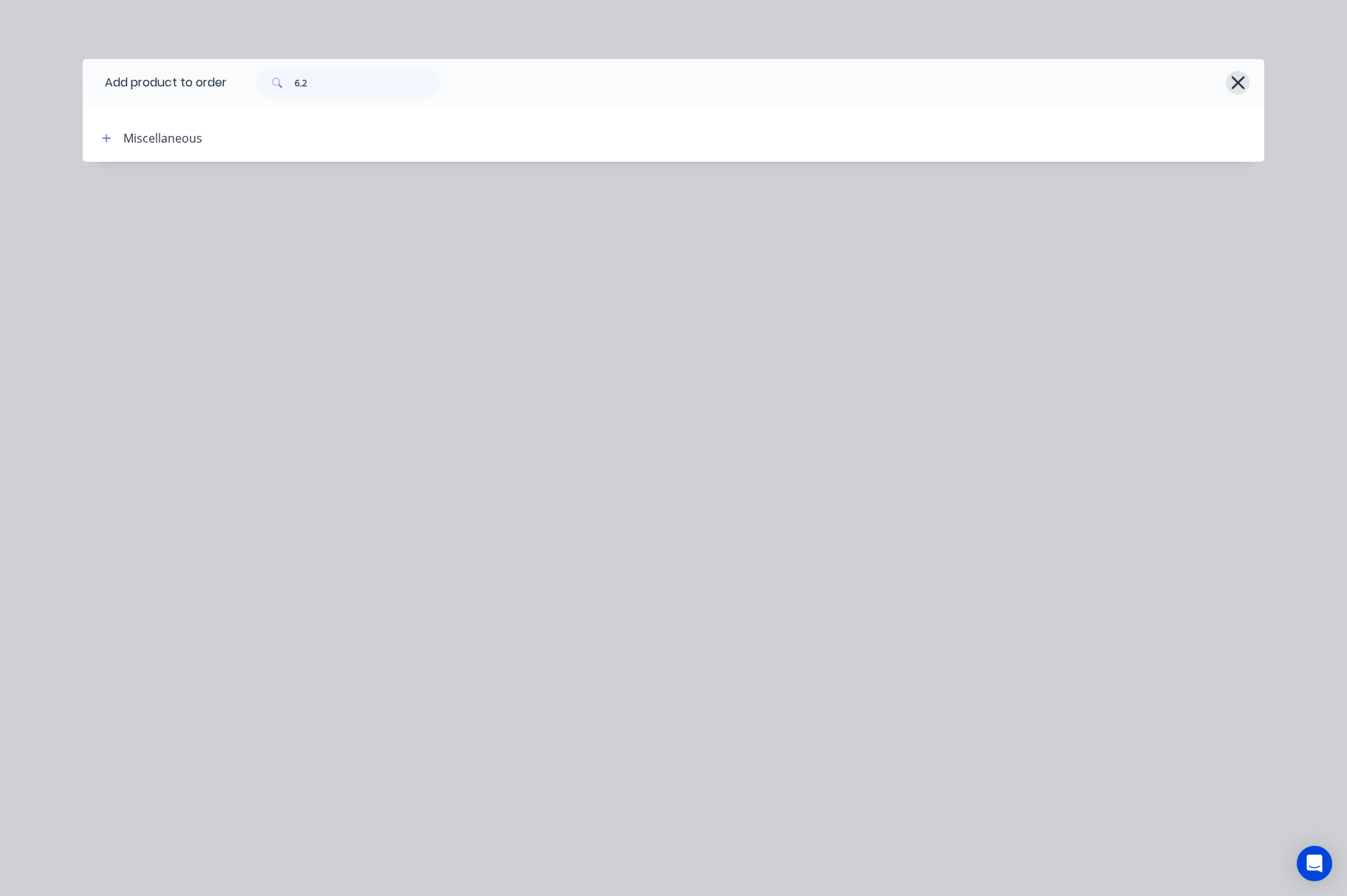
click at [1238, 80] on icon "button" at bounding box center [1238, 83] width 16 height 21
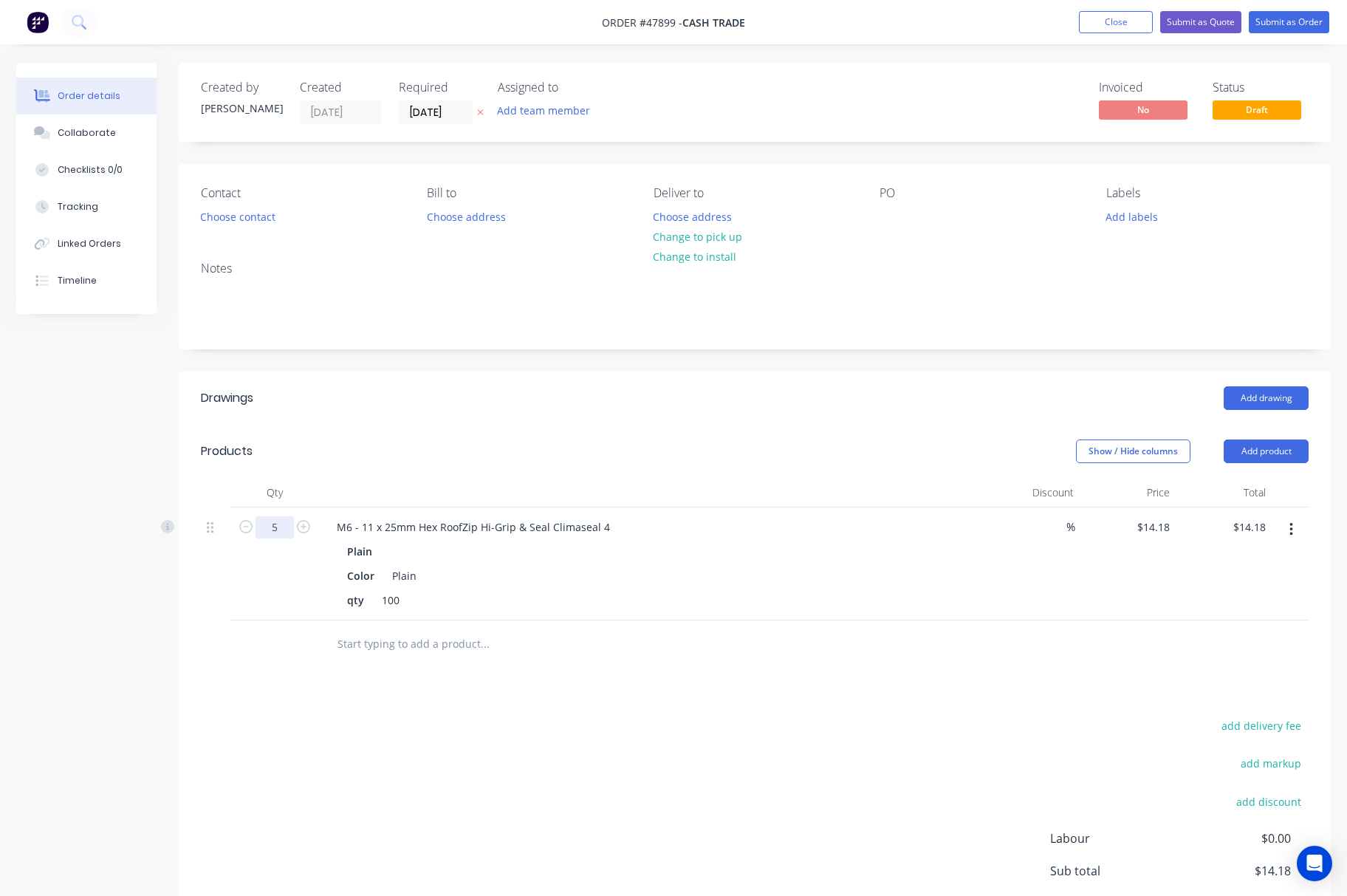
type input "5"
type input "$70.90"
click at [569, 672] on div "Drawings Add drawing Products Show / Hide columns Add product Qty Discount Pric…" at bounding box center [755, 681] width 1153 height 619
click at [1293, 530] on button "button" at bounding box center [1291, 529] width 35 height 26
click at [1252, 570] on div "Edit" at bounding box center [1239, 568] width 114 height 22
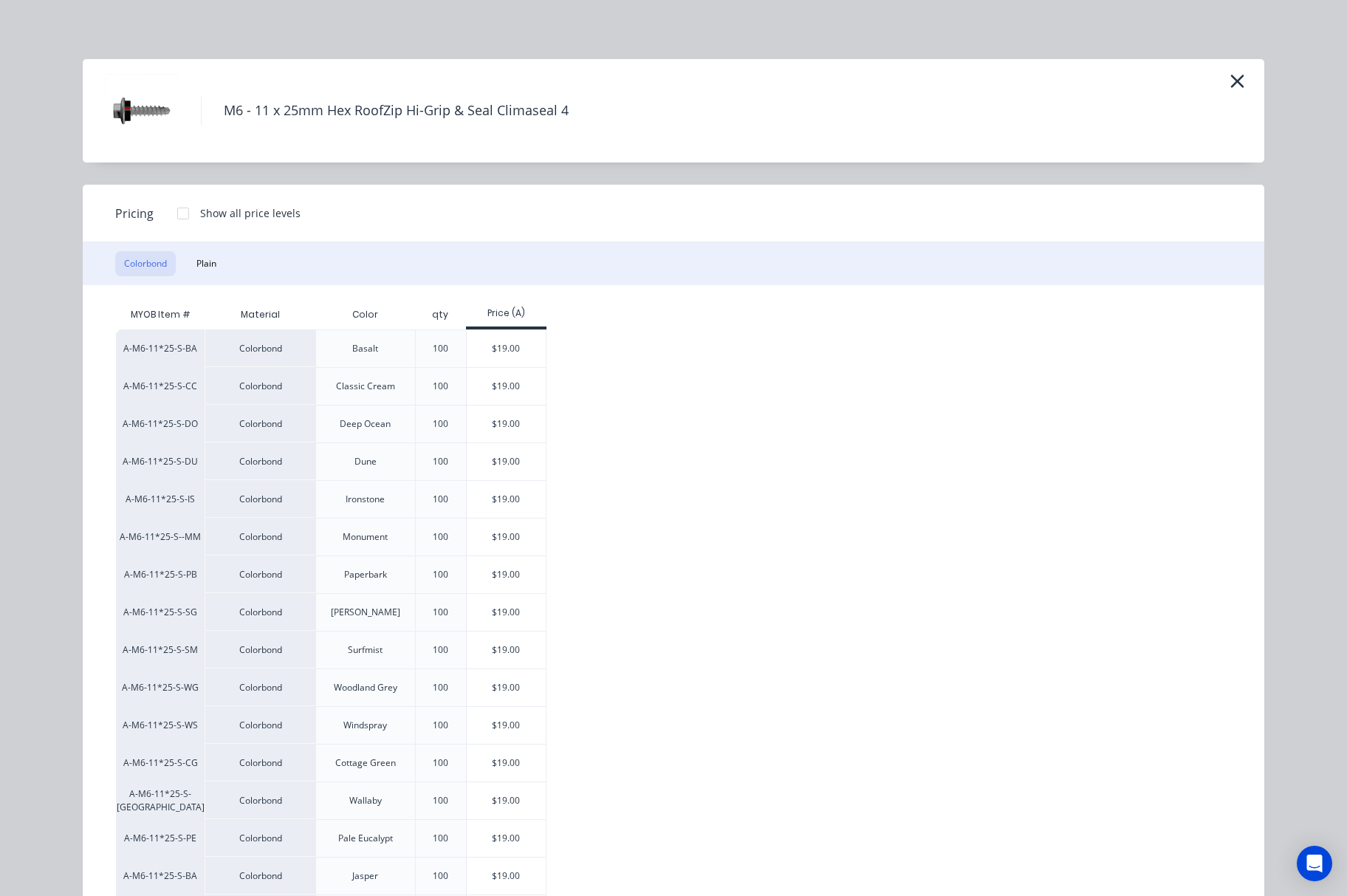
click at [182, 207] on div at bounding box center [182, 213] width 29 height 29
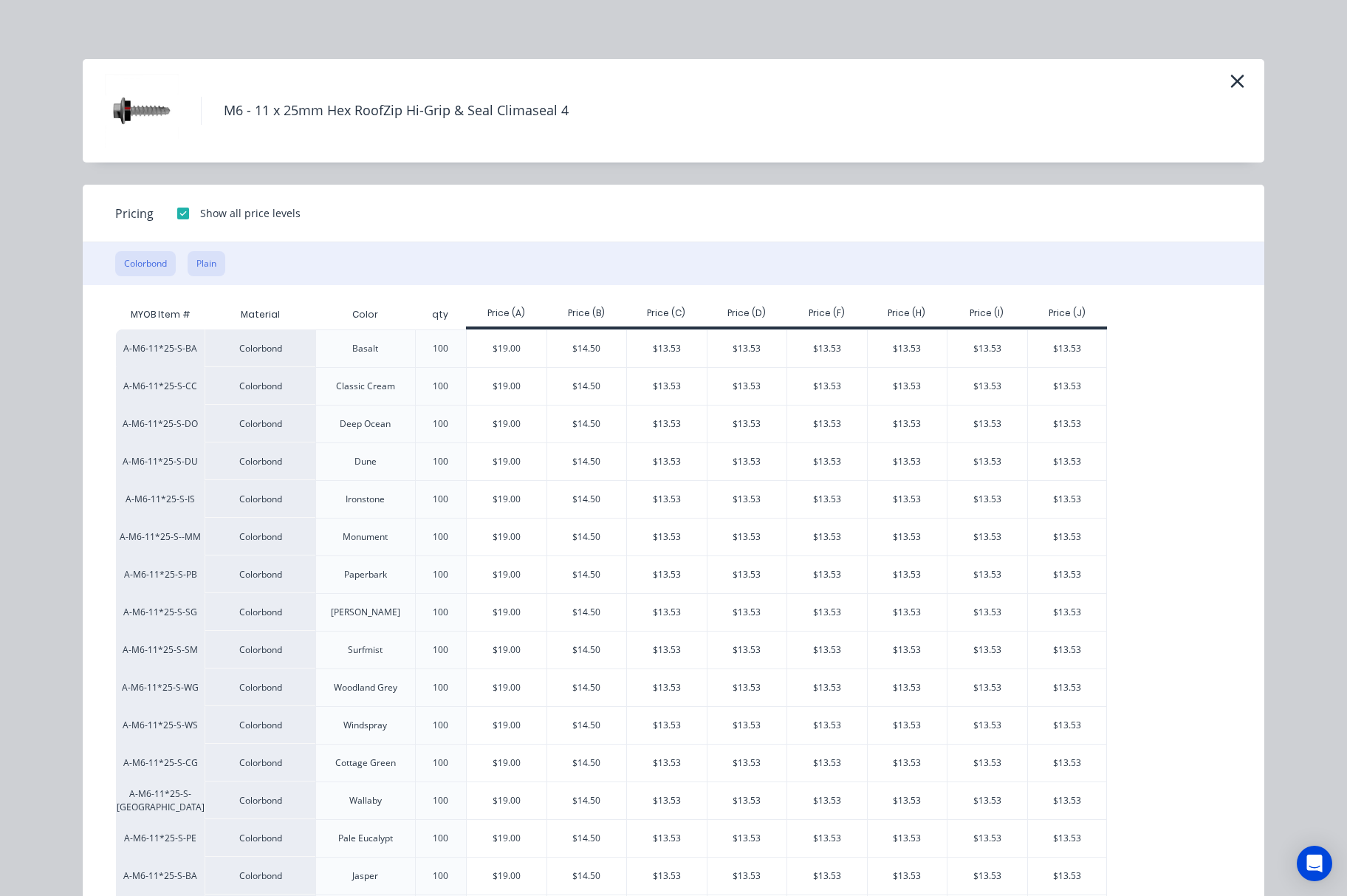
click at [192, 261] on button "Plain" at bounding box center [206, 263] width 38 height 25
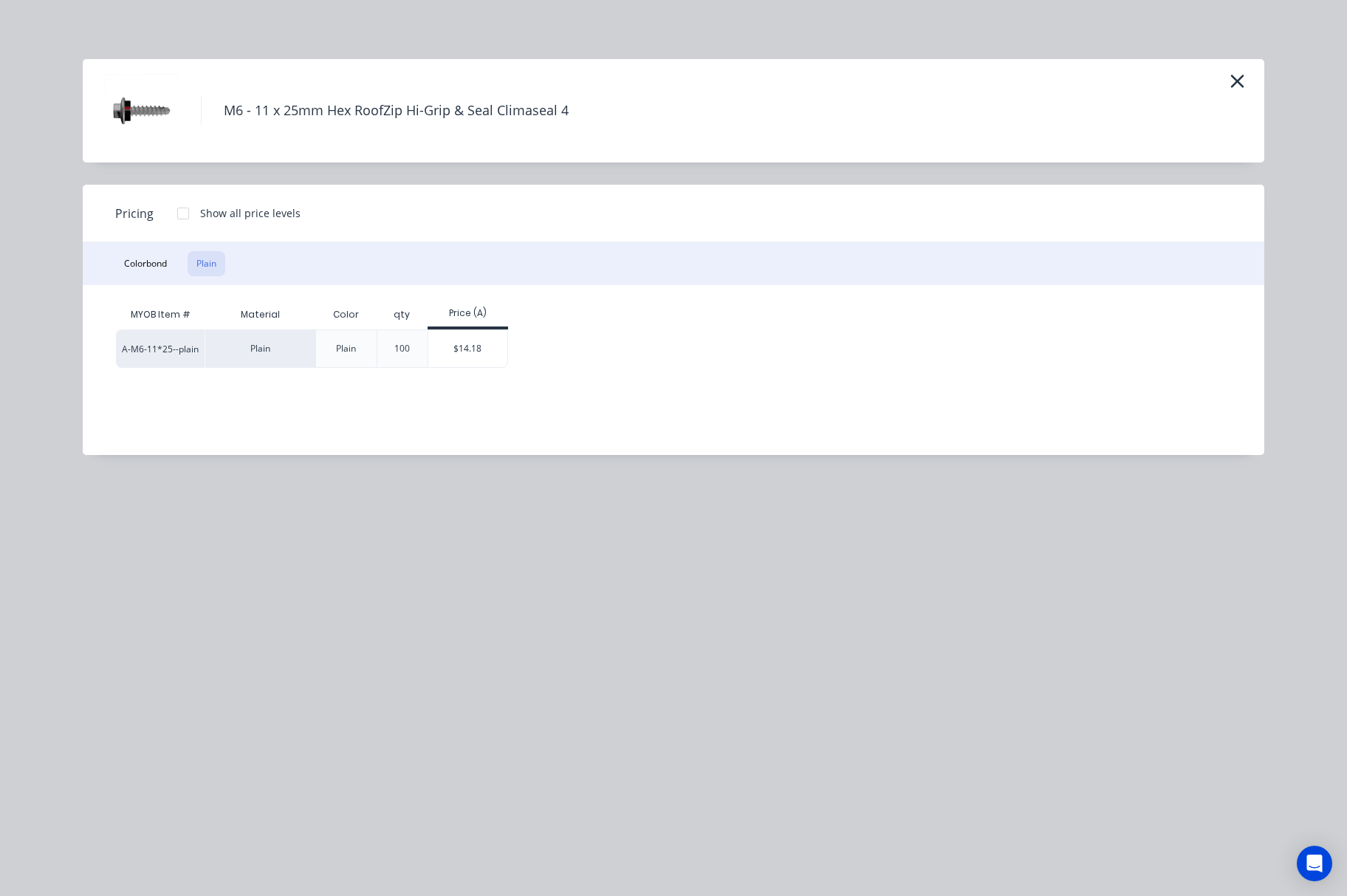
click at [181, 215] on div at bounding box center [182, 213] width 29 height 29
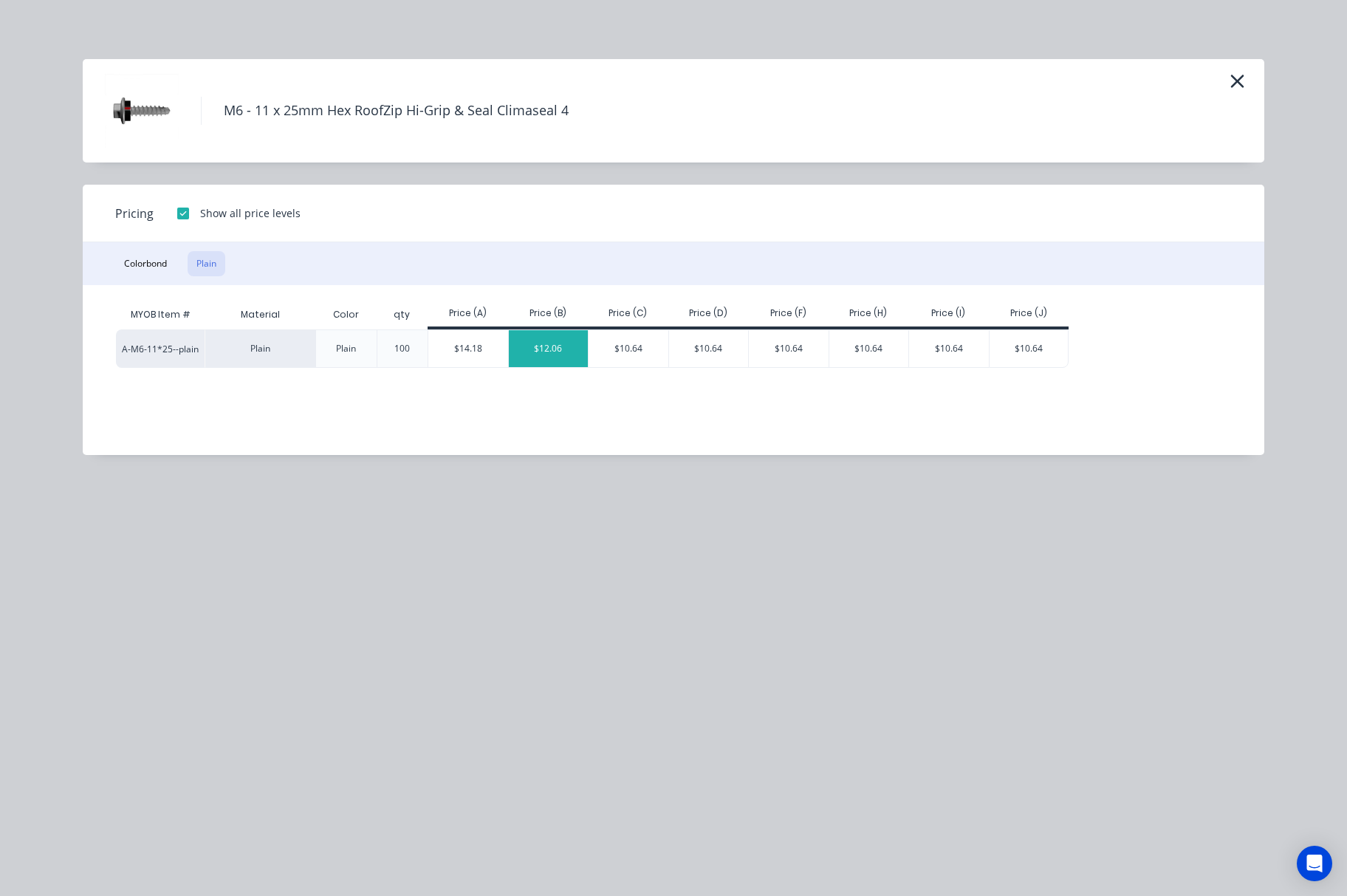
click at [551, 353] on div "$12.06" at bounding box center [549, 348] width 80 height 37
type input "$12.06"
type input "$60.30"
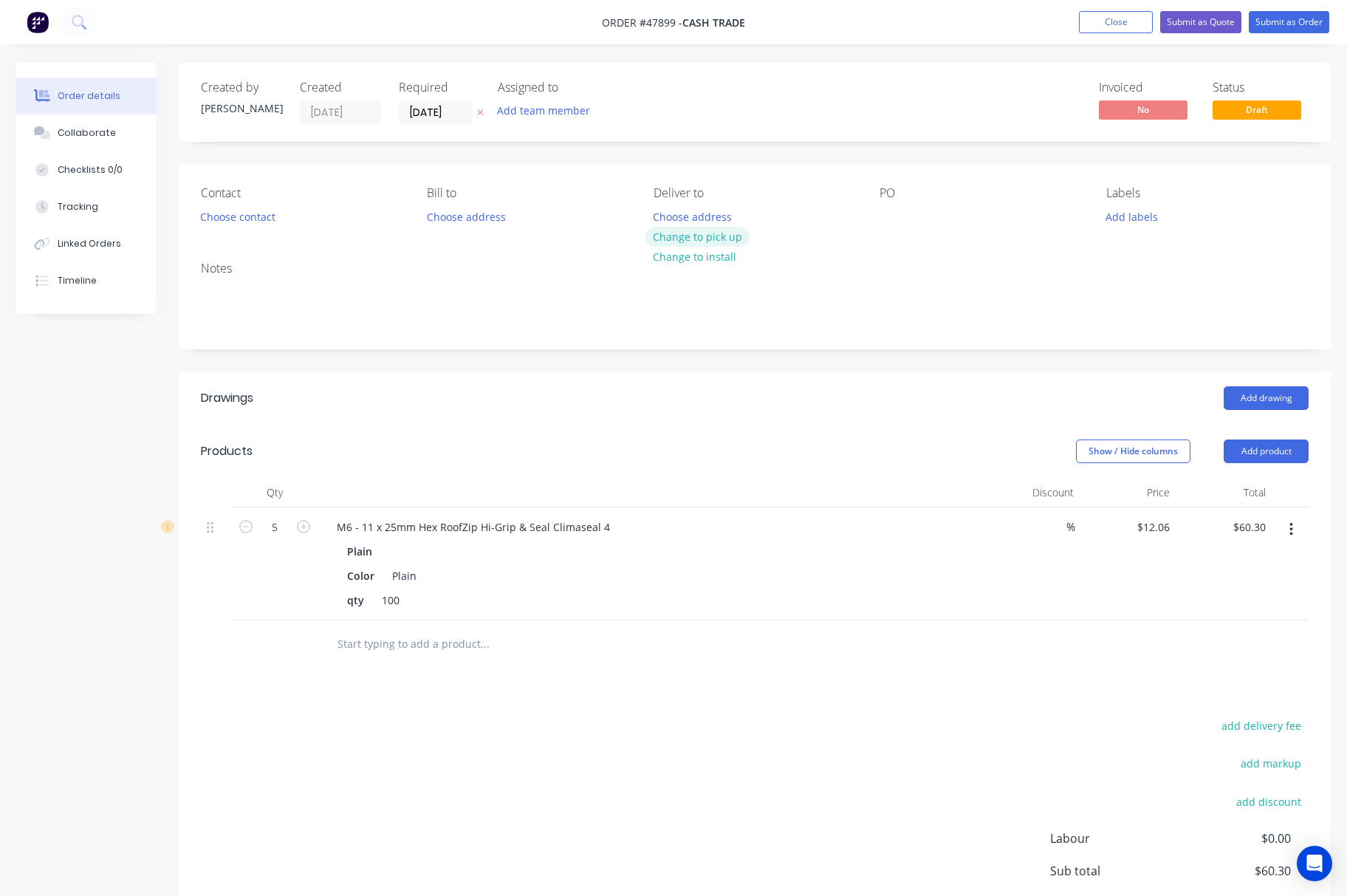
click at [701, 234] on button "Change to pick up" at bounding box center [698, 236] width 105 height 20
click at [254, 212] on button "Choose contact" at bounding box center [238, 216] width 91 height 20
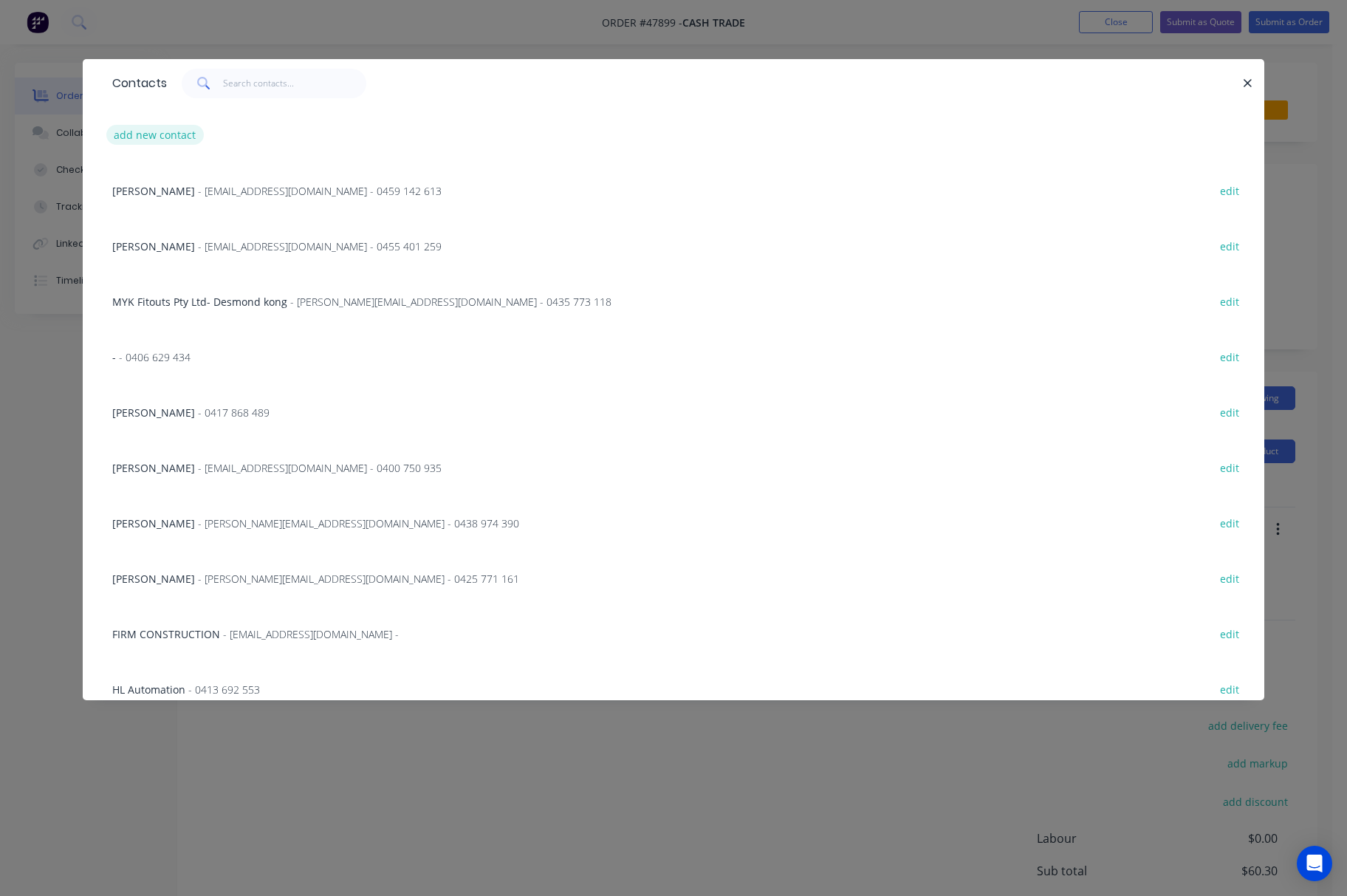
click at [170, 131] on button "add new contact" at bounding box center [155, 134] width 98 height 20
select select "AU"
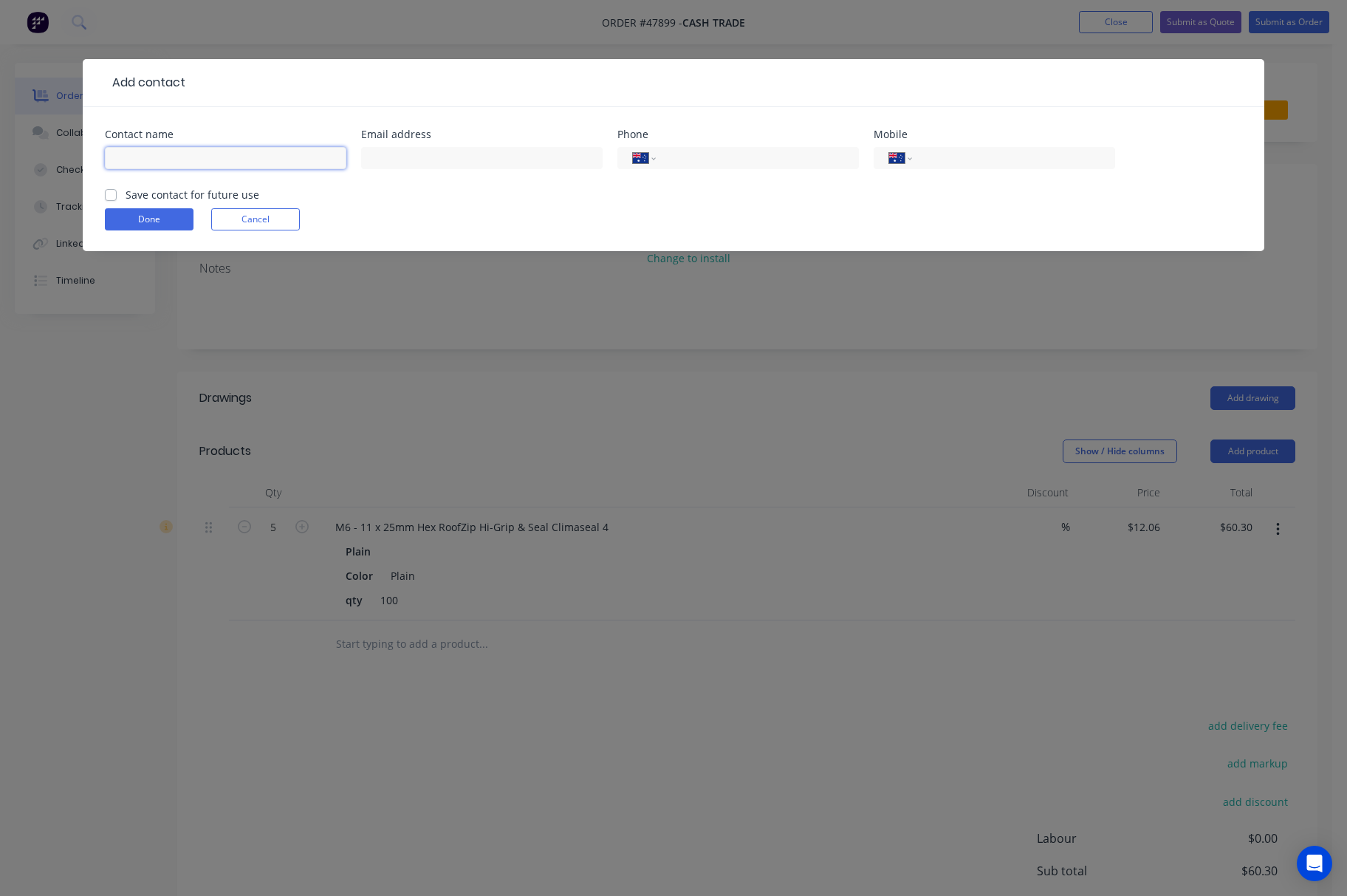
click at [208, 155] on input "text" at bounding box center [226, 158] width 242 height 23
type input "Li"
drag, startPoint x: 635, startPoint y: 436, endPoint x: 654, endPoint y: 397, distance: 43.4
click at [636, 433] on div "Add contact Contact name Li Email address Phone International Afghanistan Åland…" at bounding box center [673, 448] width 1347 height 896
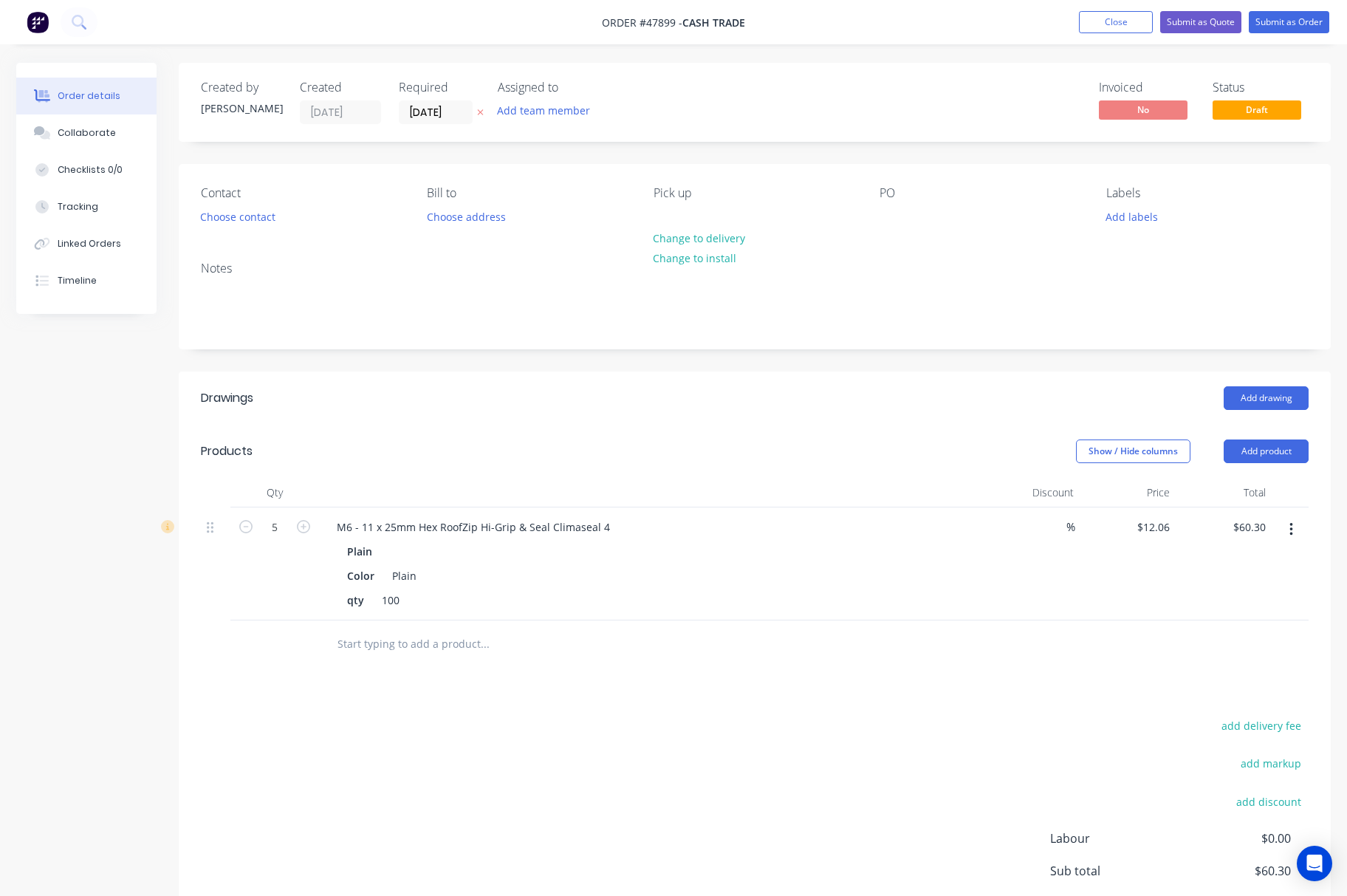
click at [248, 206] on div "Contact Choose contact" at bounding box center [302, 206] width 203 height 41
click at [264, 211] on button "Choose contact" at bounding box center [238, 216] width 91 height 20
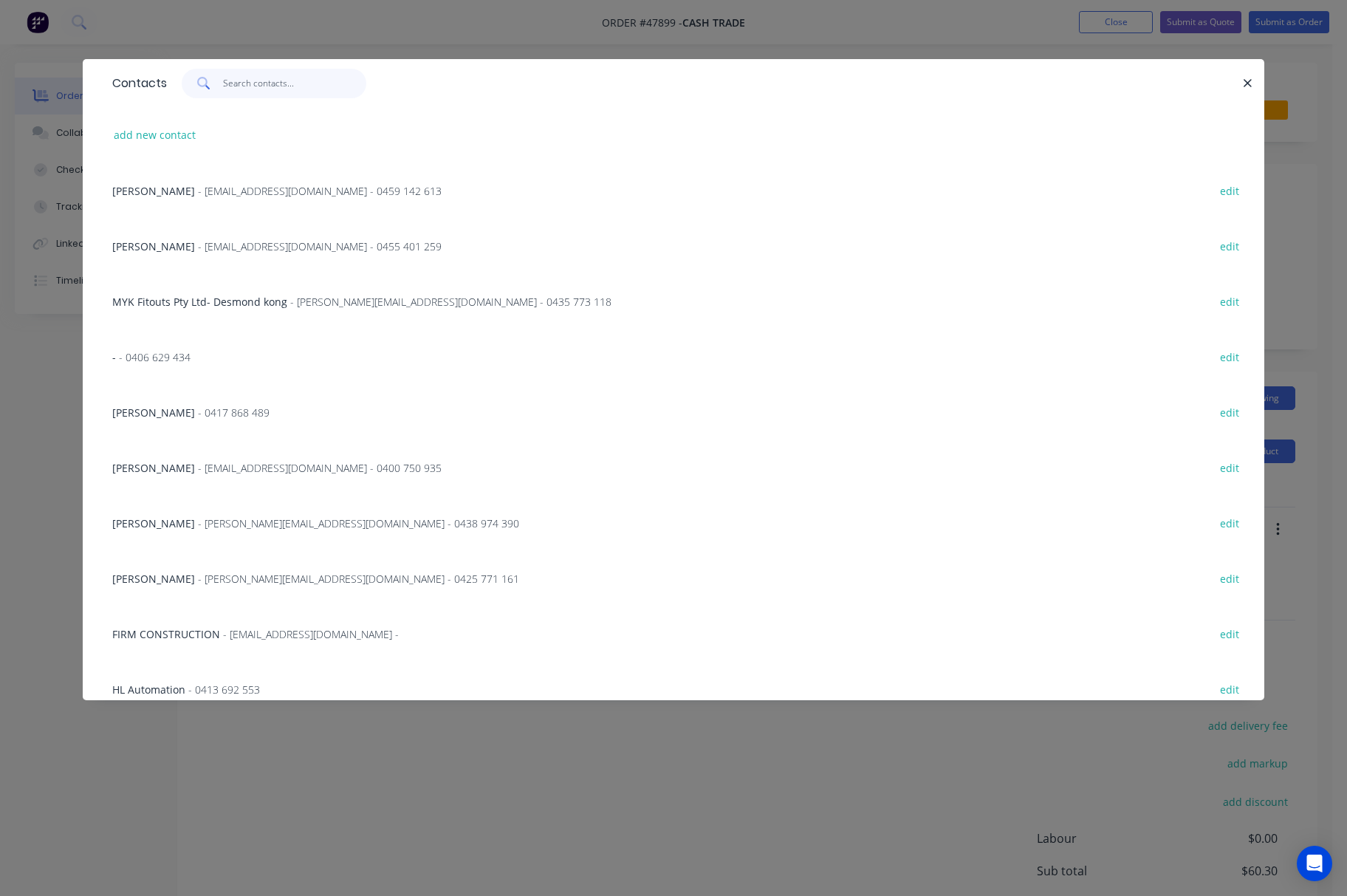
click at [273, 78] on input "text" at bounding box center [295, 83] width 144 height 29
click at [174, 128] on button "add new contact" at bounding box center [155, 134] width 98 height 20
select select "AU"
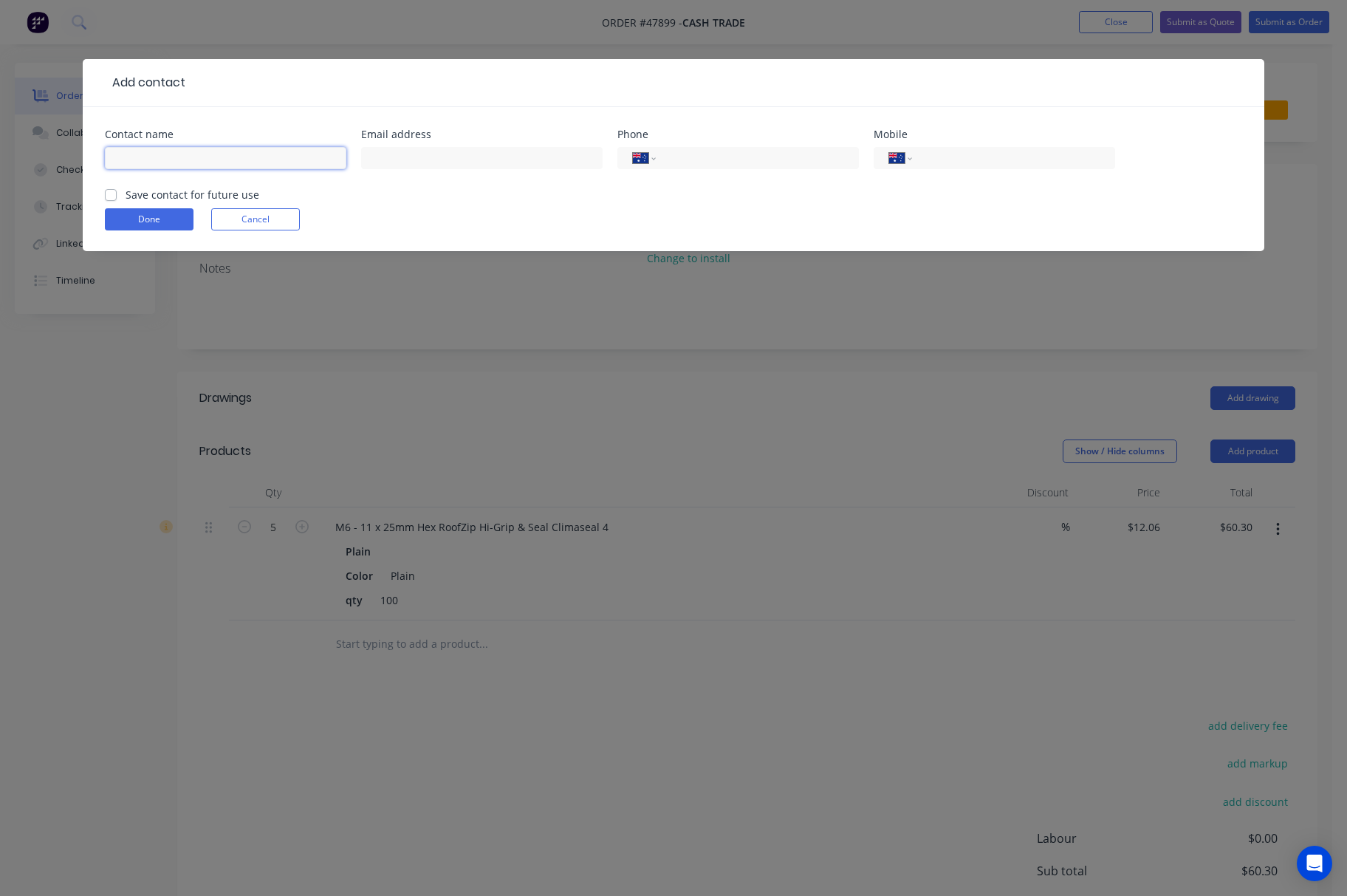
drag, startPoint x: 233, startPoint y: 149, endPoint x: 233, endPoint y: 158, distance: 9.0
click at [233, 154] on input "text" at bounding box center [226, 158] width 242 height 23
paste input "linescape"
type input "linescape"
click at [418, 155] on input "text" at bounding box center [482, 158] width 242 height 23
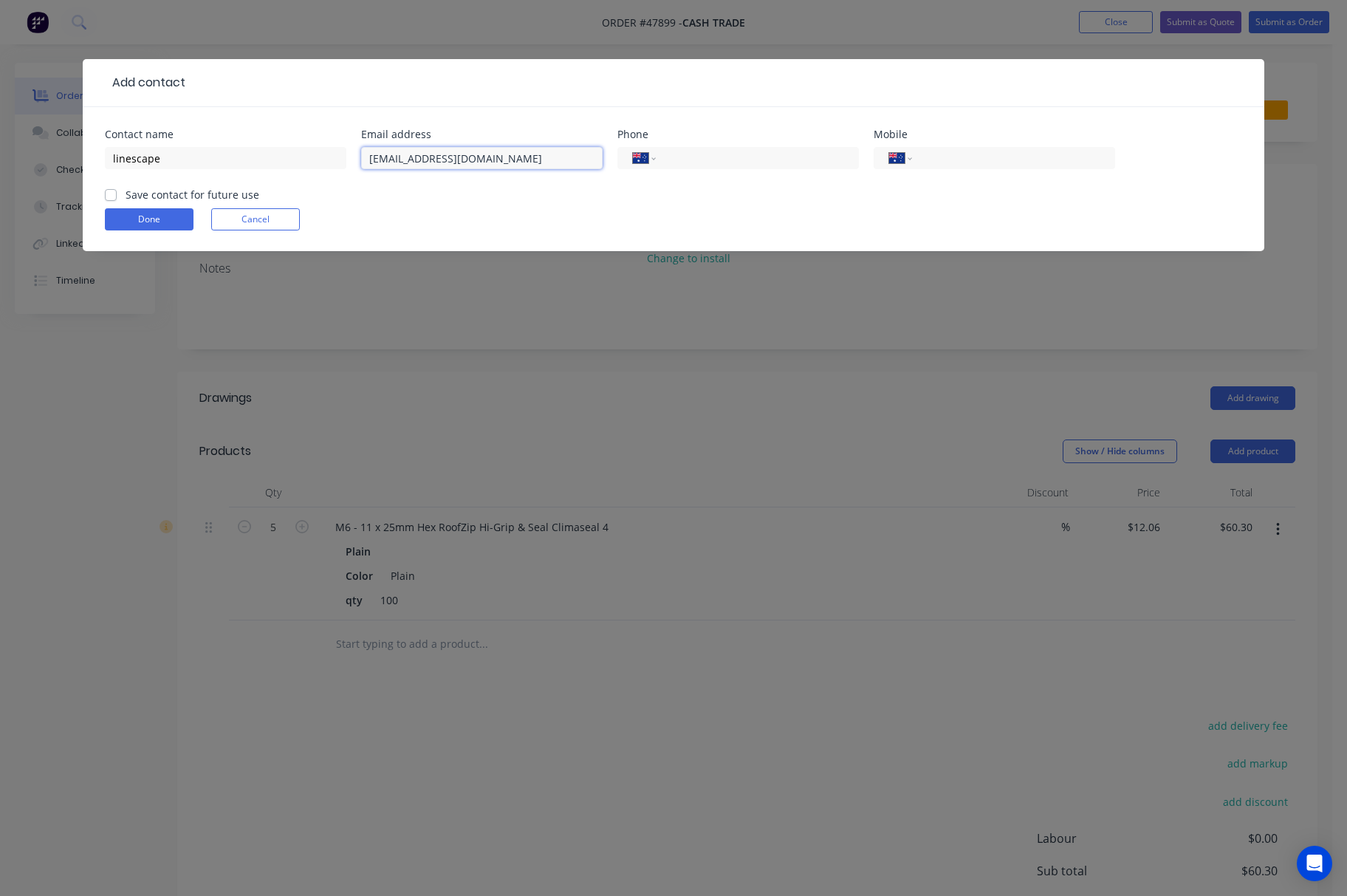
type input "mikelines@ymail.com"
drag, startPoint x: 563, startPoint y: 168, endPoint x: 979, endPoint y: 146, distance: 416.6
click at [979, 147] on div "International Afghanistan Åland Islands Albania Algeria American Samoa Andorra …" at bounding box center [994, 158] width 242 height 23
click at [982, 163] on input "tel" at bounding box center [1011, 158] width 177 height 17
type input "0437 042 973"
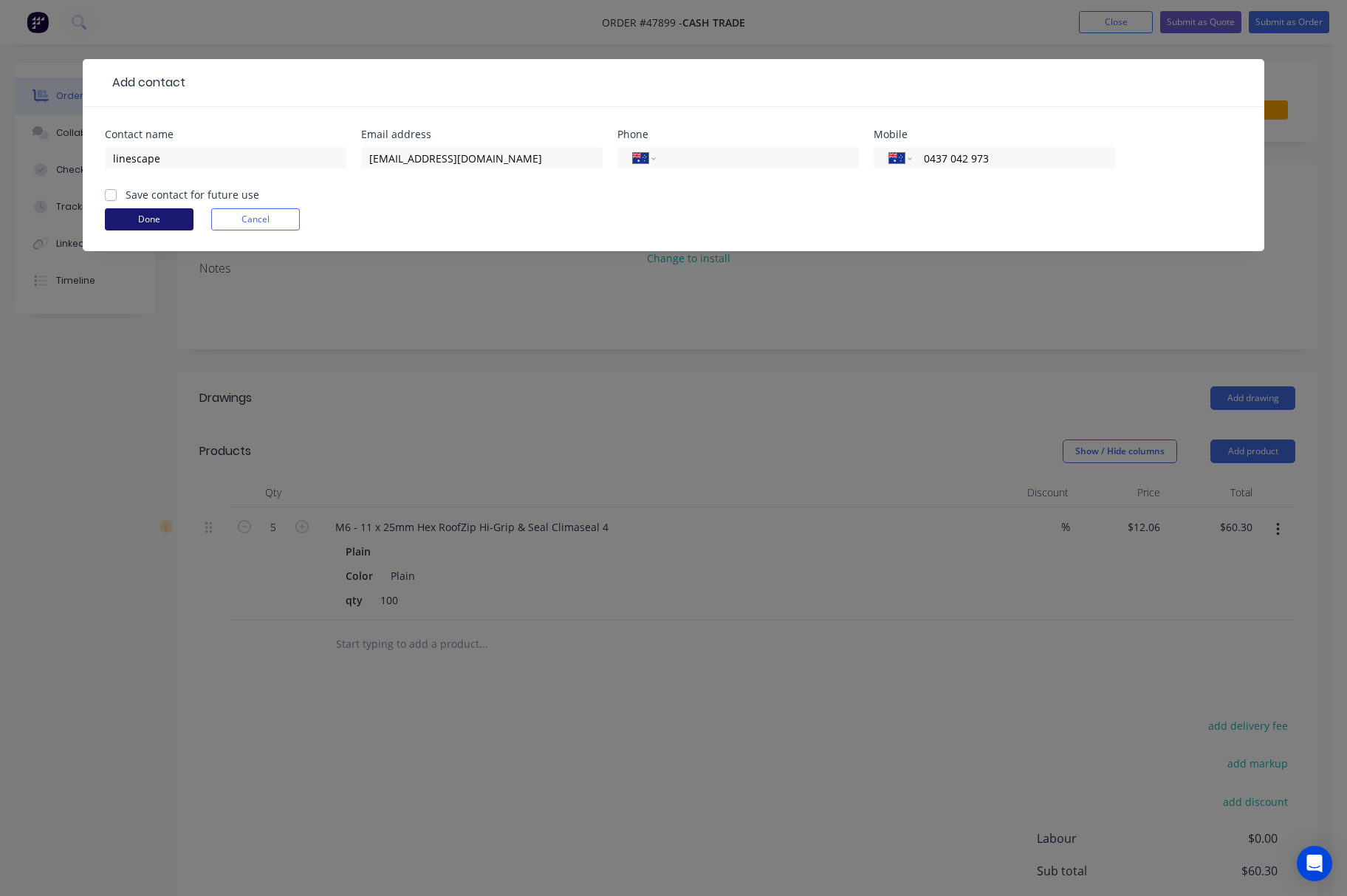
click at [157, 225] on button "Done" at bounding box center [149, 220] width 89 height 23
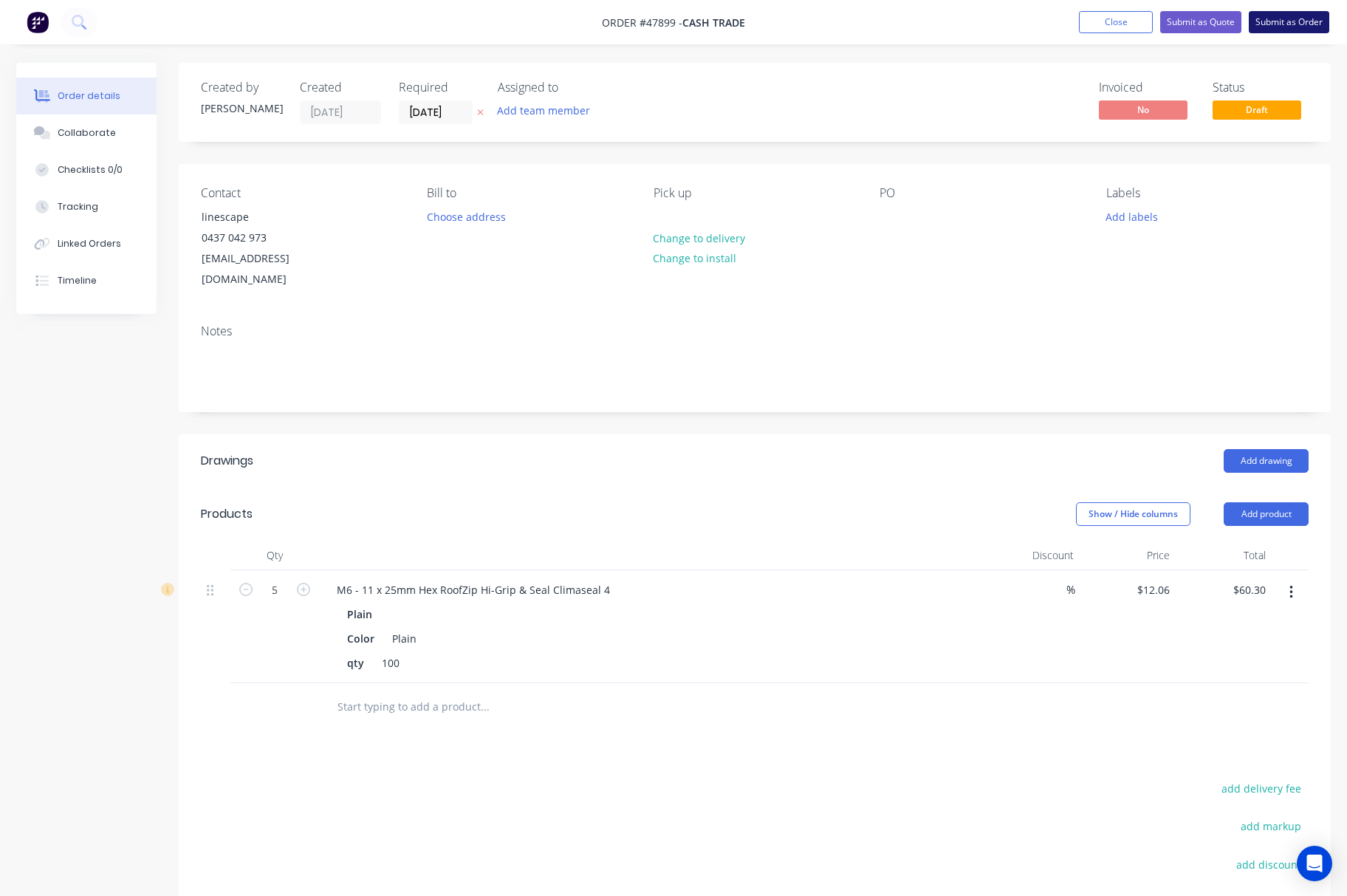
click at [1321, 17] on button "Submit as Order" at bounding box center [1288, 23] width 80 height 23
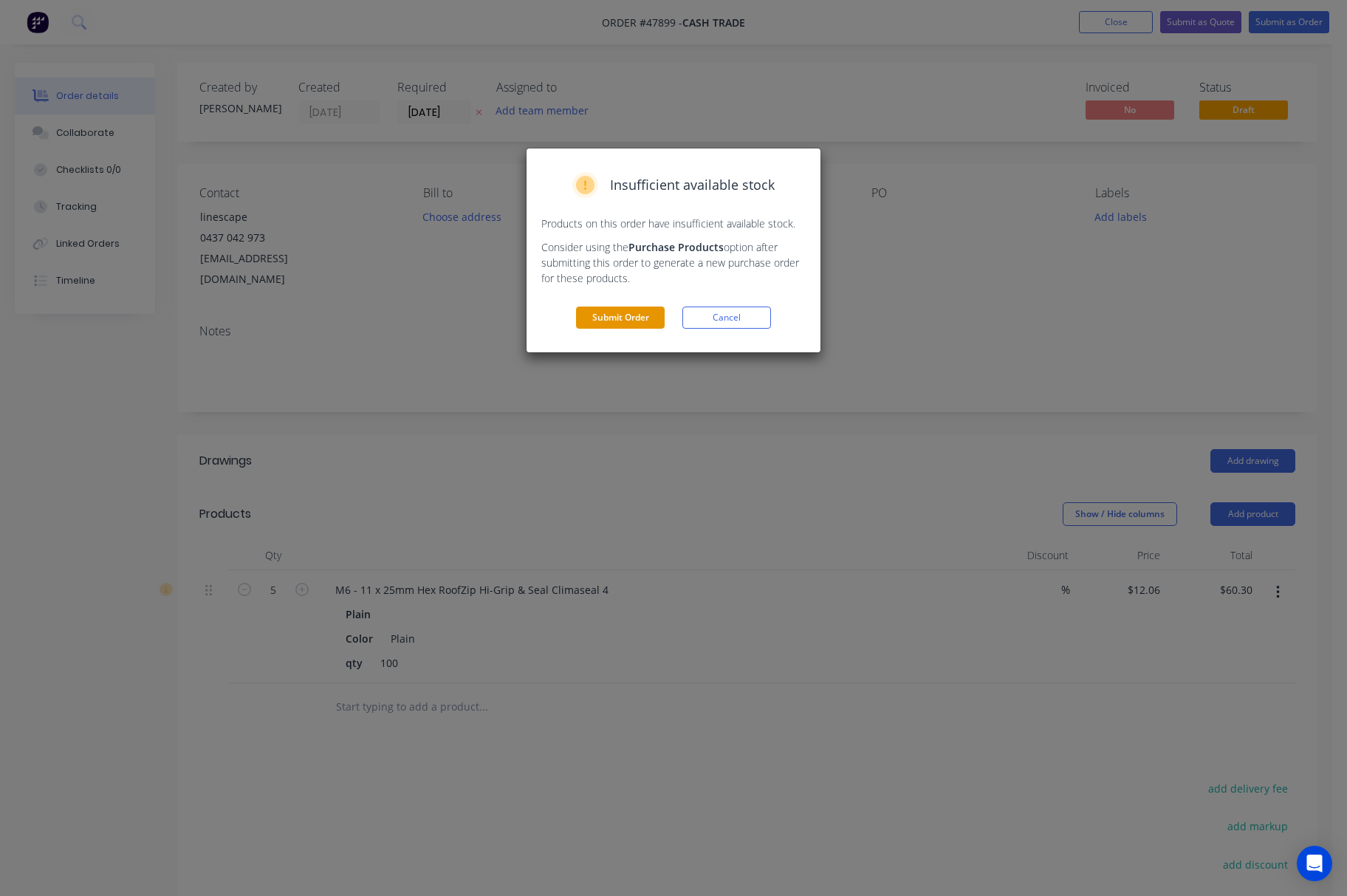
click at [612, 320] on button "Submit Order" at bounding box center [621, 317] width 89 height 23
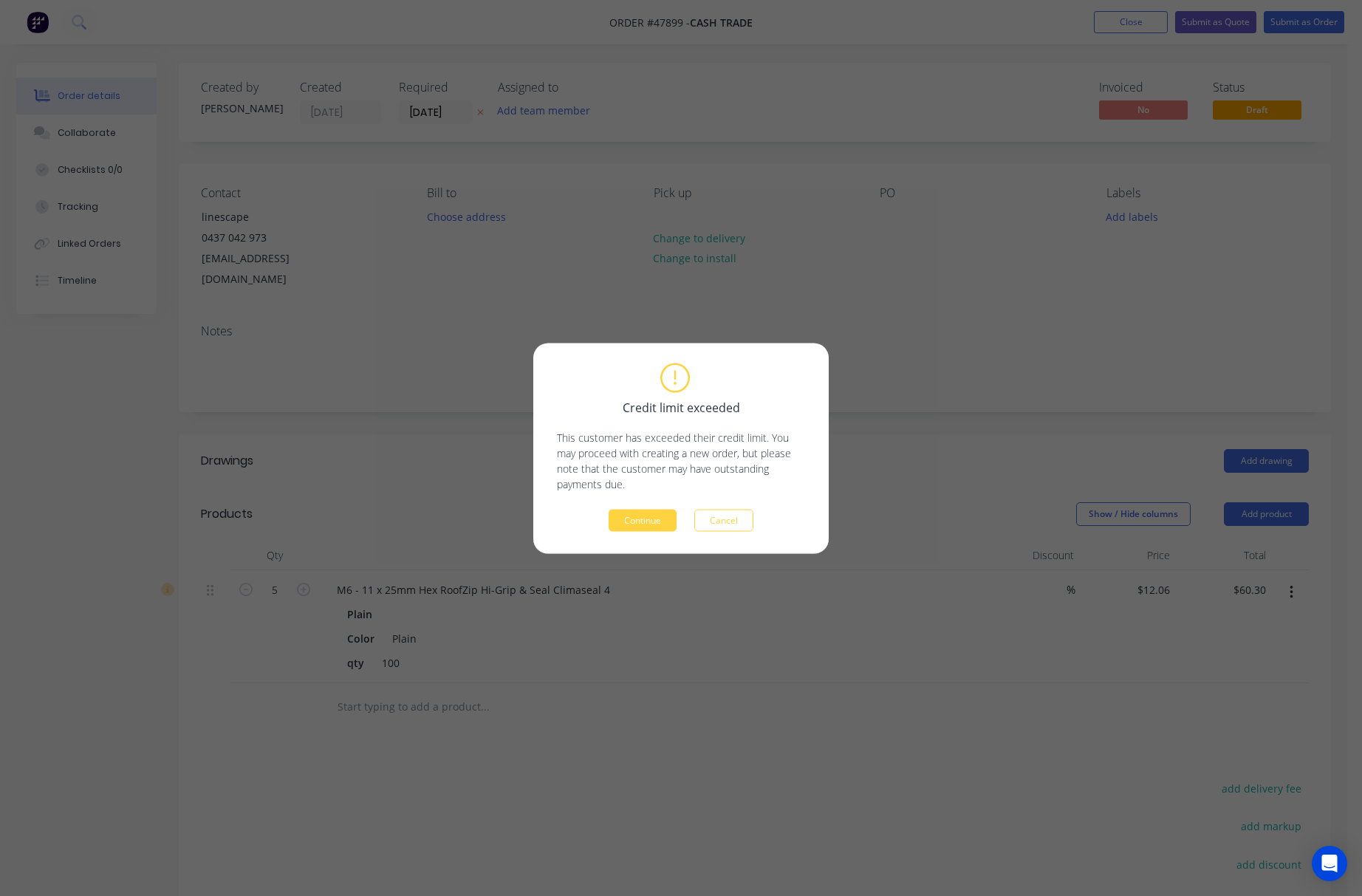
click at [647, 522] on button "Continue" at bounding box center [642, 520] width 68 height 23
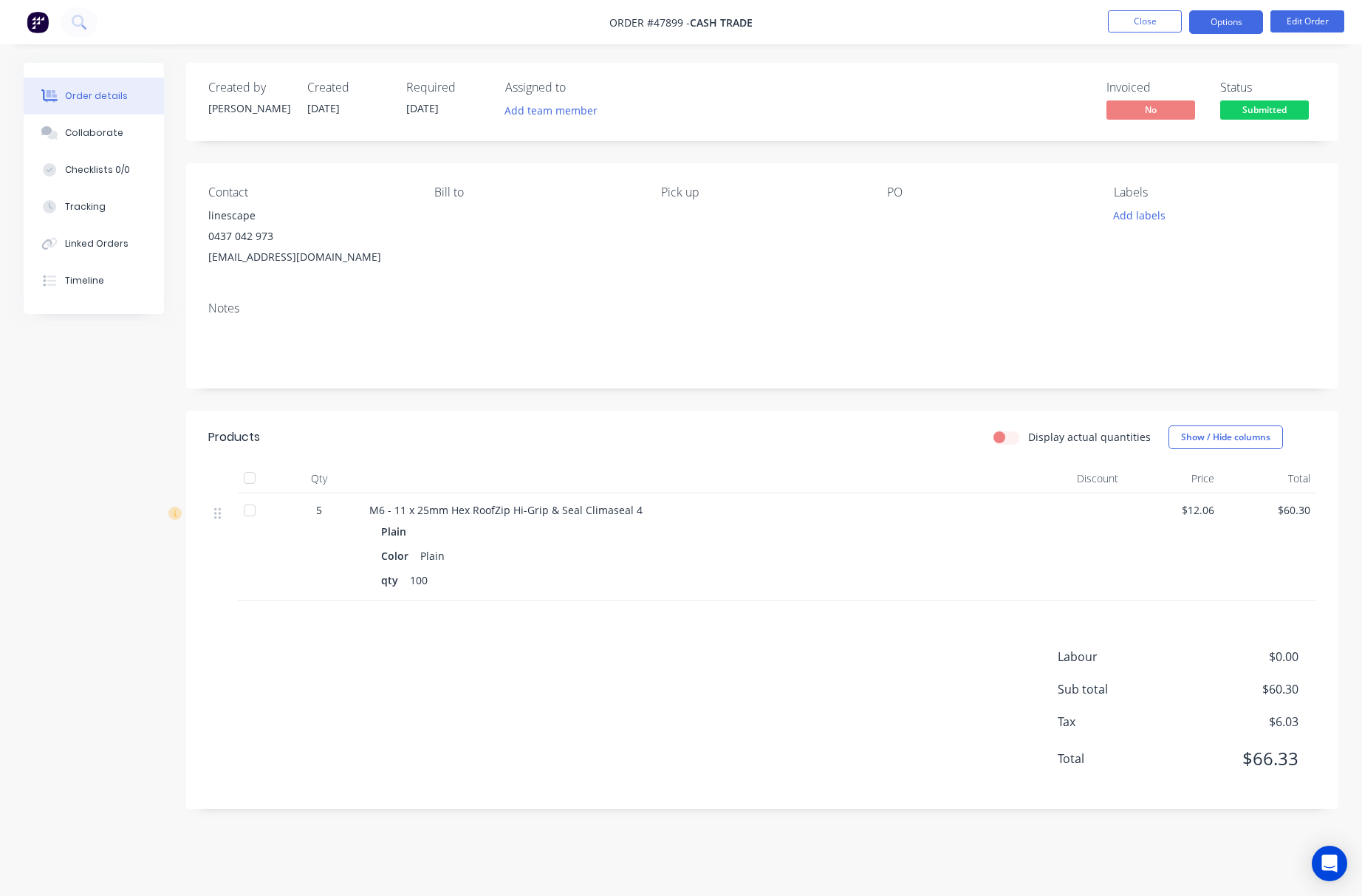
click at [1240, 23] on button "Options" at bounding box center [1226, 22] width 74 height 23
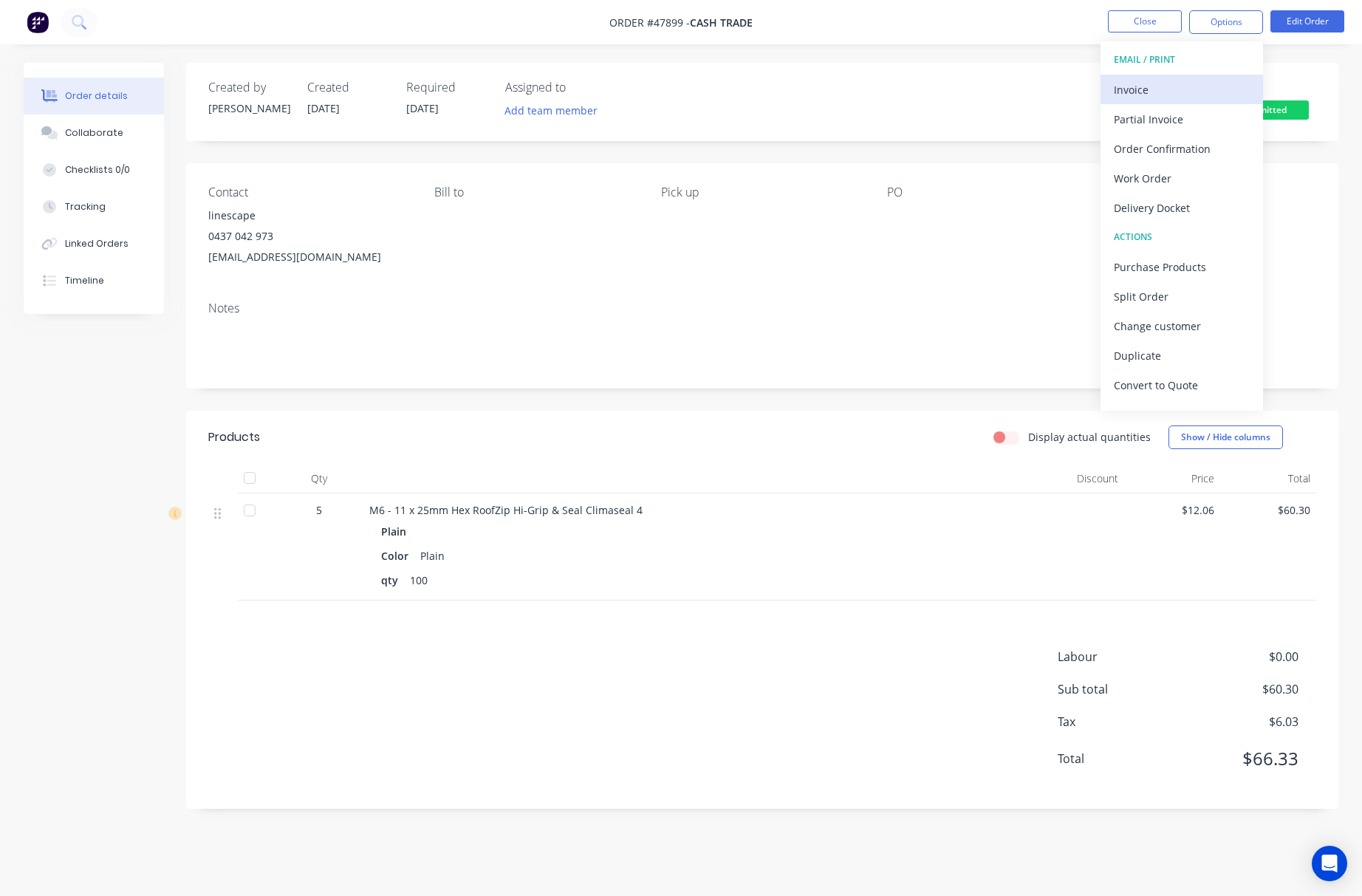
click at [1182, 80] on div "Invoice" at bounding box center [1181, 89] width 136 height 22
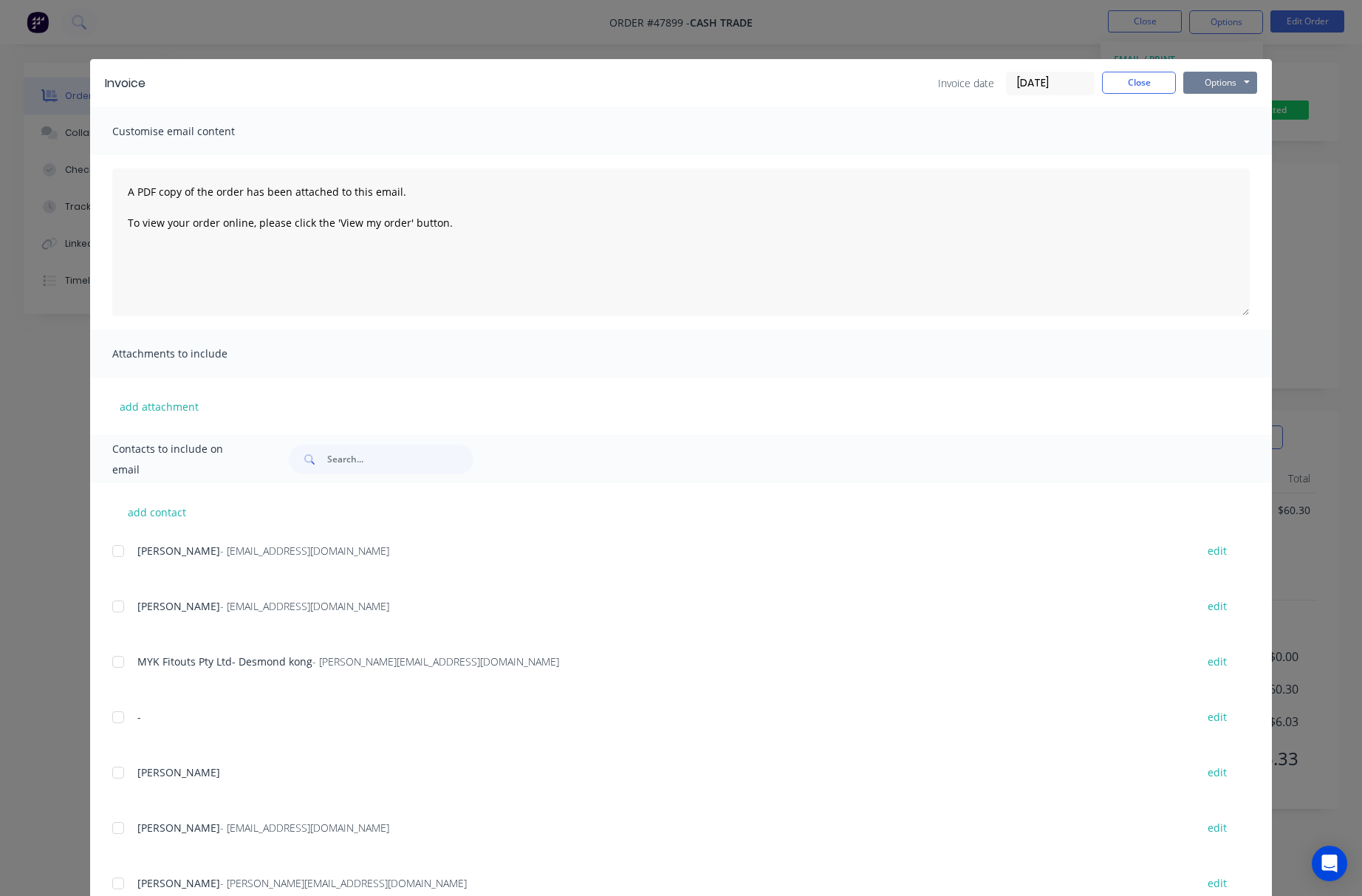
click at [1209, 80] on button "Options" at bounding box center [1220, 83] width 74 height 23
click at [1235, 130] on button "Print" at bounding box center [1231, 133] width 95 height 24
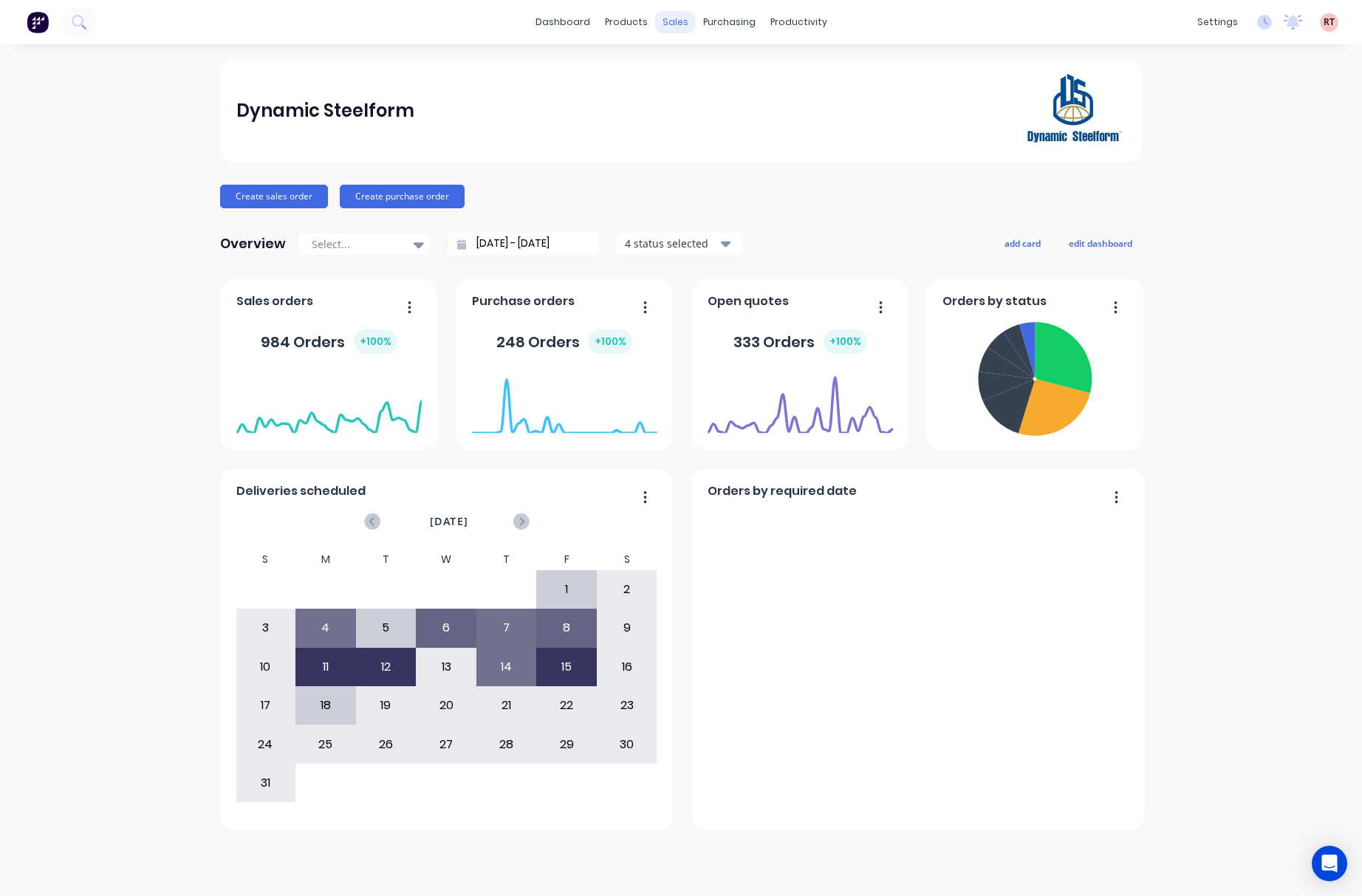
click at [678, 18] on div "sales" at bounding box center [675, 23] width 41 height 23
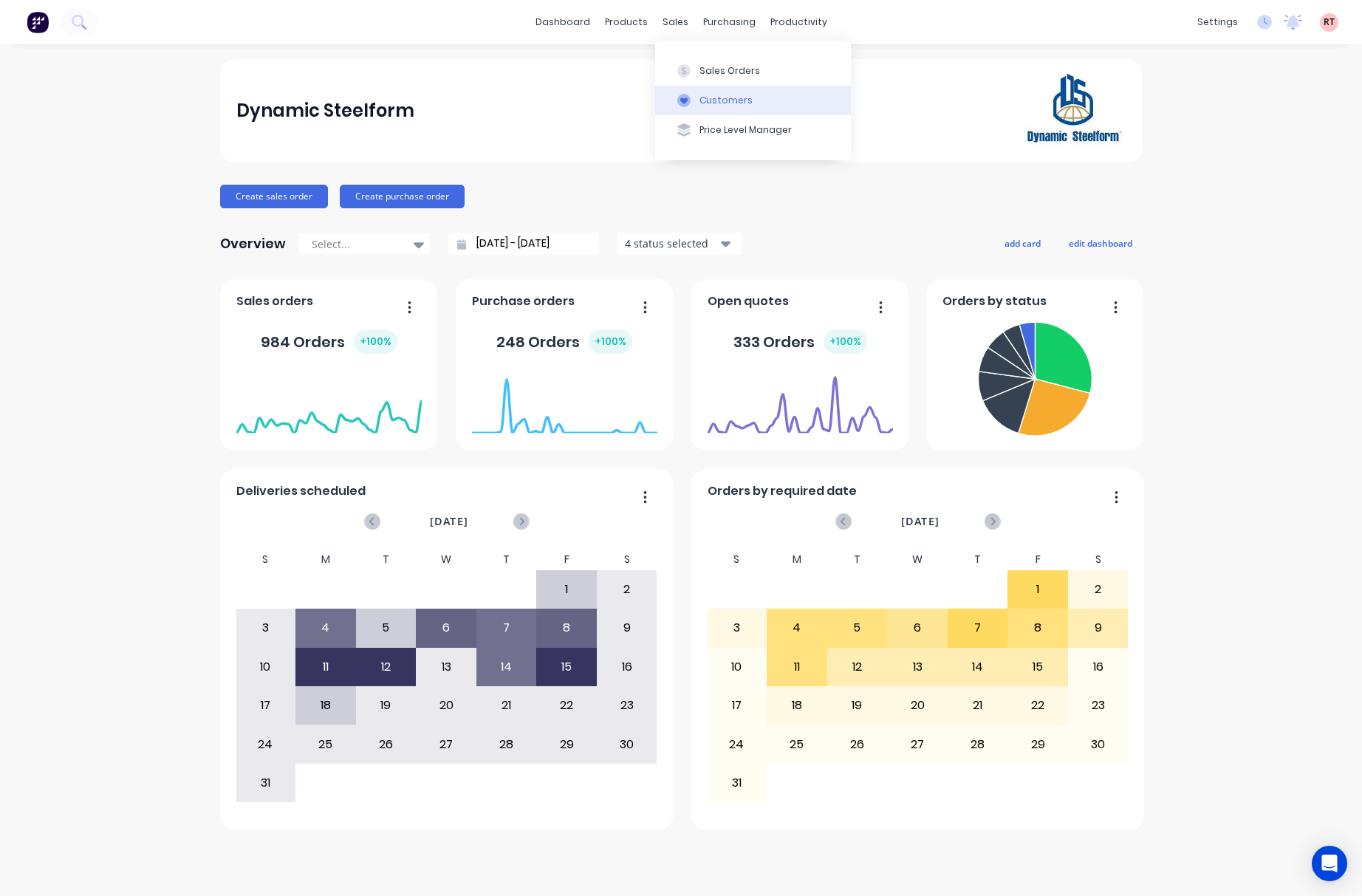
click at [720, 105] on div "Customers" at bounding box center [726, 101] width 53 height 14
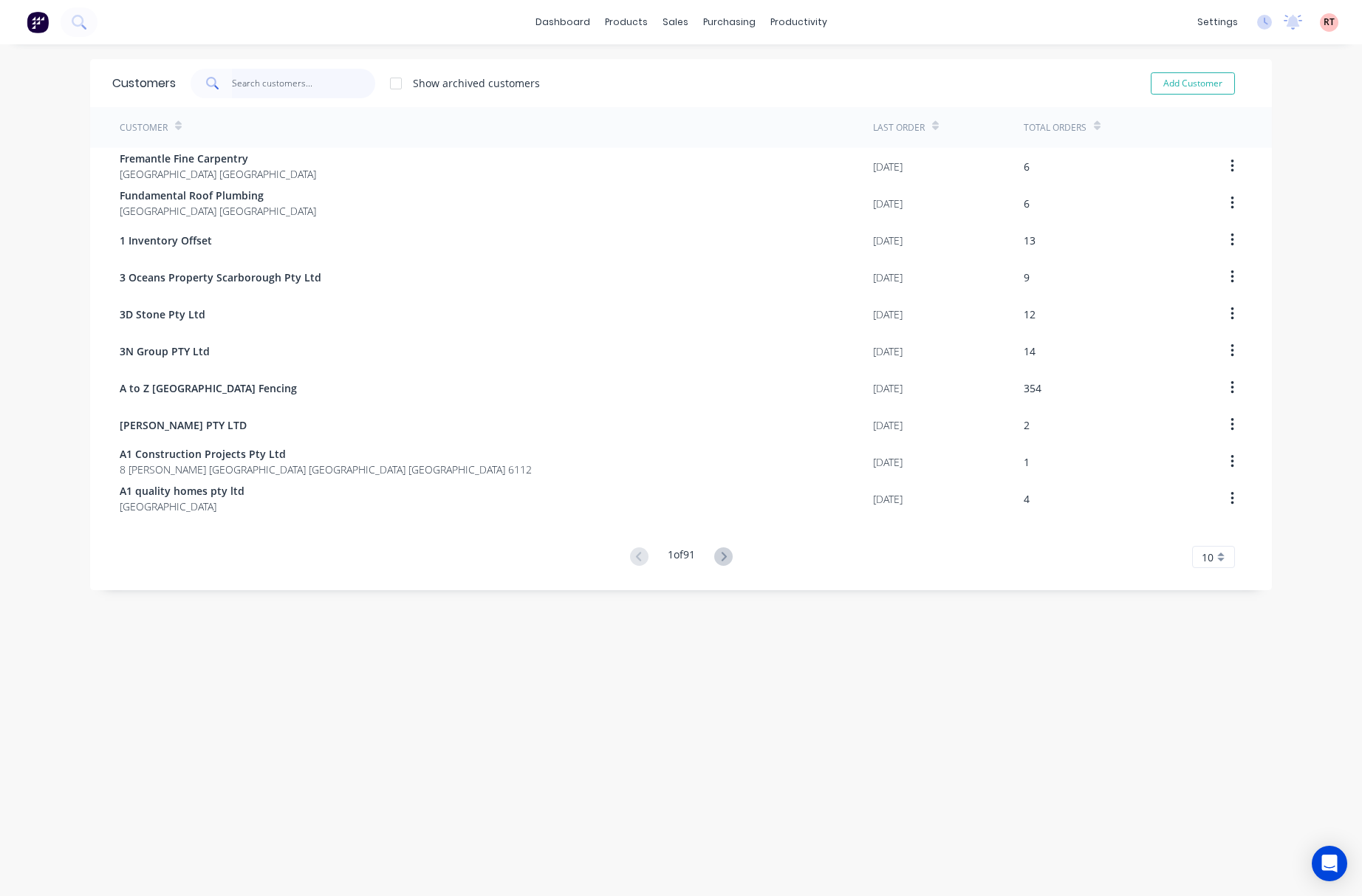
click at [293, 81] on input "text" at bounding box center [304, 83] width 144 height 29
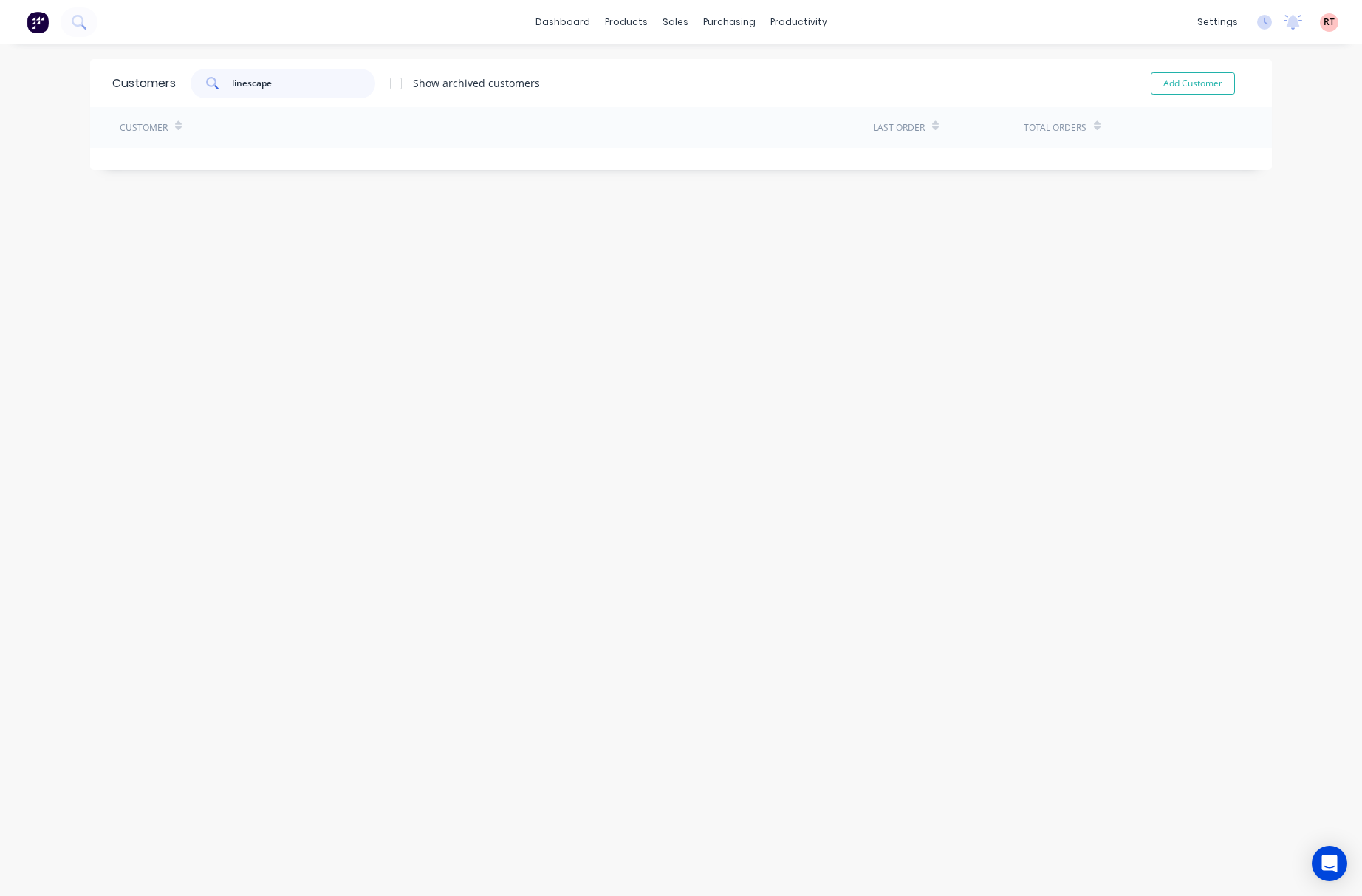
drag, startPoint x: 299, startPoint y: 83, endPoint x: 211, endPoint y: 93, distance: 88.6
click at [211, 93] on div "linescape" at bounding box center [283, 83] width 185 height 29
type input "linescape"
click at [498, 288] on div "Customers linescape Show archived customers Add Customer Customer Last Order To…" at bounding box center [681, 485] width 1182 height 852
click at [489, 258] on div "Customers linescape Show archived customers Add Customer Customer Last Order To…" at bounding box center [681, 485] width 1182 height 852
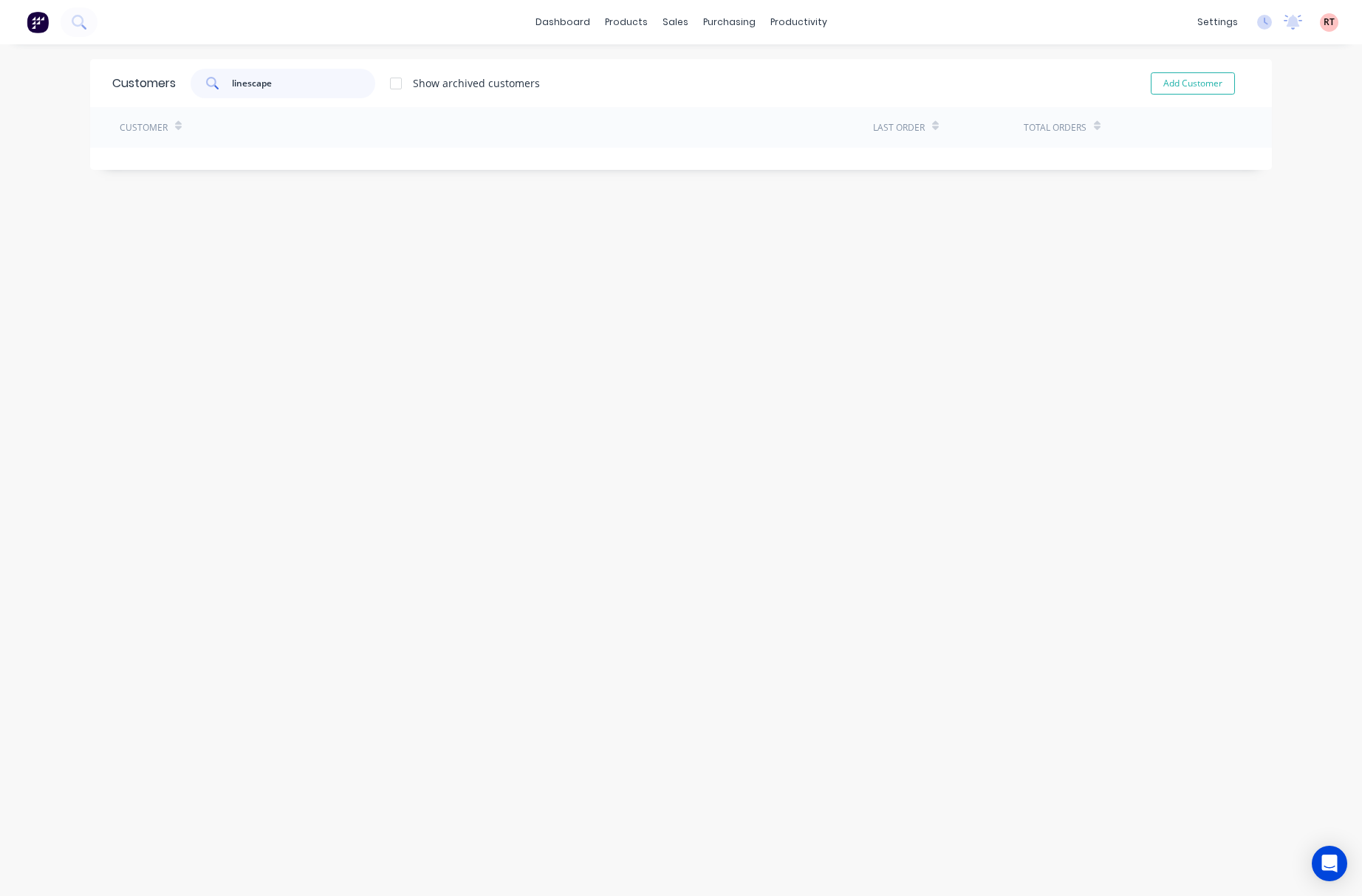
drag, startPoint x: 303, startPoint y: 86, endPoint x: 116, endPoint y: 139, distance: 194.4
click at [248, 95] on input "linescape" at bounding box center [304, 83] width 144 height 29
click at [674, 21] on div "sales" at bounding box center [675, 23] width 41 height 23
click at [712, 77] on div "Sales Orders" at bounding box center [722, 71] width 61 height 14
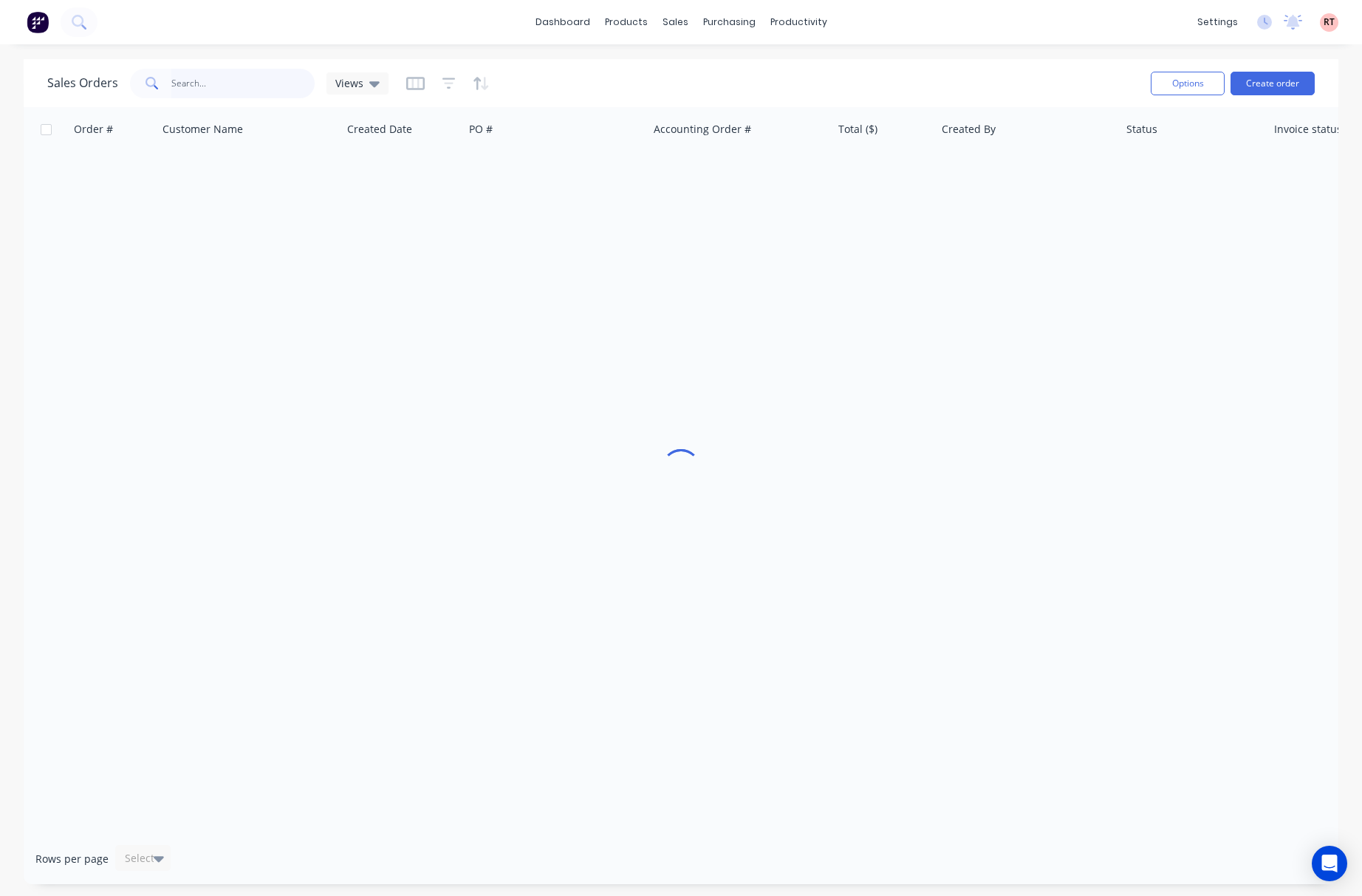
click at [234, 89] on input "text" at bounding box center [243, 83] width 144 height 29
type input "47885"
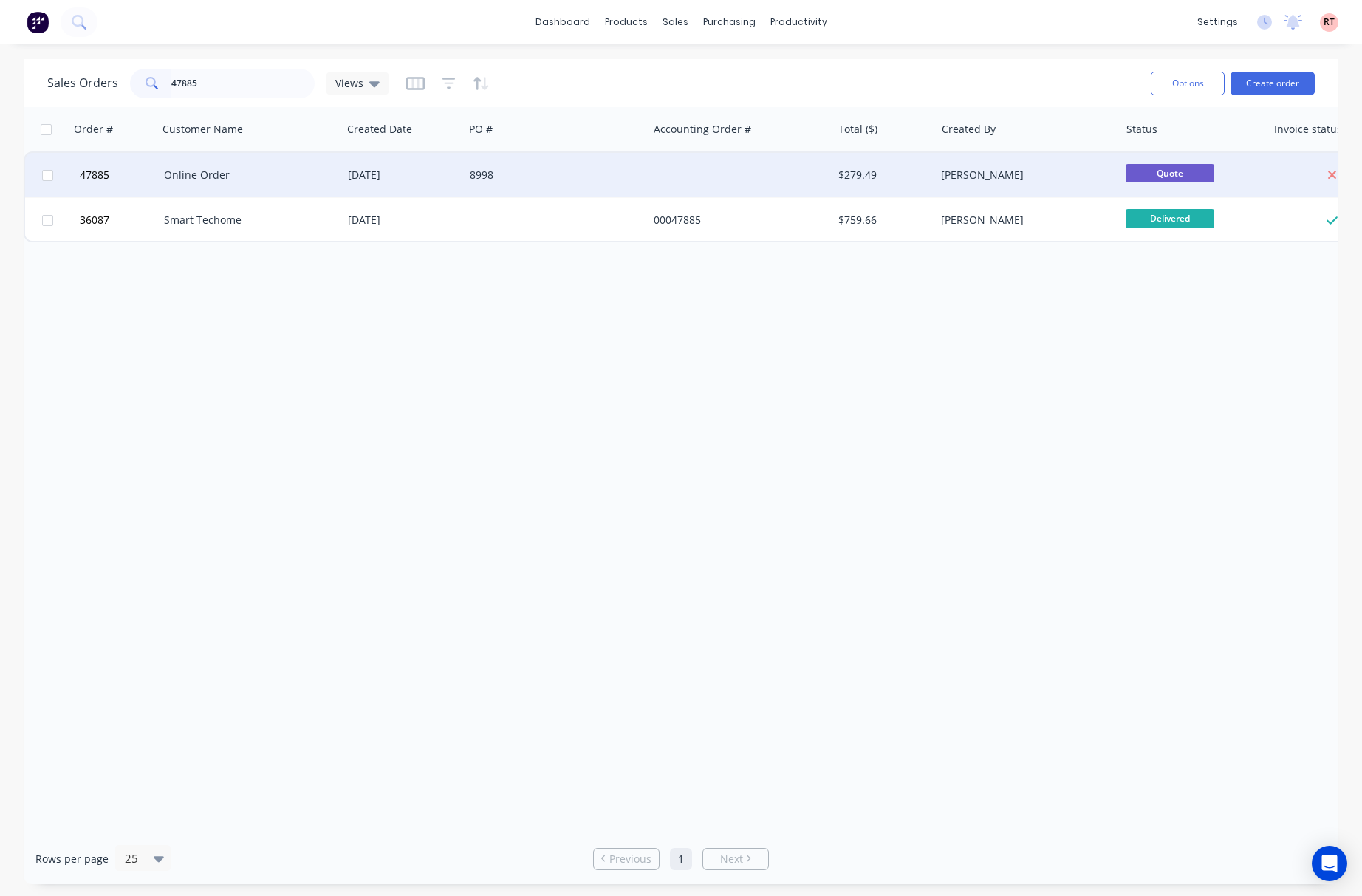
click at [694, 190] on div at bounding box center [739, 175] width 184 height 44
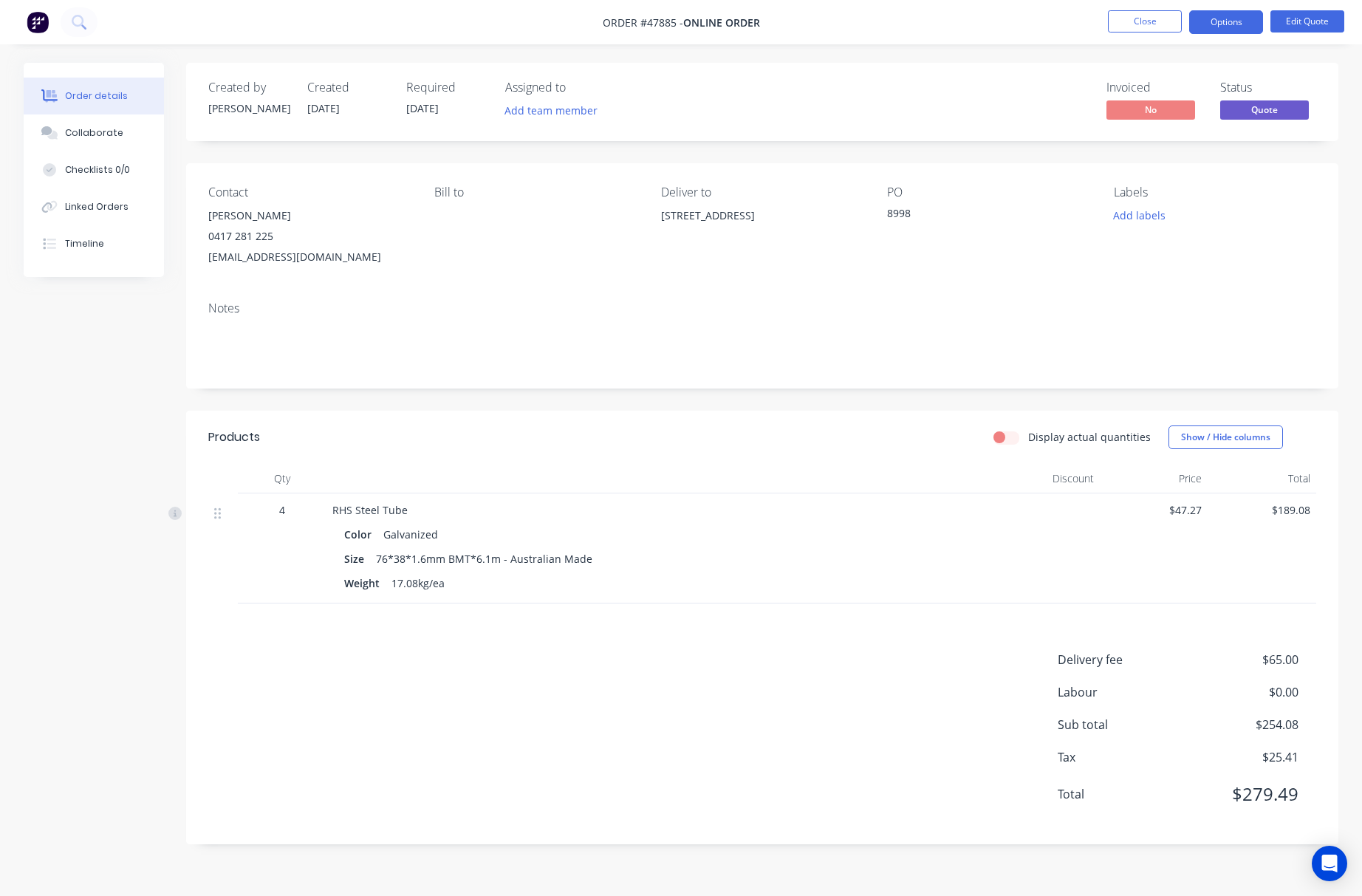
click at [762, 656] on div "Products Display actual quantities Show / Hide columns Qty Discount Price Total…" at bounding box center [762, 627] width 1153 height 434
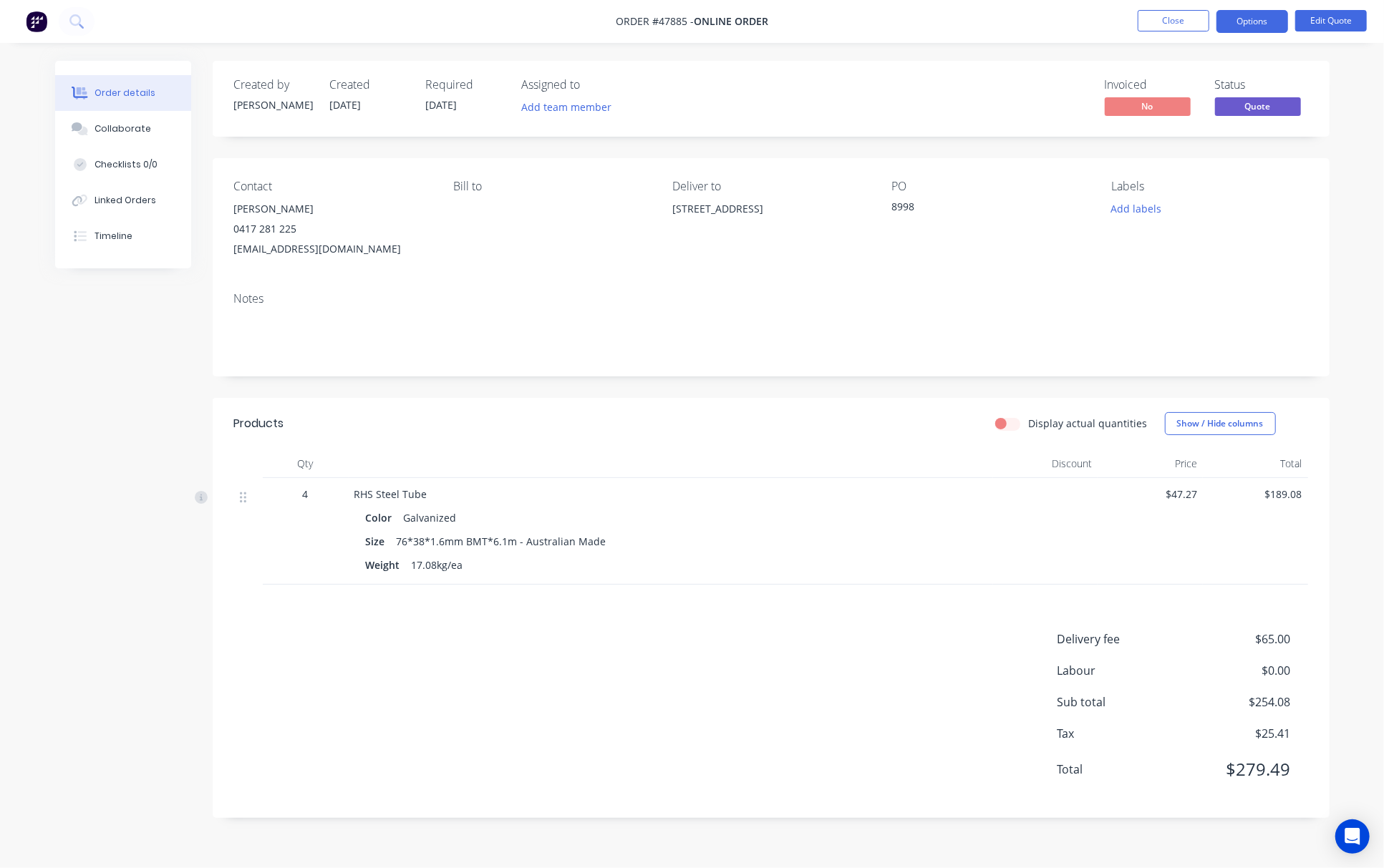
drag, startPoint x: 670, startPoint y: 201, endPoint x: 837, endPoint y: 198, distance: 167.0
click at [837, 198] on div "Contact [PERSON_NAME] [PHONE_NUMBER] [EMAIL_ADDRESS][DOMAIN_NAME] [PERSON_NAME]…" at bounding box center [771, 220] width 1117 height 122
click at [862, 262] on div "Contact [PERSON_NAME] [PHONE_NUMBER] [EMAIL_ADDRESS][DOMAIN_NAME] [PERSON_NAME]…" at bounding box center [771, 220] width 1117 height 122
click at [823, 287] on div "Notes" at bounding box center [771, 329] width 1117 height 96
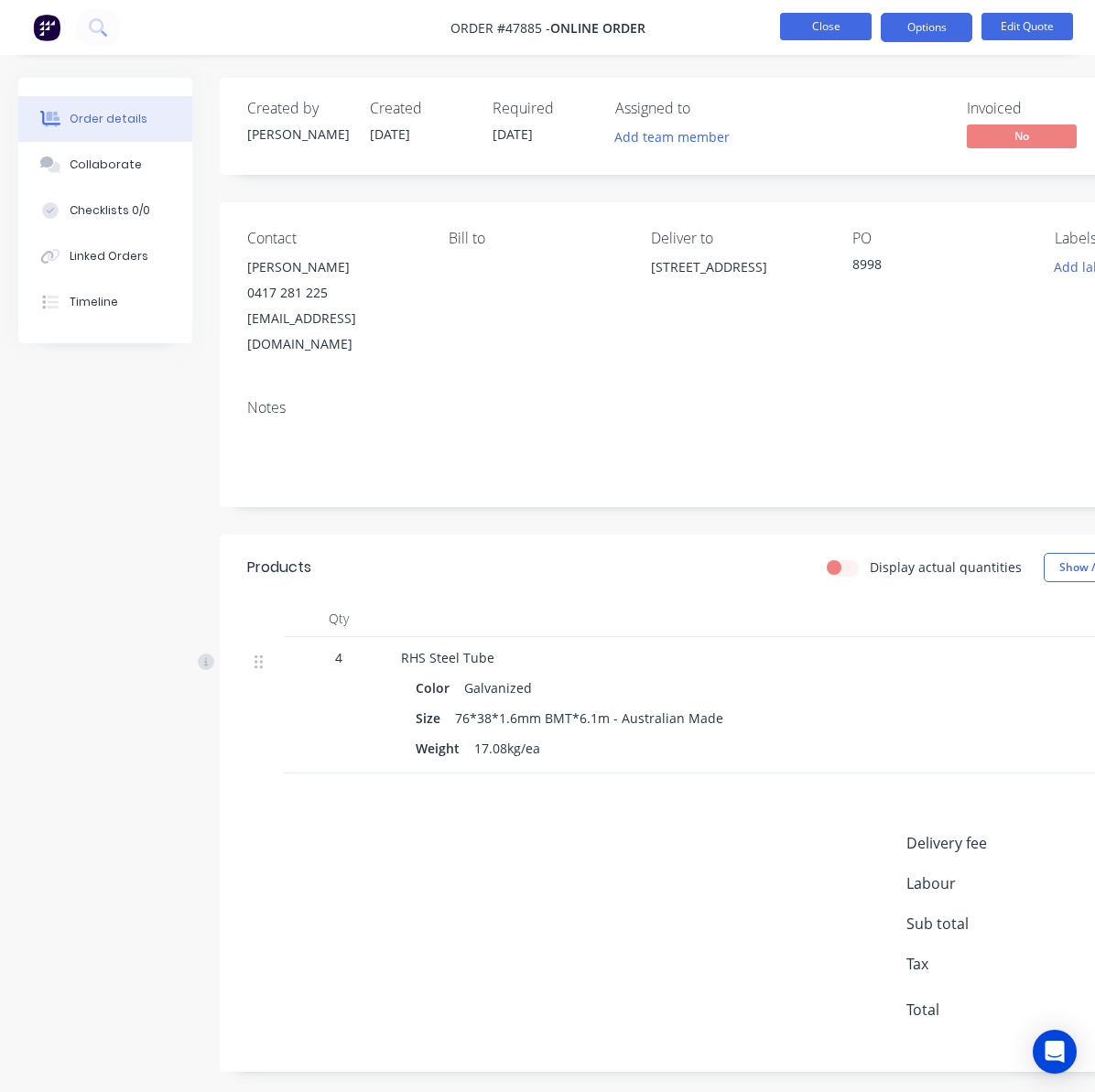
click at [824, 33] on button "Close" at bounding box center [826, 27] width 91 height 28
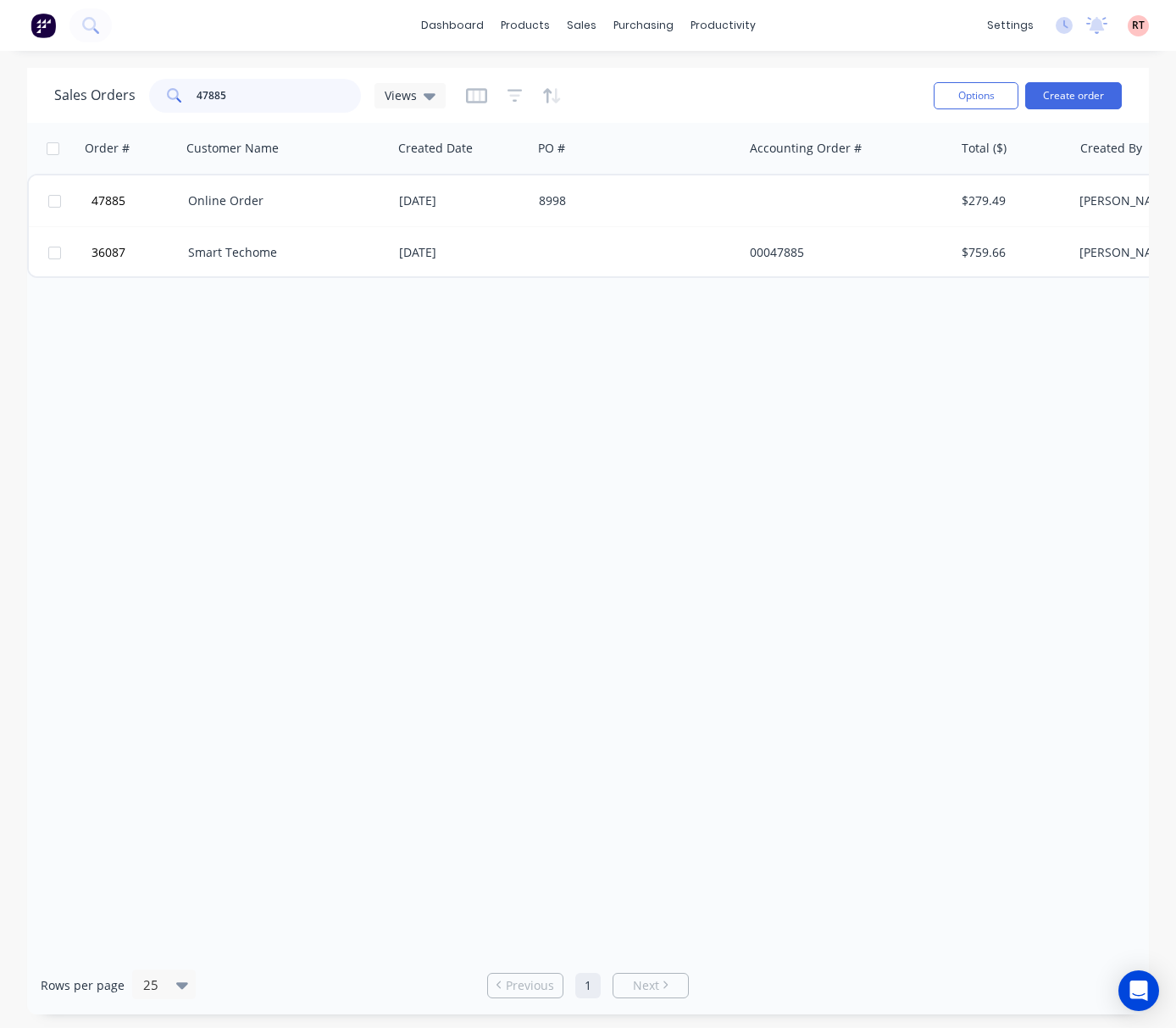
drag, startPoint x: 266, startPoint y: 93, endPoint x: 59, endPoint y: 114, distance: 208.1
click at [59, 114] on div "Sales Orders 47885 Views" at bounding box center [487, 96] width 866 height 41
type input "47751"
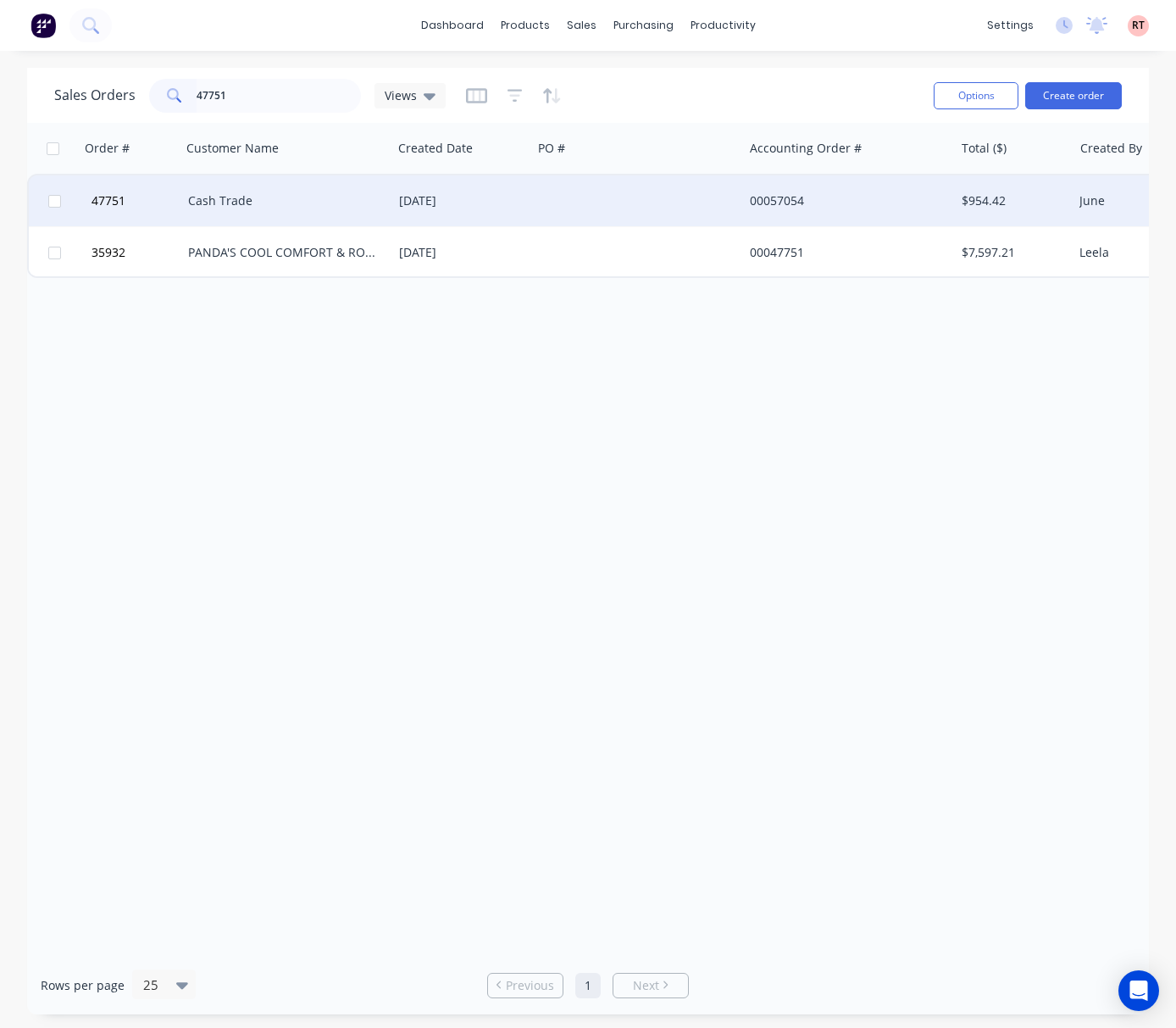
click at [654, 200] on div at bounding box center [637, 201] width 211 height 51
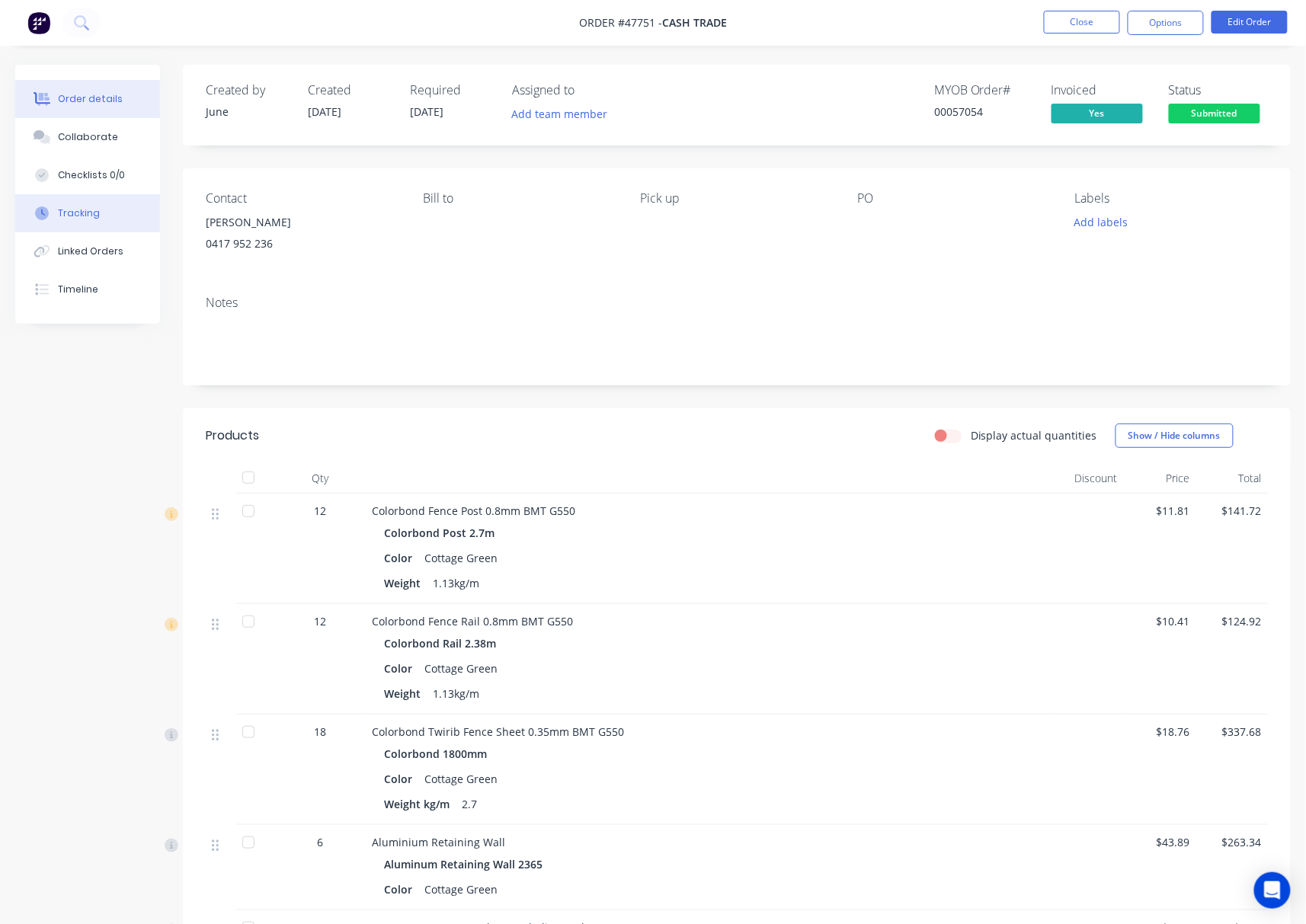
click at [87, 217] on div "Tracking" at bounding box center [79, 214] width 42 height 14
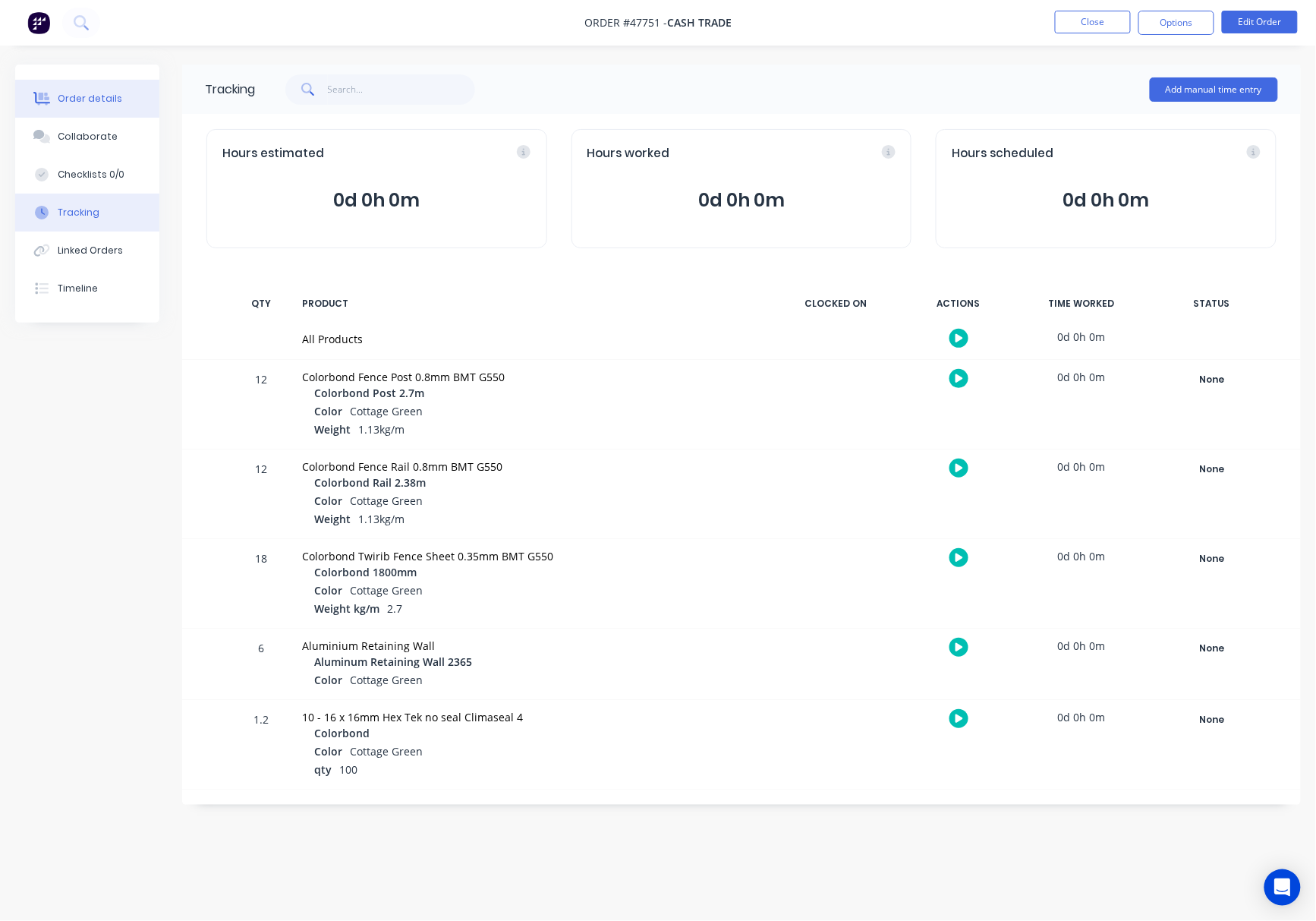
click at [101, 105] on div "Order details" at bounding box center [90, 99] width 65 height 14
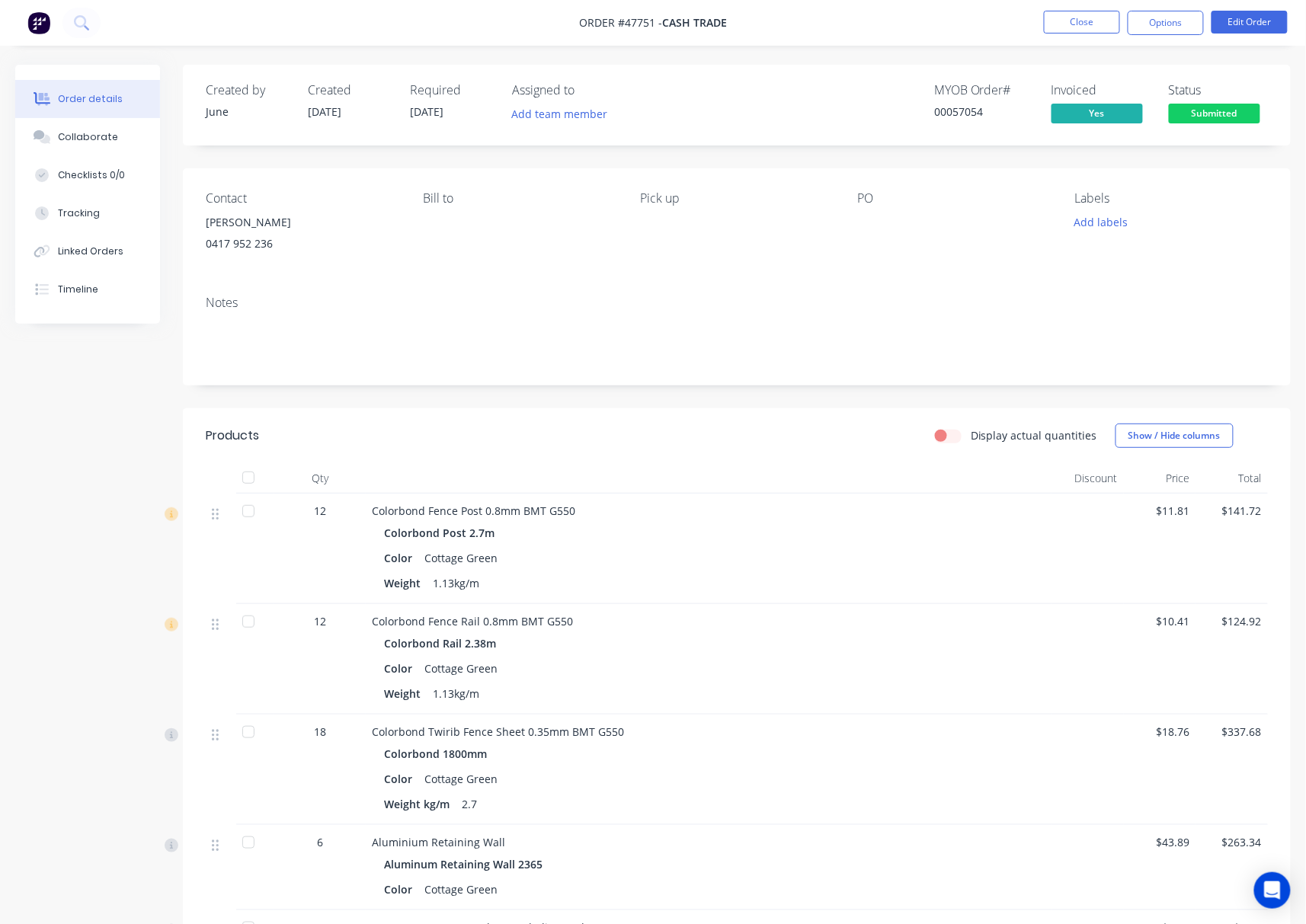
click at [1177, 107] on span "Submitted" at bounding box center [1215, 113] width 91 height 19
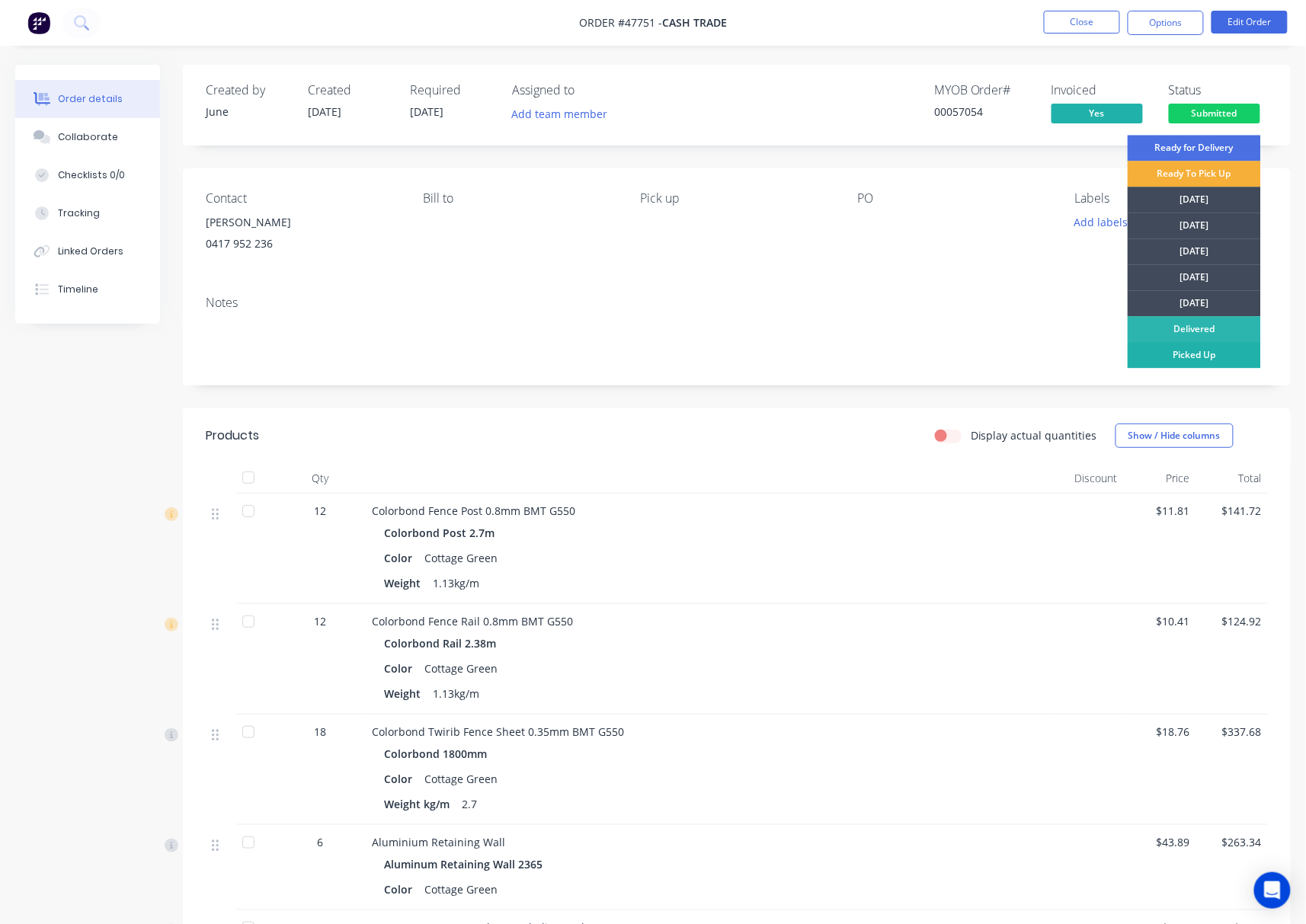
click at [1196, 358] on div "Picked Up" at bounding box center [1195, 354] width 133 height 26
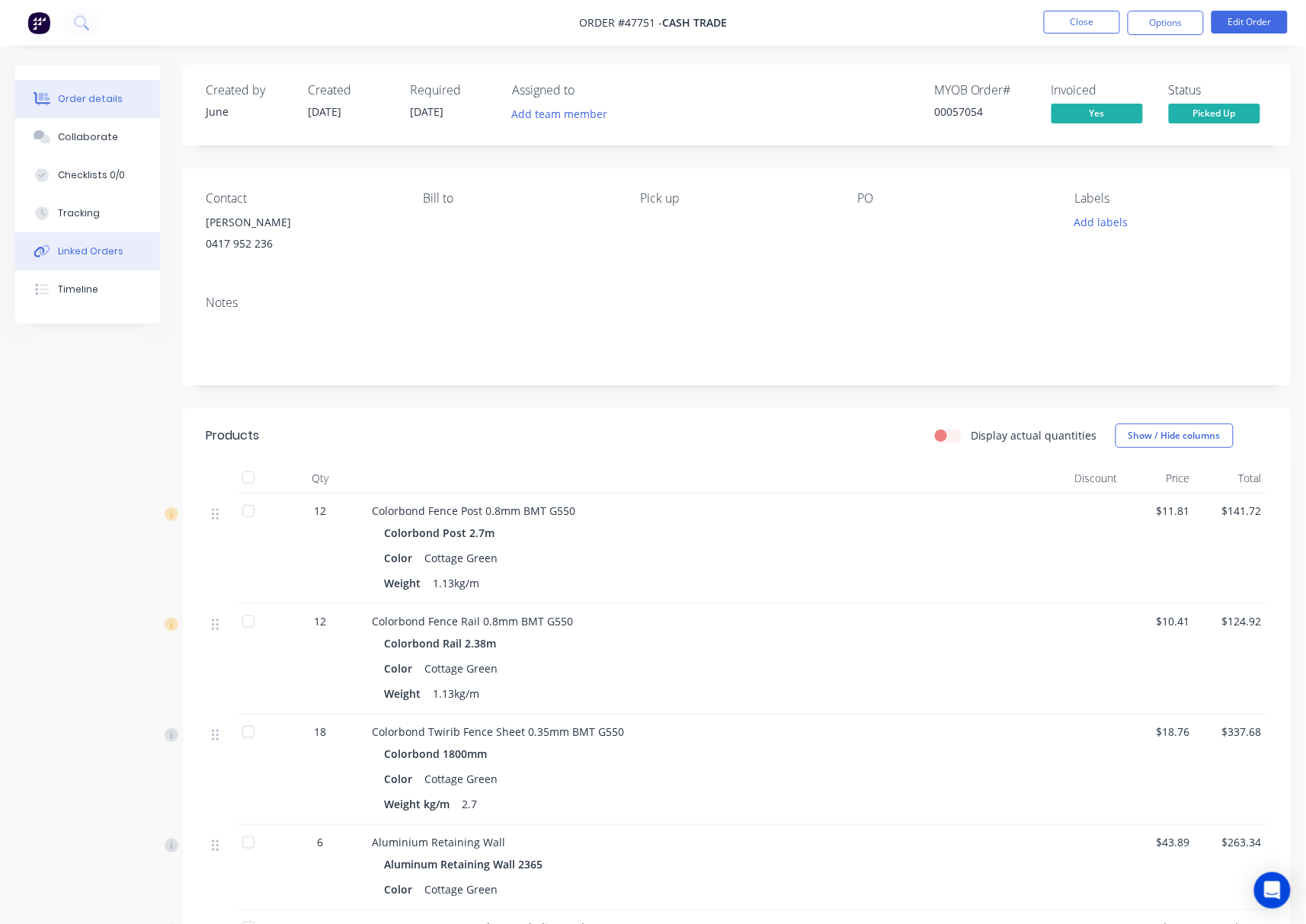
click at [117, 248] on div "Linked Orders" at bounding box center [91, 252] width 66 height 14
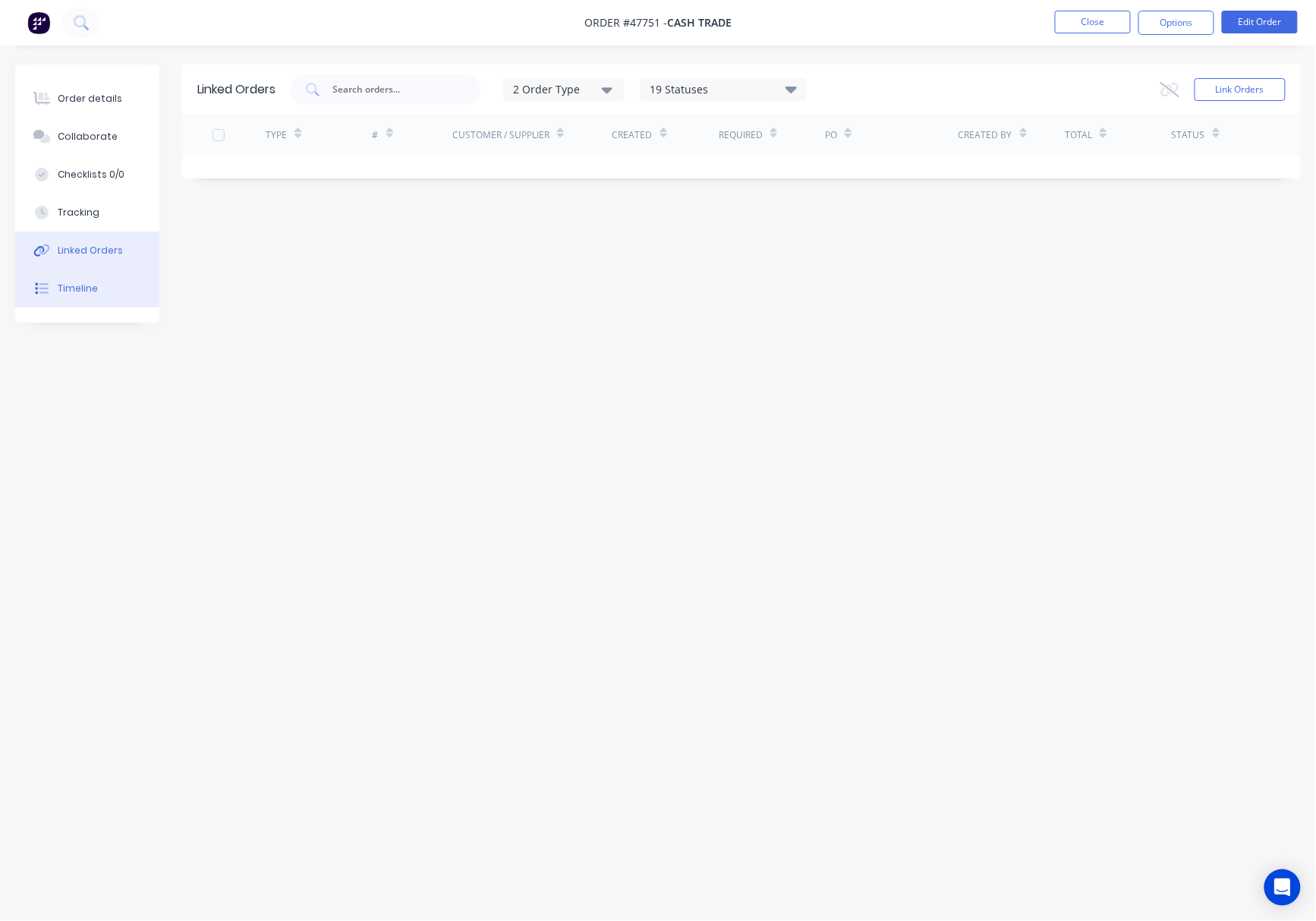
click at [128, 286] on button "Timeline" at bounding box center [87, 288] width 144 height 38
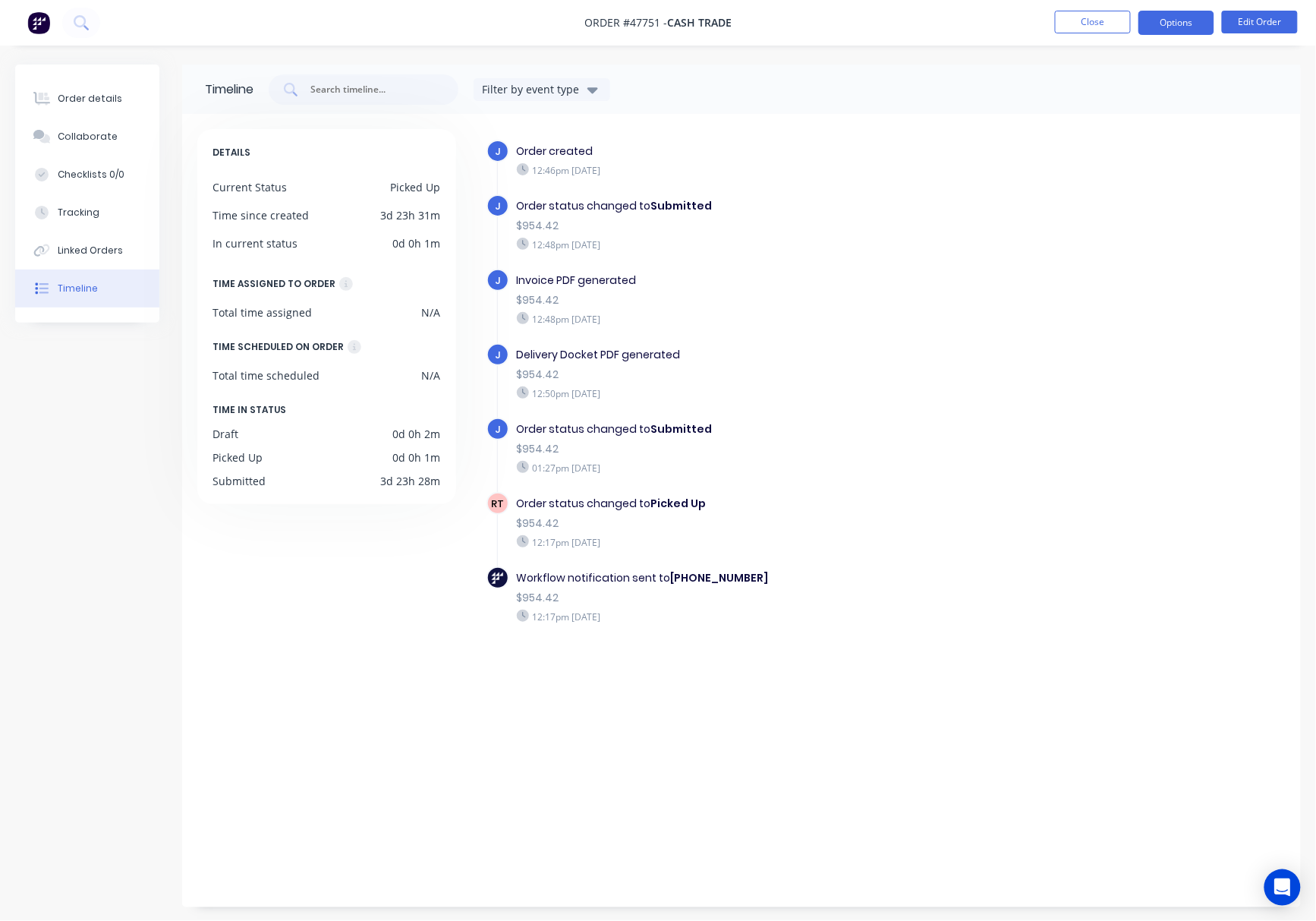
click at [1183, 34] on button "Options" at bounding box center [1176, 22] width 76 height 24
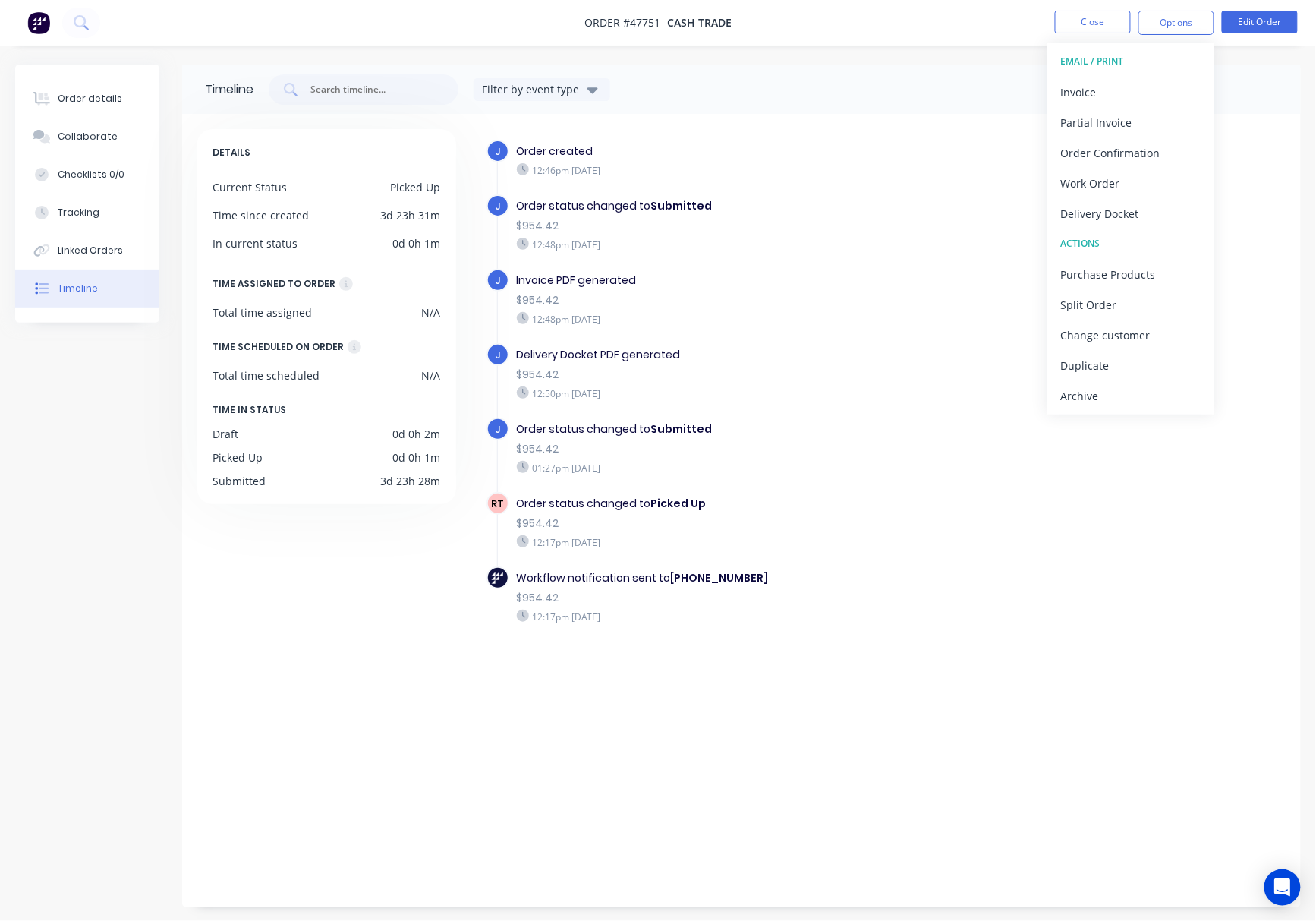
drag, startPoint x: 1136, startPoint y: 207, endPoint x: 1146, endPoint y: 225, distance: 20.6
click at [1136, 207] on div "Delivery Docket" at bounding box center [1130, 214] width 140 height 22
click at [1145, 149] on div "Without pricing" at bounding box center [1130, 153] width 140 height 22
click at [89, 249] on div "Linked Orders" at bounding box center [90, 251] width 66 height 14
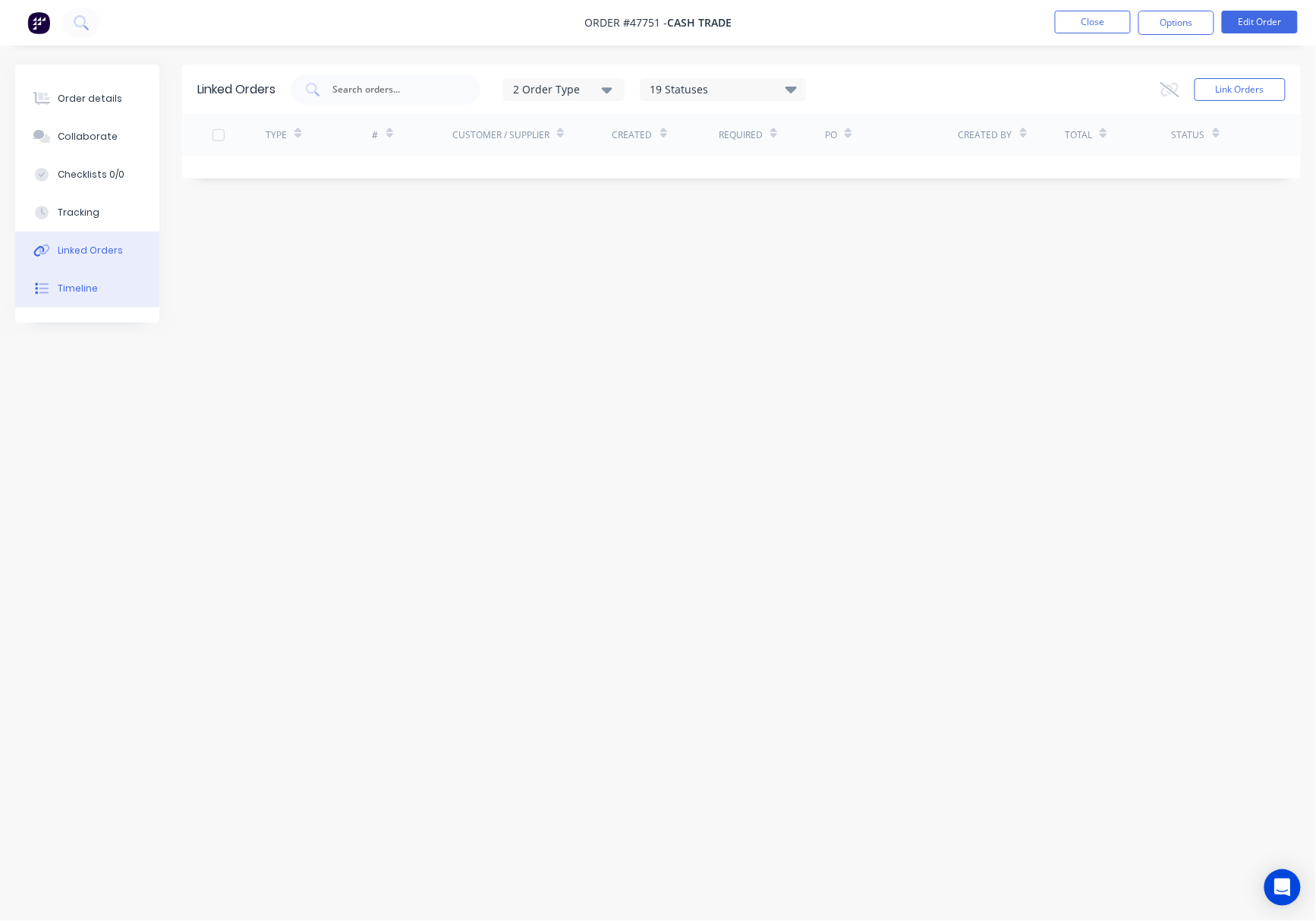
click at [119, 292] on button "Timeline" at bounding box center [87, 288] width 144 height 38
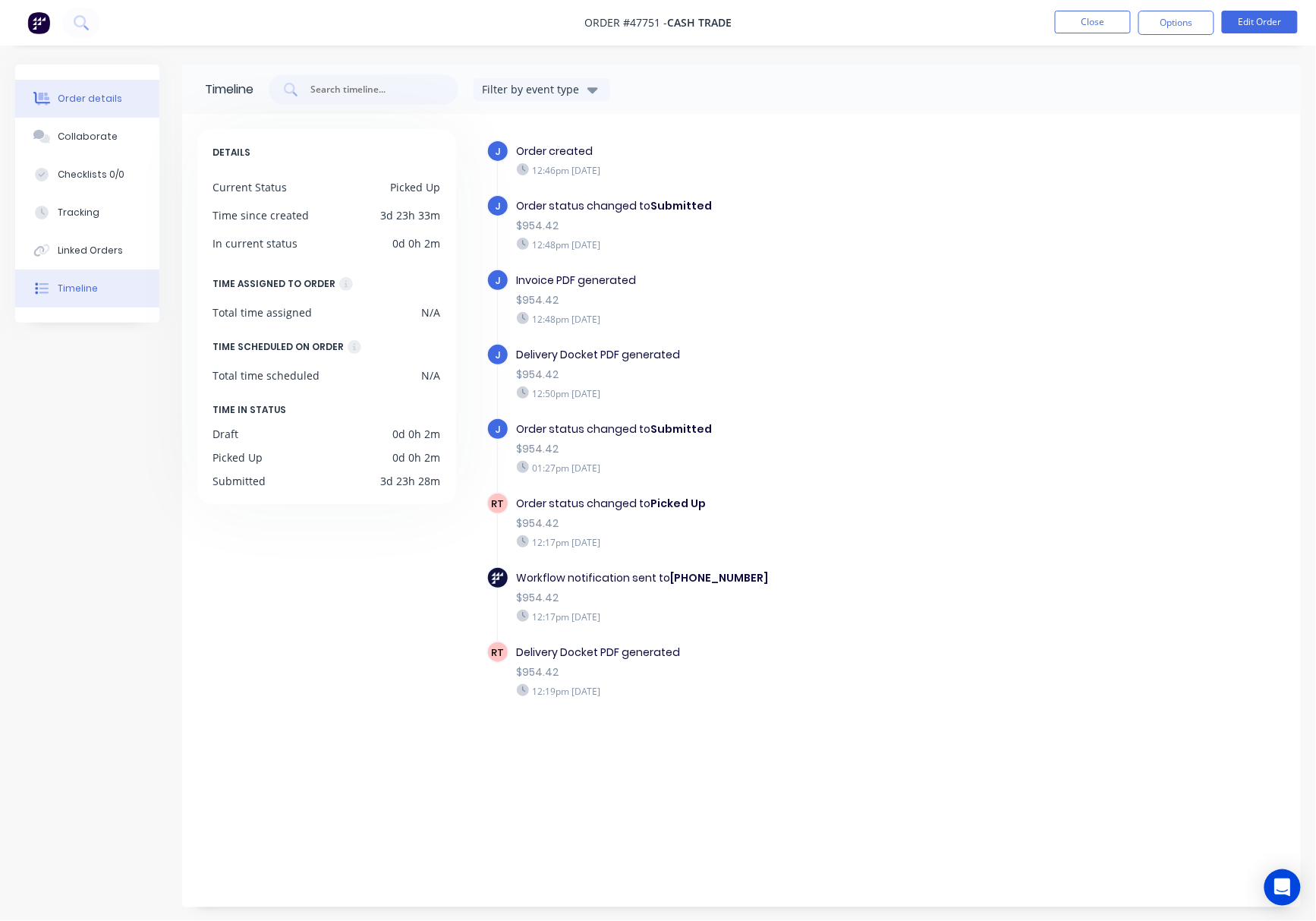
drag, startPoint x: 111, startPoint y: 88, endPoint x: 156, endPoint y: 96, distance: 45.7
click at [111, 89] on button "Order details" at bounding box center [87, 98] width 144 height 38
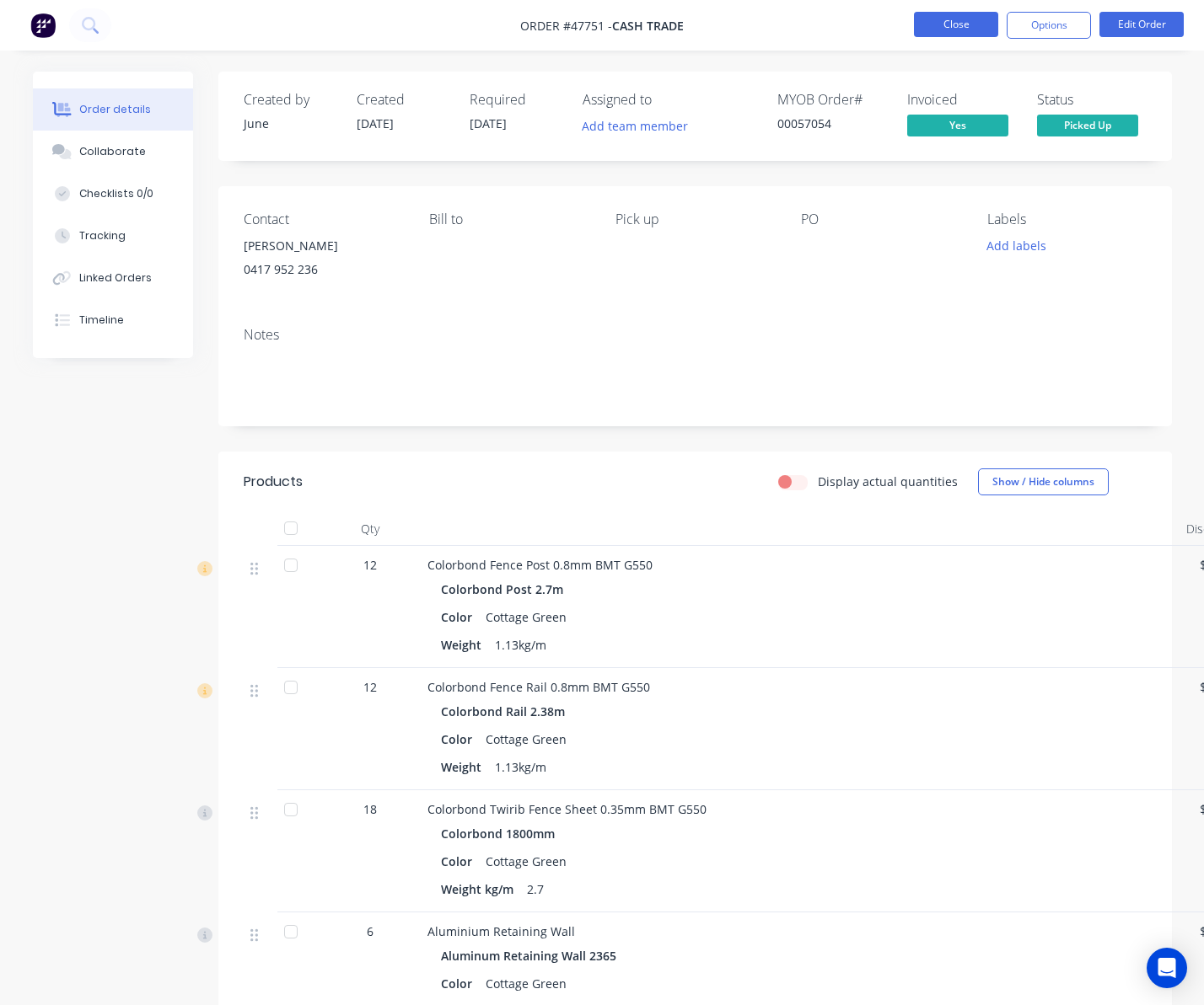
click at [966, 27] on button "Close" at bounding box center [956, 25] width 84 height 26
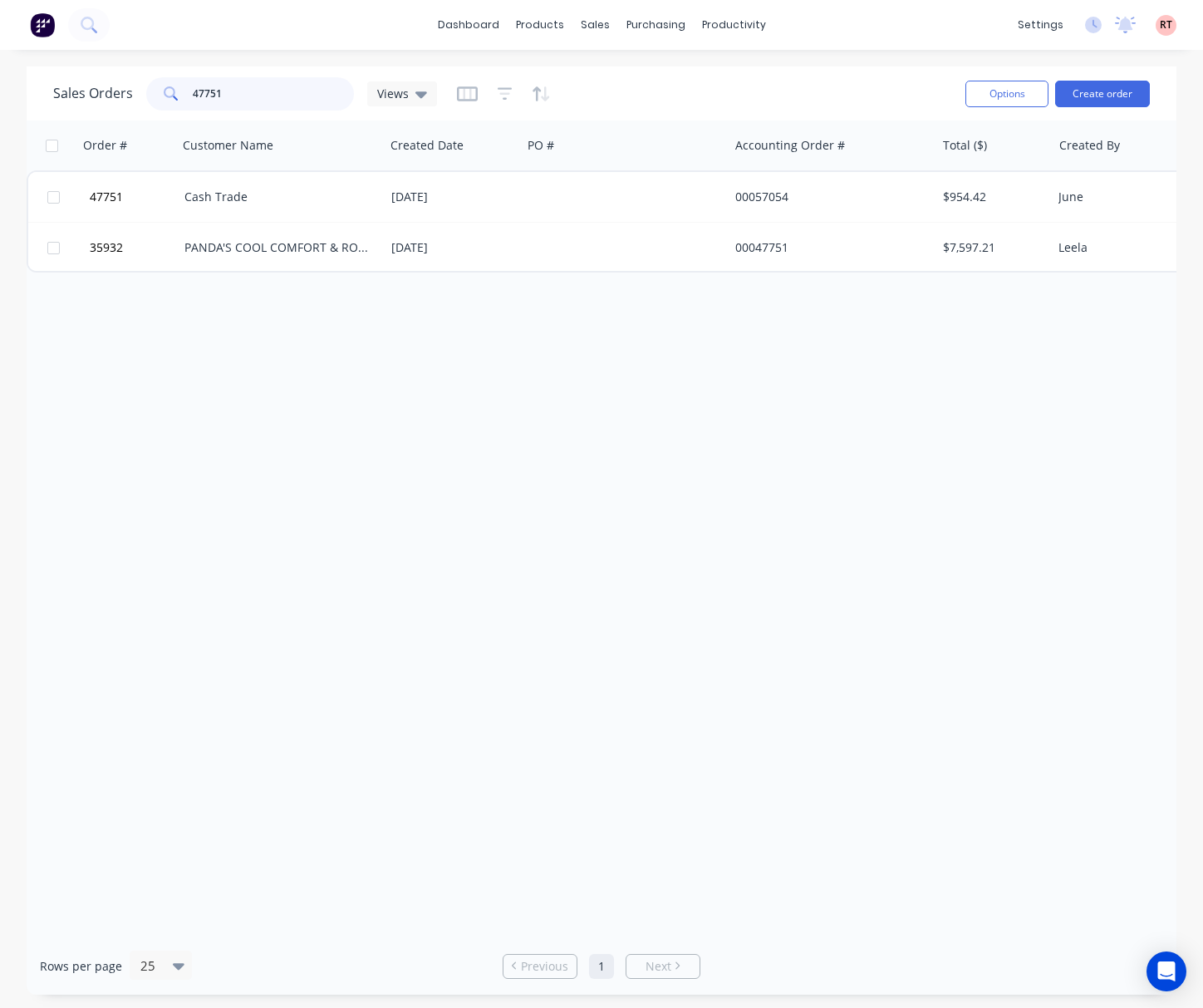
drag, startPoint x: 270, startPoint y: 97, endPoint x: 70, endPoint y: 106, distance: 200.2
click at [70, 106] on div "Sales Orders 47751 Views" at bounding box center [245, 94] width 384 height 33
type input "47878"
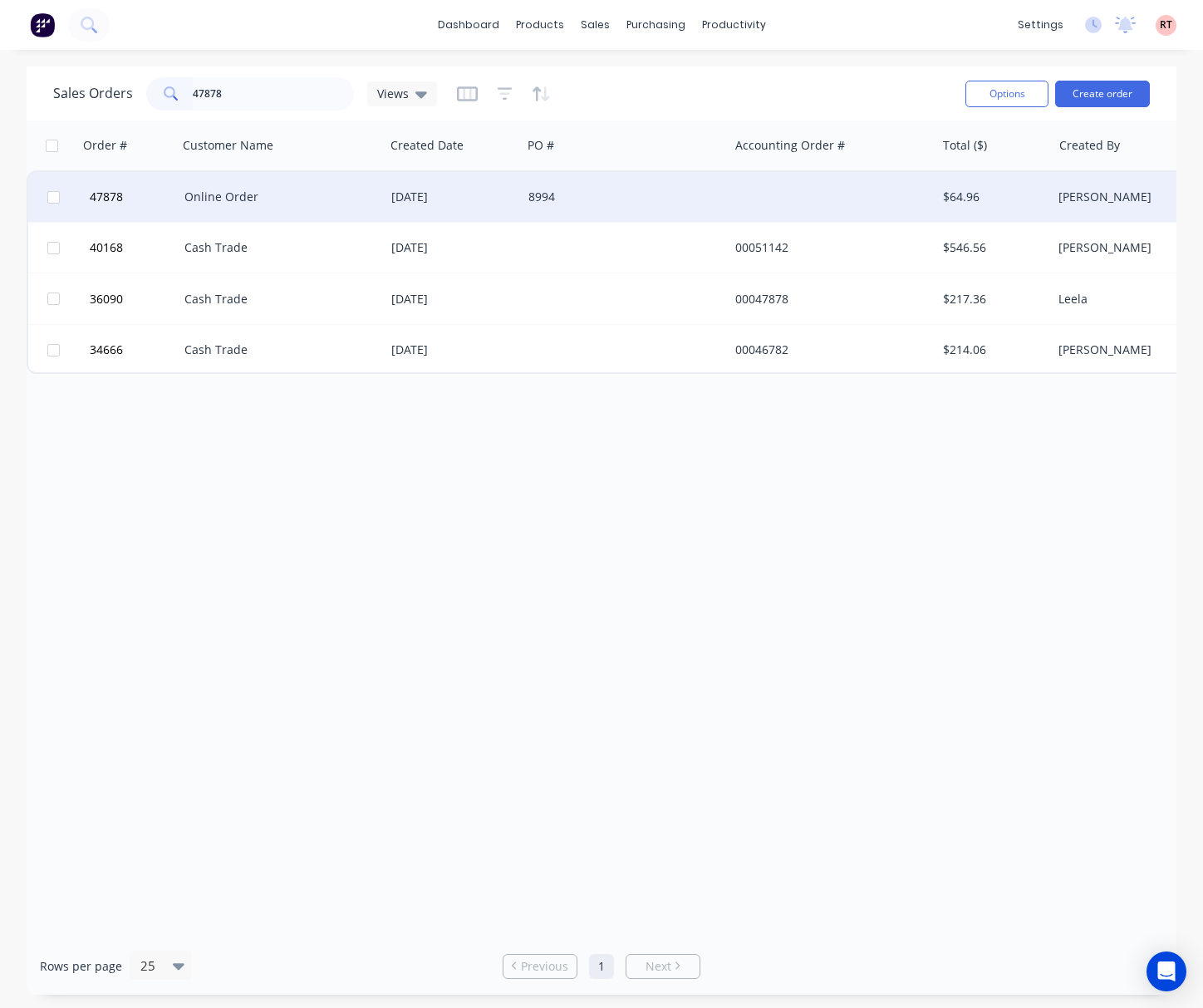
click at [458, 198] on div "[DATE]" at bounding box center [453, 197] width 124 height 17
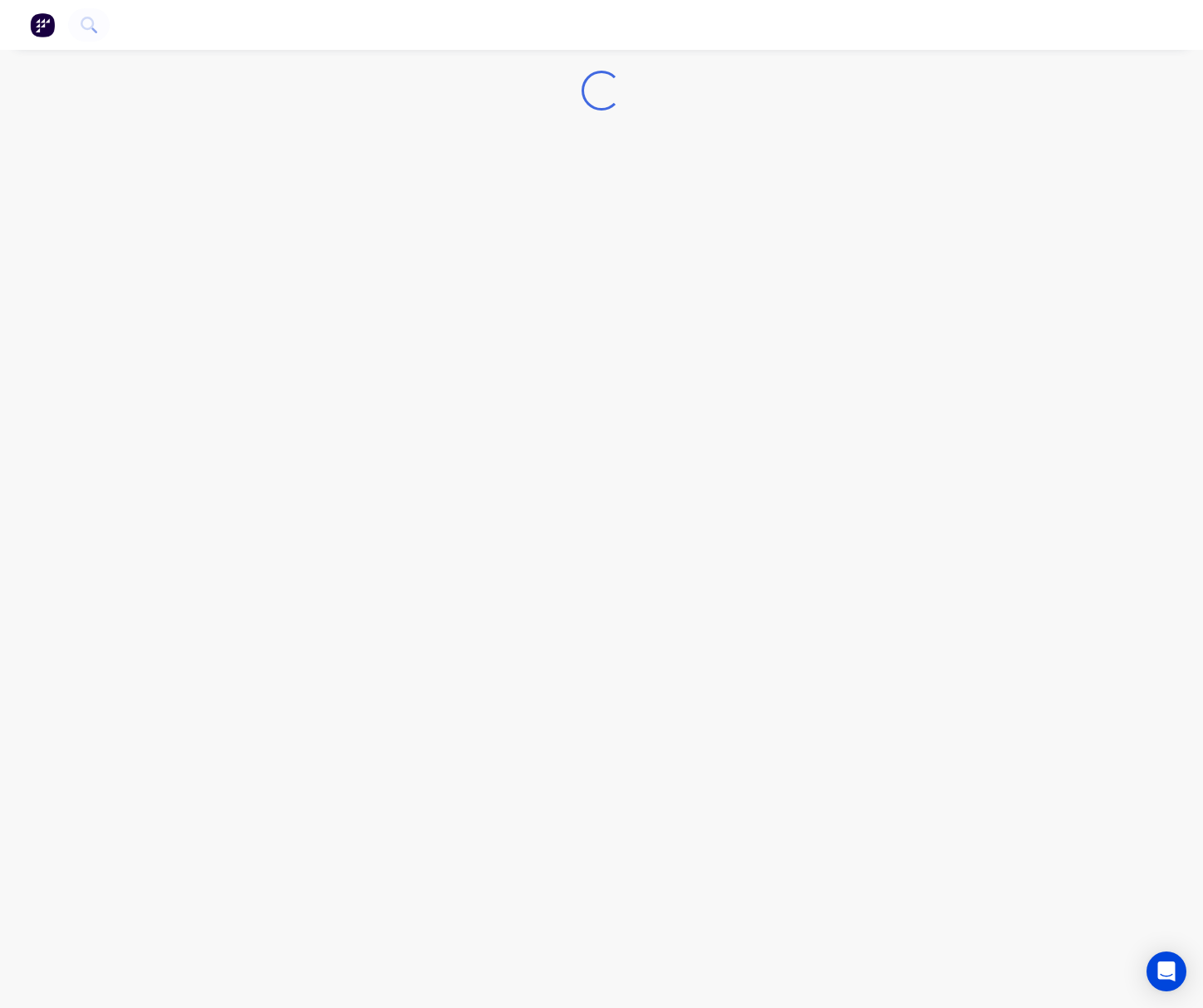
drag, startPoint x: 5, startPoint y: 242, endPoint x: -35, endPoint y: 257, distance: 42.7
click at [0, 257] on html "Loading..." at bounding box center [601, 504] width 1203 height 1008
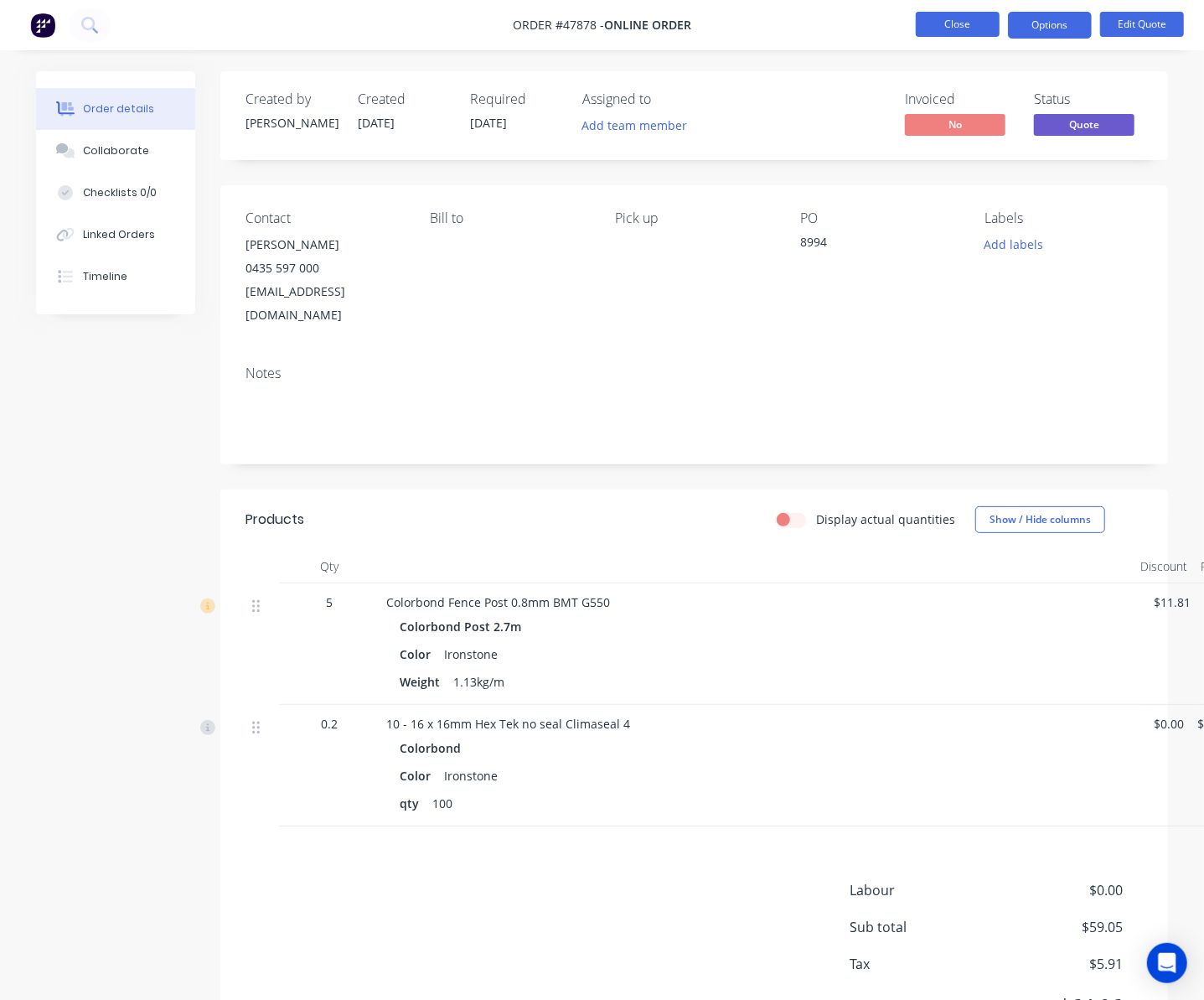
click at [943, 15] on button "Close" at bounding box center [958, 25] width 83 height 26
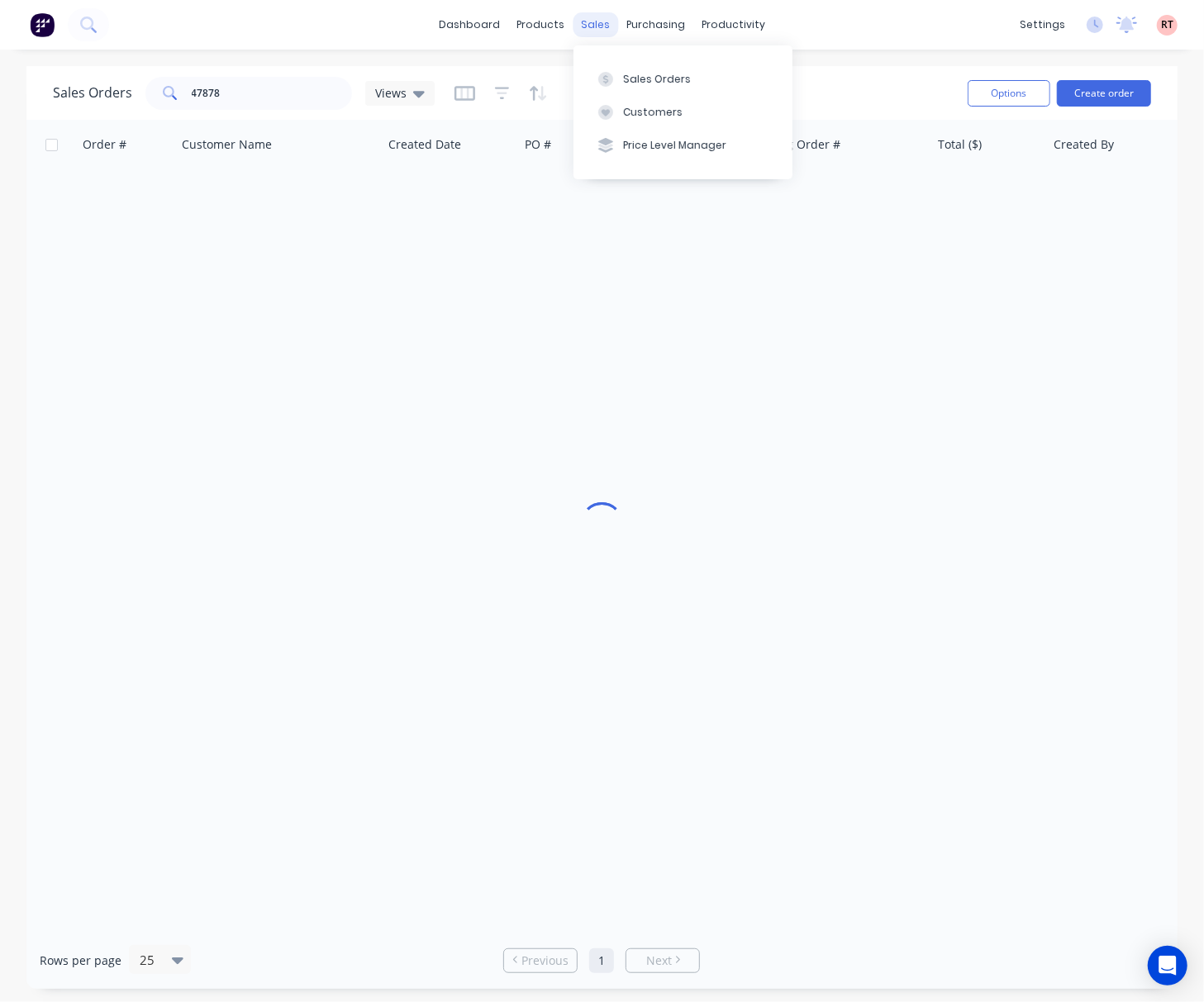
click at [594, 24] on div "sales" at bounding box center [595, 25] width 45 height 25
click at [636, 111] on div "Customers" at bounding box center [652, 112] width 60 height 15
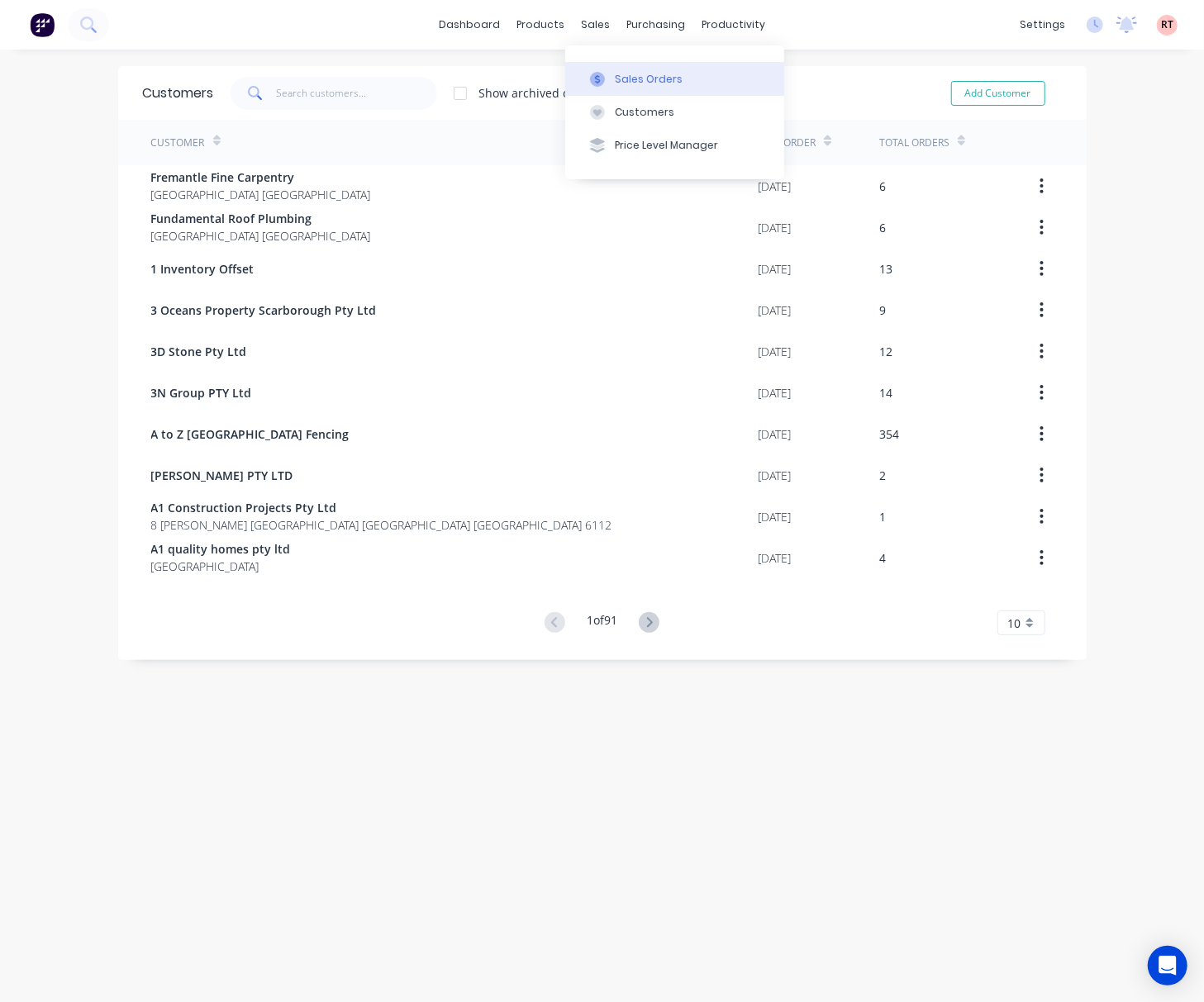
click at [623, 75] on div "Sales Orders" at bounding box center [648, 80] width 68 height 15
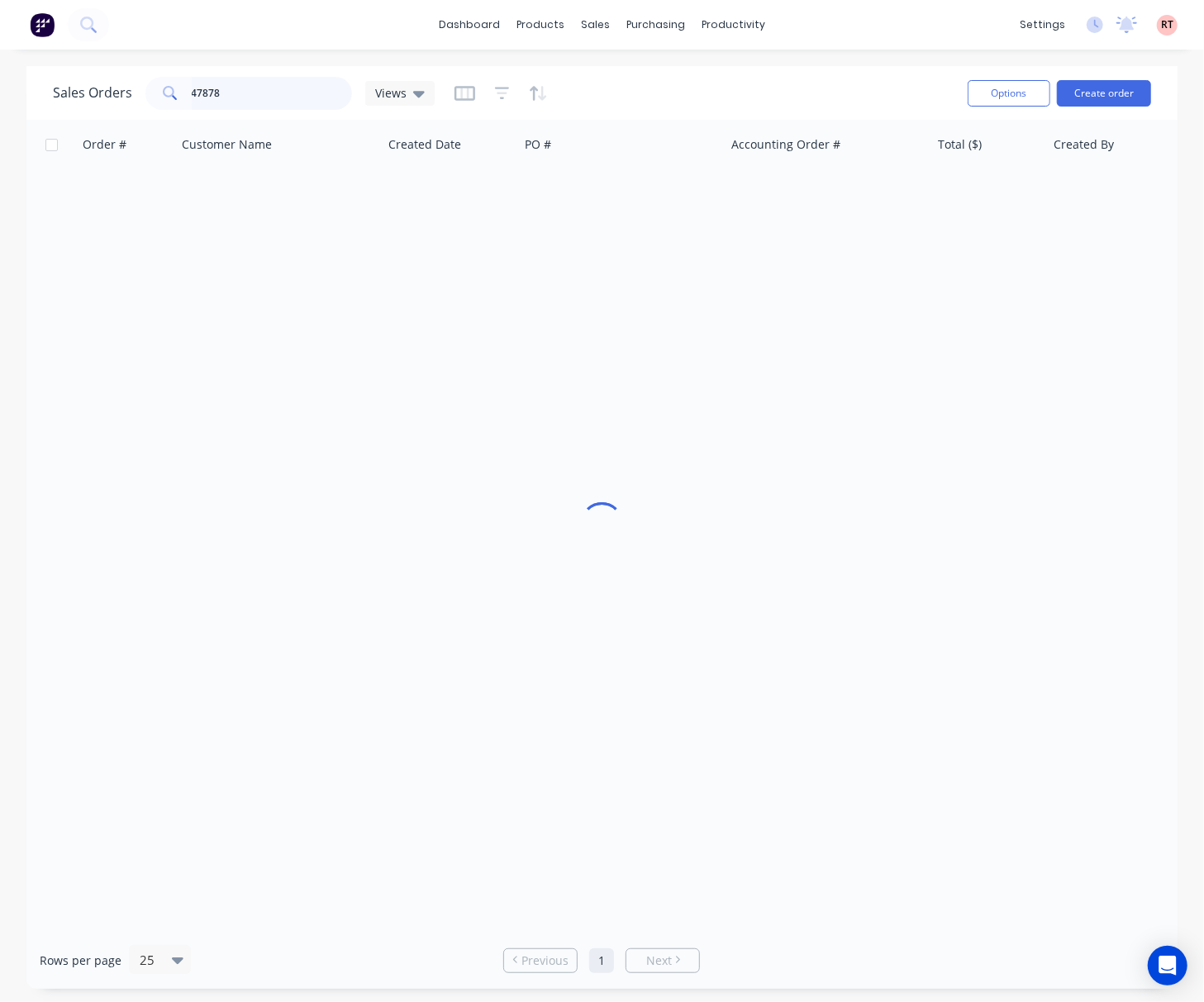
drag, startPoint x: 494, startPoint y: 101, endPoint x: 261, endPoint y: 94, distance: 233.1
click at [261, 94] on input "47878" at bounding box center [272, 93] width 161 height 33
type input "46660"
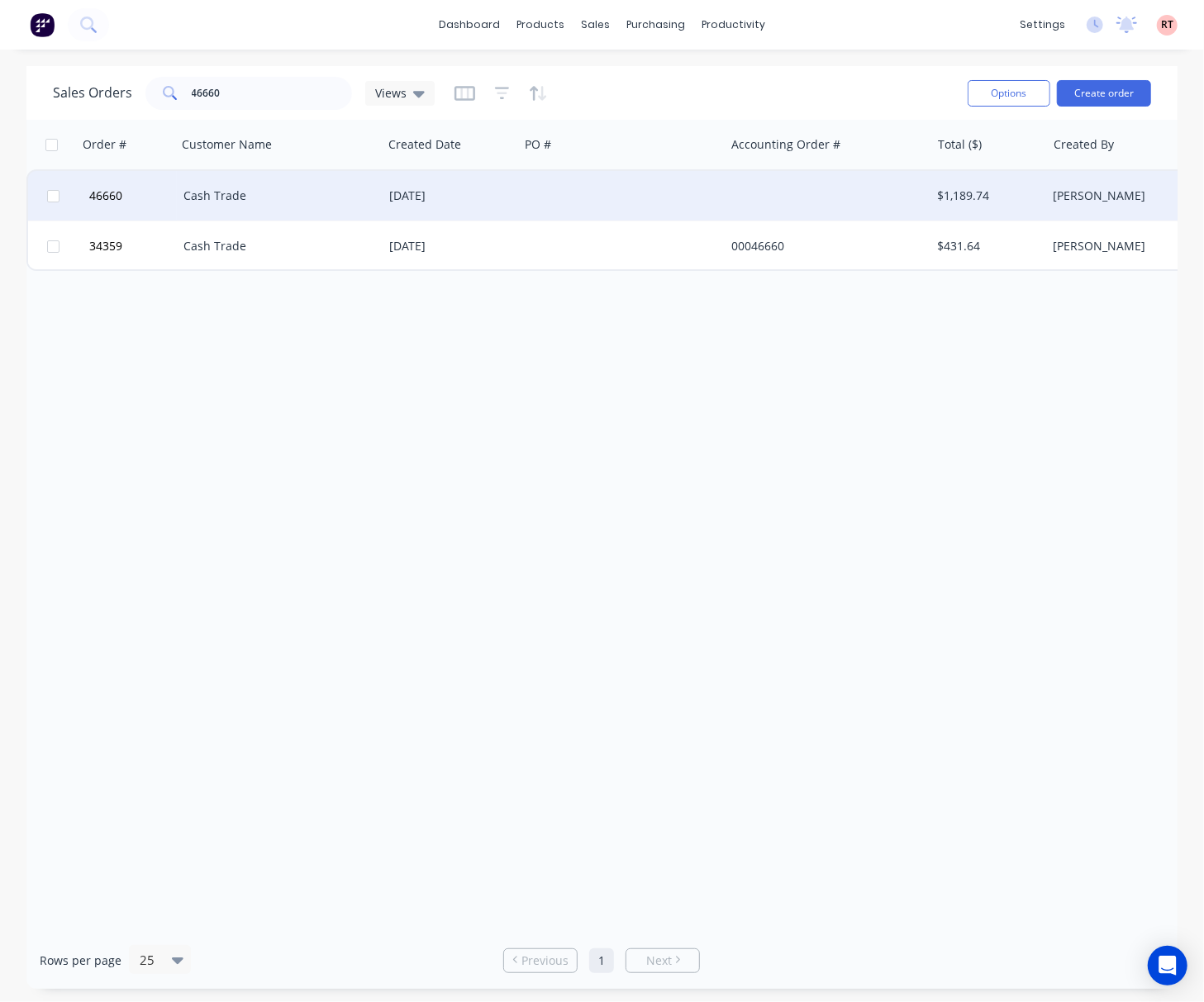
click at [590, 203] on div at bounding box center [621, 196] width 206 height 50
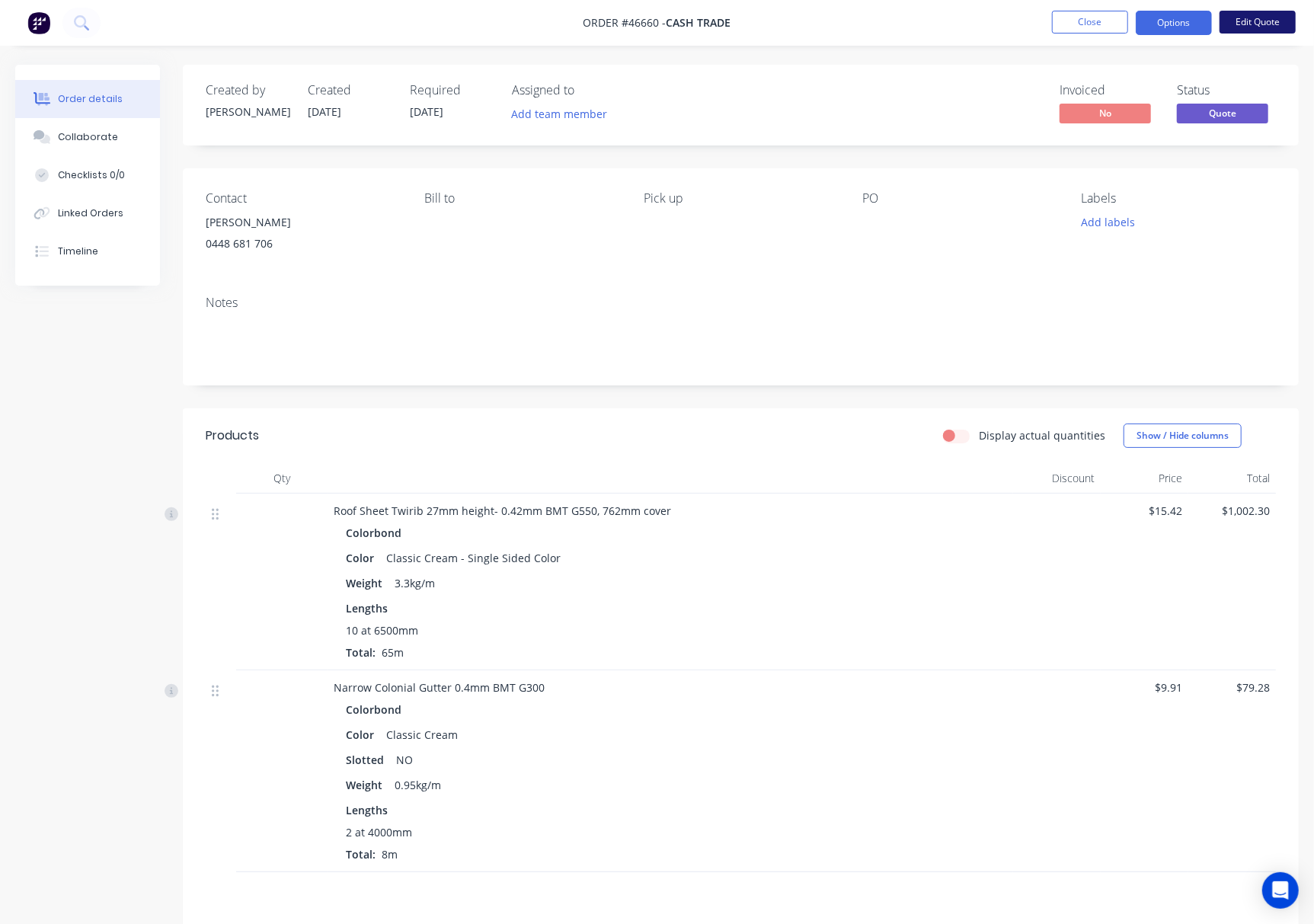
click at [1257, 17] on button "Edit Quote" at bounding box center [1258, 22] width 76 height 23
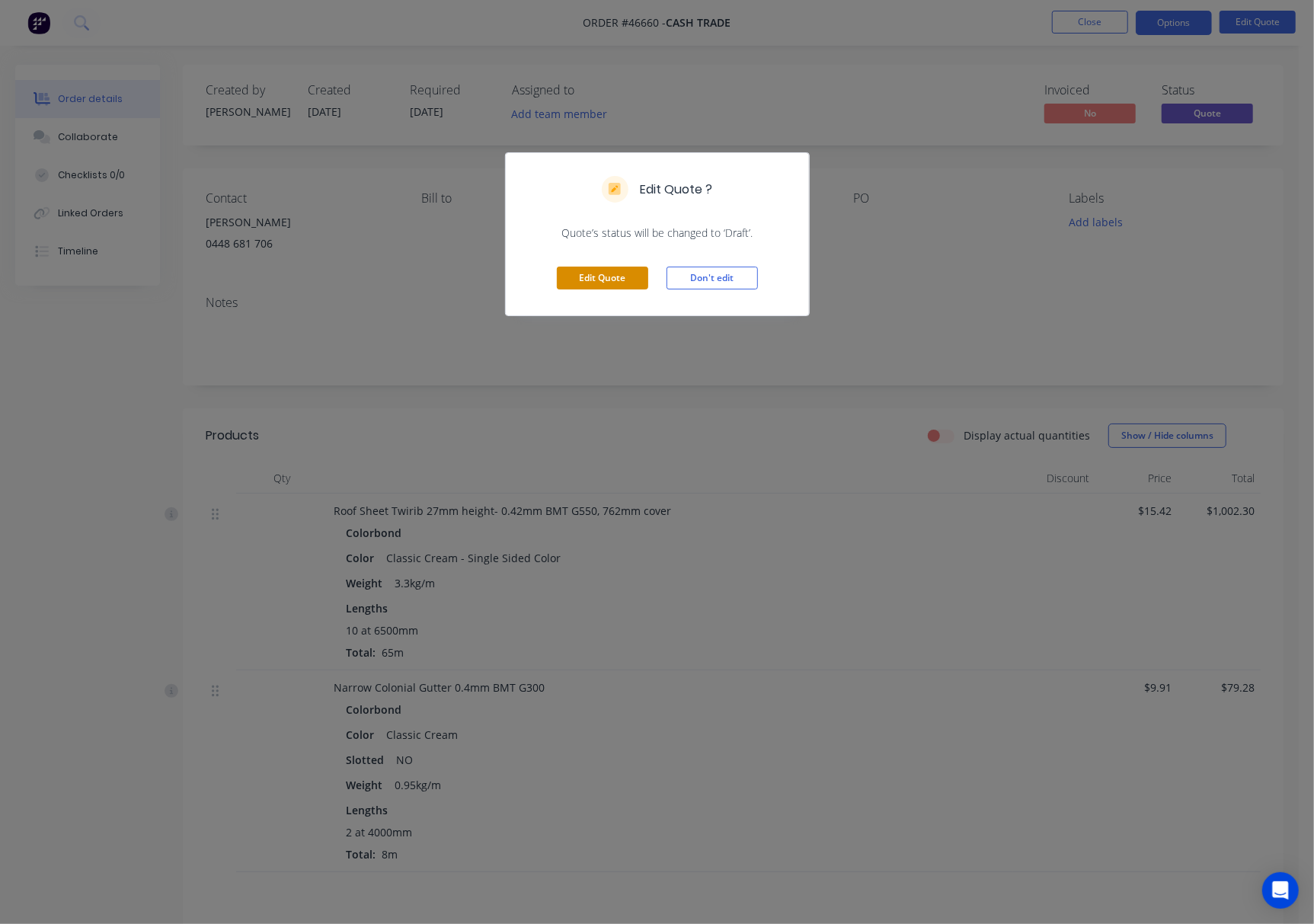
click at [583, 282] on button "Edit Quote" at bounding box center [603, 279] width 91 height 23
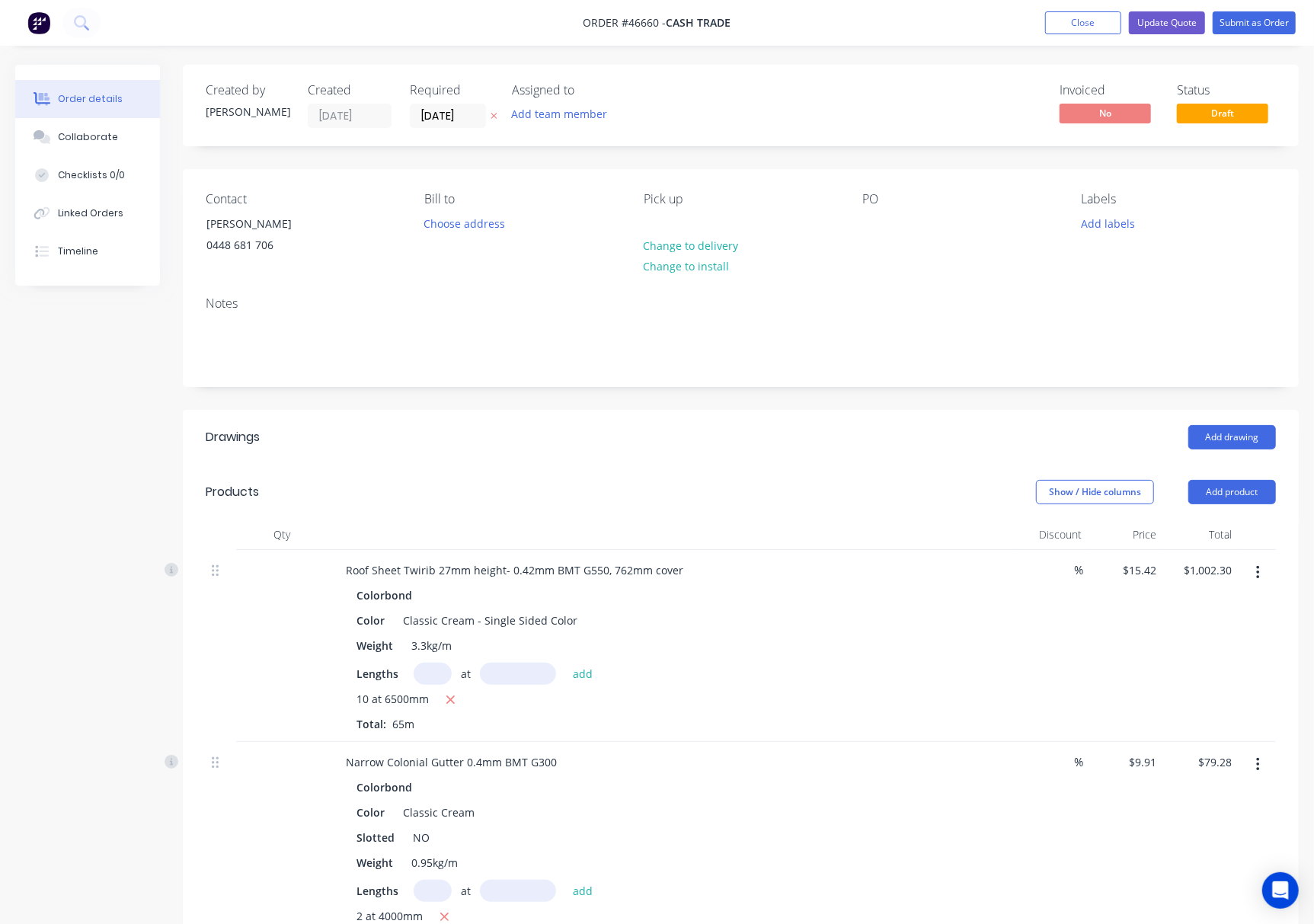
scroll to position [406, 0]
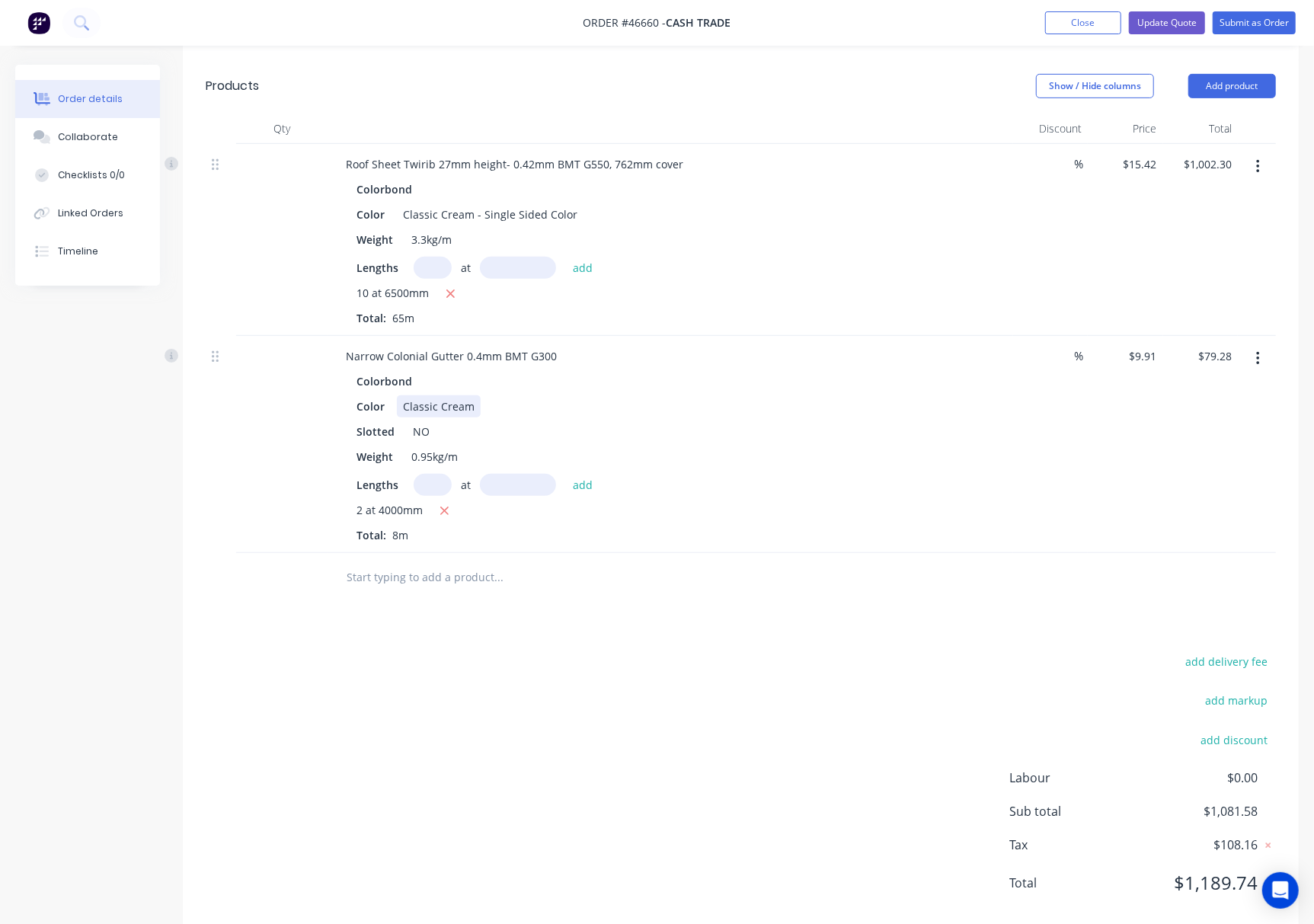
click at [473, 402] on div "Classic Cream" at bounding box center [439, 406] width 84 height 22
click at [1258, 366] on icon "button" at bounding box center [1258, 359] width 4 height 17
click at [1213, 495] on div "Delete" at bounding box center [1203, 490] width 118 height 22
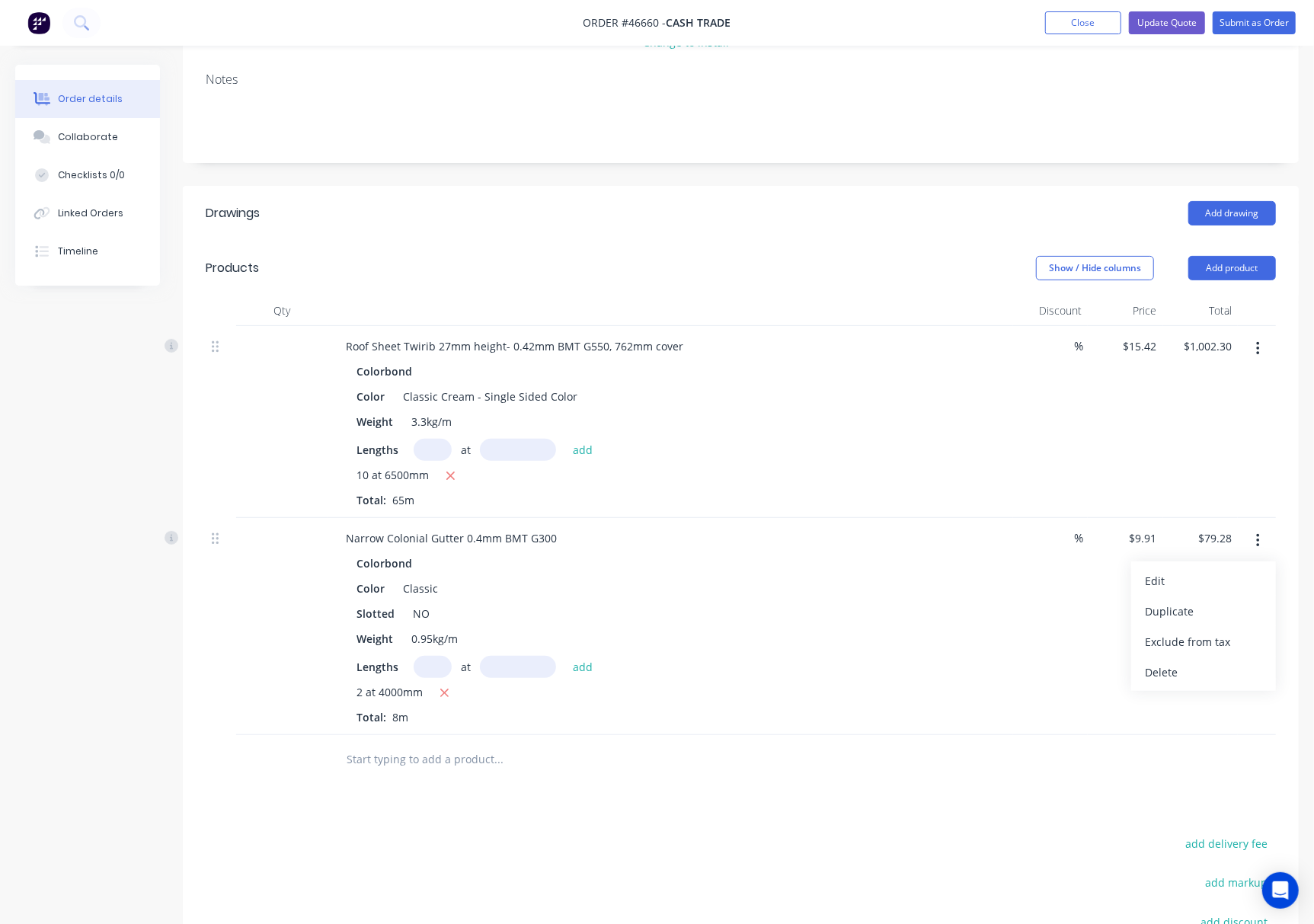
drag, startPoint x: 1192, startPoint y: 592, endPoint x: 1213, endPoint y: 537, distance: 58.9
click at [1197, 577] on div "Drawings Add drawing Products Show / Hide columns Add product Qty Discount Pric…" at bounding box center [741, 651] width 1116 height 931
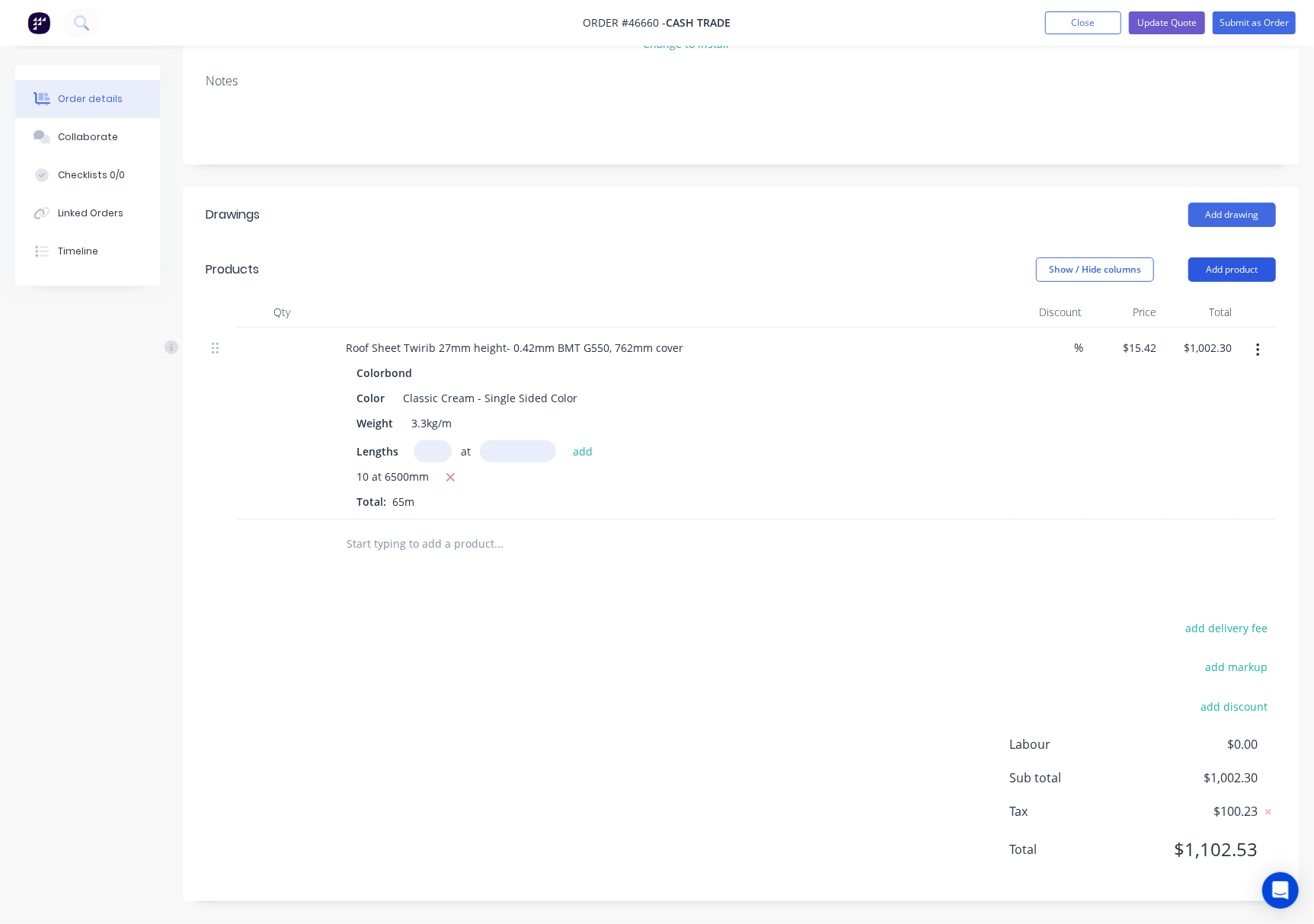
click at [1223, 271] on button "Add product" at bounding box center [1232, 269] width 87 height 24
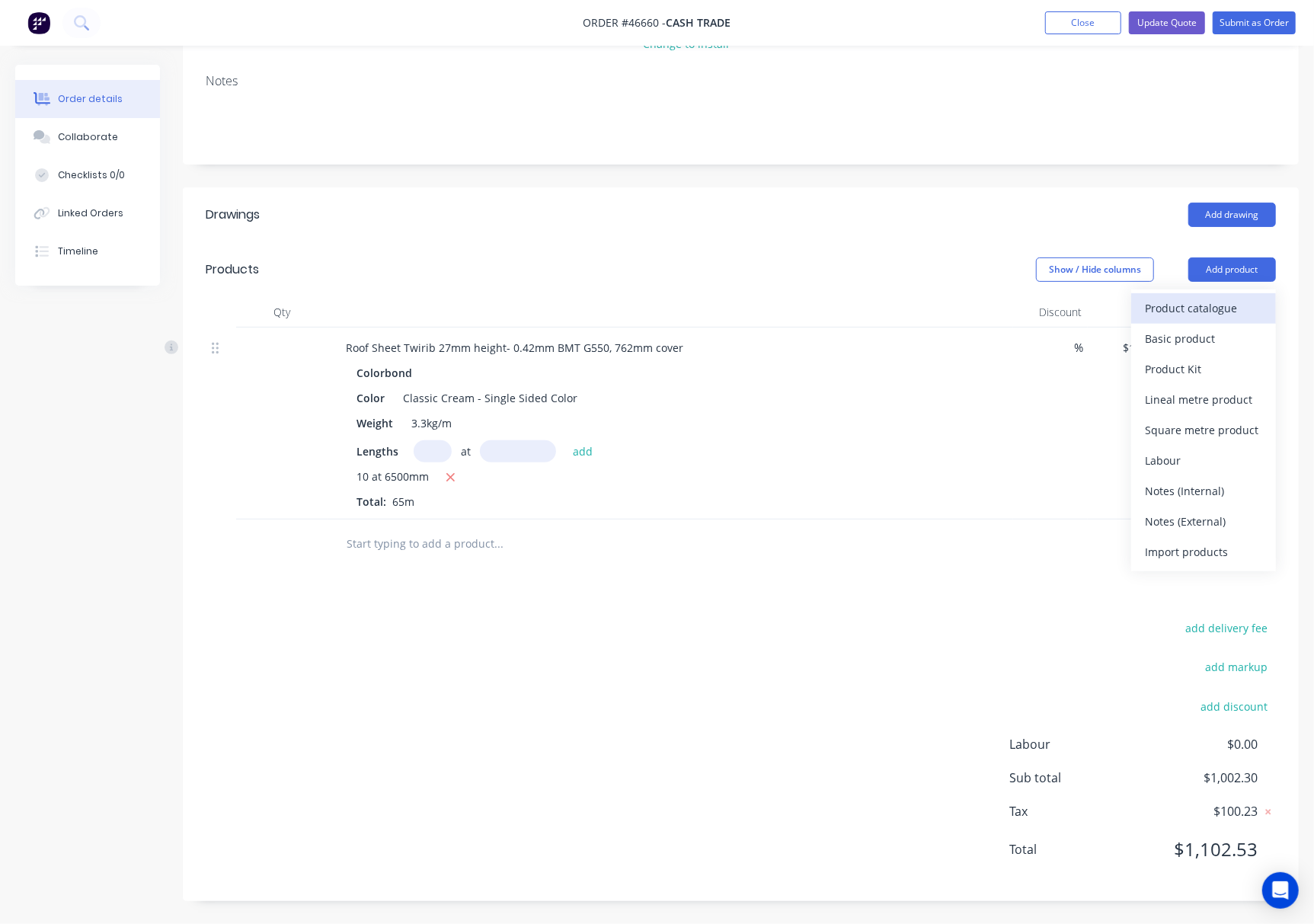
click at [1247, 313] on div "Product catalogue" at bounding box center [1203, 308] width 118 height 22
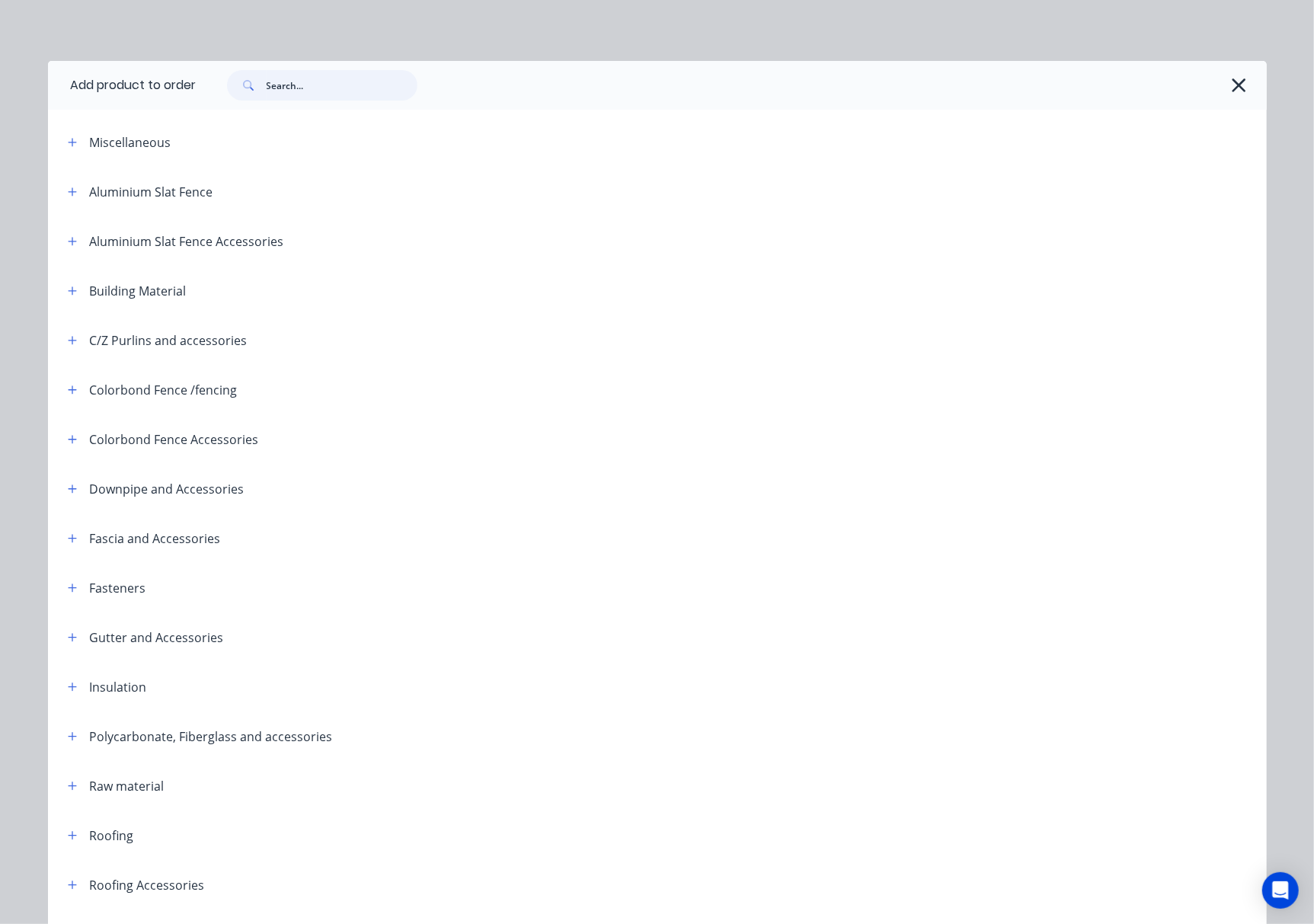
click at [366, 89] on input "text" at bounding box center [342, 85] width 151 height 30
type input "narrow"
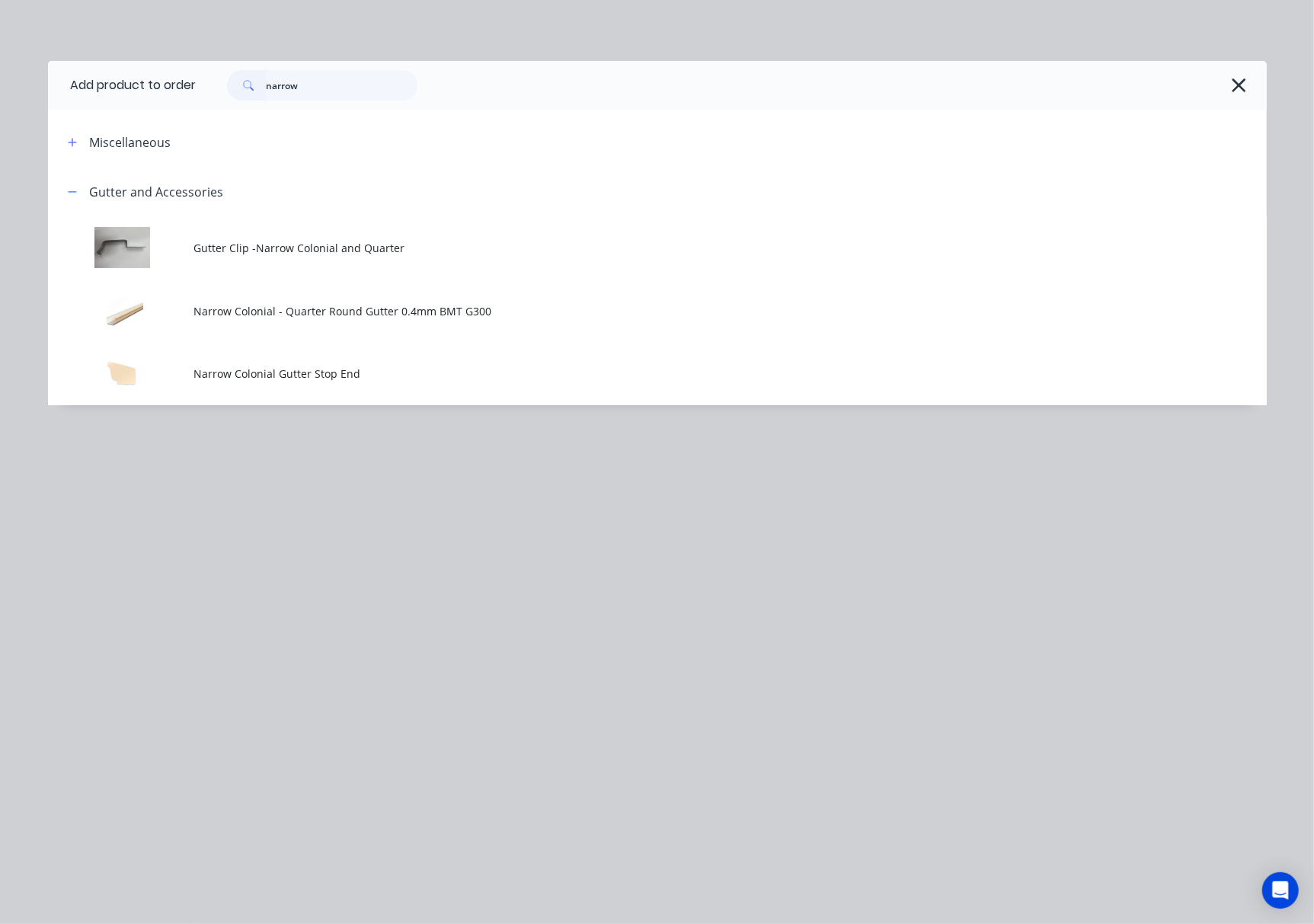
click at [456, 310] on span "Narrow Colonial - Quarter Round Gutter 0.4mm BMT G300" at bounding box center [623, 311] width 857 height 16
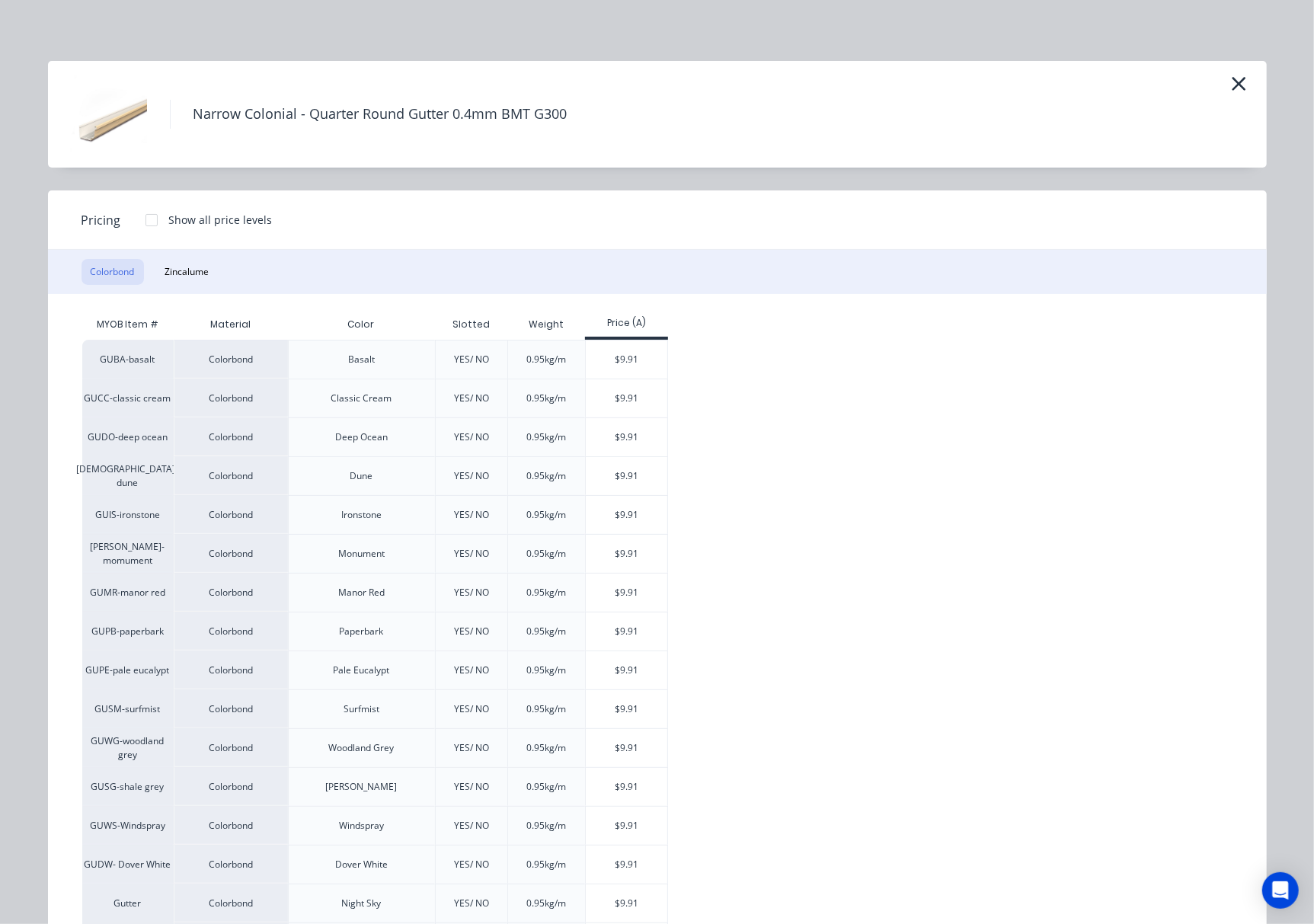
scroll to position [165, 0]
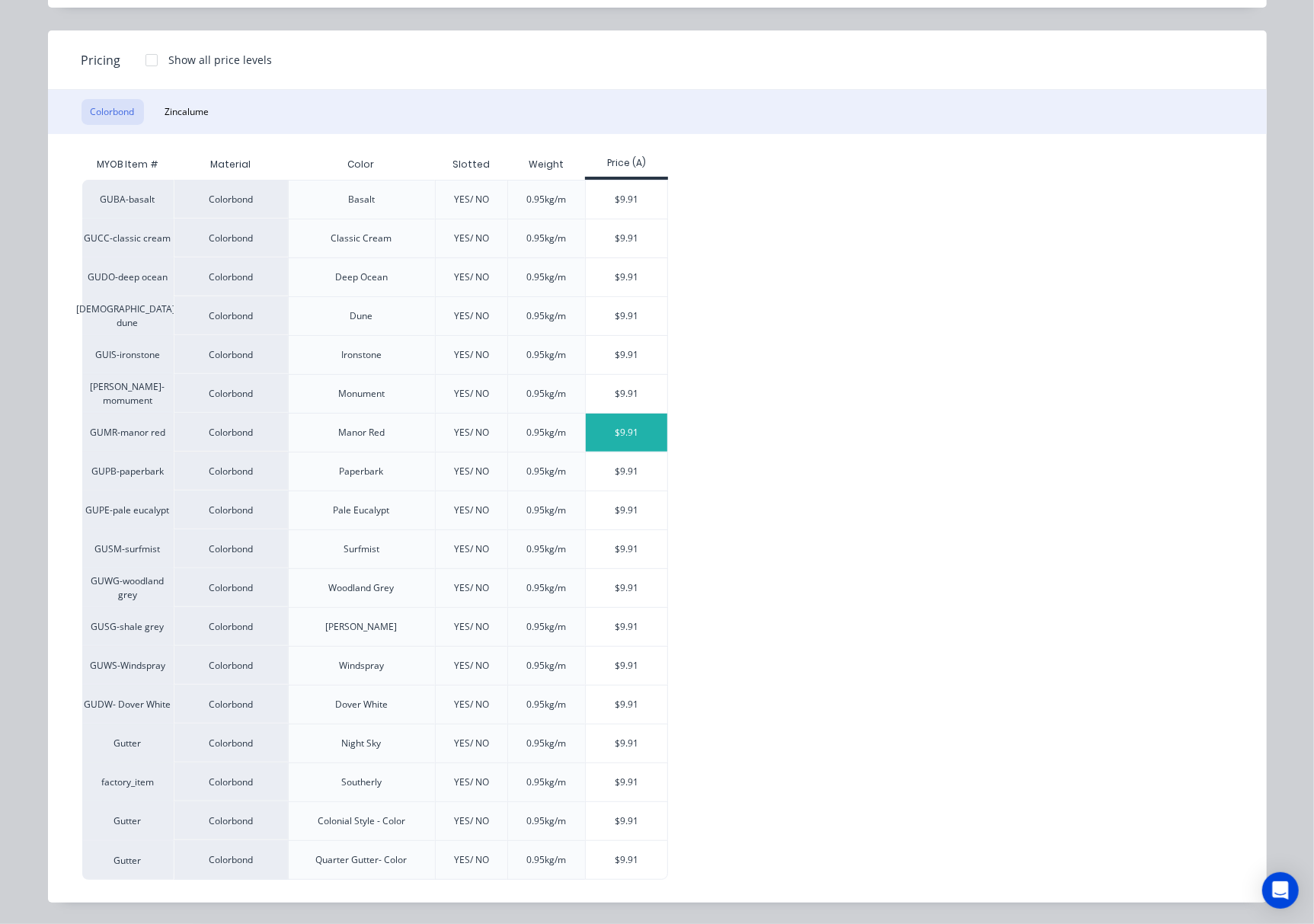
click at [616, 433] on div "$9.91" at bounding box center [626, 432] width 81 height 38
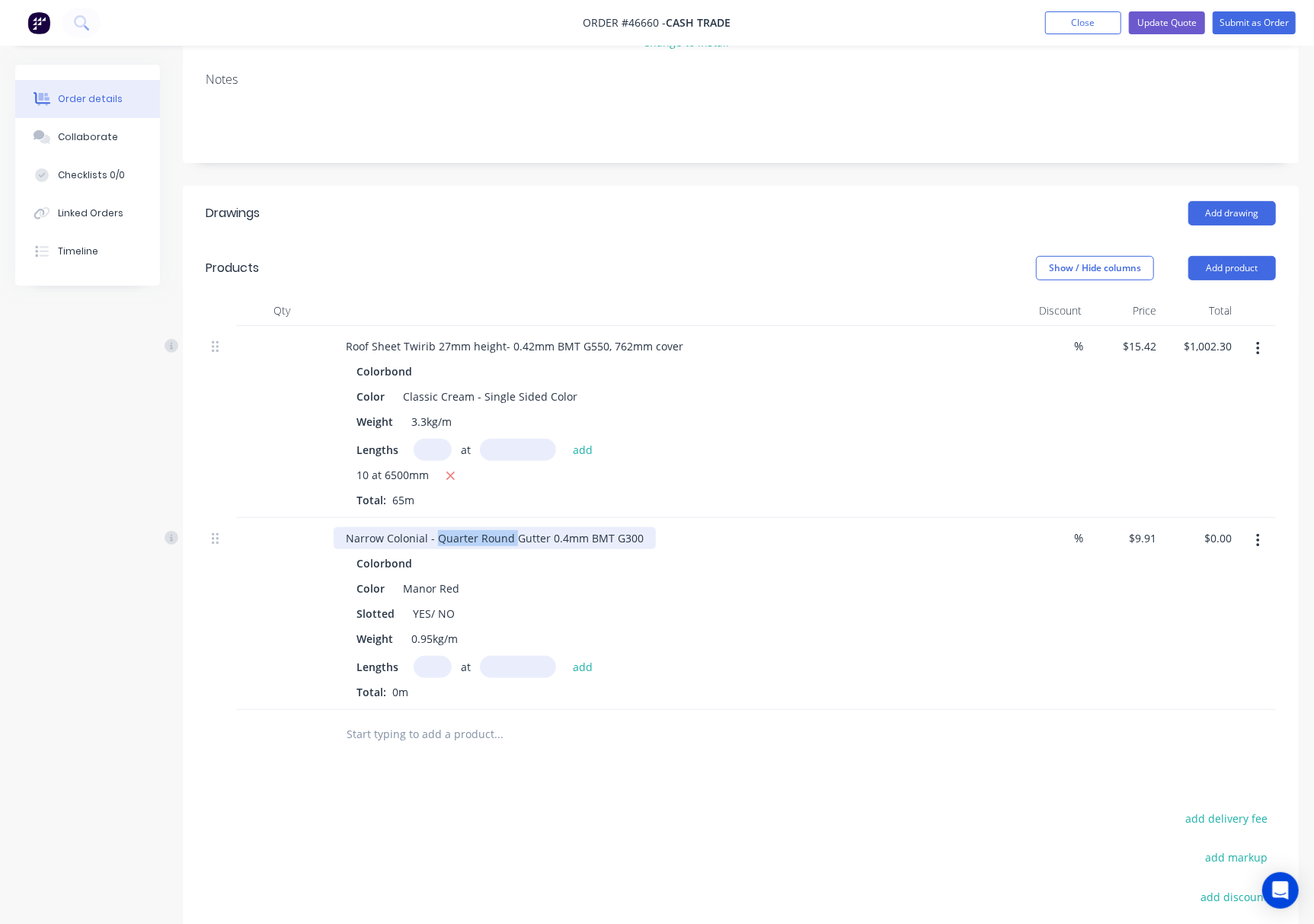
drag, startPoint x: 434, startPoint y: 538, endPoint x: 510, endPoint y: 540, distance: 76.0
click at [510, 540] on div "Narrow Colonial - Quarter Round Gutter 0.4mm BMT G300" at bounding box center [494, 538] width 322 height 22
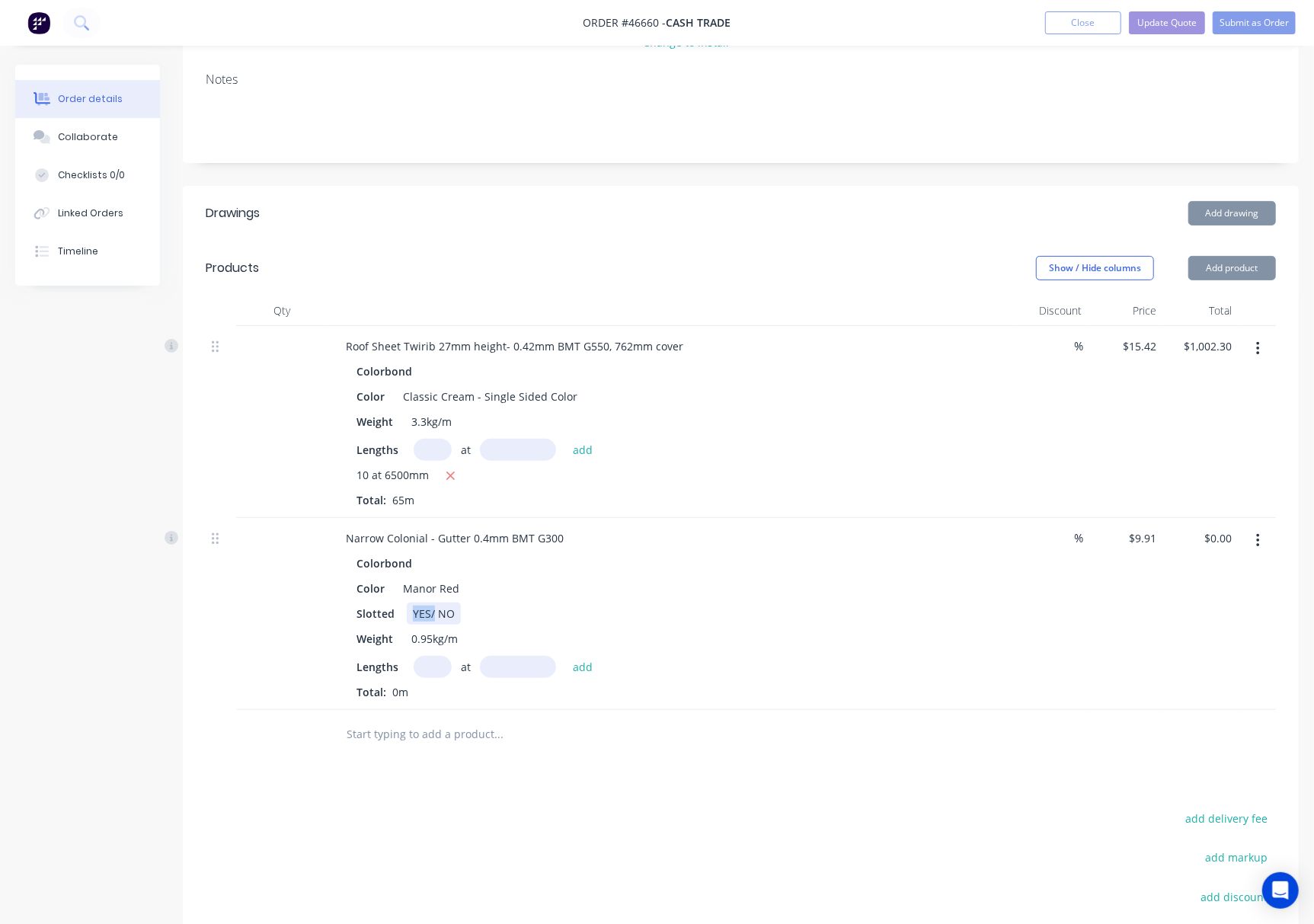
drag, startPoint x: 431, startPoint y: 612, endPoint x: 403, endPoint y: 612, distance: 28.0
click at [403, 612] on div "Slotted YES/ NO" at bounding box center [667, 614] width 634 height 22
click at [429, 668] on input "text" at bounding box center [432, 666] width 38 height 22
type input "2"
click at [518, 670] on input "text" at bounding box center [518, 666] width 76 height 22
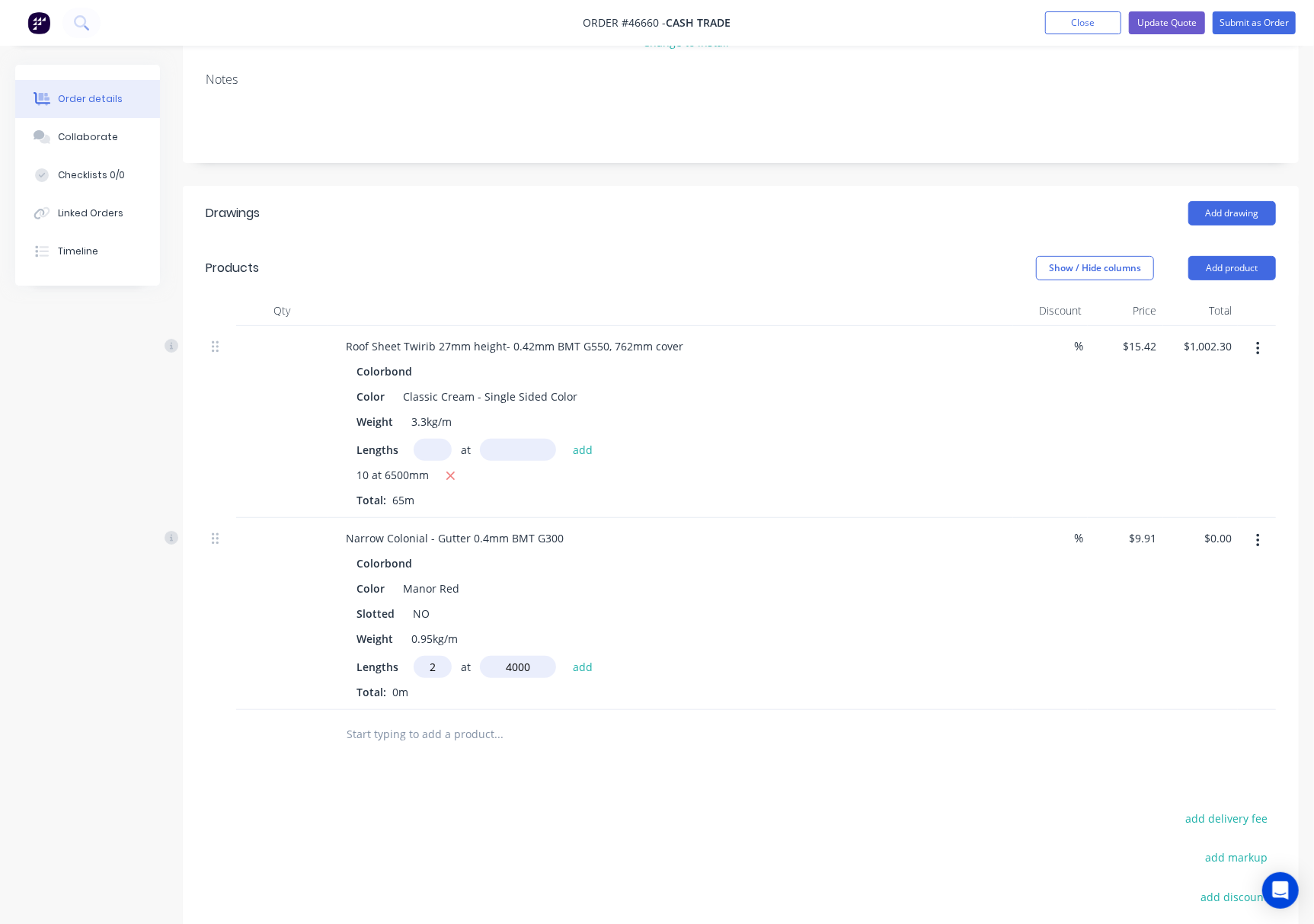
type input "4000"
click at [565, 655] on button "add" at bounding box center [583, 666] width 36 height 21
type input "$79.28"
click at [1202, 252] on header "Products Show / Hide columns Add product" at bounding box center [741, 268] width 1116 height 55
click at [1214, 266] on button "Add product" at bounding box center [1232, 268] width 87 height 24
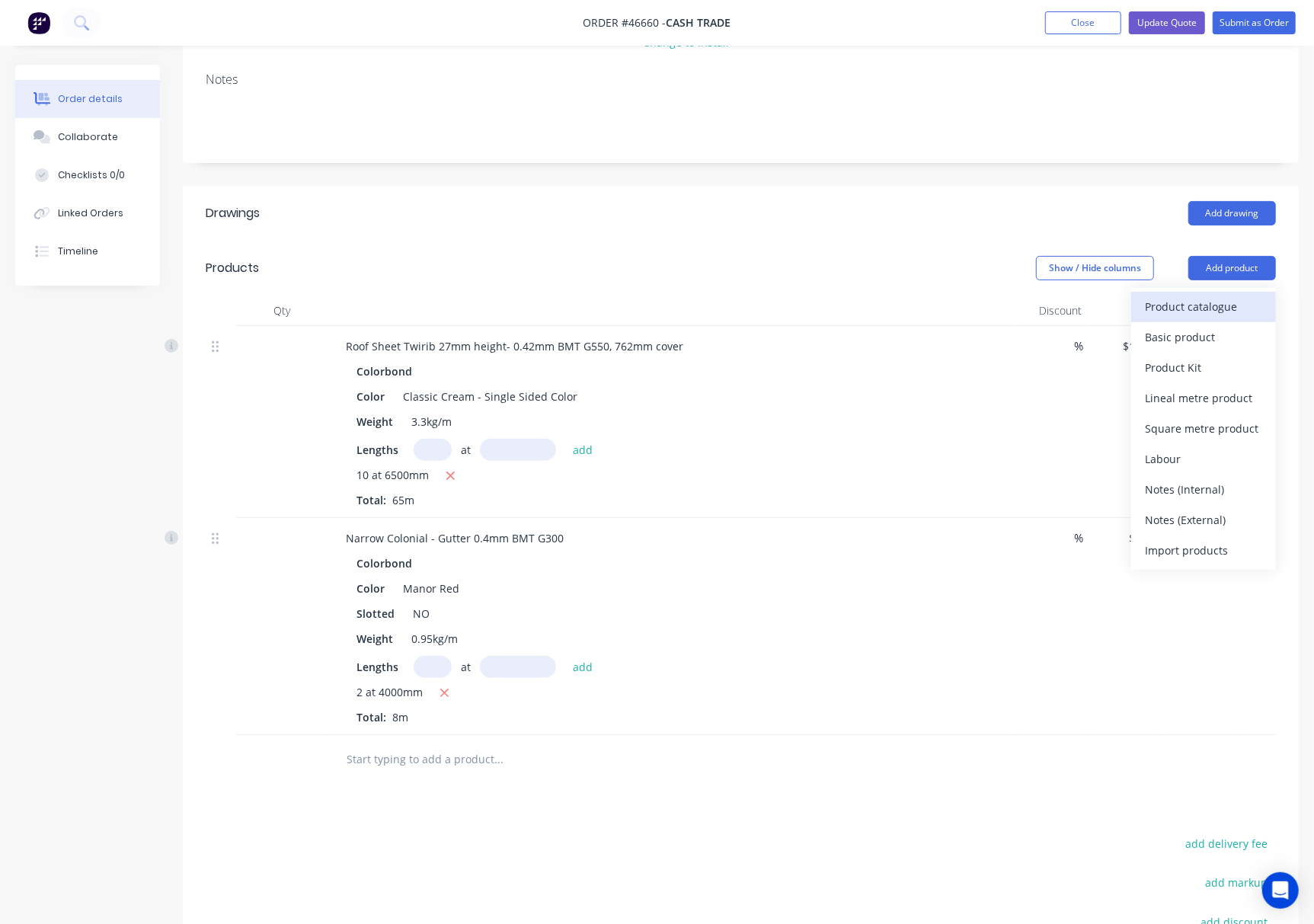
click at [1206, 312] on div "Product catalogue" at bounding box center [1203, 306] width 118 height 22
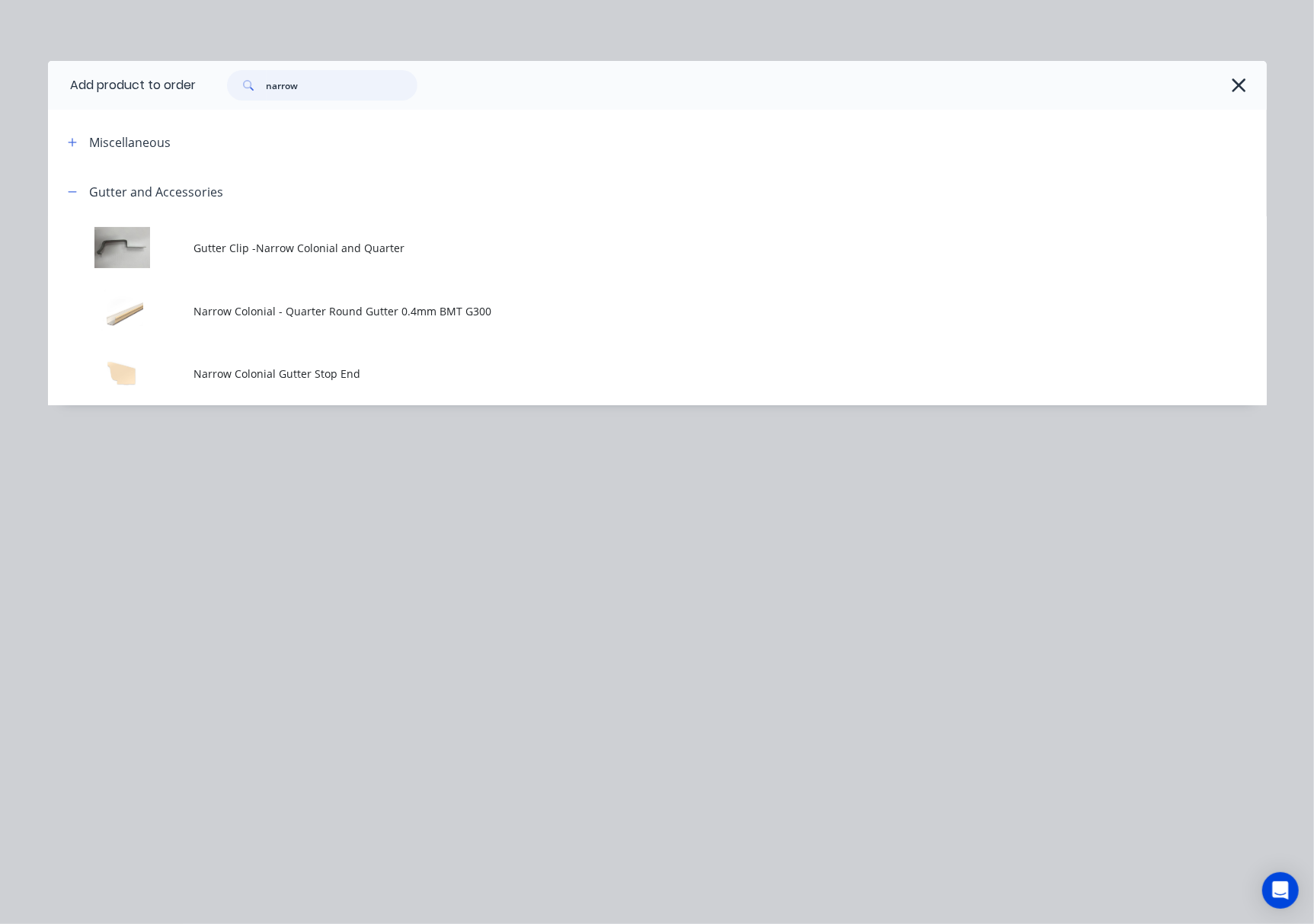
drag, startPoint x: 368, startPoint y: 85, endPoint x: 53, endPoint y: 91, distance: 315.1
click at [64, 95] on header "Add product to order narrow" at bounding box center [657, 85] width 1219 height 49
type input "las"
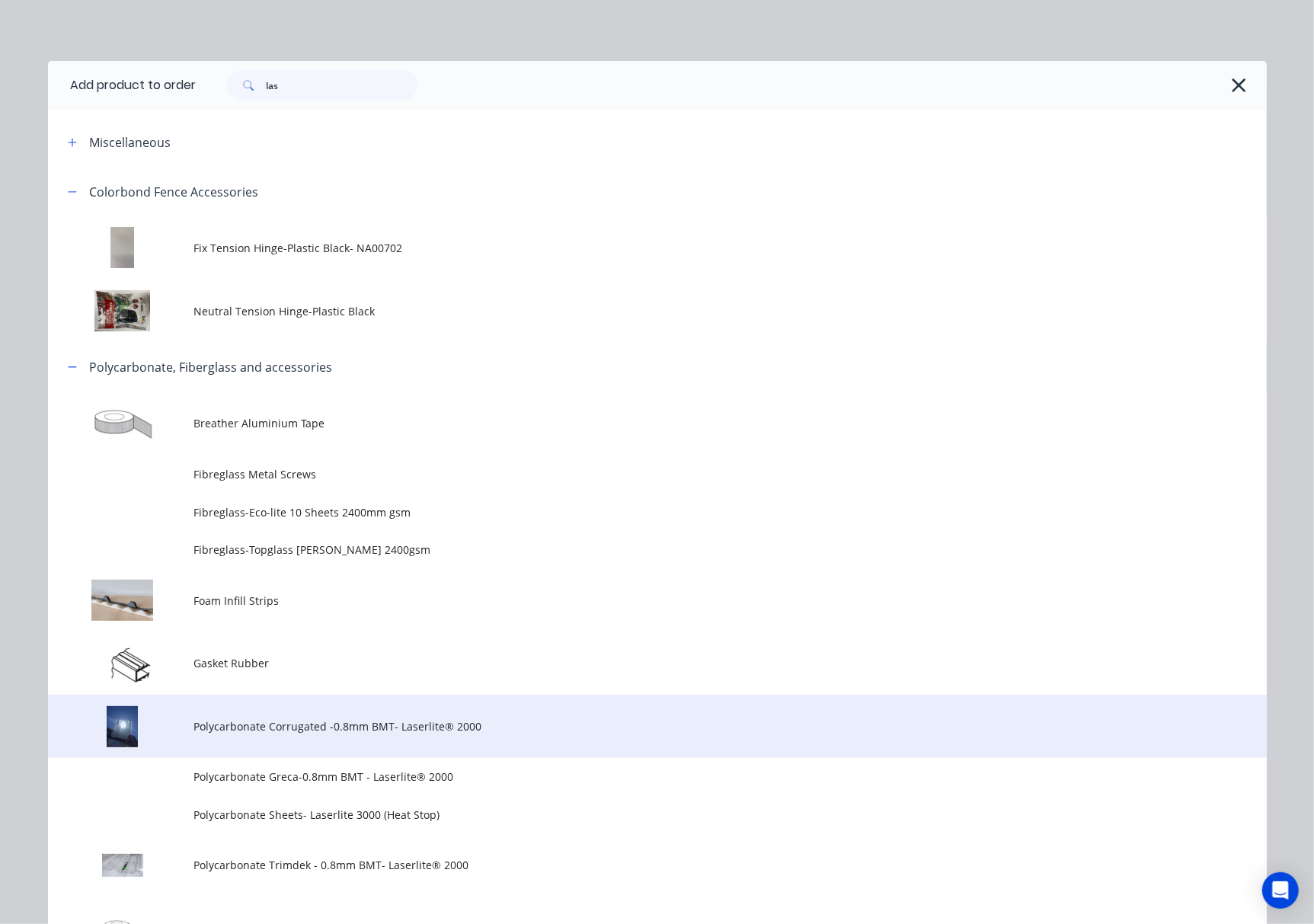
click at [505, 736] on td "Polycarbonate Corrugated -0.8mm BMT- Laserlite® 2000" at bounding box center [731, 727] width 1073 height 63
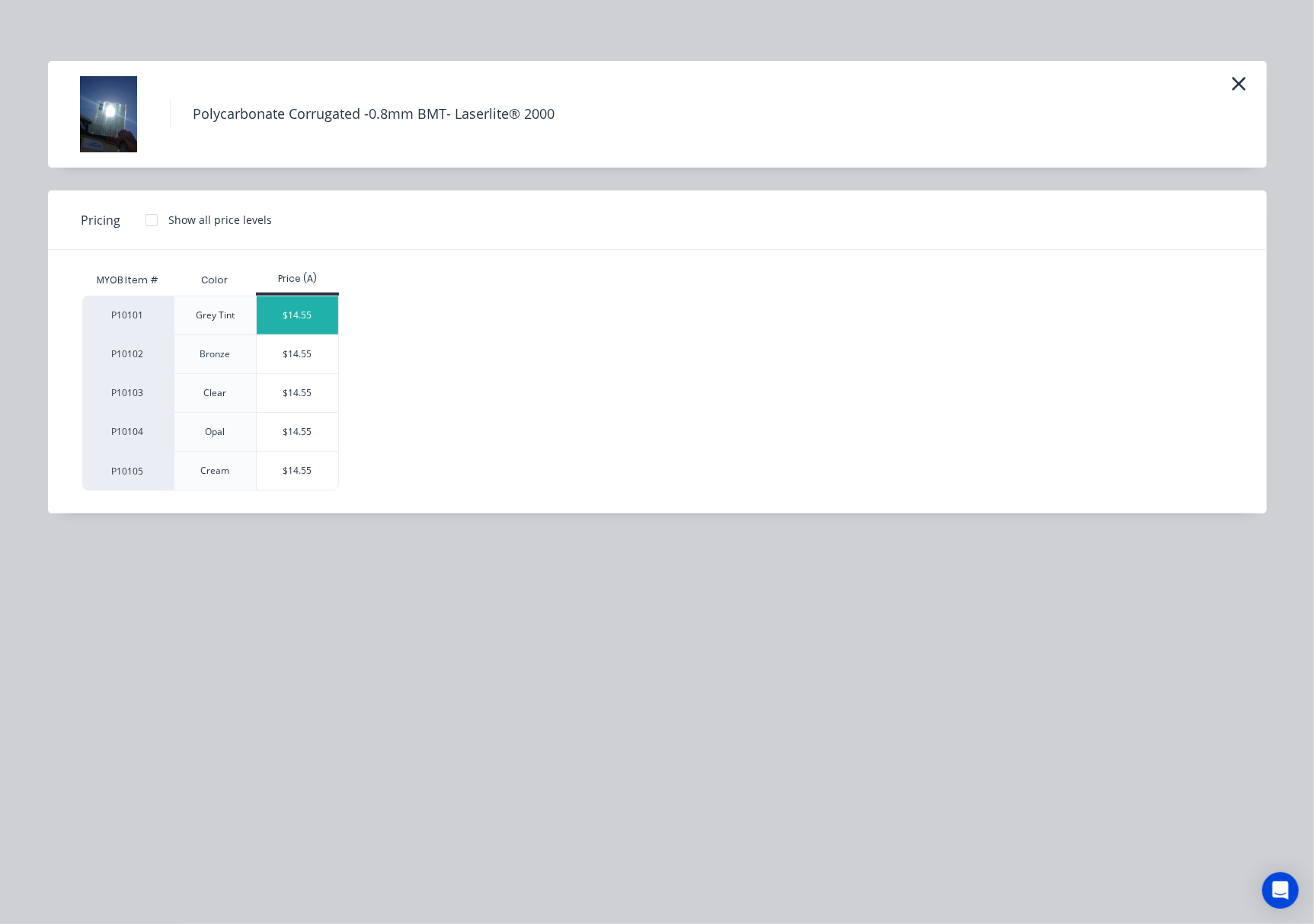
click at [303, 326] on div "$14.55" at bounding box center [297, 315] width 81 height 38
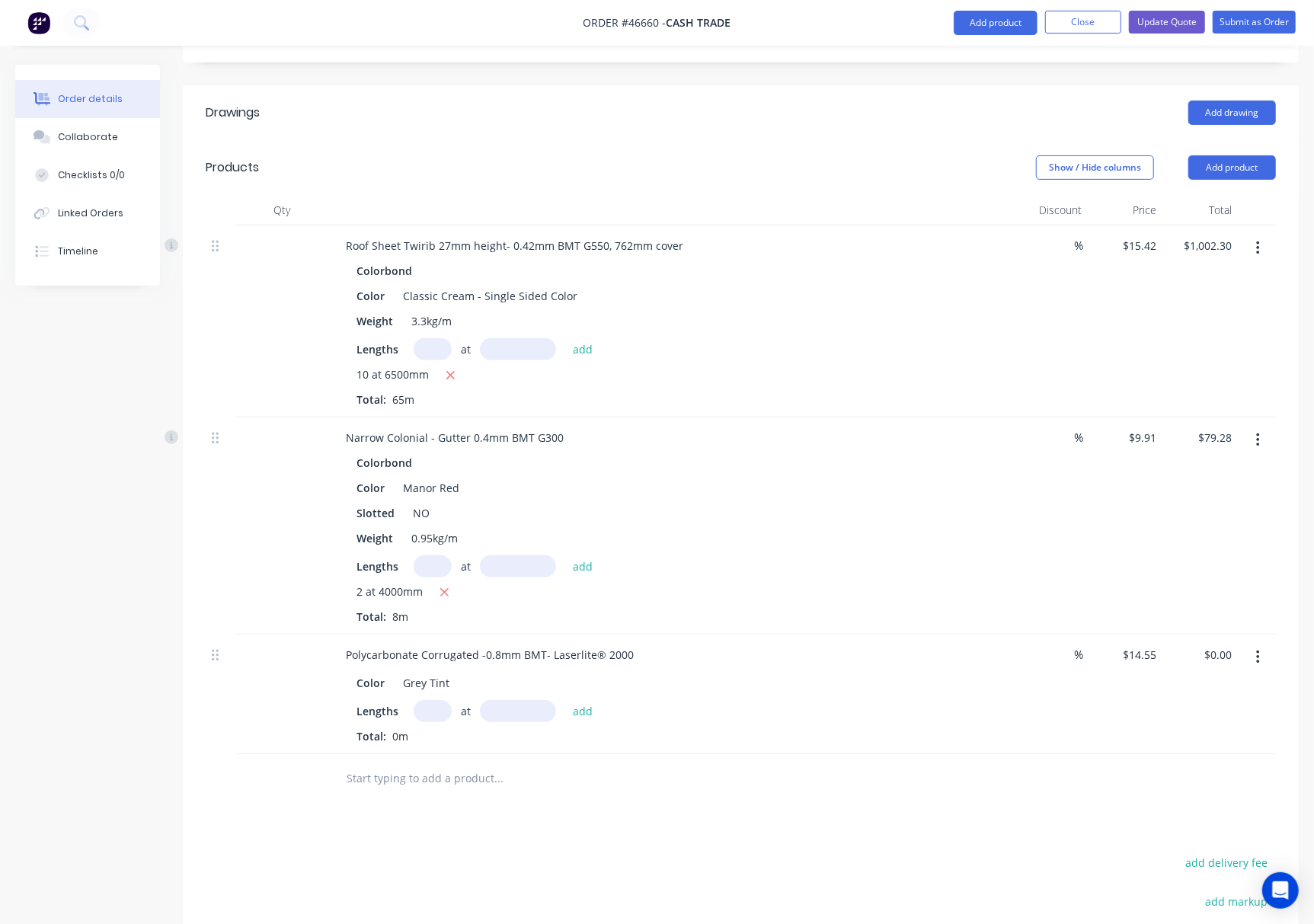
scroll to position [561, 0]
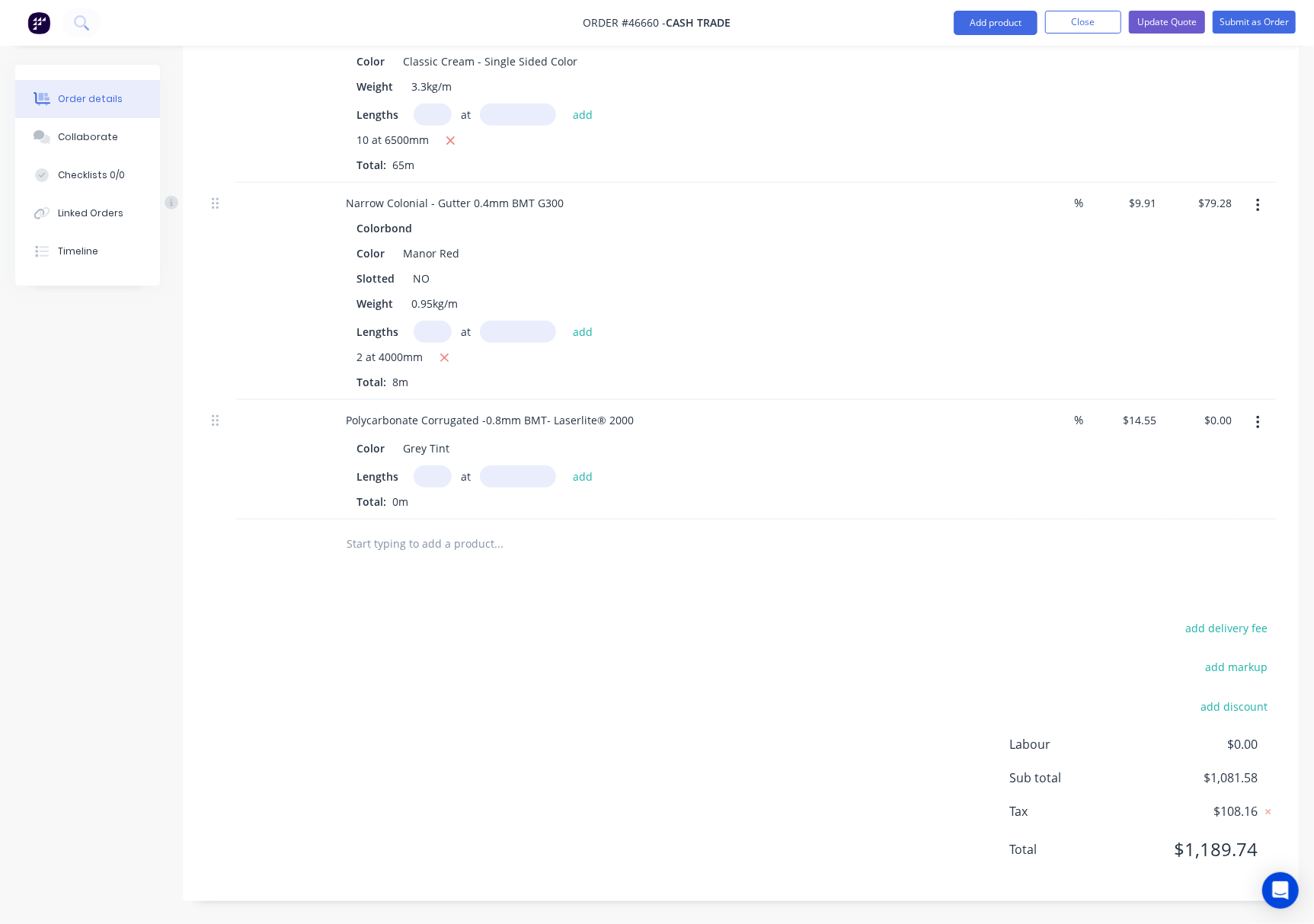
click at [437, 480] on input "text" at bounding box center [432, 476] width 38 height 22
type input "2"
click at [530, 479] on input "text" at bounding box center [518, 476] width 76 height 22
type input "6500"
click at [565, 465] on button "add" at bounding box center [583, 475] width 36 height 21
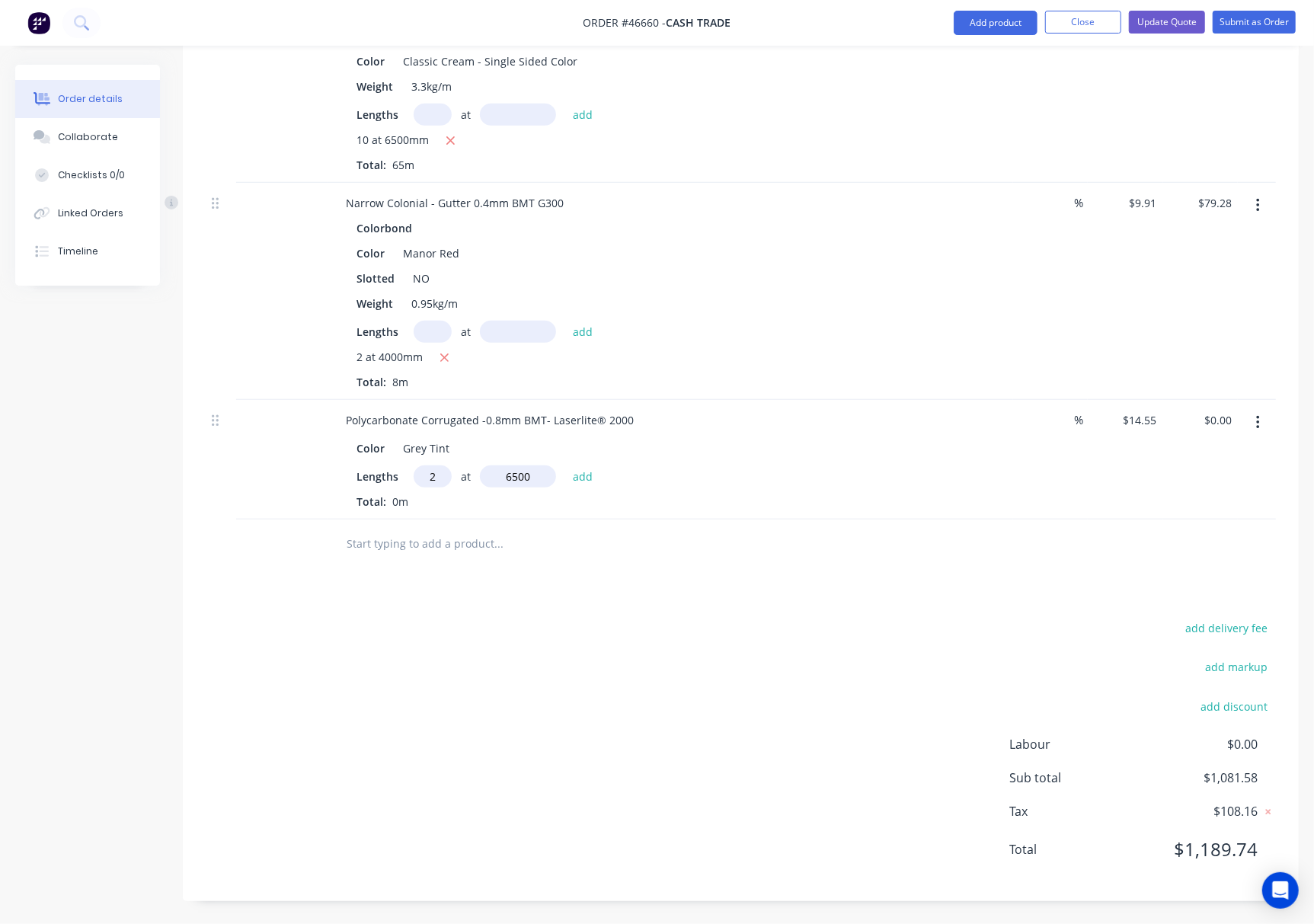
type input "$189.15"
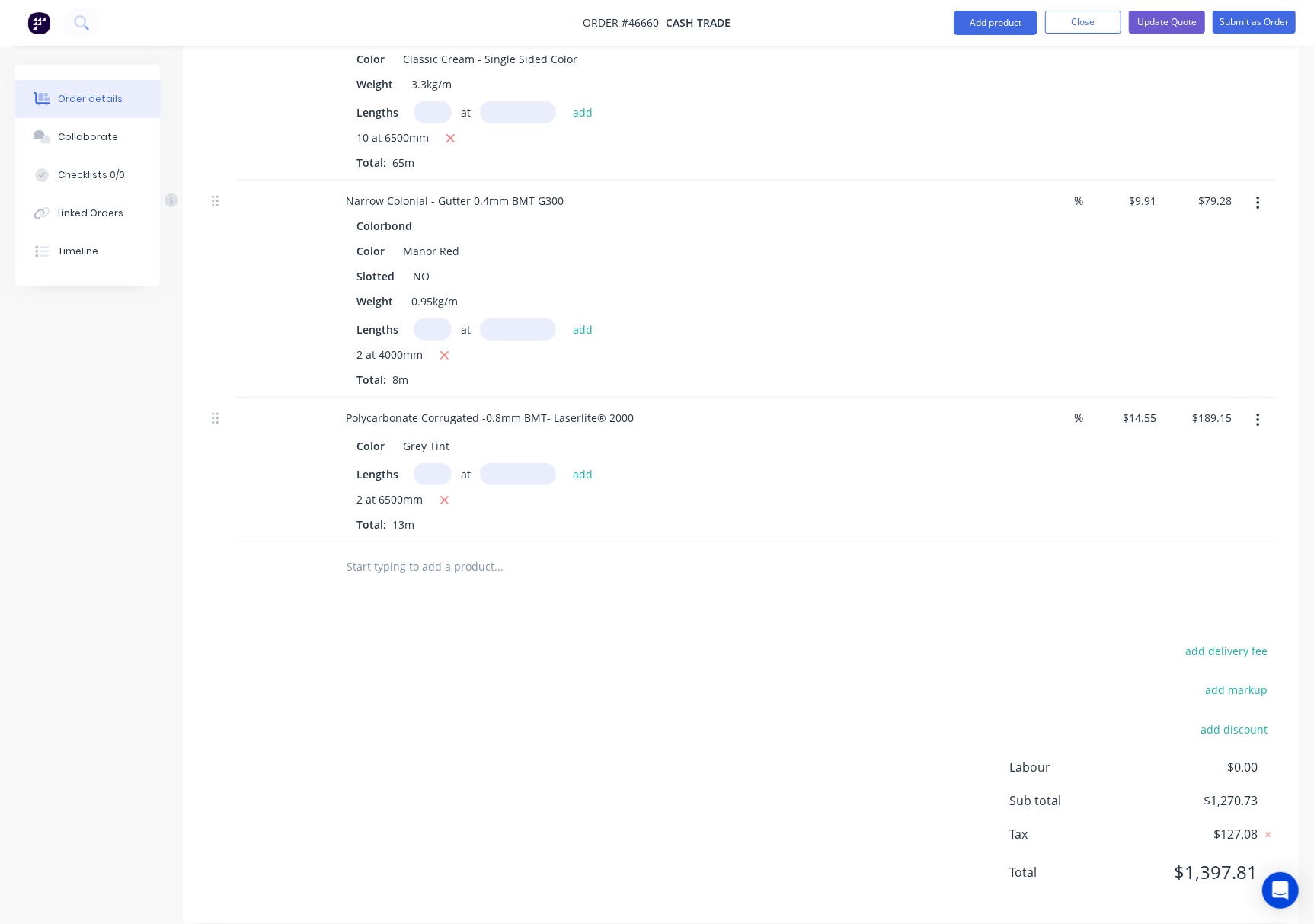
click at [766, 768] on div "add delivery fee add markup add discount Labour $0.00 Sub total $1,270.73 Tax $…" at bounding box center [741, 771] width 1070 height 261
click at [996, 24] on button "Add product" at bounding box center [995, 22] width 84 height 24
click at [954, 63] on div "Product catalogue" at bounding box center [965, 62] width 118 height 22
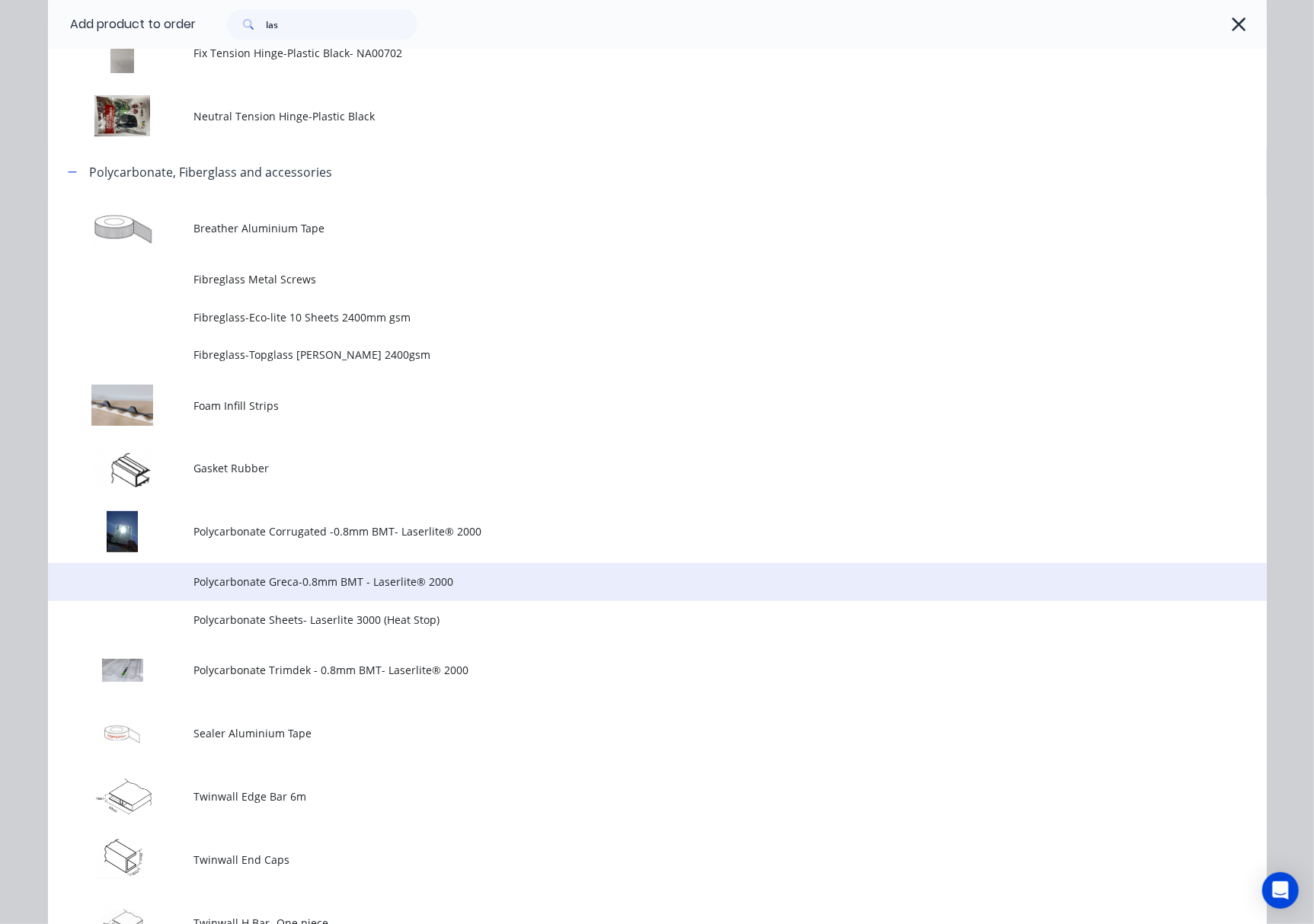
scroll to position [184, 0]
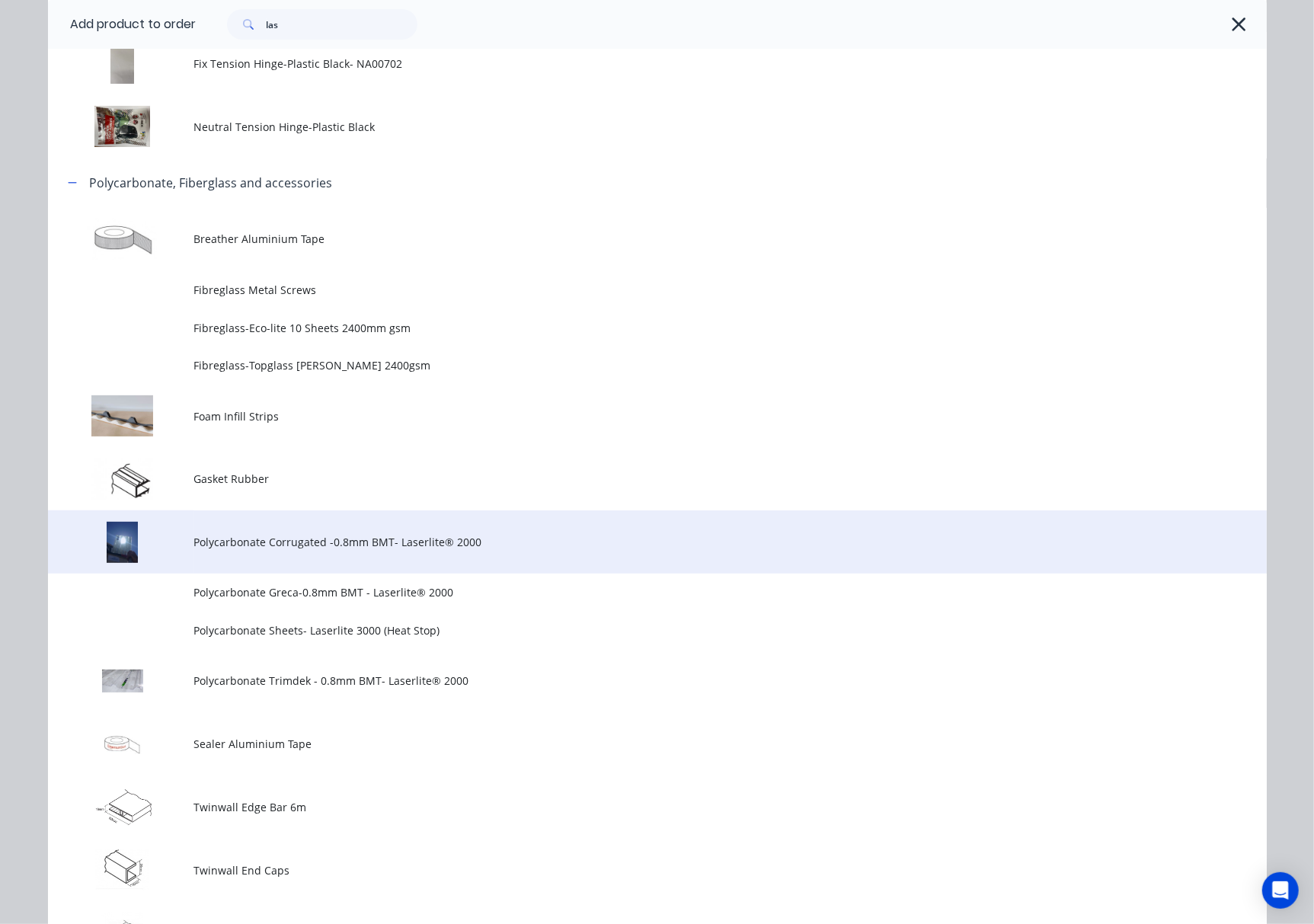
click at [373, 524] on td "Polycarbonate Corrugated -0.8mm BMT- Laserlite® 2000" at bounding box center [731, 542] width 1073 height 63
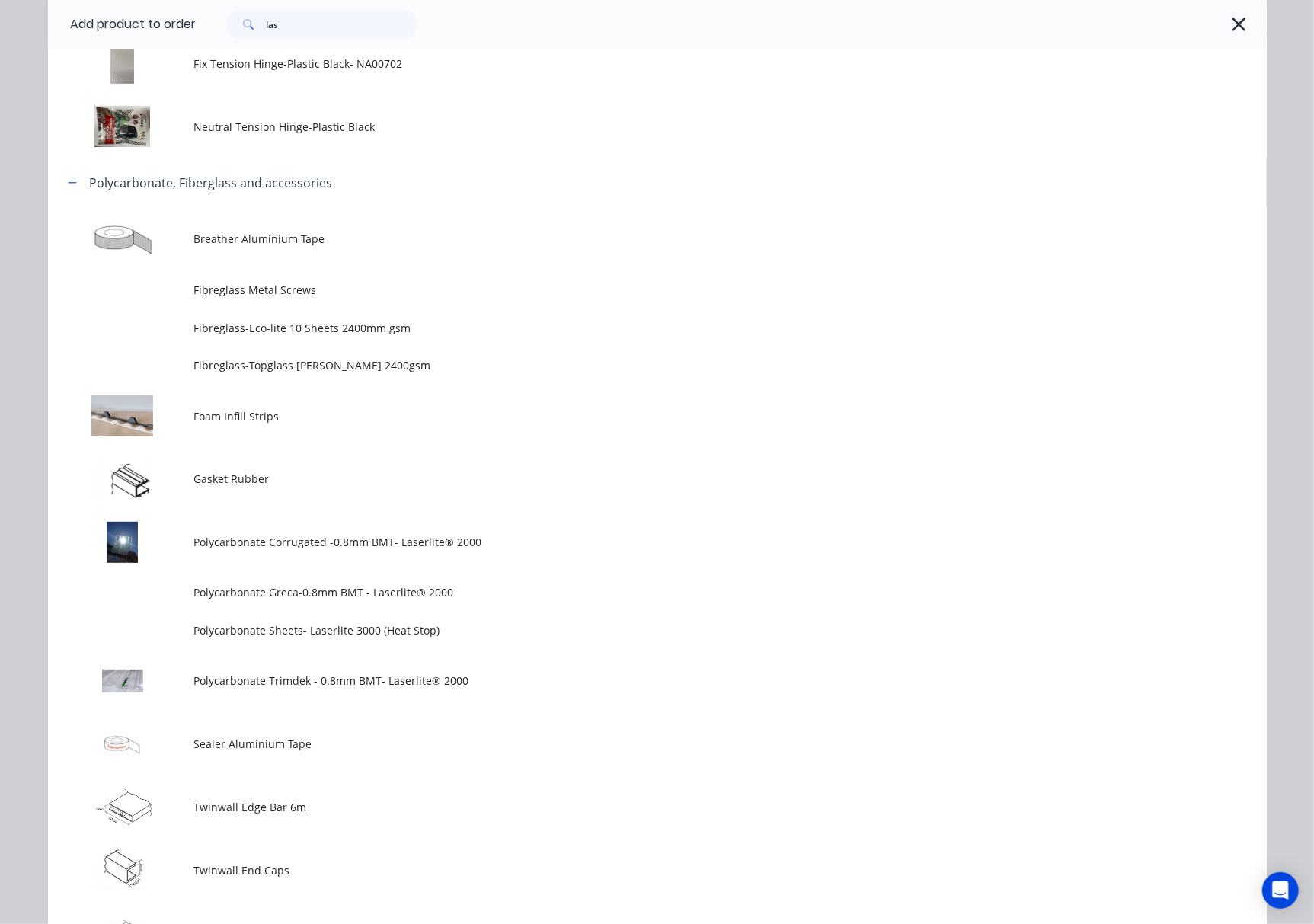
scroll to position [0, 0]
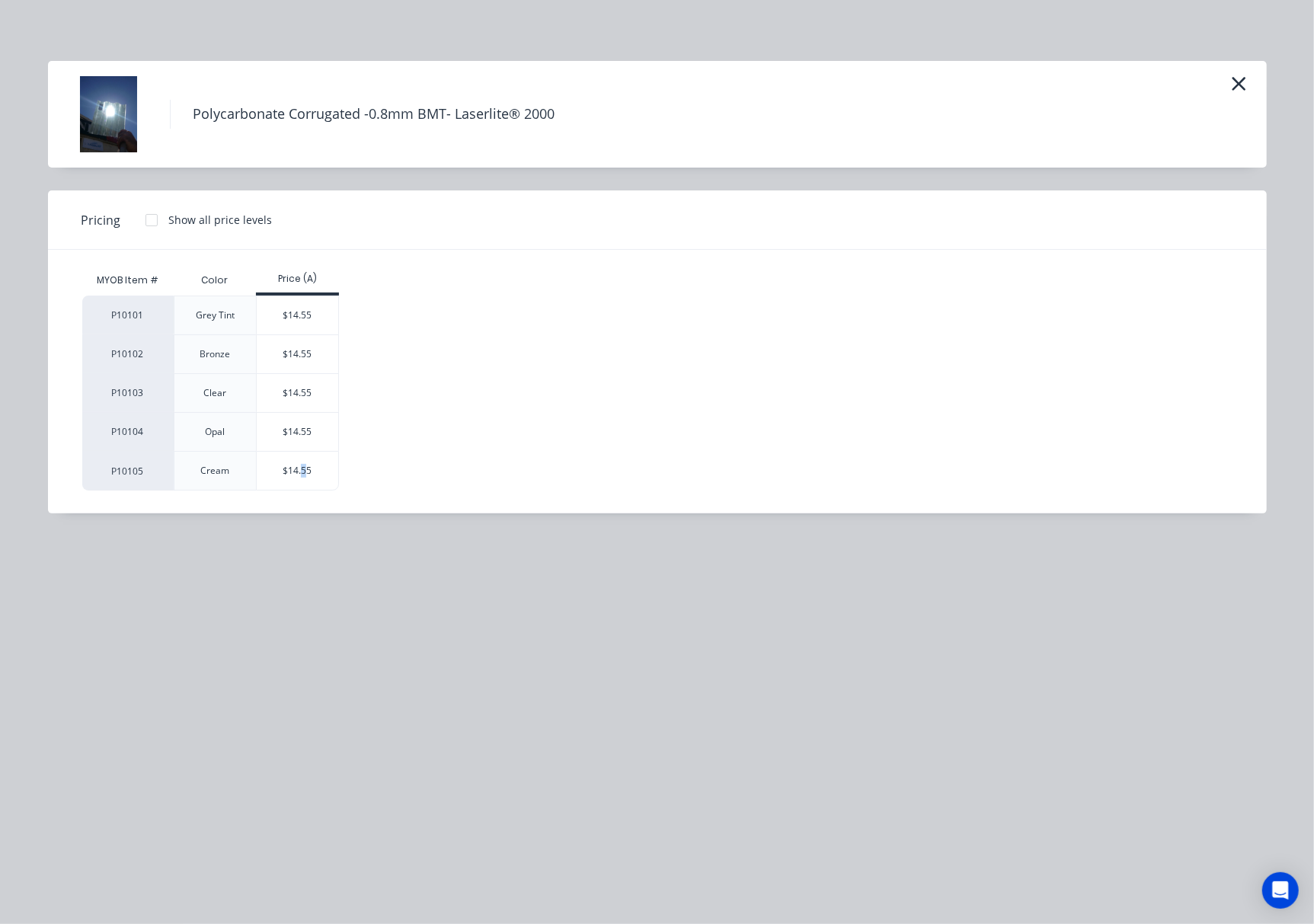
click at [305, 486] on div "$14.55" at bounding box center [297, 471] width 81 height 38
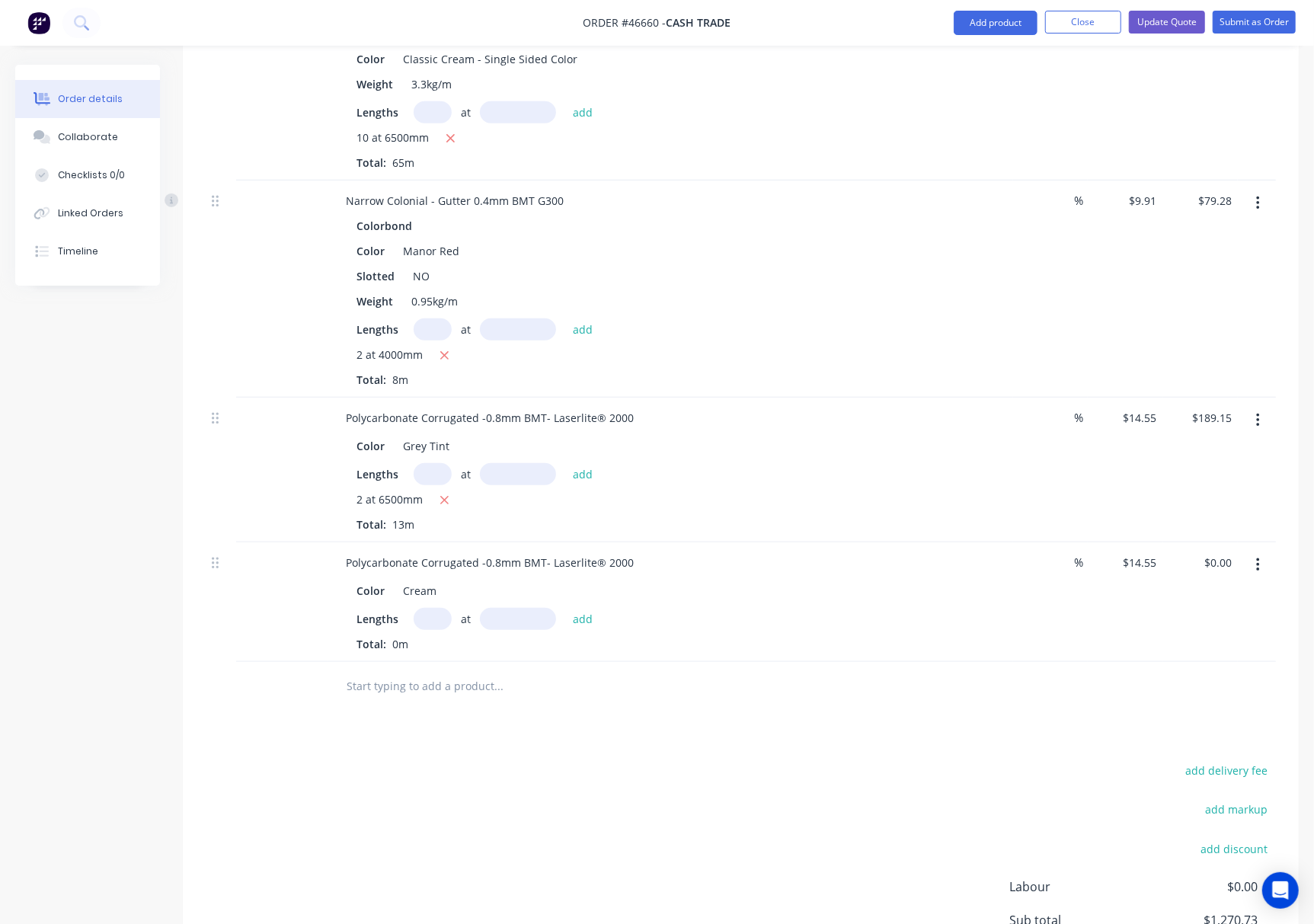
click at [430, 616] on input "text" at bounding box center [432, 618] width 38 height 22
type input "8"
click at [538, 620] on input "text" at bounding box center [518, 618] width 76 height 22
type input "6500"
click at [565, 607] on button "add" at bounding box center [583, 618] width 36 height 21
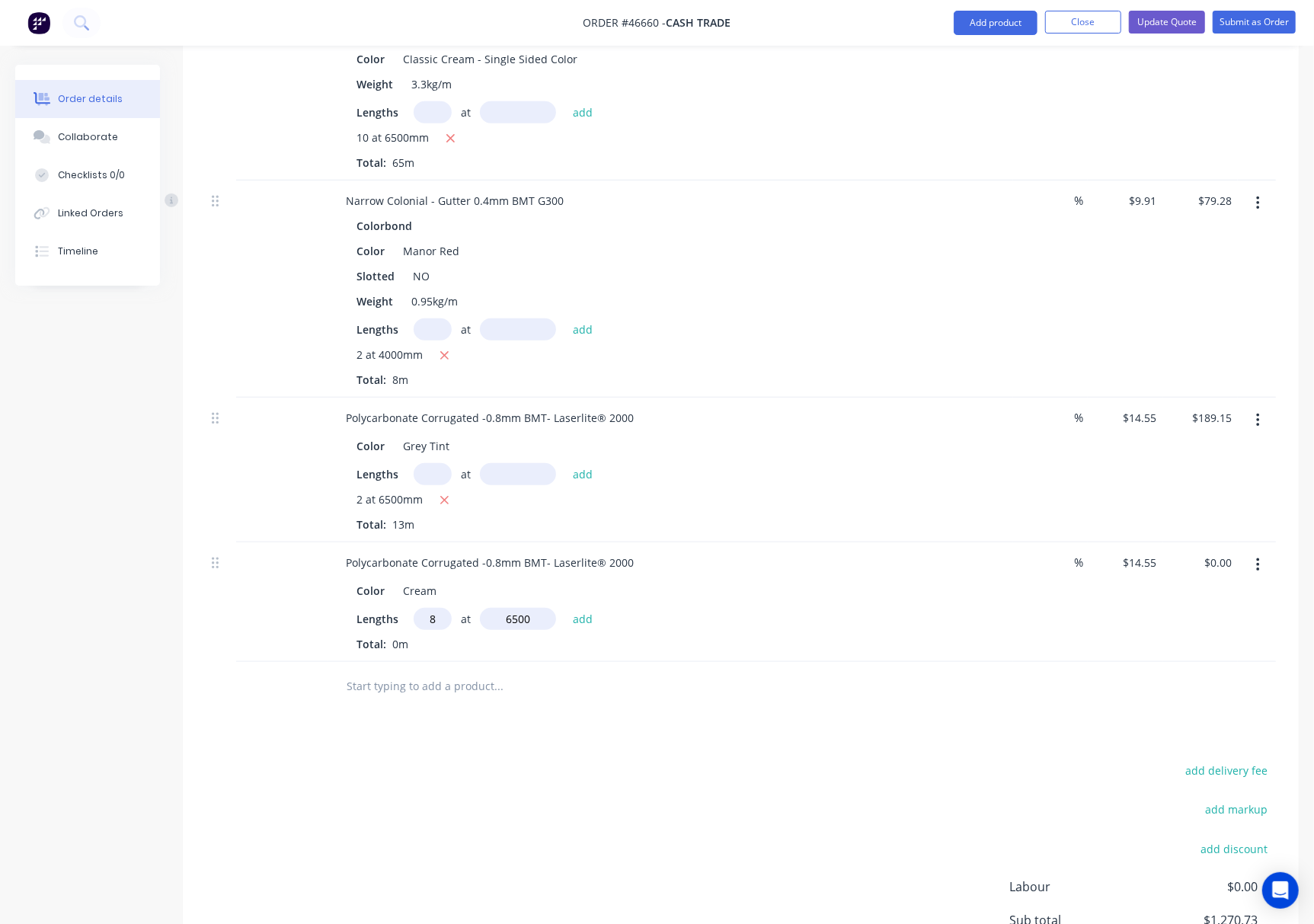
type input "$756.60"
click at [601, 794] on div "add delivery fee add markup add discount Labour $0.00 Sub total $2,027.33 Tax $…" at bounding box center [741, 915] width 1070 height 261
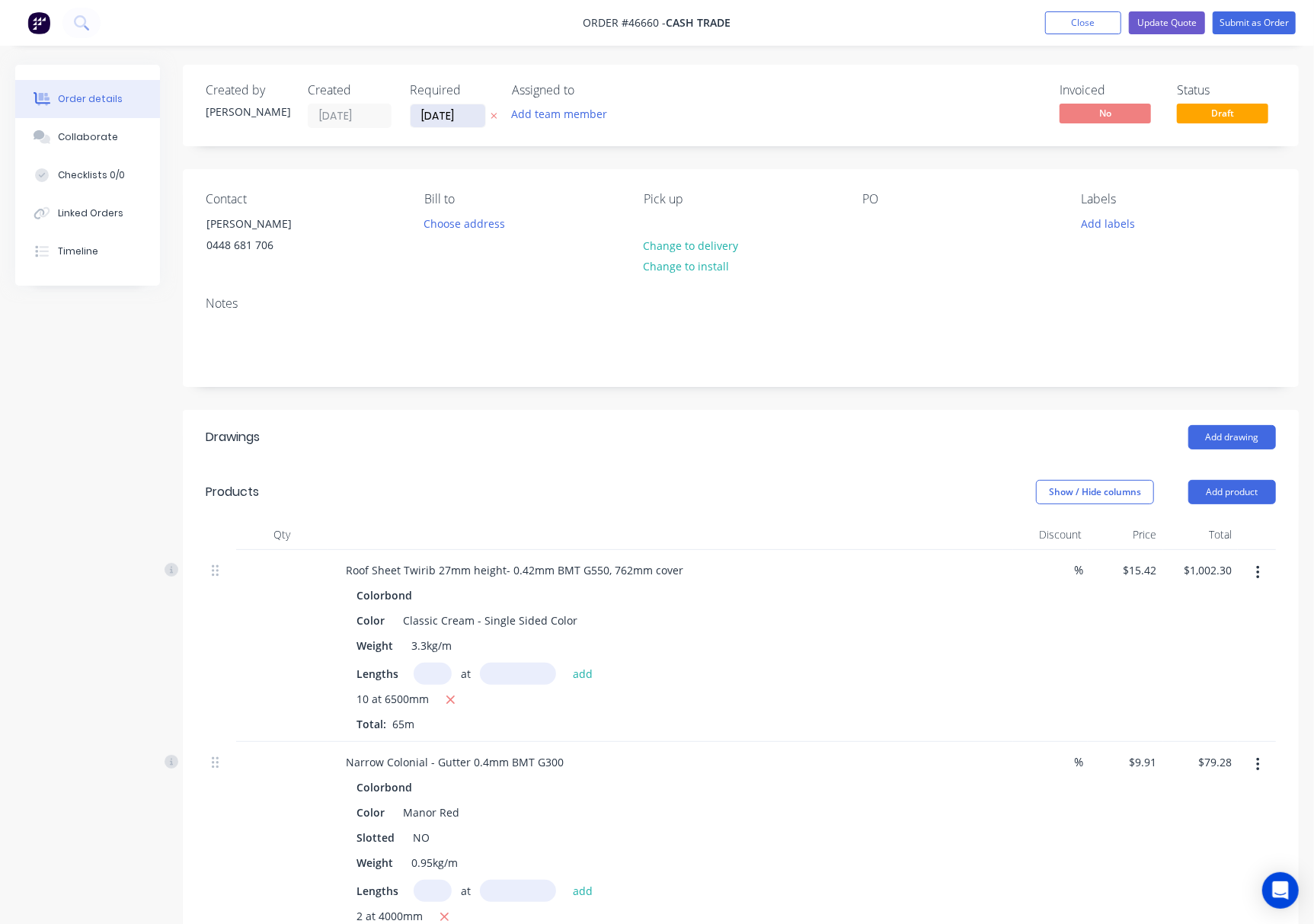
click at [443, 122] on input "09/07/25" at bounding box center [448, 116] width 74 height 23
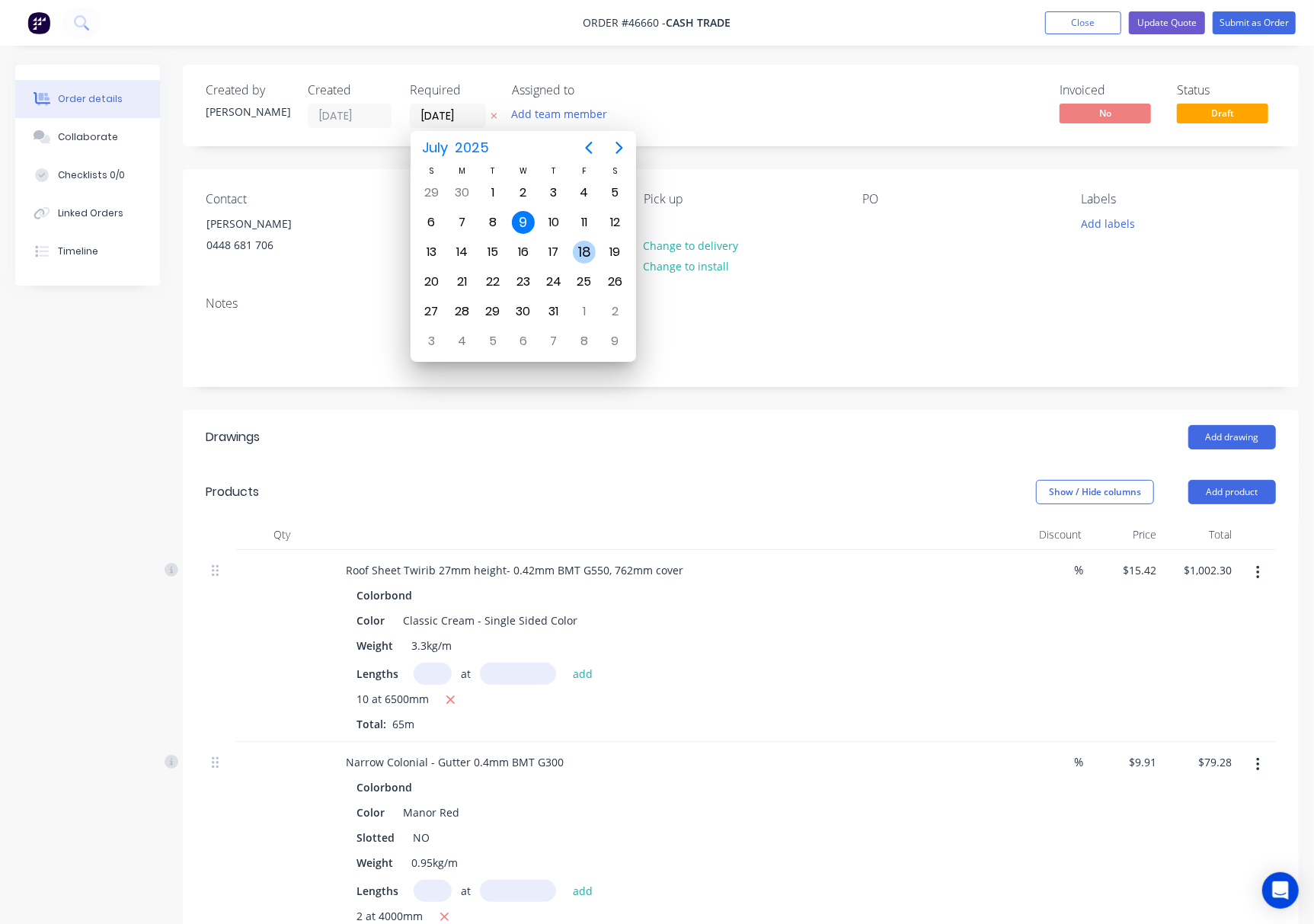
click at [583, 258] on div "18" at bounding box center [584, 252] width 23 height 23
type input "18/07/25"
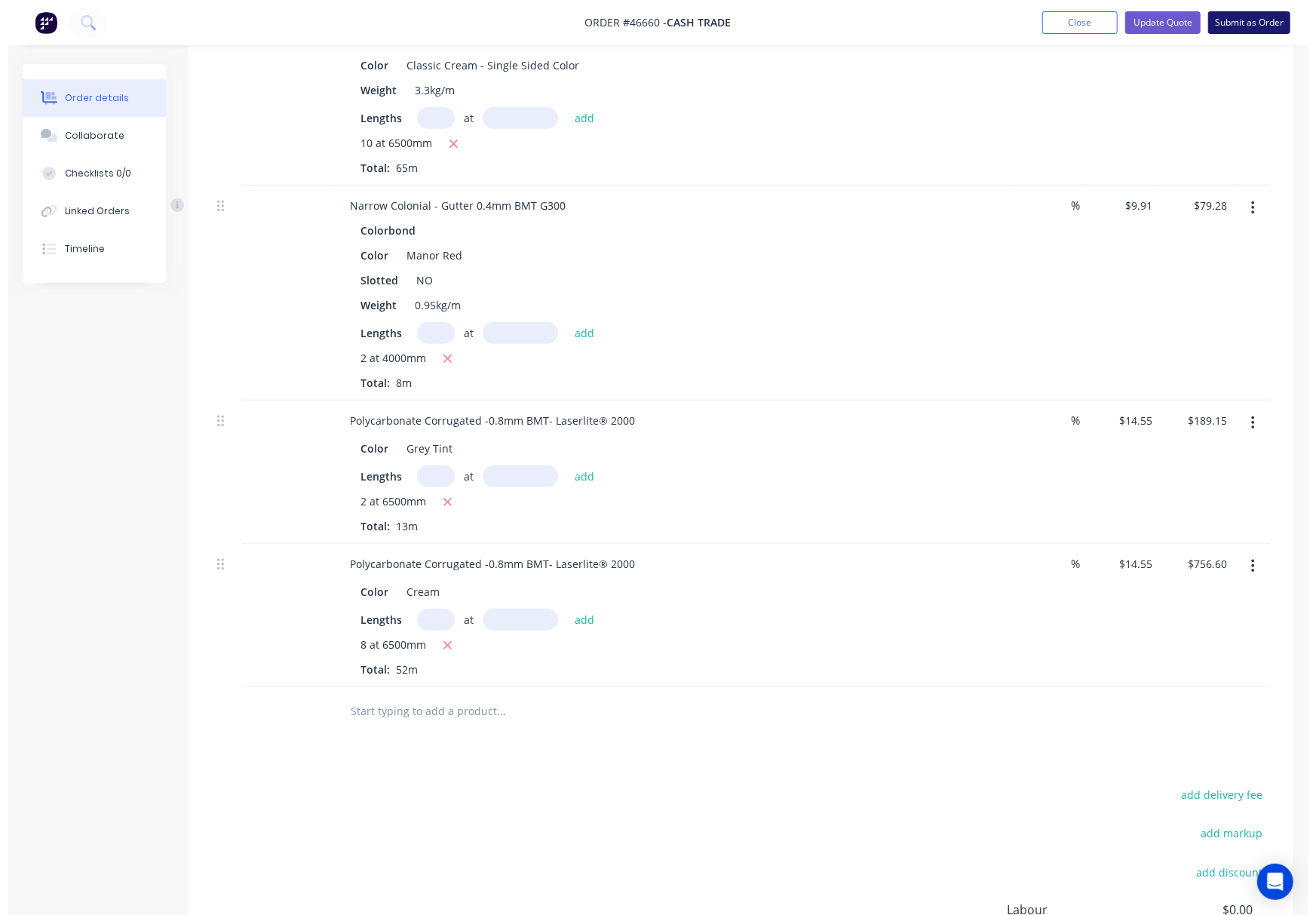
scroll to position [321, 0]
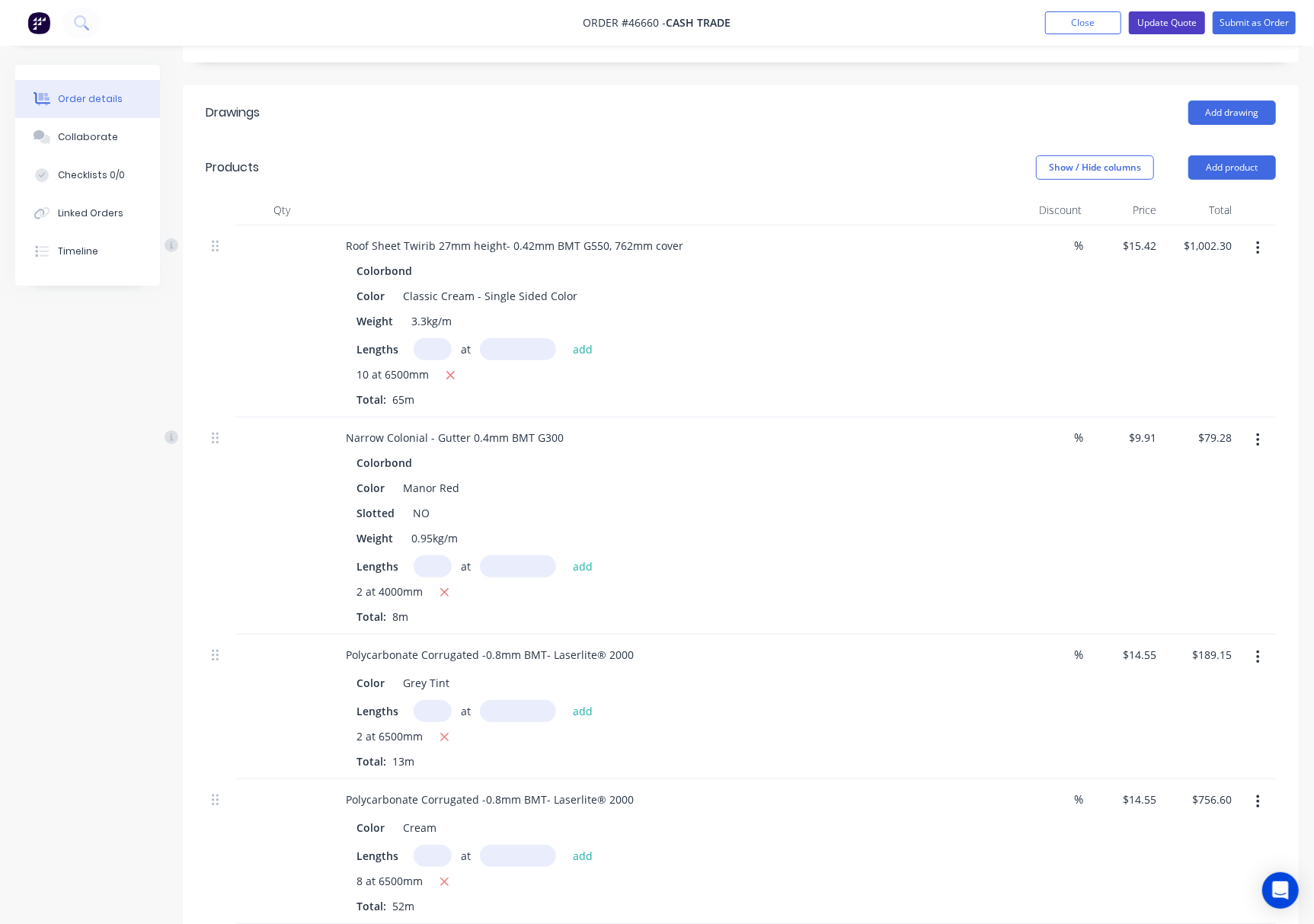
click at [1165, 24] on button "Update Quote" at bounding box center [1167, 23] width 76 height 23
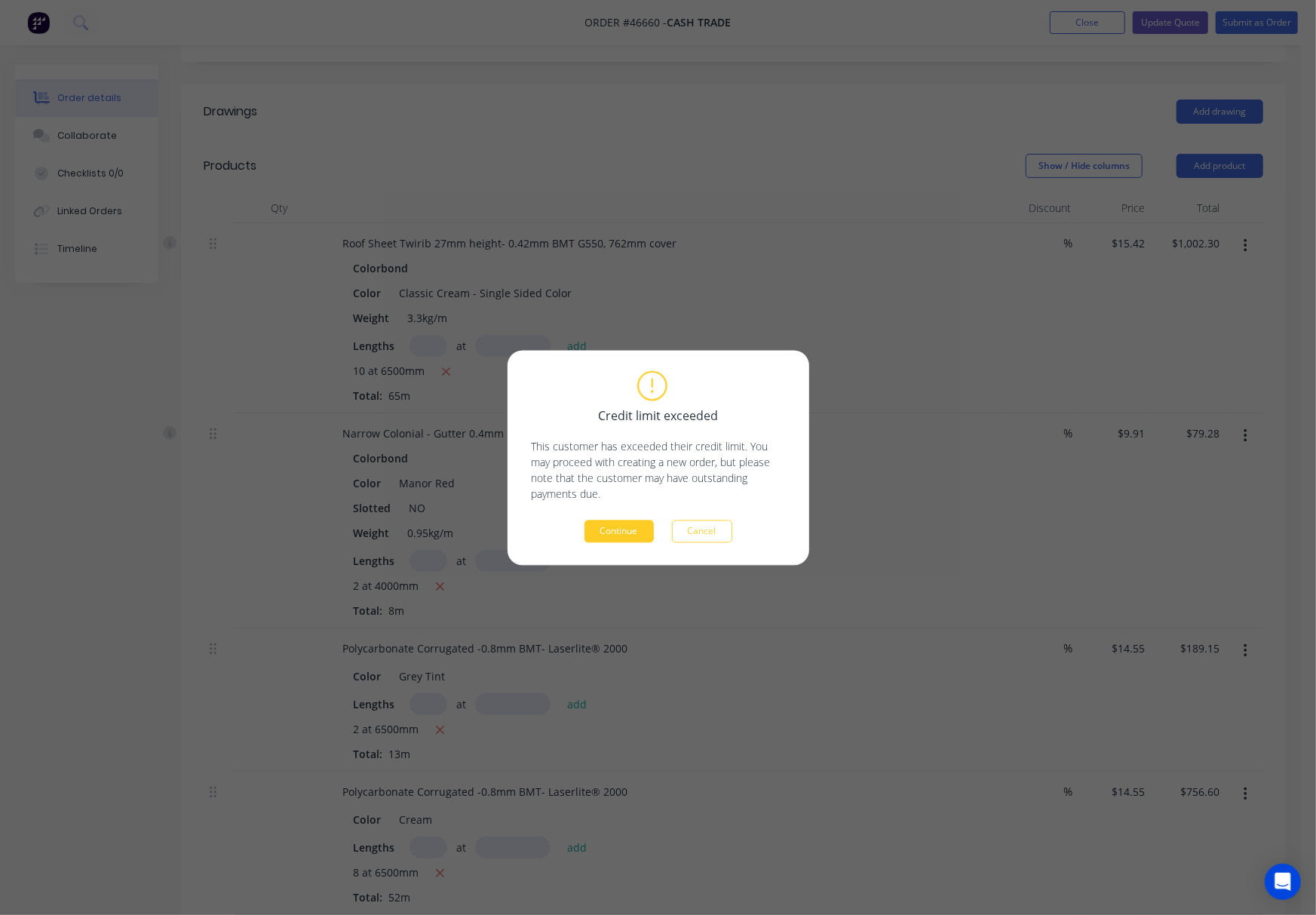
click at [627, 535] on button "Continue" at bounding box center [619, 531] width 70 height 23
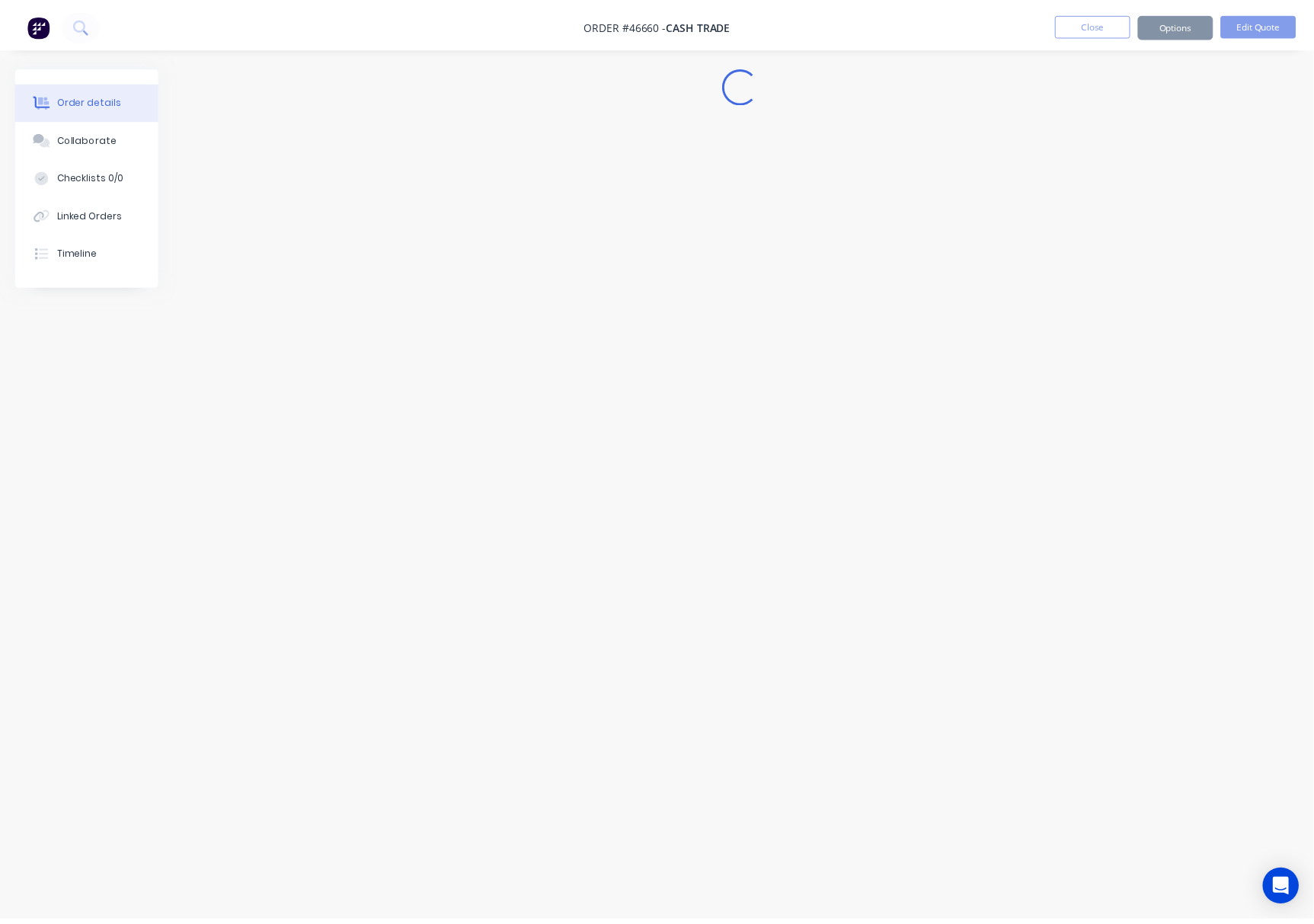
scroll to position [0, 0]
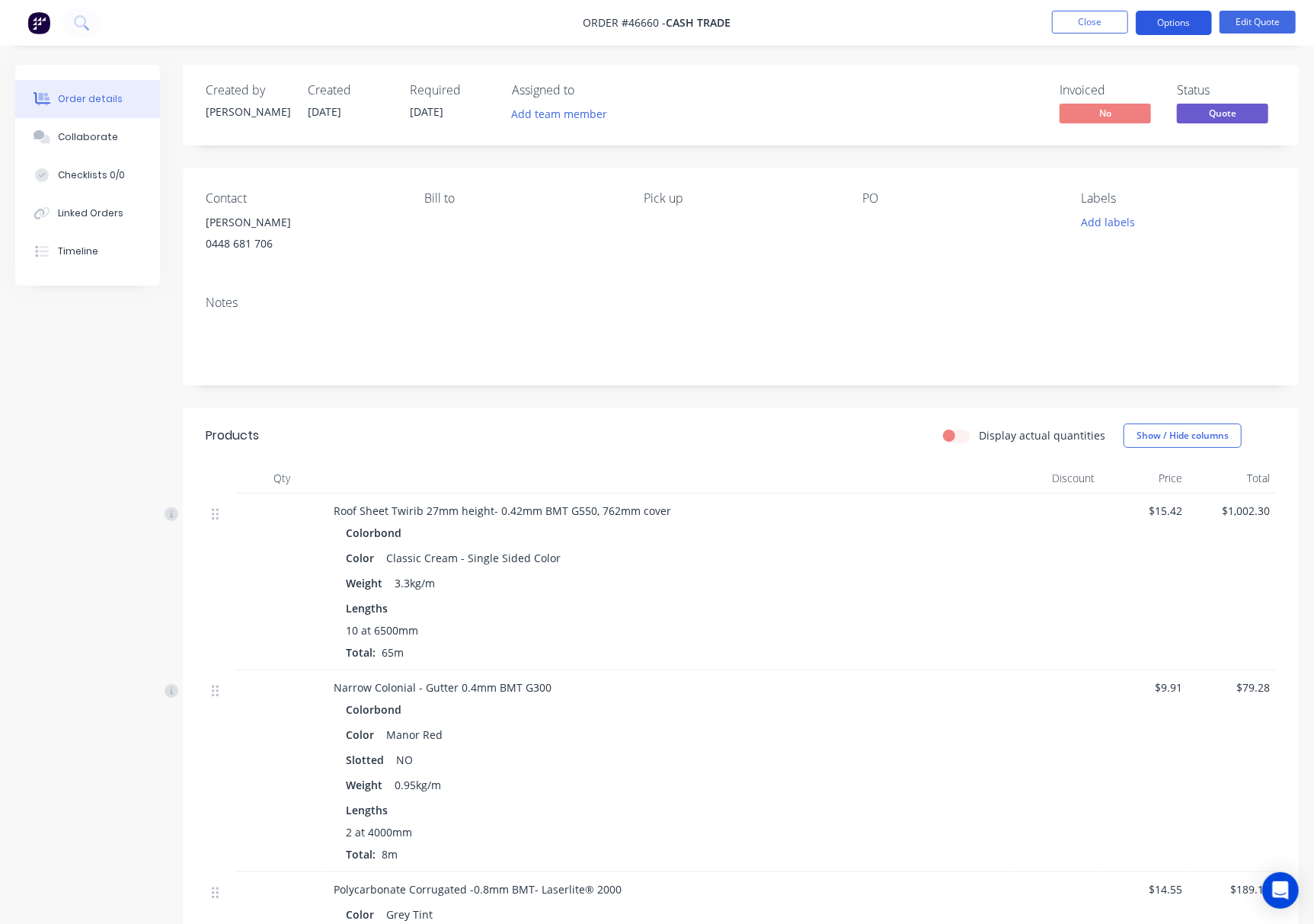
click at [1170, 19] on button "Options" at bounding box center [1174, 22] width 76 height 24
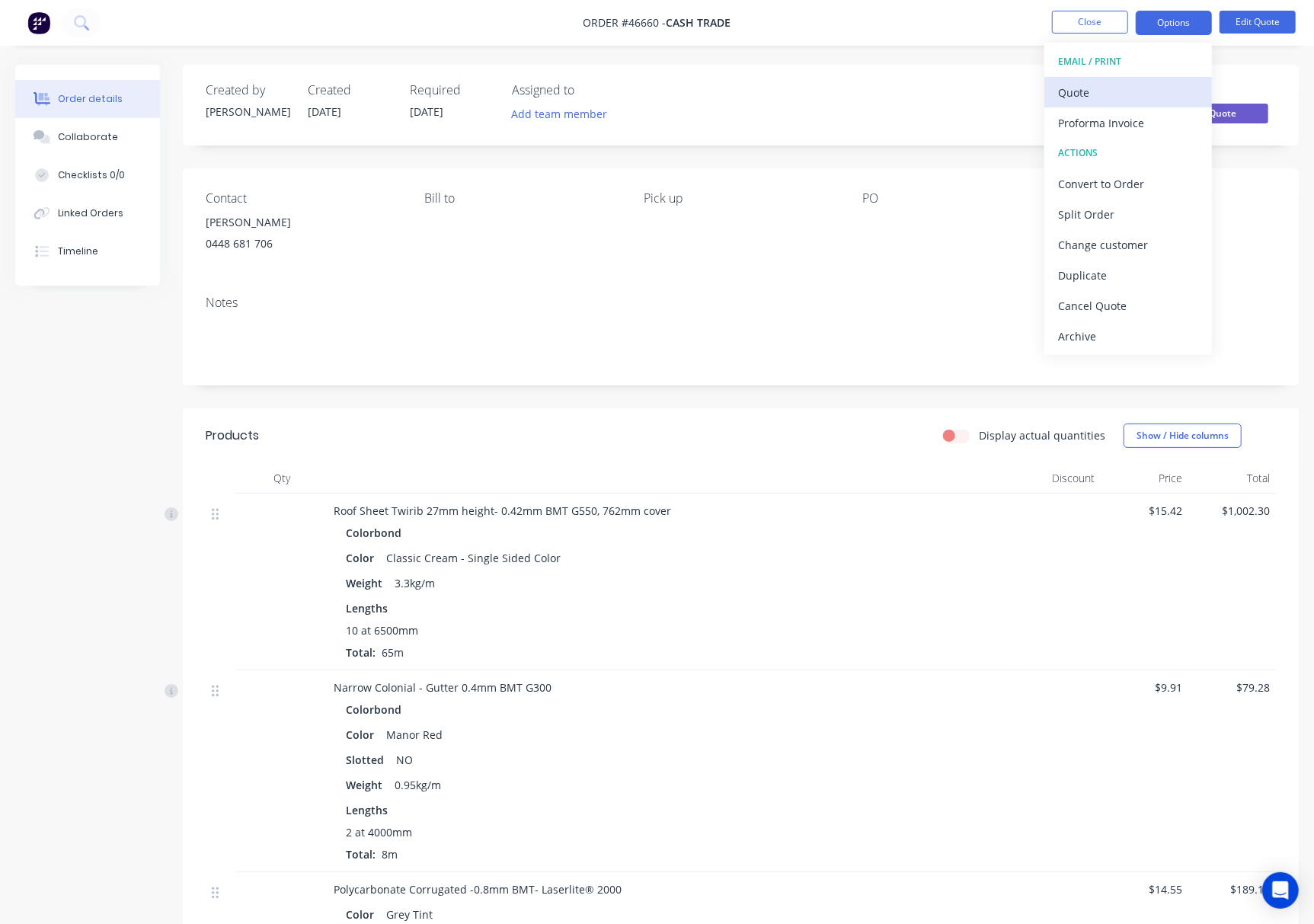
click at [1131, 87] on div "Quote" at bounding box center [1128, 92] width 140 height 22
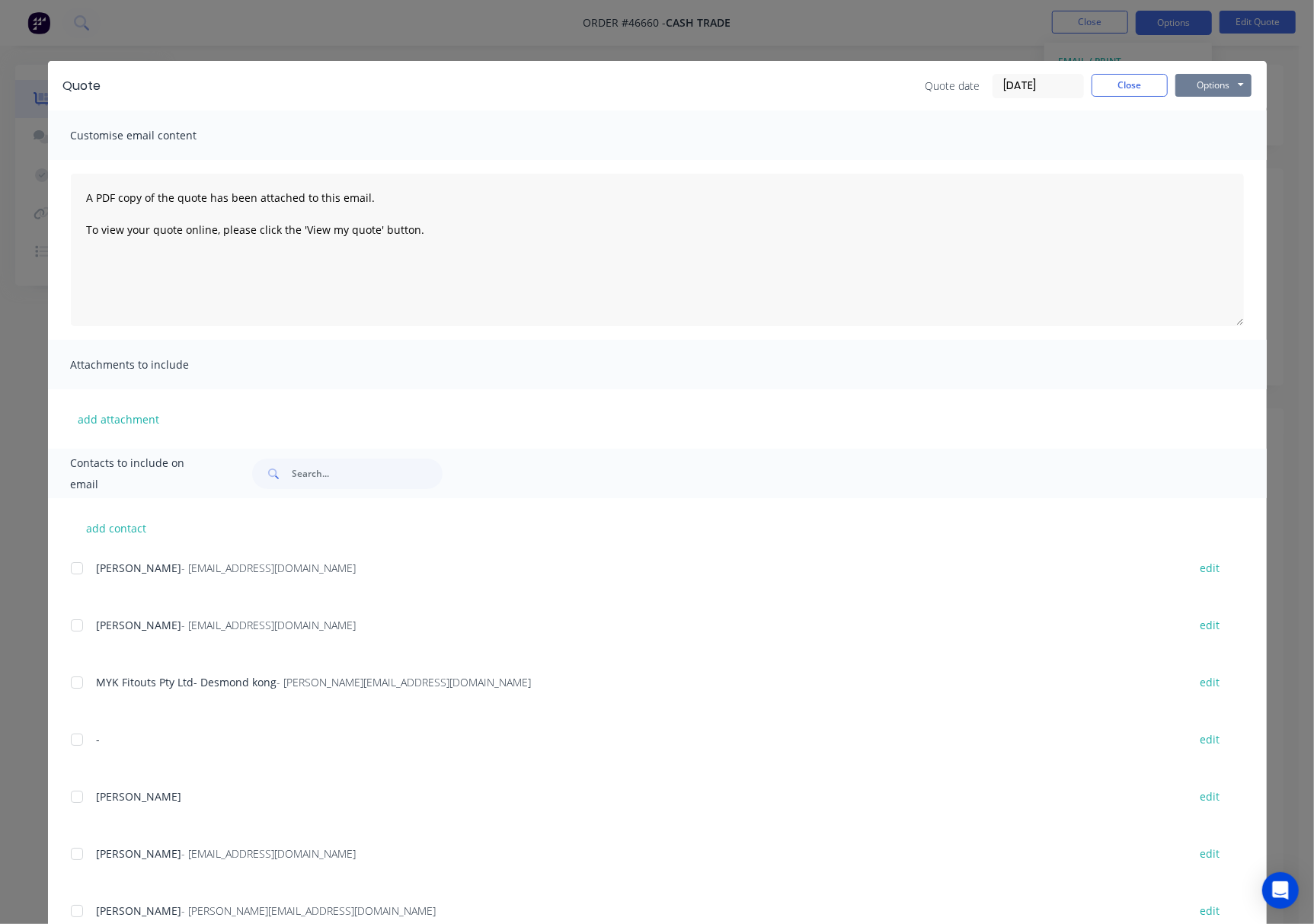
click at [1226, 84] on button "Options" at bounding box center [1213, 85] width 76 height 23
click at [1226, 129] on button "Print" at bounding box center [1224, 137] width 98 height 25
click at [981, 25] on div "Quote Quote date [DATE] Close Options Preview Print Email Customise email conte…" at bounding box center [657, 462] width 1314 height 924
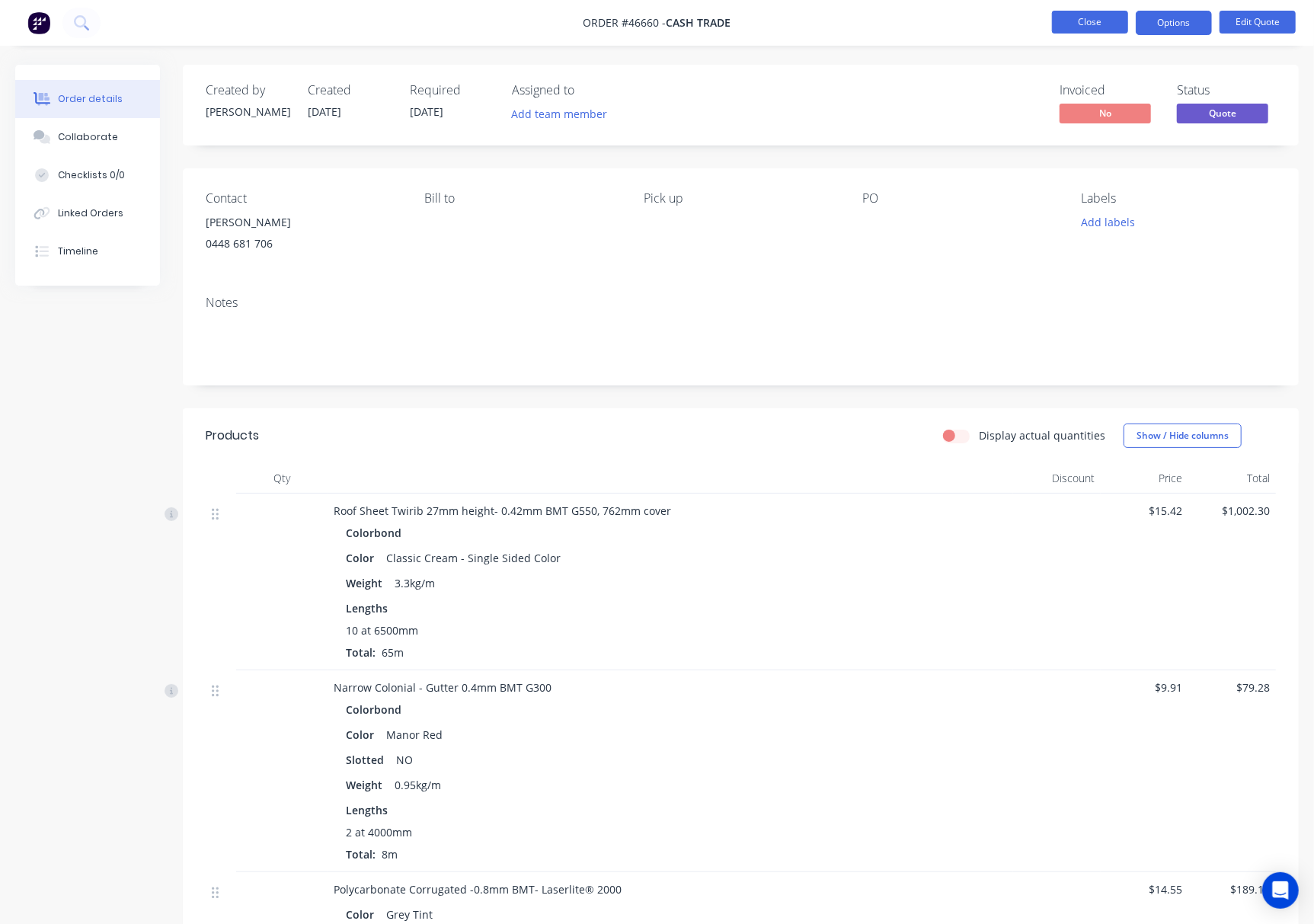
click at [1083, 19] on button "Close" at bounding box center [1090, 22] width 76 height 23
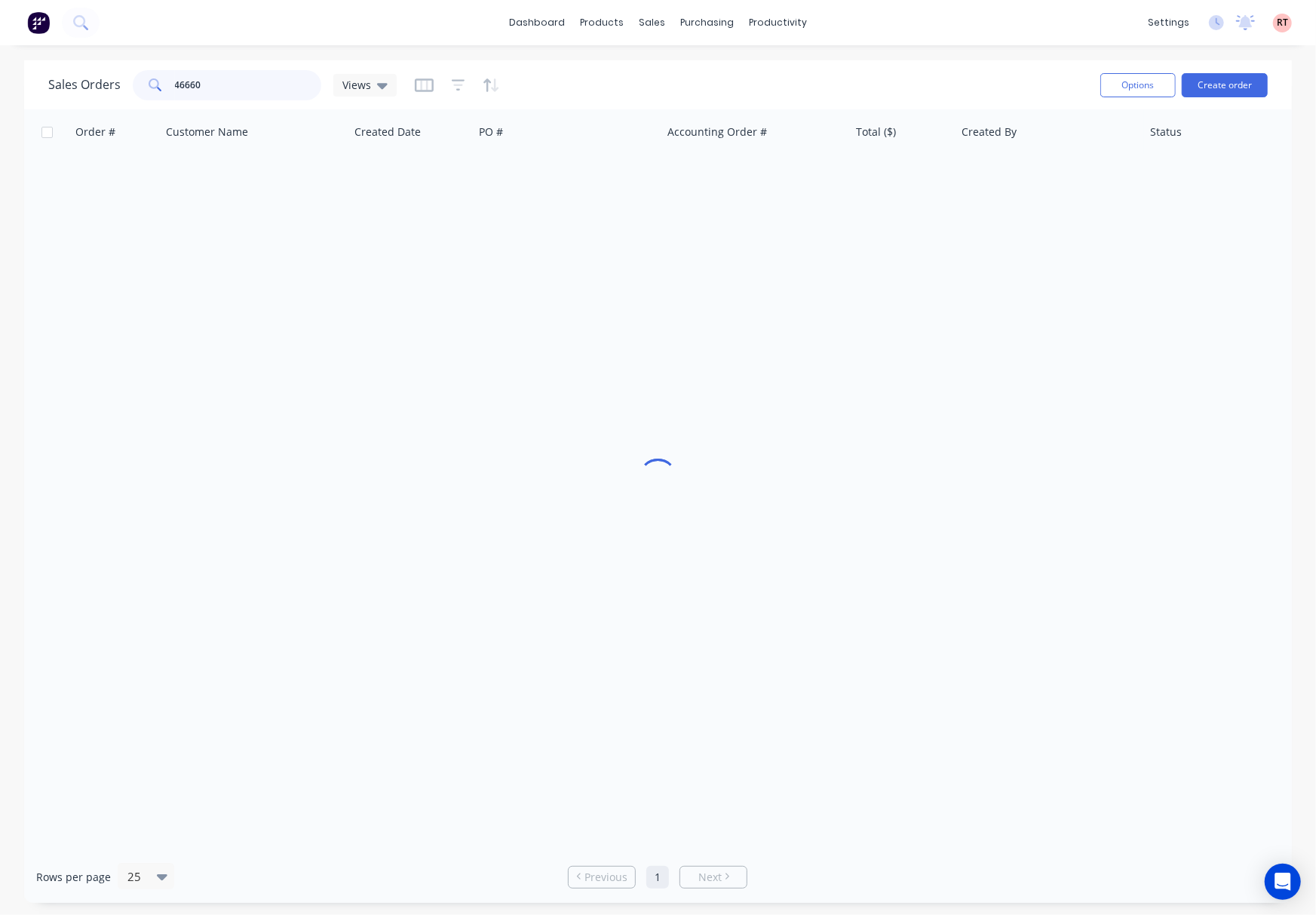
drag, startPoint x: 249, startPoint y: 88, endPoint x: 50, endPoint y: 89, distance: 199.0
click at [97, 88] on div "Sales Orders 46660 Views" at bounding box center [222, 85] width 349 height 30
type input "47713"
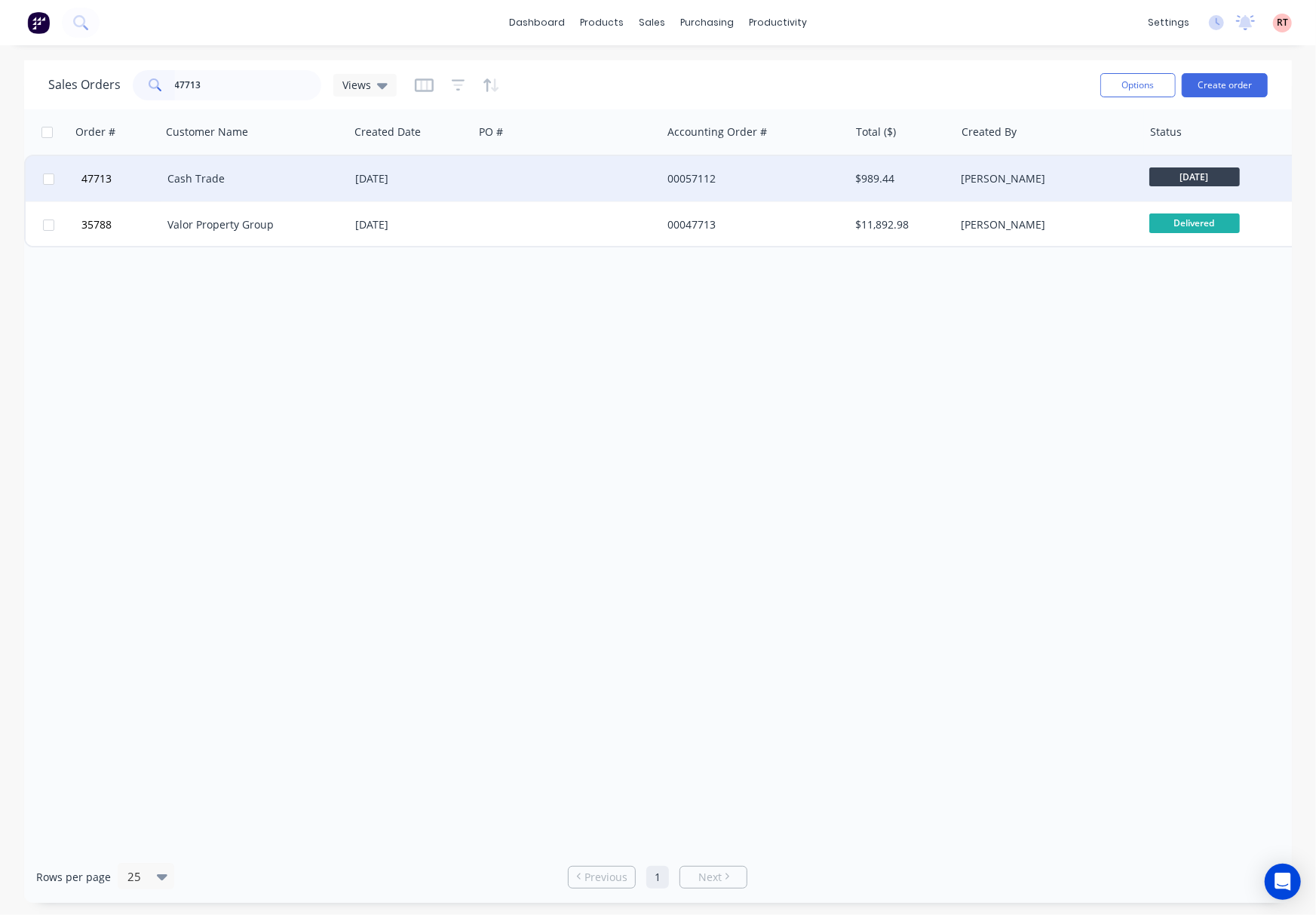
click at [546, 184] on div at bounding box center [567, 179] width 188 height 45
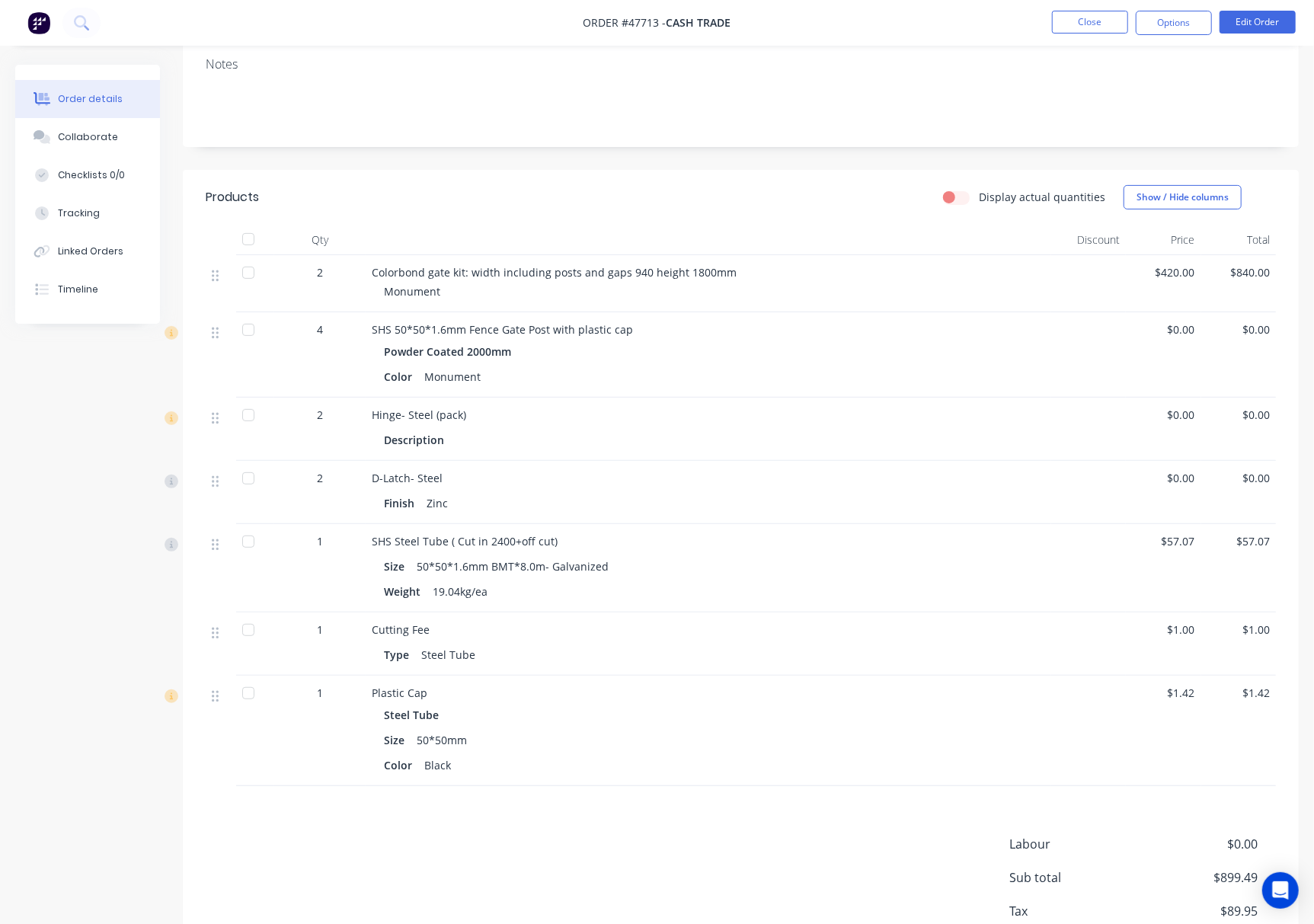
scroll to position [152, 0]
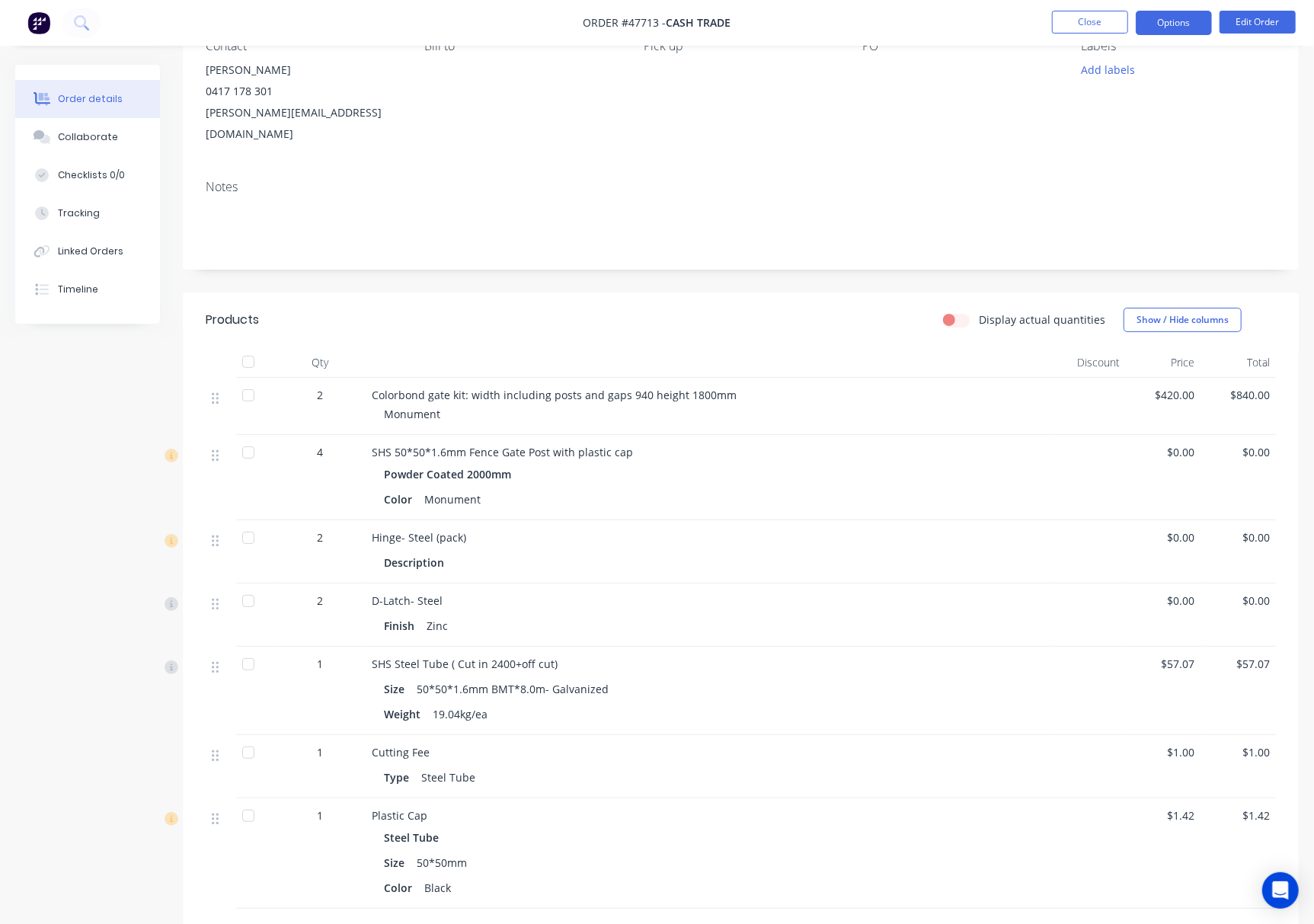
click at [1168, 24] on button "Options" at bounding box center [1174, 22] width 76 height 24
click at [864, 108] on div "PO" at bounding box center [959, 91] width 194 height 106
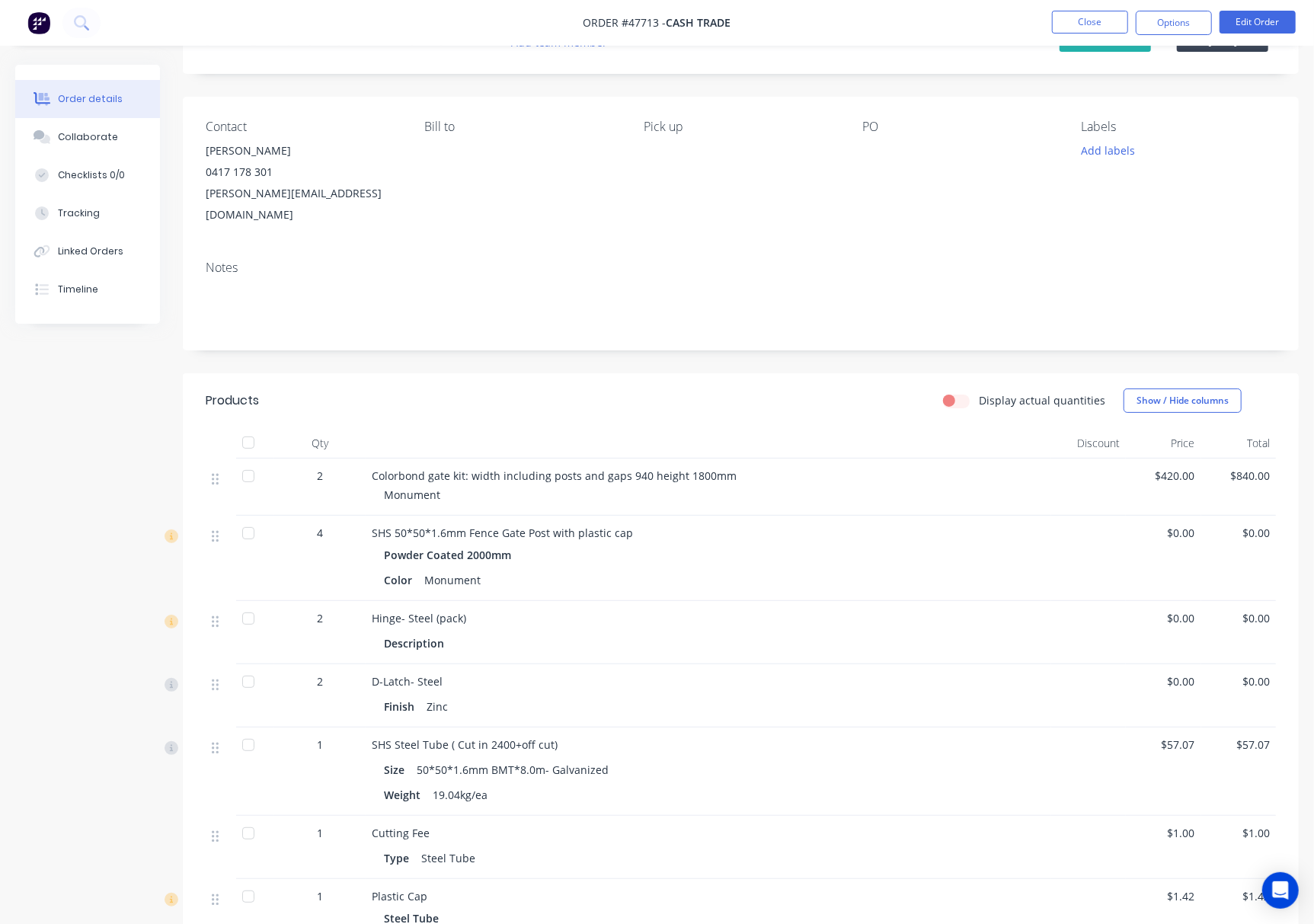
scroll to position [0, 0]
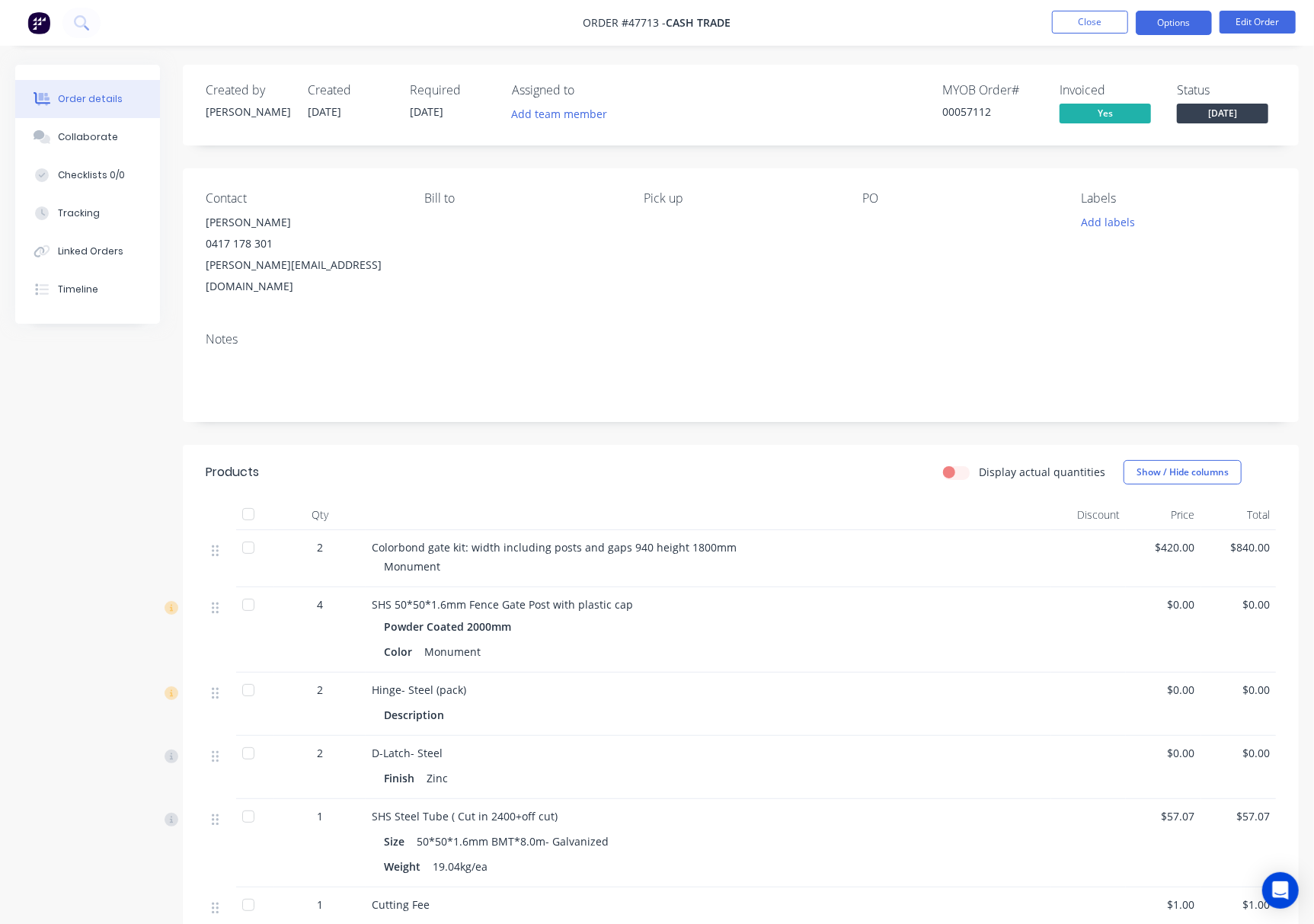
click at [1161, 17] on button "Options" at bounding box center [1174, 22] width 76 height 24
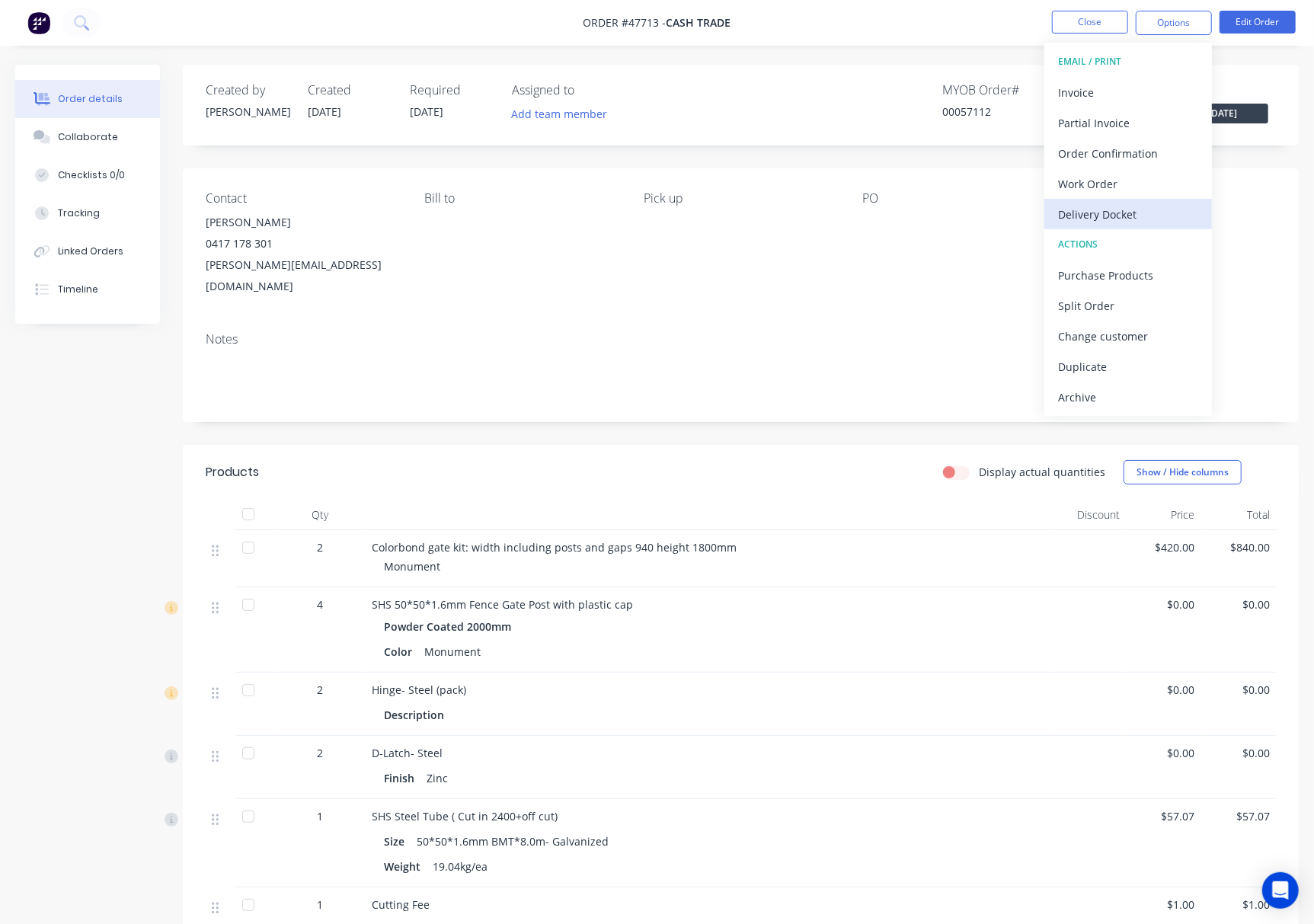
click at [1120, 207] on div "Delivery Docket" at bounding box center [1128, 214] width 140 height 22
click at [1124, 175] on div "Custom" at bounding box center [1128, 183] width 140 height 22
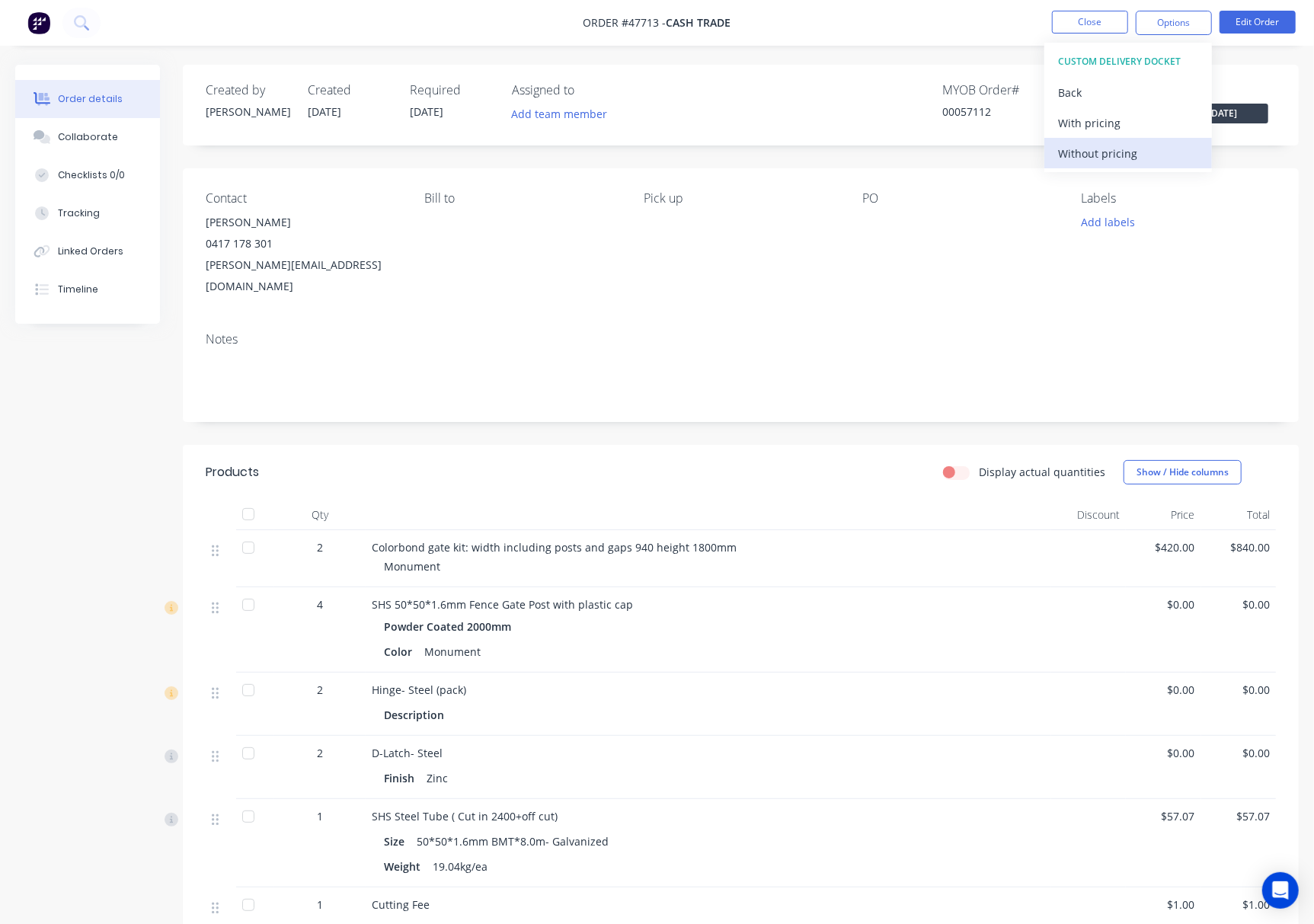
click at [1121, 157] on div "Without pricing" at bounding box center [1128, 153] width 140 height 22
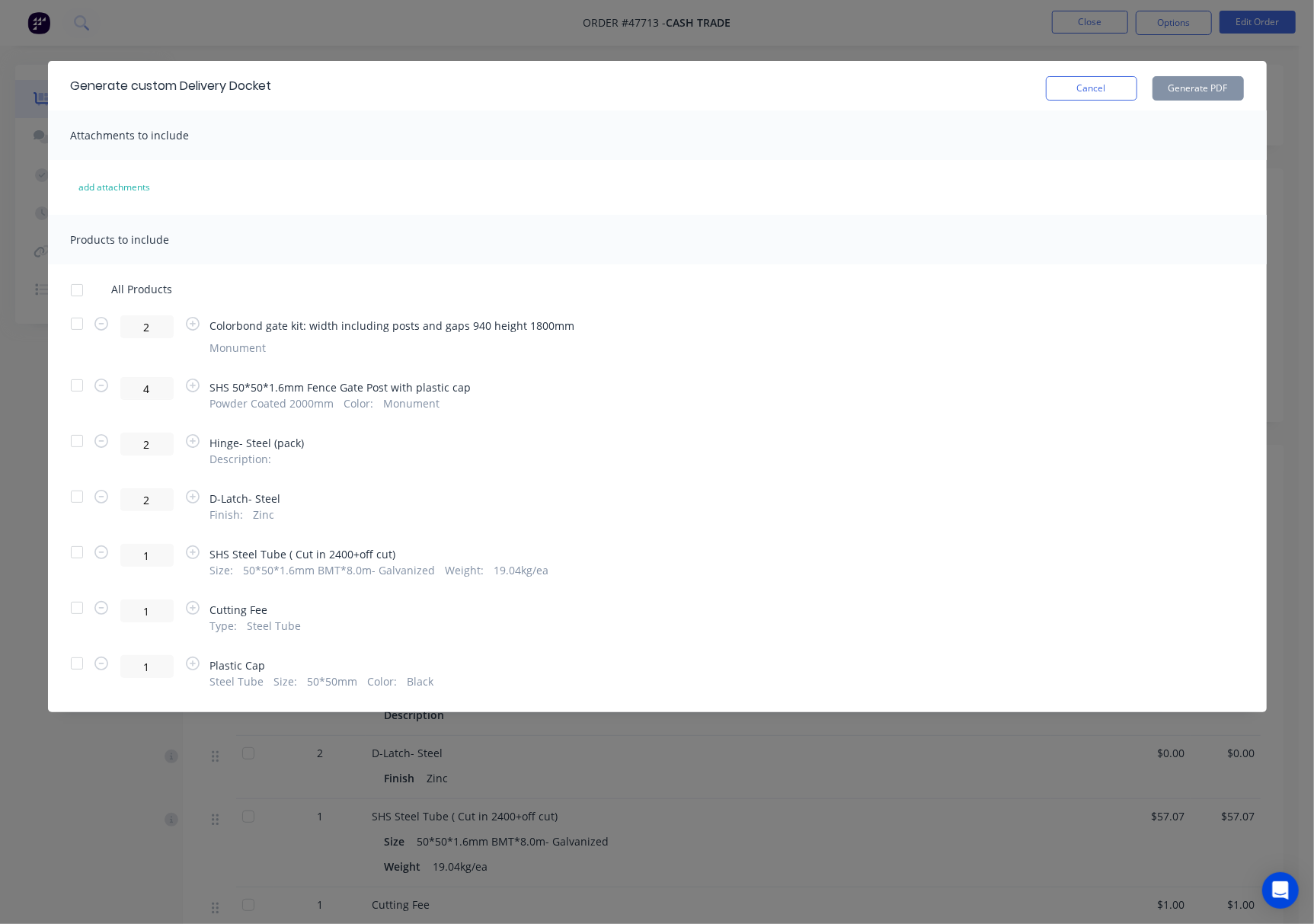
click at [76, 555] on div at bounding box center [77, 552] width 30 height 30
click at [228, 602] on div "1 Cutting Fee Type : Steel Tube" at bounding box center [658, 617] width 1173 height 34
click at [1187, 84] on button "Generate PDF" at bounding box center [1198, 87] width 91 height 24
click at [978, 34] on div "Generate custom Delivery Docket Cancel Generate PDF Attachments to include add …" at bounding box center [657, 462] width 1314 height 924
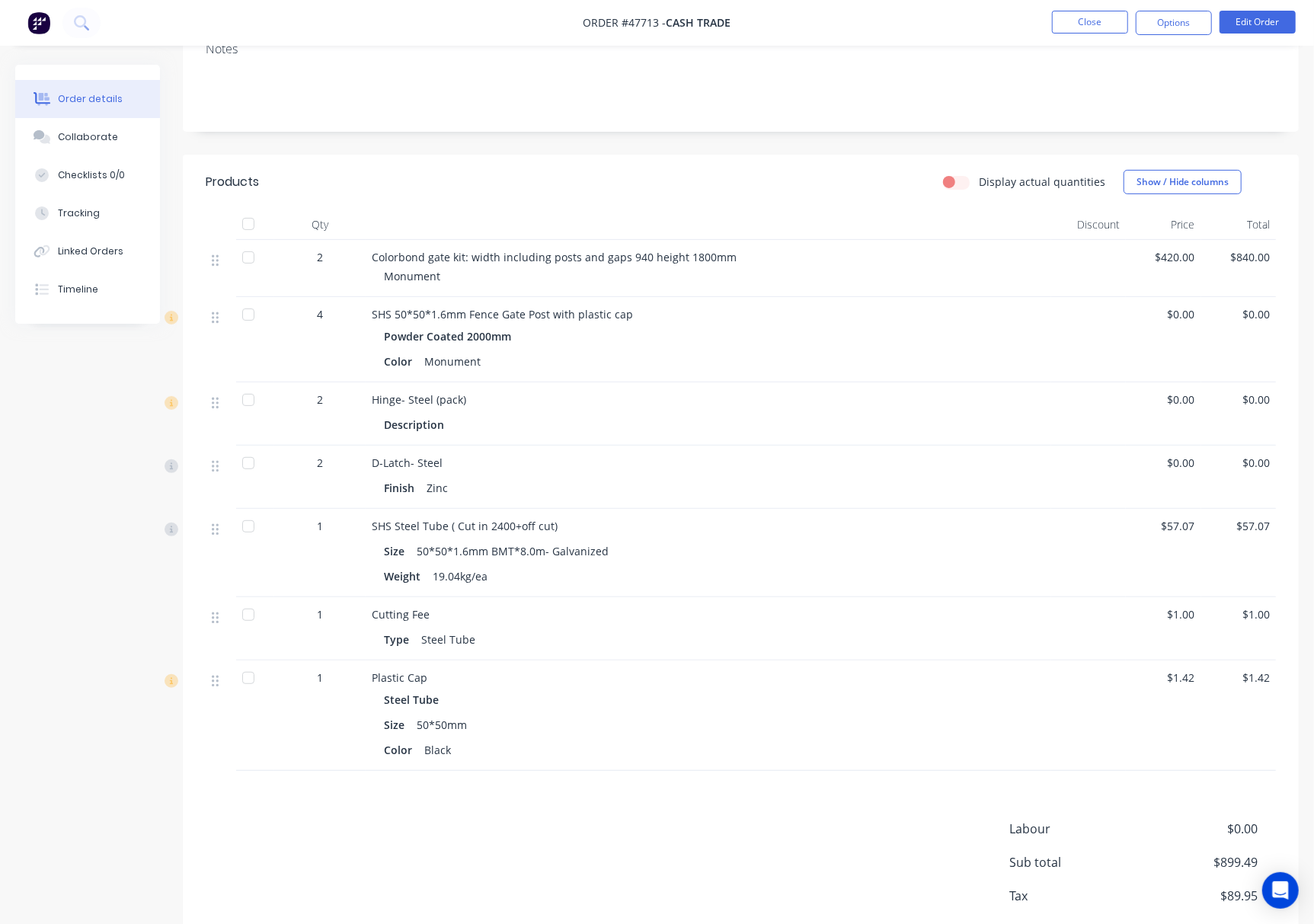
scroll to position [355, 0]
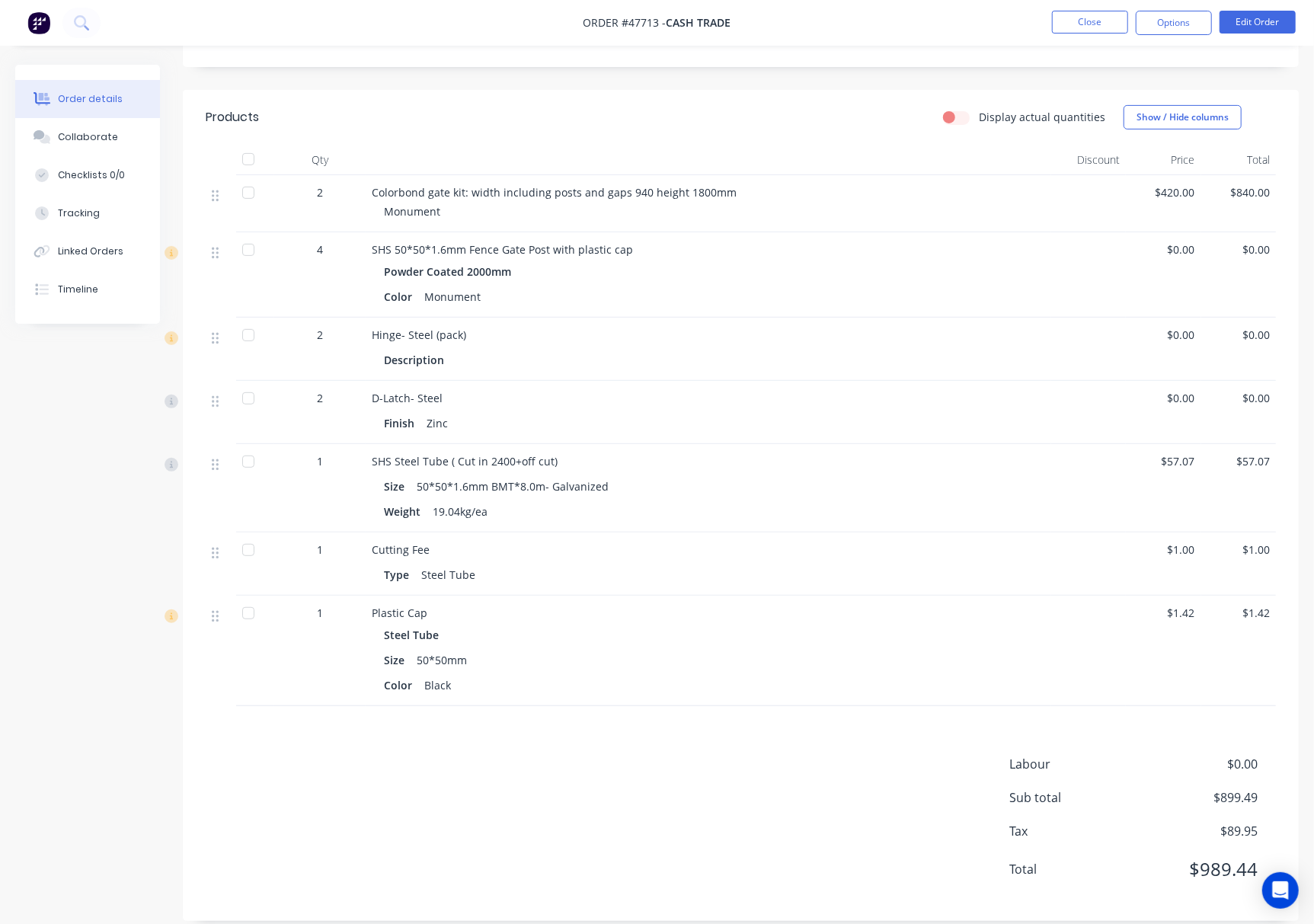
click at [245, 447] on div at bounding box center [248, 461] width 30 height 30
drag, startPoint x: 370, startPoint y: 173, endPoint x: 704, endPoint y: 169, distance: 334.0
click at [704, 175] on div "Colorbond gate kit: width including posts and gaps 940 height 1800mm Monument" at bounding box center [708, 204] width 686 height 57
click at [840, 184] on div "Colorbond gate kit: width including posts and gaps 940 height 1800mm" at bounding box center [708, 192] width 673 height 16
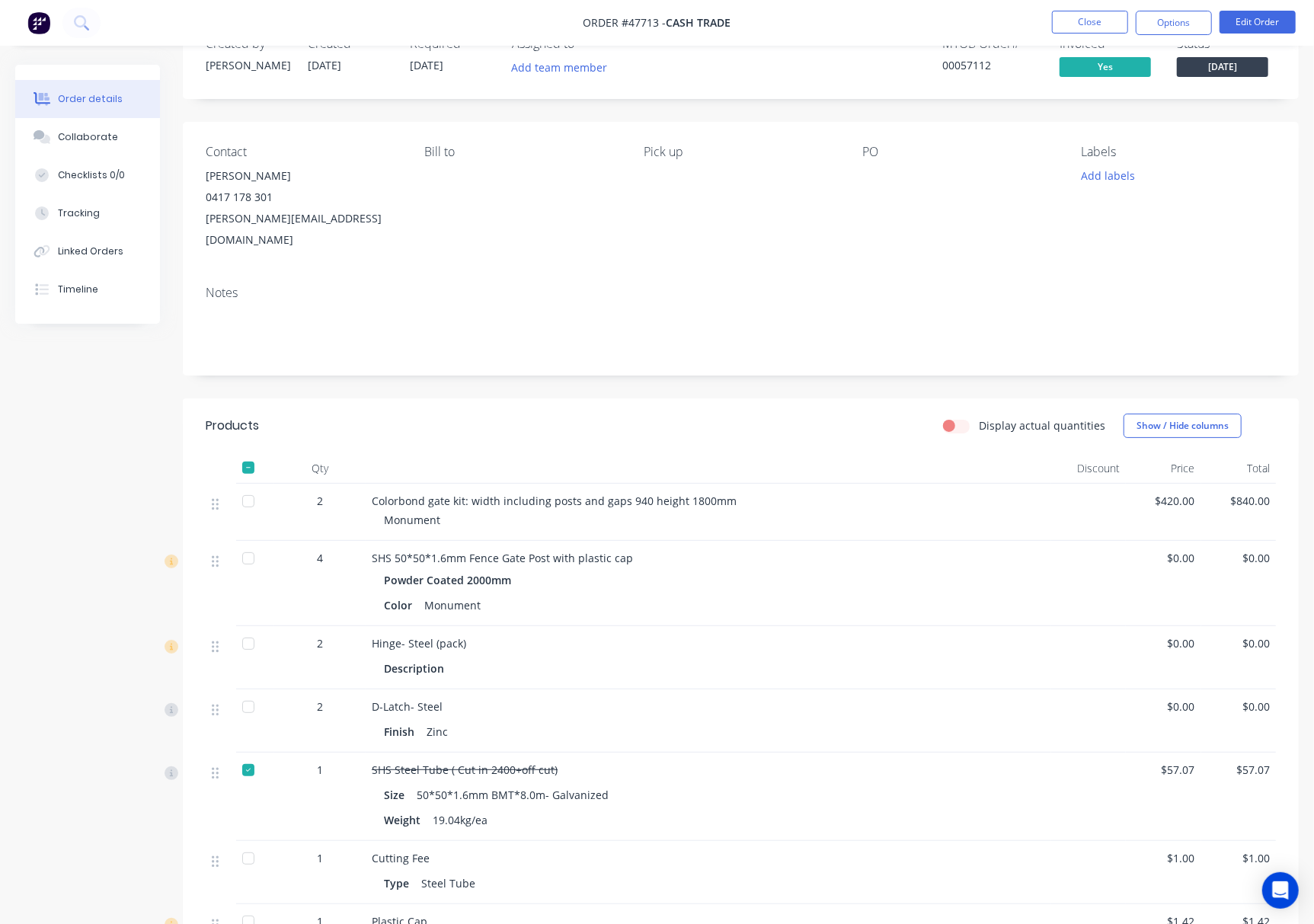
scroll to position [0, 0]
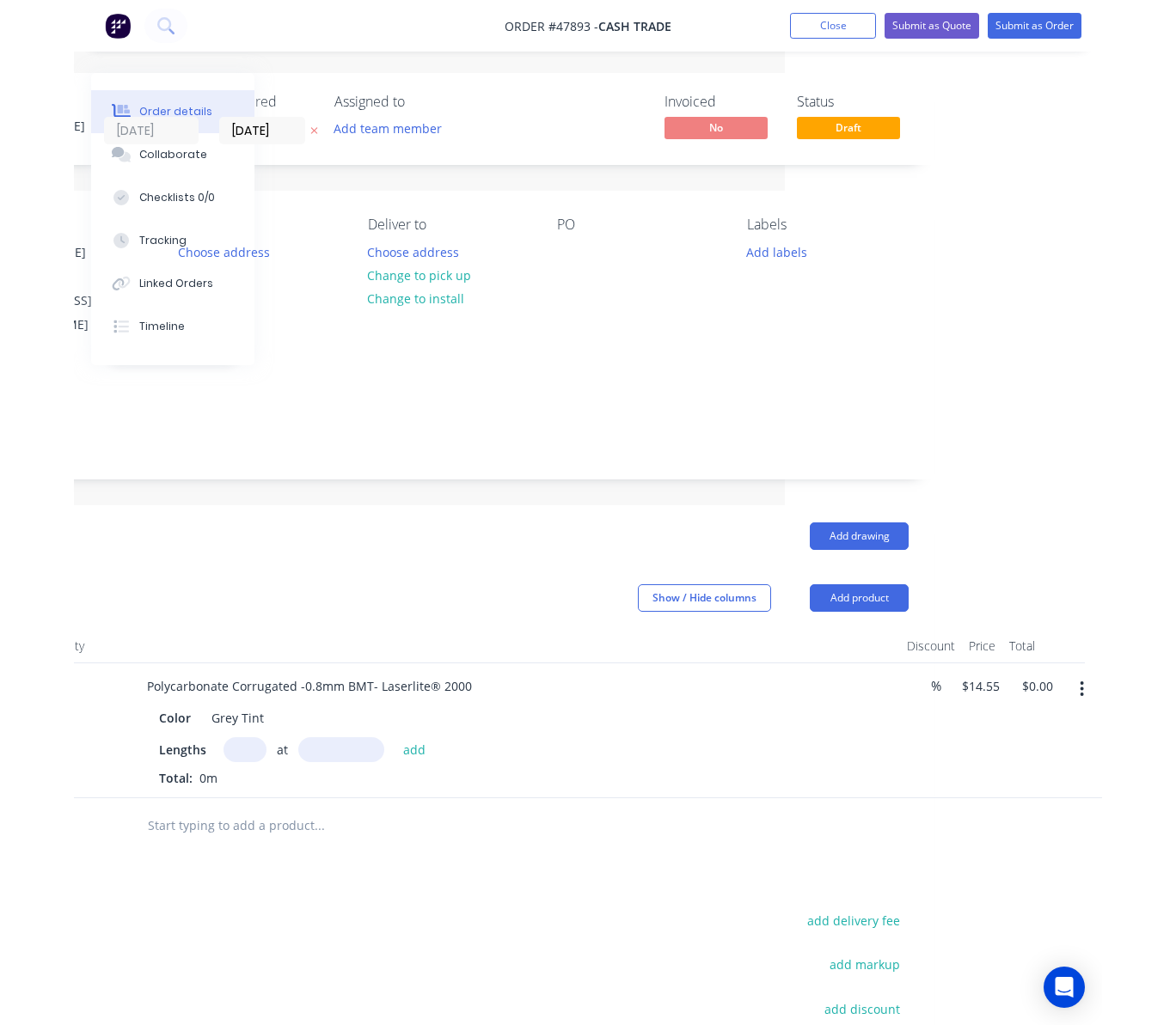
scroll to position [0, 148]
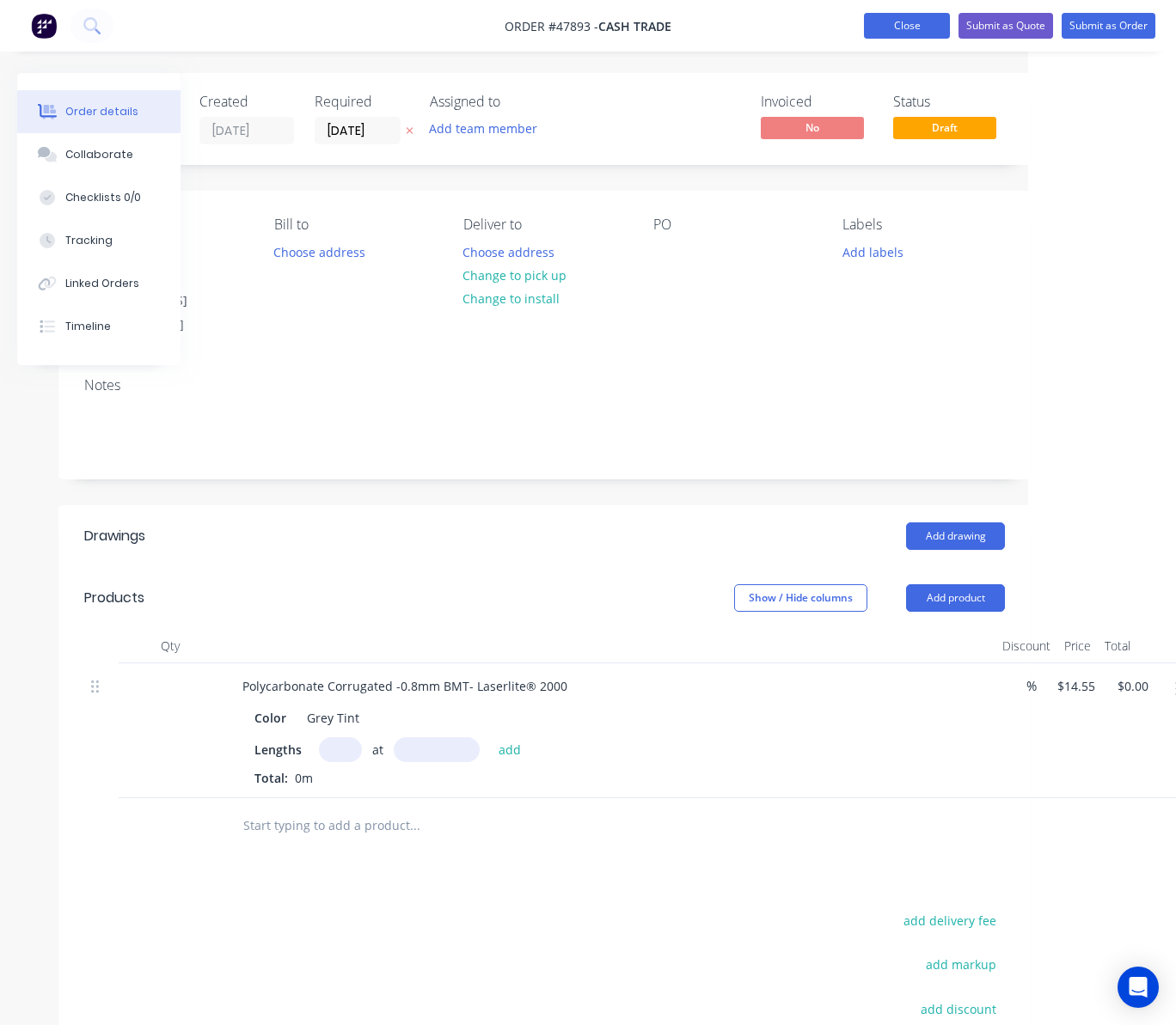
click at [894, 27] on button "Close" at bounding box center [906, 26] width 86 height 26
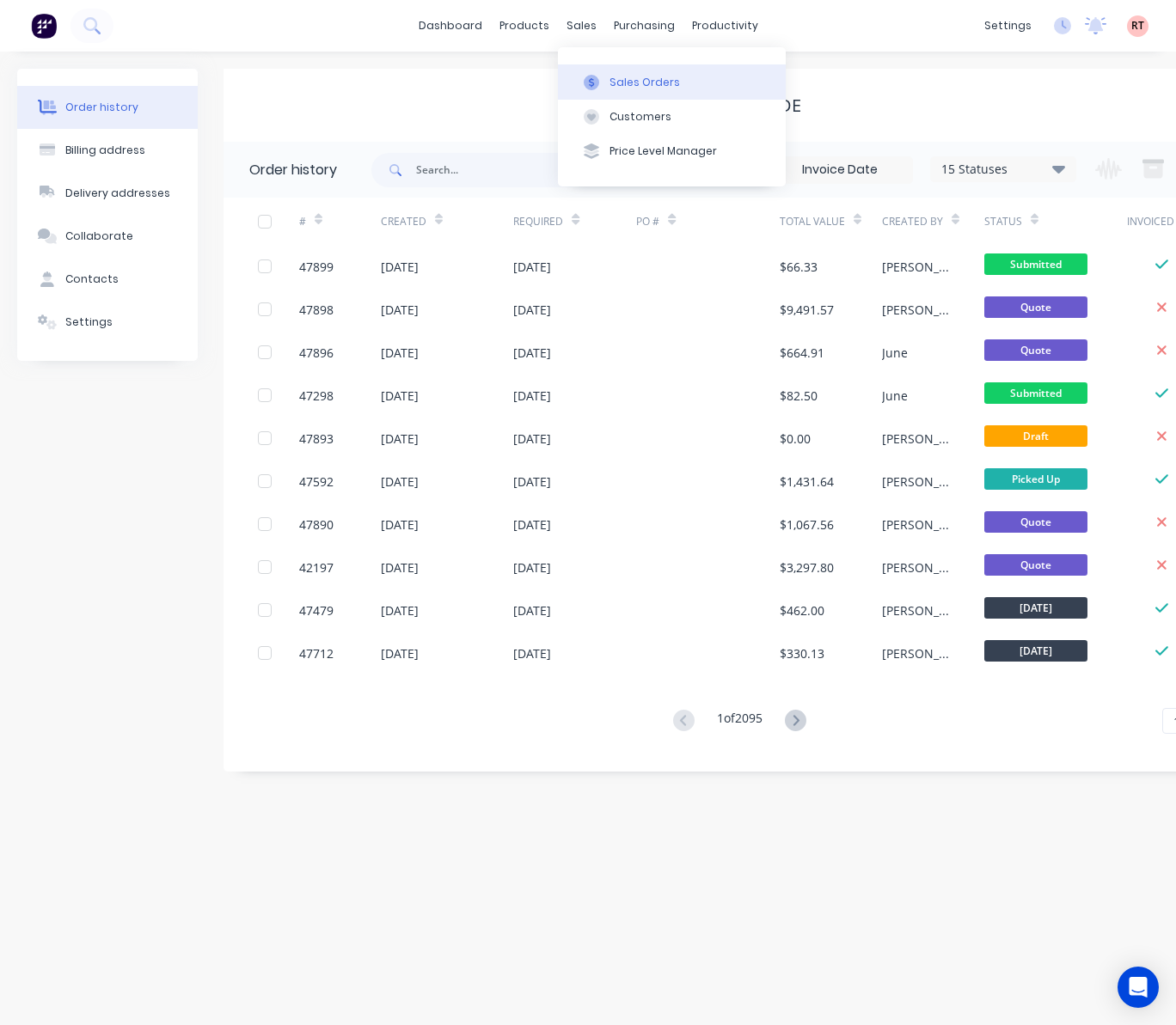
click at [610, 82] on div "Sales Orders" at bounding box center [644, 83] width 71 height 16
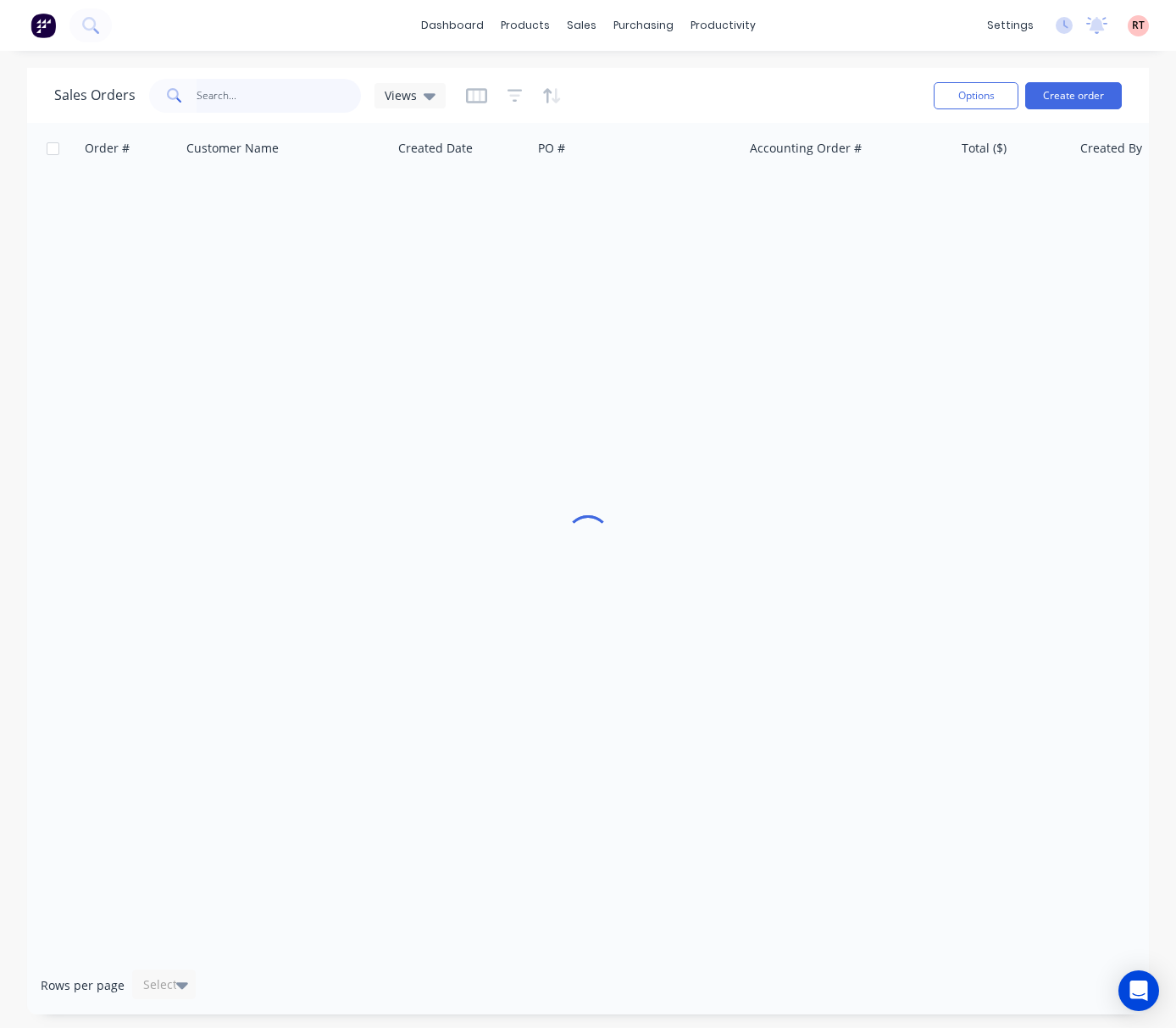
click at [231, 96] on input "text" at bounding box center [279, 96] width 165 height 34
paste input "04 222 04 999"
type input "04 222 04 999"
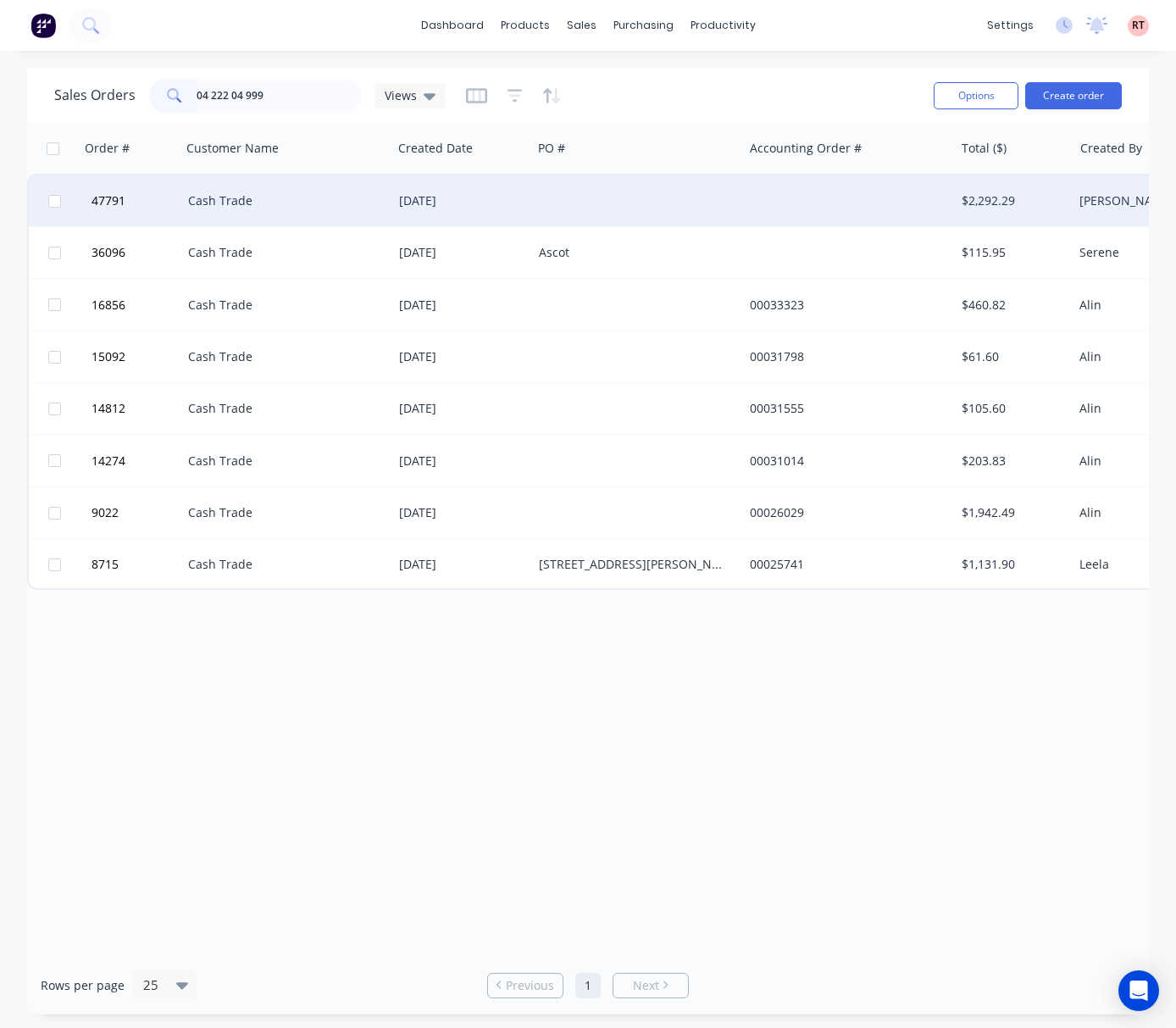
click at [597, 200] on div at bounding box center [637, 201] width 211 height 51
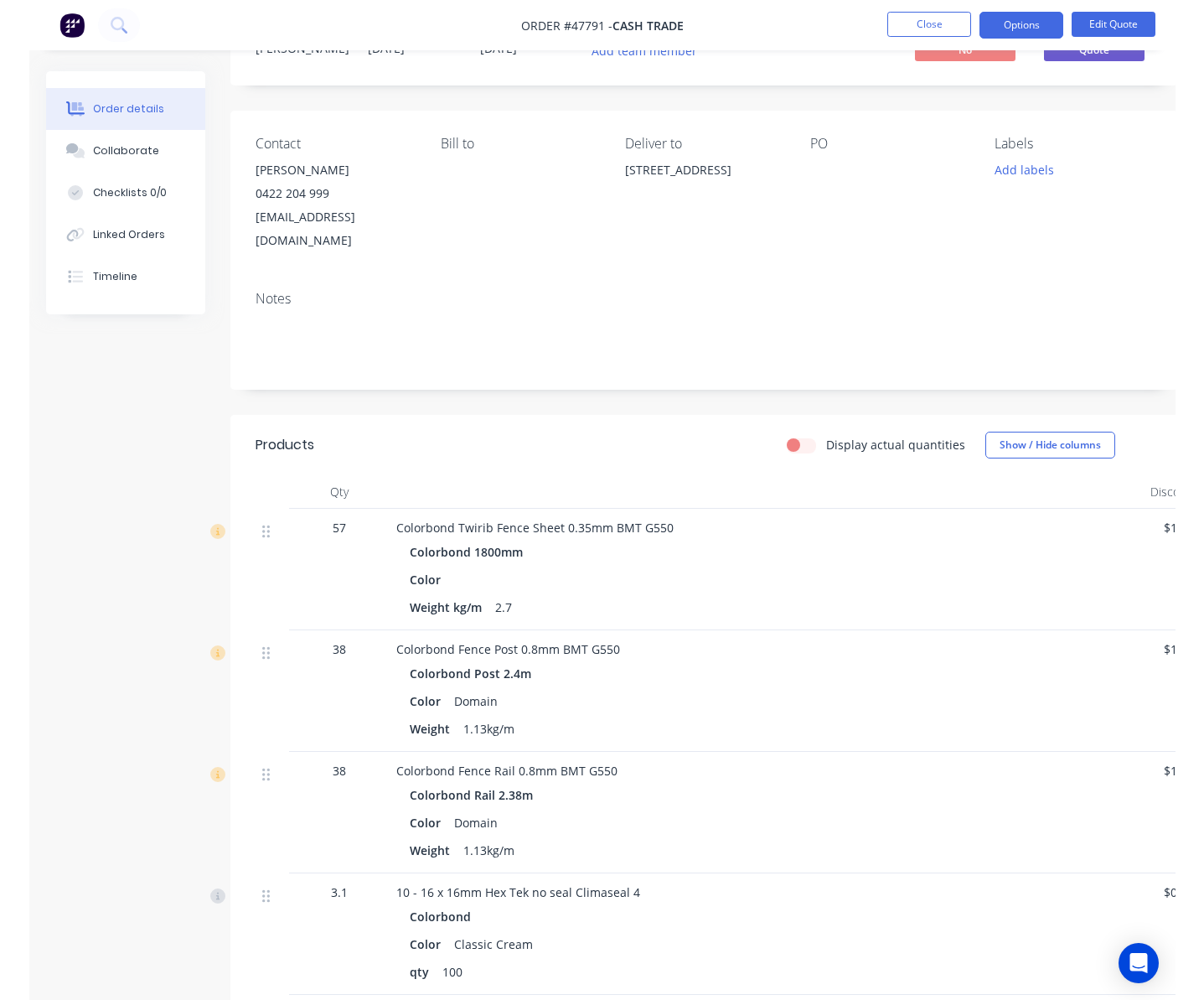
scroll to position [223, 0]
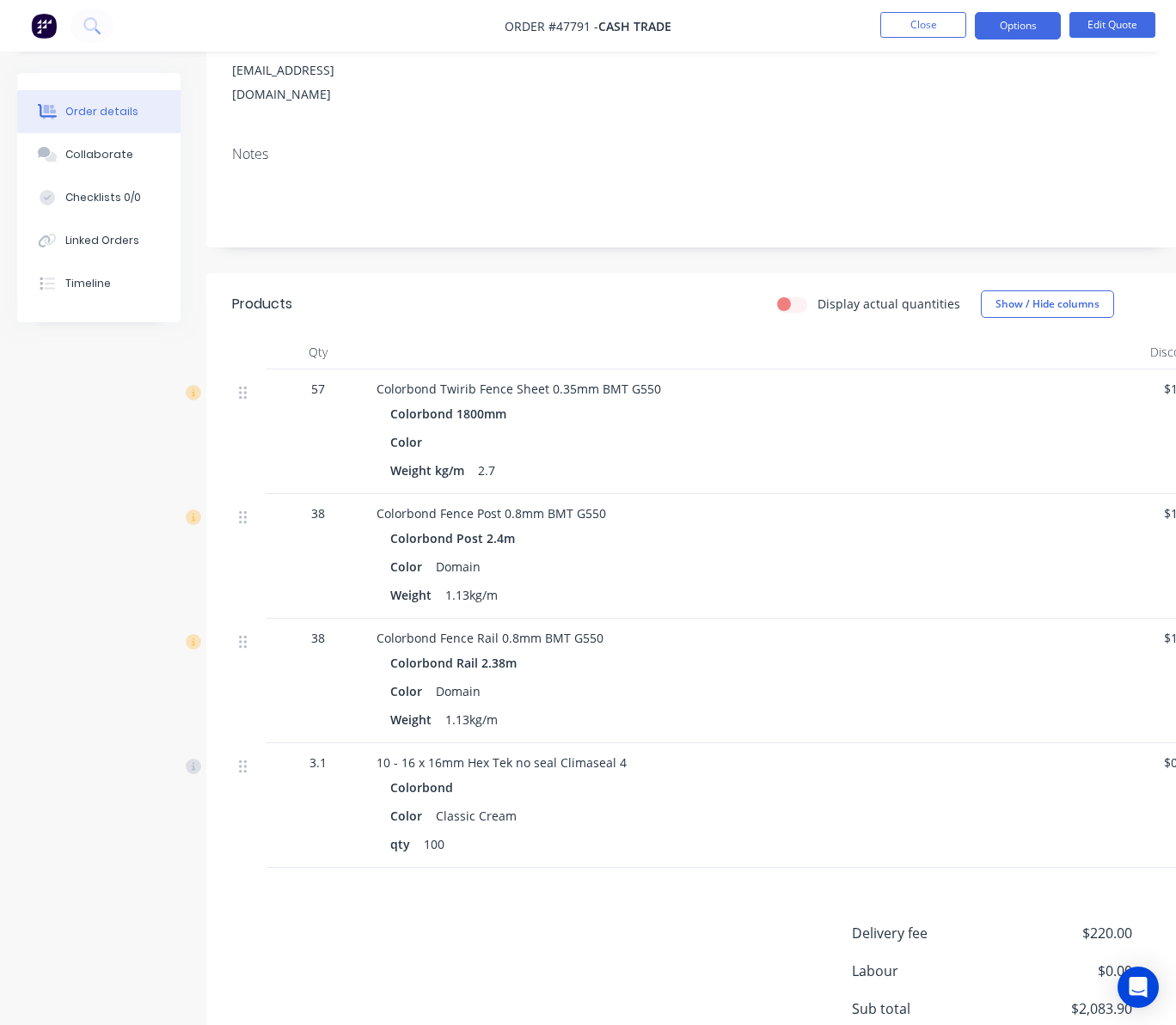
click at [320, 393] on span "57" at bounding box center [318, 389] width 14 height 18
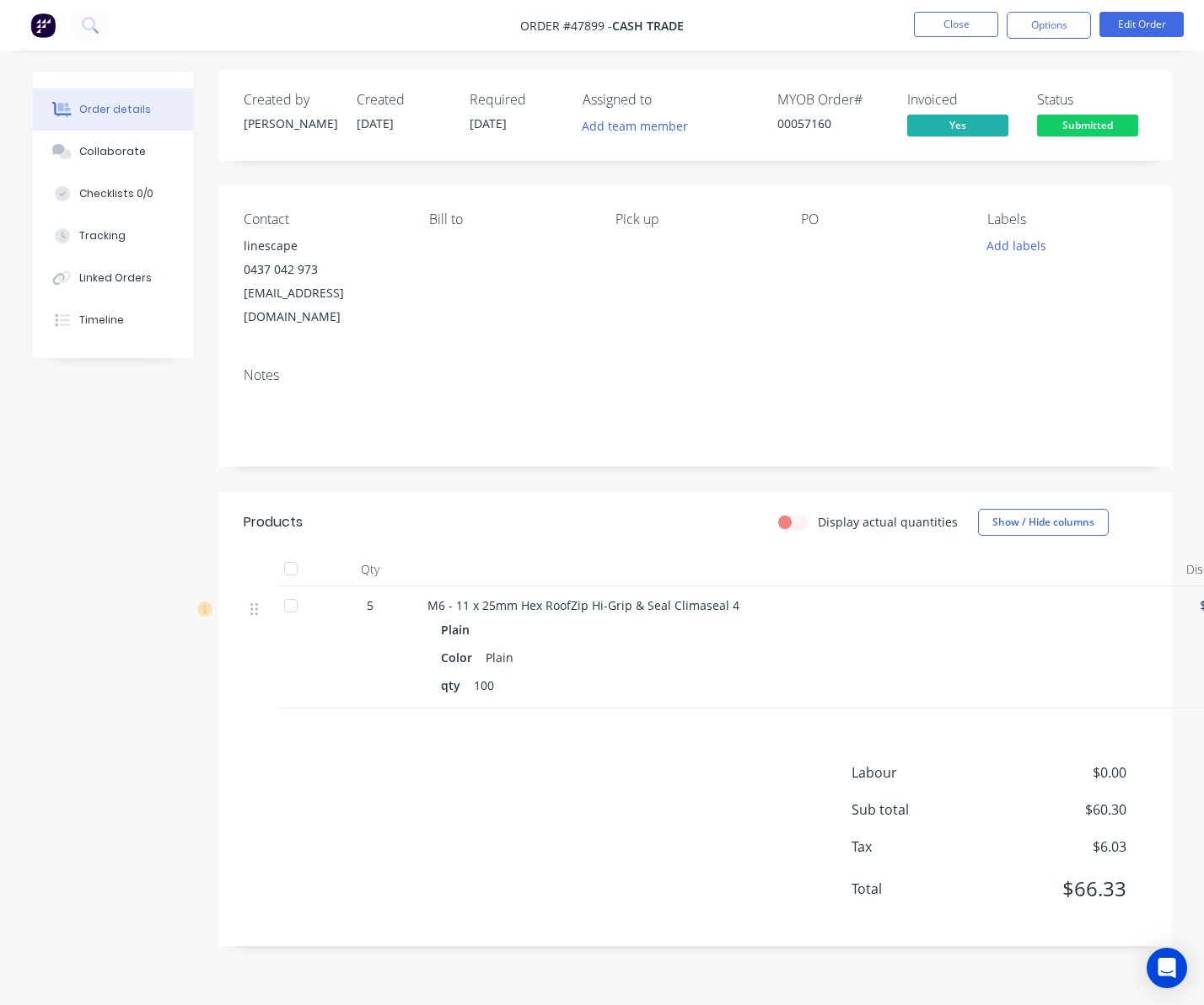
click at [1059, 120] on span "Submitted" at bounding box center [1088, 125] width 101 height 21
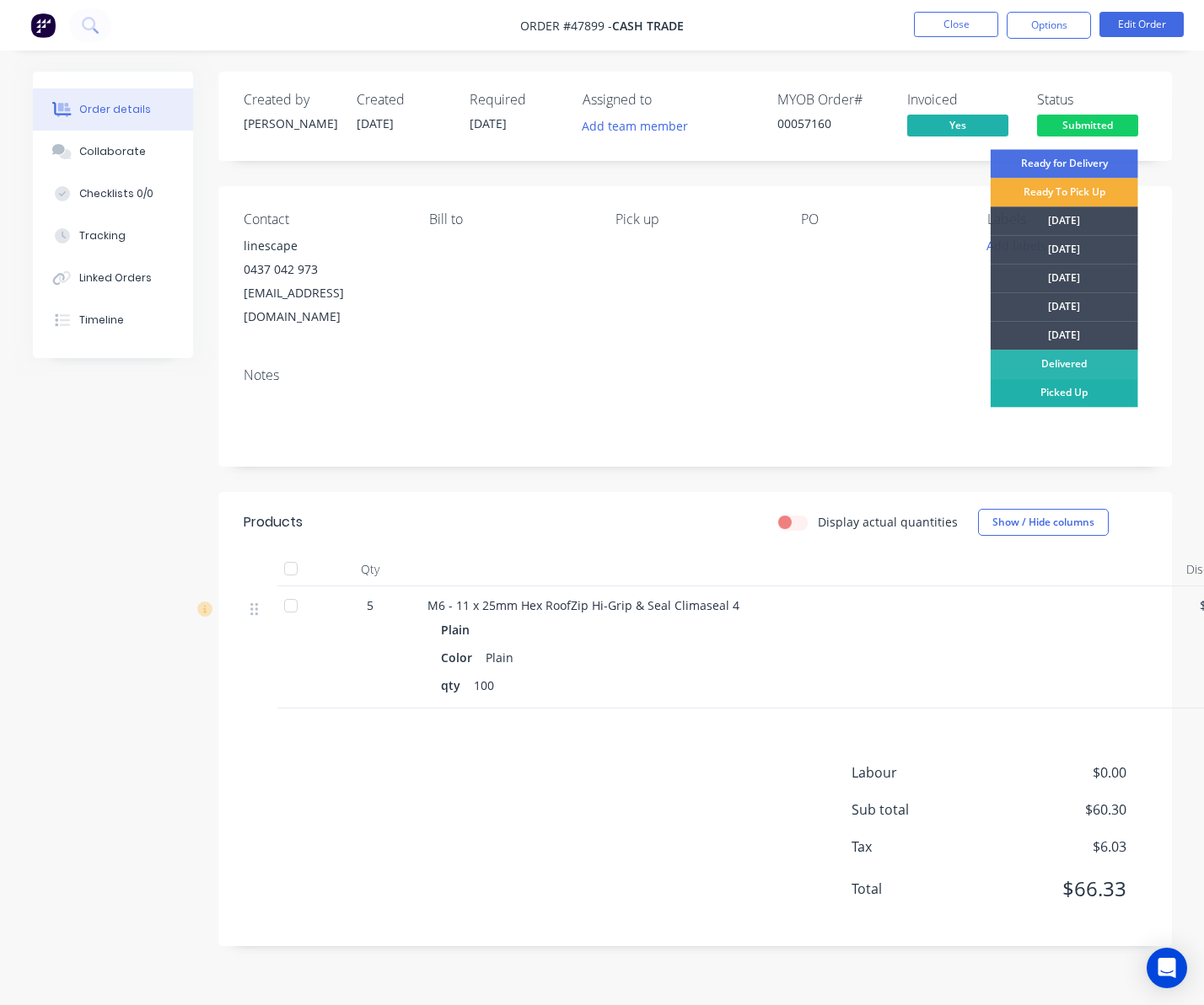
click at [1070, 389] on div "Picked Up" at bounding box center [1064, 392] width 147 height 28
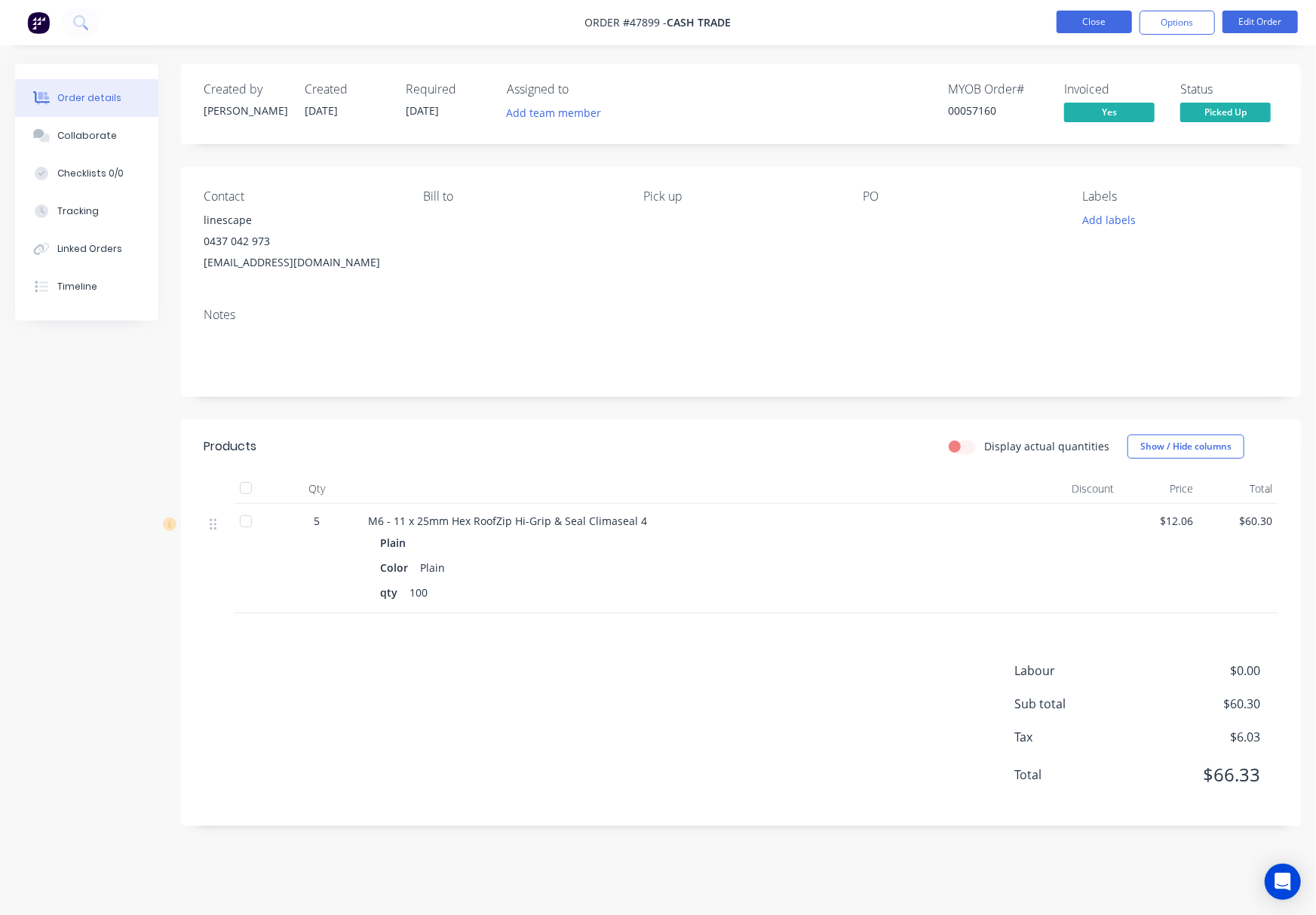
click at [974, 20] on button "Close" at bounding box center [1094, 22] width 75 height 23
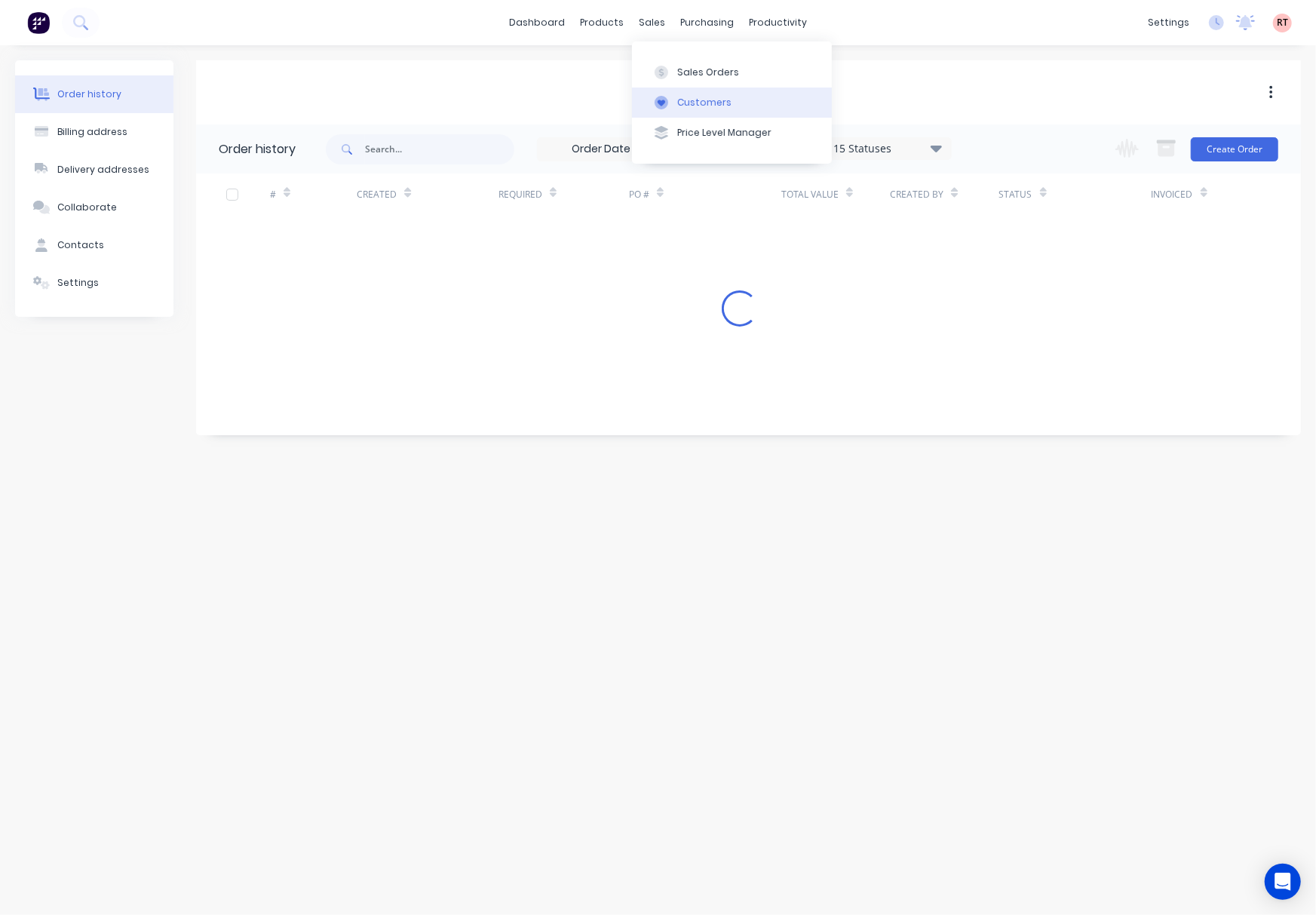
click at [716, 104] on div "Customers" at bounding box center [704, 103] width 54 height 14
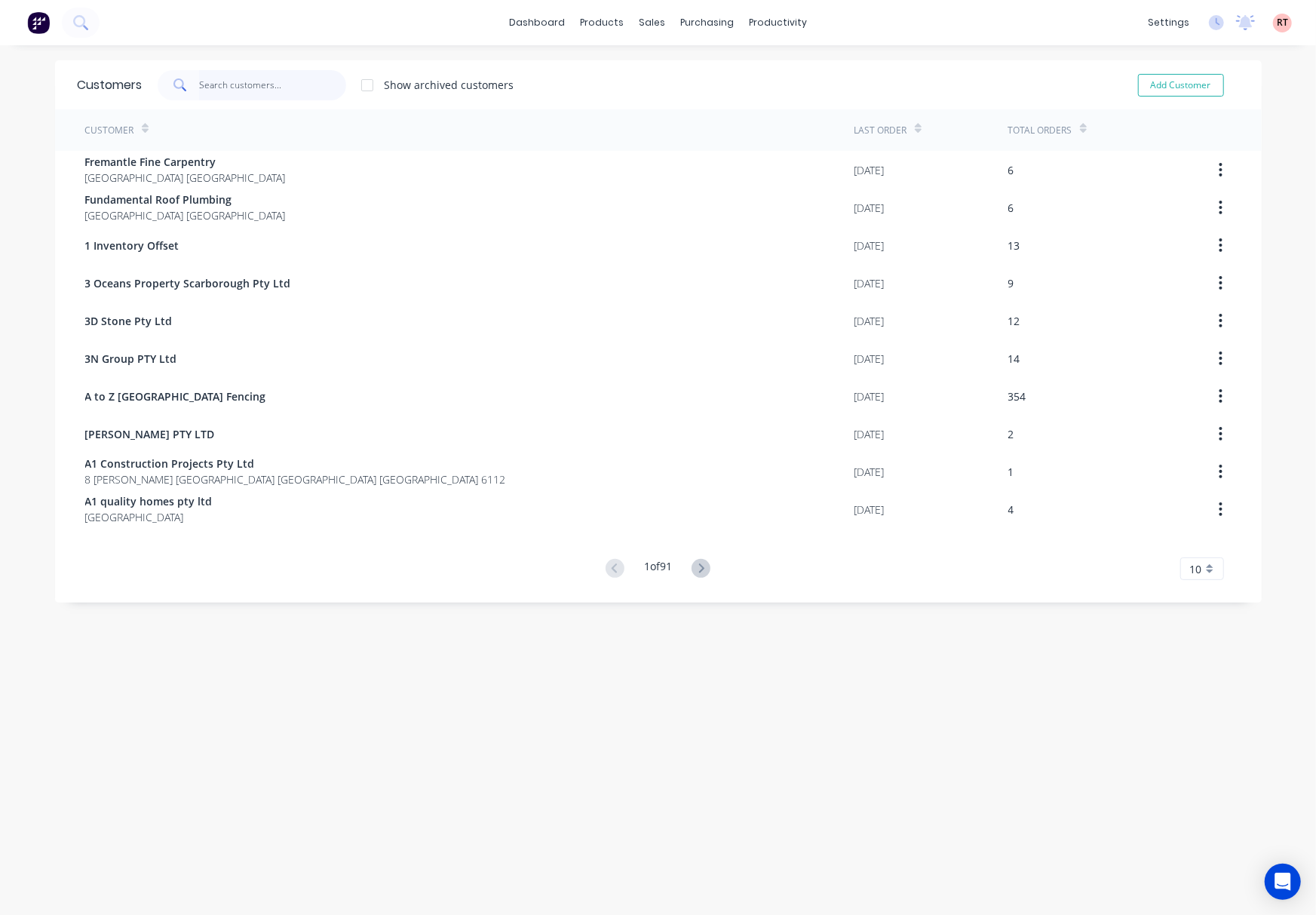
click at [208, 84] on input "text" at bounding box center [273, 85] width 147 height 30
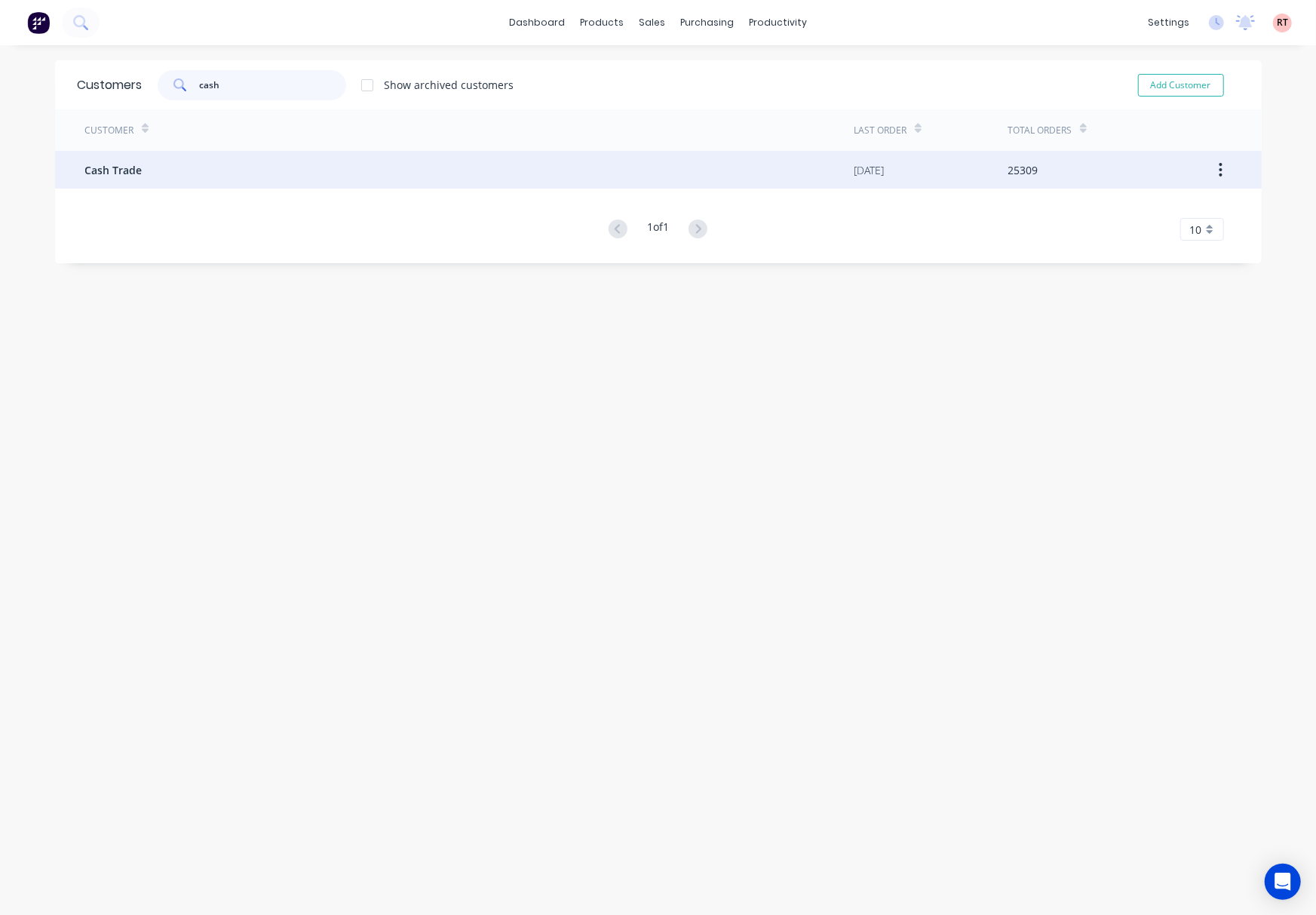
type input "cash"
click at [335, 185] on div "Cash Trade" at bounding box center [470, 169] width 769 height 38
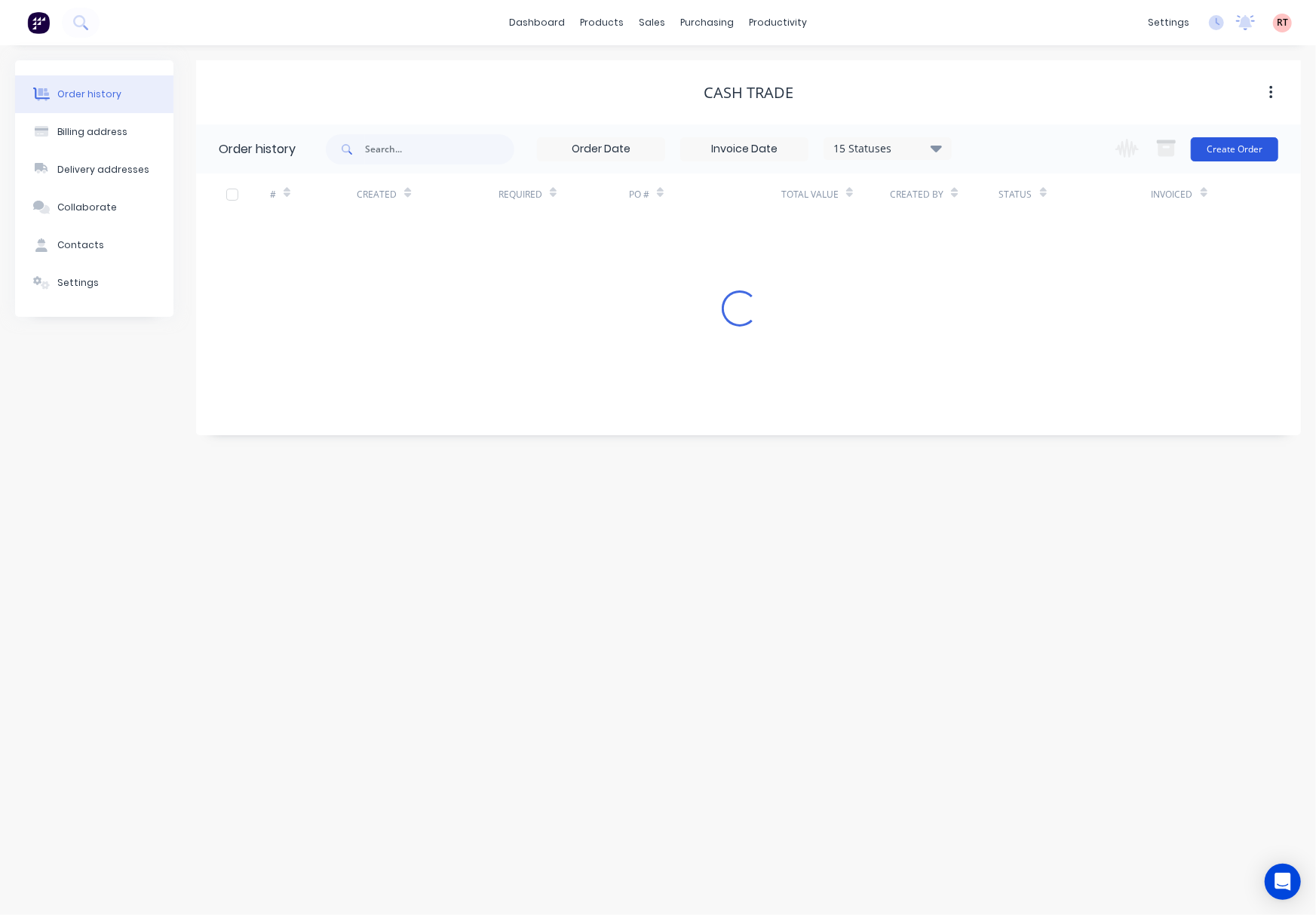
click at [974, 142] on button "Create Order" at bounding box center [1234, 149] width 87 height 24
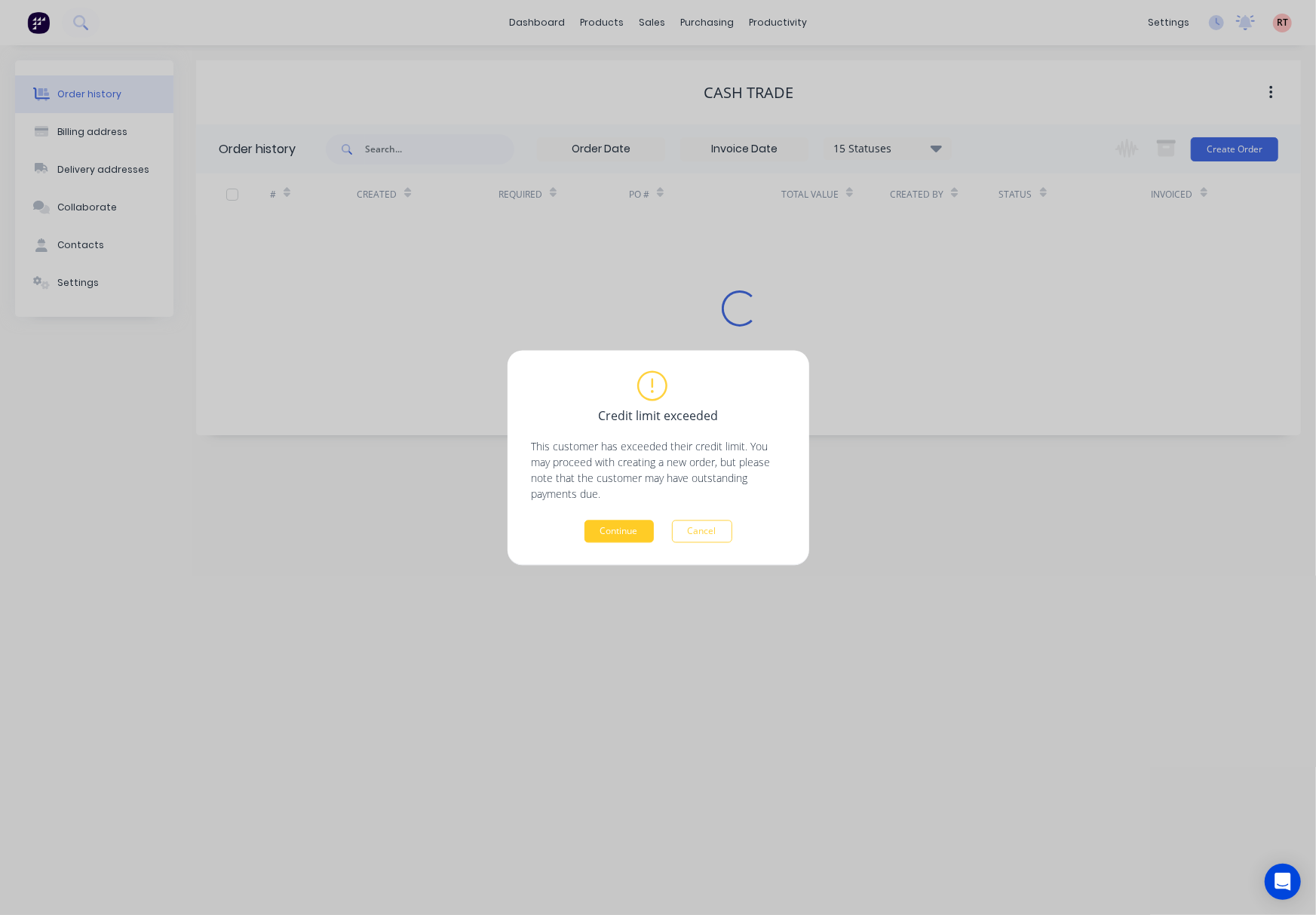
drag, startPoint x: 1101, startPoint y: 217, endPoint x: 620, endPoint y: 534, distance: 576.1
click at [620, 534] on button "Continue" at bounding box center [619, 531] width 70 height 23
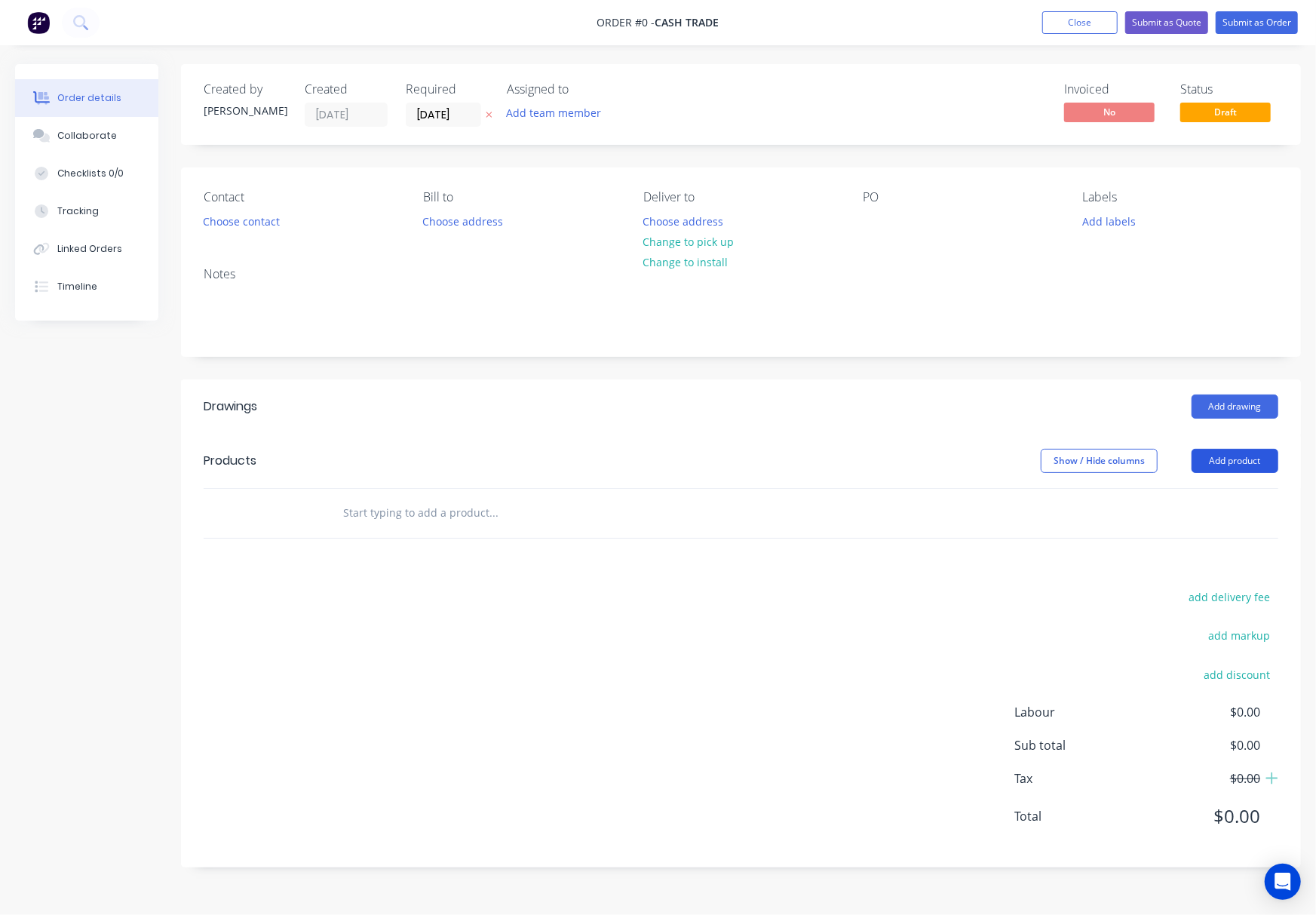
click at [974, 460] on button "Add product" at bounding box center [1234, 461] width 87 height 24
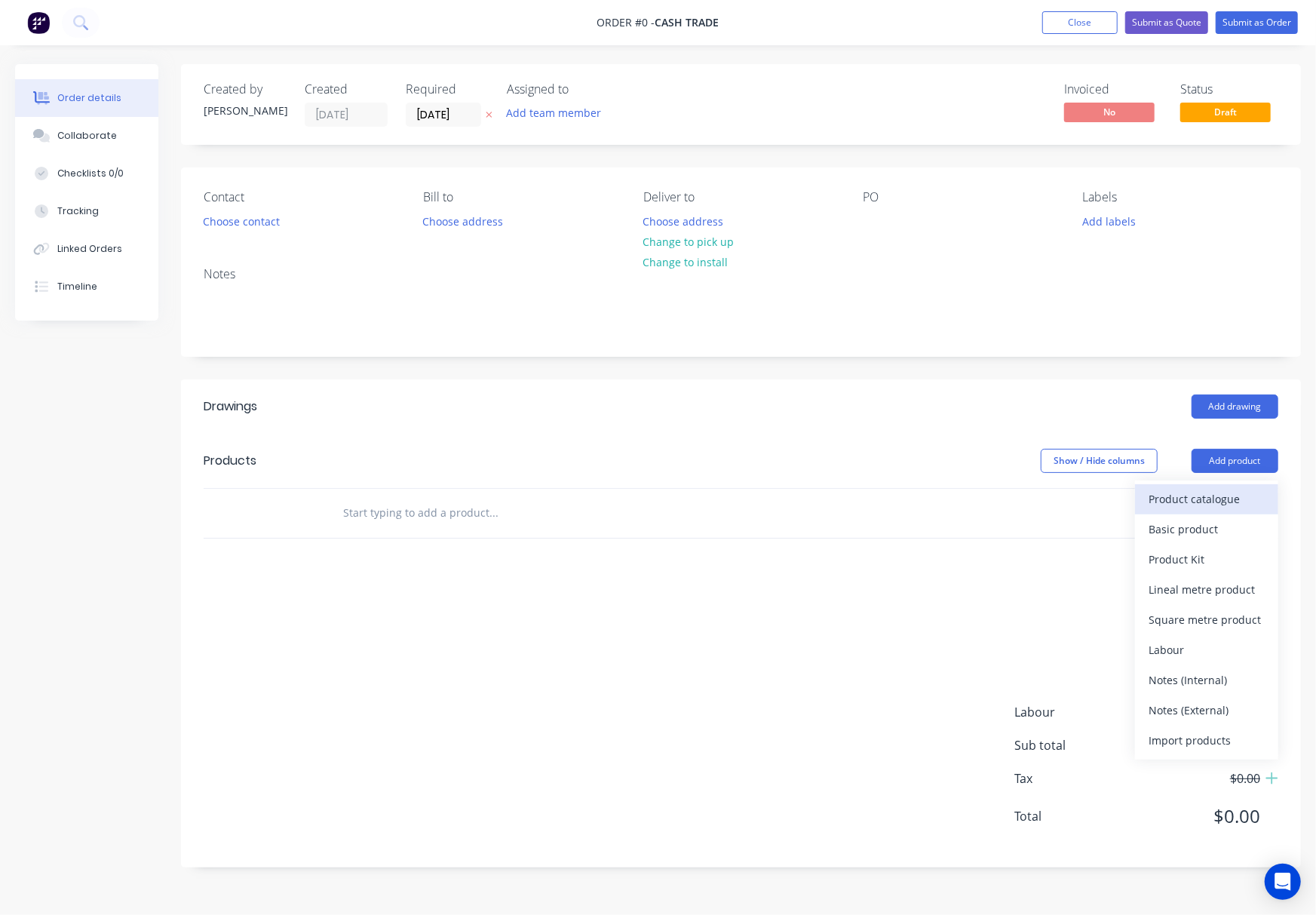
click at [974, 490] on div "Product catalogue" at bounding box center [1206, 499] width 116 height 22
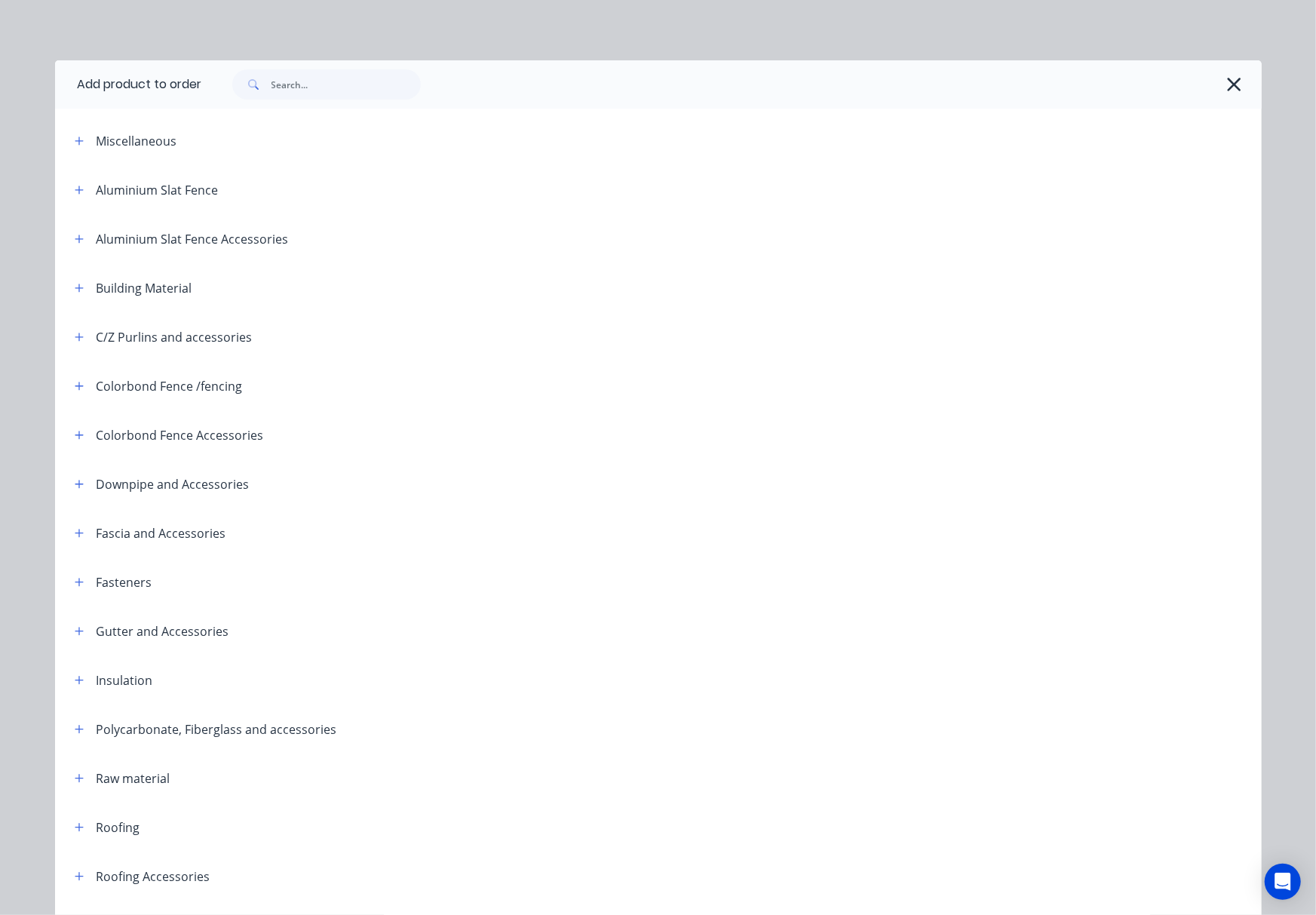
click at [263, 76] on span at bounding box center [251, 84] width 39 height 30
click at [296, 100] on div at bounding box center [732, 84] width 1059 height 48
click at [300, 86] on input "text" at bounding box center [345, 84] width 149 height 30
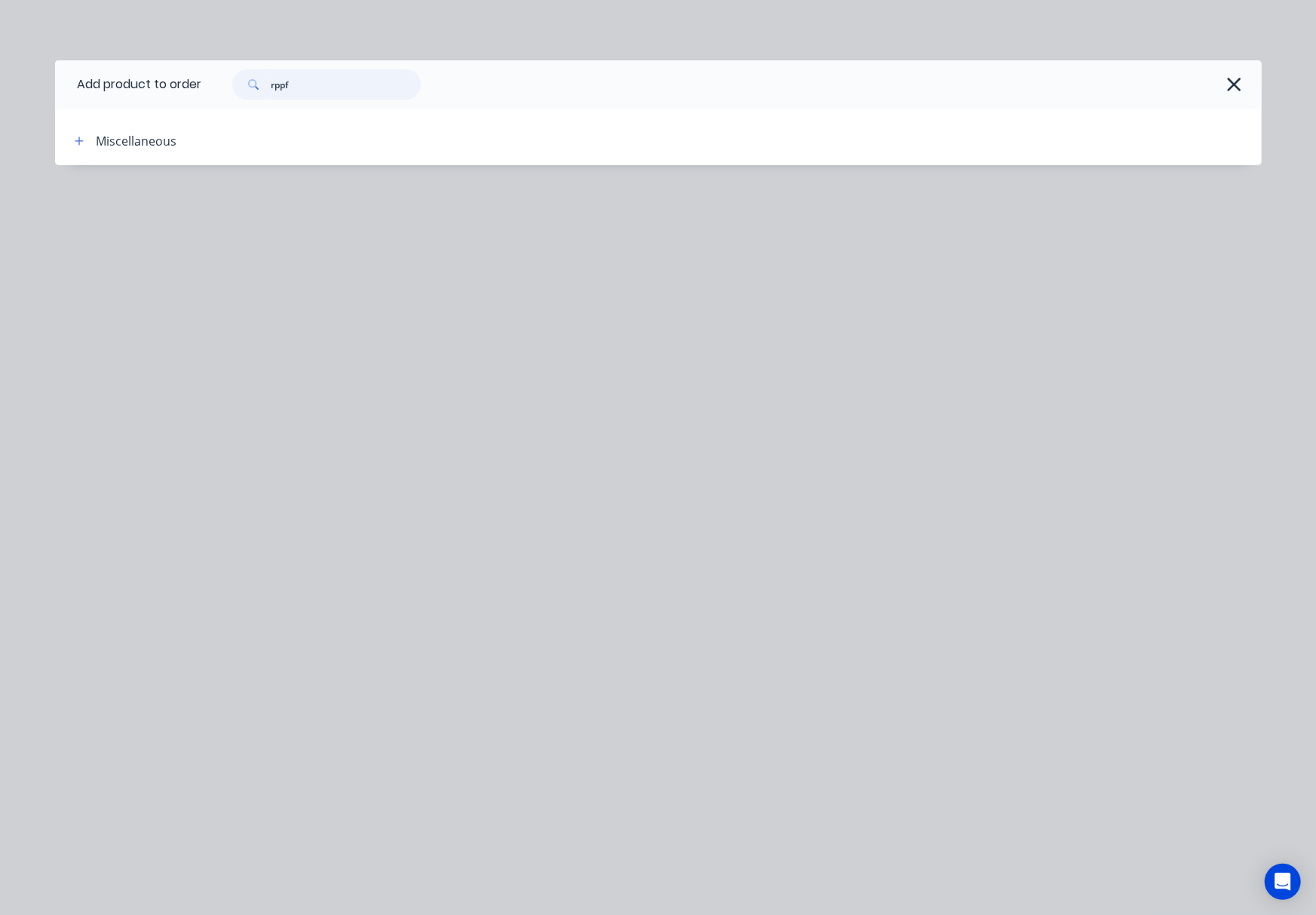
click at [299, 86] on input "rppf" at bounding box center [345, 84] width 149 height 30
type input "roof"
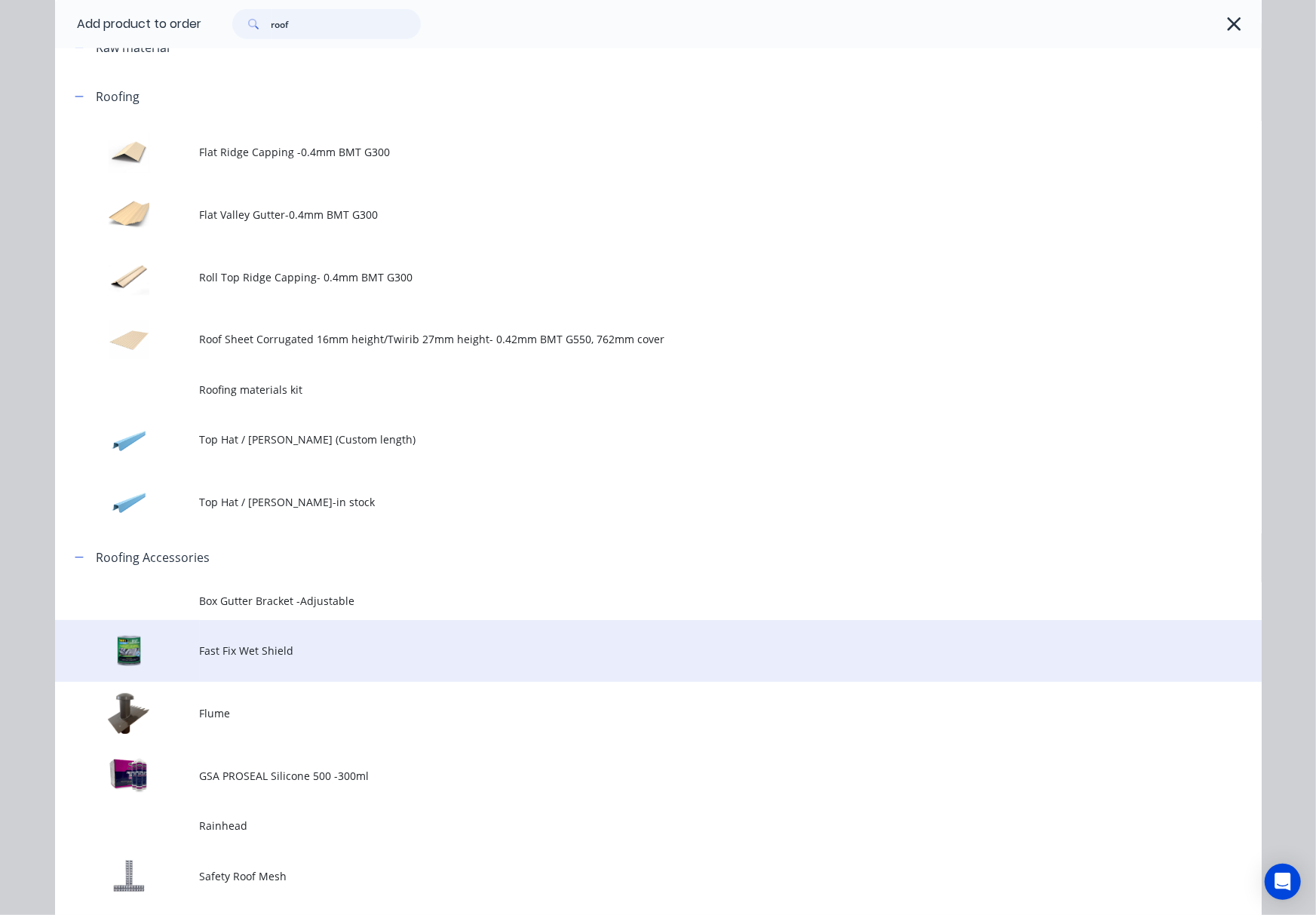
scroll to position [603, 0]
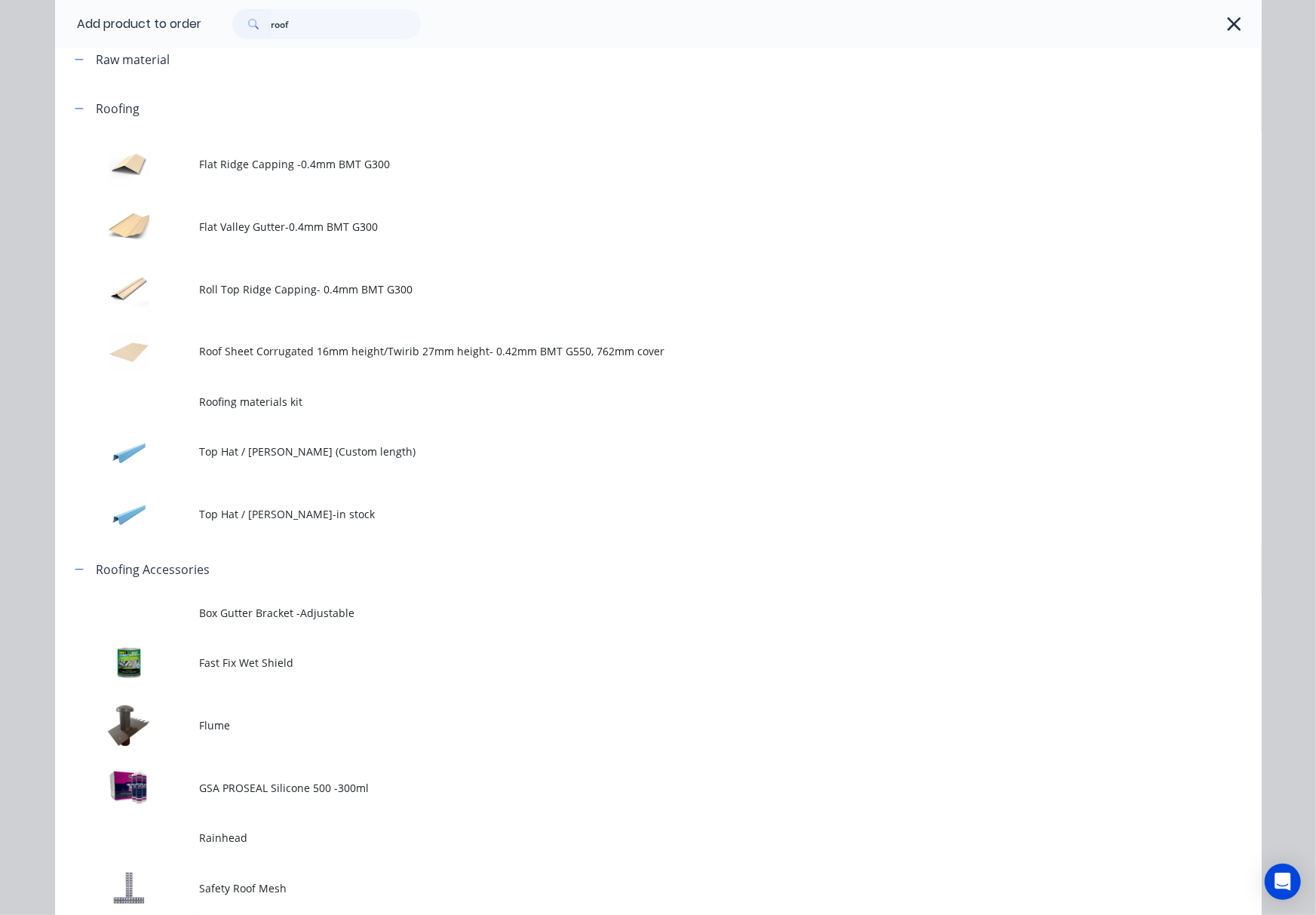
click at [487, 341] on td "Roof Sheet Corrugated 16mm height/Twirib 27mm height- 0.42mm BMT G550, 762mm co…" at bounding box center [731, 352] width 1062 height 63
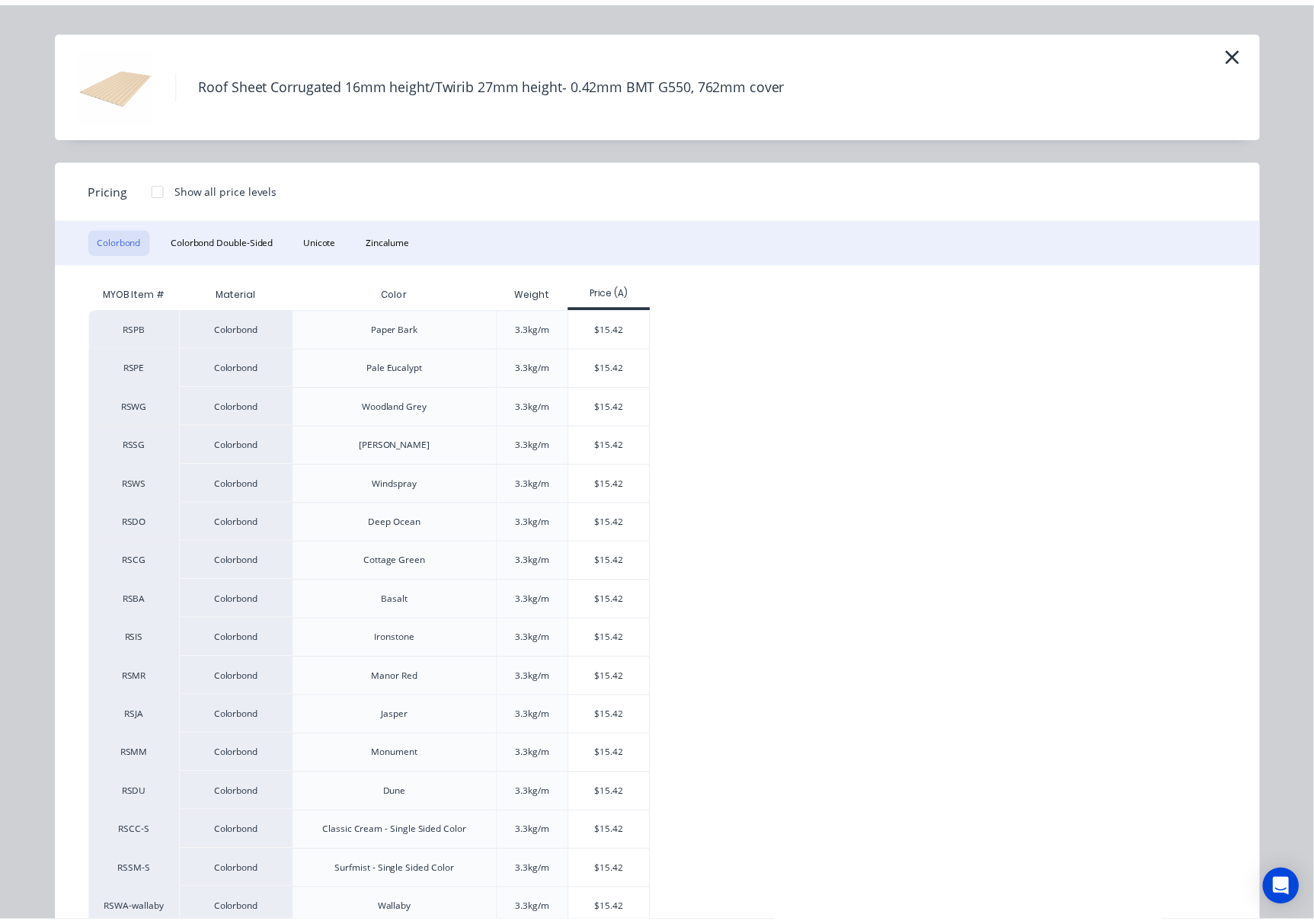
scroll to position [0, 0]
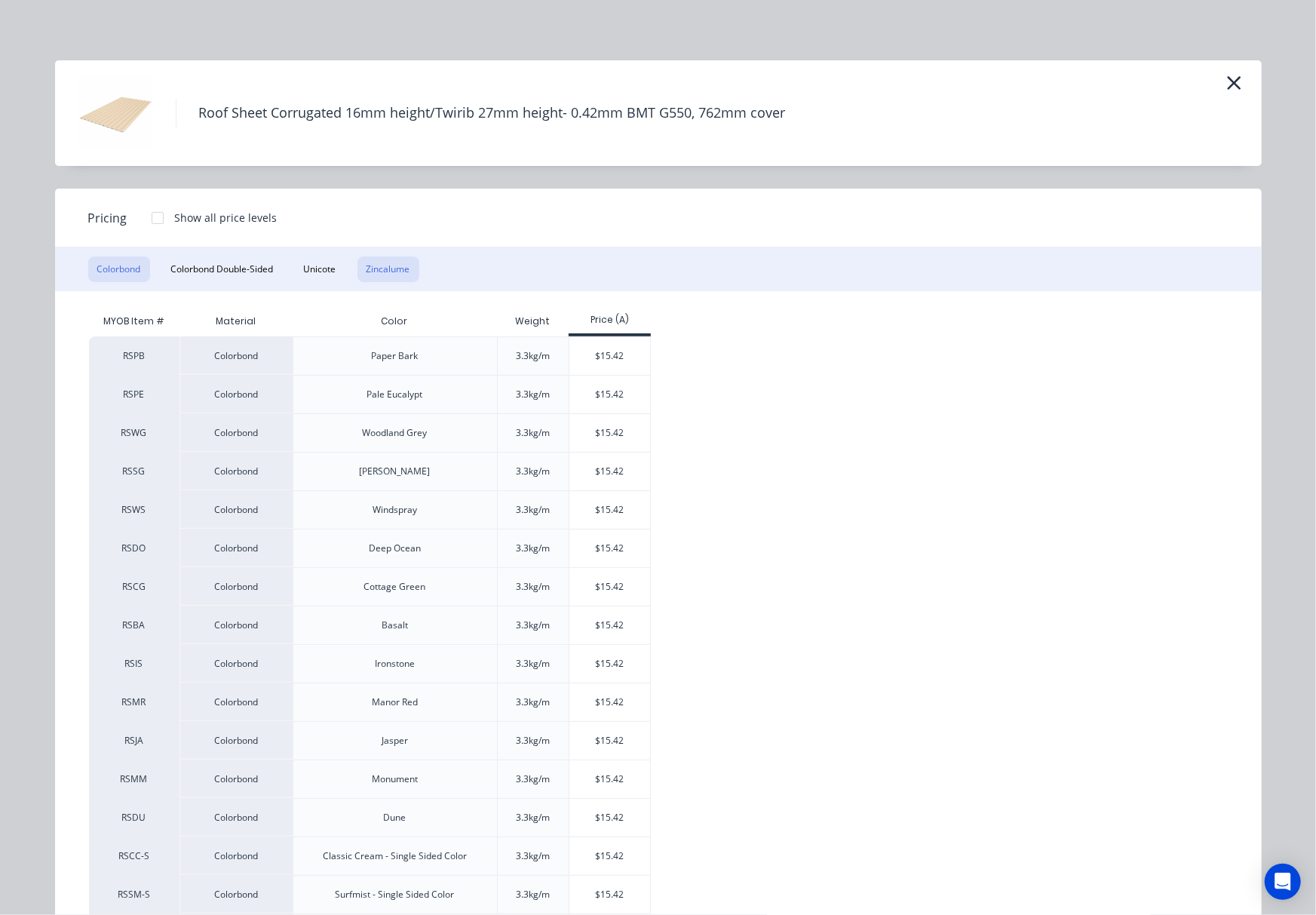
click at [395, 270] on button "Zincalume" at bounding box center [388, 269] width 62 height 25
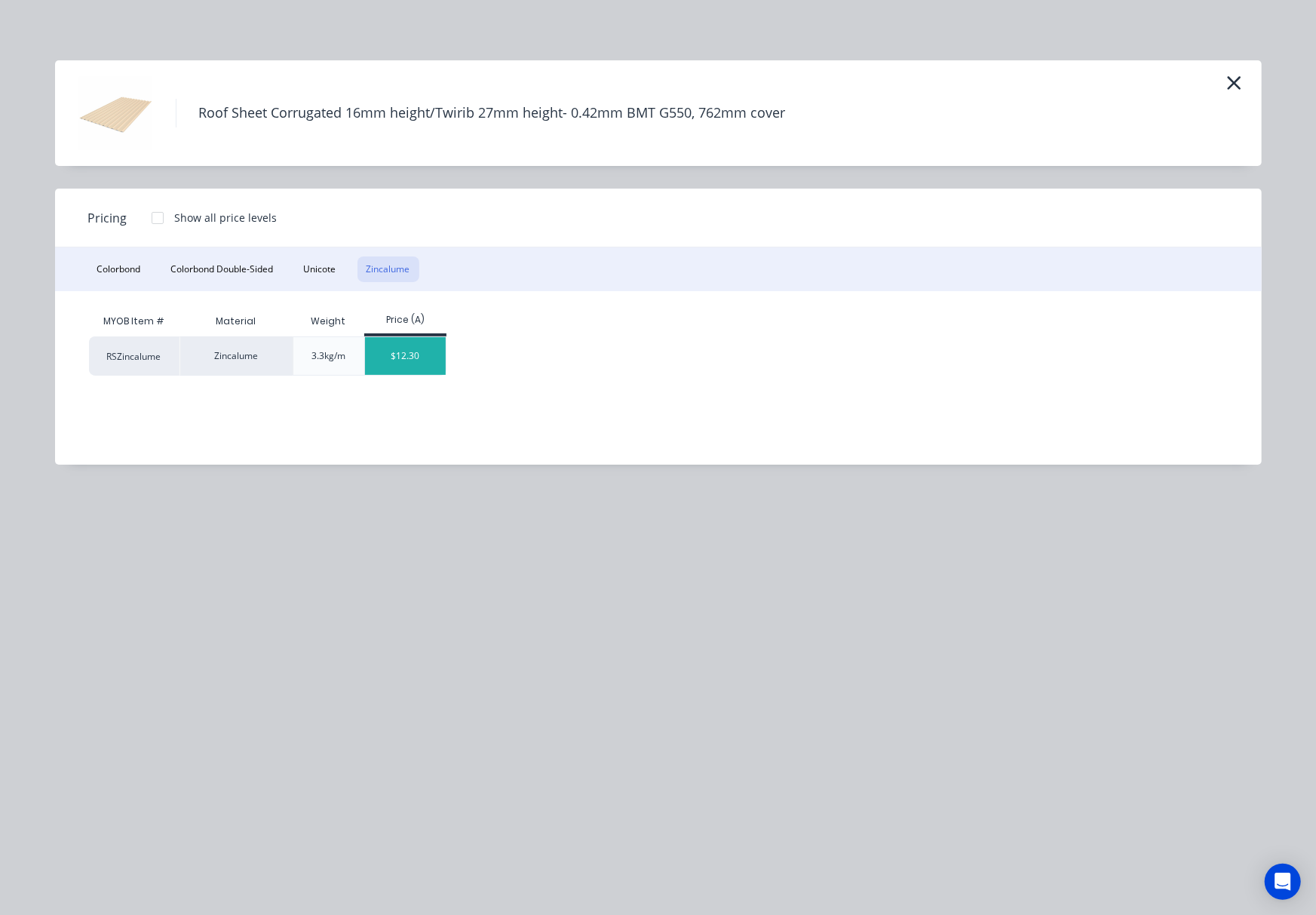
click at [381, 356] on div "$12.30" at bounding box center [404, 356] width 80 height 38
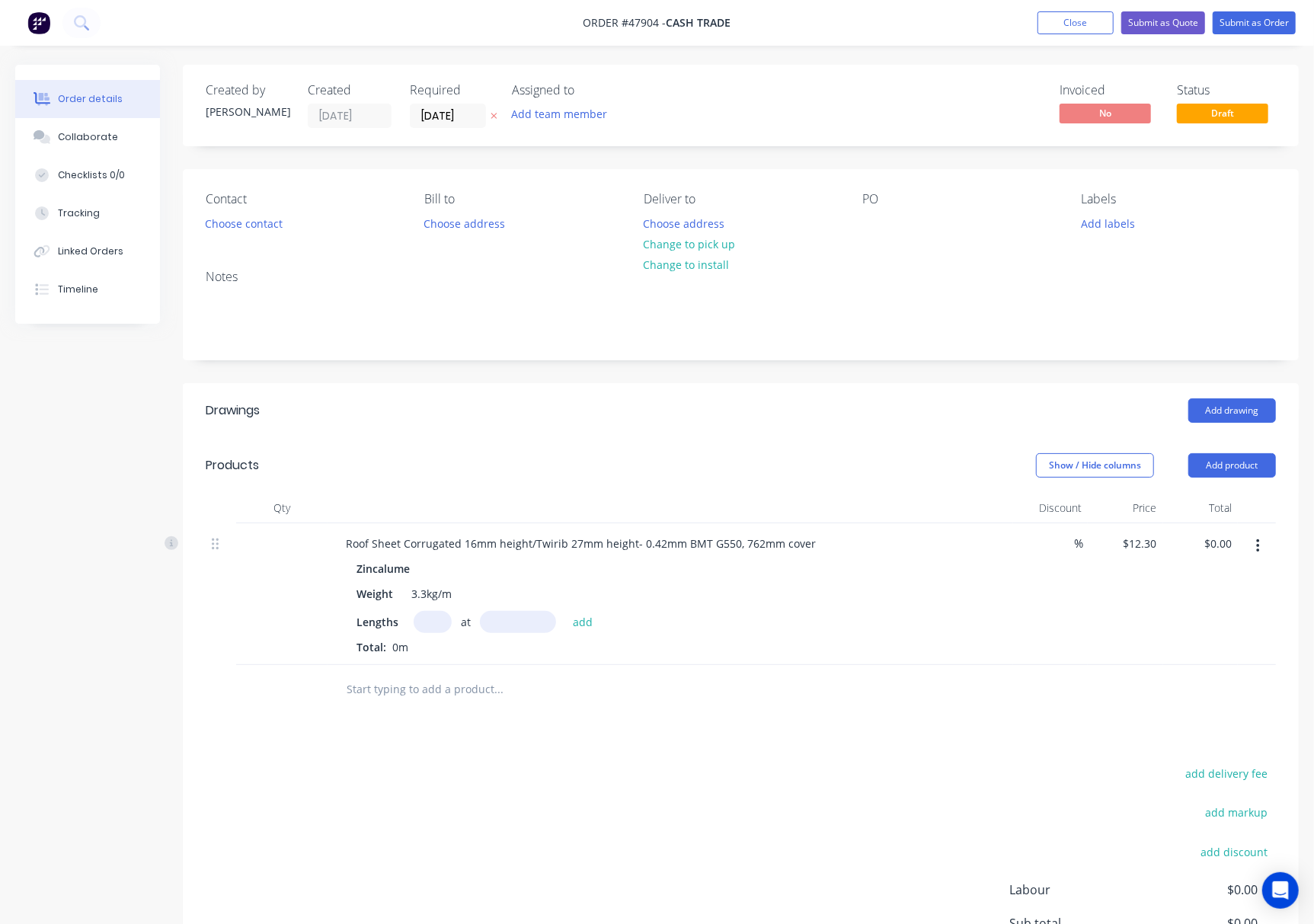
click at [437, 623] on input "text" at bounding box center [432, 621] width 38 height 22
type input "1"
click at [519, 625] on input "text" at bounding box center [518, 621] width 76 height 22
type input "5454"
click at [565, 611] on button "add" at bounding box center [583, 621] width 36 height 21
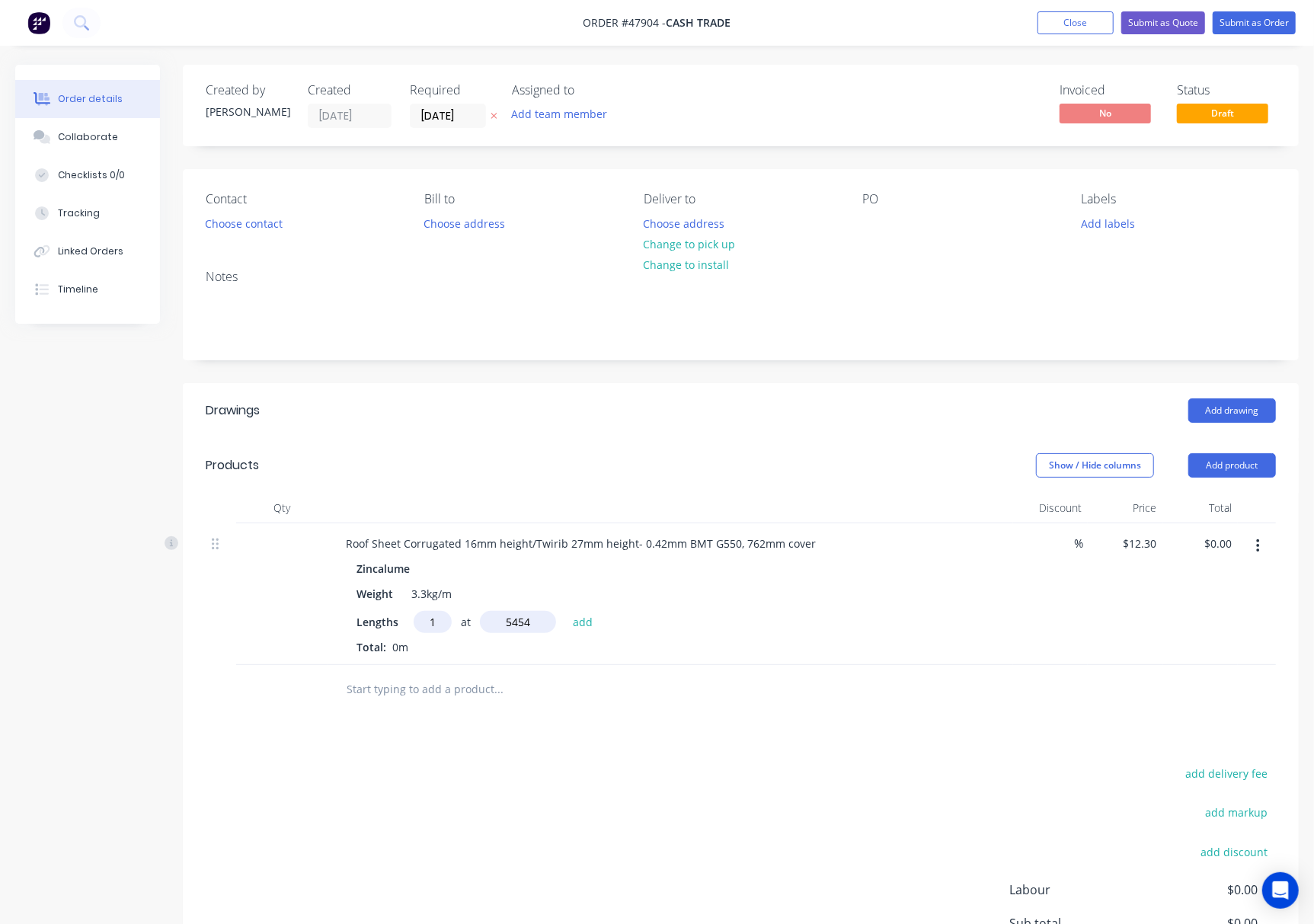
type input "$67.08"
type input "1"
click at [519, 625] on input "text" at bounding box center [518, 621] width 76 height 22
type input "5690"
click at [565, 611] on button "add" at bounding box center [583, 621] width 36 height 21
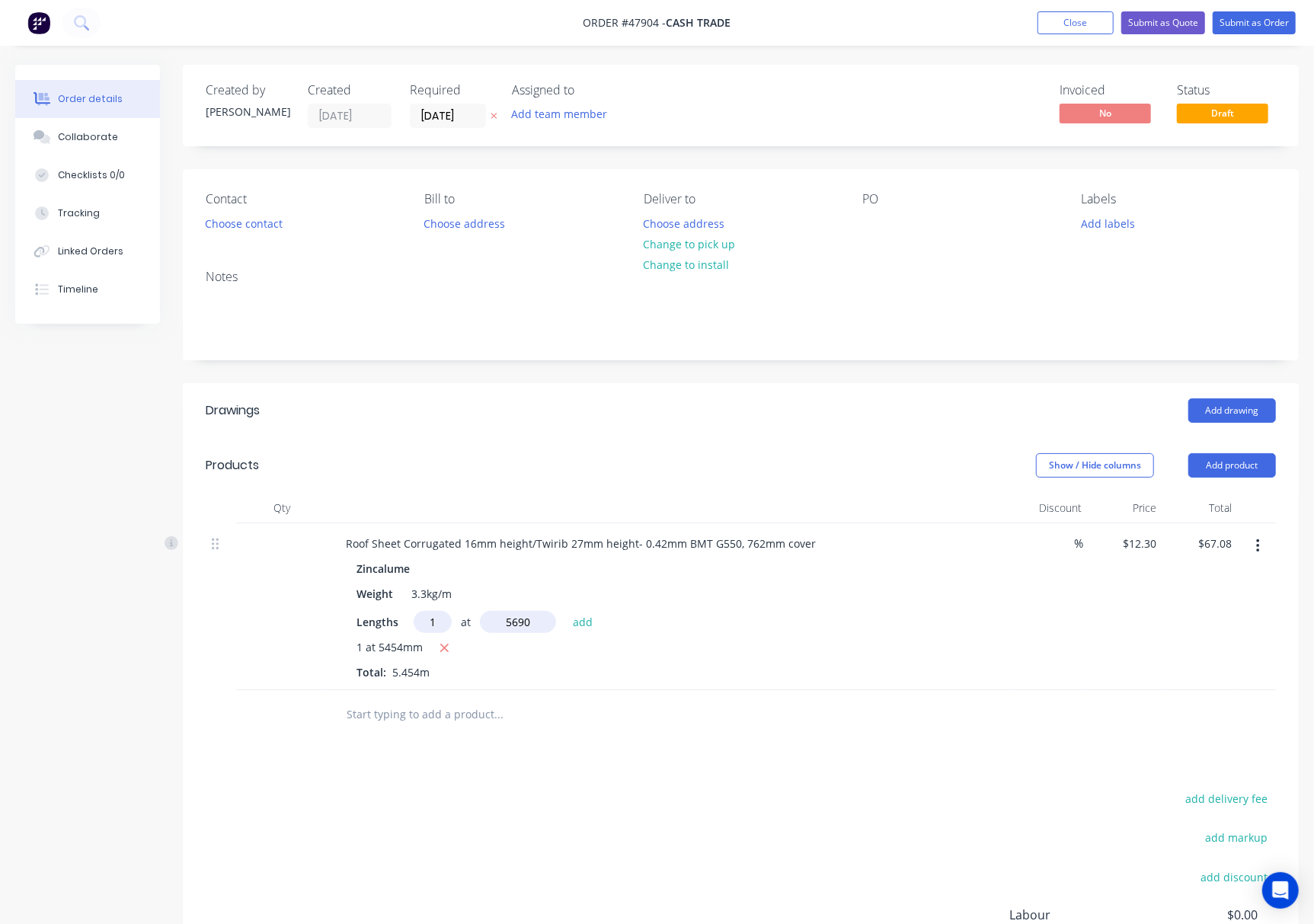
type input "$137.07"
type input "1"
click at [519, 625] on input "text" at bounding box center [518, 621] width 76 height 22
type input "5926"
click at [565, 611] on button "add" at bounding box center [583, 621] width 36 height 21
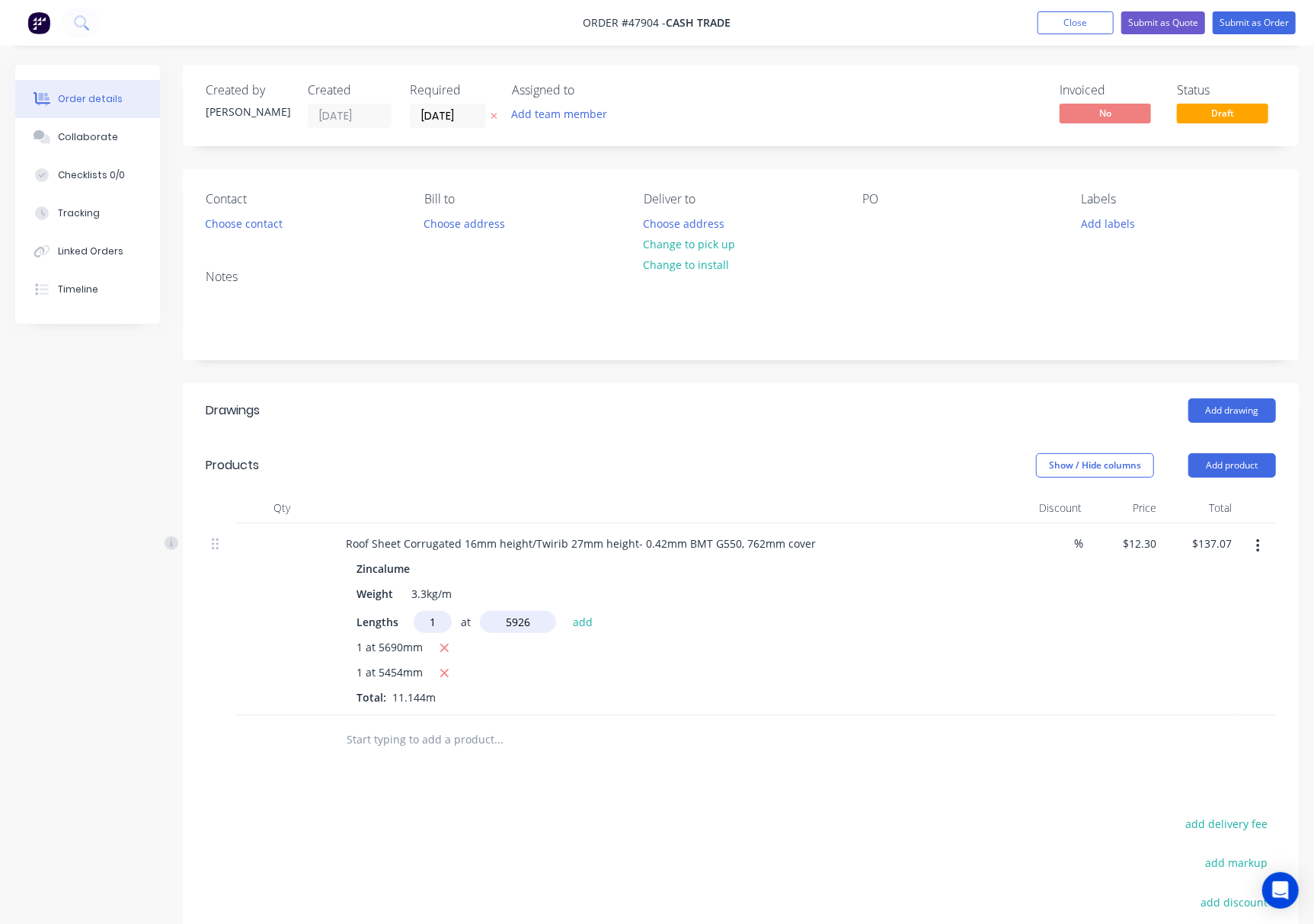
type input "$209.96"
type input "1"
click at [519, 625] on input "text" at bounding box center [518, 621] width 76 height 22
type input "6162"
click at [565, 611] on button "add" at bounding box center [583, 621] width 36 height 21
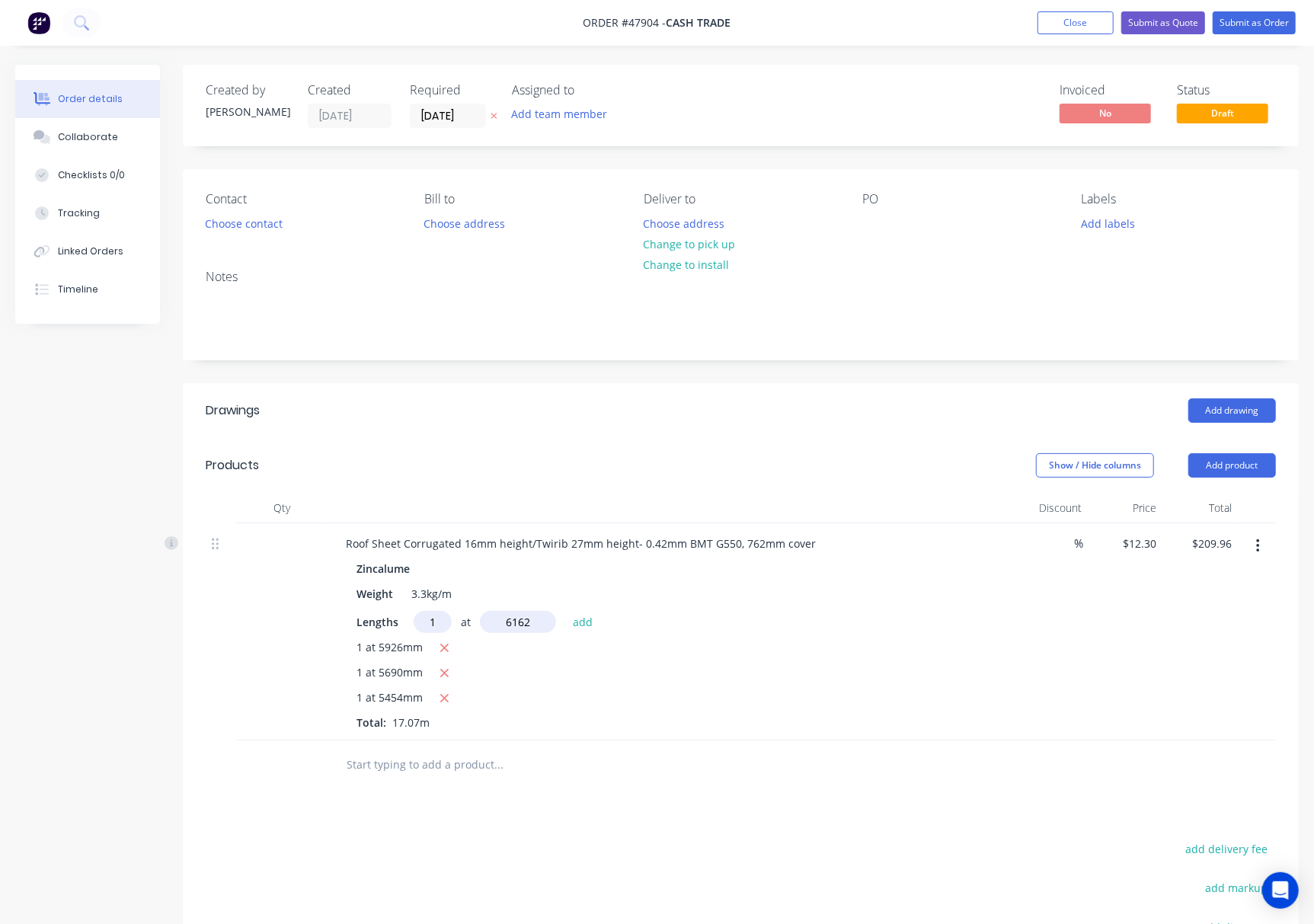
type input "$285.75"
type input "1"
click at [519, 625] on input "text" at bounding box center [518, 621] width 76 height 22
type input "6398"
click at [565, 611] on button "add" at bounding box center [583, 621] width 36 height 21
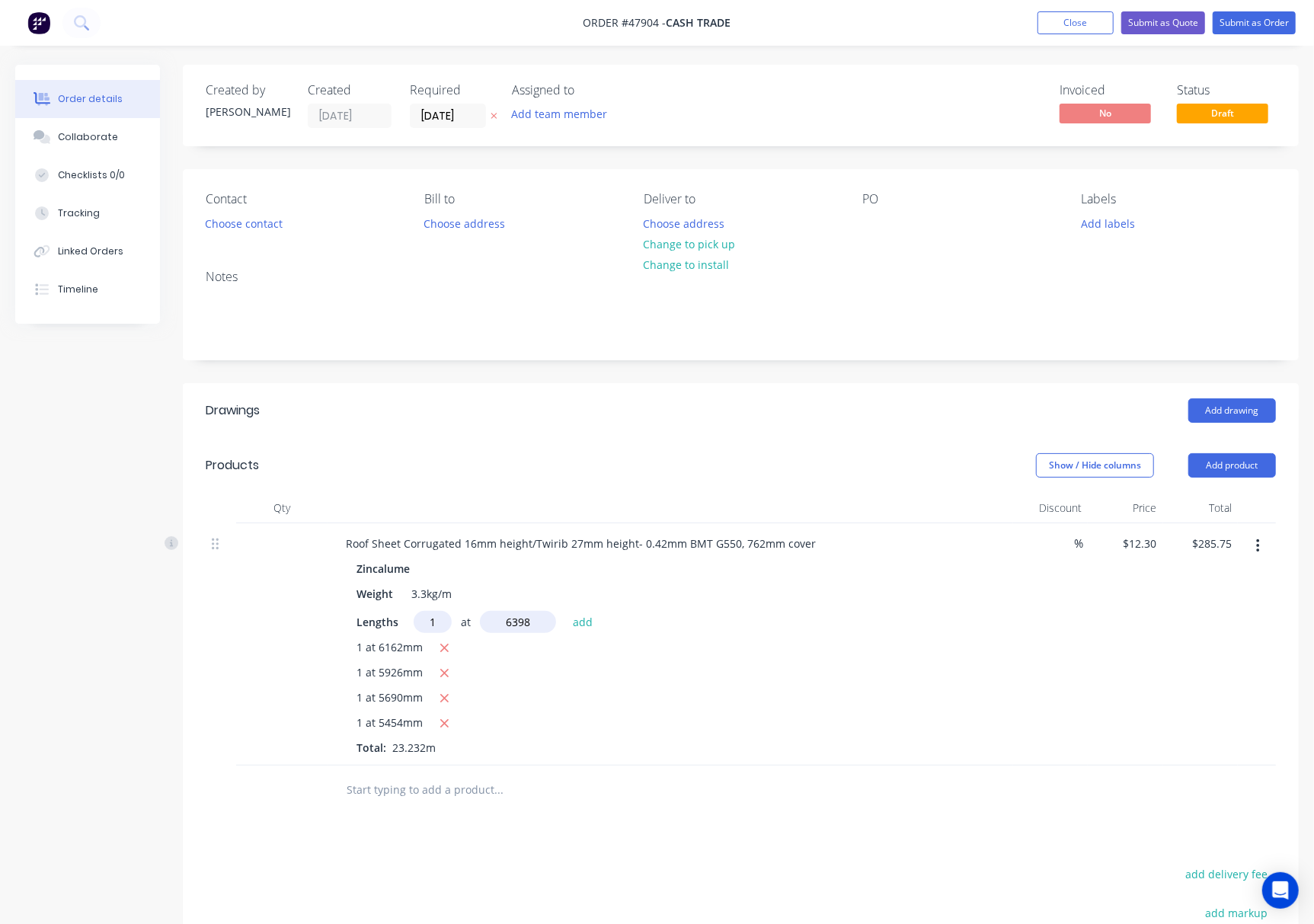
type input "$364.45"
type input "1"
click at [519, 625] on input "text" at bounding box center [518, 621] width 76 height 22
type input "6634"
click at [565, 611] on button "add" at bounding box center [583, 621] width 36 height 21
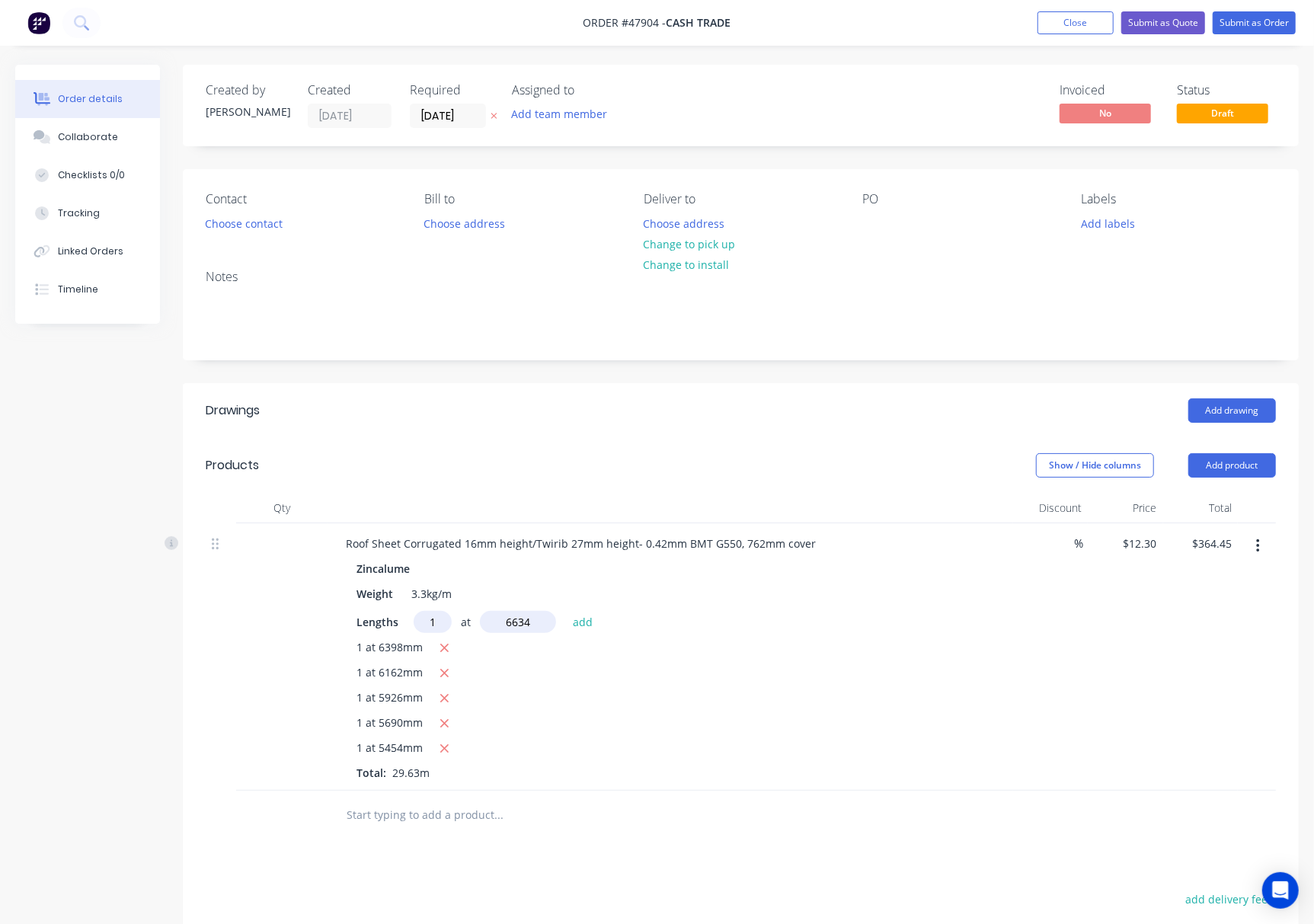
type input "$446.05"
type input "1"
click at [519, 625] on input "text" at bounding box center [518, 621] width 76 height 22
type input "6870"
click at [565, 611] on button "add" at bounding box center [583, 621] width 36 height 21
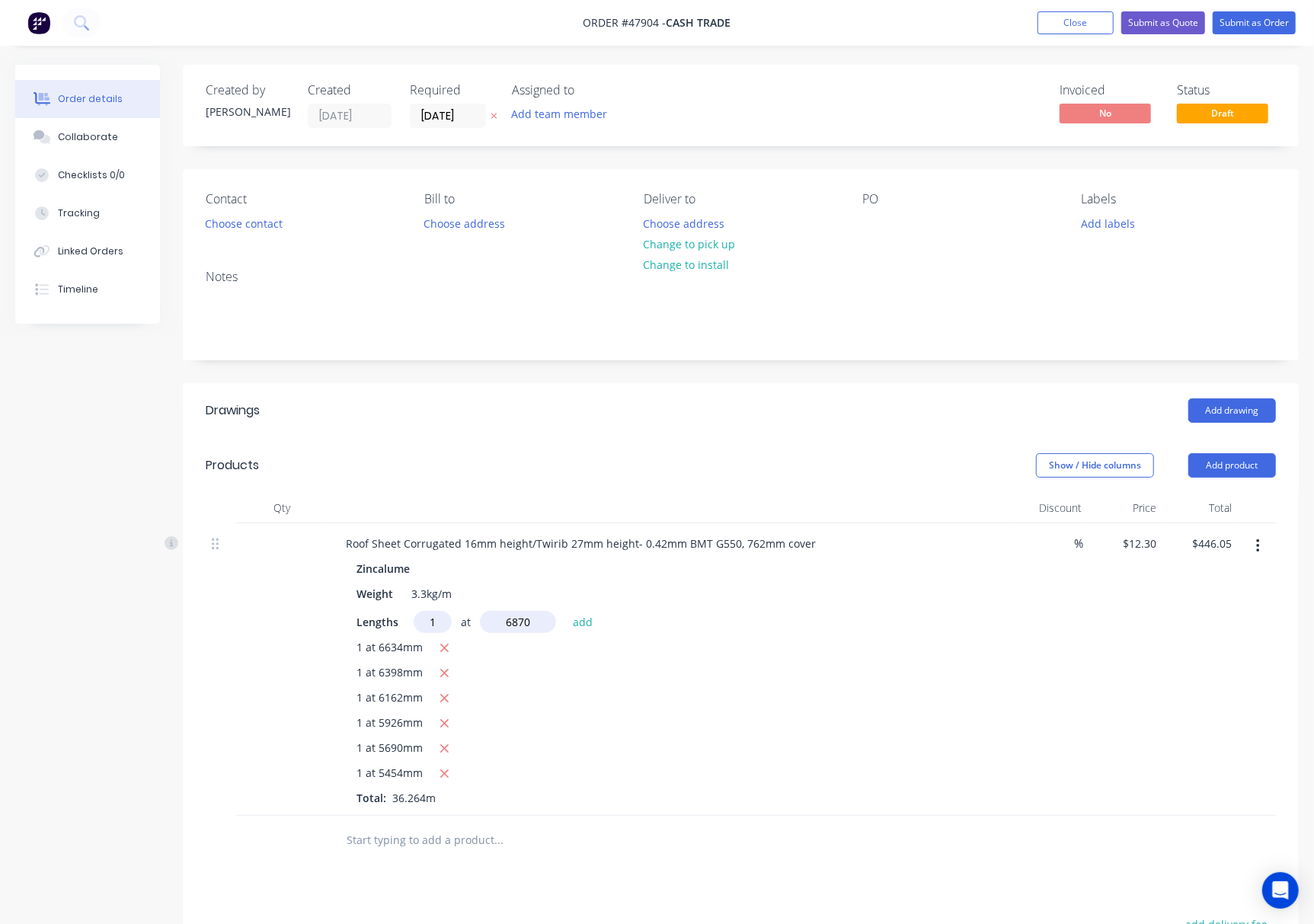
type input "$530.55"
type input "1"
click at [518, 629] on input "text" at bounding box center [518, 621] width 76 height 22
type input "7106"
click at [565, 611] on button "add" at bounding box center [583, 621] width 36 height 21
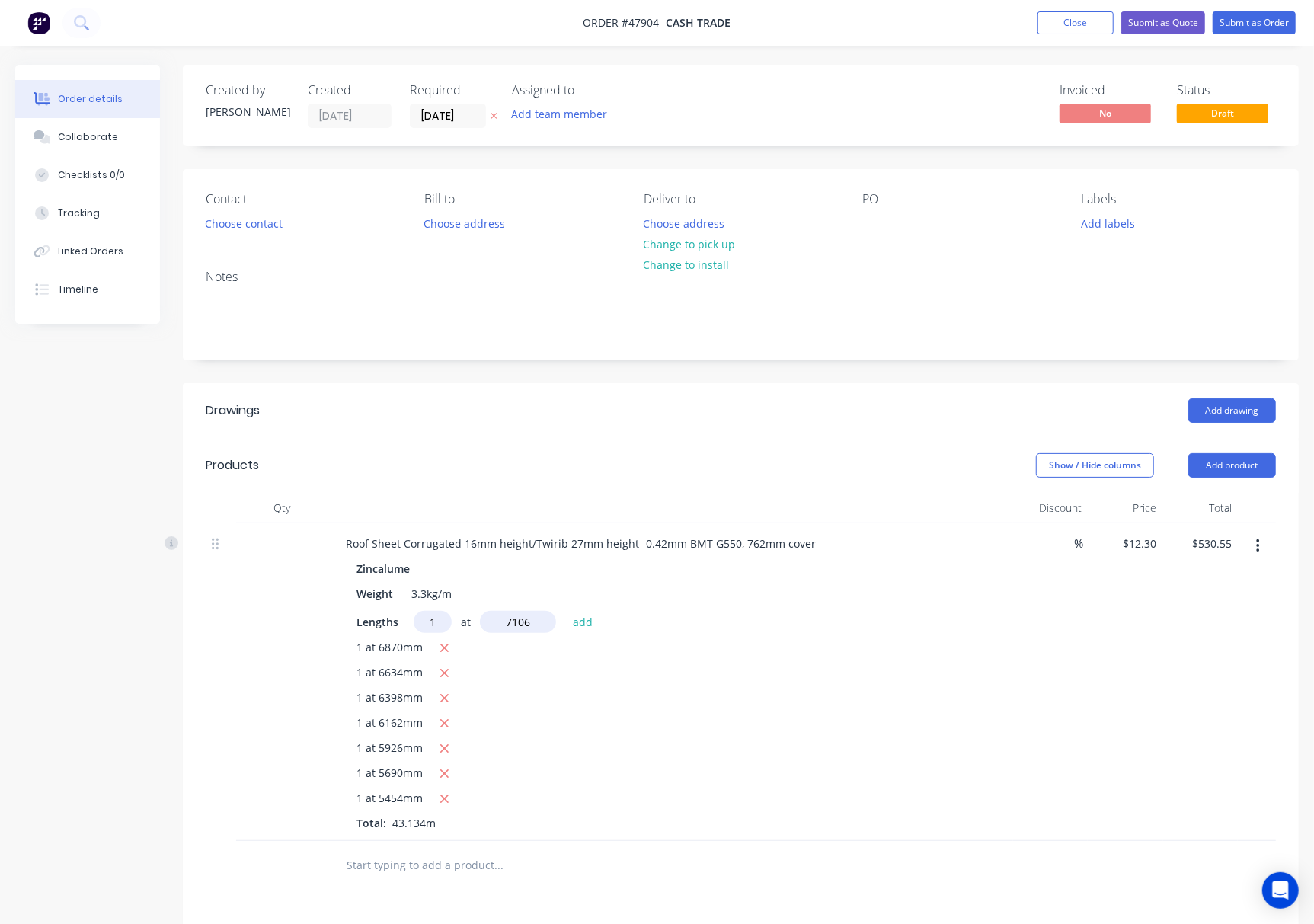
type input "$617.95"
type input "1"
click at [518, 629] on input "text" at bounding box center [518, 621] width 76 height 22
type input "7342"
click at [565, 611] on button "add" at bounding box center [583, 621] width 36 height 21
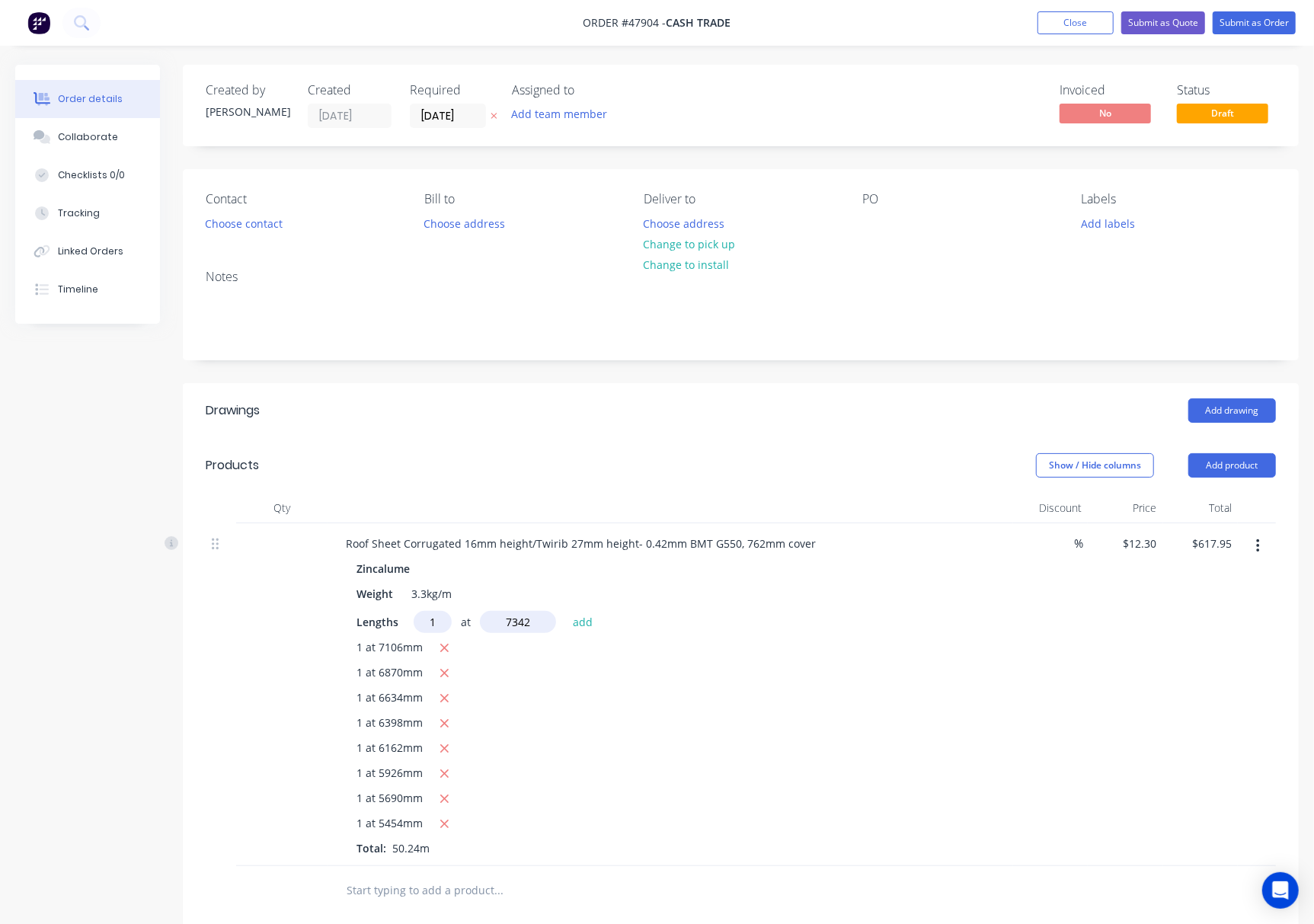
type input "$708.26"
type input "1"
click at [518, 629] on input "text" at bounding box center [518, 621] width 76 height 22
type input "7578"
click at [565, 611] on button "add" at bounding box center [583, 621] width 36 height 21
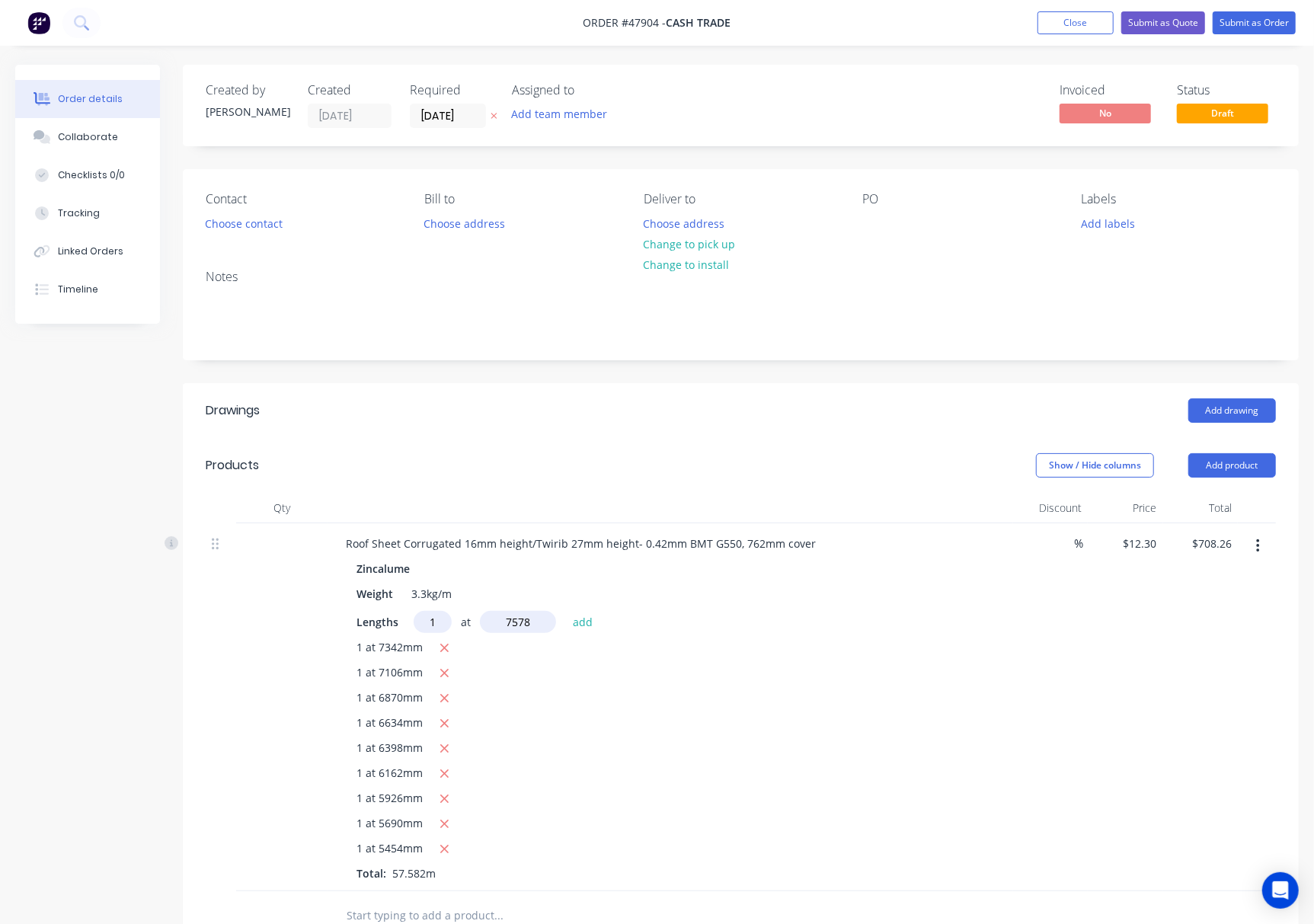
type input "$801.47"
type input "1"
drag, startPoint x: 518, startPoint y: 629, endPoint x: 532, endPoint y: 652, distance: 26.9
click at [532, 652] on div "Lengths 1 at add 1 at 7578mm 1 at 7342mm 1 at 7106mm 1 at 6870mm 1 at 6634mm 1 …" at bounding box center [670, 758] width 628 height 296
type input "7814"
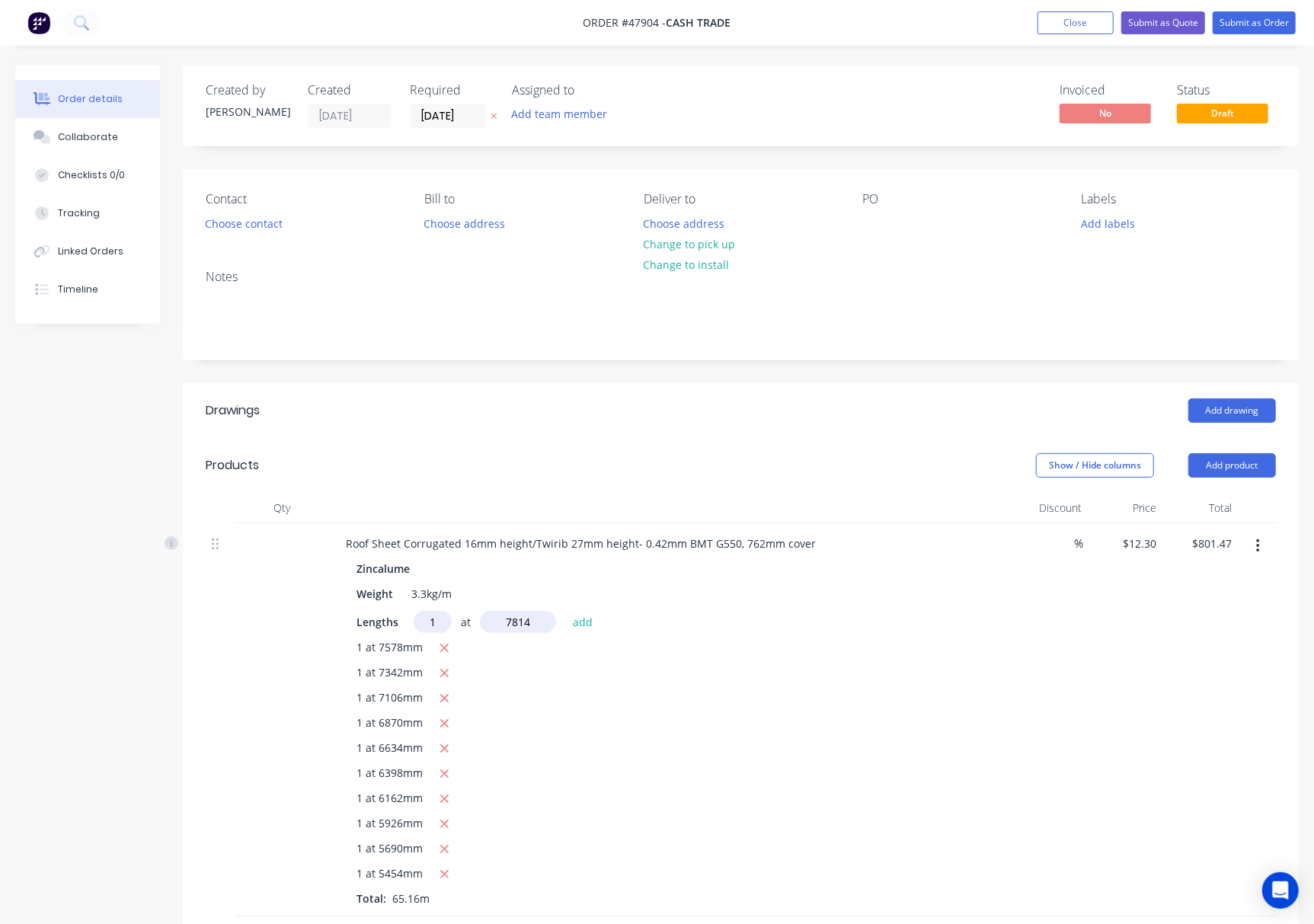
click at [565, 611] on button "add" at bounding box center [583, 621] width 36 height 21
type input "$897.58"
type input "1"
click at [532, 626] on input "text" at bounding box center [518, 621] width 76 height 22
type input "8050"
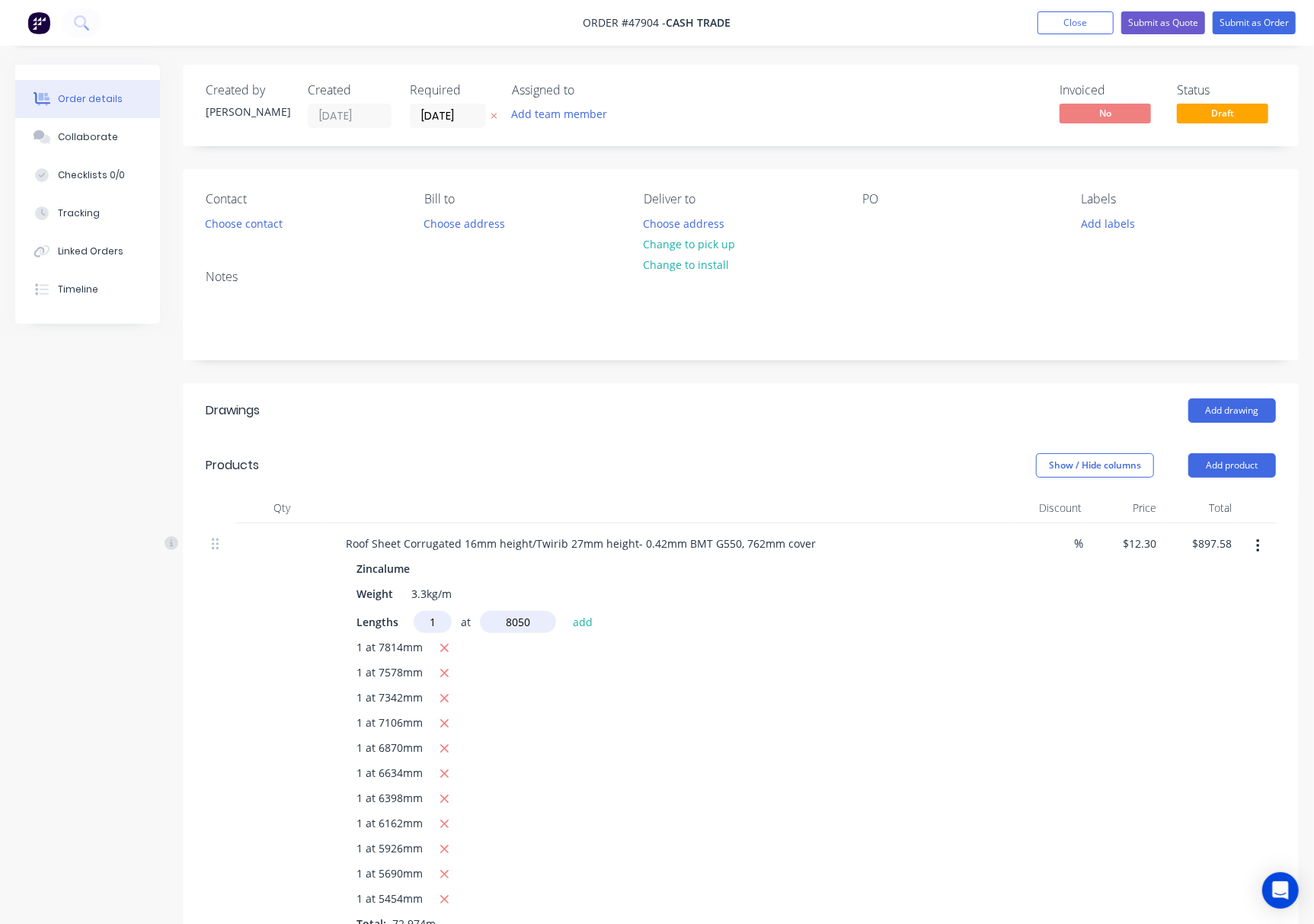
click at [565, 611] on button "add" at bounding box center [583, 621] width 36 height 21
type input "$996.60"
click at [984, 412] on header "Drawings Add drawing" at bounding box center [741, 410] width 1116 height 55
click at [984, 412] on button "Add drawing" at bounding box center [1232, 410] width 87 height 24
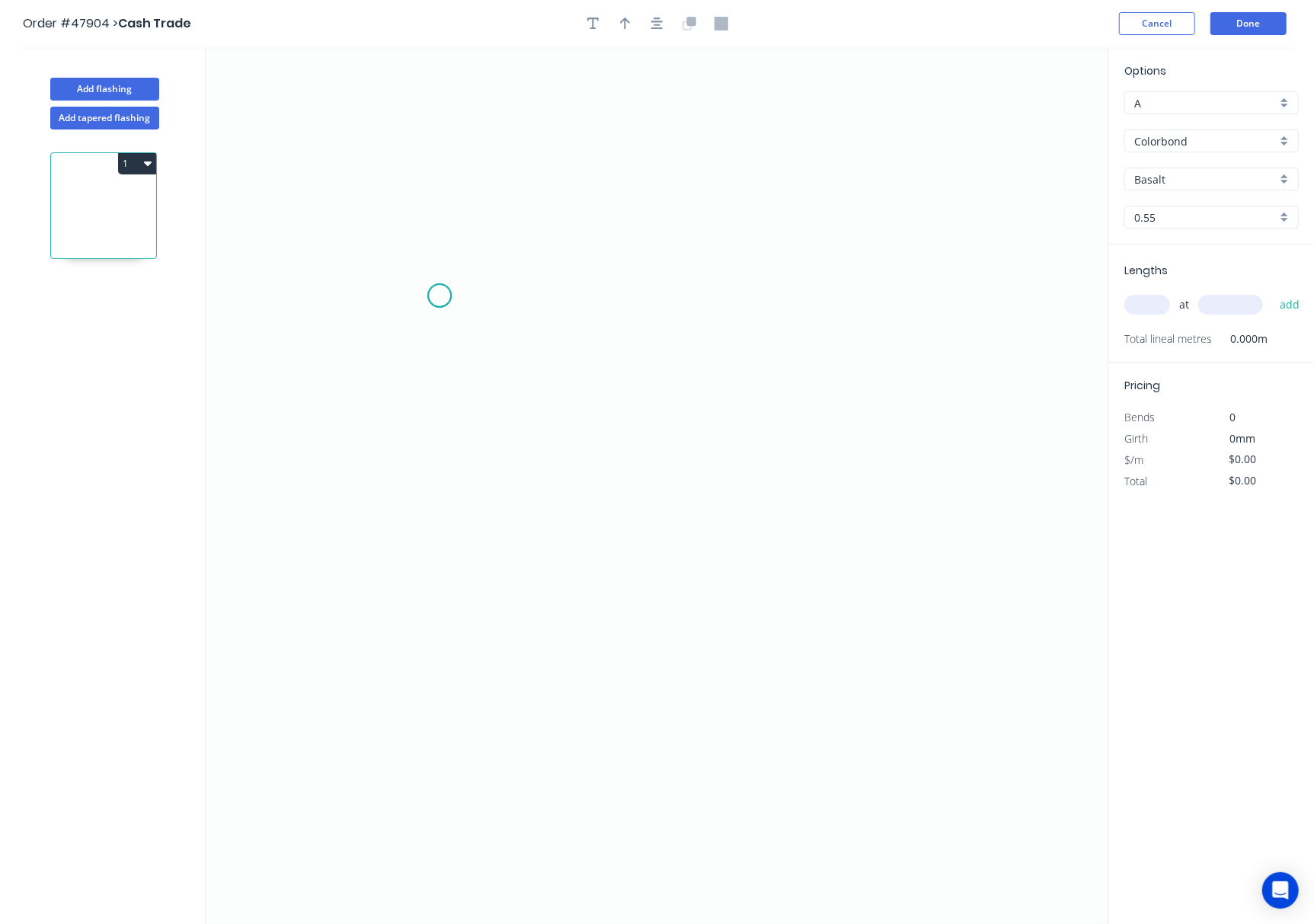
drag, startPoint x: 440, startPoint y: 296, endPoint x: 704, endPoint y: 308, distance: 264.3
click at [440, 296] on icon "0" at bounding box center [657, 485] width 902 height 877
click at [887, 311] on icon "0" at bounding box center [657, 485] width 902 height 877
click at [929, 327] on icon "0 ?" at bounding box center [657, 485] width 902 height 877
click at [929, 327] on circle at bounding box center [929, 327] width 23 height 23
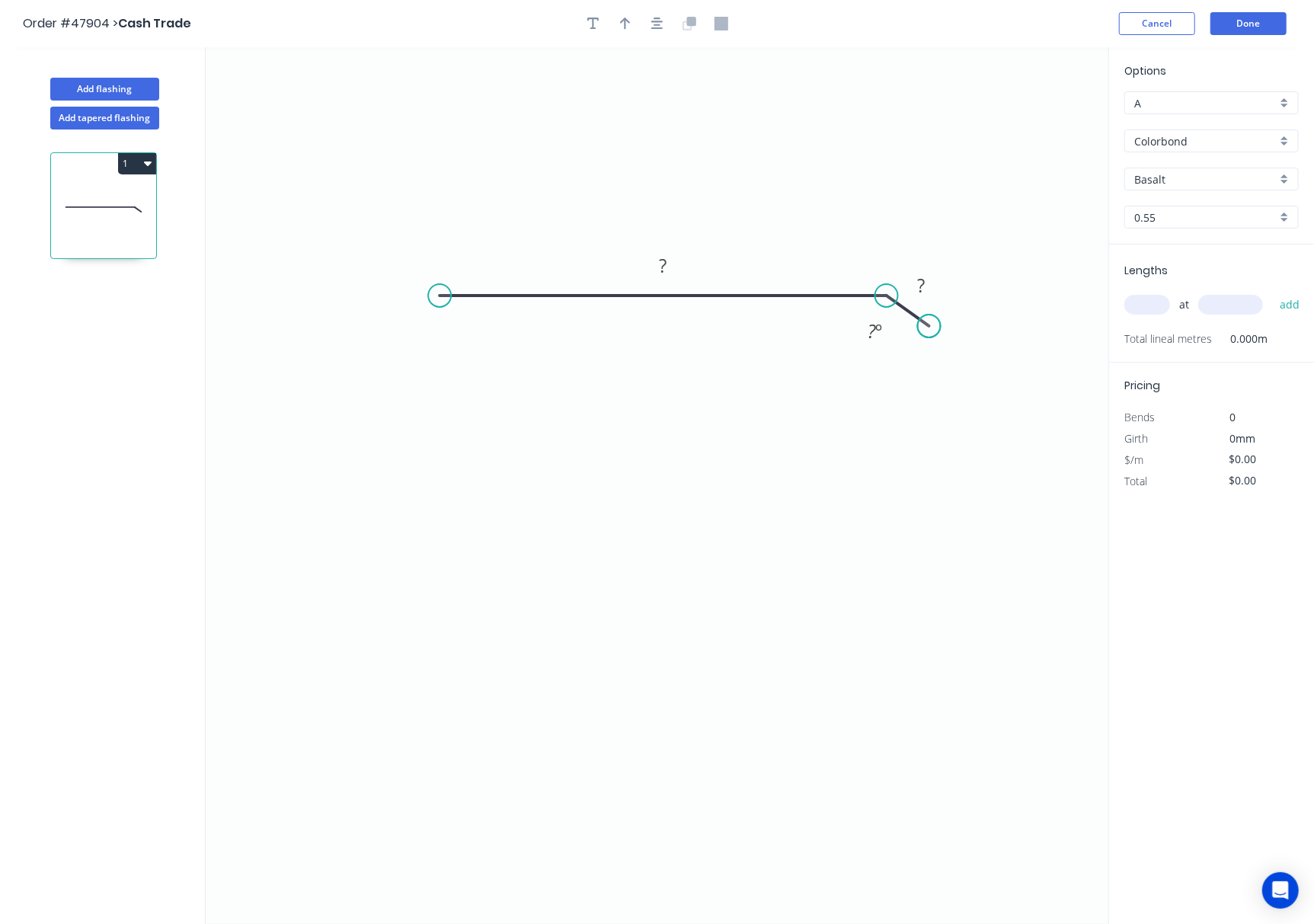
click at [929, 327] on circle at bounding box center [929, 327] width 23 height 23
click at [433, 291] on circle at bounding box center [440, 296] width 23 height 23
click at [439, 733] on icon "0 ? ? ? º" at bounding box center [657, 485] width 902 height 877
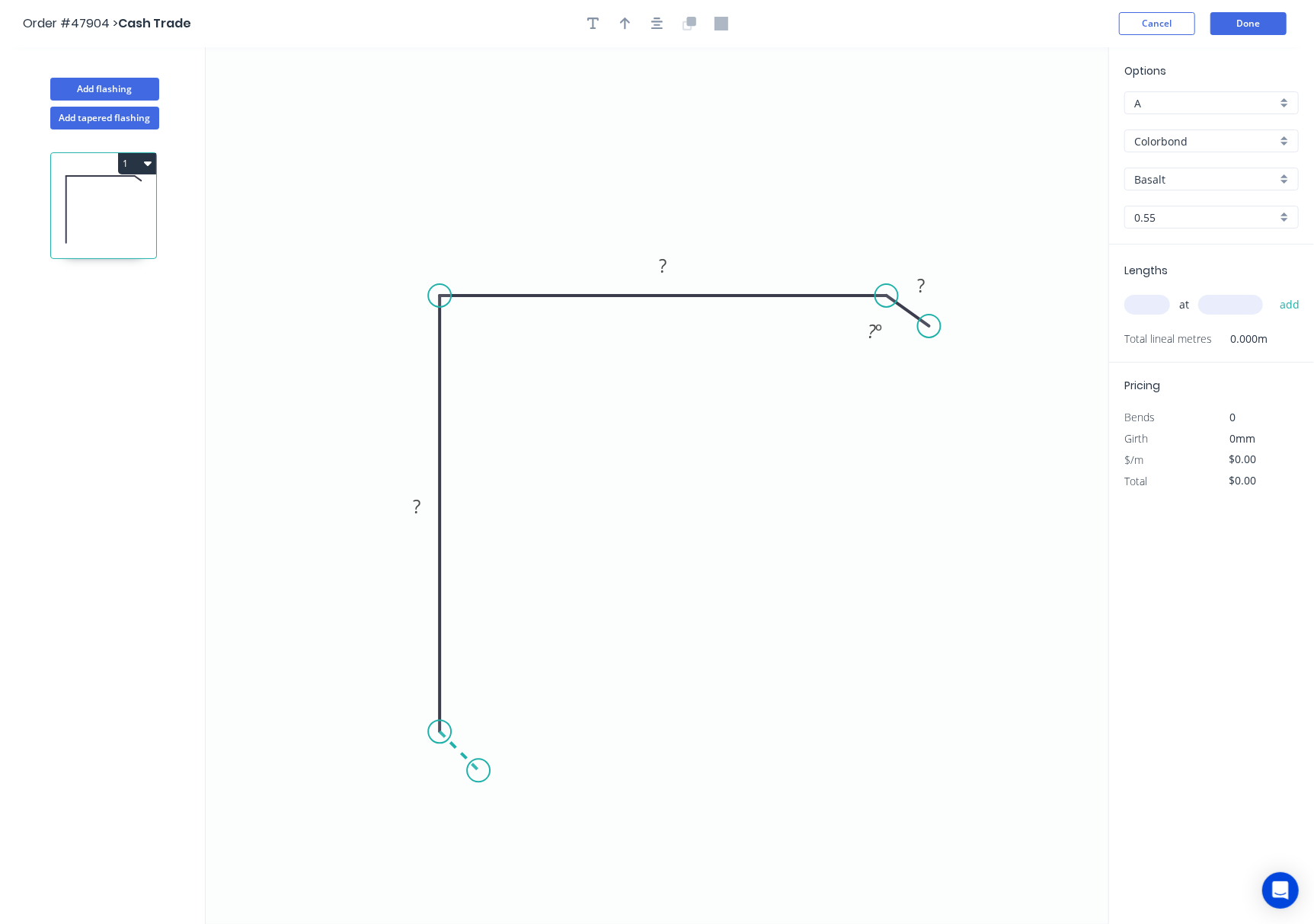
click at [479, 768] on icon "0 ? ? ? ? º" at bounding box center [657, 485] width 902 height 877
click at [480, 768] on circle at bounding box center [479, 772] width 23 height 23
click at [482, 768] on circle at bounding box center [479, 772] width 23 height 23
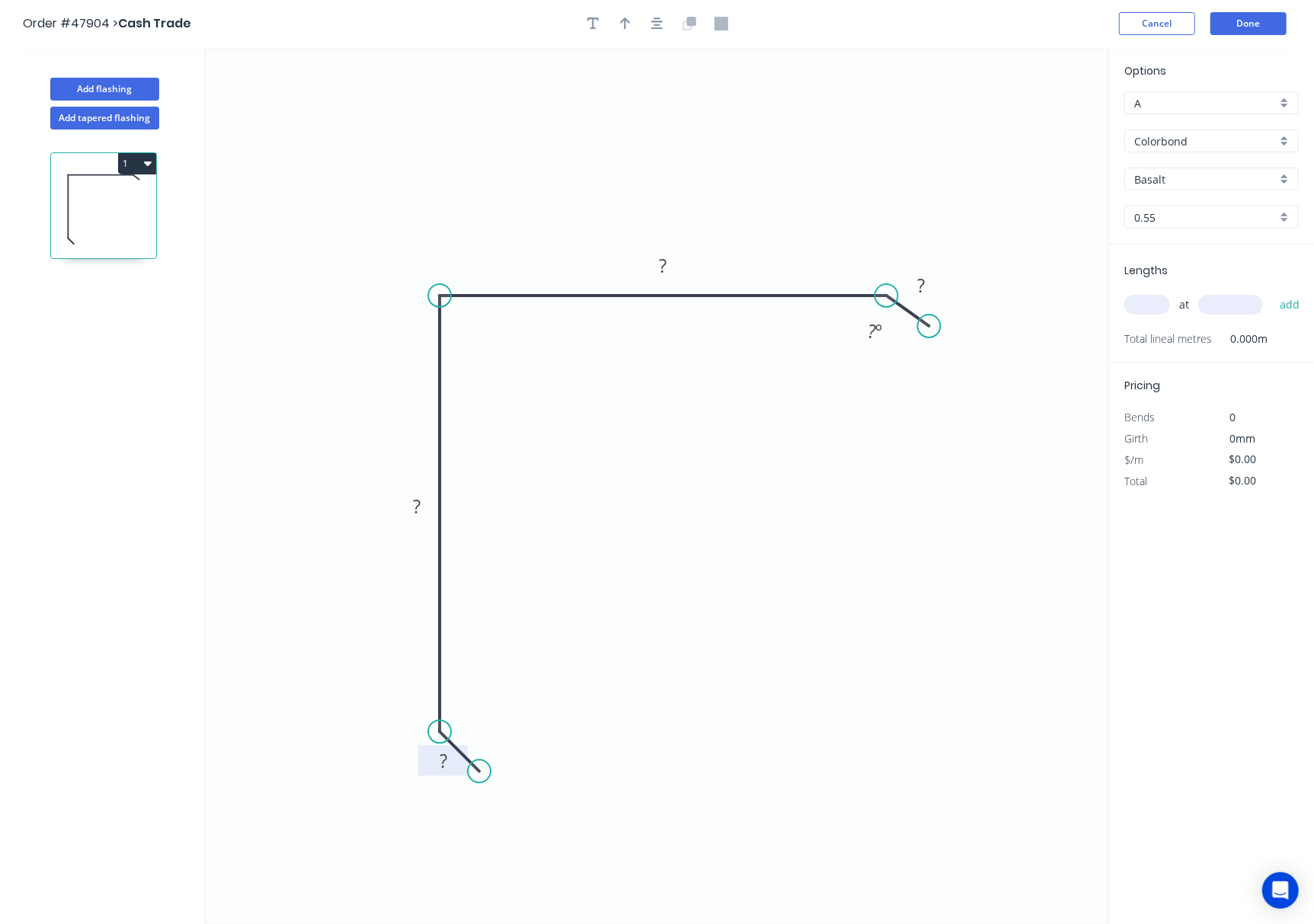
click at [447, 758] on tspan "?" at bounding box center [443, 761] width 8 height 25
click at [416, 519] on rect at bounding box center [416, 506] width 50 height 30
click at [417, 509] on tspan "?" at bounding box center [416, 506] width 8 height 25
click at [673, 264] on rect at bounding box center [663, 267] width 30 height 22
drag, startPoint x: 934, startPoint y: 326, endPoint x: 930, endPoint y: 338, distance: 12.6
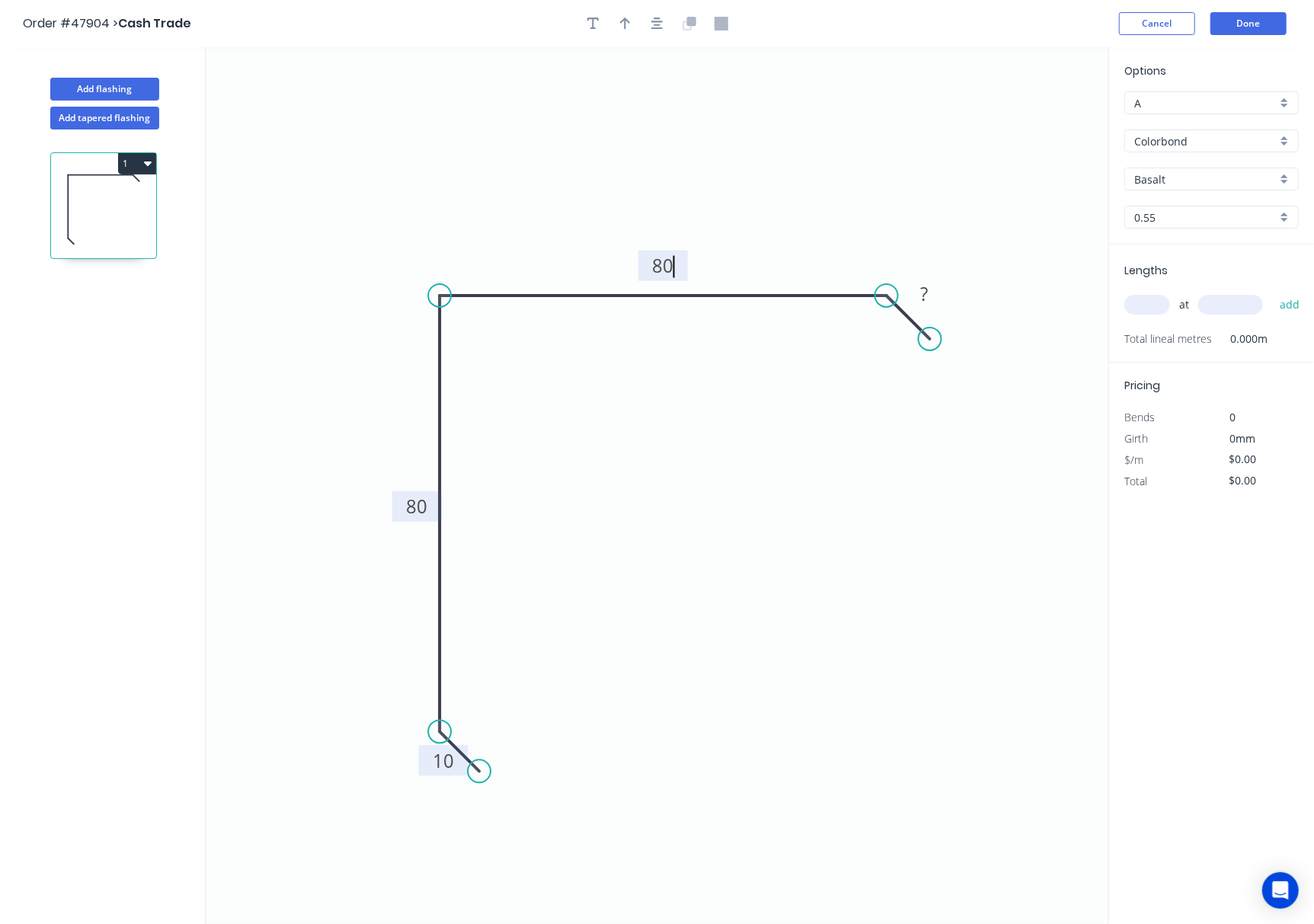
click at [930, 338] on circle at bounding box center [930, 339] width 23 height 23
click at [928, 299] on rect at bounding box center [923, 295] width 30 height 22
click at [921, 469] on icon "0 10 80 80 10" at bounding box center [657, 485] width 902 height 877
type input "$10.12"
click at [984, 308] on input "text" at bounding box center [1147, 305] width 46 height 20
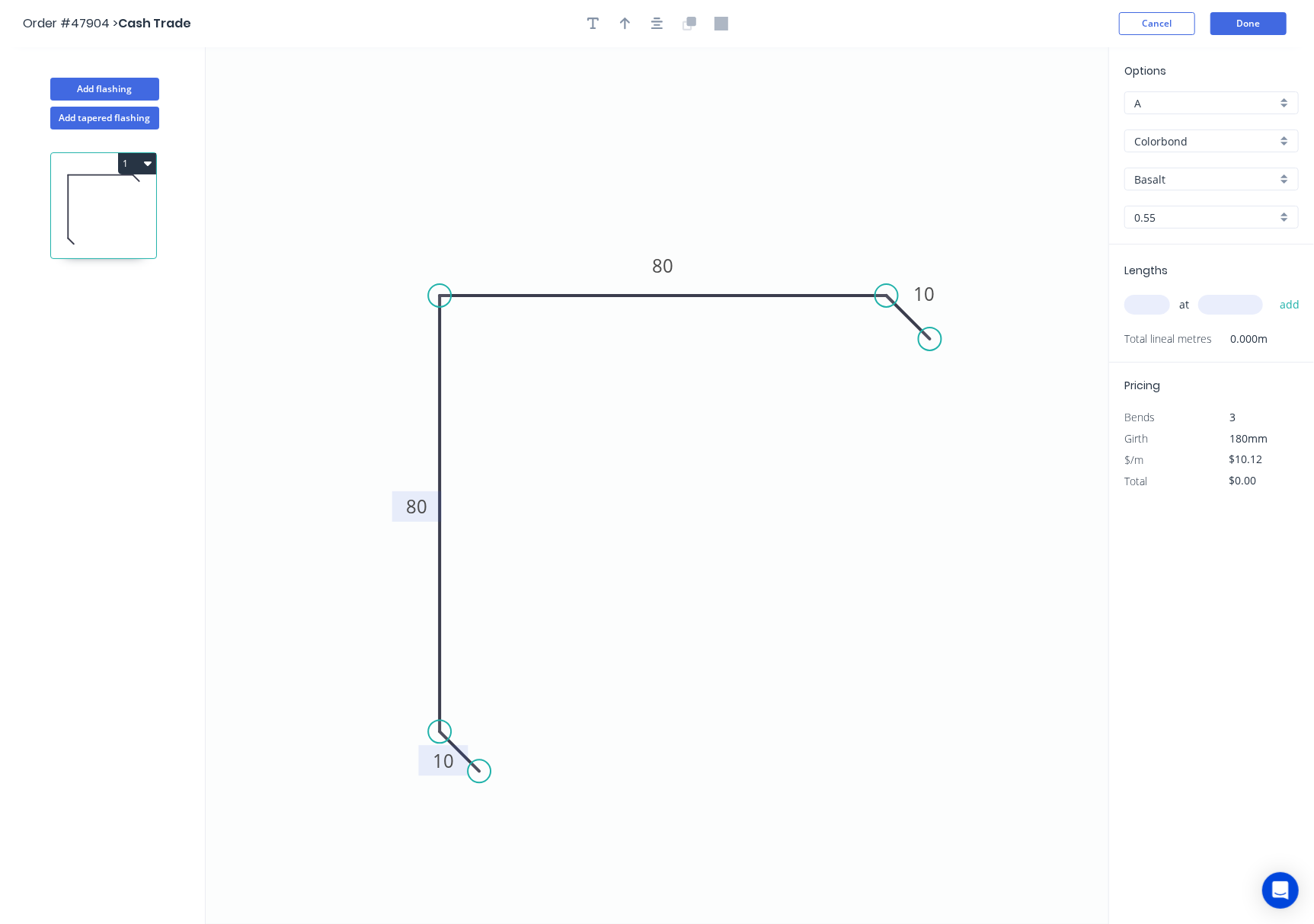
type input "4"
click at [984, 308] on input "4" at bounding box center [1147, 305] width 46 height 20
click at [984, 303] on input "text" at bounding box center [1230, 305] width 65 height 20
click at [984, 303] on input "text" at bounding box center [1147, 305] width 46 height 20
type input "1"
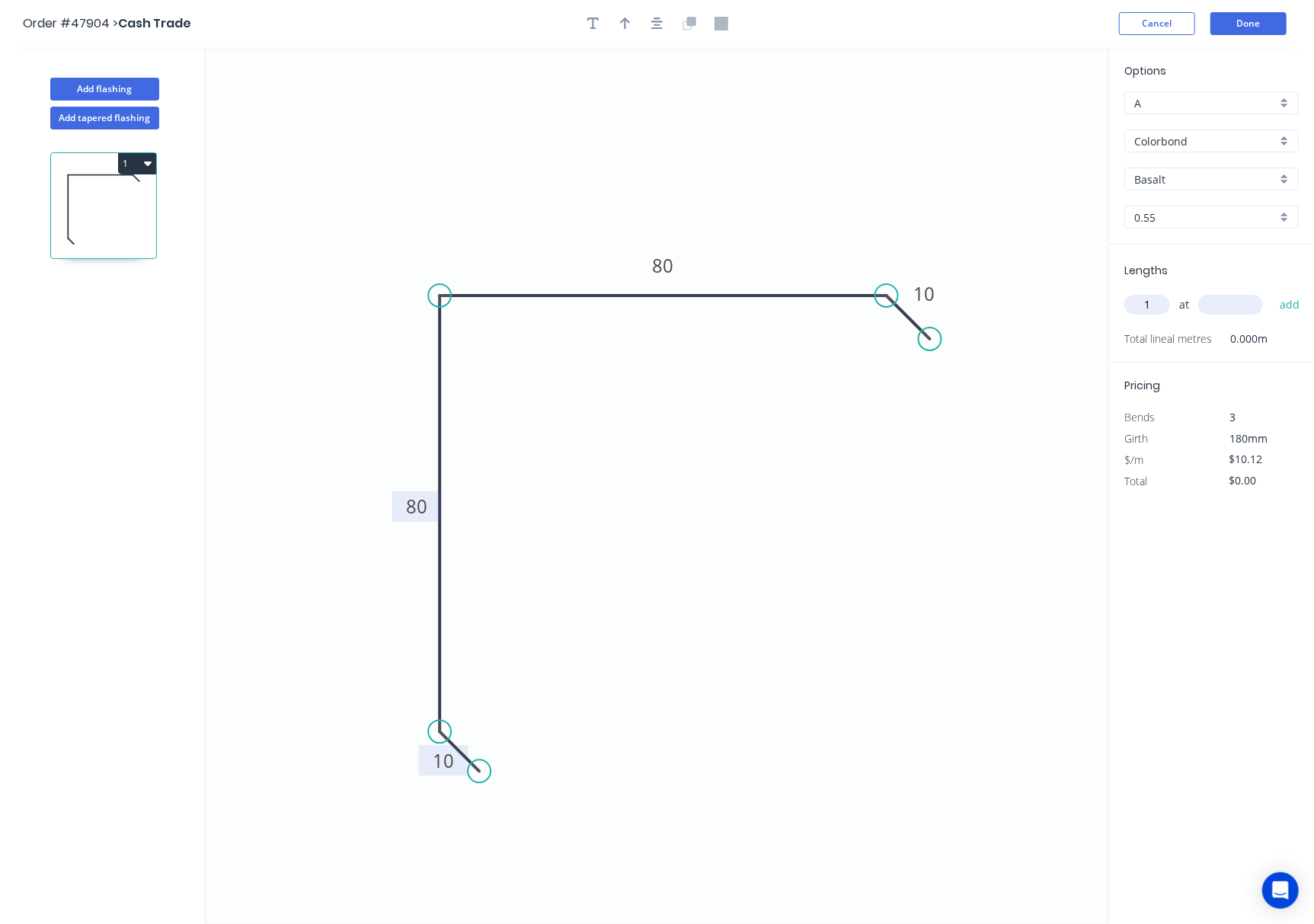
click at [984, 305] on input "text" at bounding box center [1230, 305] width 65 height 20
type input "1000"
click at [984, 180] on input "Basalt" at bounding box center [1206, 179] width 142 height 16
click at [984, 233] on div "Classic Cream" at bounding box center [1211, 234] width 173 height 26
type input "Classic Cream"
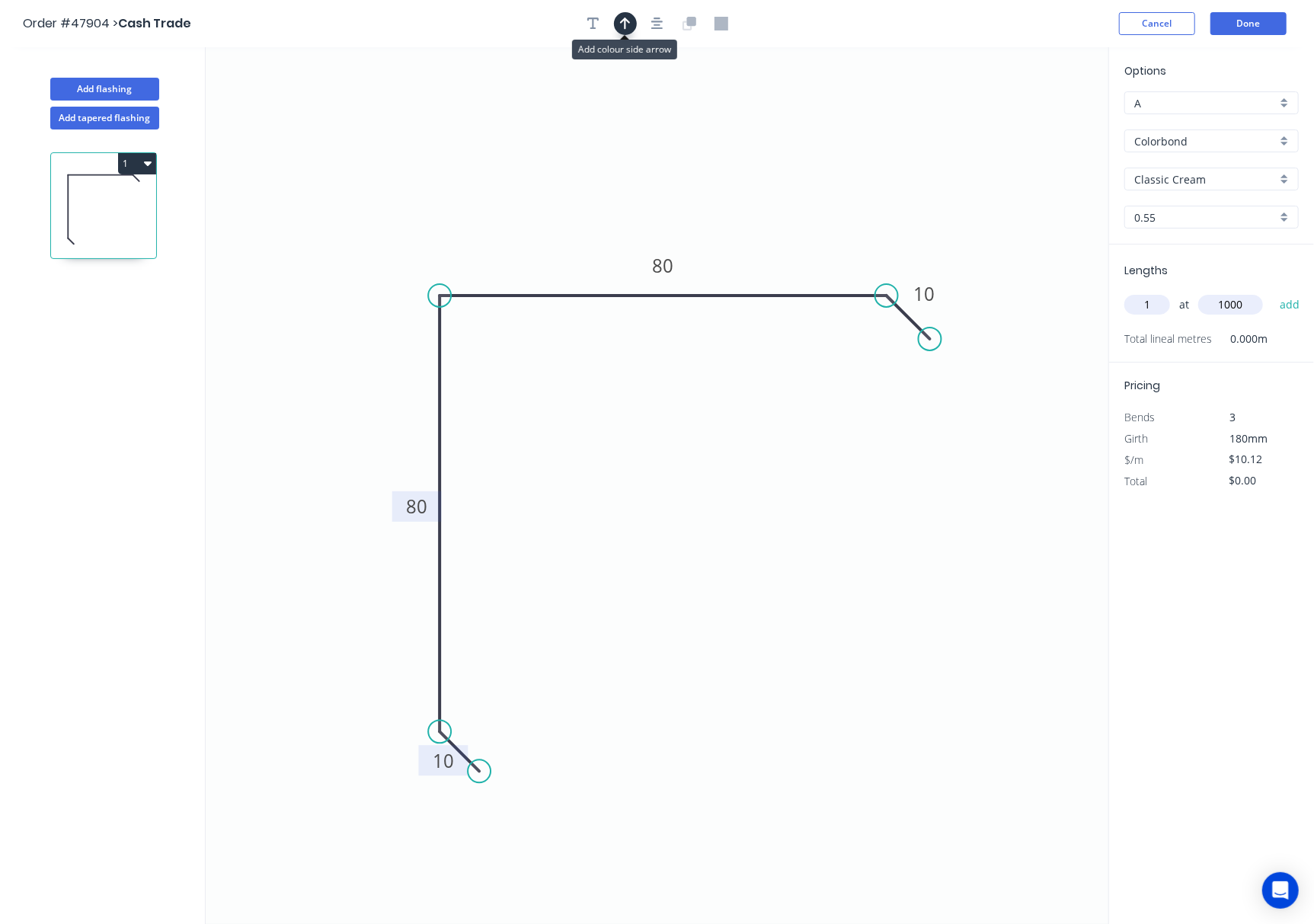
click at [629, 29] on icon "button" at bounding box center [625, 24] width 11 height 14
click at [984, 121] on icon at bounding box center [1032, 105] width 14 height 49
click at [984, 121] on icon at bounding box center [1049, 124] width 49 height 14
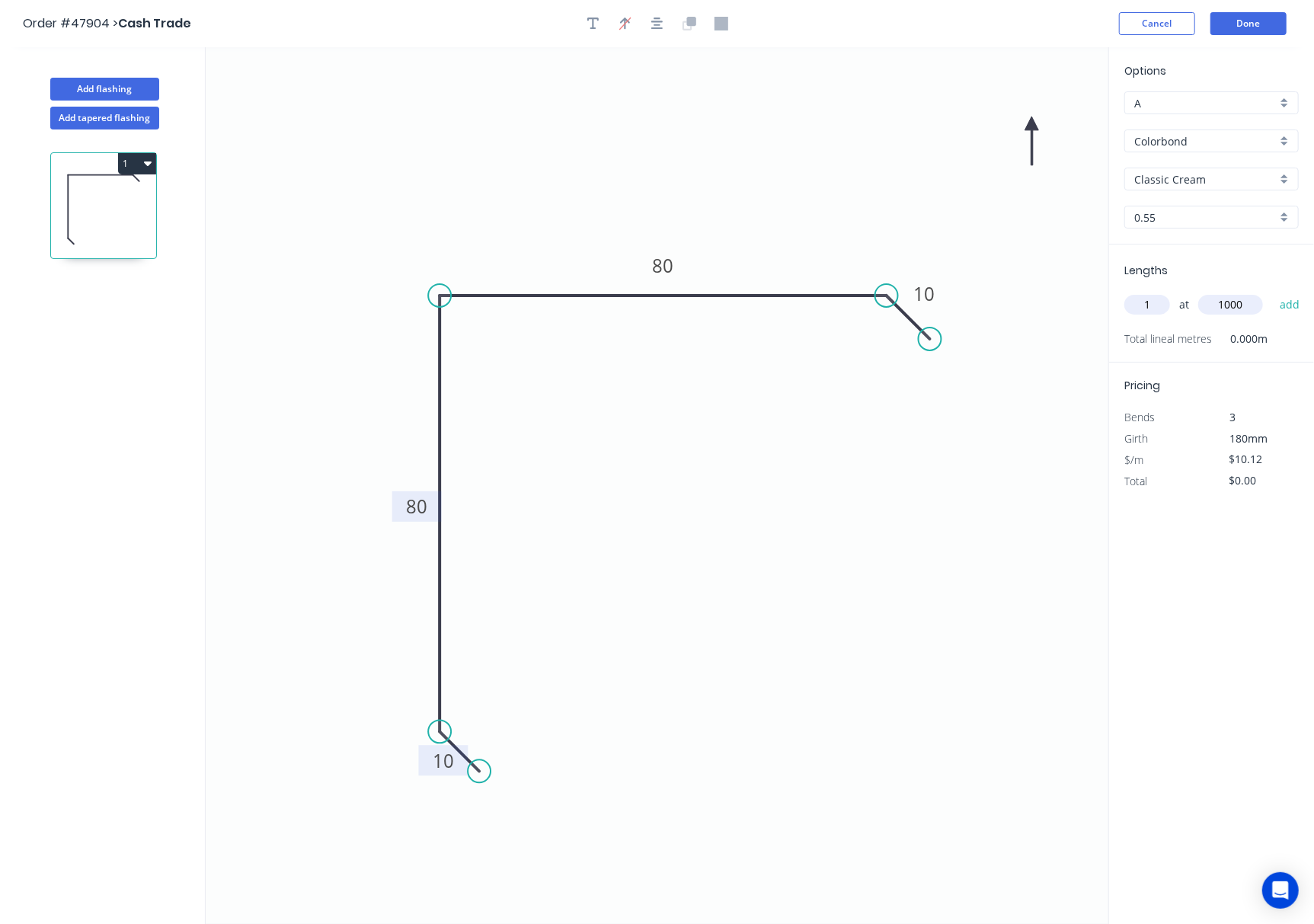
click at [984, 121] on icon at bounding box center [1032, 141] width 14 height 49
click at [984, 121] on icon at bounding box center [1018, 135] width 44 height 44
drag, startPoint x: 1031, startPoint y: 121, endPoint x: 454, endPoint y: 166, distance: 578.8
click at [454, 166] on icon at bounding box center [441, 152] width 44 height 44
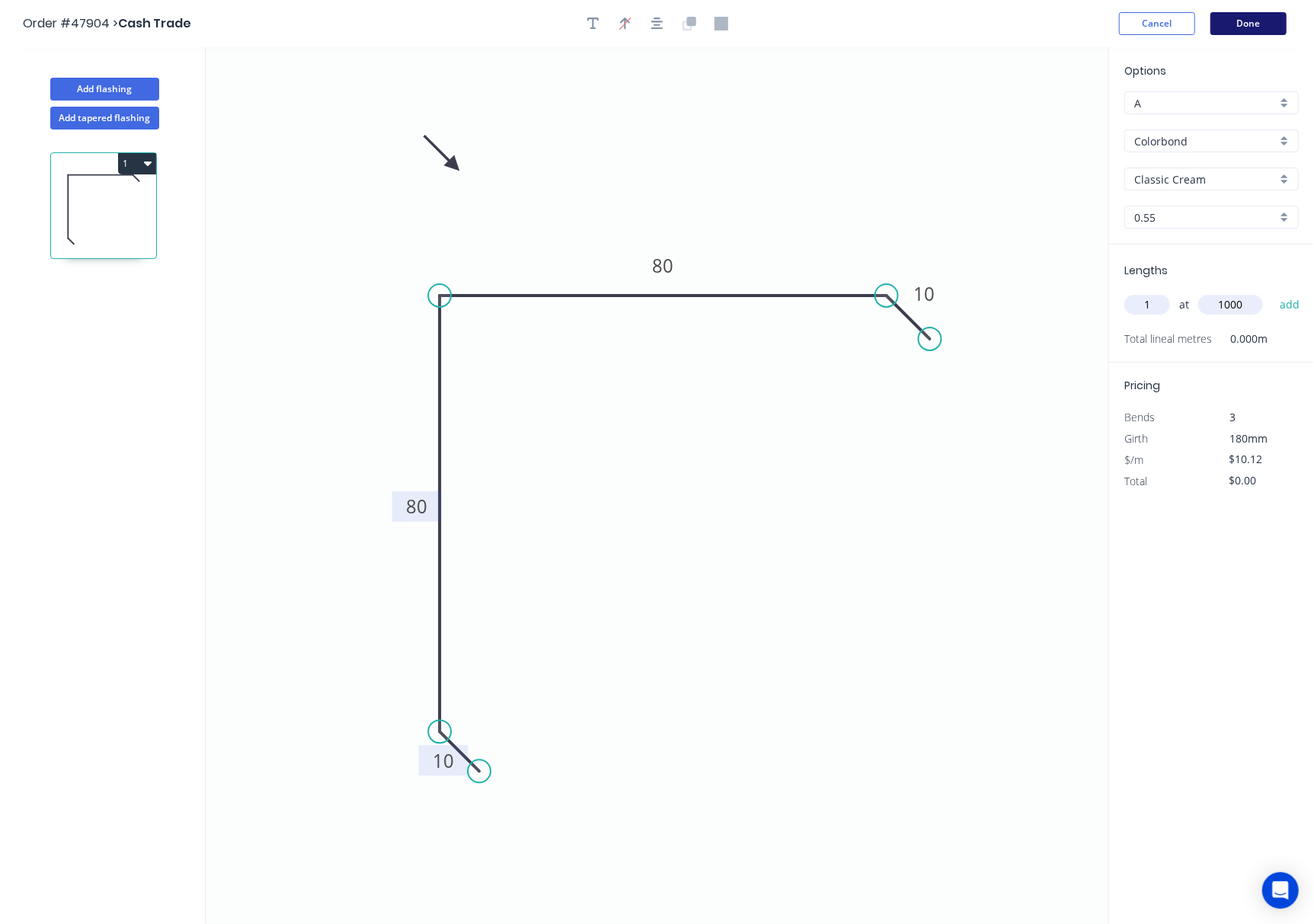
click at [984, 15] on button "Done" at bounding box center [1248, 24] width 76 height 23
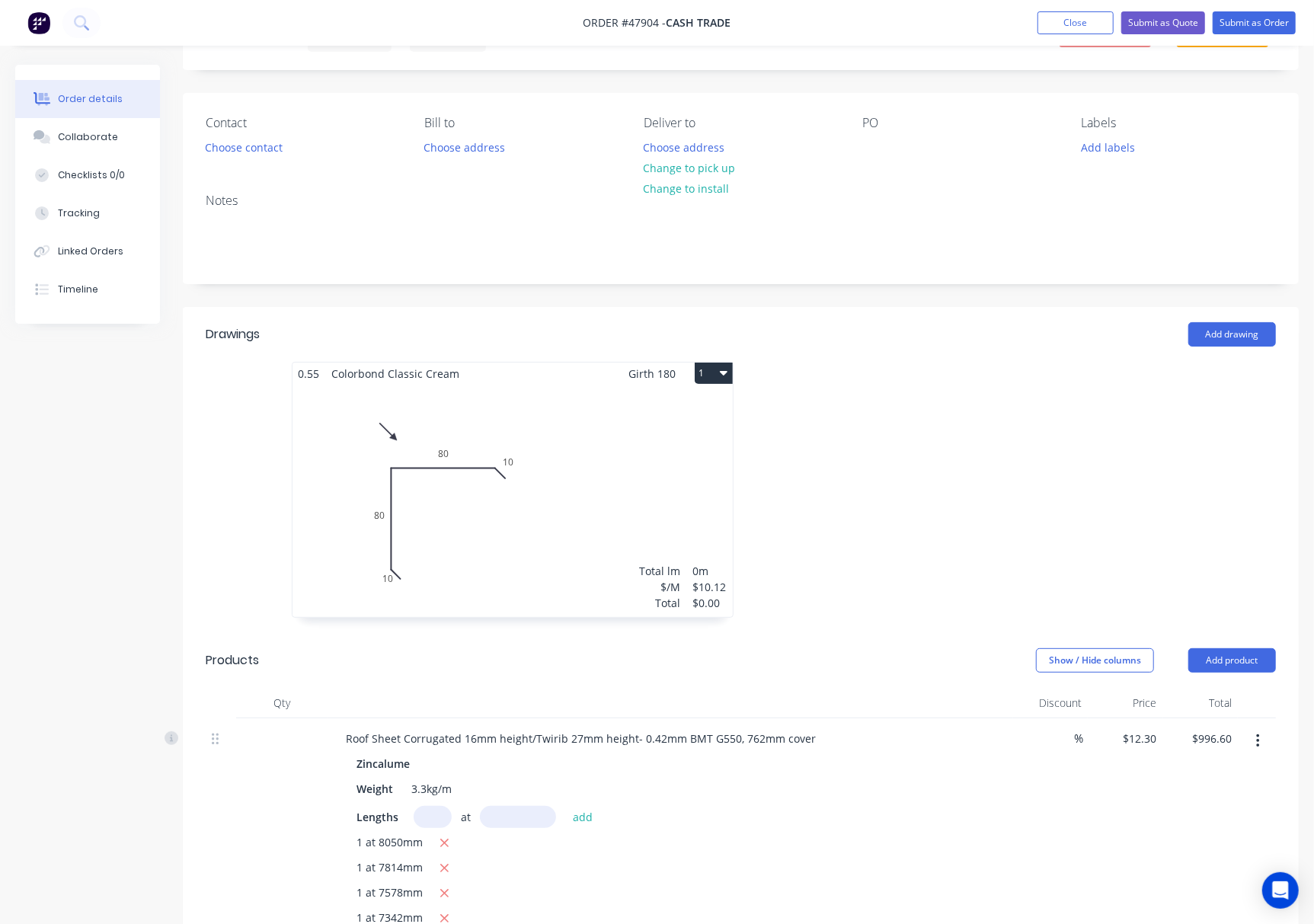
scroll to position [9, 0]
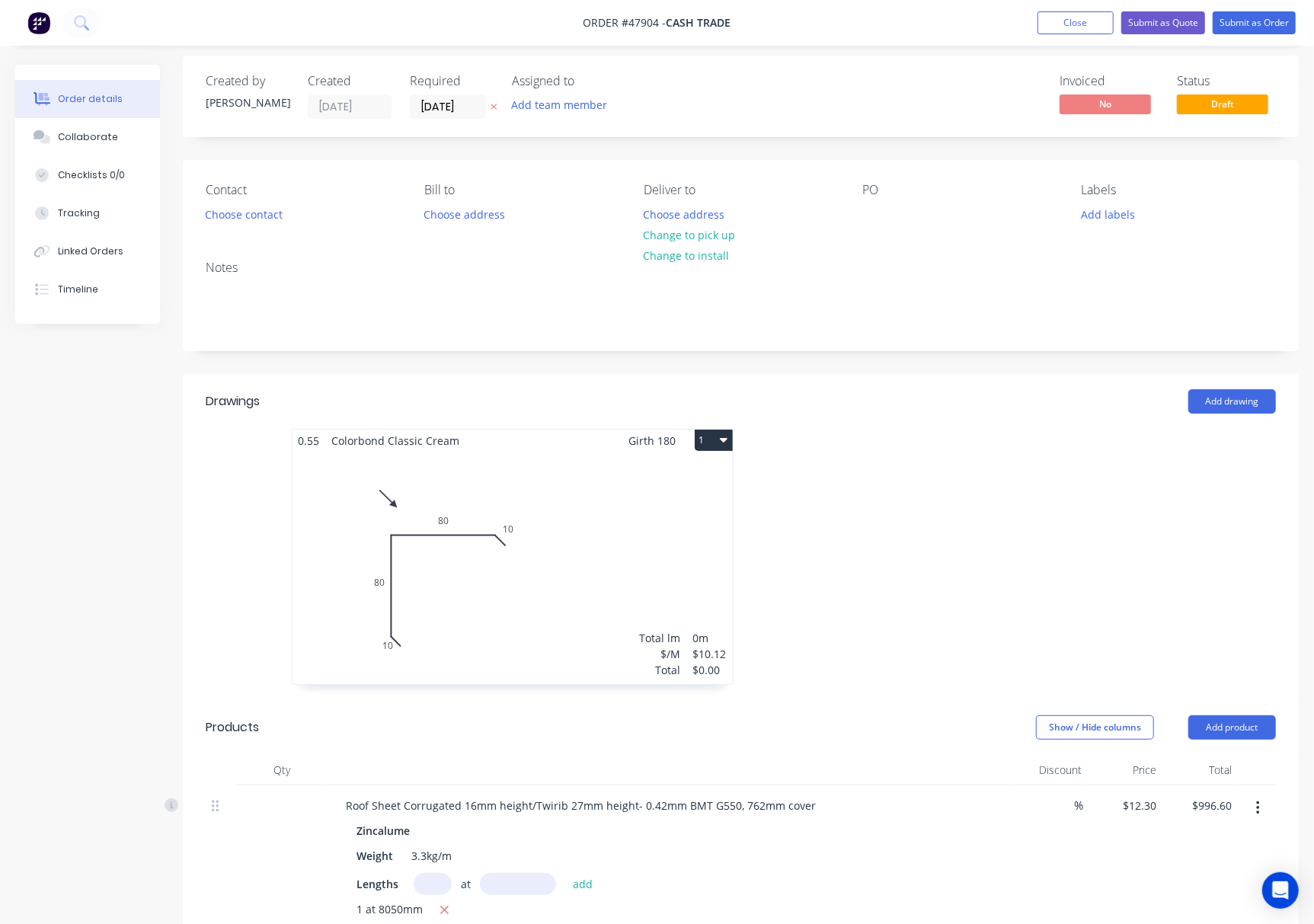
click at [670, 594] on div "Total lm $/M Total 0m $10.12 $0.00" at bounding box center [512, 568] width 440 height 232
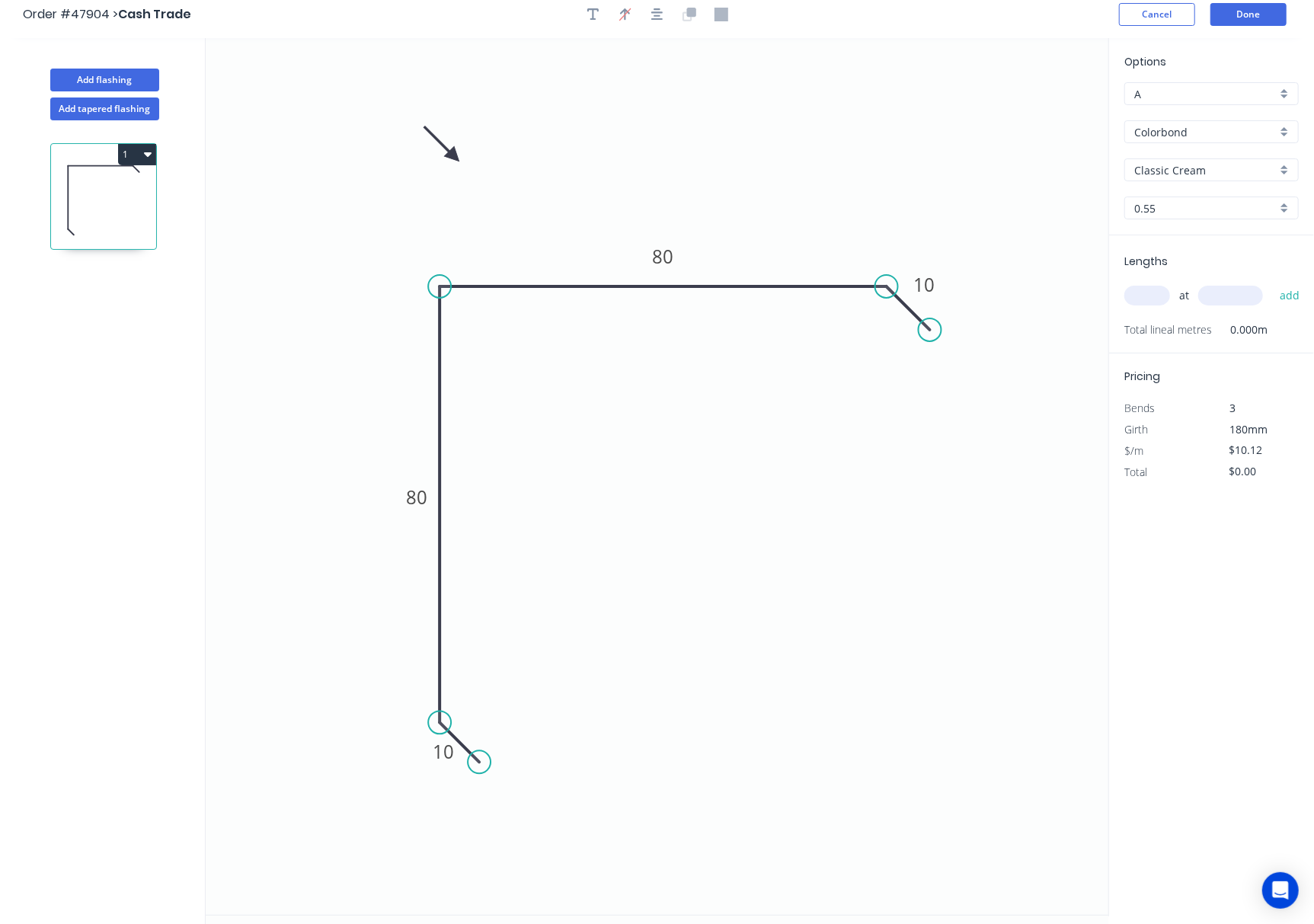
click at [984, 296] on input "text" at bounding box center [1147, 296] width 46 height 20
type input "1"
click at [984, 291] on input "text" at bounding box center [1230, 296] width 65 height 20
type input "1000"
click at [984, 282] on button "add" at bounding box center [1290, 295] width 36 height 26
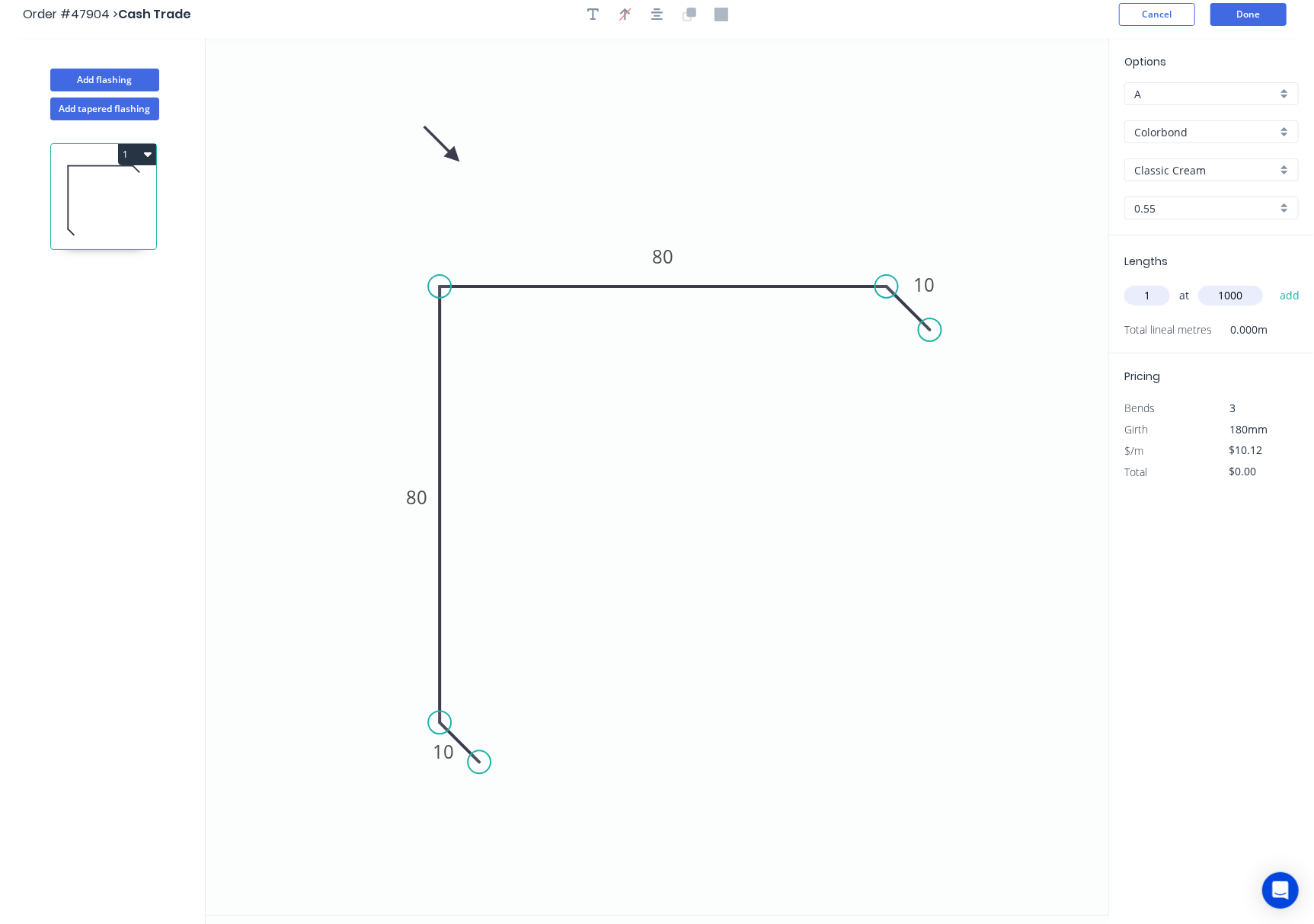
type input "$10.12"
click at [984, 290] on input "text" at bounding box center [1230, 296] width 65 height 20
type input "2"
type input "4200"
click at [984, 282] on button "add" at bounding box center [1290, 295] width 36 height 26
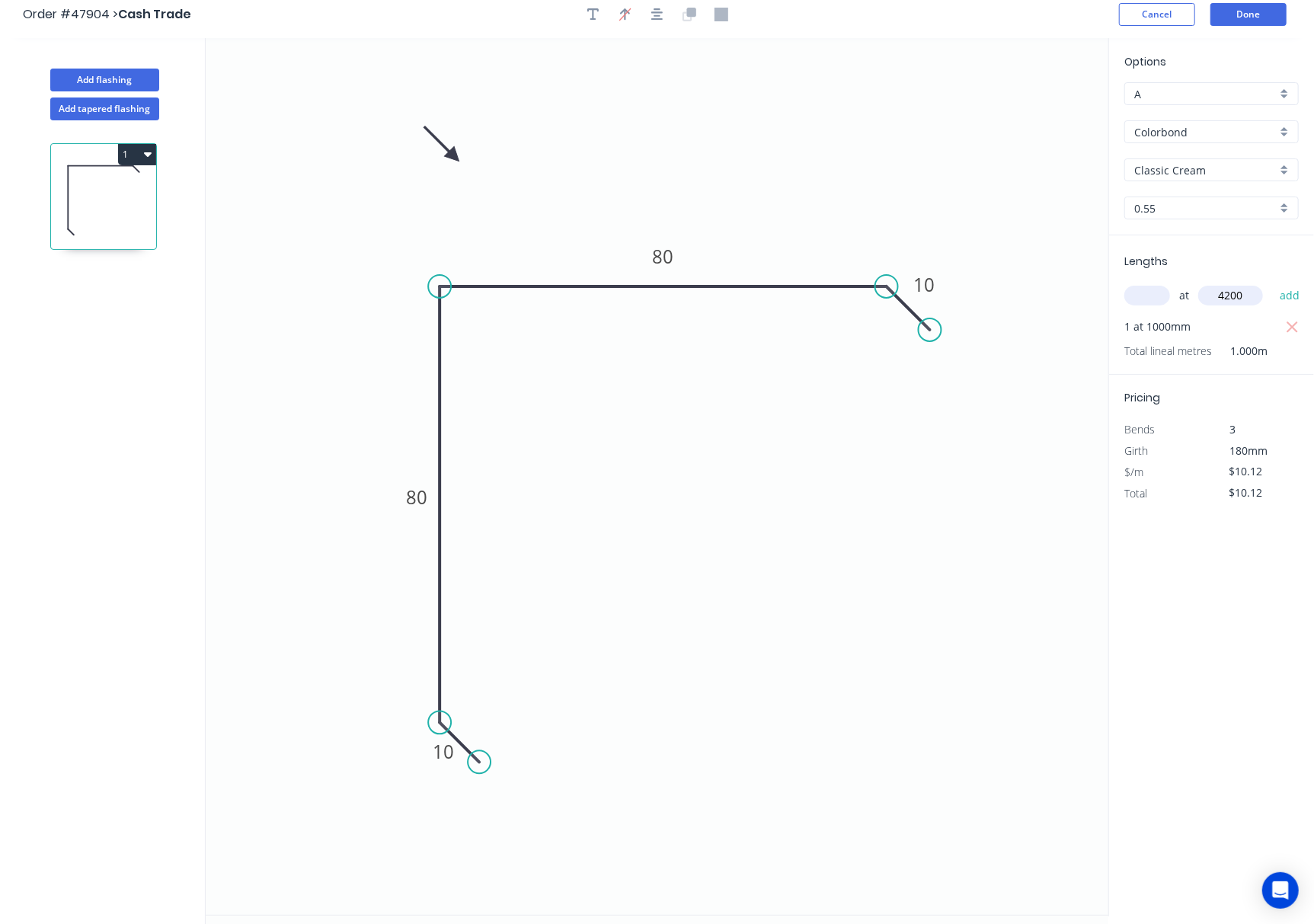
click at [984, 296] on input "text" at bounding box center [1147, 296] width 46 height 20
type input "2"
click at [984, 282] on button "add" at bounding box center [1290, 295] width 36 height 26
type input "$95.13"
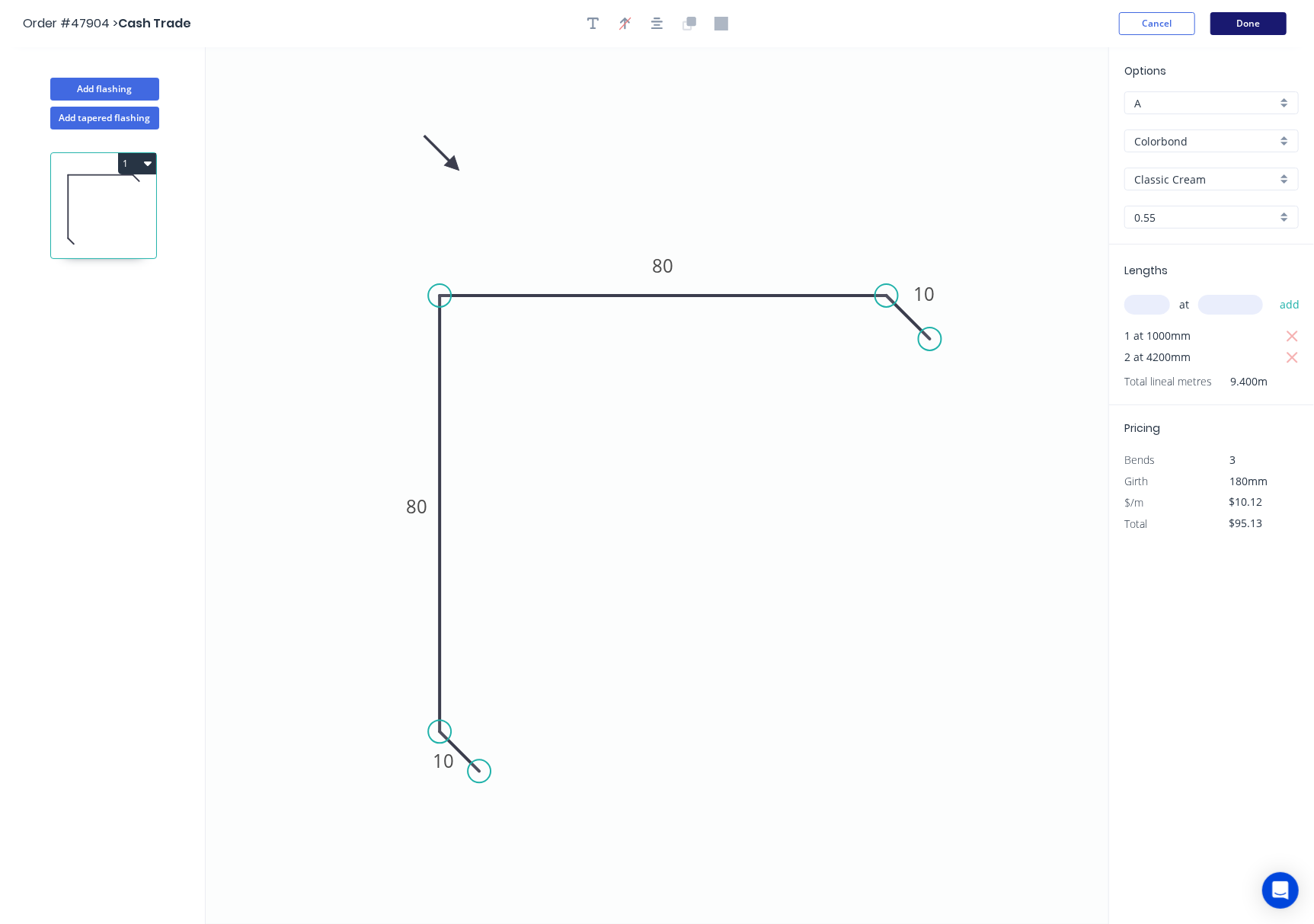
click at [984, 24] on button "Done" at bounding box center [1248, 24] width 76 height 23
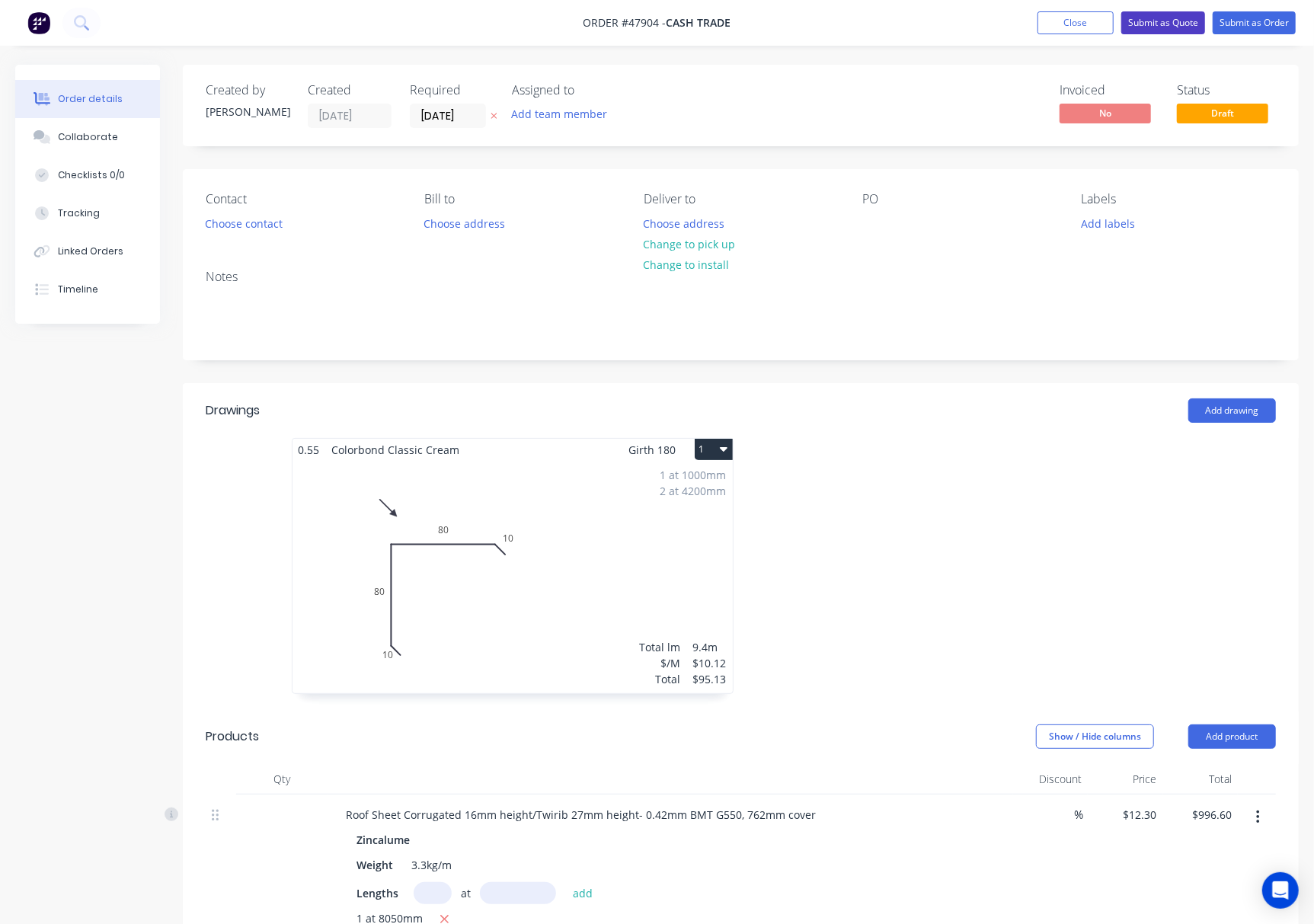
click at [984, 25] on button "Submit as Quote" at bounding box center [1163, 23] width 84 height 23
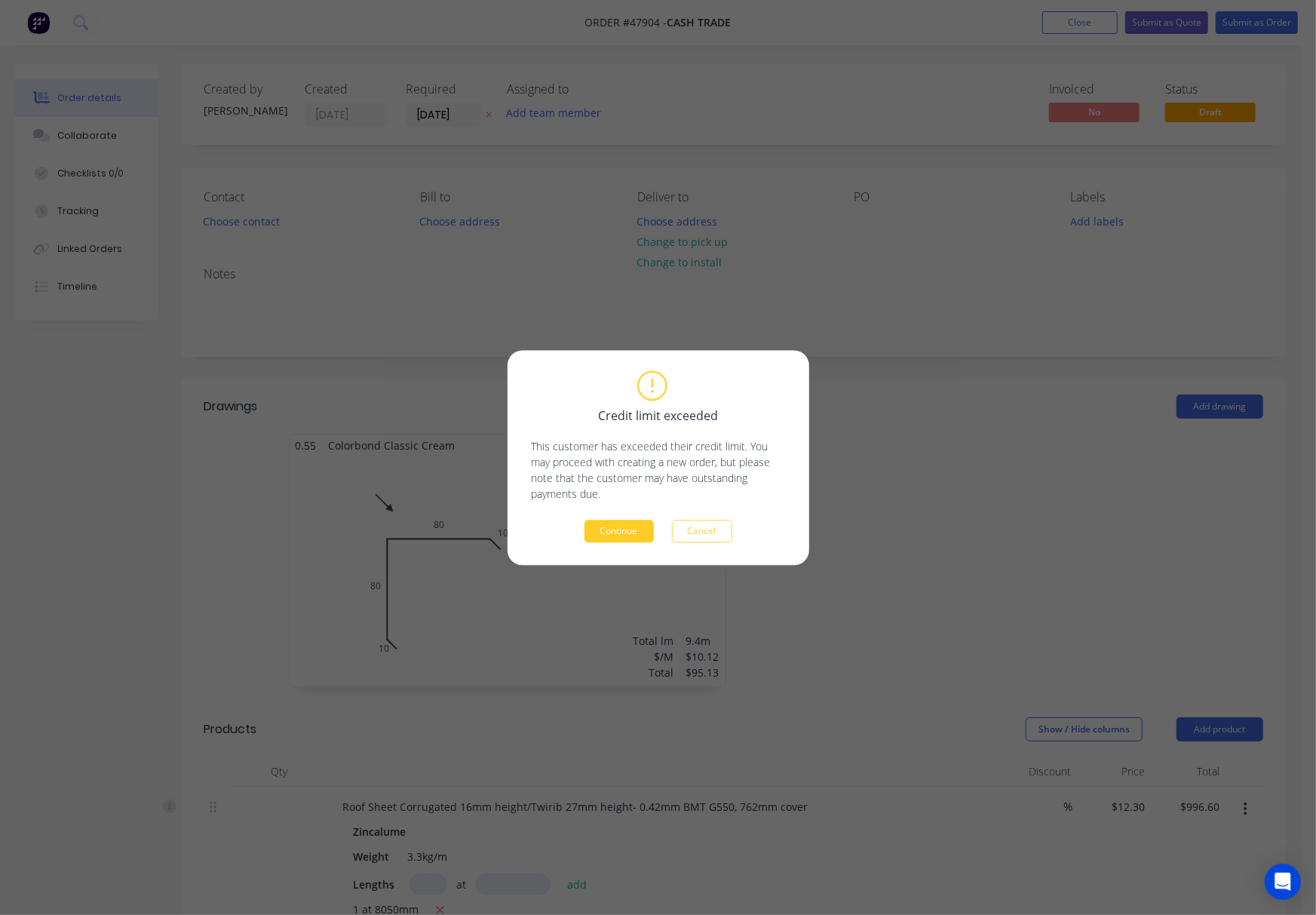
click at [599, 529] on button "Continue" at bounding box center [619, 531] width 70 height 23
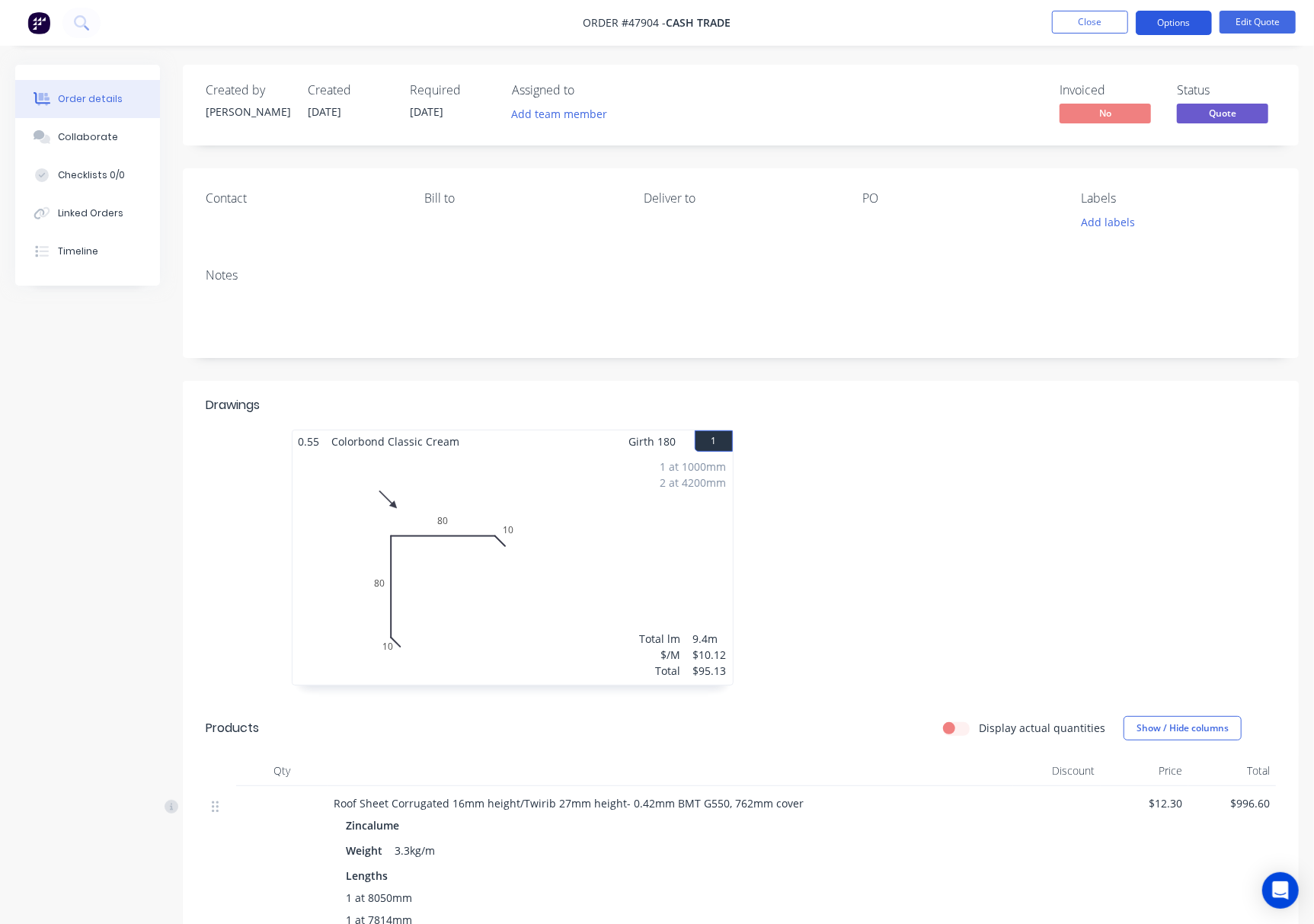
click at [984, 14] on button "Options" at bounding box center [1174, 22] width 76 height 24
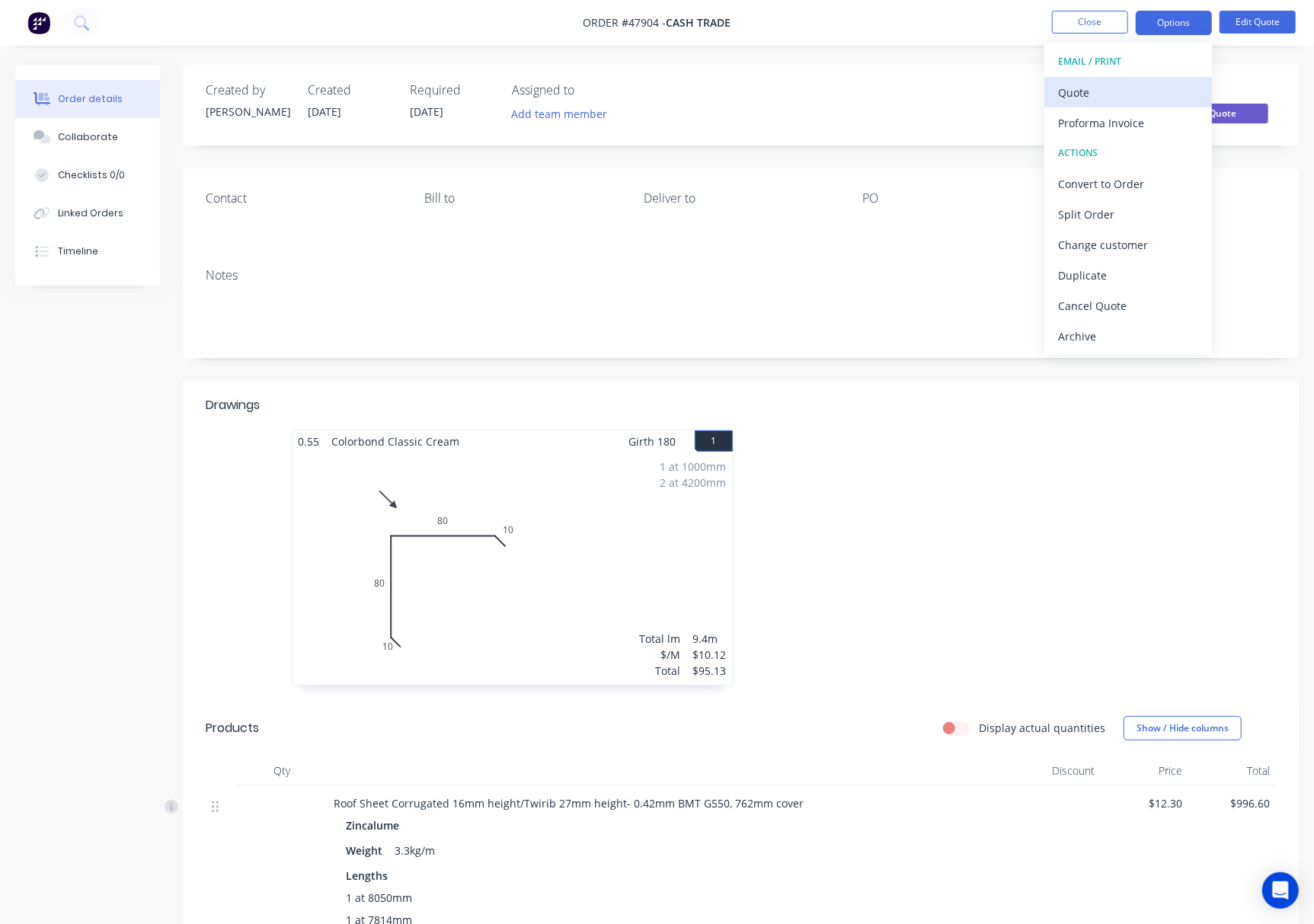
click at [984, 94] on div "Quote" at bounding box center [1128, 92] width 140 height 22
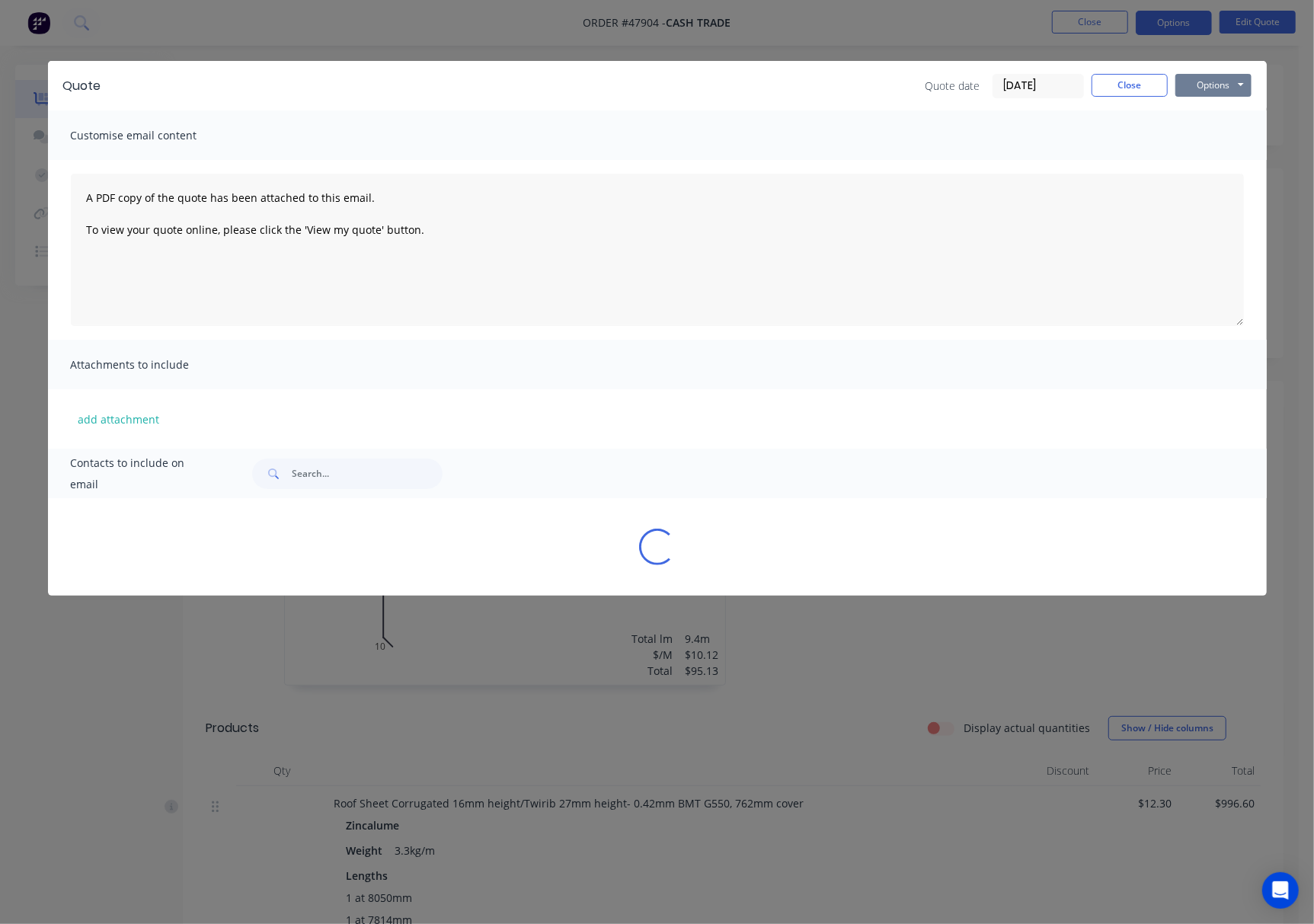
click at [984, 84] on button "Options" at bounding box center [1213, 85] width 76 height 23
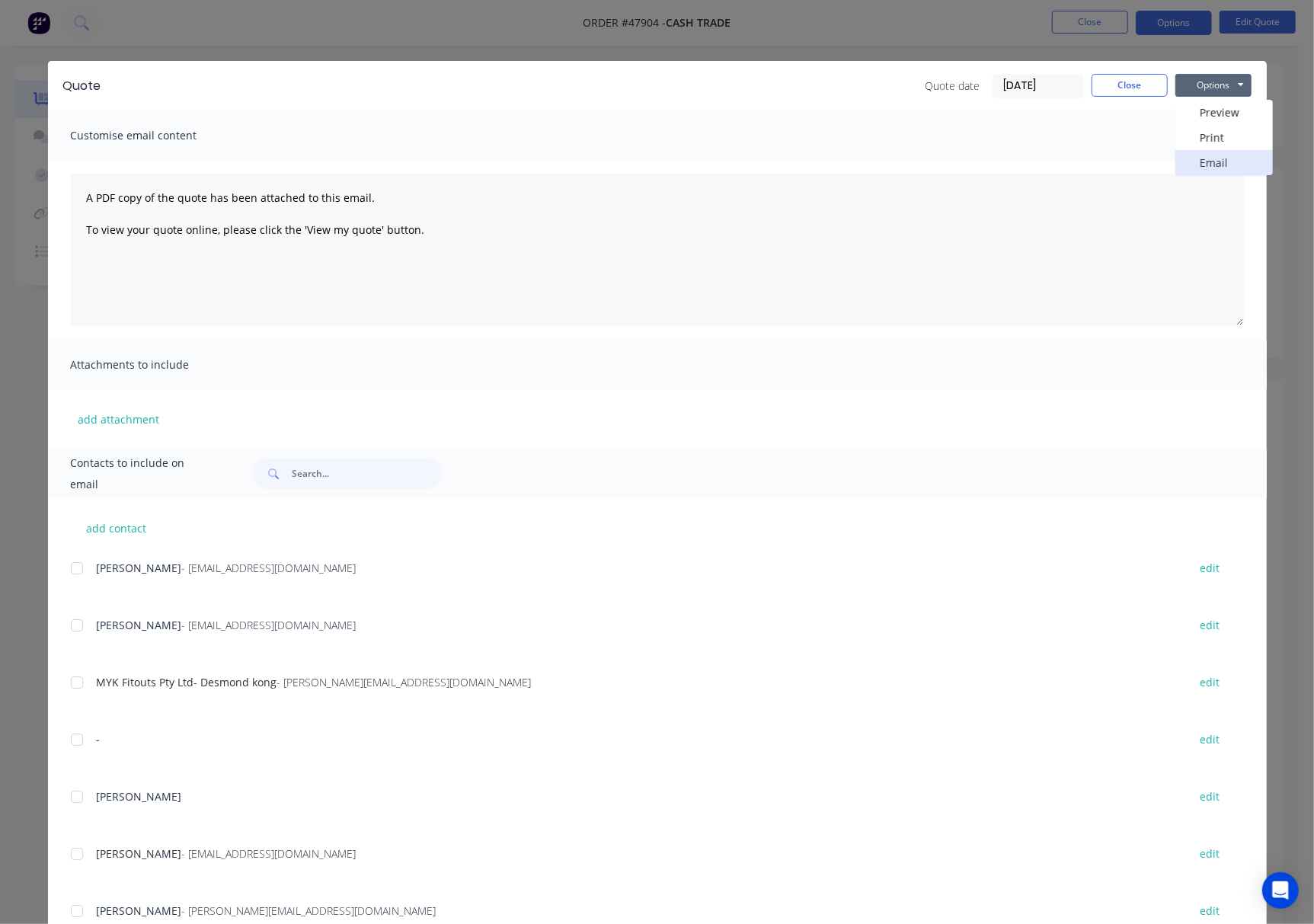
click at [984, 152] on button "Email" at bounding box center [1224, 163] width 98 height 25
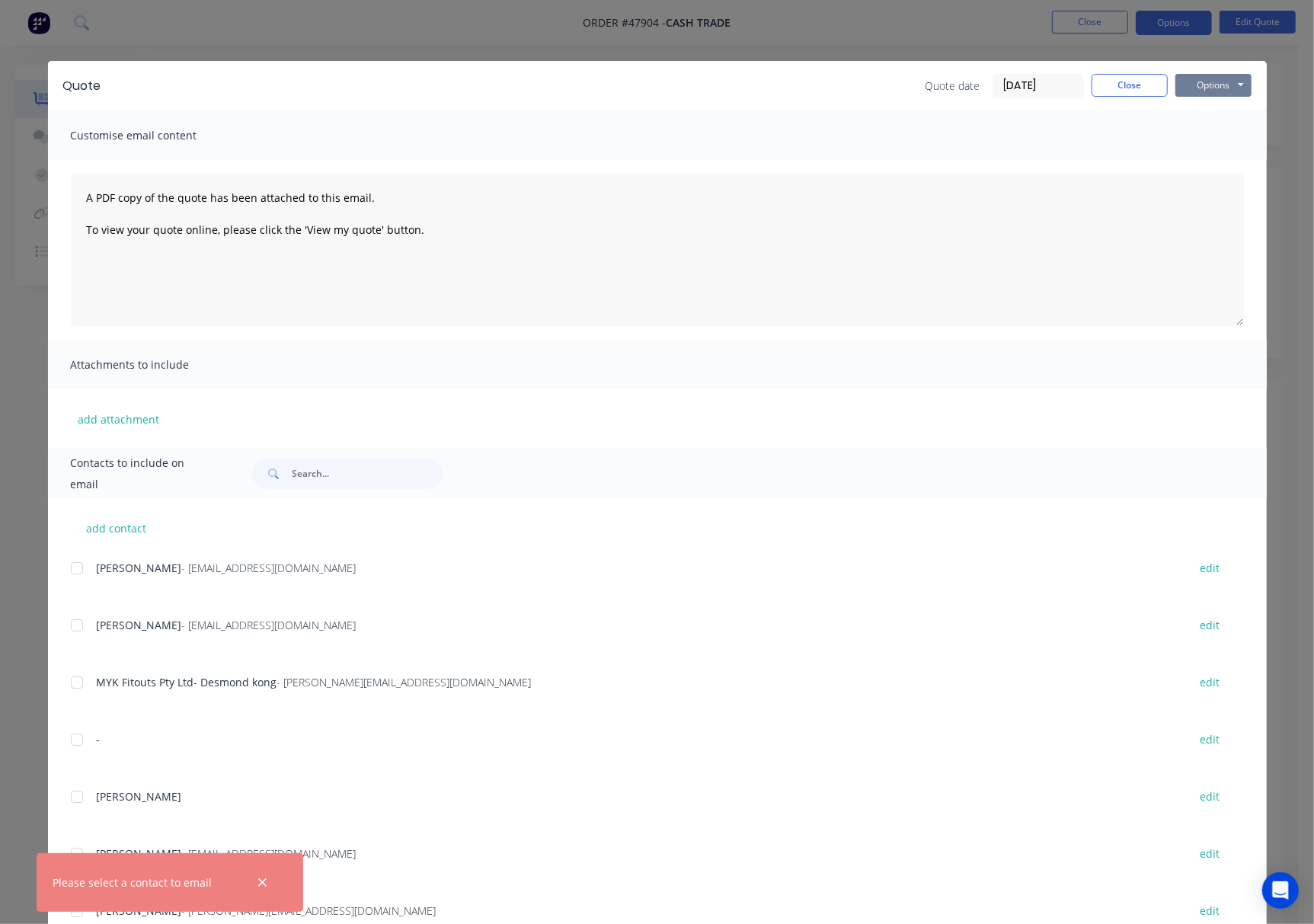
drag, startPoint x: 1217, startPoint y: 82, endPoint x: 1223, endPoint y: 95, distance: 14.3
click at [984, 83] on button "Options" at bounding box center [1213, 85] width 76 height 23
click at [984, 125] on button "Print" at bounding box center [1224, 137] width 98 height 25
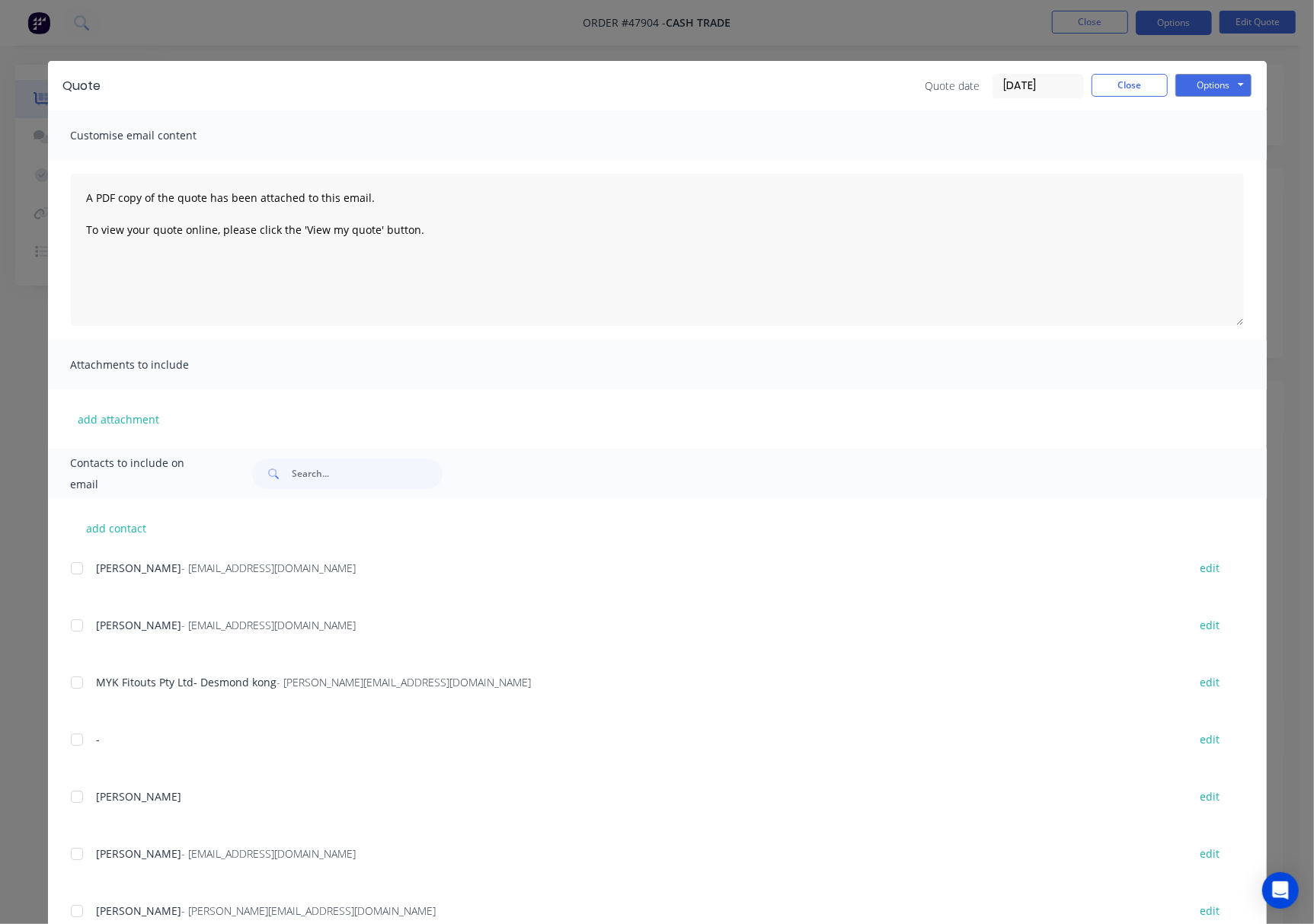
drag, startPoint x: 915, startPoint y: 30, endPoint x: 924, endPoint y: 39, distance: 12.7
click at [915, 33] on div "Quote Quote date [DATE] Close Options Preview Print Email Customise email conte…" at bounding box center [657, 462] width 1314 height 924
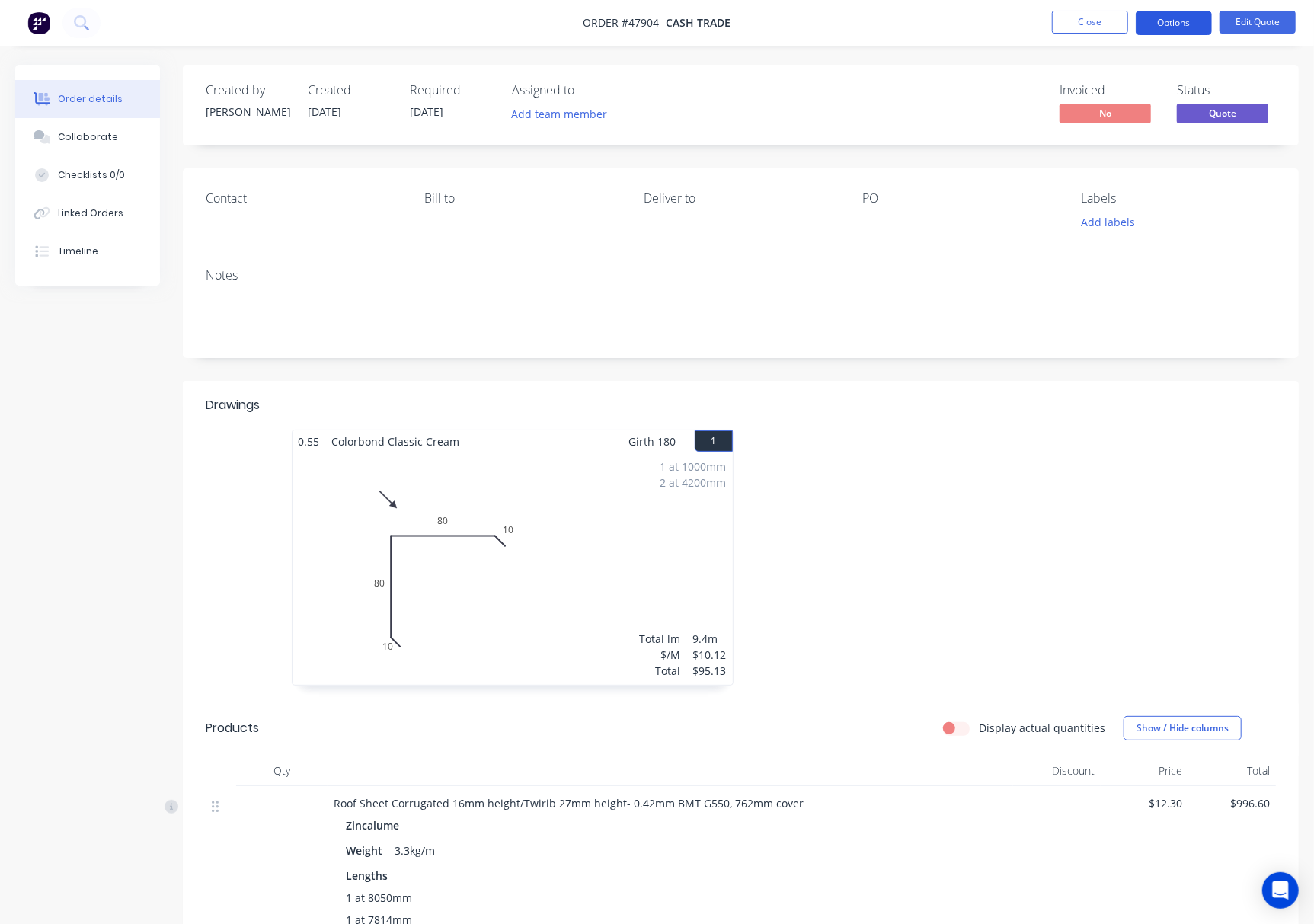
click at [984, 23] on button "Options" at bounding box center [1174, 22] width 76 height 24
click at [984, 8] on nav "Order #47904 - Cash Trade Close Options Edit Quote" at bounding box center [657, 22] width 1314 height 46
click at [984, 22] on button "Edit Quote" at bounding box center [1258, 22] width 76 height 23
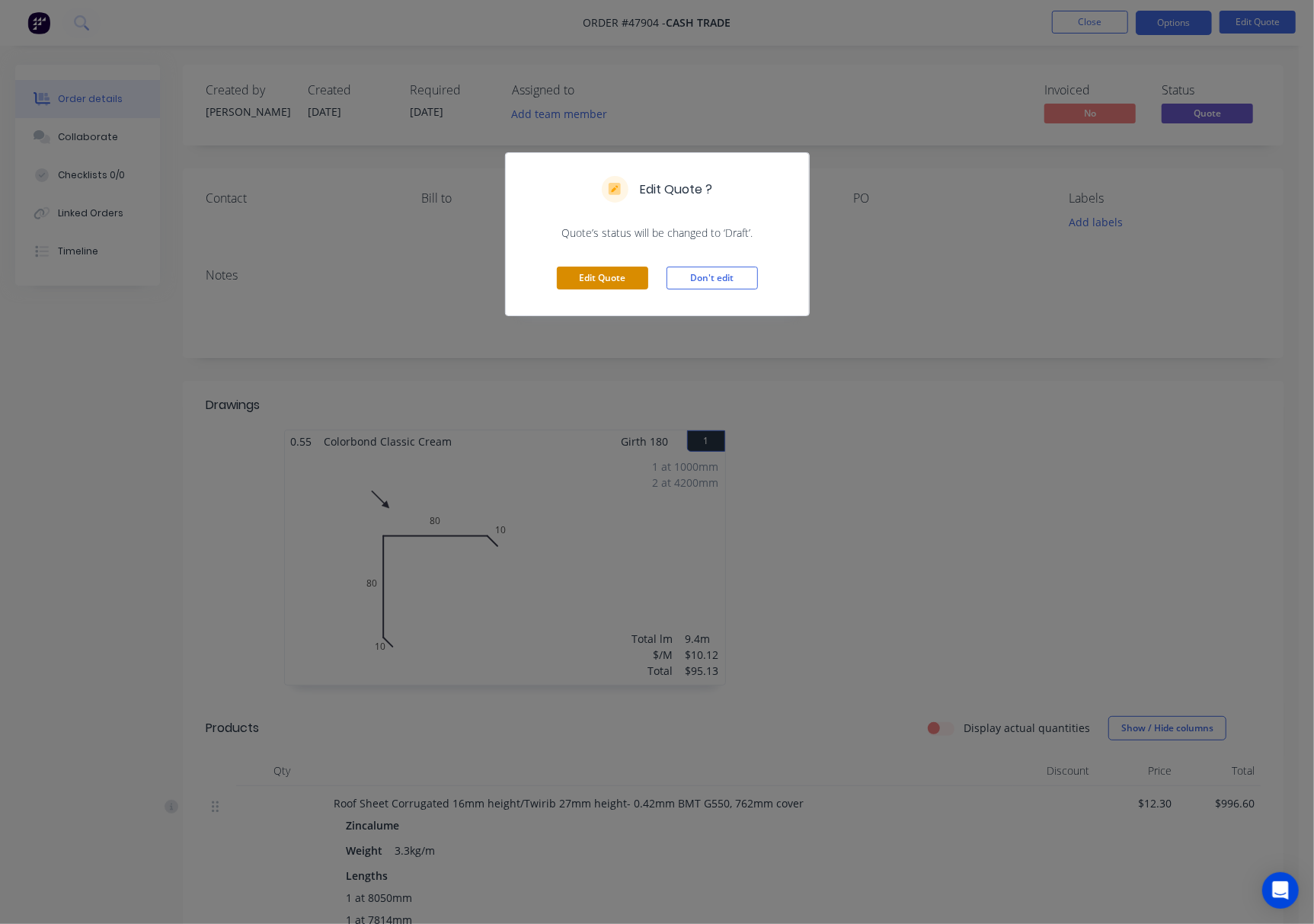
click at [624, 283] on button "Edit Quote" at bounding box center [603, 279] width 91 height 23
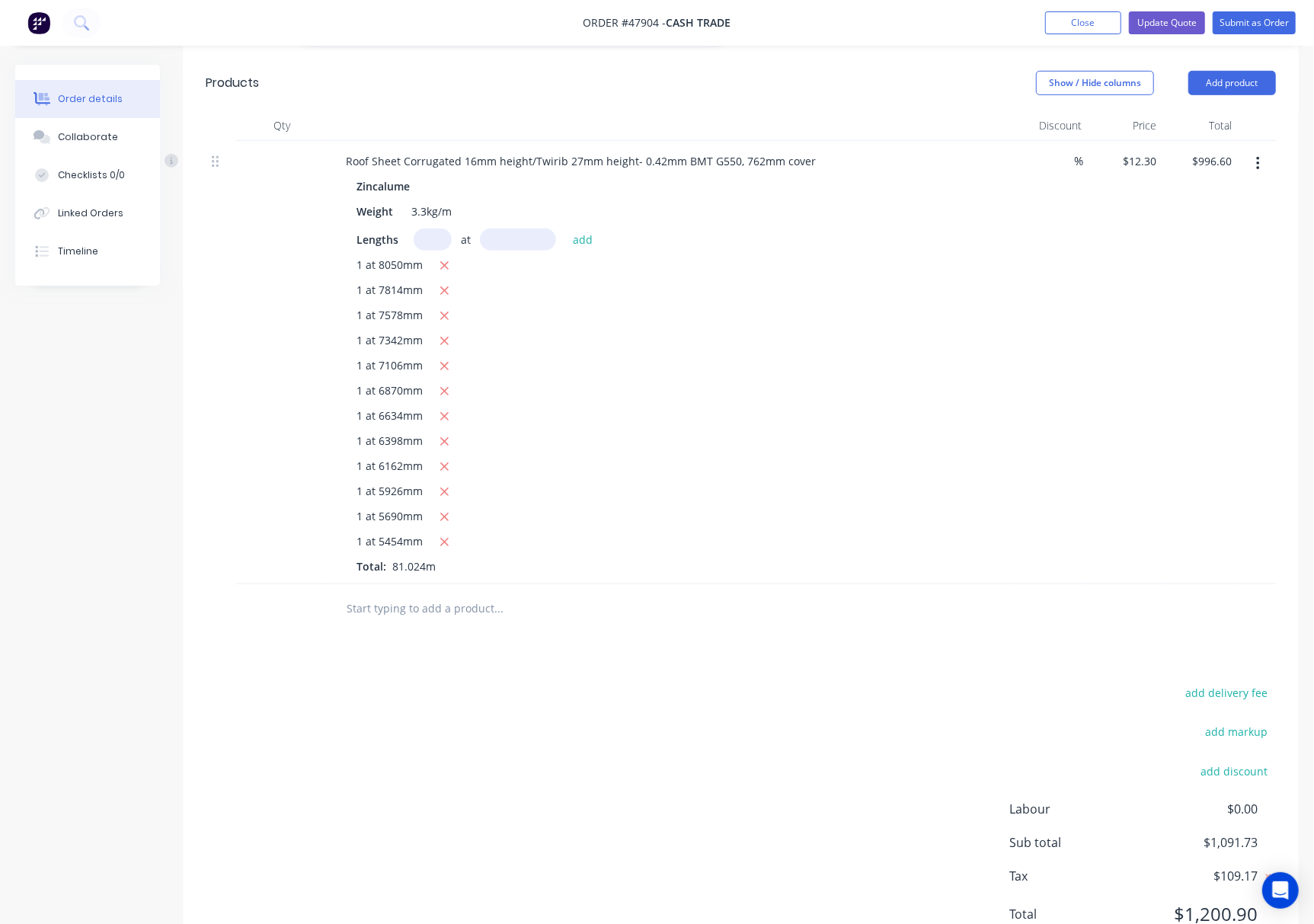
scroll to position [618, 0]
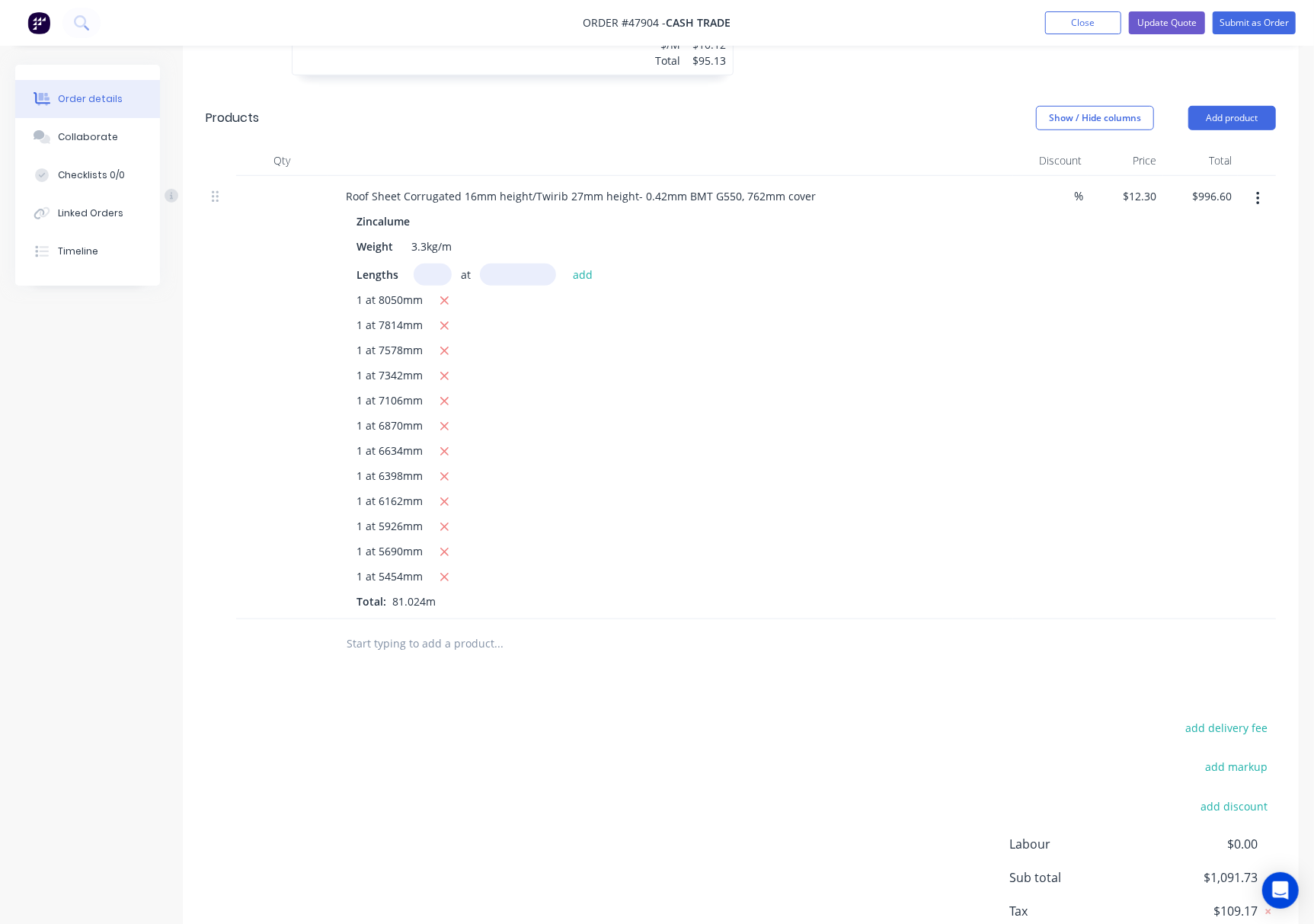
click at [416, 210] on div "Roof Sheet Corrugated 16mm height/Twirib 27mm height- 0.42mm BMT G550, 762mm co…" at bounding box center [670, 397] width 686 height 443
click at [388, 215] on div "Zincalume" at bounding box center [386, 221] width 60 height 22
click at [392, 217] on div "Zincalume" at bounding box center [386, 221] width 60 height 22
click at [984, 189] on button "button" at bounding box center [1258, 198] width 36 height 27
click at [984, 416] on div "%" at bounding box center [1050, 397] width 74 height 443
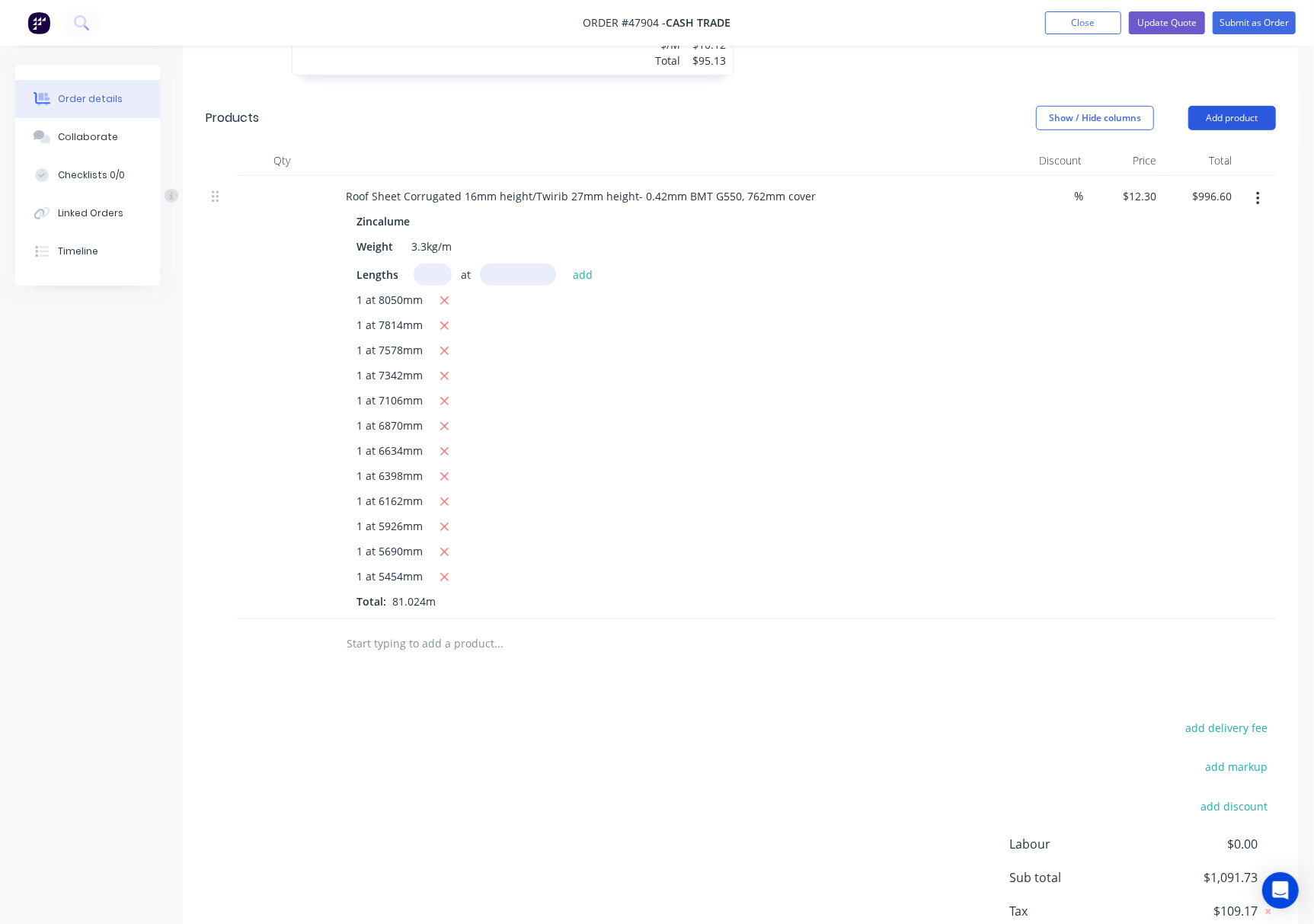
click at [984, 108] on button "Add product" at bounding box center [1232, 118] width 87 height 24
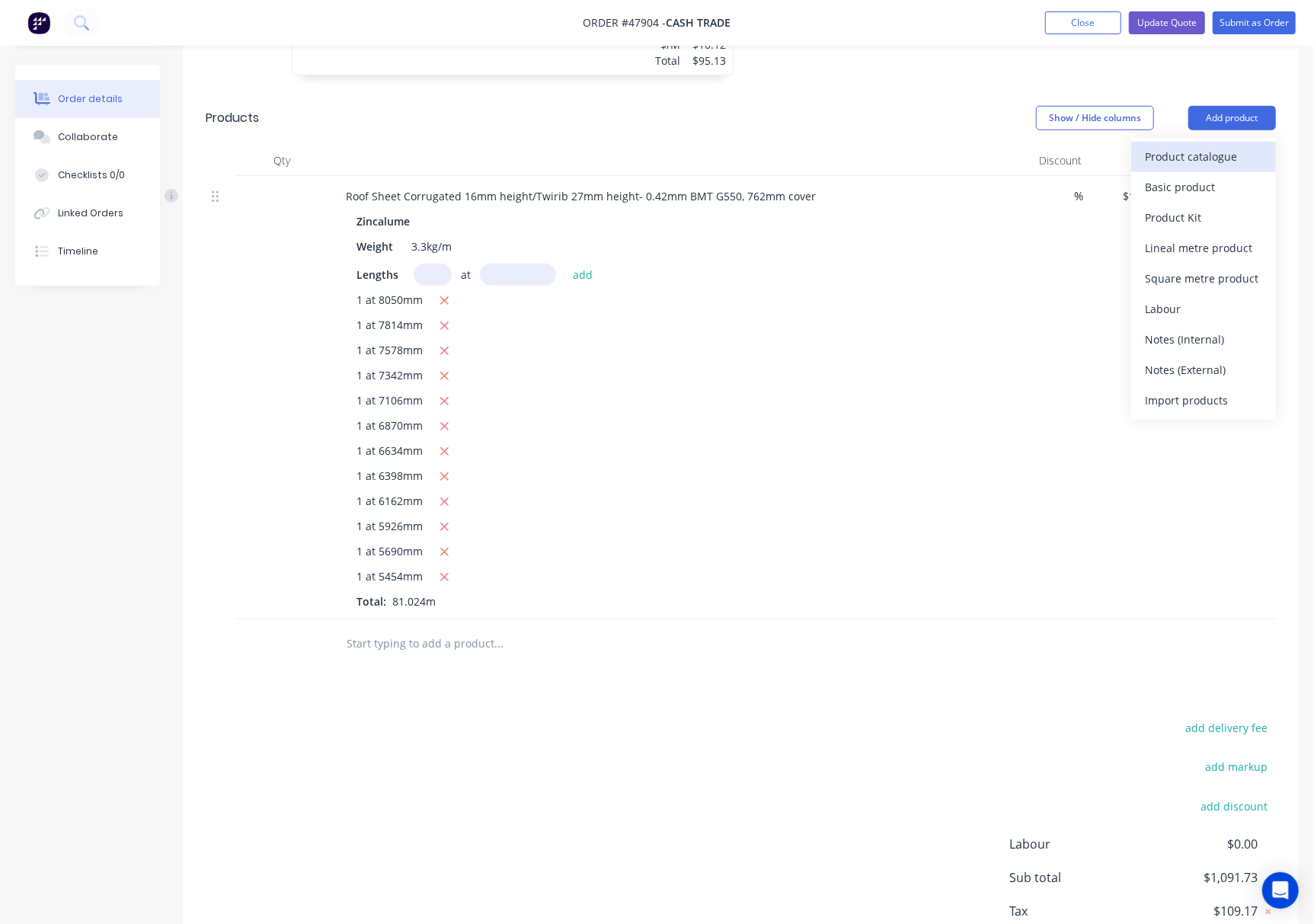
click at [984, 166] on div "Product catalogue" at bounding box center [1203, 156] width 118 height 22
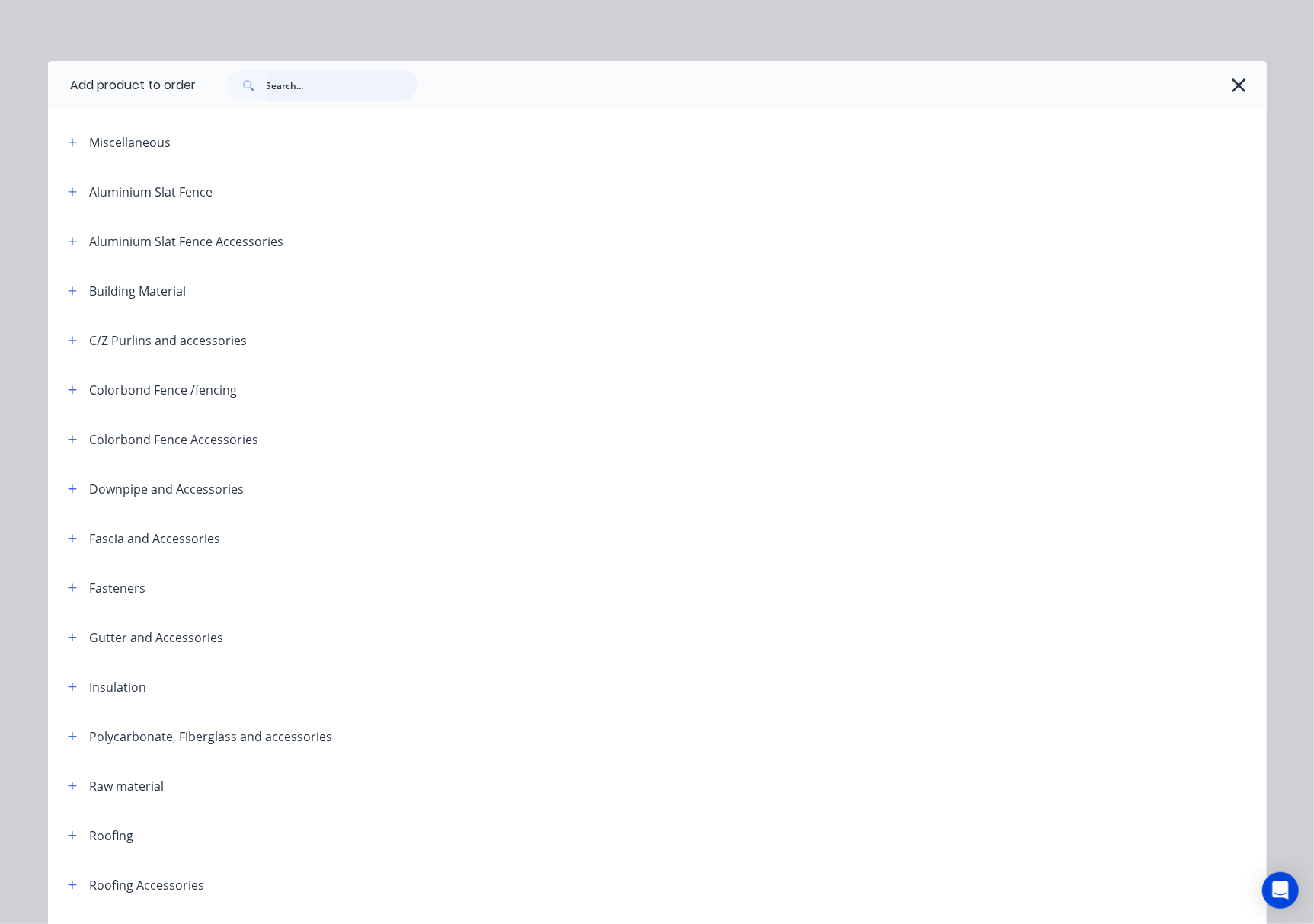
click at [334, 87] on input "text" at bounding box center [342, 85] width 151 height 30
type input "roof"
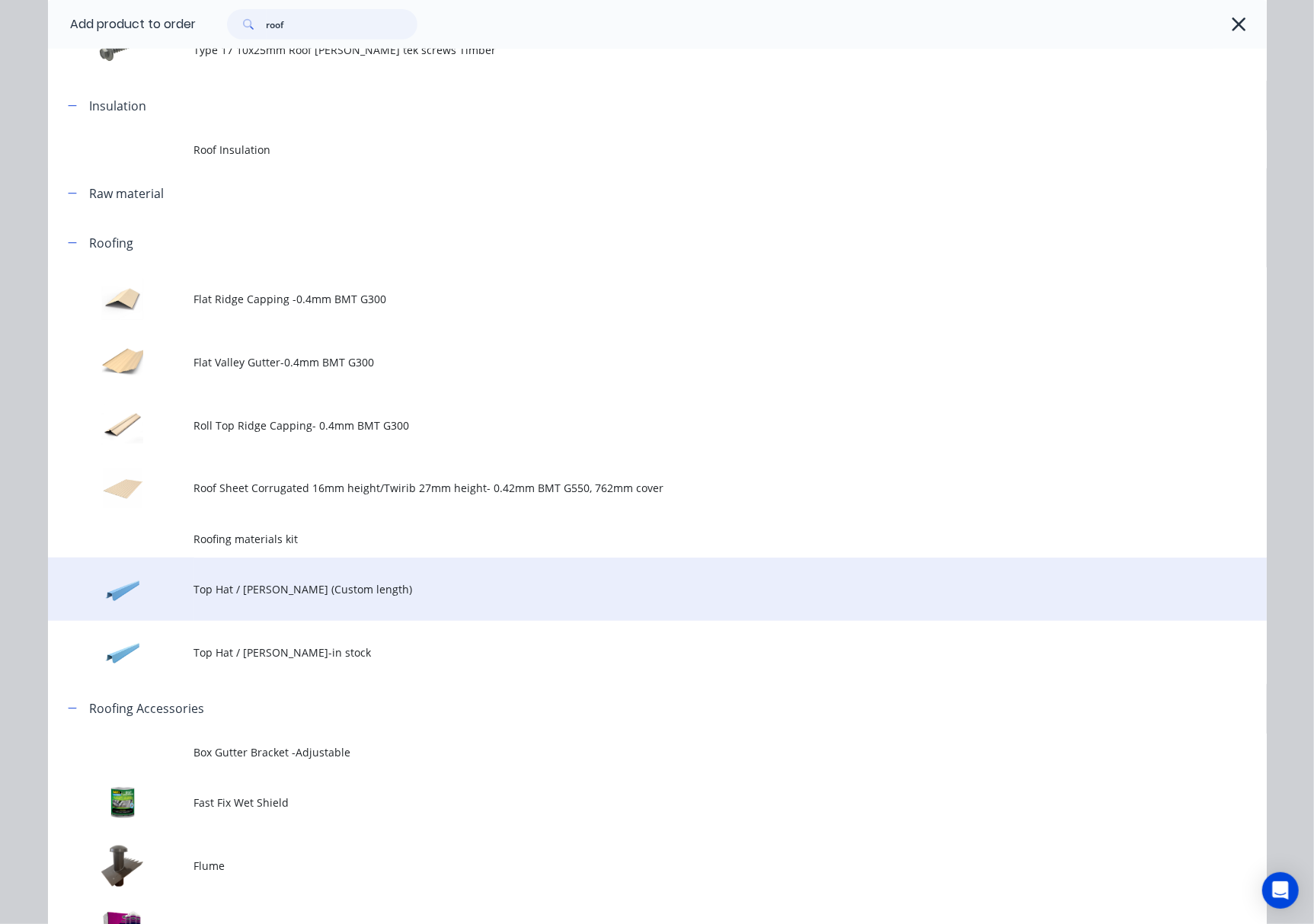
scroll to position [508, 0]
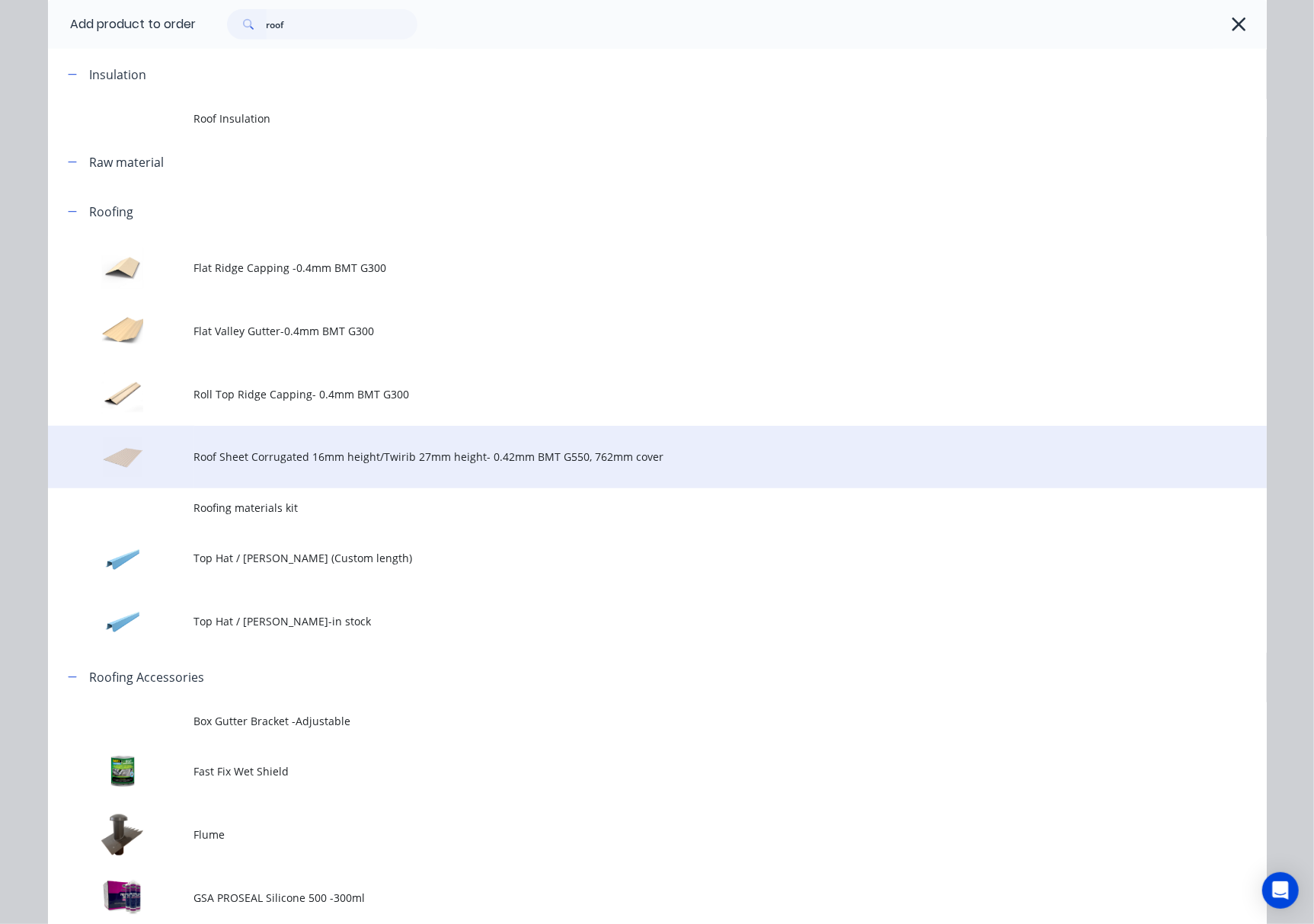
click at [399, 480] on td "Roof Sheet Corrugated 16mm height/Twirib 27mm height- 0.42mm BMT G550, 762mm co…" at bounding box center [731, 457] width 1073 height 63
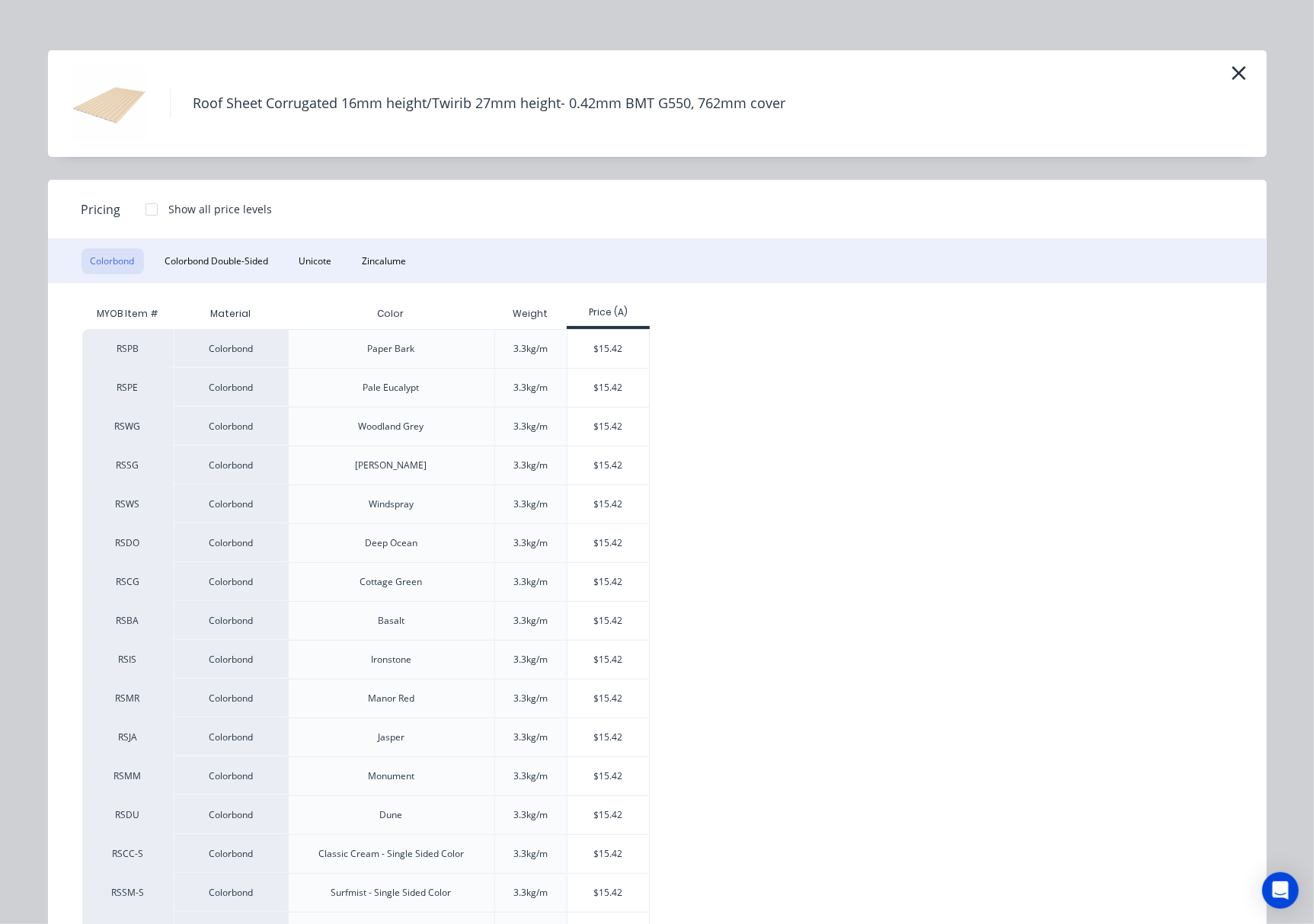
scroll to position [0, 0]
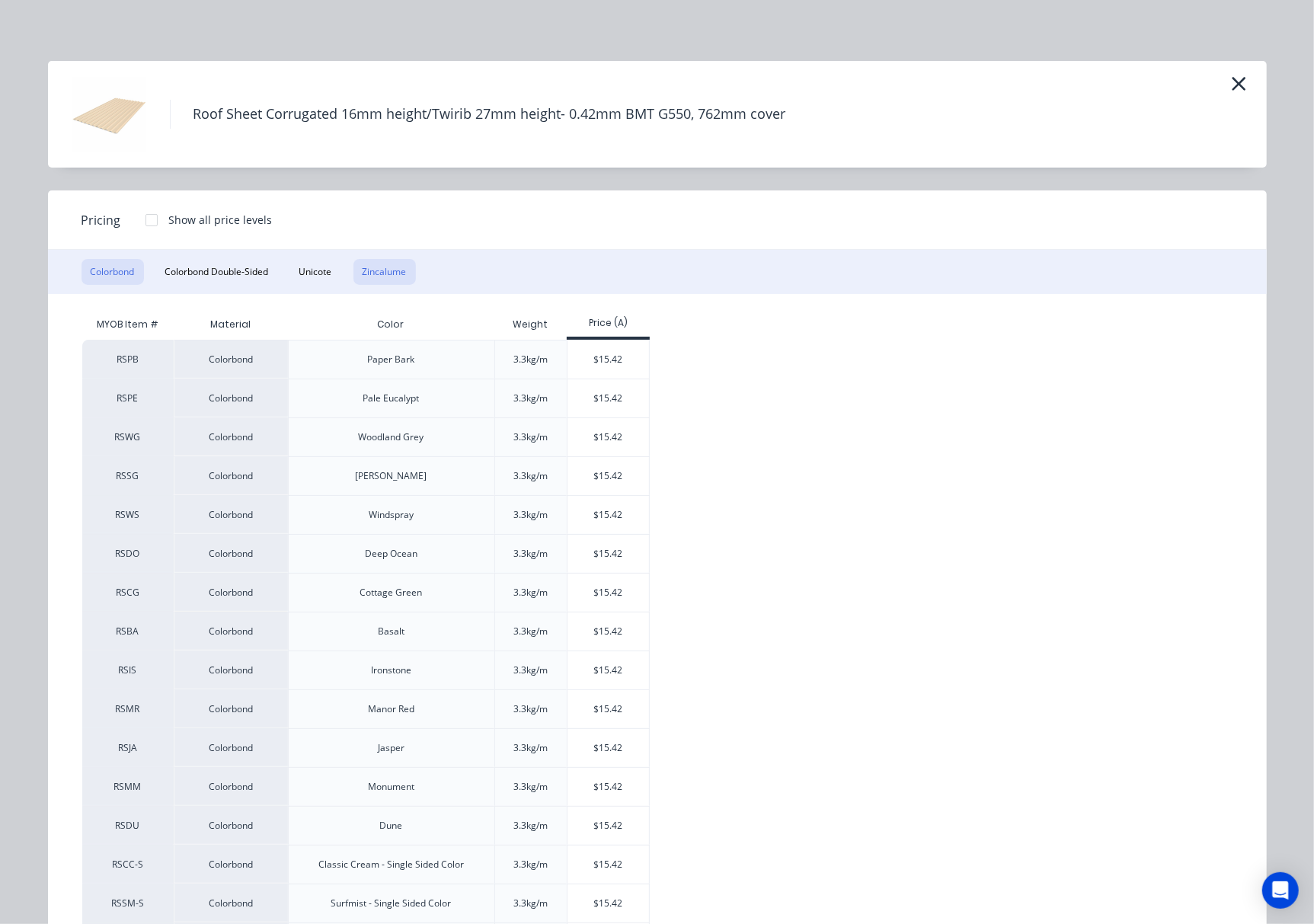
click at [391, 274] on button "Zincalume" at bounding box center [385, 272] width 63 height 26
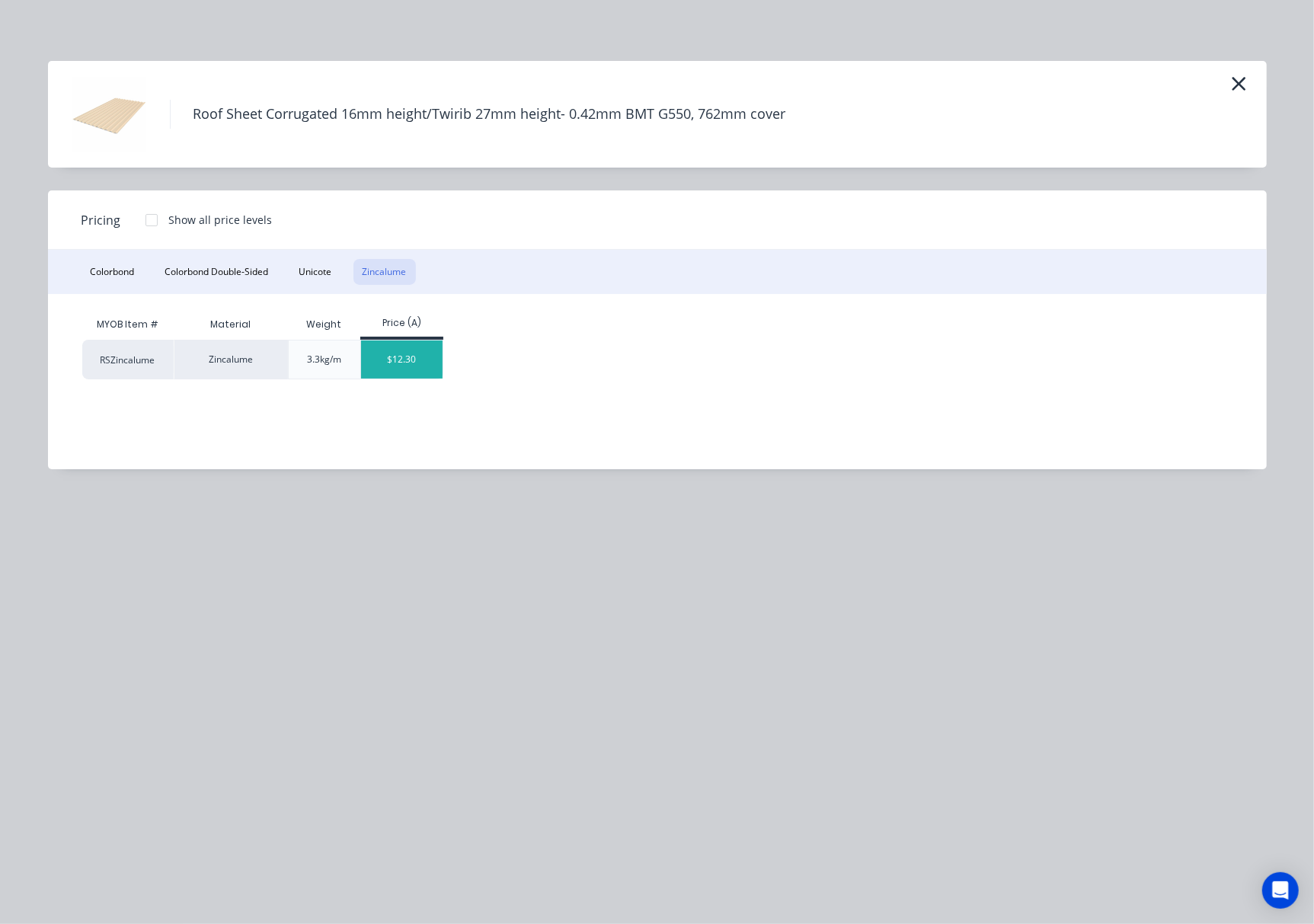
click at [370, 346] on div "$12.30" at bounding box center [402, 359] width 81 height 38
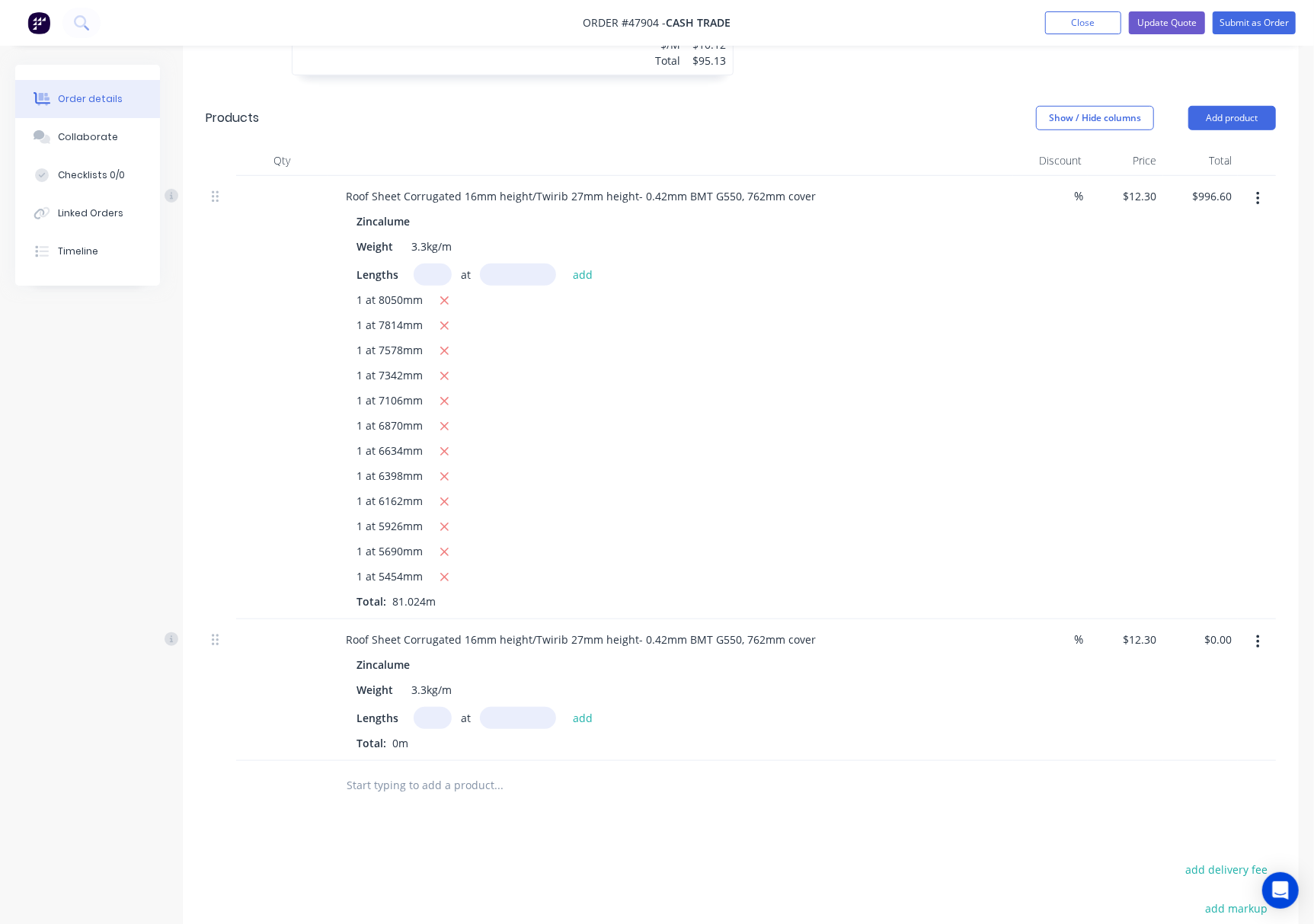
click at [984, 648] on icon "button" at bounding box center [1258, 642] width 3 height 14
click at [984, 681] on div "Edit" at bounding box center [1203, 682] width 118 height 22
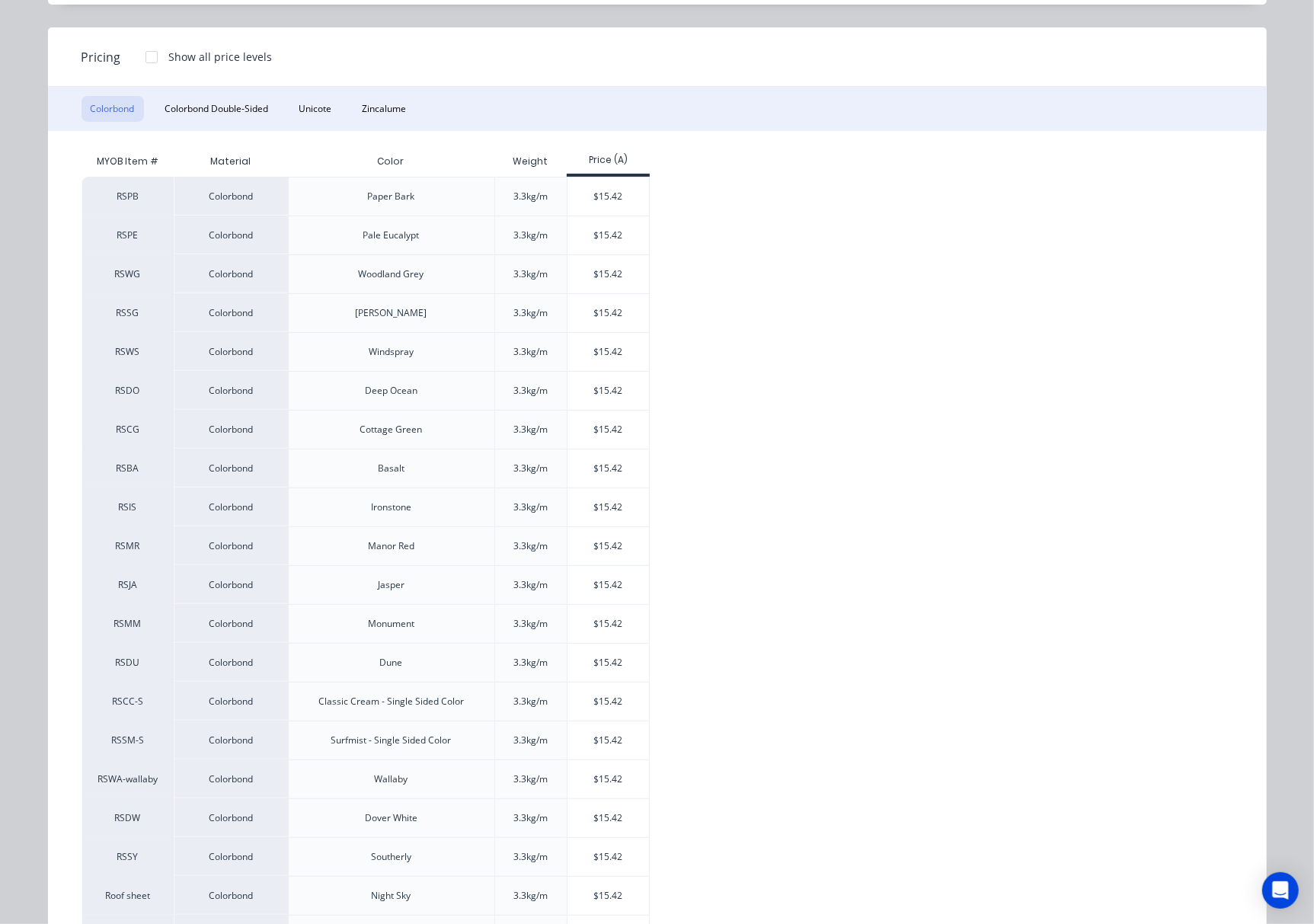
scroll to position [242, 0]
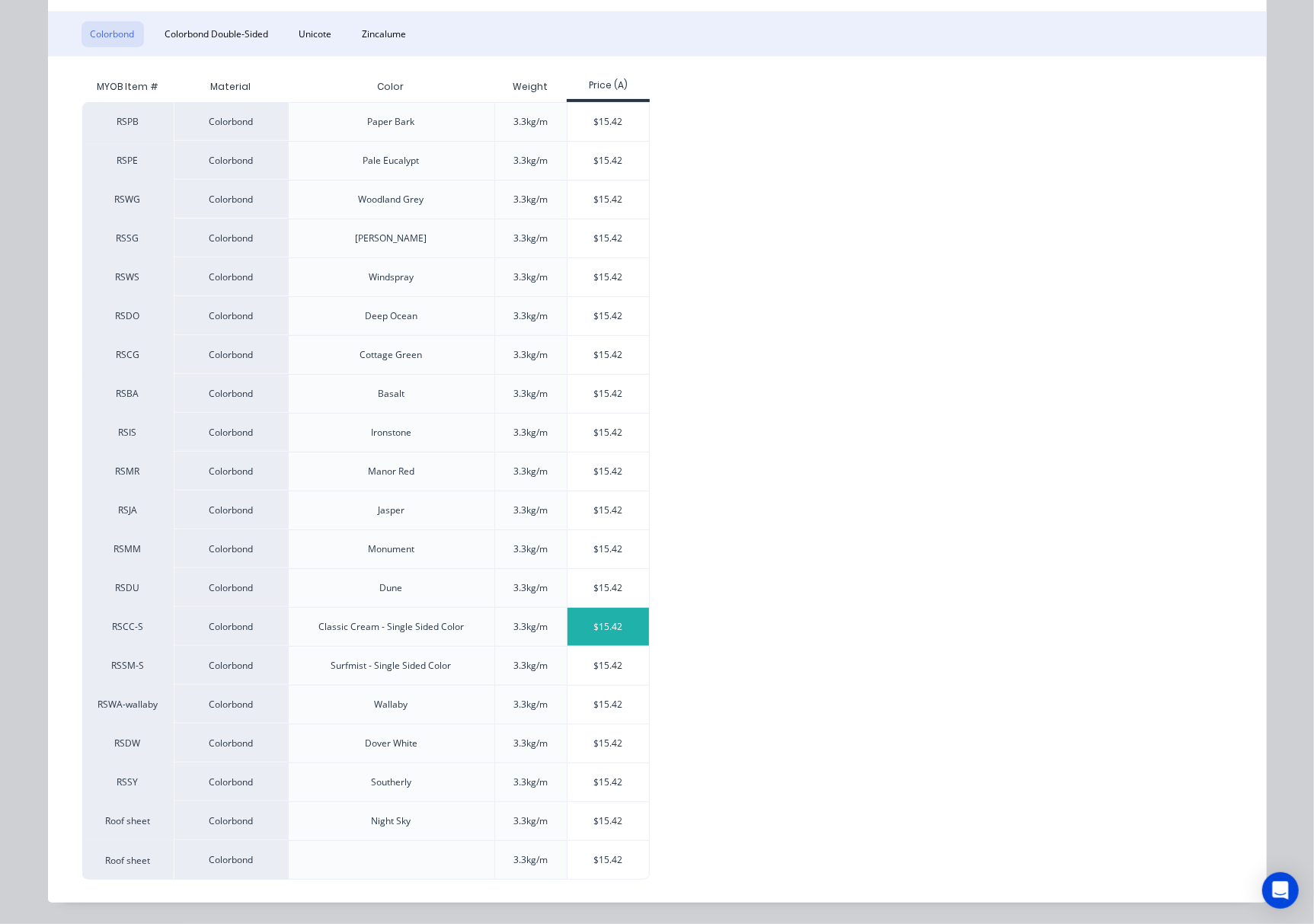
click at [605, 625] on div "$15.42" at bounding box center [607, 626] width 81 height 38
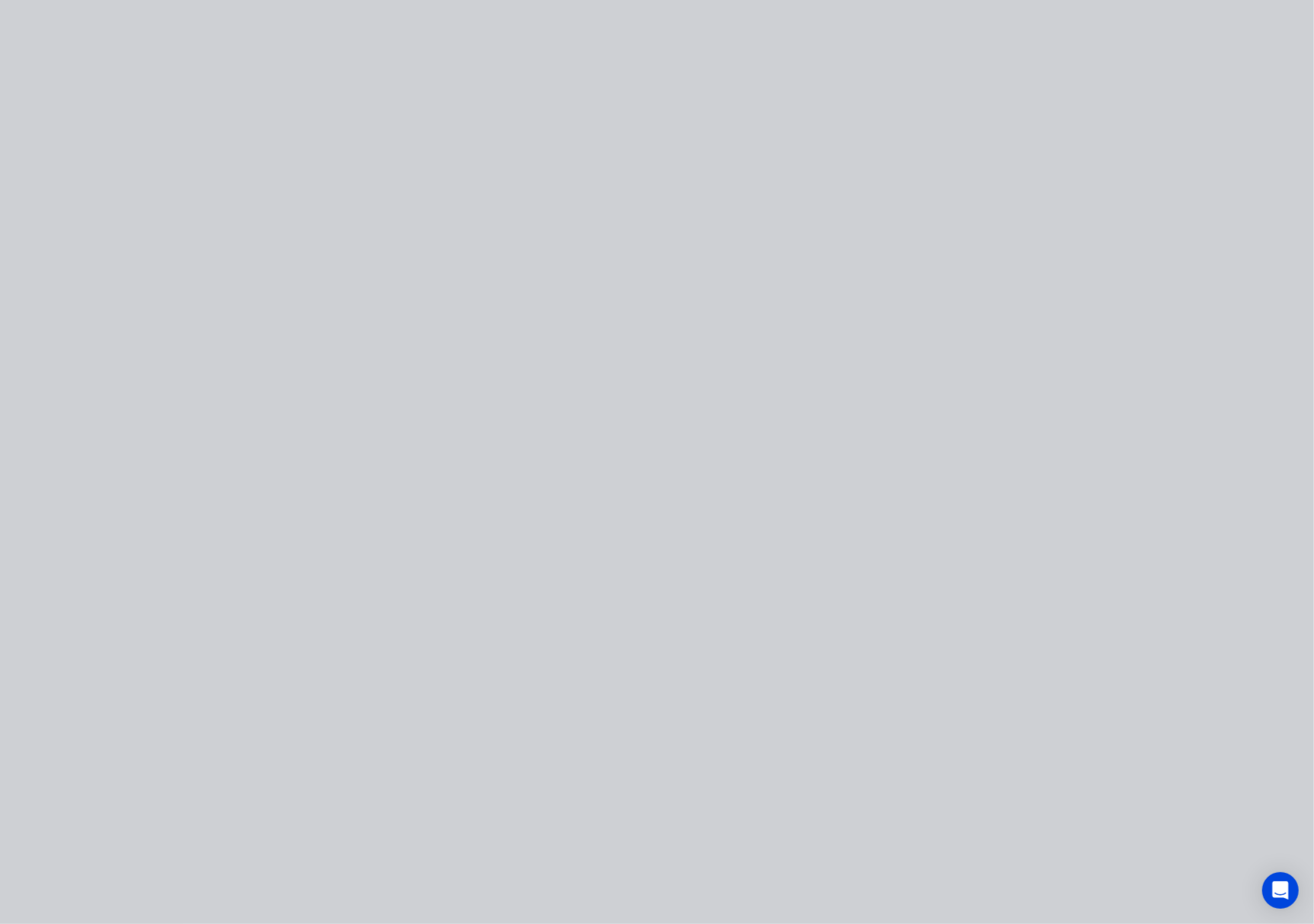
type input "$15.42"
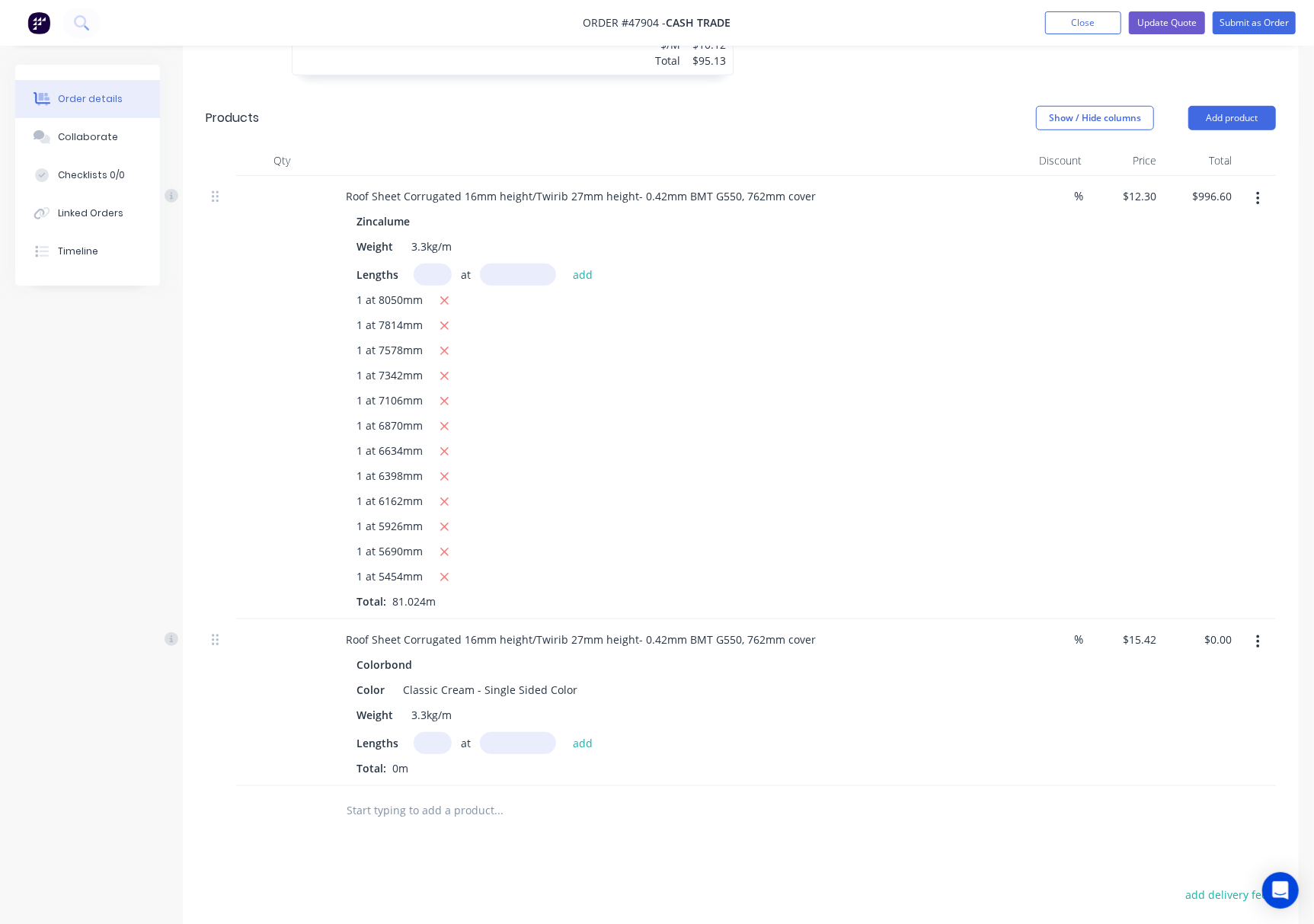
click at [433, 741] on input "text" at bounding box center [432, 743] width 38 height 22
type input "1"
click at [510, 742] on input "text" at bounding box center [518, 743] width 76 height 22
type input "5454"
click at [565, 732] on button "add" at bounding box center [583, 742] width 36 height 21
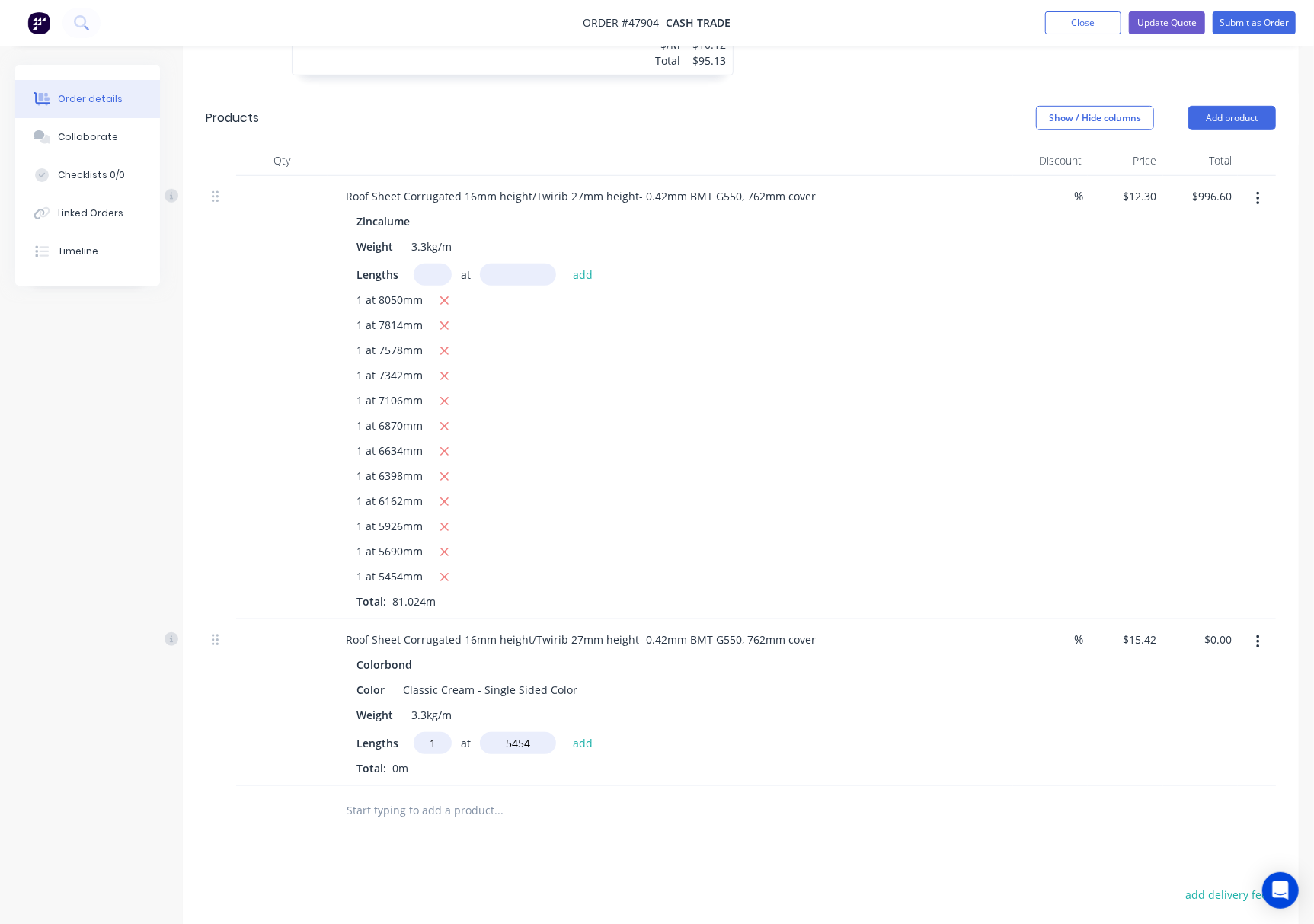
type input "$84.10"
type input "1"
click at [510, 744] on input "text" at bounding box center [518, 743] width 76 height 22
type input "5690"
click at [565, 732] on button "add" at bounding box center [583, 742] width 36 height 21
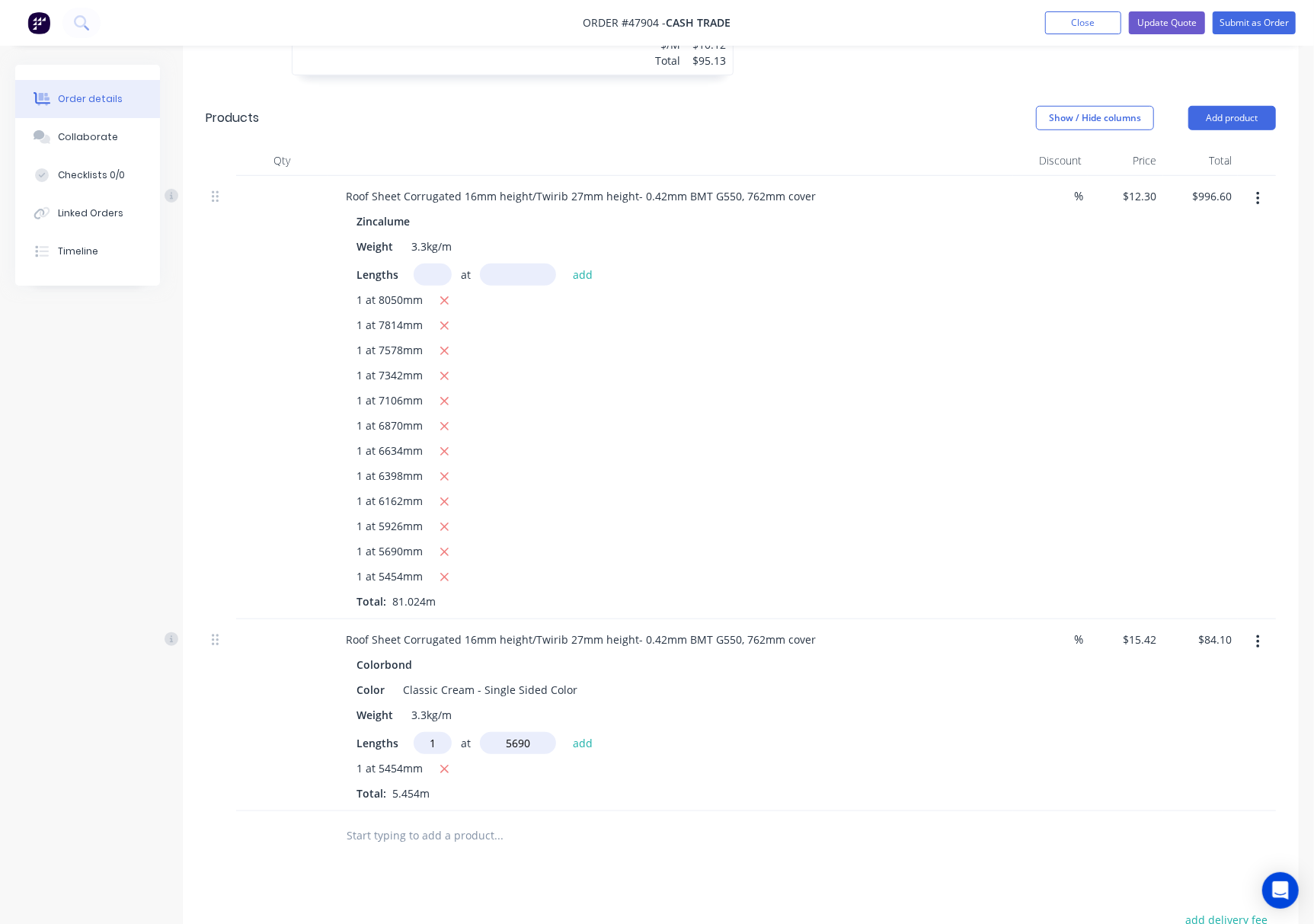
type input "$171.84"
type input "1"
click at [510, 744] on input "text" at bounding box center [518, 743] width 76 height 22
type input "5926"
click at [565, 732] on button "add" at bounding box center [583, 742] width 36 height 21
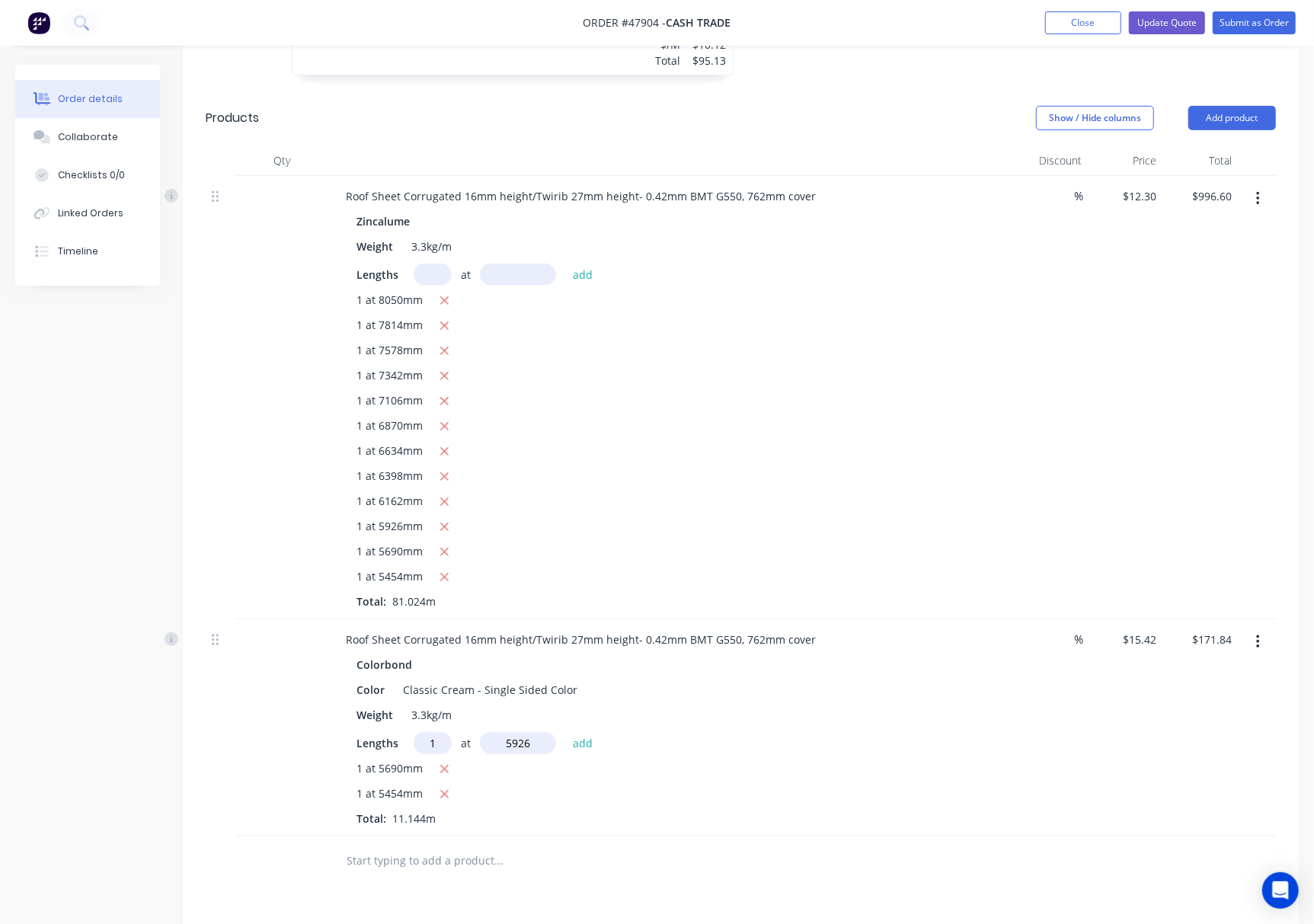
type input "$263.22"
click at [510, 744] on input "text" at bounding box center [518, 743] width 76 height 22
click at [420, 744] on input "text" at bounding box center [432, 743] width 38 height 22
type input "1"
click at [522, 742] on input "text" at bounding box center [518, 743] width 76 height 22
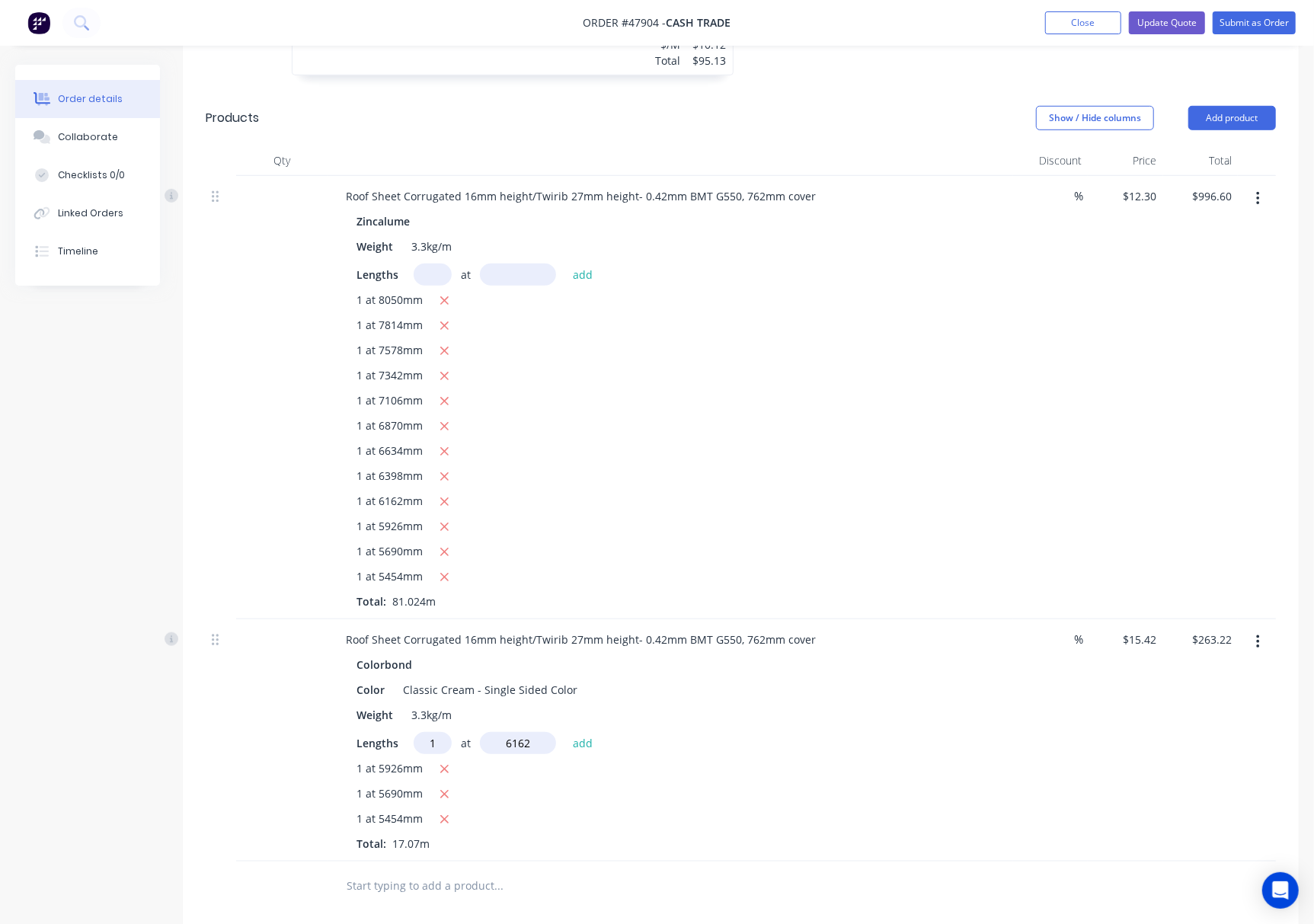
type input "6162"
click at [565, 732] on button "add" at bounding box center [583, 742] width 36 height 21
type input "$358.24"
type input "1"
click at [516, 741] on input "text" at bounding box center [518, 743] width 76 height 22
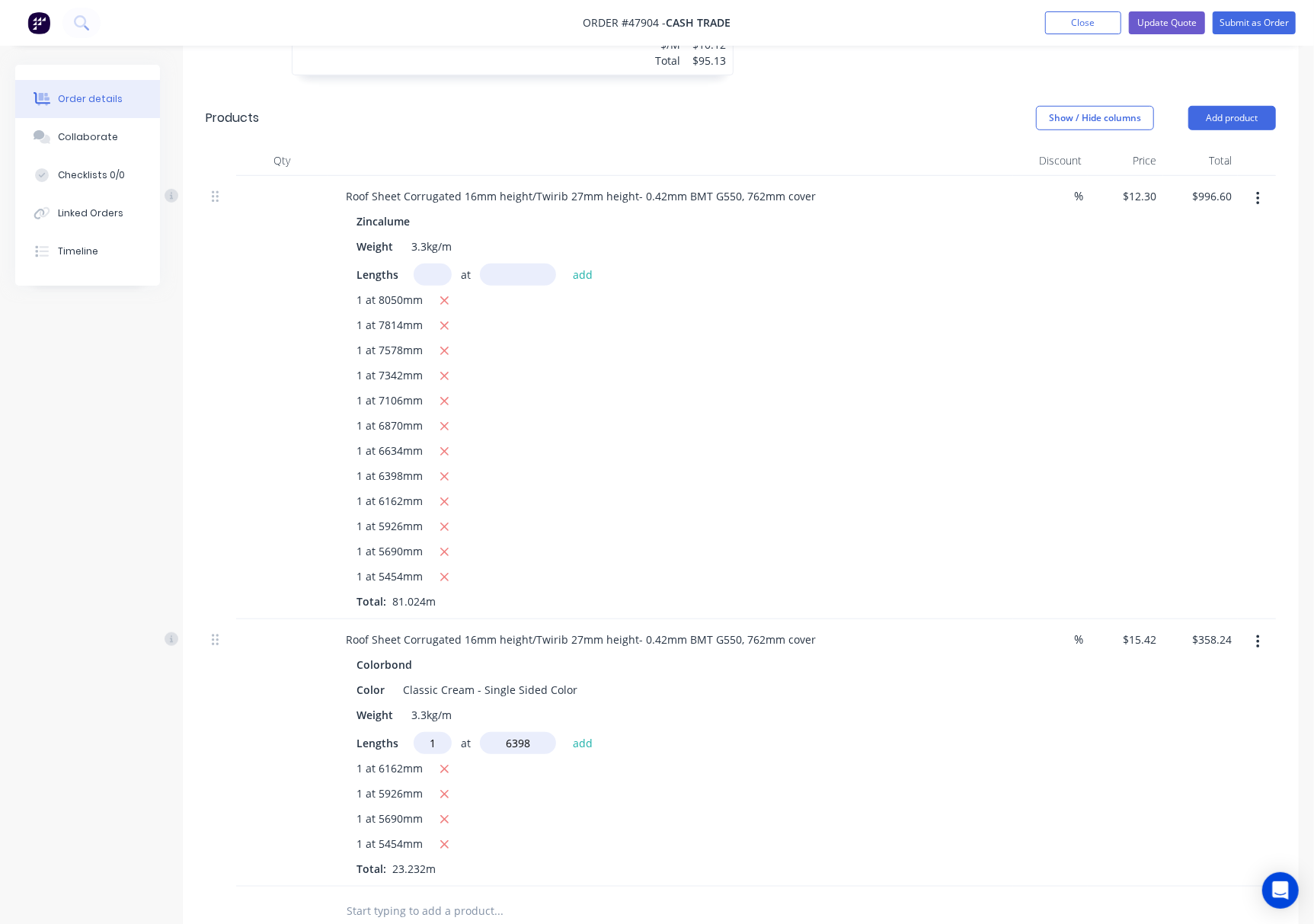
type input "6398"
click at [565, 732] on button "add" at bounding box center [583, 742] width 36 height 21
type input "$456.89"
type input "1"
click at [525, 744] on input "text" at bounding box center [518, 743] width 76 height 22
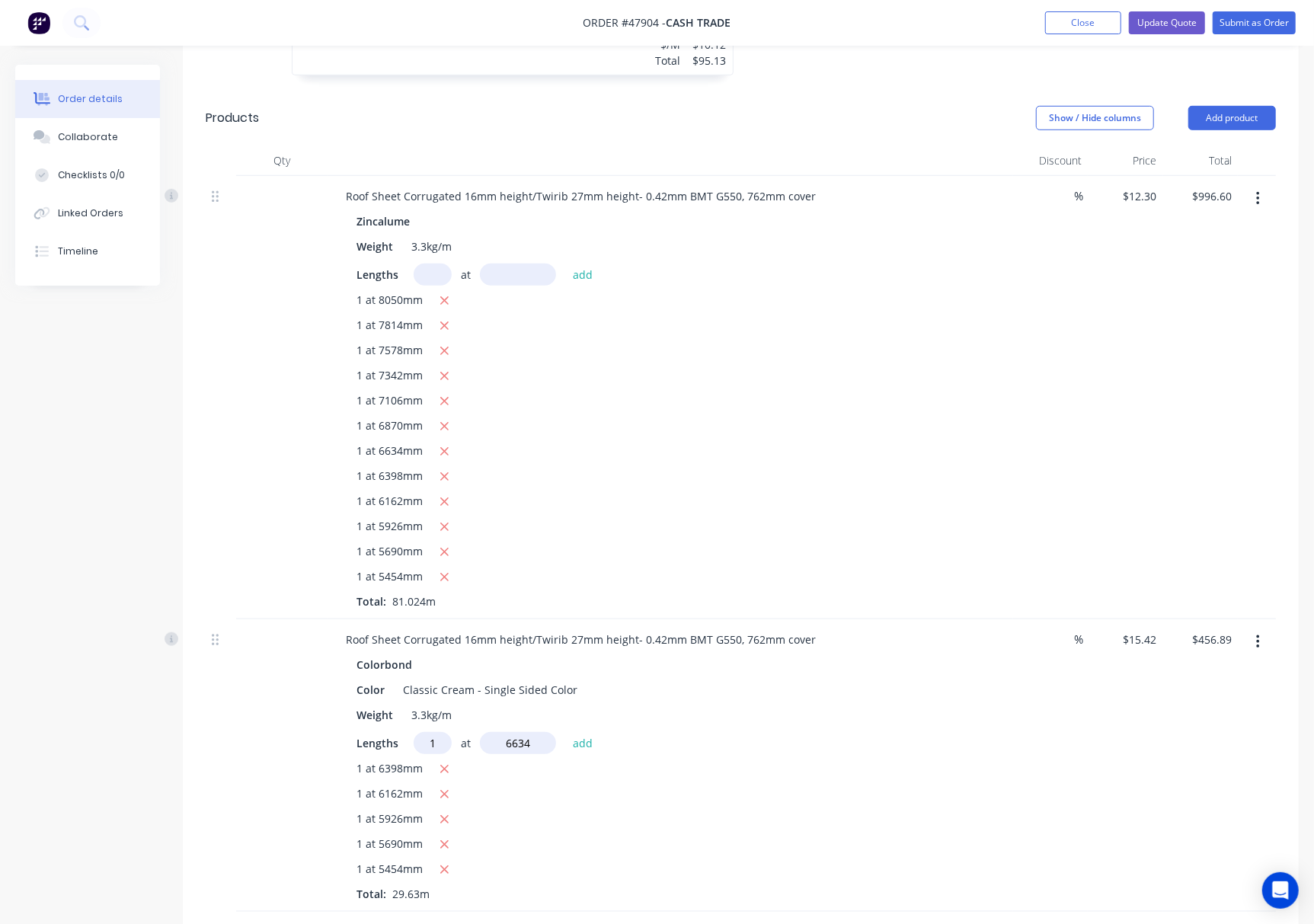
type input "6634"
click at [565, 732] on button "add" at bounding box center [583, 742] width 36 height 21
type input "$559.19"
type input "1"
drag, startPoint x: 525, startPoint y: 744, endPoint x: 537, endPoint y: 755, distance: 16.3
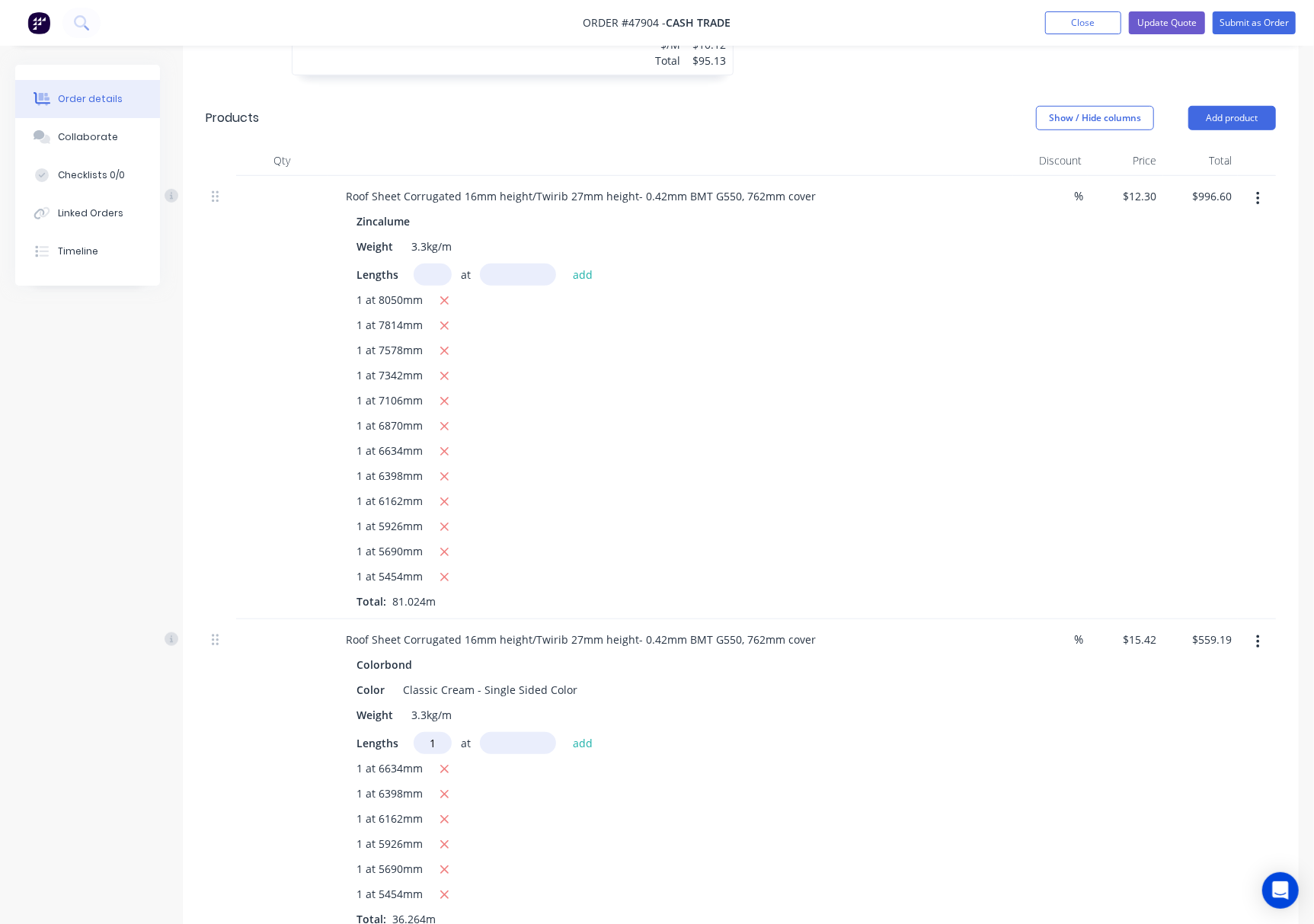
click at [537, 754] on input "text" at bounding box center [518, 743] width 76 height 22
type input "6870"
click at [565, 732] on button "add" at bounding box center [583, 742] width 36 height 21
type input "$665.13"
type input "1"
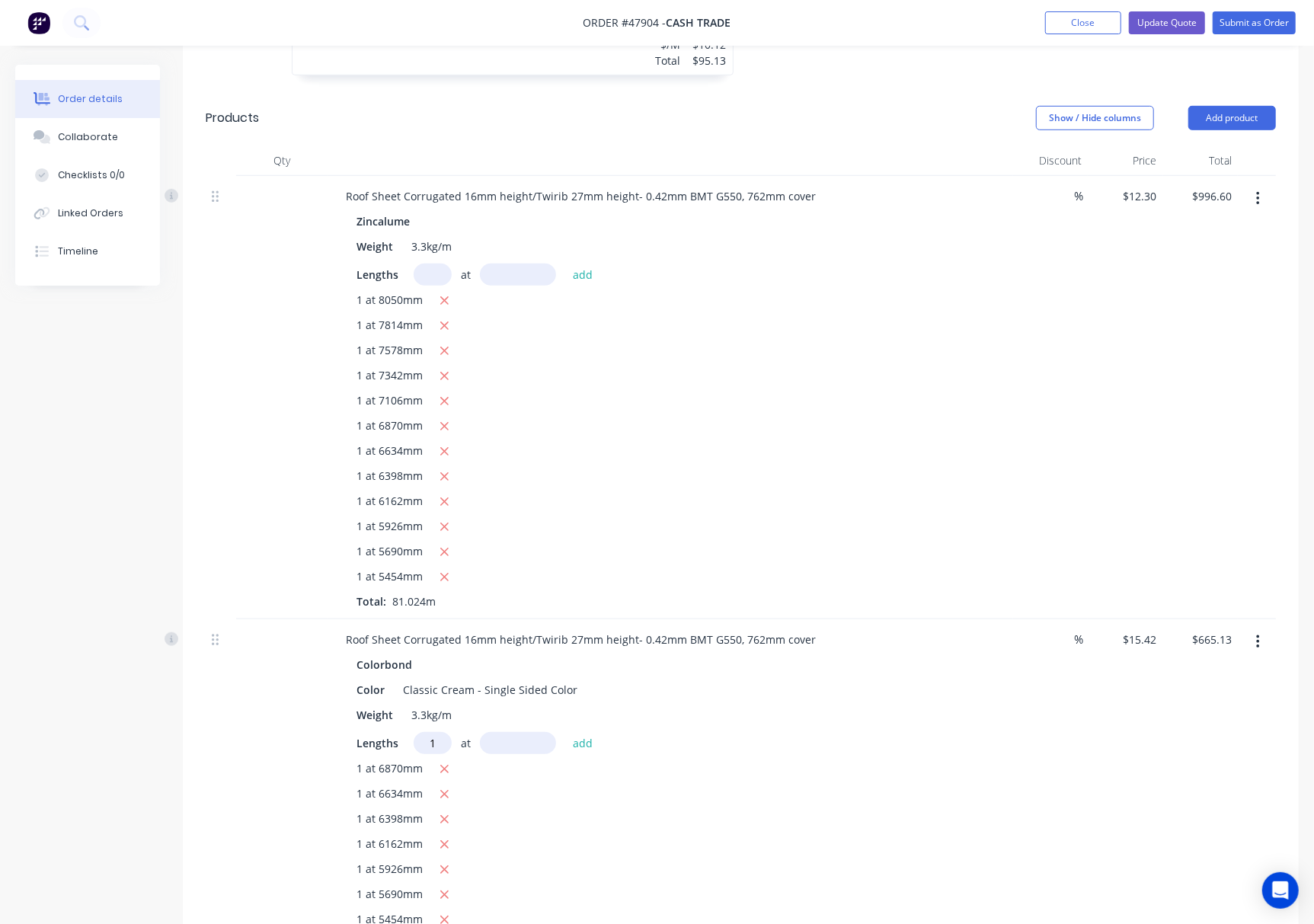
click at [537, 754] on input "text" at bounding box center [518, 743] width 76 height 22
type input "7106"
click at [565, 732] on button "add" at bounding box center [583, 742] width 36 height 21
type input "$774.70"
type input "1"
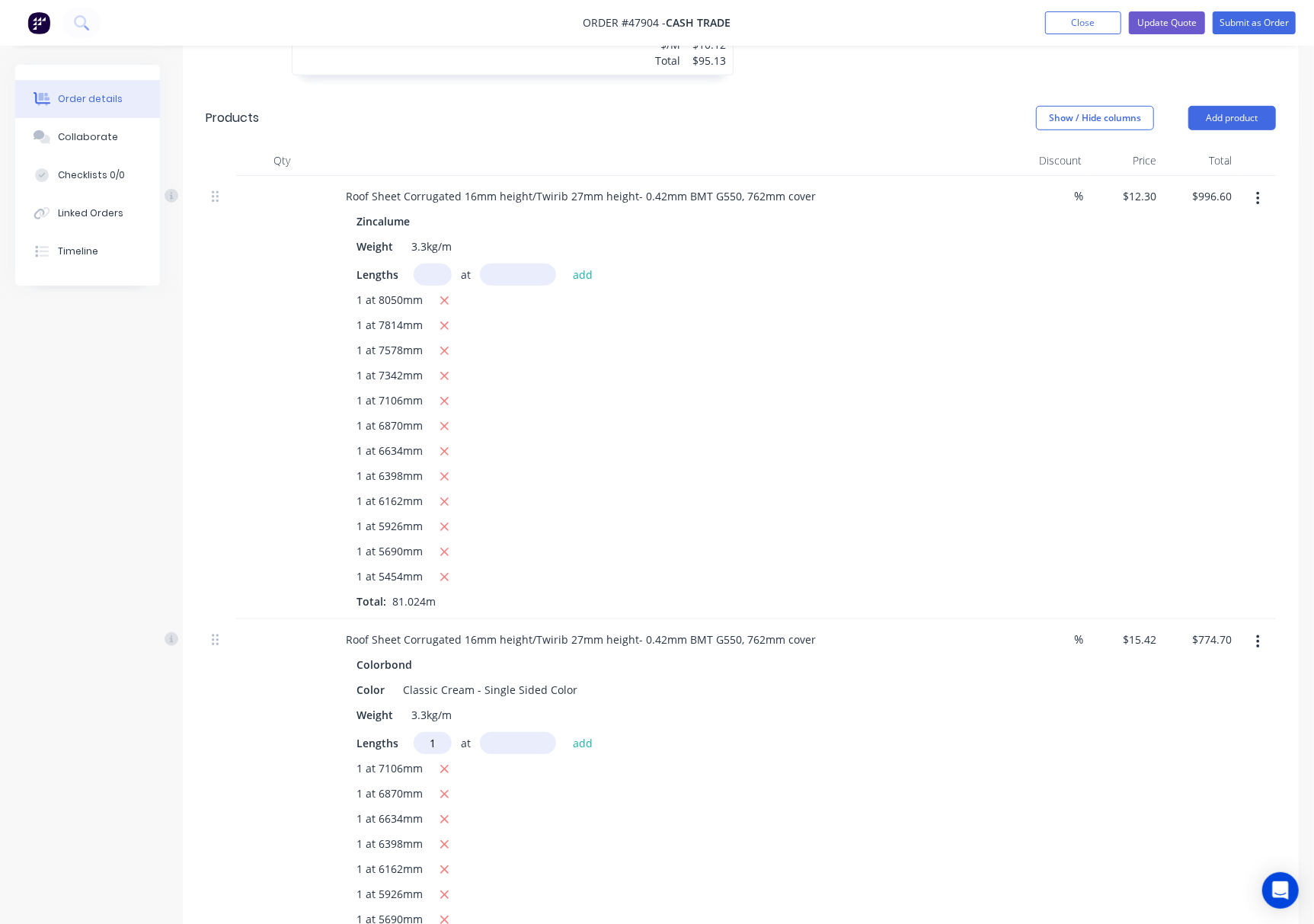
click at [537, 754] on input "text" at bounding box center [518, 743] width 76 height 22
type input "7342"
click at [565, 732] on button "add" at bounding box center [583, 742] width 36 height 21
type input "$887.91"
type input "1"
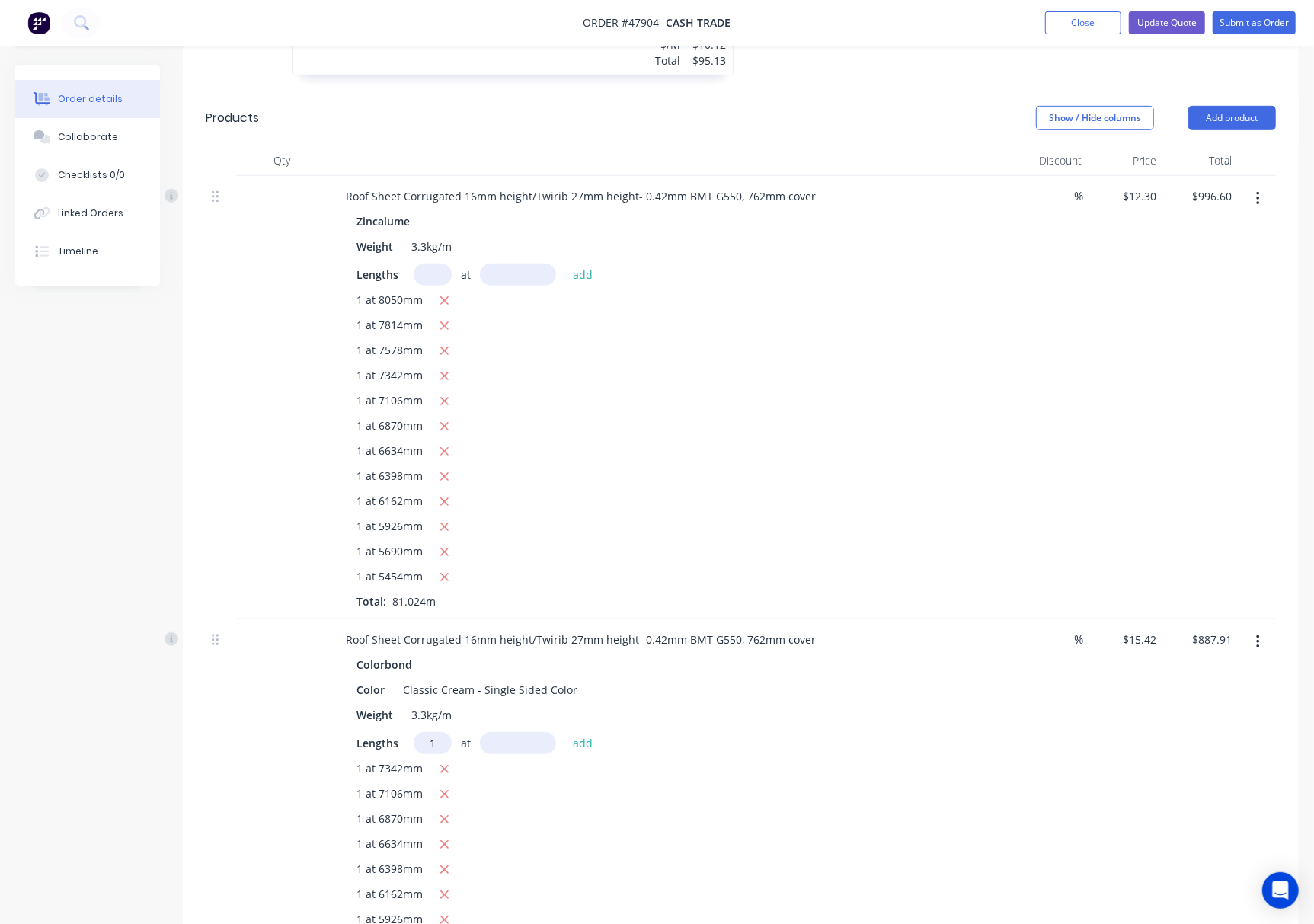
click at [537, 753] on input "text" at bounding box center [518, 743] width 76 height 22
type input "7578"
click at [565, 732] on button "add" at bounding box center [583, 742] width 36 height 21
type input "$1,004.77"
type input "1"
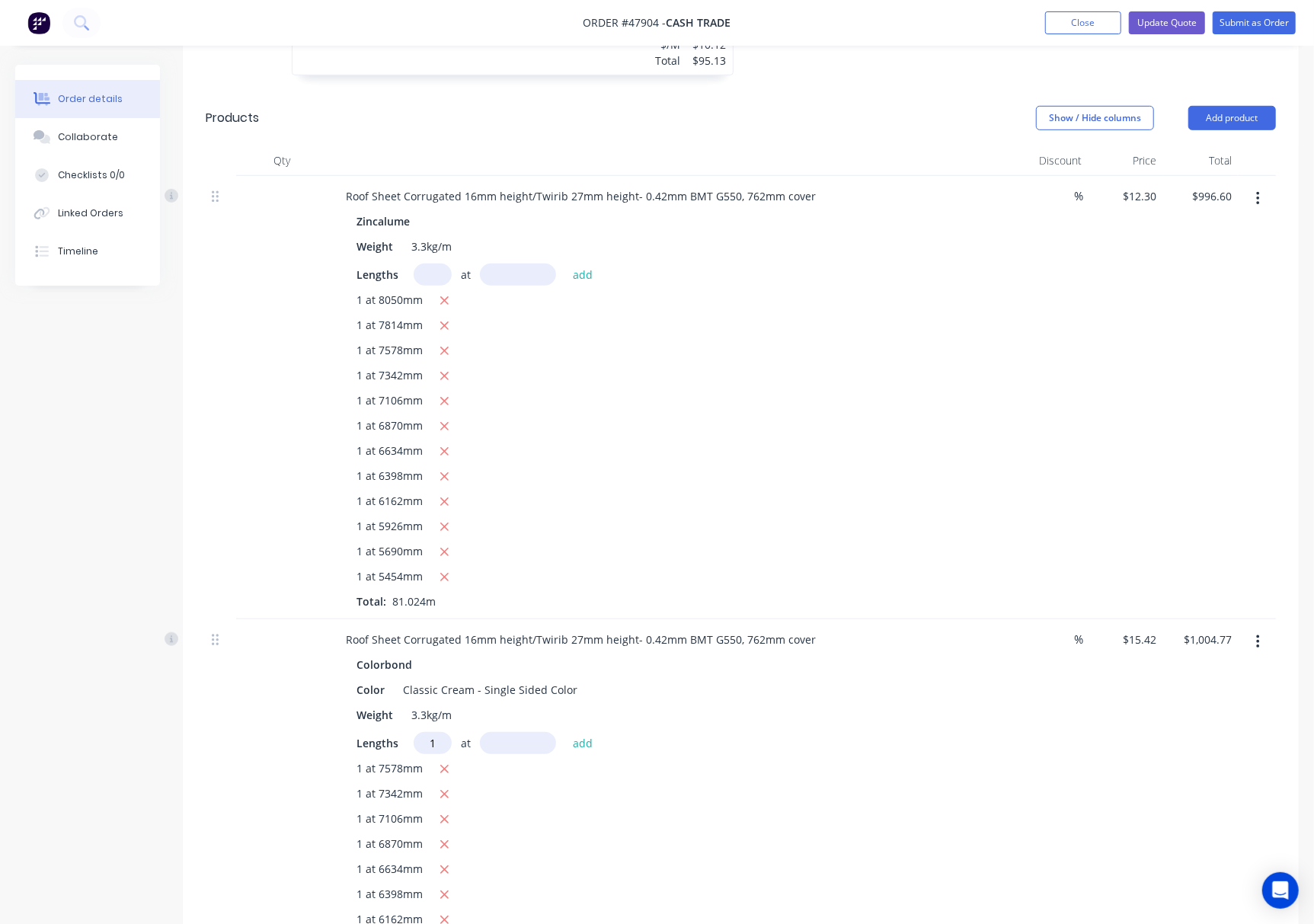
click at [537, 753] on input "text" at bounding box center [518, 743] width 76 height 22
type input "7814"
click at [565, 732] on button "add" at bounding box center [583, 742] width 36 height 21
type input "$1,125.26"
type input "1"
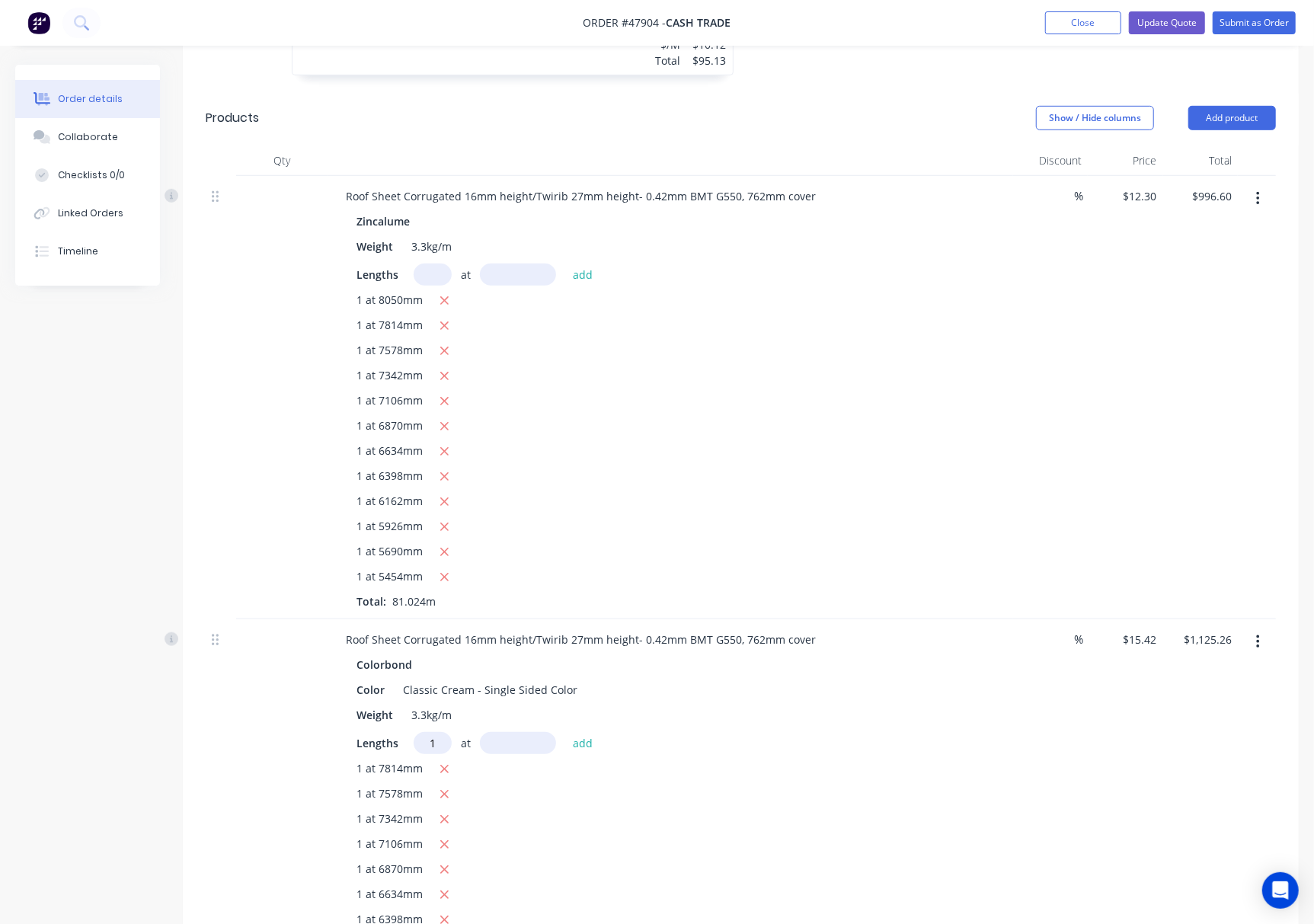
click at [537, 753] on input "text" at bounding box center [518, 743] width 76 height 22
type input "8050"
click at [565, 732] on button "add" at bounding box center [583, 742] width 36 height 21
type input "$1,249.39"
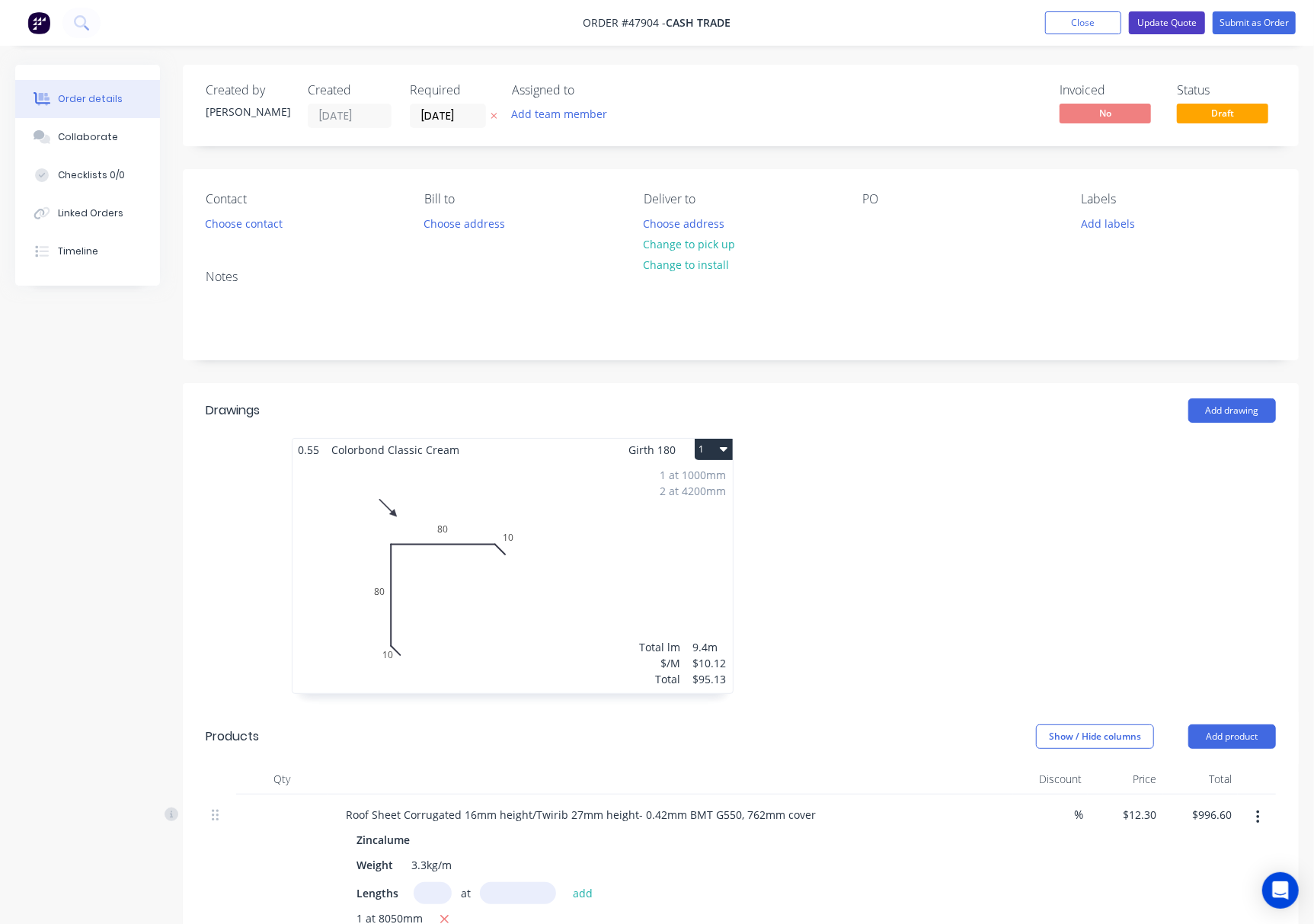
click at [984, 17] on button "Update Quote" at bounding box center [1167, 23] width 76 height 23
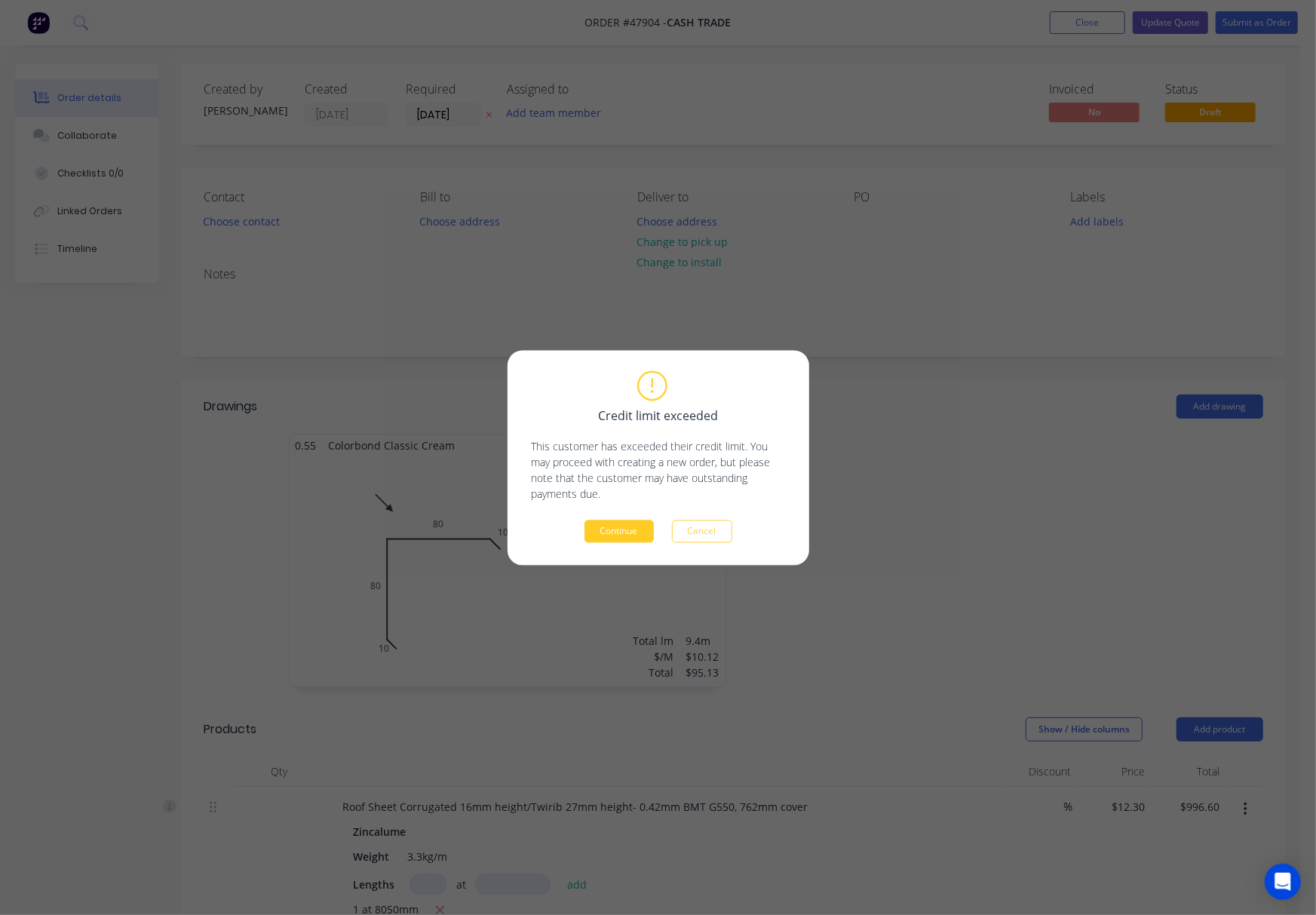
click at [628, 535] on button "Continue" at bounding box center [619, 531] width 70 height 23
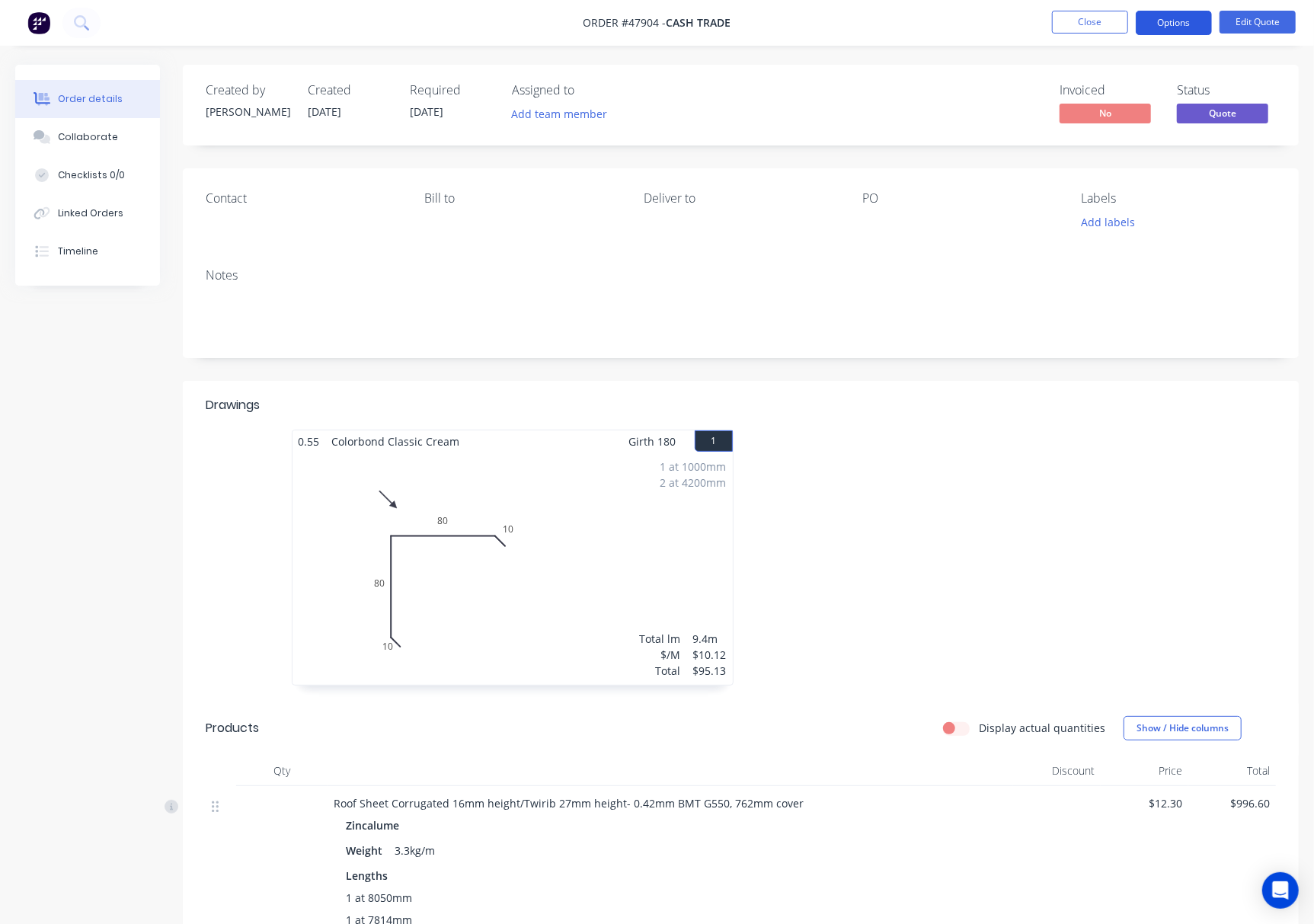
click at [984, 17] on button "Options" at bounding box center [1174, 22] width 76 height 24
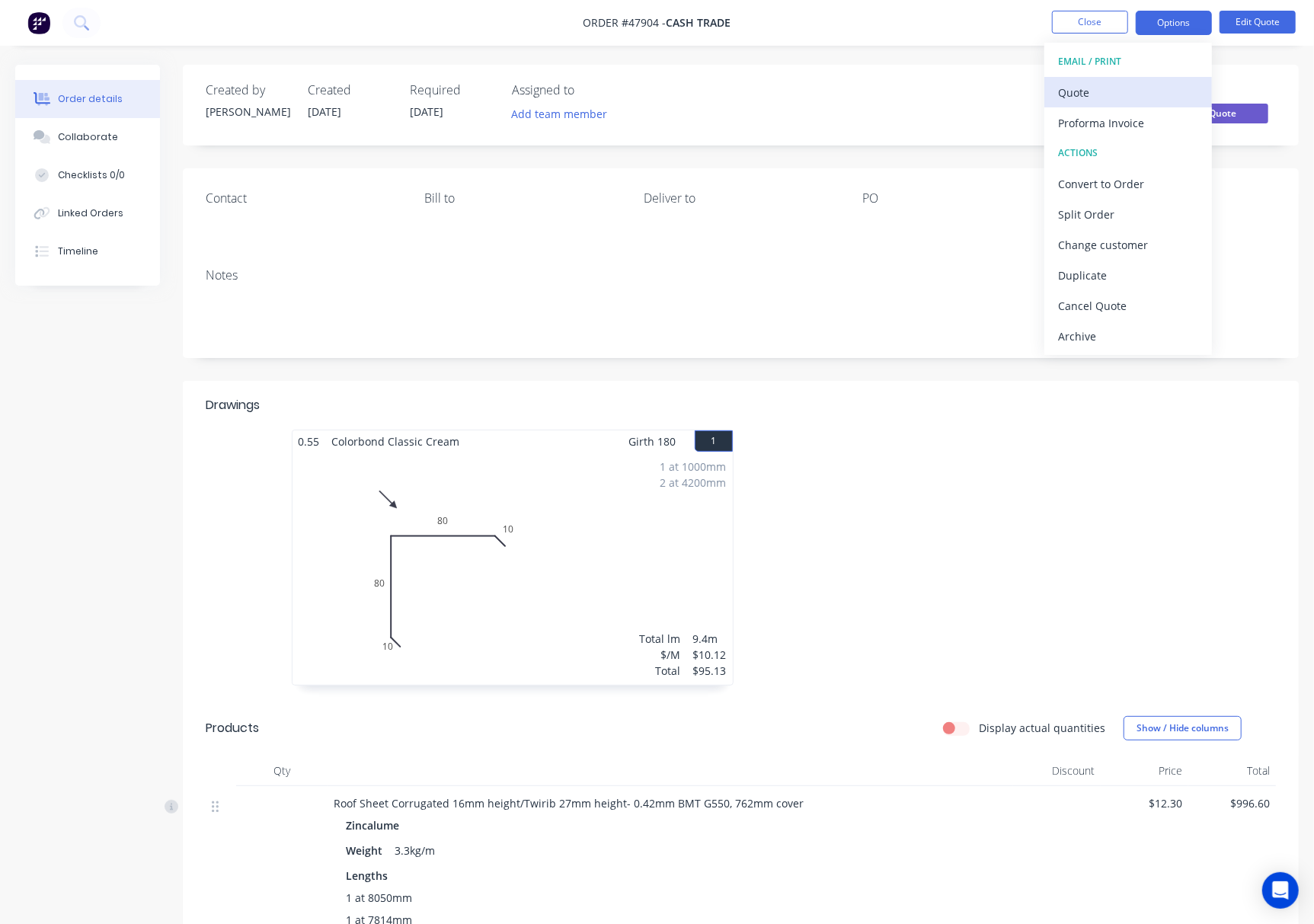
click at [984, 83] on div "Quote" at bounding box center [1128, 92] width 140 height 22
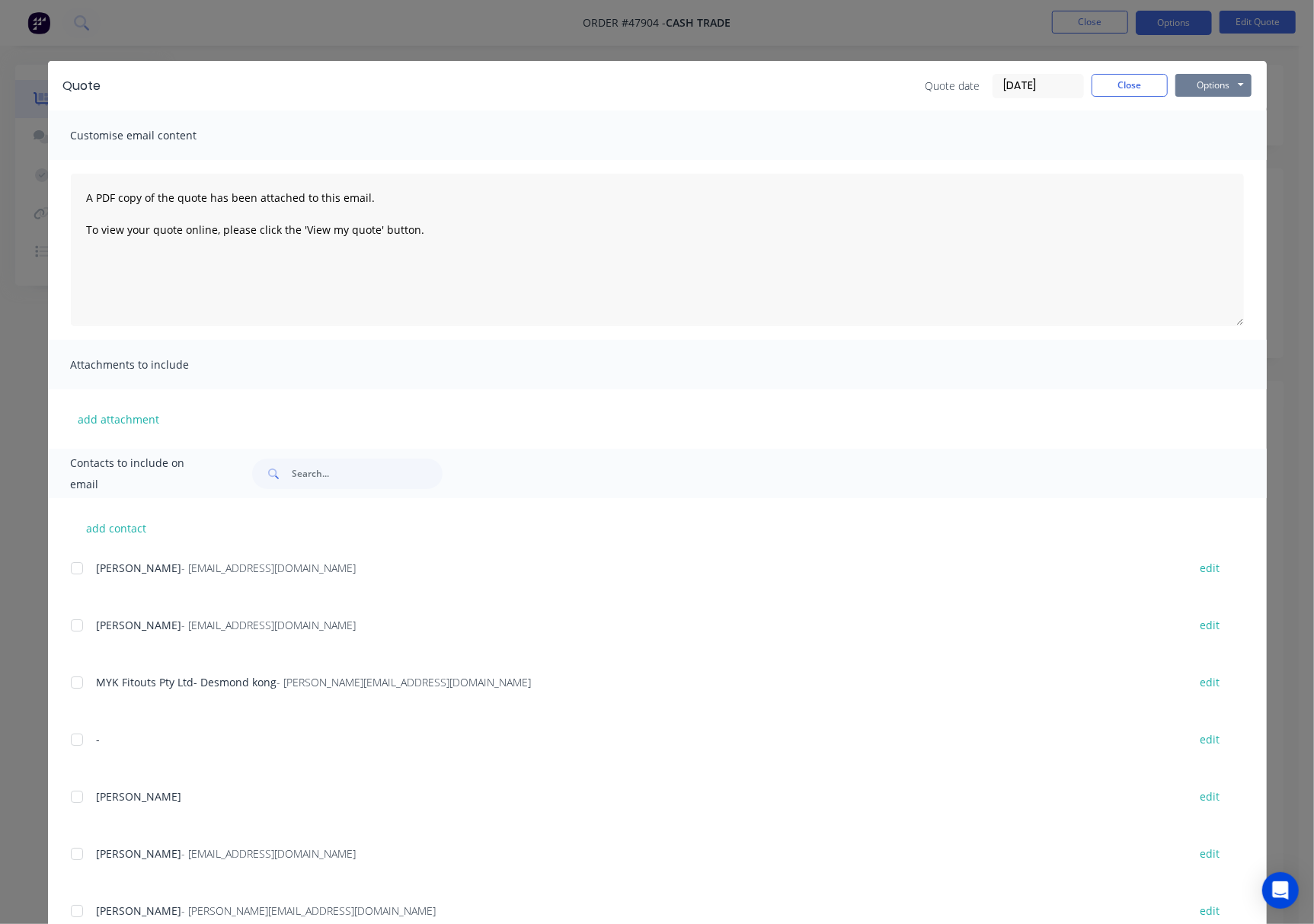
click at [984, 84] on button "Options" at bounding box center [1213, 85] width 76 height 23
click at [984, 142] on button "Print" at bounding box center [1224, 137] width 98 height 25
click at [573, 34] on div "Quote Quote date [DATE] Close Options Preview Print Email Customise email conte…" at bounding box center [657, 462] width 1314 height 924
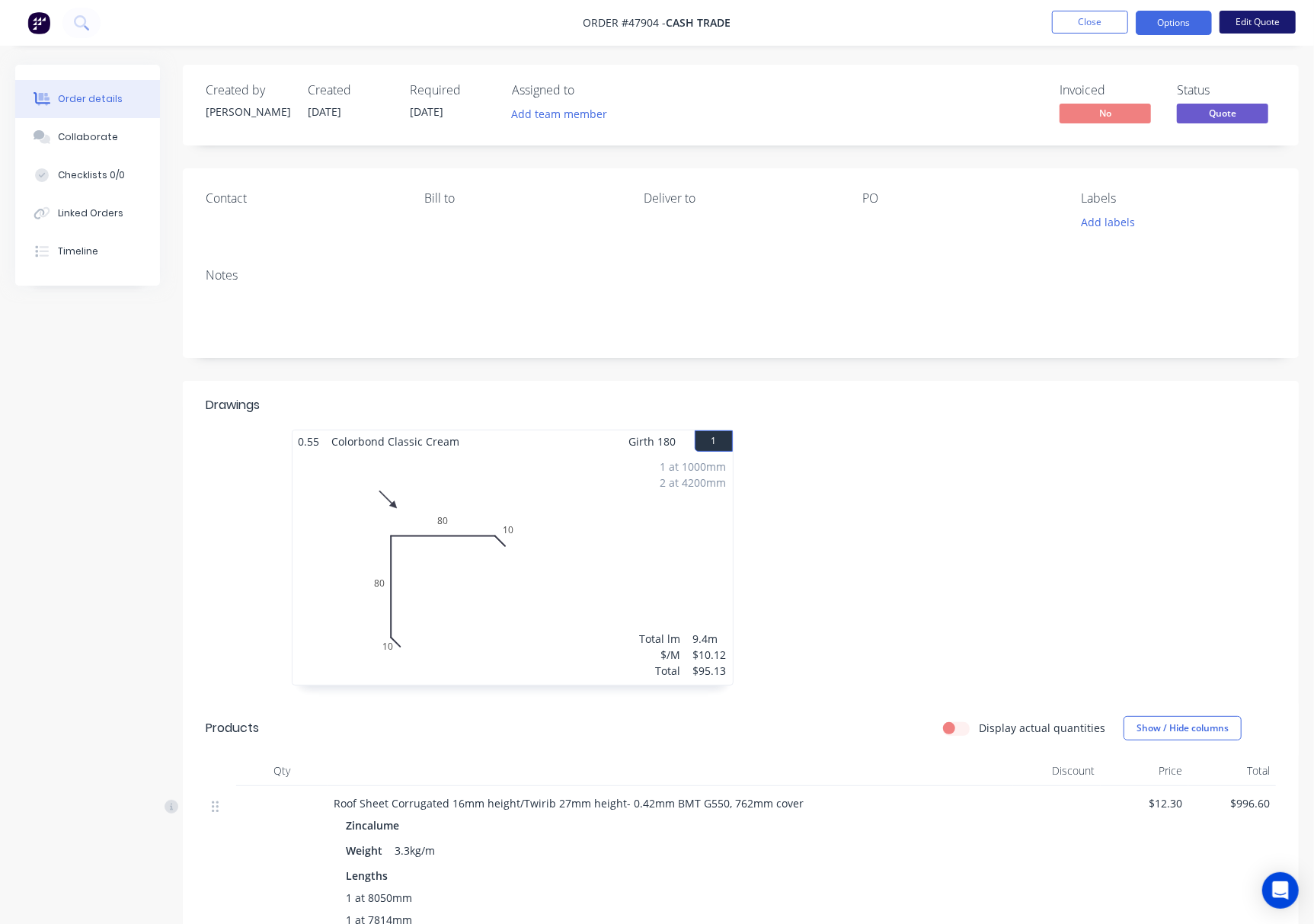
click at [984, 22] on button "Edit Quote" at bounding box center [1258, 22] width 76 height 23
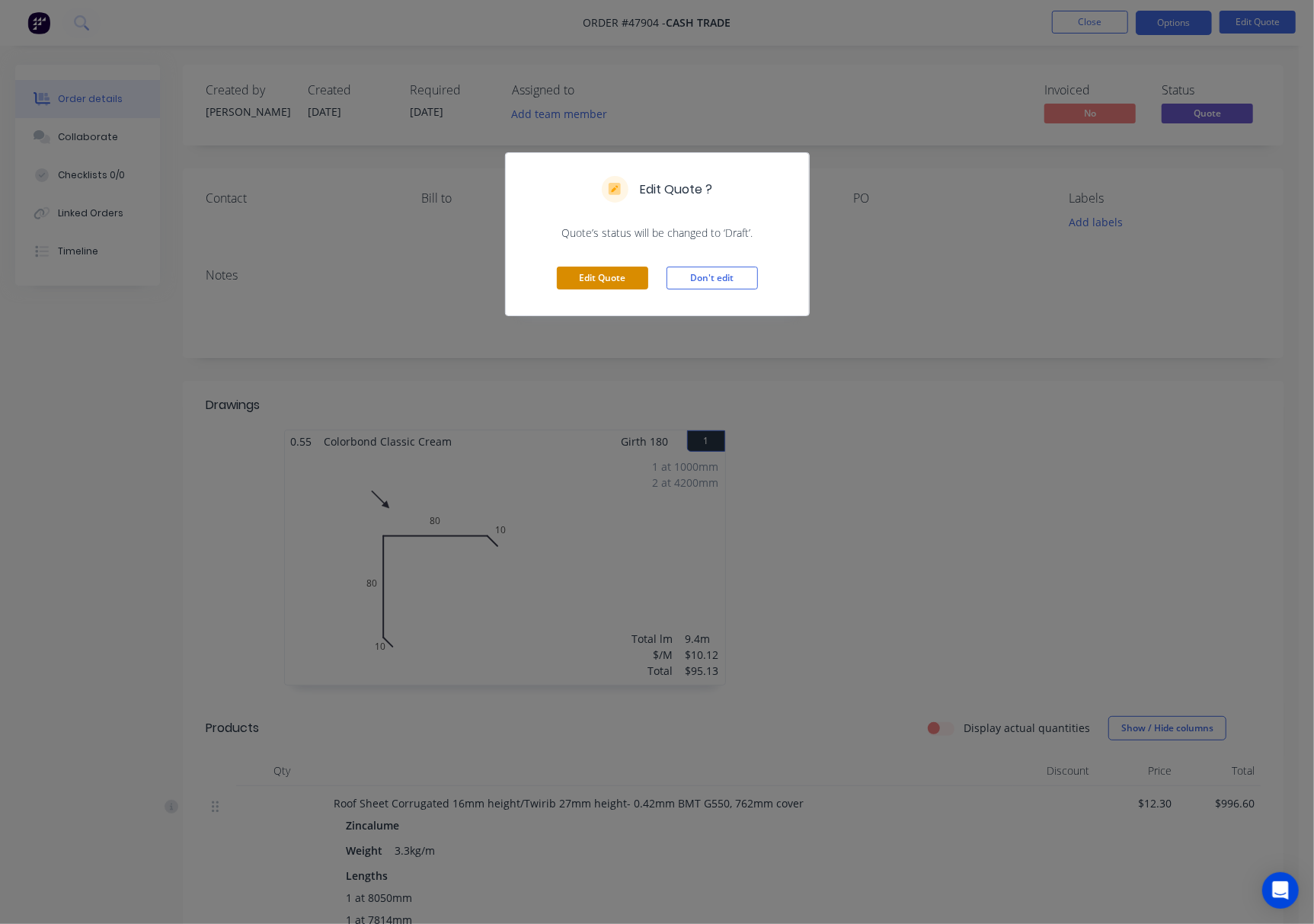
click at [601, 284] on button "Edit Quote" at bounding box center [603, 279] width 91 height 23
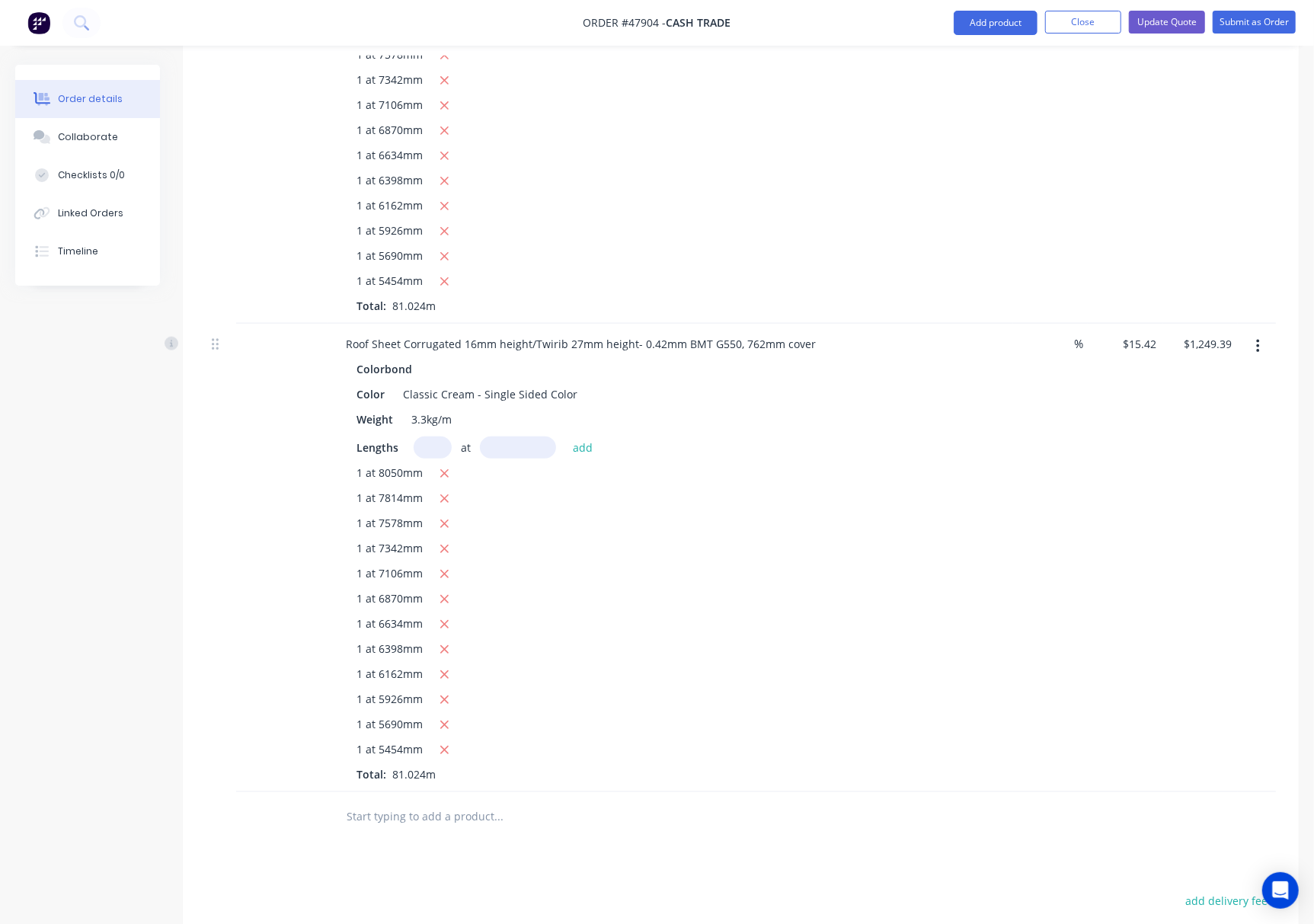
scroll to position [1189, 0]
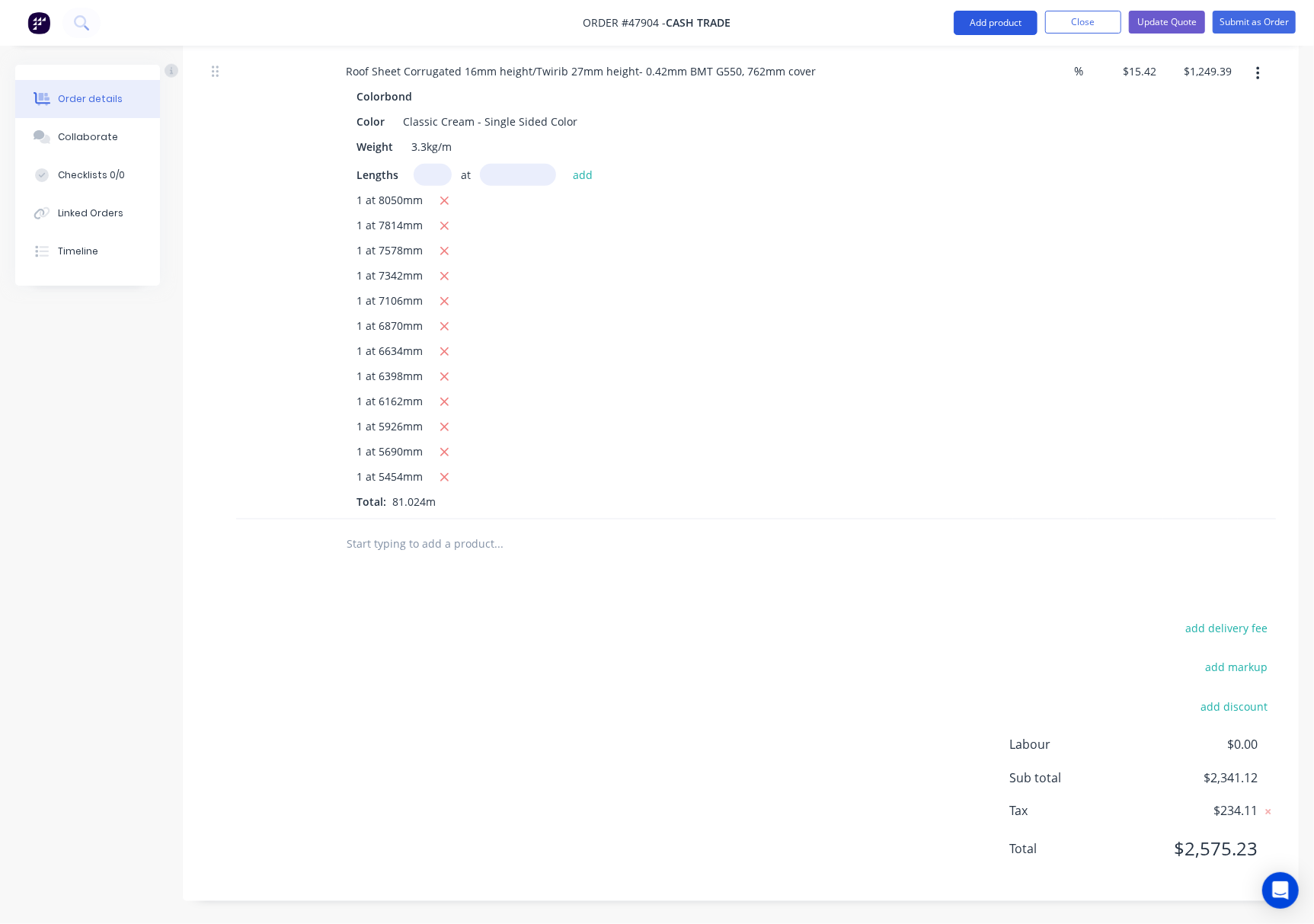
click at [973, 29] on button "Add product" at bounding box center [995, 22] width 84 height 24
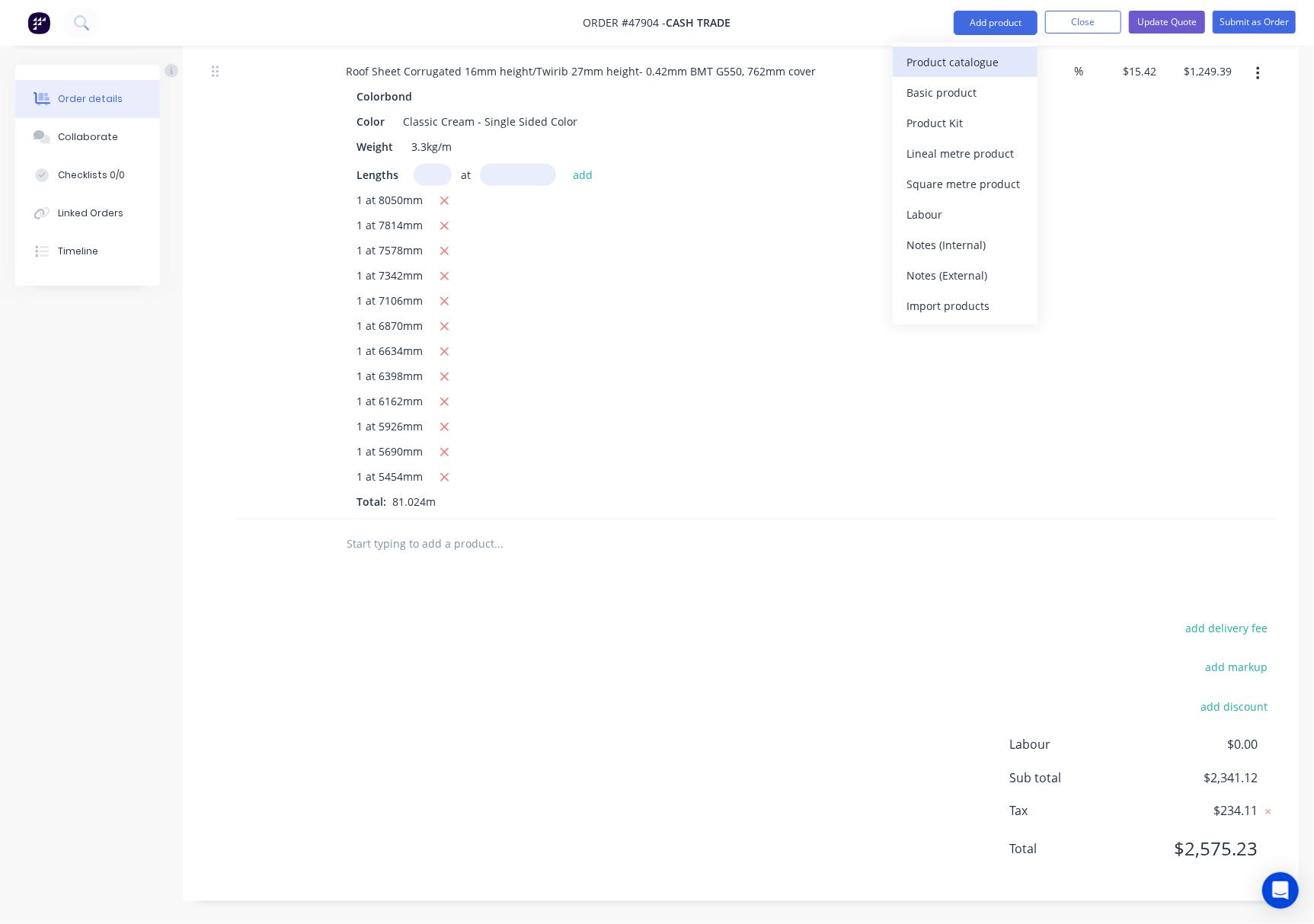
click at [911, 65] on div "Product catalogue" at bounding box center [965, 62] width 118 height 22
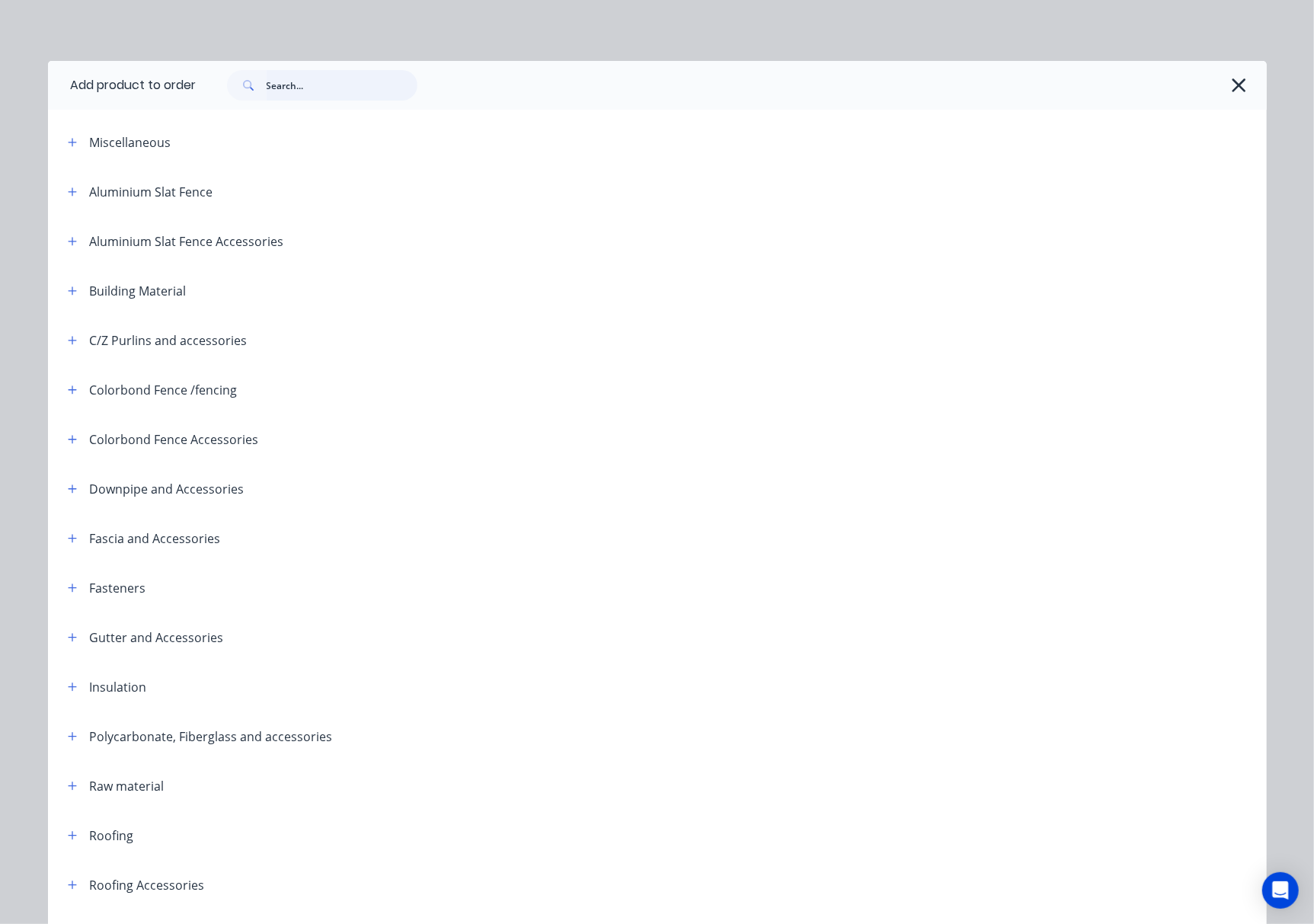
click at [373, 82] on input "text" at bounding box center [342, 85] width 151 height 30
type input "45"
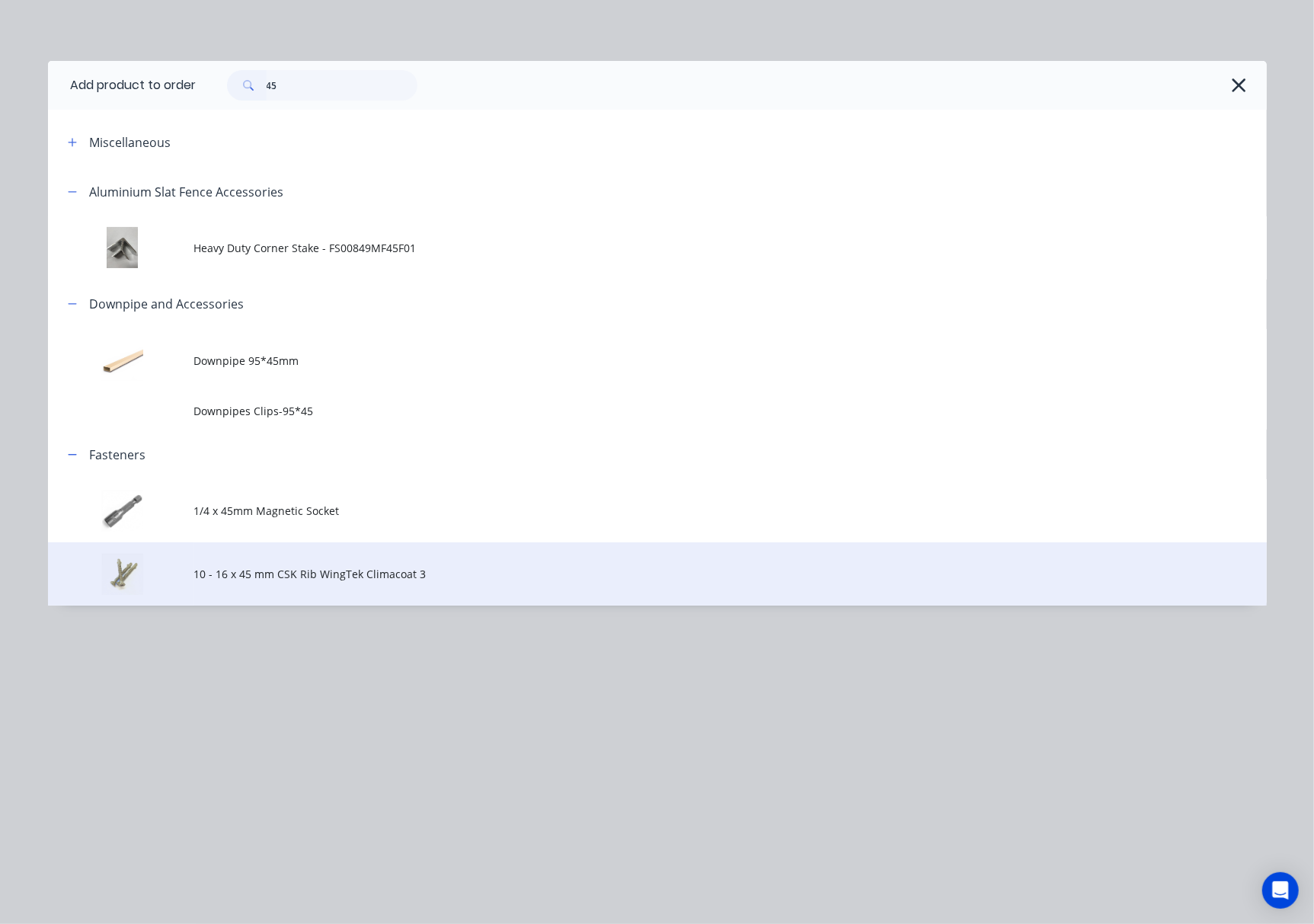
click at [507, 558] on td "10 - 16 x 45 mm CSK Rib WingTek Climacoat 3" at bounding box center [731, 574] width 1073 height 63
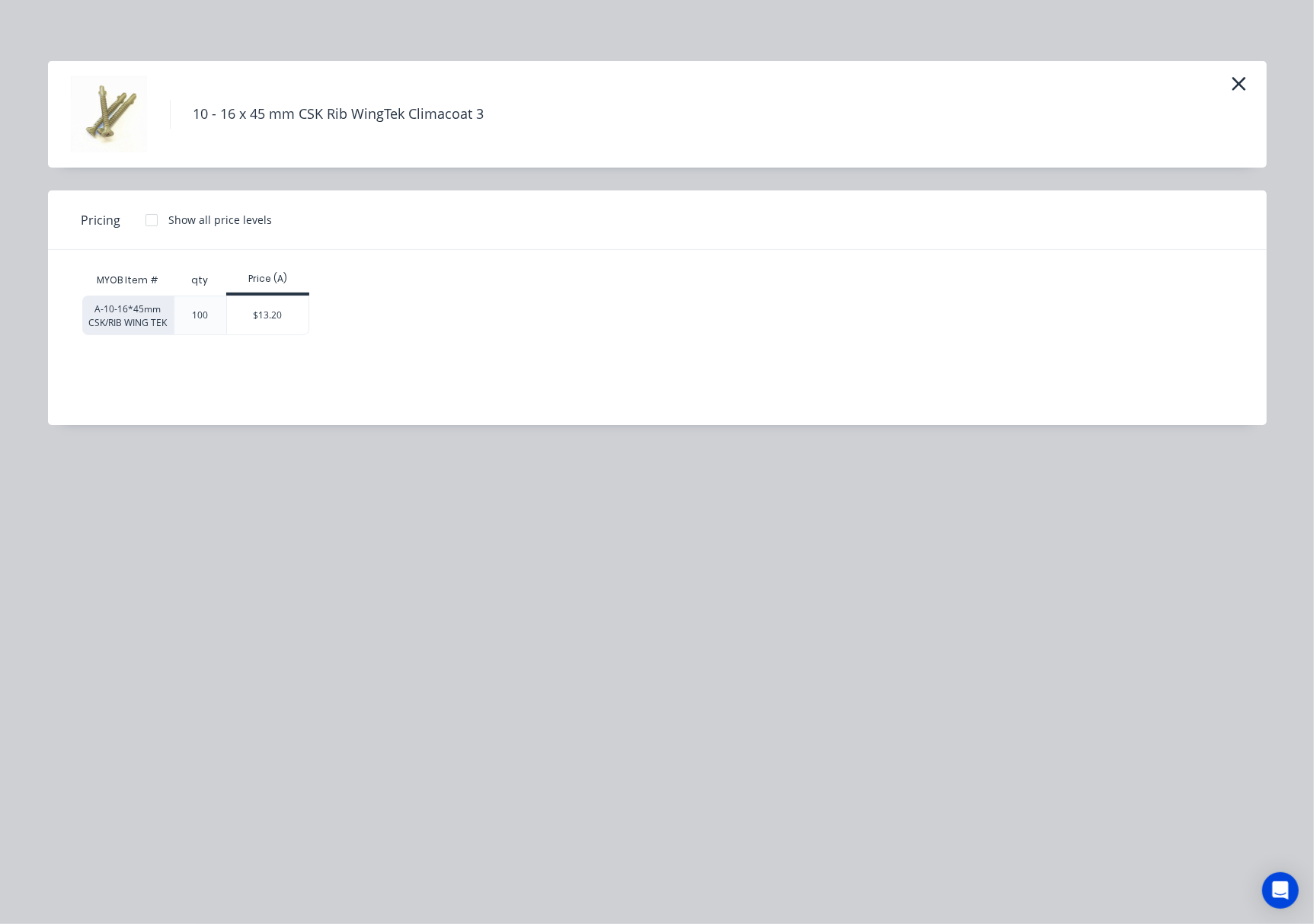
click at [121, 117] on img at bounding box center [109, 114] width 76 height 76
click at [121, 116] on img at bounding box center [109, 114] width 76 height 76
click at [984, 79] on icon "button" at bounding box center [1239, 84] width 16 height 22
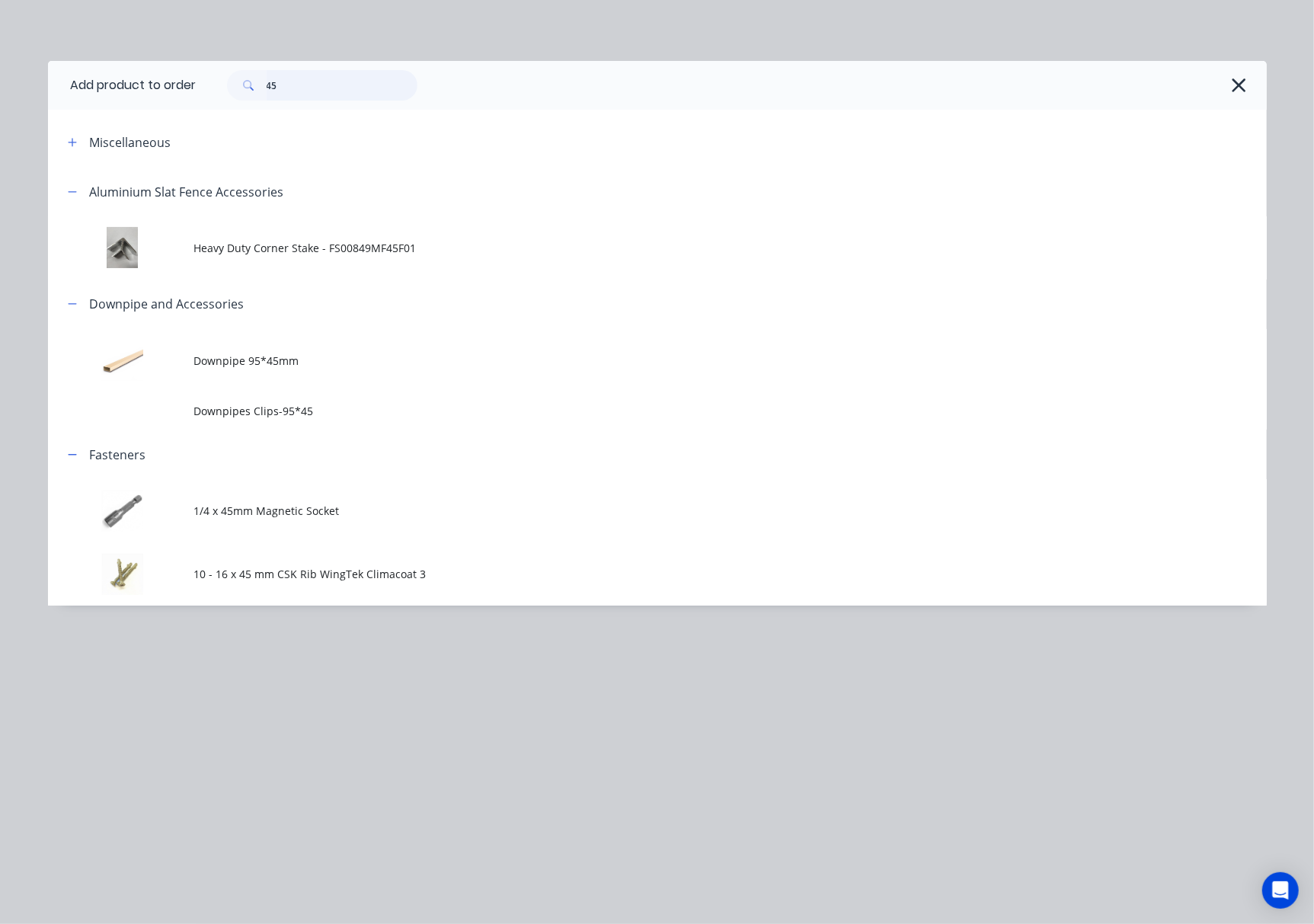
drag, startPoint x: 318, startPoint y: 91, endPoint x: 88, endPoint y: 83, distance: 230.1
click at [134, 89] on header "Add product to order 45" at bounding box center [657, 85] width 1219 height 49
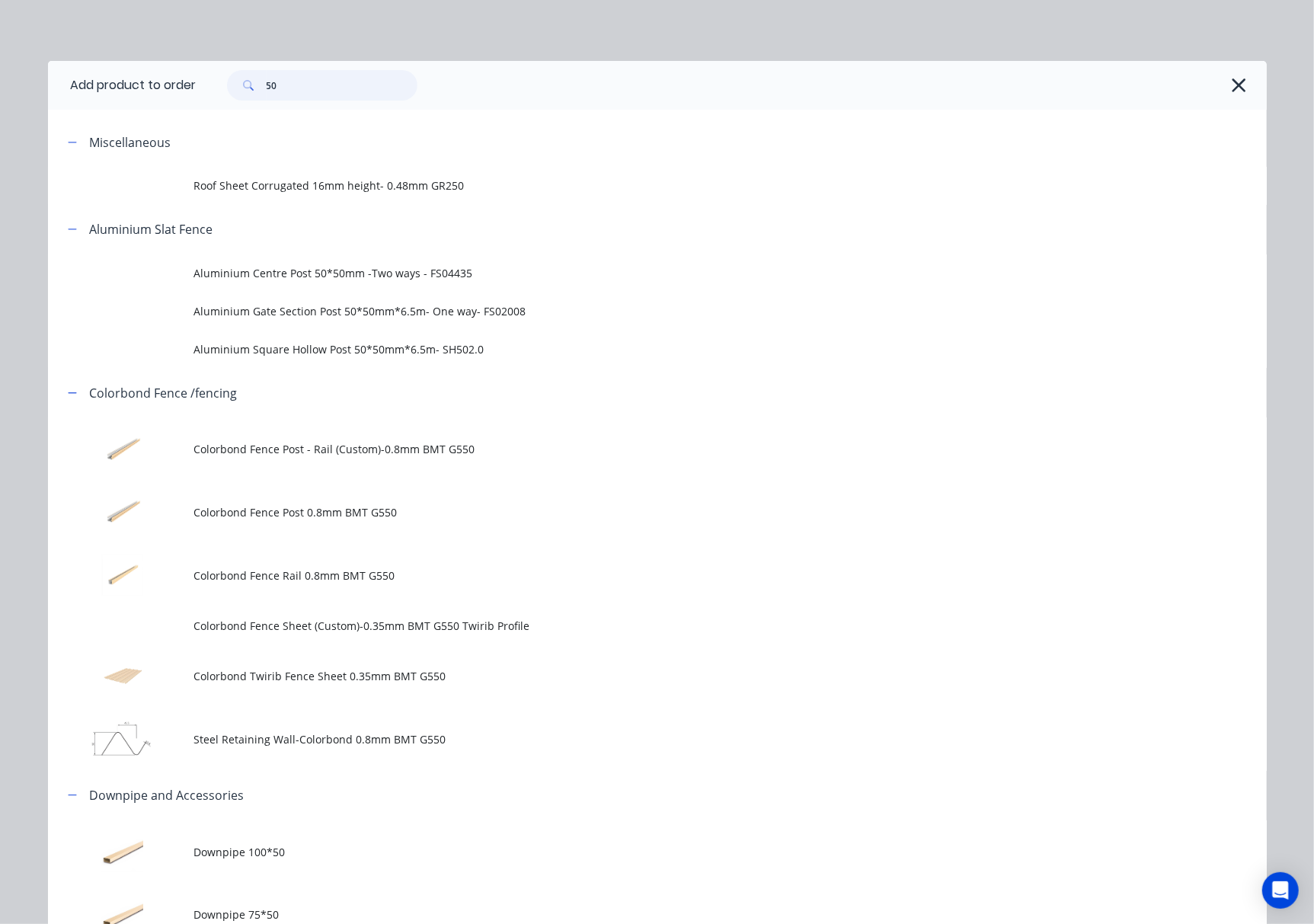
type input "50"
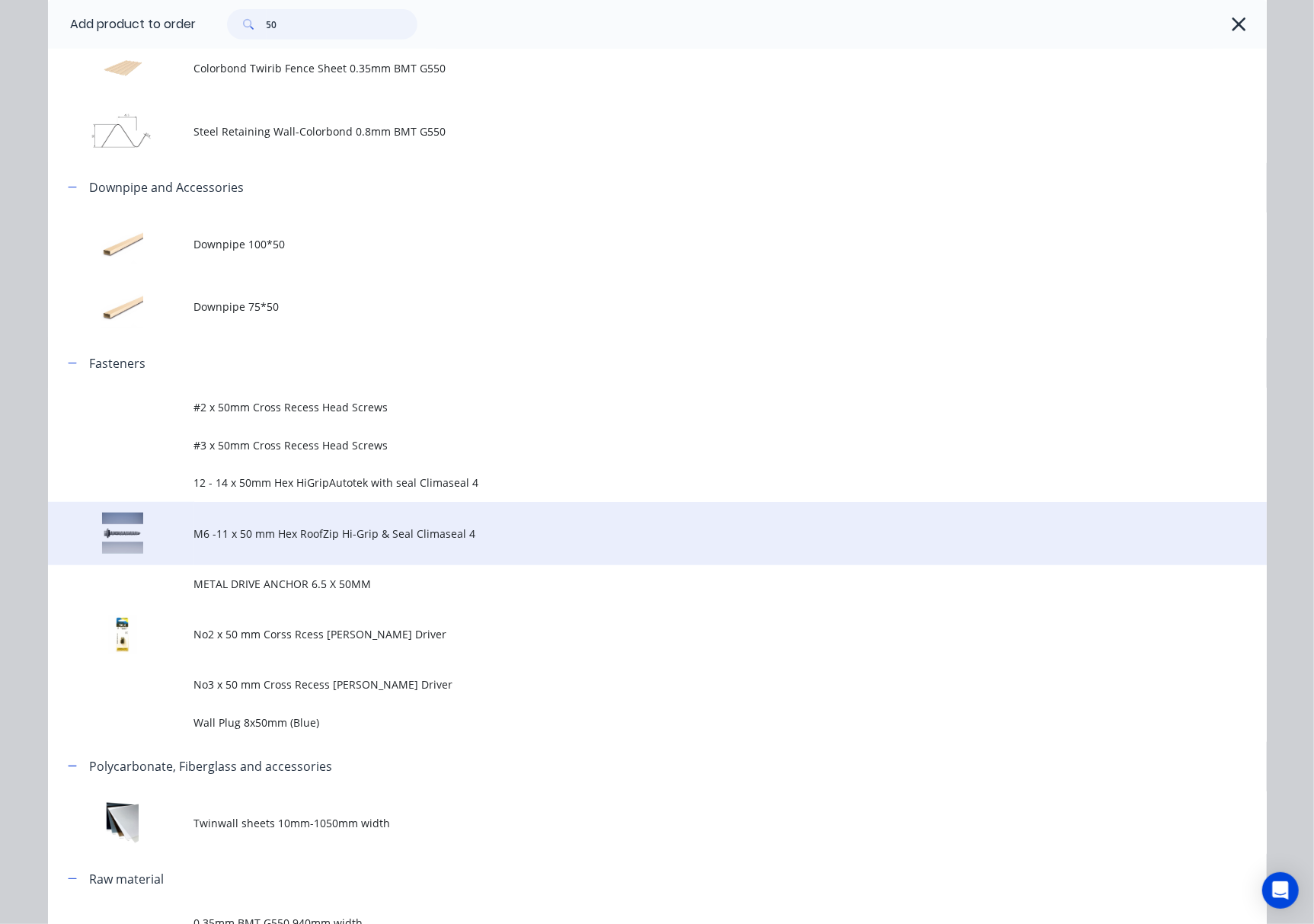
scroll to position [609, 0]
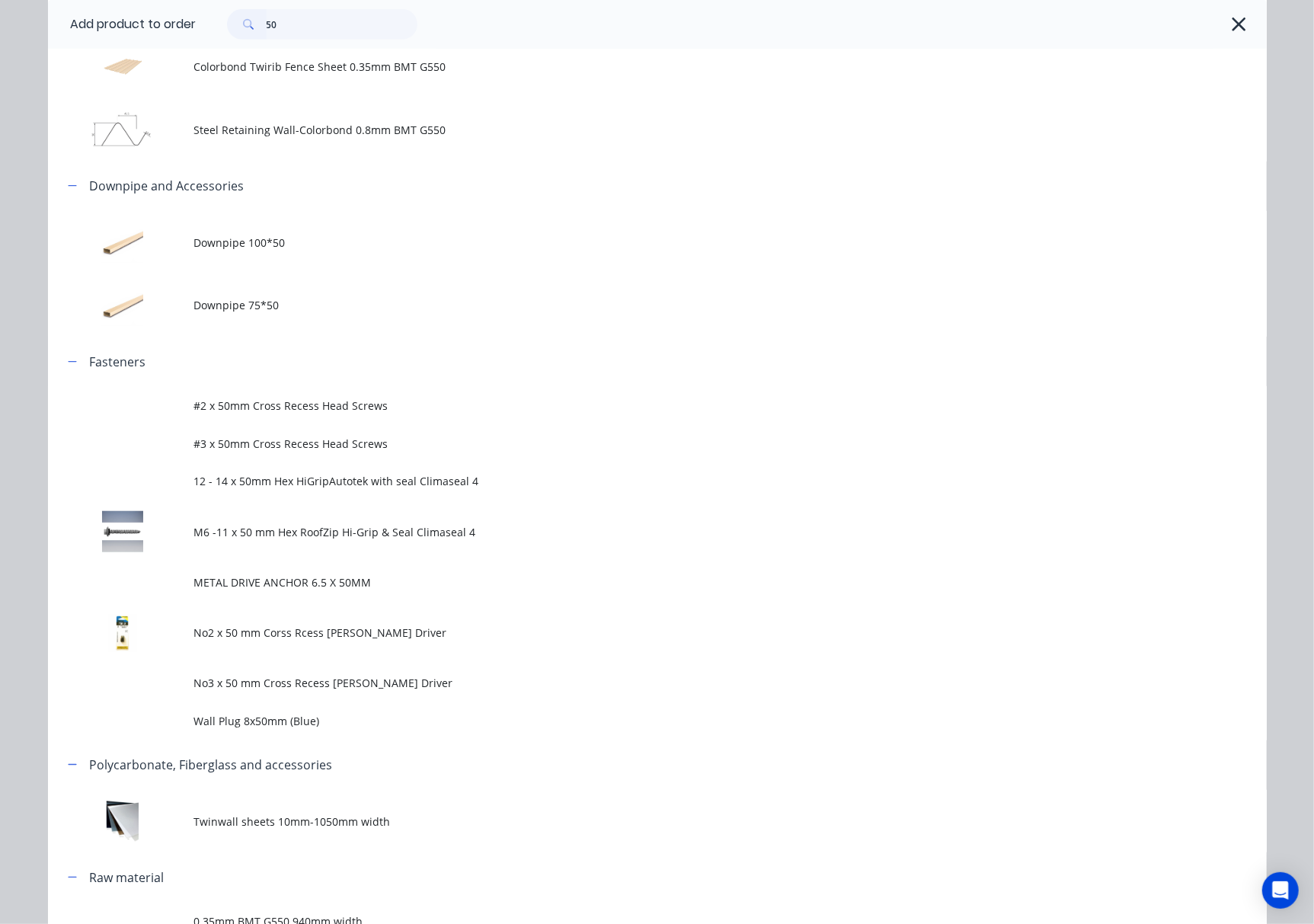
click at [173, 537] on td at bounding box center [121, 532] width 146 height 63
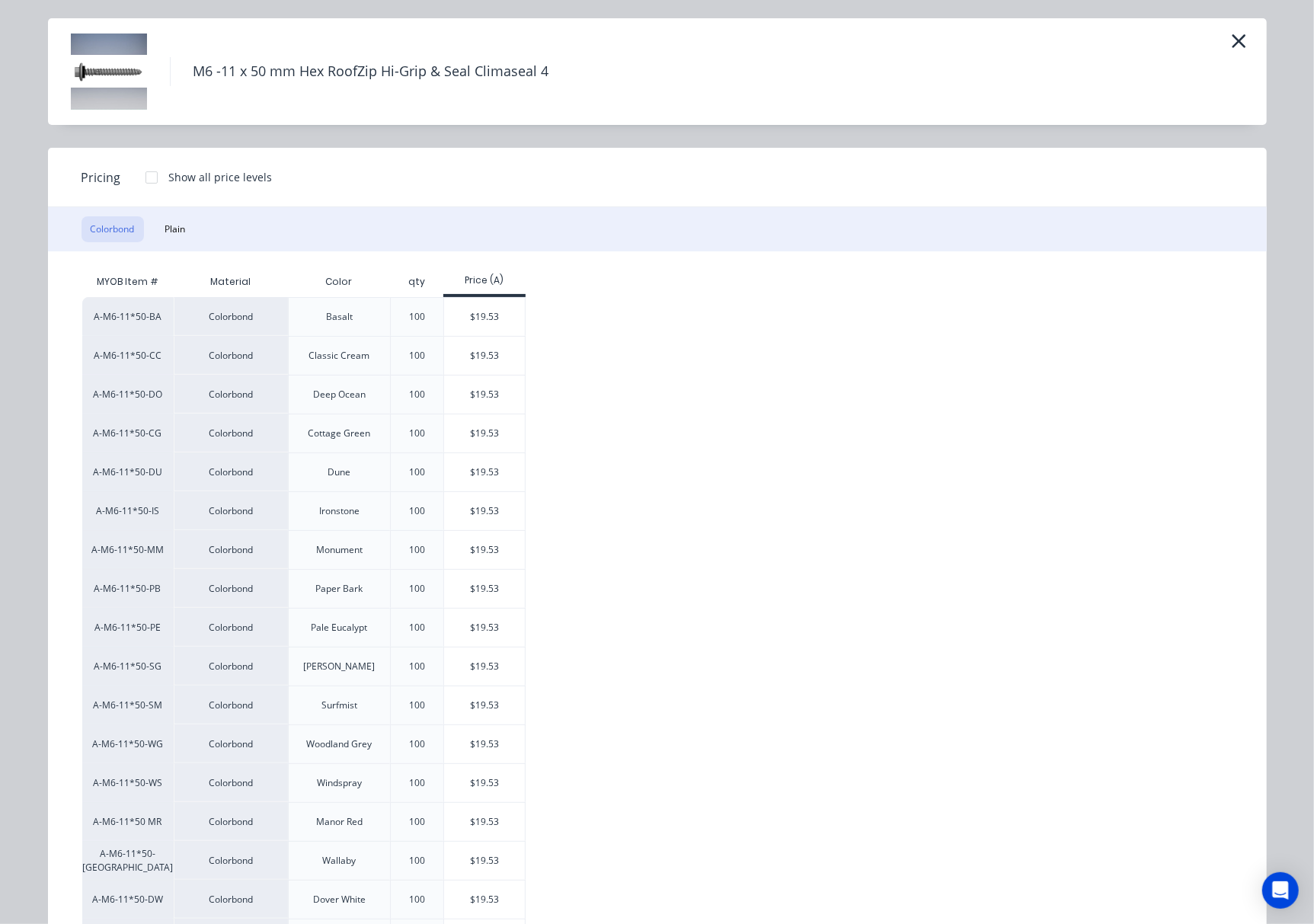
scroll to position [0, 0]
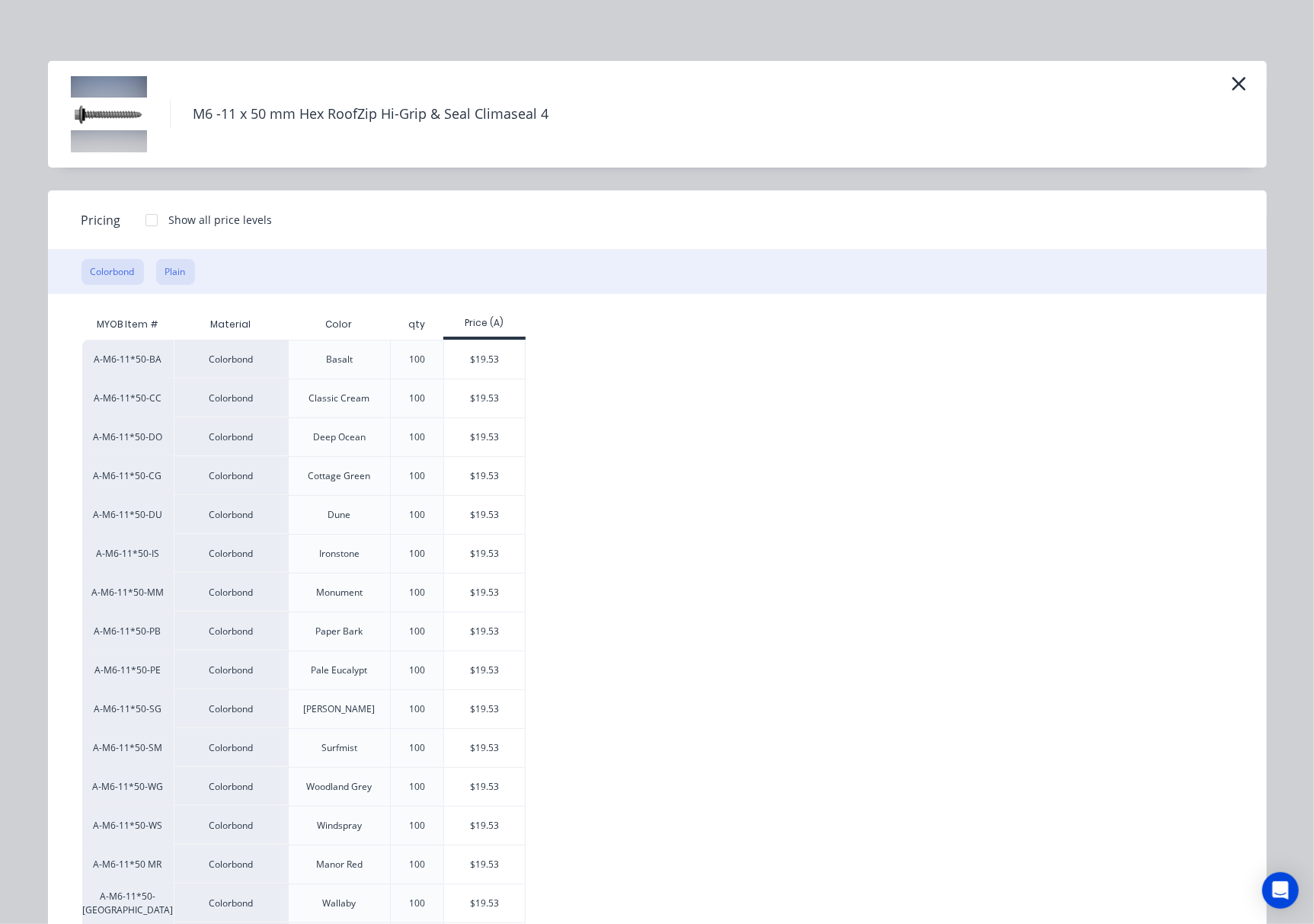
click at [175, 280] on button "Plain" at bounding box center [176, 272] width 39 height 26
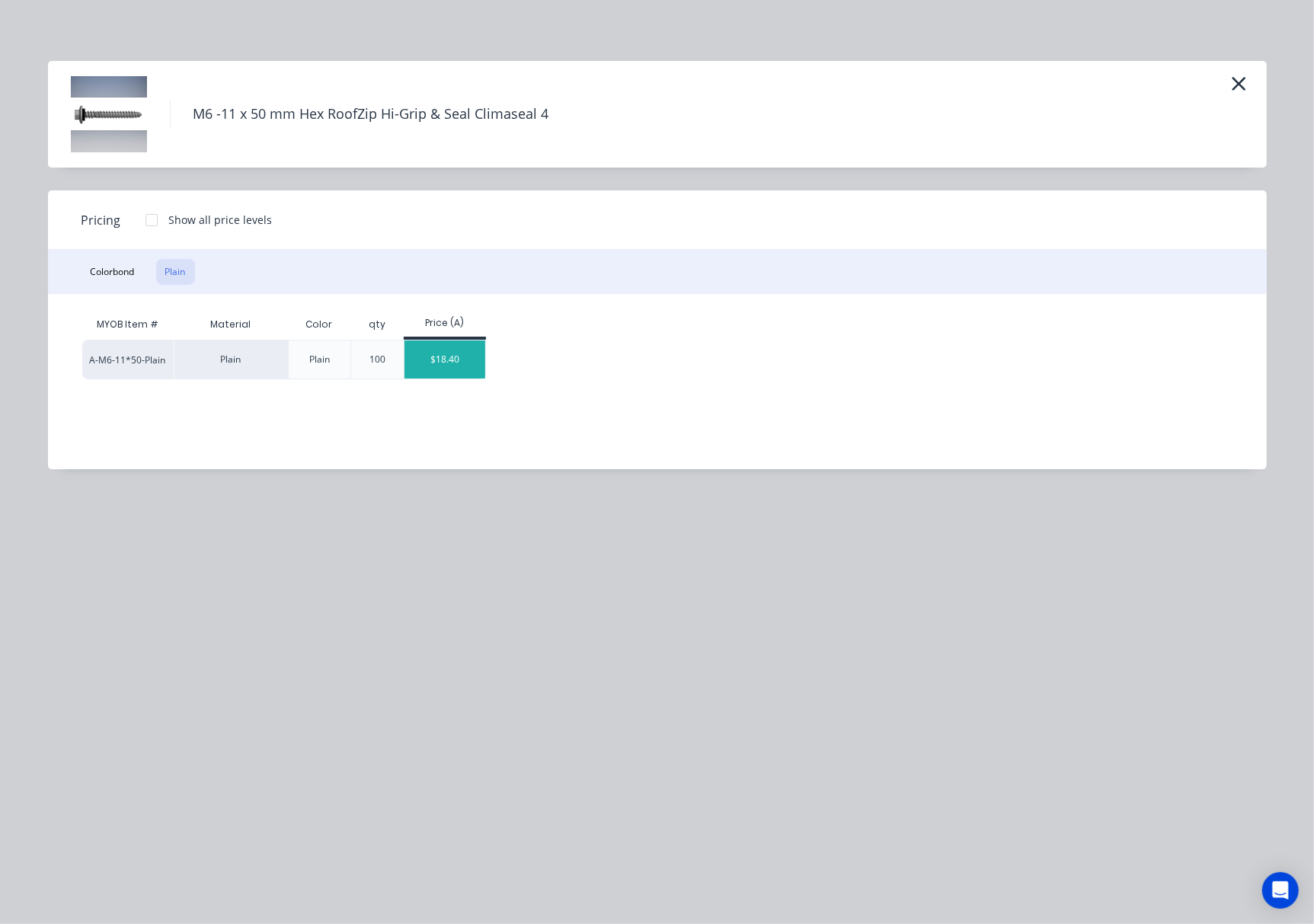
click at [433, 370] on div "$18.40" at bounding box center [445, 359] width 81 height 38
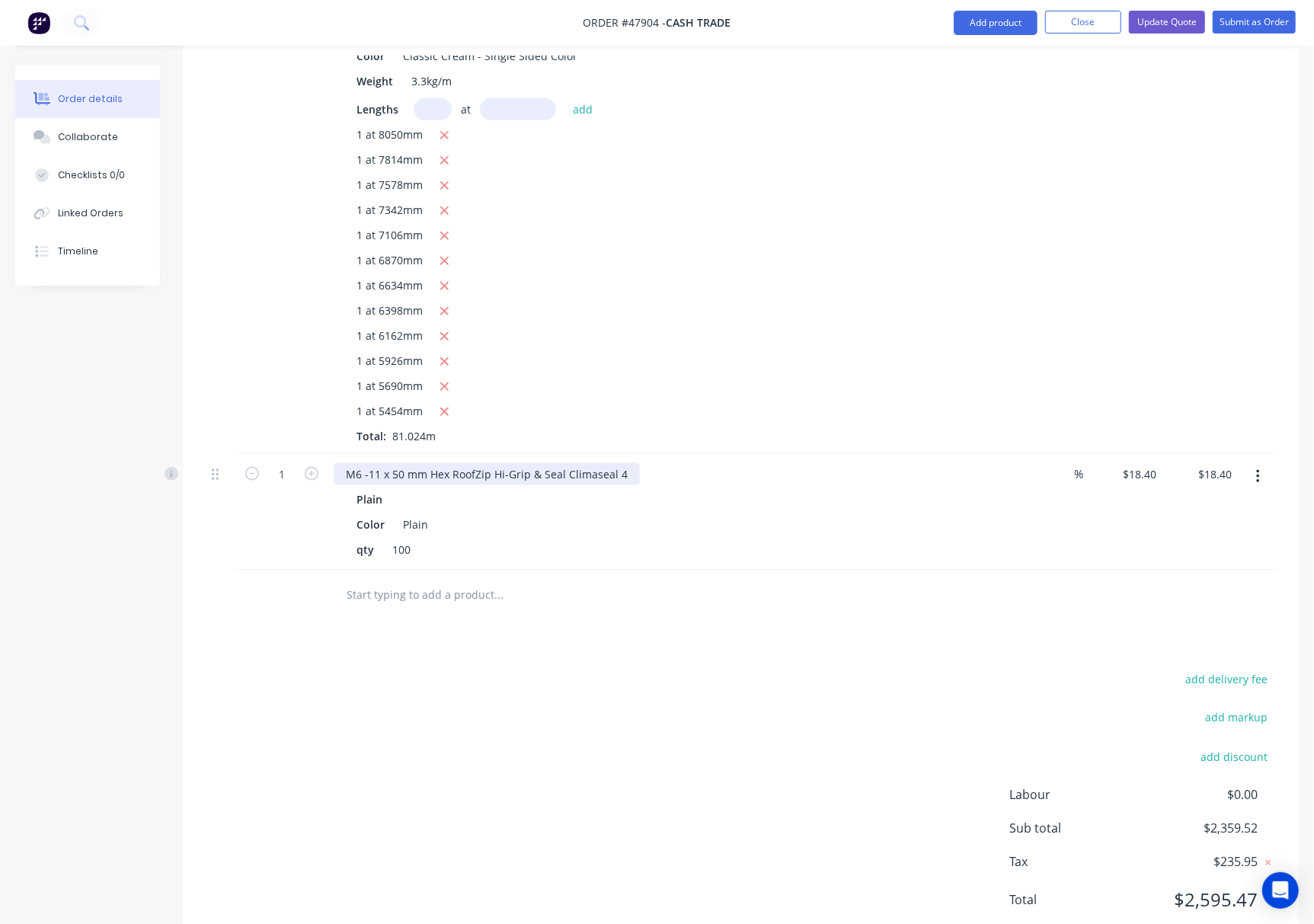
scroll to position [1306, 0]
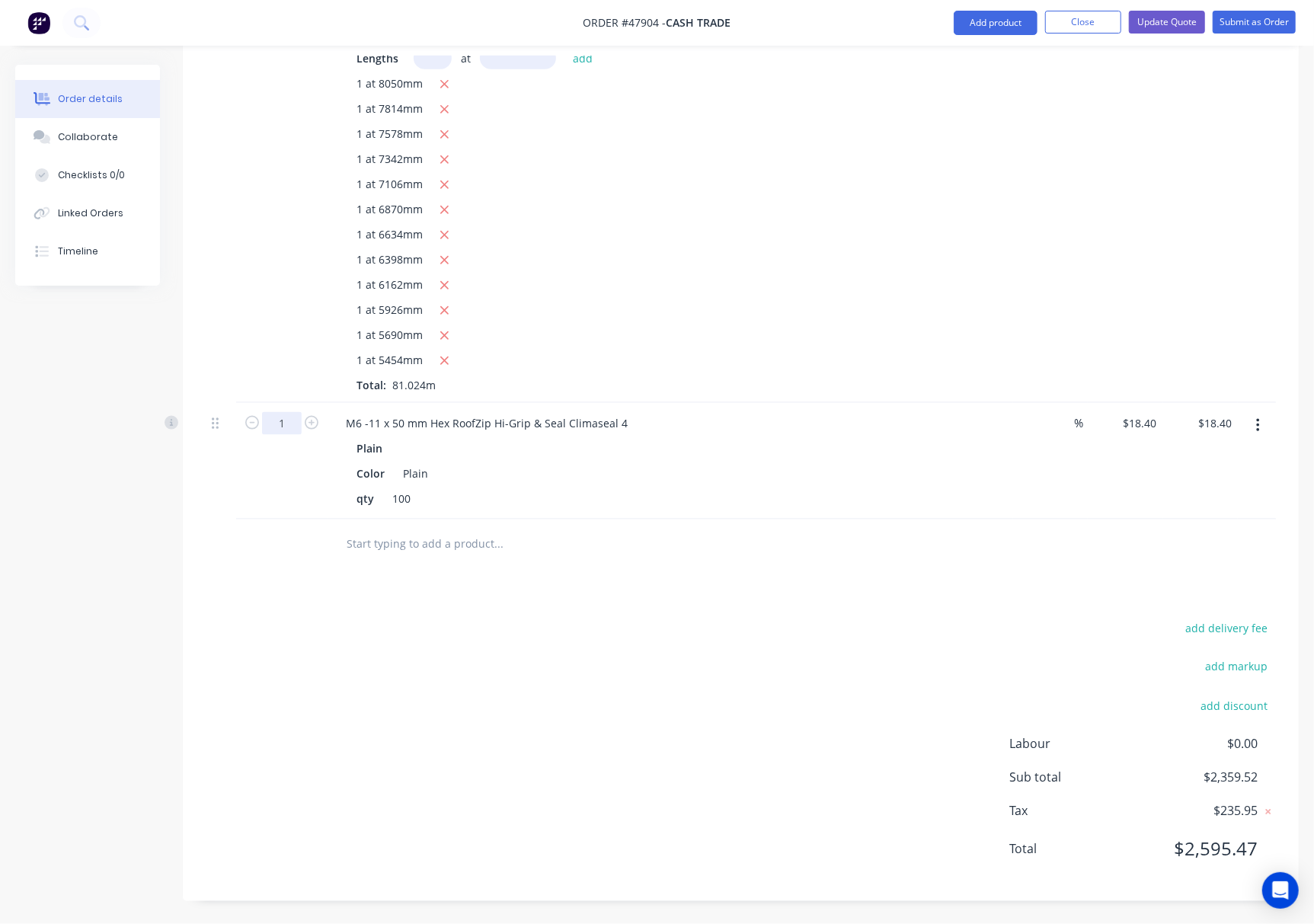
click at [290, 420] on input "1" at bounding box center [282, 424] width 39 height 23
click at [672, 741] on div "add delivery fee add markup add discount Labour $0.00 Sub total $2,359.52 Tax $…" at bounding box center [741, 748] width 1070 height 261
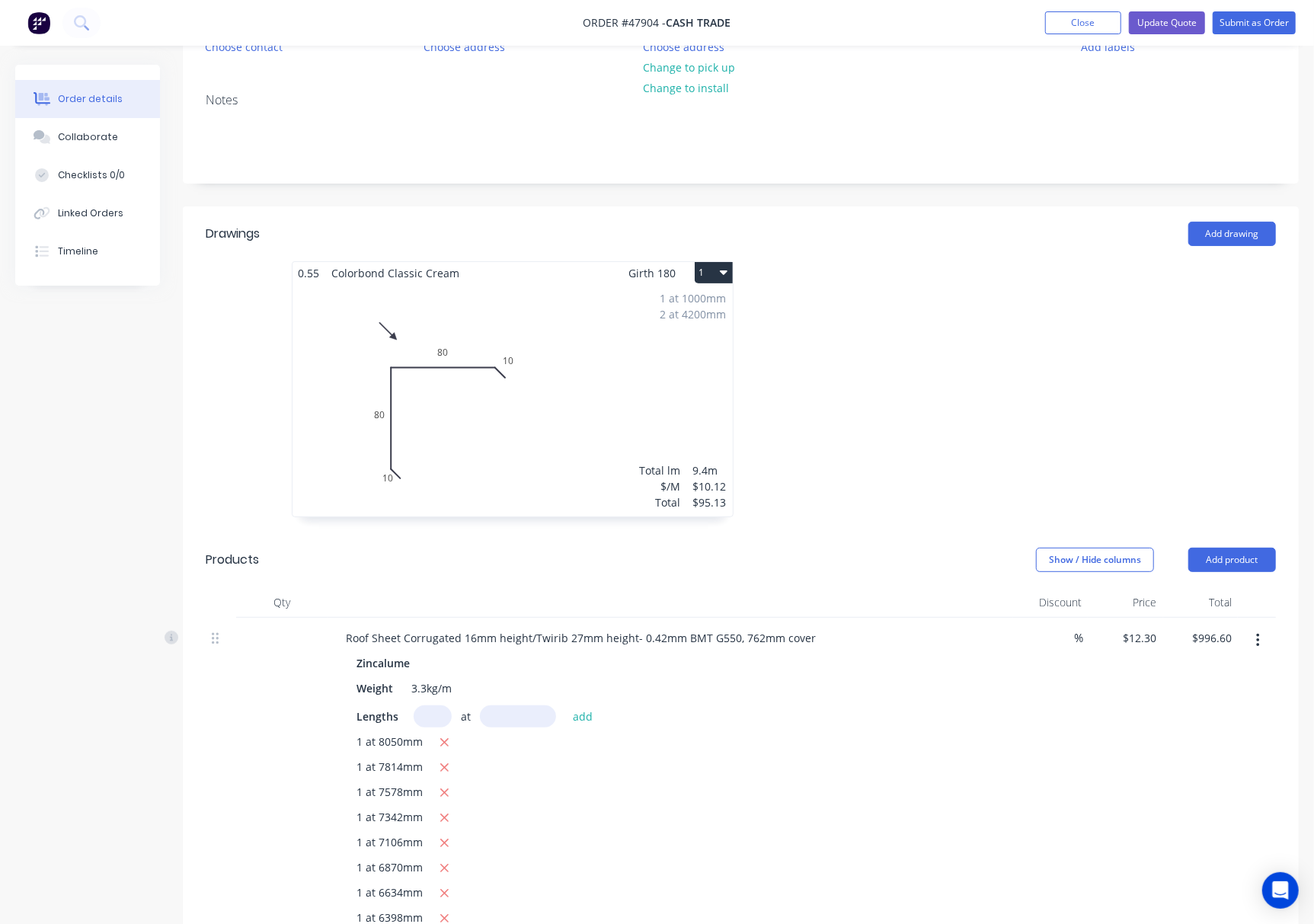
scroll to position [0, 0]
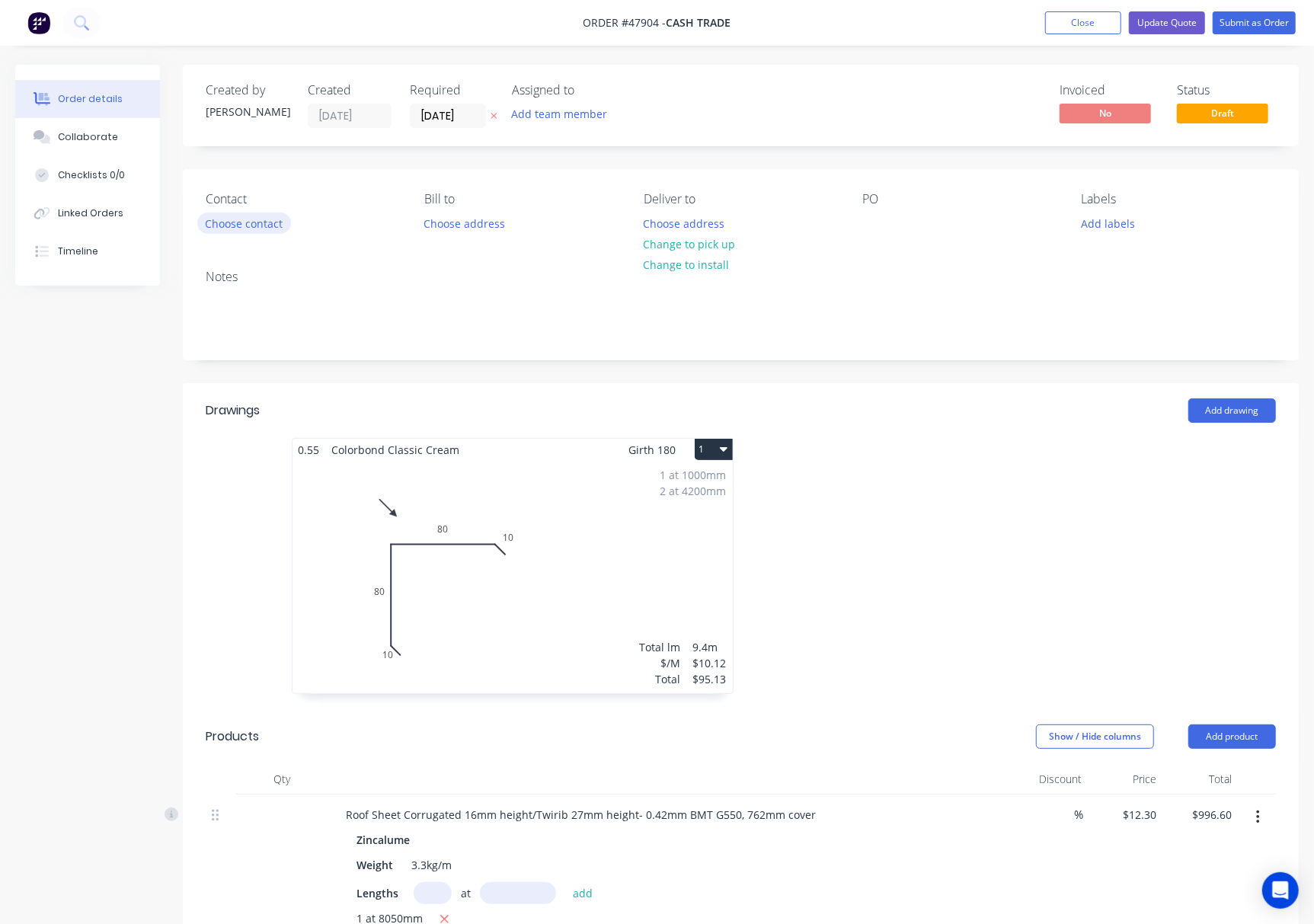
click at [256, 229] on button "Choose contact" at bounding box center [244, 223] width 94 height 21
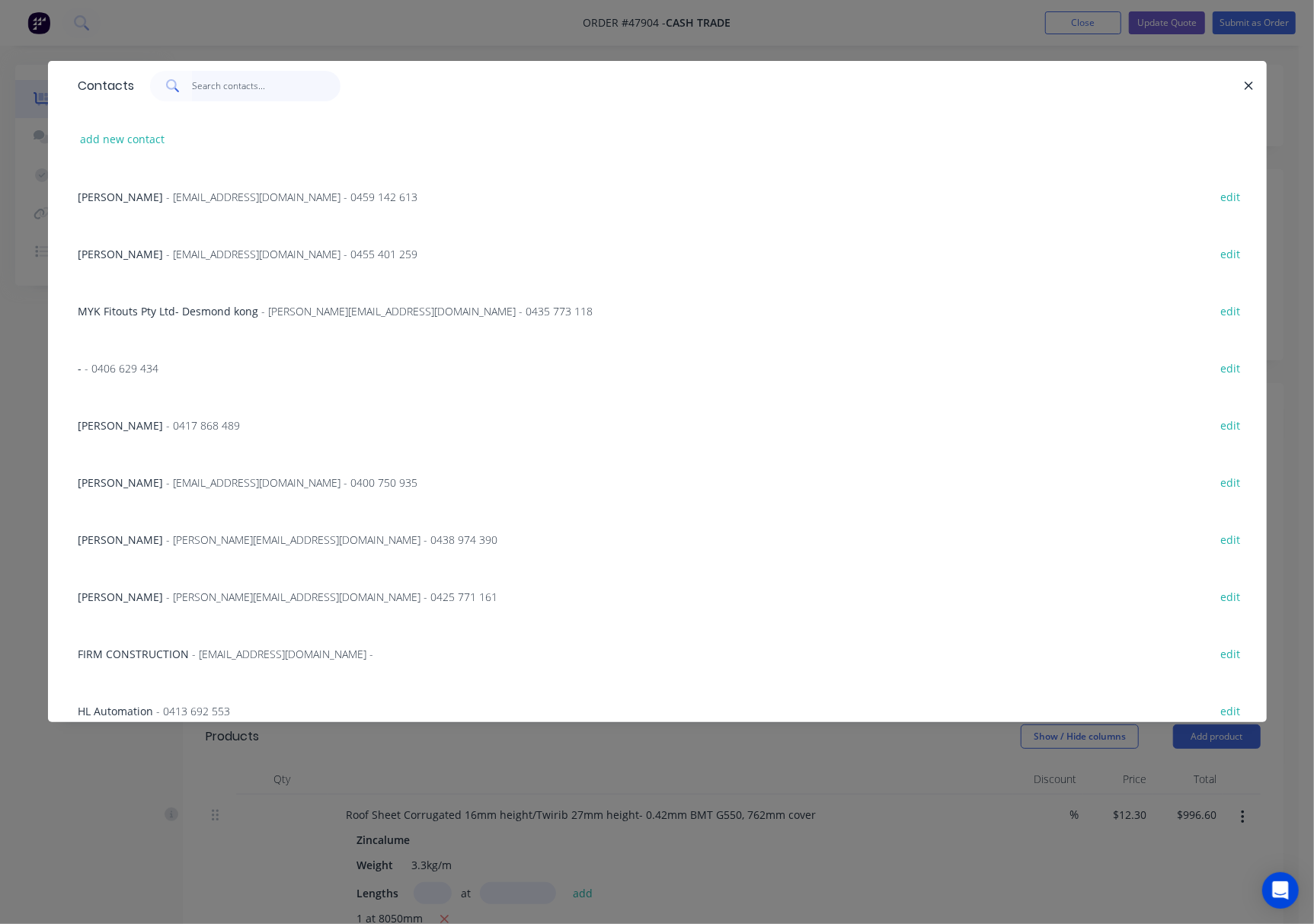
click at [225, 74] on input "text" at bounding box center [266, 86] width 149 height 30
click at [122, 144] on button "add new contact" at bounding box center [123, 139] width 101 height 21
select select "AU"
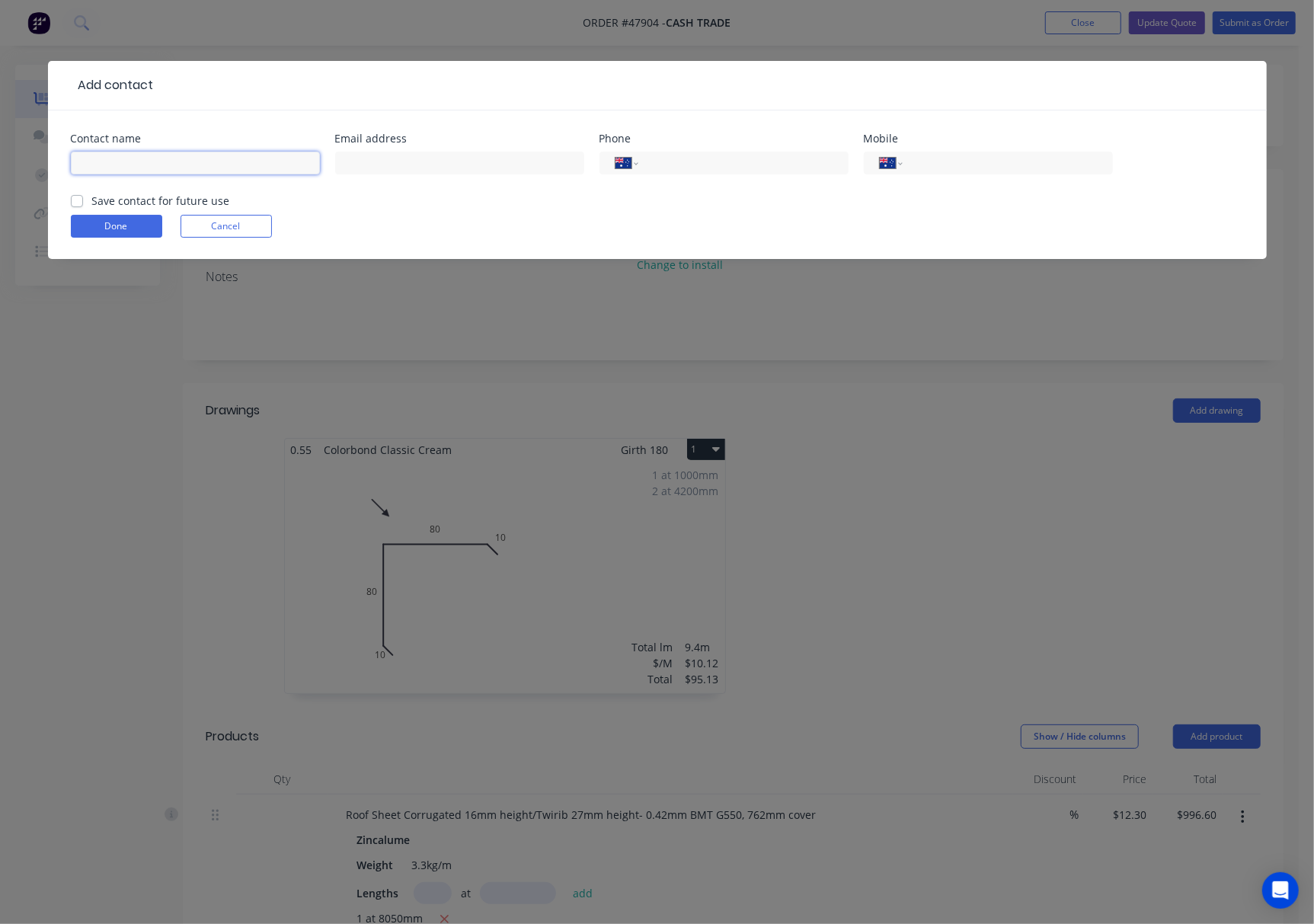
click at [193, 160] on input "text" at bounding box center [196, 163] width 249 height 23
type input "[PERSON_NAME]"
click at [414, 166] on input "text" at bounding box center [460, 163] width 249 height 23
click at [720, 169] on input "tel" at bounding box center [741, 163] width 183 height 18
click at [984, 163] on input "tel" at bounding box center [1004, 163] width 183 height 18
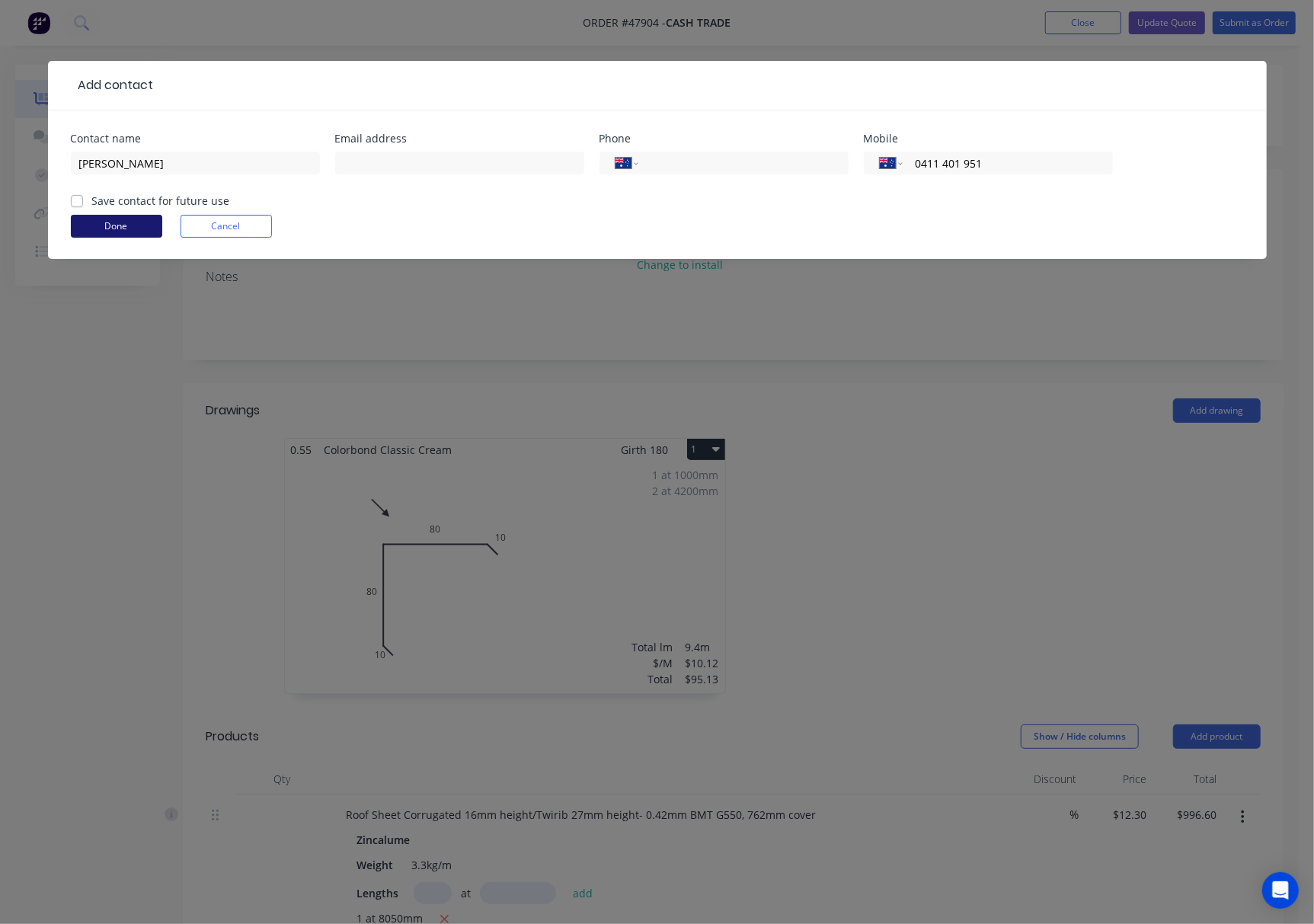
type input "0411 401 951"
click at [102, 228] on button "Done" at bounding box center [117, 227] width 91 height 23
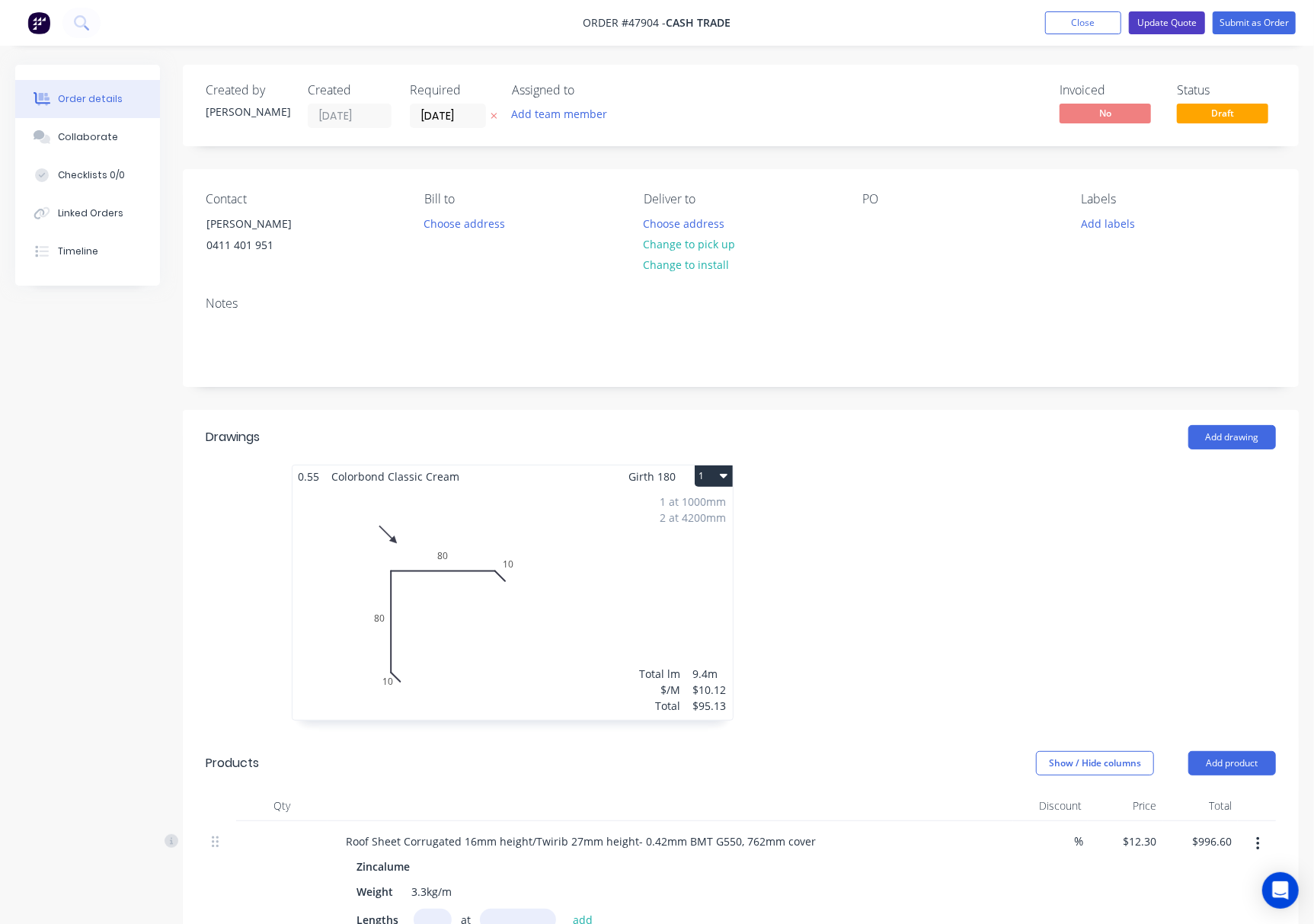
click at [984, 22] on button "Update Quote" at bounding box center [1167, 23] width 76 height 23
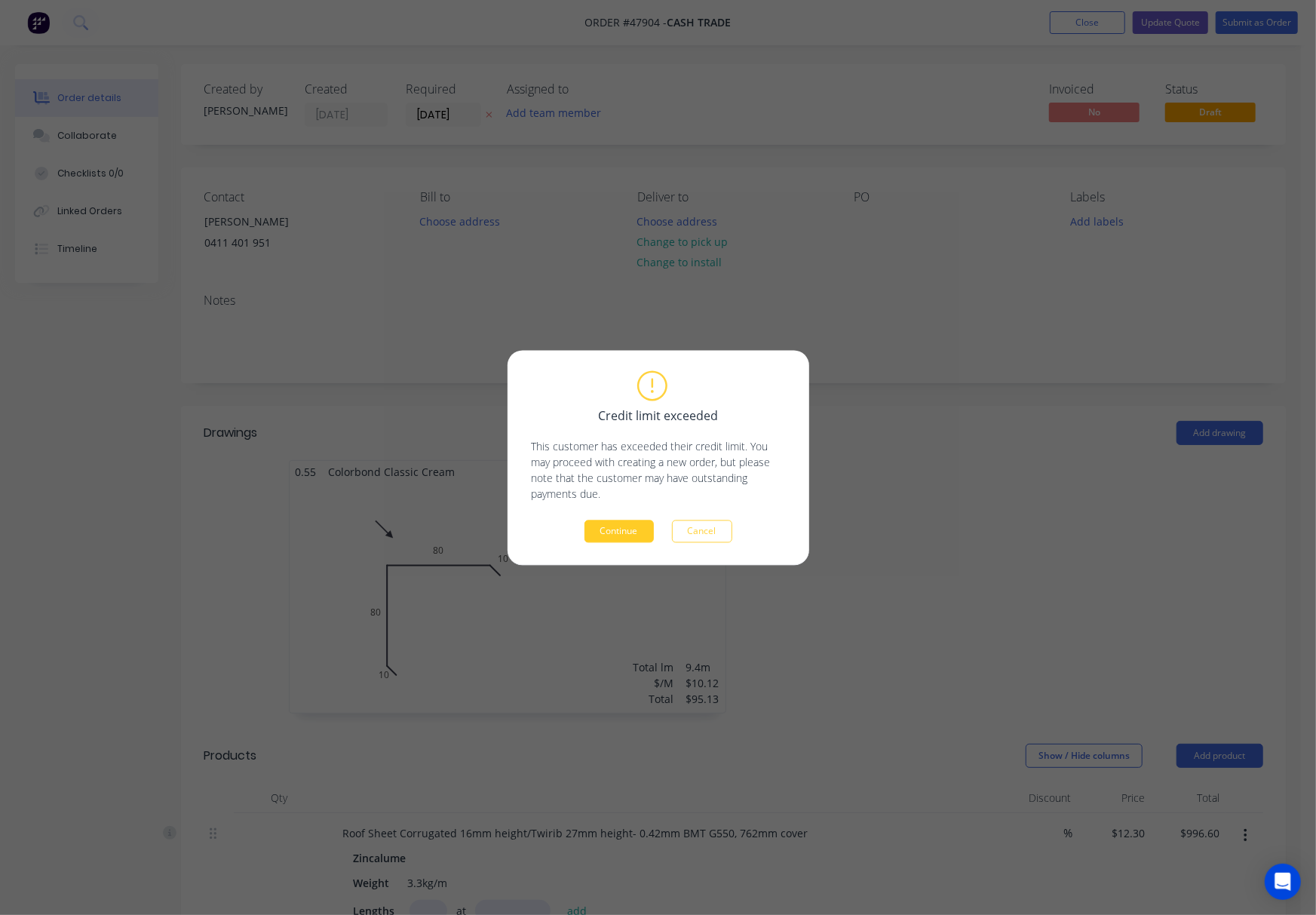
click at [630, 530] on button "Continue" at bounding box center [619, 531] width 70 height 23
